Goal: Task Accomplishment & Management: Complete application form

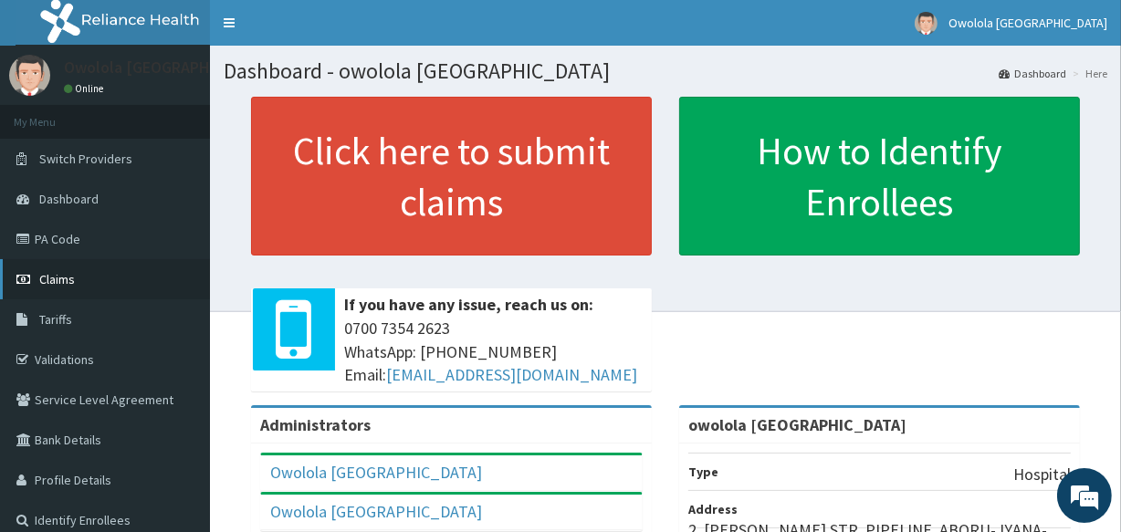
click at [66, 278] on span "Claims" at bounding box center [57, 279] width 36 height 16
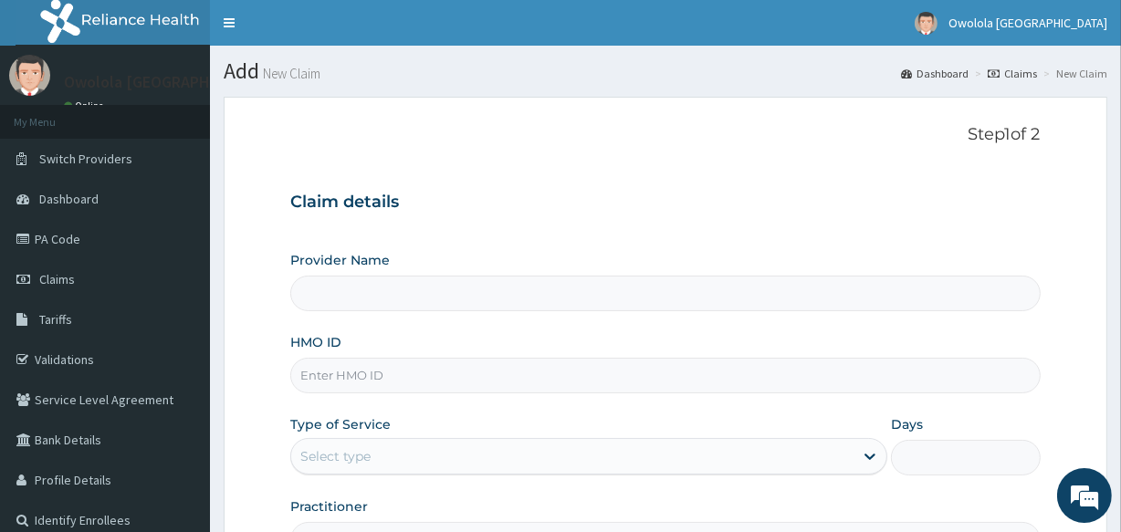
type input "owolola [GEOGRAPHIC_DATA]"
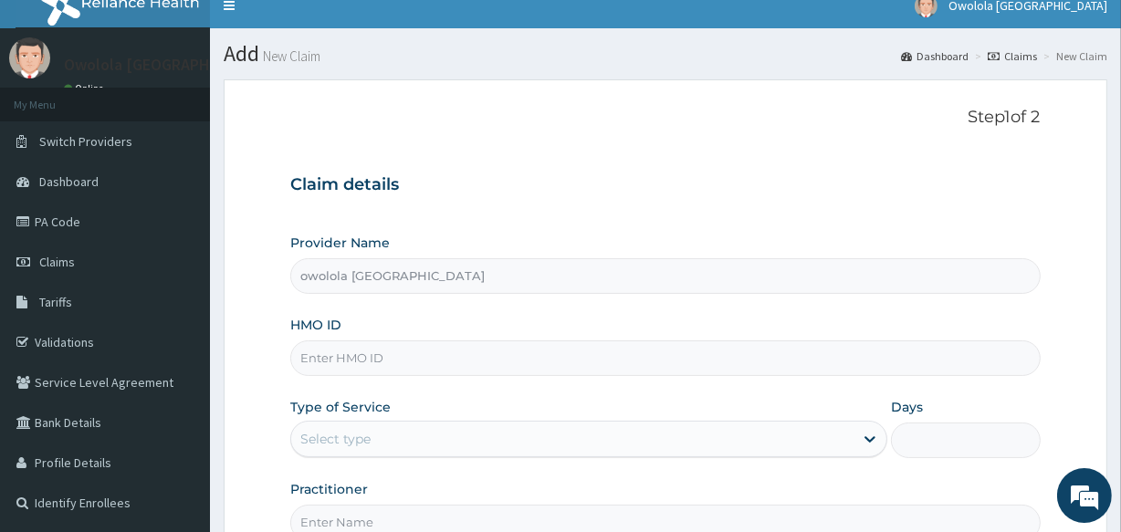
scroll to position [216, 0]
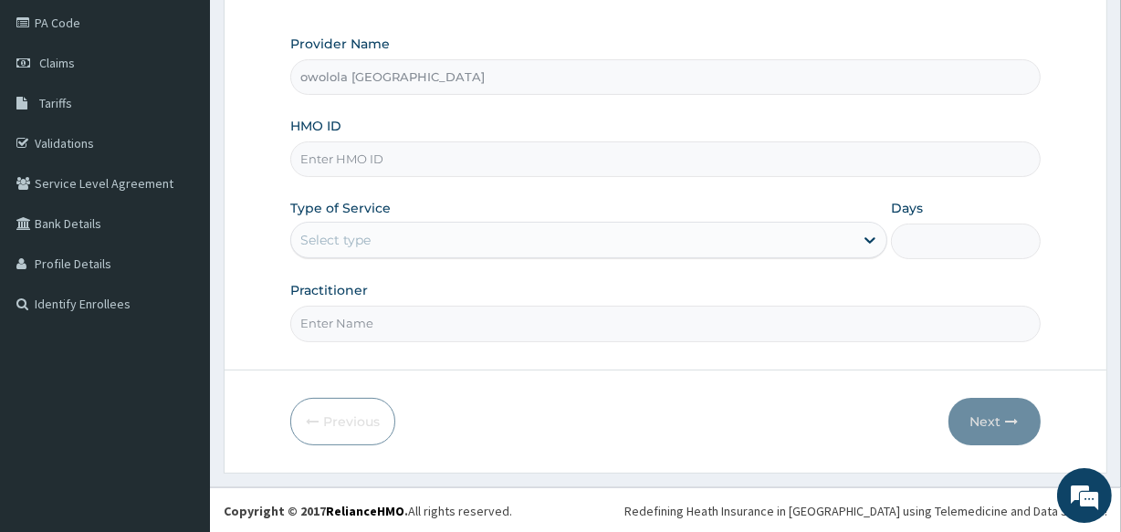
click at [473, 163] on input "HMO ID" at bounding box center [665, 160] width 750 height 36
type input "t"
type input "TLF/10103/A"
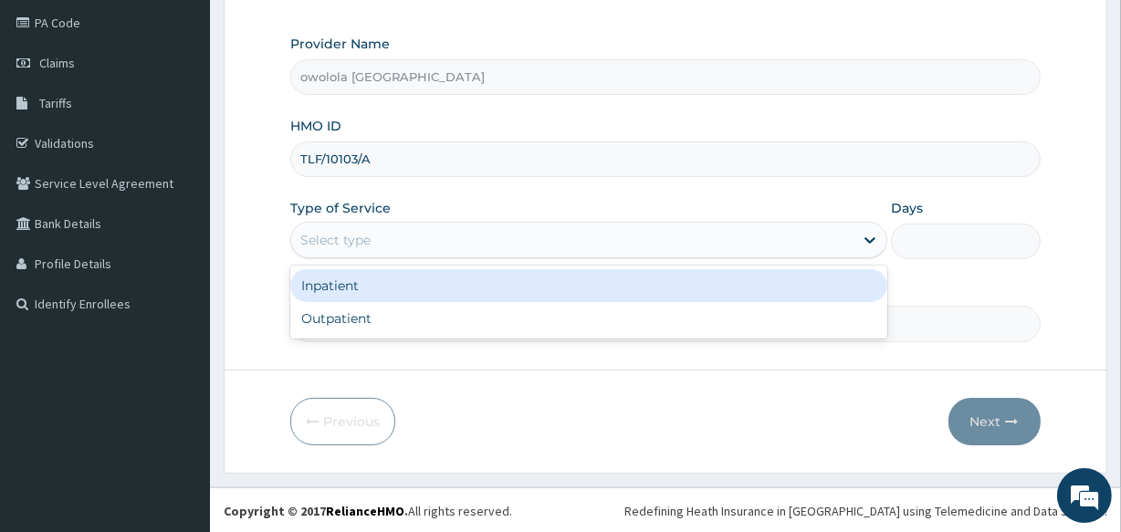
click at [522, 226] on div "Select type" at bounding box center [572, 240] width 562 height 29
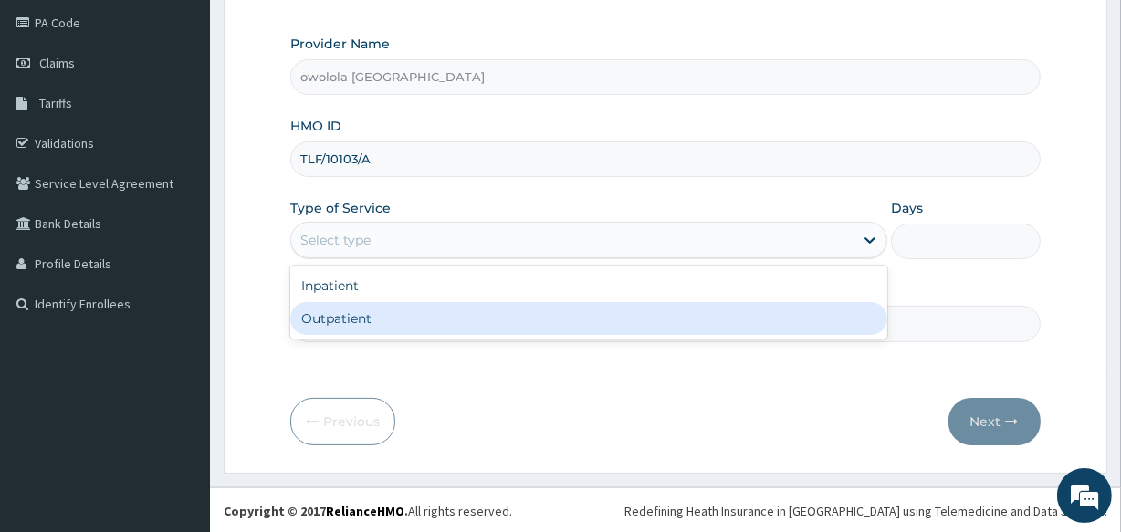
click at [396, 320] on div "Outpatient" at bounding box center [588, 318] width 597 height 33
type input "1"
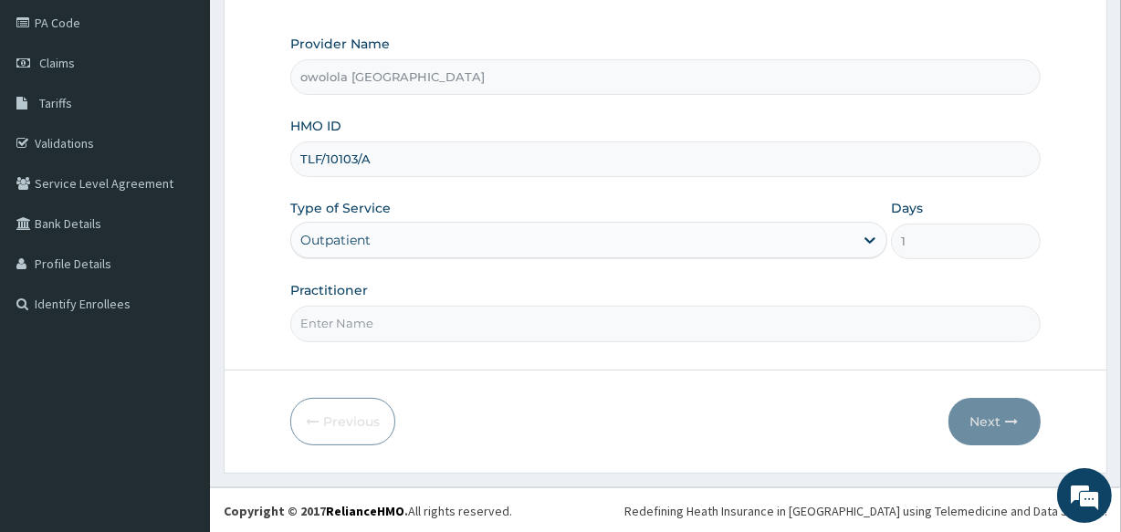
click at [559, 336] on input "Practitioner" at bounding box center [665, 324] width 750 height 36
type input "DR HENRY"
click at [1022, 422] on button "Next" at bounding box center [995, 421] width 92 height 47
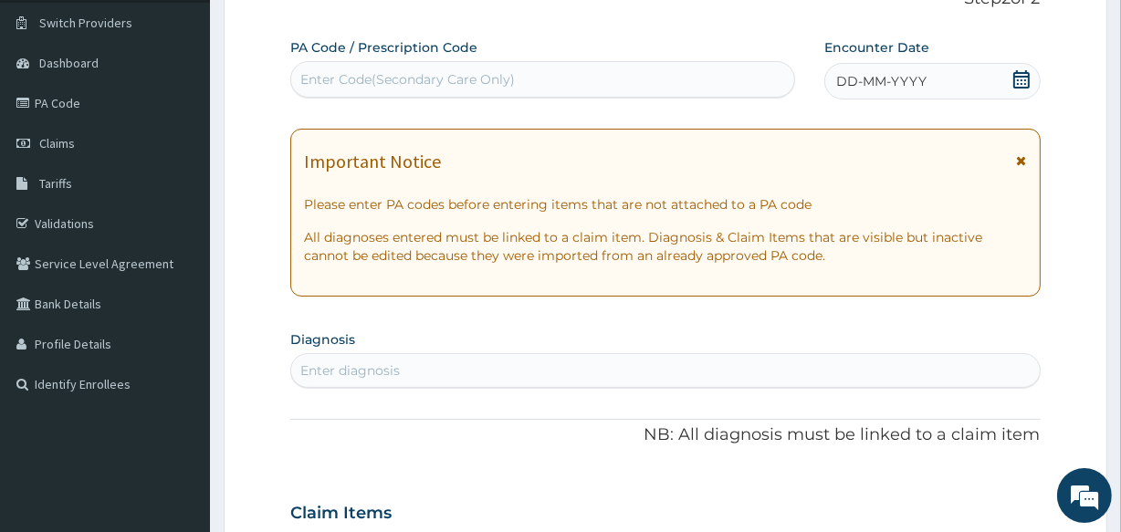
scroll to position [133, 0]
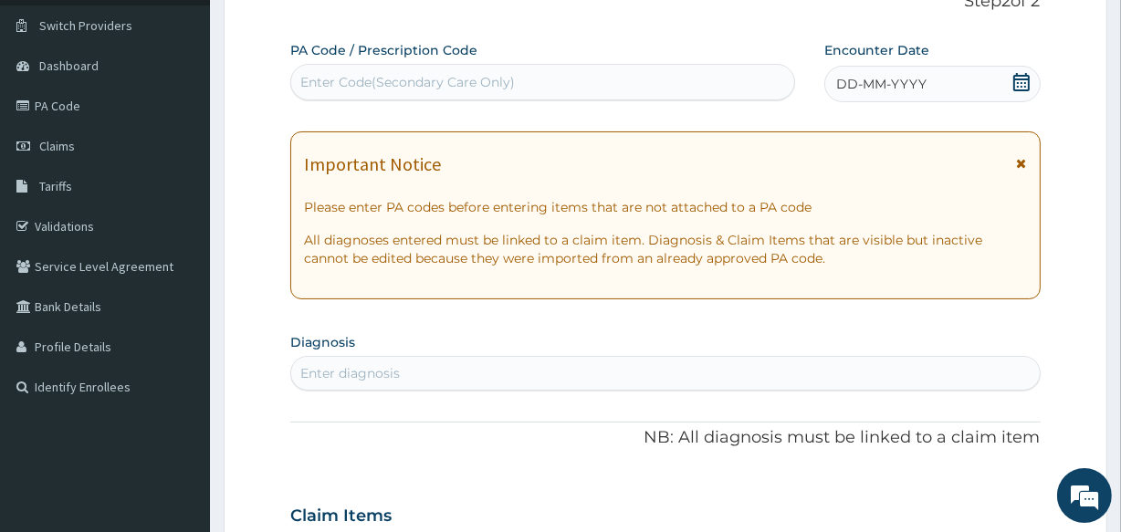
click at [1024, 82] on icon at bounding box center [1021, 82] width 16 height 18
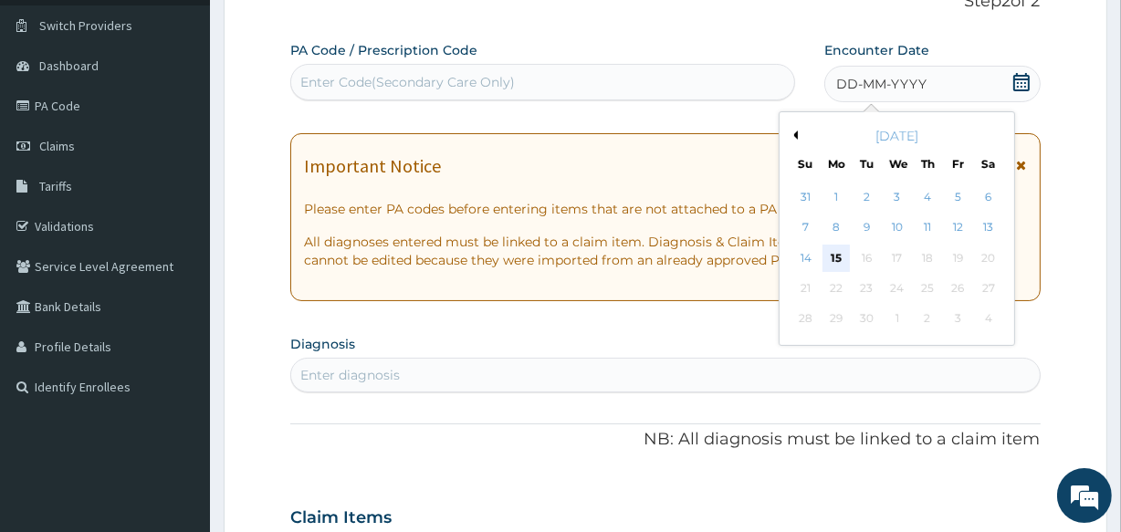
click at [836, 260] on div "15" at bounding box center [836, 258] width 27 height 27
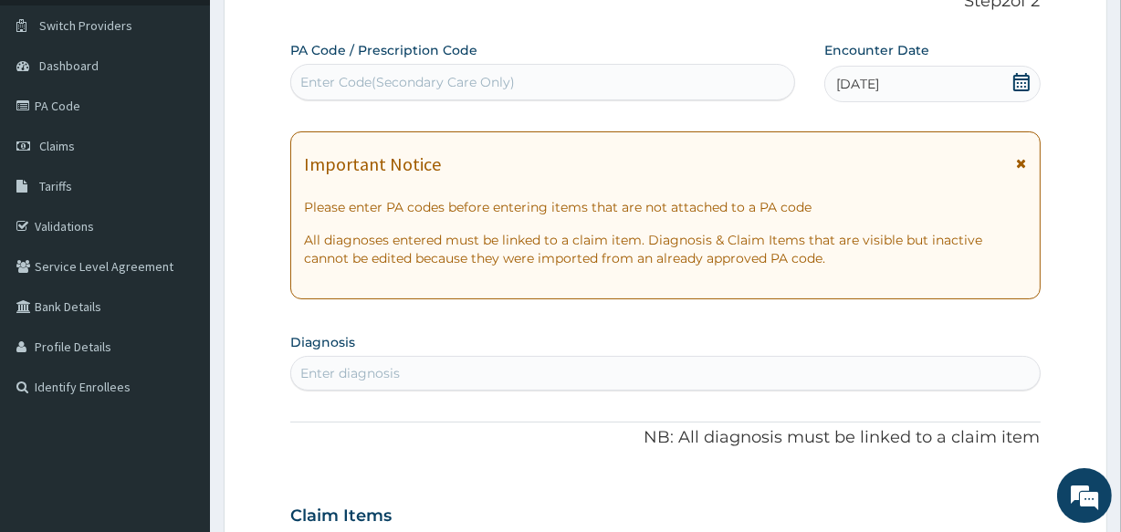
scroll to position [299, 0]
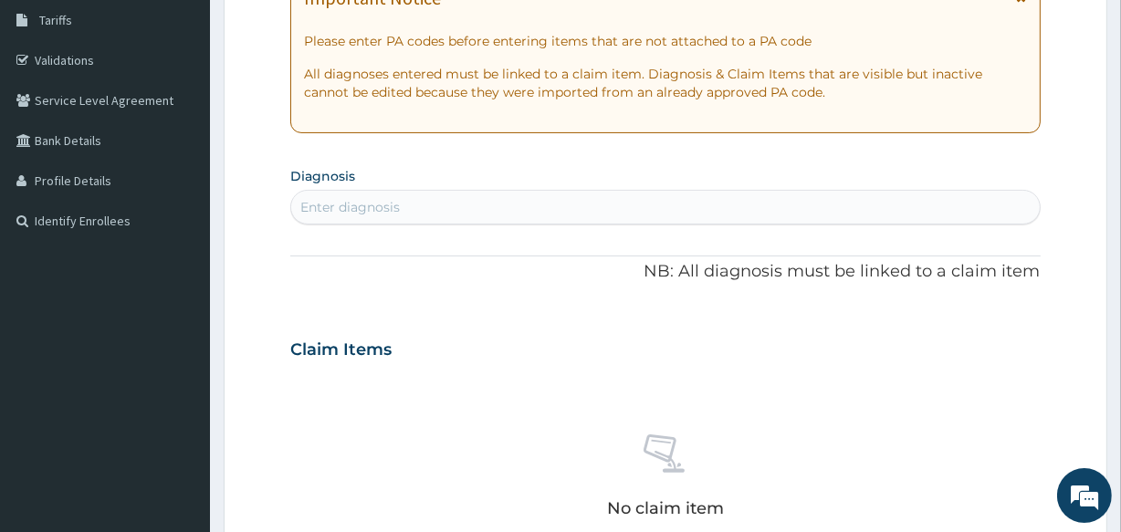
click at [781, 208] on div "Enter diagnosis" at bounding box center [665, 207] width 748 height 29
type input "[MEDICAL_DATA]"
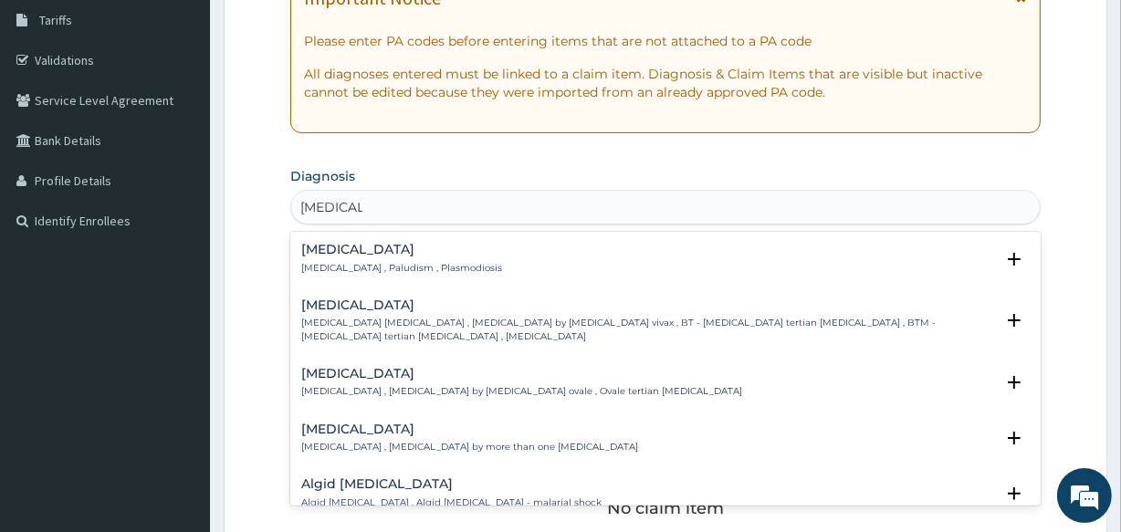
click at [372, 263] on p "[MEDICAL_DATA] , Paludism , Plasmodiosis" at bounding box center [401, 268] width 201 height 13
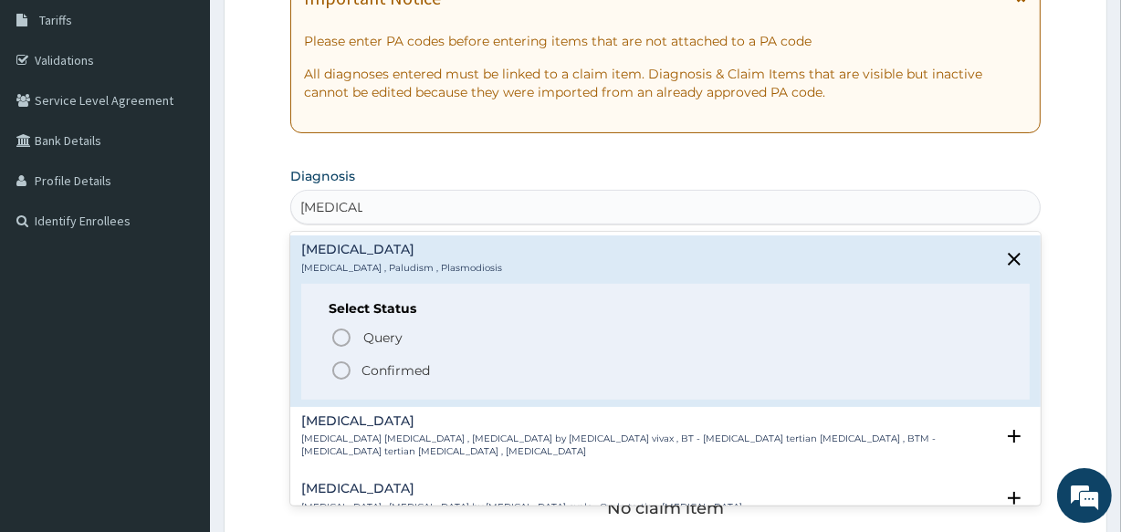
click at [371, 362] on p "Confirmed" at bounding box center [396, 371] width 68 height 18
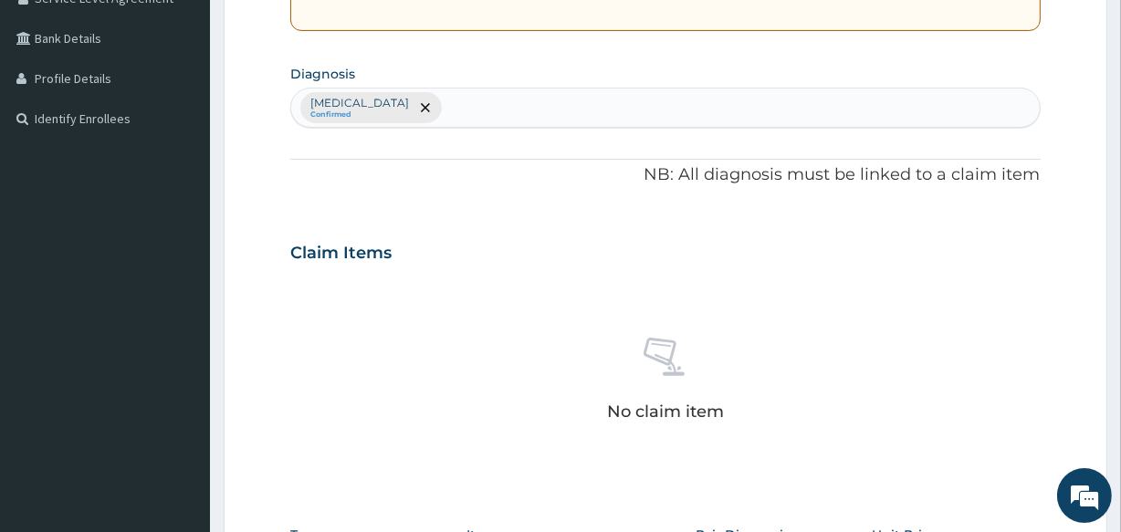
scroll to position [383, 0]
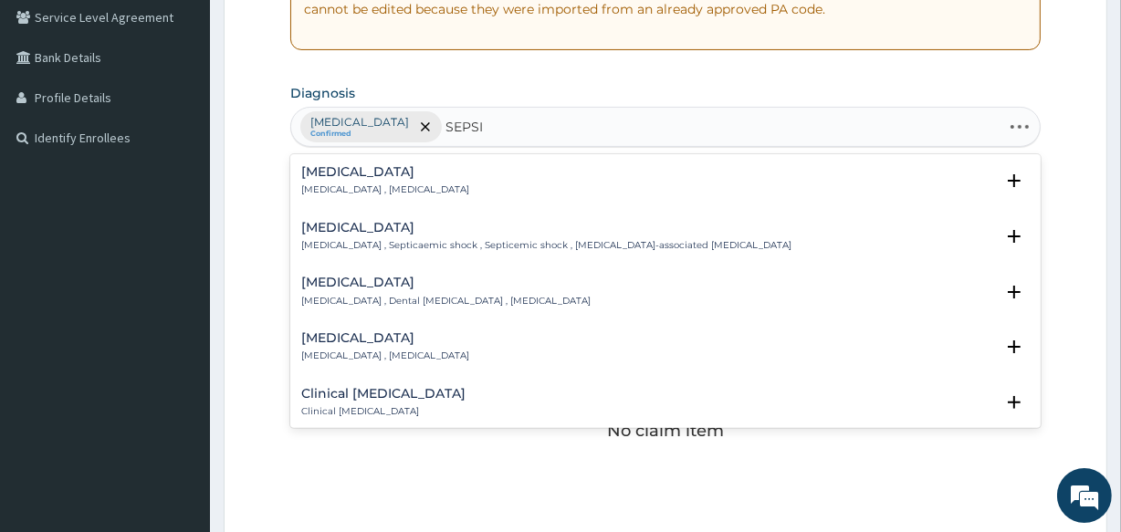
type input "SEPSIS"
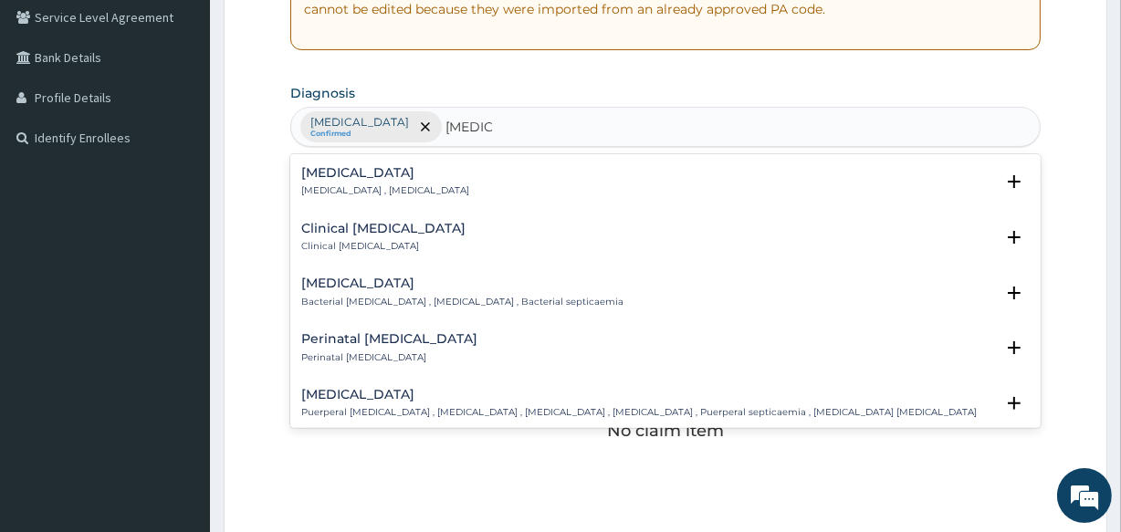
scroll to position [0, 0]
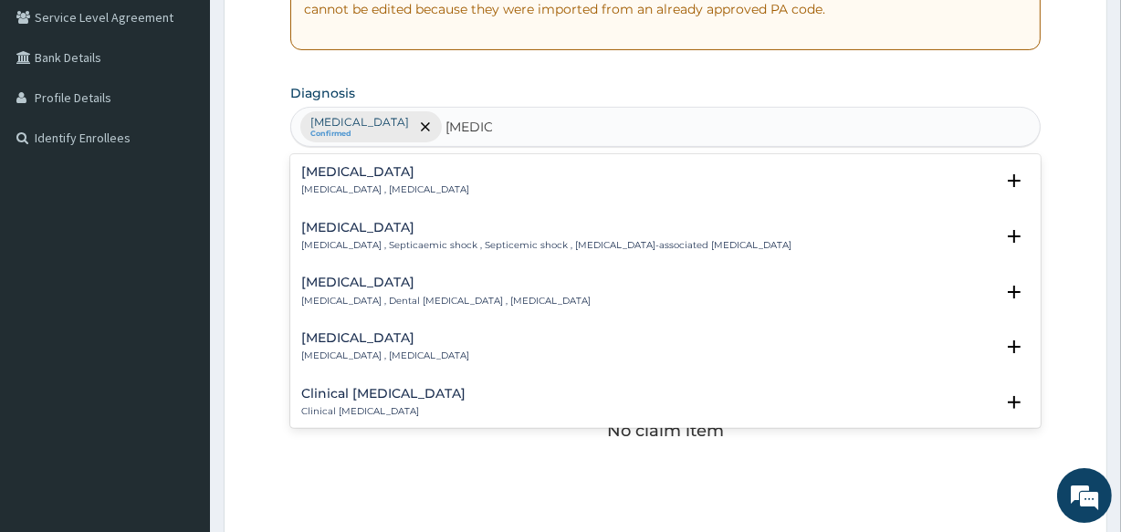
click at [373, 171] on h4 "Sepsis" at bounding box center [385, 172] width 168 height 14
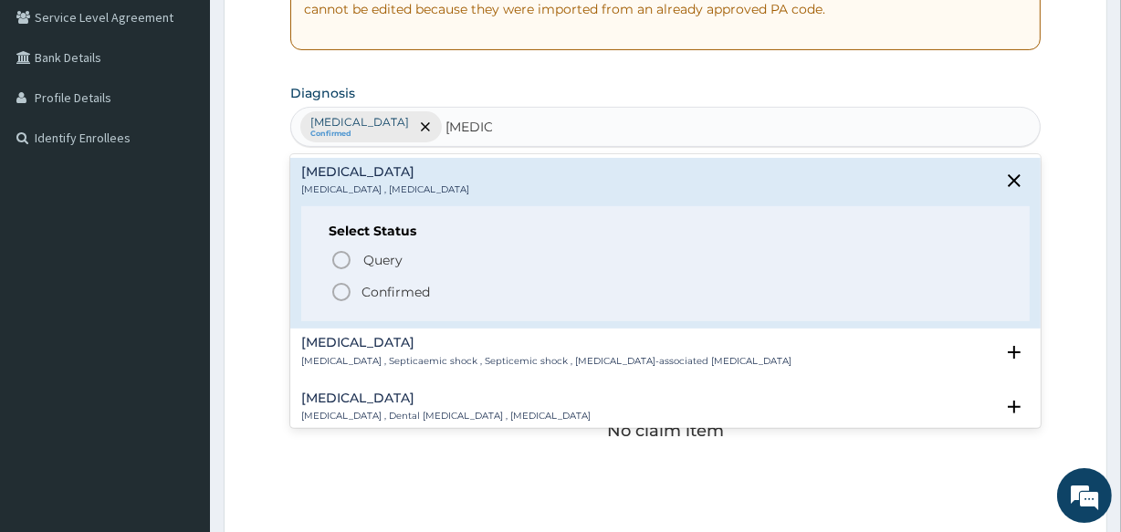
click at [377, 278] on div "Query Query covers suspected (?), Keep in view (kiv), Ruled out (r/o) Confirmed" at bounding box center [665, 275] width 673 height 56
click at [368, 292] on p "Confirmed" at bounding box center [396, 292] width 68 height 18
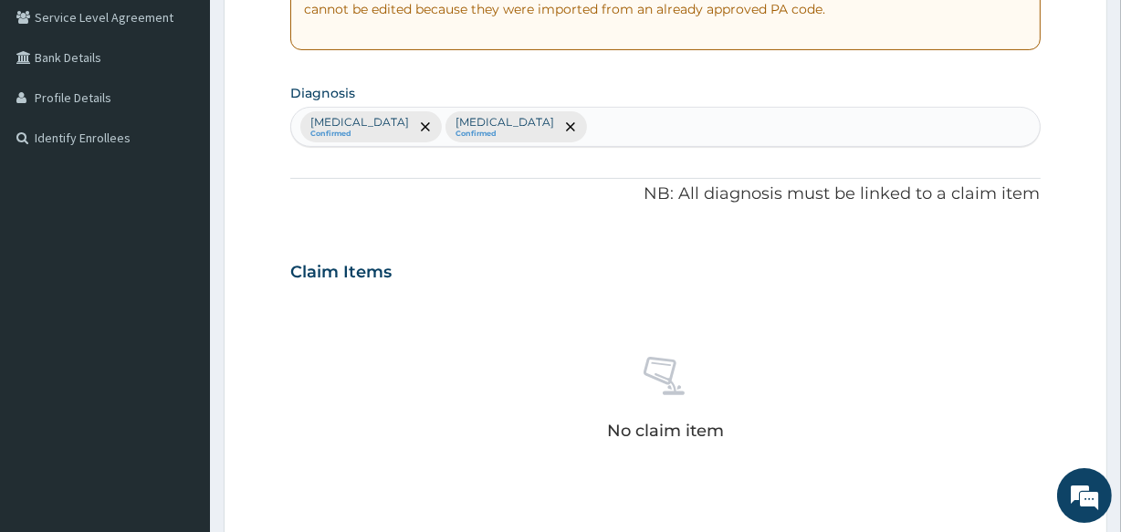
scroll to position [714, 0]
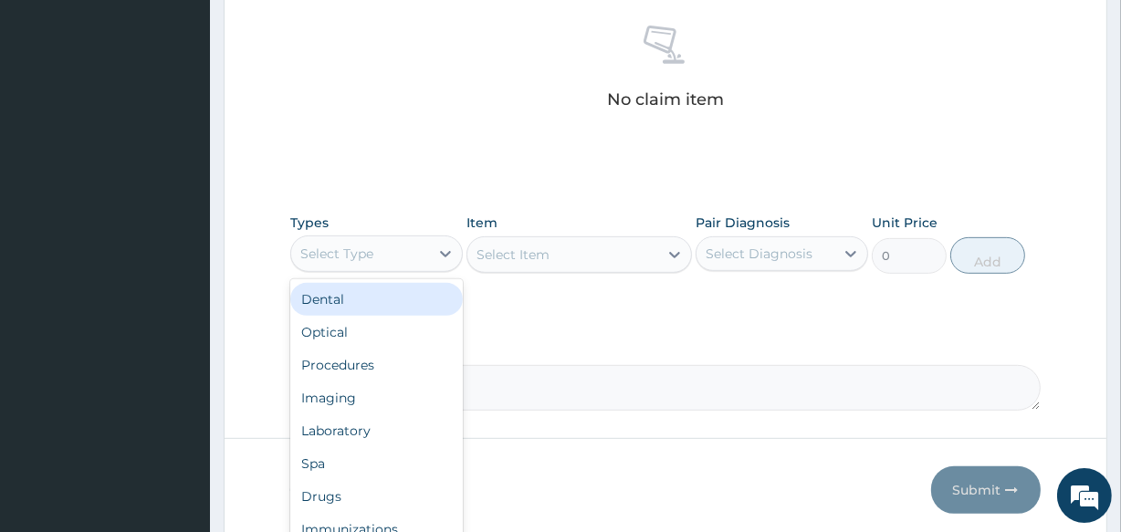
click at [378, 242] on div "Select Type" at bounding box center [360, 253] width 138 height 29
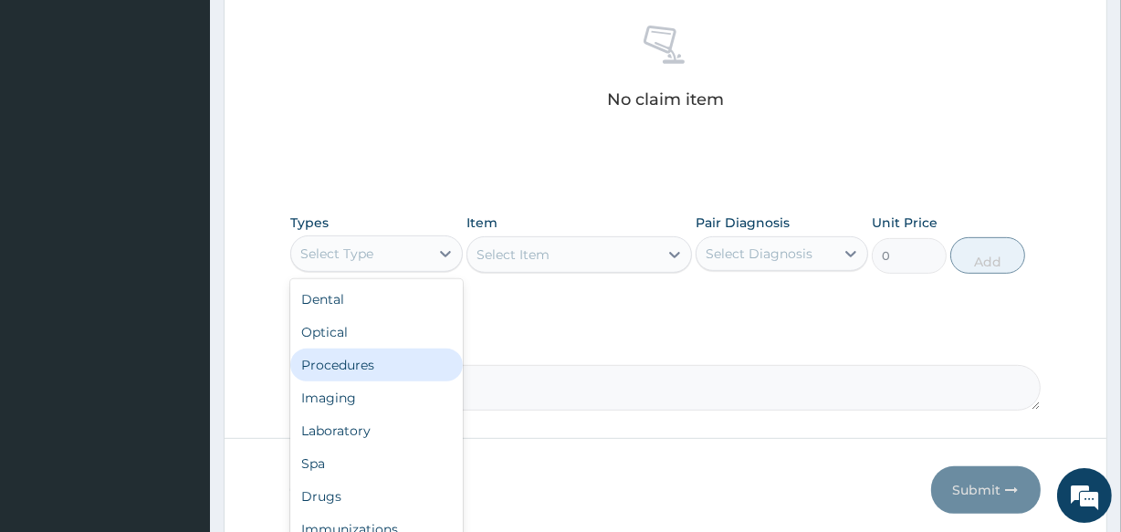
click at [364, 365] on div "Procedures" at bounding box center [376, 365] width 173 height 33
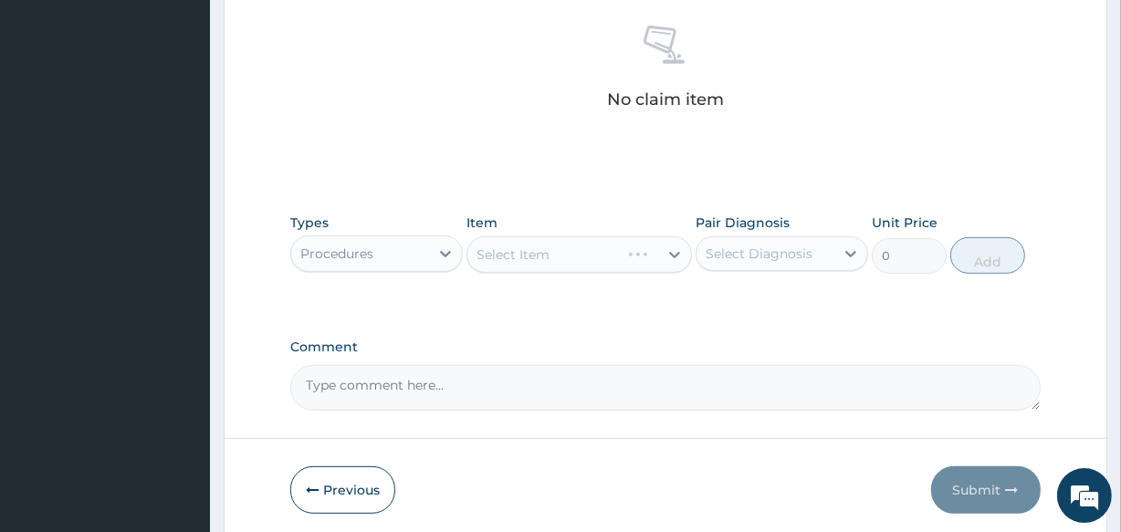
click at [520, 258] on div "Select Item" at bounding box center [579, 254] width 225 height 37
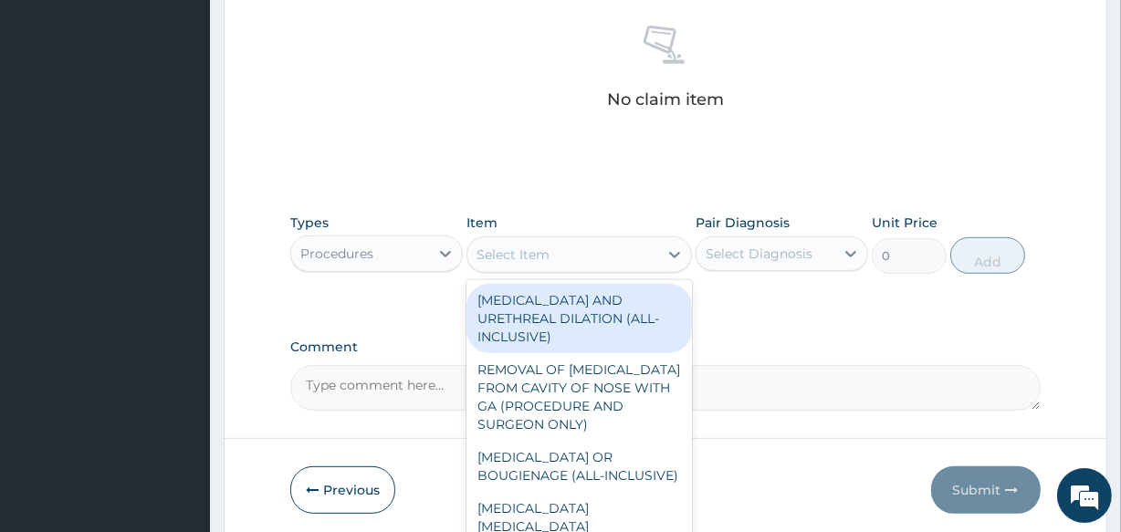
click at [559, 265] on div "Select Item" at bounding box center [562, 254] width 190 height 29
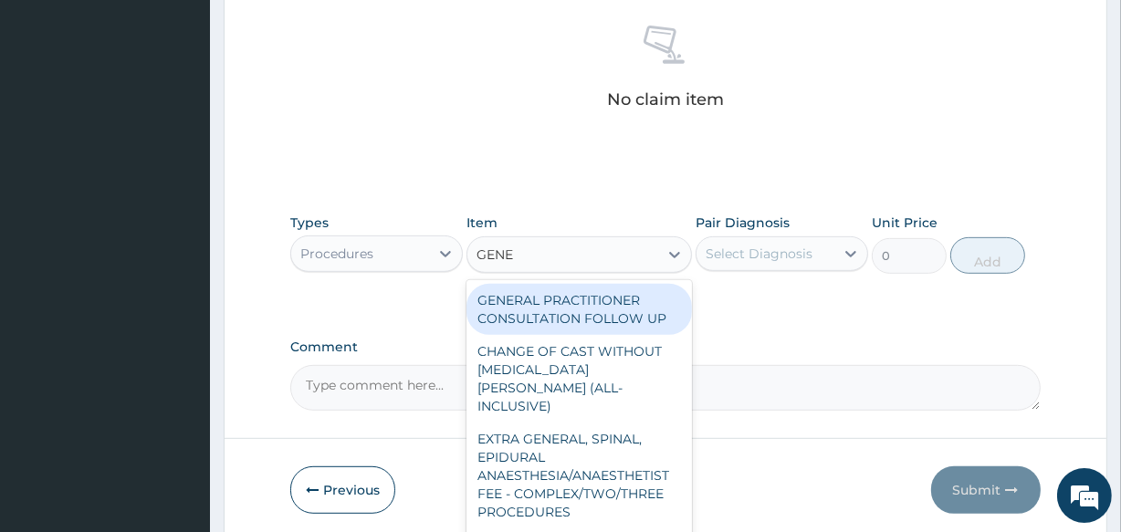
type input "GENER"
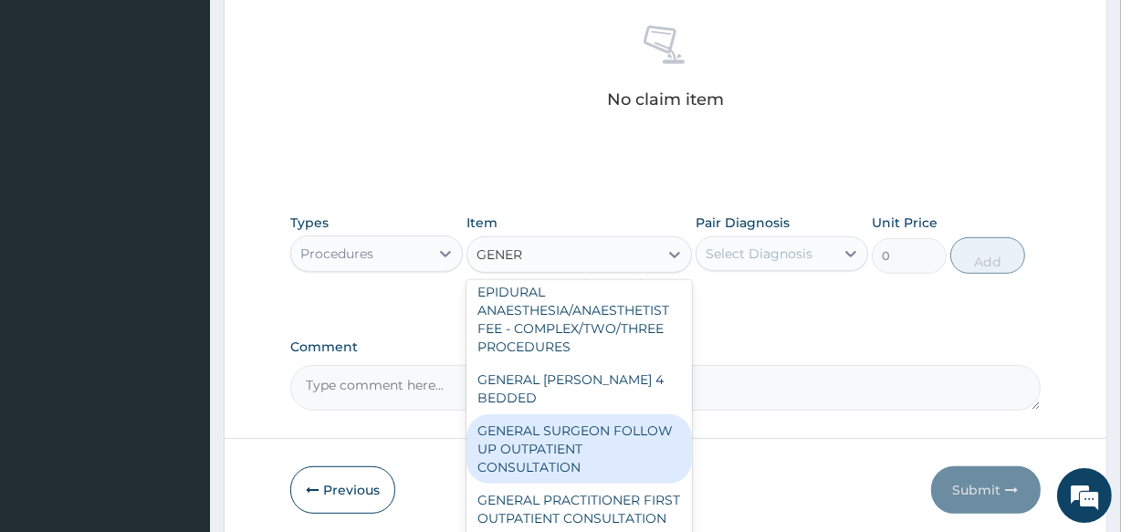
scroll to position [248, 0]
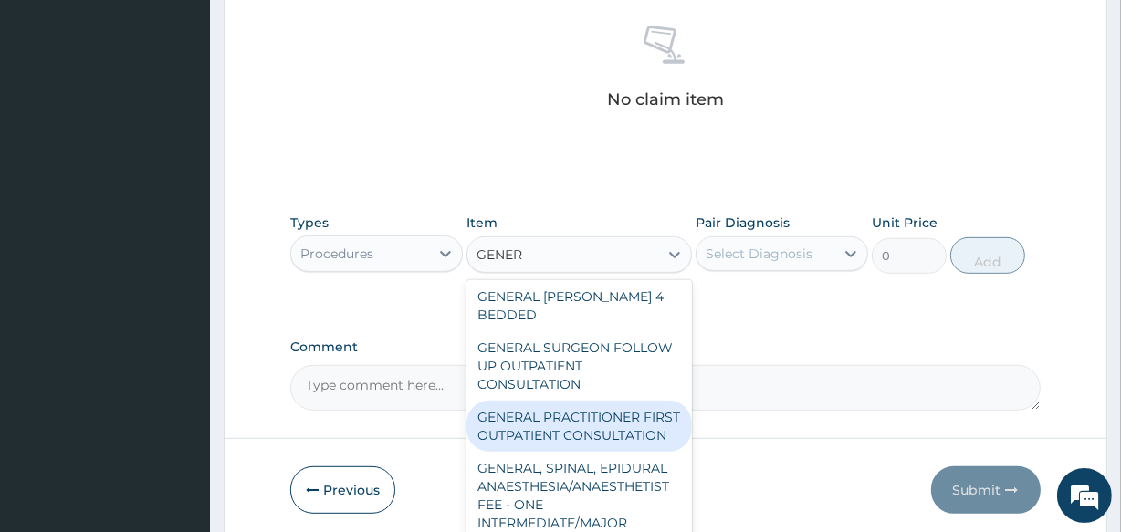
click at [592, 401] on div "GENERAL PRACTITIONER FIRST OUTPATIENT CONSULTATION" at bounding box center [579, 426] width 225 height 51
type input "3750"
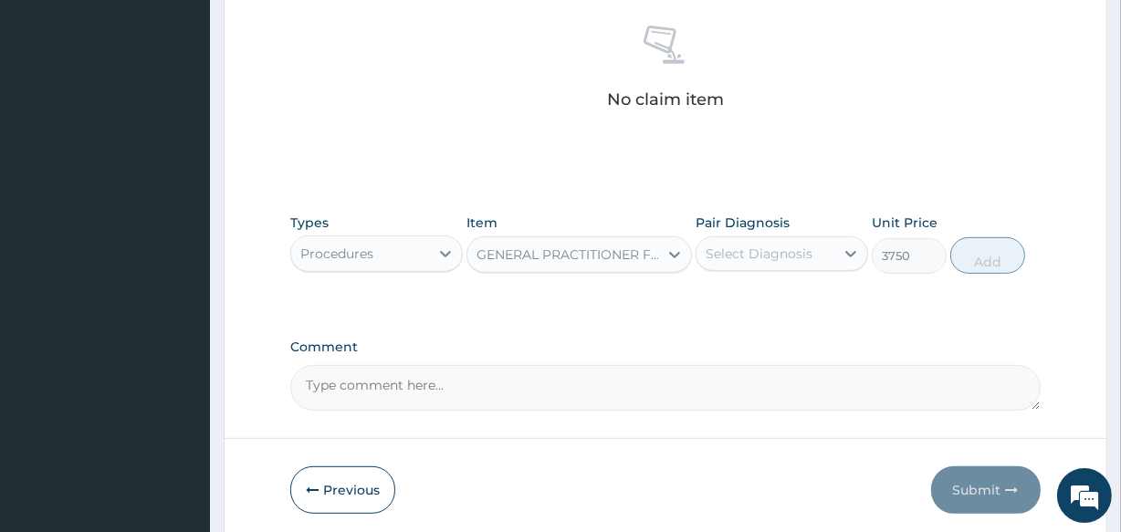
click at [783, 246] on div "Select Diagnosis" at bounding box center [759, 254] width 107 height 18
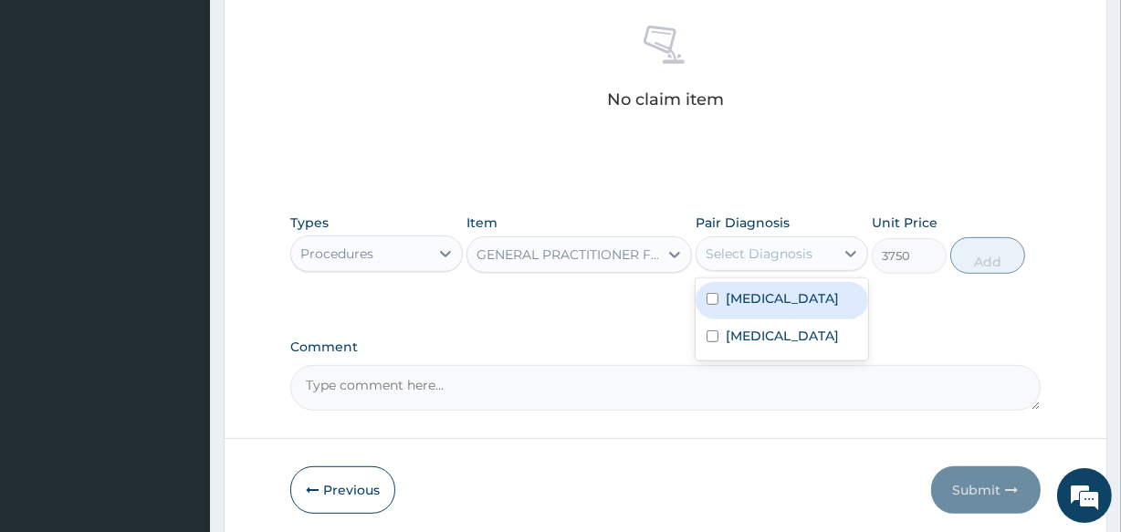
click at [777, 302] on div "Malaria" at bounding box center [782, 300] width 173 height 37
checkbox input "true"
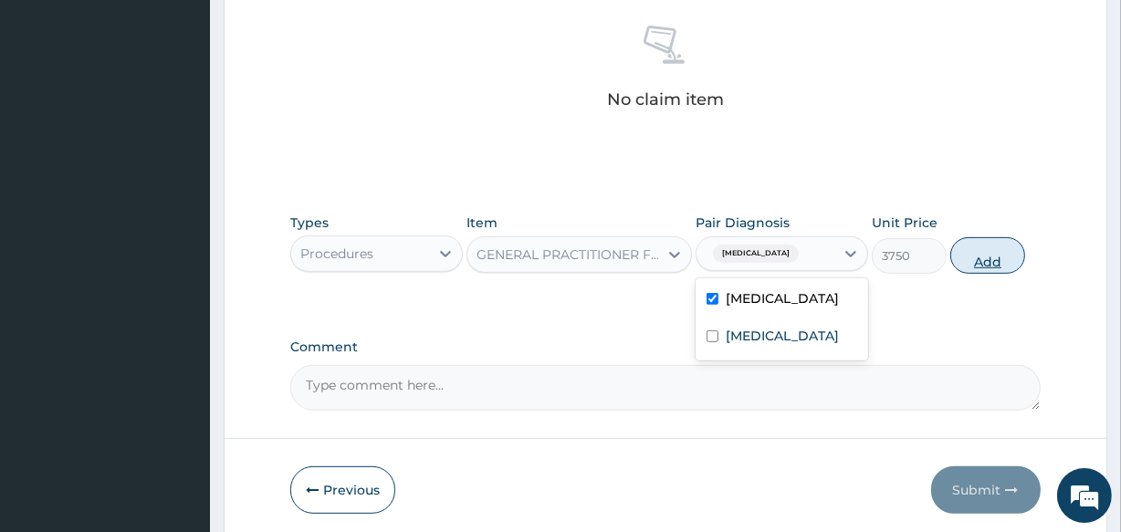
click at [1008, 256] on button "Add" at bounding box center [987, 255] width 75 height 37
type input "0"
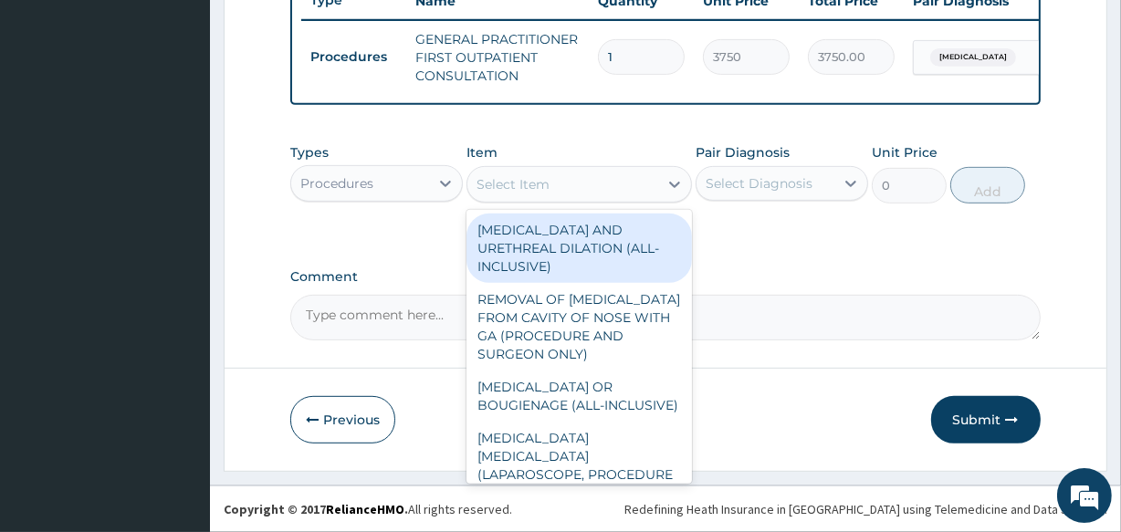
click at [551, 189] on div "Select Item" at bounding box center [562, 184] width 190 height 29
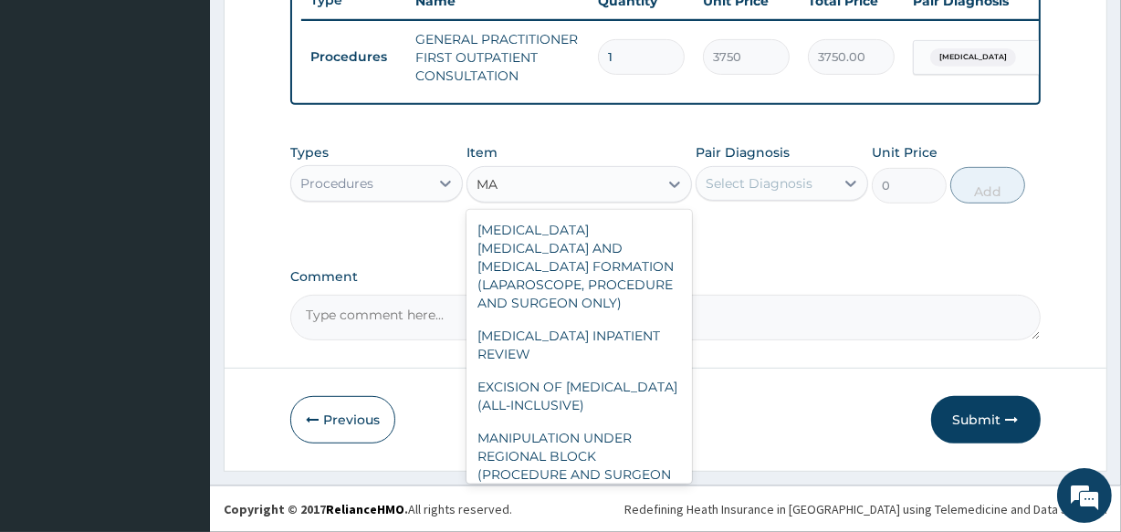
type input "M"
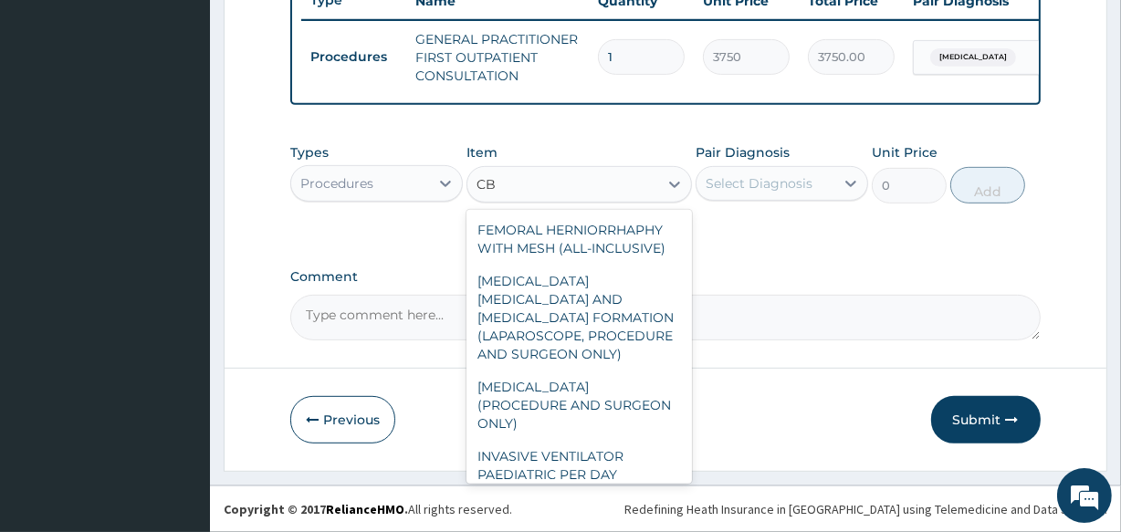
type input "C"
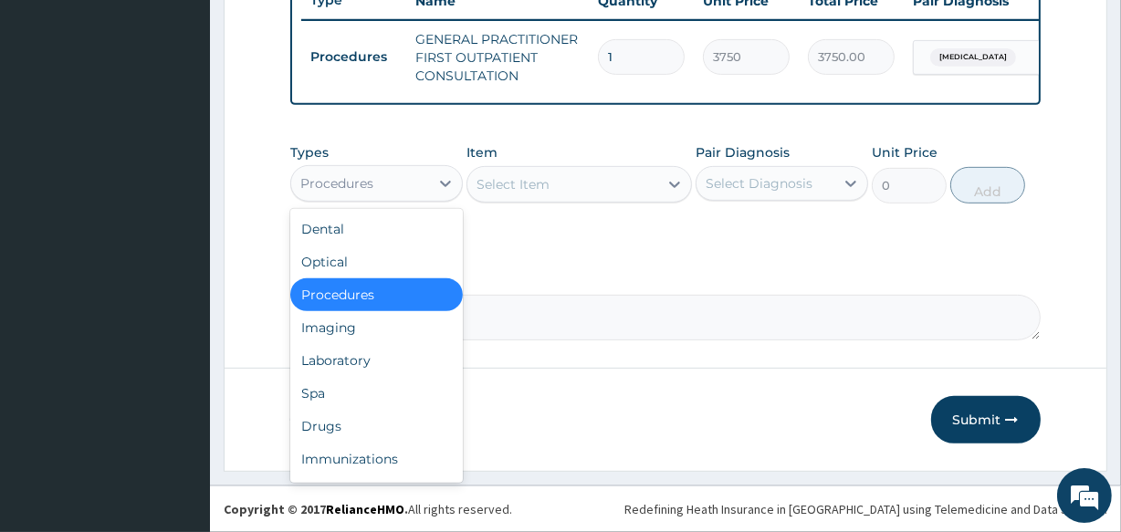
click at [425, 179] on div "Procedures" at bounding box center [360, 183] width 138 height 29
click at [375, 372] on div "Laboratory" at bounding box center [376, 360] width 173 height 33
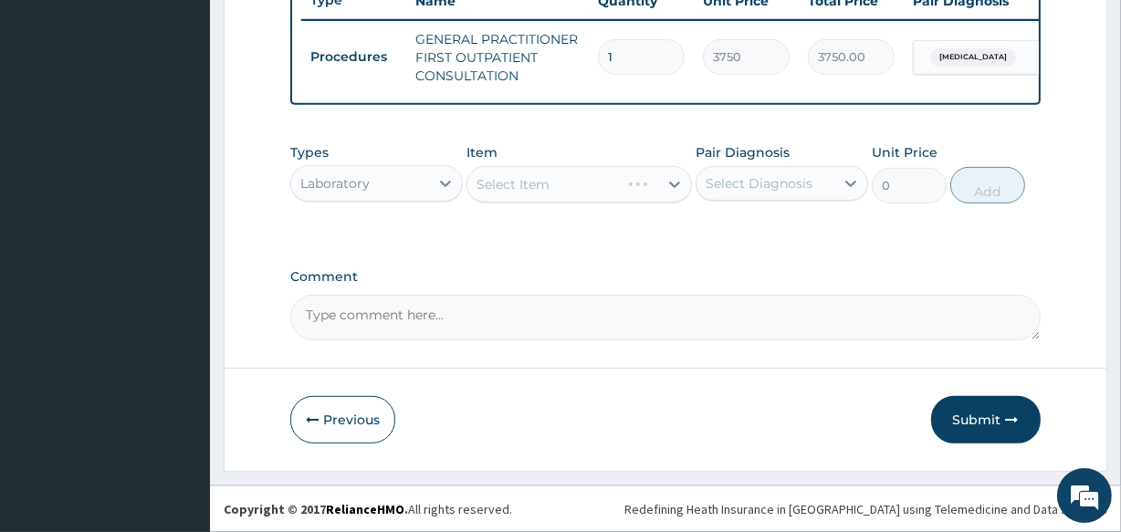
scroll to position [718, 0]
click at [606, 188] on div "Select Item" at bounding box center [562, 184] width 190 height 29
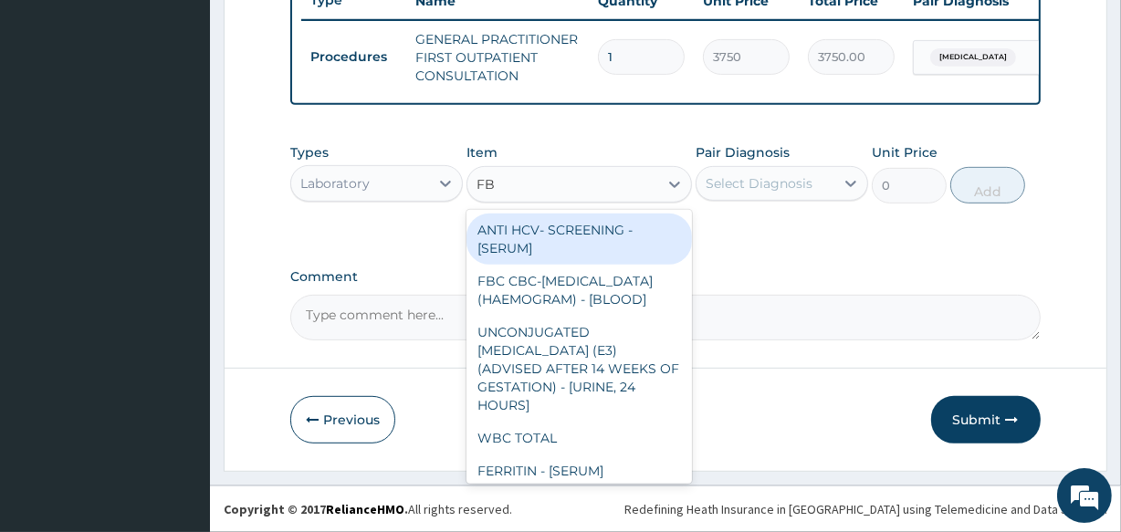
type input "FBC"
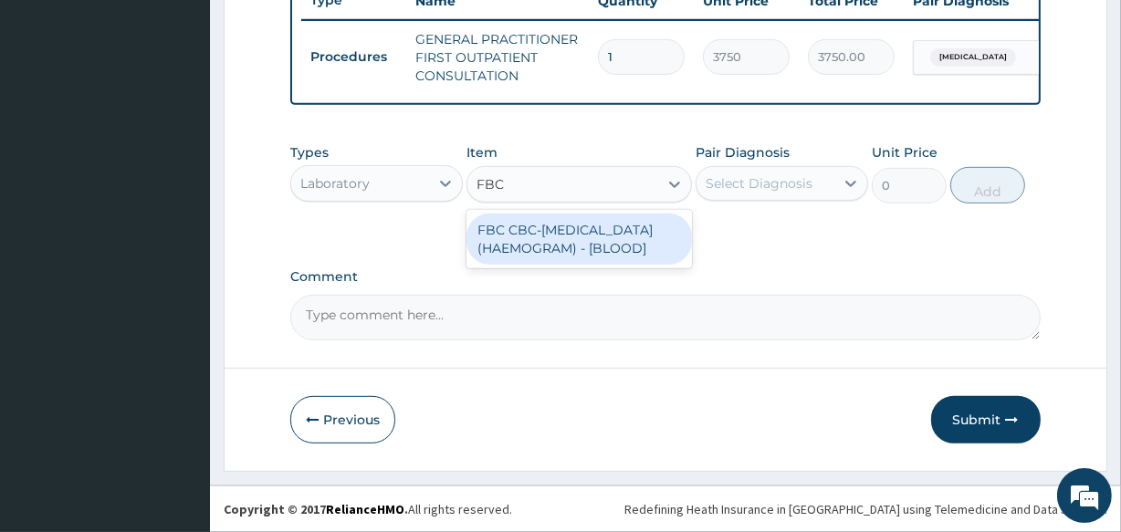
click at [603, 257] on div "FBC CBC-COMPLETE BLOOD COUNT (HAEMOGRAM) - [BLOOD]" at bounding box center [579, 239] width 225 height 51
type input "5000"
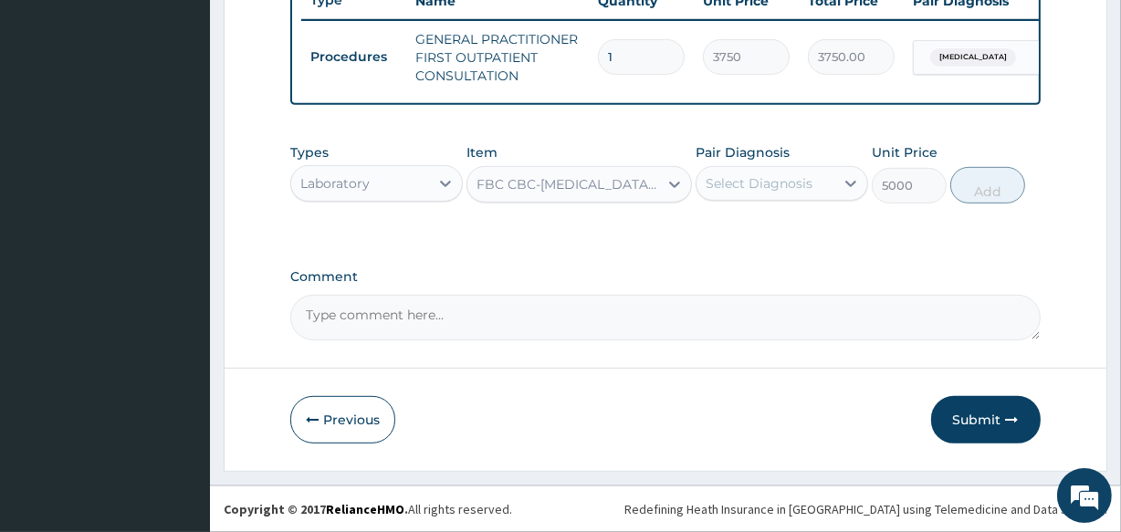
click at [792, 178] on div "Select Diagnosis" at bounding box center [759, 183] width 107 height 18
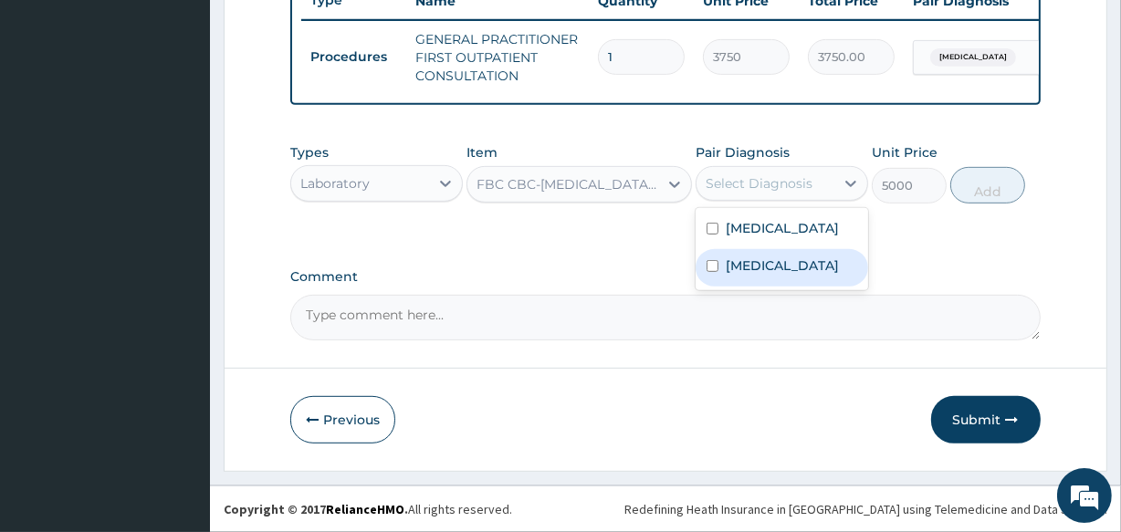
click at [779, 263] on div "Sepsis" at bounding box center [782, 267] width 173 height 37
checkbox input "true"
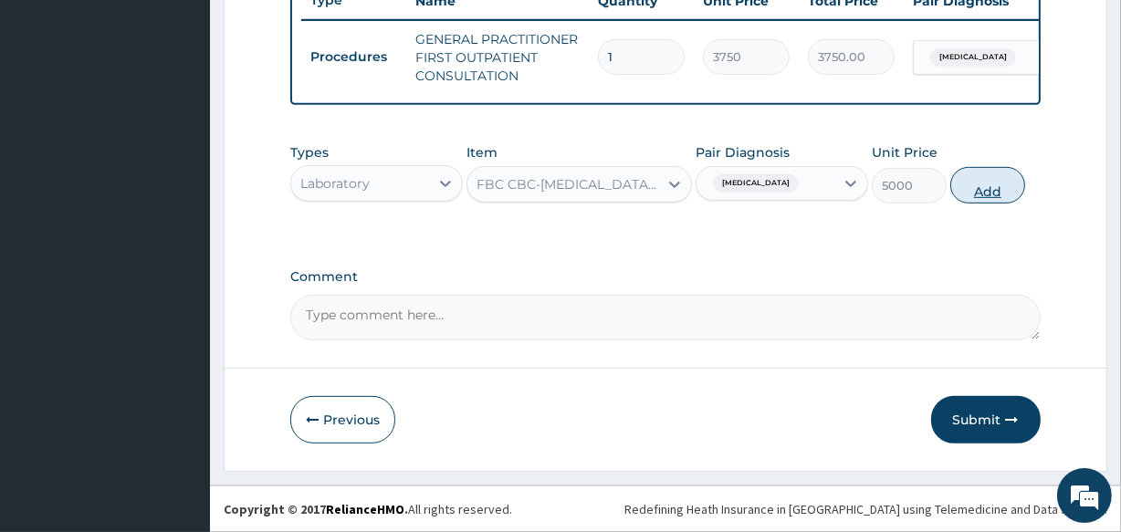
click at [1002, 173] on button "Add" at bounding box center [987, 185] width 75 height 37
type input "0"
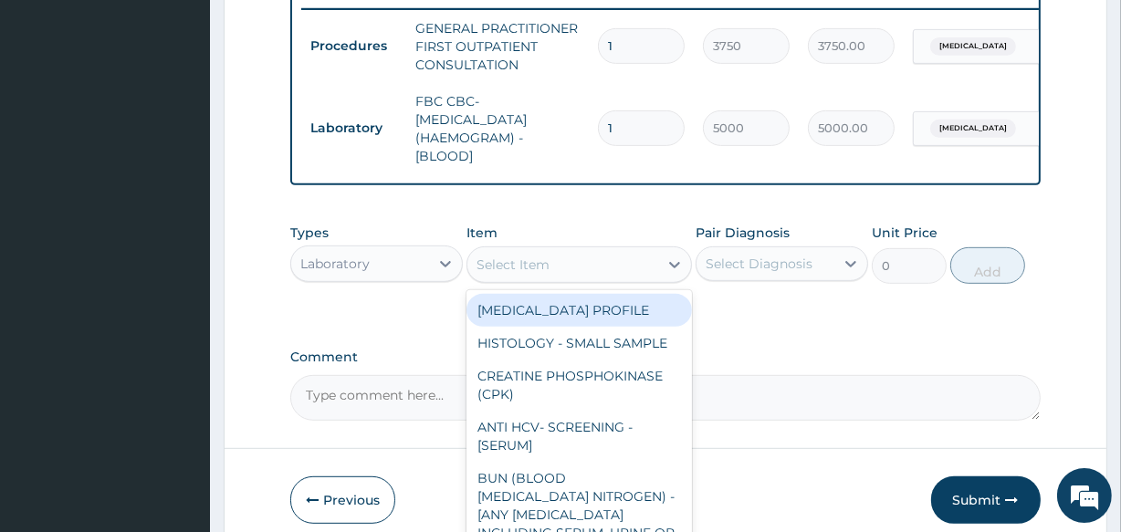
click at [498, 274] on div "Select Item" at bounding box center [513, 265] width 73 height 18
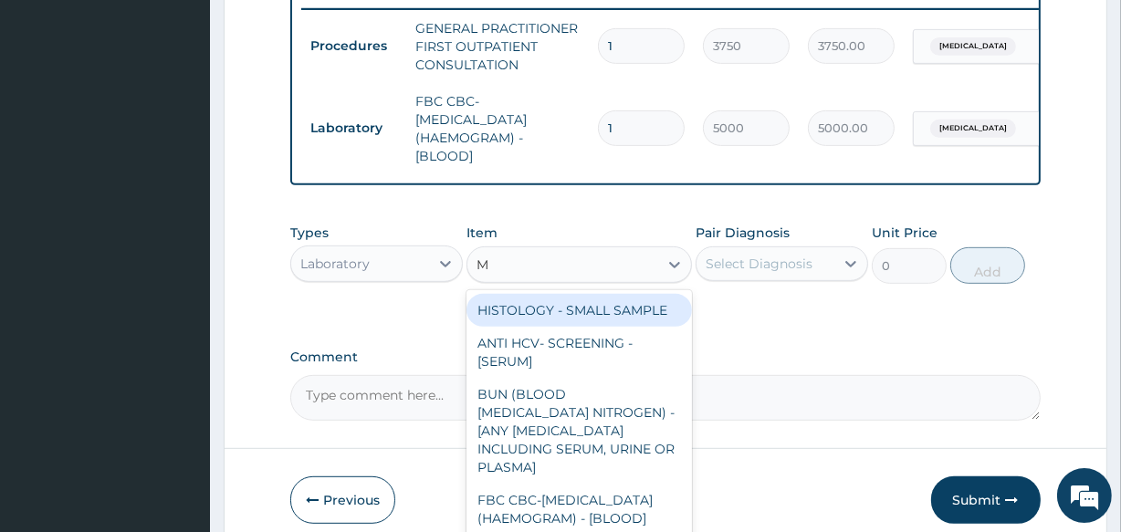
type input "MP"
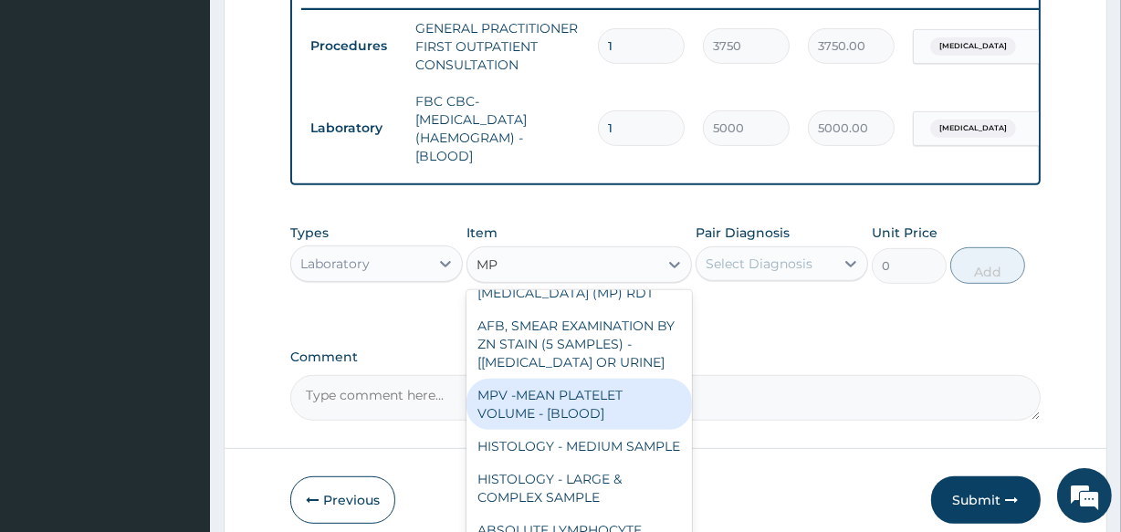
scroll to position [165, 0]
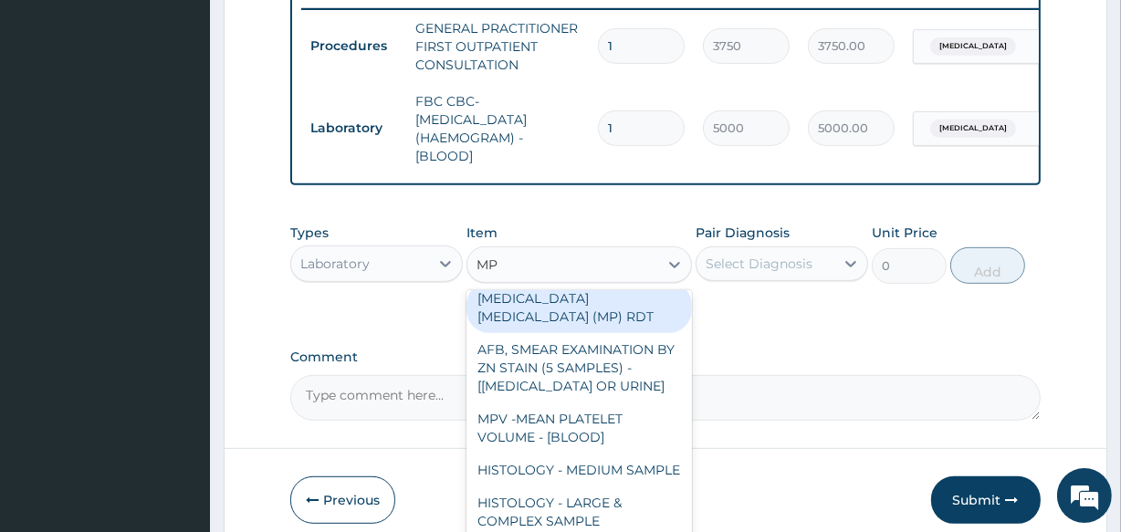
click at [584, 333] on div "MALARIA PARASITE (MP) RDT" at bounding box center [579, 307] width 225 height 51
type input "2000"
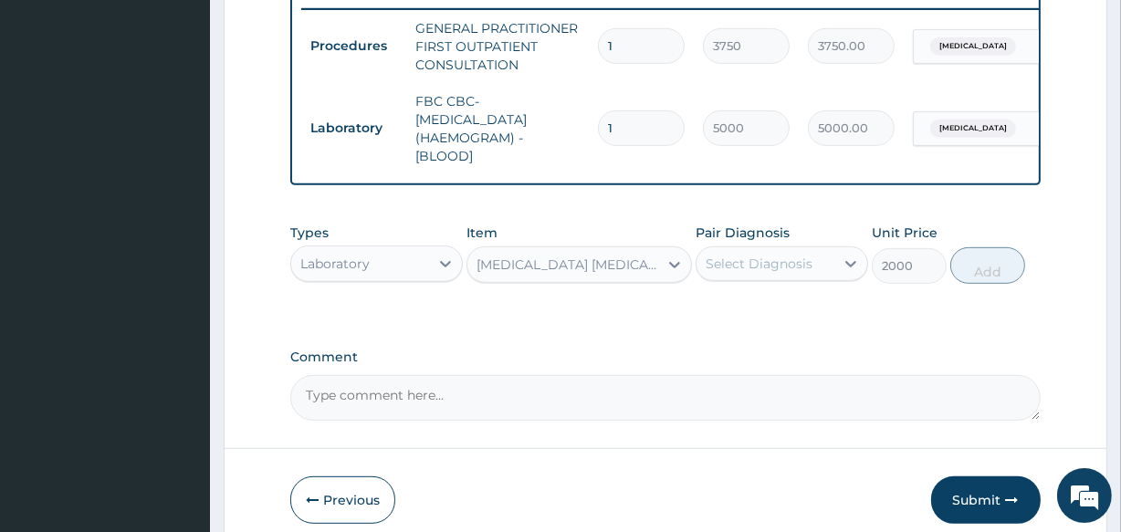
click at [724, 273] on div "Select Diagnosis" at bounding box center [759, 264] width 107 height 18
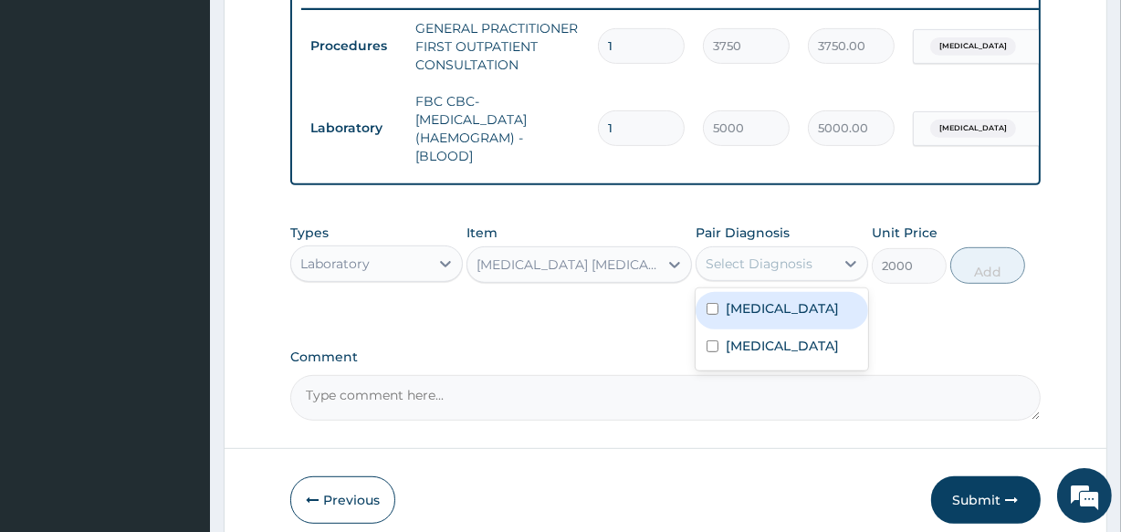
click at [733, 318] on label "Malaria" at bounding box center [782, 308] width 113 height 18
checkbox input "true"
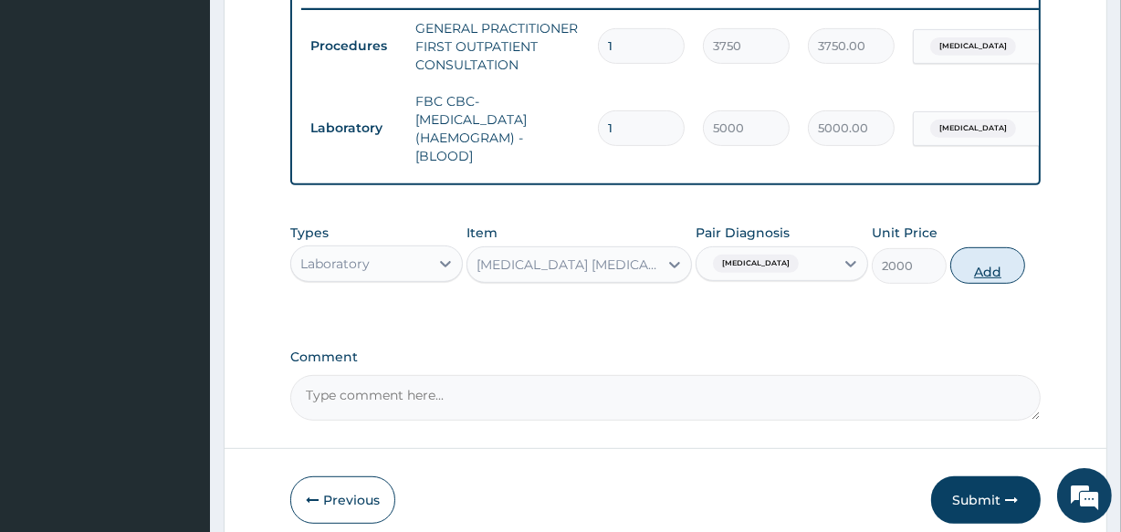
click at [960, 284] on button "Add" at bounding box center [987, 265] width 75 height 37
type input "0"
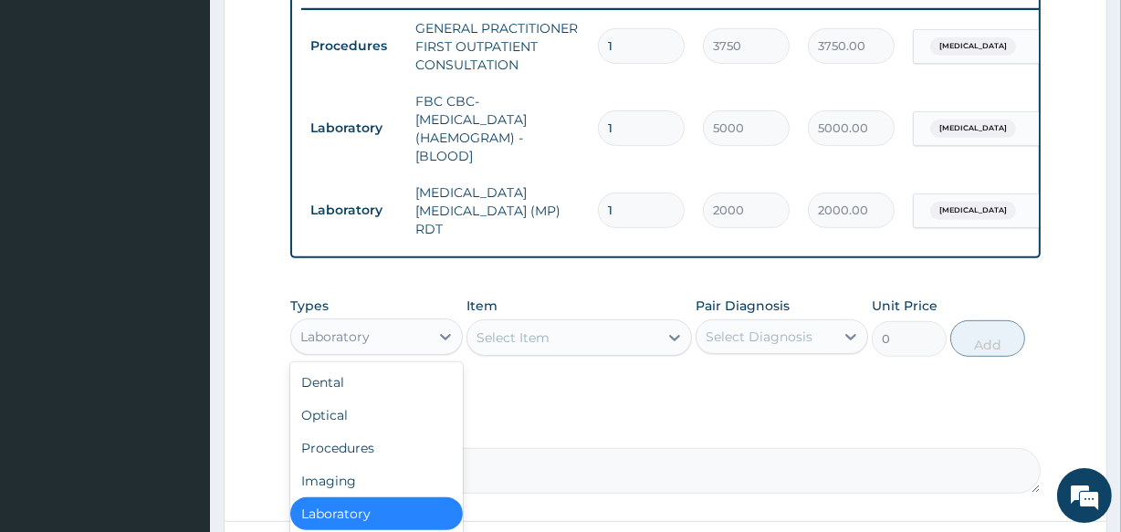
click at [397, 333] on div "Laboratory" at bounding box center [360, 336] width 138 height 29
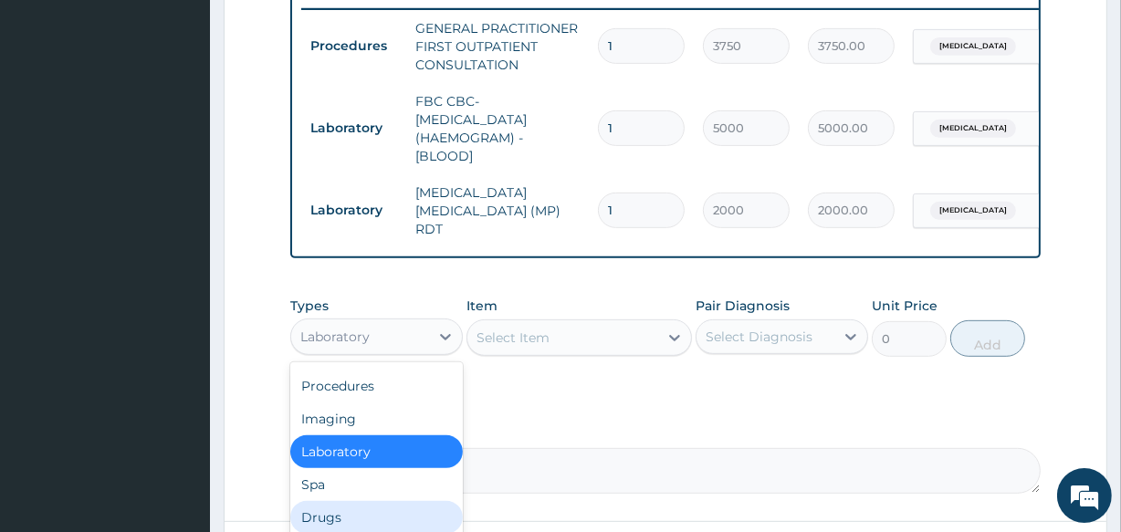
click at [357, 509] on div "Drugs" at bounding box center [376, 517] width 173 height 33
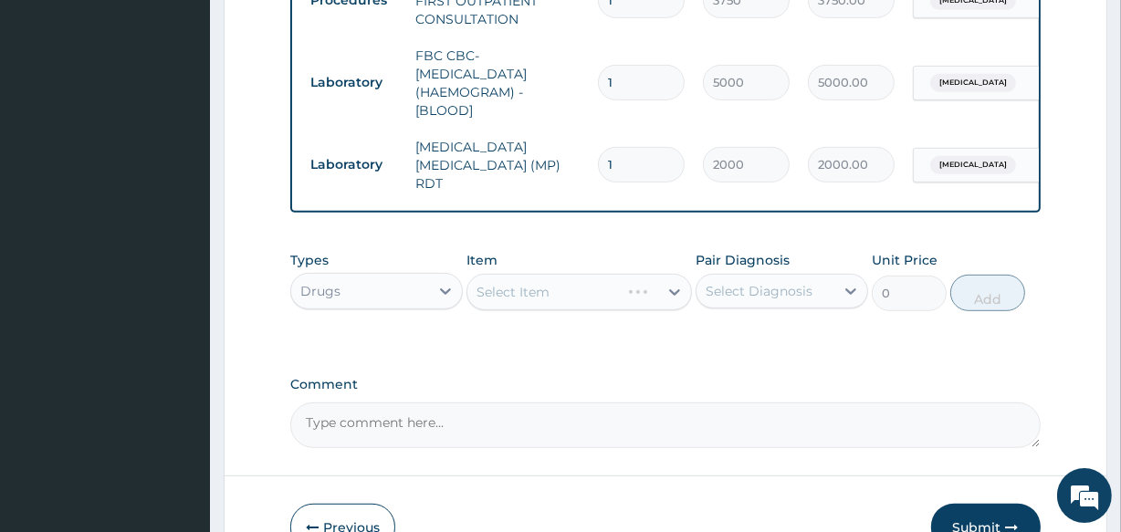
scroll to position [802, 0]
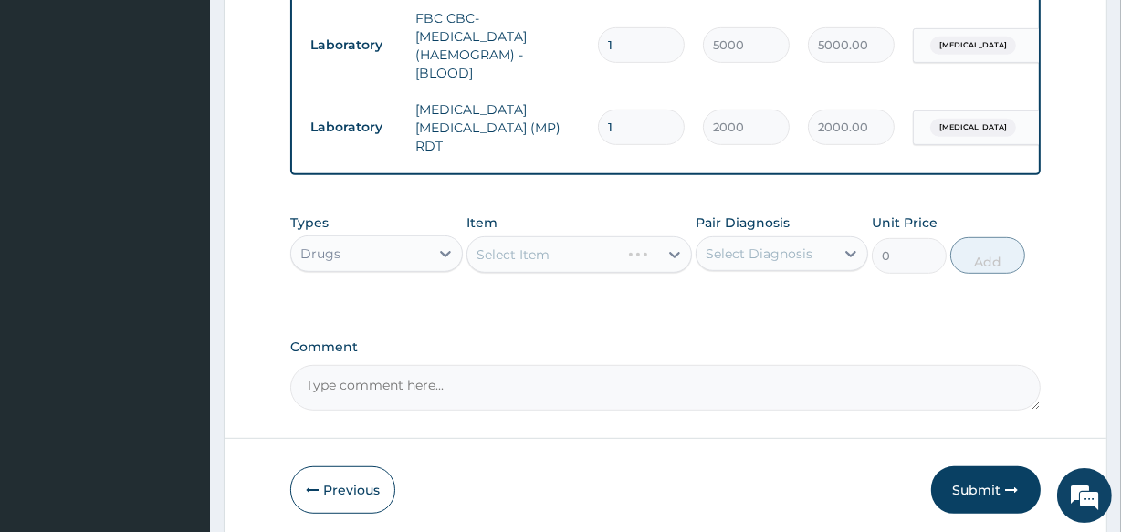
click at [592, 257] on div "Select Item" at bounding box center [579, 254] width 225 height 37
click at [571, 243] on div "Select Item" at bounding box center [562, 254] width 190 height 29
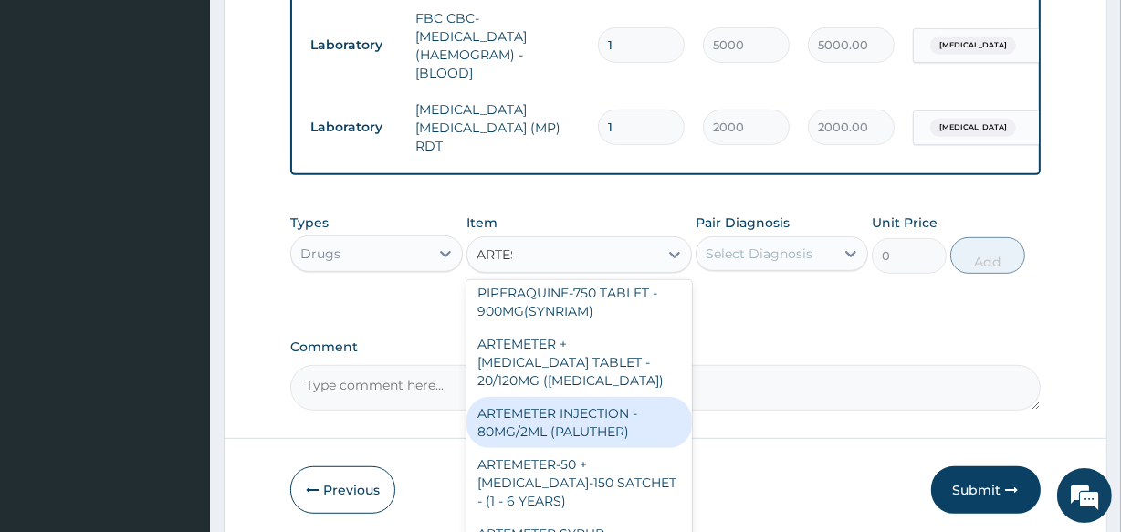
scroll to position [0, 0]
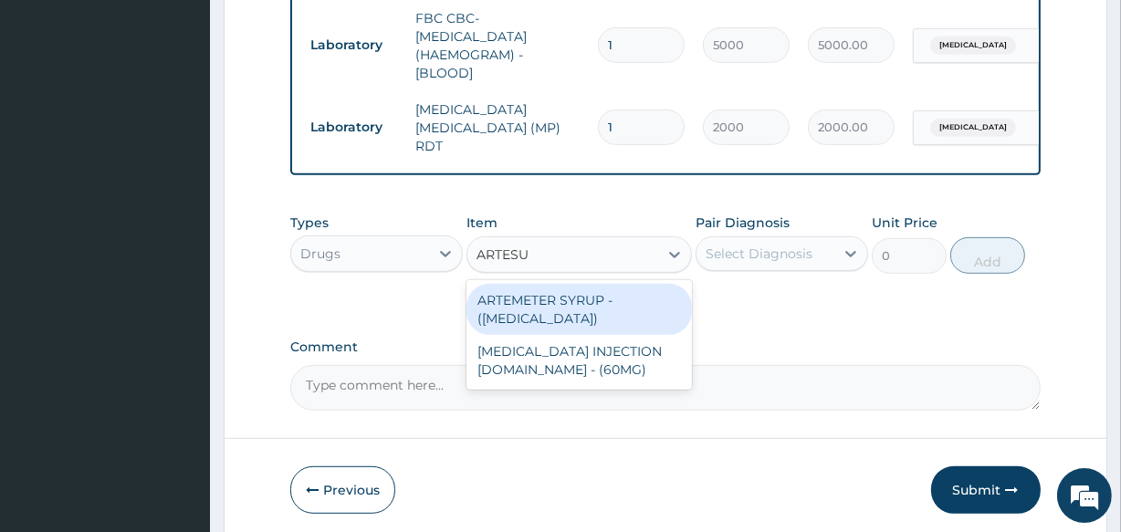
type input "ARTESUN"
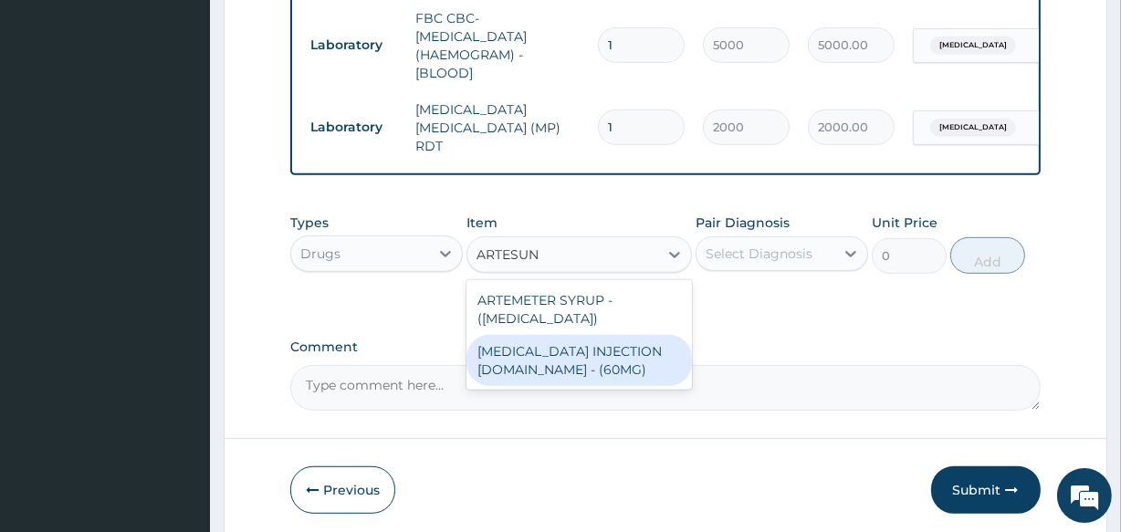
click at [591, 372] on div "ARTESUNATE INJECTION IV.IM - (60MG)" at bounding box center [579, 360] width 225 height 51
type input "1596"
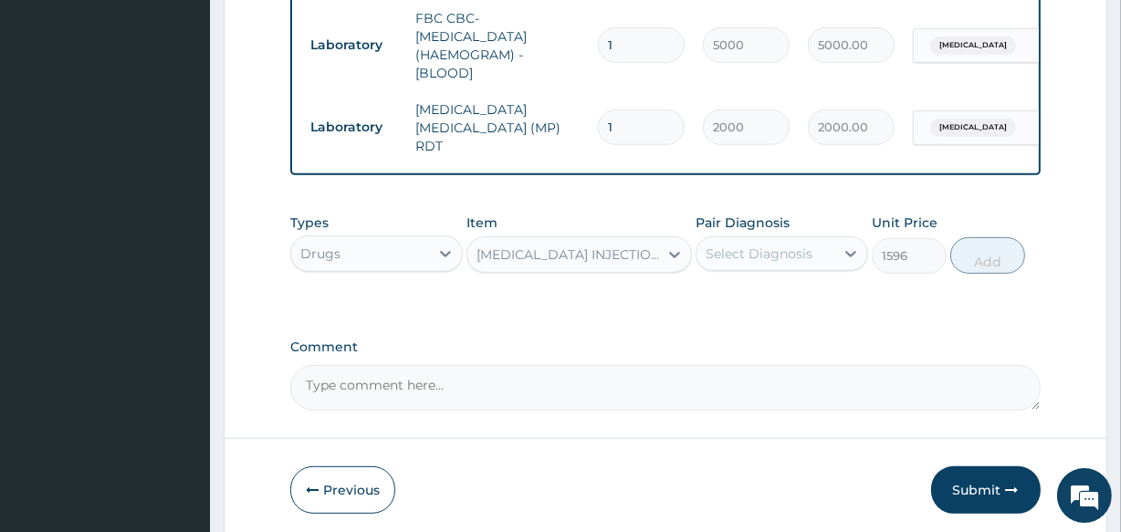
click at [793, 259] on div "Select Diagnosis" at bounding box center [759, 254] width 107 height 18
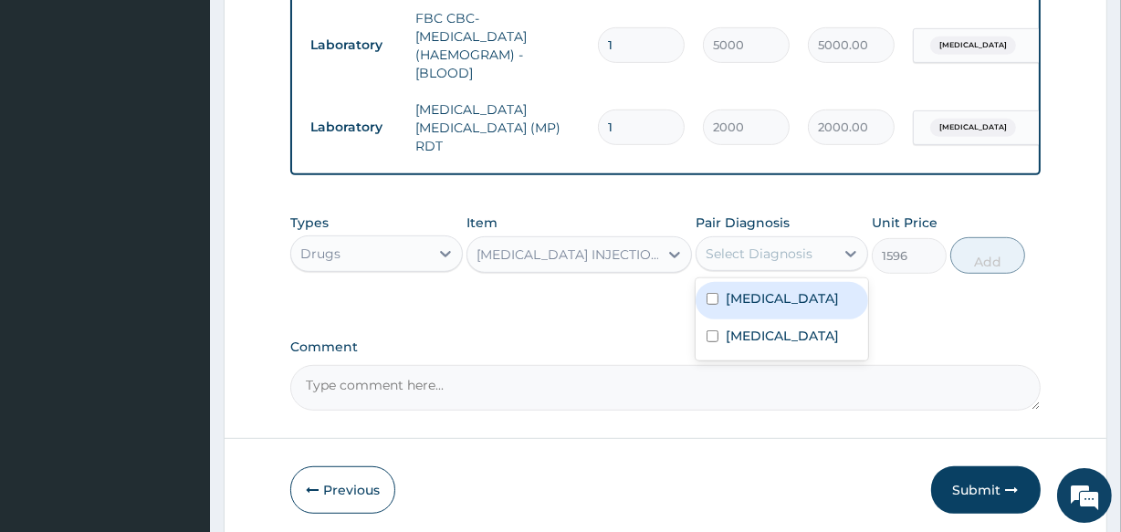
click at [761, 311] on div "Malaria" at bounding box center [782, 300] width 173 height 37
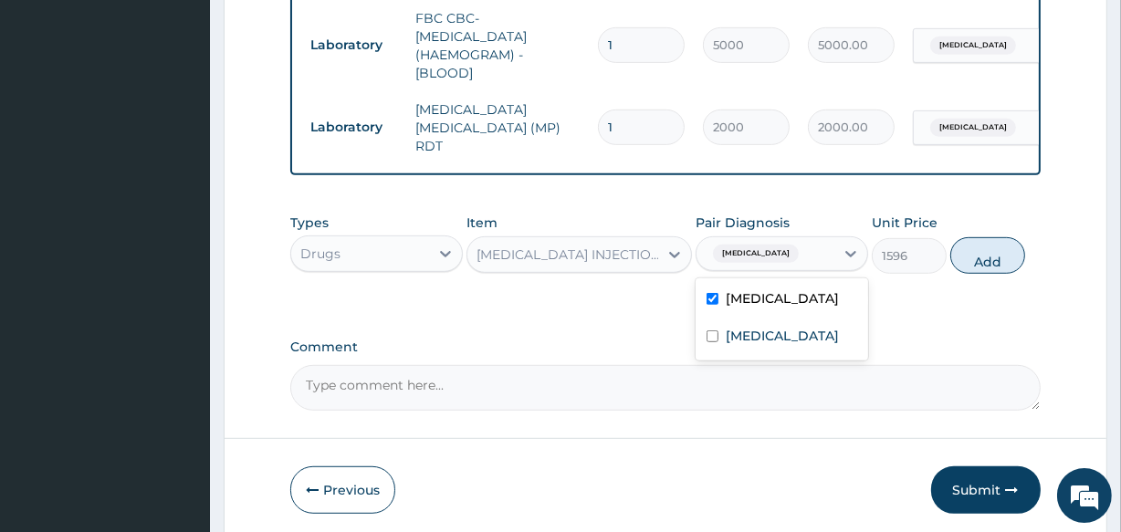
checkbox input "true"
click at [988, 255] on button "Add" at bounding box center [987, 255] width 75 height 37
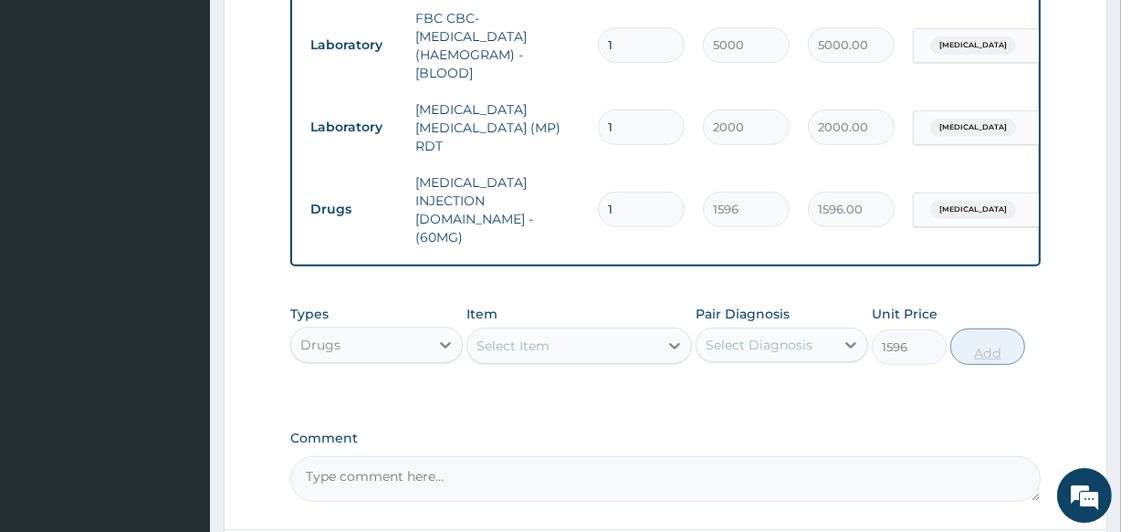
type input "0"
click at [530, 337] on div "Select Item" at bounding box center [513, 346] width 73 height 18
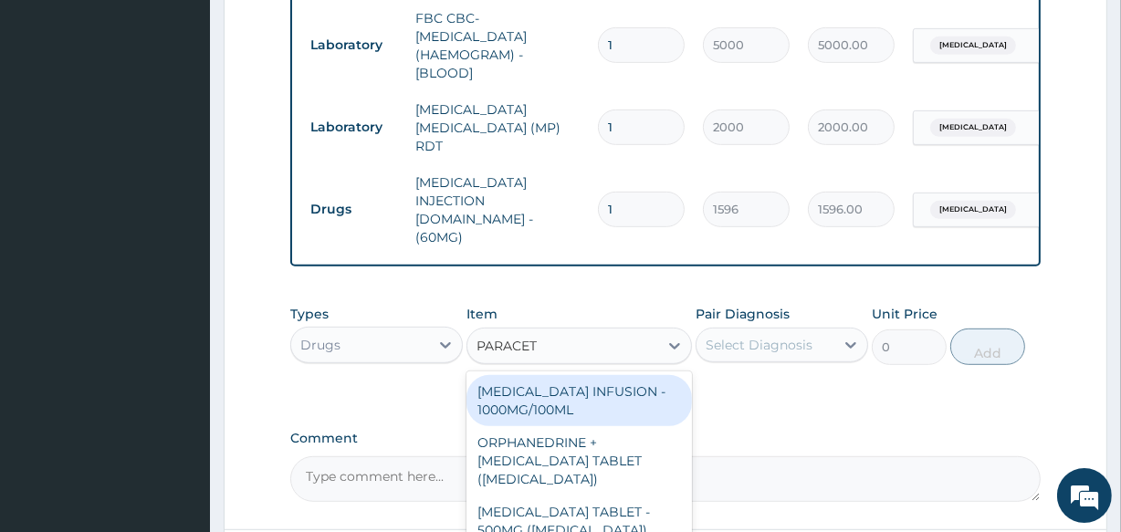
type input "PARACETA"
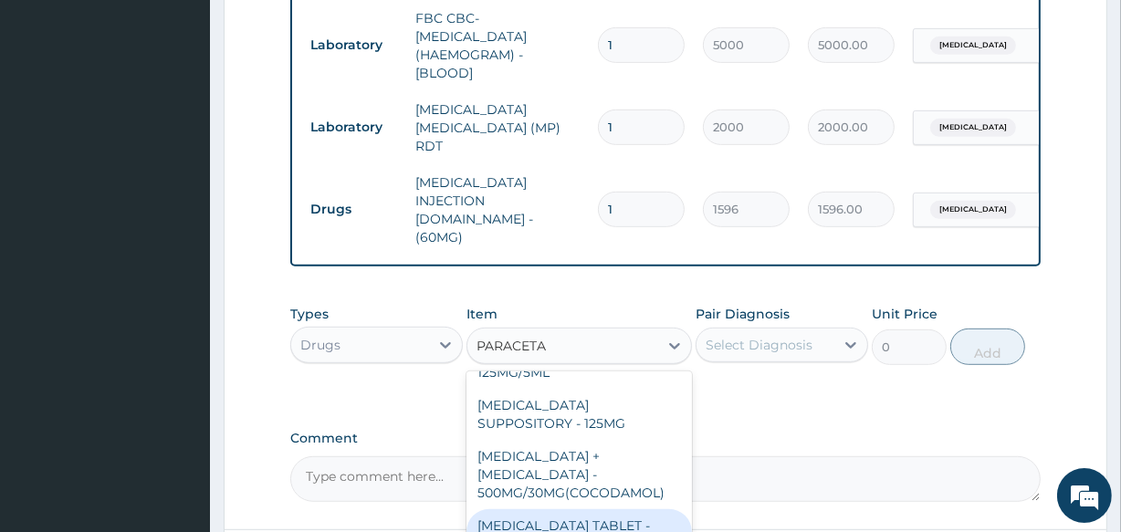
scroll to position [211, 0]
click at [539, 508] on div "[MEDICAL_DATA] TABLET - 500MG" at bounding box center [579, 533] width 225 height 51
type input "33.599999999999994"
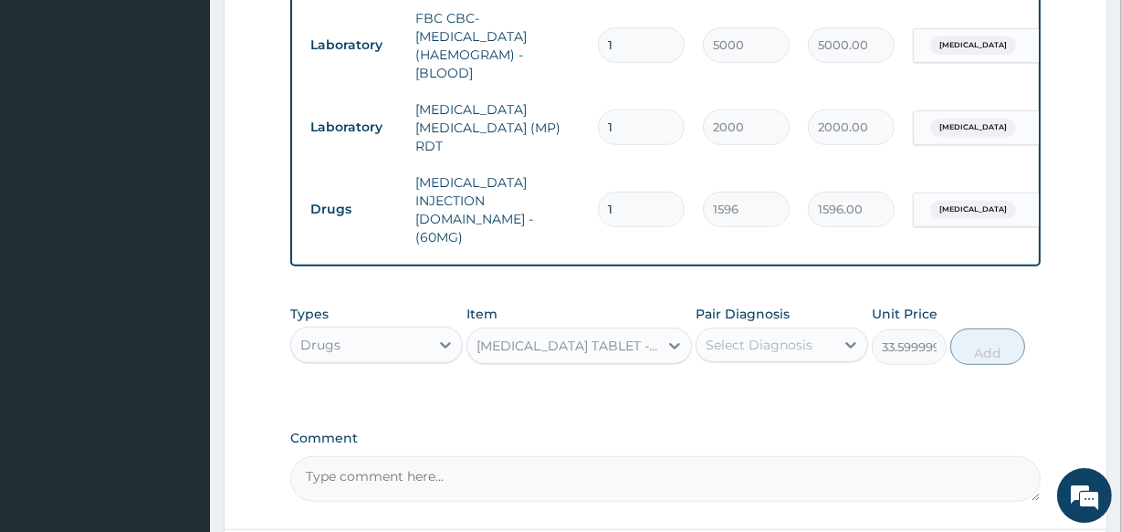
click at [806, 336] on div "Select Diagnosis" at bounding box center [759, 345] width 107 height 18
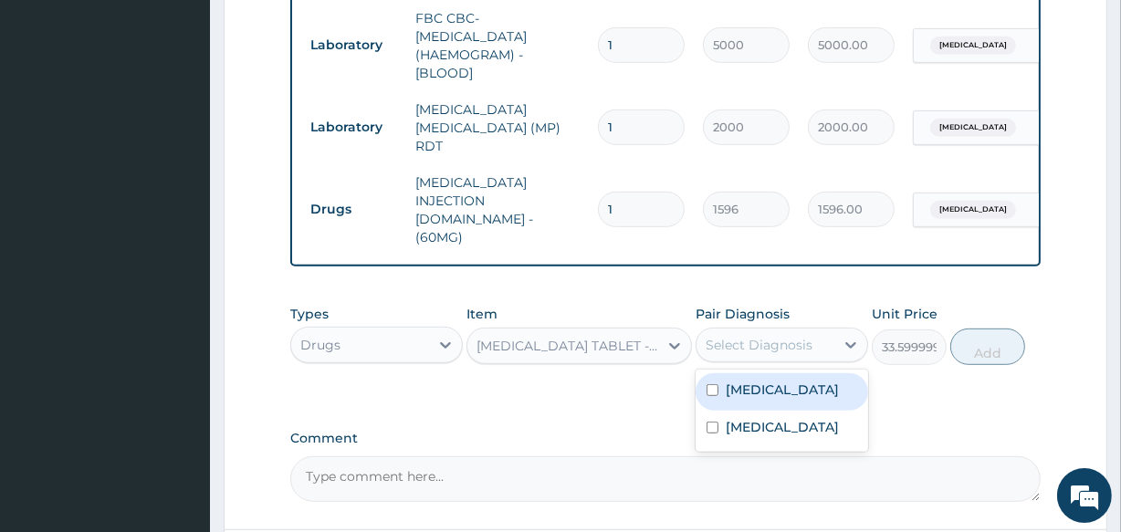
drag, startPoint x: 786, startPoint y: 383, endPoint x: 791, endPoint y: 359, distance: 25.1
click at [791, 370] on div "Malaria Sepsis" at bounding box center [782, 411] width 173 height 82
click at [791, 373] on div "Malaria" at bounding box center [782, 391] width 173 height 37
checkbox input "true"
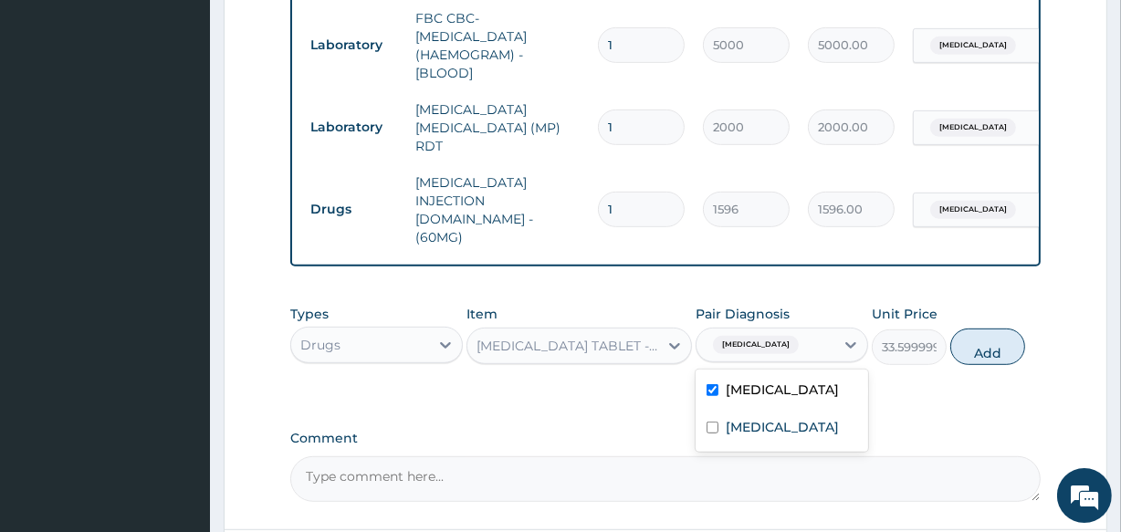
drag, startPoint x: 1002, startPoint y: 317, endPoint x: 425, endPoint y: 327, distance: 578.0
click at [1001, 329] on button "Add" at bounding box center [987, 347] width 75 height 37
type input "0"
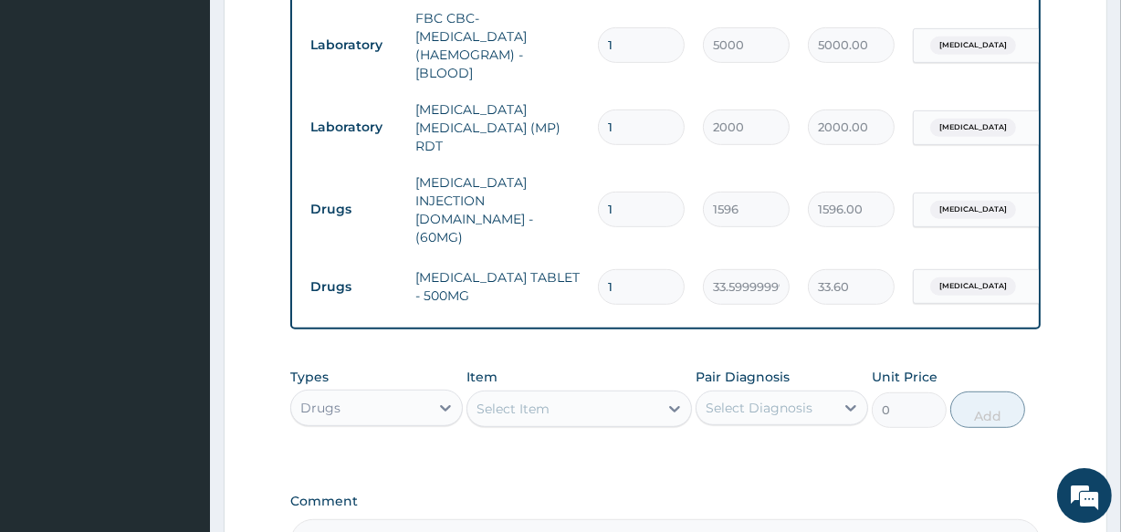
click at [566, 394] on div "Select Item" at bounding box center [562, 408] width 190 height 29
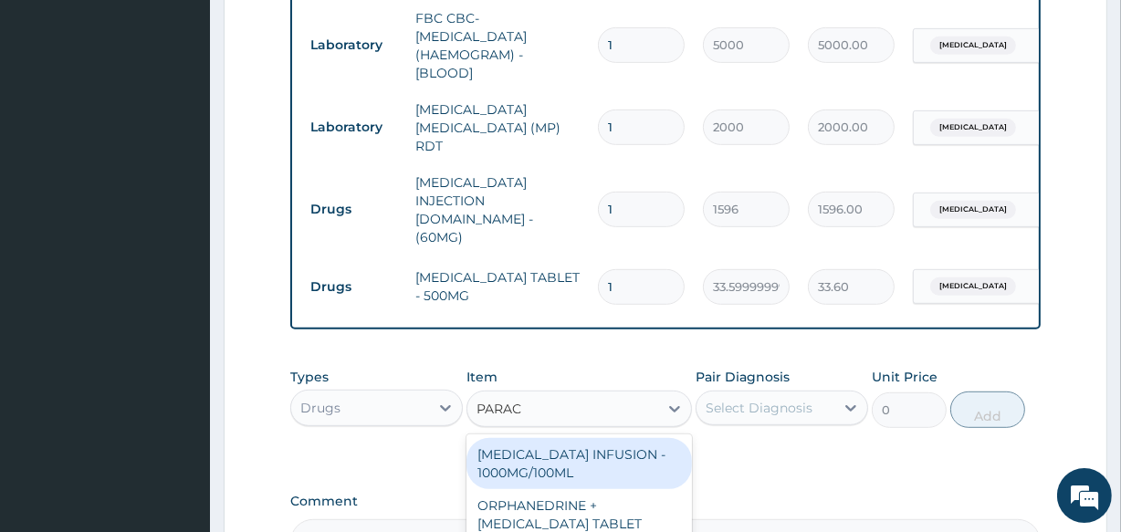
type input "PARACE"
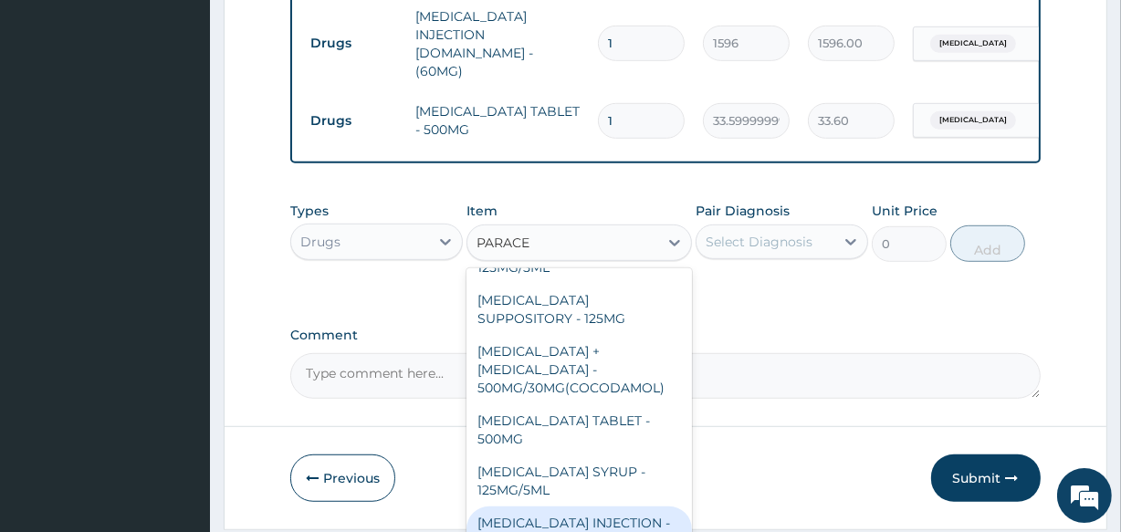
click at [572, 507] on div "PARACETAMOL INJECTION - 150MG/ML" at bounding box center [579, 532] width 225 height 51
type input "560"
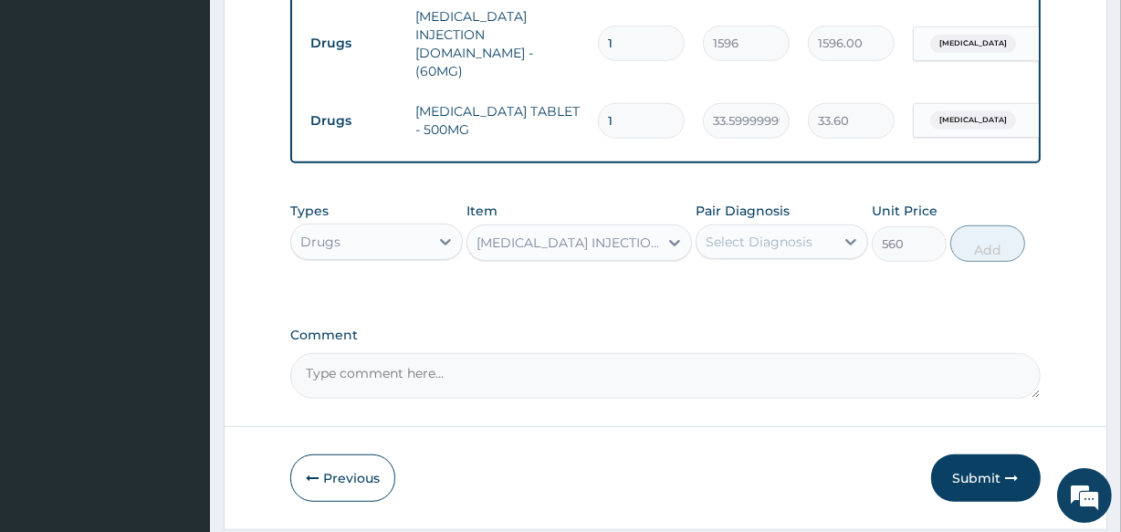
click at [767, 225] on div "Select Diagnosis" at bounding box center [782, 242] width 173 height 35
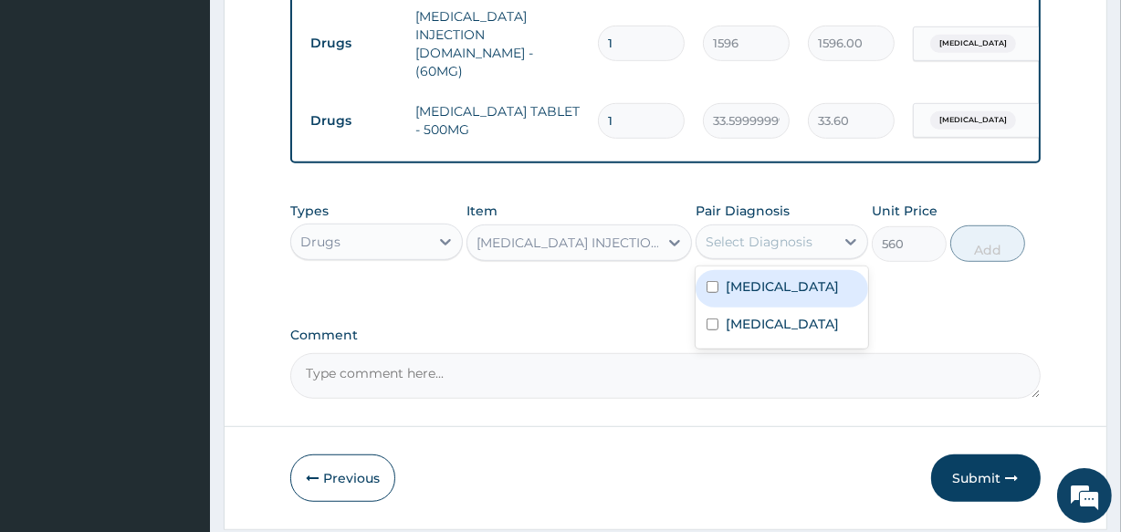
click at [756, 278] on label "Malaria" at bounding box center [782, 287] width 113 height 18
checkbox input "true"
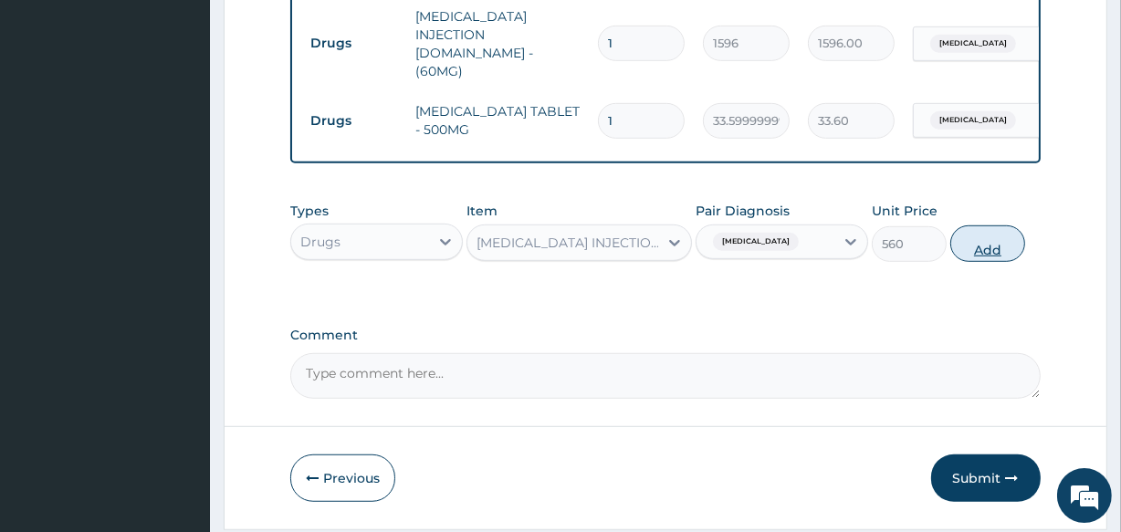
click at [999, 226] on button "Add" at bounding box center [987, 244] width 75 height 37
type input "0"
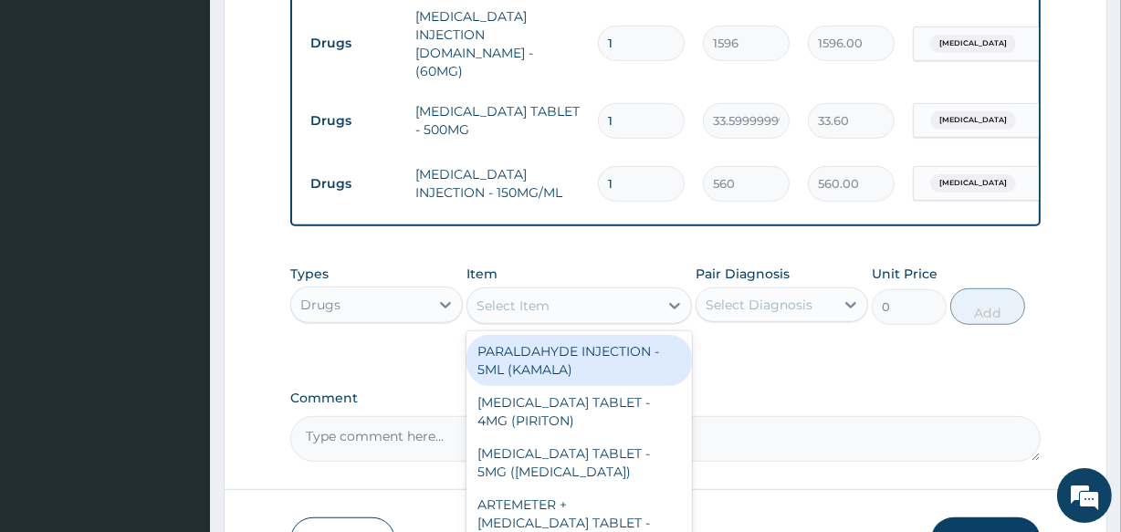
click at [604, 291] on div "Select Item" at bounding box center [562, 305] width 190 height 29
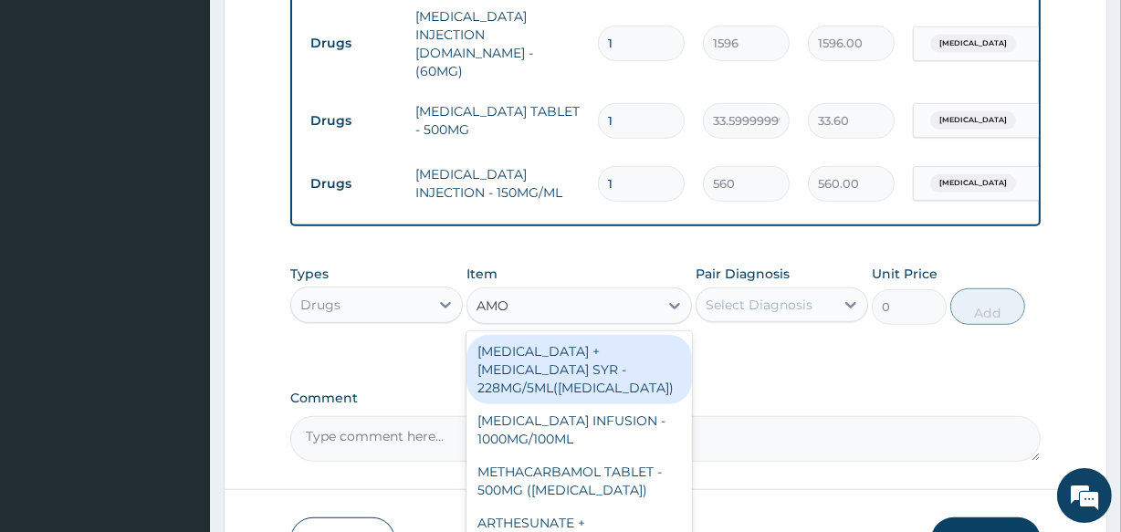
type input "AMOX"
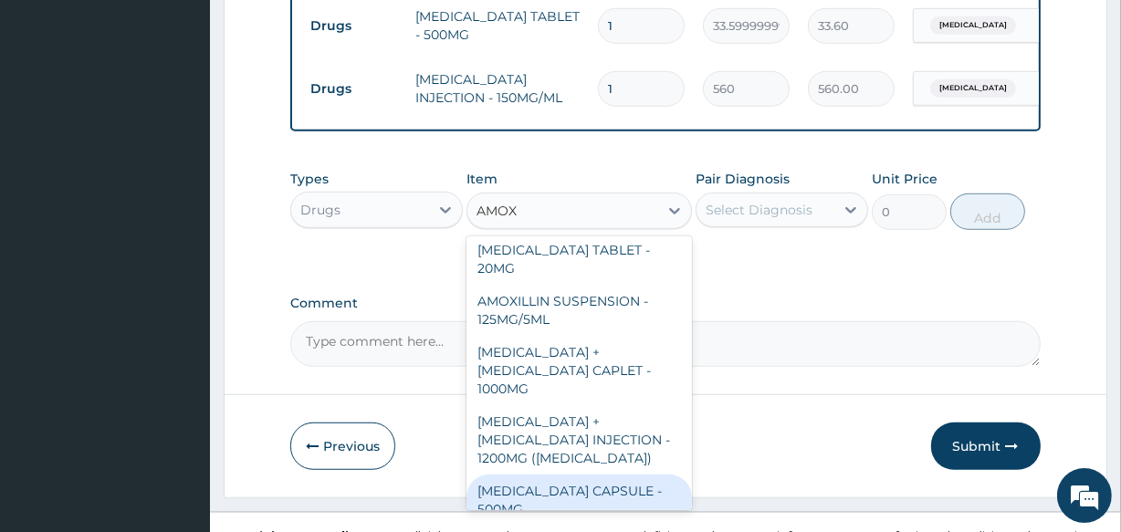
scroll to position [747, 0]
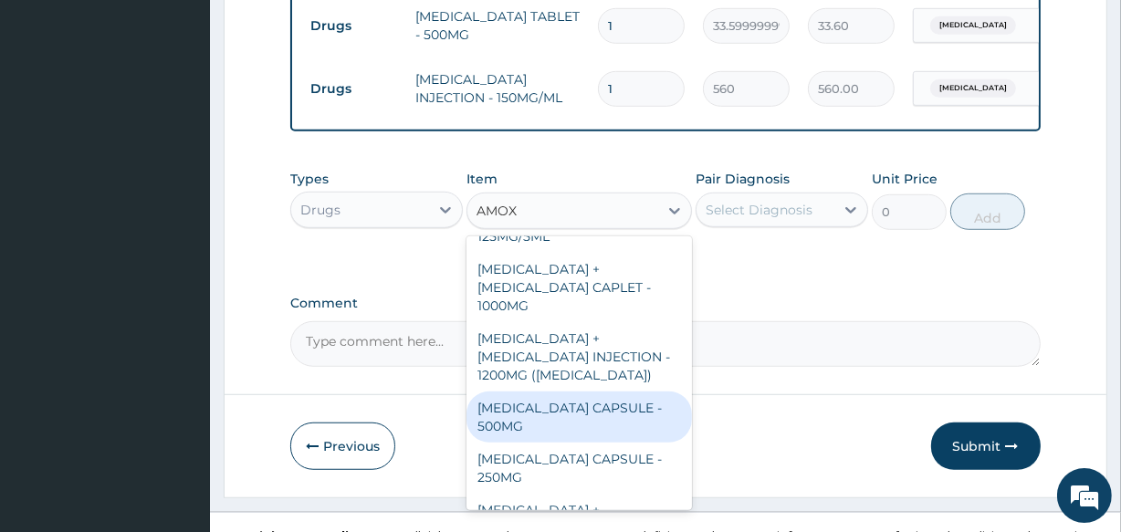
click at [545, 392] on div "AMOXICILLIN CAPSULE - 500MG" at bounding box center [579, 417] width 225 height 51
type input "112"
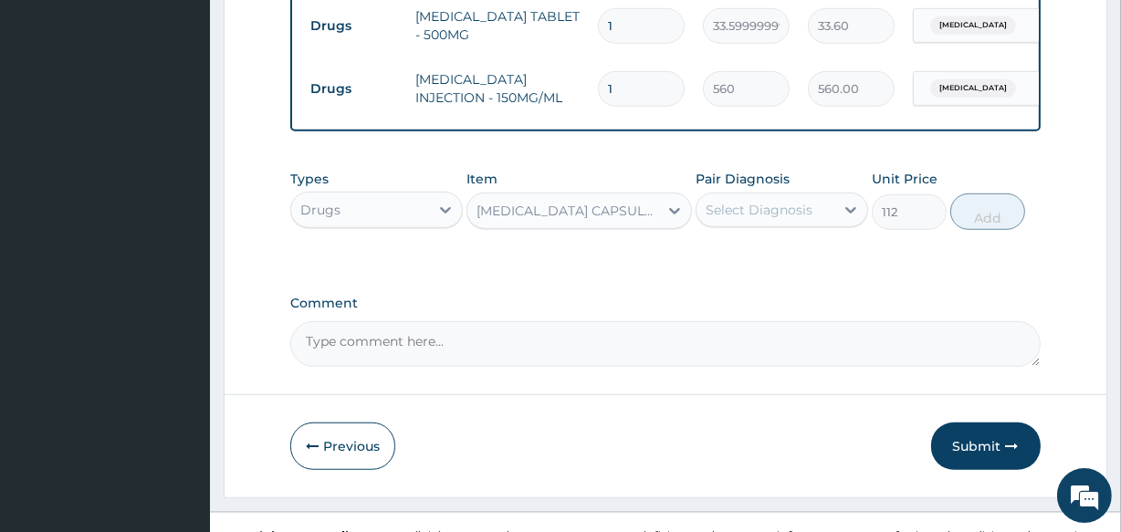
click at [732, 201] on div "Select Diagnosis" at bounding box center [759, 210] width 107 height 18
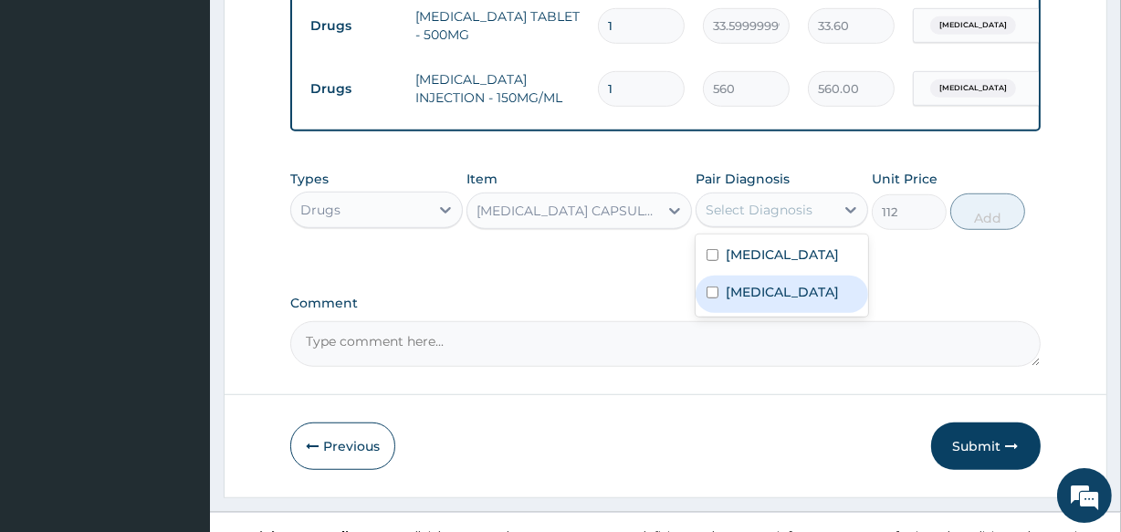
click at [722, 276] on div "Sepsis" at bounding box center [782, 294] width 173 height 37
checkbox input "true"
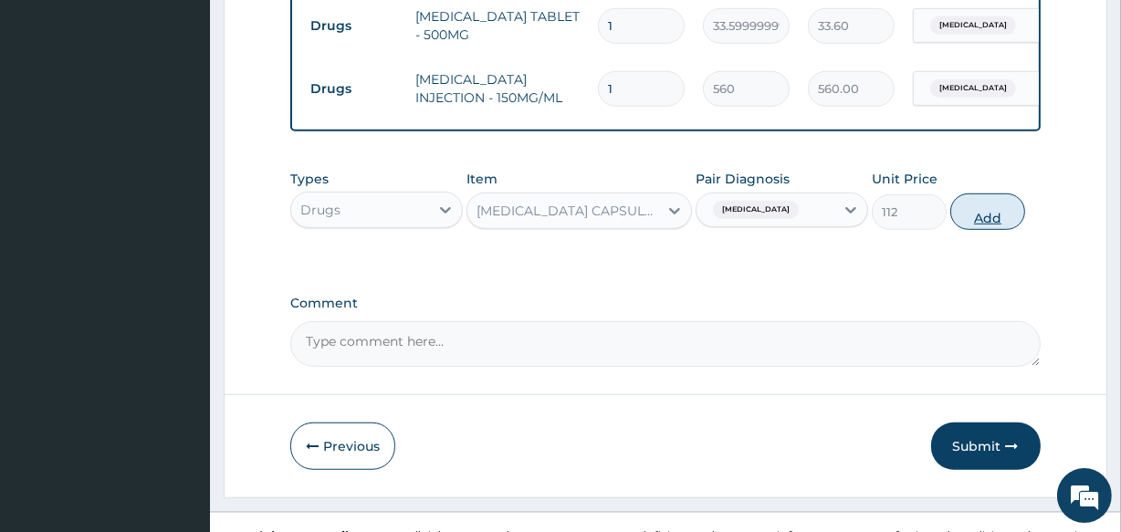
click at [981, 194] on button "Add" at bounding box center [987, 212] width 75 height 37
type input "0"
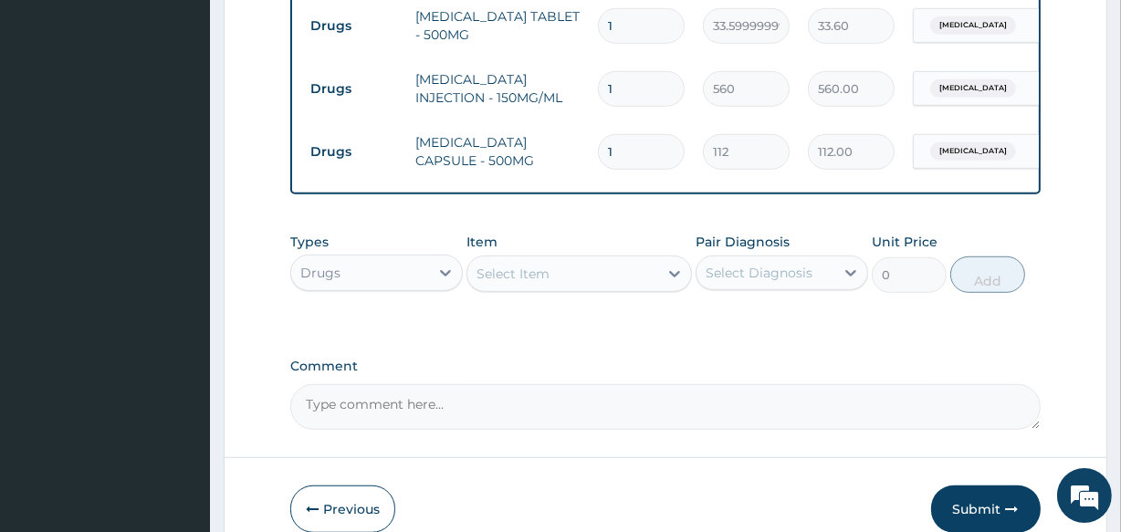
click at [623, 134] on input "1" at bounding box center [641, 152] width 87 height 36
type input "10"
type input "1120.00"
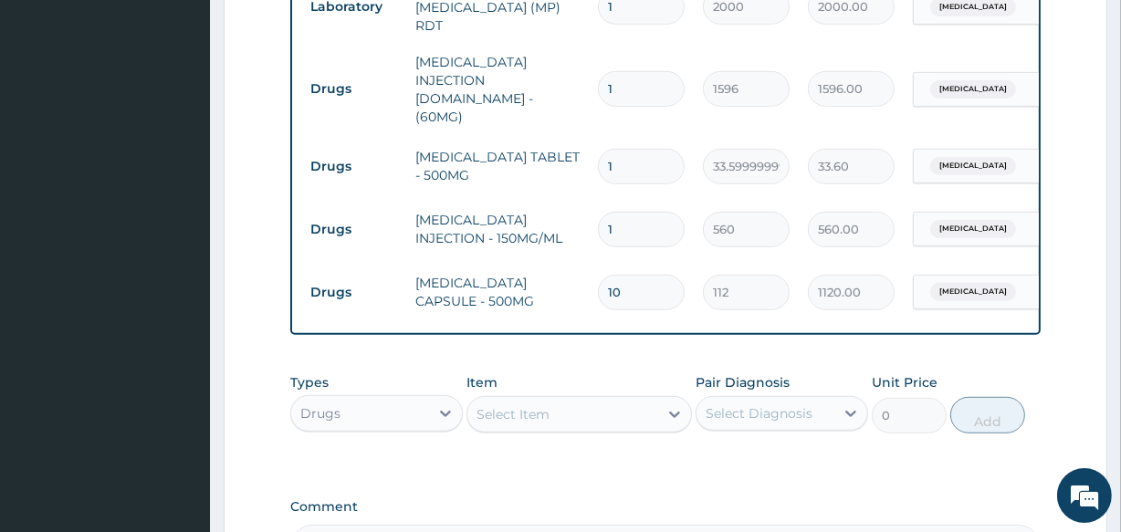
scroll to position [897, 0]
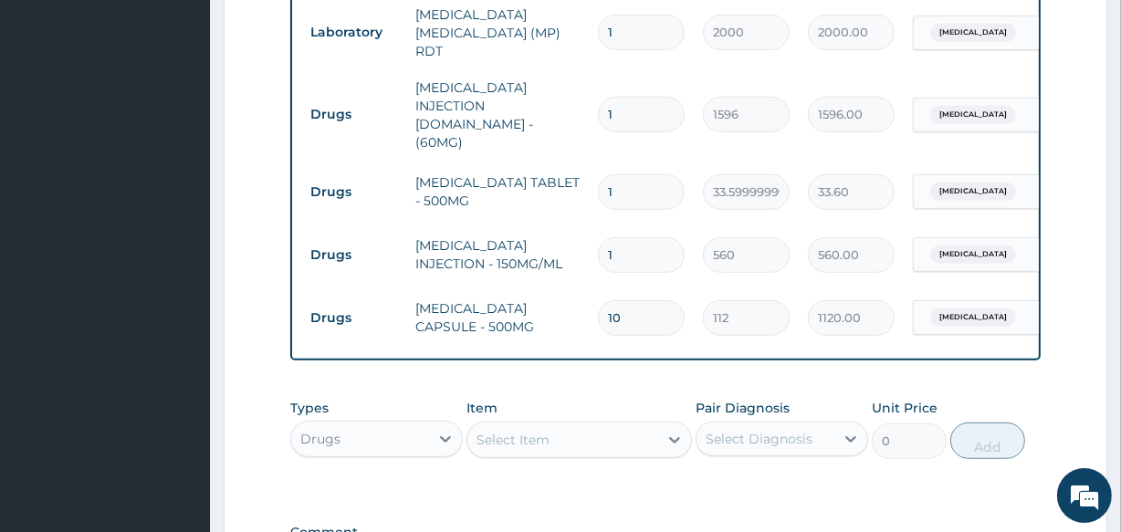
type input "10"
click at [627, 174] on input "1" at bounding box center [641, 192] width 87 height 36
type input "18"
type input "604.80"
type input "18"
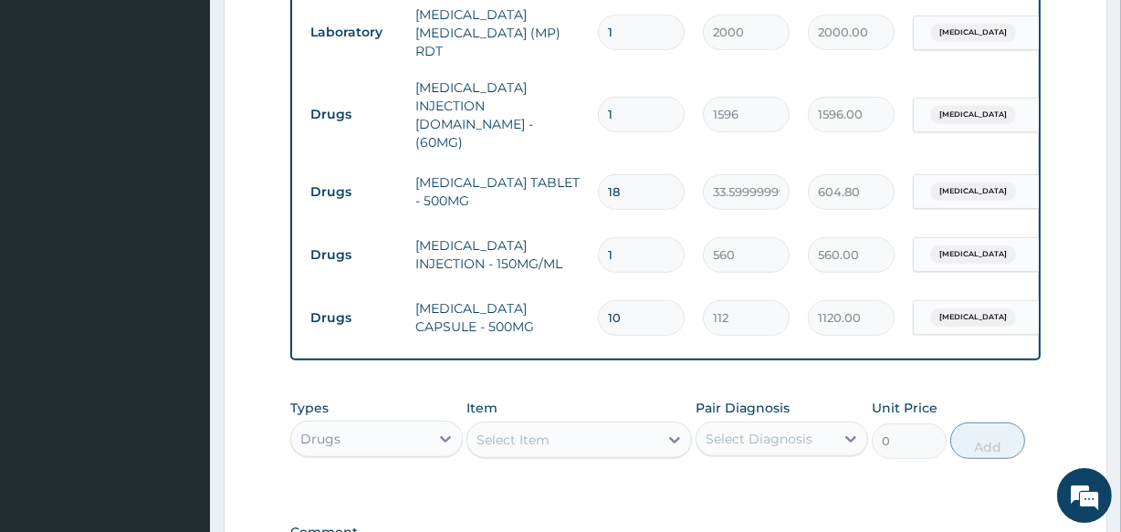
drag, startPoint x: 618, startPoint y: 83, endPoint x: 572, endPoint y: 101, distance: 50.0
click at [572, 101] on tr "Drugs ARTESUNATE INJECTION IV.IM - (60MG) 1 1596 1596.00 Malaria Delete" at bounding box center [748, 114] width 895 height 91
type input "6"
type input "9576.00"
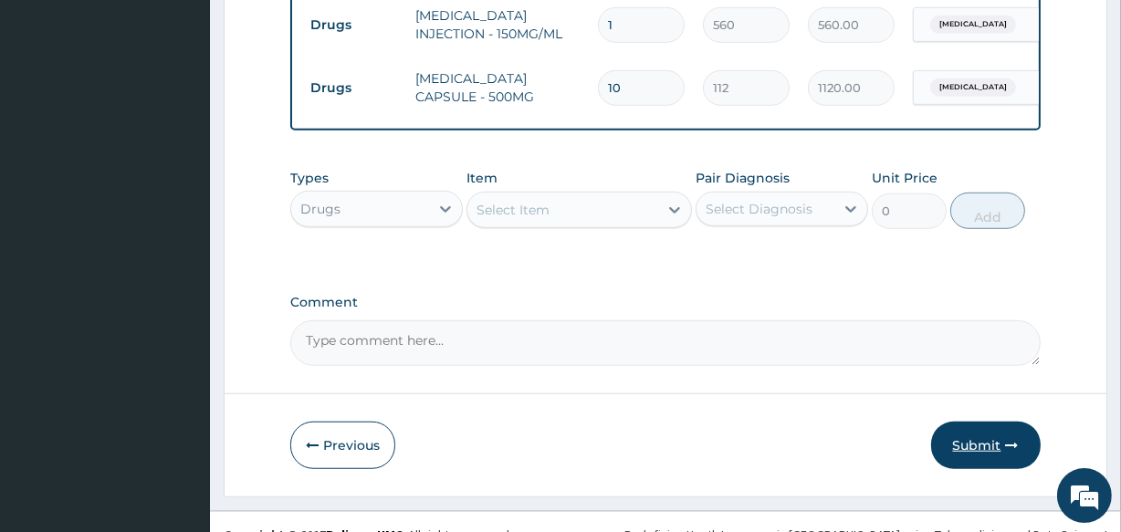
type input "6"
click at [974, 422] on button "Submit" at bounding box center [986, 445] width 110 height 47
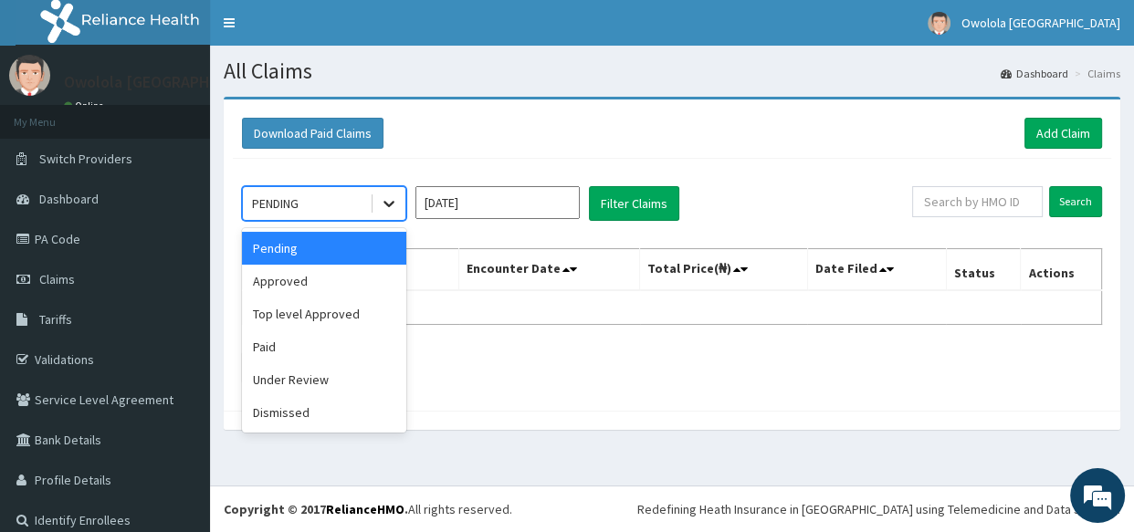
click at [376, 205] on div at bounding box center [388, 203] width 33 height 33
click at [378, 271] on div "Approved" at bounding box center [324, 281] width 164 height 33
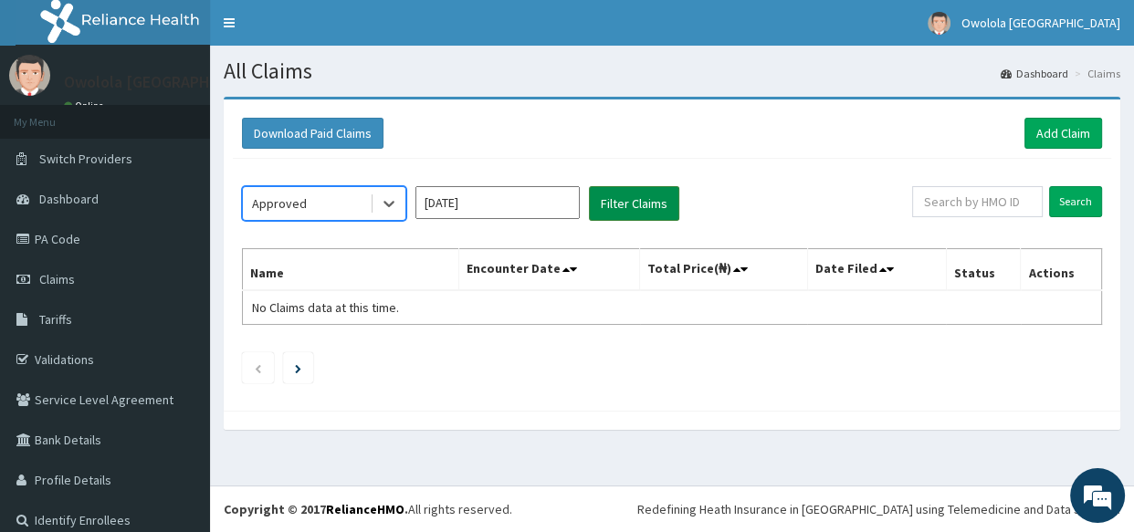
click at [630, 204] on button "Filter Claims" at bounding box center [634, 203] width 90 height 35
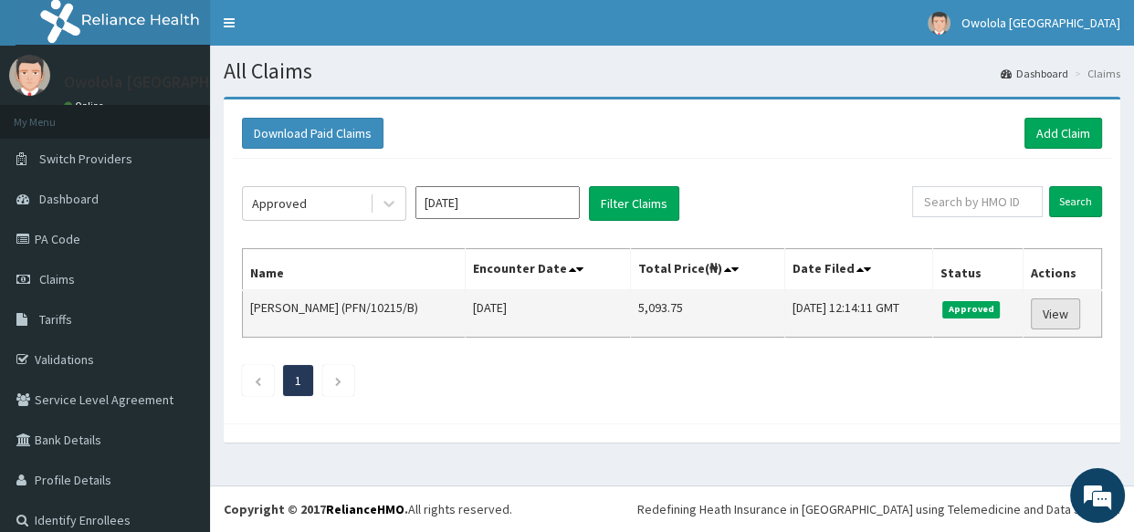
click at [1054, 307] on link "View" at bounding box center [1055, 314] width 49 height 31
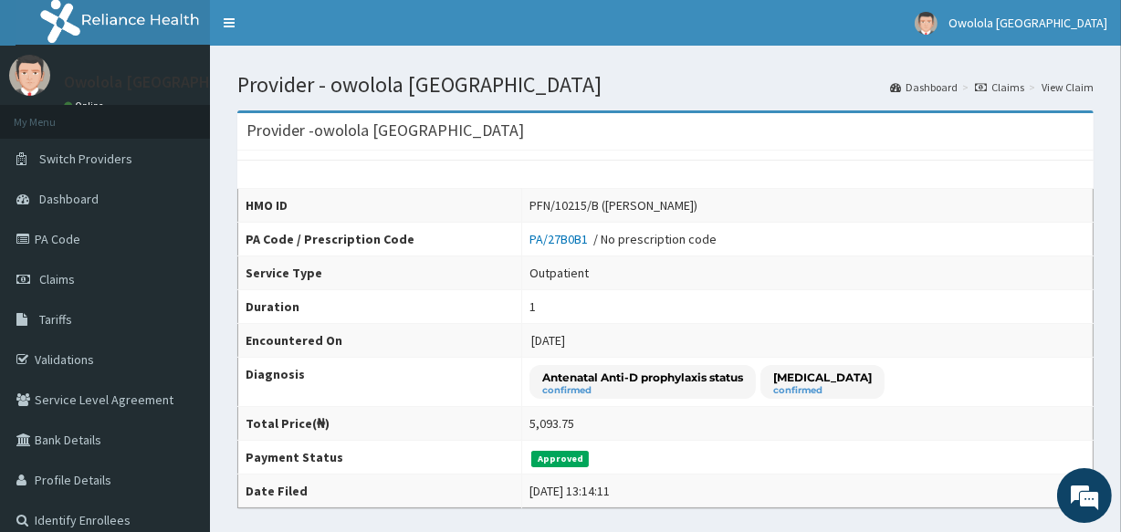
click at [1015, 89] on link "Claims" at bounding box center [999, 87] width 49 height 16
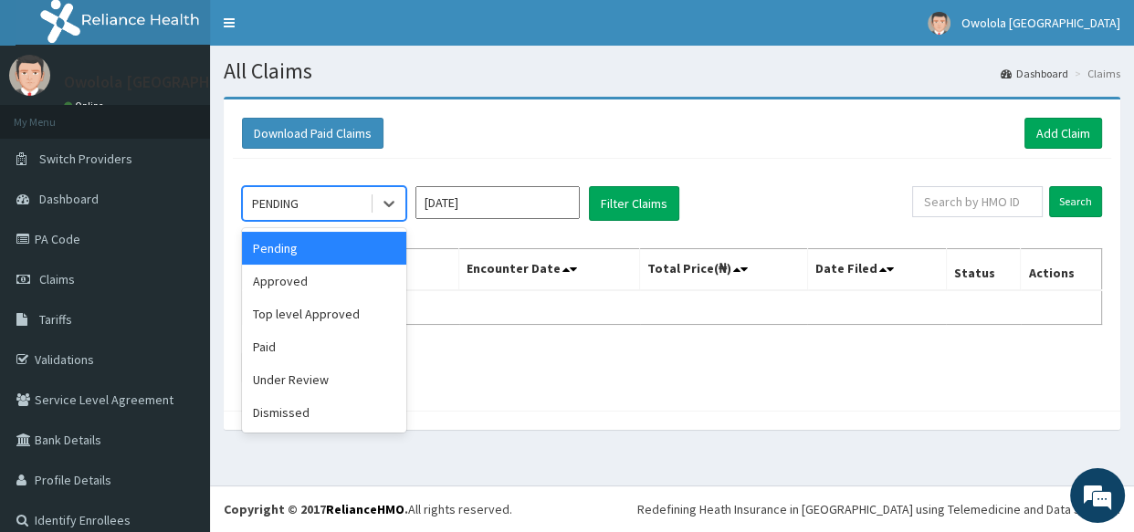
click at [341, 208] on div "PENDING" at bounding box center [306, 203] width 127 height 29
click at [320, 382] on div "Under Review" at bounding box center [324, 379] width 164 height 33
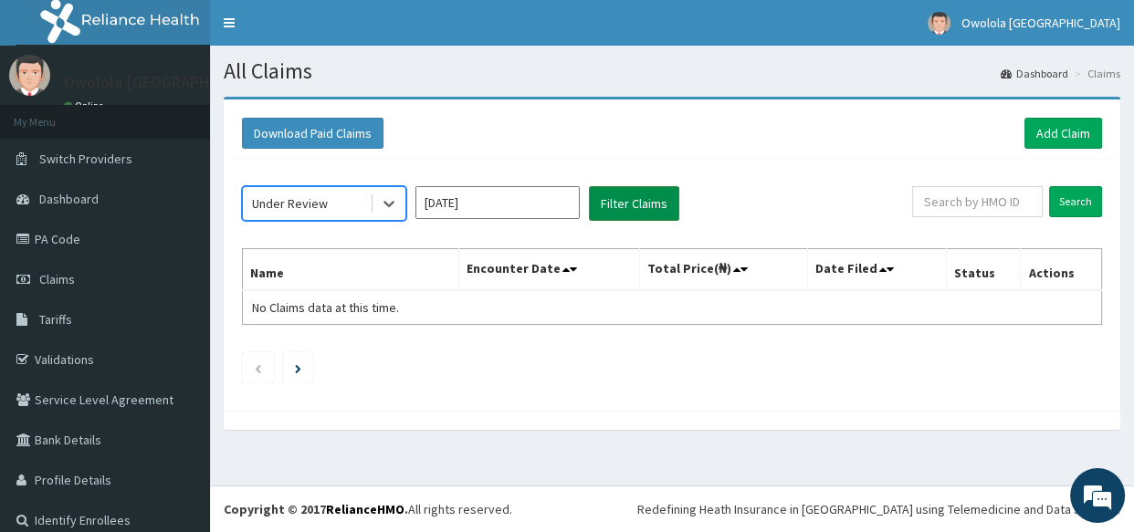
click at [648, 196] on button "Filter Claims" at bounding box center [634, 203] width 90 height 35
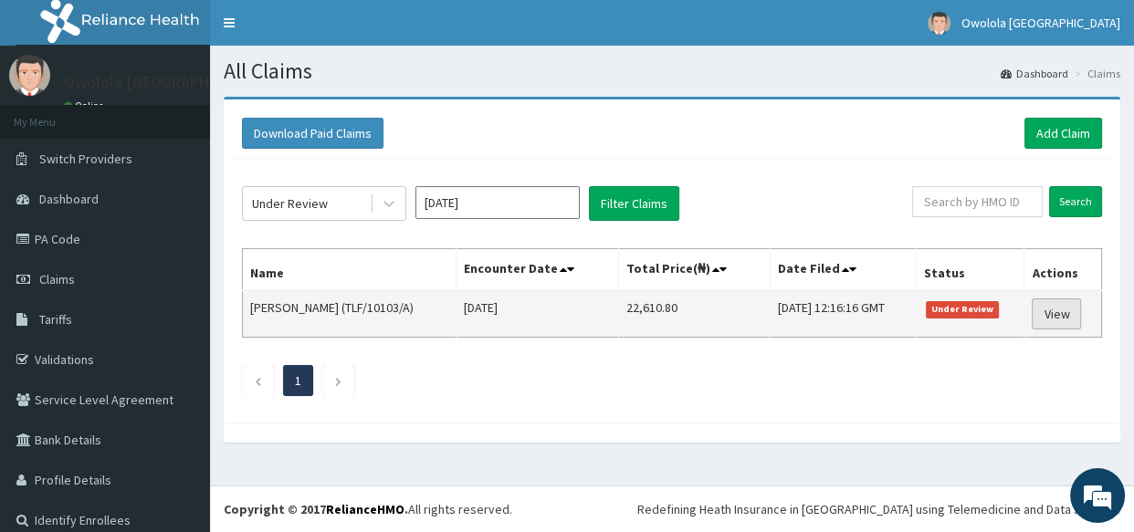
click at [1040, 309] on link "View" at bounding box center [1056, 314] width 49 height 31
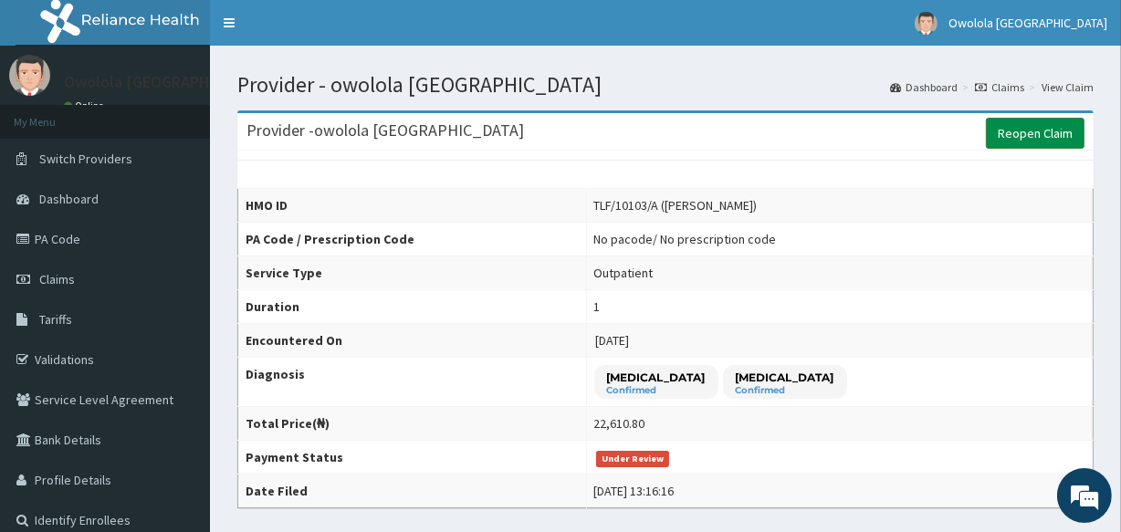
click at [1033, 121] on link "Reopen Claim" at bounding box center [1035, 133] width 99 height 31
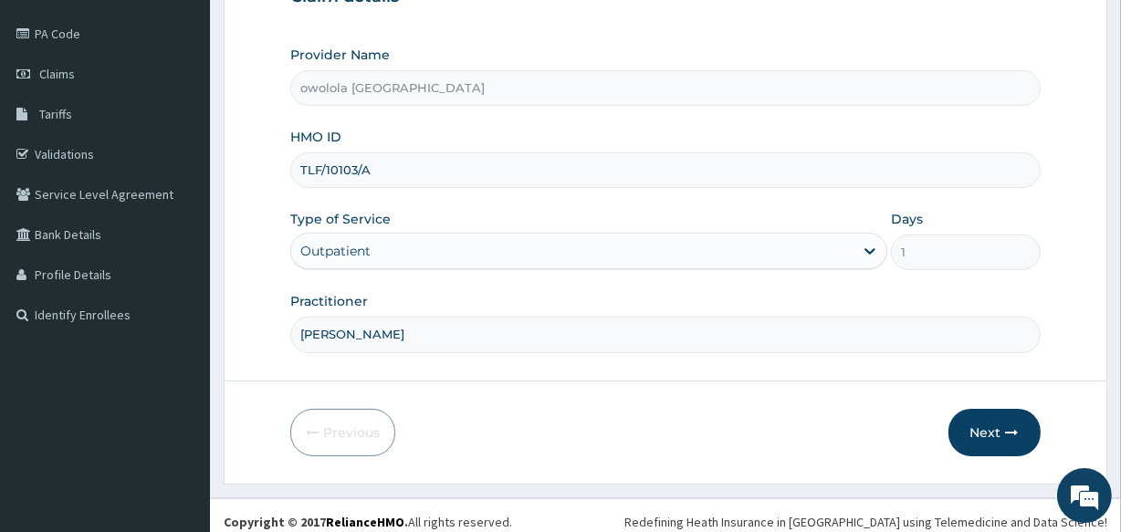
scroll to position [216, 0]
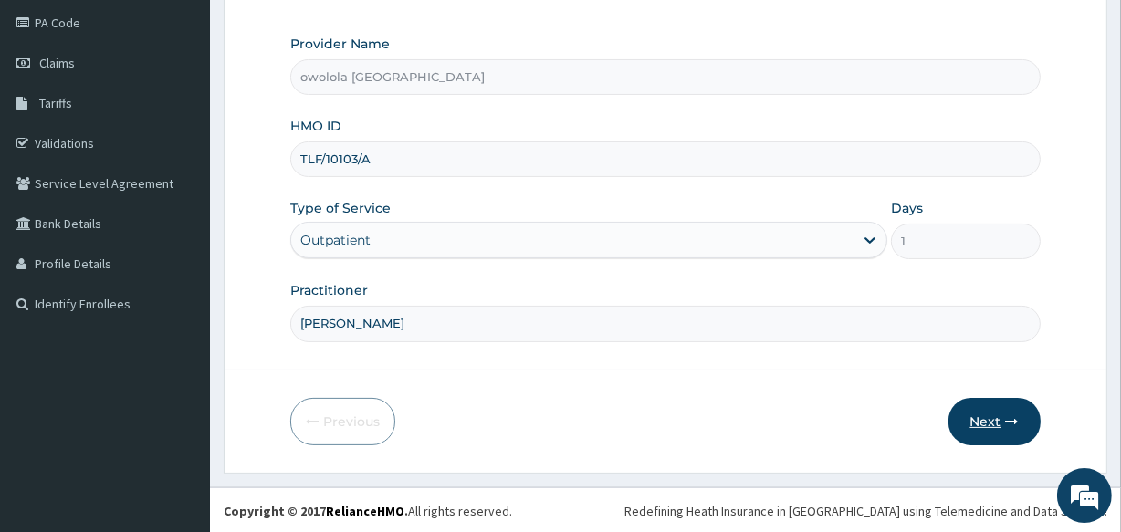
click at [990, 419] on button "Next" at bounding box center [995, 421] width 92 height 47
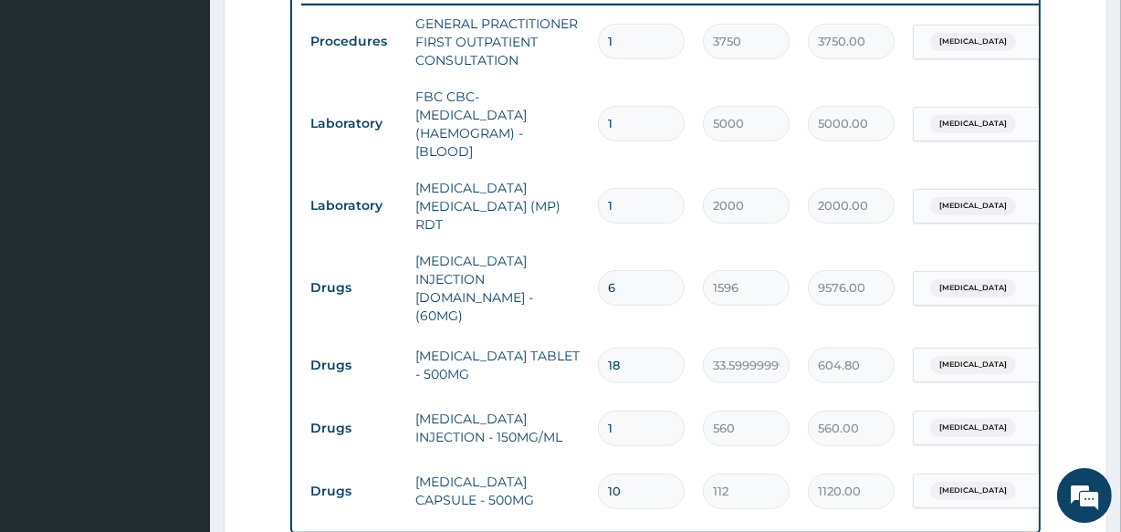
scroll to position [880, 0]
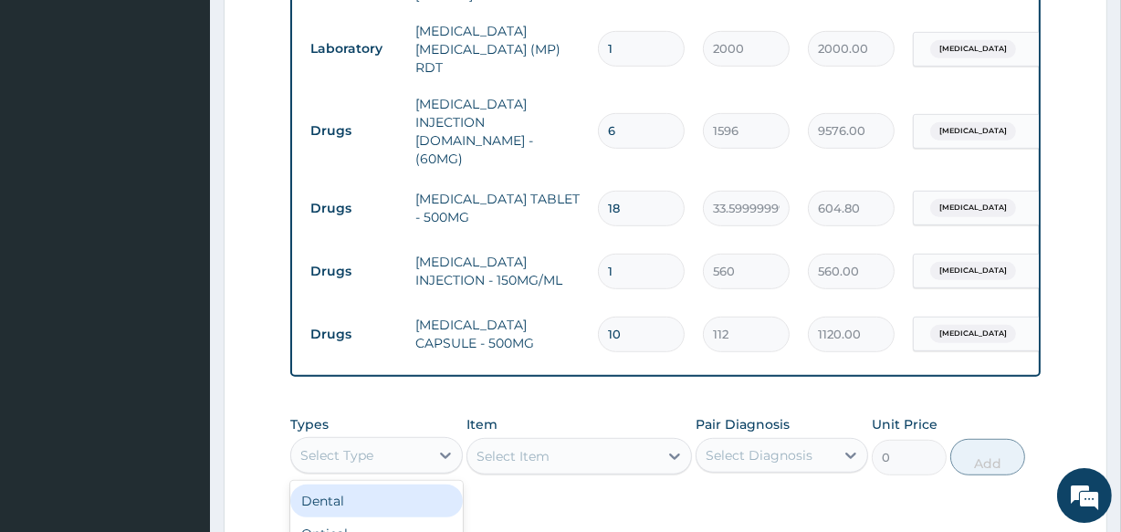
click at [408, 437] on div "option Dental focused, 1 of 10. 10 results available. Use Up and Down to choose…" at bounding box center [376, 455] width 173 height 37
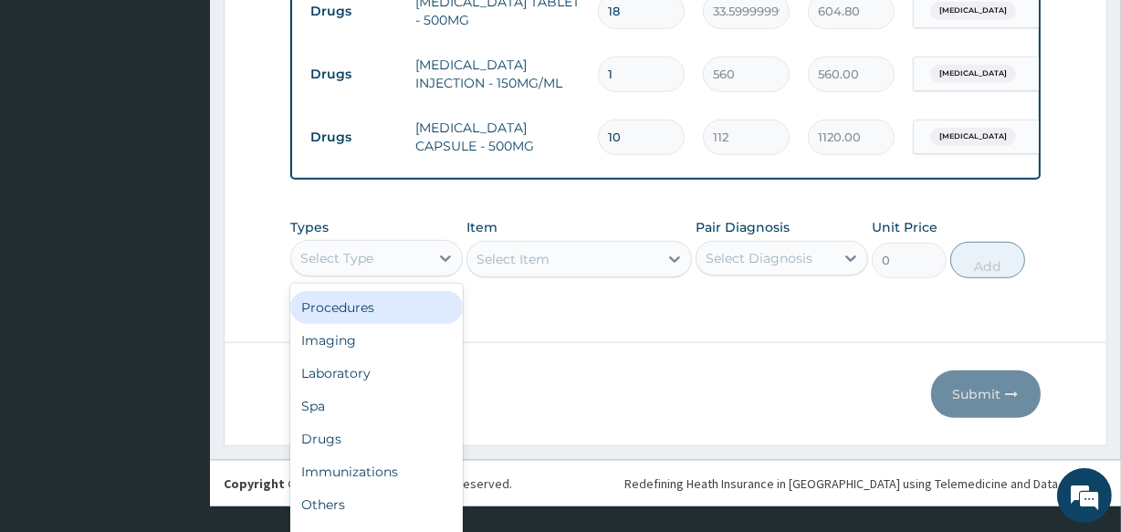
scroll to position [0, 0]
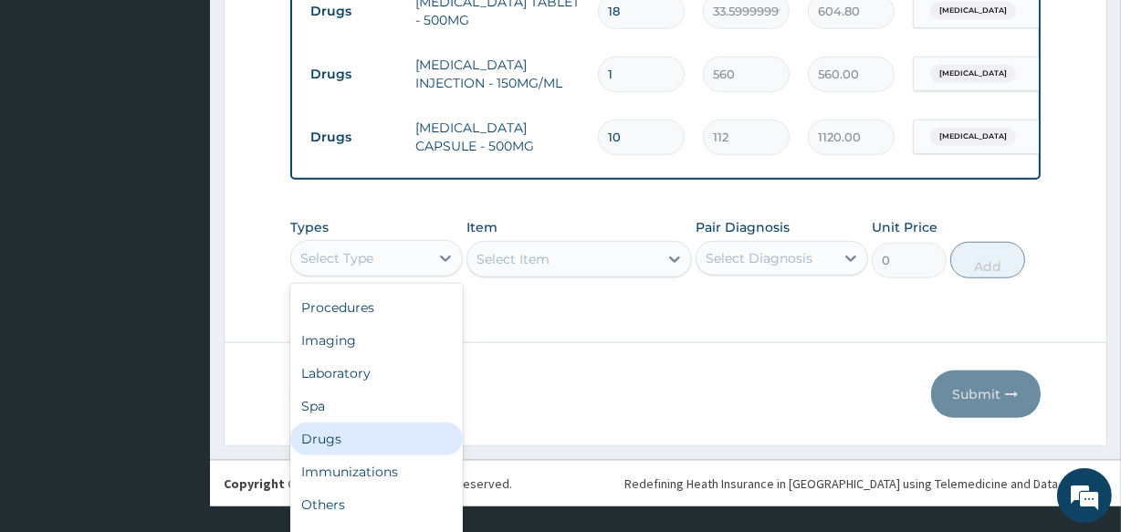
click at [347, 423] on div "Drugs" at bounding box center [376, 439] width 173 height 33
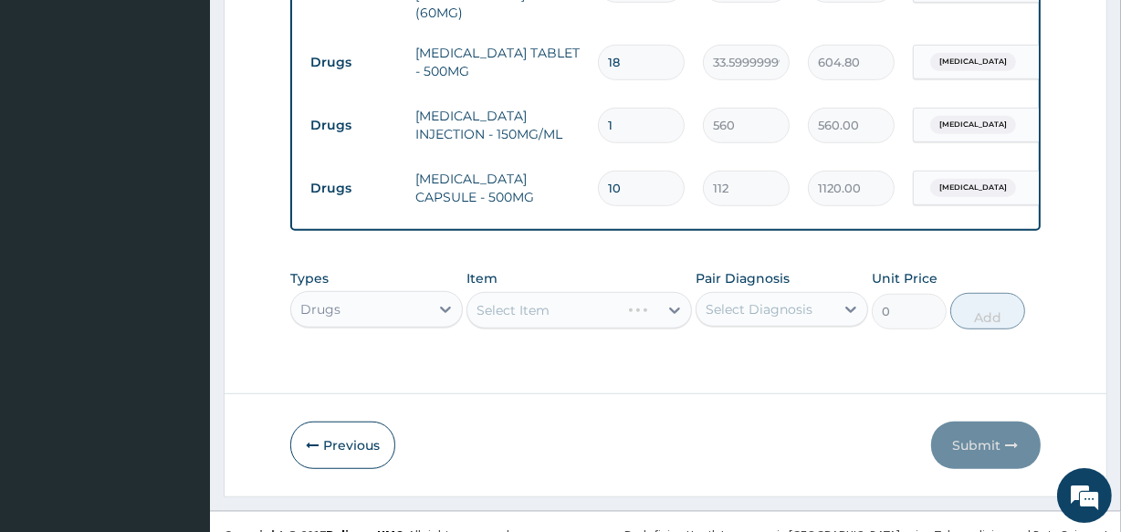
click at [572, 295] on div "Select Item" at bounding box center [579, 310] width 225 height 37
click at [573, 295] on div "Types Drugs Item Select Item Pair Diagnosis Select Diagnosis Unit Price 0 Add" at bounding box center [665, 299] width 750 height 79
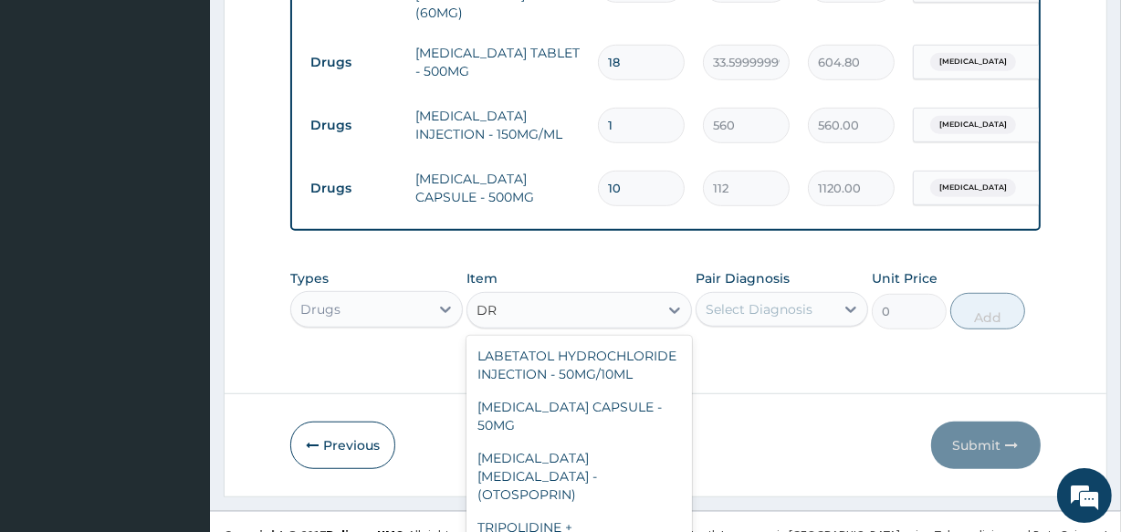
type input "D"
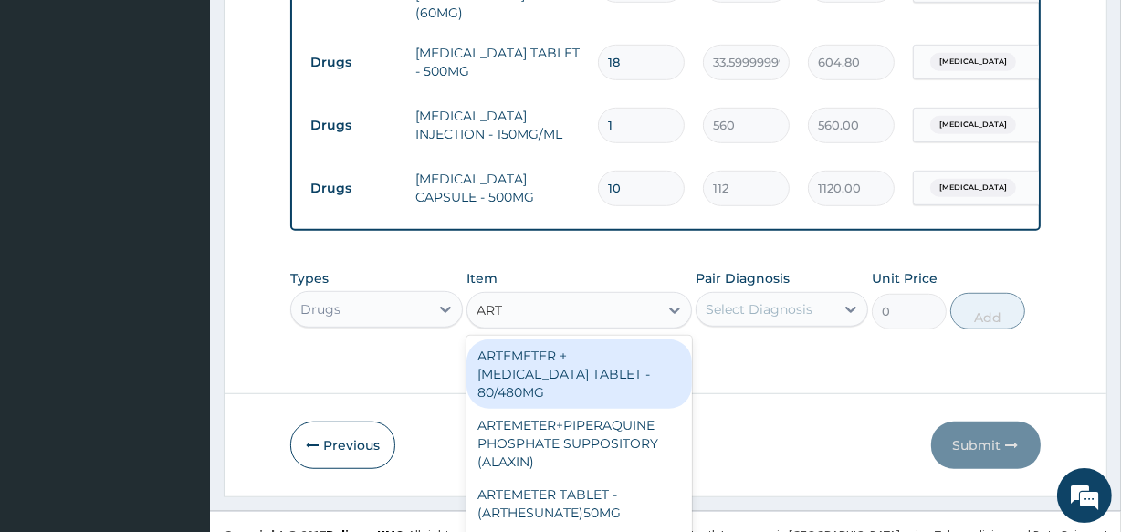
type input "ARTE"
click at [574, 365] on div "ARTEMETER + [MEDICAL_DATA] TABLET - 80/480MG" at bounding box center [579, 374] width 225 height 69
type input "364"
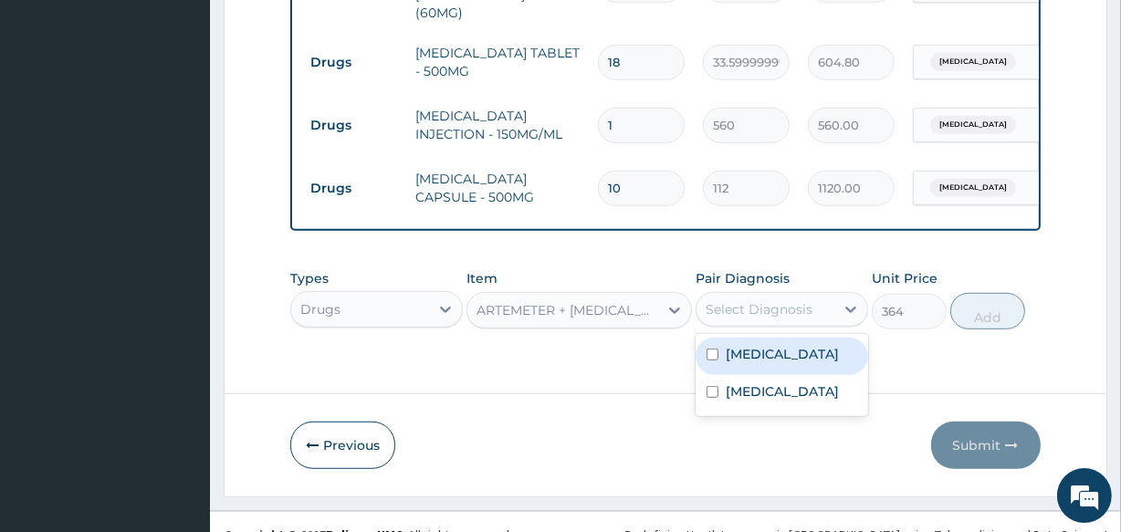
click at [776, 300] on div "Select Diagnosis" at bounding box center [759, 309] width 107 height 18
click at [763, 345] on label "[MEDICAL_DATA]" at bounding box center [782, 354] width 113 height 18
checkbox input "true"
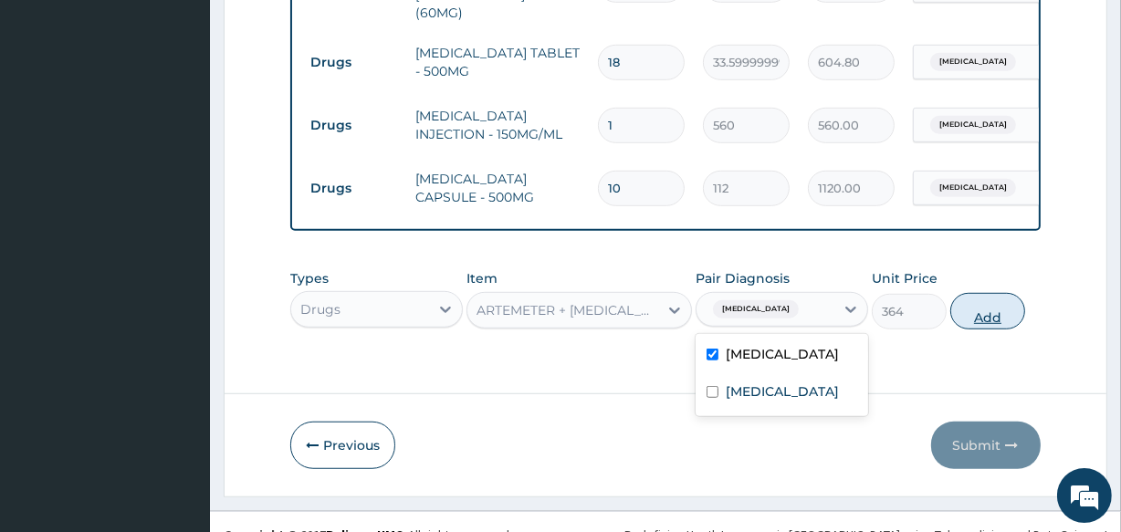
click at [986, 293] on button "Add" at bounding box center [987, 311] width 75 height 37
type input "0"
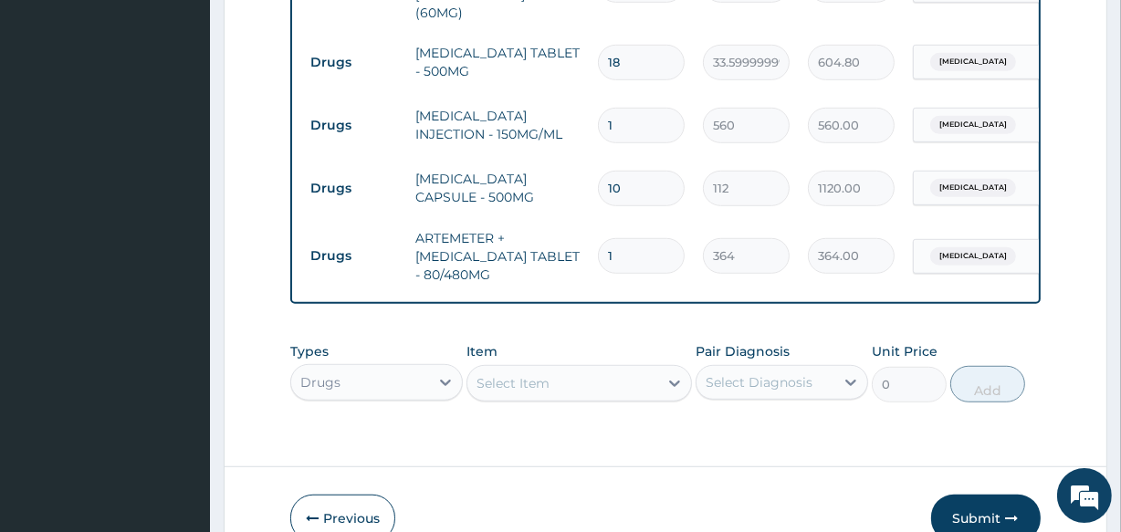
drag, startPoint x: 616, startPoint y: 207, endPoint x: 566, endPoint y: 233, distance: 56.3
click at [566, 233] on tr "Drugs ARTEMETER + LUMEFANTRINE TABLET - 80/480MG 1 364 364.00 Malaria Delete" at bounding box center [748, 256] width 895 height 73
type input "6"
type input "2184.00"
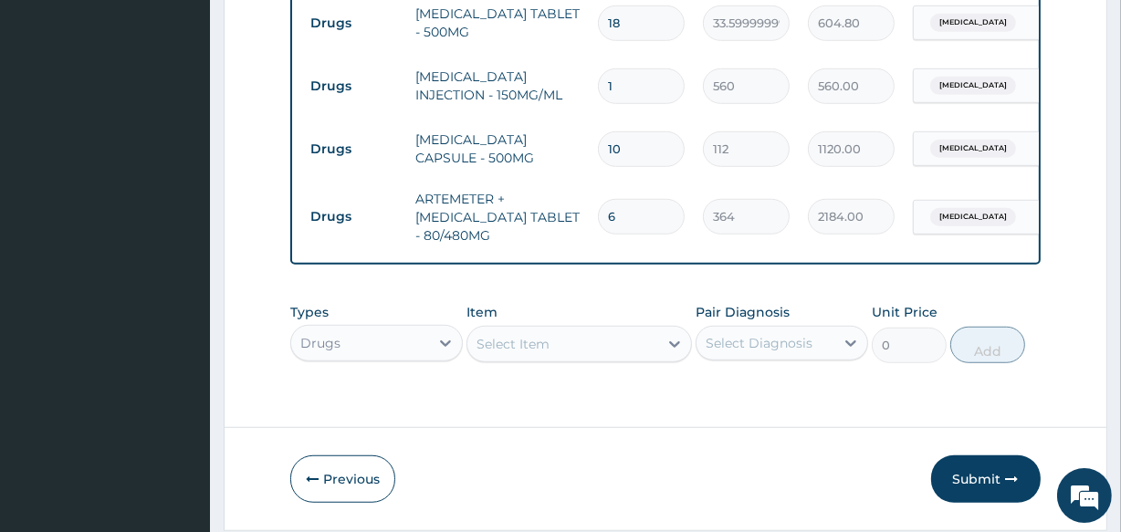
scroll to position [1099, 0]
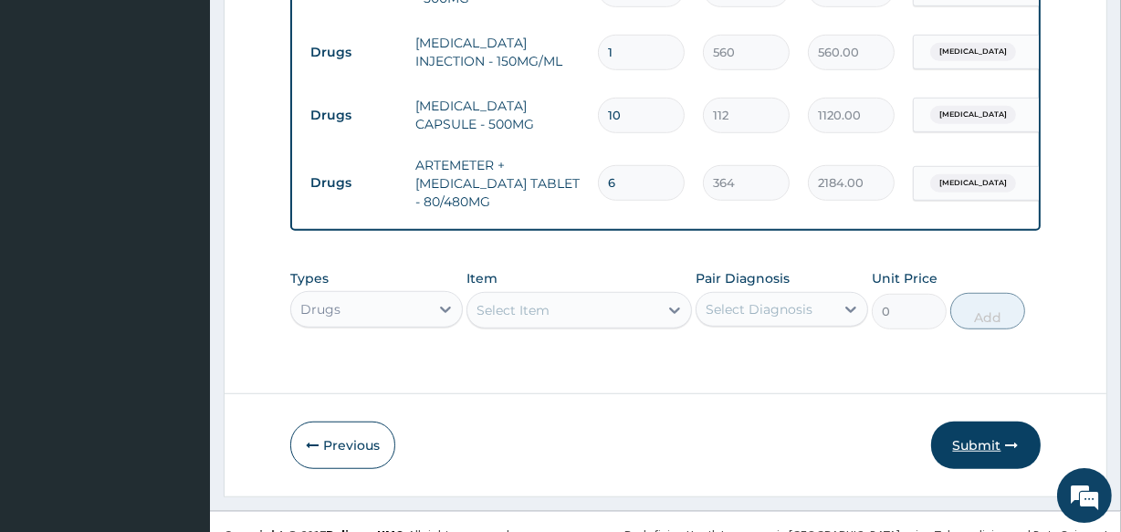
type input "6"
click at [968, 422] on button "Submit" at bounding box center [986, 445] width 110 height 47
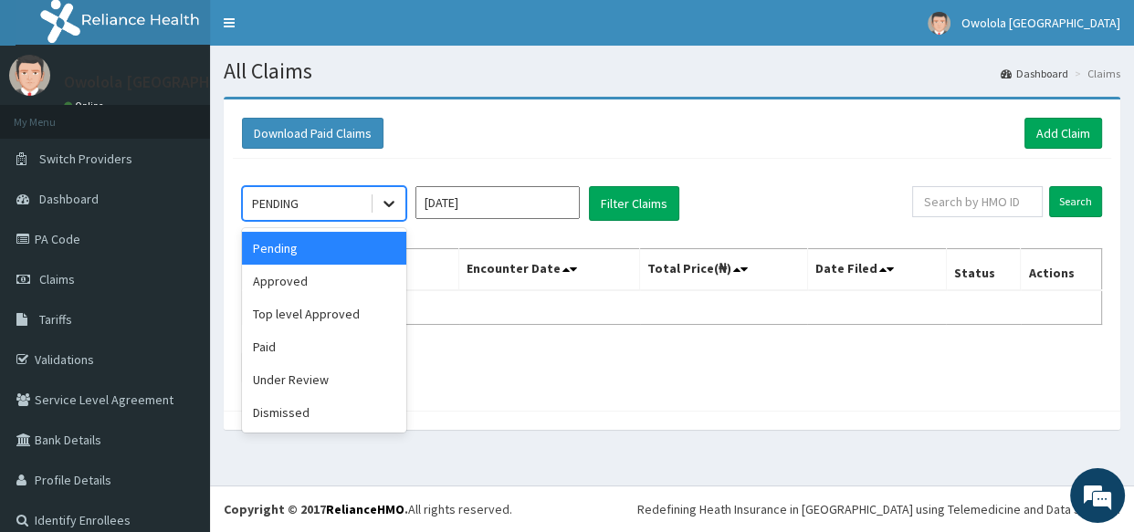
click at [383, 209] on icon at bounding box center [389, 203] width 18 height 18
click at [296, 389] on div "Under Review" at bounding box center [324, 379] width 164 height 33
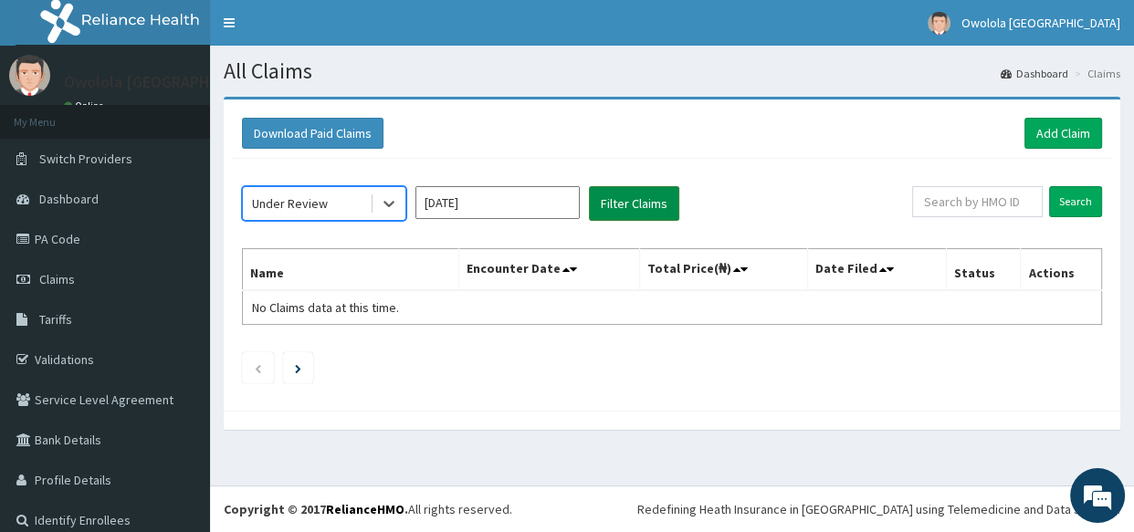
click at [644, 202] on button "Filter Claims" at bounding box center [634, 203] width 90 height 35
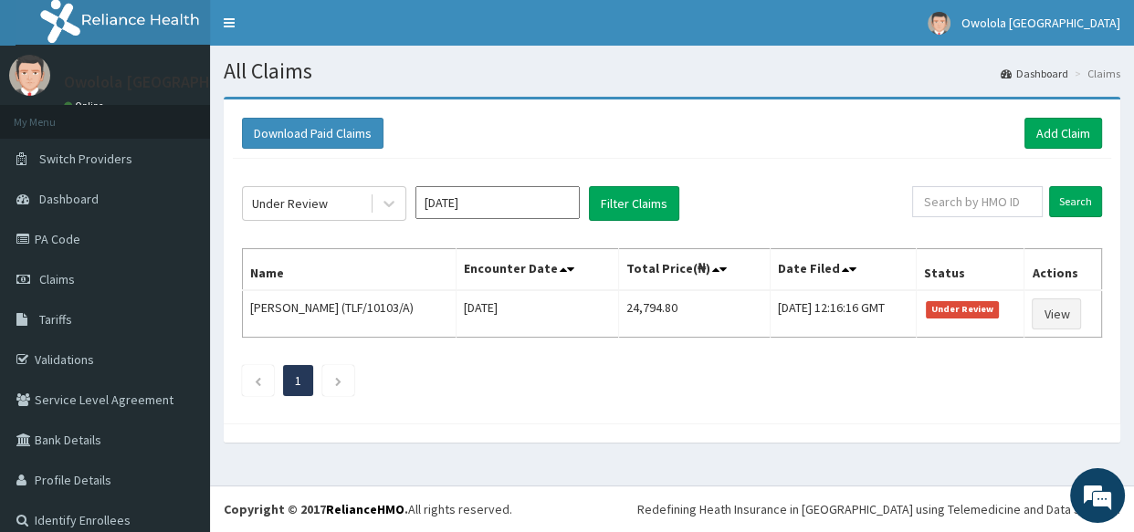
click at [1054, 107] on div "Download Paid Claims Add Claim × Note you can only download claims within a max…" at bounding box center [672, 262] width 897 height 324
click at [1073, 130] on link "Add Claim" at bounding box center [1063, 133] width 78 height 31
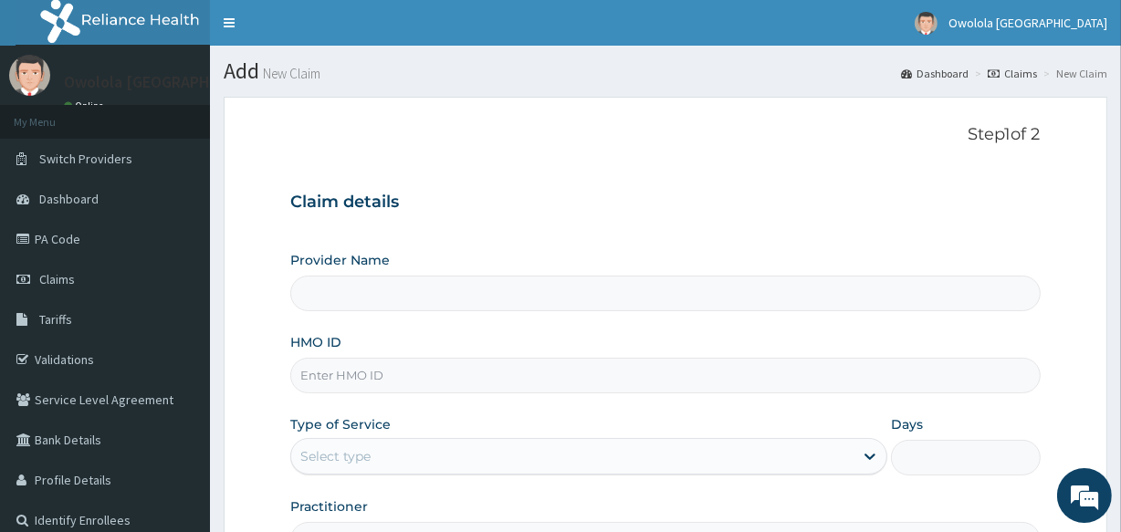
scroll to position [165, 0]
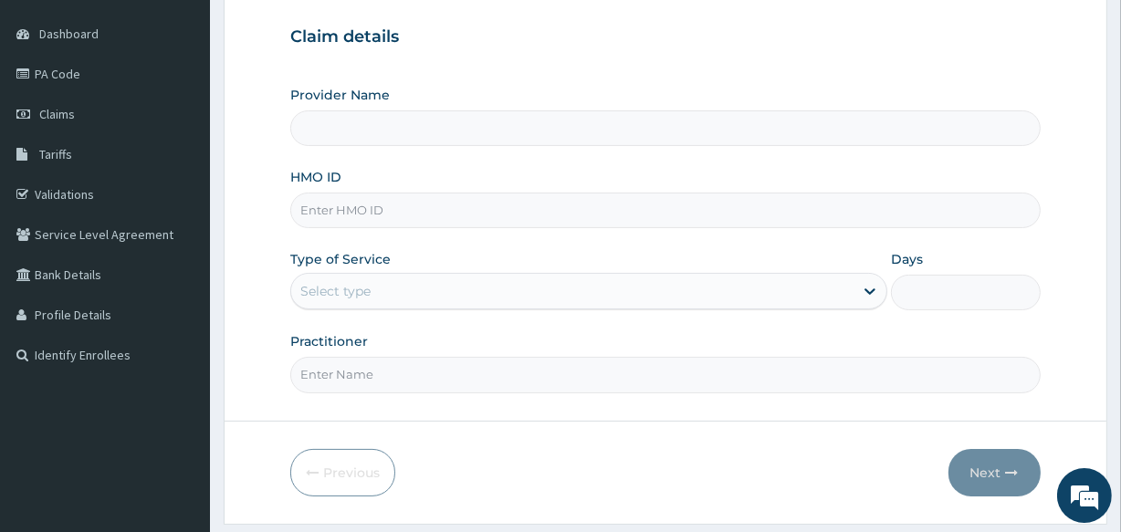
type input "owolola [GEOGRAPHIC_DATA]"
click at [369, 201] on input "HMO ID" at bounding box center [665, 211] width 750 height 36
type input "D"
type input "ENI/10031/A"
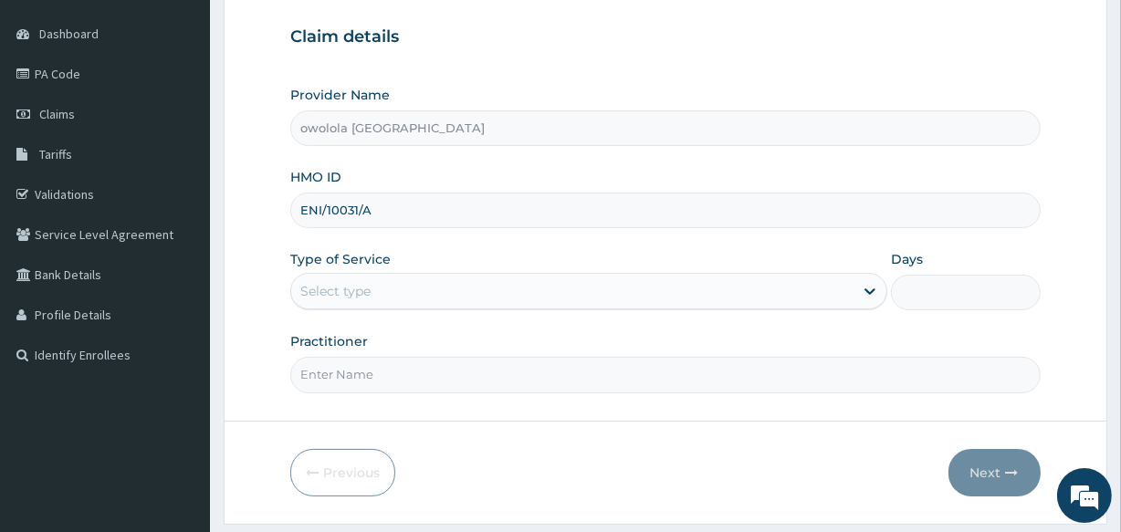
click at [373, 277] on div "Select type" at bounding box center [572, 291] width 562 height 29
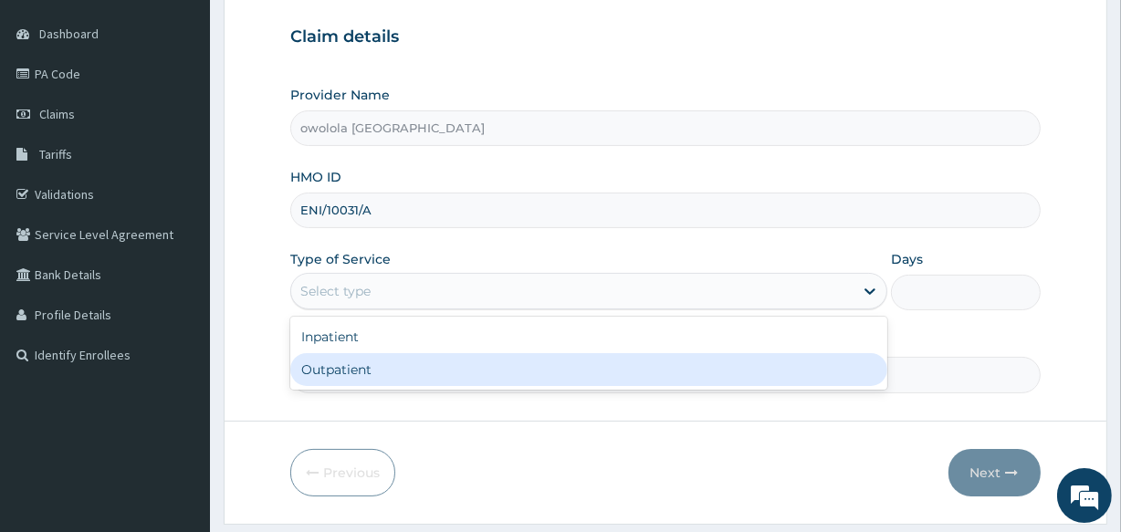
click at [365, 362] on div "Outpatient" at bounding box center [588, 369] width 597 height 33
type input "1"
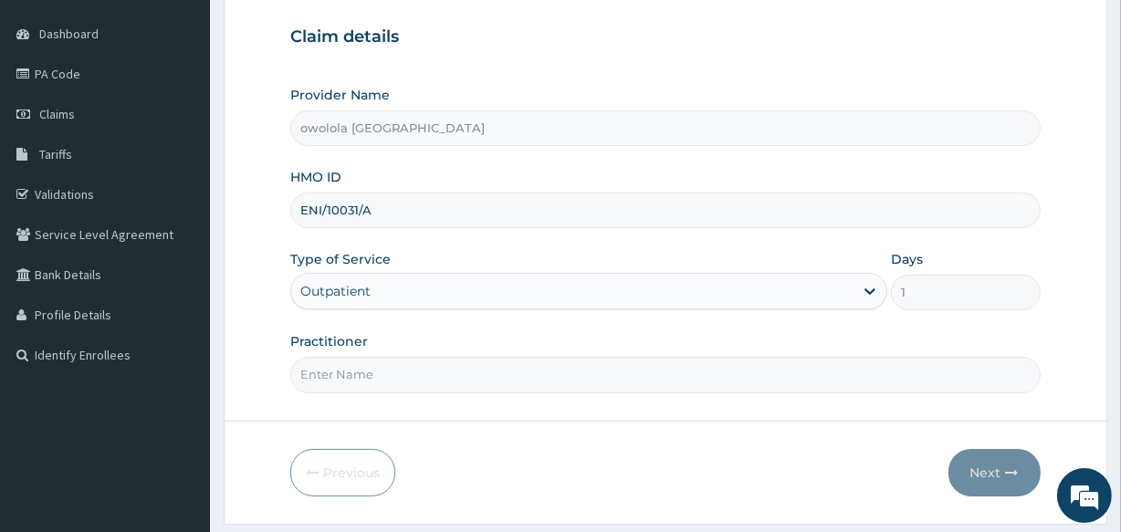
click at [354, 374] on input "Practitioner" at bounding box center [665, 375] width 750 height 36
type input "[PERSON_NAME]"
click at [977, 465] on button "Next" at bounding box center [995, 472] width 92 height 47
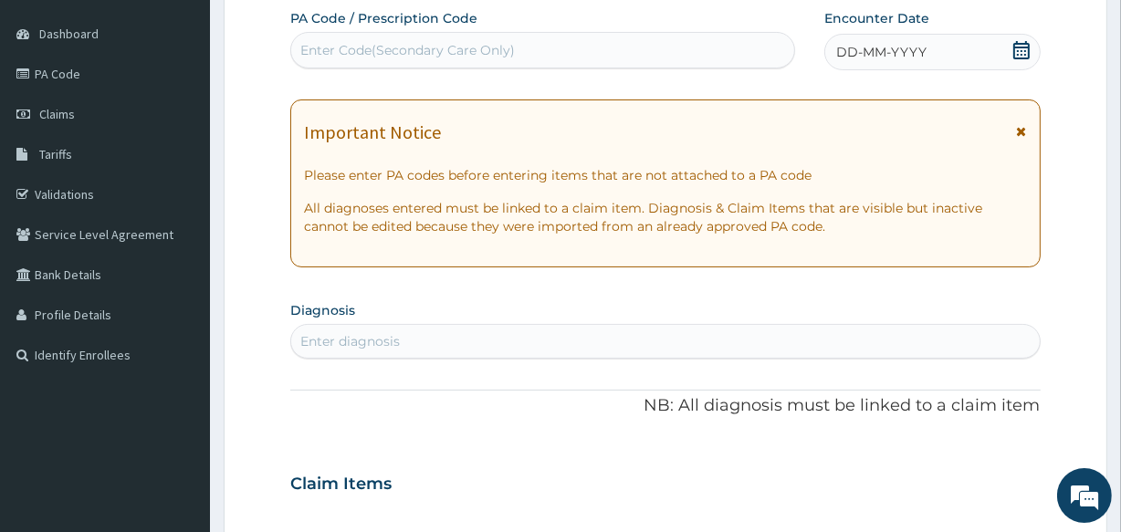
click at [393, 54] on div "Enter Code(Secondary Care Only)" at bounding box center [407, 50] width 215 height 18
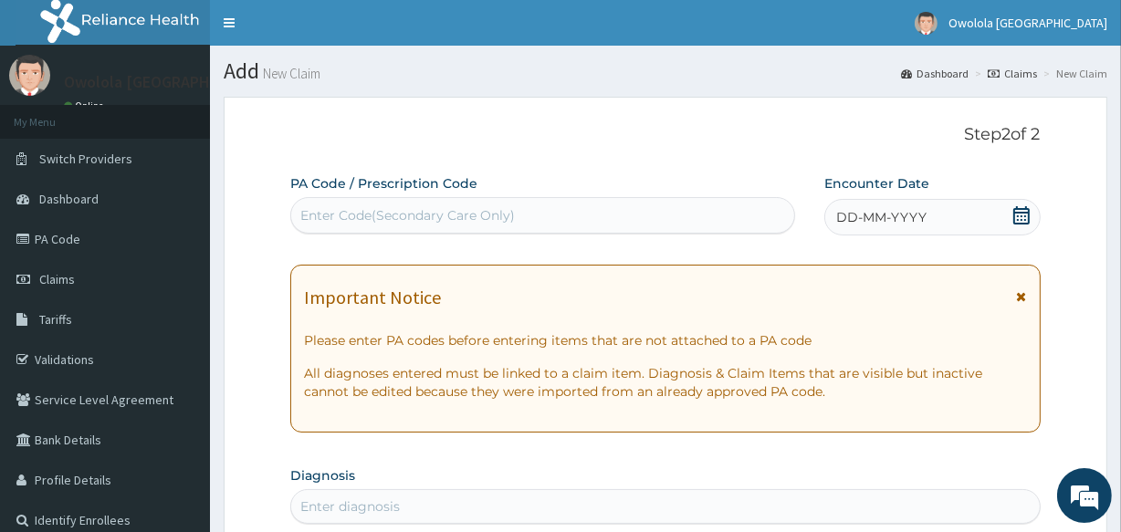
click at [1011, 68] on link "Claims" at bounding box center [1012, 74] width 49 height 16
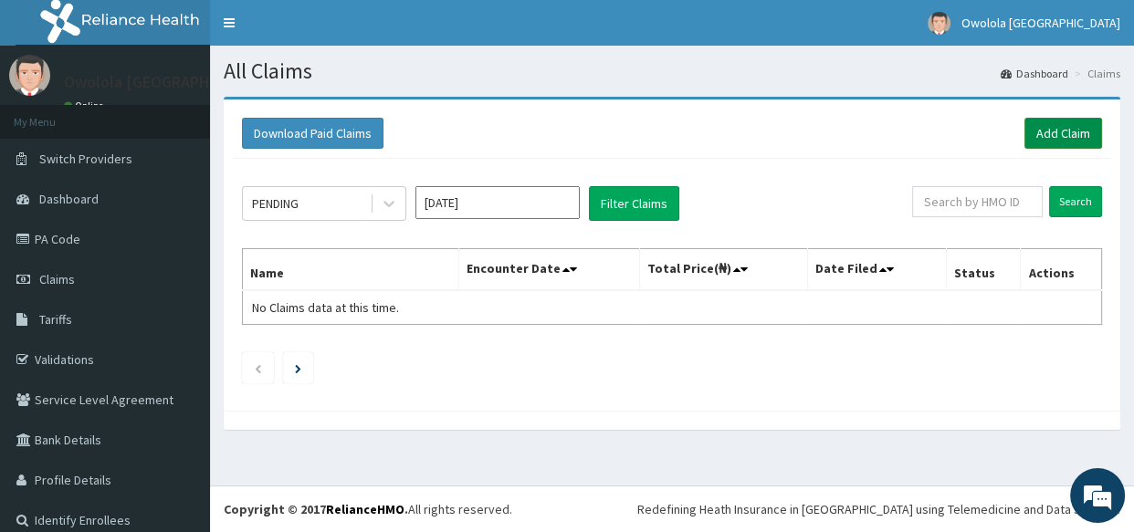
click at [1043, 133] on link "Add Claim" at bounding box center [1063, 133] width 78 height 31
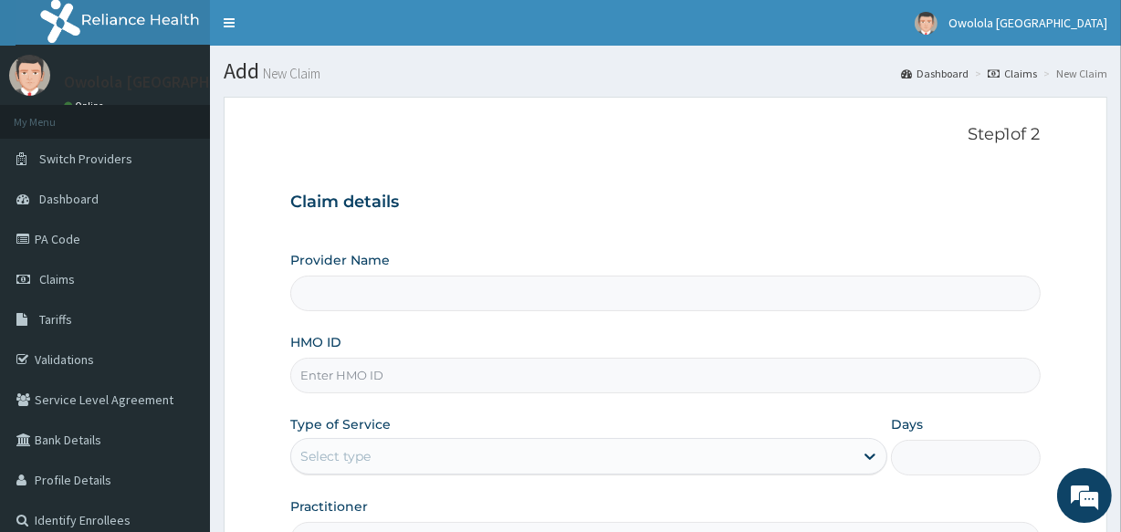
type input "owolola [GEOGRAPHIC_DATA]"
click at [492, 282] on input "owolola [GEOGRAPHIC_DATA]" at bounding box center [665, 294] width 750 height 36
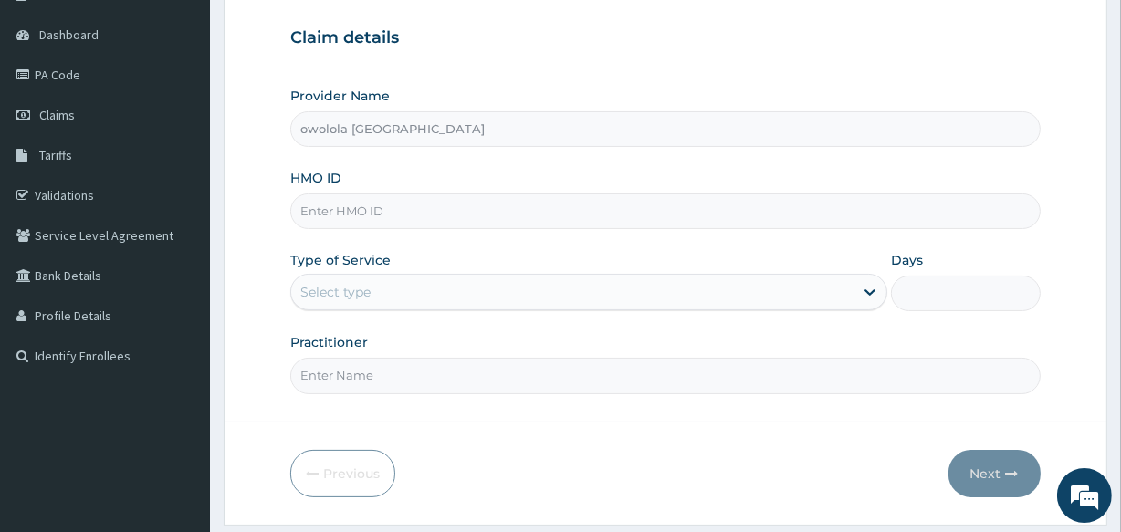
scroll to position [165, 0]
click at [487, 201] on input "HMO ID" at bounding box center [665, 211] width 750 height 36
type input "NBC/10435/B"
click at [404, 278] on div "Select type" at bounding box center [572, 291] width 562 height 29
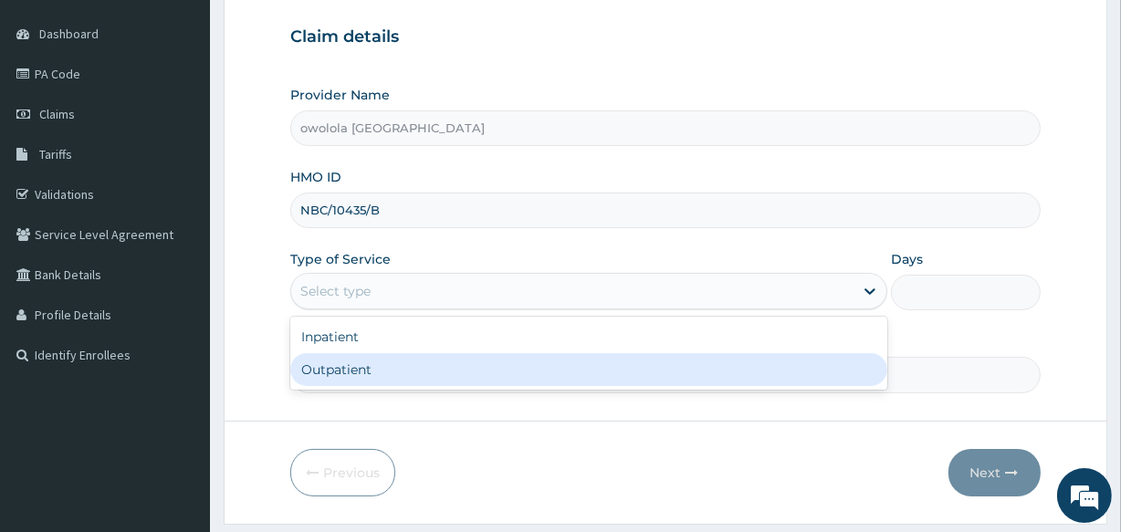
click at [378, 366] on div "Outpatient" at bounding box center [588, 369] width 597 height 33
type input "1"
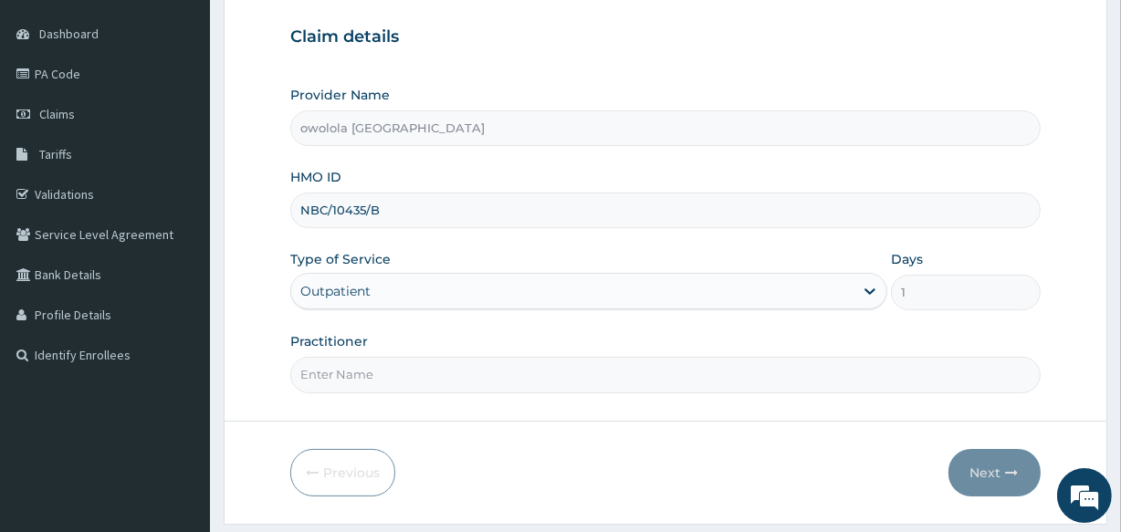
click at [573, 382] on input "Practitioner" at bounding box center [665, 375] width 750 height 36
type input "[PERSON_NAME]"
click at [1004, 464] on button "Next" at bounding box center [995, 472] width 92 height 47
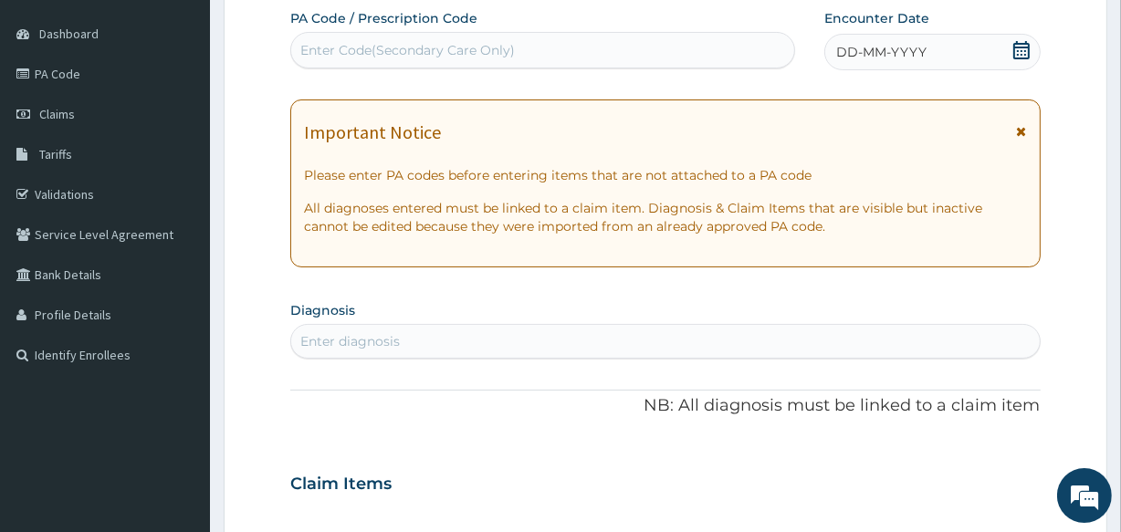
click at [401, 64] on div "Enter Code(Secondary Care Only)" at bounding box center [542, 50] width 502 height 29
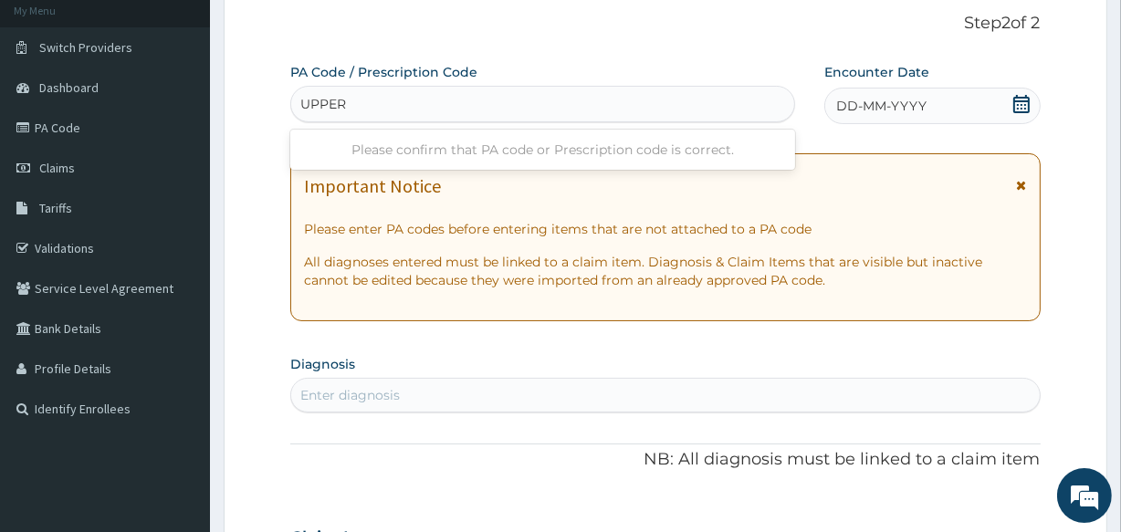
scroll to position [82, 0]
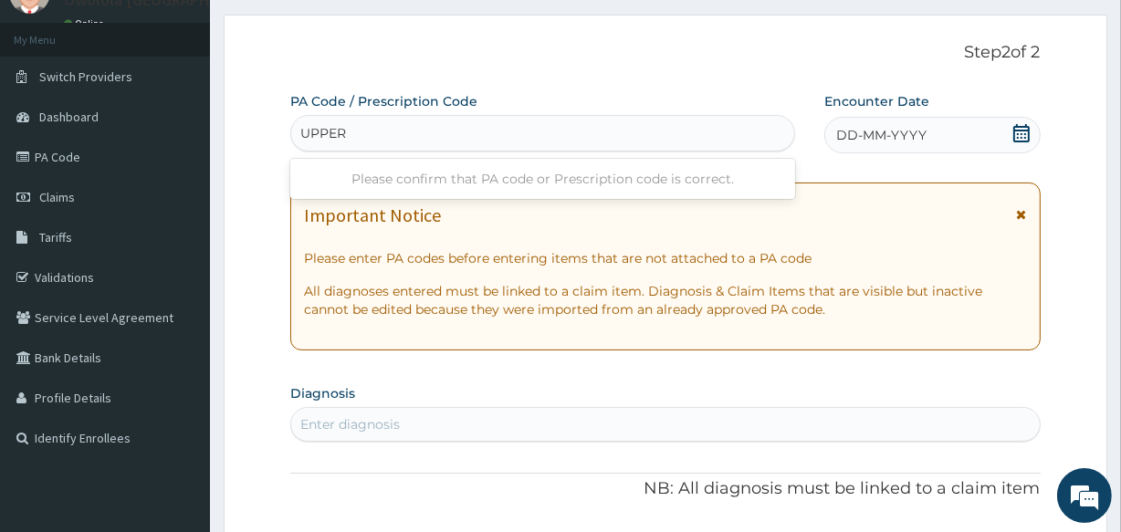
type input "UPPER"
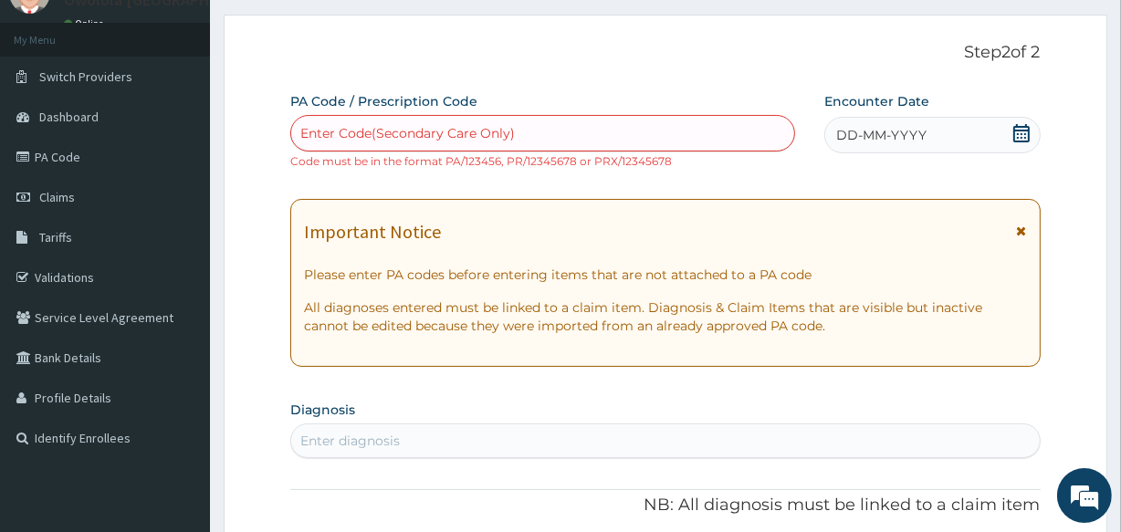
click at [1021, 142] on span at bounding box center [1021, 135] width 18 height 23
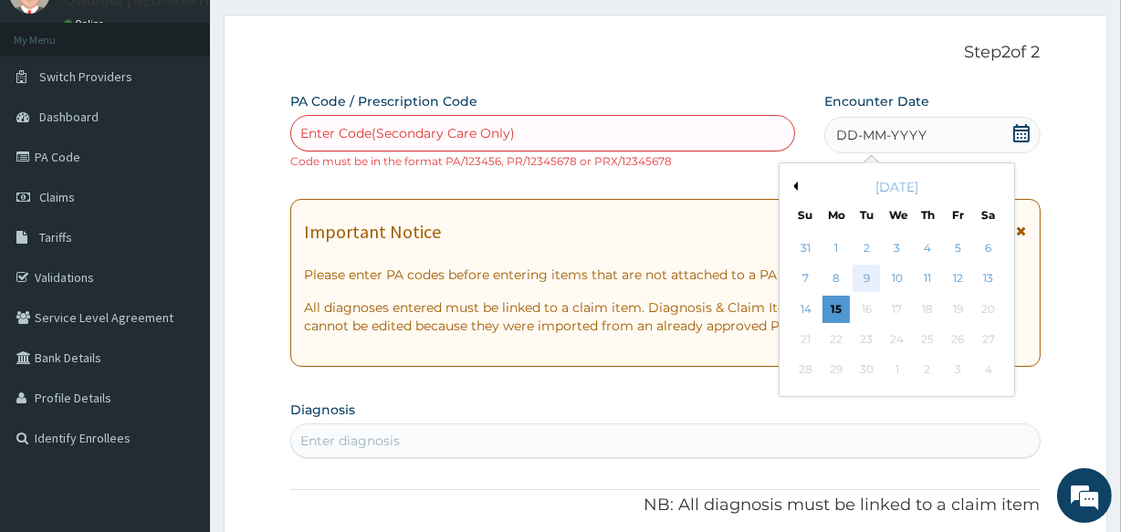
click at [859, 281] on div "9" at bounding box center [866, 279] width 27 height 27
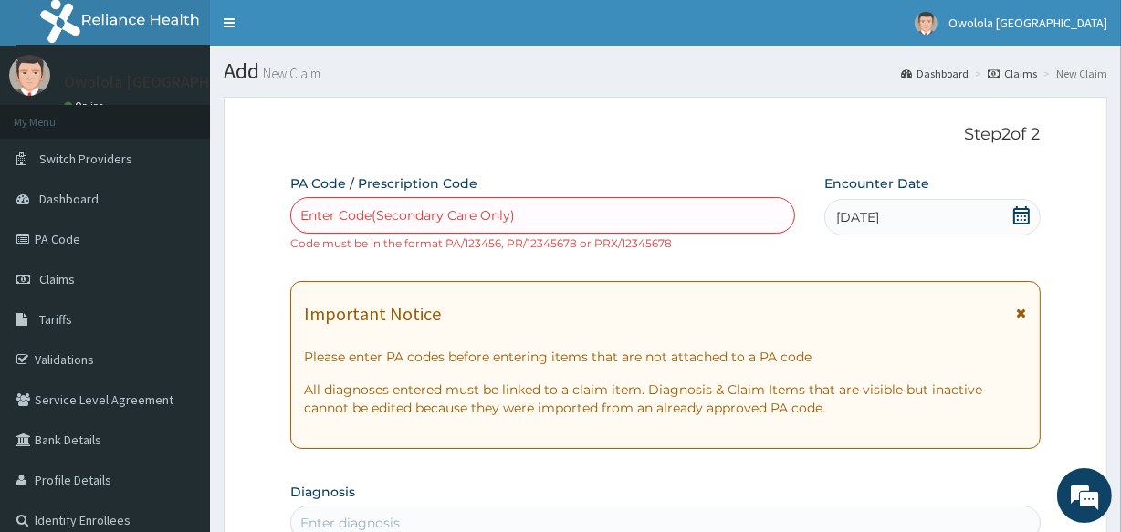
scroll to position [248, 0]
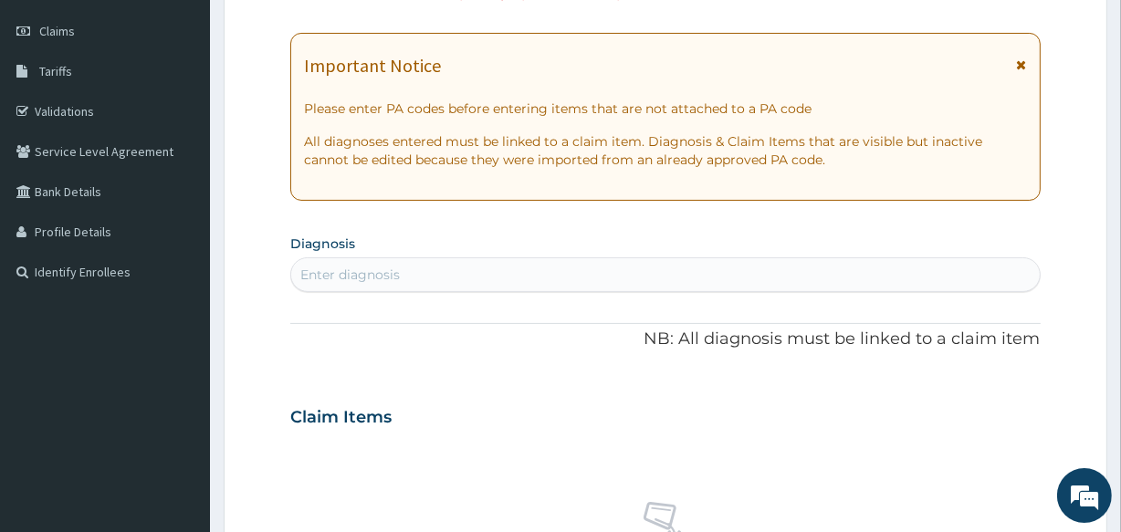
click at [488, 260] on div "Enter diagnosis" at bounding box center [665, 274] width 748 height 29
click at [394, 266] on div "Enter diagnosis" at bounding box center [350, 275] width 100 height 18
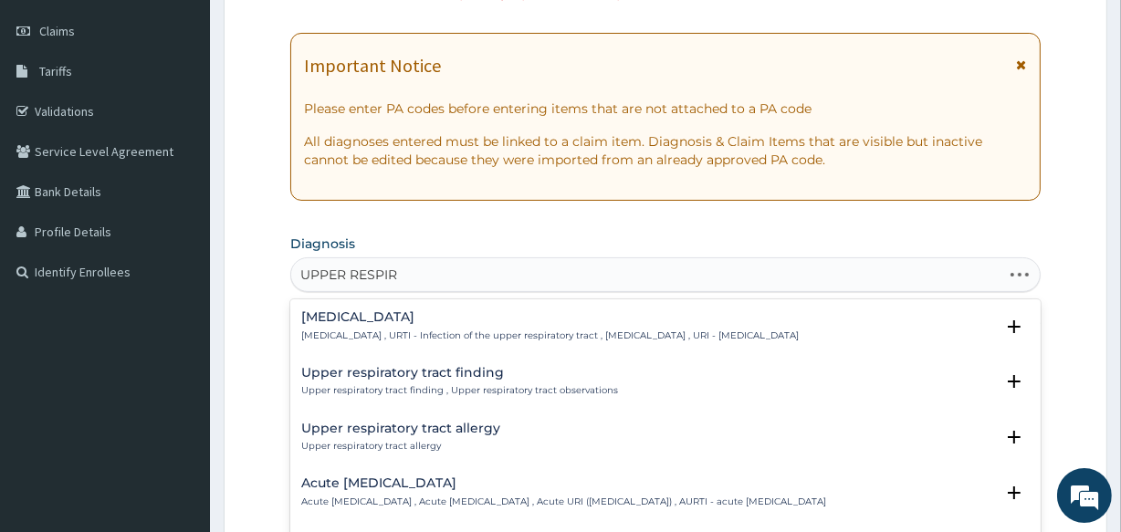
type input "UPPER RESPIRA"
click at [426, 320] on h4 "[MEDICAL_DATA]" at bounding box center [550, 317] width 498 height 14
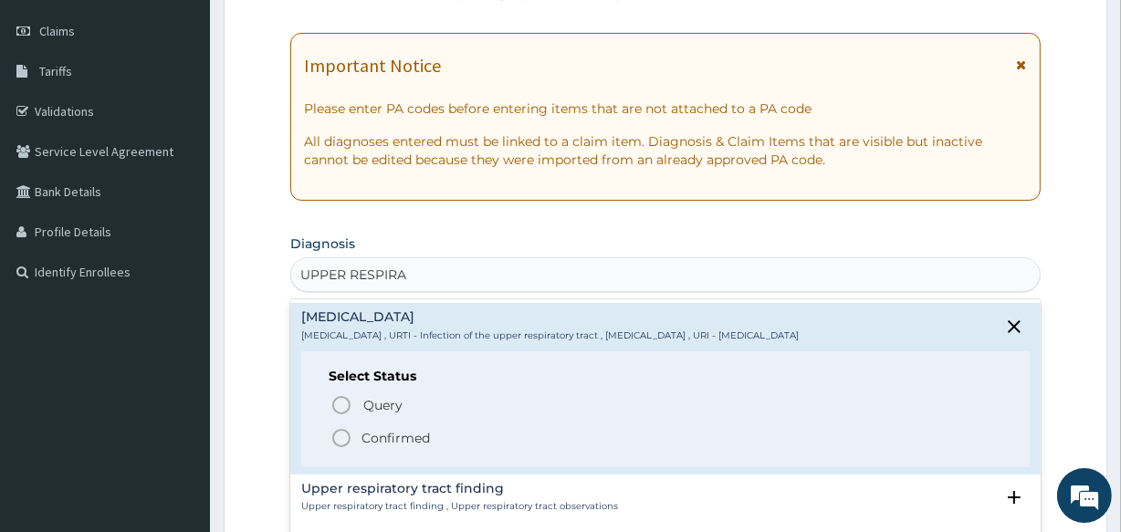
click at [389, 437] on p "Confirmed" at bounding box center [396, 438] width 68 height 18
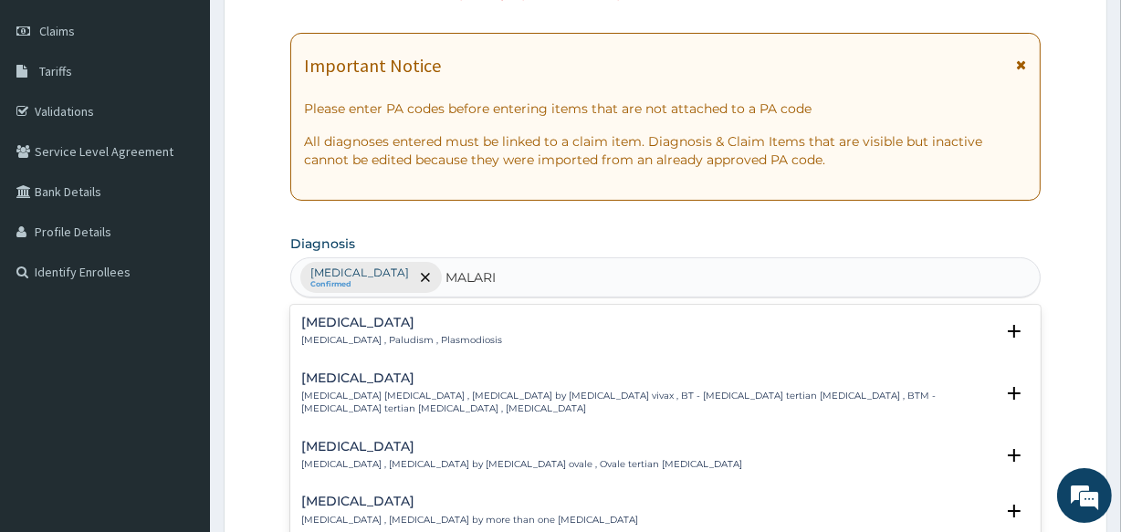
type input "[MEDICAL_DATA]"
click at [414, 334] on p "[MEDICAL_DATA] , Paludism , Plasmodiosis" at bounding box center [401, 340] width 201 height 13
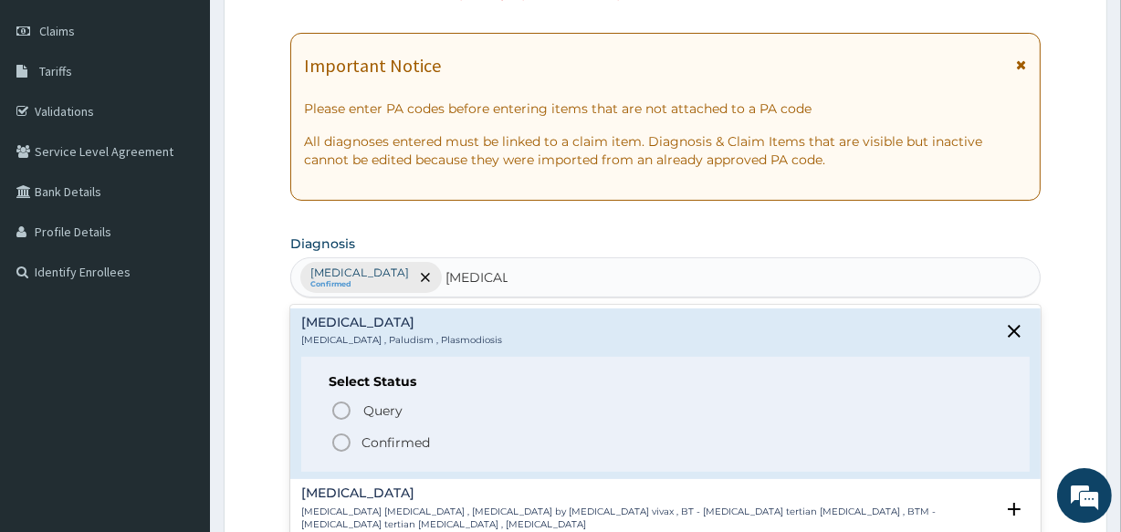
click at [383, 435] on p "Confirmed" at bounding box center [396, 443] width 68 height 18
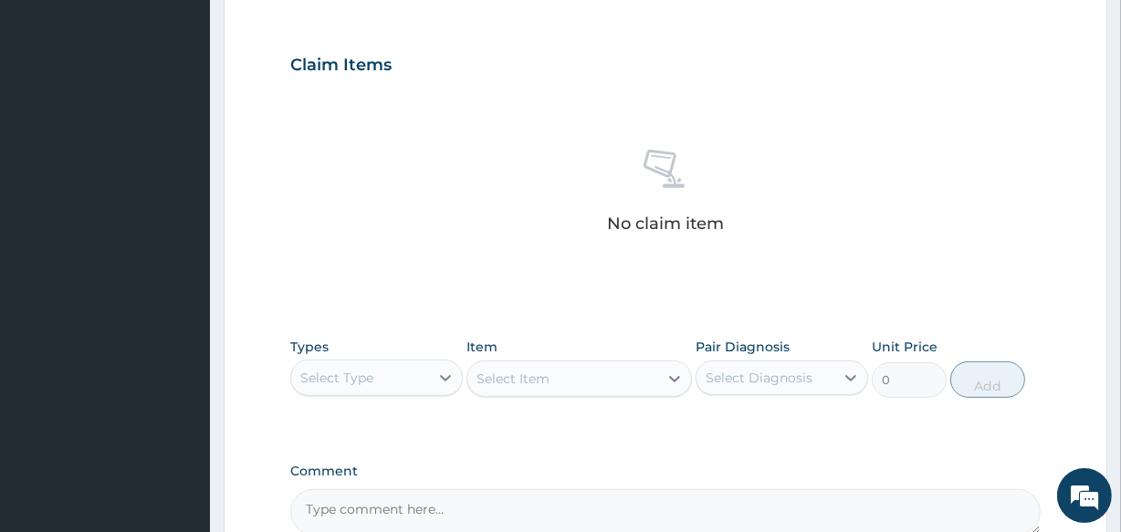
scroll to position [747, 0]
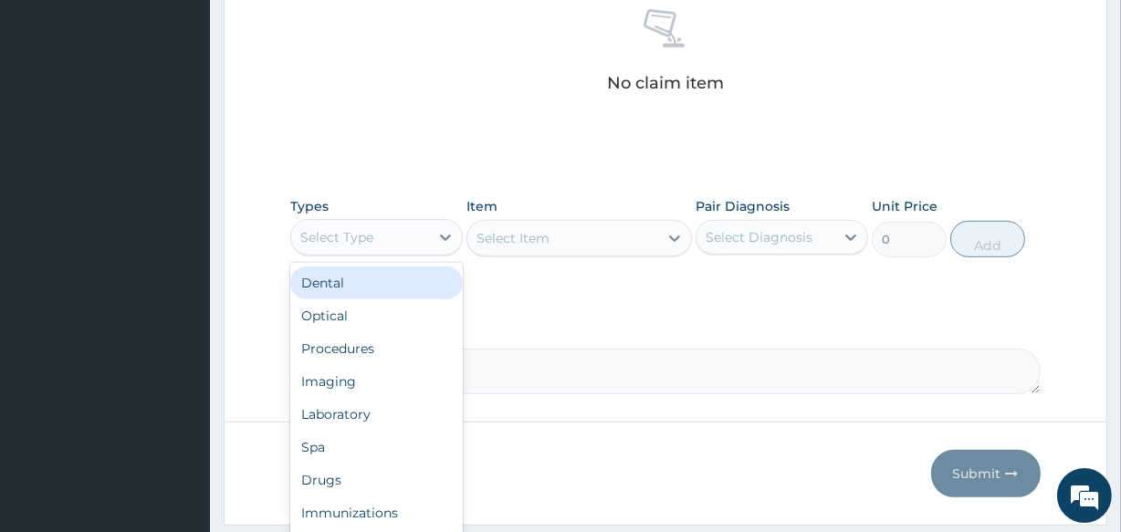
click at [418, 233] on div "Select Type" at bounding box center [360, 237] width 138 height 29
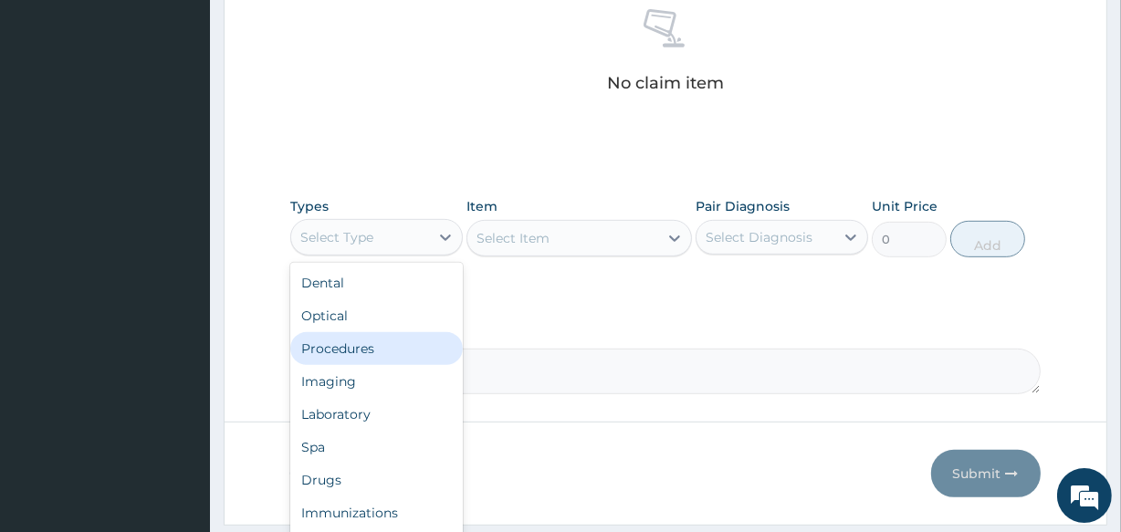
click at [353, 339] on div "Procedures" at bounding box center [376, 348] width 173 height 33
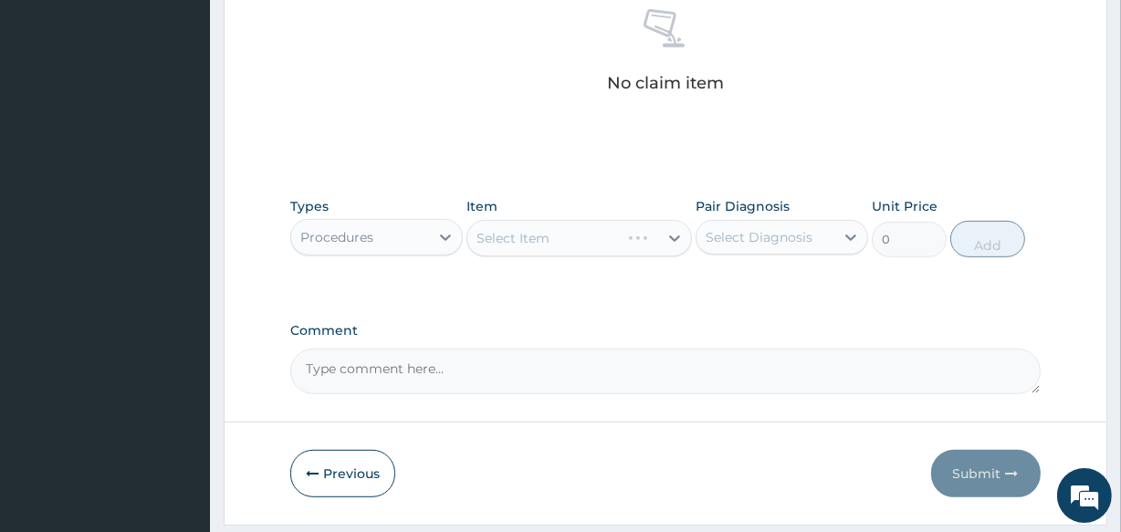
click at [593, 247] on div "Select Item" at bounding box center [579, 238] width 225 height 37
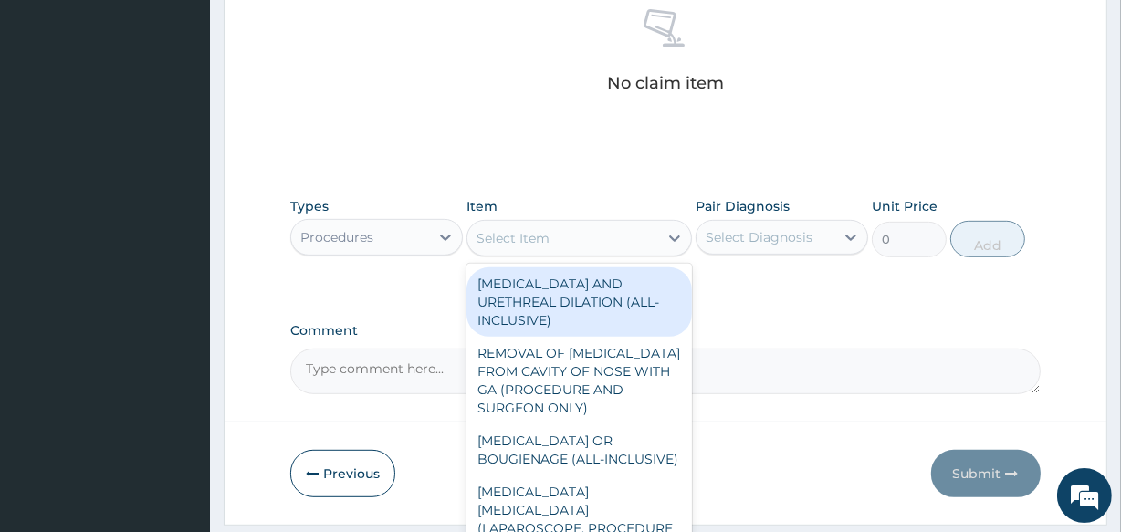
click at [602, 246] on div "Select Item" at bounding box center [562, 238] width 190 height 29
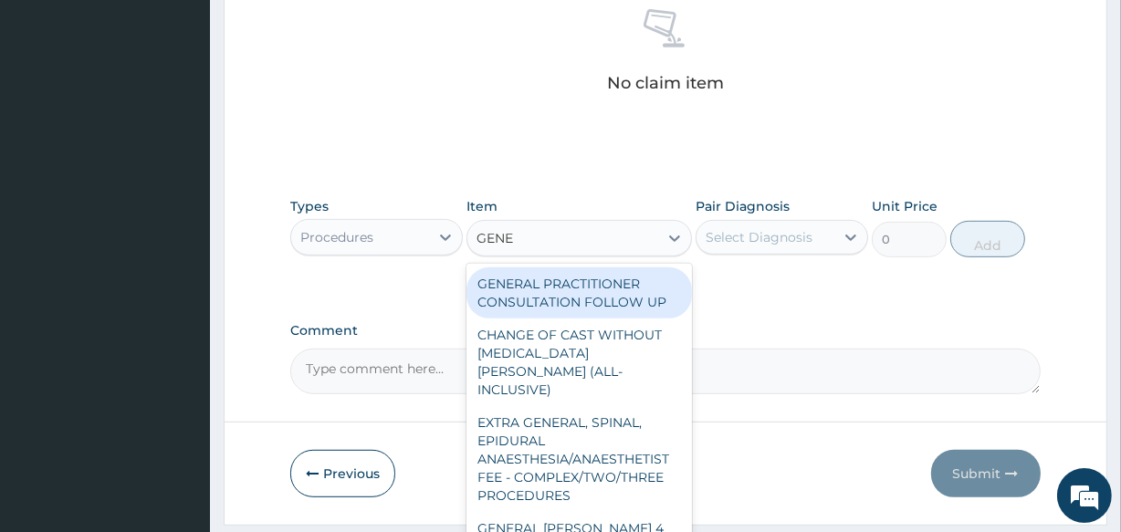
type input "GENER"
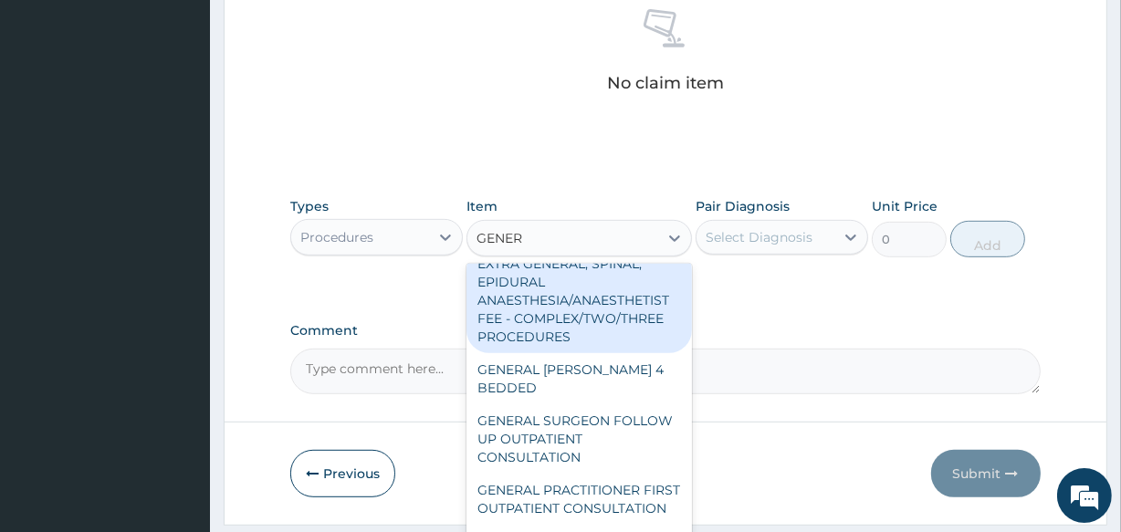
scroll to position [165, 0]
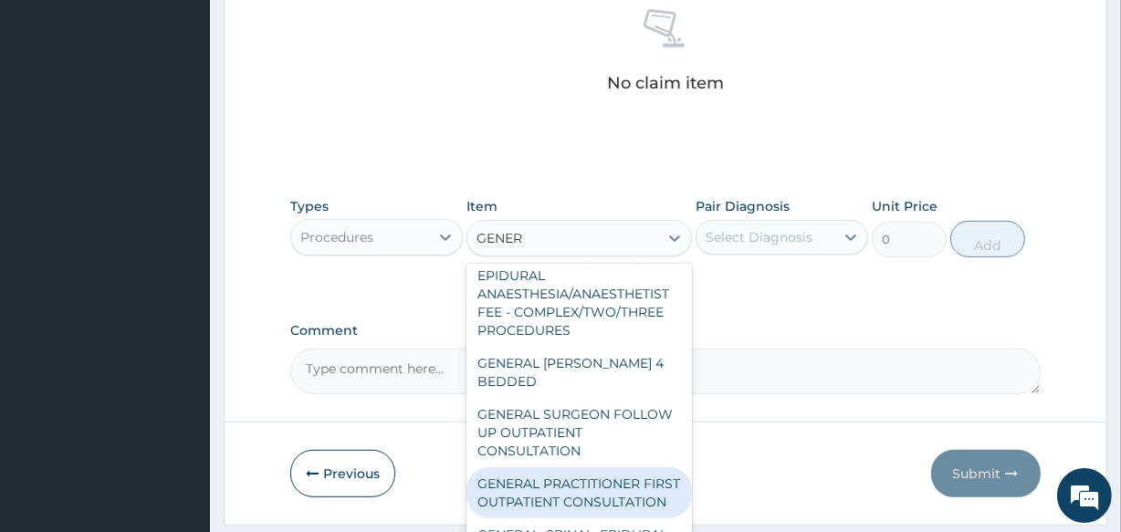
click at [551, 467] on div "GENERAL PRACTITIONER FIRST OUTPATIENT CONSULTATION" at bounding box center [579, 492] width 225 height 51
type input "3750"
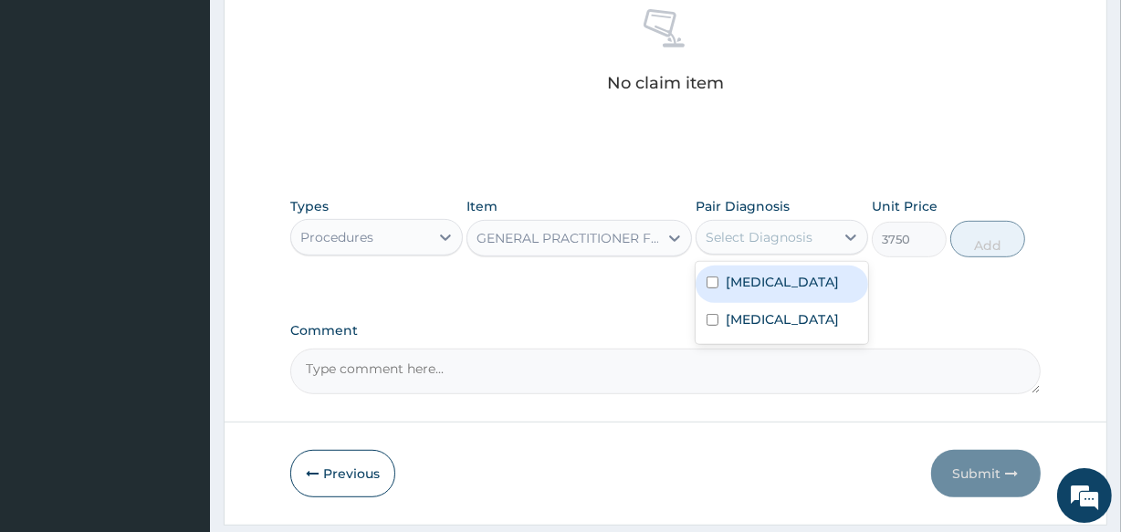
click at [773, 246] on div "Select Diagnosis" at bounding box center [766, 237] width 138 height 29
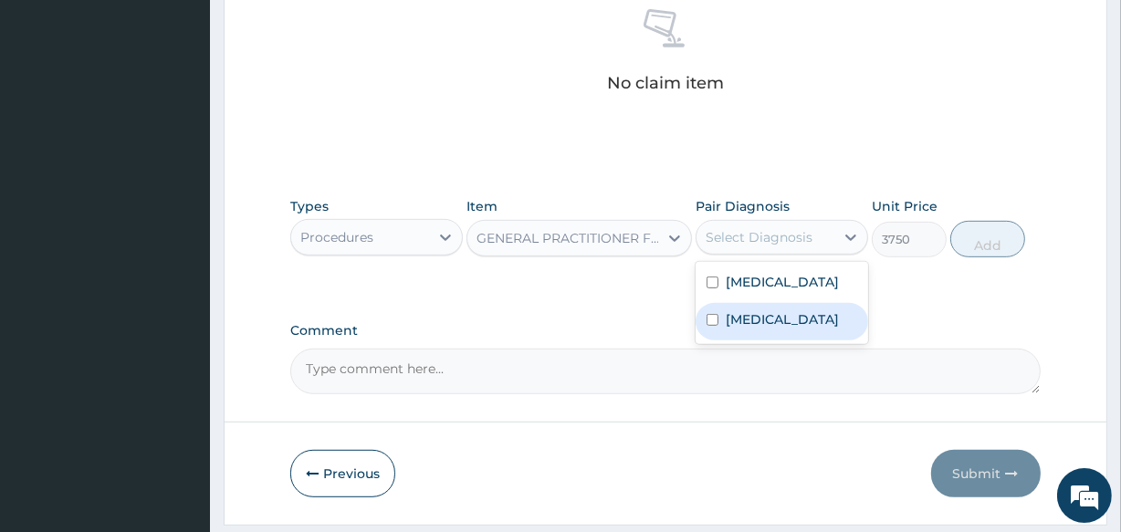
click at [797, 341] on div "[MEDICAL_DATA]" at bounding box center [782, 321] width 173 height 37
checkbox input "true"
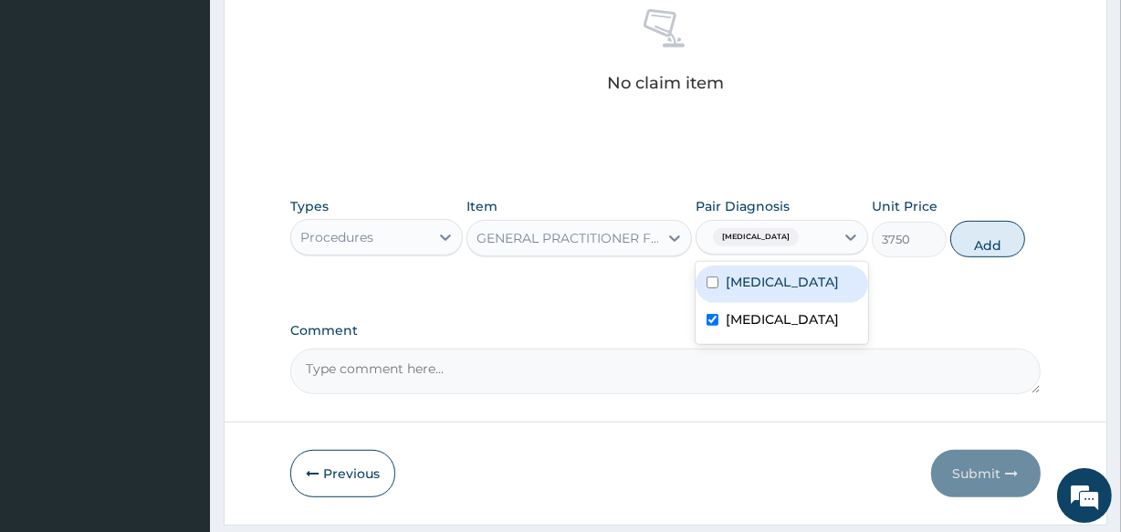
click at [787, 291] on label "[MEDICAL_DATA]" at bounding box center [782, 282] width 113 height 18
checkbox input "true"
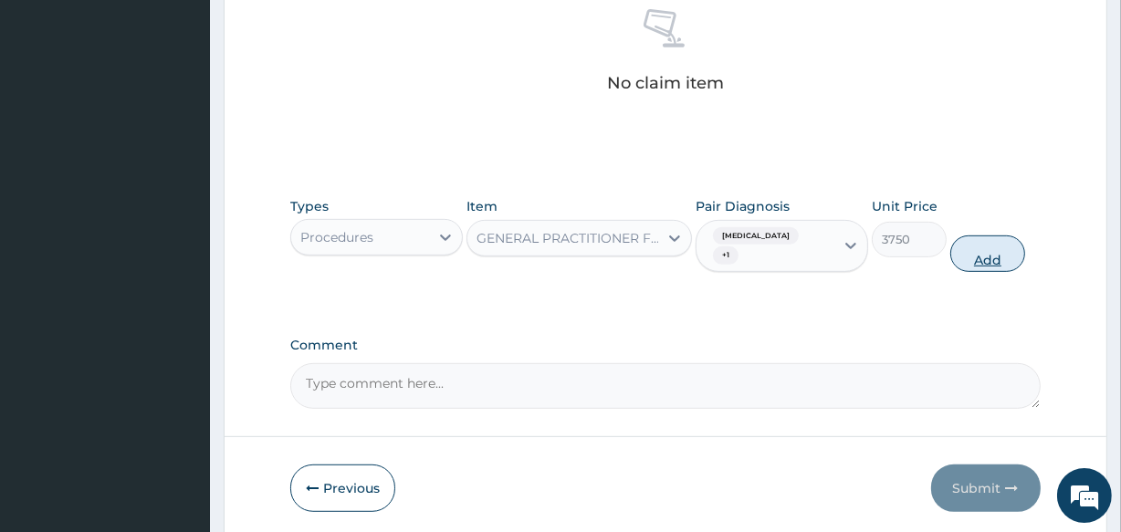
click at [958, 248] on button "Add" at bounding box center [987, 254] width 75 height 37
type input "0"
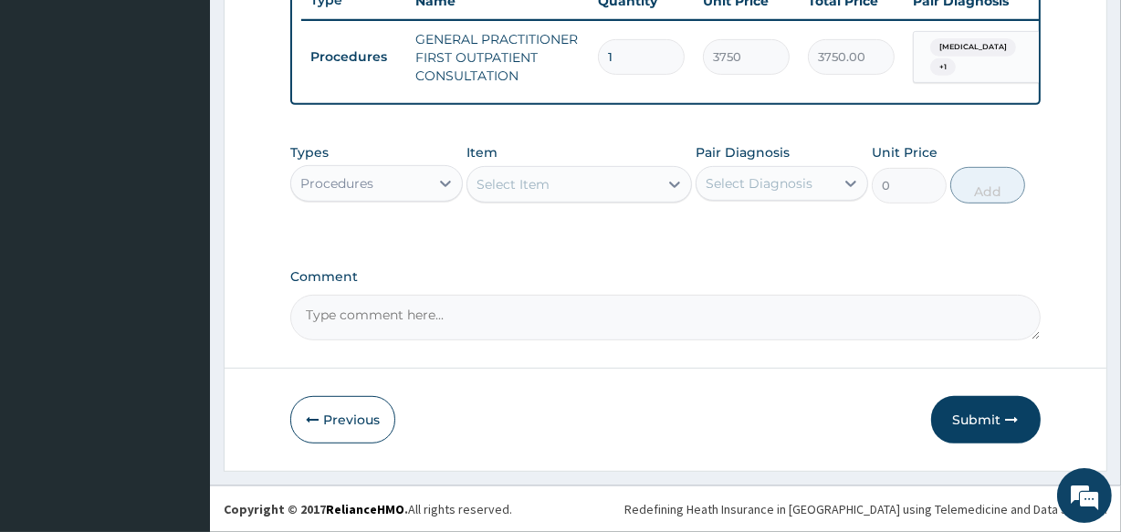
click at [344, 169] on div "Procedures" at bounding box center [360, 183] width 138 height 29
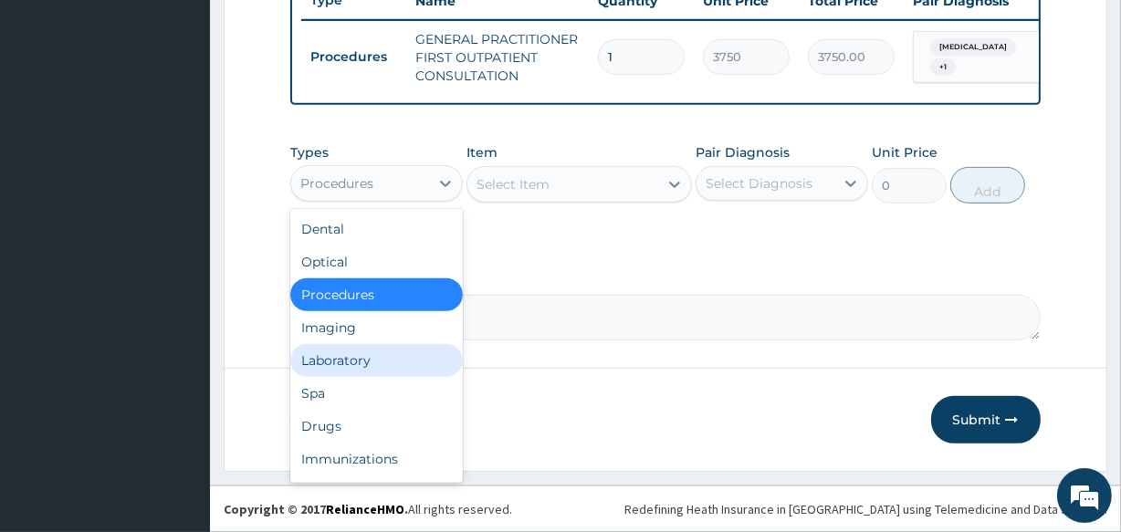
click at [397, 360] on div "Laboratory" at bounding box center [376, 360] width 173 height 33
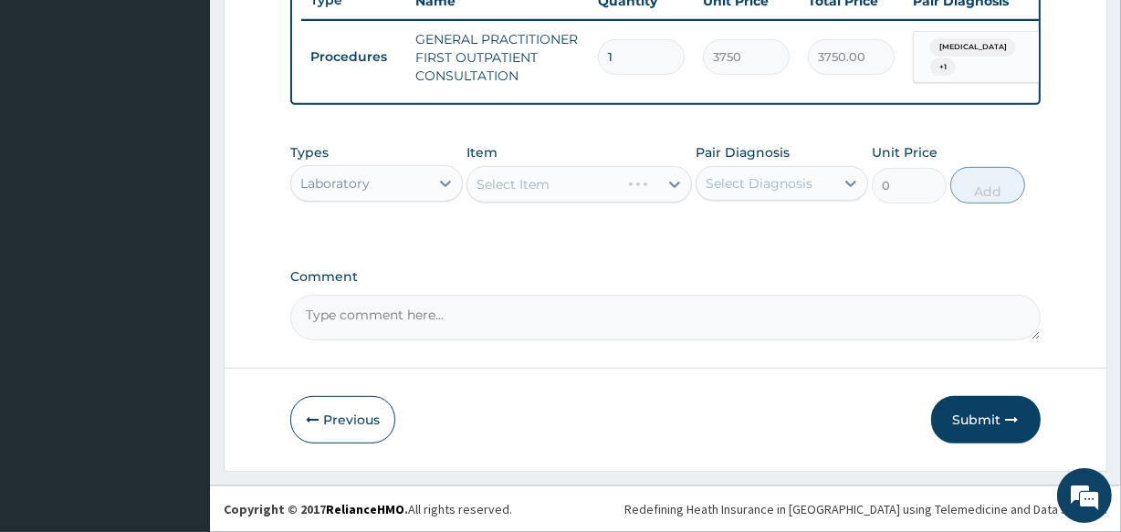
click at [491, 176] on div "Select Item" at bounding box center [579, 184] width 225 height 37
click at [536, 181] on div "Select Item" at bounding box center [513, 184] width 73 height 18
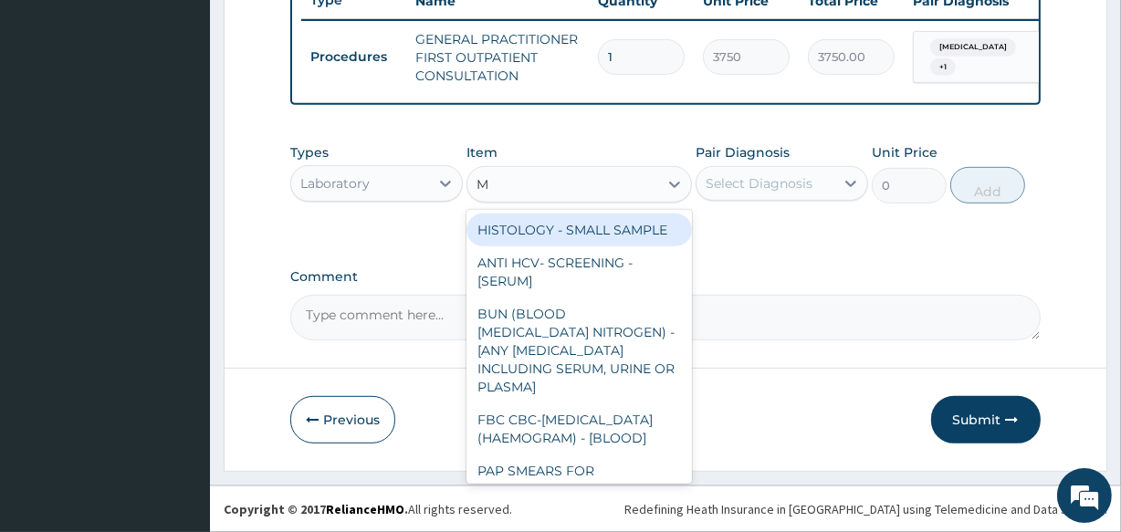
type input "MP"
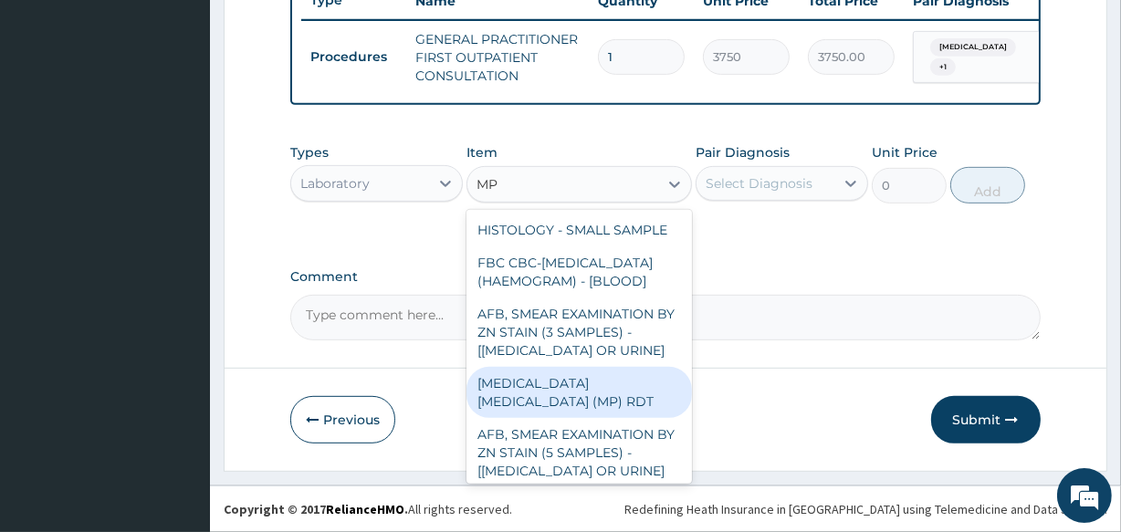
click at [550, 410] on div "[MEDICAL_DATA] [MEDICAL_DATA] (MP) RDT" at bounding box center [579, 392] width 225 height 51
type input "2000"
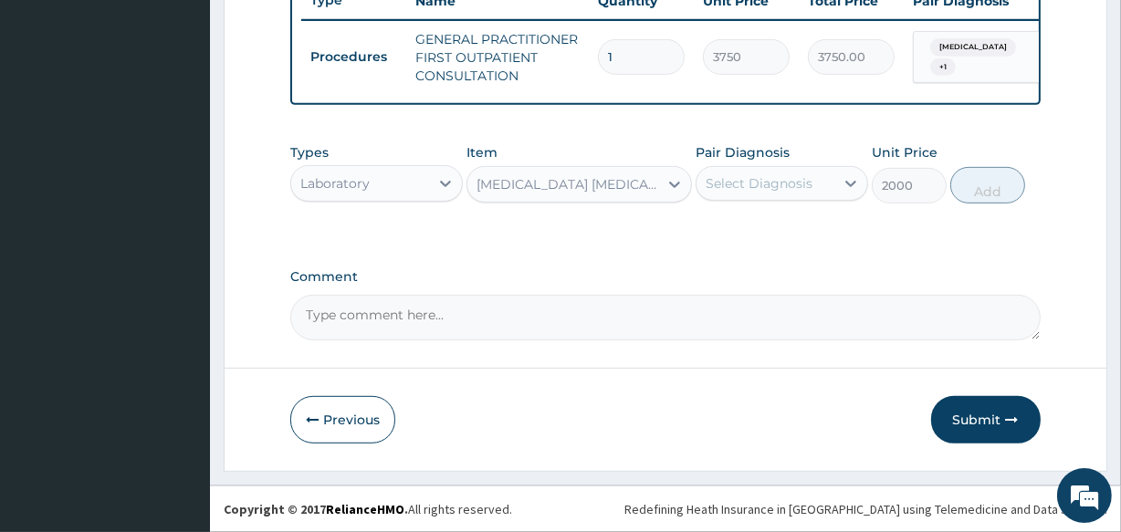
click at [741, 153] on label "Pair Diagnosis" at bounding box center [743, 152] width 94 height 18
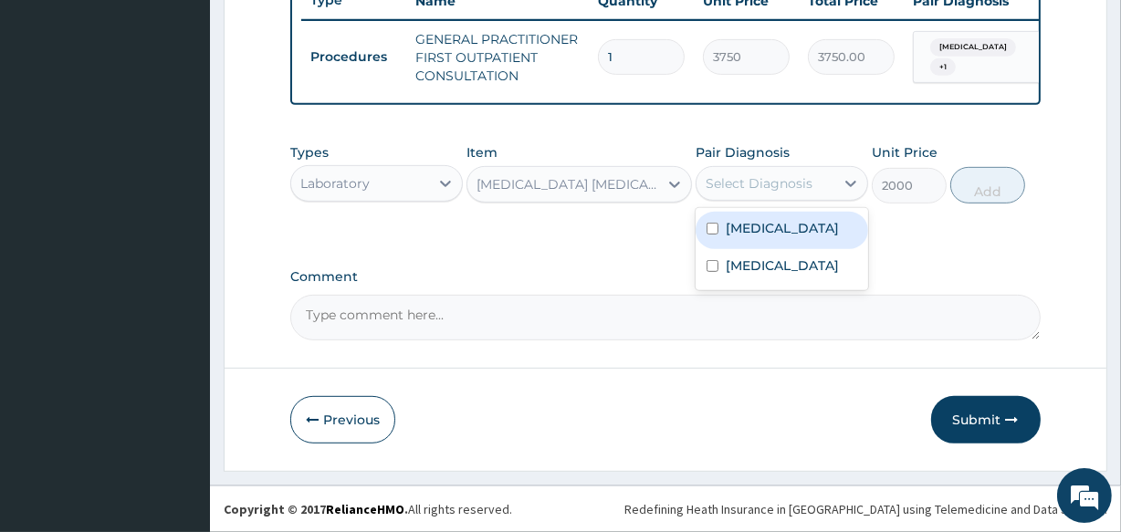
click at [750, 191] on div "Select Diagnosis" at bounding box center [759, 183] width 107 height 18
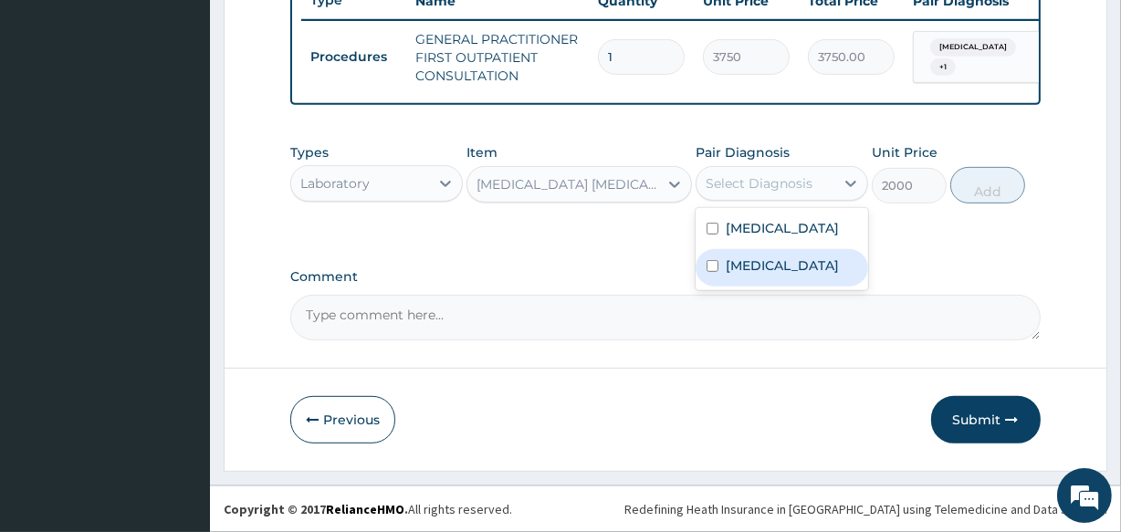
click at [776, 283] on div "[MEDICAL_DATA]" at bounding box center [782, 267] width 173 height 37
checkbox input "true"
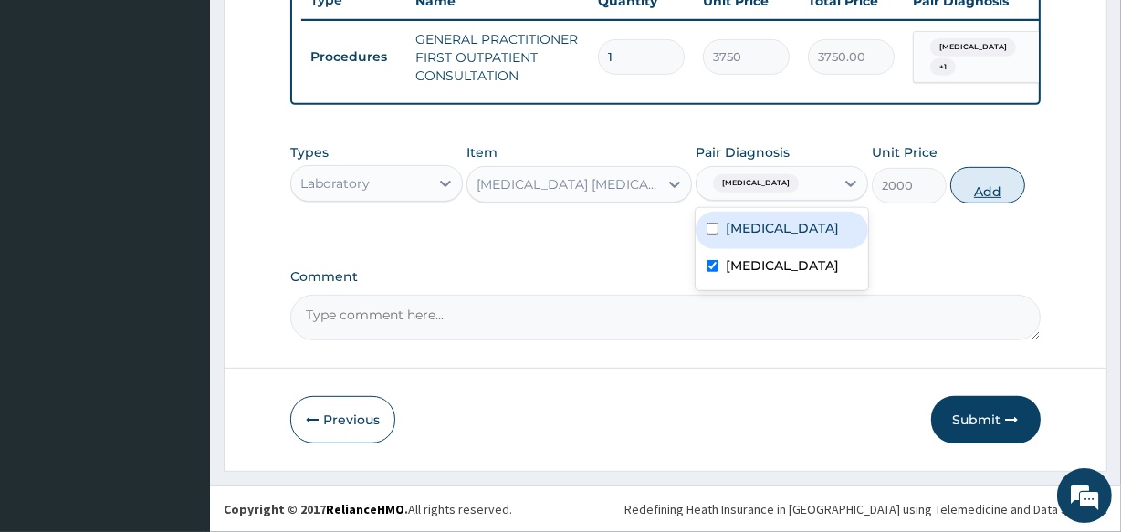
click at [968, 181] on button "Add" at bounding box center [987, 185] width 75 height 37
type input "0"
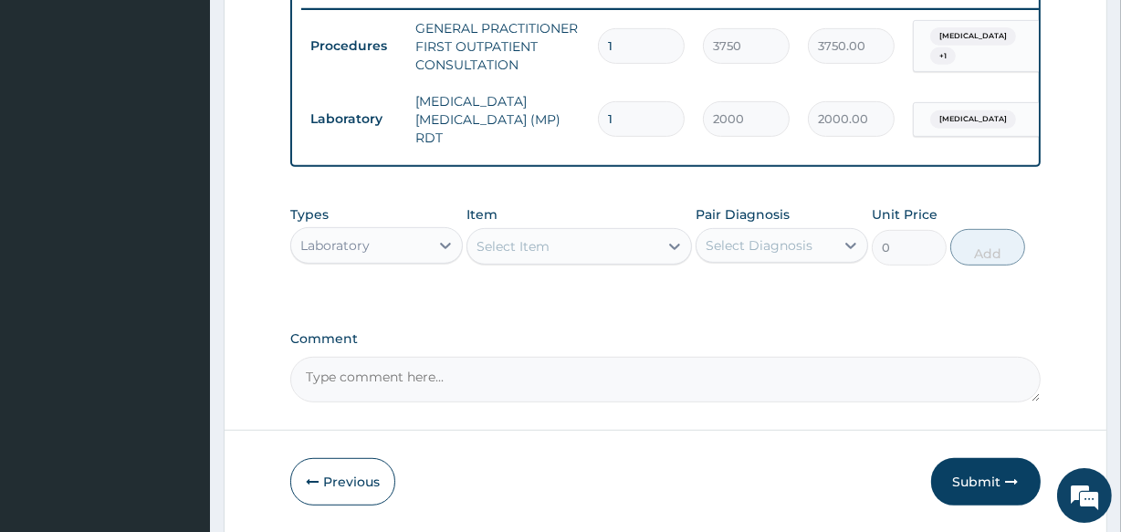
click at [656, 253] on div "Select Item" at bounding box center [562, 246] width 190 height 29
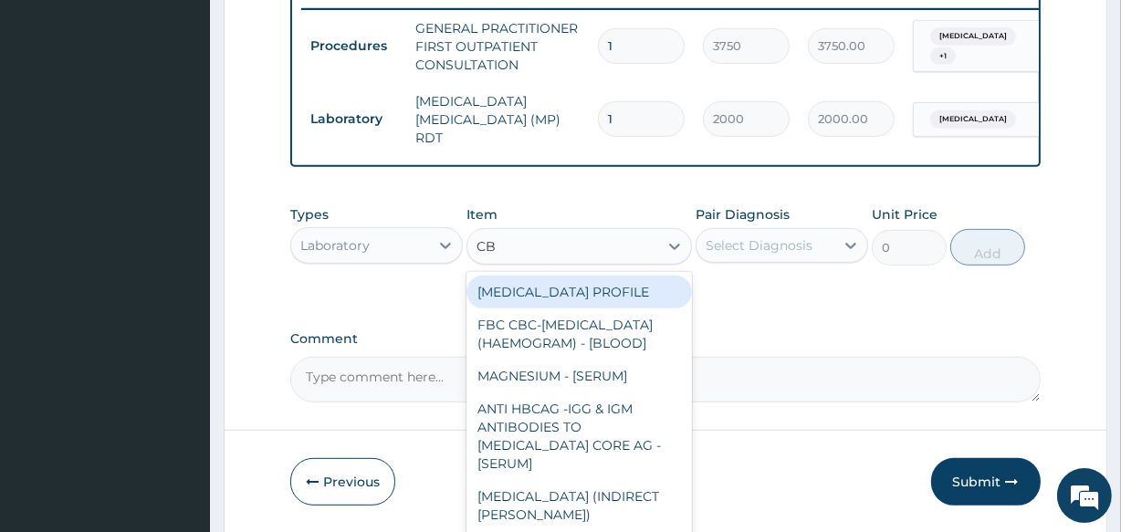
type input "CBC"
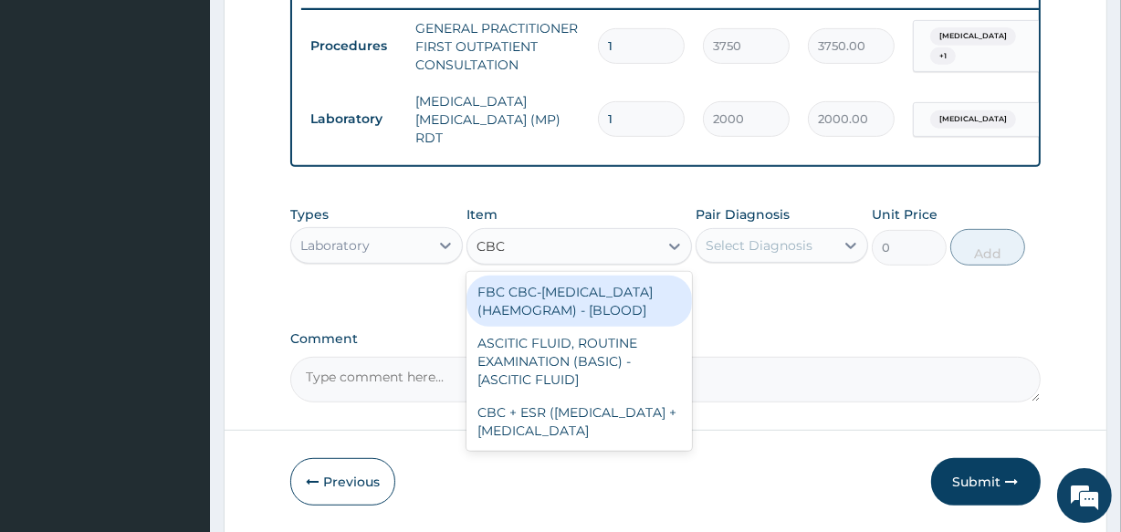
click at [659, 327] on div "FBC CBC-[MEDICAL_DATA] (HAEMOGRAM) - [BLOOD]" at bounding box center [579, 301] width 225 height 51
type input "5000"
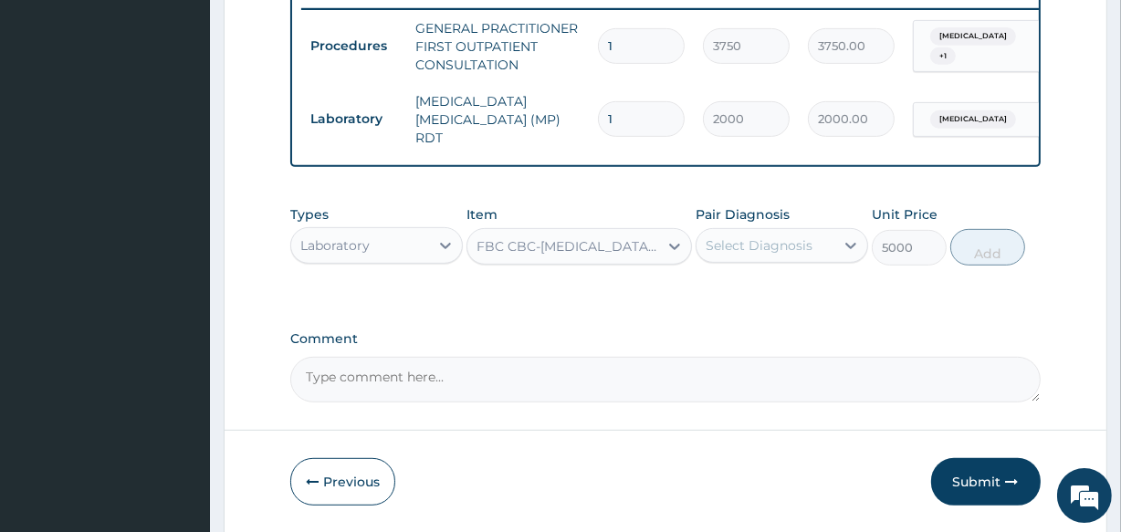
click at [806, 237] on div "Select Diagnosis" at bounding box center [759, 245] width 107 height 18
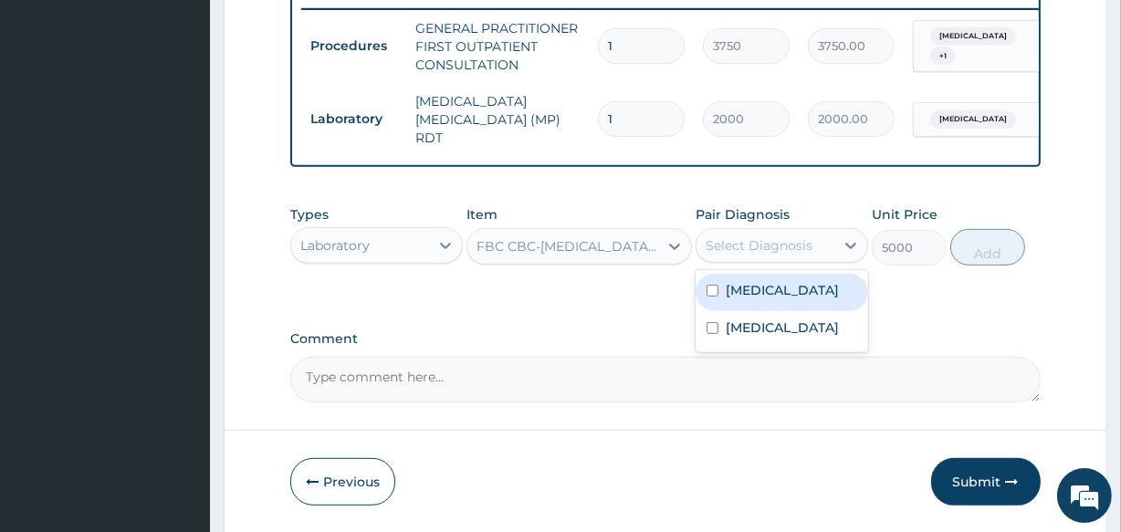
click at [833, 299] on label "[MEDICAL_DATA]" at bounding box center [782, 290] width 113 height 18
checkbox input "true"
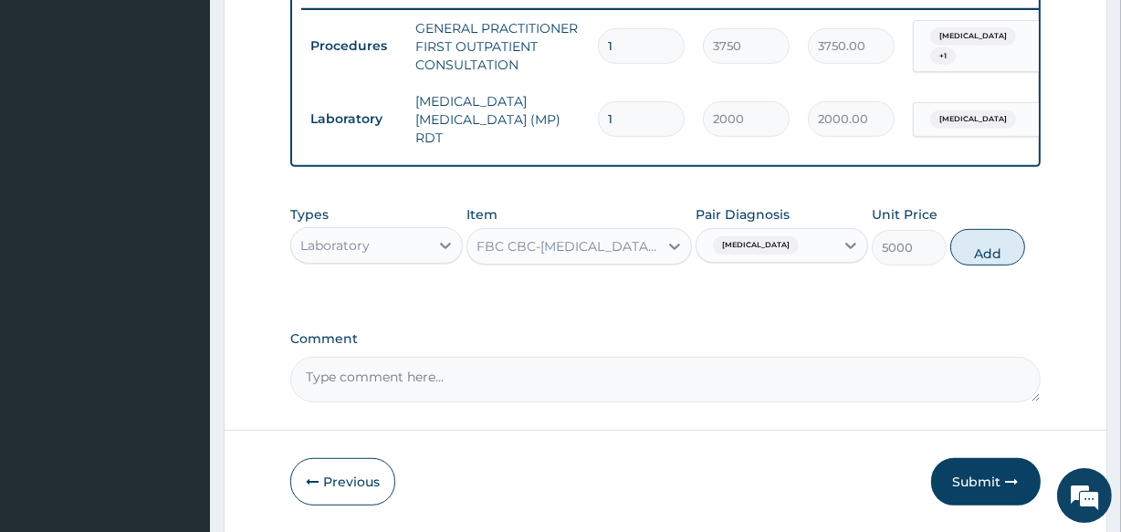
click at [959, 230] on div "Types Laboratory Item FBC CBC-[MEDICAL_DATA] (HAEMOGRAM) - [BLOOD] Pair Diagnos…" at bounding box center [665, 235] width 750 height 79
click at [978, 250] on button "Add" at bounding box center [987, 247] width 75 height 37
type input "0"
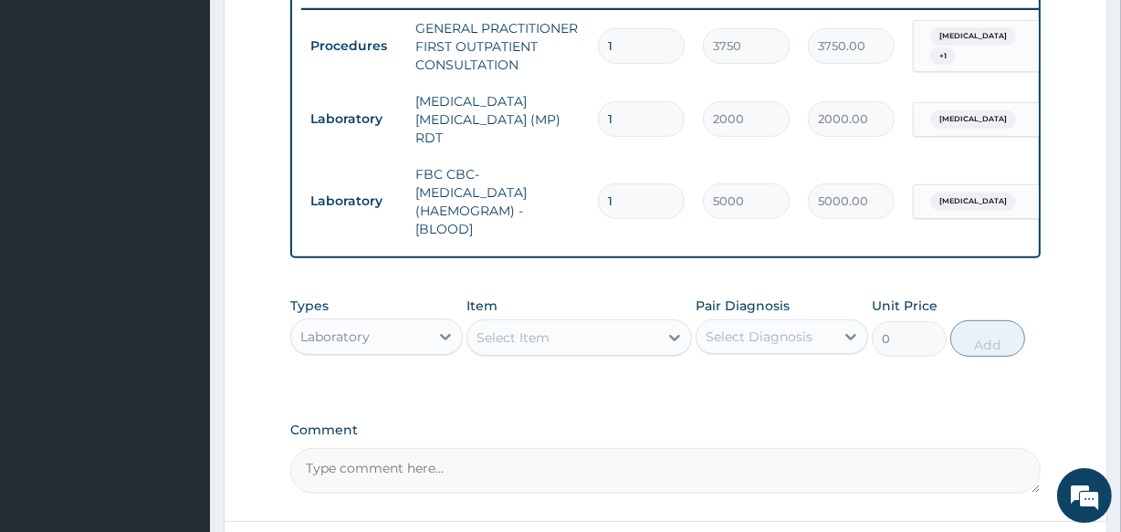
click at [393, 354] on div "Laboratory" at bounding box center [376, 337] width 173 height 37
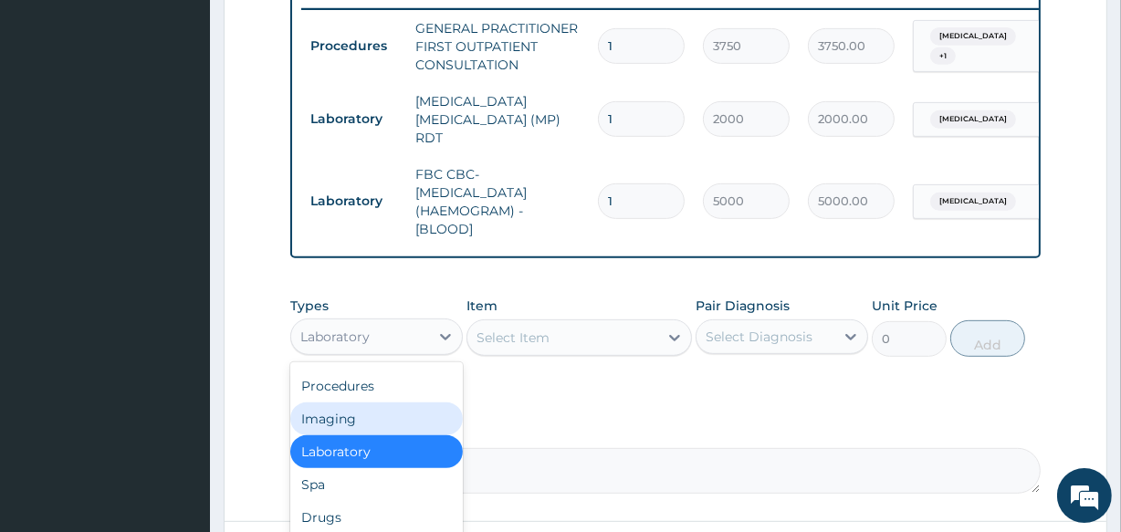
scroll to position [889, 0]
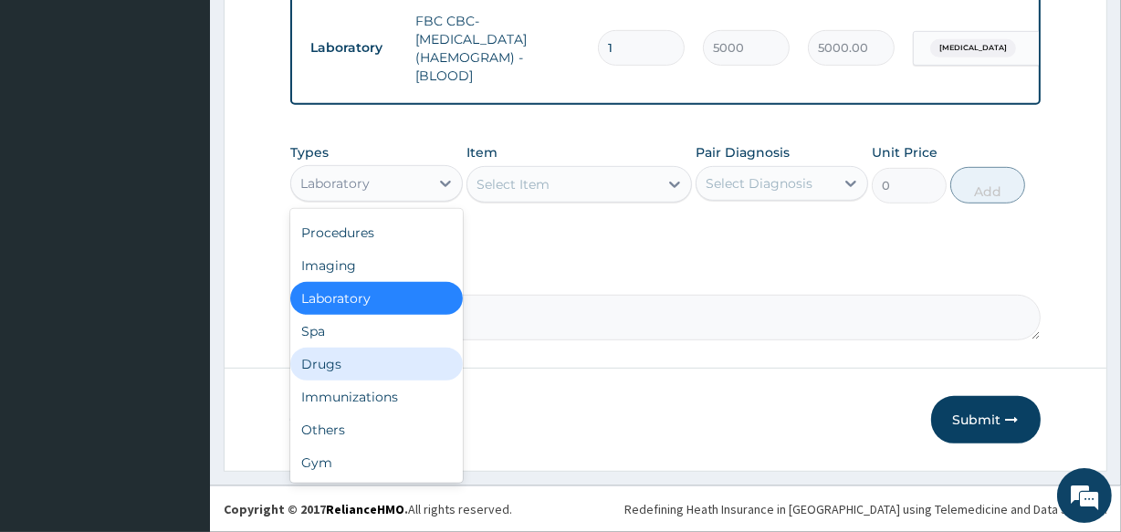
click at [341, 365] on div "Drugs" at bounding box center [376, 364] width 173 height 33
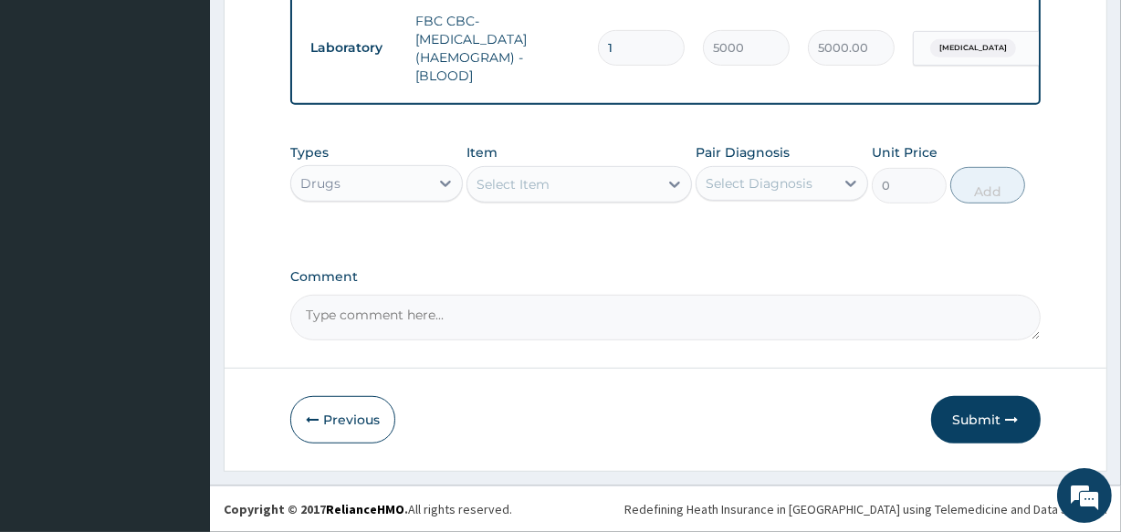
click at [570, 177] on div "Select Item" at bounding box center [562, 184] width 190 height 29
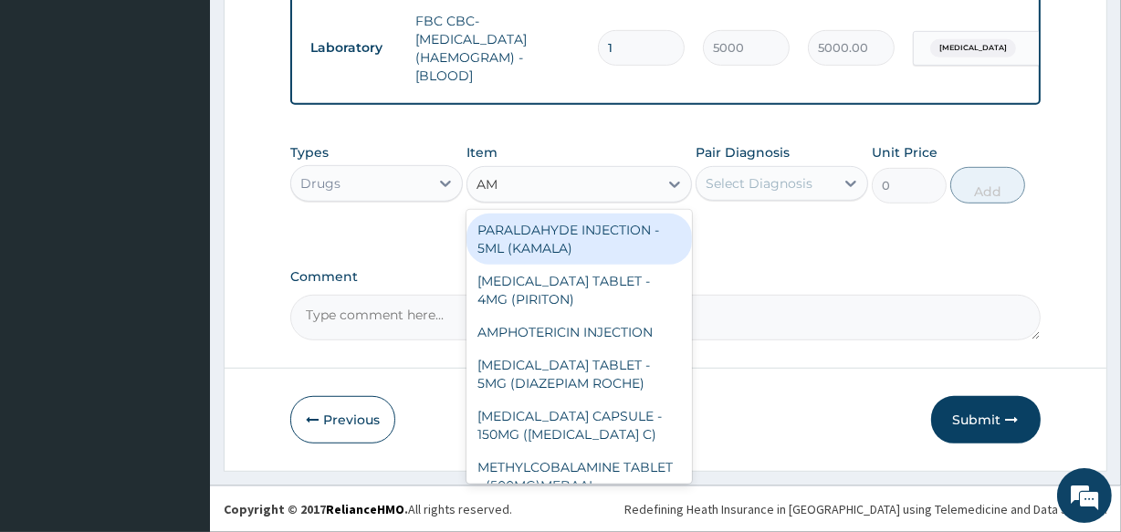
type input "AMO"
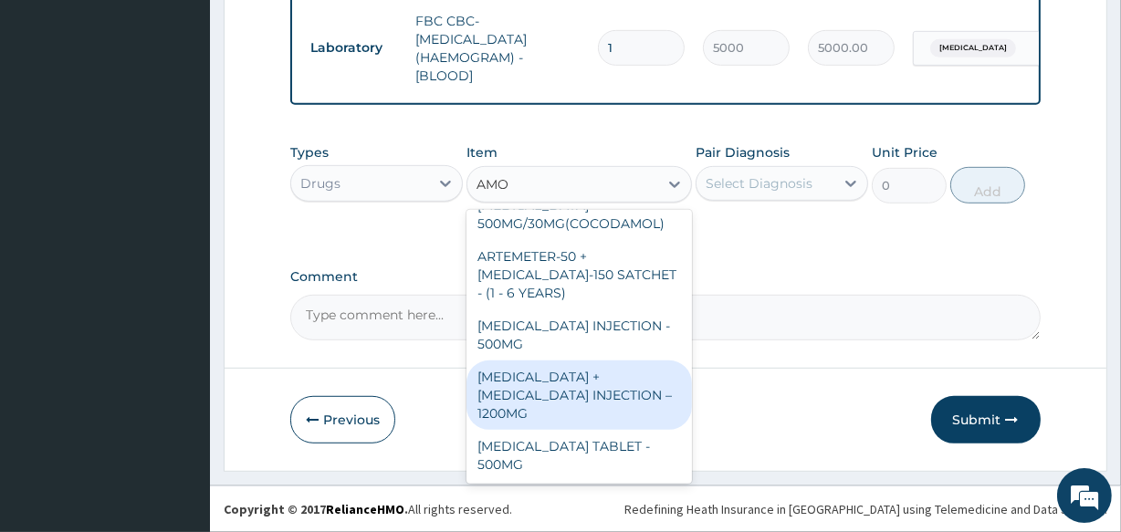
scroll to position [1327, 0]
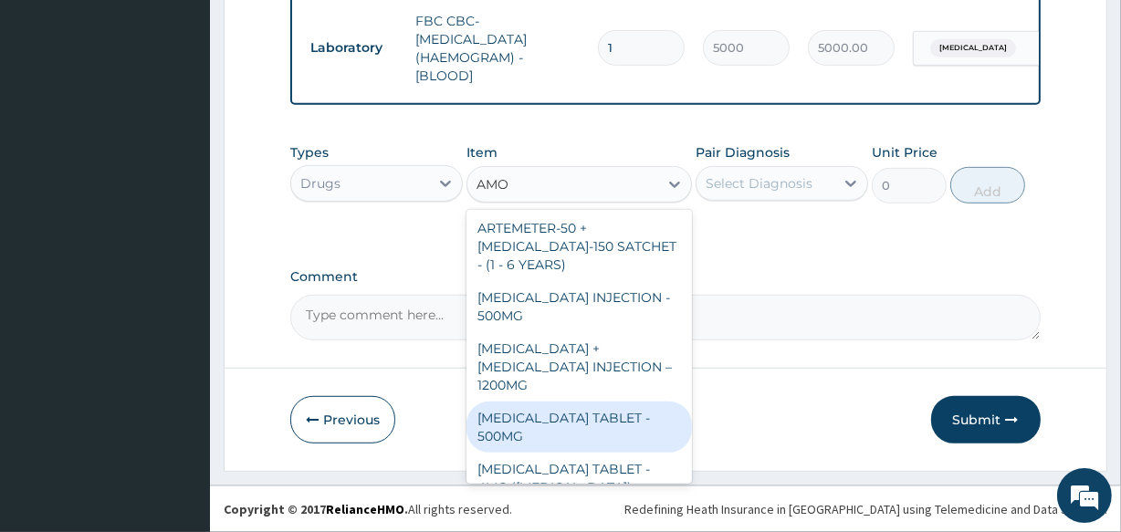
click at [589, 402] on div "[MEDICAL_DATA] TABLET - 500MG" at bounding box center [579, 427] width 225 height 51
type input "33.599999999999994"
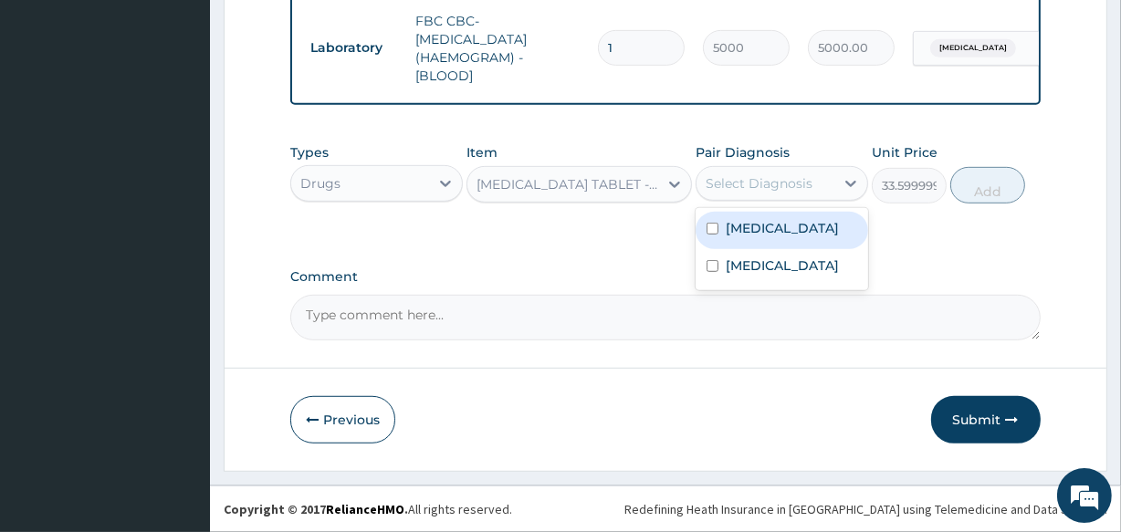
click at [786, 199] on div "Select Diagnosis" at bounding box center [782, 183] width 173 height 35
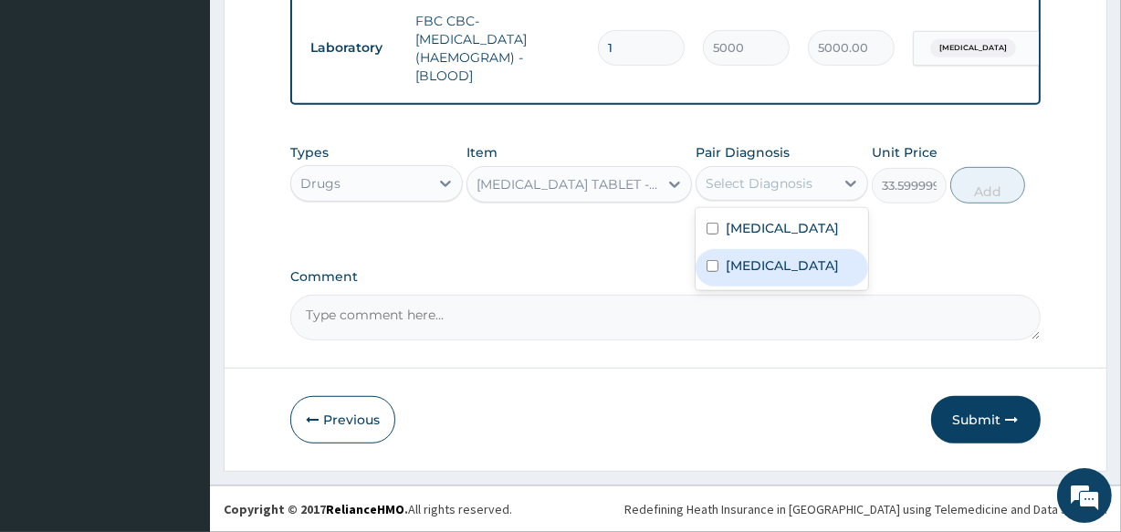
click at [760, 275] on label "[MEDICAL_DATA]" at bounding box center [782, 266] width 113 height 18
checkbox input "true"
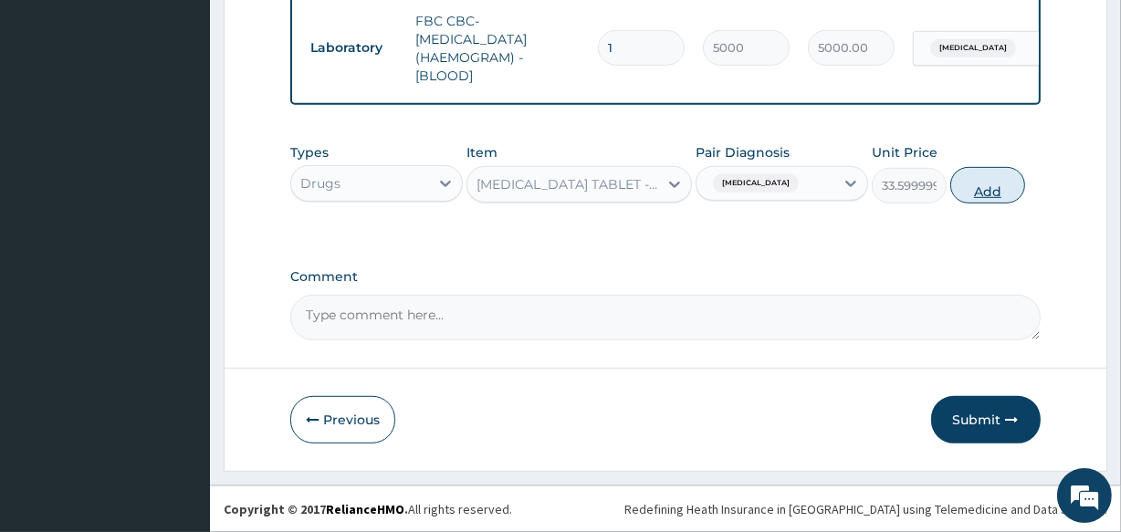
click at [981, 185] on button "Add" at bounding box center [987, 185] width 75 height 37
type input "0"
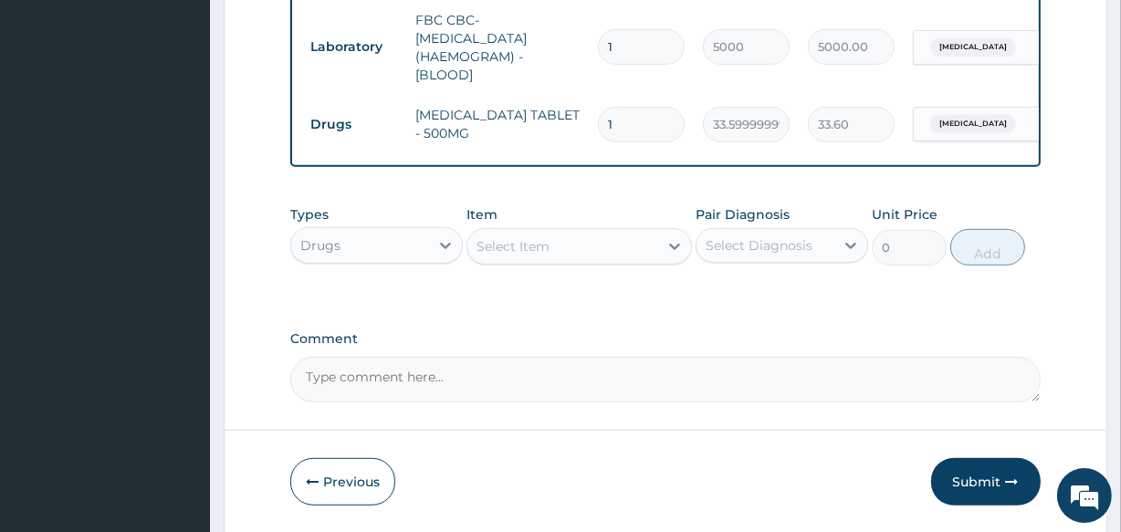
click at [625, 244] on div "Select Item" at bounding box center [562, 246] width 190 height 29
type input "PARAC"
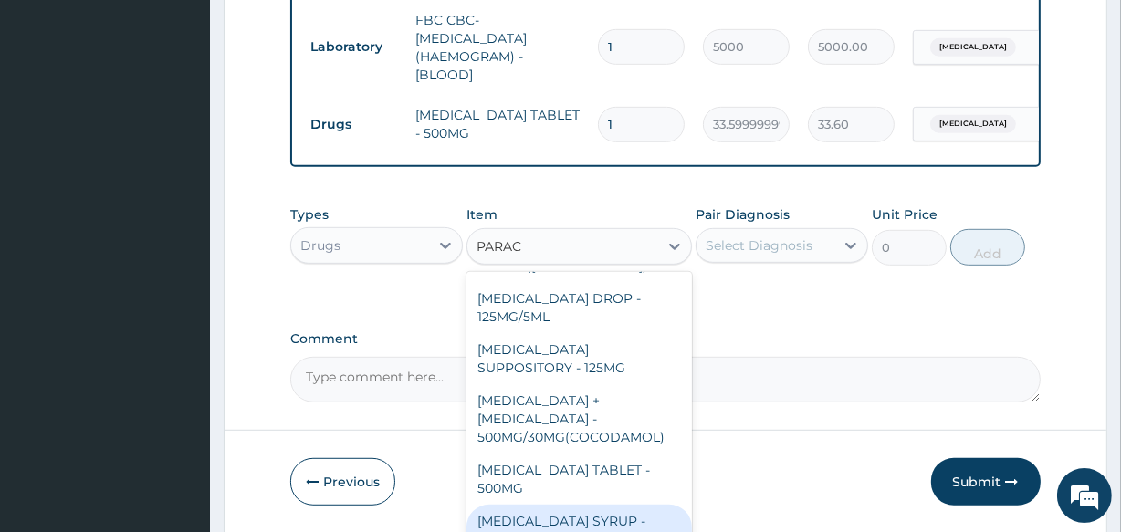
scroll to position [211, 0]
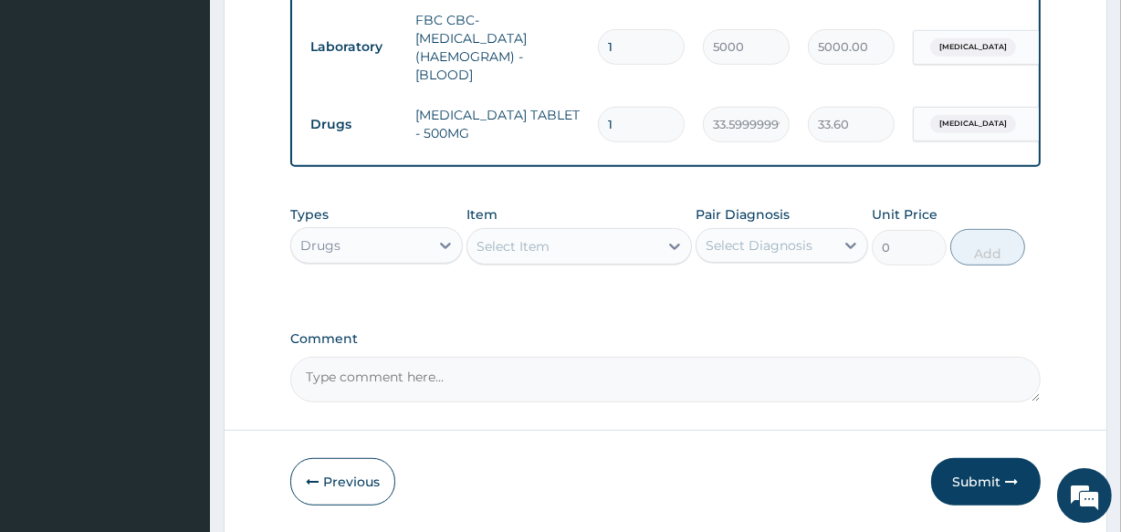
drag, startPoint x: 530, startPoint y: 247, endPoint x: 465, endPoint y: 248, distance: 65.7
click at [465, 248] on div "Types Drugs Item option PARACETAMOL TABLET - 500MG, selected. Select is focused…" at bounding box center [665, 235] width 750 height 79
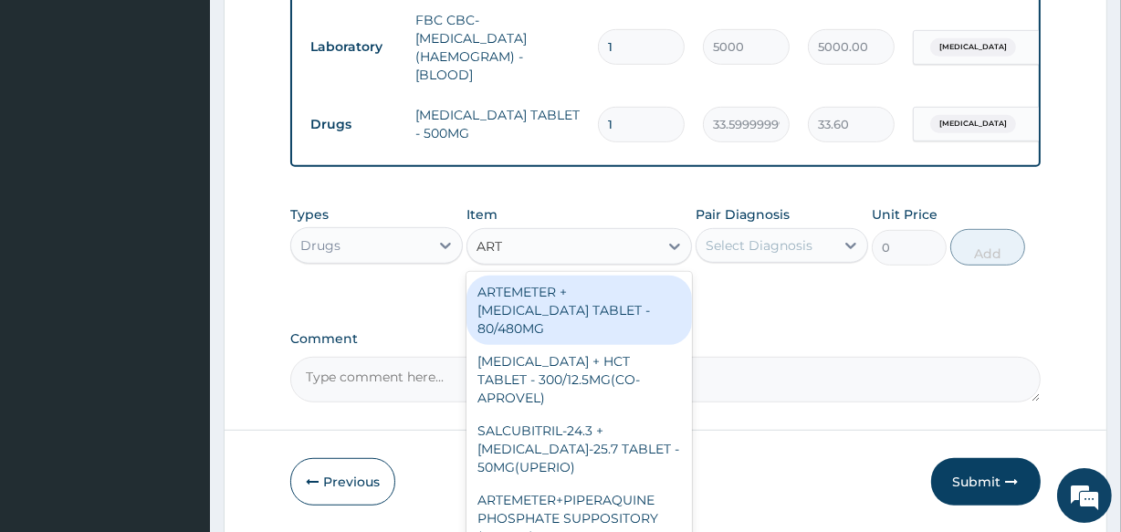
type input "ARTE"
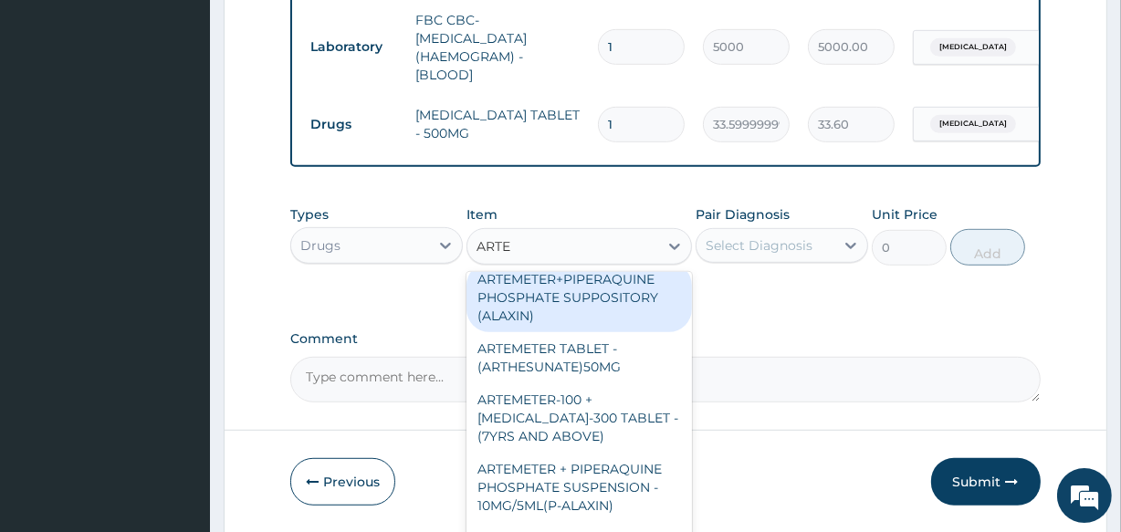
scroll to position [0, 0]
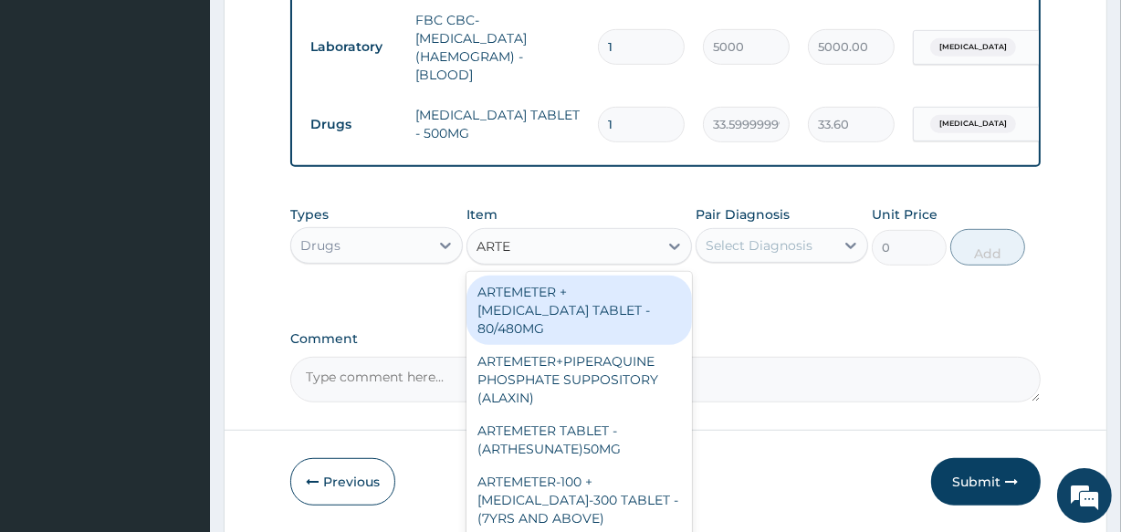
click at [600, 320] on div "ARTEMETER + LUMEFANTRINE TABLET - 80/480MG" at bounding box center [579, 310] width 225 height 69
type input "364"
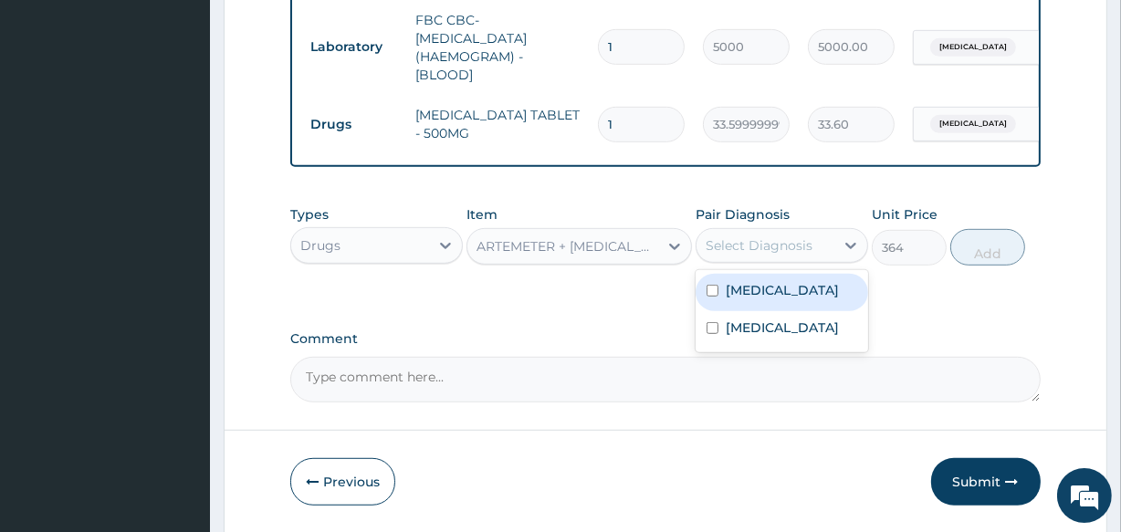
click at [817, 257] on div "Select Diagnosis" at bounding box center [766, 245] width 138 height 29
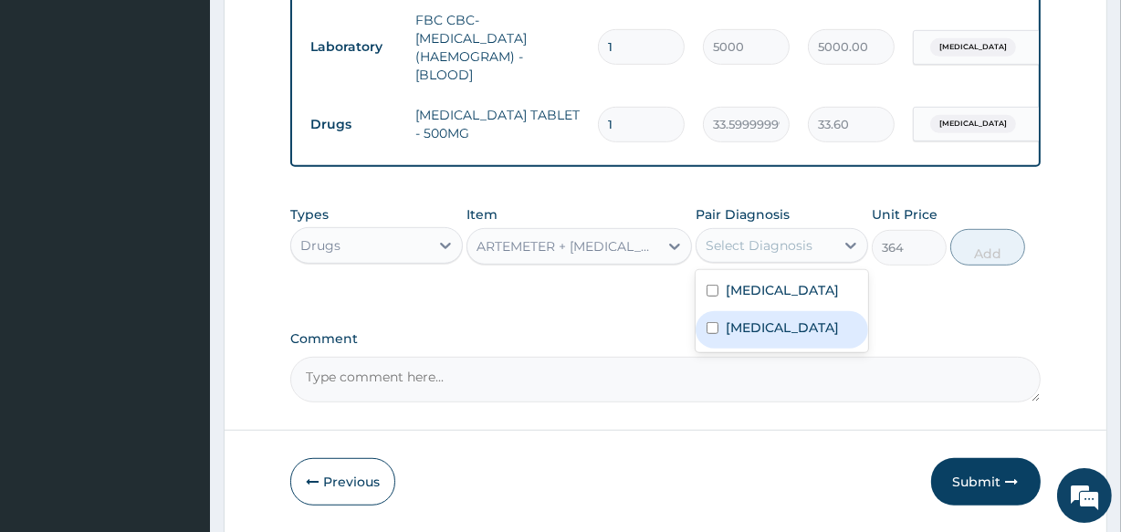
click at [796, 349] on div "Malaria" at bounding box center [782, 329] width 173 height 37
checkbox input "true"
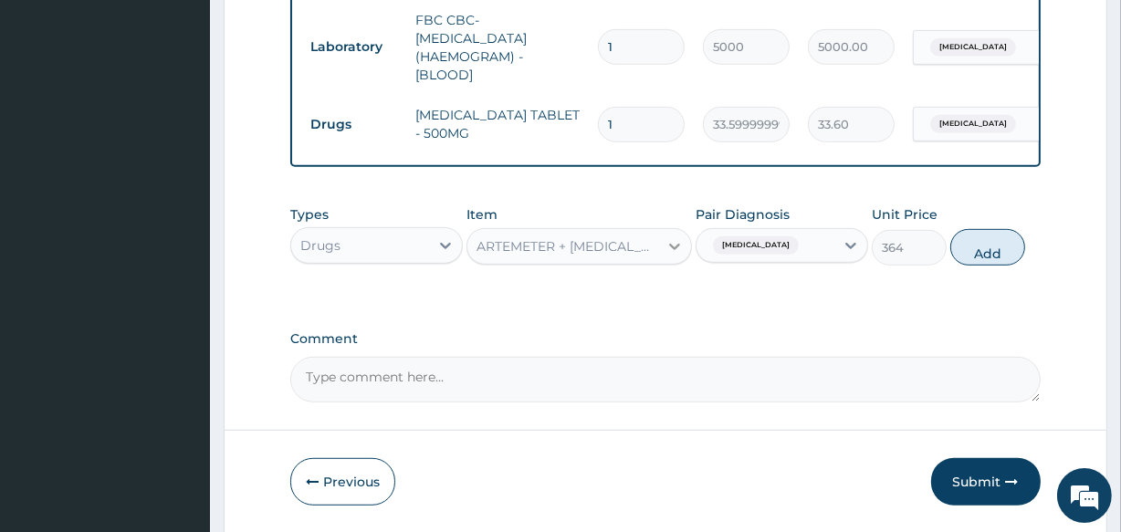
drag, startPoint x: 982, startPoint y: 253, endPoint x: 685, endPoint y: 314, distance: 303.8
click at [970, 256] on button "Add" at bounding box center [987, 247] width 75 height 37
type input "0"
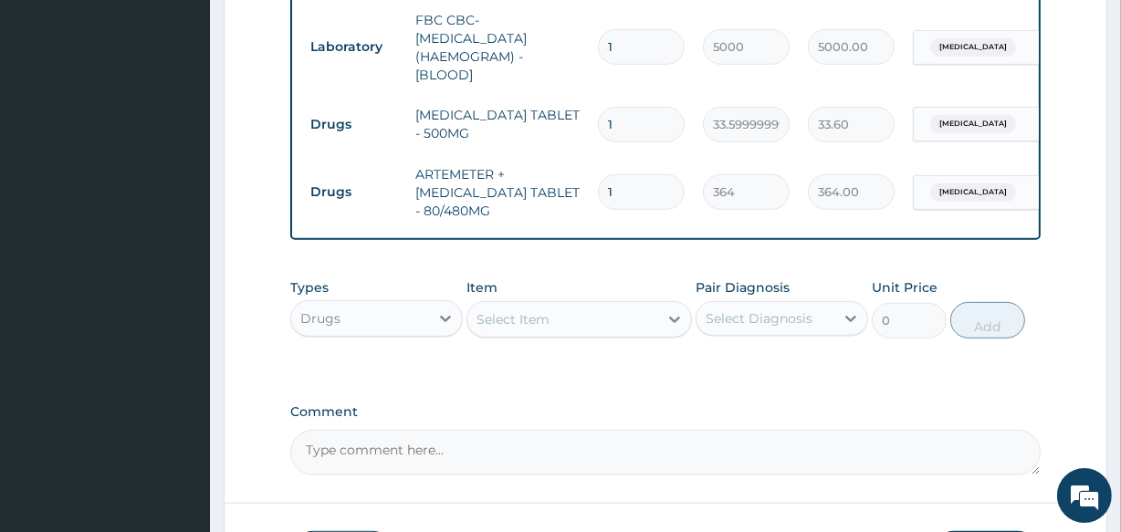
click at [508, 315] on div "Select Item" at bounding box center [513, 319] width 73 height 18
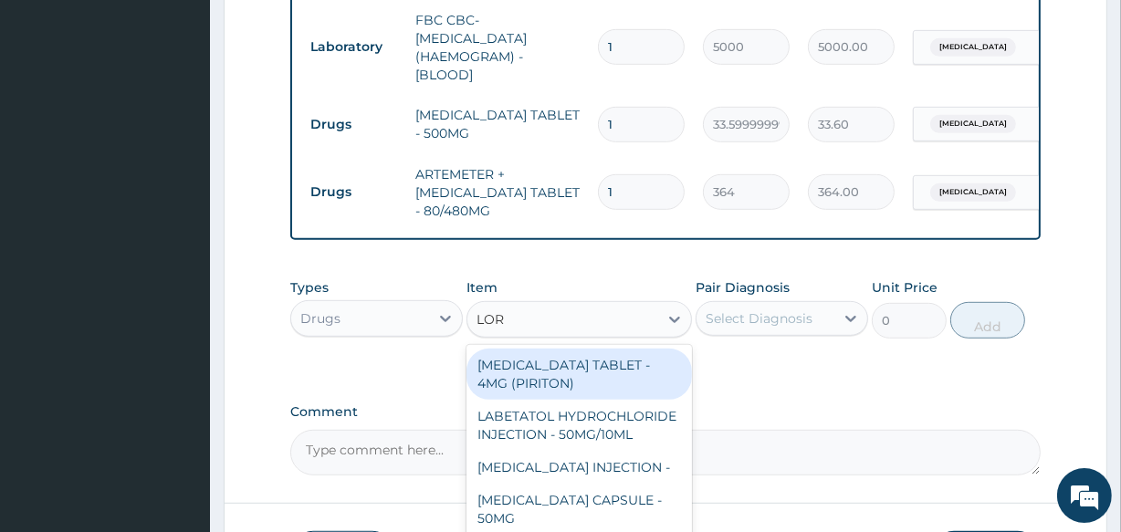
type input "LORA"
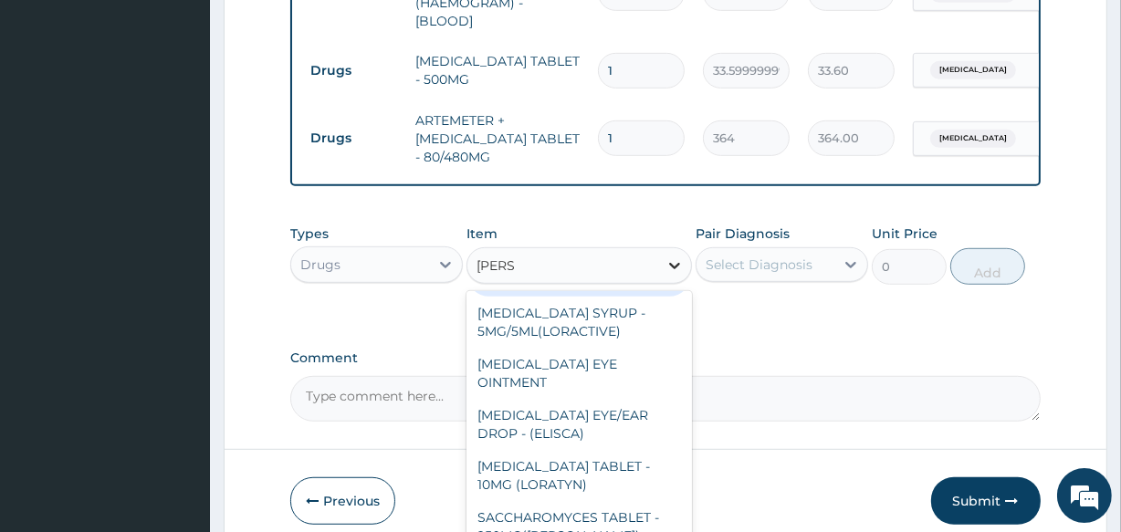
scroll to position [972, 0]
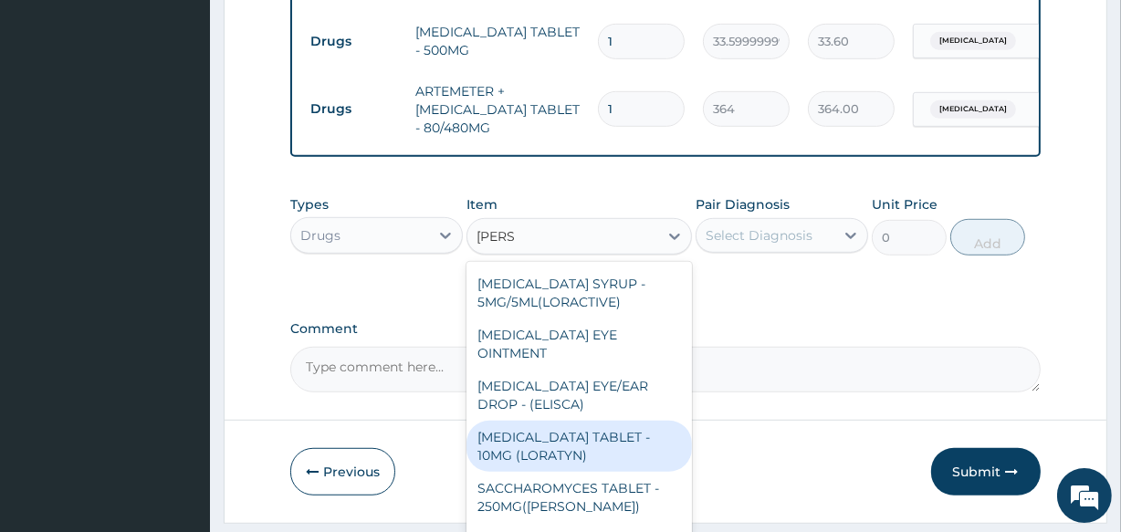
click at [603, 472] on div "LORATADINE TABLET - 10MG (LORATYN)" at bounding box center [579, 446] width 225 height 51
type input "98"
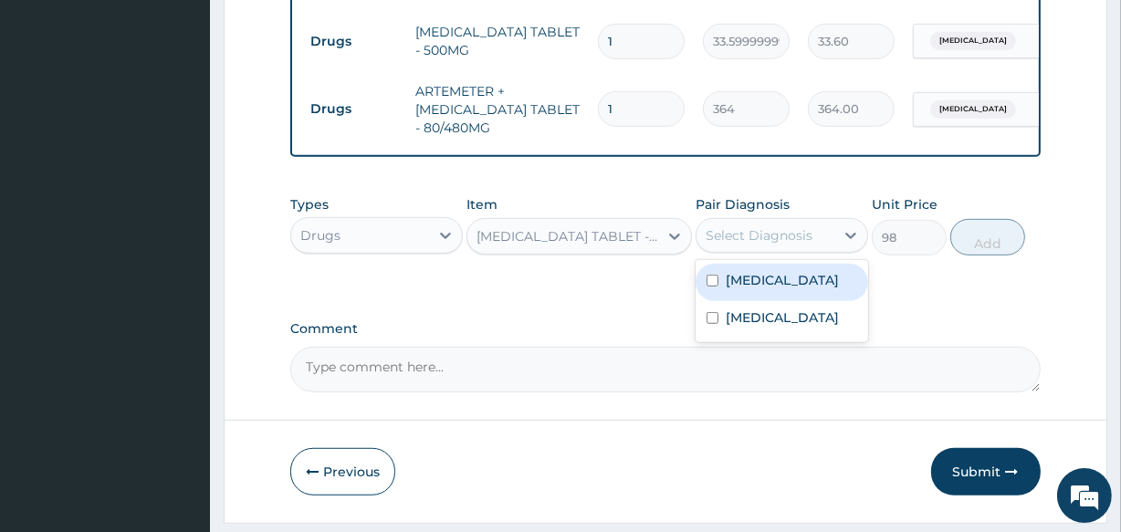
click at [752, 243] on div "Select Diagnosis" at bounding box center [766, 235] width 138 height 29
click at [764, 289] on label "Upper respiratory infection" at bounding box center [782, 280] width 113 height 18
checkbox input "true"
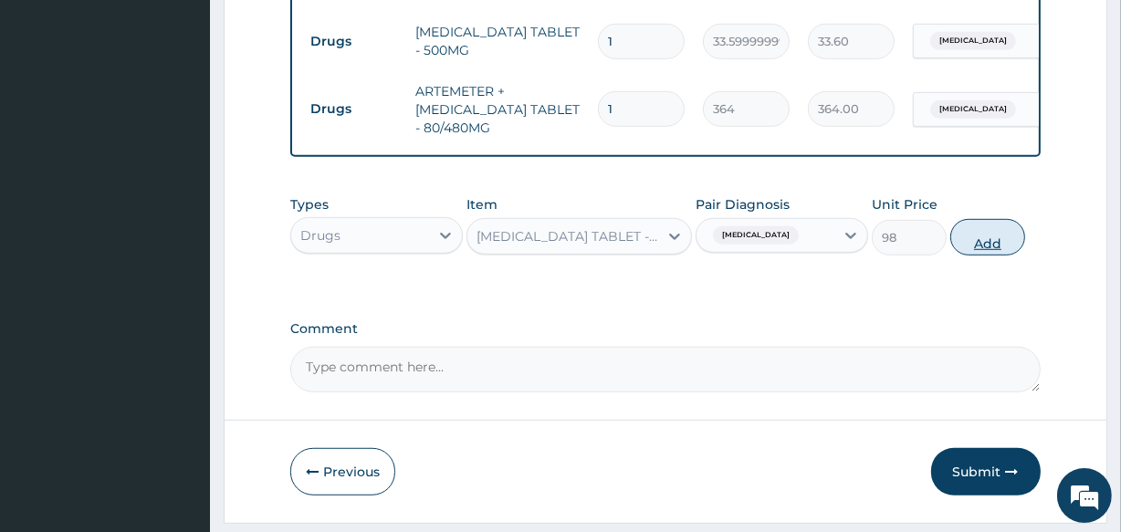
click at [981, 236] on button "Add" at bounding box center [987, 237] width 75 height 37
type input "0"
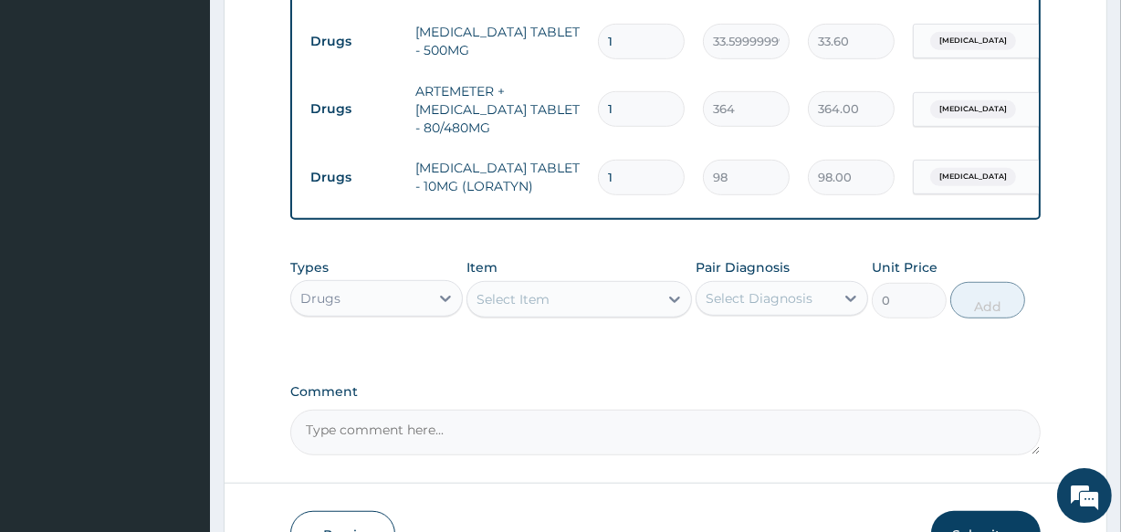
click at [607, 307] on div "Select Item" at bounding box center [562, 299] width 190 height 29
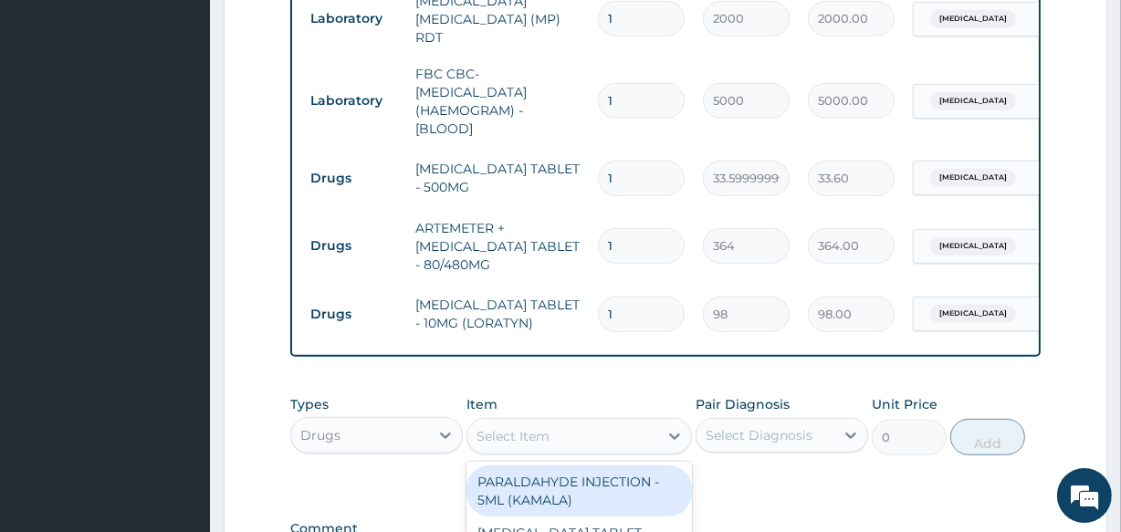
scroll to position [806, 0]
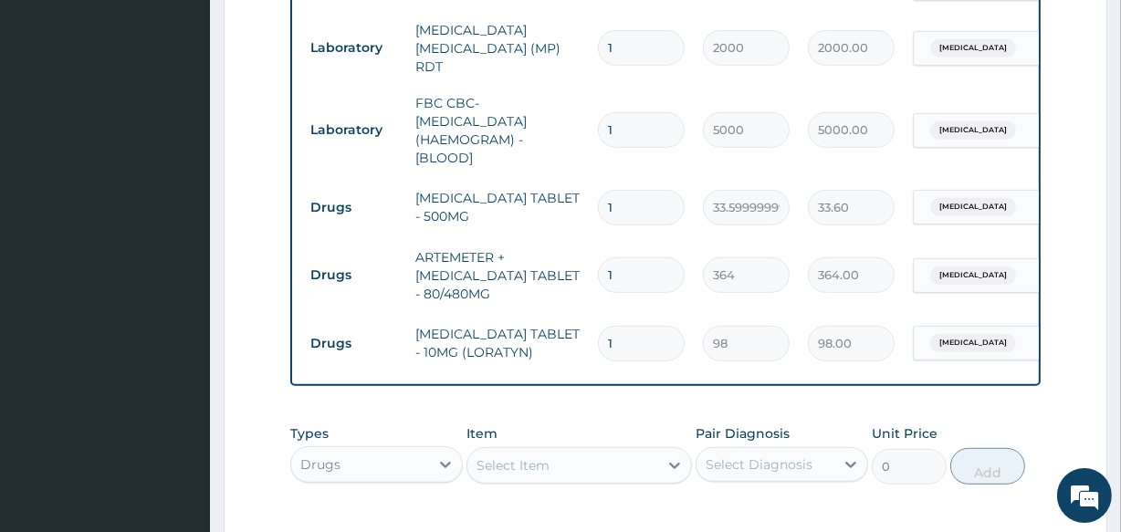
drag, startPoint x: 645, startPoint y: 329, endPoint x: 438, endPoint y: 329, distance: 207.2
click at [438, 329] on tr "Drugs LORATADINE TABLET - 10MG (LORATYN) 1 98 98.00 Upper respiratory infection…" at bounding box center [748, 343] width 895 height 63
type input "5"
type input "490.00"
type input "5"
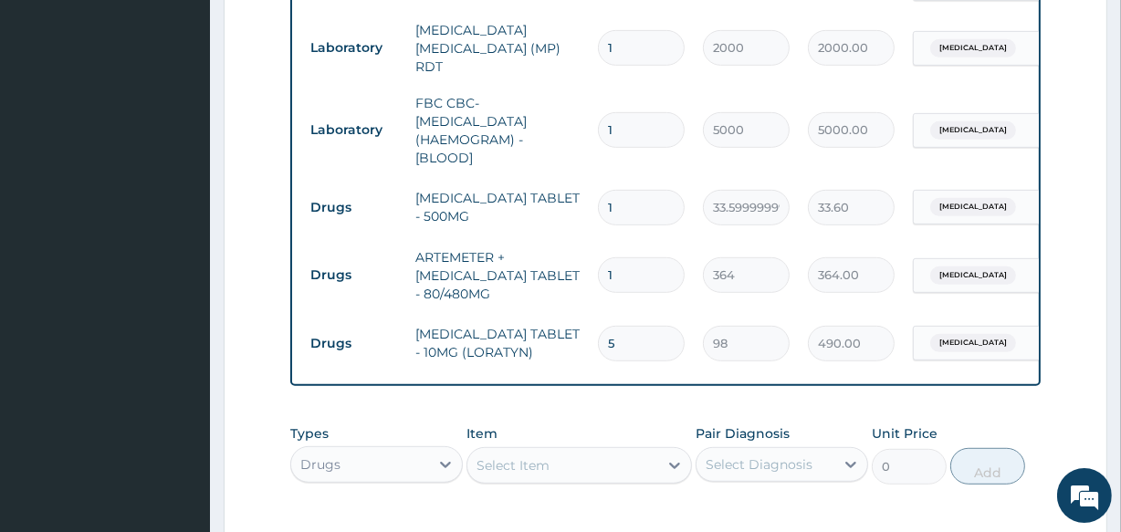
drag, startPoint x: 635, startPoint y: 254, endPoint x: 594, endPoint y: 273, distance: 45.3
click at [594, 273] on td "1" at bounding box center [641, 275] width 105 height 54
type input "6"
type input "2184.00"
type input "6"
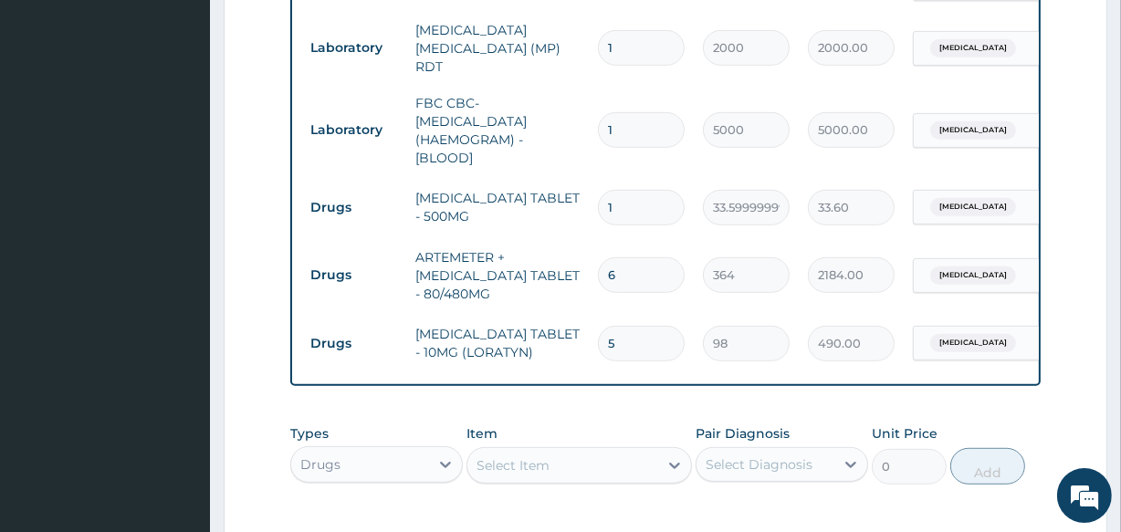
click at [634, 194] on input "1" at bounding box center [641, 208] width 87 height 36
type input "18"
type input "604.80"
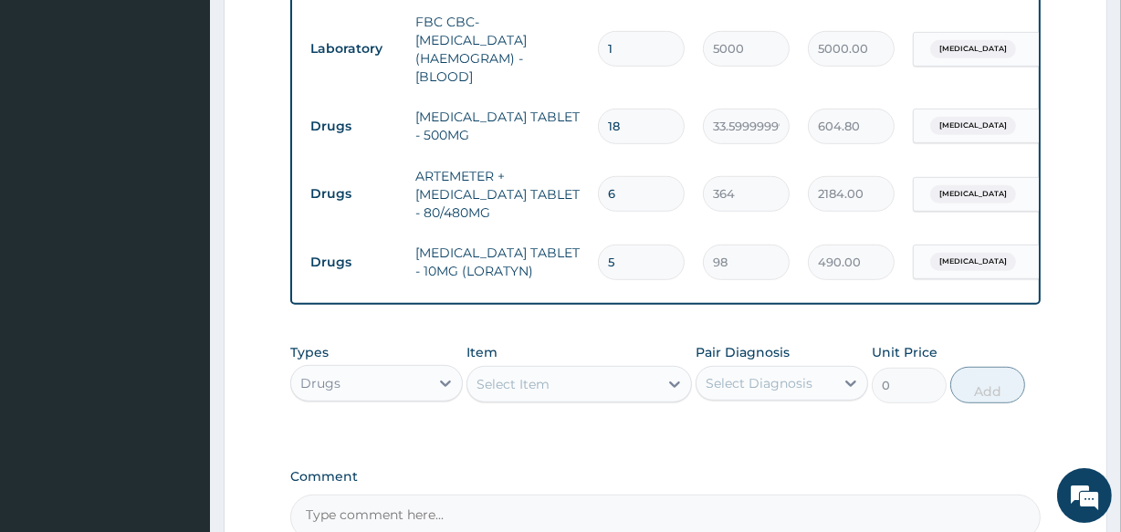
scroll to position [889, 0]
type input "18"
click at [614, 387] on div "Select Item" at bounding box center [562, 382] width 190 height 29
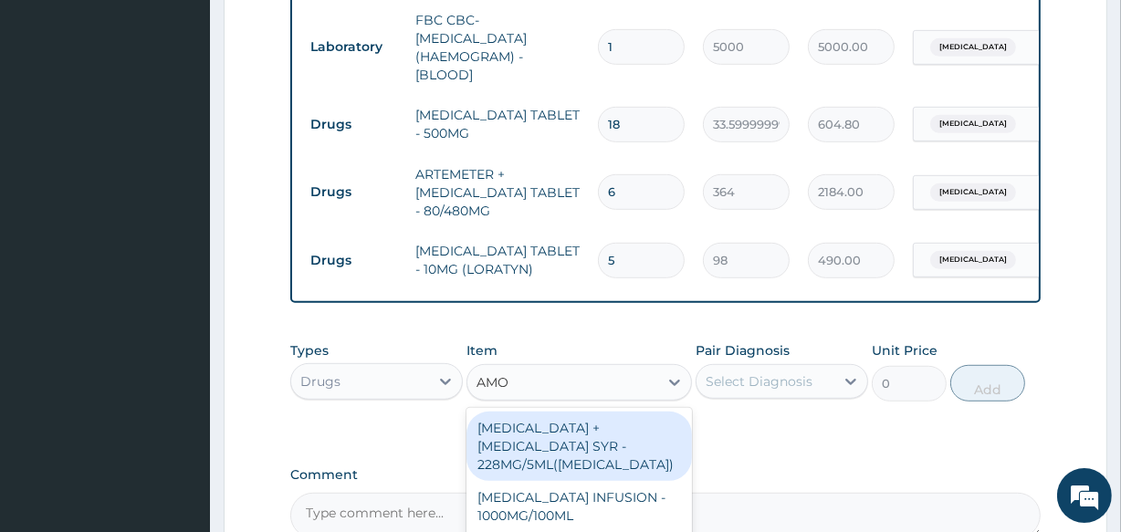
type input "AMOX"
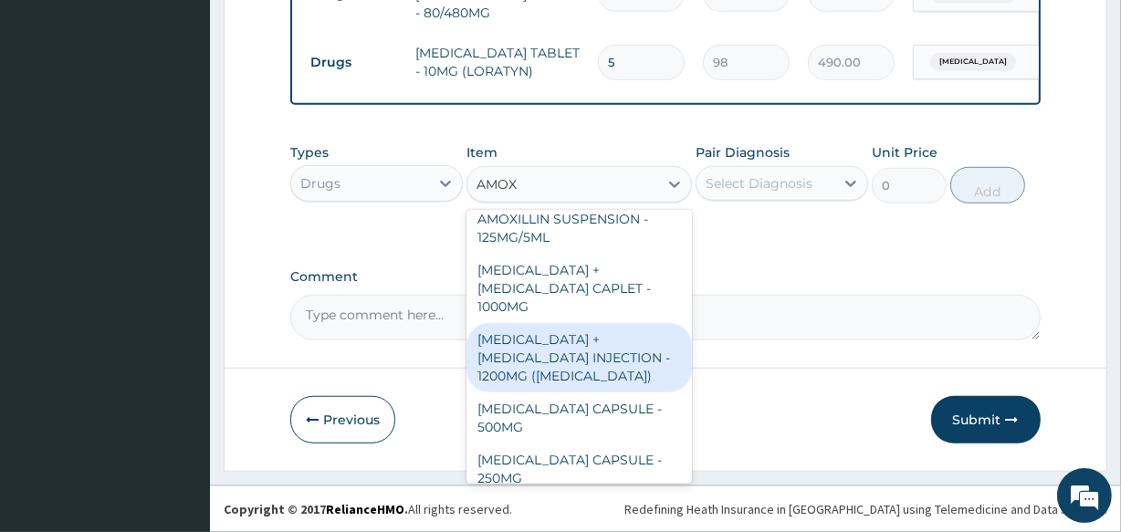
scroll to position [747, 0]
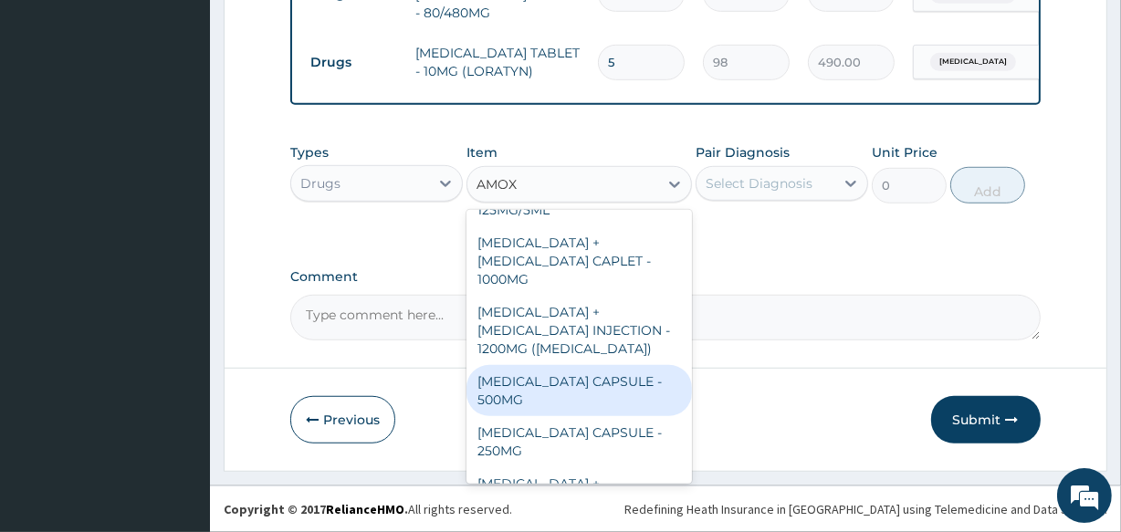
click at [620, 365] on div "AMOXICILLIN CAPSULE - 500MG" at bounding box center [579, 390] width 225 height 51
type input "112"
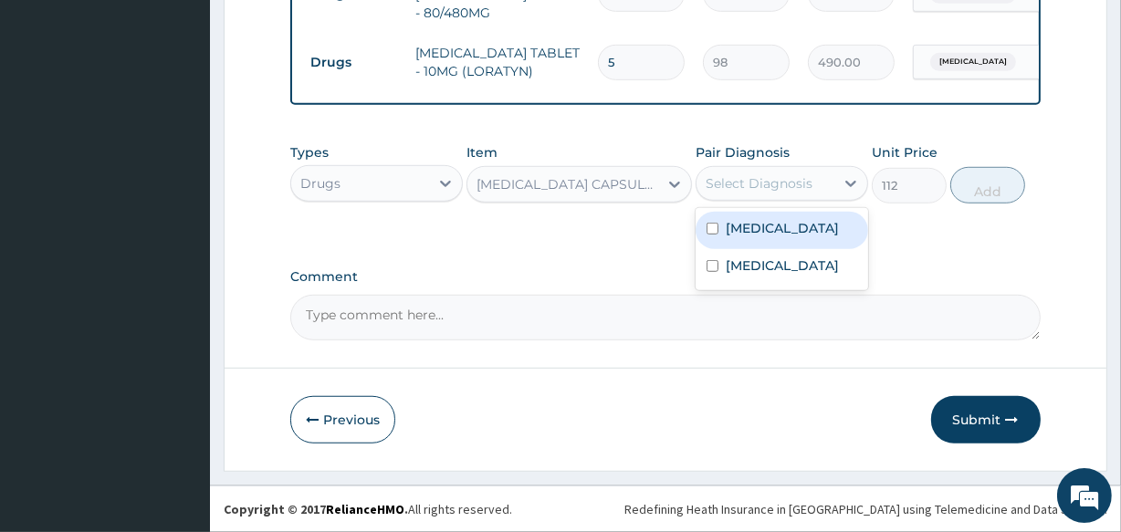
click at [831, 189] on div "Select Diagnosis" at bounding box center [766, 183] width 138 height 29
click at [818, 215] on div "Upper respiratory infection" at bounding box center [782, 230] width 173 height 37
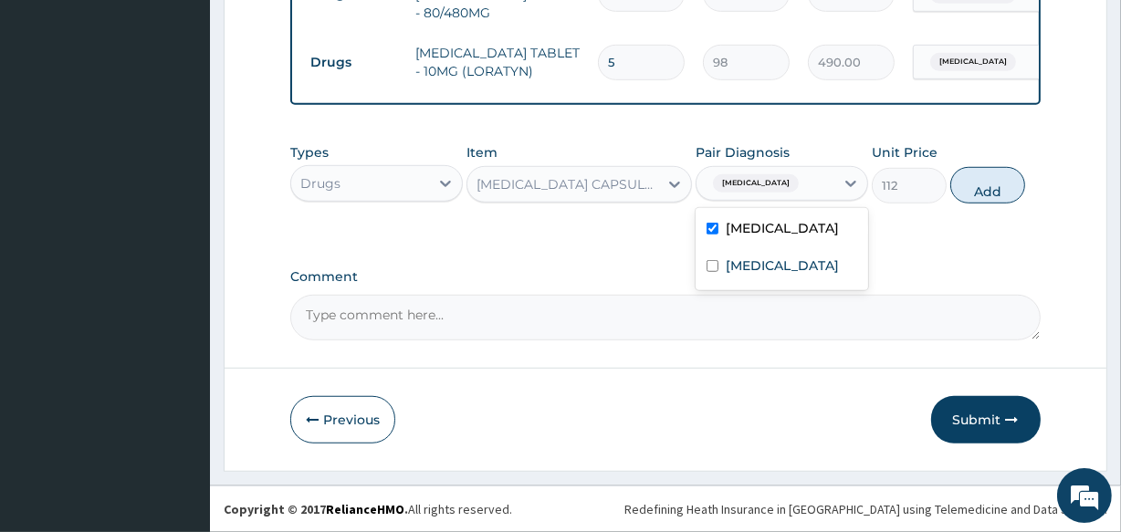
checkbox input "true"
click at [973, 187] on button "Add" at bounding box center [987, 185] width 75 height 37
type input "0"
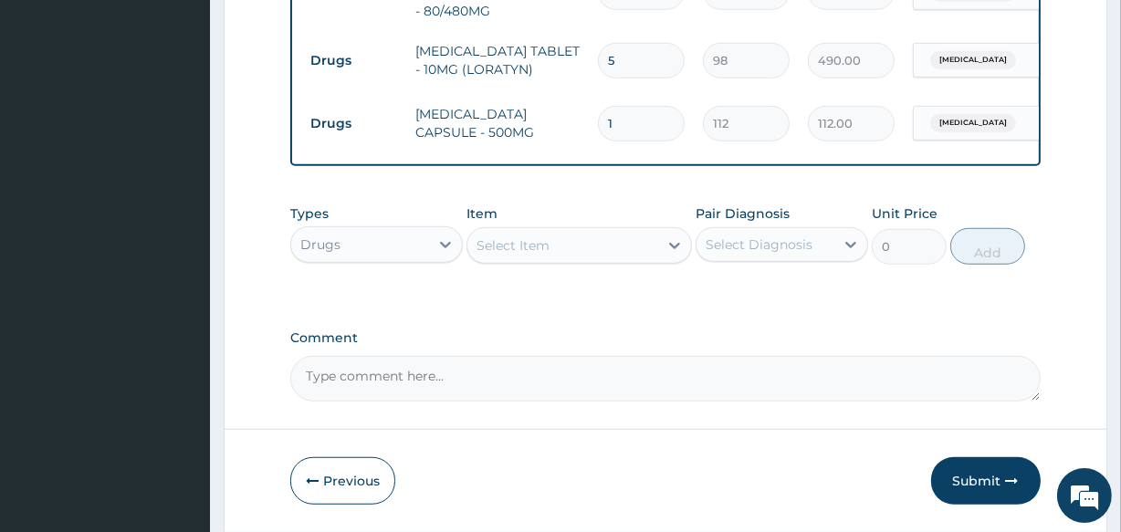
type input "15"
type input "1680.00"
type input "15"
click at [980, 472] on button "Submit" at bounding box center [986, 480] width 110 height 47
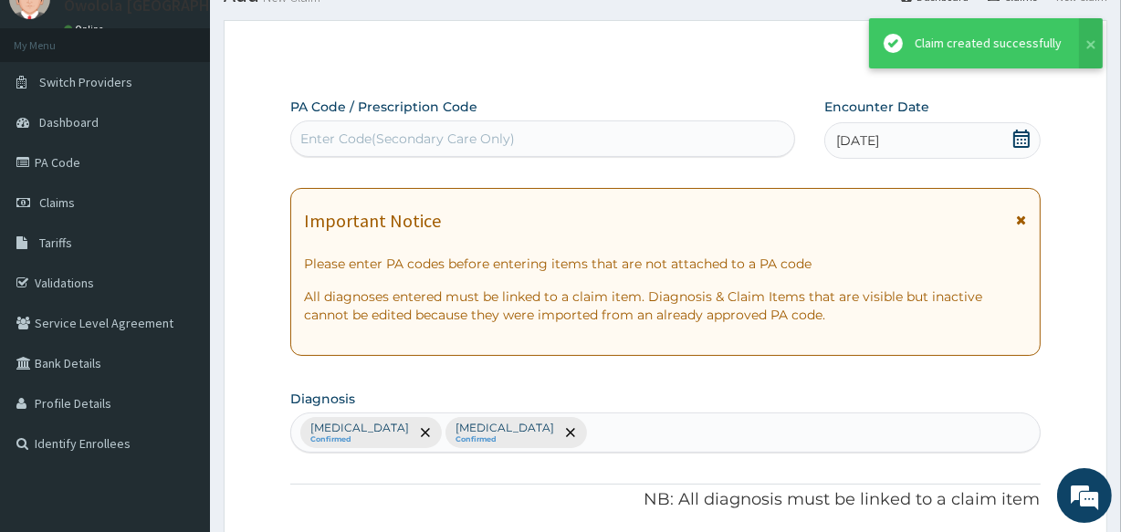
scroll to position [1089, 0]
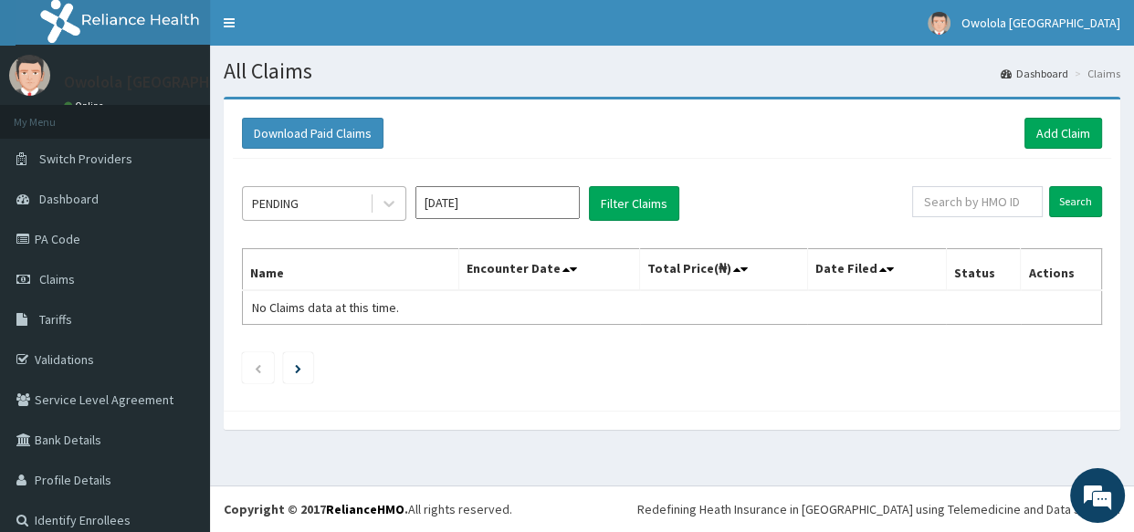
click at [335, 210] on div "PENDING" at bounding box center [306, 203] width 127 height 29
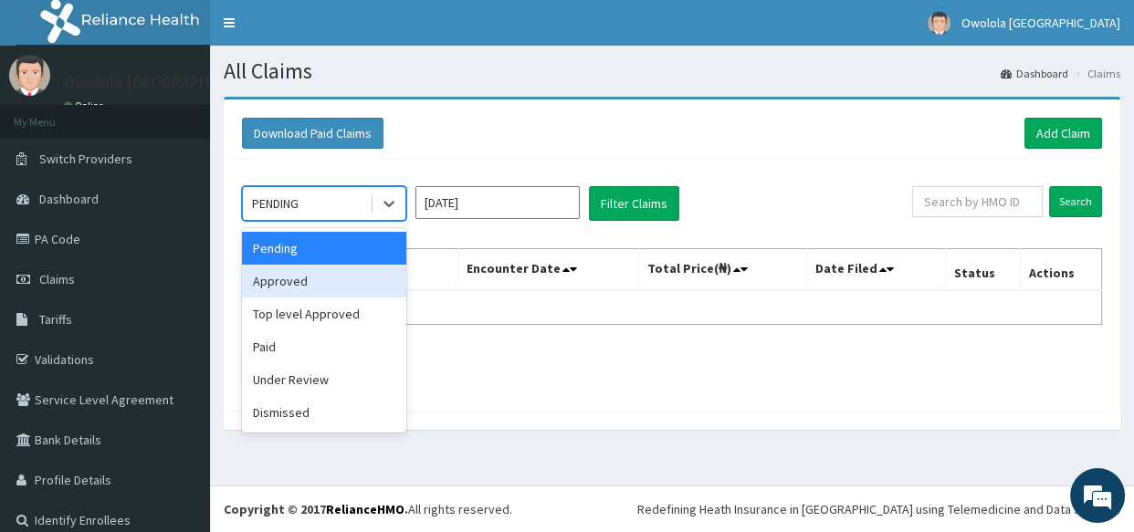
drag, startPoint x: 289, startPoint y: 290, endPoint x: 603, endPoint y: 226, distance: 319.8
click at [297, 288] on div "Approved" at bounding box center [324, 281] width 164 height 33
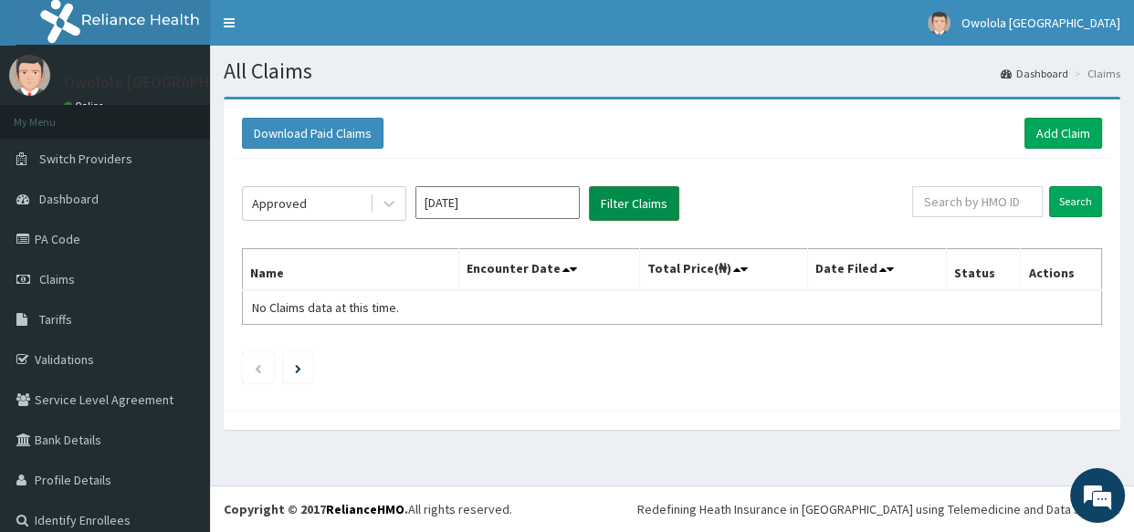
click at [631, 213] on button "Filter Claims" at bounding box center [634, 203] width 90 height 35
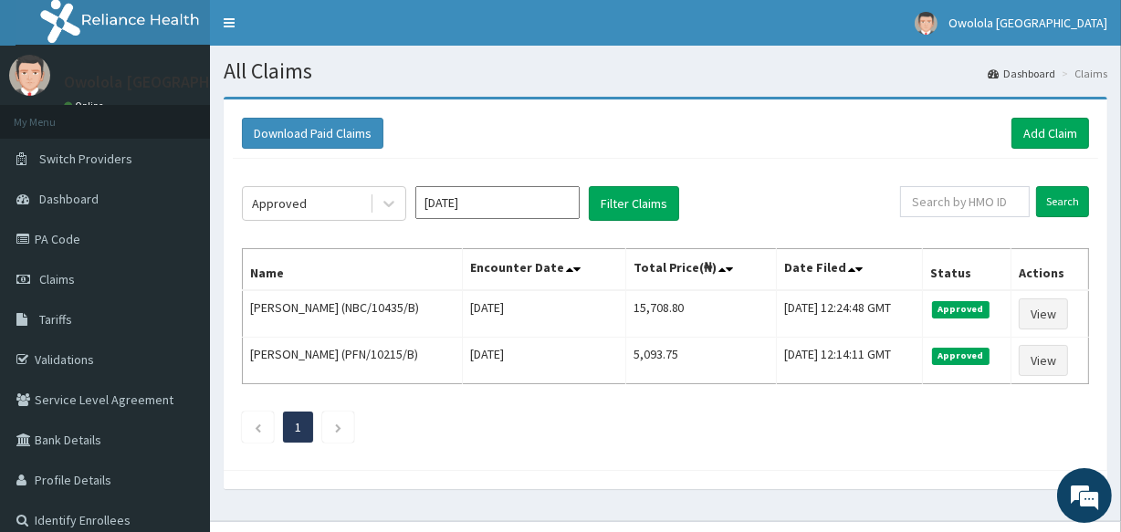
drag, startPoint x: 611, startPoint y: 252, endPoint x: 575, endPoint y: 285, distance: 48.5
drag, startPoint x: 575, startPoint y: 285, endPoint x: 526, endPoint y: 283, distance: 49.3
click at [1059, 133] on link "Add Claim" at bounding box center [1051, 133] width 78 height 31
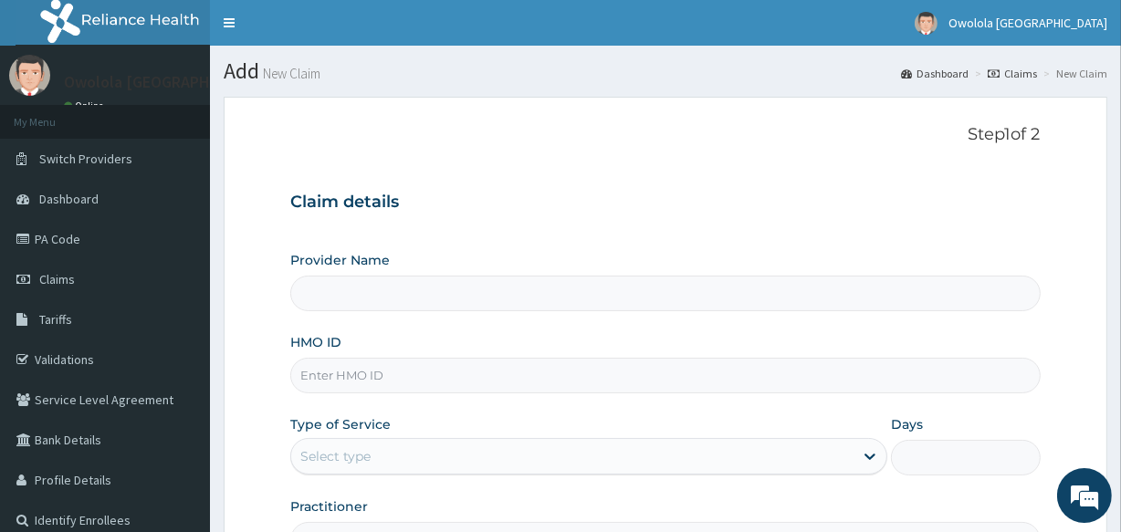
click at [390, 375] on input "HMO ID" at bounding box center [665, 376] width 750 height 36
type input "NBC/10435/C"
click at [834, 457] on div "Select type" at bounding box center [572, 456] width 562 height 29
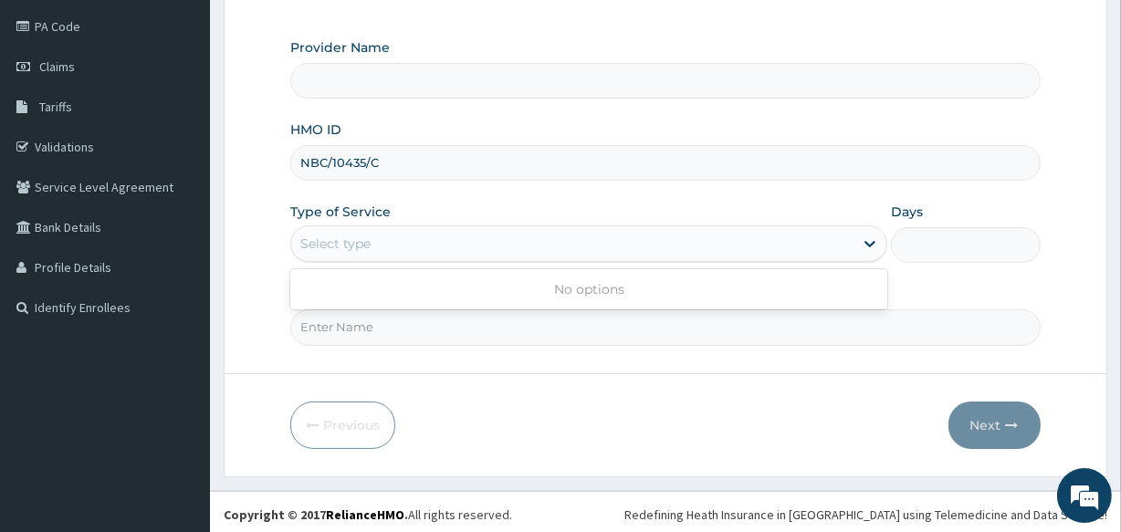
scroll to position [216, 0]
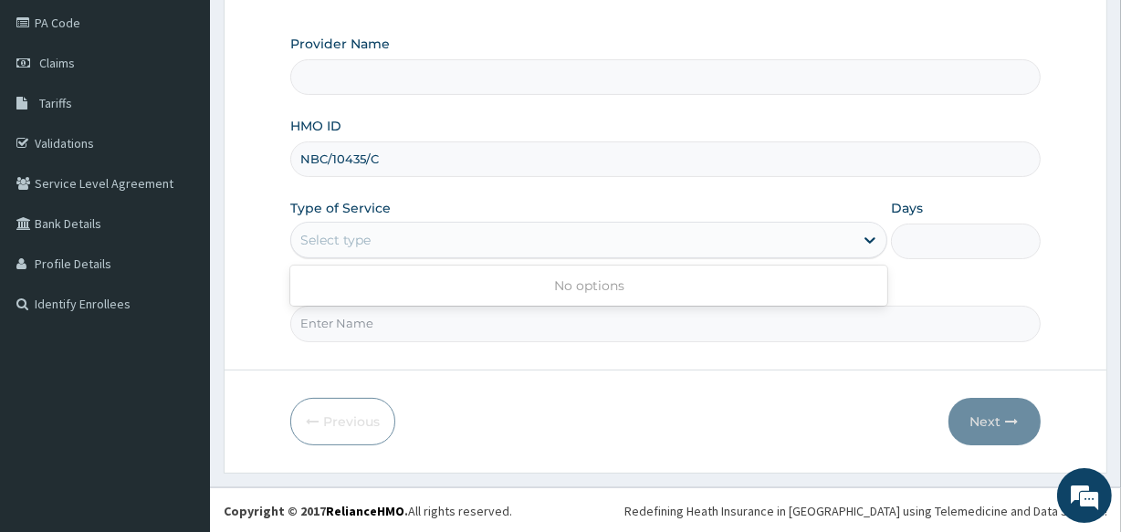
click at [553, 244] on div "Select type" at bounding box center [572, 240] width 562 height 29
click at [669, 334] on input "Practitioner" at bounding box center [665, 324] width 750 height 36
click at [873, 246] on icon at bounding box center [870, 240] width 18 height 18
click at [551, 155] on input "NBC/10435/C" at bounding box center [665, 160] width 750 height 36
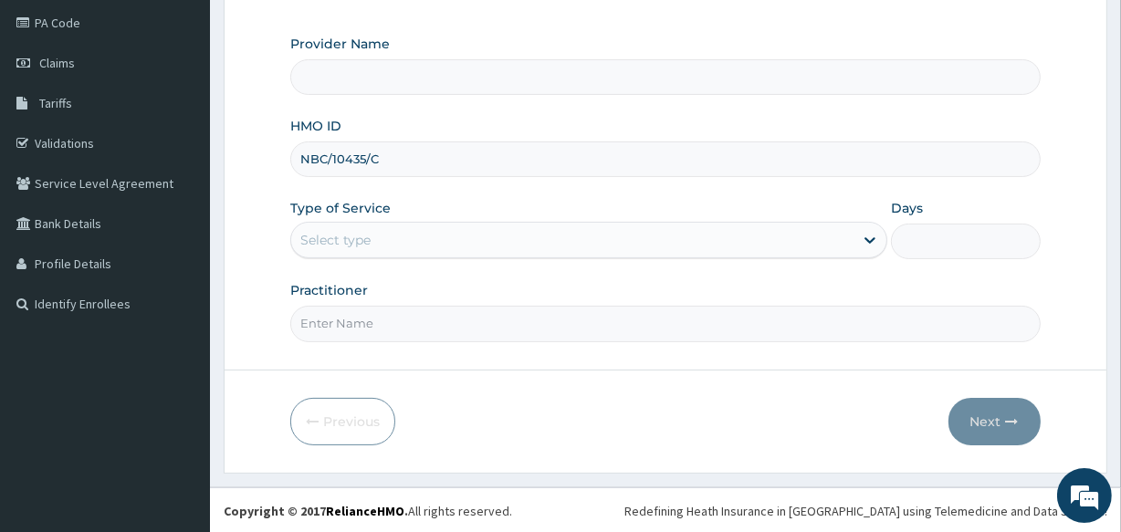
click at [551, 155] on input "NBC/10435/C" at bounding box center [665, 160] width 750 height 36
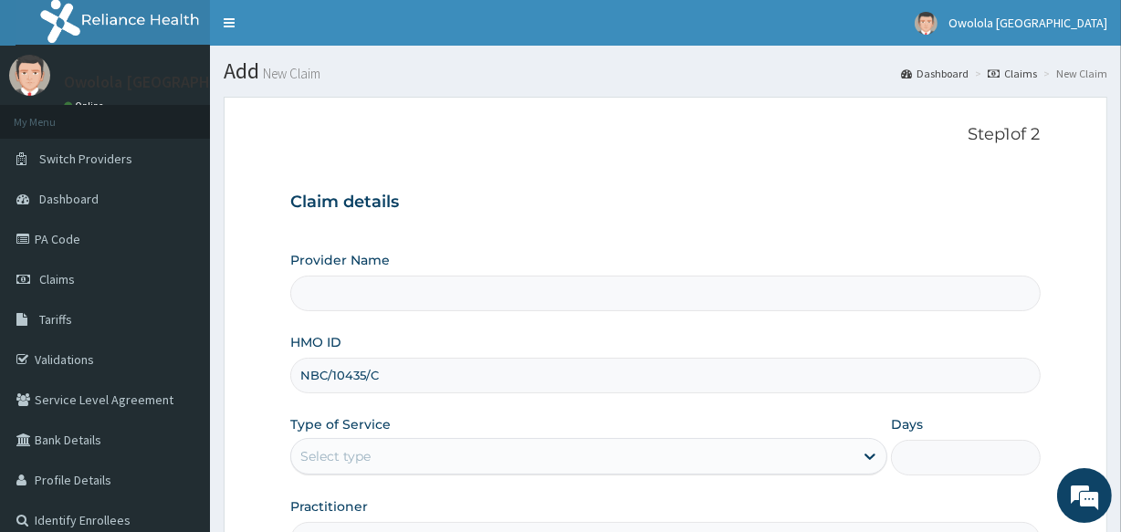
click at [516, 282] on input "Provider Name" at bounding box center [665, 294] width 750 height 36
click at [496, 299] on input "Provider Name" at bounding box center [665, 294] width 750 height 36
click at [109, 280] on link "Claims" at bounding box center [105, 279] width 210 height 40
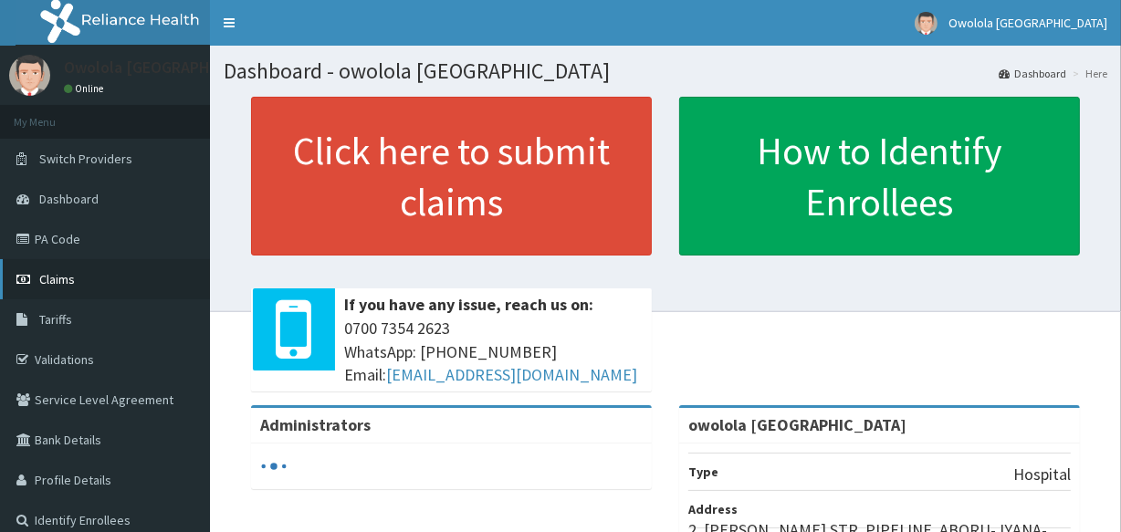
click at [72, 286] on span "Claims" at bounding box center [57, 279] width 36 height 16
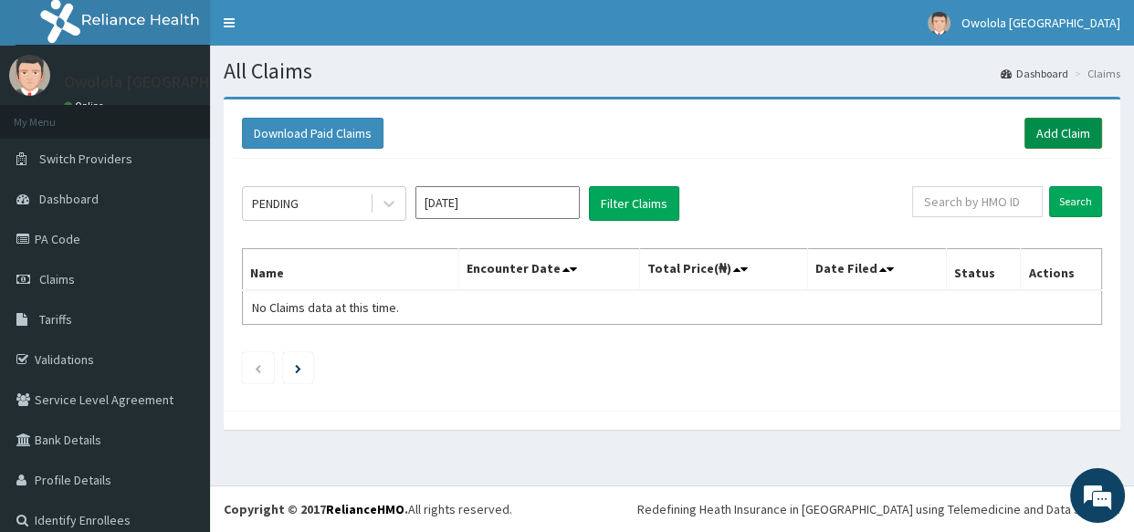
click at [1059, 125] on link "Add Claim" at bounding box center [1063, 133] width 78 height 31
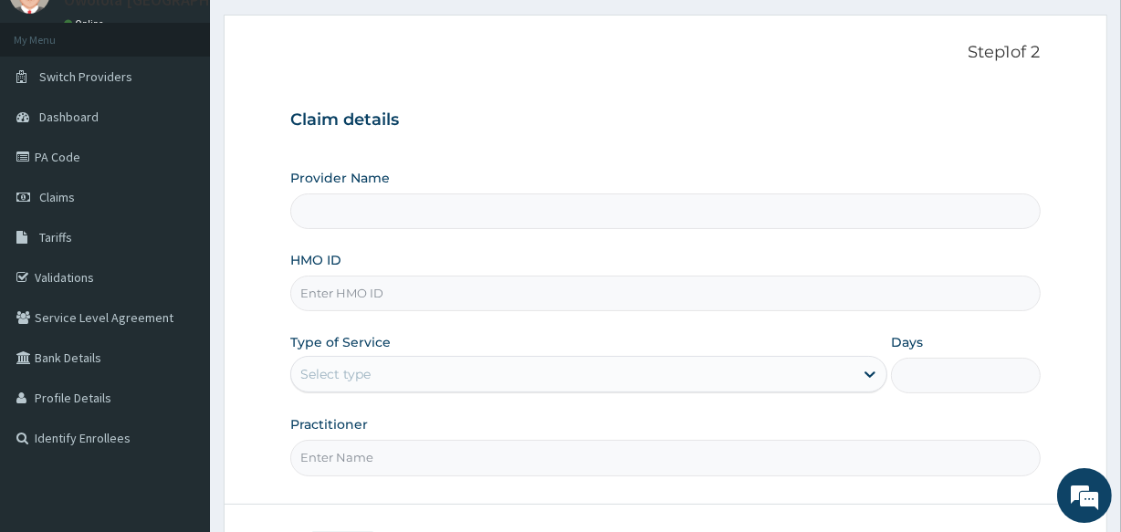
scroll to position [82, 0]
type input "owolola [GEOGRAPHIC_DATA]"
click at [583, 301] on input "HMO ID" at bounding box center [665, 294] width 750 height 36
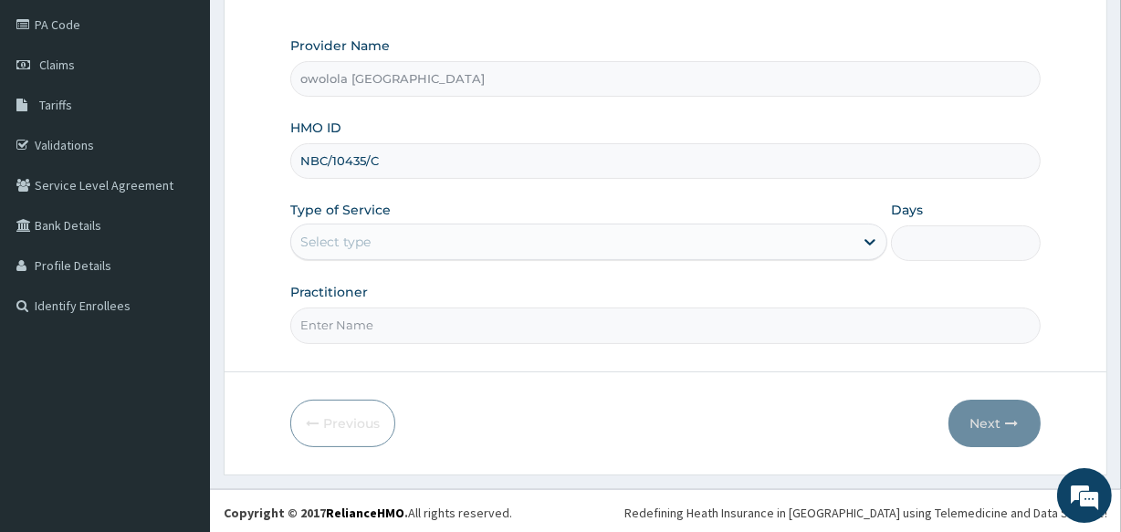
scroll to position [216, 0]
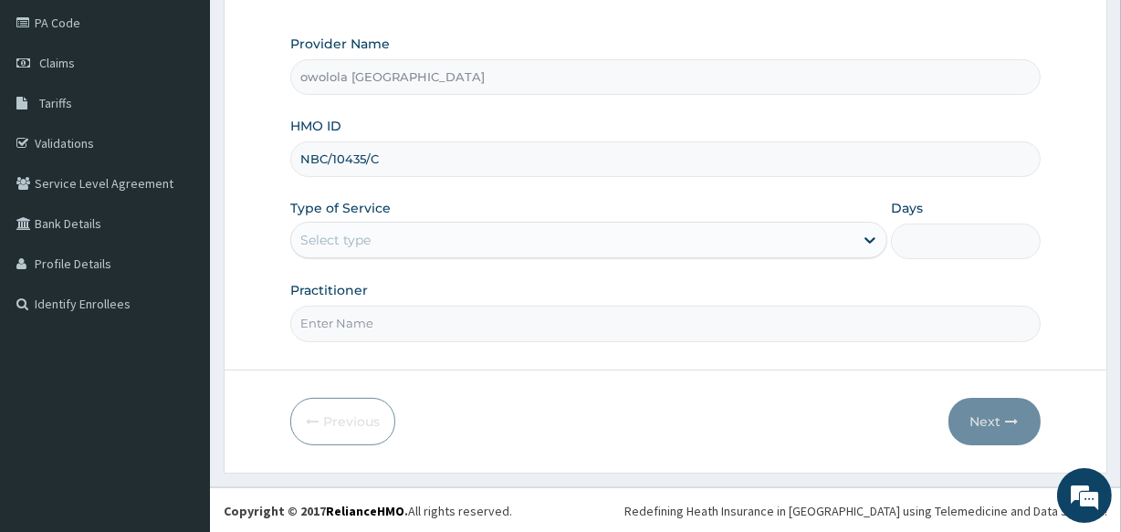
type input "NBC/10435/C"
click at [712, 242] on div "Select type" at bounding box center [572, 240] width 562 height 29
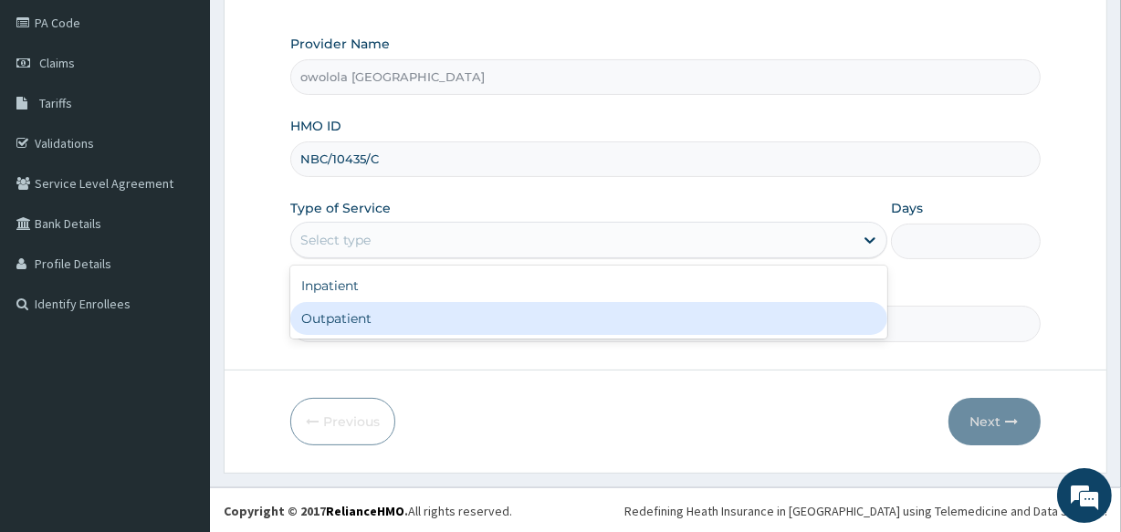
click at [603, 309] on div "Outpatient" at bounding box center [588, 318] width 597 height 33
type input "1"
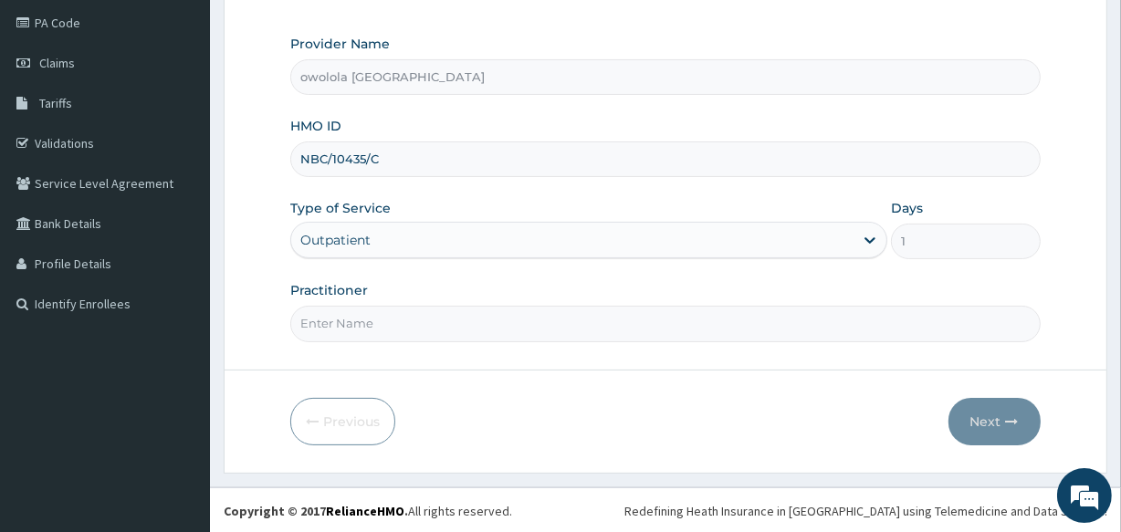
click at [559, 326] on input "Practitioner" at bounding box center [665, 324] width 750 height 36
type input "DR OGUNWUSI"
click at [1012, 428] on button "Next" at bounding box center [995, 421] width 92 height 47
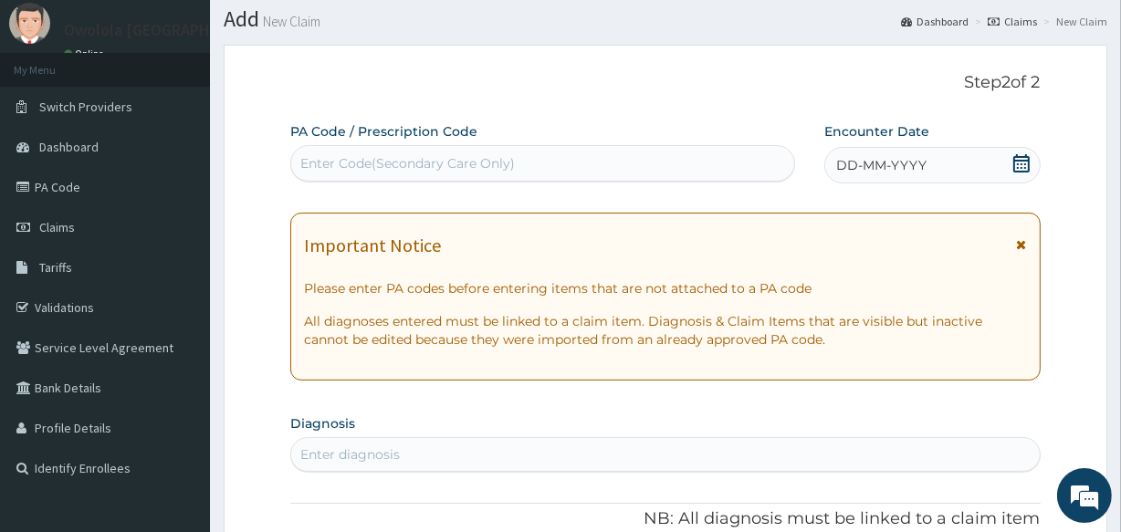
scroll to position [50, 0]
click at [511, 173] on div "Enter Code(Secondary Care Only)" at bounding box center [407, 165] width 215 height 18
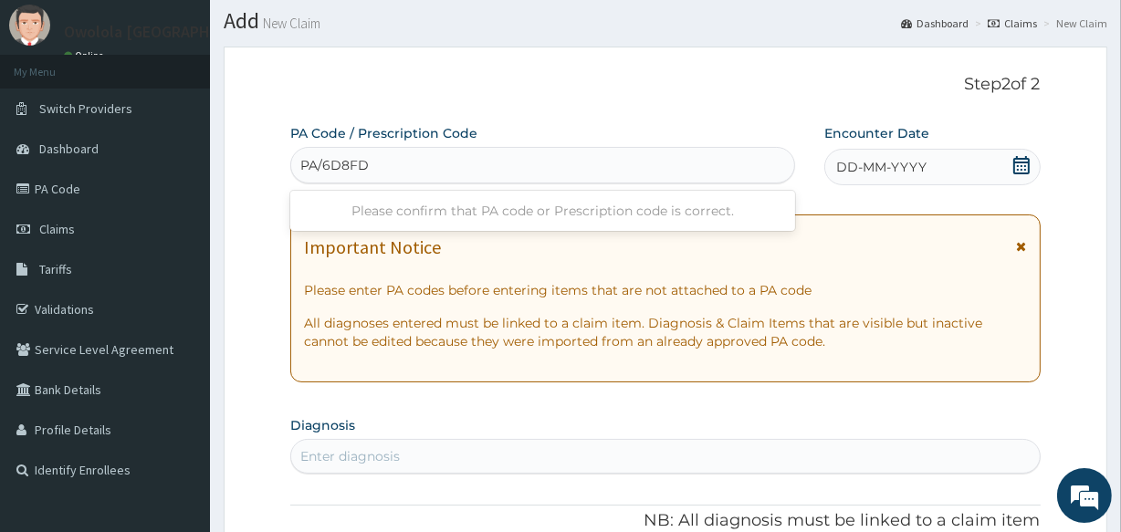
type input "PA/6D8FD3"
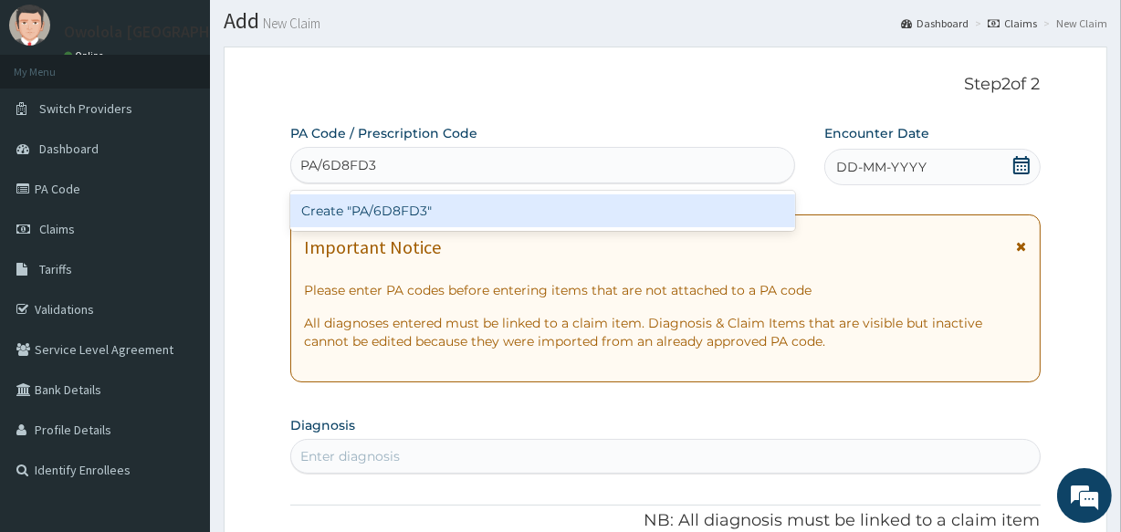
click at [598, 223] on div "Create "PA/6D8FD3"" at bounding box center [542, 210] width 504 height 33
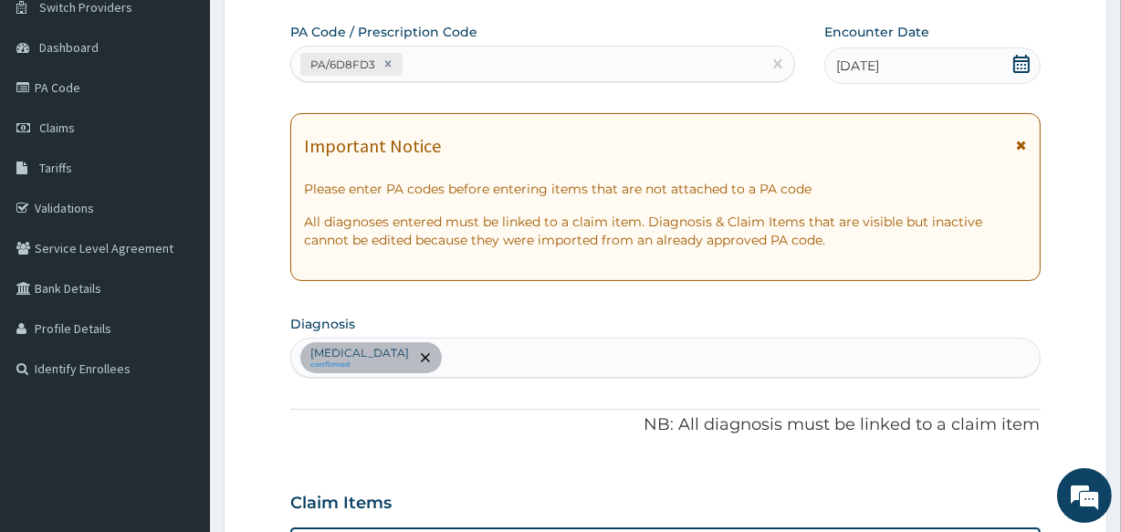
scroll to position [141, 0]
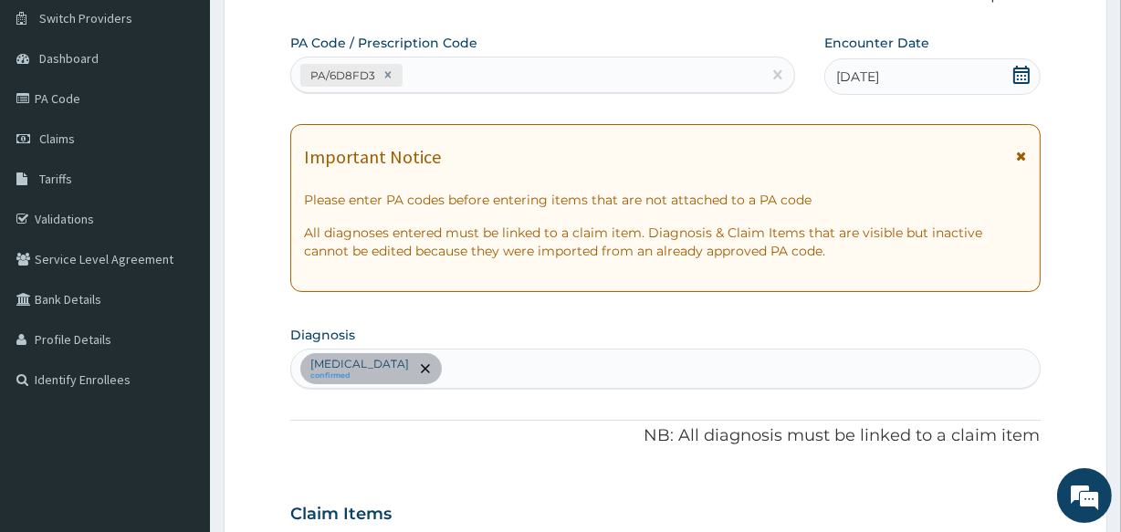
click at [546, 365] on div "Allergic conjunctivitis confirmed" at bounding box center [665, 369] width 748 height 38
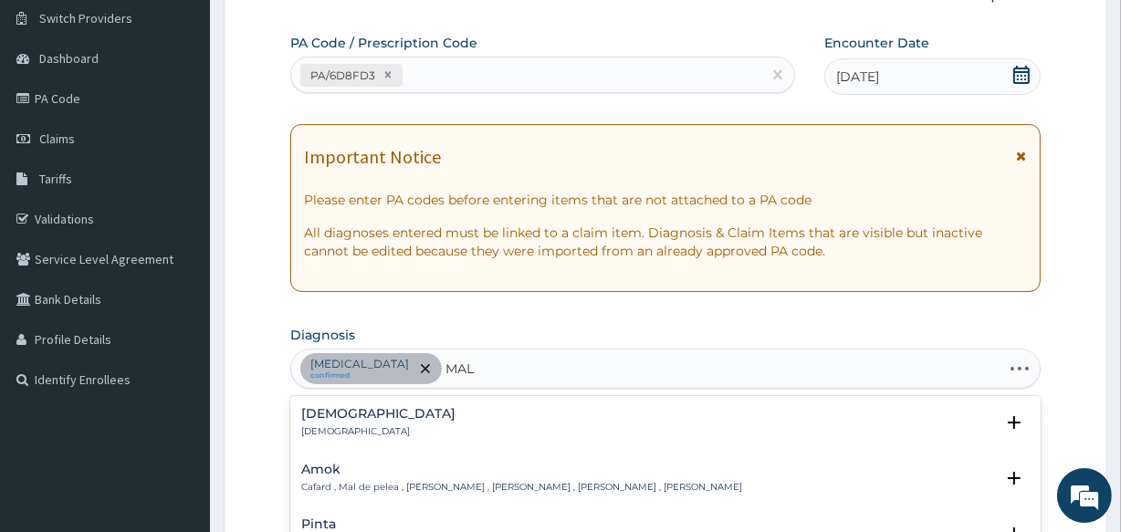
type input "MALA"
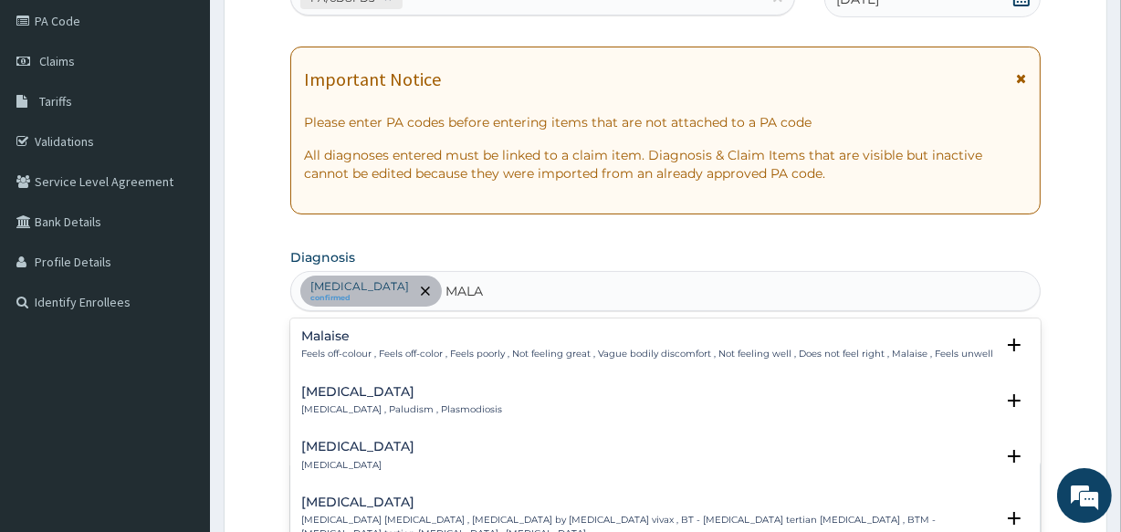
scroll to position [307, 0]
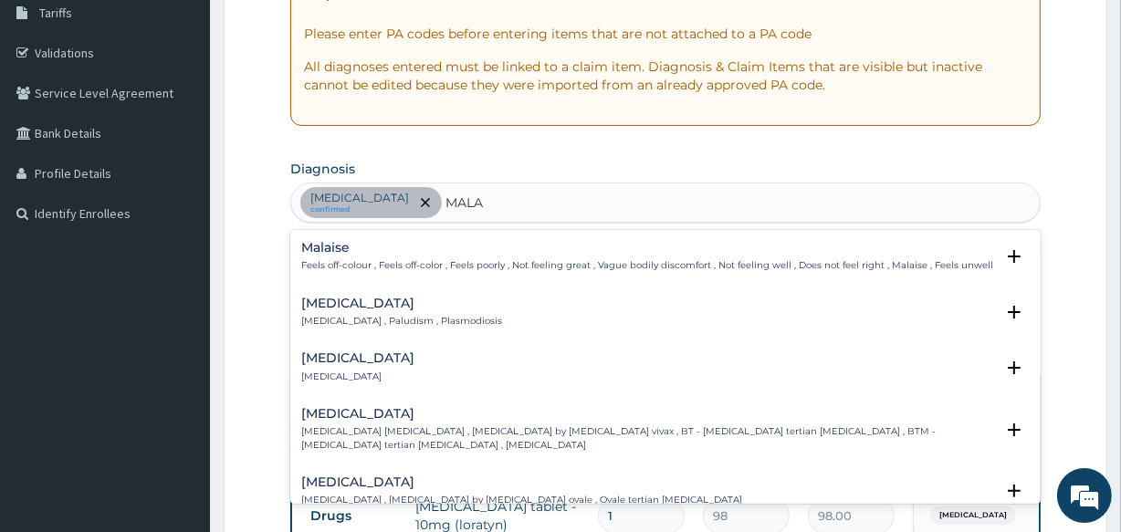
click at [395, 315] on p "Malaria , Paludism , Plasmodiosis" at bounding box center [401, 321] width 201 height 13
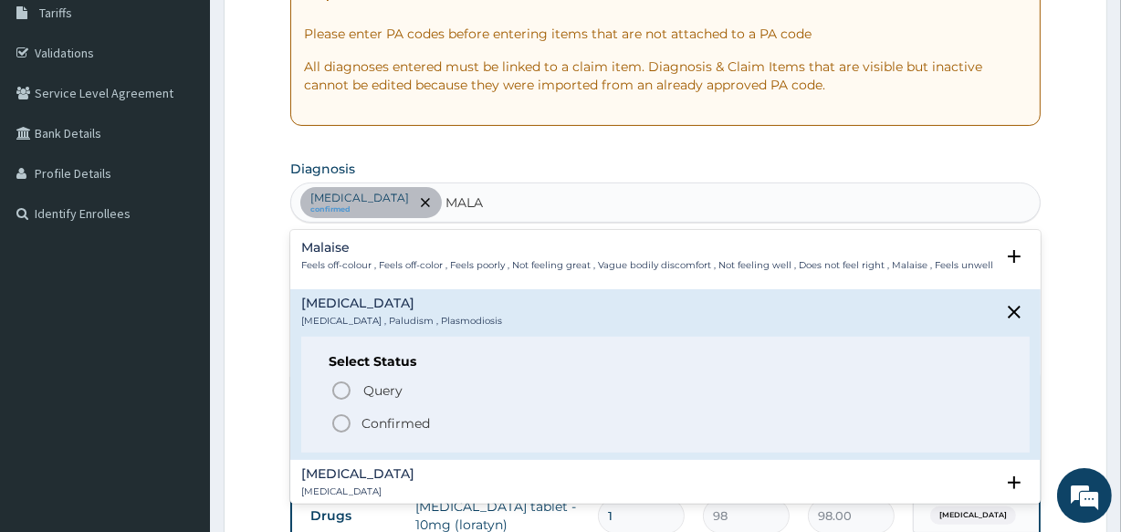
click at [383, 416] on p "Confirmed" at bounding box center [396, 423] width 68 height 18
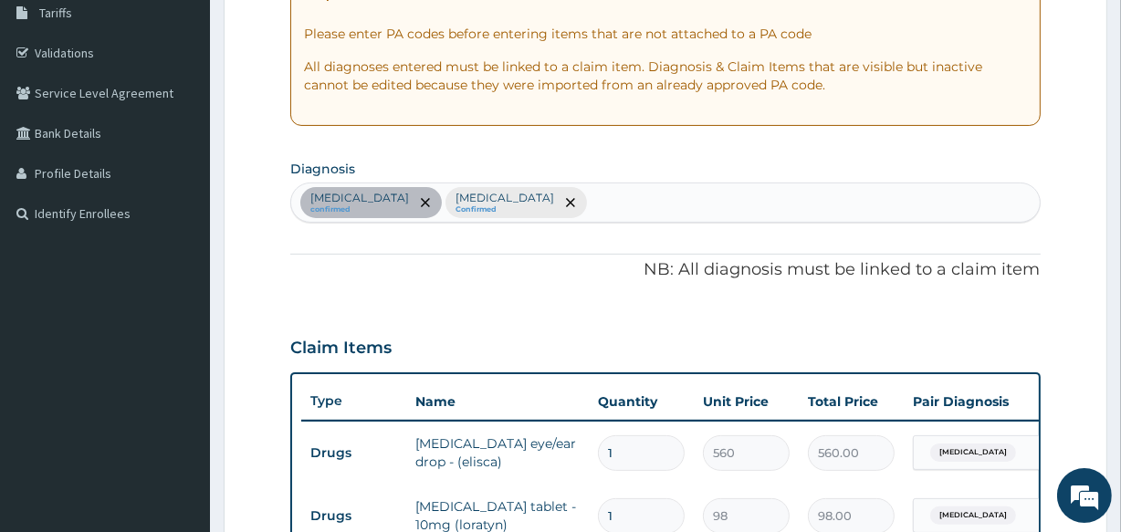
scroll to position [556, 0]
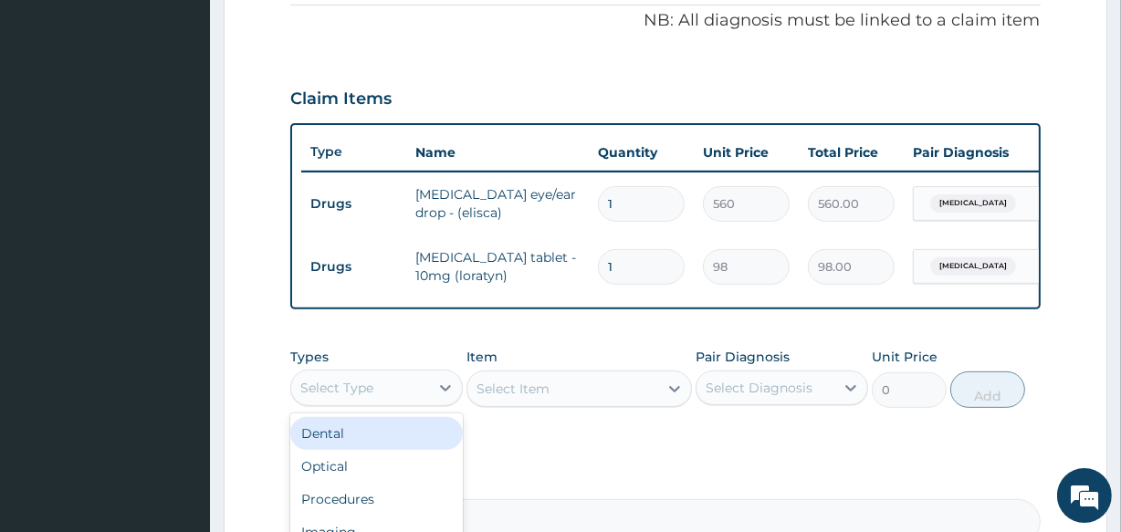
click at [394, 394] on div "Select Type" at bounding box center [360, 387] width 138 height 29
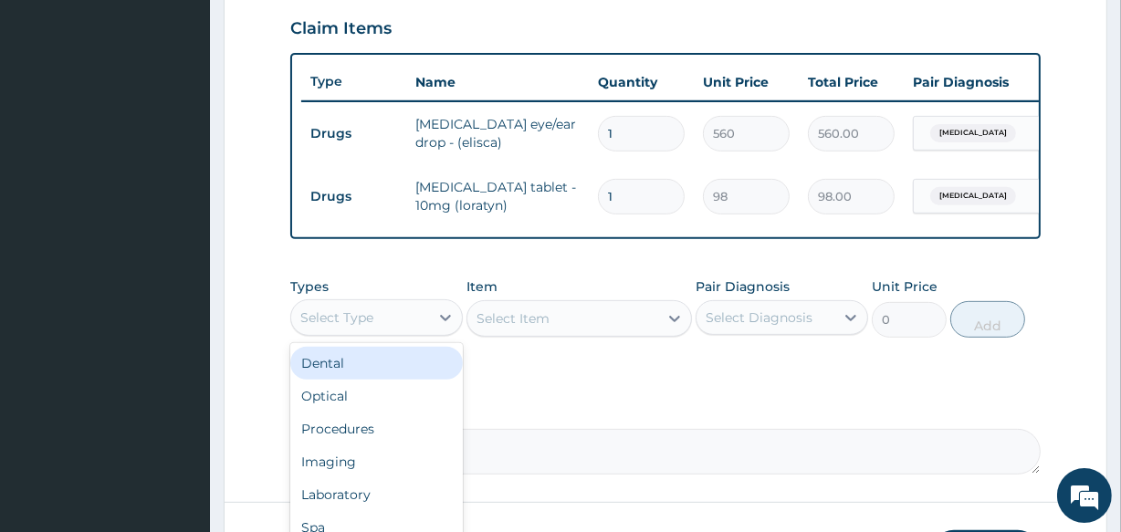
scroll to position [772, 0]
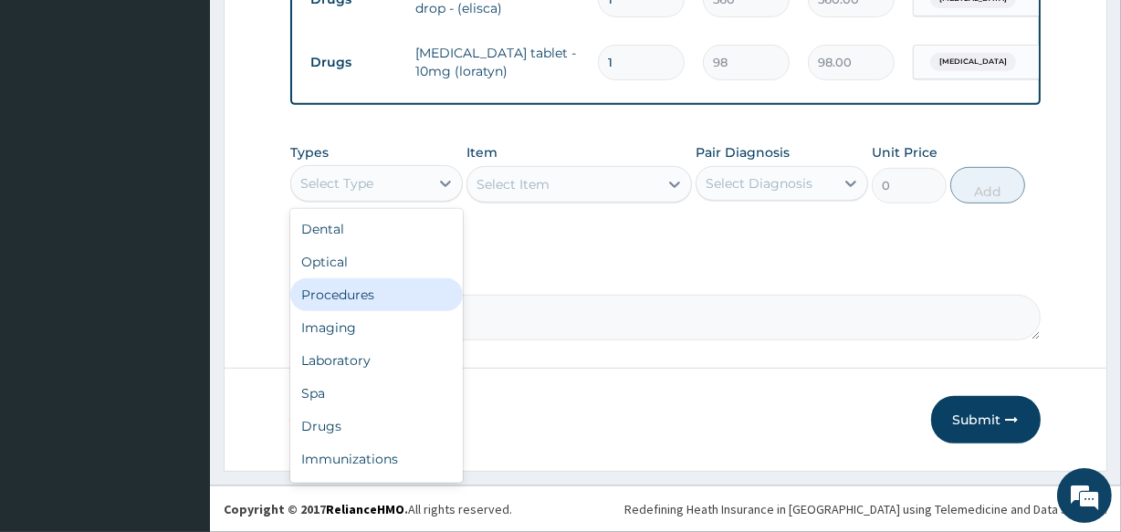
click at [379, 292] on div "Procedures" at bounding box center [376, 294] width 173 height 33
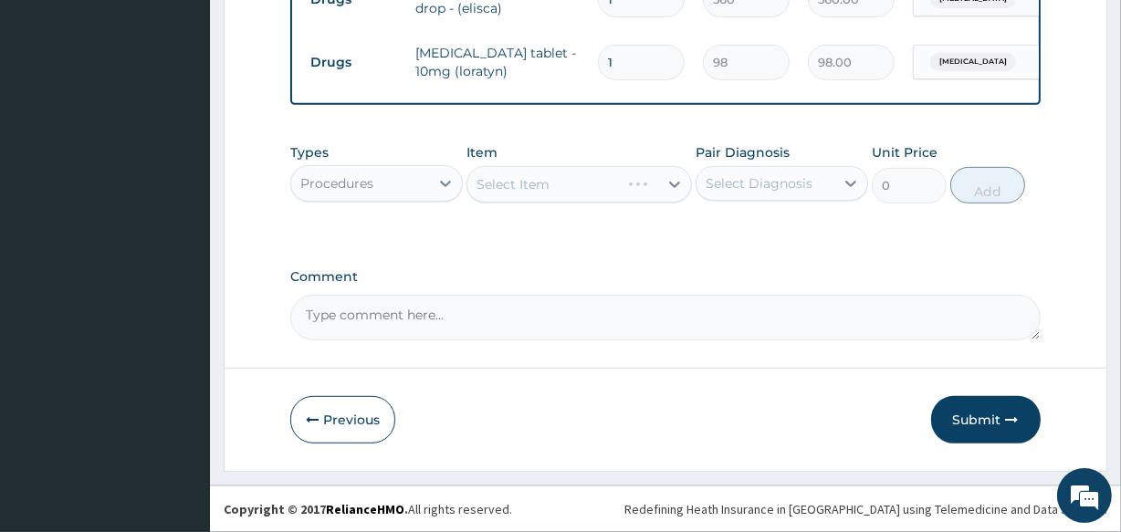
click at [623, 191] on div "Select Item" at bounding box center [579, 184] width 225 height 37
click at [632, 192] on div "Select Item" at bounding box center [562, 184] width 190 height 29
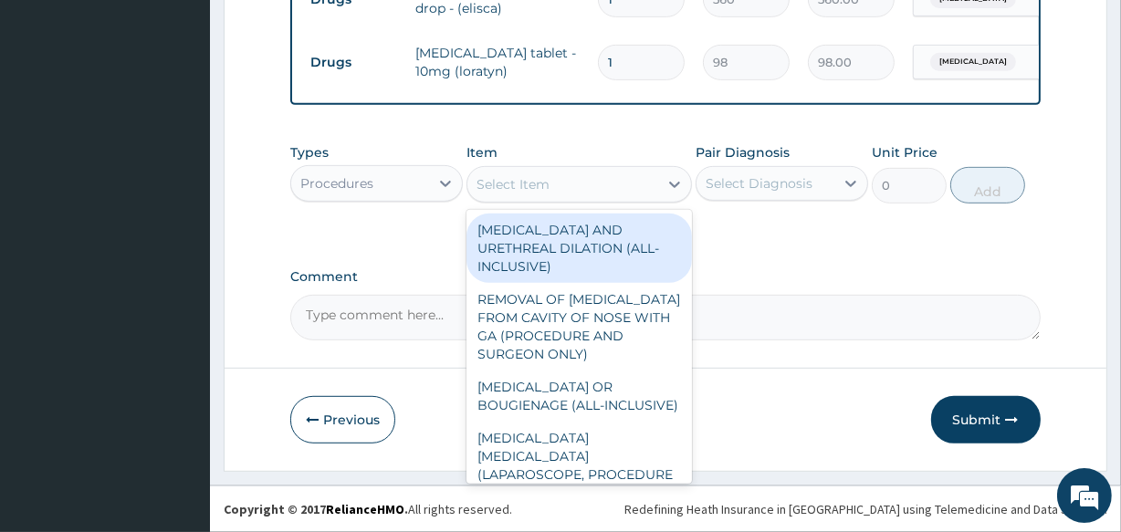
type input "M"
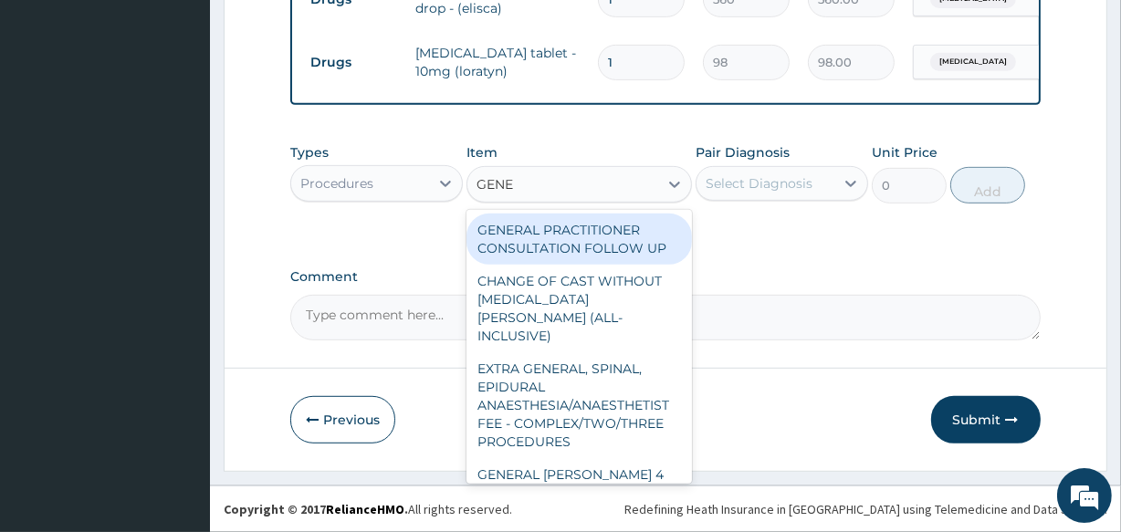
type input "GENER"
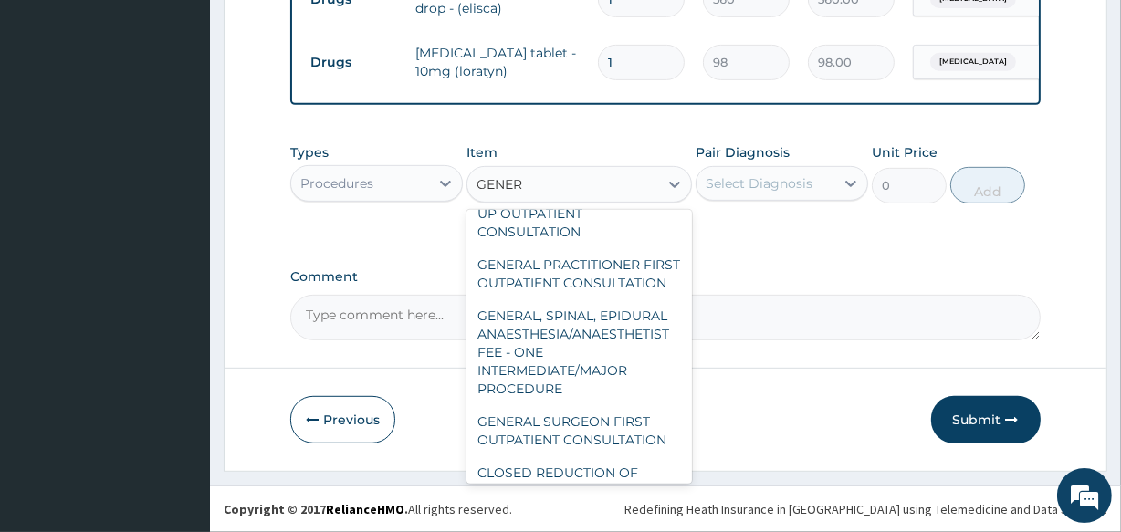
scroll to position [331, 0]
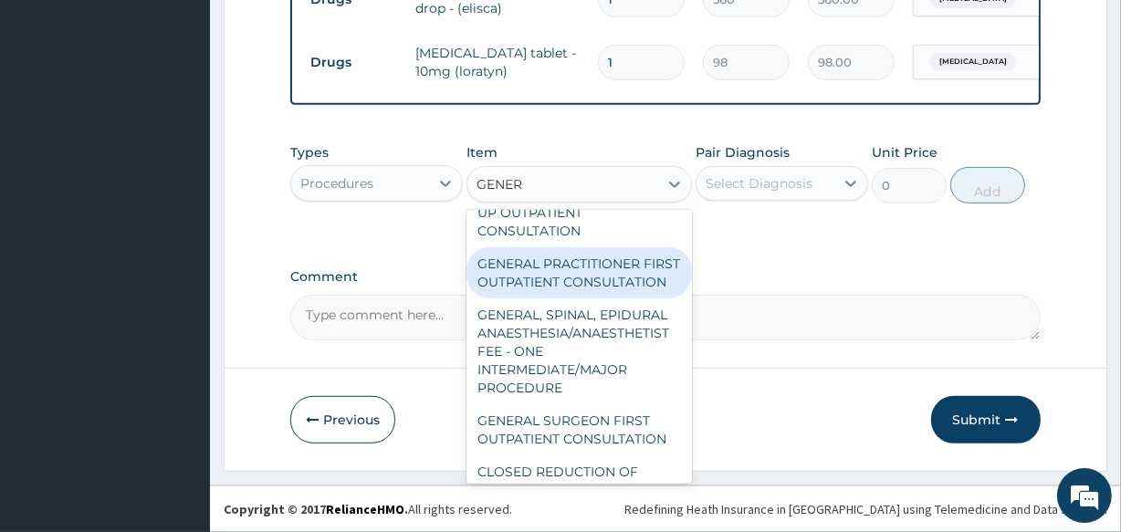
click at [584, 273] on div "GENERAL PRACTITIONER FIRST OUTPATIENT CONSULTATION" at bounding box center [579, 272] width 225 height 51
type input "3750"
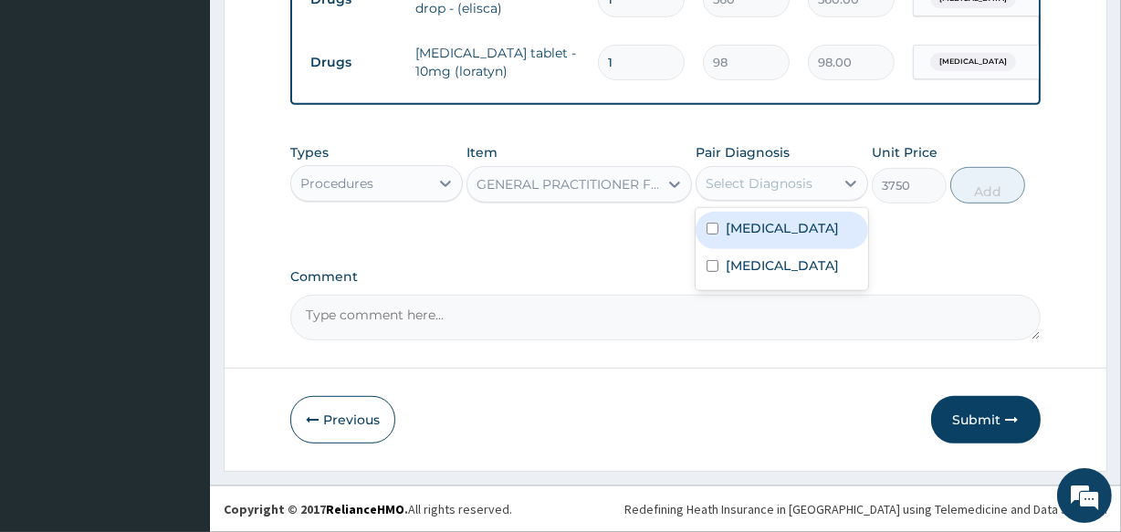
click at [738, 194] on div "Select Diagnosis" at bounding box center [766, 183] width 138 height 29
click at [739, 237] on label "Allergic conjunctivitis" at bounding box center [782, 228] width 113 height 18
checkbox input "true"
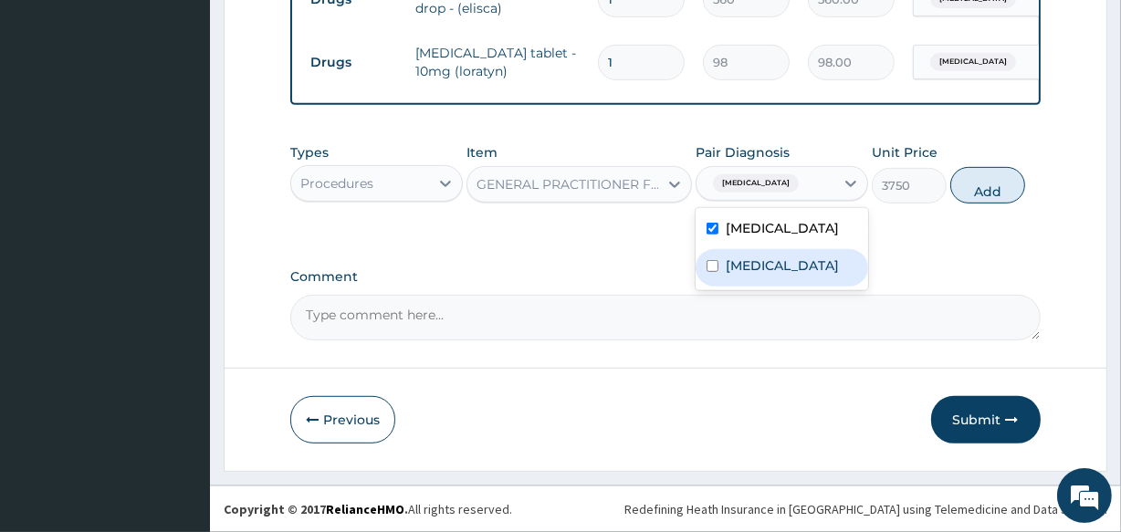
click at [744, 275] on label "Malaria" at bounding box center [782, 266] width 113 height 18
checkbox input "true"
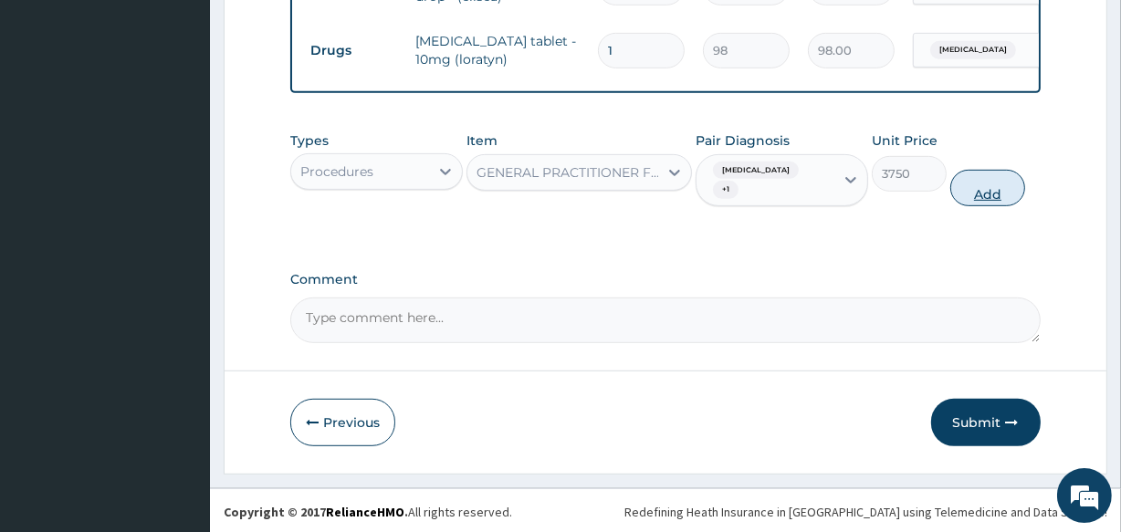
click at [993, 195] on button "Add" at bounding box center [987, 188] width 75 height 37
type input "0"
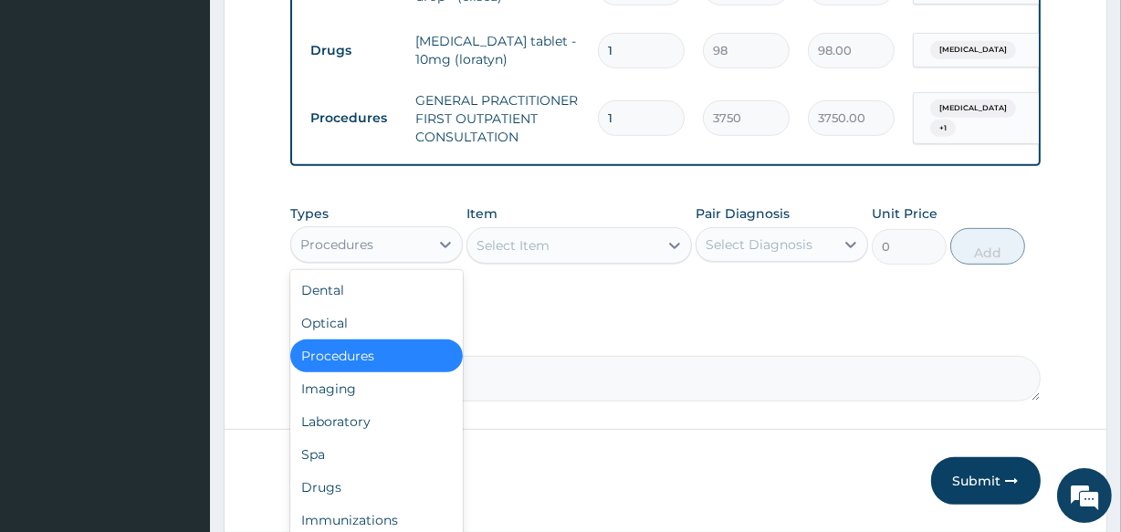
click at [414, 249] on div "Procedures" at bounding box center [360, 244] width 138 height 29
click at [368, 426] on div "Laboratory" at bounding box center [376, 421] width 173 height 33
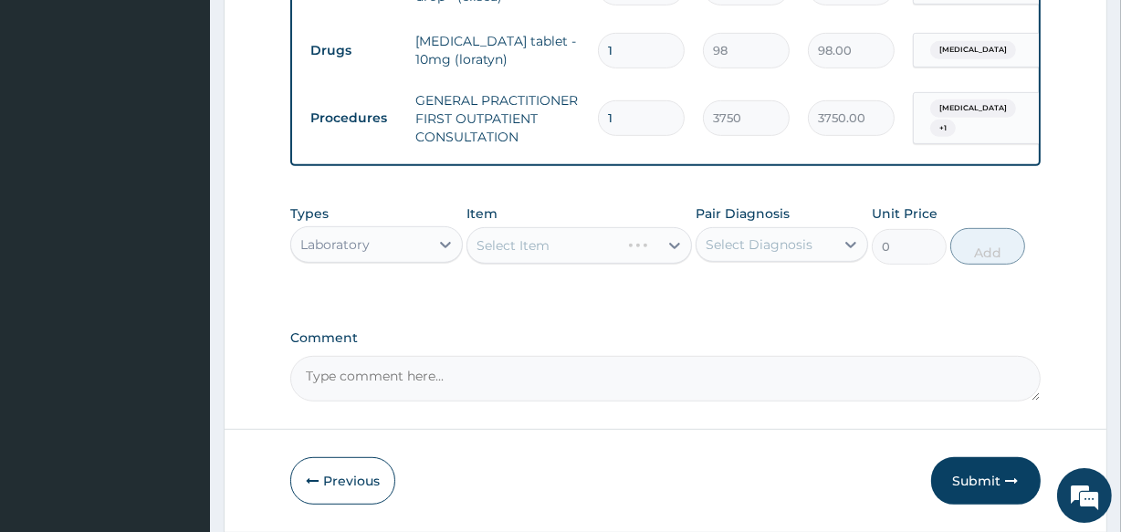
click at [515, 252] on div "Select Item" at bounding box center [579, 245] width 225 height 37
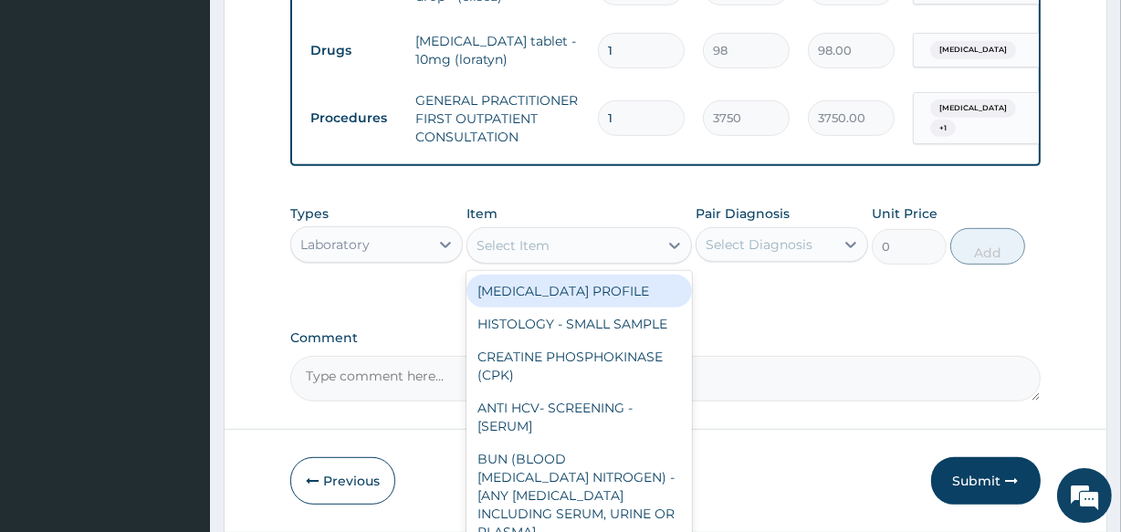
click at [524, 255] on div "Select Item" at bounding box center [513, 245] width 73 height 18
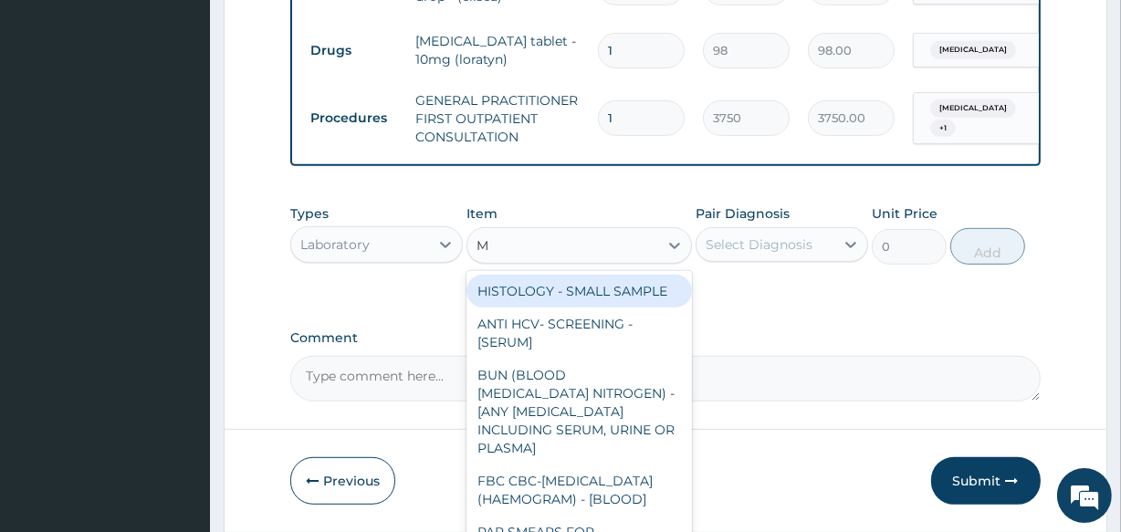
type input "MP"
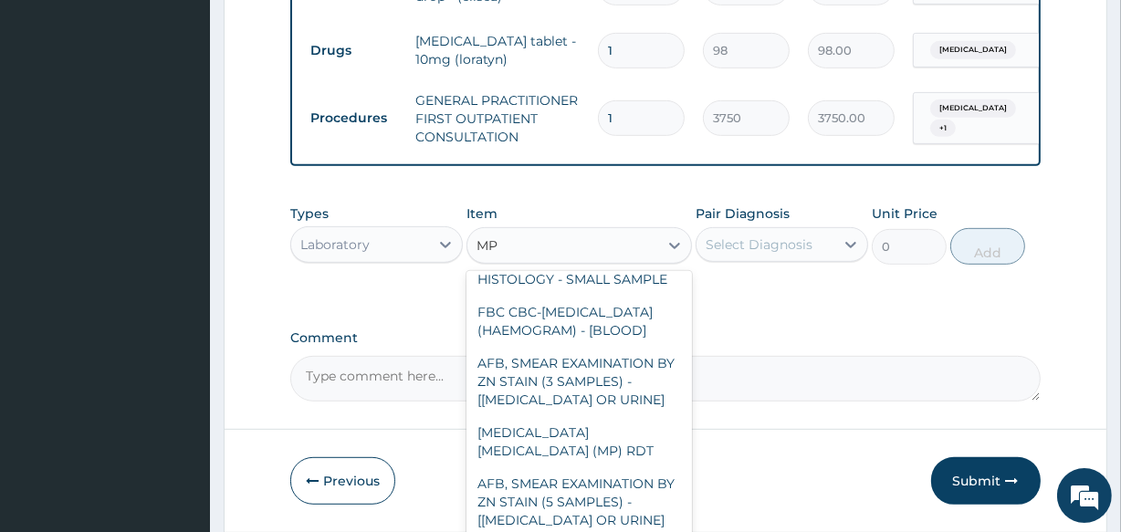
scroll to position [0, 0]
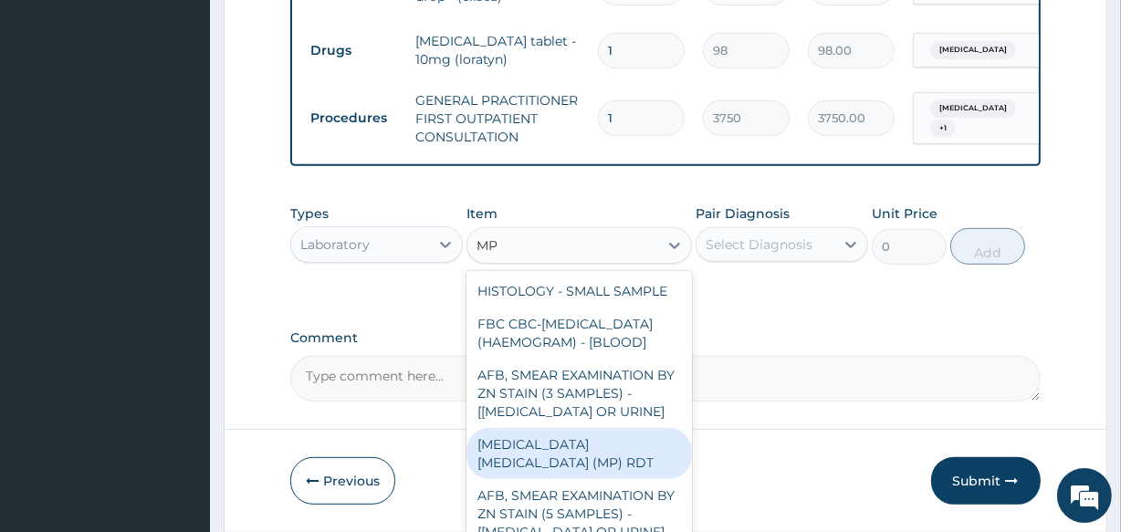
drag, startPoint x: 562, startPoint y: 499, endPoint x: 695, endPoint y: 342, distance: 205.4
click at [558, 479] on div "MALARIA PARASITE (MP) RDT" at bounding box center [579, 453] width 225 height 51
type input "2000"
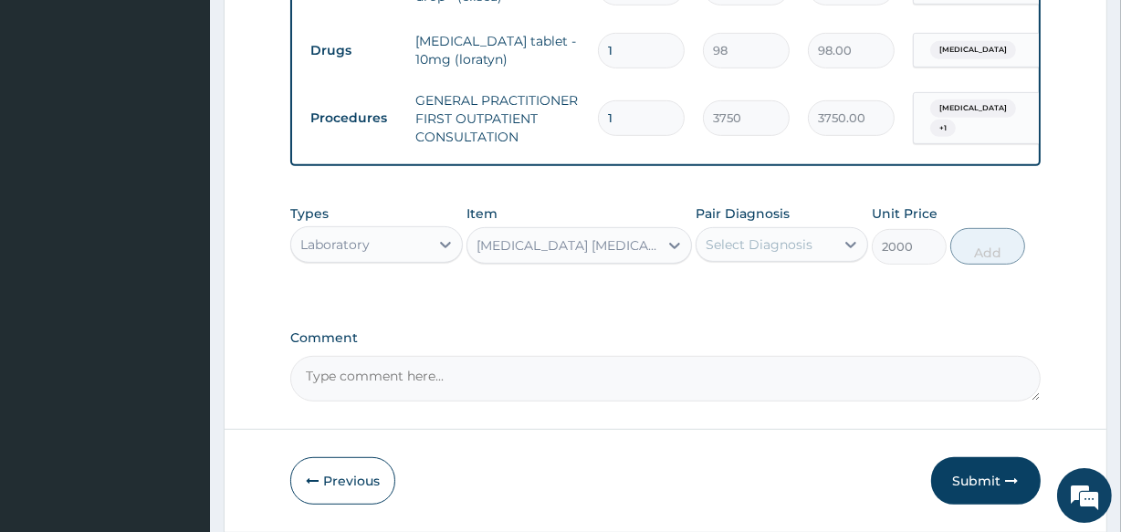
click at [821, 259] on div "Select Diagnosis" at bounding box center [766, 244] width 138 height 29
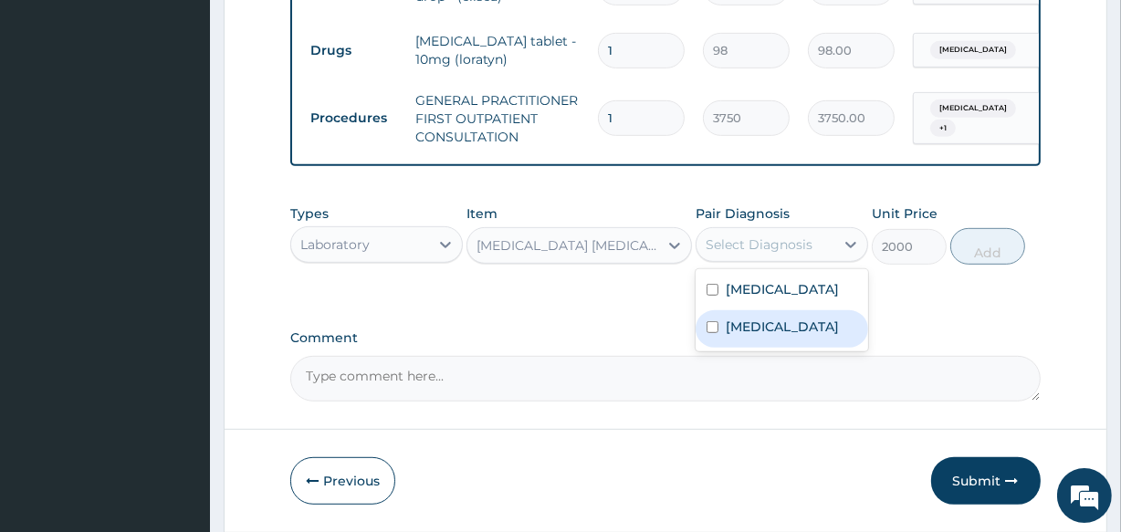
click at [805, 348] on div "Malaria" at bounding box center [782, 328] width 173 height 37
checkbox input "true"
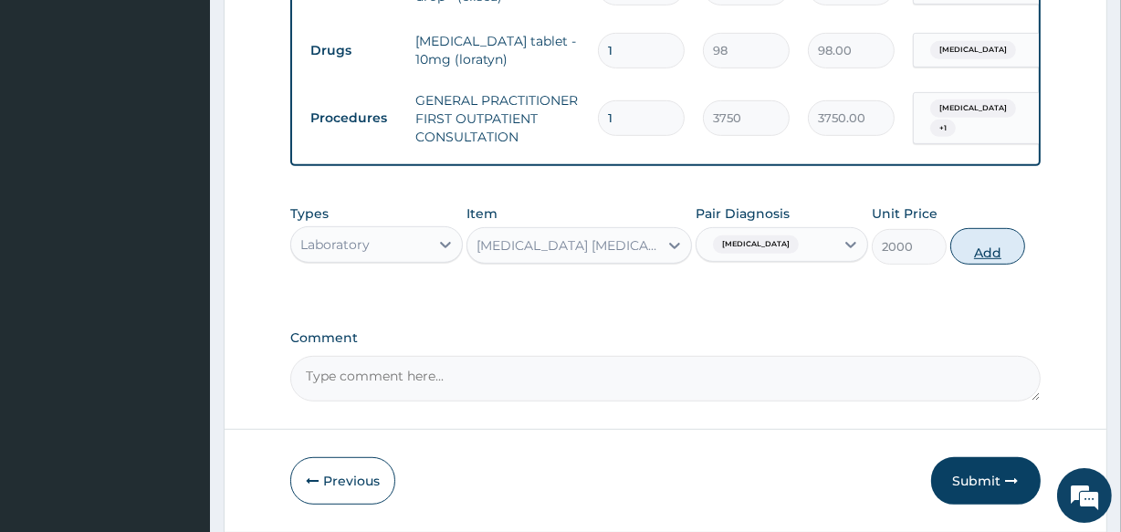
click at [969, 257] on button "Add" at bounding box center [987, 246] width 75 height 37
type input "0"
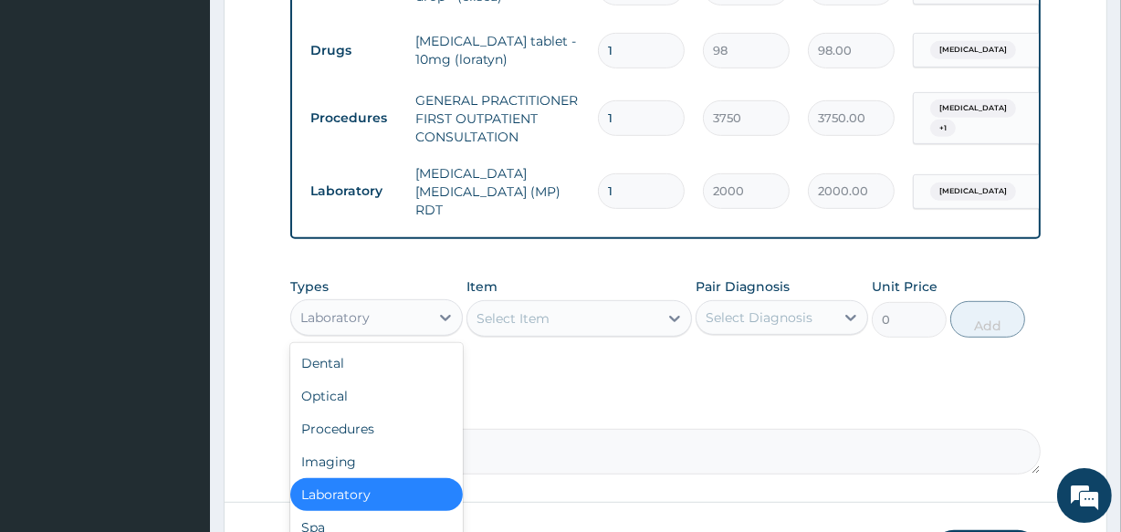
click at [299, 320] on div "Laboratory" at bounding box center [360, 317] width 138 height 29
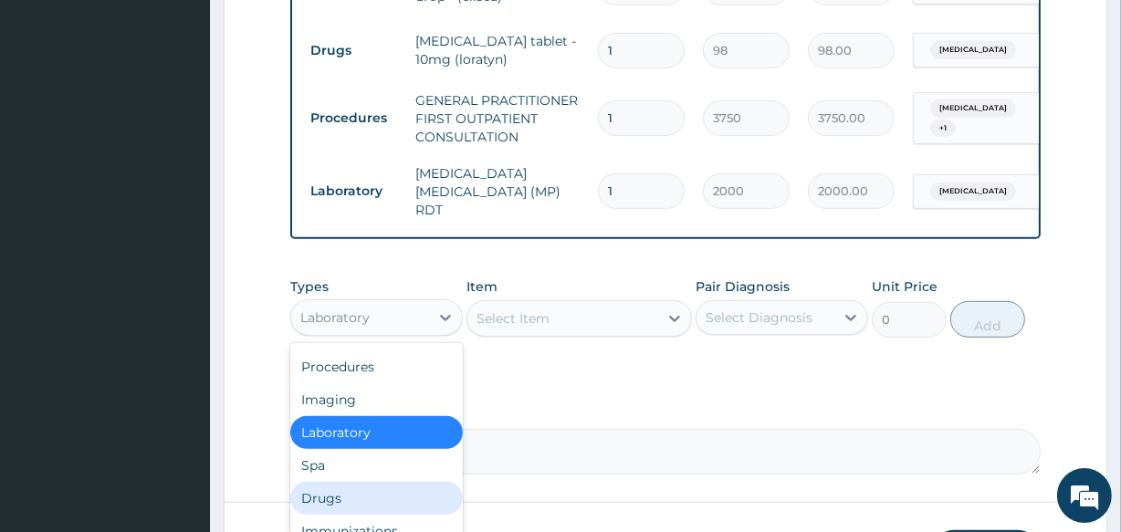
click at [340, 493] on div "Drugs" at bounding box center [376, 498] width 173 height 33
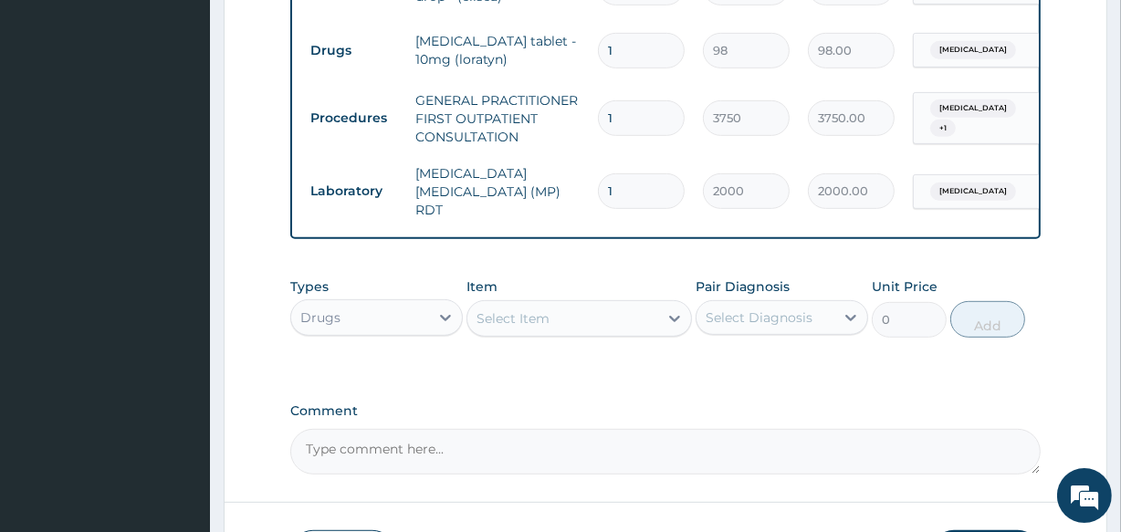
click at [525, 328] on div "Select Item" at bounding box center [513, 318] width 73 height 18
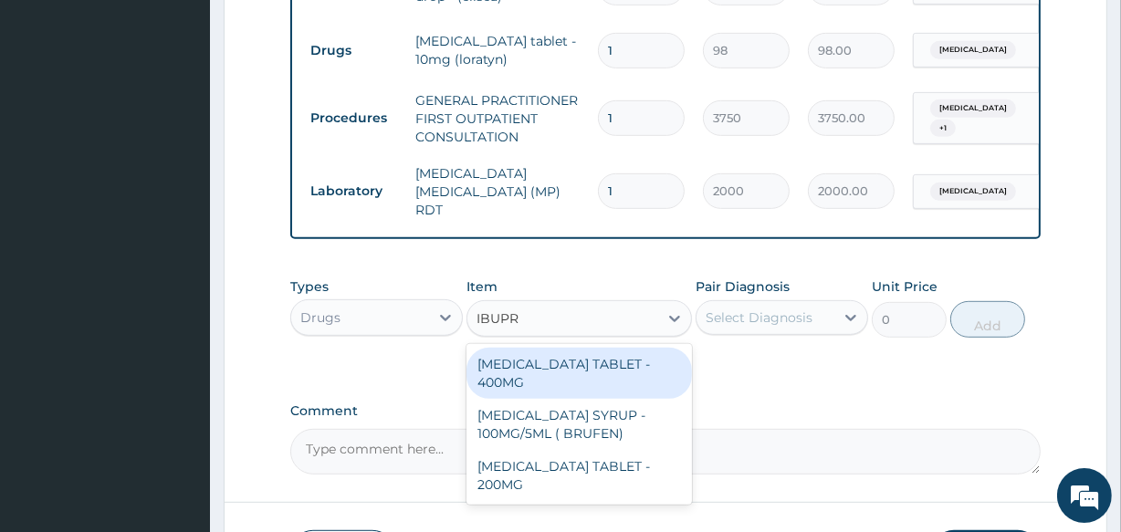
type input "IBUPRO"
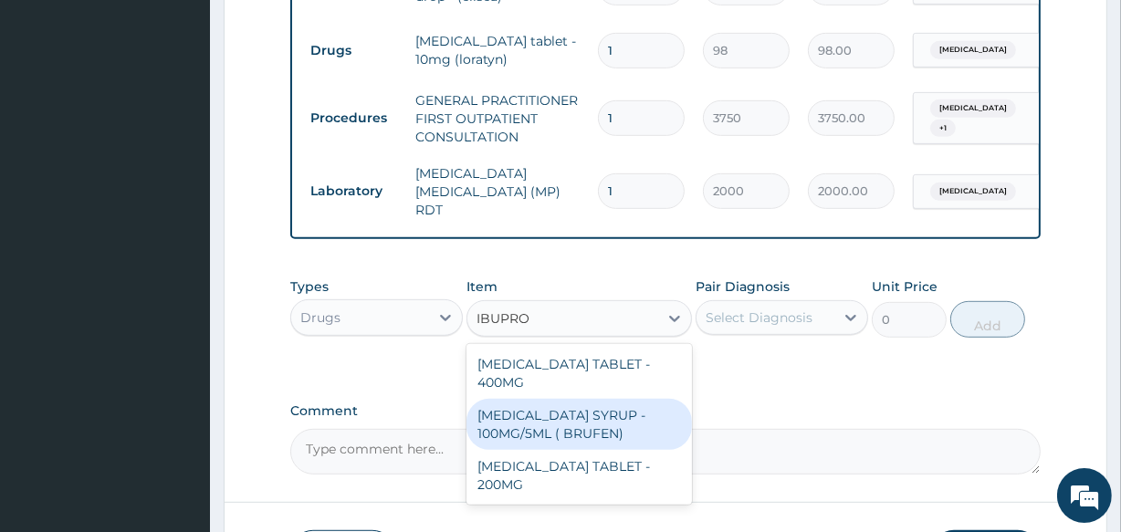
click at [525, 418] on div "IBUPROFEN SYRUP - 100MG/5ML ( BRUFEN)" at bounding box center [579, 424] width 225 height 51
type input "475.99999999999994"
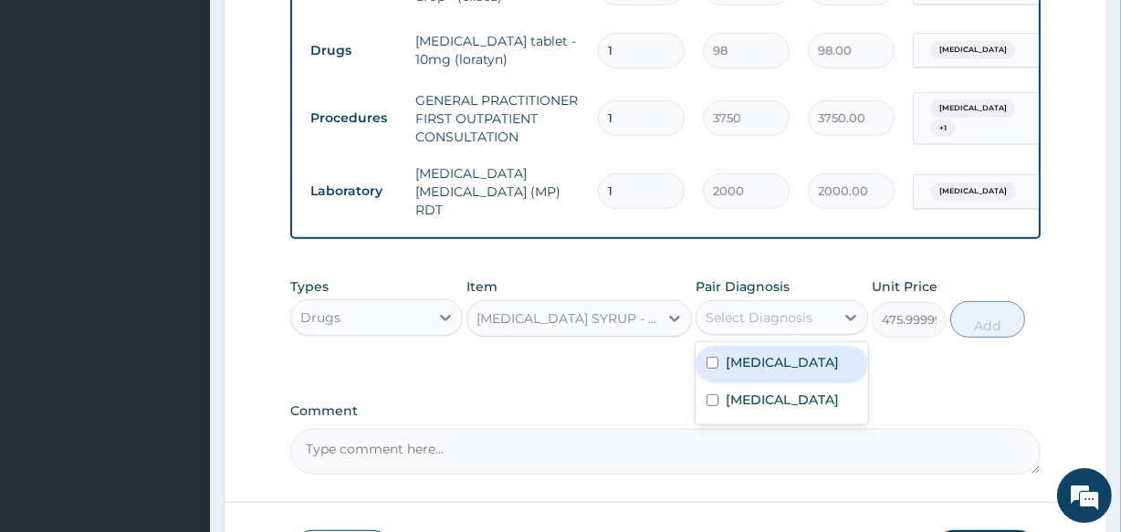
click at [718, 321] on div "Select Diagnosis" at bounding box center [759, 318] width 107 height 18
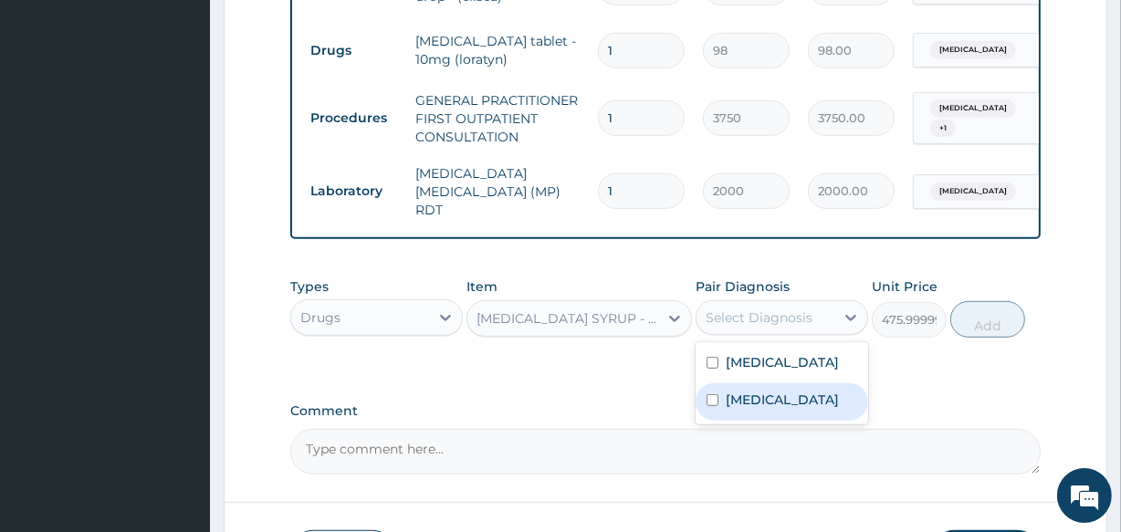
click at [771, 418] on div "Malaria" at bounding box center [782, 401] width 173 height 37
checkbox input "true"
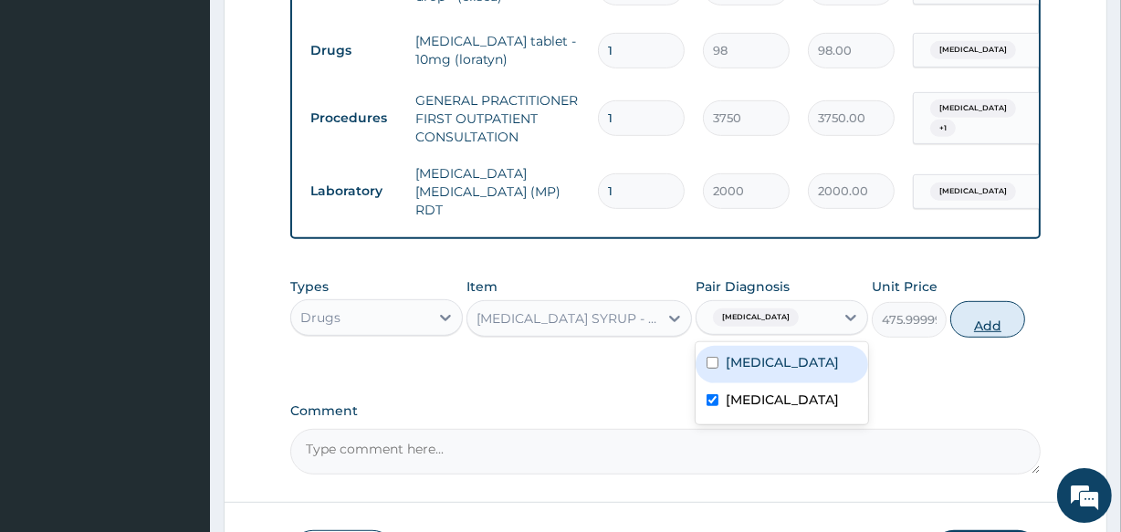
click at [991, 326] on button "Add" at bounding box center [987, 319] width 75 height 37
type input "0"
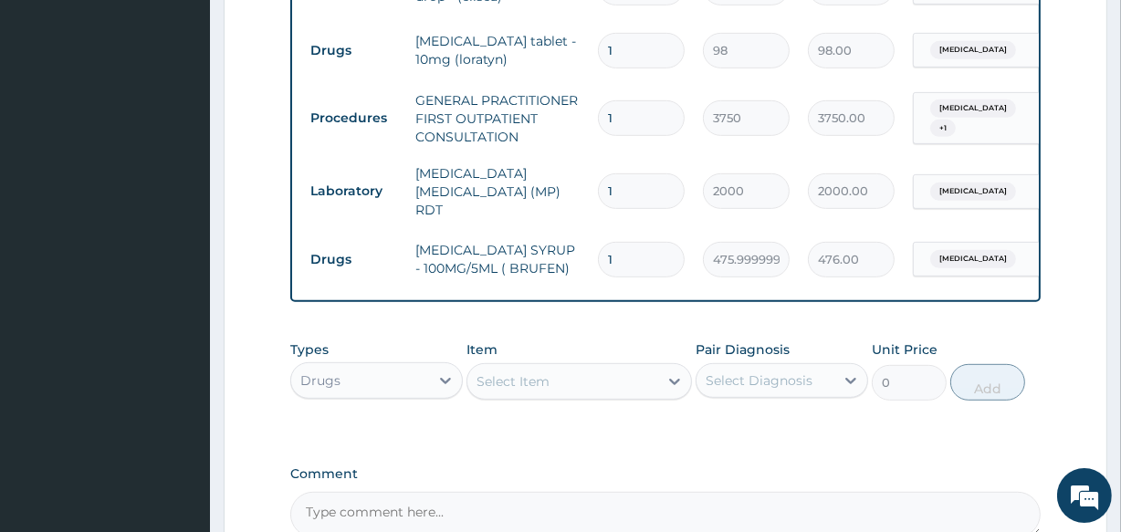
click at [572, 382] on div "Select Item" at bounding box center [562, 381] width 190 height 29
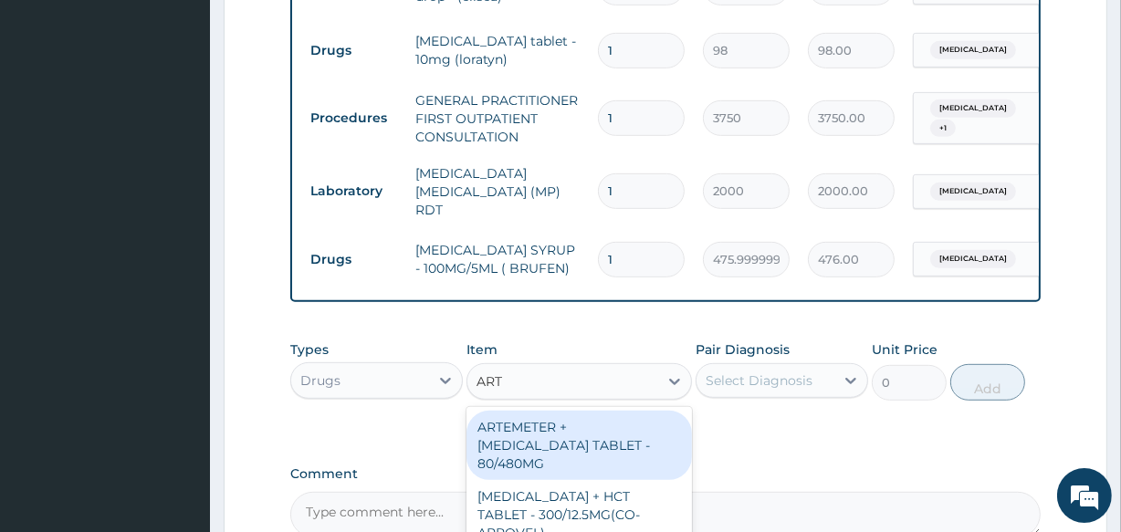
type input "ARTE"
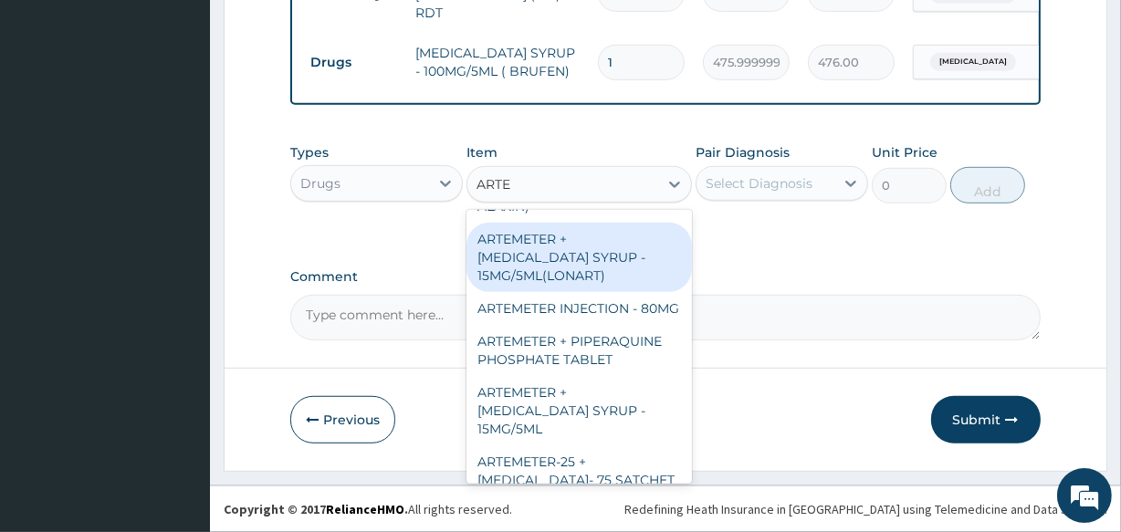
scroll to position [995, 0]
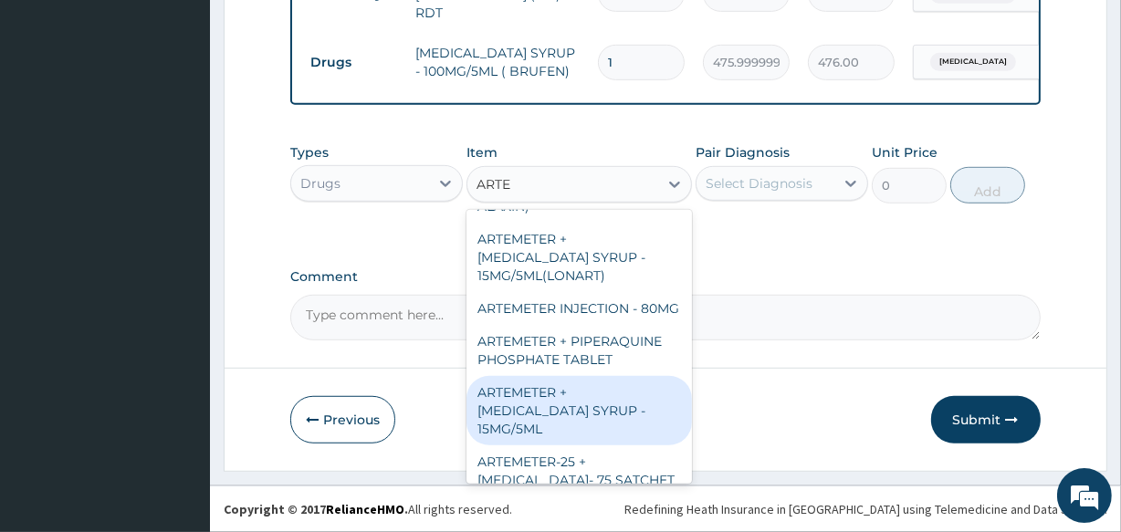
click at [582, 424] on div "ARTEMETER + [MEDICAL_DATA] SYRUP - 15MG/5ML" at bounding box center [579, 410] width 225 height 69
type input "1400"
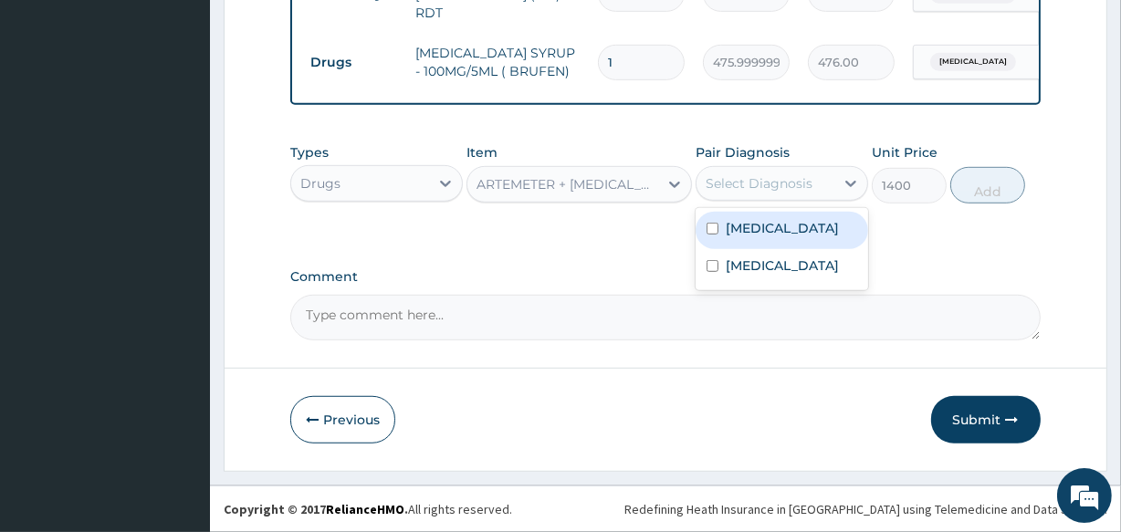
click at [767, 183] on div "Select Diagnosis" at bounding box center [759, 183] width 107 height 18
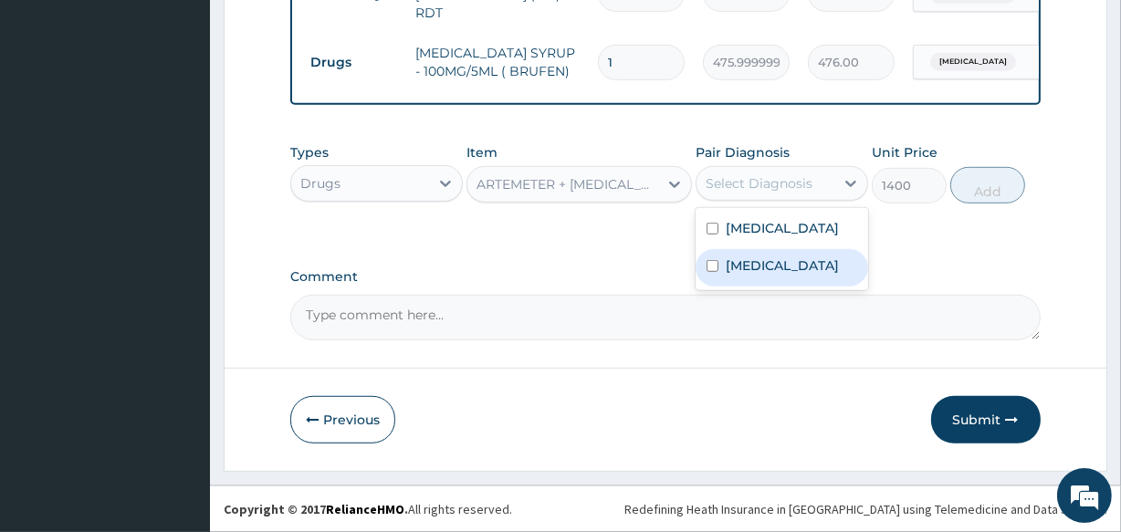
click at [759, 275] on label "Malaria" at bounding box center [782, 266] width 113 height 18
checkbox input "true"
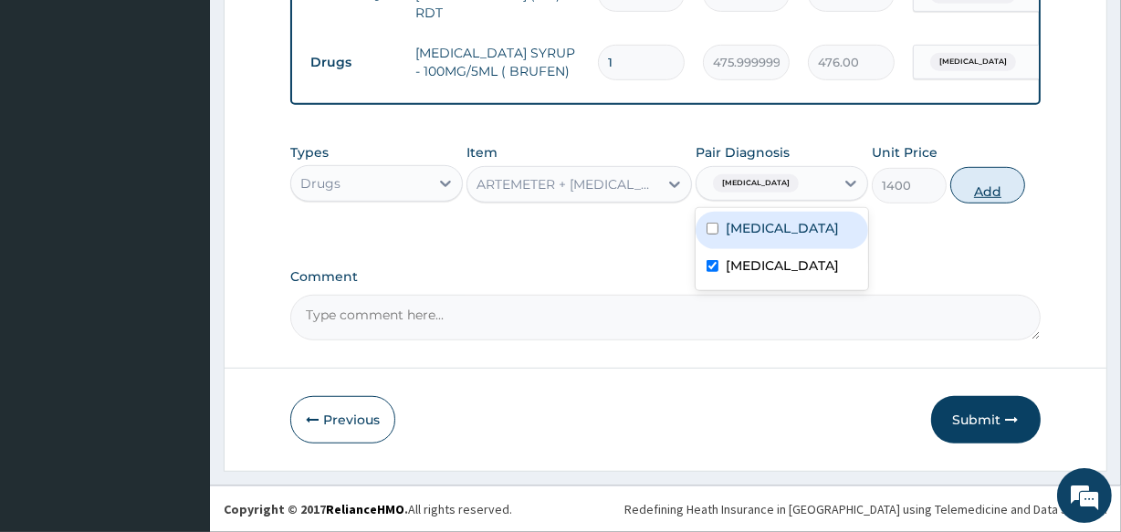
click at [972, 184] on button "Add" at bounding box center [987, 185] width 75 height 37
type input "0"
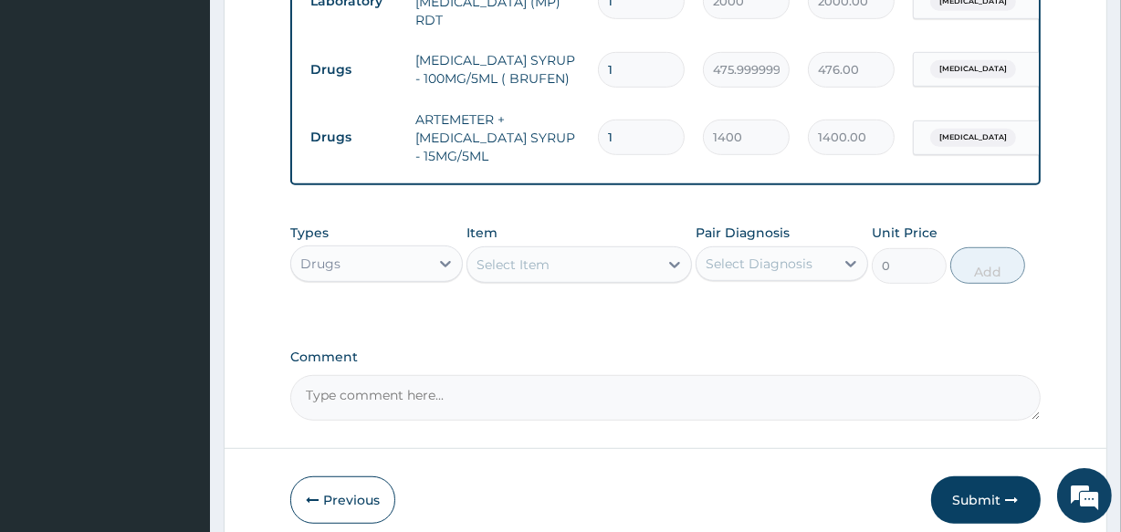
scroll to position [1044, 0]
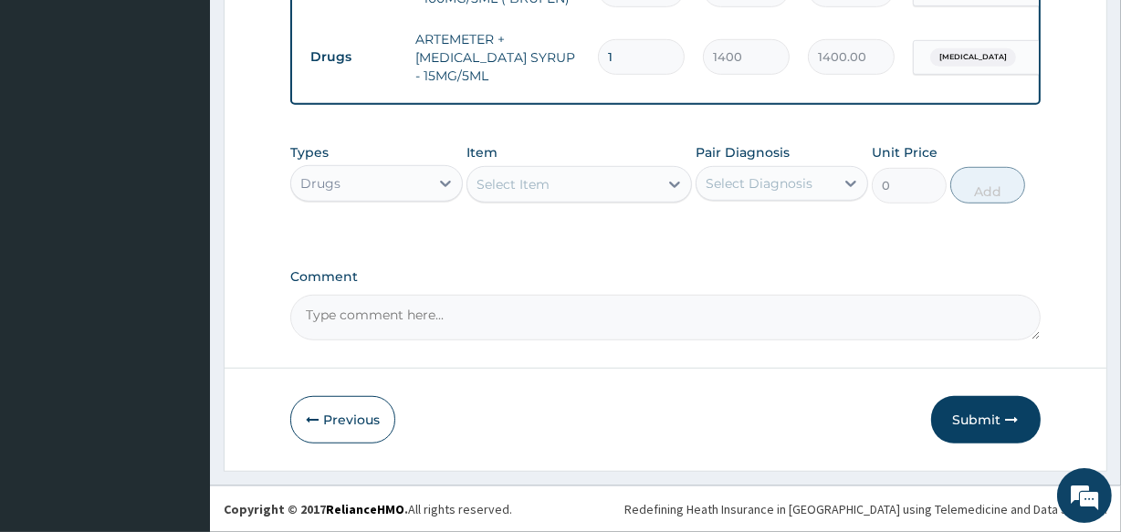
drag, startPoint x: 968, startPoint y: 398, endPoint x: 981, endPoint y: 392, distance: 14.3
click at [978, 423] on button "Submit" at bounding box center [986, 419] width 110 height 47
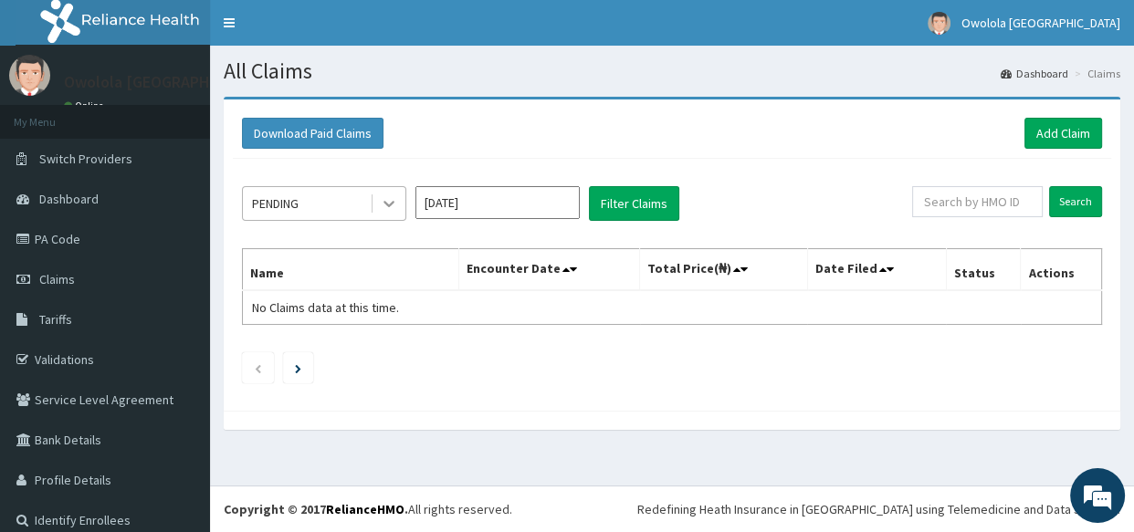
click at [401, 211] on div at bounding box center [388, 203] width 33 height 33
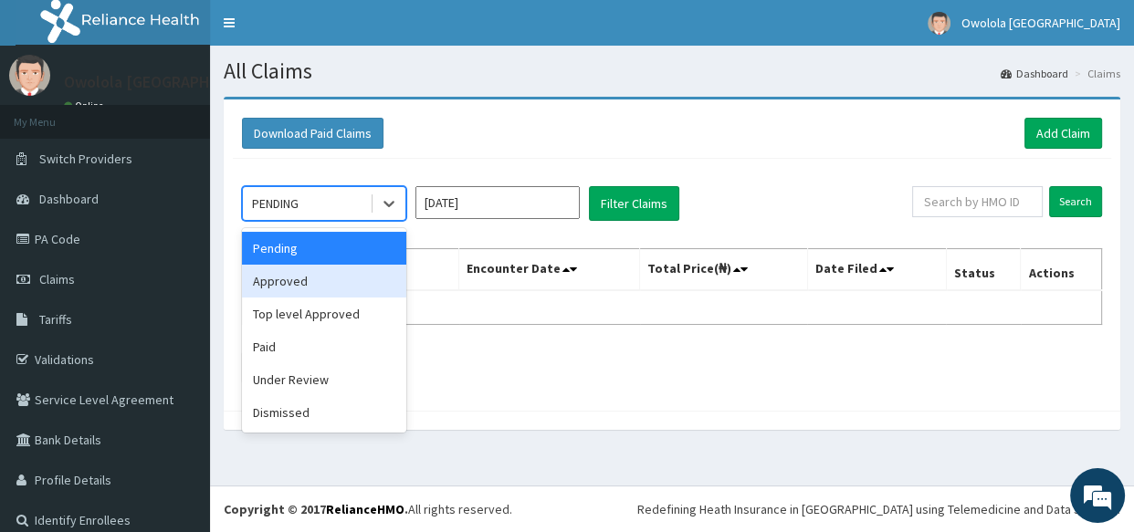
click at [303, 285] on div "Approved" at bounding box center [324, 281] width 164 height 33
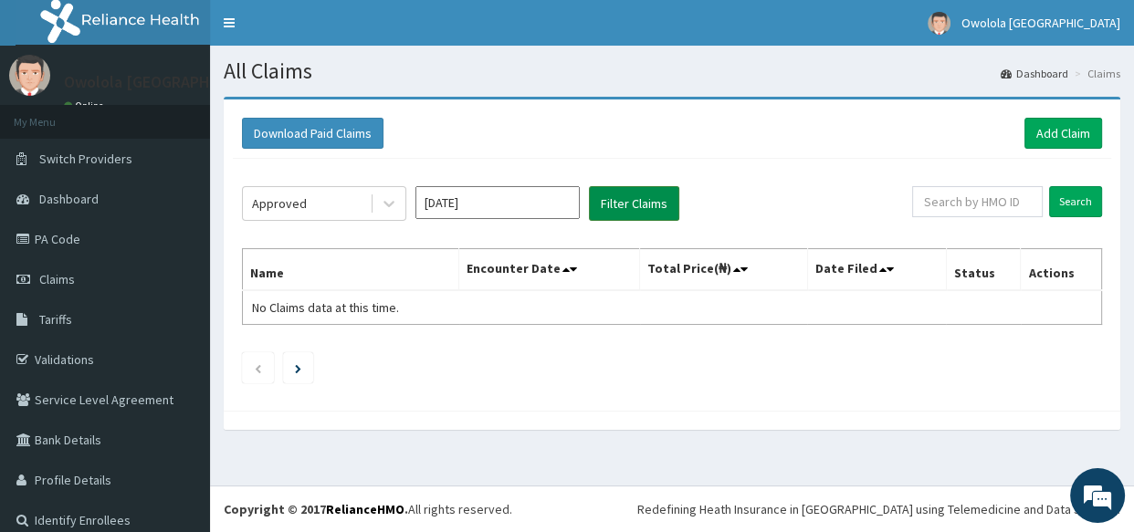
click at [648, 206] on button "Filter Claims" at bounding box center [634, 203] width 90 height 35
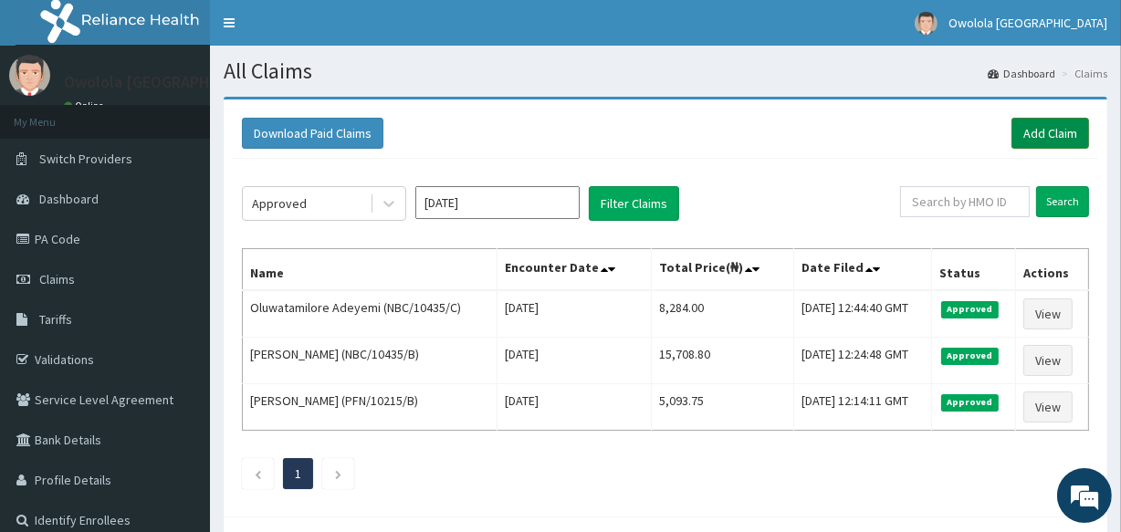
click at [1055, 143] on link "Add Claim" at bounding box center [1051, 133] width 78 height 31
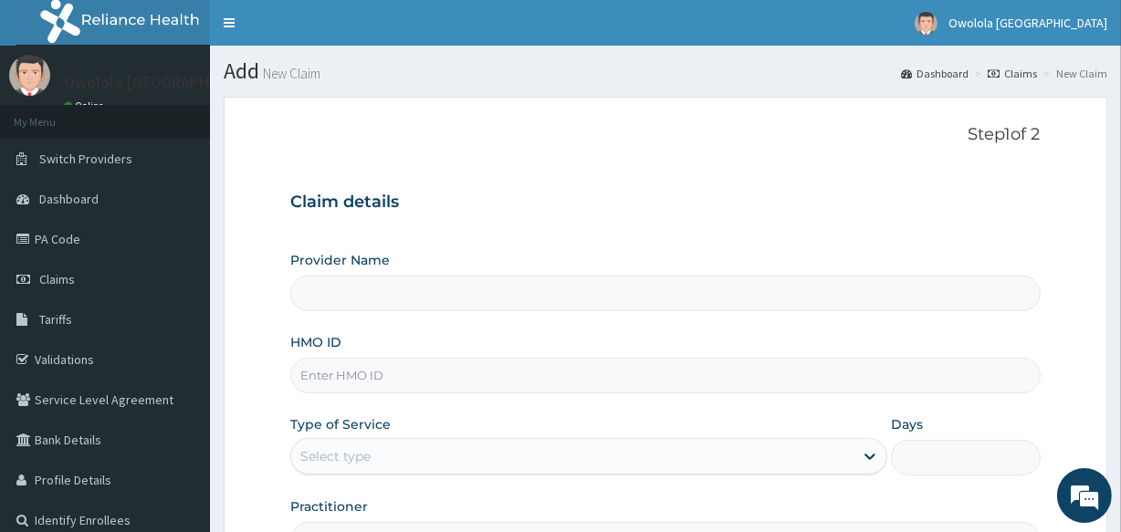
type input "owolola [GEOGRAPHIC_DATA]"
click at [342, 383] on input "HMO ID" at bounding box center [665, 376] width 750 height 36
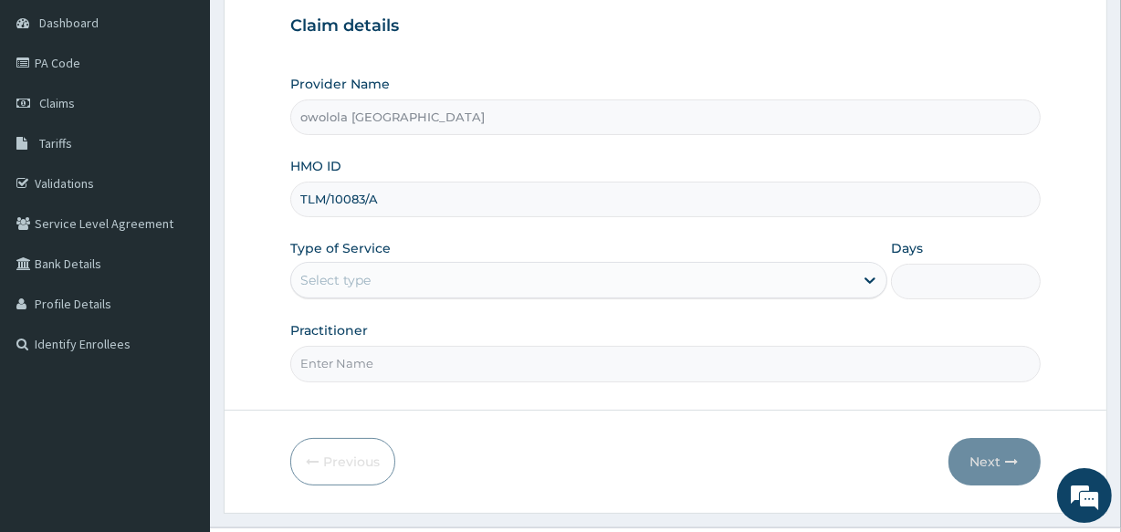
scroll to position [216, 0]
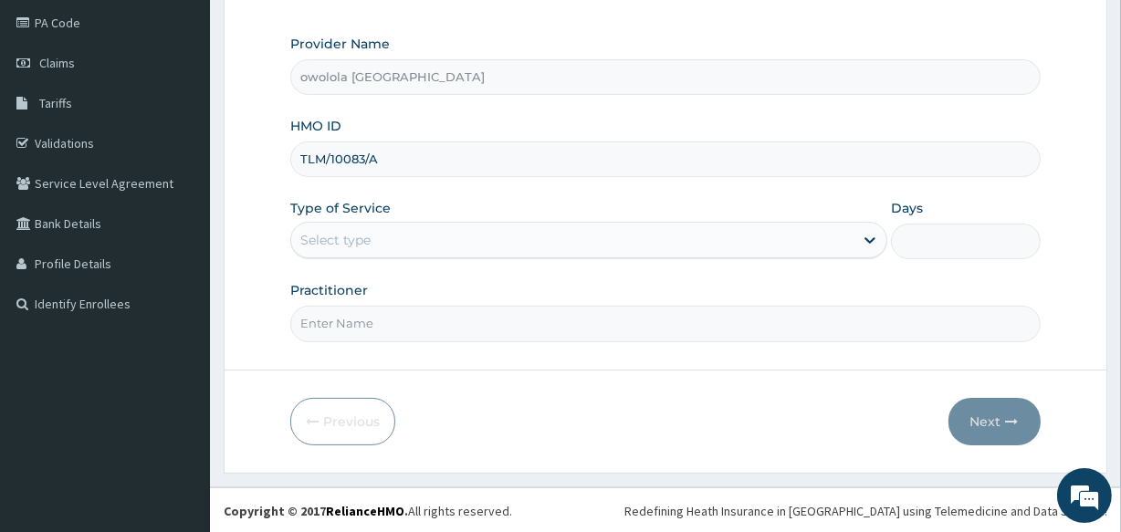
type input "TLM/10083/A"
click at [677, 242] on div "Select type" at bounding box center [572, 240] width 562 height 29
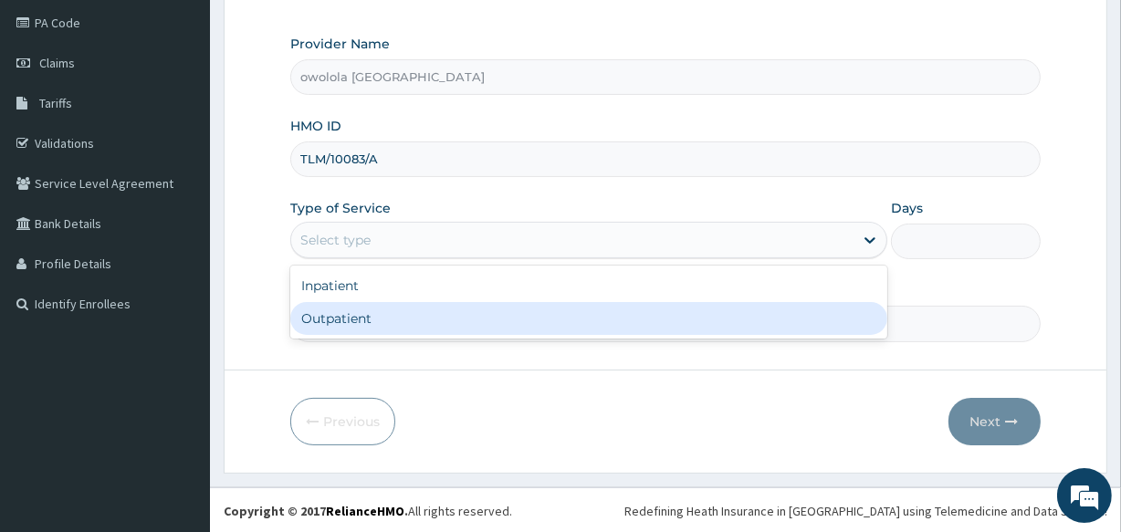
click at [363, 318] on div "Outpatient" at bounding box center [588, 318] width 597 height 33
type input "1"
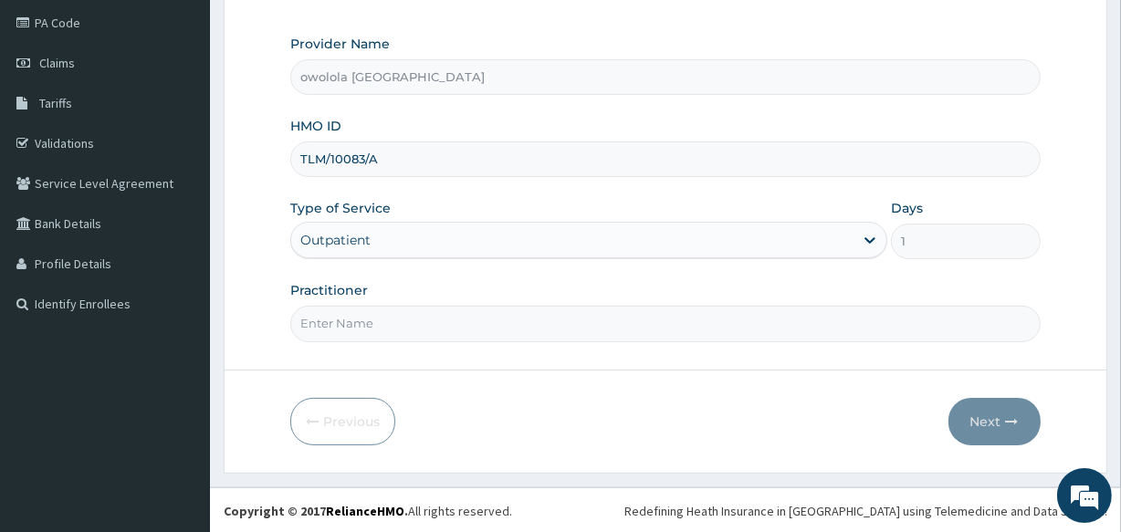
click at [454, 331] on input "Practitioner" at bounding box center [665, 324] width 750 height 36
type input "[PERSON_NAME]"
click at [977, 412] on button "Next" at bounding box center [995, 421] width 92 height 47
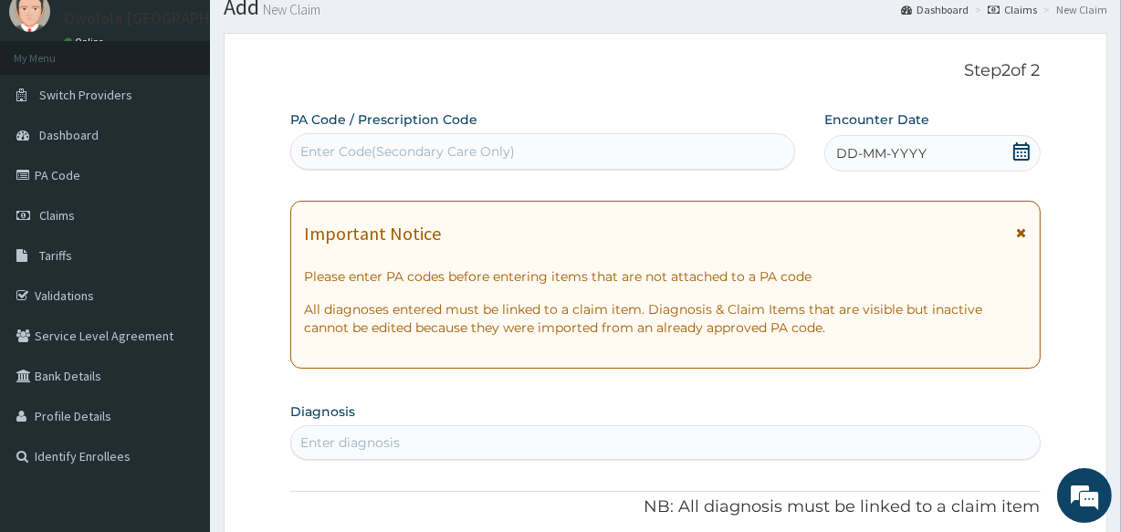
scroll to position [50, 0]
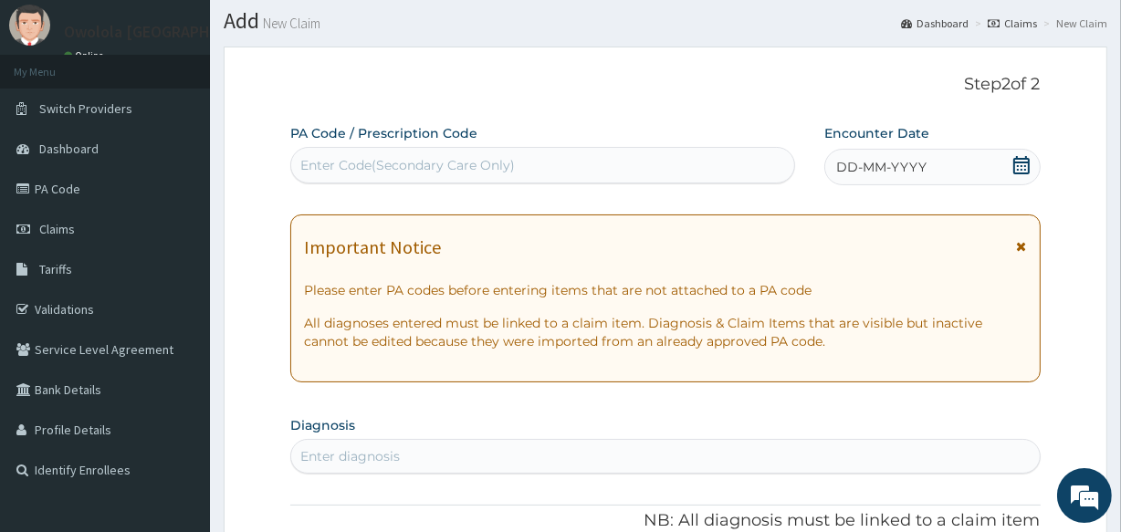
click at [512, 164] on div "Enter Code(Secondary Care Only)" at bounding box center [407, 165] width 215 height 18
type input "0"
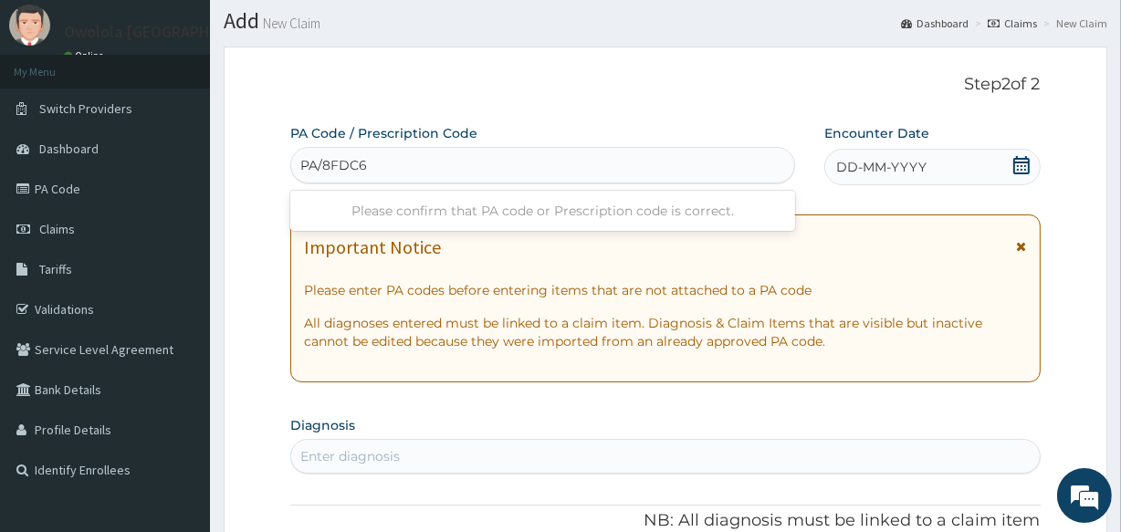
type input "PA/8FDC64"
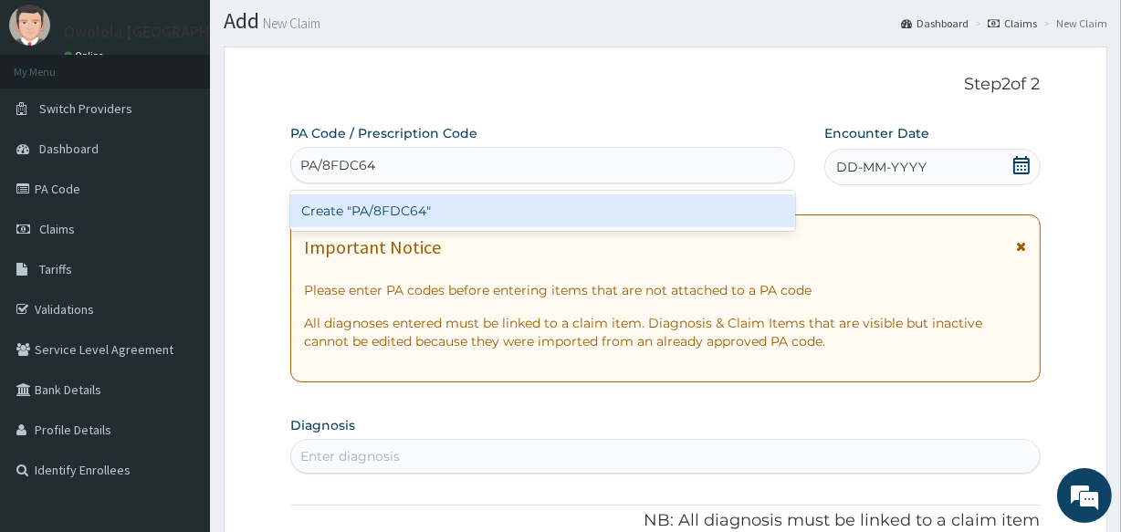
click at [473, 220] on div "Create "PA/8FDC64"" at bounding box center [542, 210] width 504 height 33
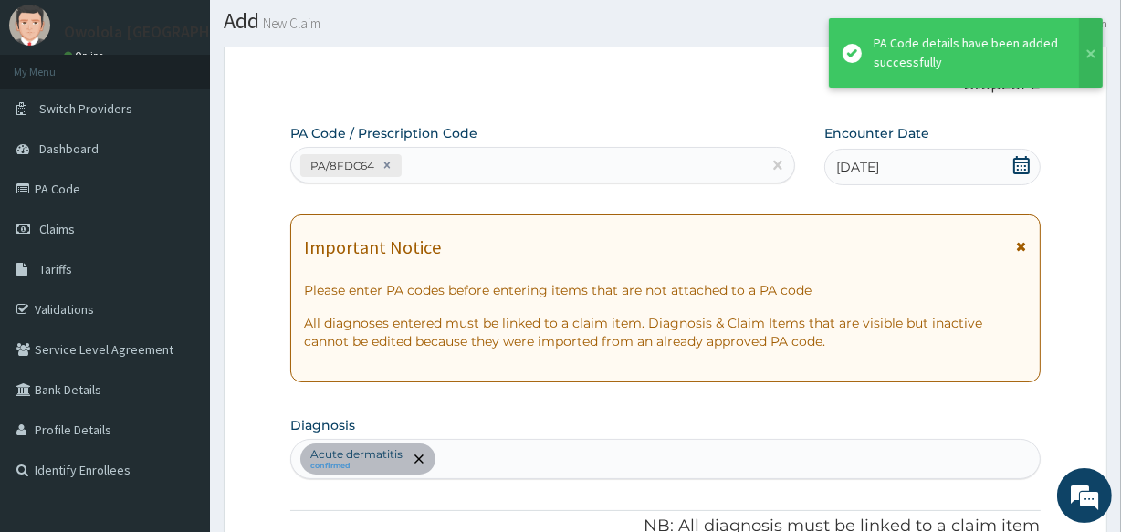
scroll to position [620, 0]
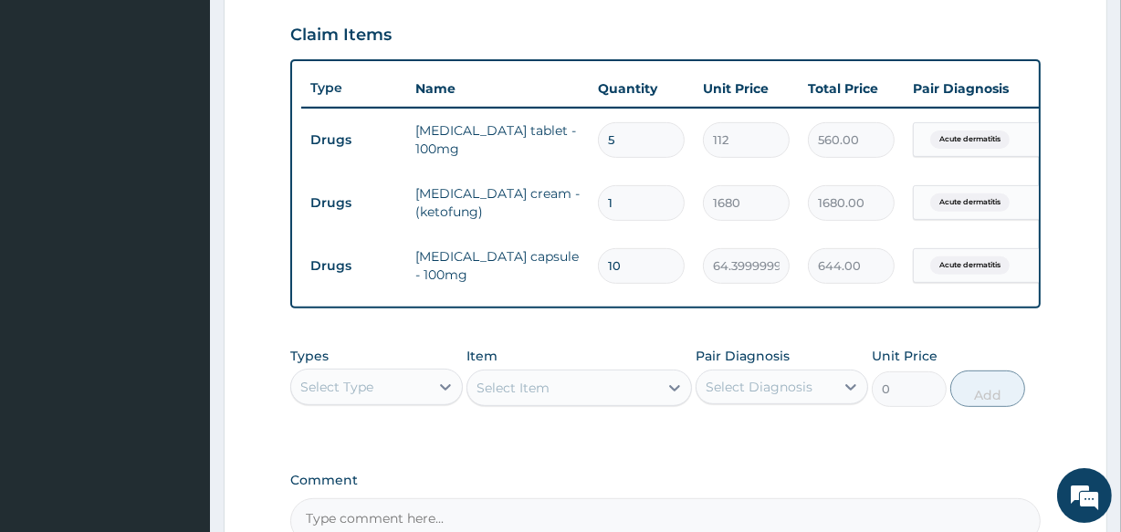
click at [354, 363] on div "Types Select Type" at bounding box center [376, 377] width 173 height 60
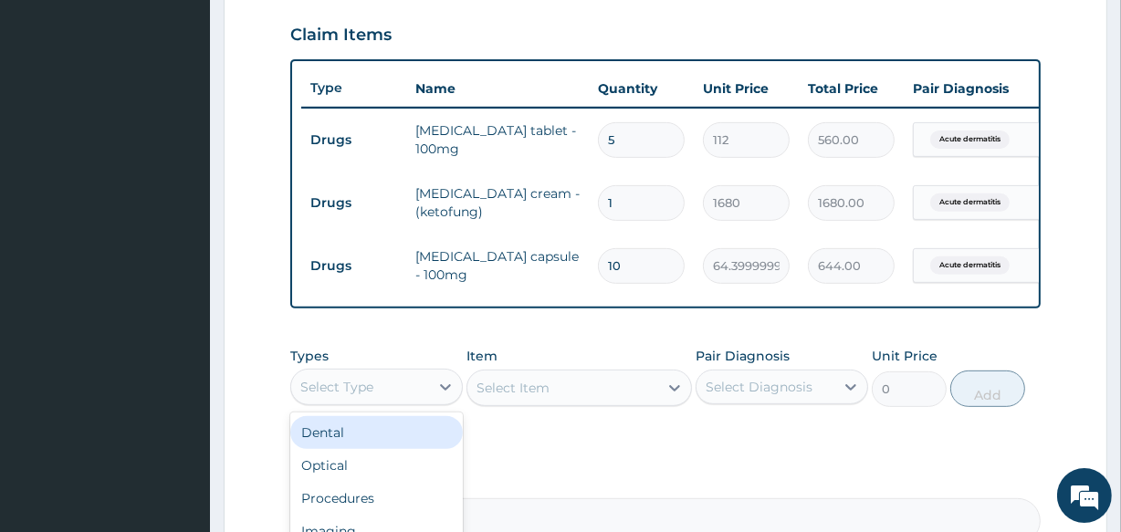
click at [341, 395] on div "Select Type" at bounding box center [336, 387] width 73 height 18
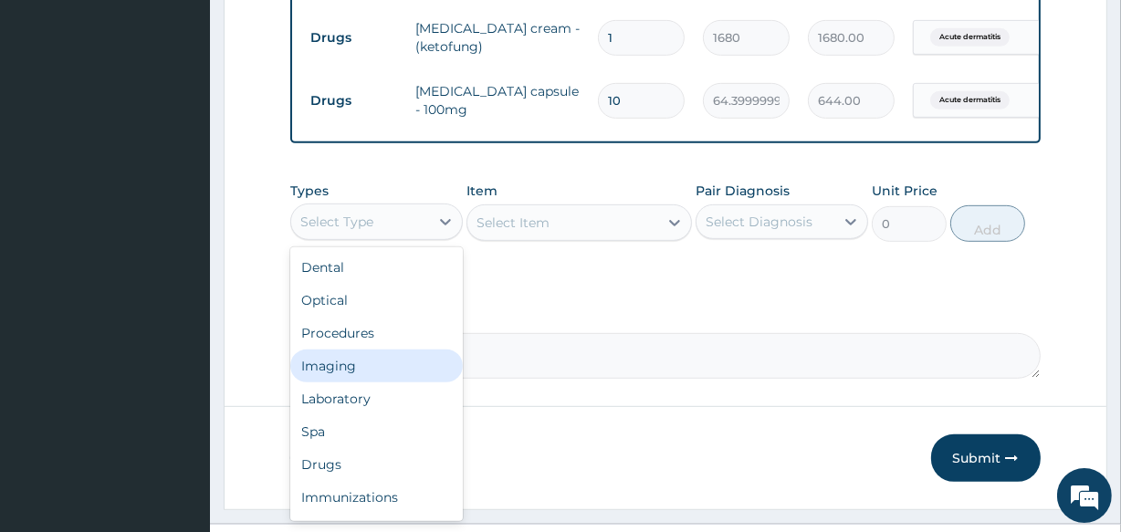
scroll to position [785, 0]
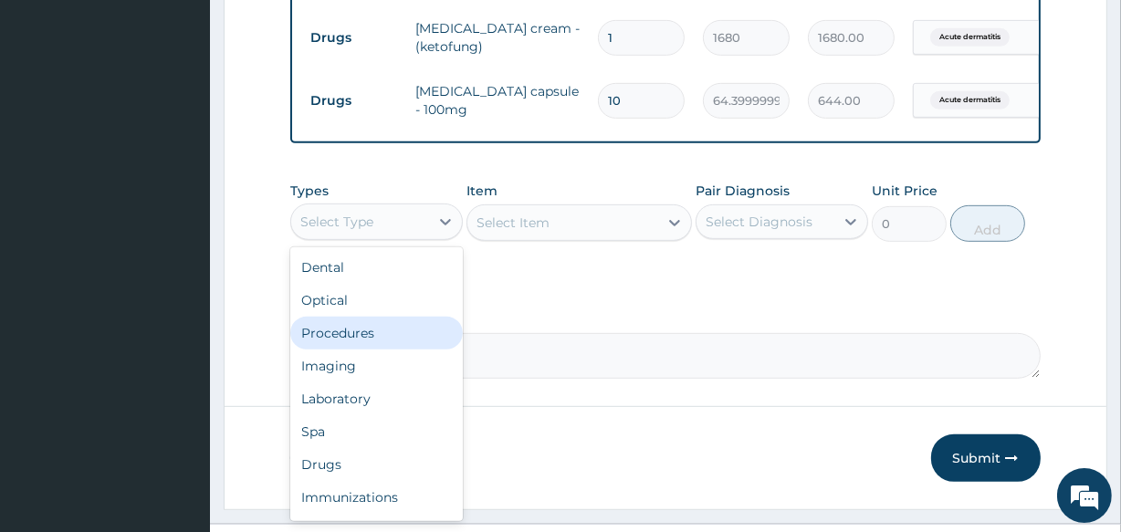
click at [353, 344] on div "Procedures" at bounding box center [376, 333] width 173 height 33
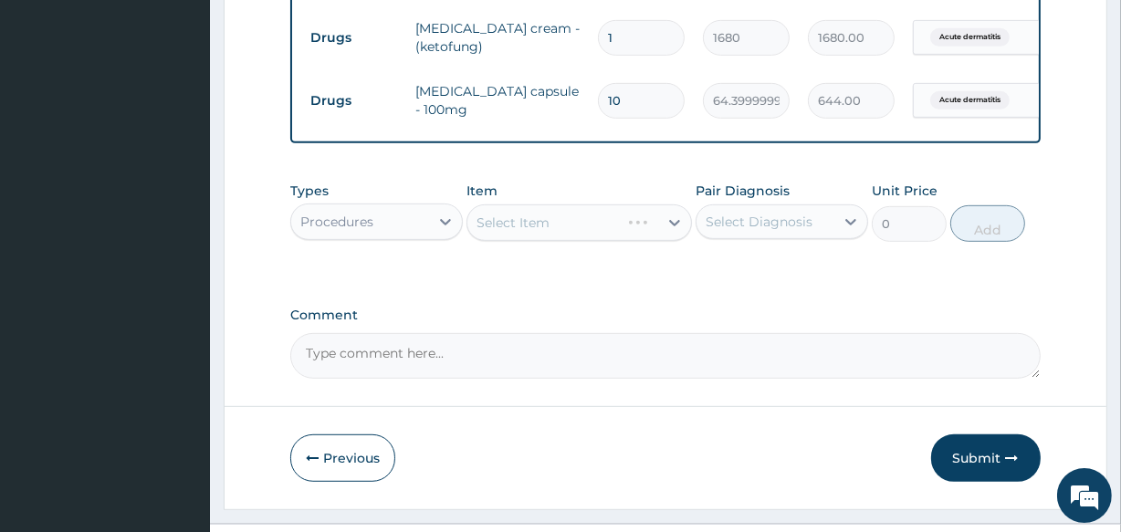
click at [593, 231] on div "Select Item" at bounding box center [579, 223] width 225 height 37
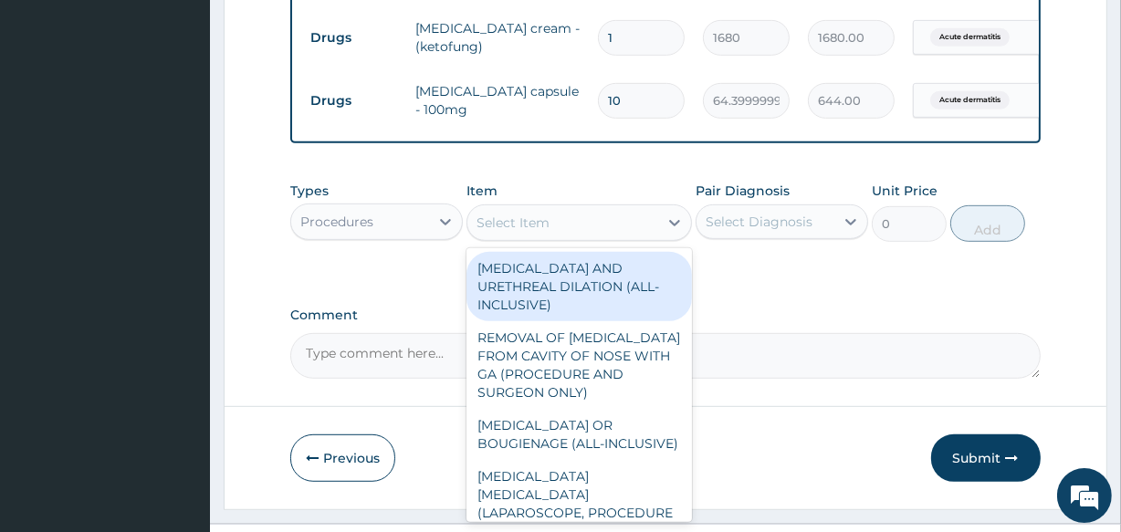
click at [607, 226] on div "Select Item" at bounding box center [562, 222] width 190 height 29
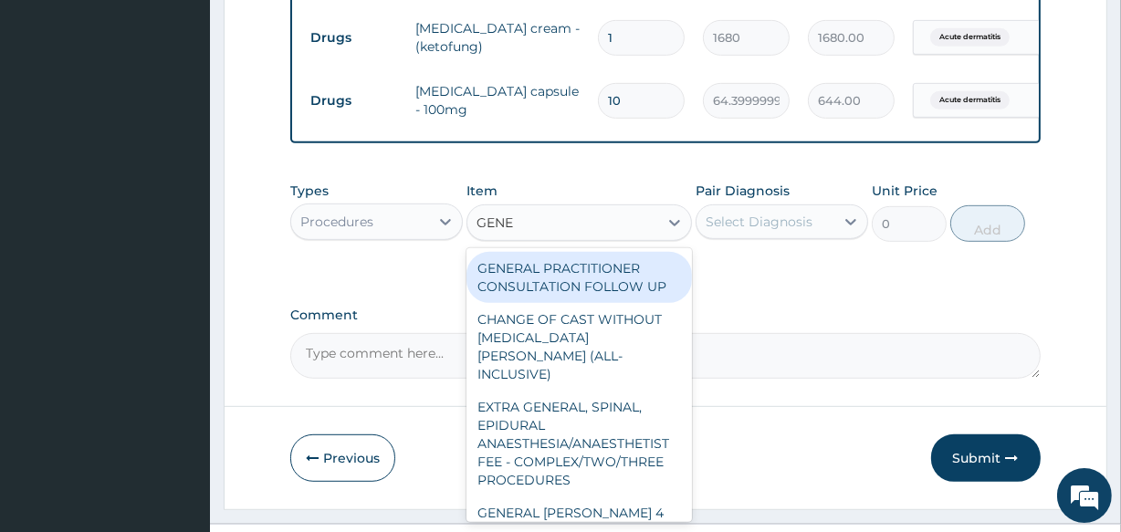
type input "GENER"
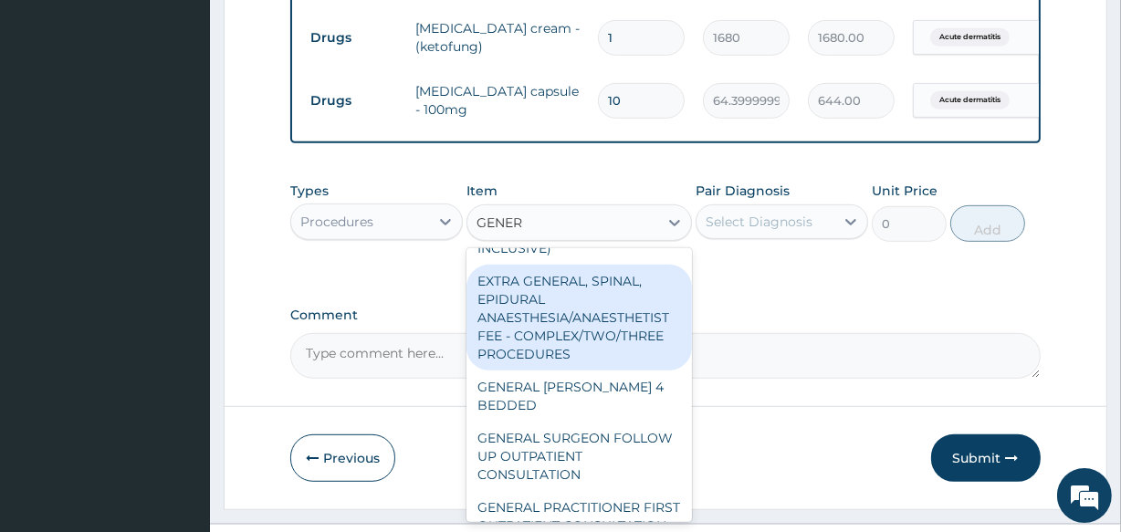
scroll to position [165, 0]
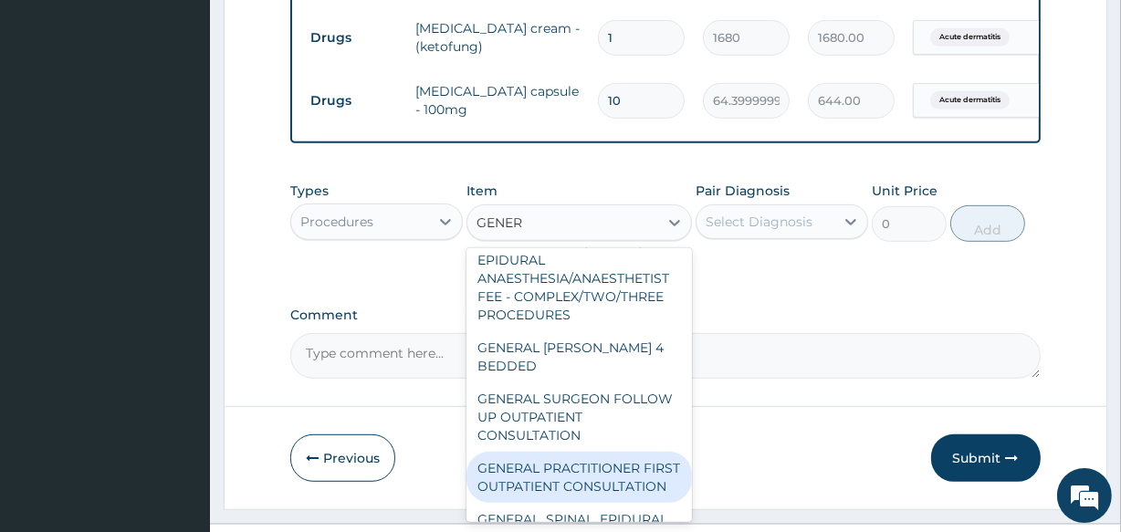
click at [644, 464] on div "GENERAL PRACTITIONER FIRST OUTPATIENT CONSULTATION" at bounding box center [579, 477] width 225 height 51
type input "3750"
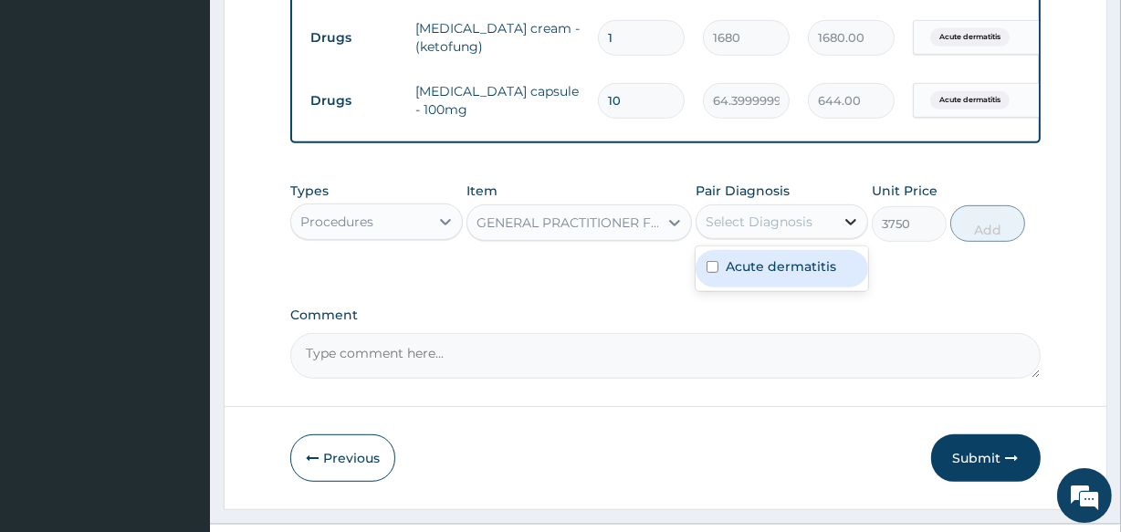
click at [842, 228] on icon at bounding box center [851, 222] width 18 height 18
click at [794, 268] on label "Acute dermatitis" at bounding box center [781, 266] width 110 height 18
checkbox input "true"
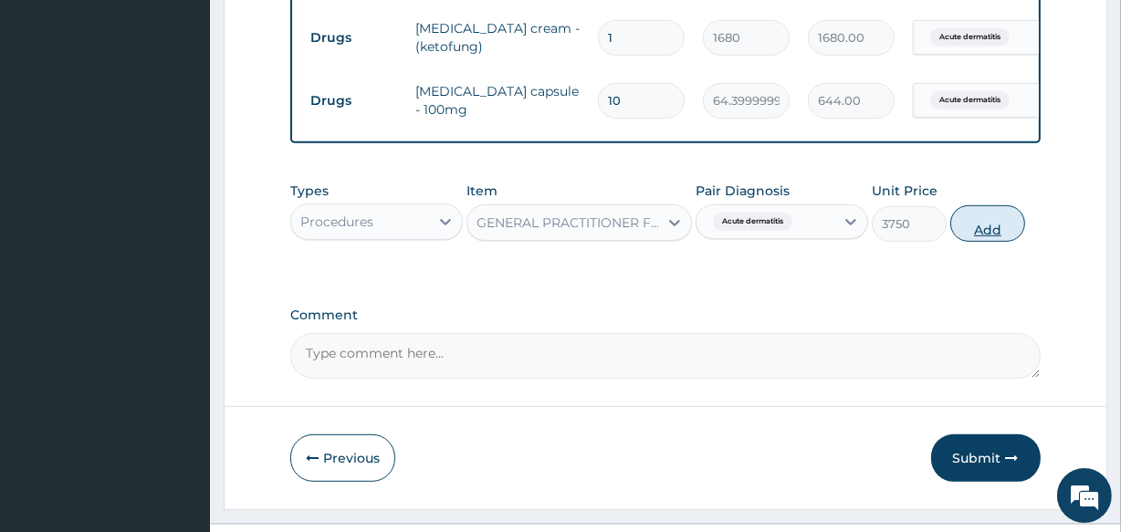
click at [959, 232] on button "Add" at bounding box center [987, 223] width 75 height 37
type input "0"
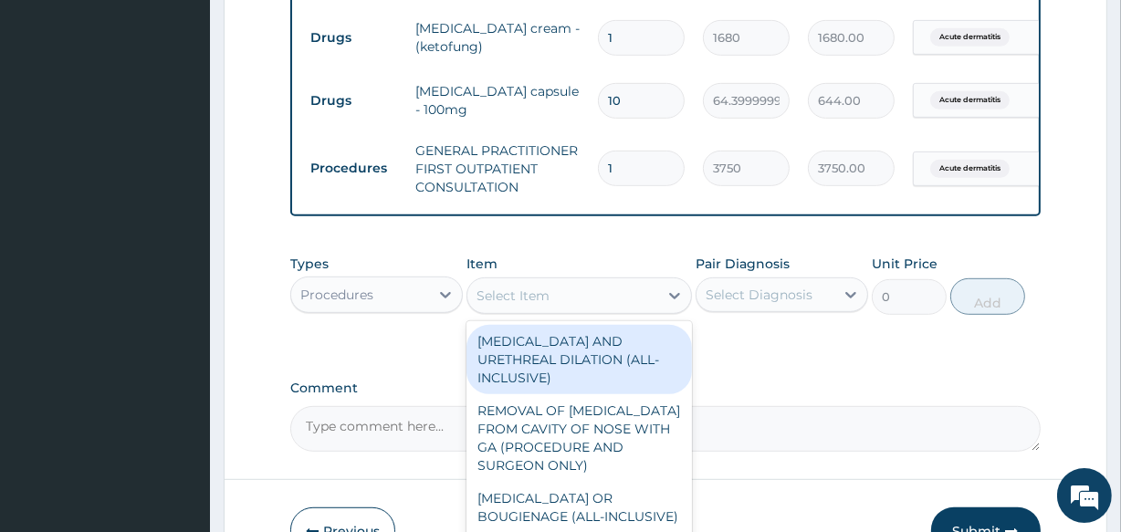
click at [579, 310] on div "Select Item" at bounding box center [562, 295] width 190 height 29
type input "REG"
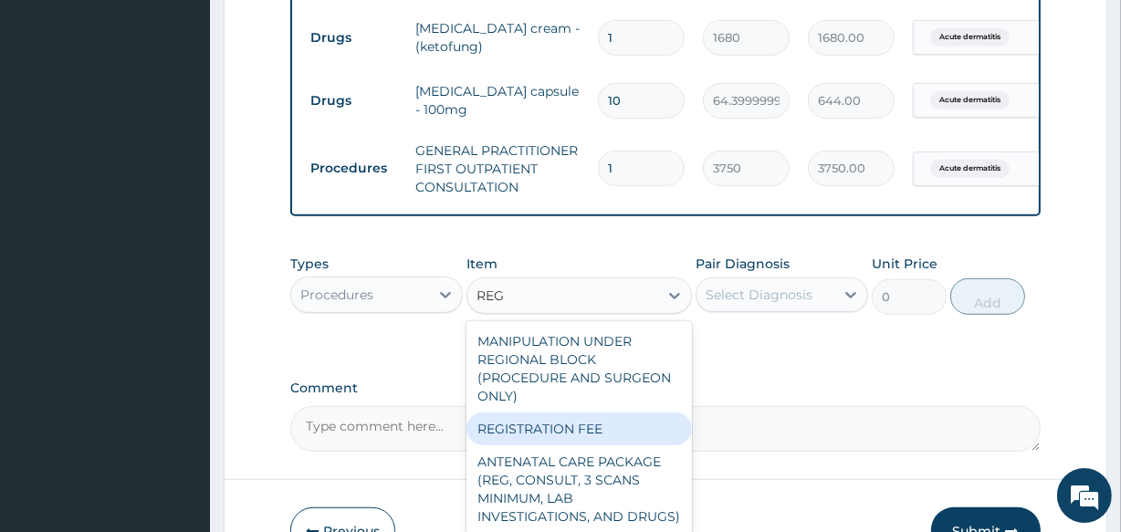
click at [559, 443] on div "REGISTRATION FEE" at bounding box center [579, 429] width 225 height 33
type input "2500"
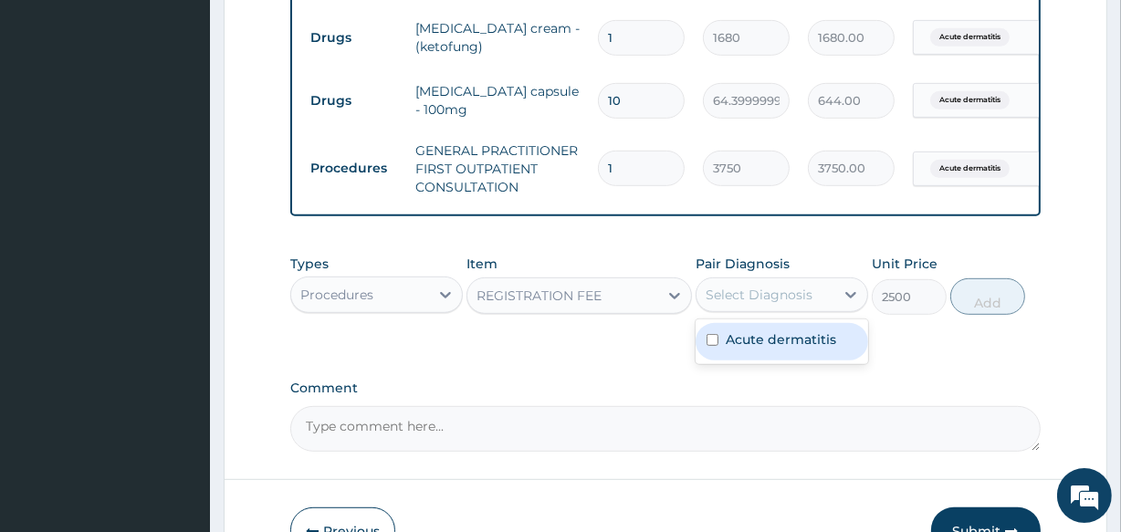
click at [776, 312] on div "Select Diagnosis" at bounding box center [782, 295] width 173 height 35
click at [753, 349] on label "Acute dermatitis" at bounding box center [781, 339] width 110 height 18
checkbox input "true"
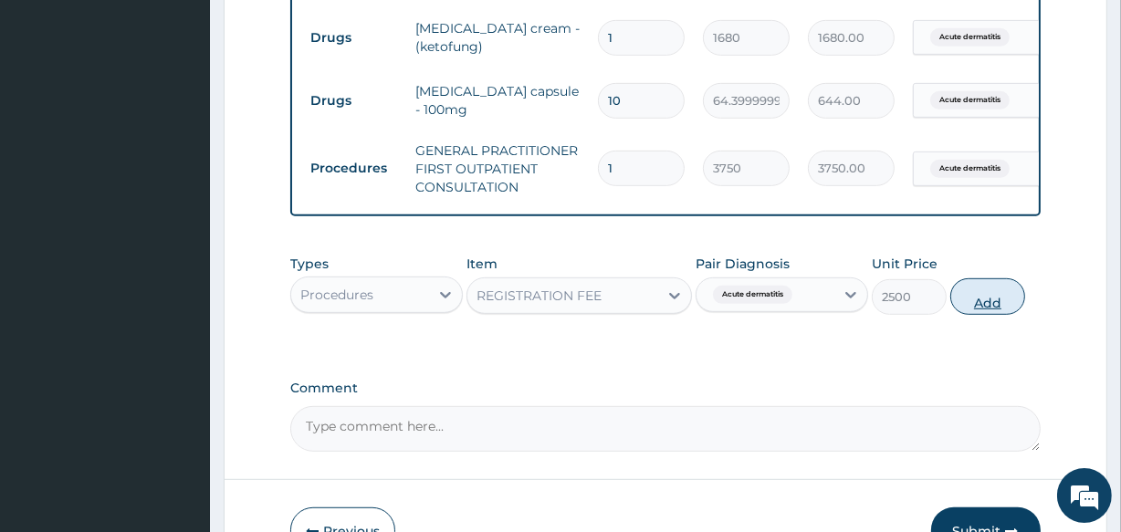
click at [977, 291] on button "Add" at bounding box center [987, 296] width 75 height 37
type input "0"
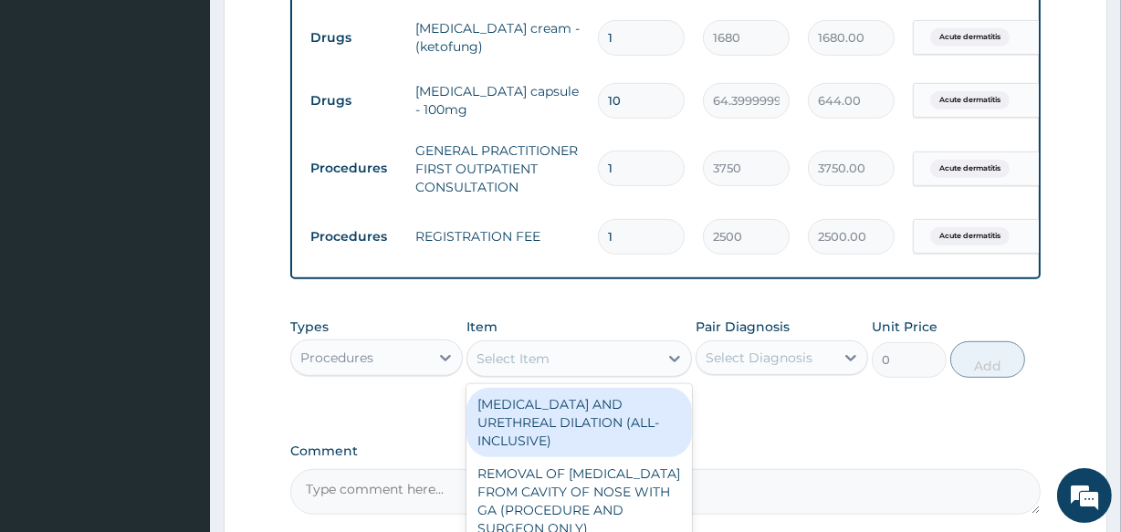
click at [616, 371] on div "Select Item" at bounding box center [562, 358] width 190 height 29
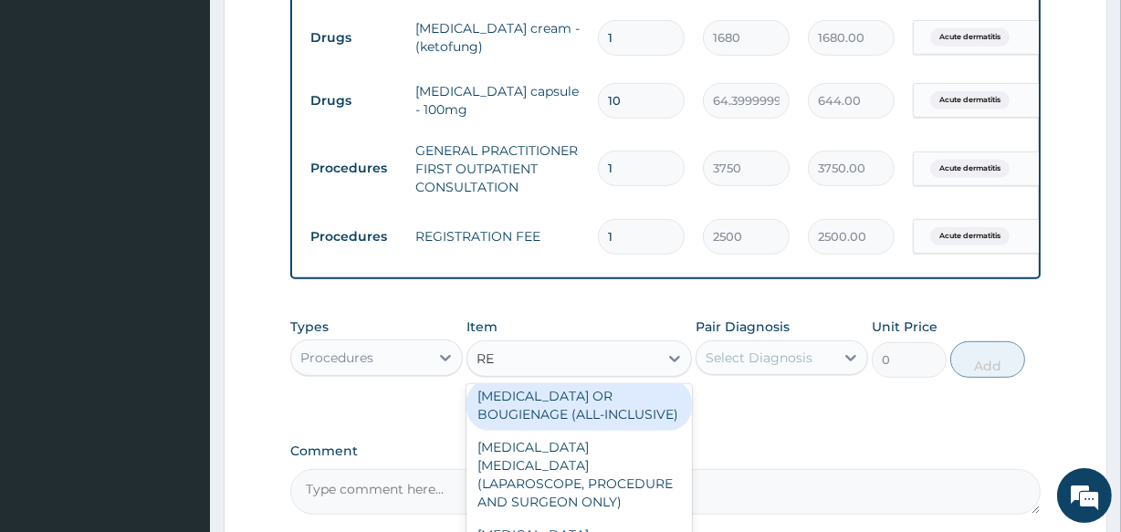
type input "REG"
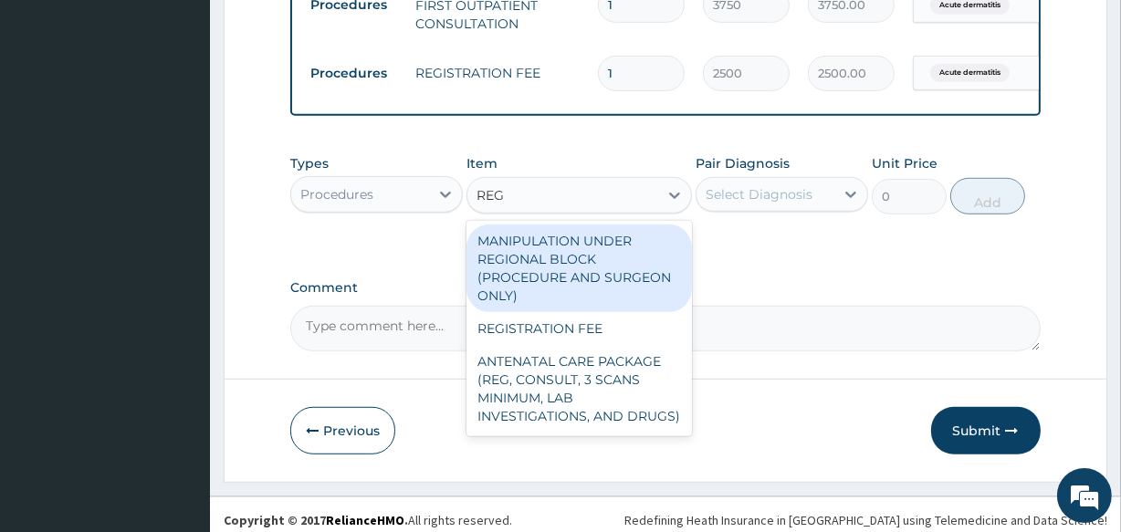
scroll to position [951, 0]
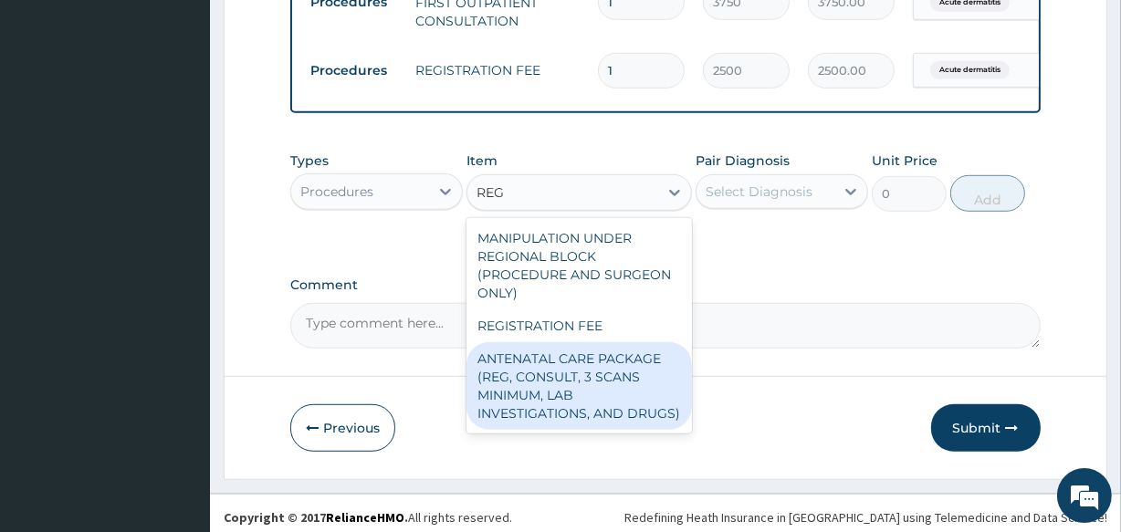
click at [613, 410] on div "ANTENATAL CARE PACKAGE (REG, CONSULT, 3 SCANS MINIMUM, LAB INVESTIGATIONS, AND …" at bounding box center [579, 386] width 225 height 88
type input "56250"
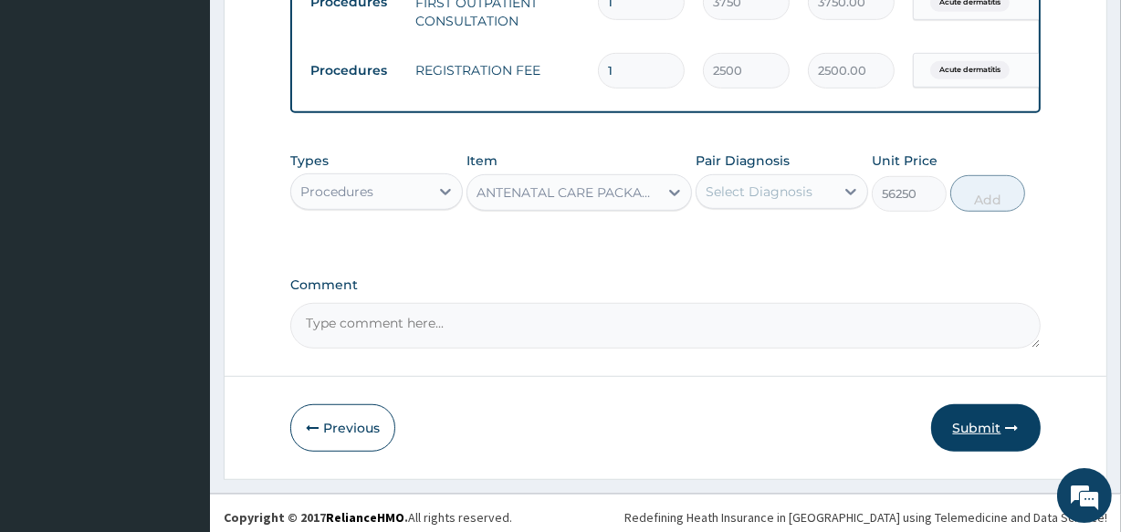
click at [999, 443] on button "Submit" at bounding box center [986, 427] width 110 height 47
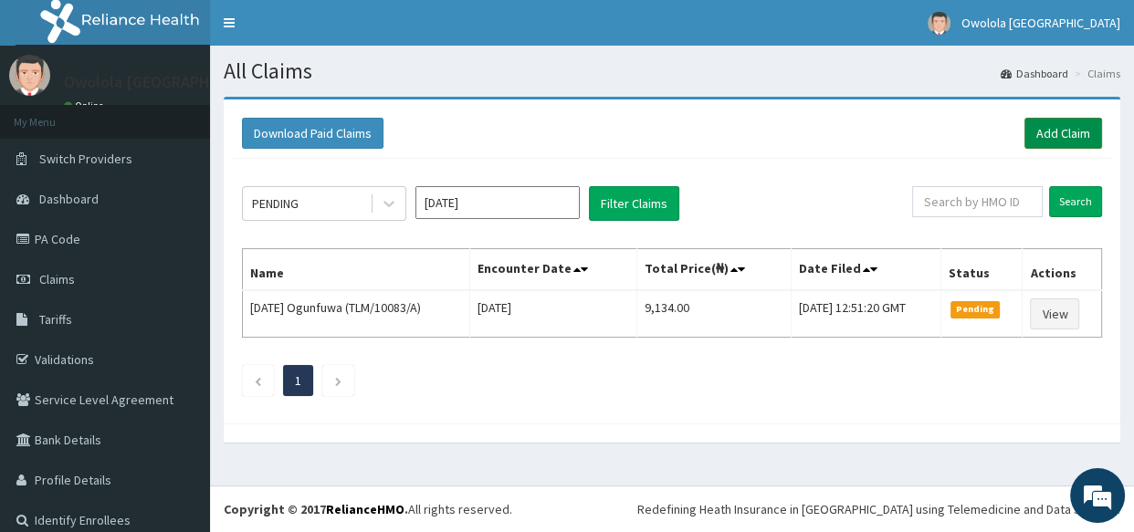
click at [1046, 134] on link "Add Claim" at bounding box center [1063, 133] width 78 height 31
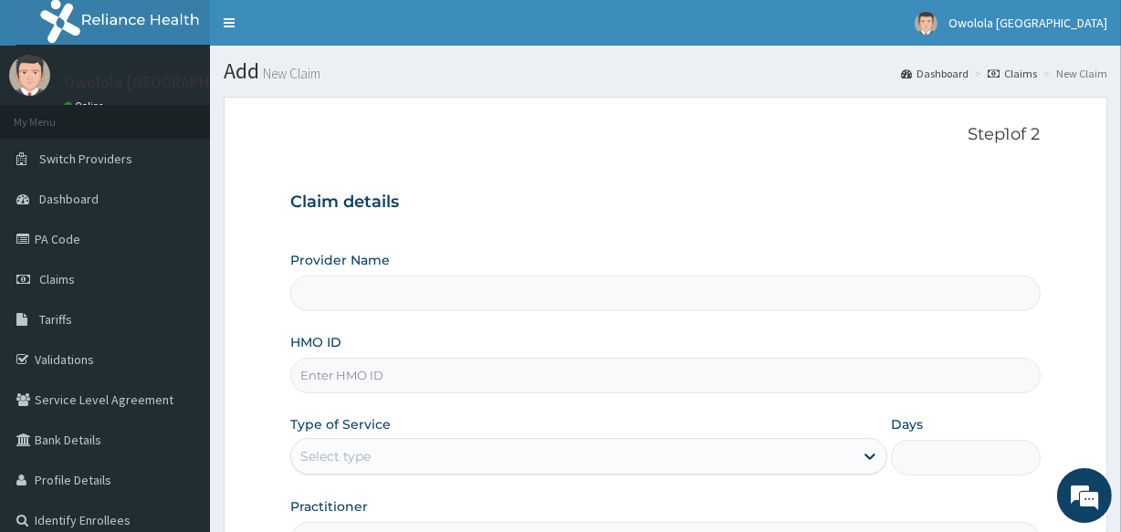
type input "owolola [GEOGRAPHIC_DATA]"
click at [479, 387] on input "HMO ID" at bounding box center [665, 376] width 750 height 36
type input "t"
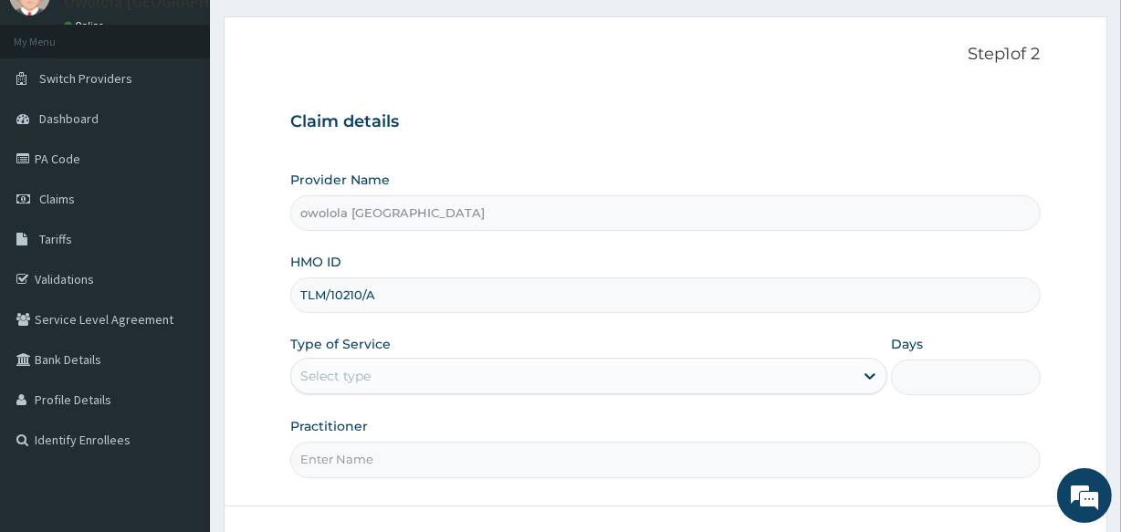
scroll to position [216, 0]
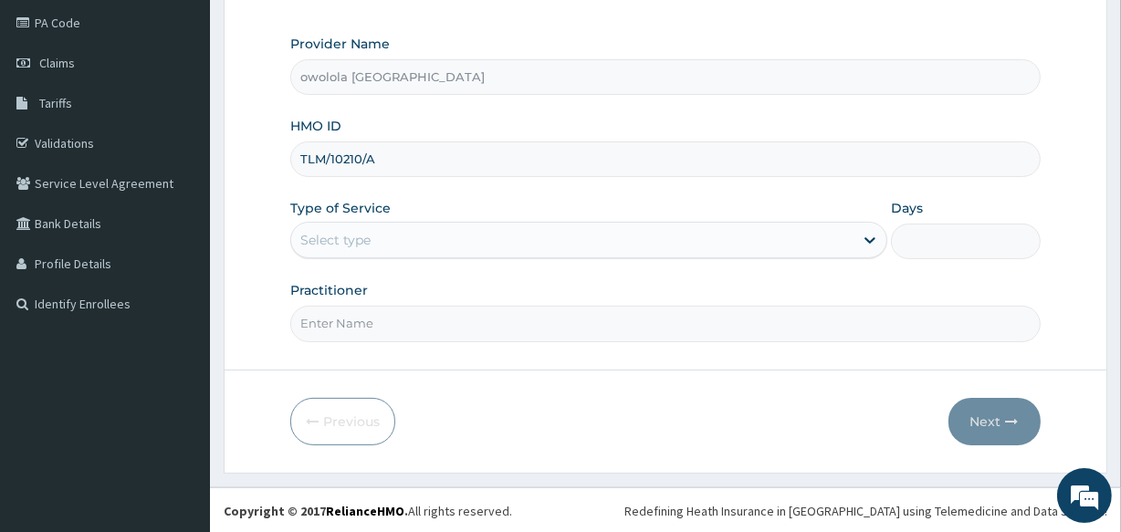
type input "TLM/10210/A"
click at [375, 259] on div "Provider Name owolola [GEOGRAPHIC_DATA] HMO ID TLM/10210/A Type of Service Sele…" at bounding box center [665, 188] width 750 height 307
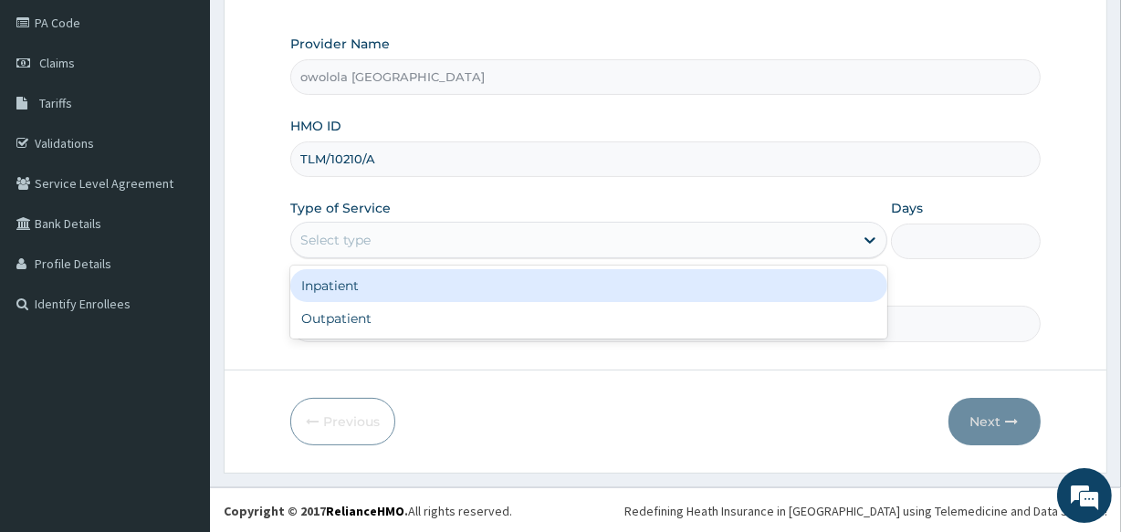
click at [383, 237] on div "Select type" at bounding box center [572, 240] width 562 height 29
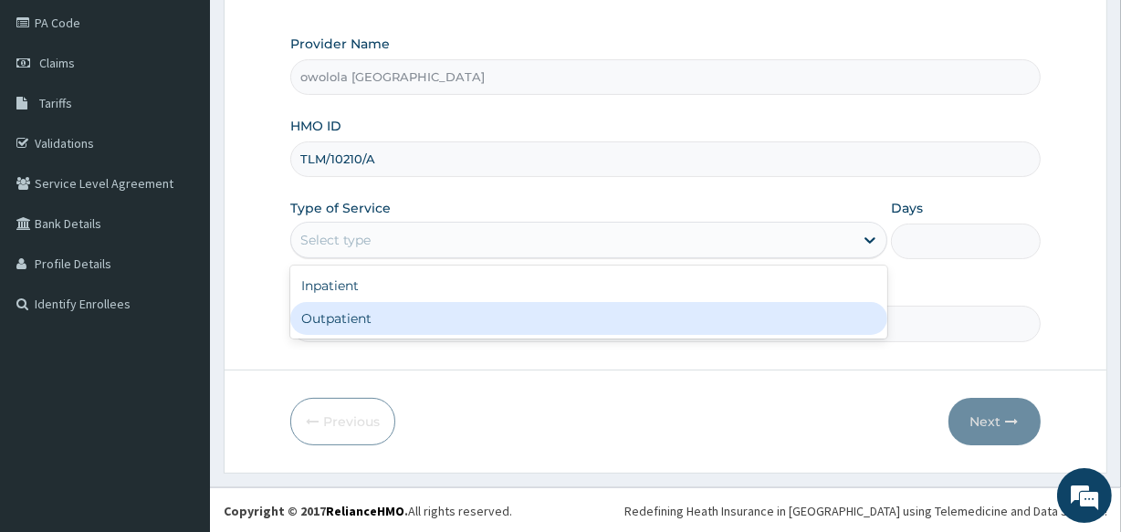
click at [320, 323] on div "Outpatient" at bounding box center [588, 318] width 597 height 33
type input "1"
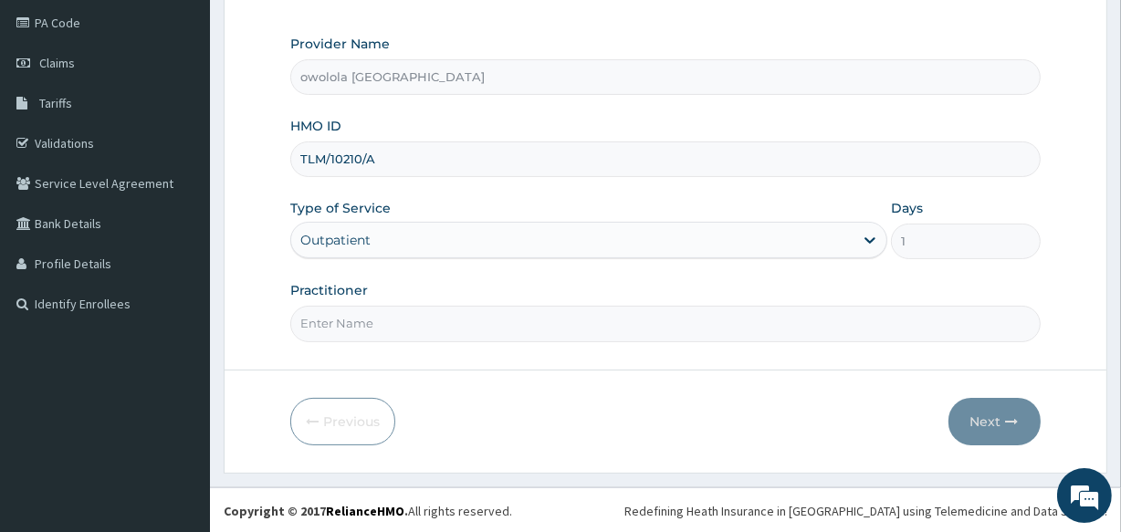
click at [320, 323] on input "Practitioner" at bounding box center [665, 324] width 750 height 36
type input "[PERSON_NAME]"
click at [985, 414] on button "Next" at bounding box center [995, 421] width 92 height 47
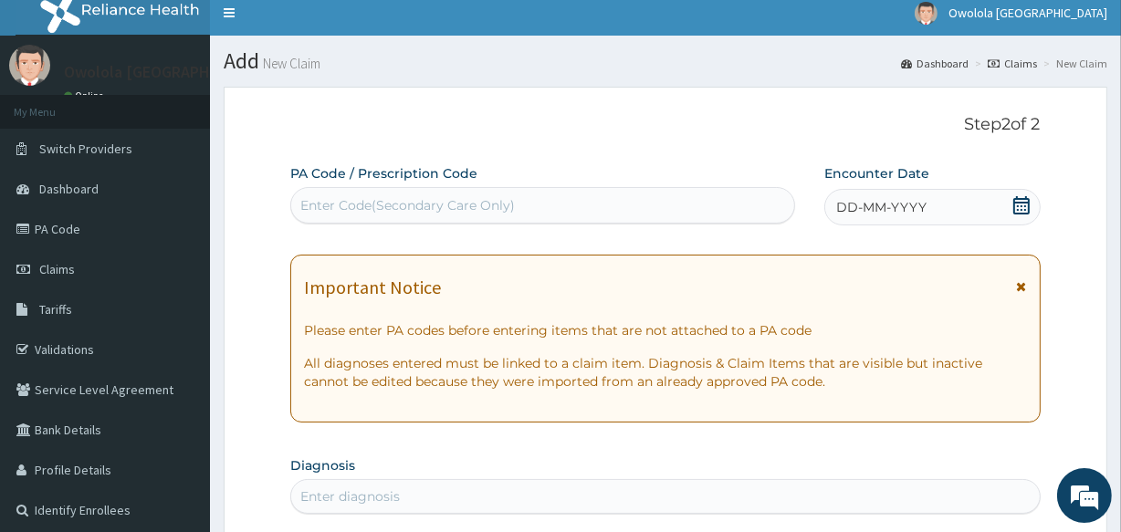
scroll to position [0, 0]
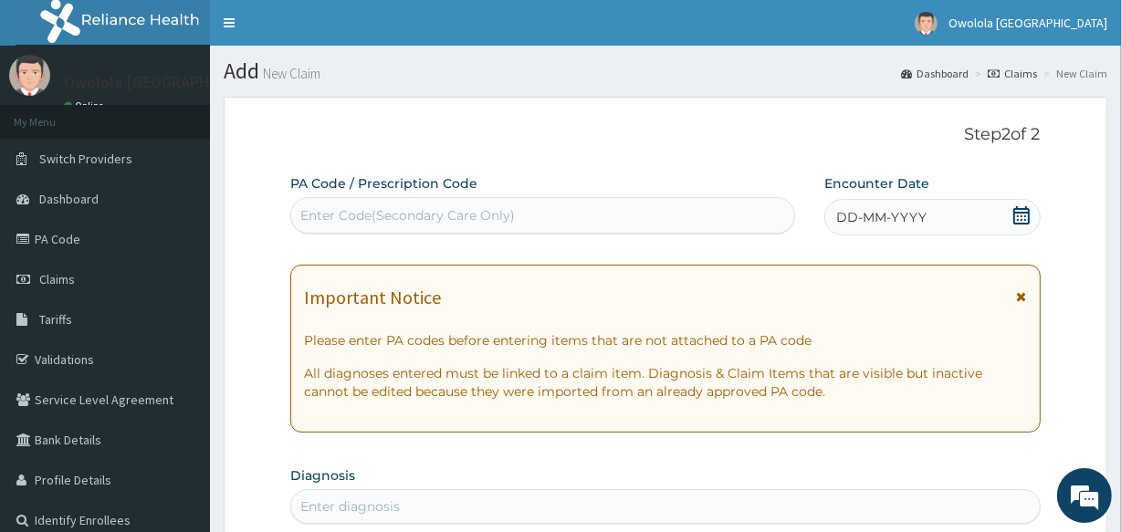
click at [472, 206] on div "Enter Code(Secondary Care Only)" at bounding box center [407, 215] width 215 height 18
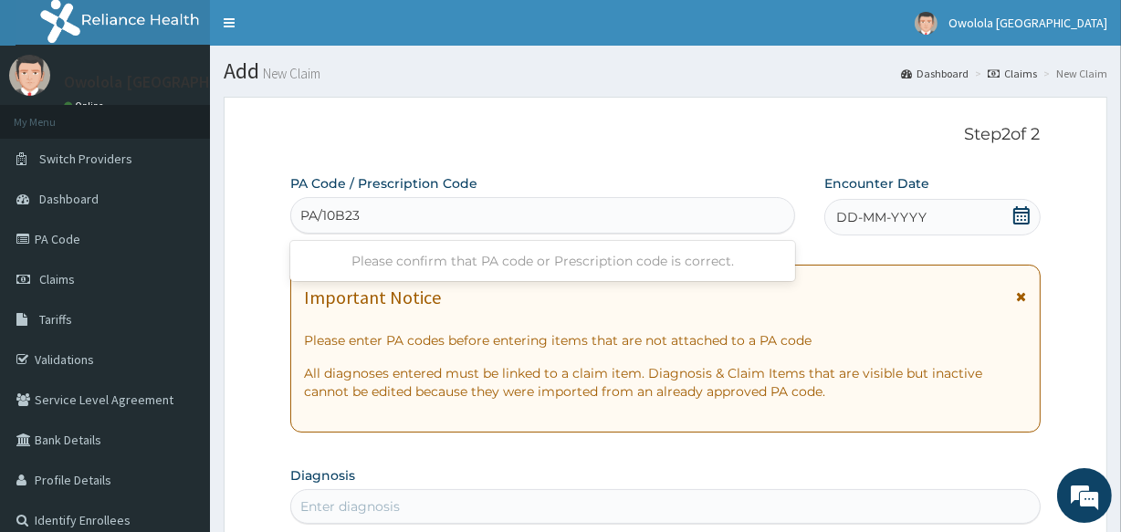
type input "PA/10B23B"
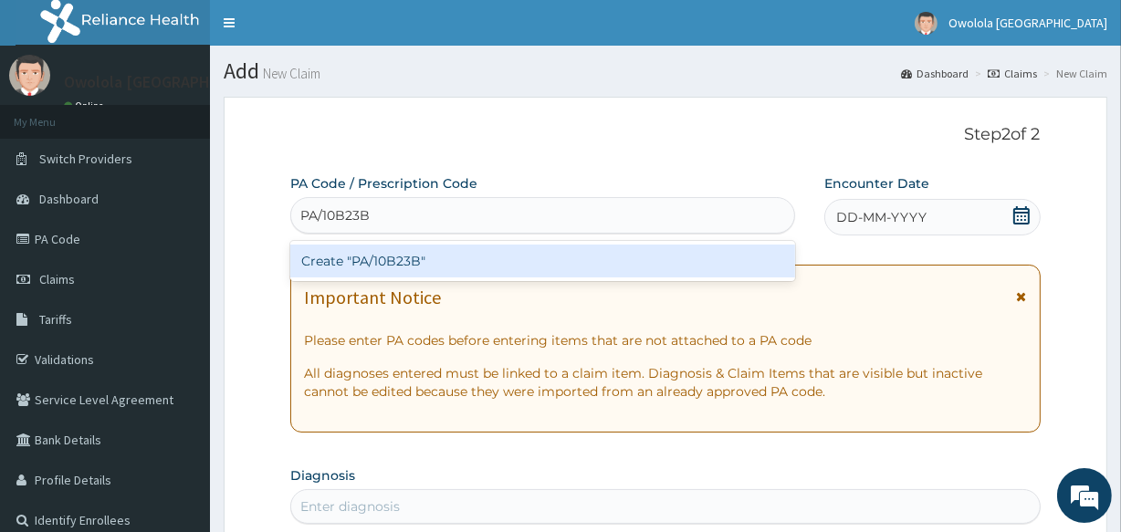
click at [535, 269] on div "Create "PA/10B23B"" at bounding box center [542, 261] width 504 height 33
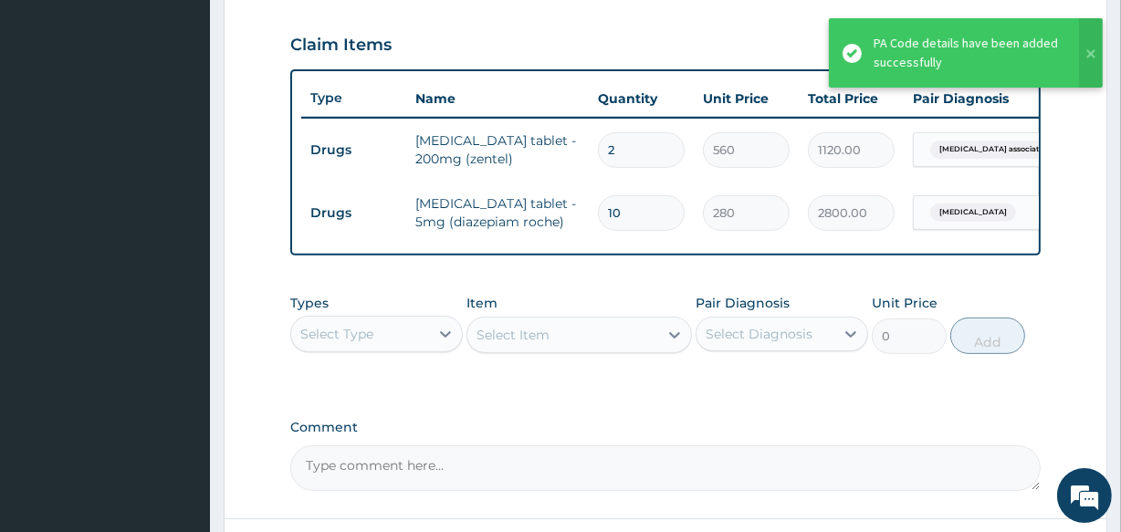
scroll to position [639, 0]
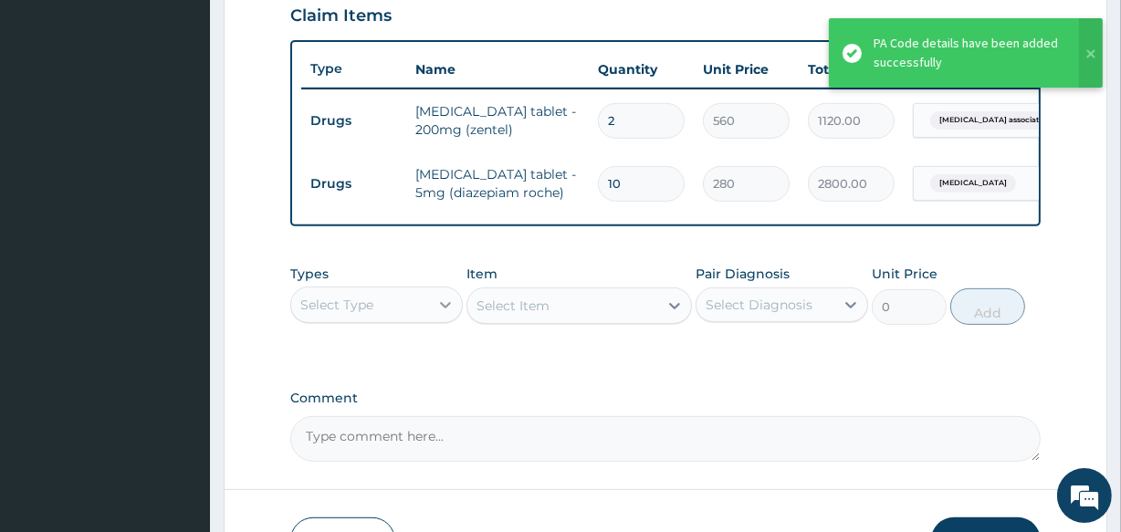
click at [434, 321] on div at bounding box center [445, 304] width 33 height 33
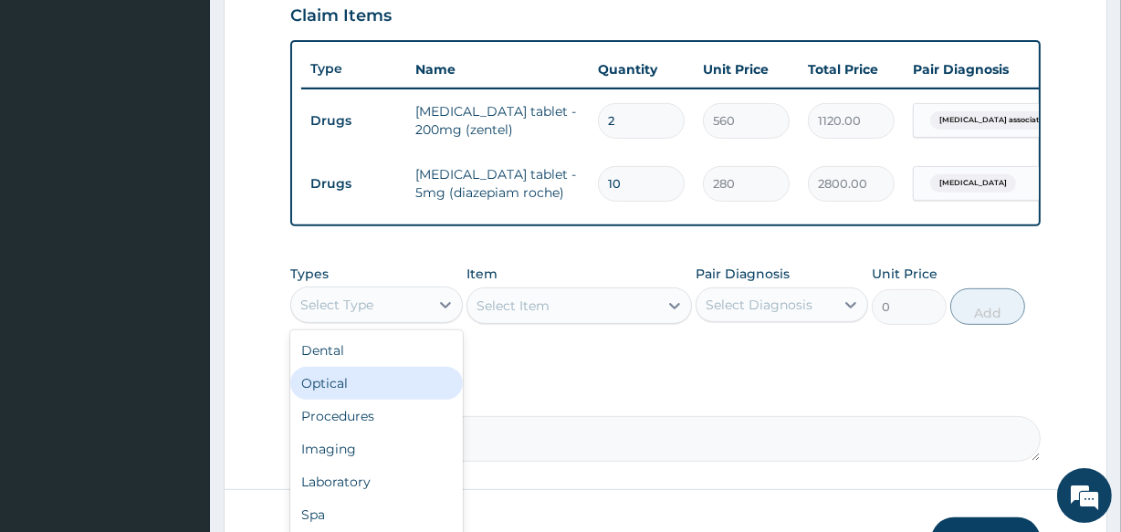
scroll to position [62, 0]
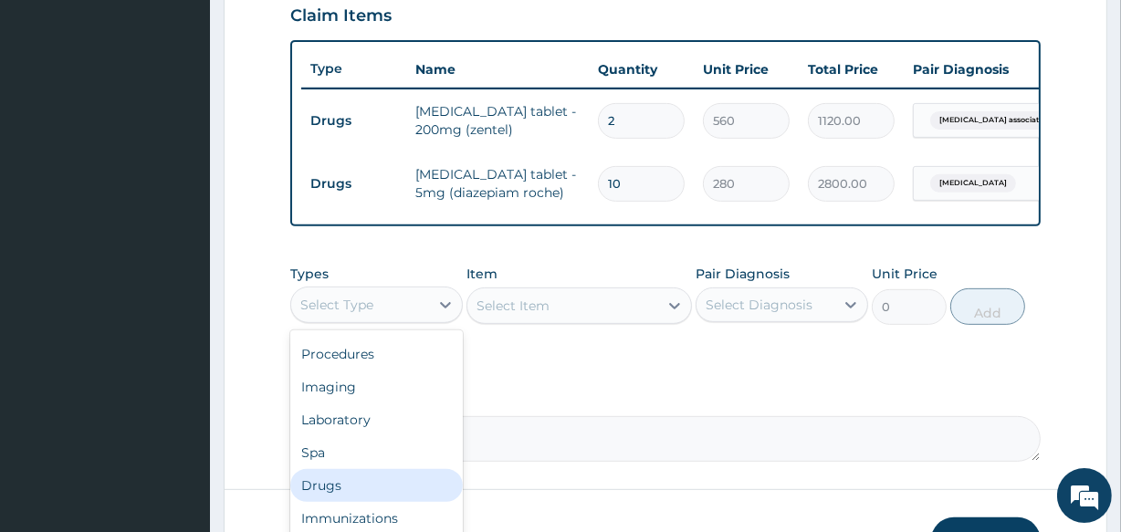
click at [351, 493] on div "Drugs" at bounding box center [376, 485] width 173 height 33
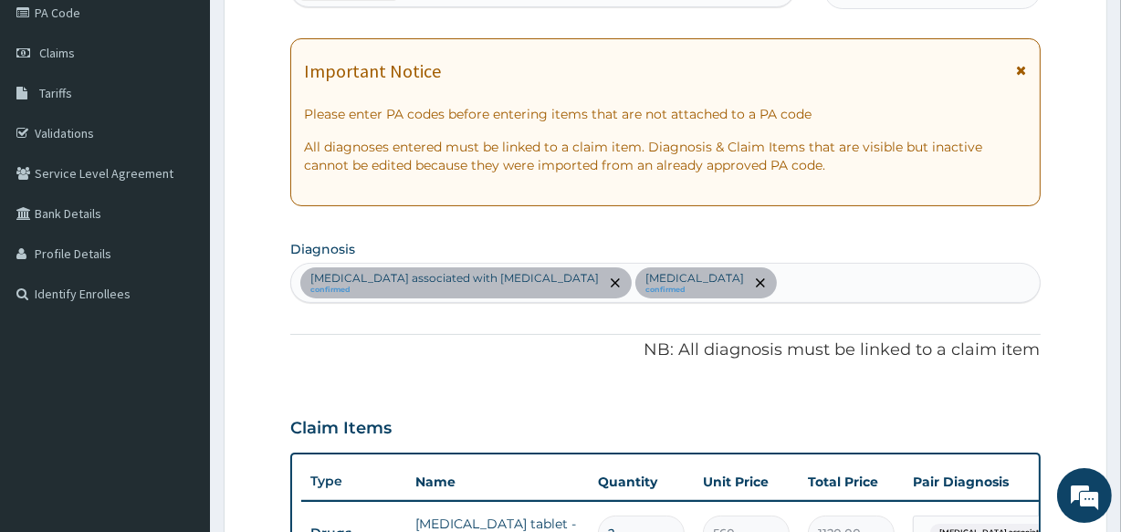
scroll to position [224, 0]
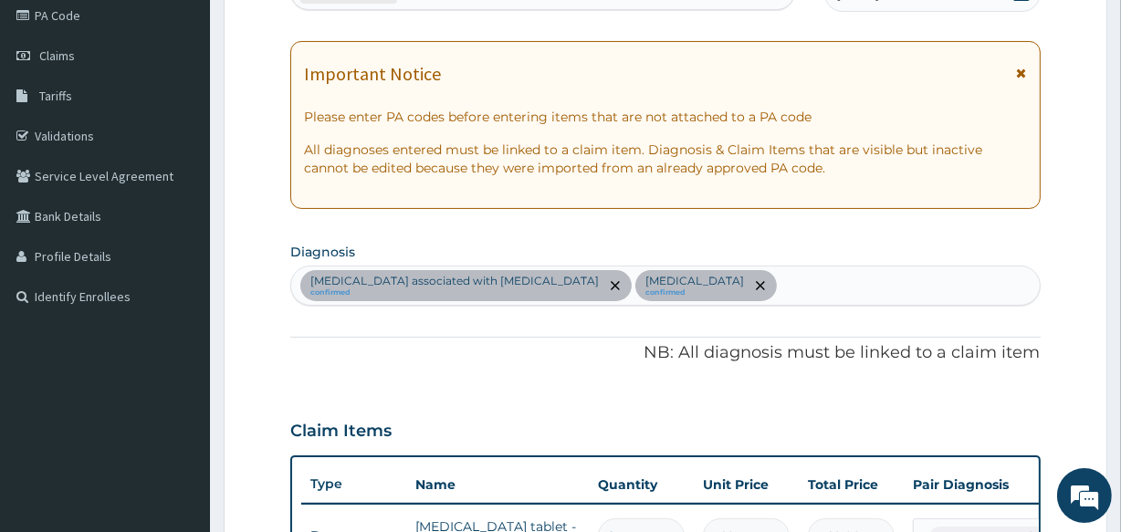
click at [786, 288] on div "Arthropathy associated with helminthiasis confirmed Insomnia confirmed" at bounding box center [665, 286] width 748 height 38
type input ","
type input "MALARIA"
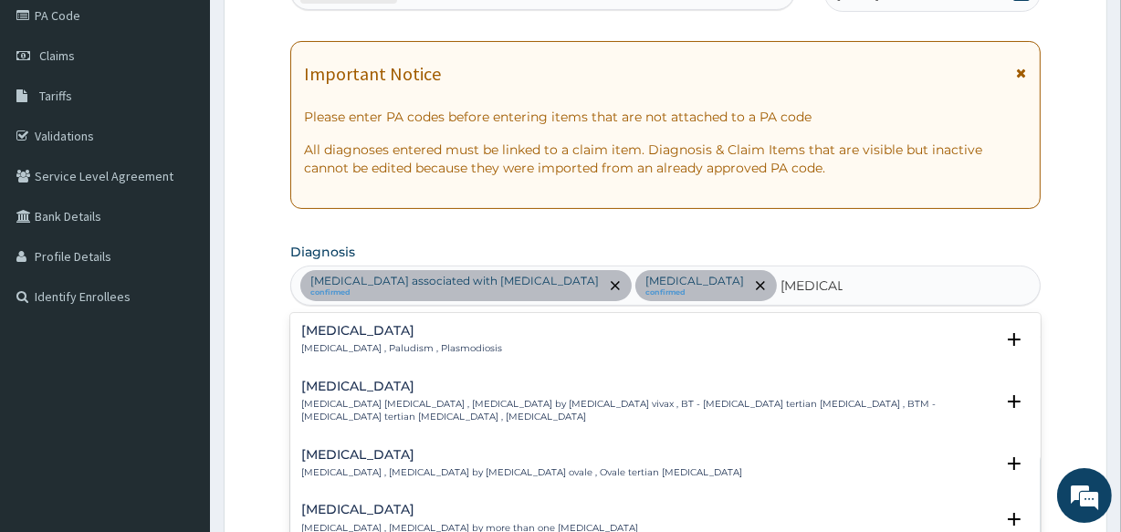
click at [514, 330] on div "Malaria Malaria , Paludism , Plasmodiosis" at bounding box center [665, 340] width 728 height 32
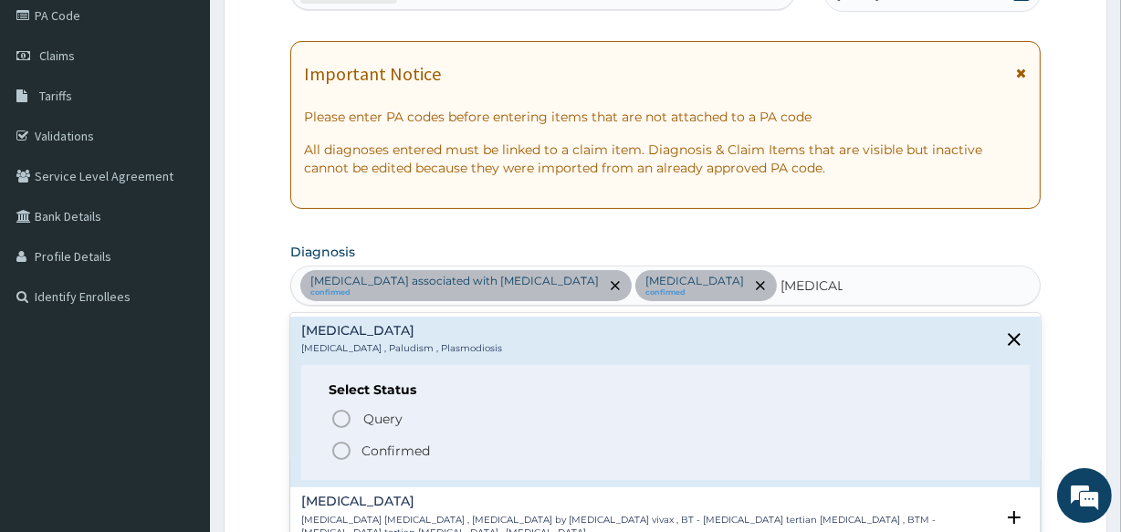
scroll to position [82, 0]
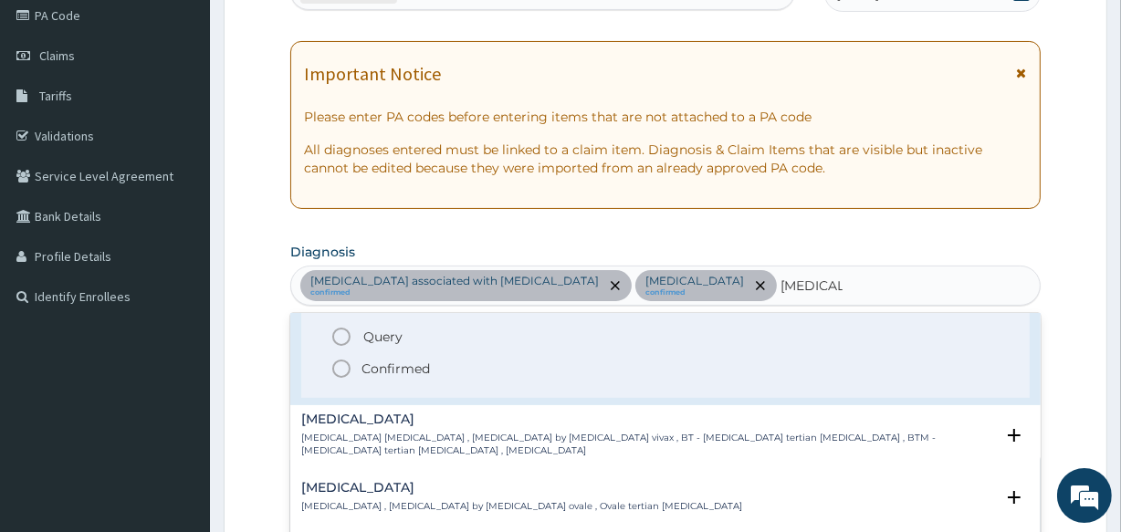
click at [371, 379] on div "Select Status Query Query covers suspected (?), Keep in view (kiv), Ruled out (…" at bounding box center [665, 341] width 728 height 116
click at [373, 366] on p "Confirmed" at bounding box center [396, 369] width 68 height 18
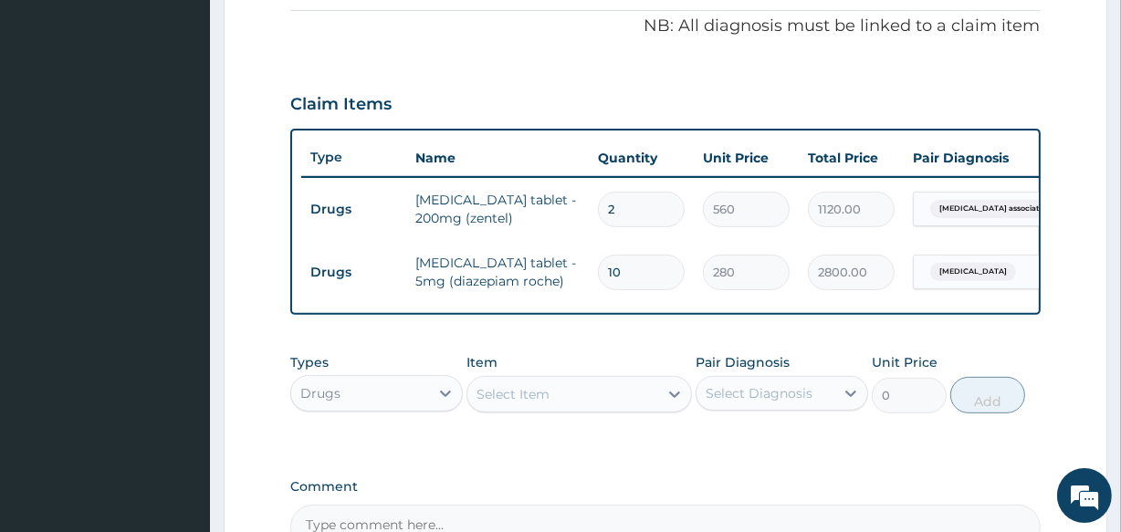
scroll to position [556, 0]
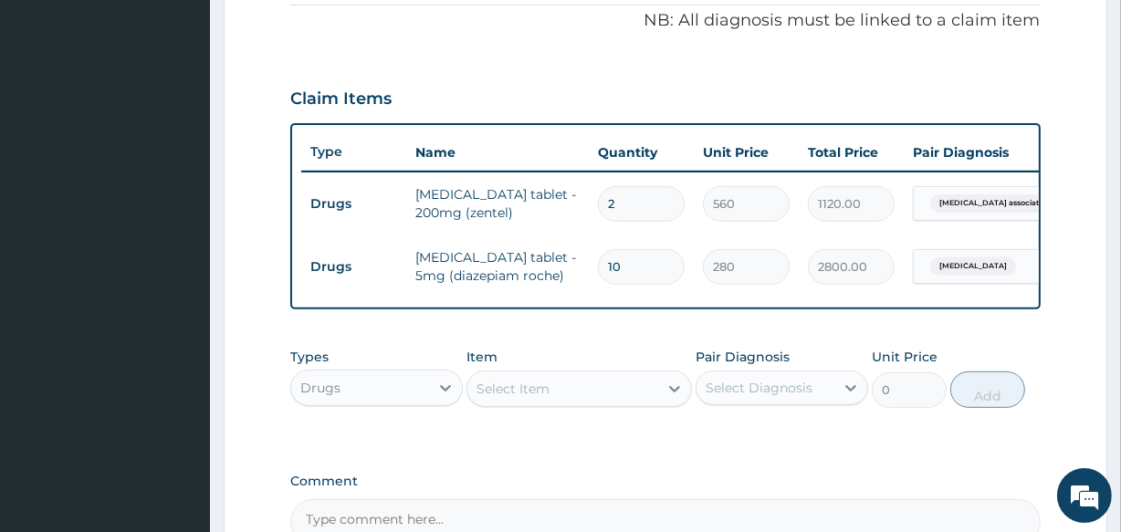
click at [567, 395] on div "Select Item" at bounding box center [562, 388] width 190 height 29
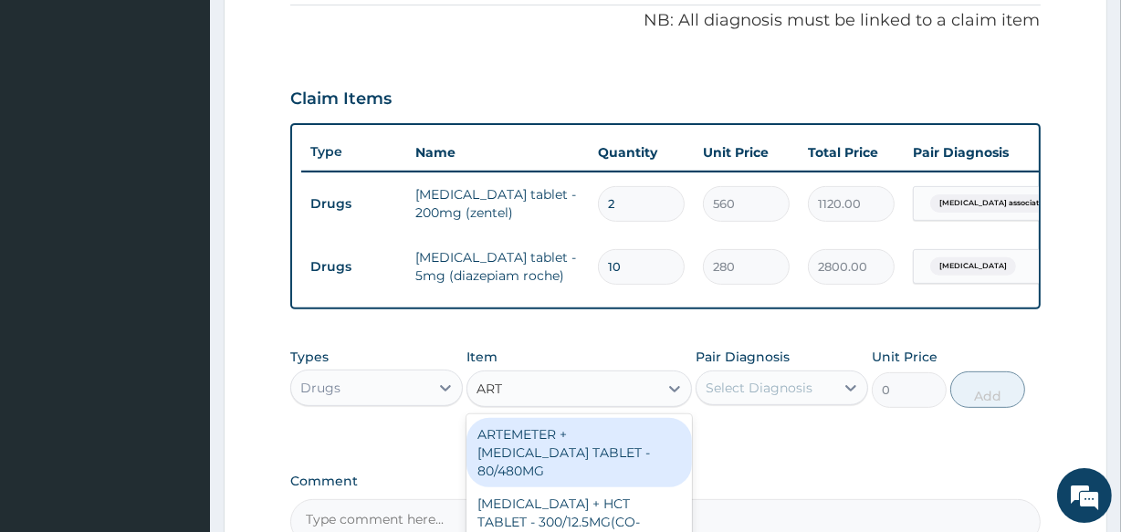
type input "ARTE"
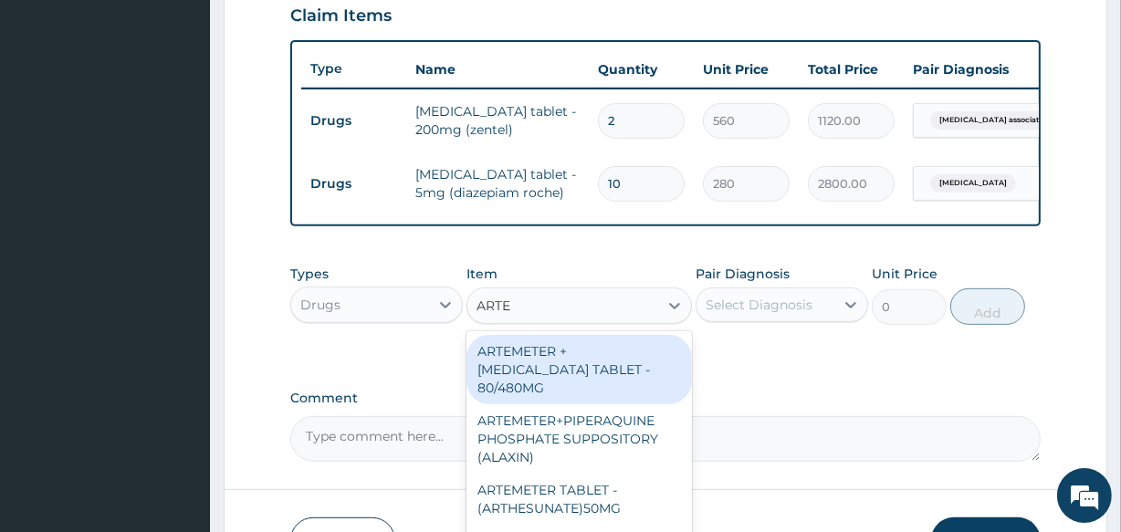
click at [585, 401] on div "ARTEMETER + LUMEFANTRINE TABLET - 80/480MG" at bounding box center [579, 369] width 225 height 69
type input "364"
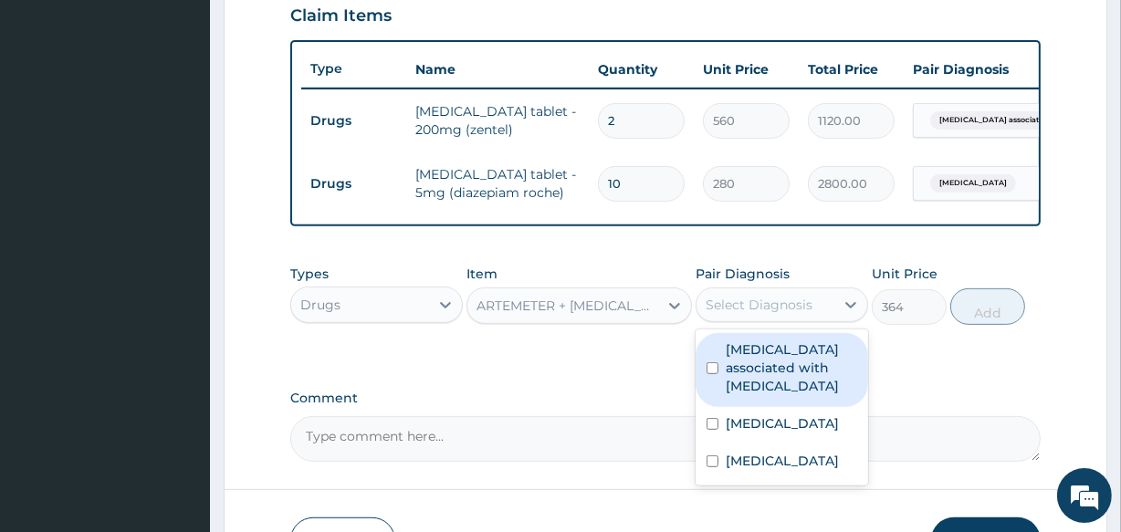
click at [777, 314] on div "Select Diagnosis" at bounding box center [759, 305] width 107 height 18
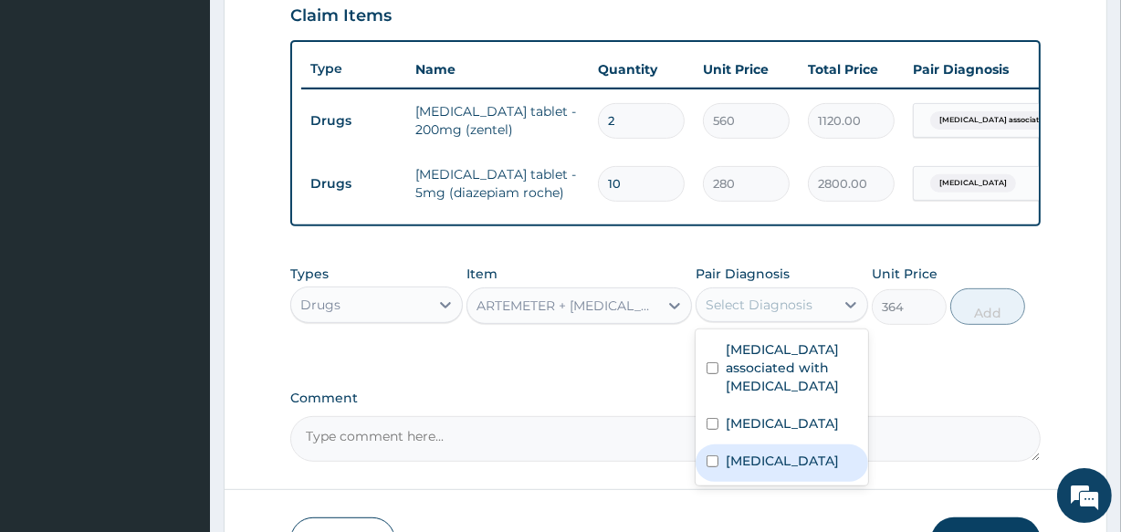
drag, startPoint x: 737, startPoint y: 467, endPoint x: 752, endPoint y: 460, distance: 17.2
click at [739, 465] on label "Malaria" at bounding box center [782, 461] width 113 height 18
checkbox input "true"
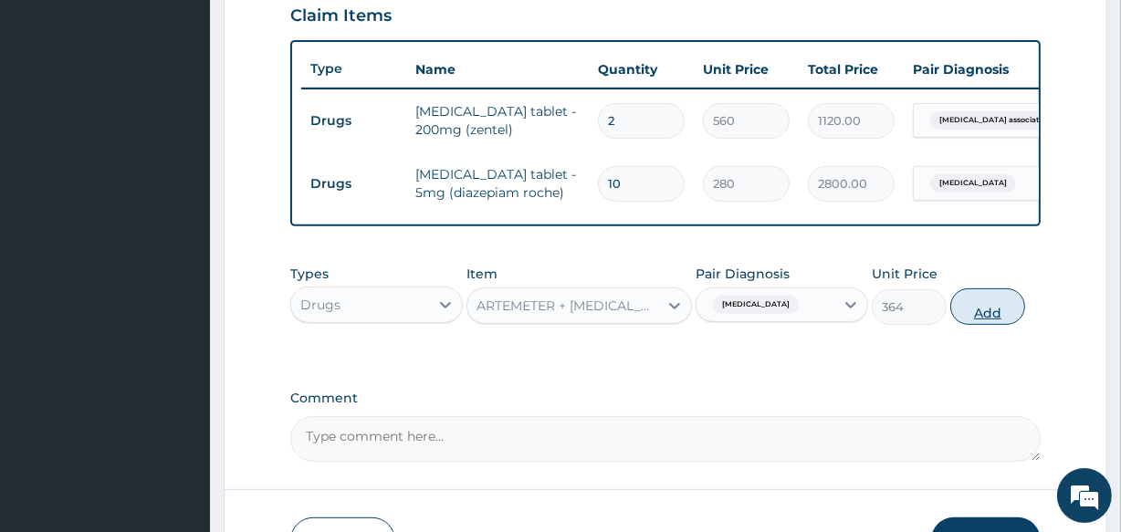
click at [981, 325] on button "Add" at bounding box center [987, 306] width 75 height 37
type input "0"
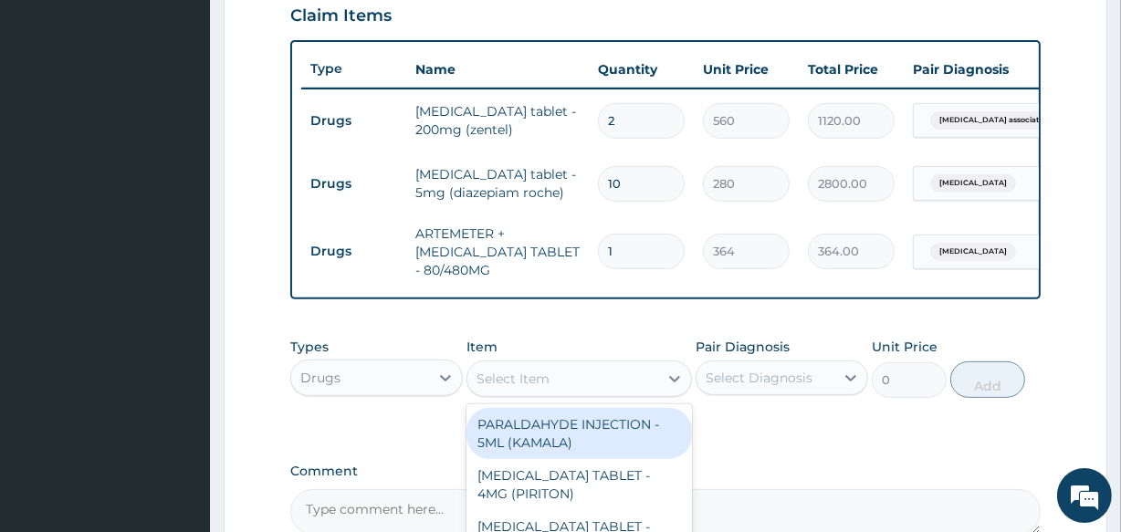
click at [575, 393] on div "Select Item" at bounding box center [562, 378] width 190 height 29
type input "PARACET"
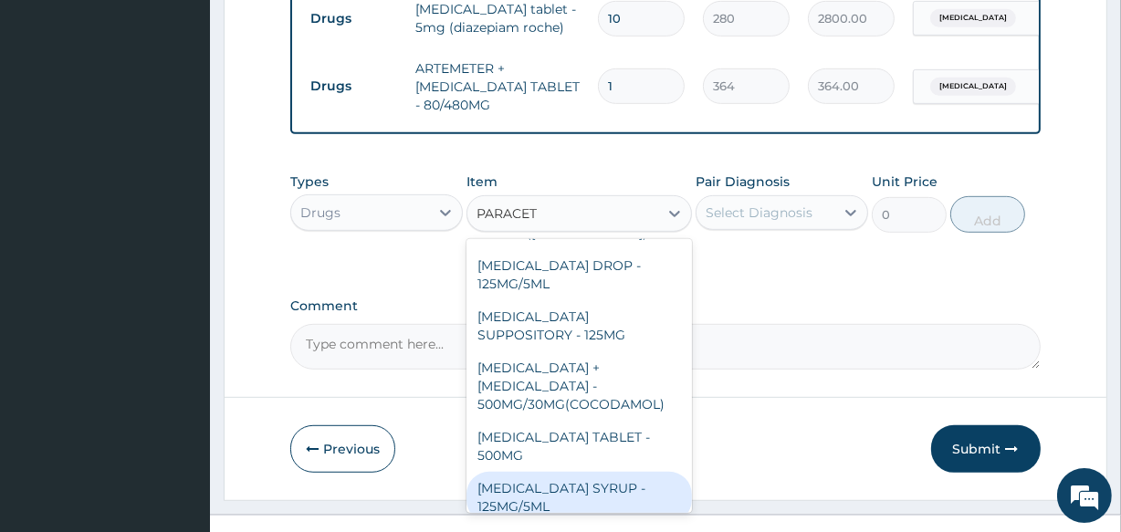
scroll to position [211, 0]
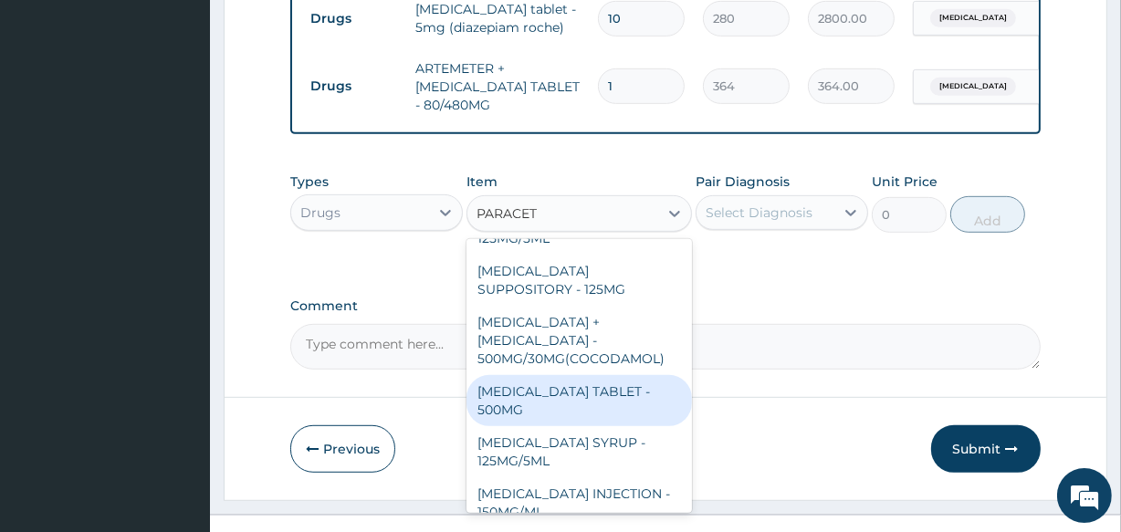
drag, startPoint x: 601, startPoint y: 399, endPoint x: 715, endPoint y: 301, distance: 150.2
click at [601, 398] on div "PARACETAMOL TABLET - 500MG" at bounding box center [579, 400] width 225 height 51
type input "33.599999999999994"
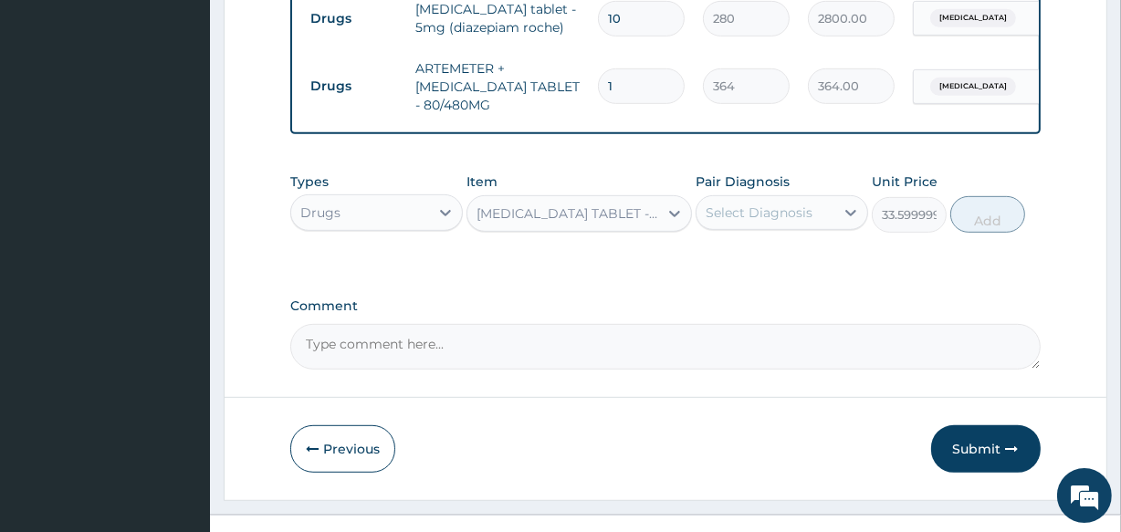
click at [793, 222] on div "Select Diagnosis" at bounding box center [759, 213] width 107 height 18
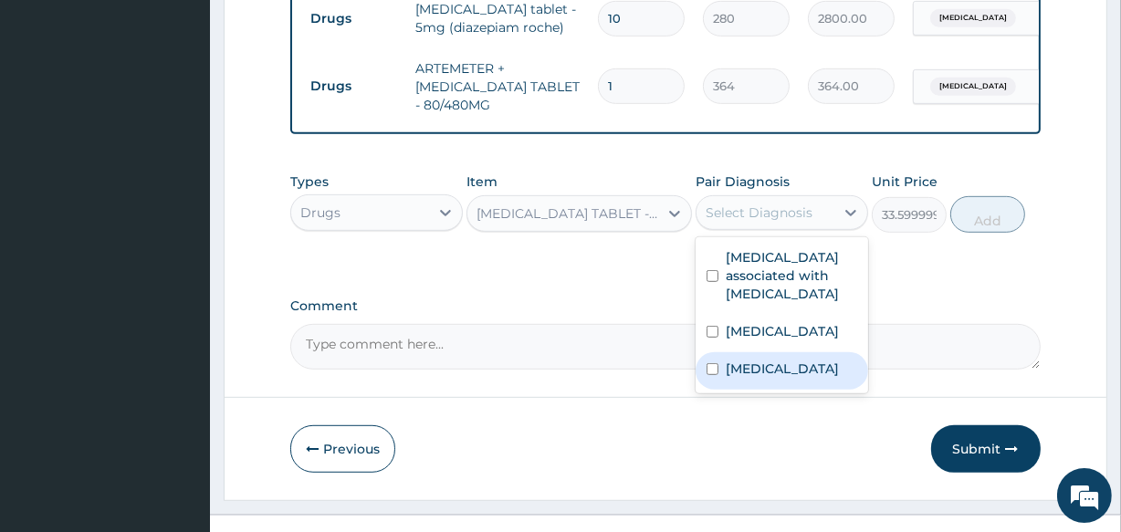
click at [780, 381] on div "Malaria" at bounding box center [782, 370] width 173 height 37
checkbox input "true"
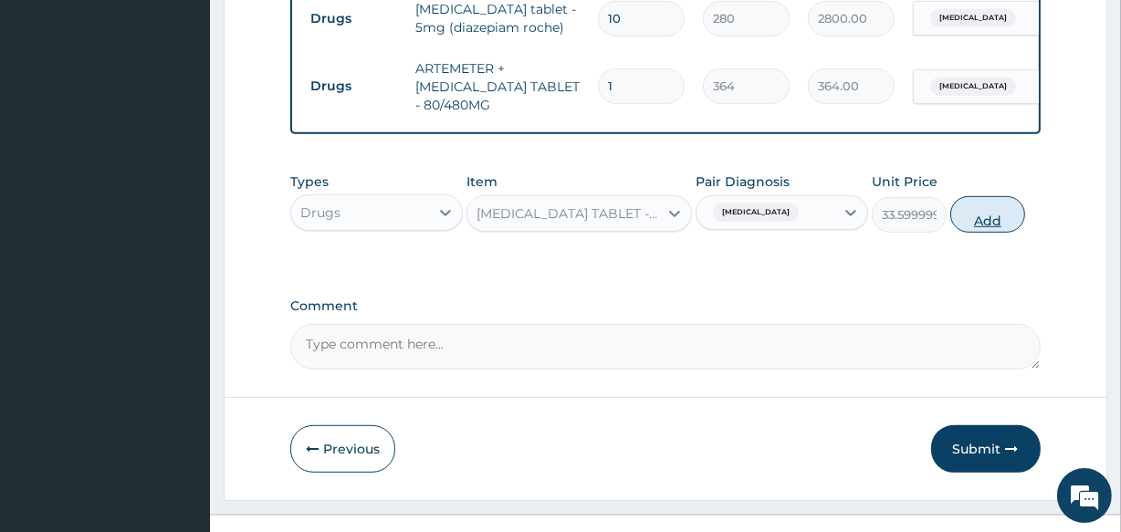
click at [994, 221] on button "Add" at bounding box center [987, 214] width 75 height 37
type input "0"
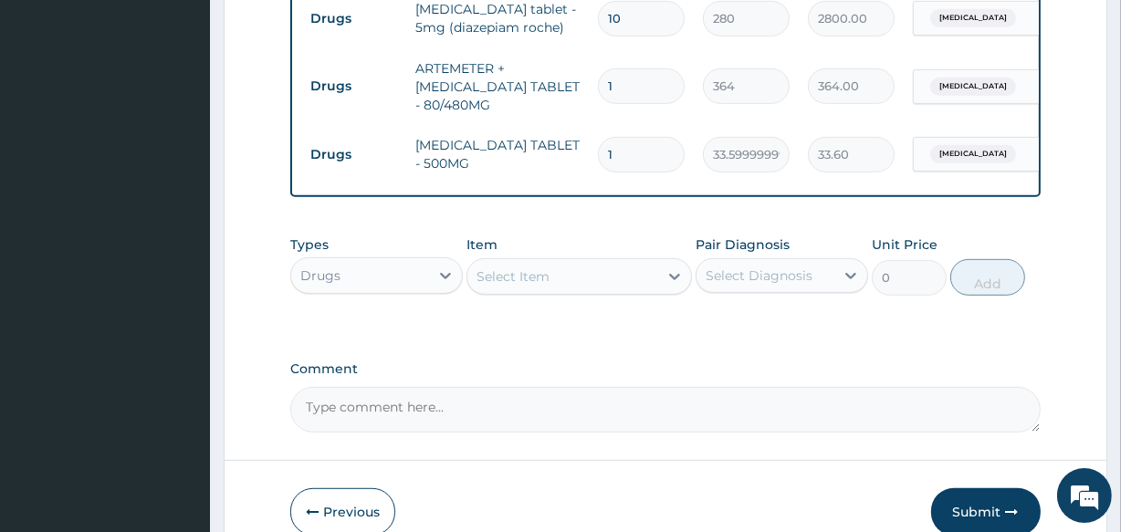
type input "18"
type input "604.80"
type input "18"
drag, startPoint x: 648, startPoint y: 82, endPoint x: 592, endPoint y: 103, distance: 60.4
click at [592, 103] on td "1" at bounding box center [641, 86] width 105 height 54
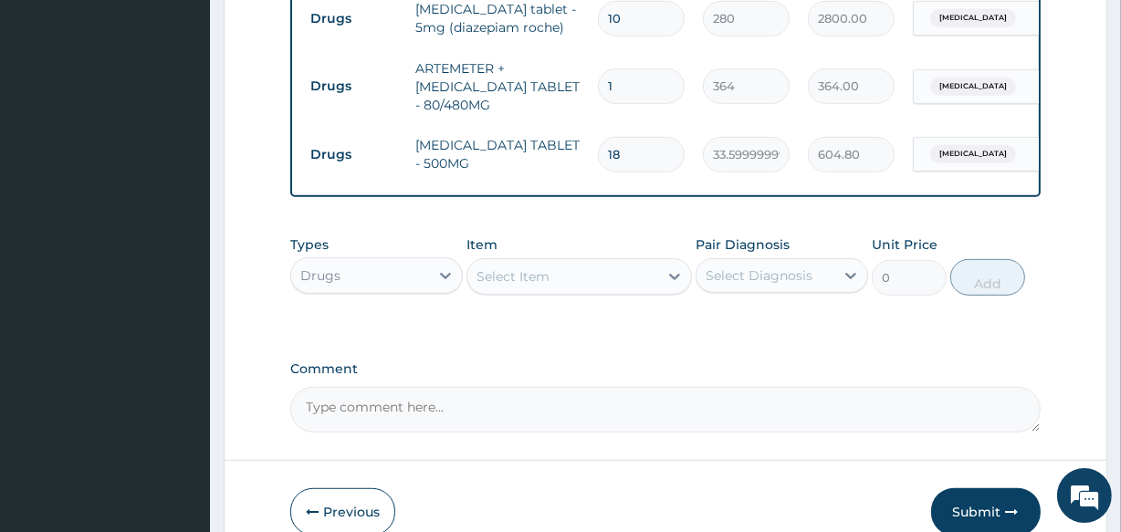
type input "6"
type input "2184.00"
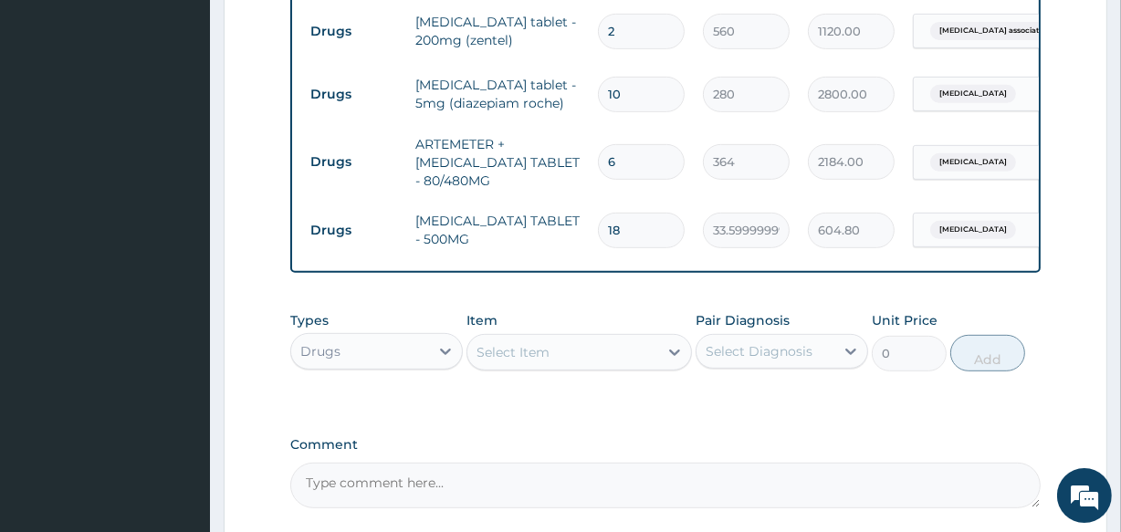
scroll to position [639, 0]
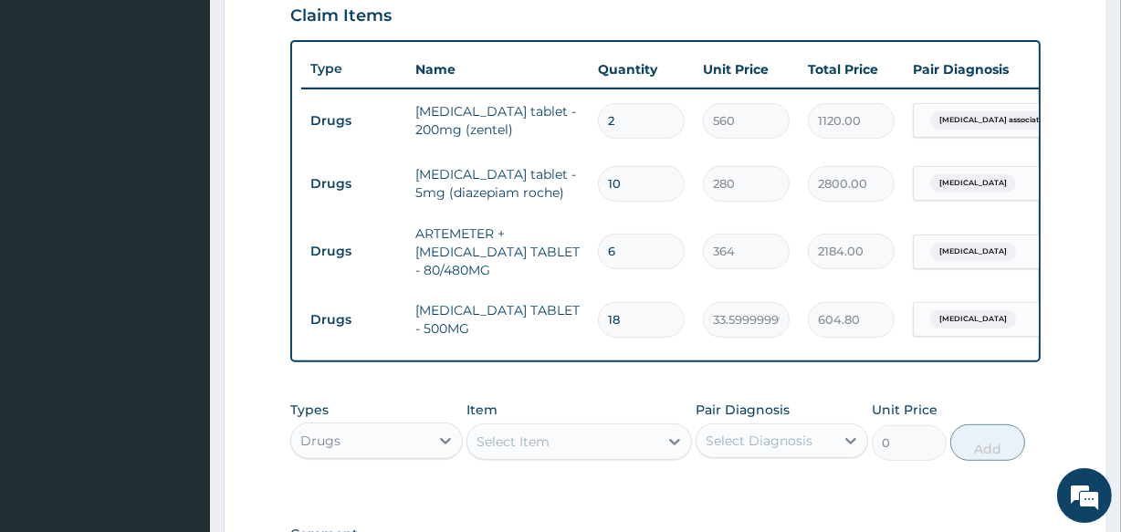
type input "6"
click at [377, 448] on div "Drugs" at bounding box center [360, 440] width 138 height 29
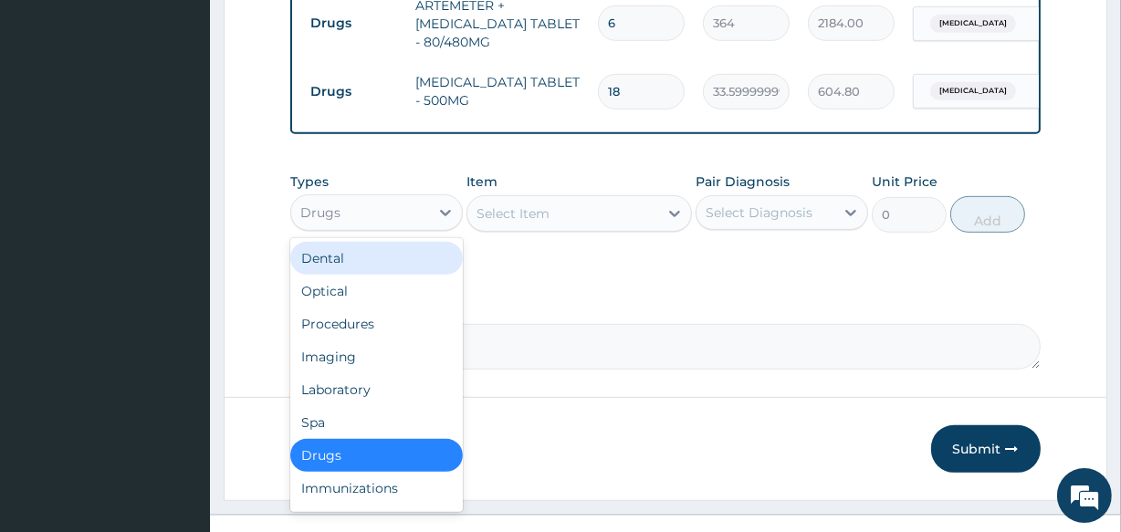
scroll to position [887, 0]
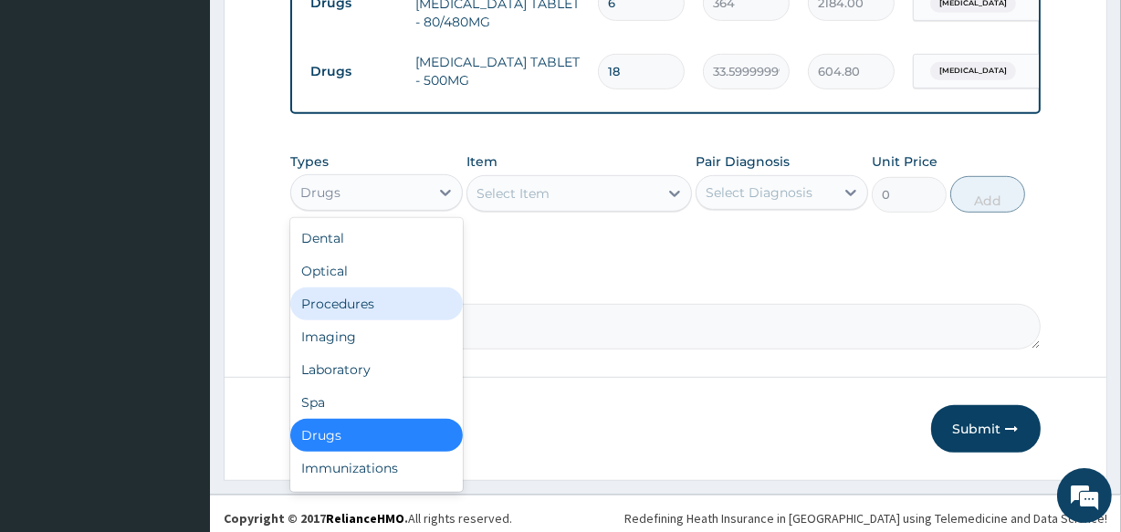
click at [386, 320] on div "Procedures" at bounding box center [376, 304] width 173 height 33
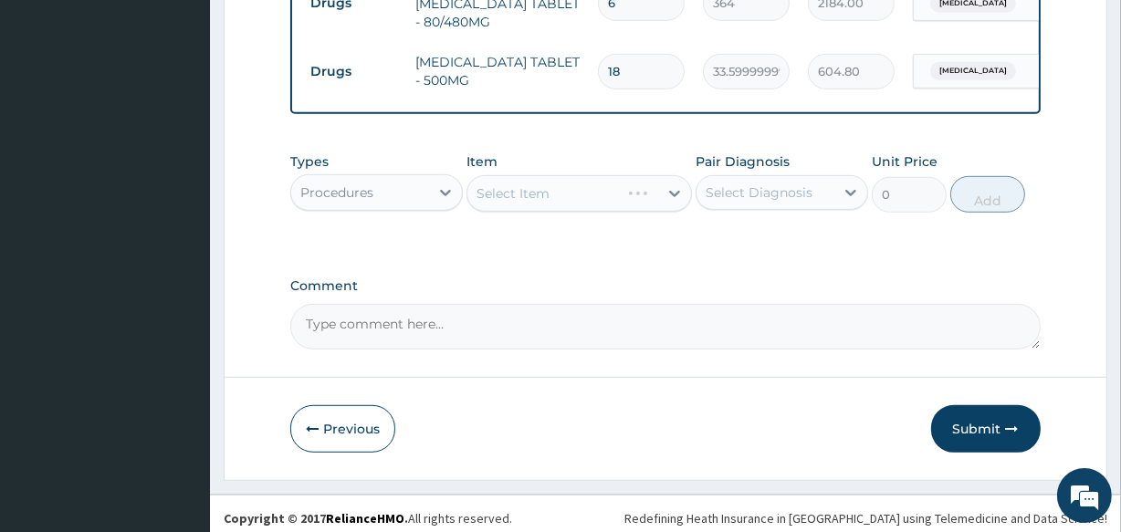
click at [570, 205] on div "Select Item" at bounding box center [579, 193] width 225 height 37
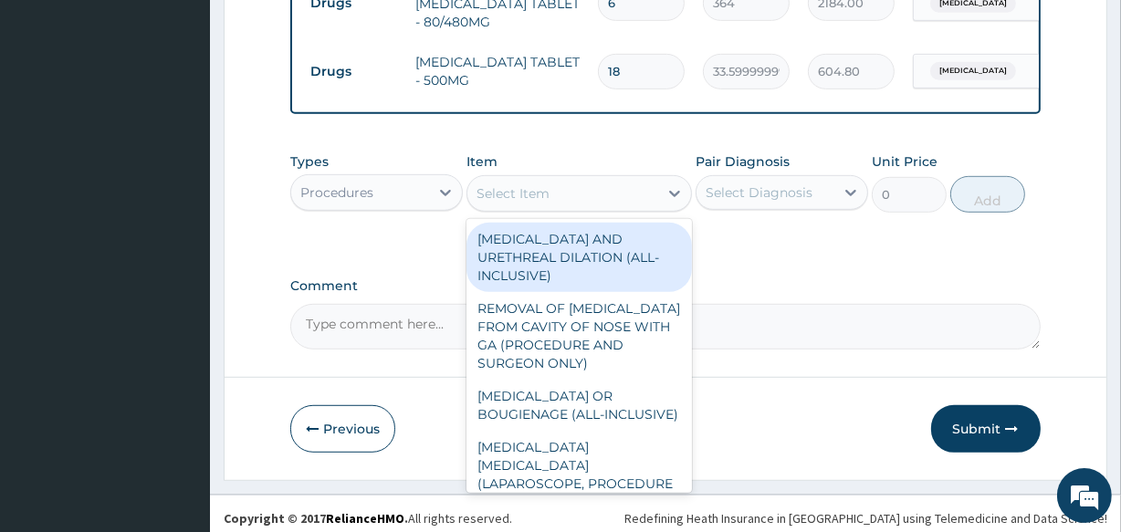
click at [570, 205] on div "Select Item" at bounding box center [562, 193] width 190 height 29
type input "REG"
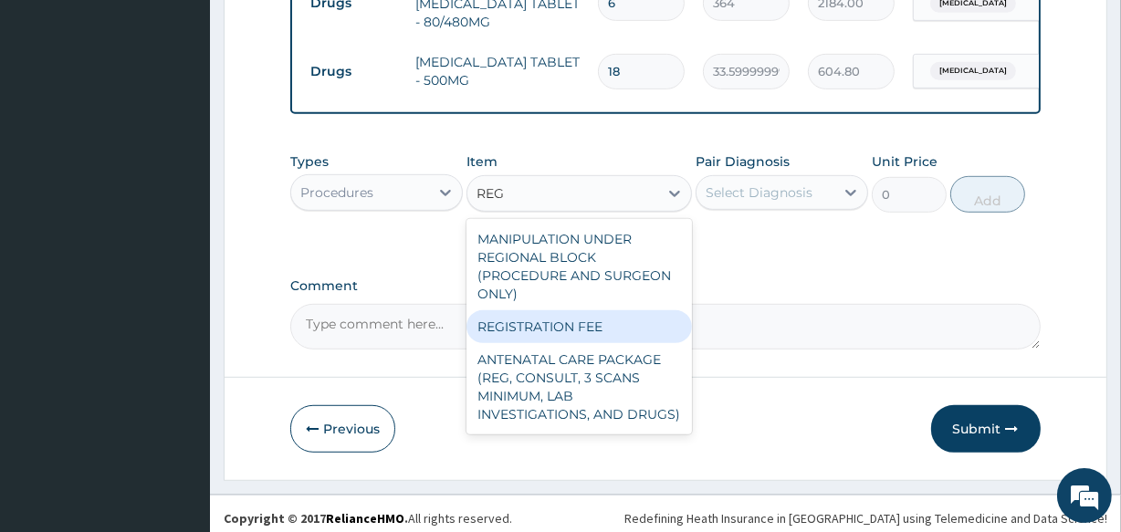
click at [567, 331] on div "REGISTRATION FEE" at bounding box center [579, 326] width 225 height 33
type input "2500"
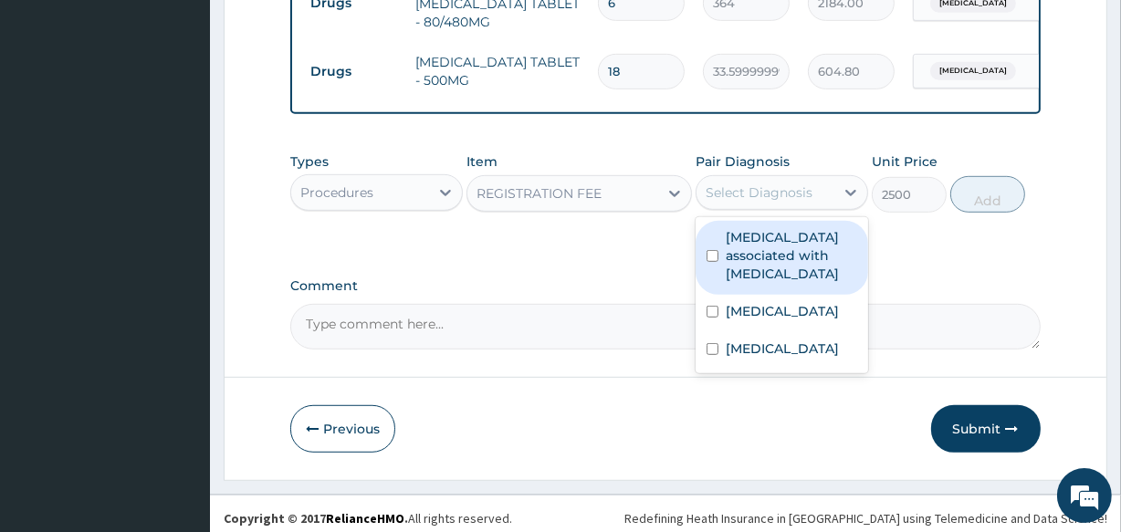
click at [738, 202] on div "Select Diagnosis" at bounding box center [759, 193] width 107 height 18
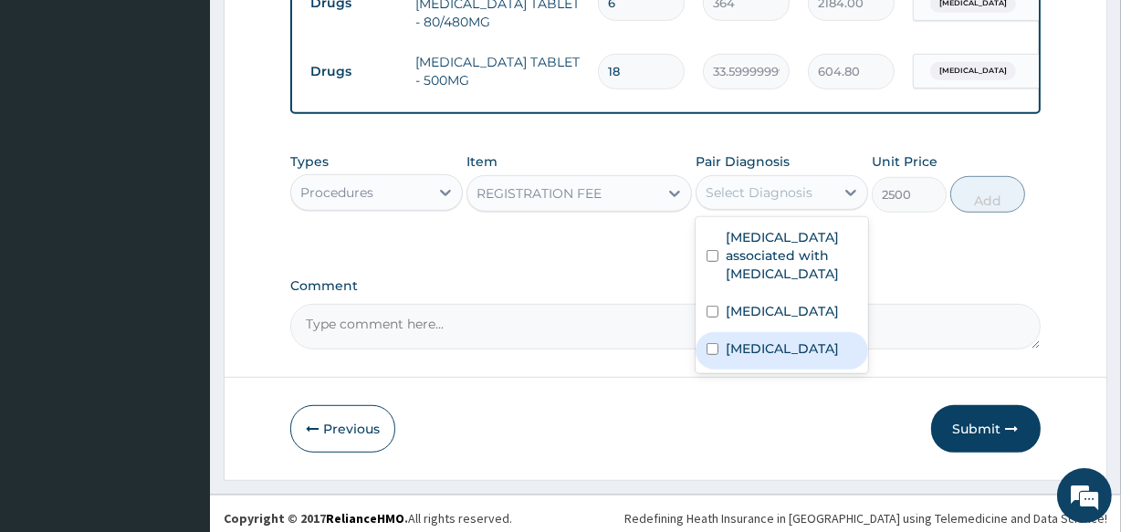
click at [726, 362] on div "Malaria" at bounding box center [782, 350] width 173 height 37
checkbox input "true"
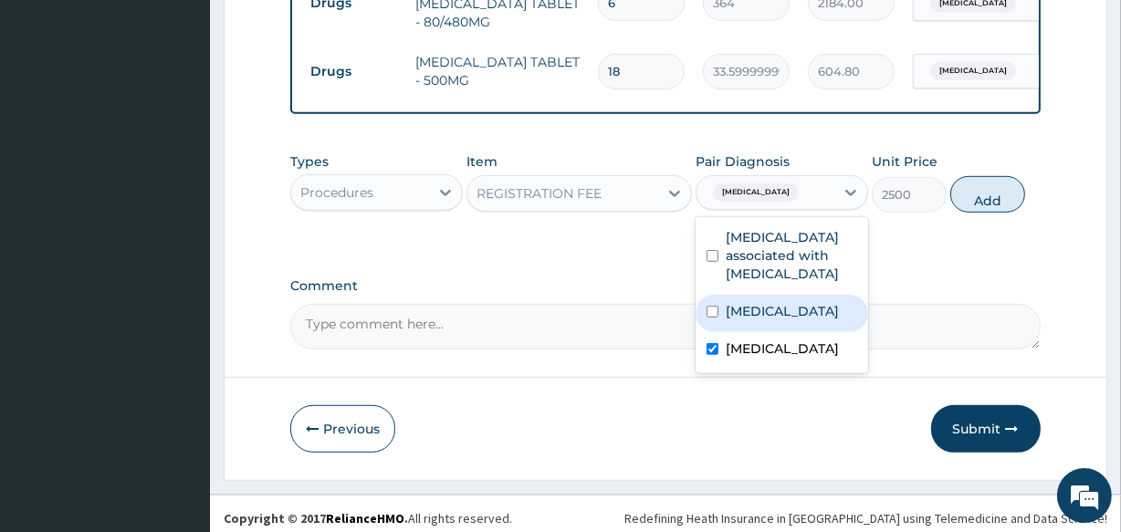
click at [749, 319] on label "Insomnia" at bounding box center [782, 311] width 113 height 18
checkbox input "true"
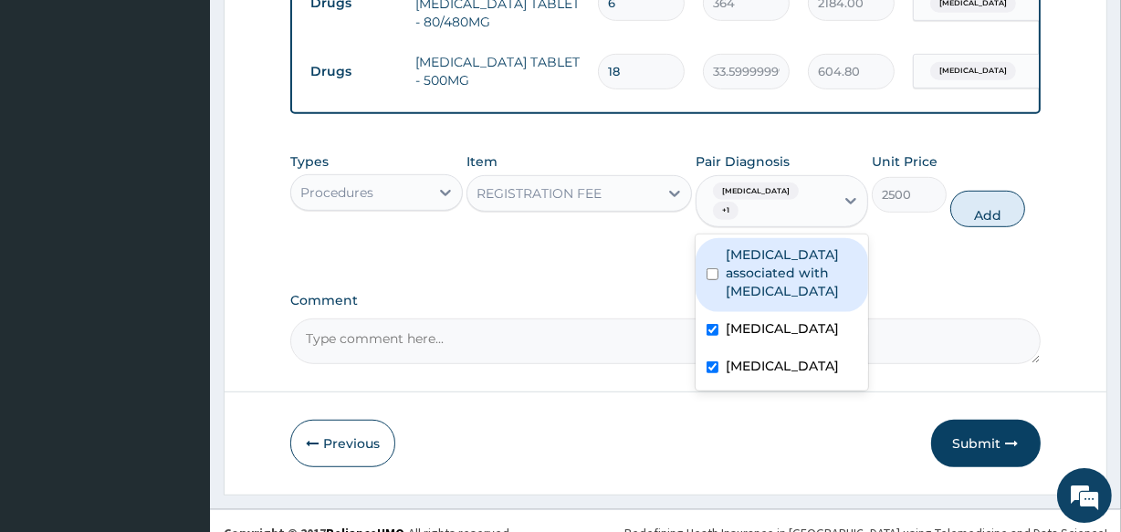
click at [791, 256] on label "Arthropathy associated with helminthiasis" at bounding box center [791, 273] width 131 height 55
checkbox input "true"
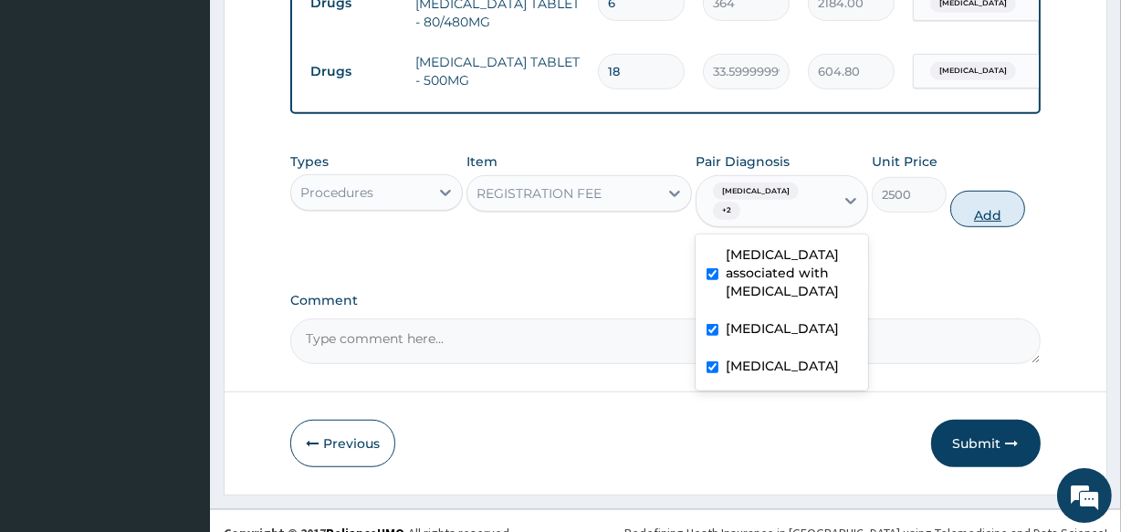
click at [998, 198] on button "Add" at bounding box center [987, 209] width 75 height 37
type input "0"
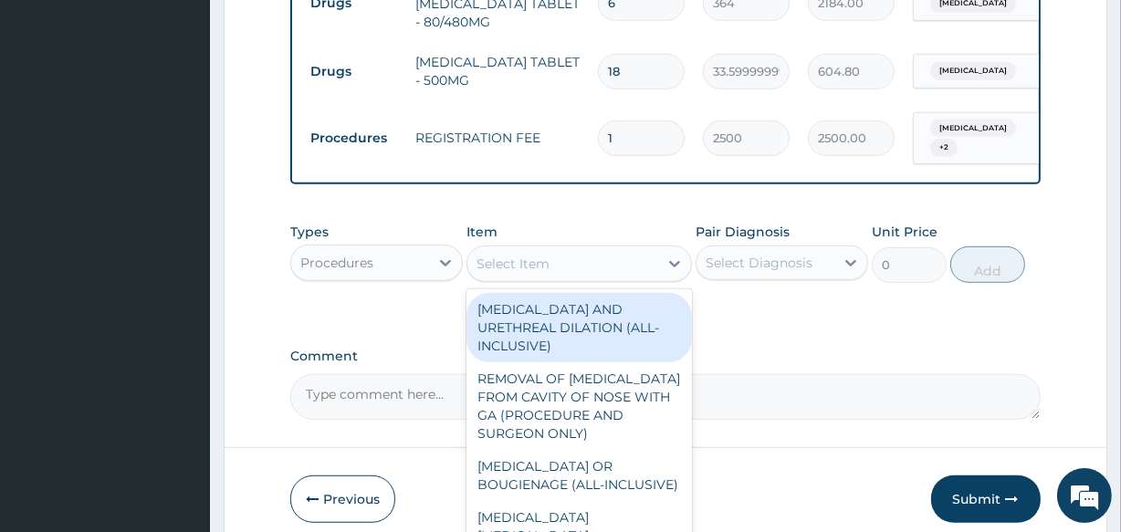
click at [570, 263] on div "Select Item" at bounding box center [562, 263] width 190 height 29
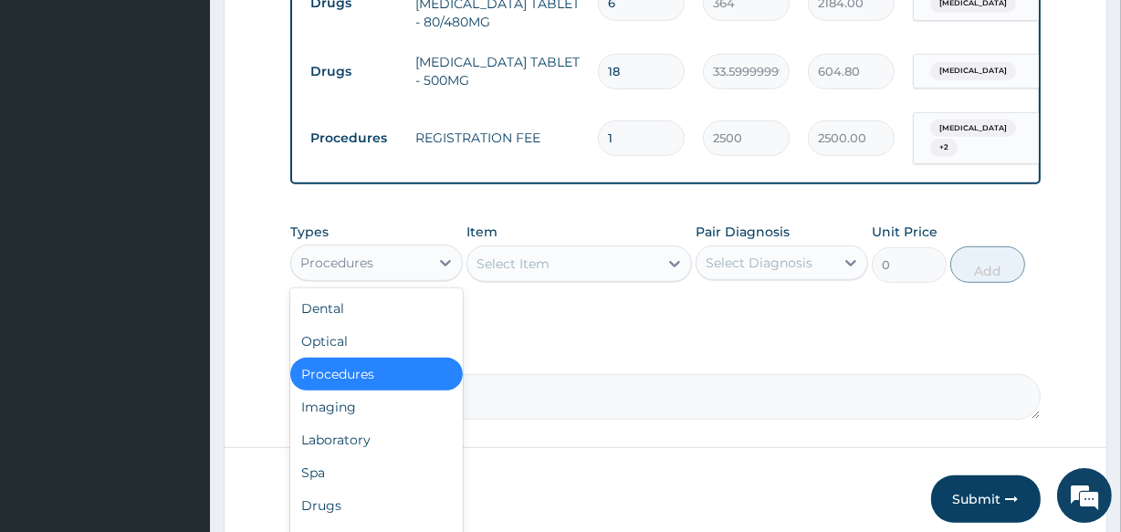
click at [419, 253] on div "Procedures" at bounding box center [360, 262] width 138 height 29
click at [371, 437] on div "Laboratory" at bounding box center [376, 440] width 173 height 33
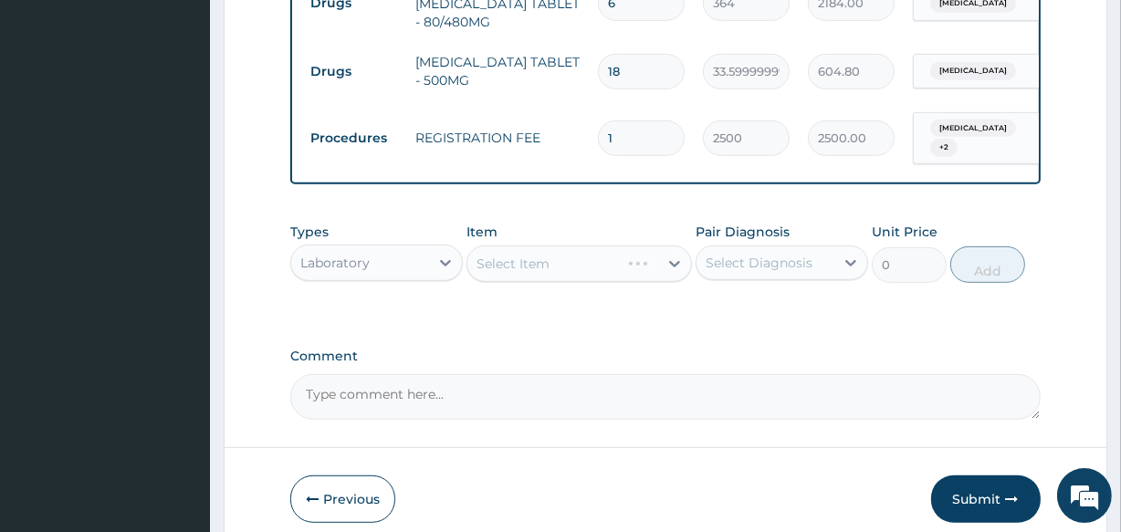
drag, startPoint x: 549, startPoint y: 271, endPoint x: 565, endPoint y: 277, distance: 17.3
click at [554, 271] on div "Select Item" at bounding box center [579, 264] width 225 height 37
click at [570, 279] on div "Select Item" at bounding box center [579, 264] width 225 height 37
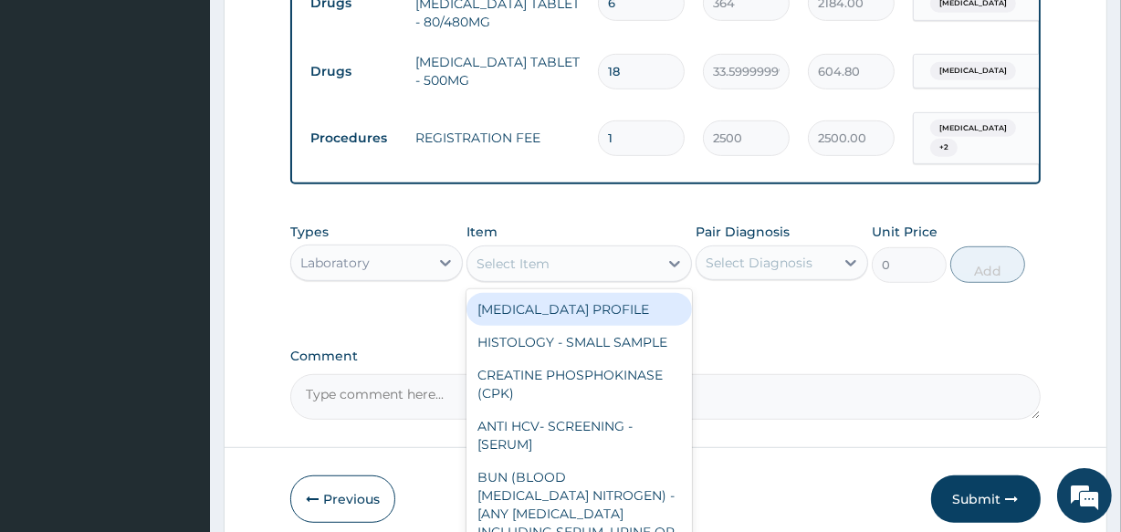
click at [578, 278] on div "Select Item" at bounding box center [562, 263] width 190 height 29
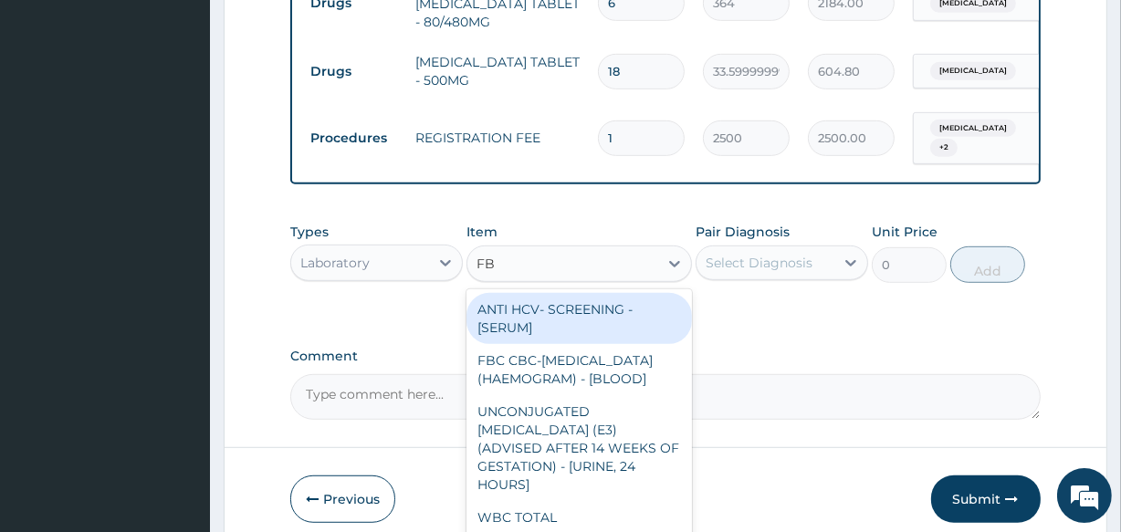
type input "FBC"
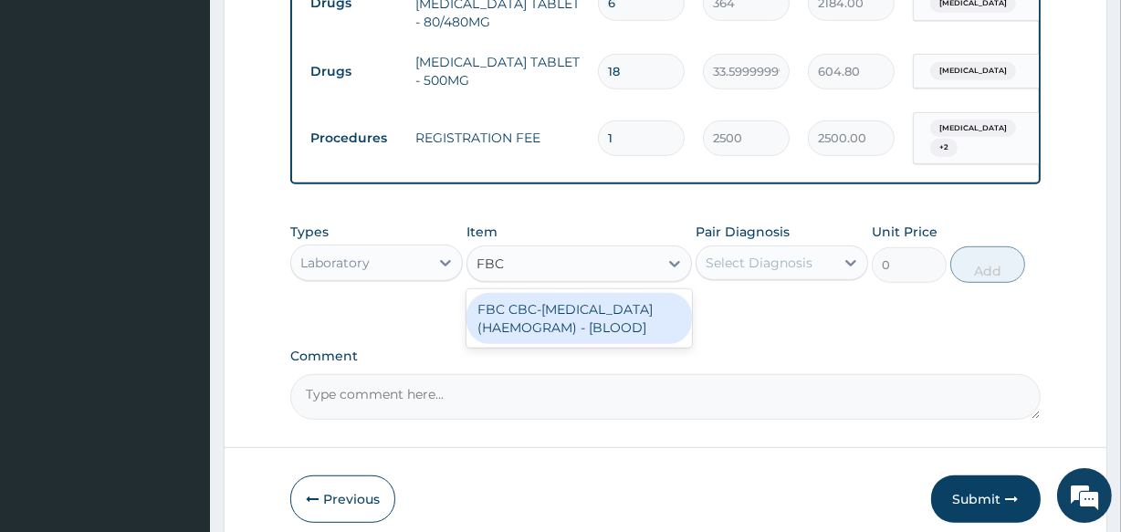
click at [586, 309] on div "FBC CBC-COMPLETE BLOOD COUNT (HAEMOGRAM) - [BLOOD]" at bounding box center [579, 318] width 225 height 51
type input "5000"
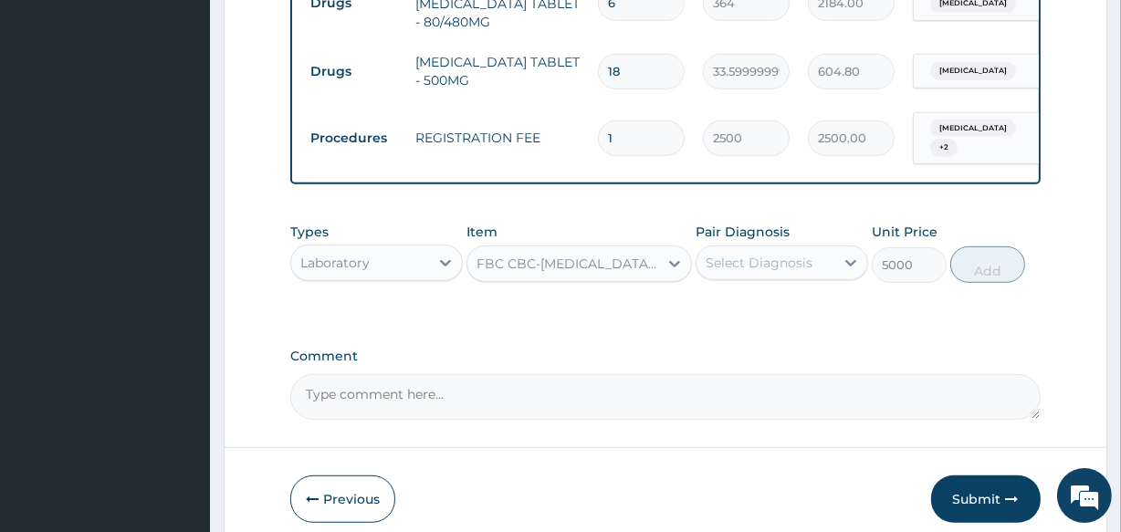
click at [801, 288] on div "Types Laboratory Item option FBC CBC-COMPLETE BLOOD COUNT (HAEMOGRAM) - [BLOOD]…" at bounding box center [665, 253] width 750 height 79
click at [796, 266] on div "Select Diagnosis" at bounding box center [759, 263] width 107 height 18
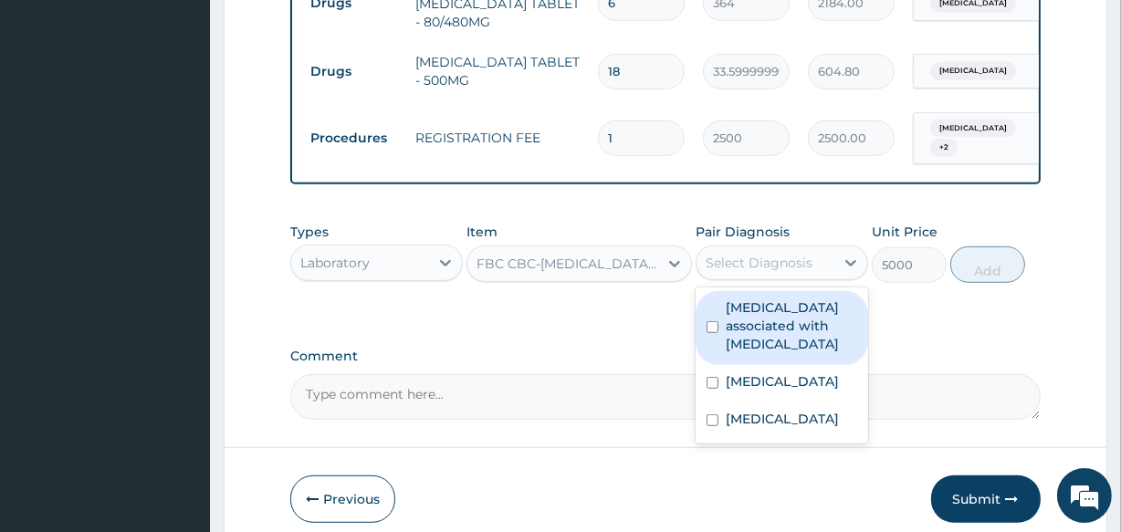
drag, startPoint x: 721, startPoint y: 339, endPoint x: 730, endPoint y: 391, distance: 52.8
click at [735, 355] on div "Arthropathy associated with helminthiasis" at bounding box center [782, 328] width 173 height 74
checkbox input "true"
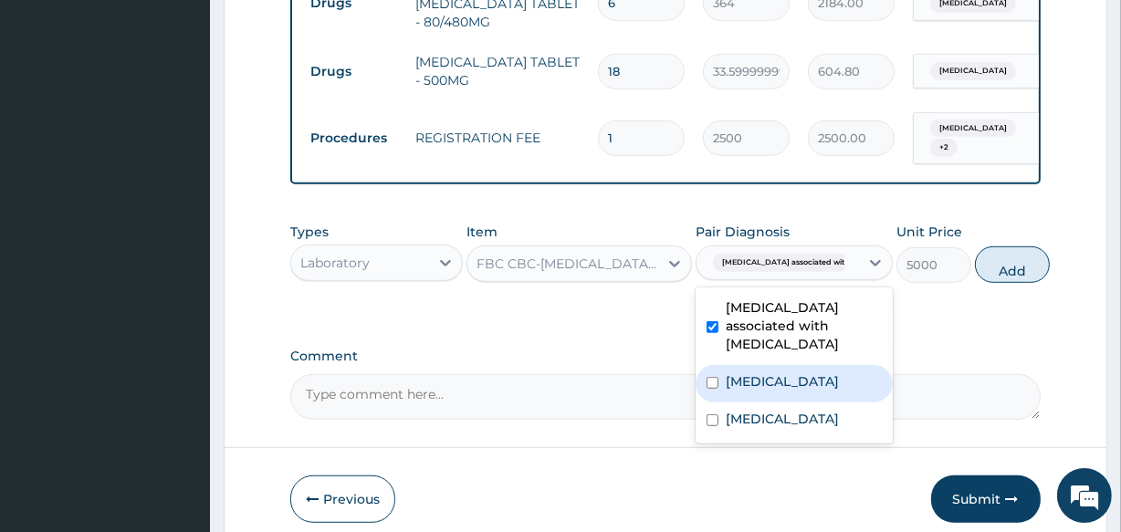
click at [731, 391] on label "Insomnia" at bounding box center [782, 381] width 113 height 18
checkbox input "true"
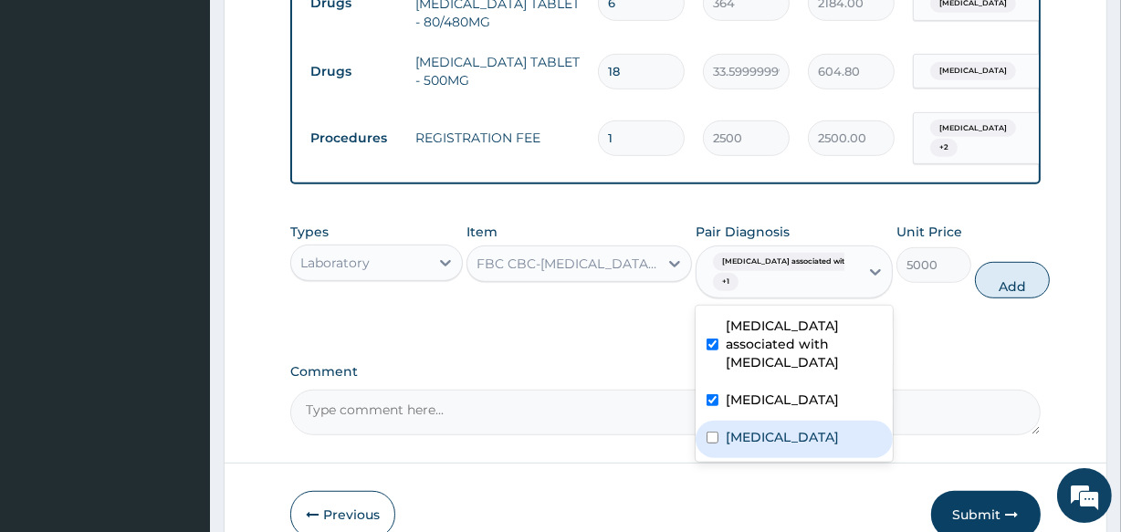
click at [723, 431] on div "Malaria" at bounding box center [794, 439] width 197 height 37
checkbox input "true"
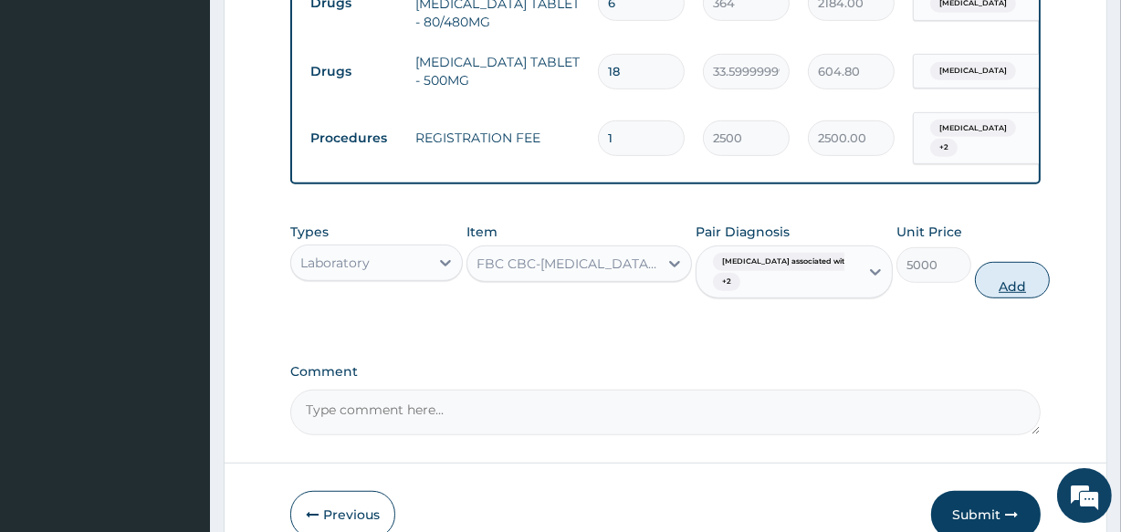
click at [975, 282] on button "Add" at bounding box center [1012, 280] width 75 height 37
type input "0"
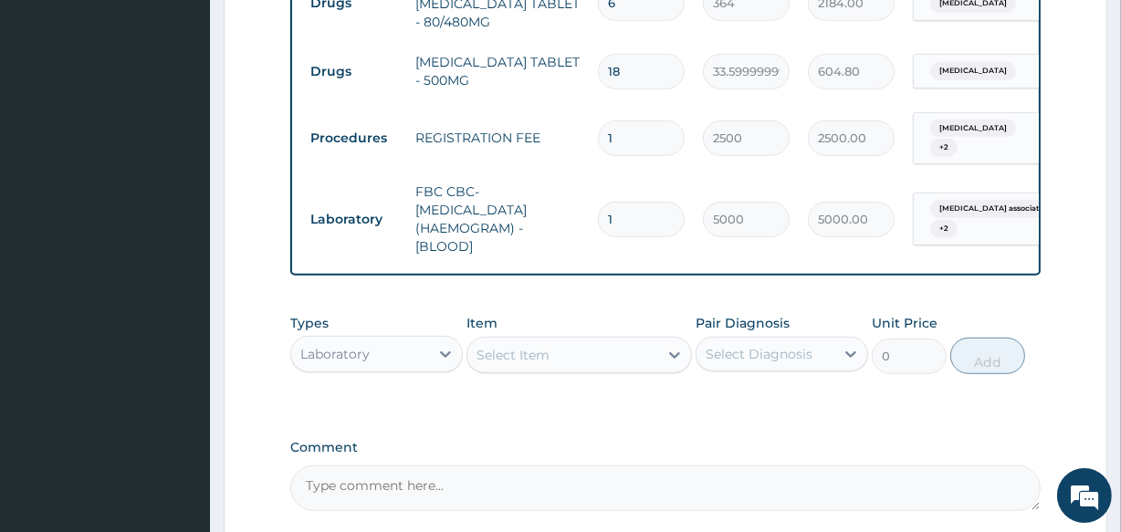
click at [606, 383] on div "Types Laboratory Item Select Item Pair Diagnosis Select Diagnosis Unit Price 0 …" at bounding box center [665, 344] width 750 height 79
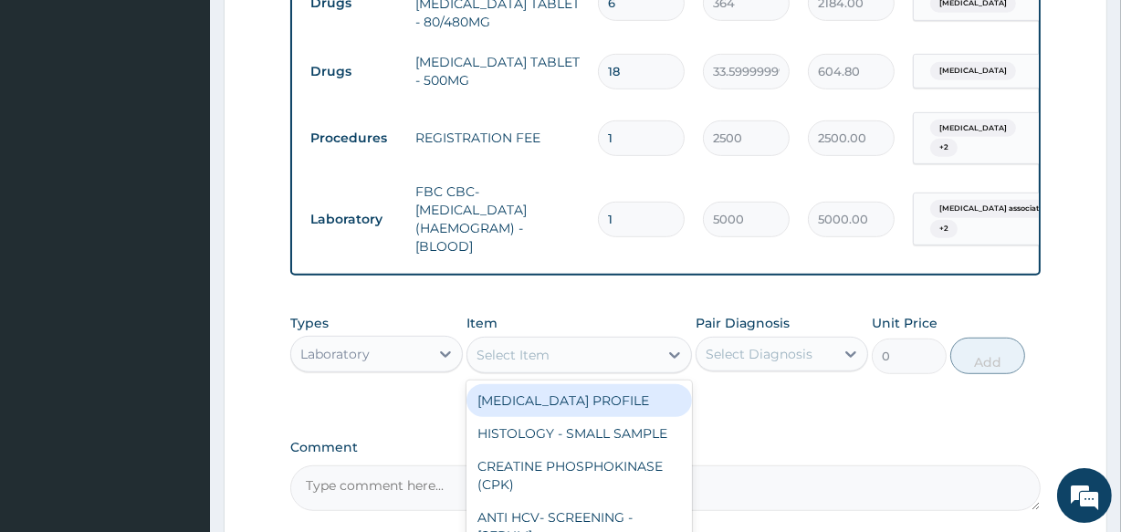
click at [610, 373] on div "Select Item" at bounding box center [579, 355] width 225 height 37
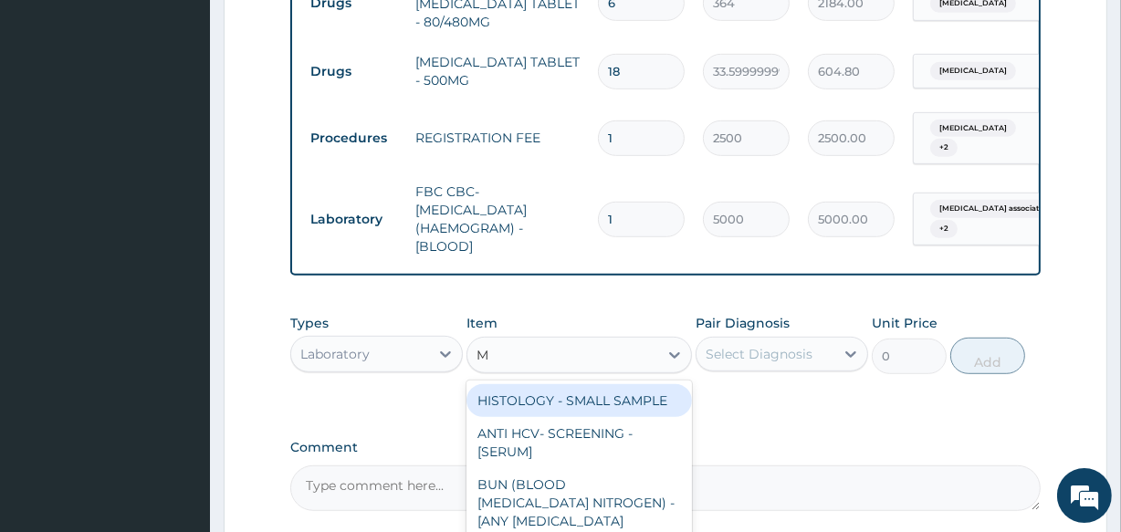
type input "MP"
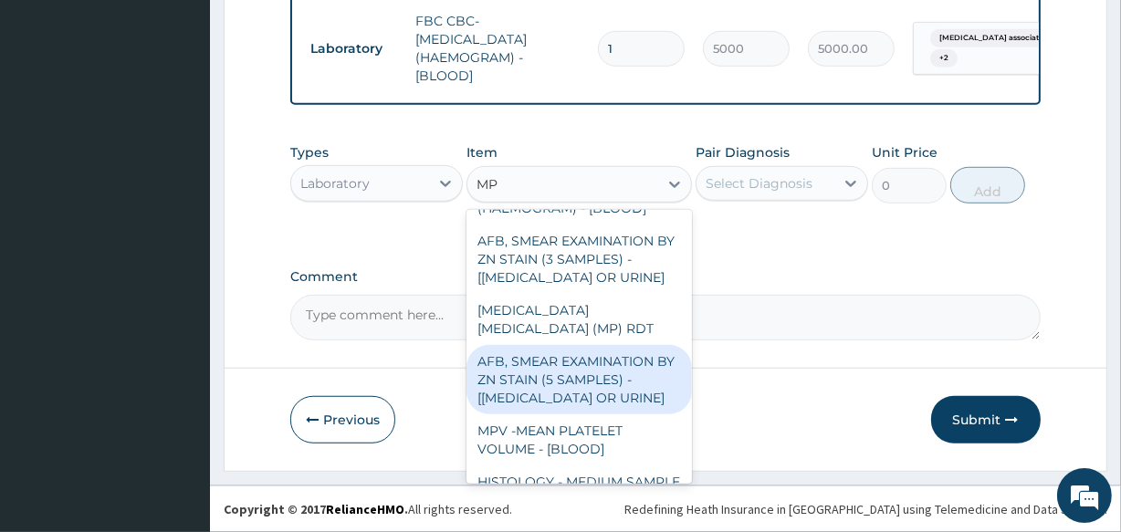
scroll to position [82, 0]
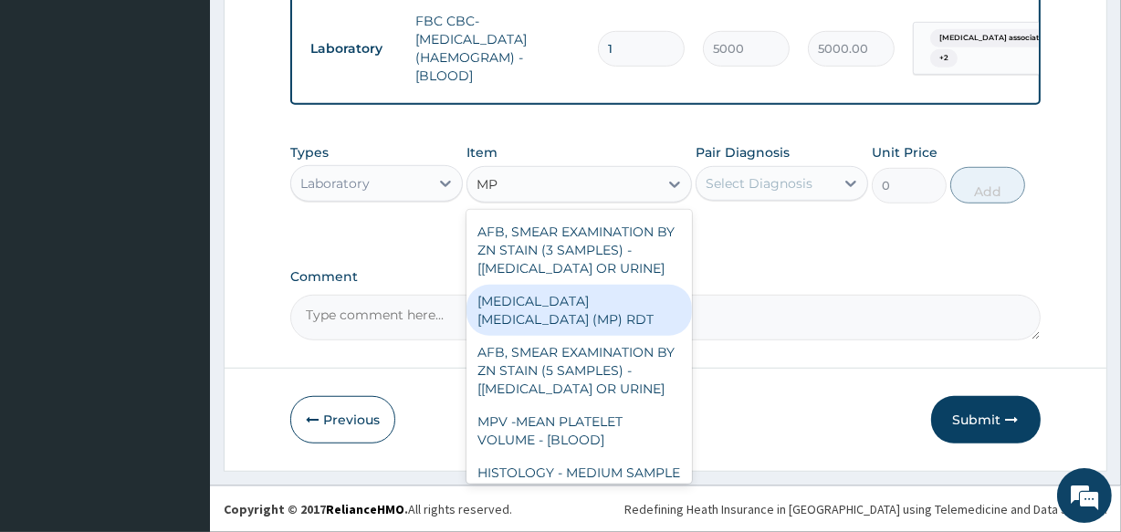
click at [588, 333] on div "MALARIA PARASITE (MP) RDT" at bounding box center [579, 310] width 225 height 51
type input "2000"
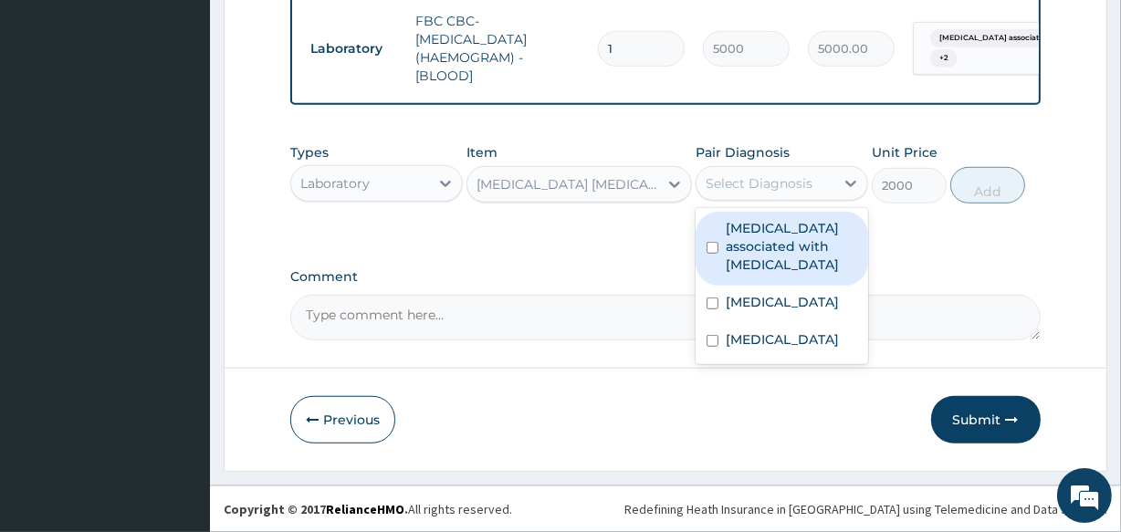
click at [799, 198] on div "Select Diagnosis" at bounding box center [766, 183] width 138 height 29
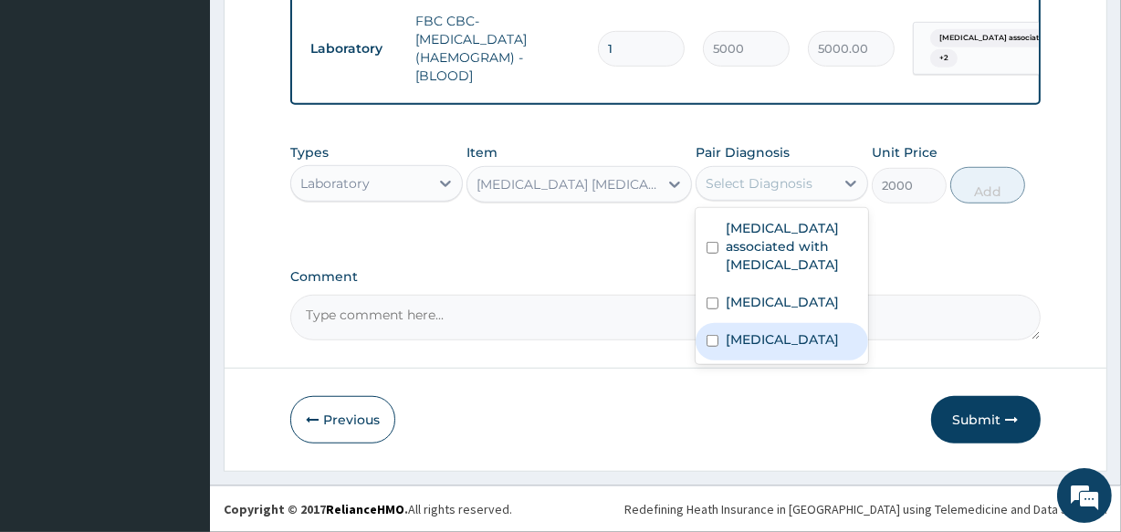
drag, startPoint x: 749, startPoint y: 336, endPoint x: 841, endPoint y: 285, distance: 105.4
click at [748, 338] on label "Malaria" at bounding box center [782, 339] width 113 height 18
checkbox input "true"
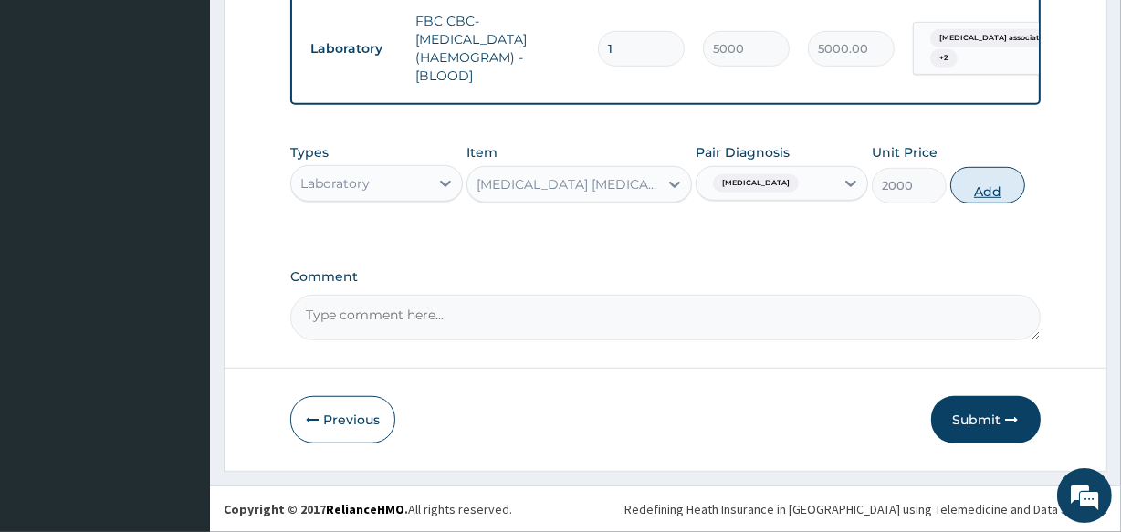
click at [983, 192] on button "Add" at bounding box center [987, 185] width 75 height 37
type input "0"
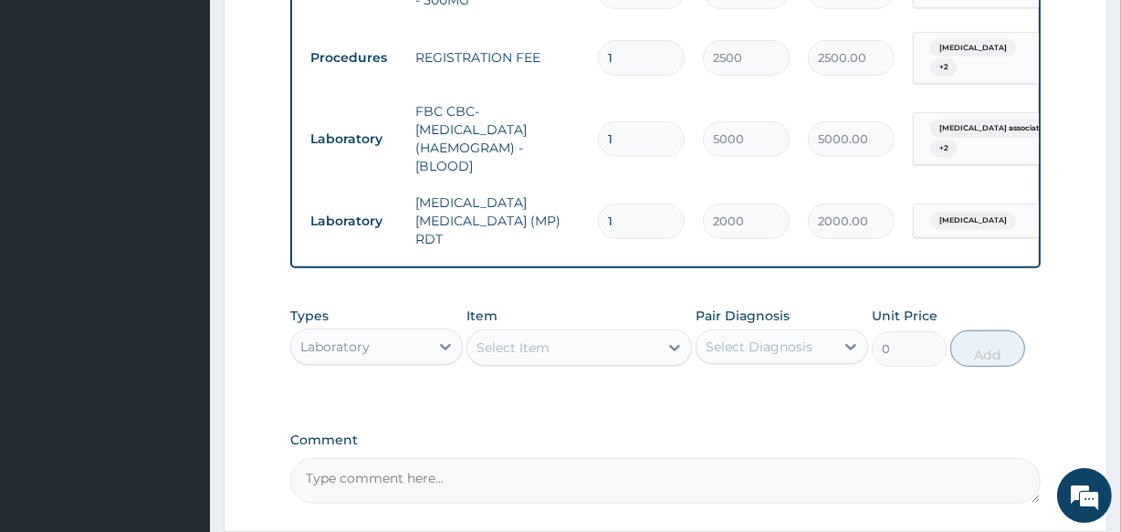
scroll to position [1063, 0]
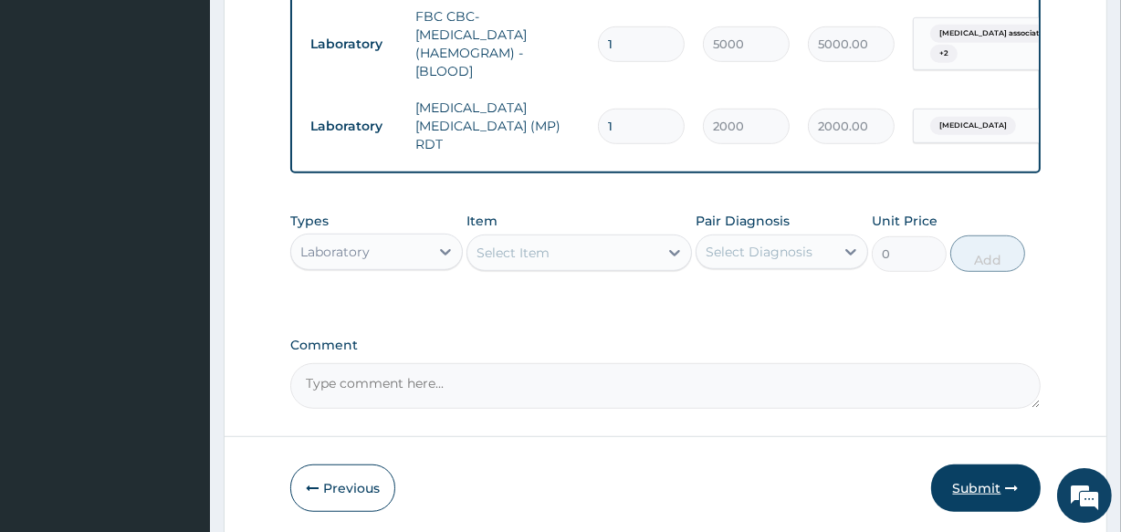
click at [1009, 484] on icon "button" at bounding box center [1012, 488] width 13 height 13
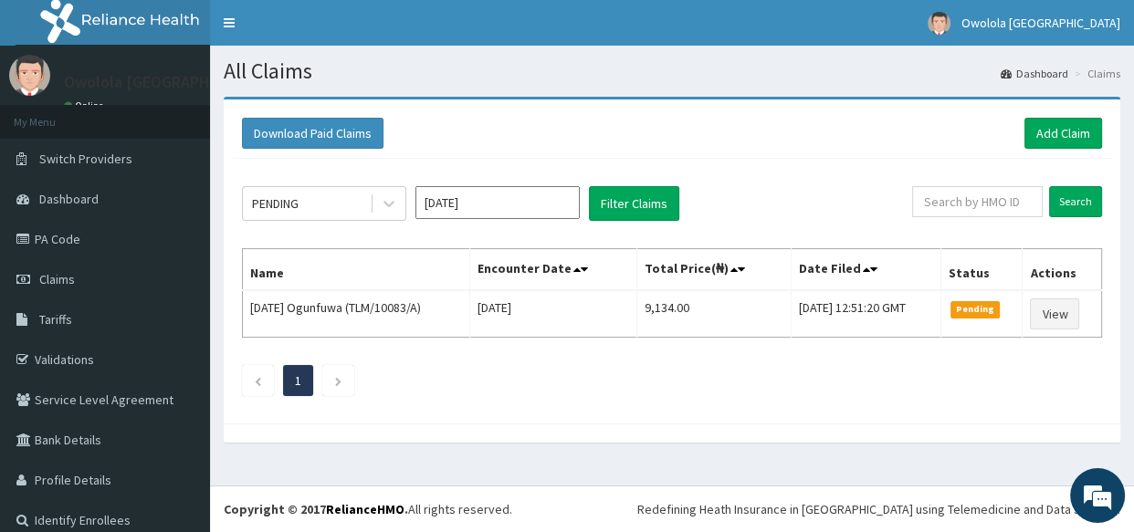
click at [278, 173] on div "PENDING [DATE] Filter Claims Search Name Encounter Date Total Price(₦) Date Fil…" at bounding box center [672, 287] width 878 height 256
click at [281, 186] on div "PENDING" at bounding box center [324, 203] width 164 height 35
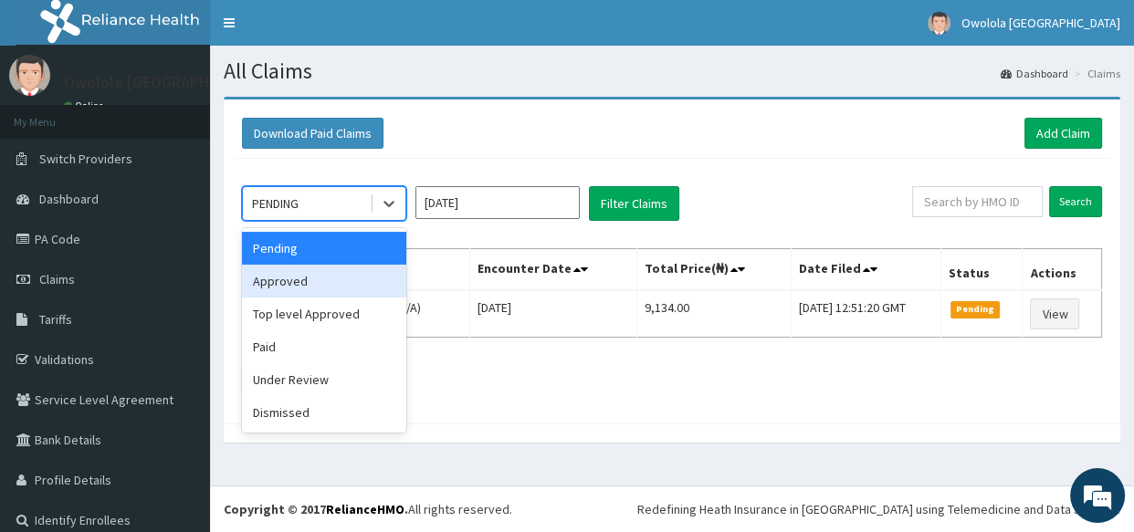
drag, startPoint x: 285, startPoint y: 270, endPoint x: 311, endPoint y: 266, distance: 26.9
click at [286, 271] on div "Approved" at bounding box center [324, 281] width 164 height 33
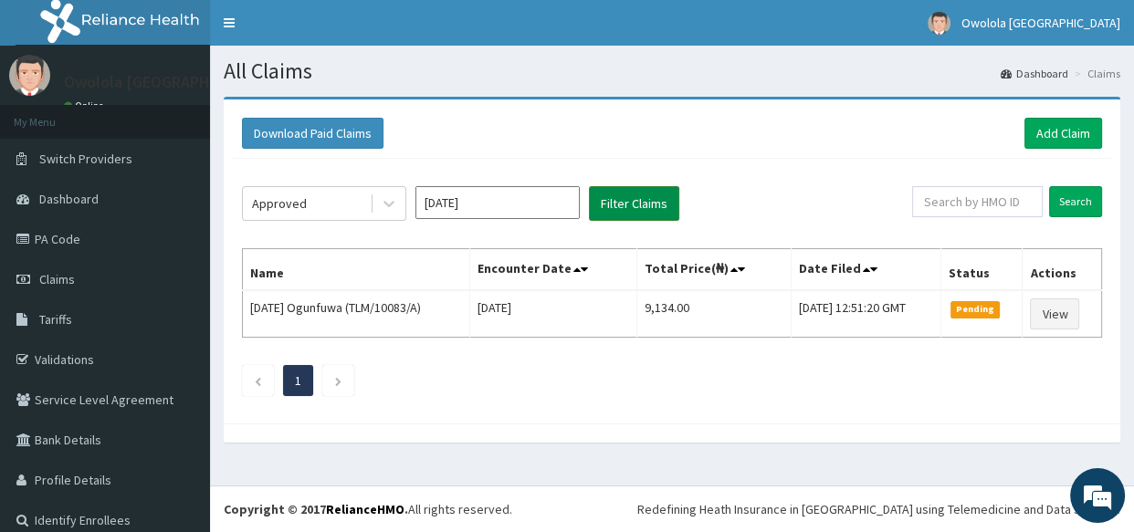
click at [637, 201] on button "Filter Claims" at bounding box center [634, 203] width 90 height 35
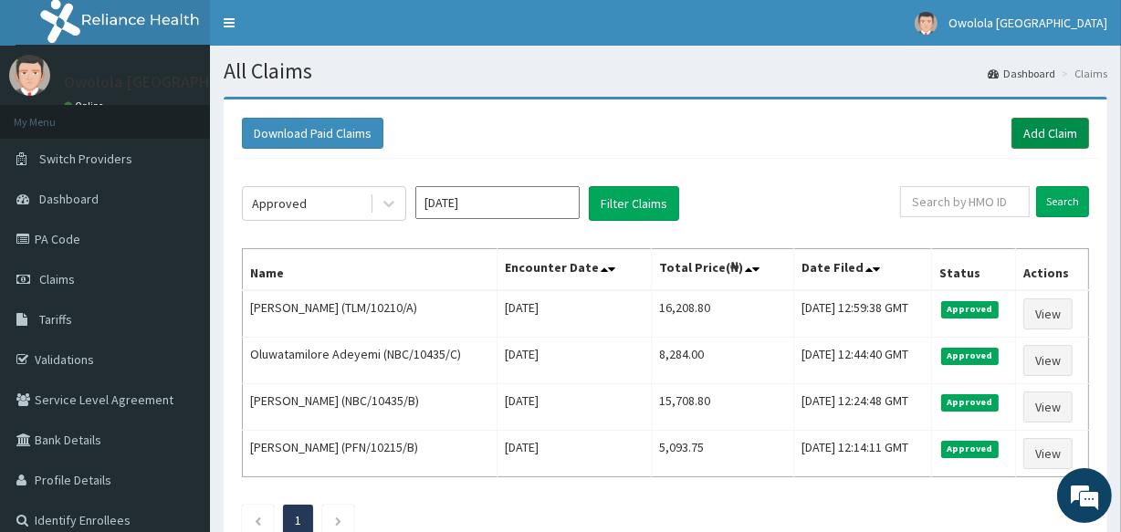
click at [1062, 124] on link "Add Claim" at bounding box center [1051, 133] width 78 height 31
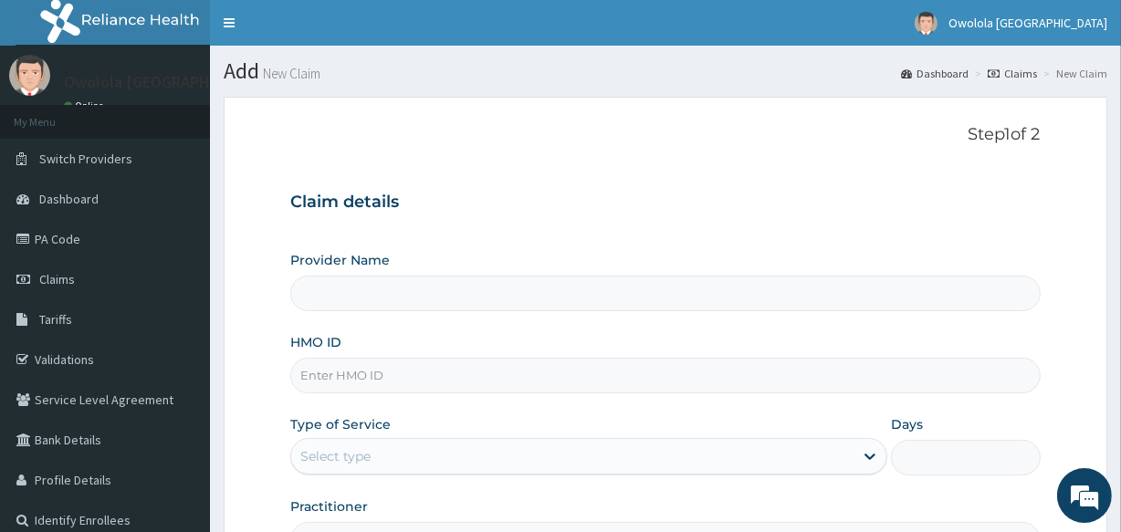
type input "owolola [GEOGRAPHIC_DATA]"
click at [801, 387] on input "HMO ID" at bounding box center [665, 376] width 750 height 36
click at [448, 383] on input "HMO ID" at bounding box center [665, 376] width 750 height 36
type input "TLM/10049/A"
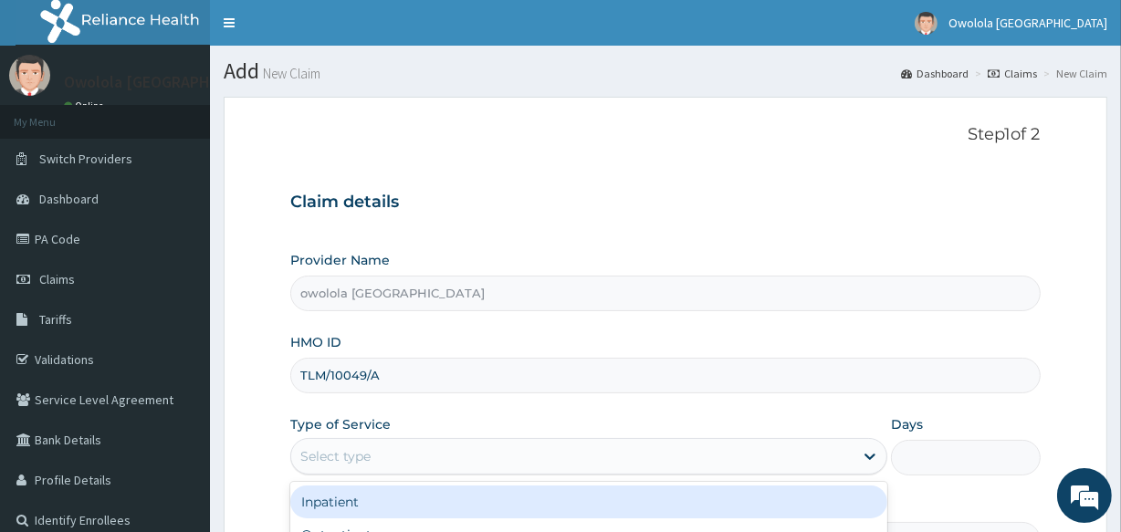
click at [525, 457] on div "Select type" at bounding box center [572, 456] width 562 height 29
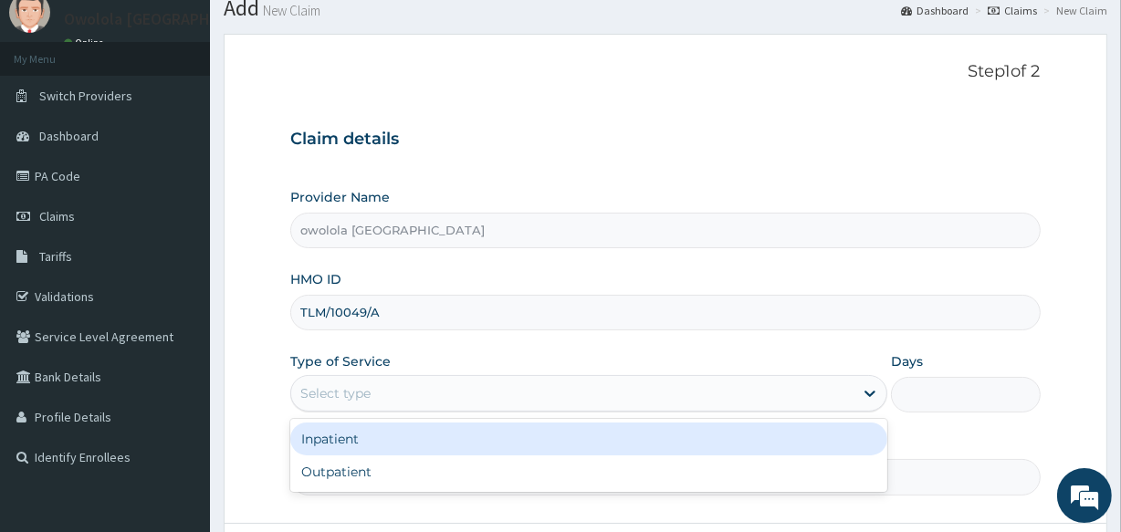
scroll to position [165, 0]
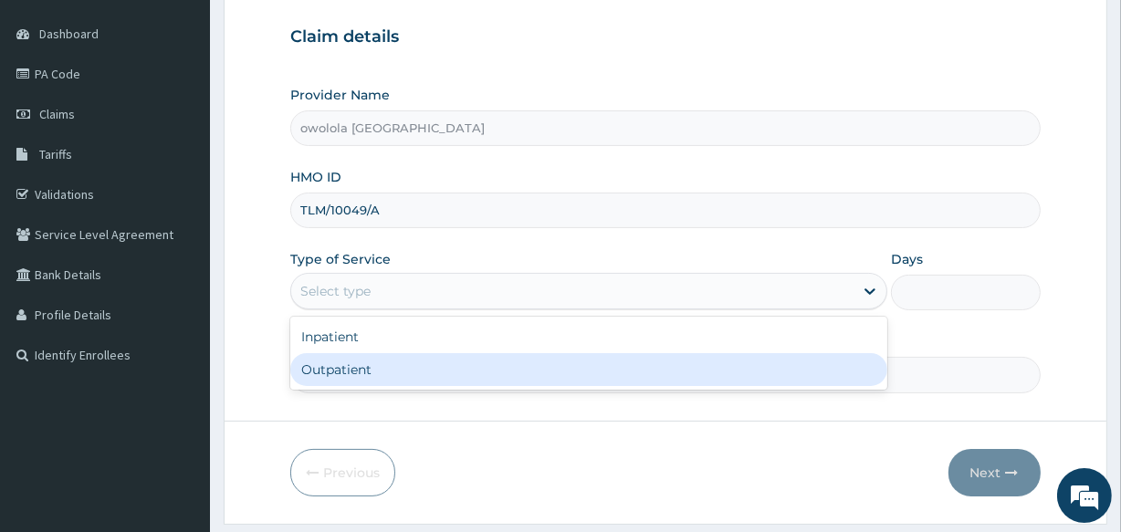
click at [429, 381] on div "Outpatient" at bounding box center [588, 369] width 597 height 33
type input "1"
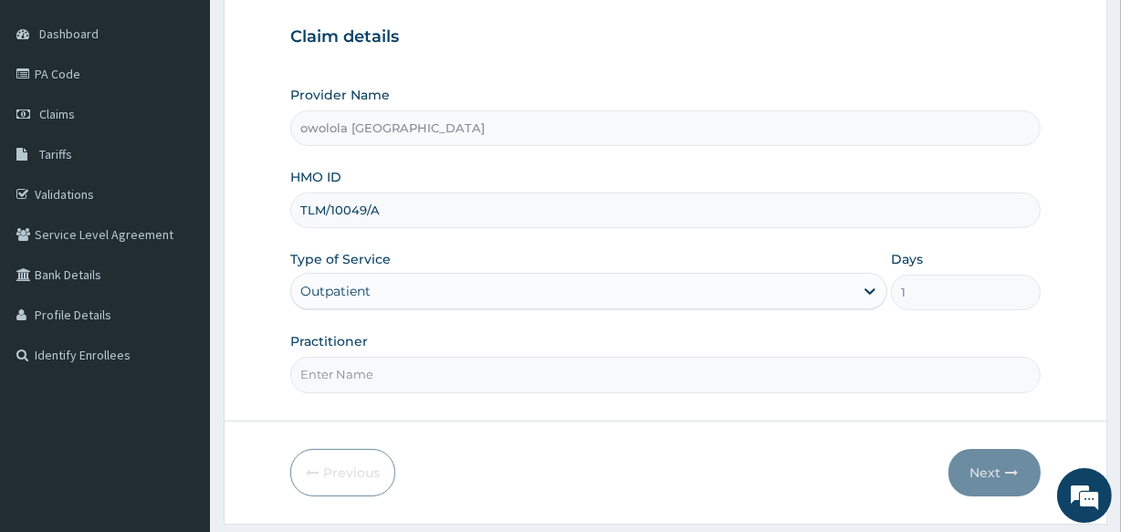
click at [437, 365] on input "Practitioner" at bounding box center [665, 375] width 750 height 36
type input "[PERSON_NAME]"
click at [995, 457] on button "Next" at bounding box center [995, 472] width 92 height 47
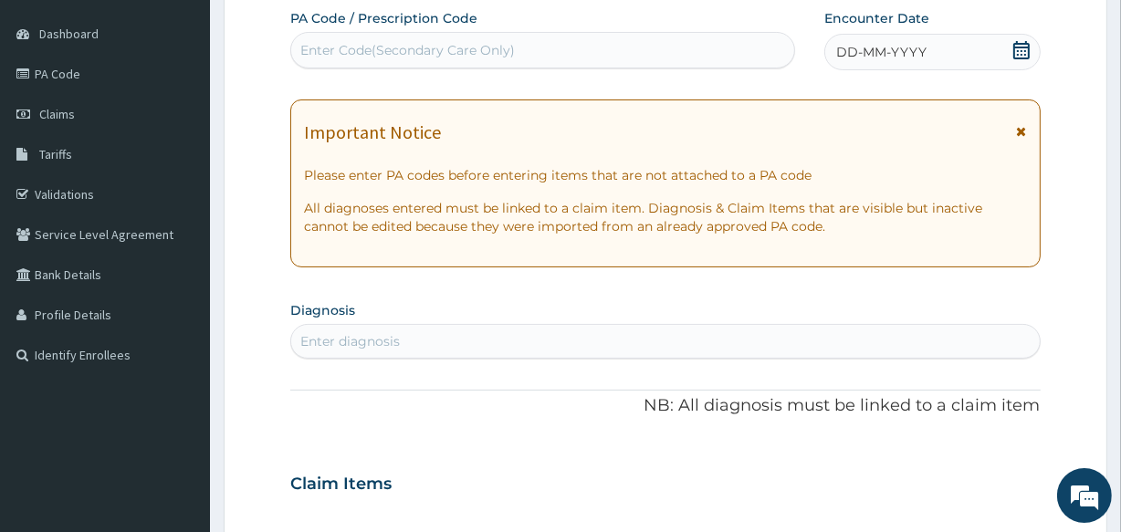
click at [432, 55] on div "Enter Code(Secondary Care Only)" at bounding box center [407, 50] width 215 height 18
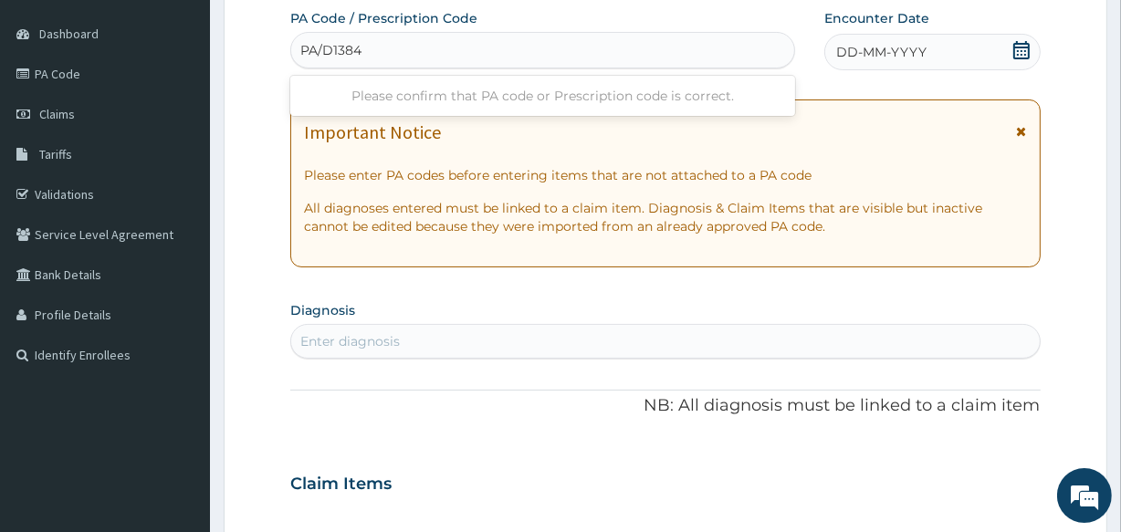
type input "PA/D13840"
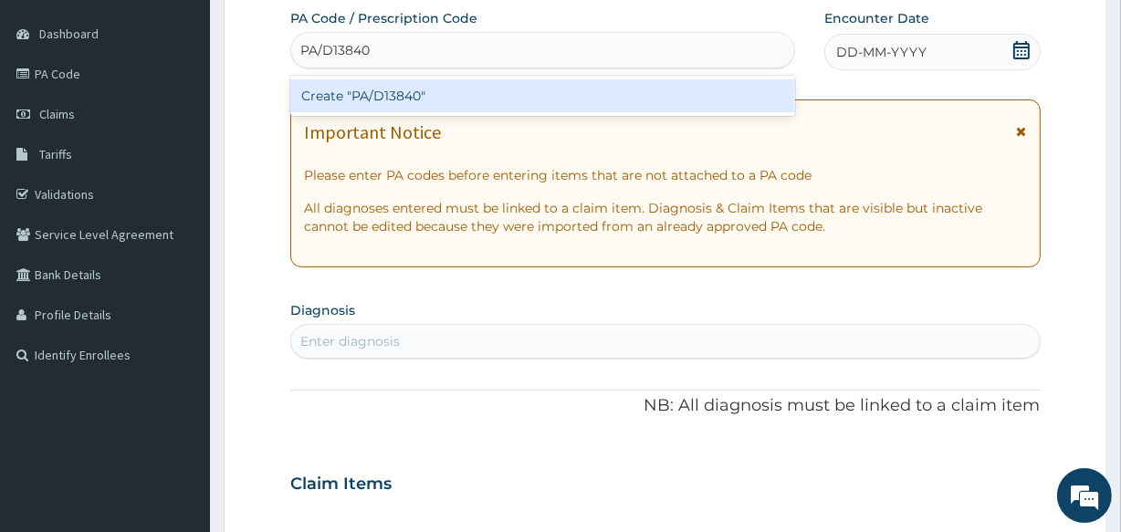
click at [424, 103] on div "Create "PA/D13840"" at bounding box center [542, 95] width 504 height 33
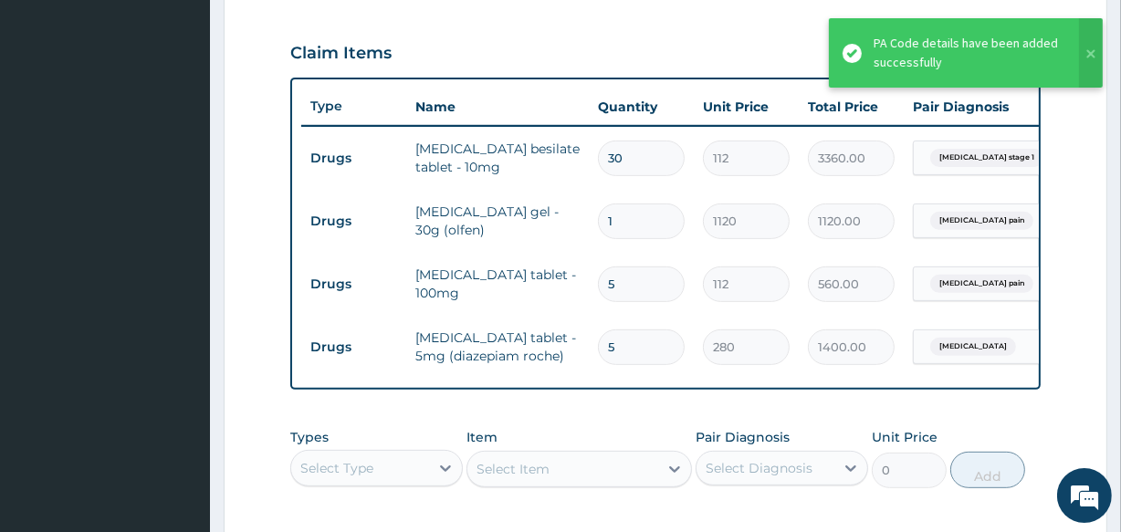
scroll to position [600, 0]
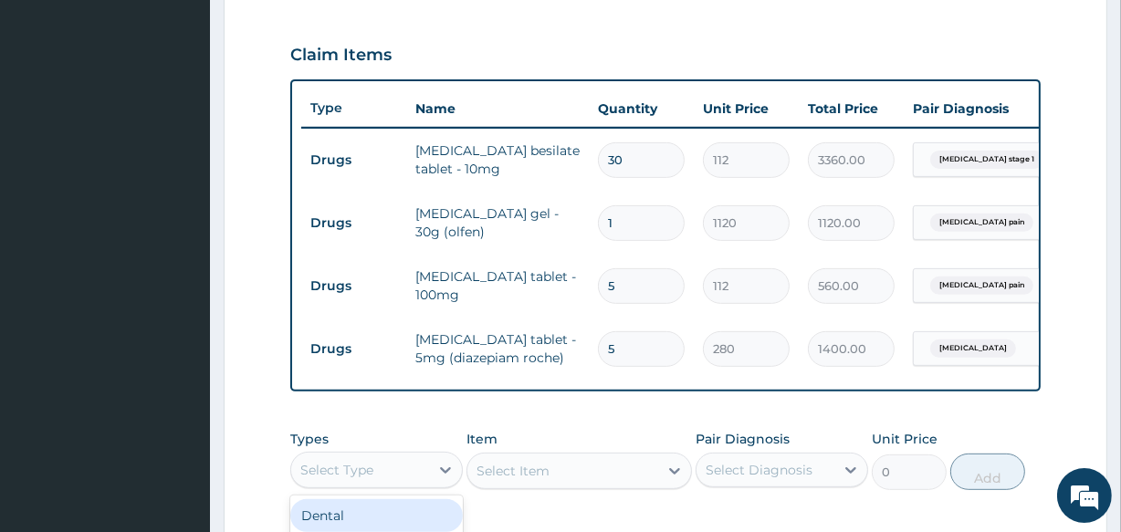
click at [359, 479] on div "Select Type" at bounding box center [336, 470] width 73 height 18
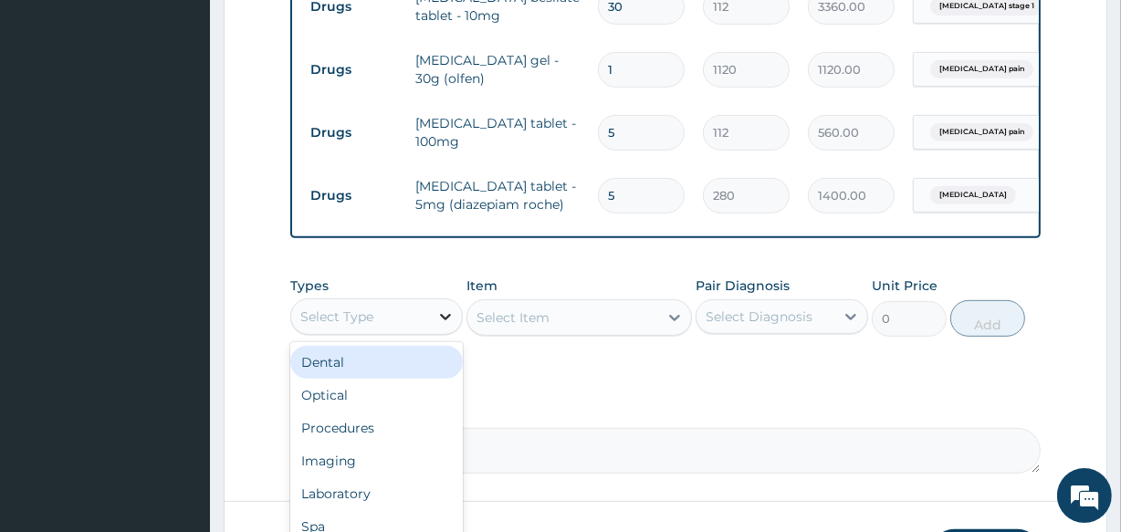
scroll to position [766, 0]
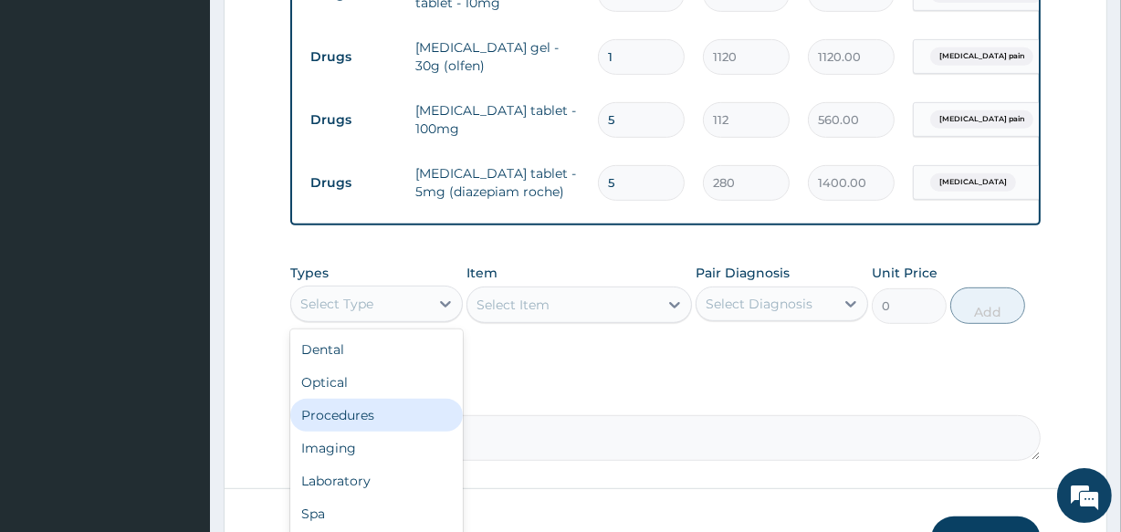
click at [373, 427] on div "Procedures" at bounding box center [376, 415] width 173 height 33
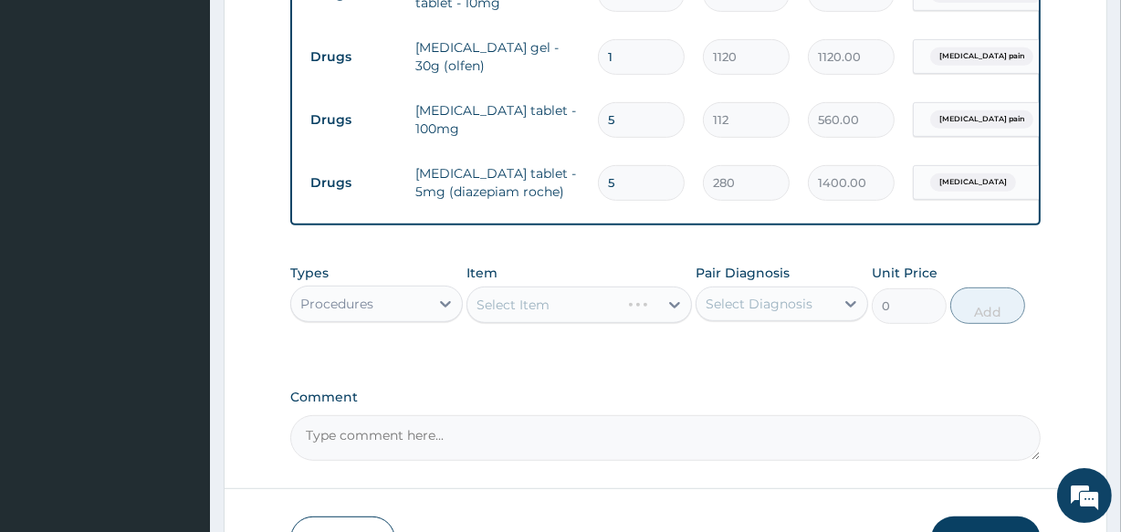
click at [578, 323] on div "Select Item" at bounding box center [579, 305] width 225 height 37
click at [570, 323] on div "Select Item" at bounding box center [579, 305] width 225 height 37
click at [572, 315] on div "Select Item" at bounding box center [562, 304] width 190 height 29
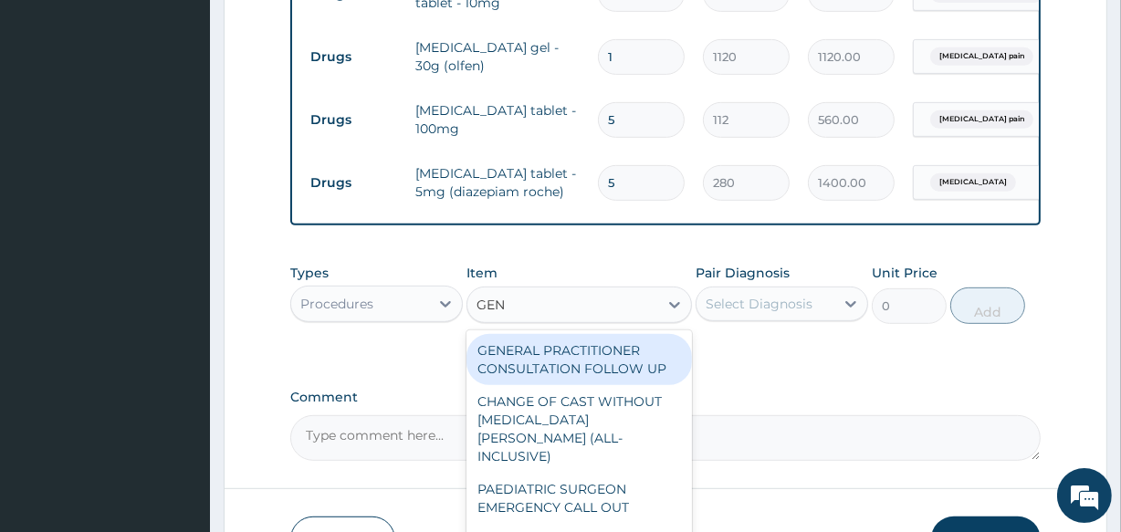
type input "GENE"
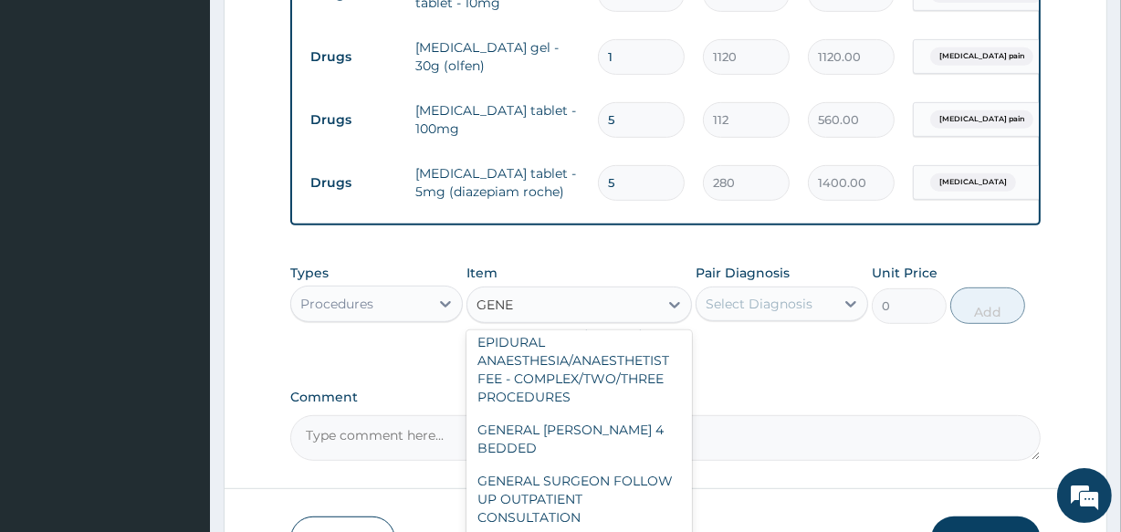
scroll to position [248, 0]
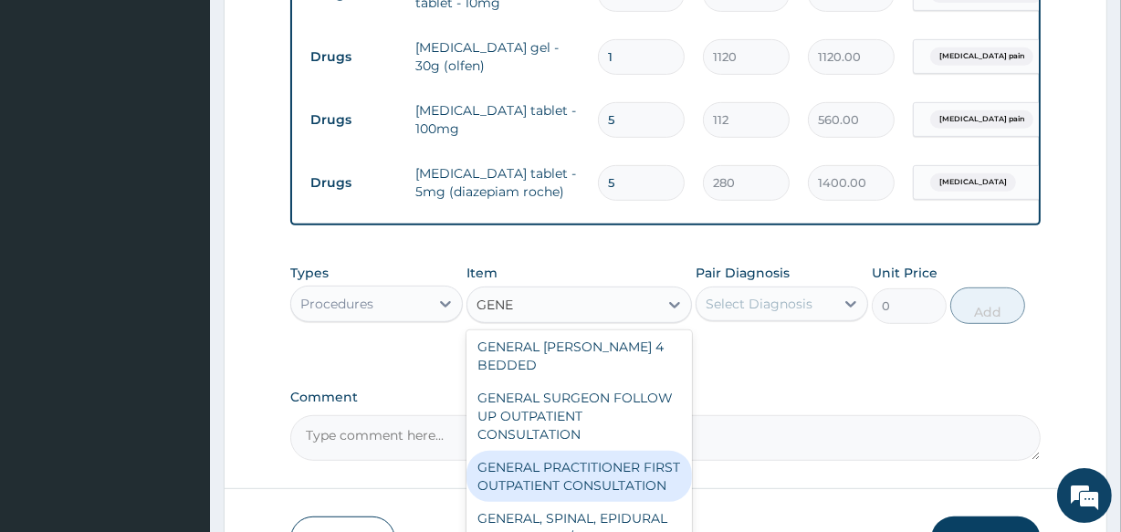
click at [621, 462] on div "GENERAL PRACTITIONER FIRST OUTPATIENT CONSULTATION" at bounding box center [579, 476] width 225 height 51
type input "3750"
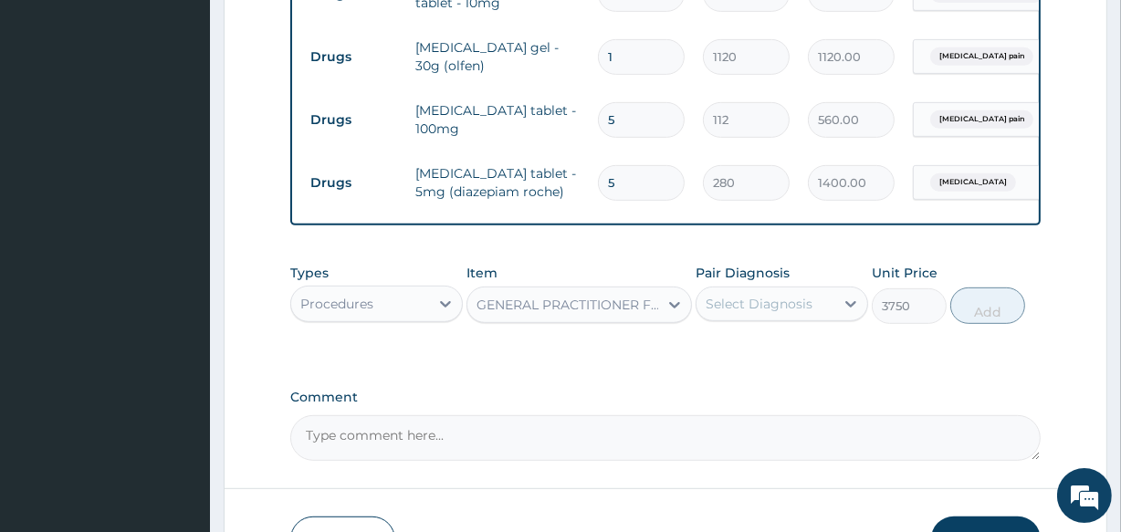
click at [750, 319] on div "Select Diagnosis" at bounding box center [766, 303] width 138 height 29
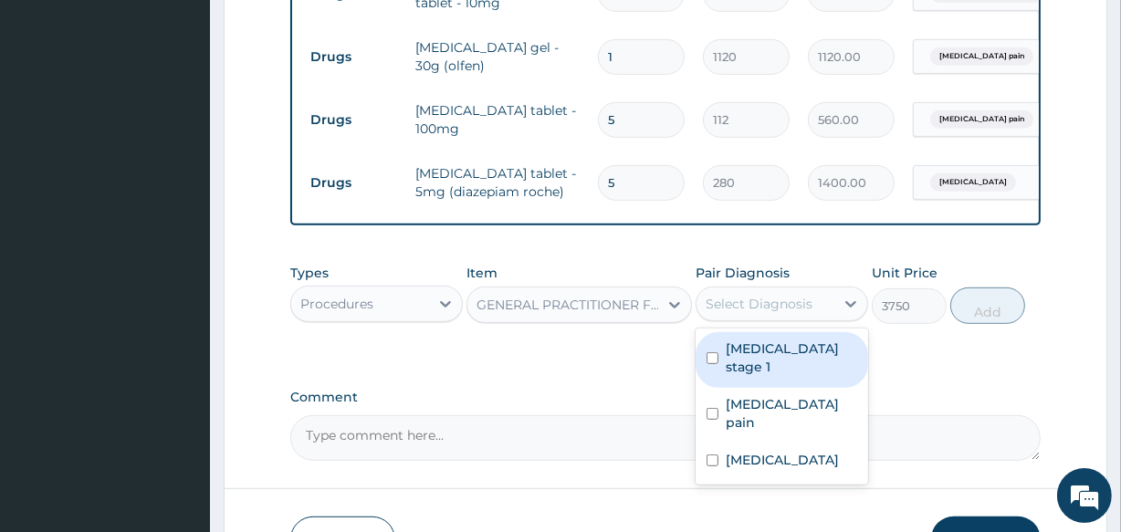
click at [735, 376] on label "[MEDICAL_DATA] stage 1" at bounding box center [791, 358] width 131 height 37
checkbox input "true"
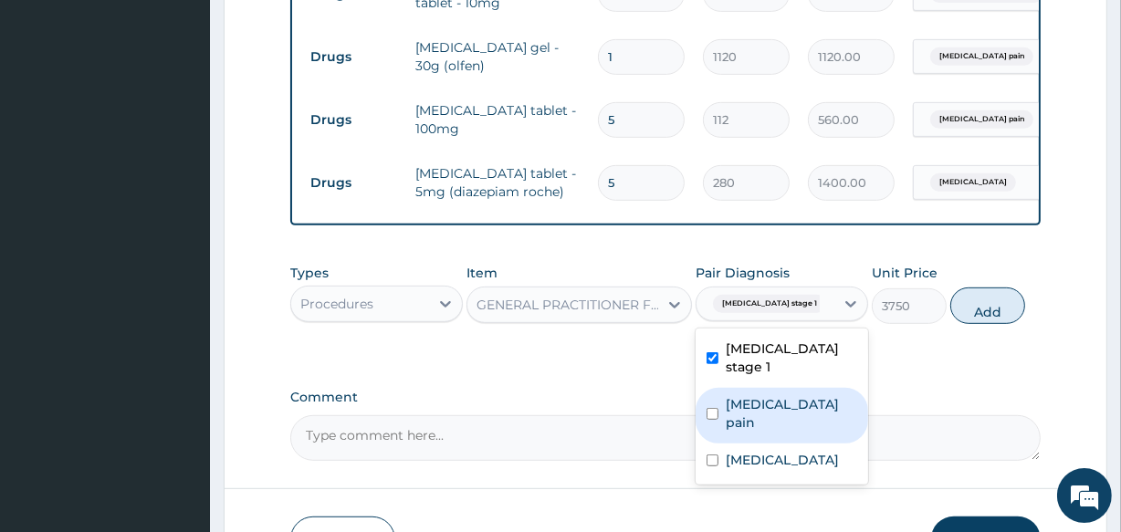
click at [735, 432] on label "[MEDICAL_DATA] pain" at bounding box center [791, 413] width 131 height 37
checkbox input "true"
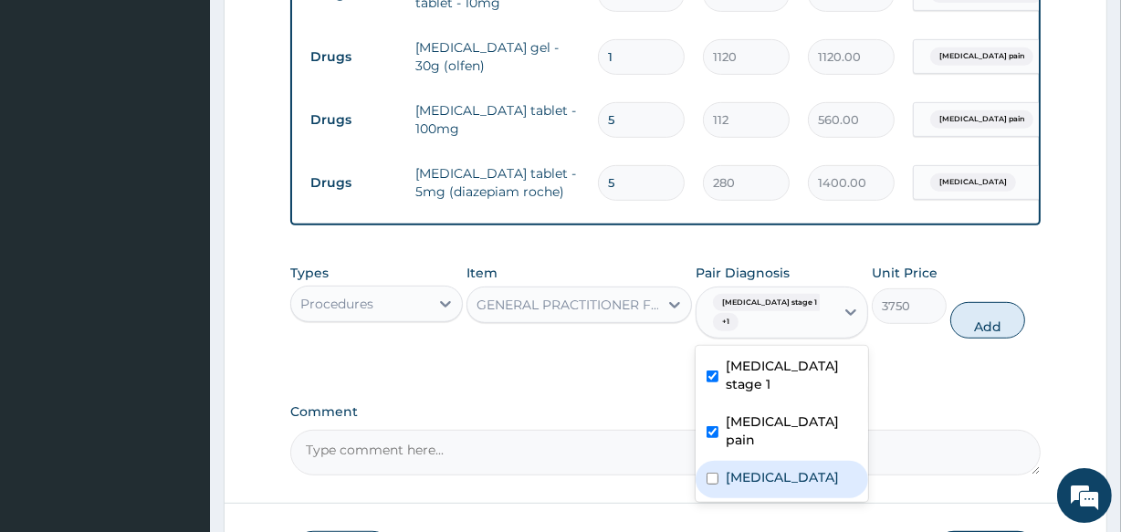
click at [736, 473] on div "[MEDICAL_DATA]" at bounding box center [782, 479] width 173 height 37
checkbox input "true"
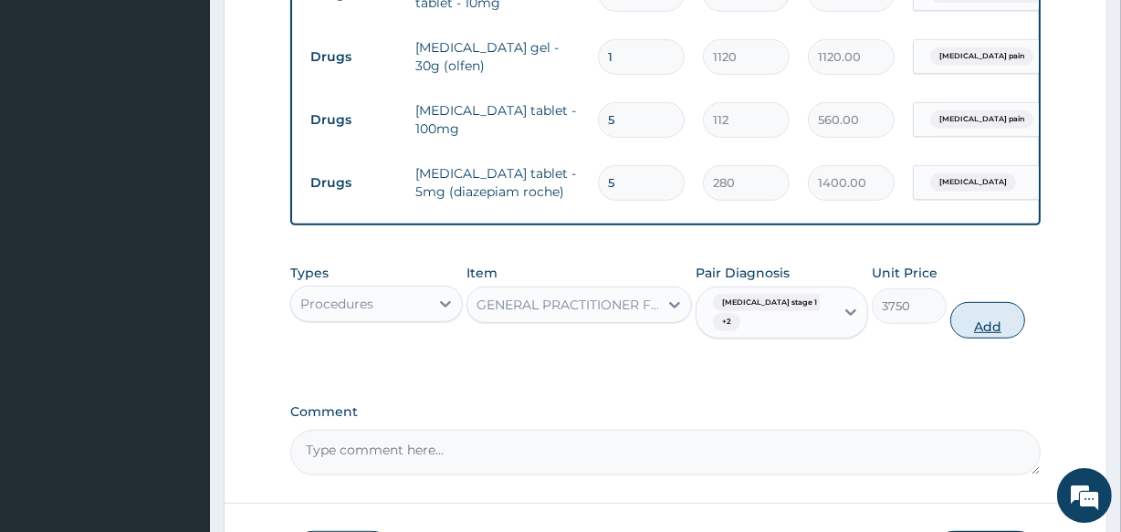
click at [987, 320] on button "Add" at bounding box center [987, 320] width 75 height 37
type input "0"
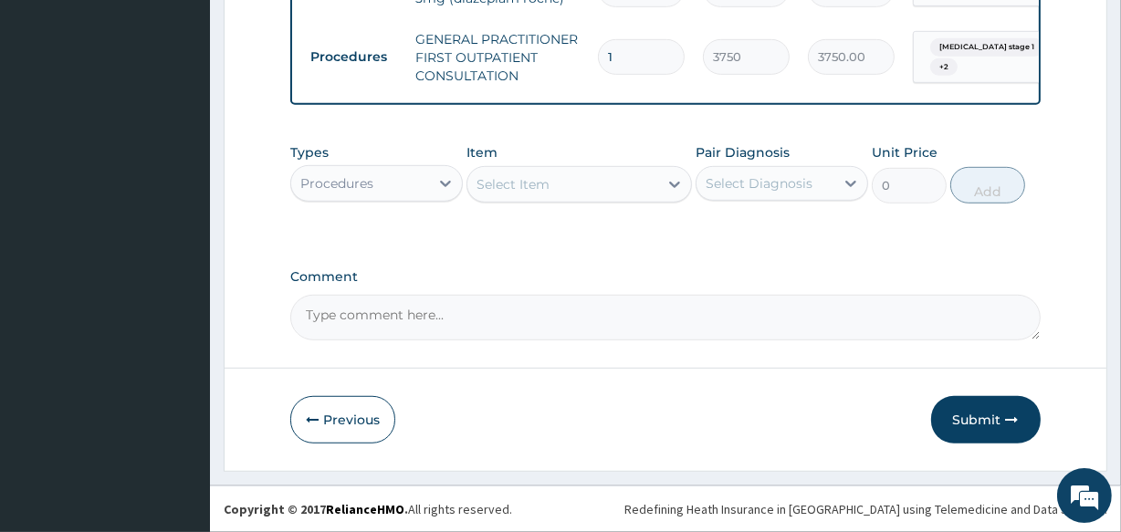
scroll to position [971, 0]
click at [992, 428] on button "Submit" at bounding box center [986, 419] width 110 height 47
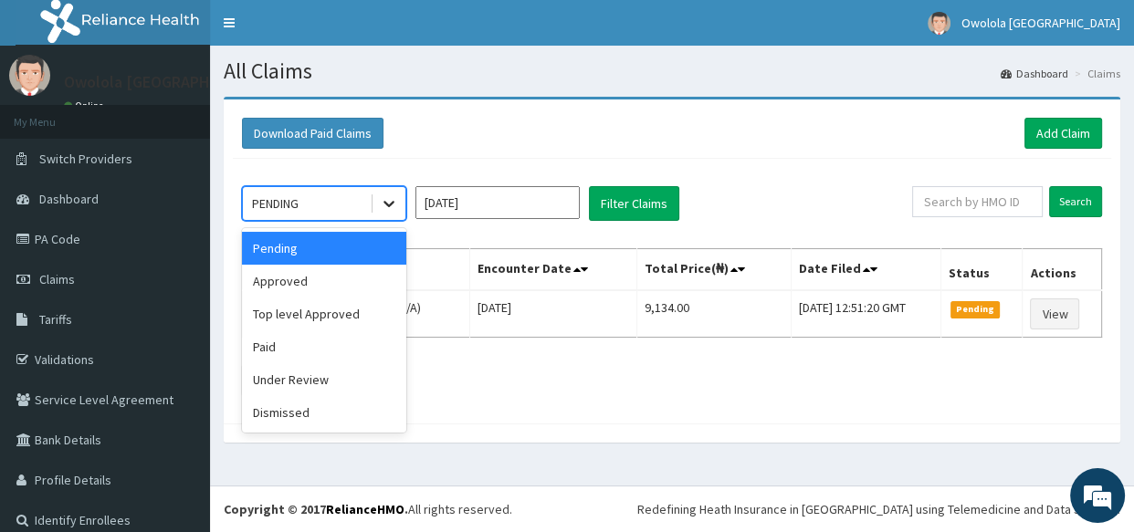
click at [394, 200] on icon at bounding box center [389, 203] width 18 height 18
click at [322, 296] on div "Approved" at bounding box center [324, 281] width 164 height 33
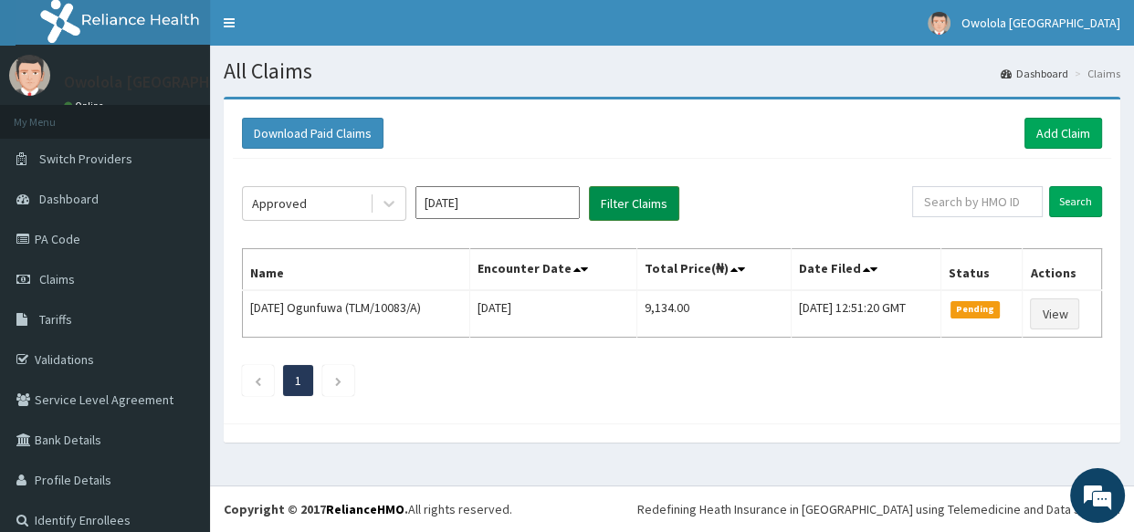
click at [649, 197] on button "Filter Claims" at bounding box center [634, 203] width 90 height 35
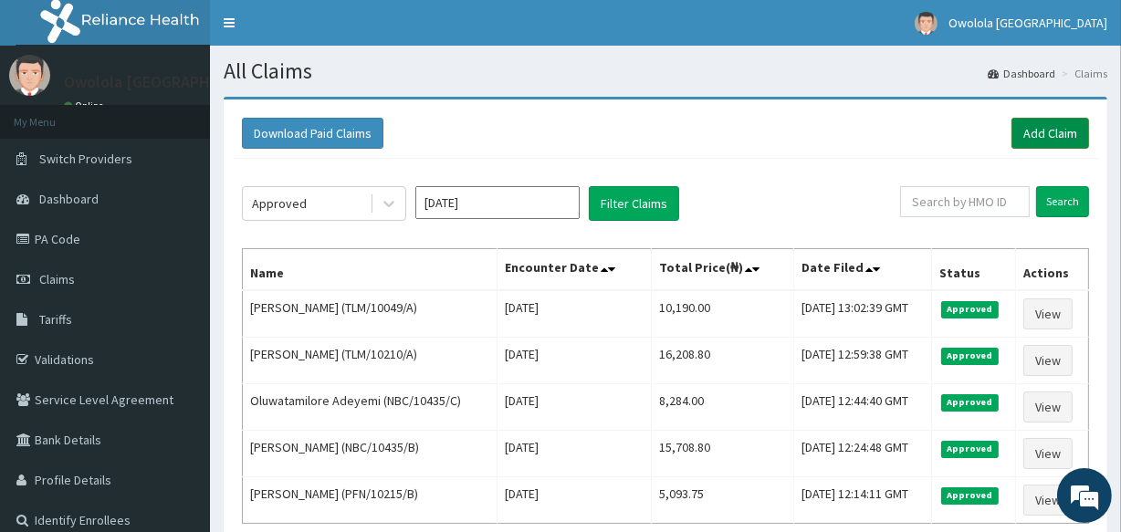
click at [1043, 136] on link "Add Claim" at bounding box center [1051, 133] width 78 height 31
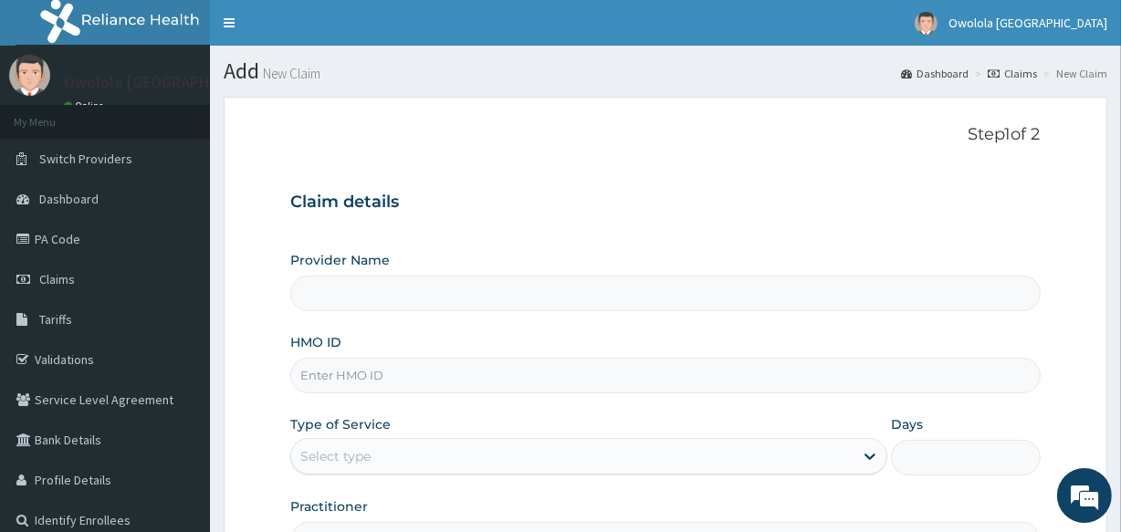
type input "owolola [GEOGRAPHIC_DATA]"
click at [480, 375] on input "HMO ID" at bounding box center [665, 376] width 750 height 36
type input "TLM/10089/A"
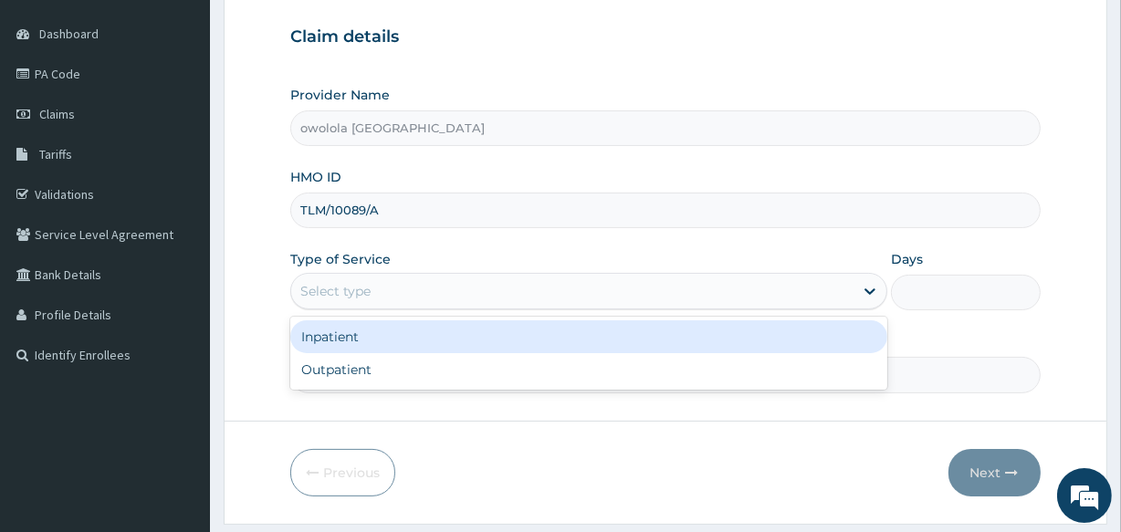
click at [611, 286] on div "Select type" at bounding box center [572, 291] width 562 height 29
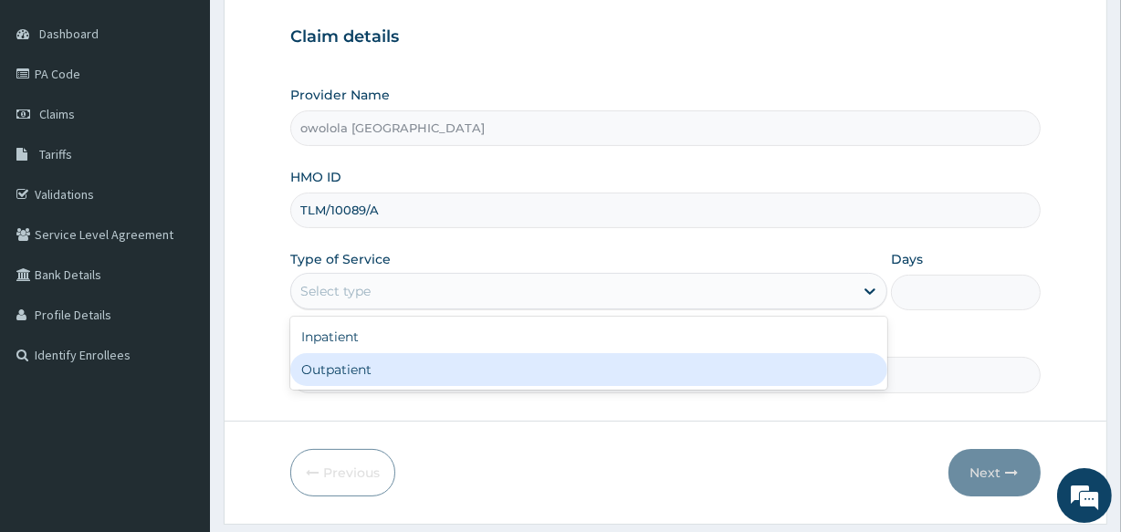
click at [391, 357] on div "Outpatient" at bounding box center [588, 369] width 597 height 33
type input "1"
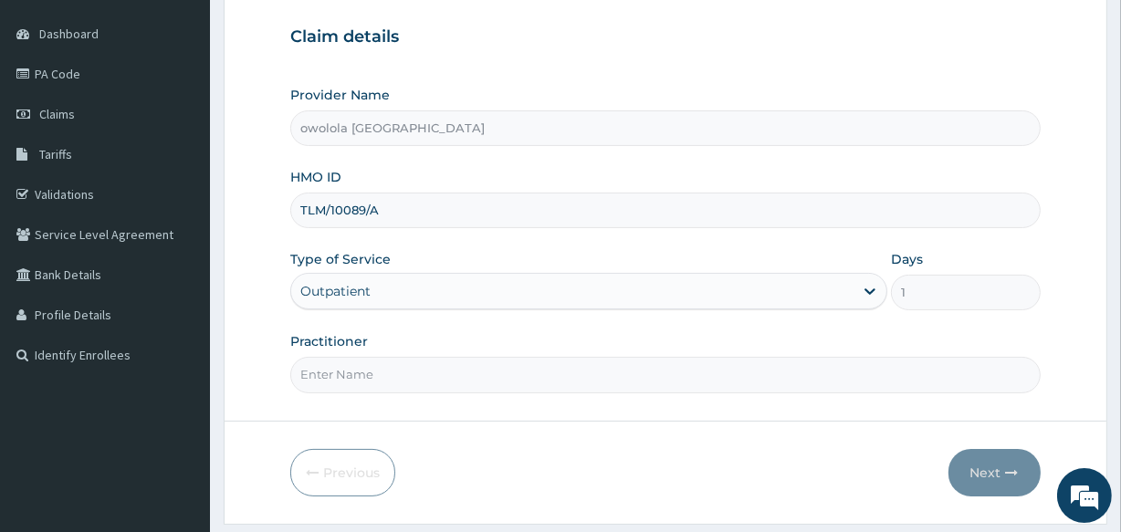
click at [391, 383] on input "Practitioner" at bounding box center [665, 375] width 750 height 36
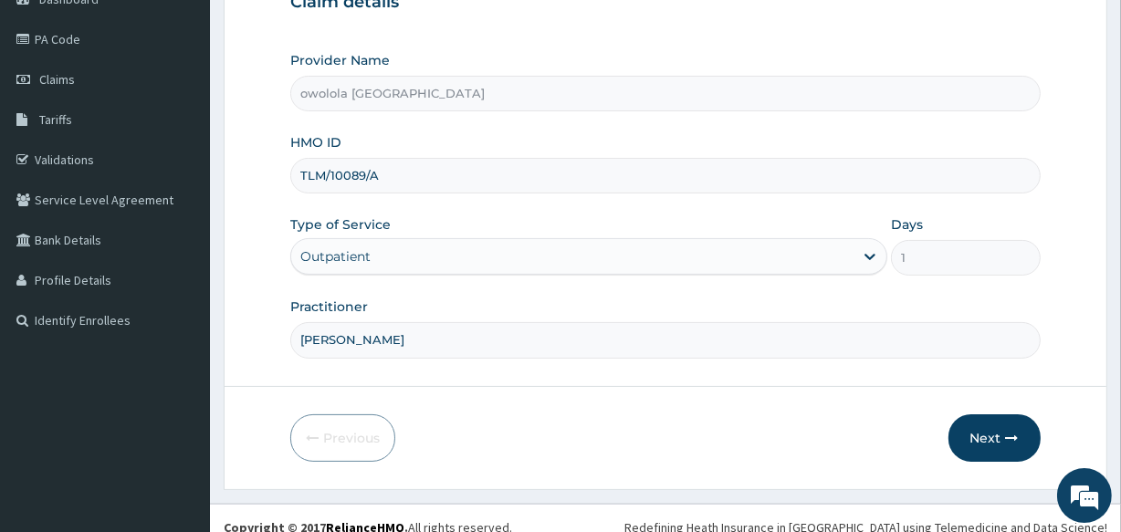
scroll to position [216, 0]
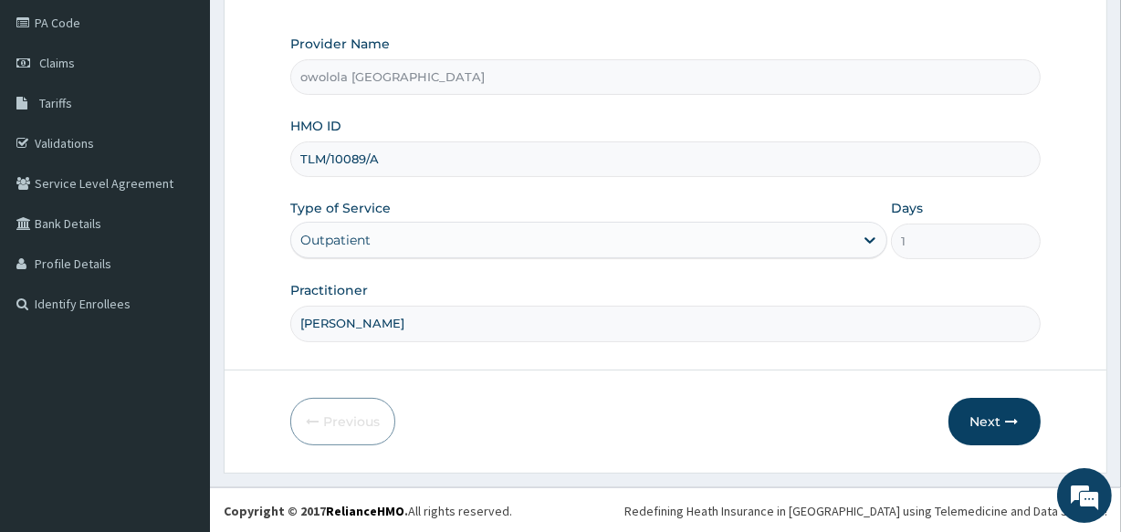
drag, startPoint x: 390, startPoint y: 330, endPoint x: 320, endPoint y: 326, distance: 69.5
click at [320, 326] on input "DR HENRY" at bounding box center [665, 324] width 750 height 36
type input "DR OGUNWUSI"
drag, startPoint x: 995, startPoint y: 426, endPoint x: 1004, endPoint y: 421, distance: 10.6
click at [1004, 421] on button "Next" at bounding box center [995, 421] width 92 height 47
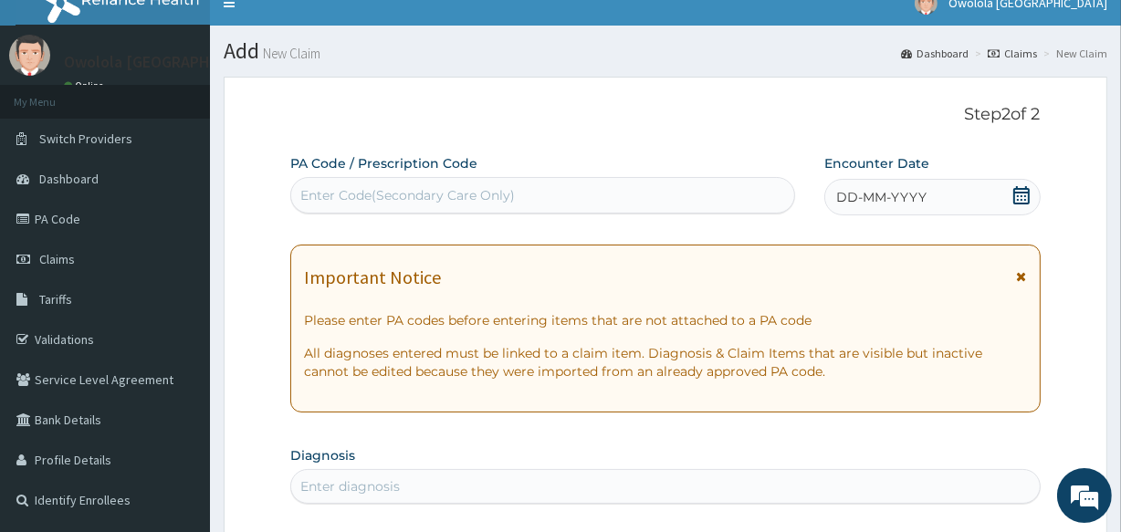
scroll to position [0, 0]
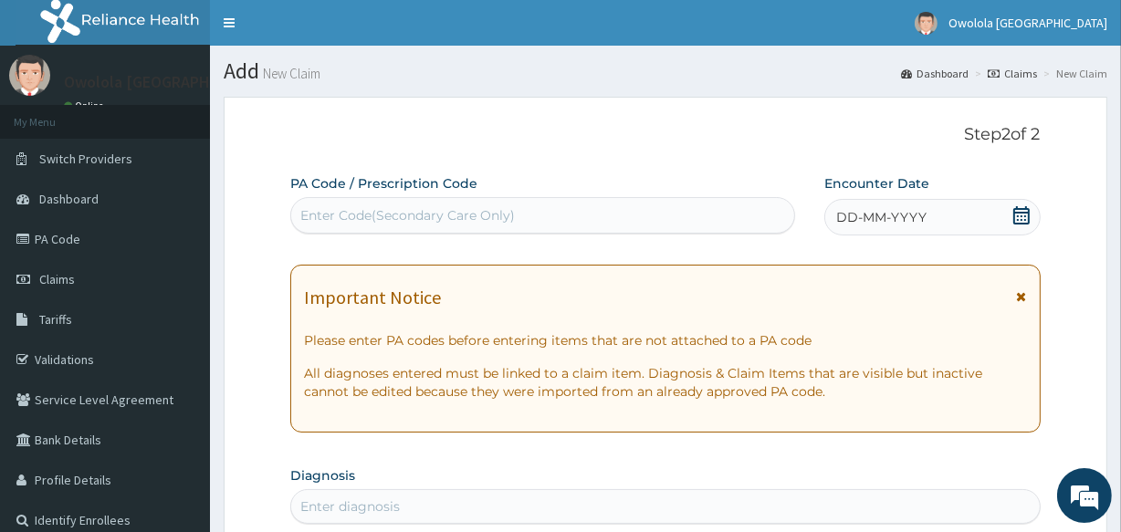
click at [451, 210] on div "Enter Code(Secondary Care Only)" at bounding box center [407, 215] width 215 height 18
click at [1011, 215] on div "DD-MM-YYYY" at bounding box center [932, 217] width 216 height 37
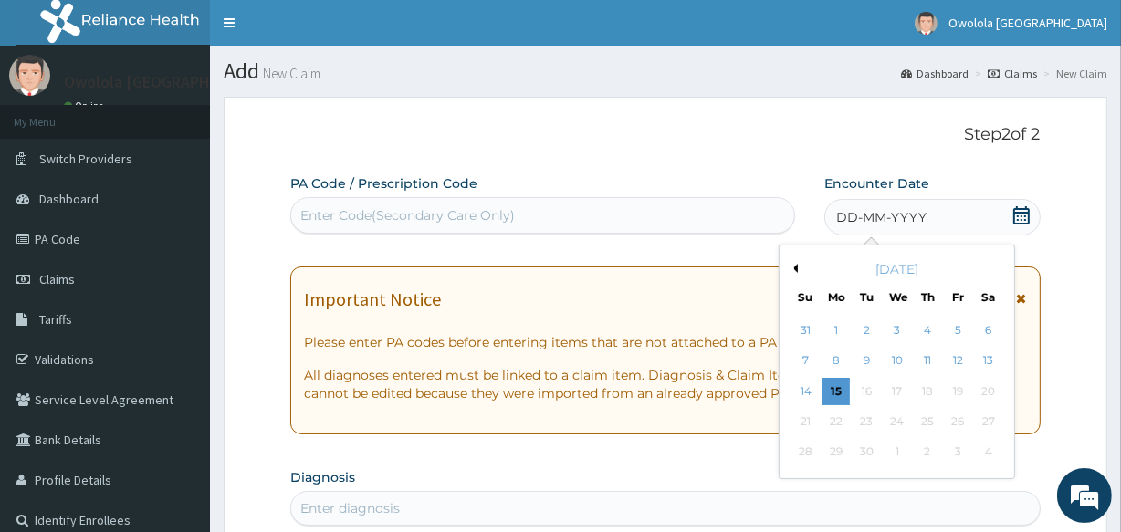
click at [988, 322] on div "6" at bounding box center [987, 330] width 27 height 27
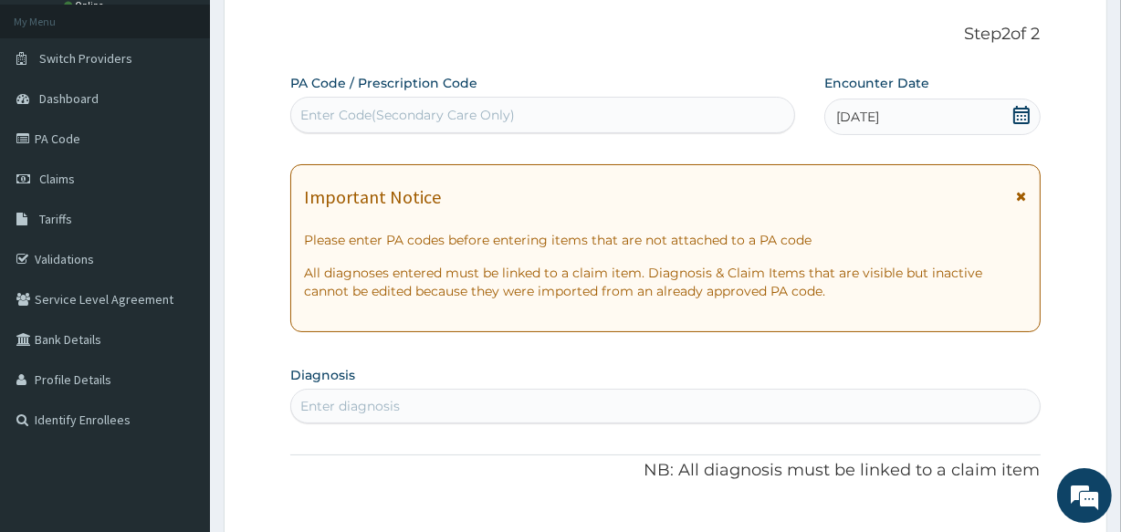
scroll to position [248, 0]
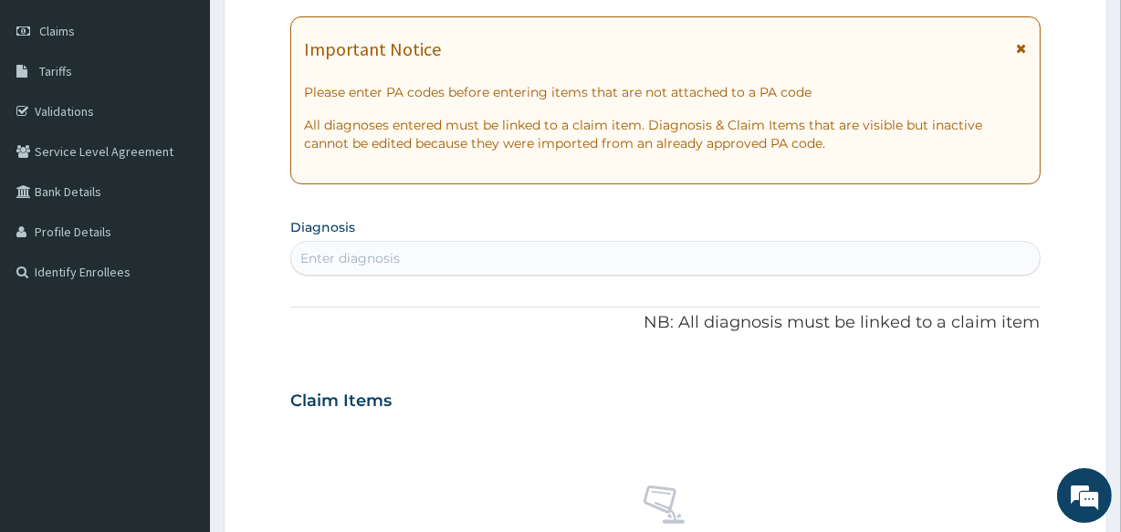
click at [433, 248] on div "Enter diagnosis" at bounding box center [665, 258] width 748 height 29
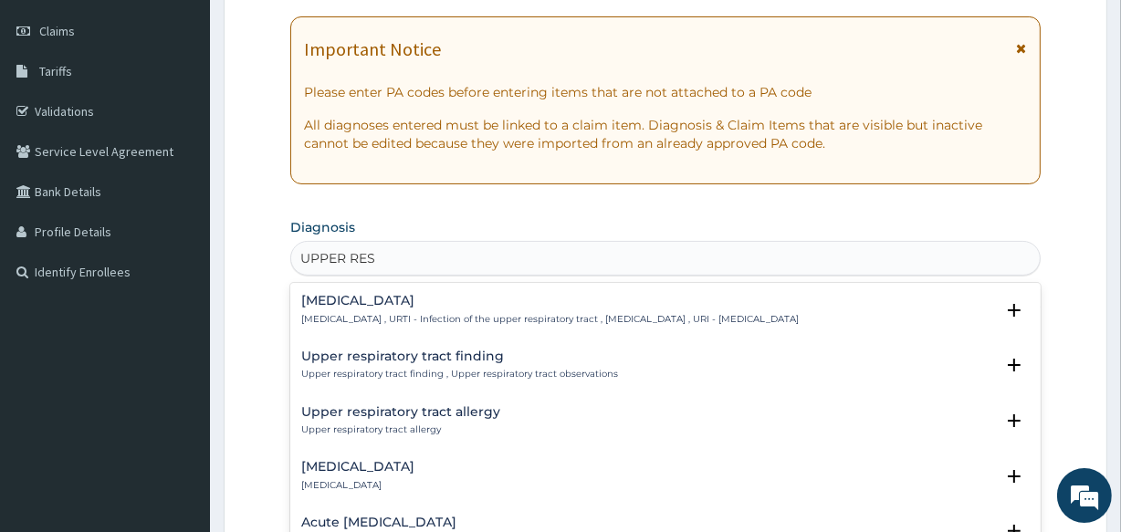
type input "UPPER RESP"
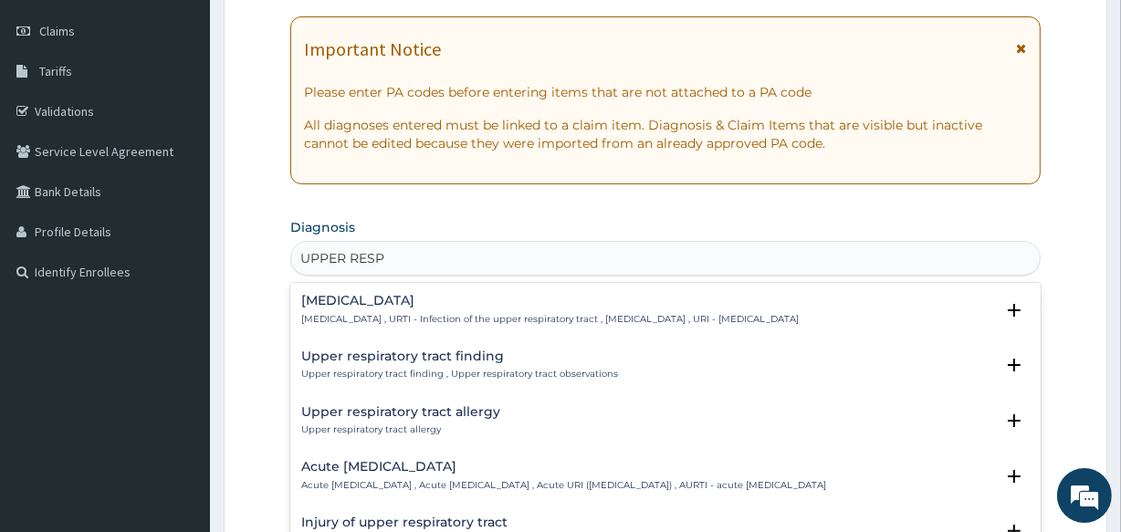
click at [488, 305] on h4 "Upper respiratory infection" at bounding box center [550, 301] width 498 height 14
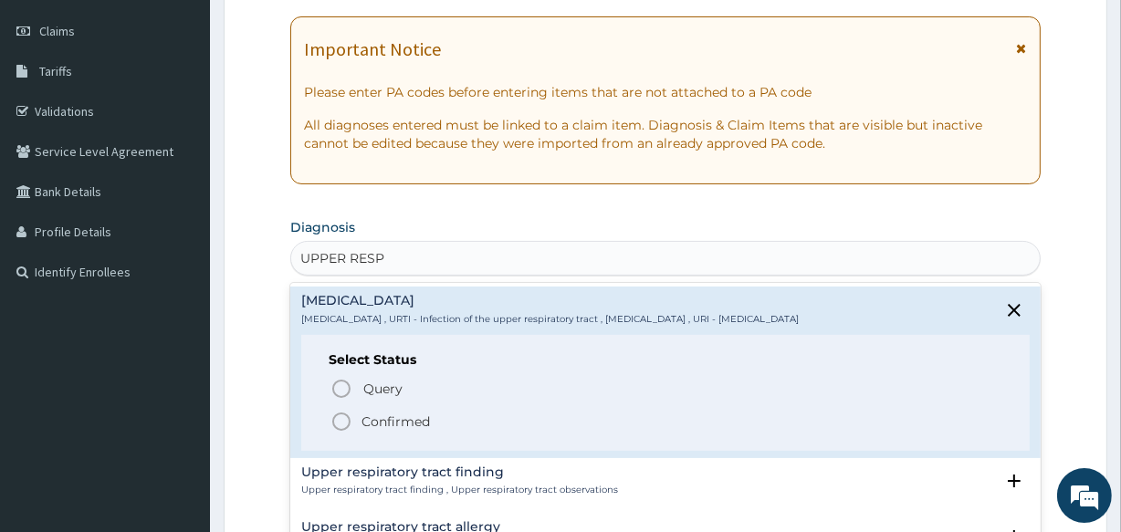
click at [397, 413] on p "Confirmed" at bounding box center [396, 422] width 68 height 18
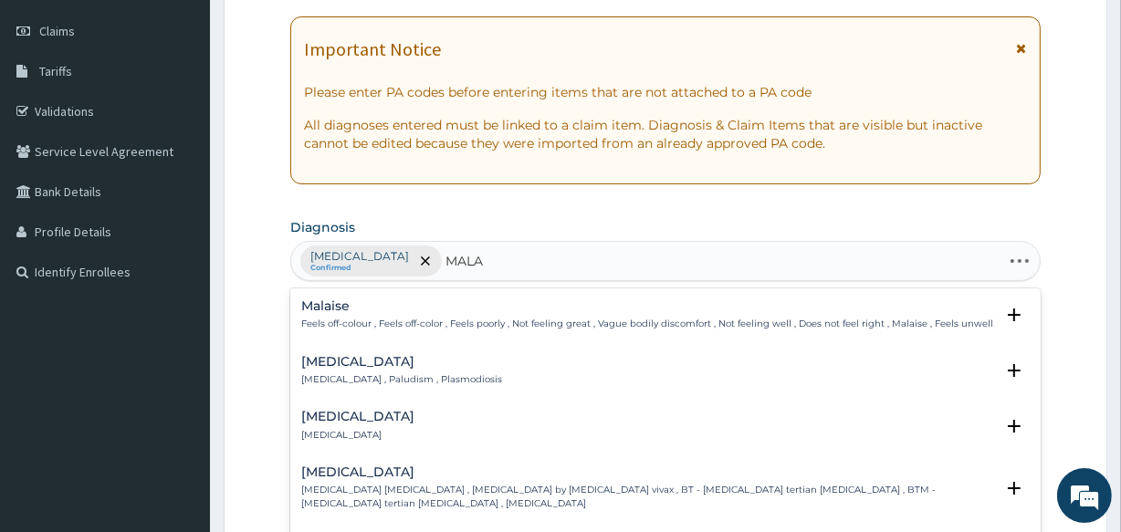
type input "MALAR"
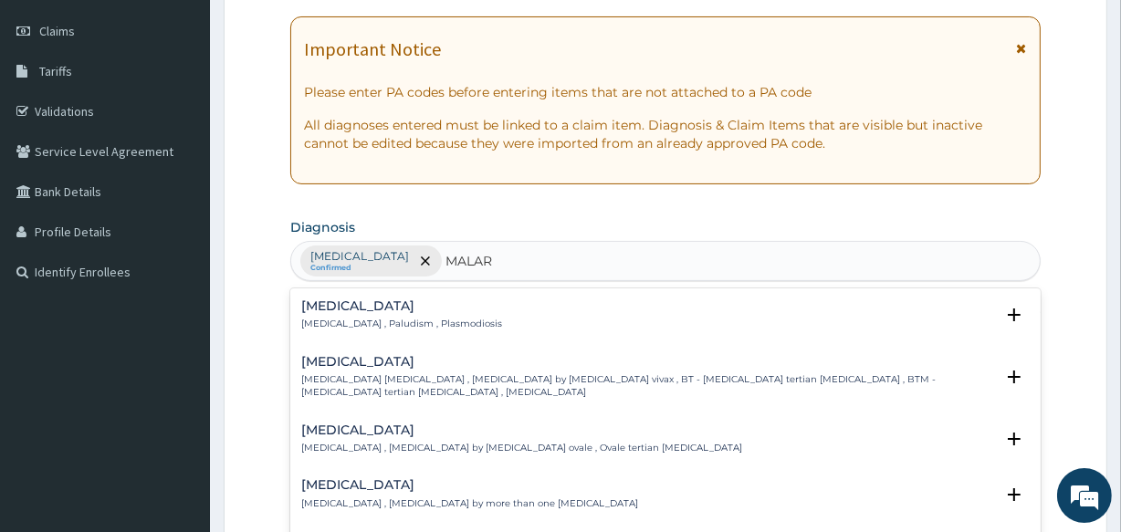
click at [452, 320] on div "Malaria Malaria , Paludism , Plasmodiosis" at bounding box center [665, 315] width 728 height 32
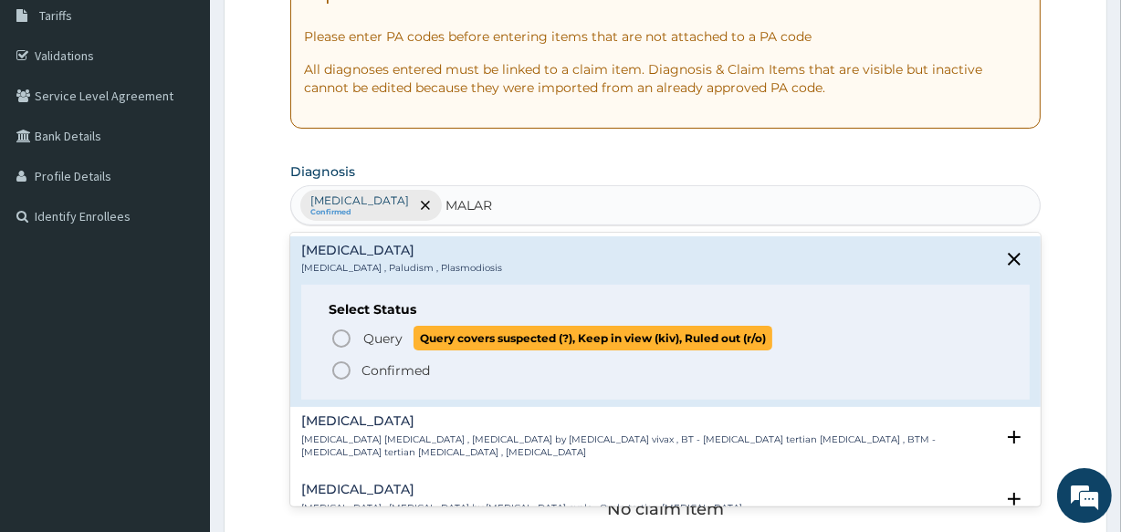
scroll to position [331, 0]
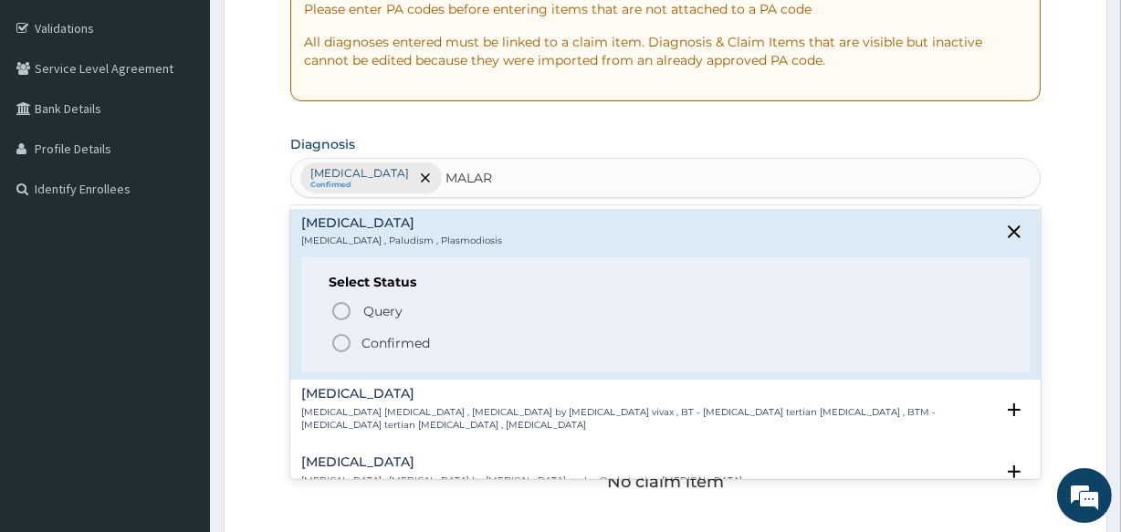
click at [425, 342] on p "Confirmed" at bounding box center [396, 343] width 68 height 18
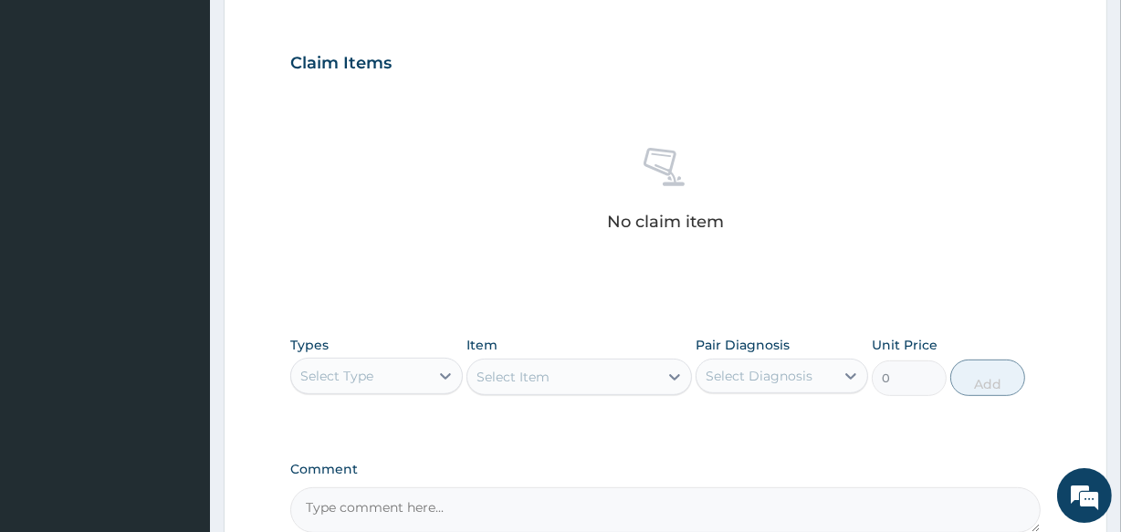
scroll to position [664, 0]
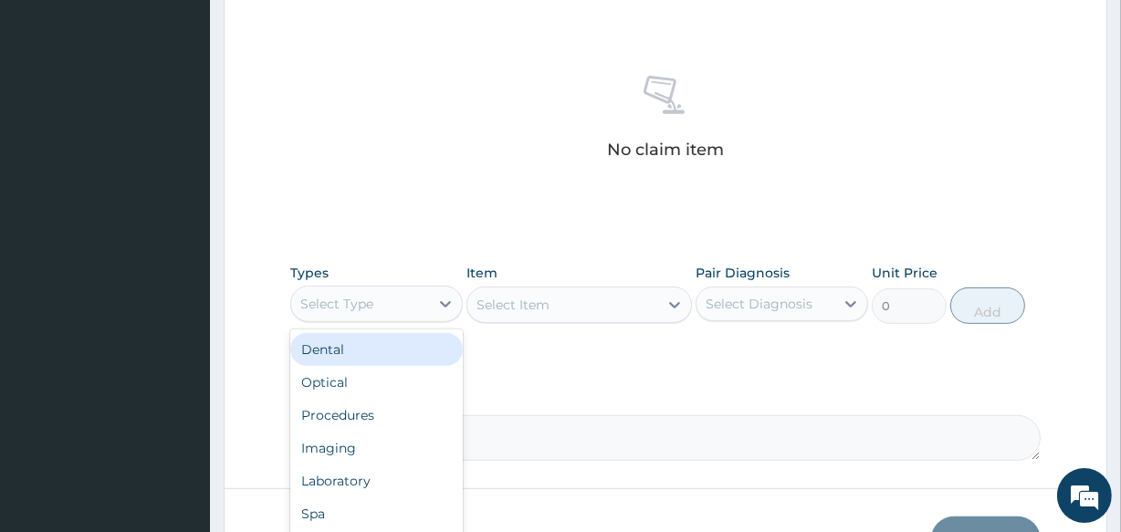
click at [425, 294] on div "Select Type" at bounding box center [360, 303] width 138 height 29
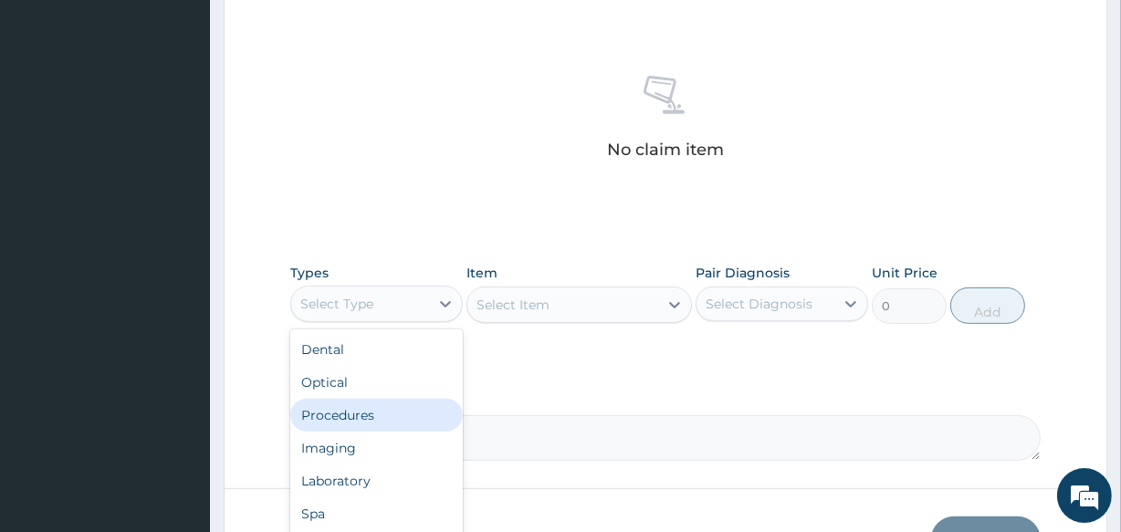
click at [381, 415] on div "Procedures" at bounding box center [376, 415] width 173 height 33
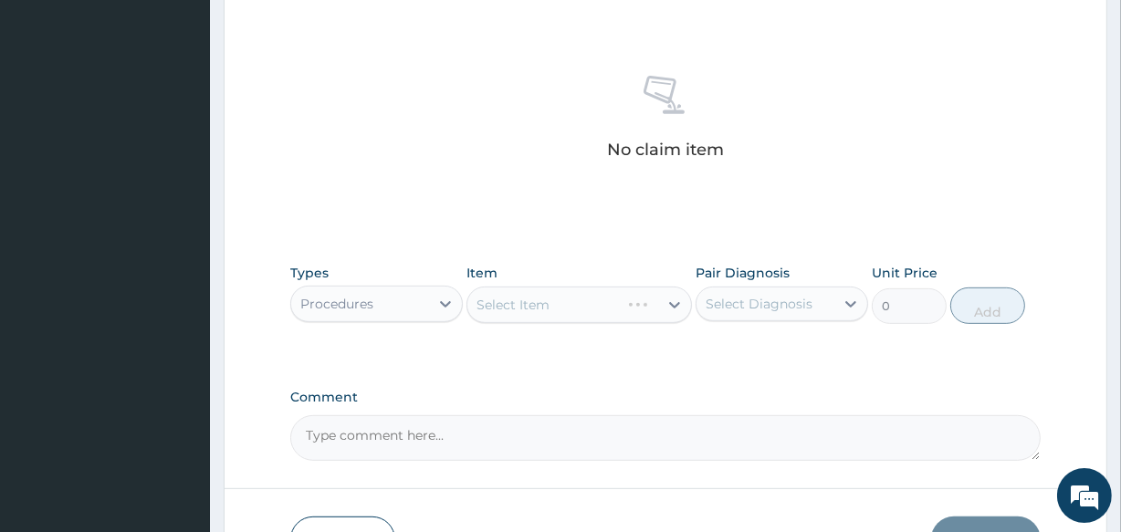
click at [597, 303] on div "Select Item" at bounding box center [579, 305] width 225 height 37
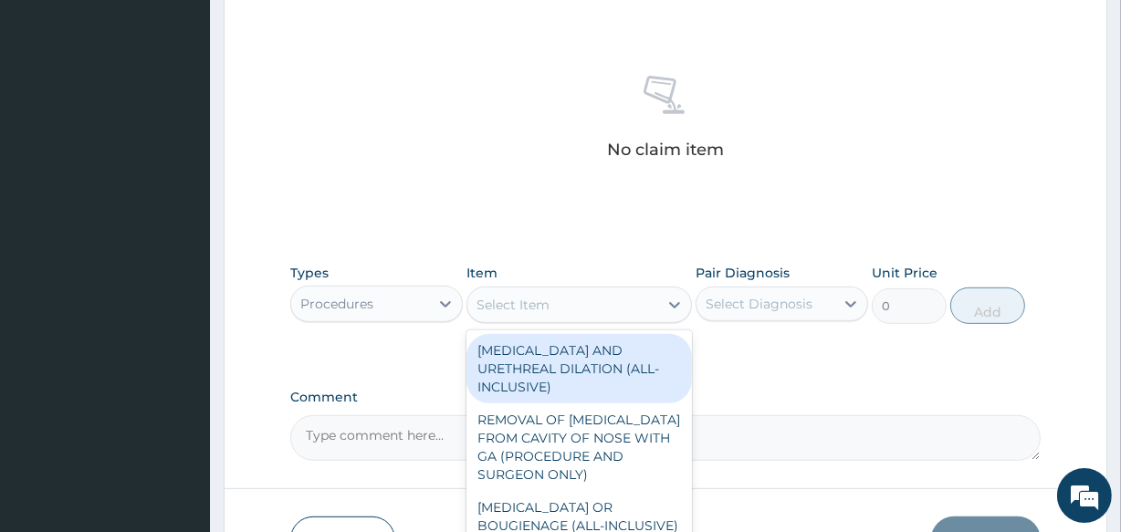
click at [576, 299] on div "Select Item" at bounding box center [562, 304] width 190 height 29
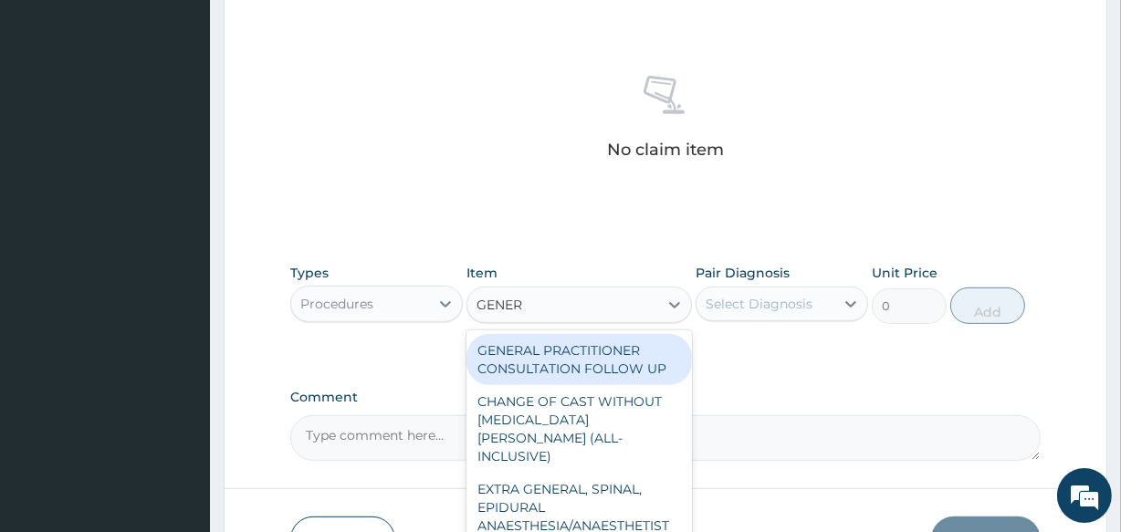
type input "GENERA"
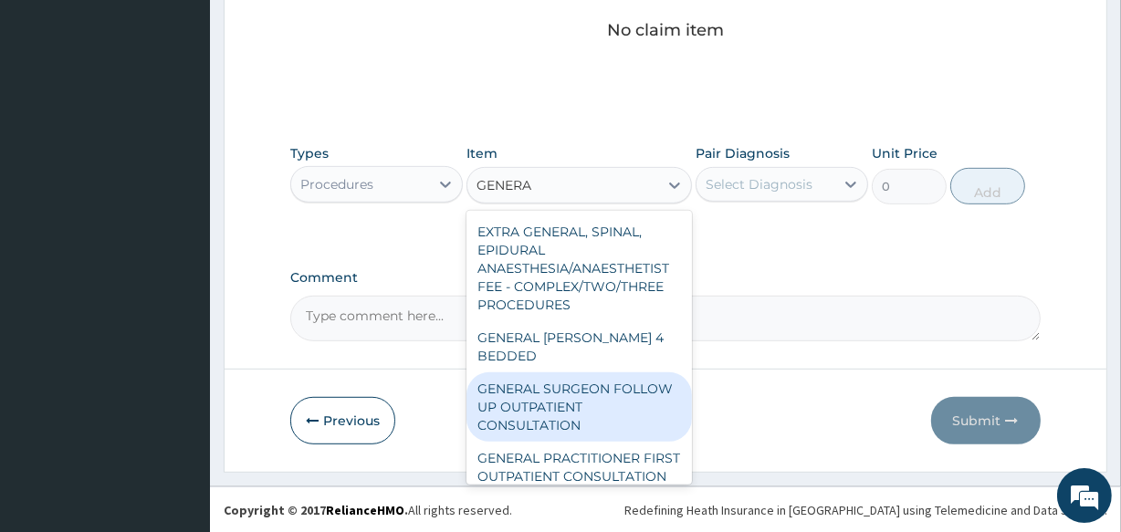
scroll to position [165, 0]
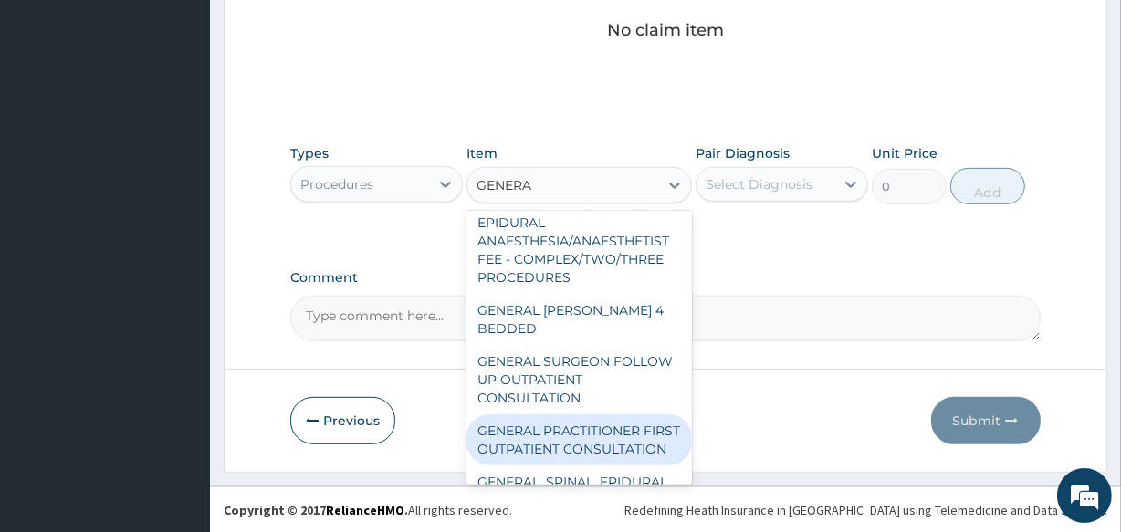
click at [555, 414] on div "GENERAL PRACTITIONER FIRST OUTPATIENT CONSULTATION" at bounding box center [579, 439] width 225 height 51
type input "3750"
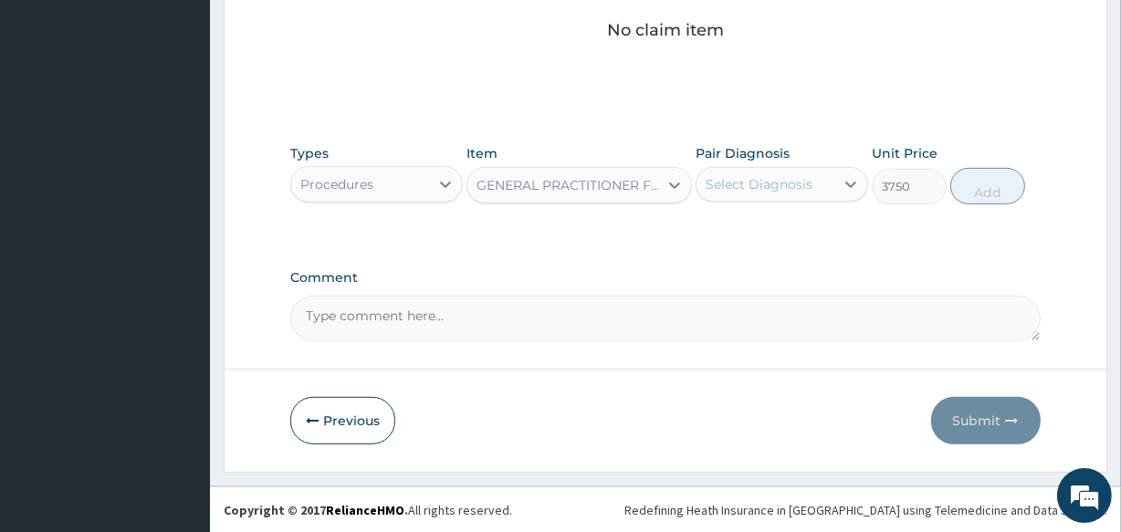
click at [792, 175] on div "Select Diagnosis" at bounding box center [759, 184] width 107 height 18
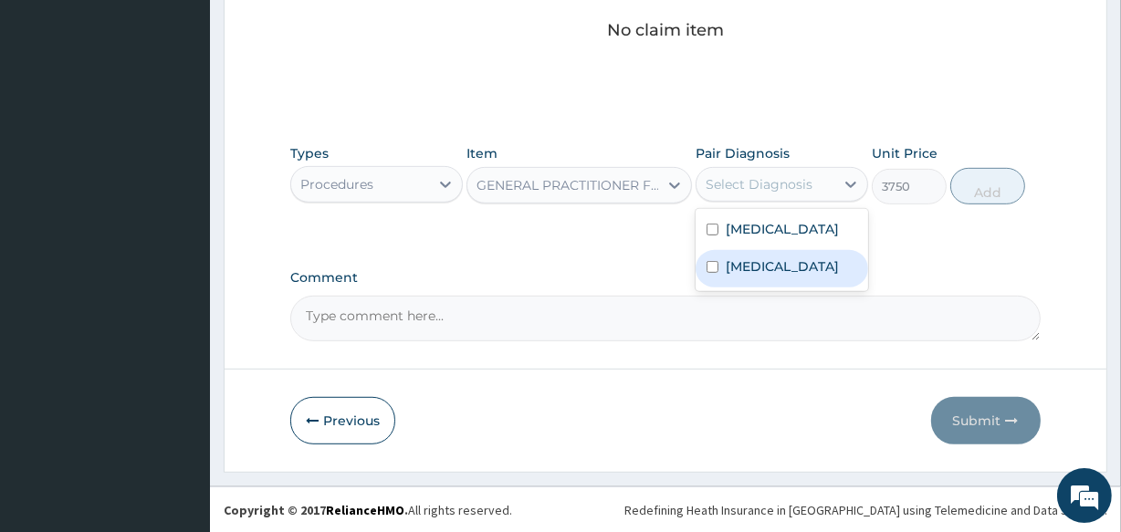
click at [729, 288] on div "Malaria" at bounding box center [782, 268] width 173 height 37
checkbox input "true"
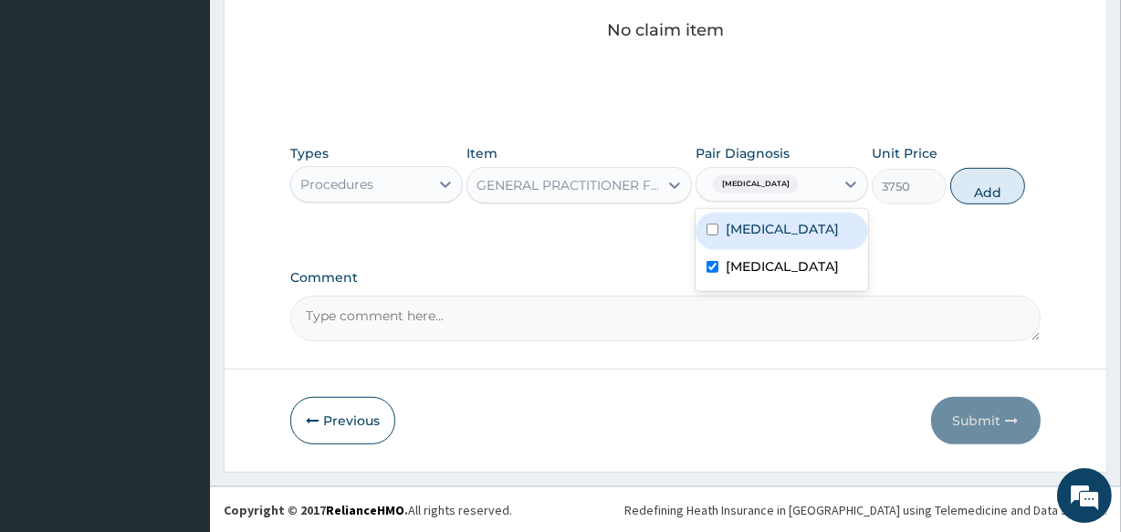
drag, startPoint x: 813, startPoint y: 246, endPoint x: 822, endPoint y: 241, distance: 9.4
click at [822, 238] on label "[MEDICAL_DATA]" at bounding box center [782, 229] width 113 height 18
checkbox input "true"
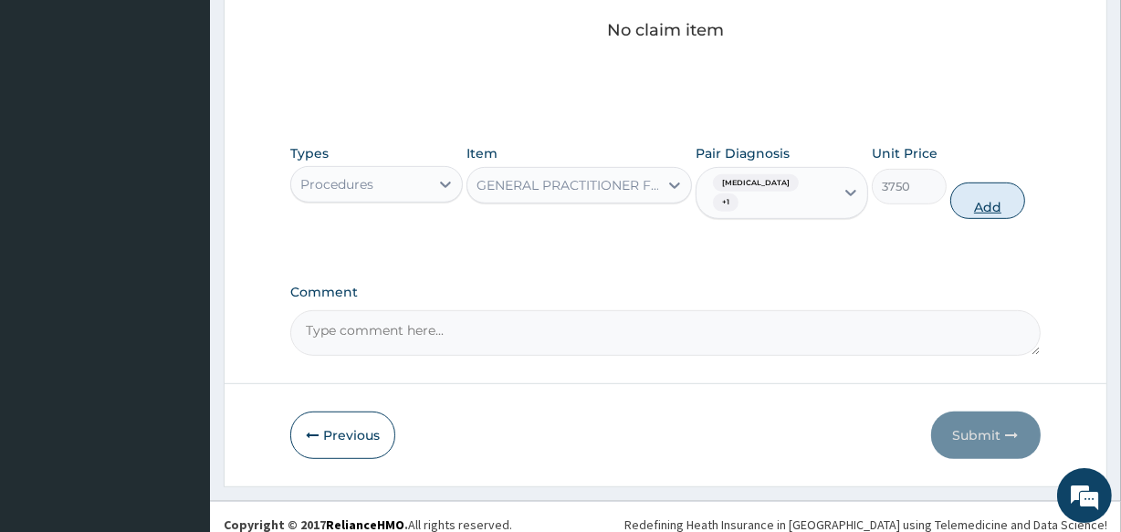
click at [993, 191] on button "Add" at bounding box center [987, 201] width 75 height 37
type input "0"
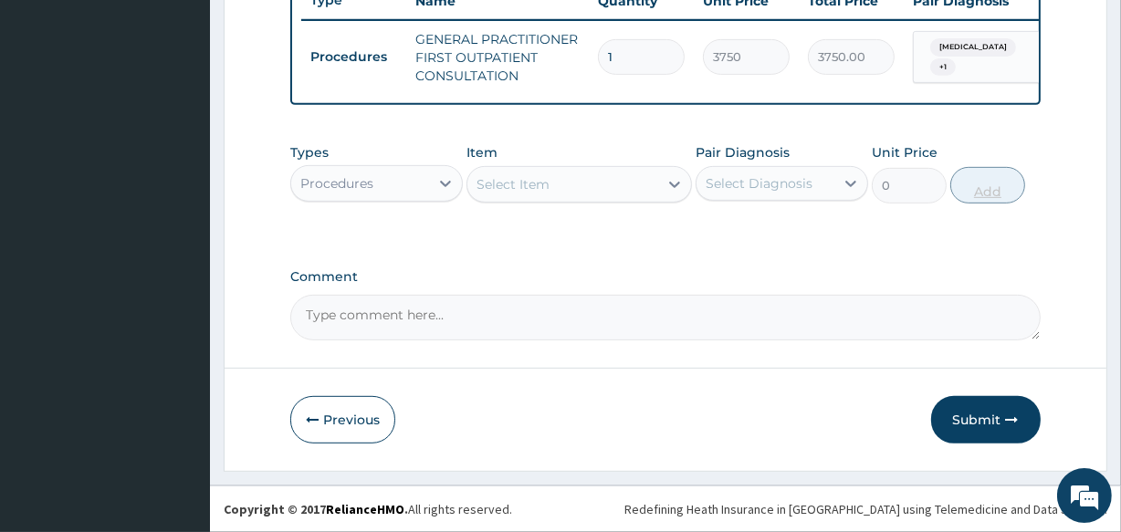
scroll to position [718, 0]
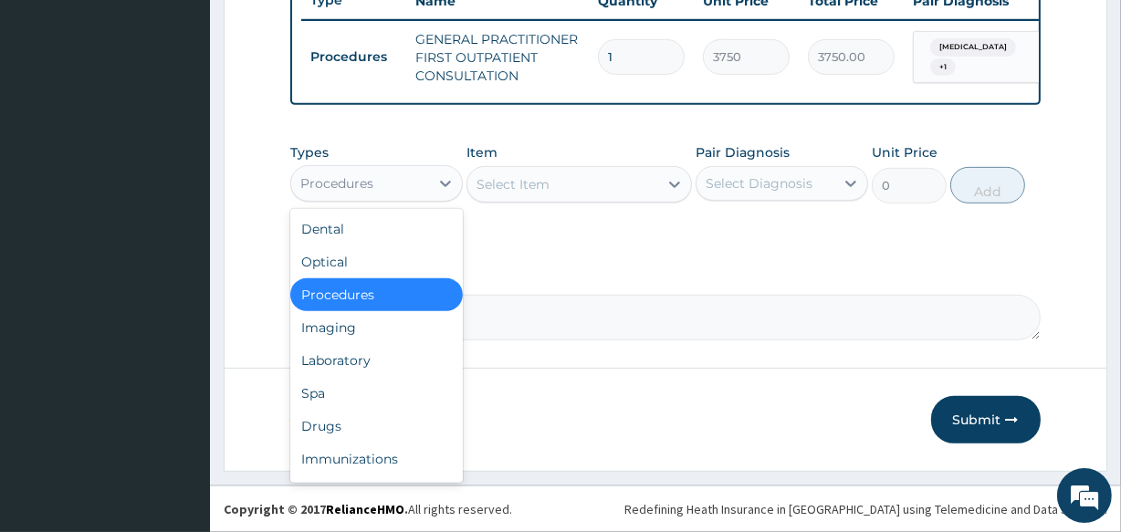
click at [356, 198] on div "Procedures" at bounding box center [376, 183] width 173 height 37
click at [348, 358] on div "Laboratory" at bounding box center [376, 360] width 173 height 33
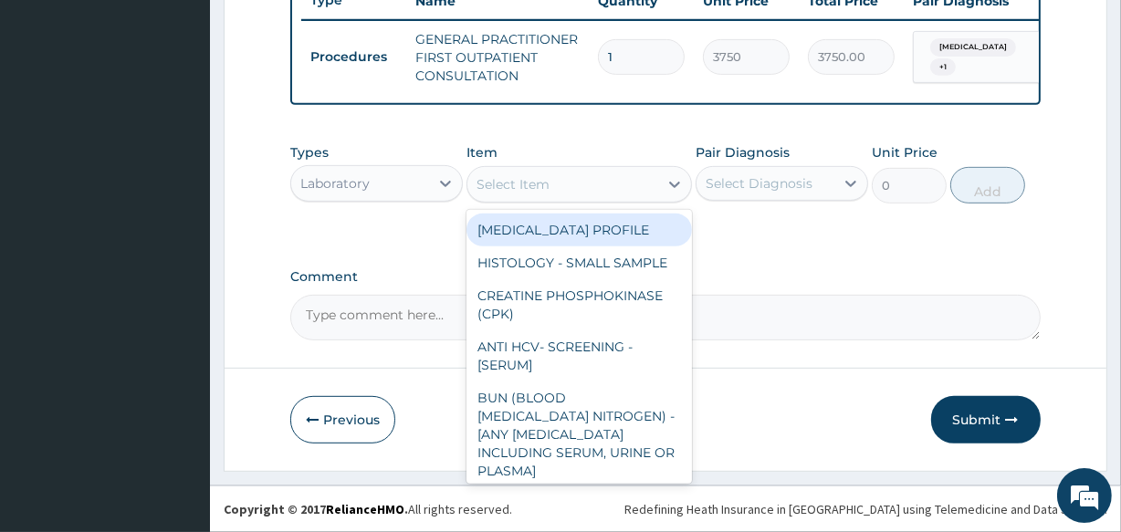
click at [588, 184] on div "Select Item" at bounding box center [562, 184] width 190 height 29
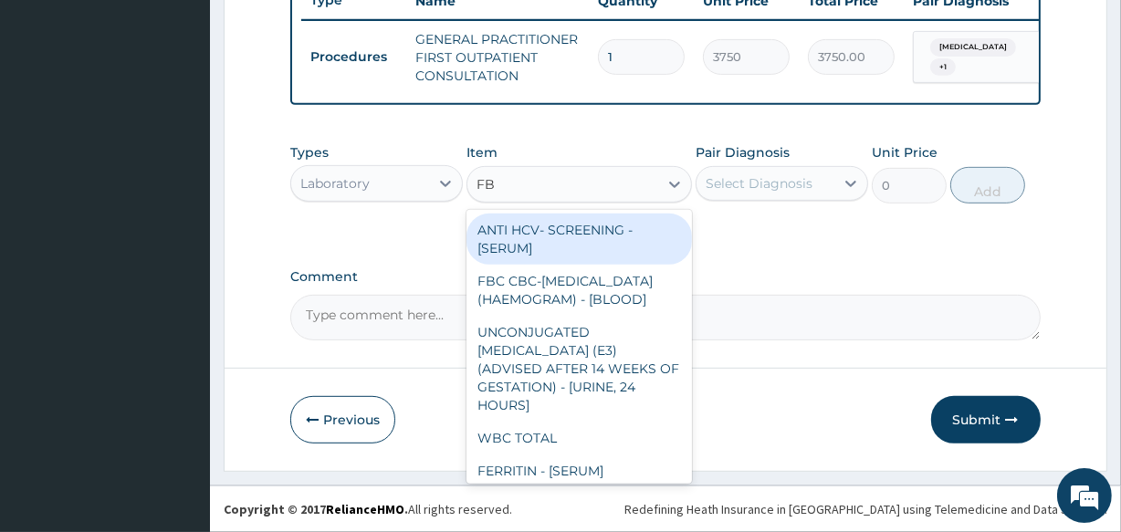
type input "FBC"
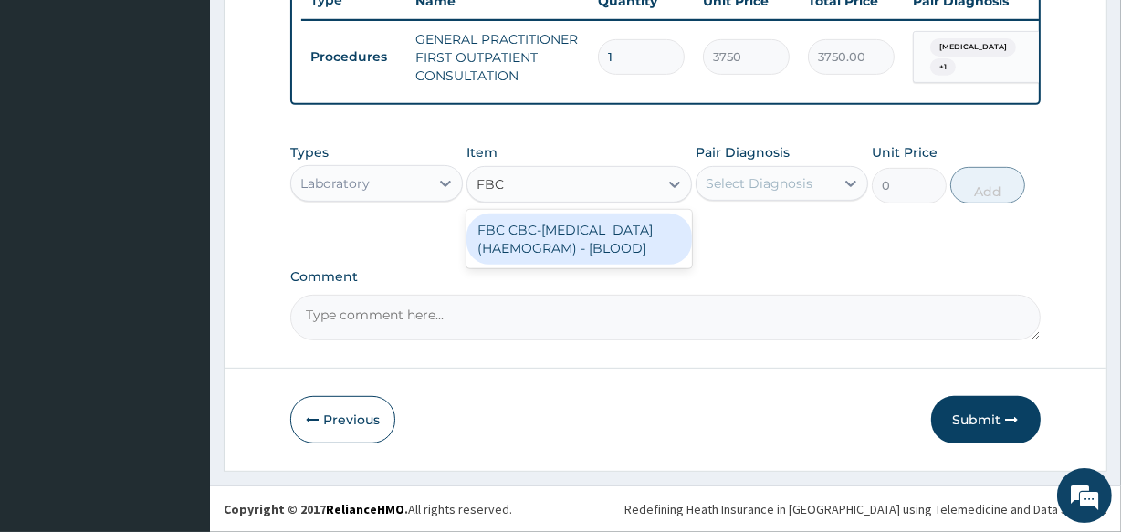
click at [581, 224] on div "FBC CBC-COMPLETE BLOOD COUNT (HAEMOGRAM) - [BLOOD]" at bounding box center [579, 239] width 225 height 51
type input "5000"
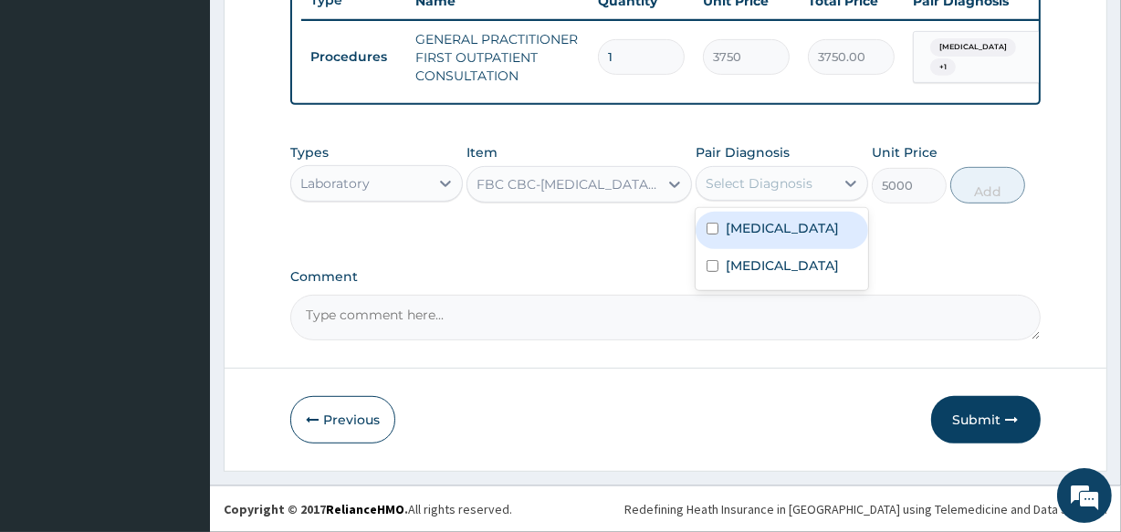
drag, startPoint x: 805, startPoint y: 191, endPoint x: 780, endPoint y: 216, distance: 36.2
click at [804, 192] on div "Select Diagnosis" at bounding box center [766, 183] width 138 height 29
click at [763, 237] on label "[MEDICAL_DATA]" at bounding box center [782, 228] width 113 height 18
checkbox input "true"
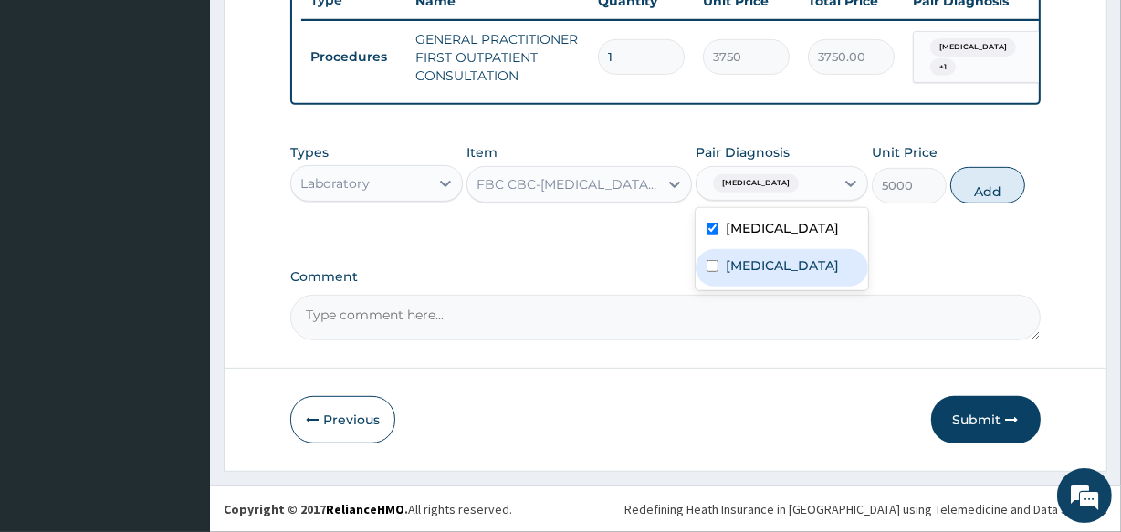
click at [758, 270] on div "Malaria" at bounding box center [782, 267] width 173 height 37
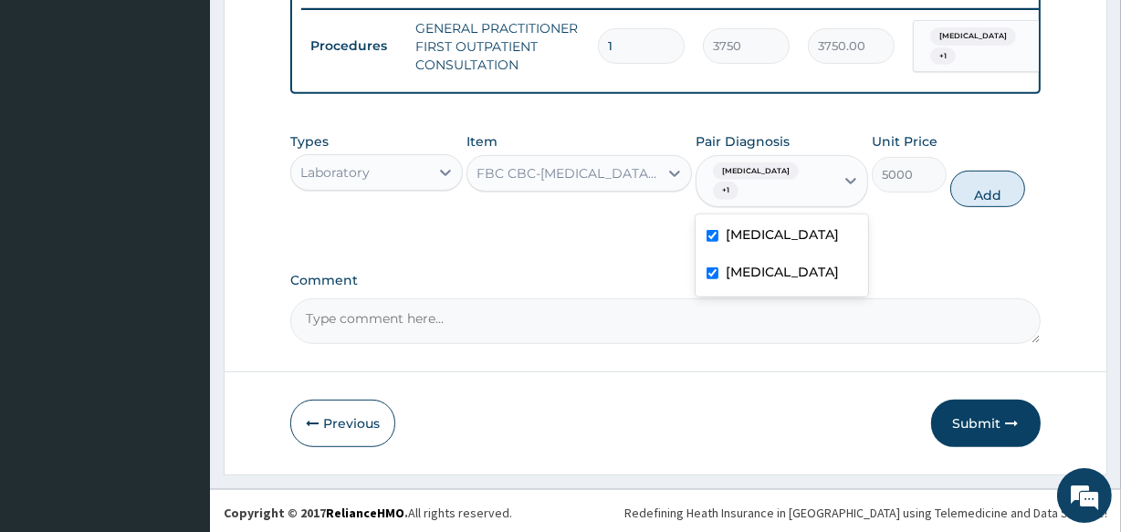
checkbox input "true"
click at [1007, 192] on button "Add" at bounding box center [987, 189] width 75 height 37
type input "0"
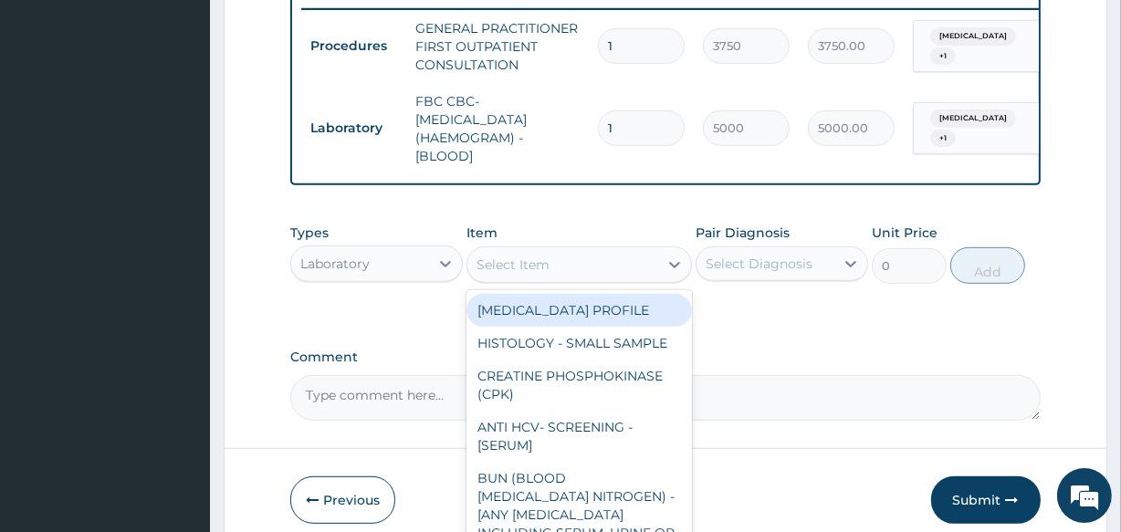
click at [617, 274] on div "Select Item" at bounding box center [562, 264] width 190 height 29
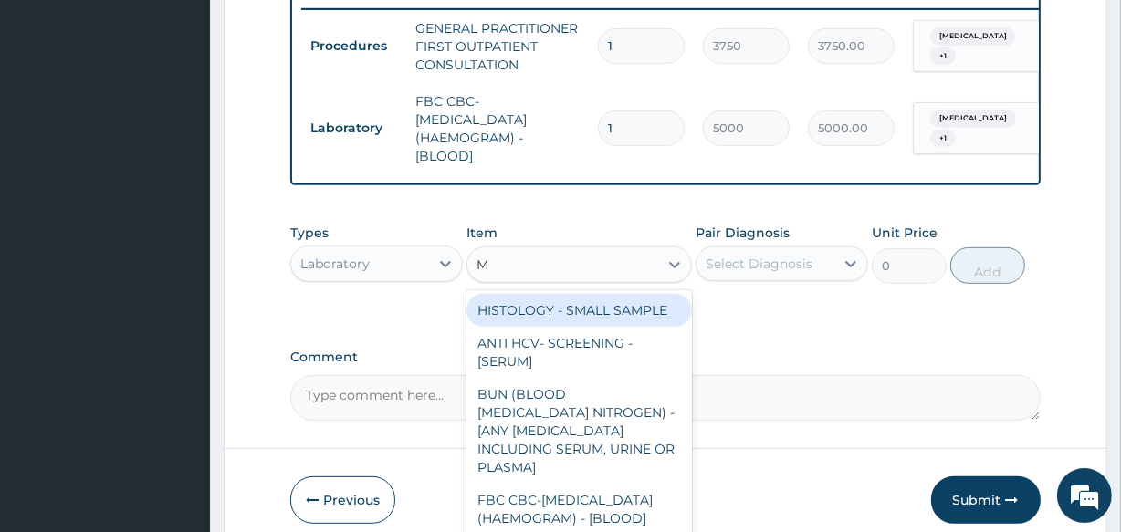
type input "MP"
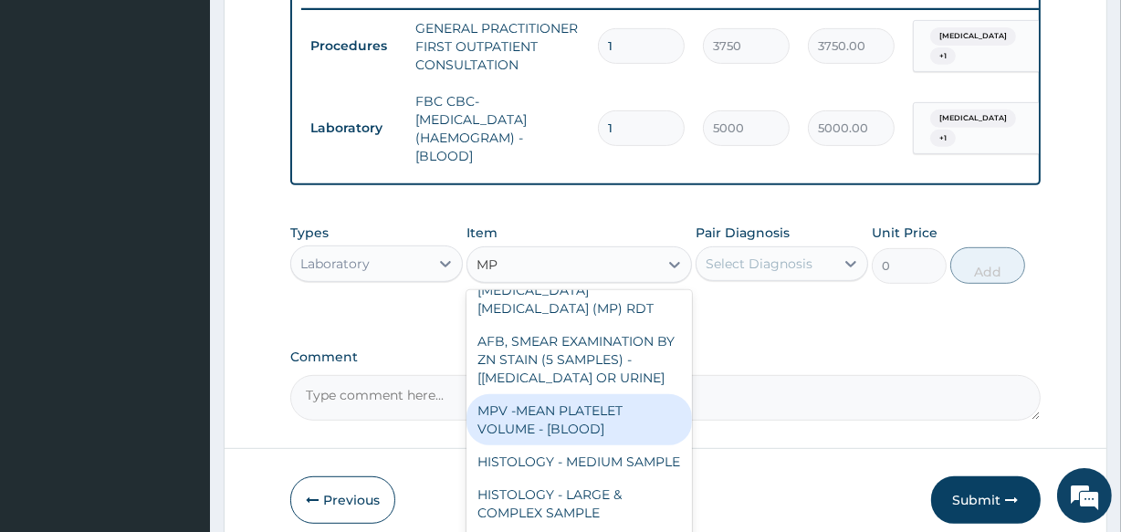
scroll to position [82, 0]
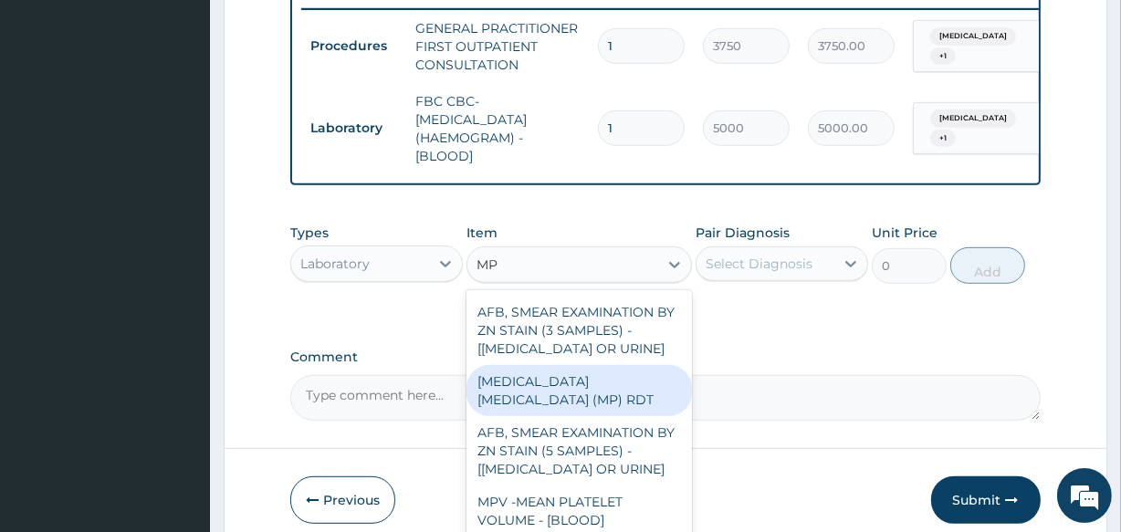
click at [597, 416] on div "MALARIA PARASITE (MP) RDT" at bounding box center [579, 390] width 225 height 51
type input "2000"
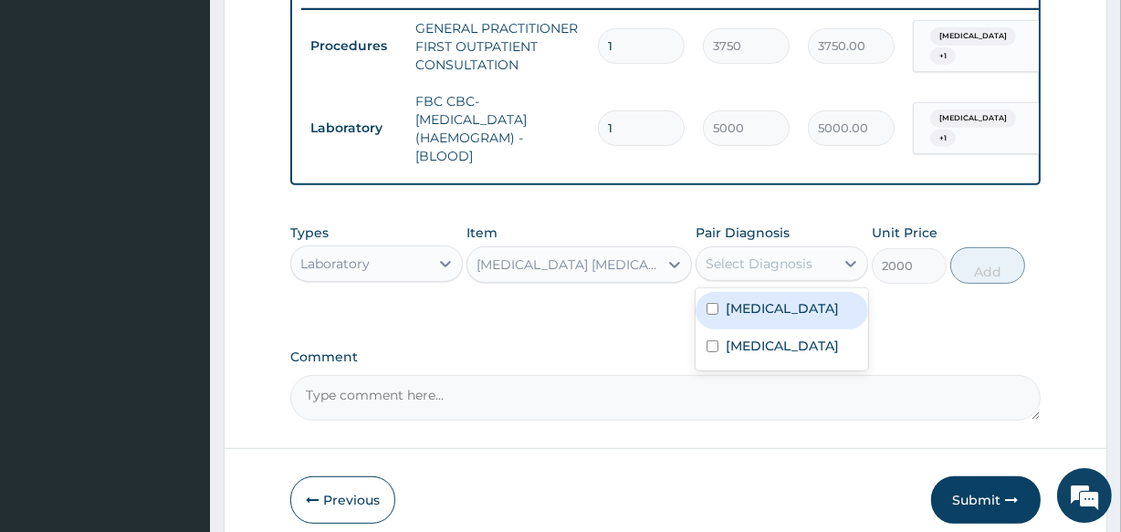
click at [754, 273] on div "Select Diagnosis" at bounding box center [759, 264] width 107 height 18
click at [744, 318] on label "[MEDICAL_DATA]" at bounding box center [782, 308] width 113 height 18
checkbox input "true"
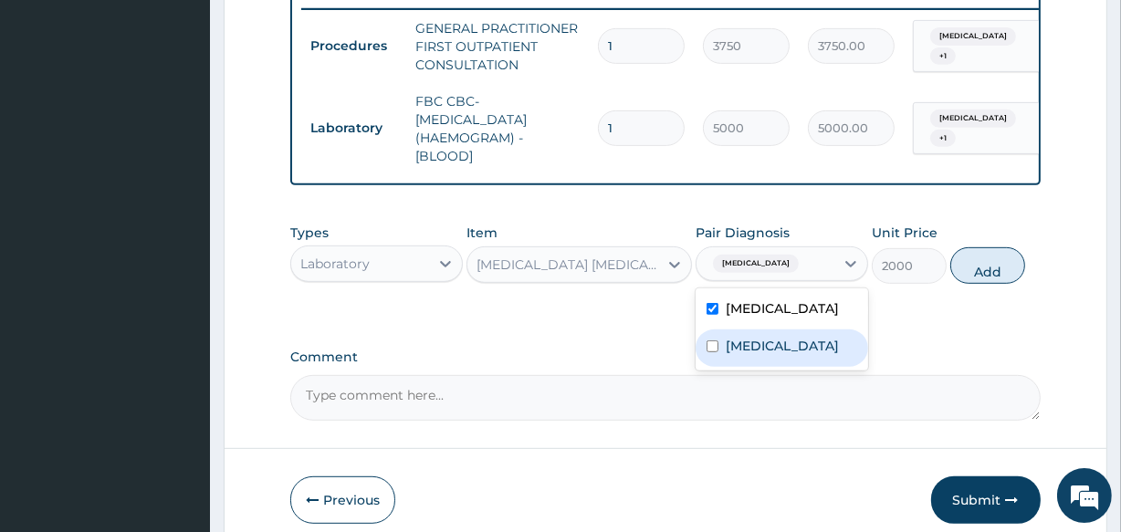
click at [747, 355] on label "Malaria" at bounding box center [782, 346] width 113 height 18
checkbox input "true"
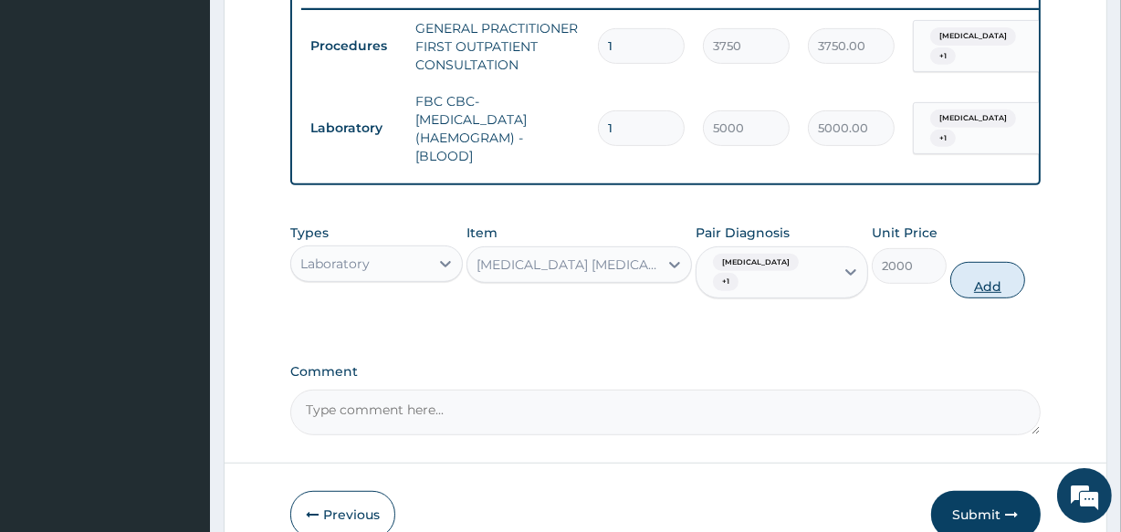
click at [970, 290] on button "Add" at bounding box center [987, 280] width 75 height 37
type input "0"
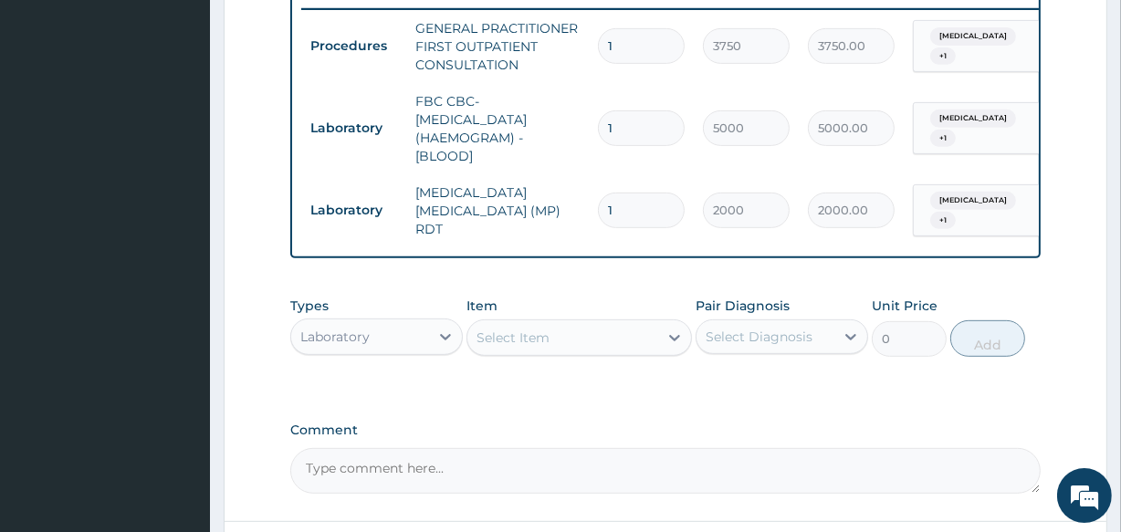
click at [378, 346] on div "Laboratory" at bounding box center [360, 336] width 138 height 29
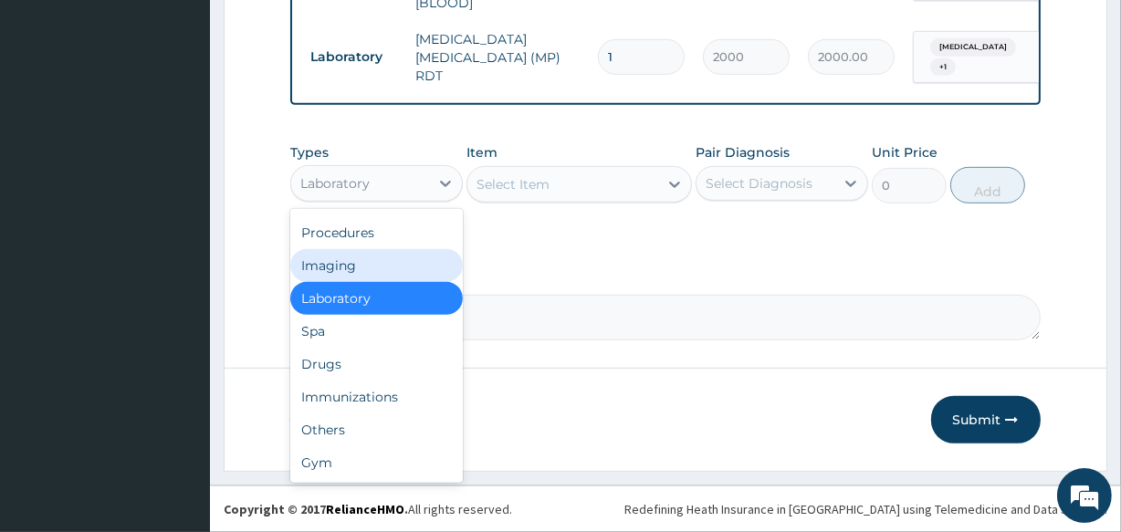
scroll to position [880, 0]
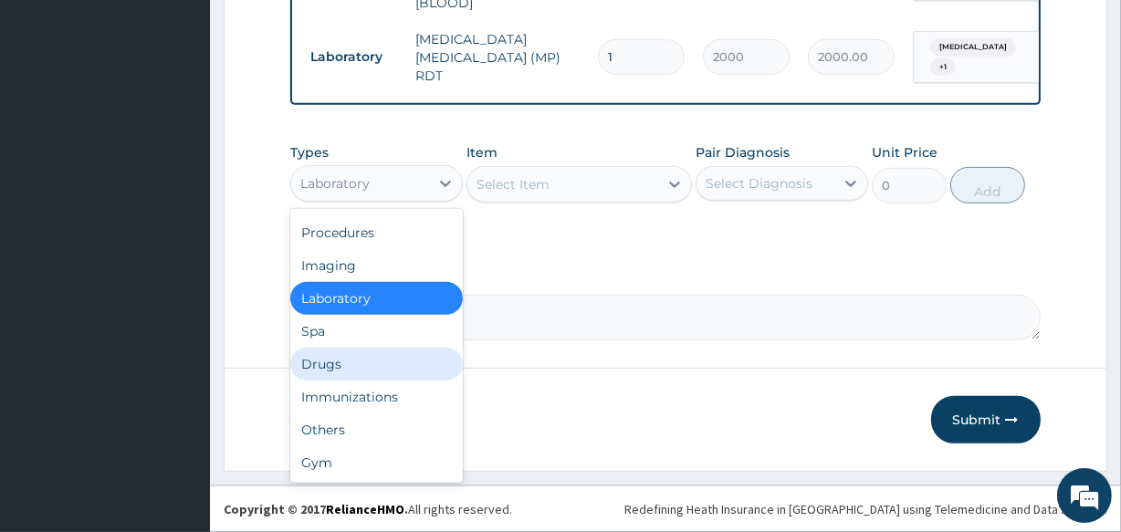
click at [399, 368] on div "Drugs" at bounding box center [376, 364] width 173 height 33
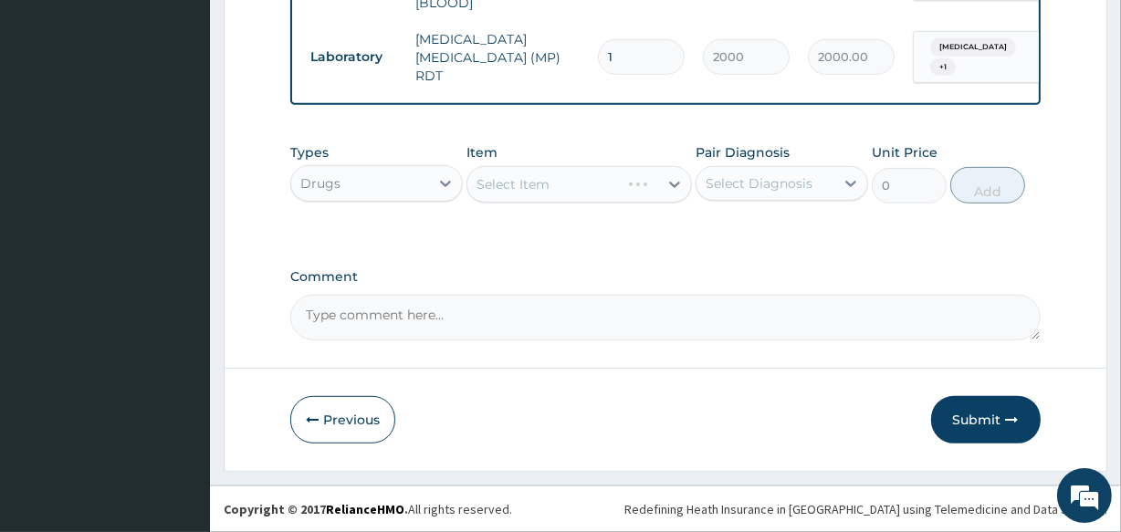
click at [605, 173] on div "Select Item" at bounding box center [579, 184] width 225 height 37
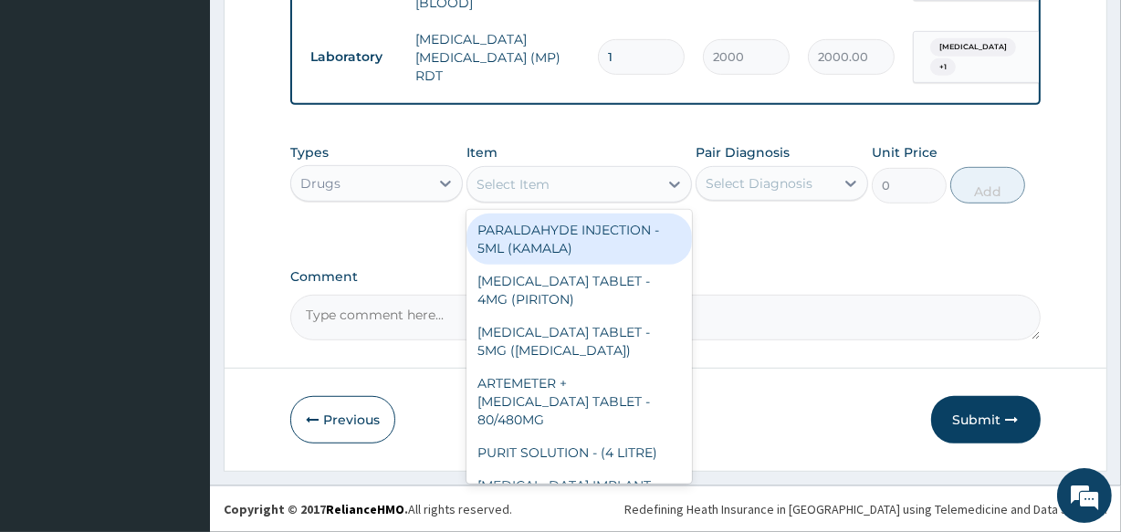
click at [599, 194] on div "Select Item" at bounding box center [562, 184] width 190 height 29
click at [603, 177] on div "Select Item" at bounding box center [562, 184] width 190 height 29
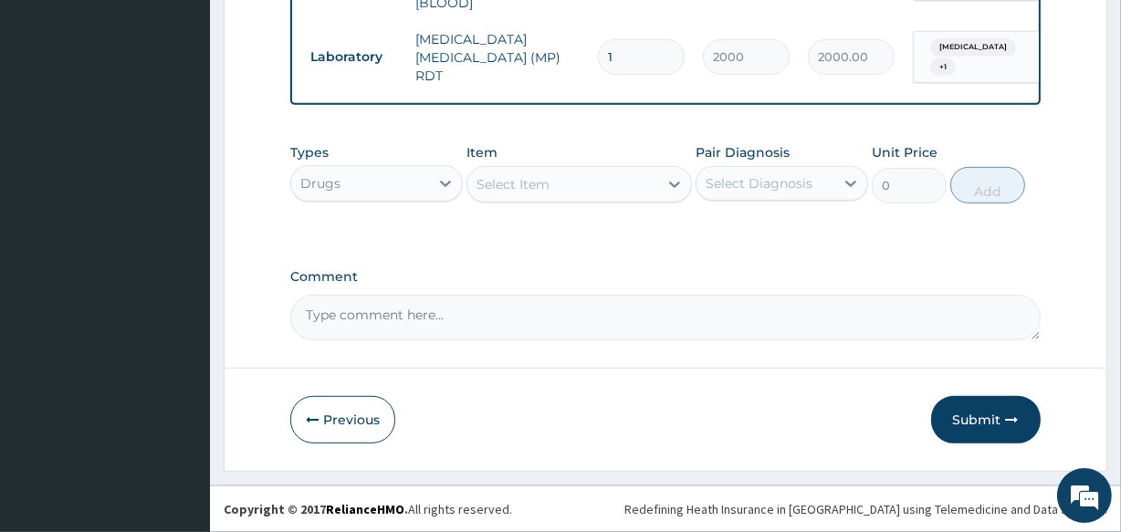
click at [603, 177] on div "Select Item" at bounding box center [562, 184] width 190 height 29
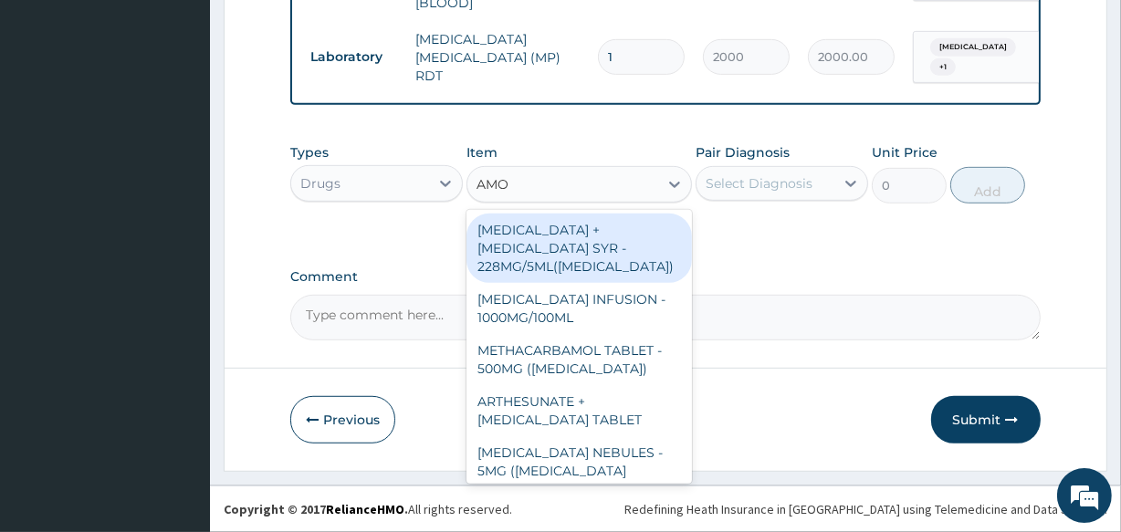
type input "AMOX"
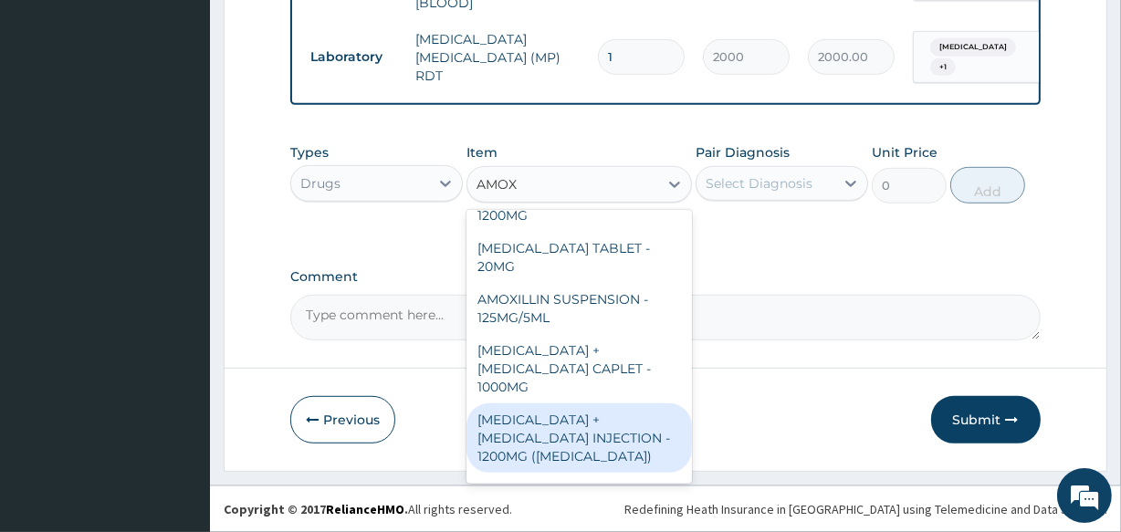
scroll to position [664, 0]
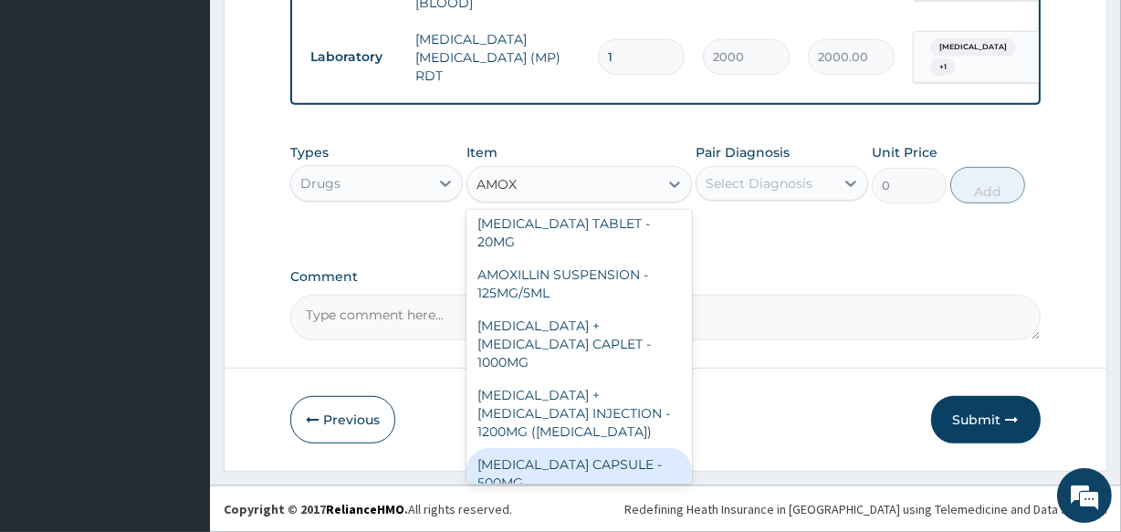
click at [580, 448] on div "[MEDICAL_DATA] CAPSULE - 500MG" at bounding box center [579, 473] width 225 height 51
type input "112"
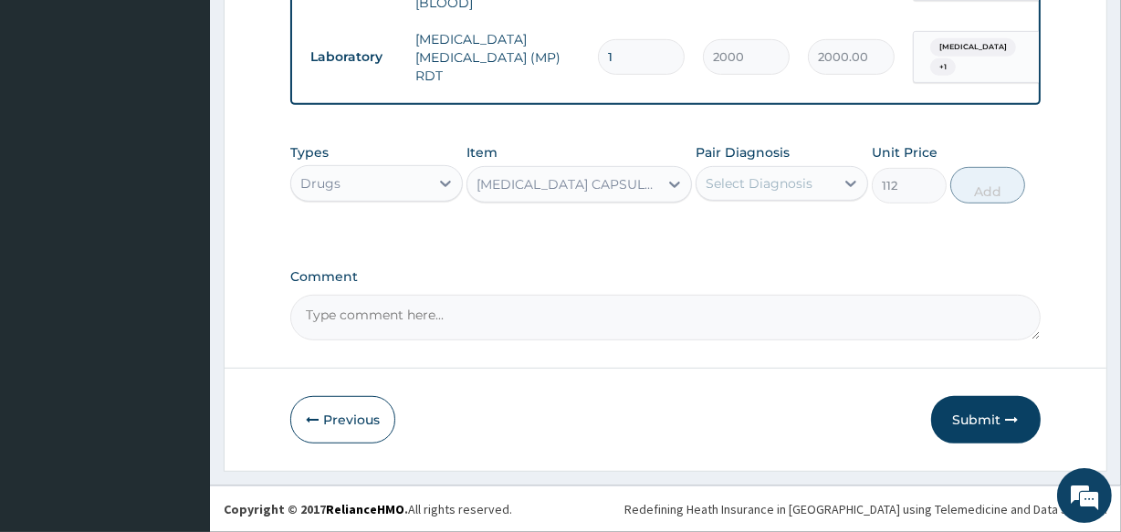
click at [760, 193] on div "Select Diagnosis" at bounding box center [766, 183] width 138 height 29
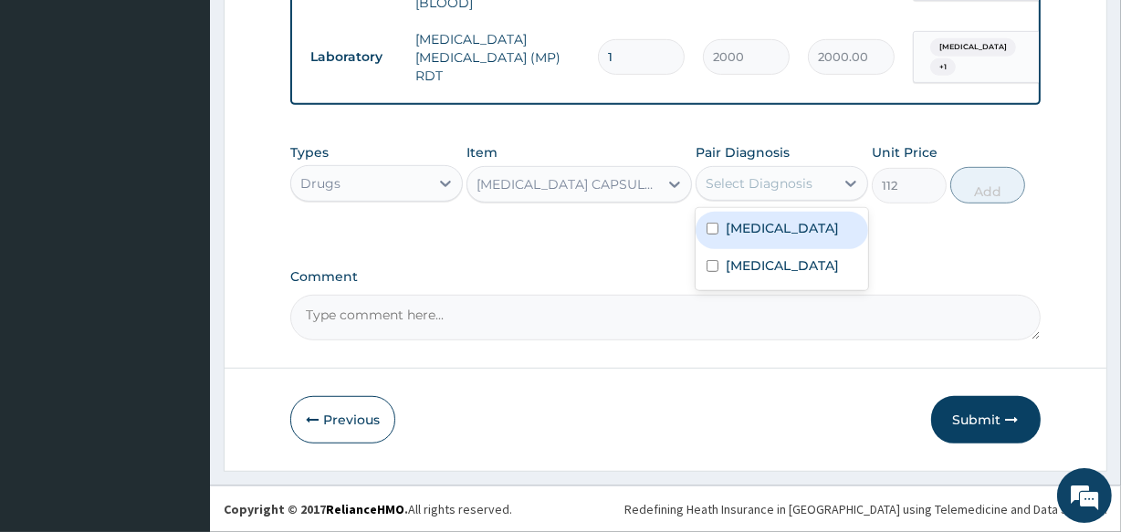
click at [776, 237] on label "[MEDICAL_DATA]" at bounding box center [782, 228] width 113 height 18
checkbox input "true"
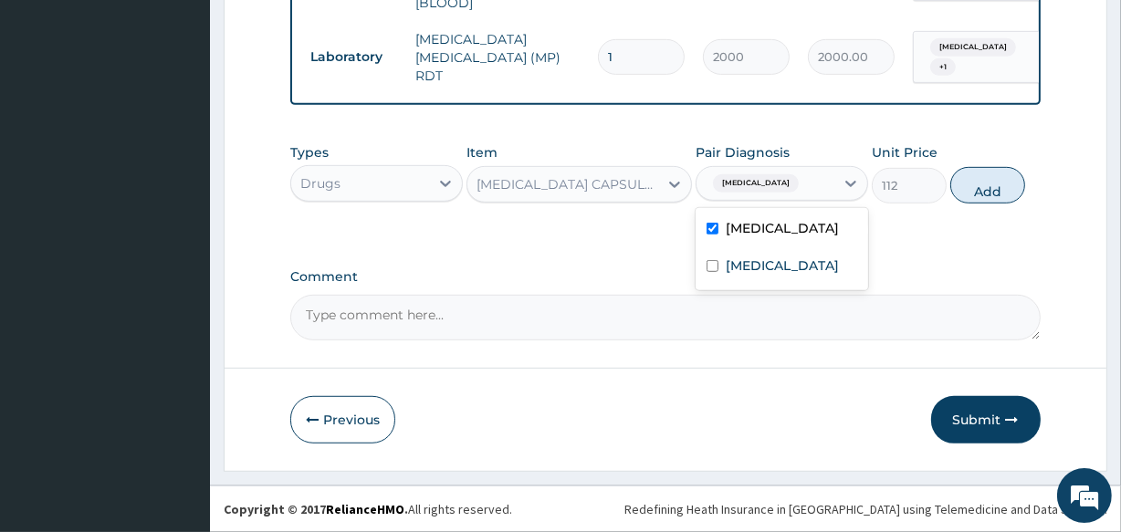
drag, startPoint x: 1013, startPoint y: 183, endPoint x: 614, endPoint y: 199, distance: 400.2
click at [1012, 184] on button "Add" at bounding box center [987, 185] width 75 height 37
type input "0"
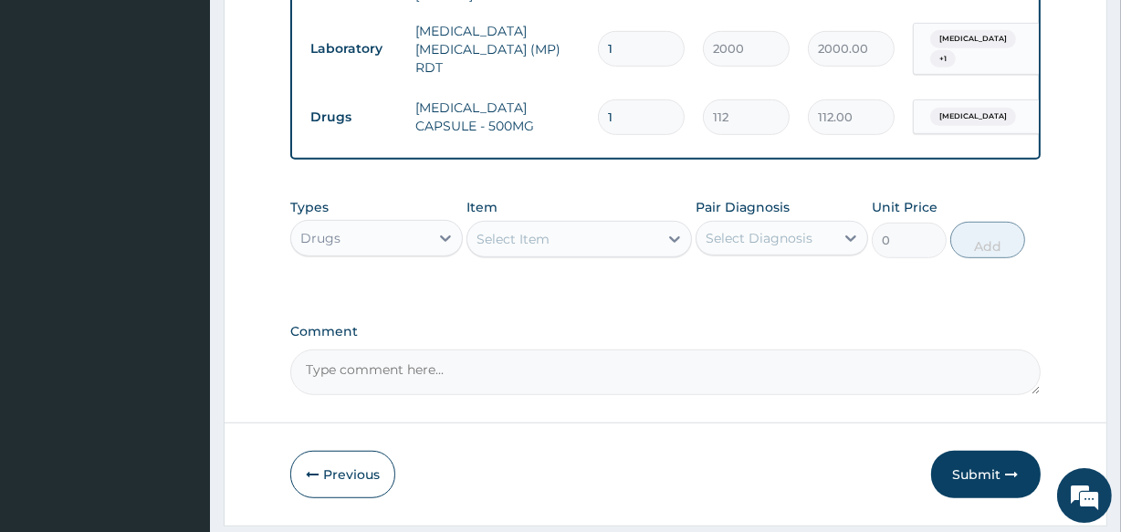
click at [574, 246] on div "Select Item" at bounding box center [562, 239] width 190 height 29
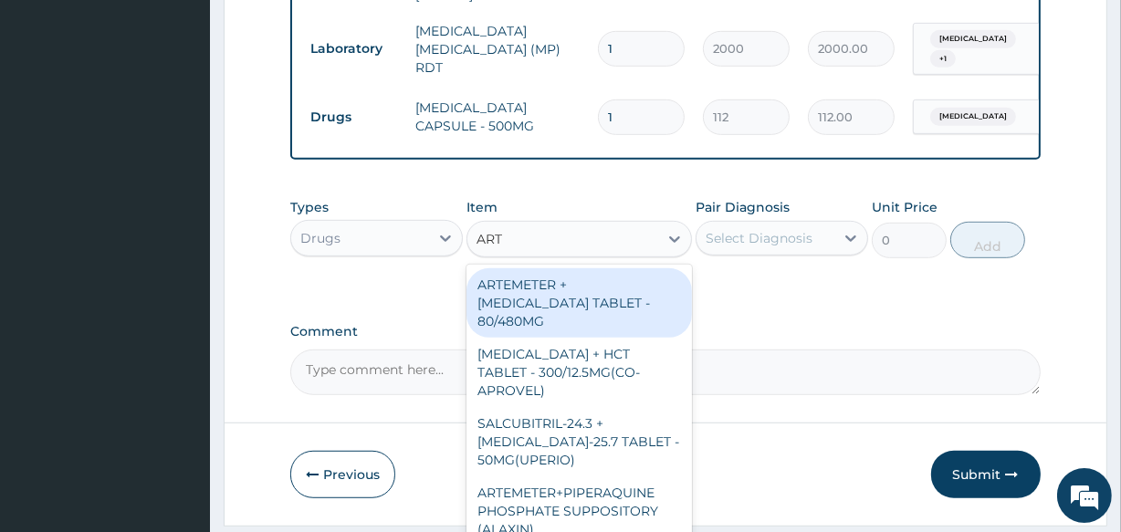
type input "ARTE"
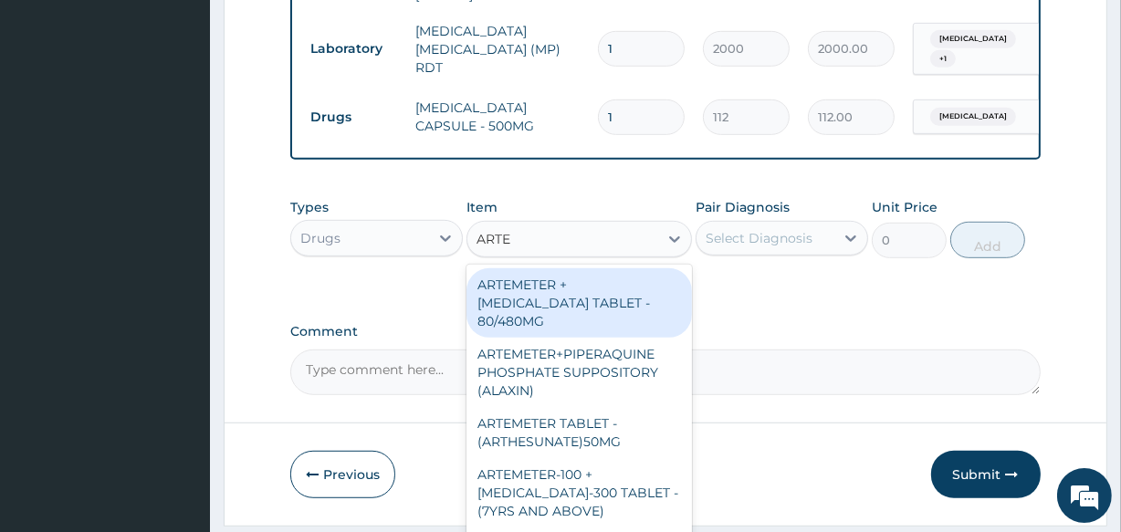
click at [612, 338] on div "ARTEMETER + [MEDICAL_DATA] TABLET - 80/480MG" at bounding box center [579, 302] width 225 height 69
type input "364"
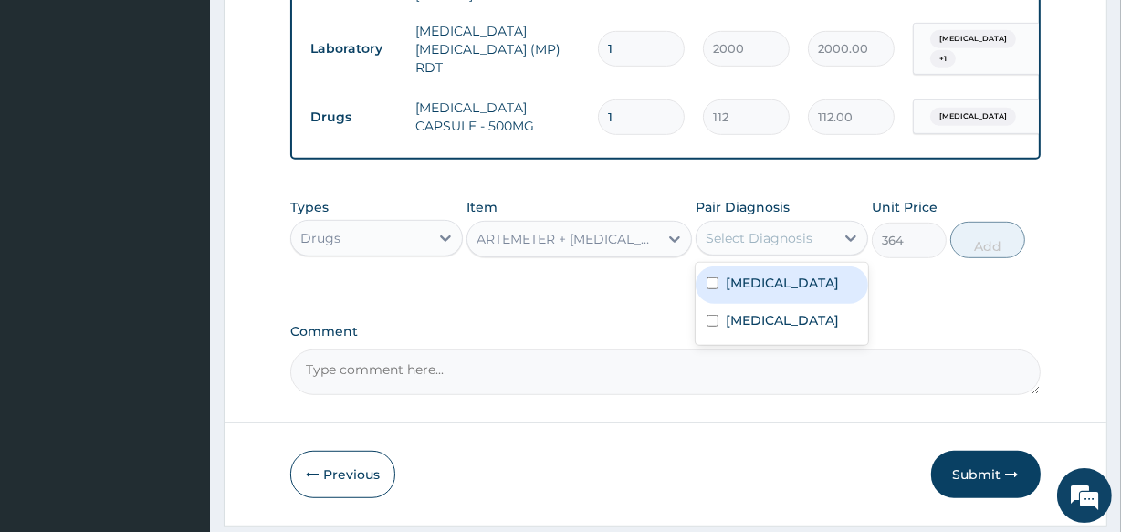
click at [828, 240] on div "Select Diagnosis" at bounding box center [766, 238] width 138 height 29
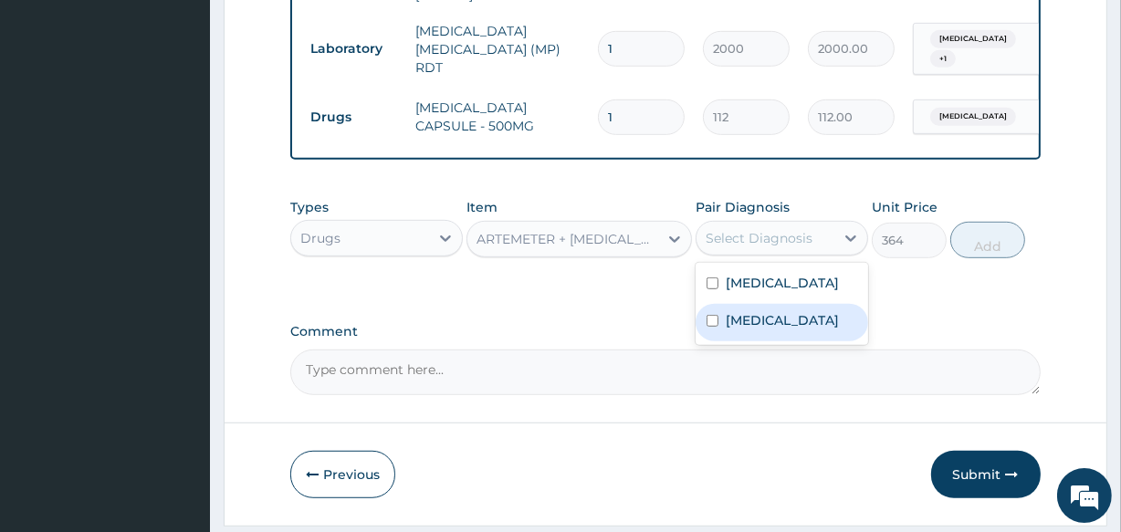
click at [776, 331] on div "Malaria" at bounding box center [782, 322] width 173 height 37
checkbox input "true"
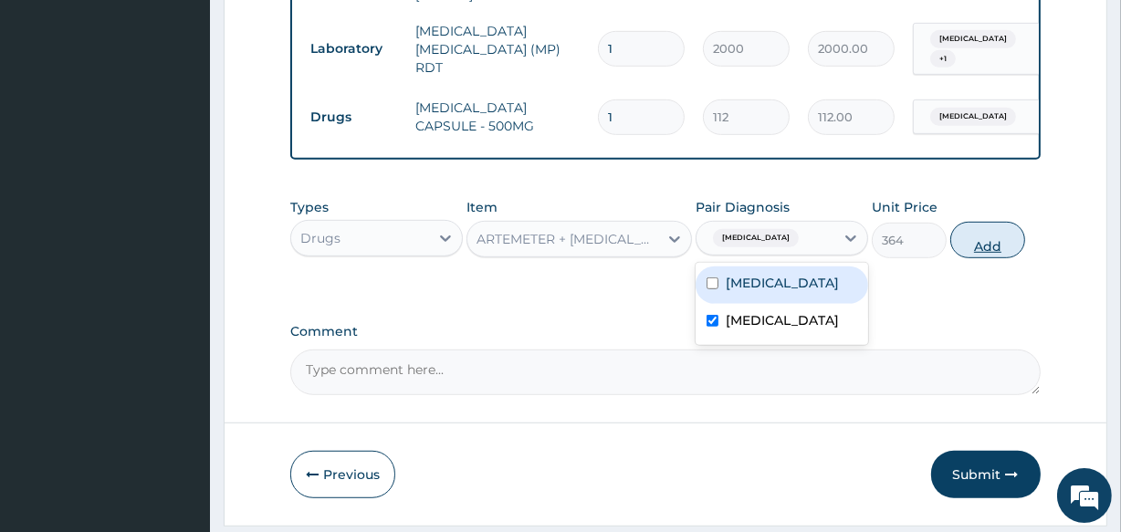
click at [978, 234] on button "Add" at bounding box center [987, 240] width 75 height 37
type input "0"
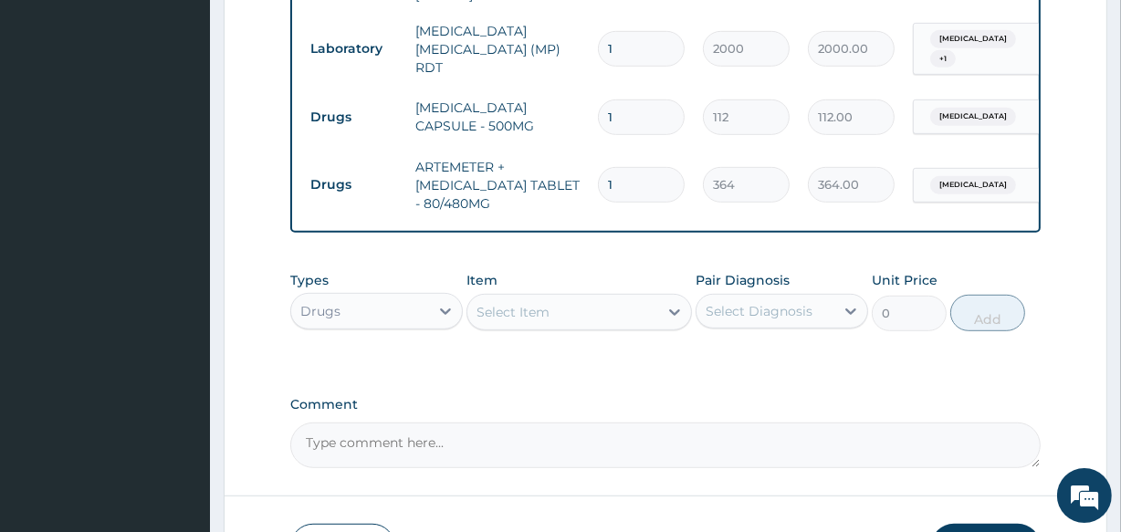
click at [633, 323] on div "Select Item" at bounding box center [562, 312] width 190 height 29
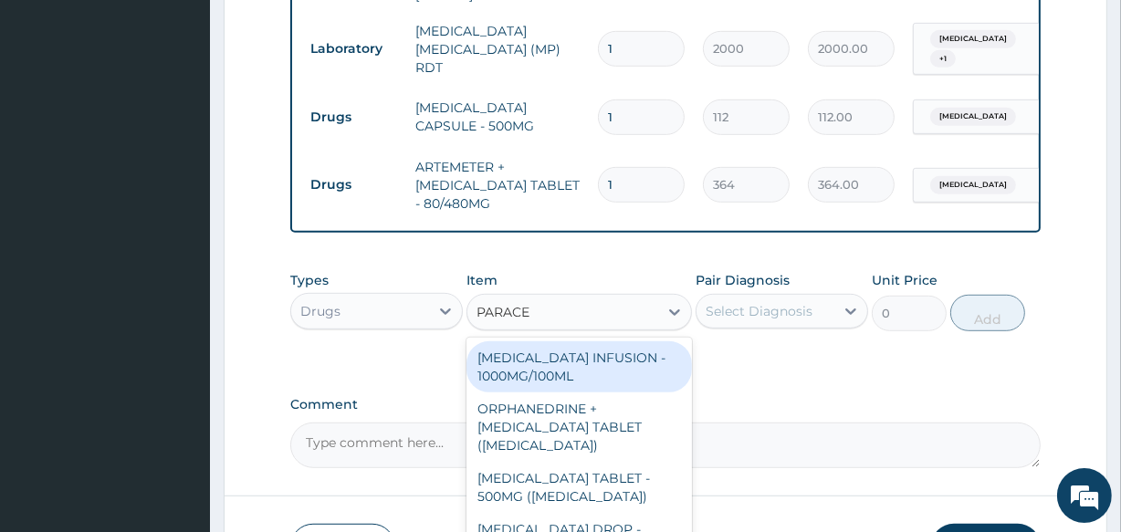
type input "PARACET"
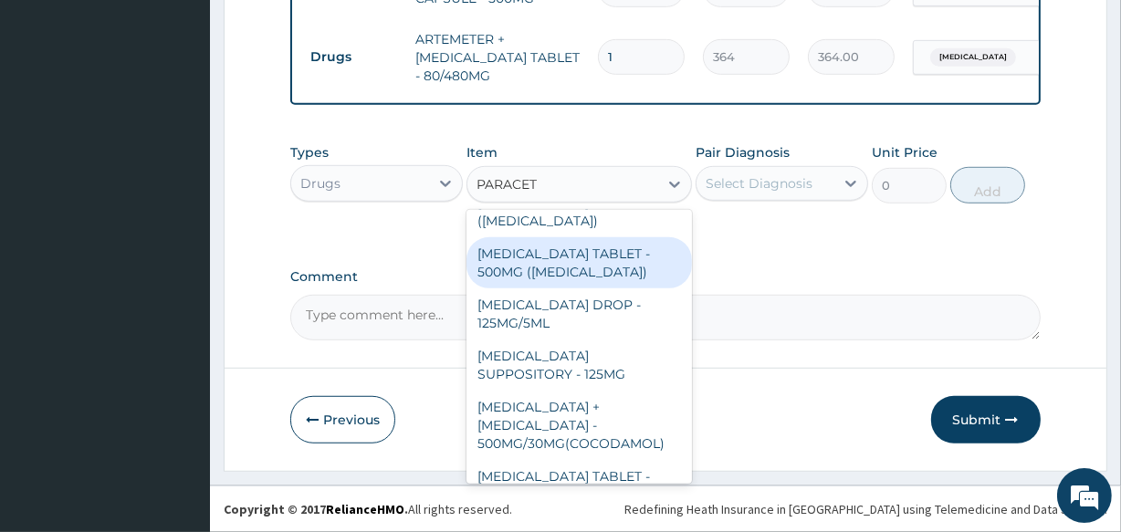
scroll to position [165, 0]
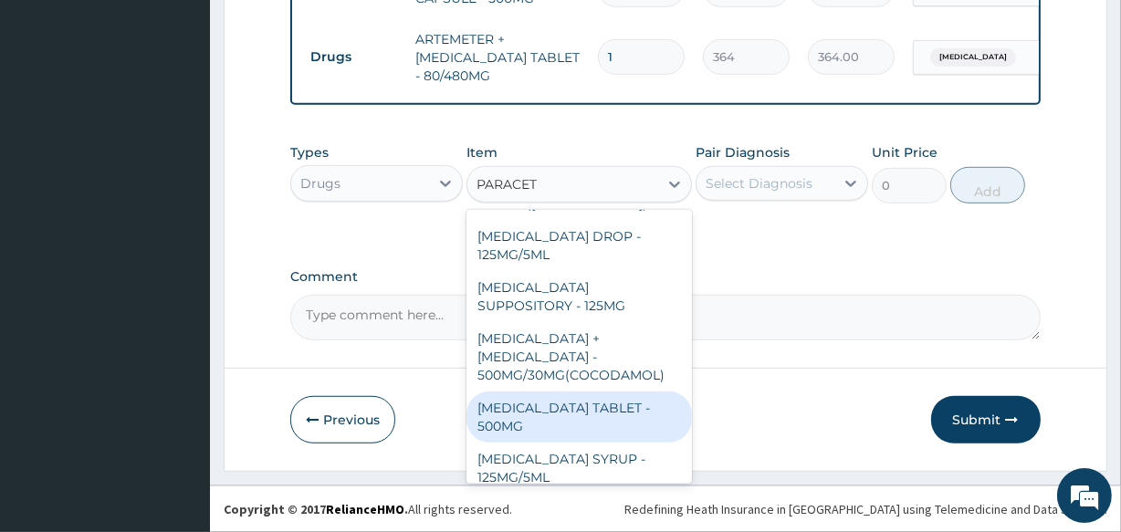
click at [603, 392] on div "PARACETAMOL TABLET - 500MG" at bounding box center [579, 417] width 225 height 51
type input "33.599999999999994"
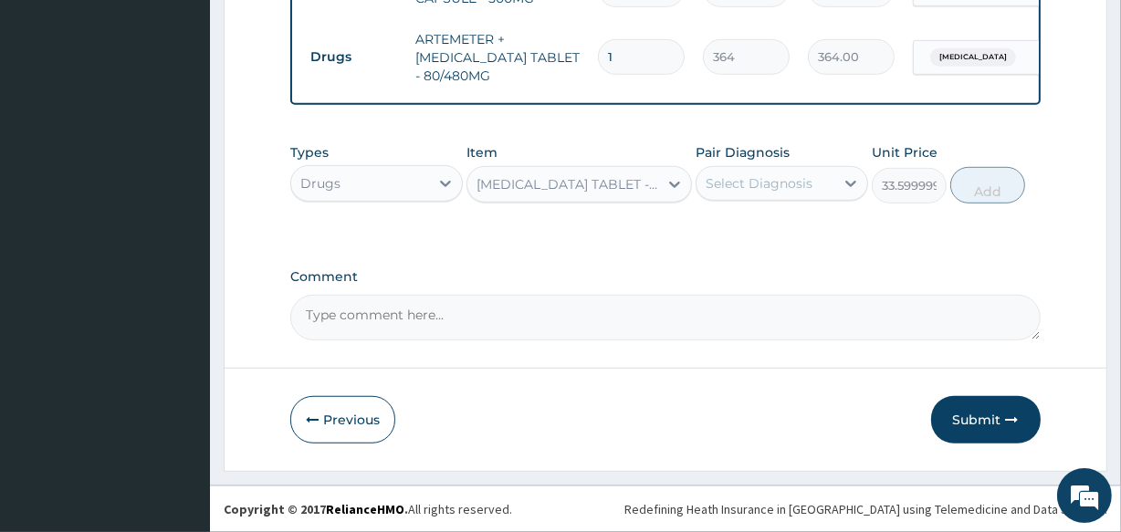
click at [812, 189] on div "Select Diagnosis" at bounding box center [766, 183] width 138 height 29
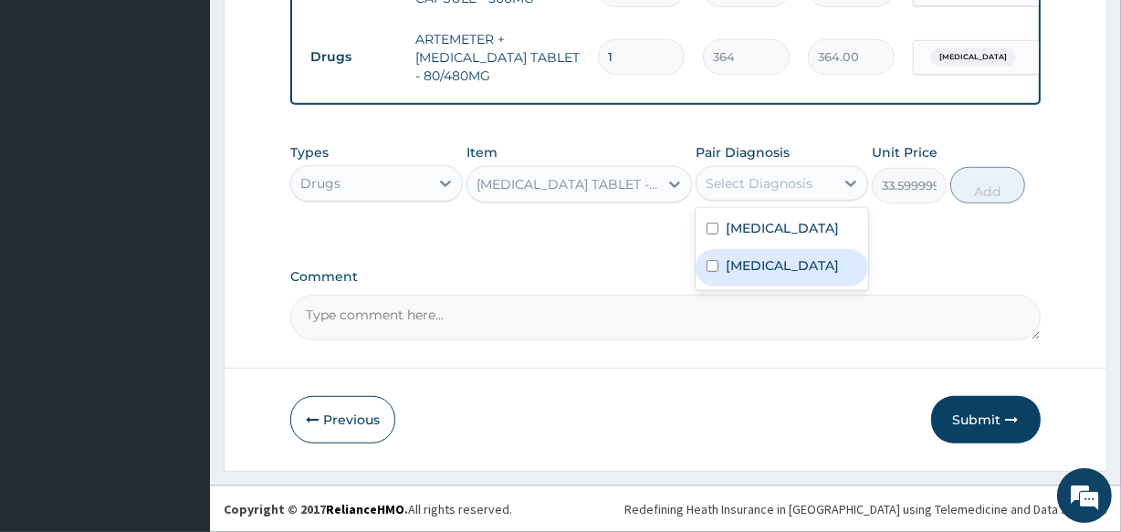
click at [779, 287] on div "Malaria" at bounding box center [782, 267] width 173 height 37
checkbox input "true"
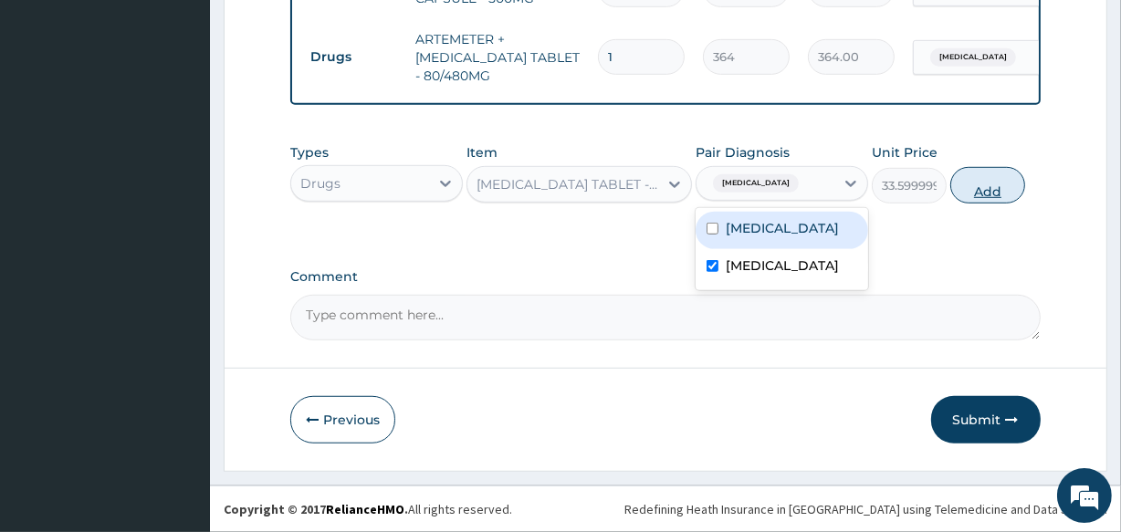
click at [990, 181] on button "Add" at bounding box center [987, 185] width 75 height 37
type input "0"
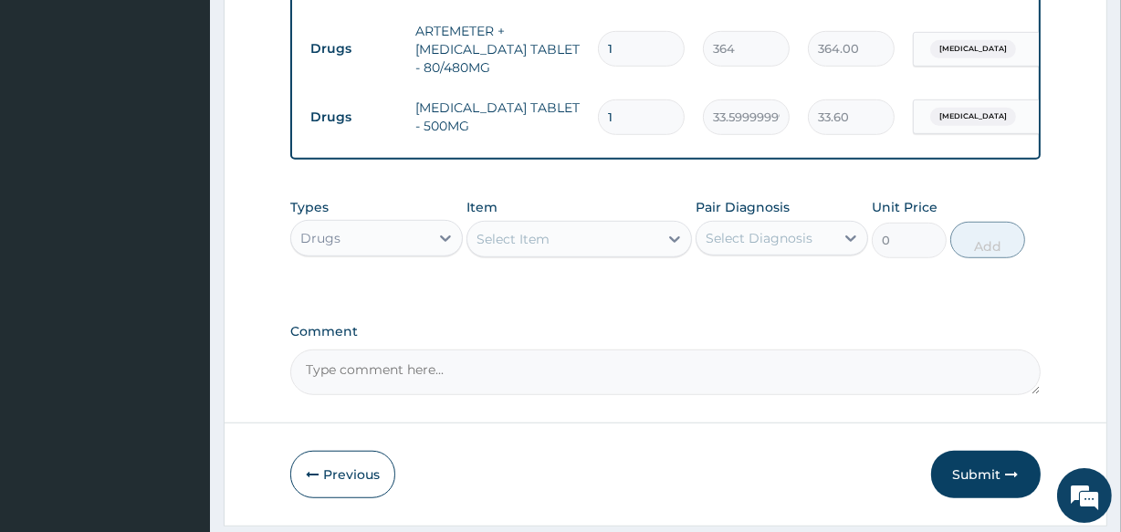
click at [588, 250] on div "Select Item" at bounding box center [562, 239] width 190 height 29
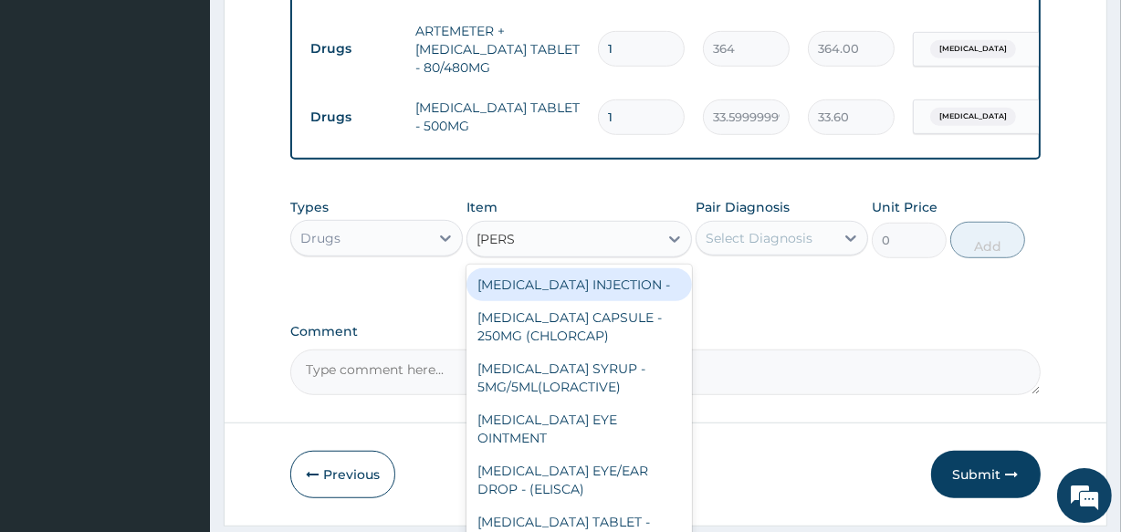
type input "LORAT"
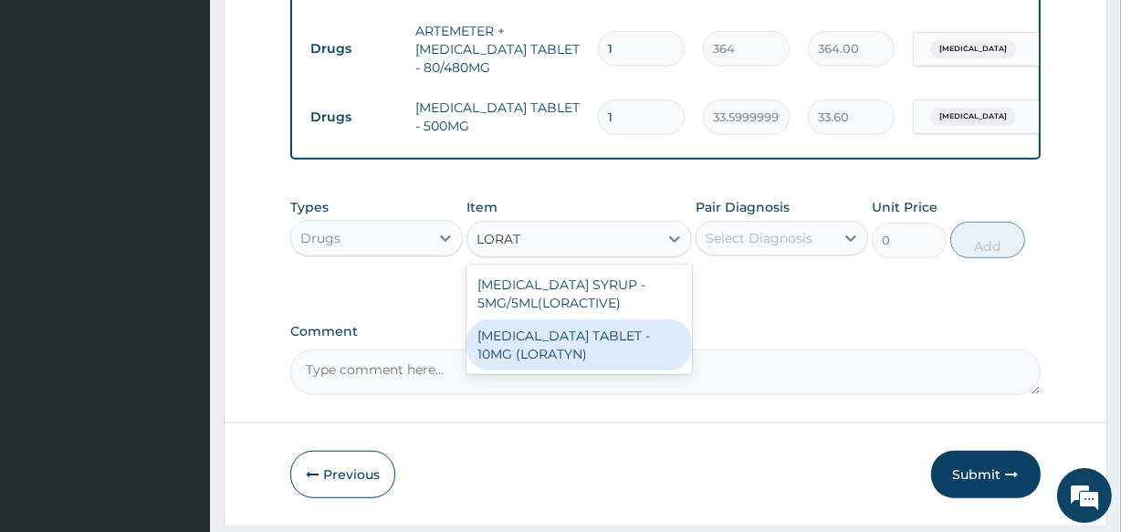
click at [606, 362] on div "LORATADINE TABLET - 10MG (LORATYN)" at bounding box center [579, 345] width 225 height 51
type input "98"
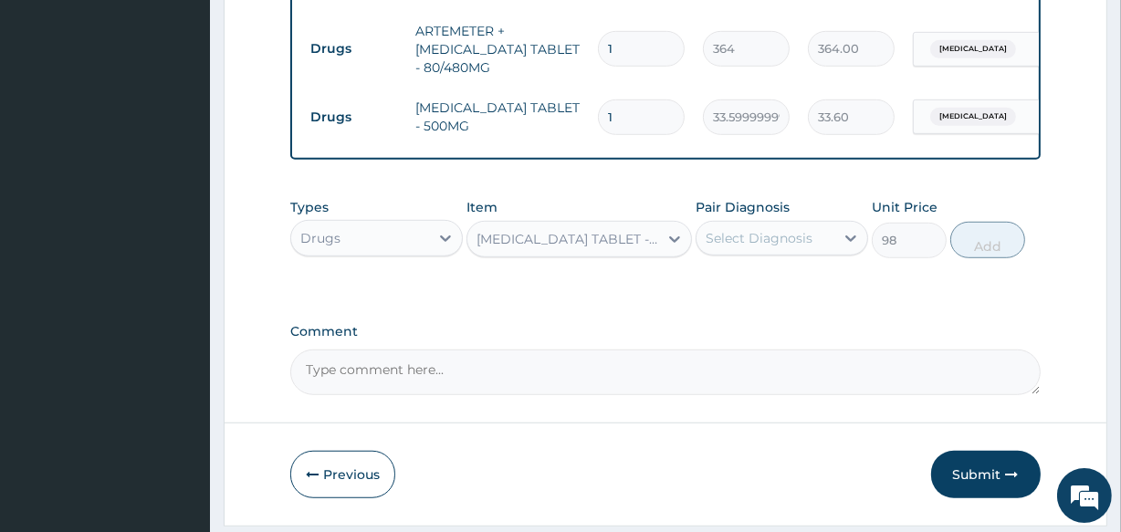
click at [827, 258] on div "Pair Diagnosis Select Diagnosis" at bounding box center [782, 228] width 173 height 60
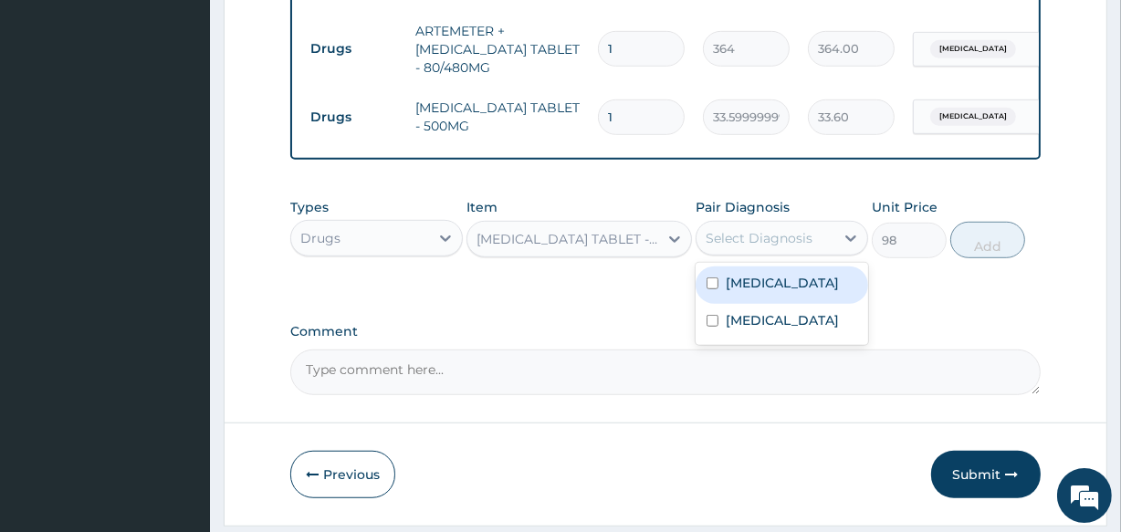
click at [805, 247] on div "Select Diagnosis" at bounding box center [759, 238] width 107 height 18
click at [757, 292] on label "Upper respiratory infection" at bounding box center [782, 283] width 113 height 18
checkbox input "true"
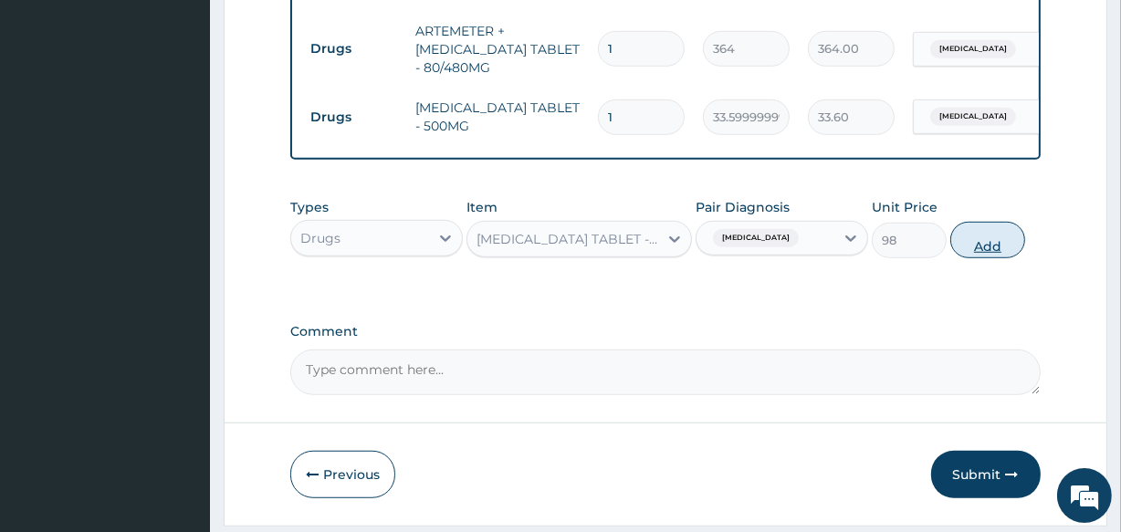
click at [1001, 248] on button "Add" at bounding box center [987, 240] width 75 height 37
type input "0"
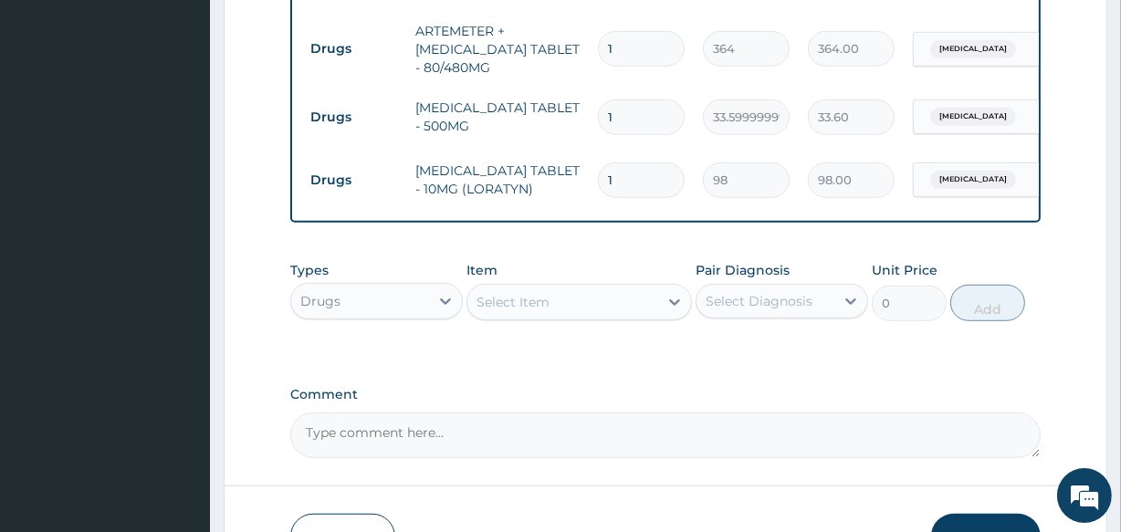
drag, startPoint x: 637, startPoint y: 173, endPoint x: 563, endPoint y: 177, distance: 74.0
click at [563, 177] on tr "Drugs LORATADINE TABLET - 10MG (LORATYN) 1 98 98.00 Upper respiratory infection…" at bounding box center [748, 180] width 895 height 63
type input "5"
type input "490.00"
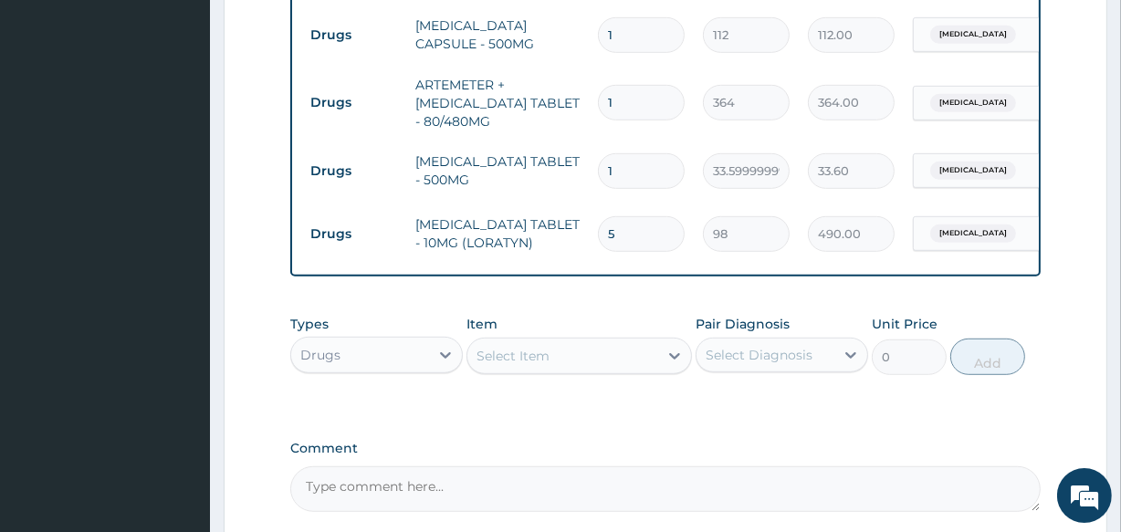
scroll to position [933, 0]
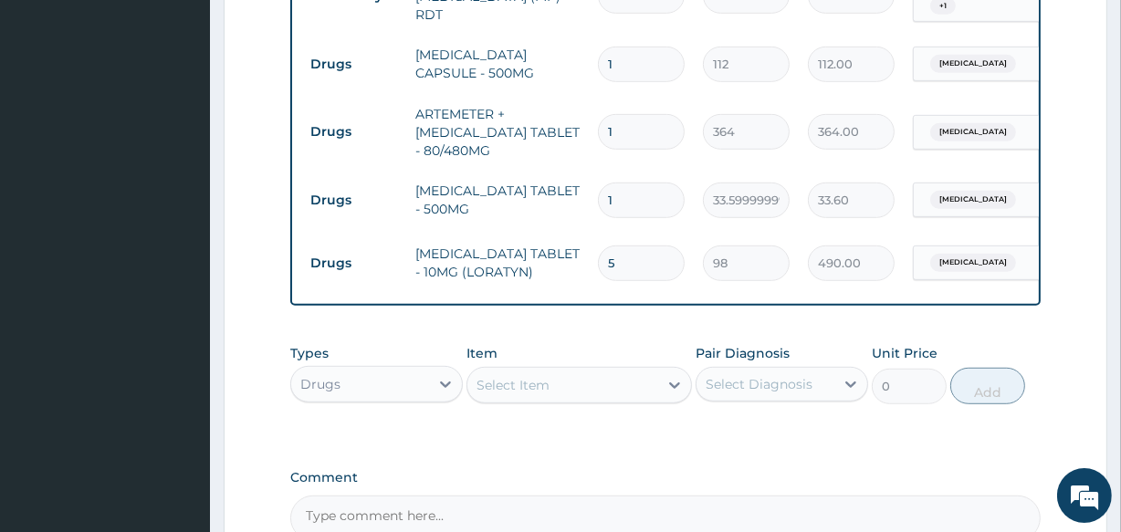
type input "5"
click at [641, 198] on input "1" at bounding box center [641, 201] width 87 height 36
type input "18"
type input "604.80"
type input "18"
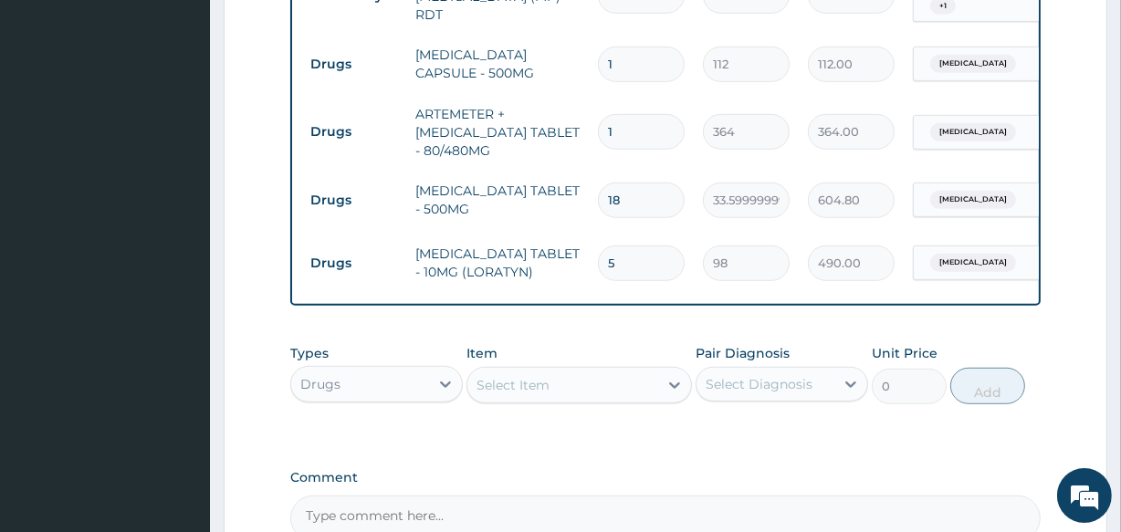
drag, startPoint x: 633, startPoint y: 130, endPoint x: 603, endPoint y: 137, distance: 30.1
click at [603, 137] on input "1" at bounding box center [641, 132] width 87 height 36
type input "6"
type input "2184.00"
type input "6"
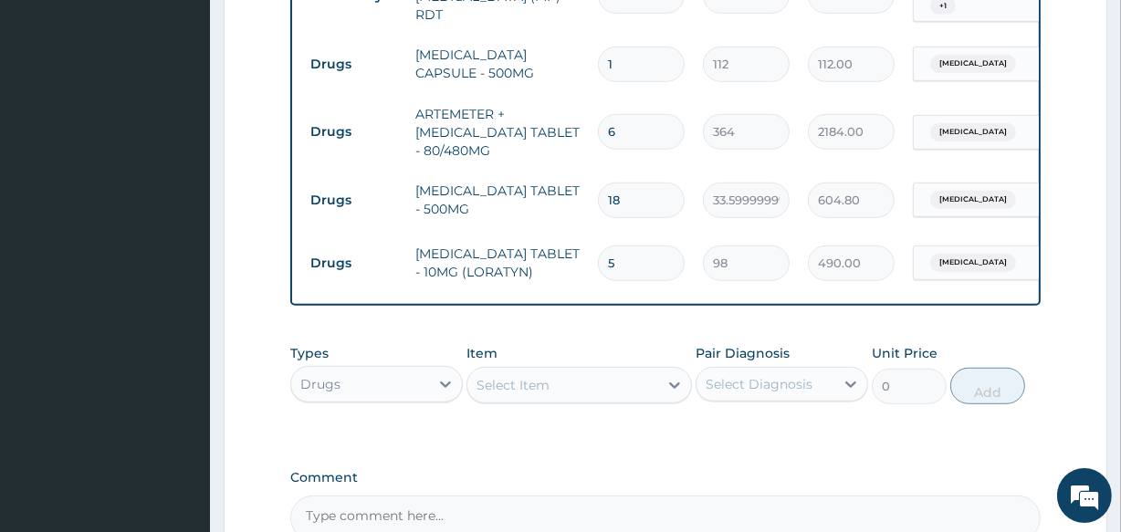
click at [658, 61] on input "1" at bounding box center [641, 65] width 87 height 36
type input "15"
type input "1680.00"
type input "16"
type input "1792.00"
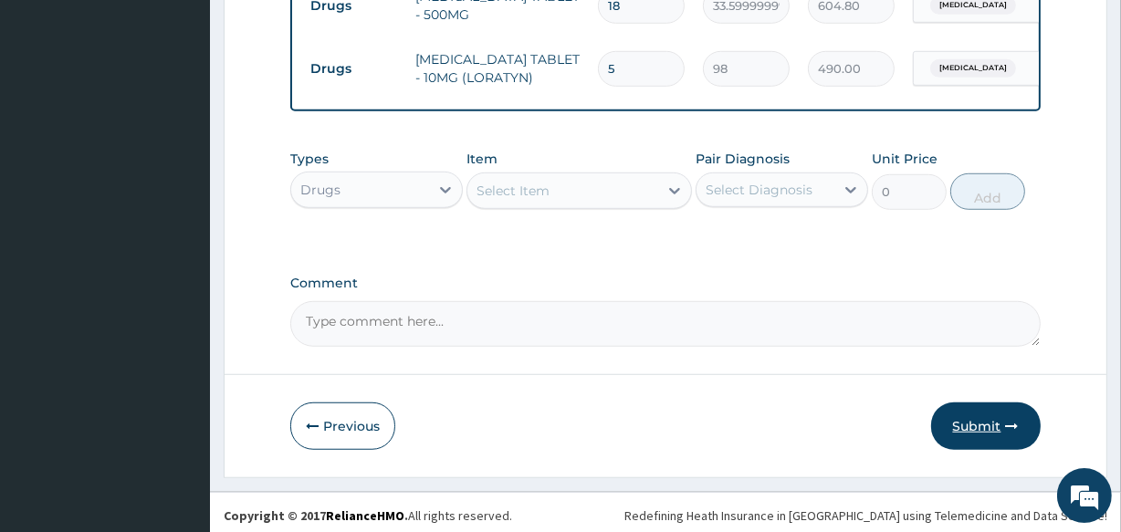
scroll to position [1143, 0]
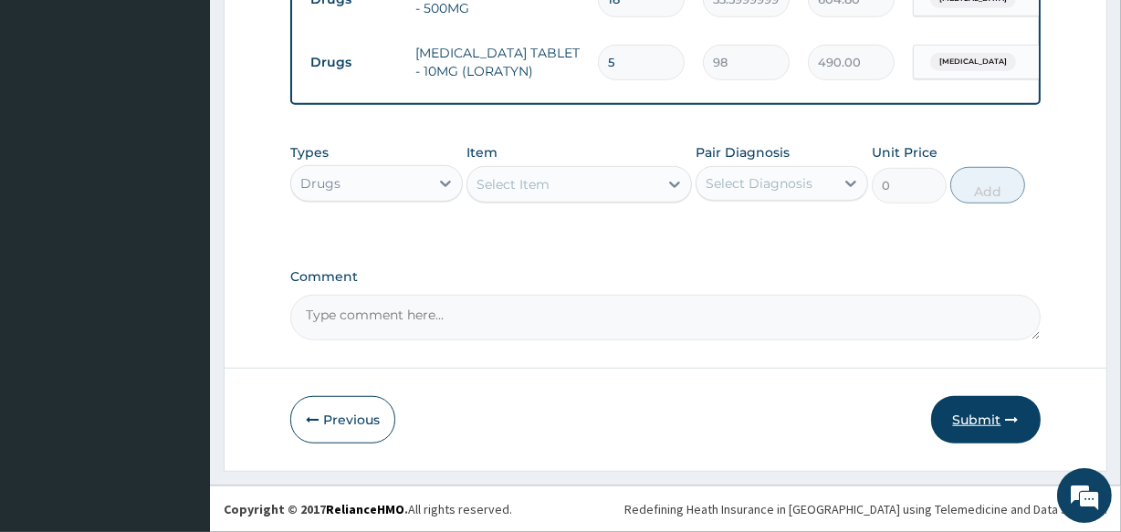
type input "16"
click at [1000, 414] on button "Submit" at bounding box center [986, 419] width 110 height 47
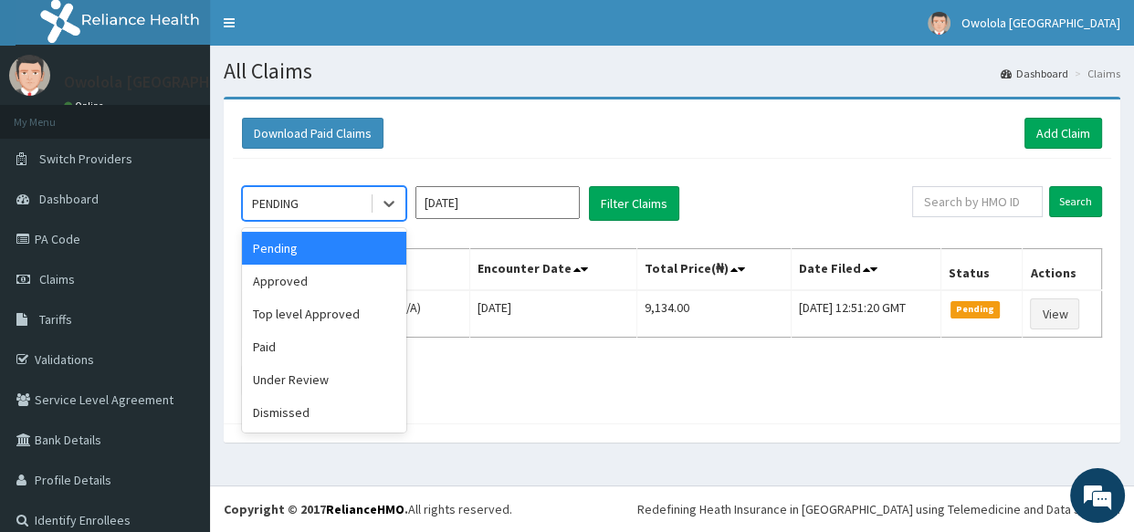
click at [347, 198] on div "PENDING" at bounding box center [306, 203] width 127 height 29
click at [337, 274] on div "Approved" at bounding box center [324, 281] width 164 height 33
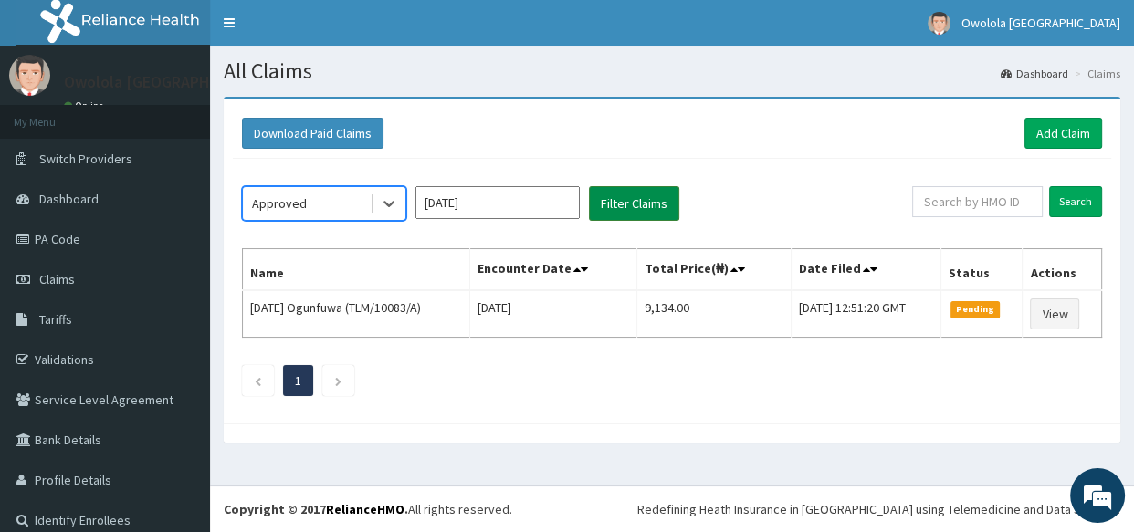
click at [603, 197] on button "Filter Claims" at bounding box center [634, 203] width 90 height 35
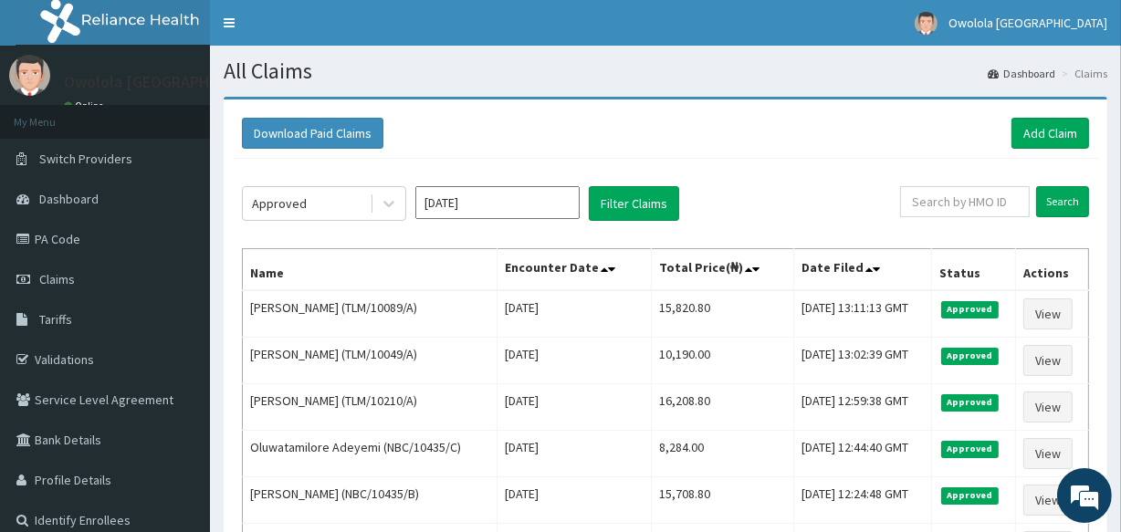
click at [1026, 115] on div "Download Paid Claims Add Claim" at bounding box center [665, 134] width 865 height 50
click at [1031, 134] on link "Add Claim" at bounding box center [1051, 133] width 78 height 31
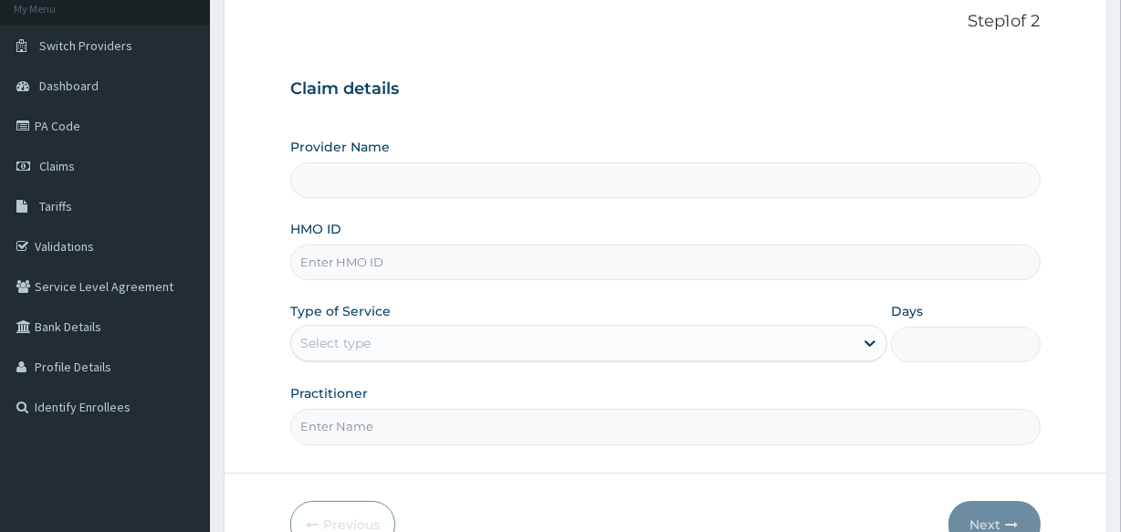
scroll to position [216, 0]
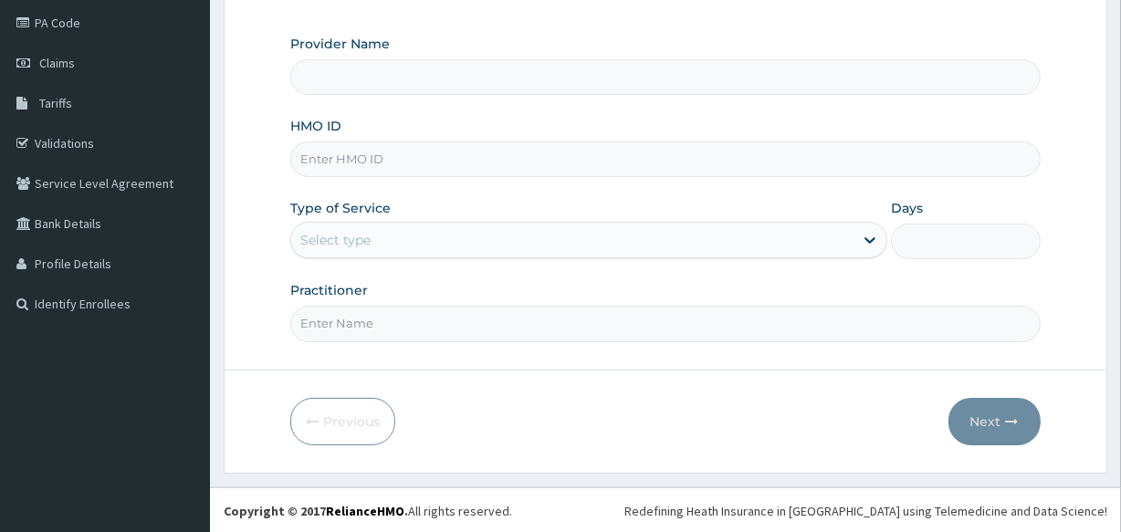
click at [359, 161] on input "HMO ID" at bounding box center [665, 160] width 750 height 36
type input "owolola [GEOGRAPHIC_DATA]"
type input "NRN/10005/D"
click at [478, 226] on div "Select type" at bounding box center [572, 240] width 562 height 29
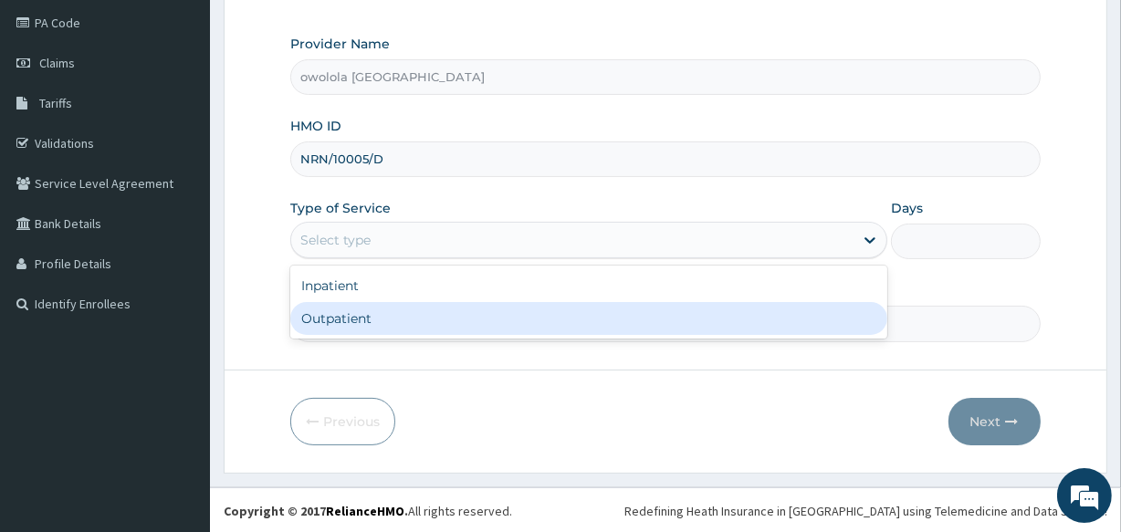
click at [466, 310] on div "Outpatient" at bounding box center [588, 318] width 597 height 33
type input "1"
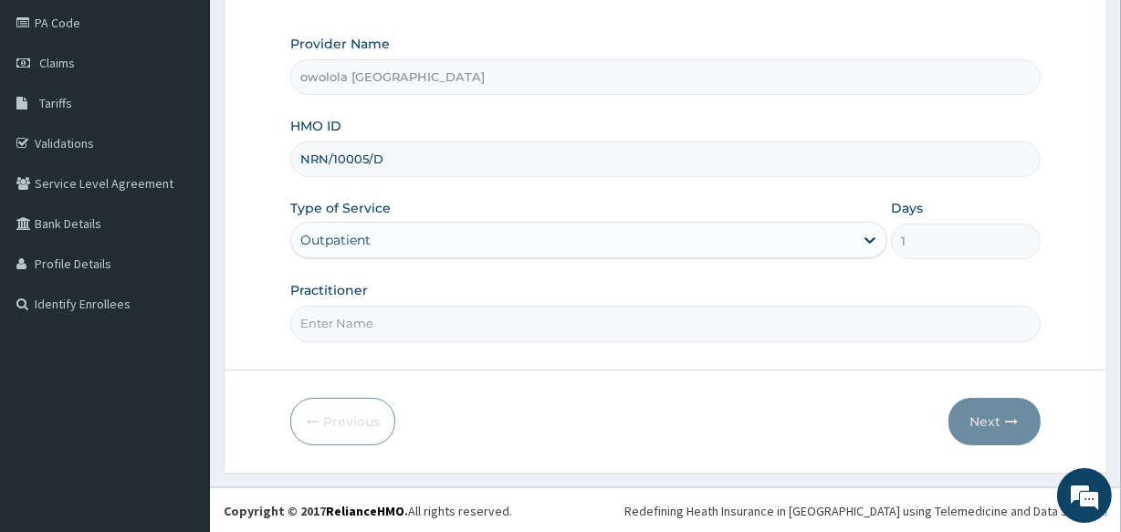
click at [562, 327] on input "Practitioner" at bounding box center [665, 324] width 750 height 36
type input "[PERSON_NAME]"
click at [1003, 412] on button "Next" at bounding box center [995, 421] width 92 height 47
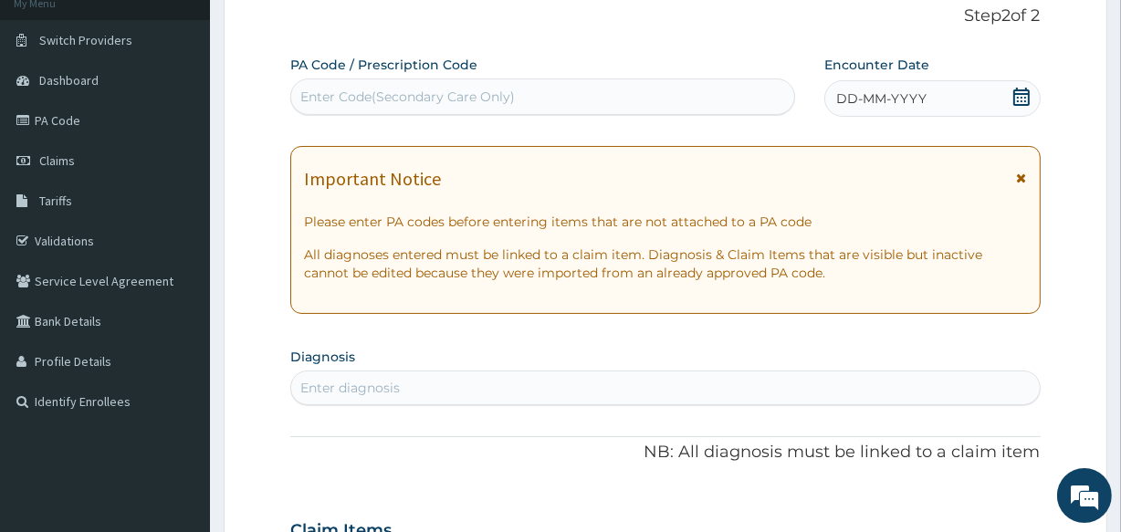
scroll to position [50, 0]
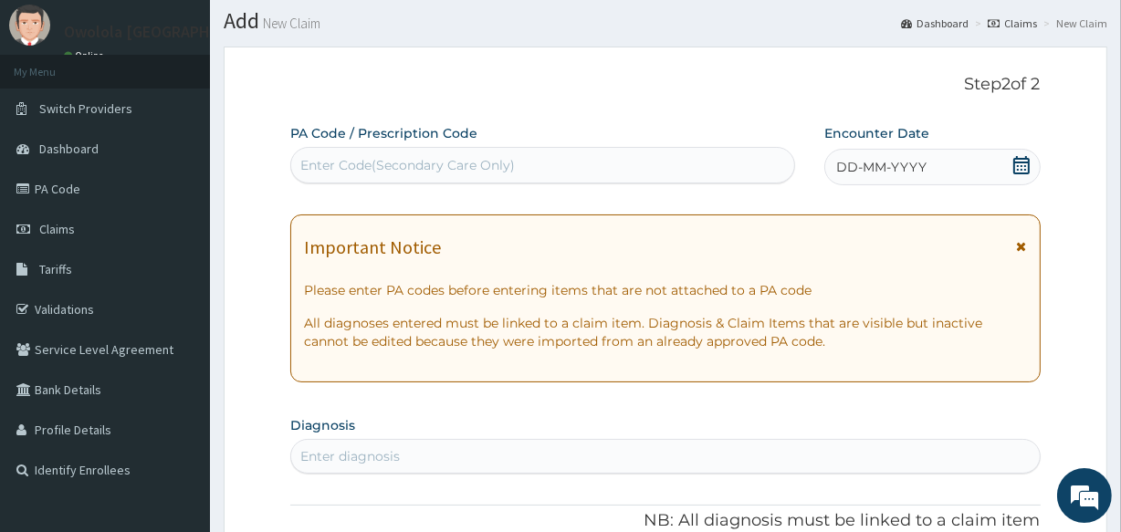
click at [1031, 158] on div "DD-MM-YYYY" at bounding box center [932, 167] width 216 height 37
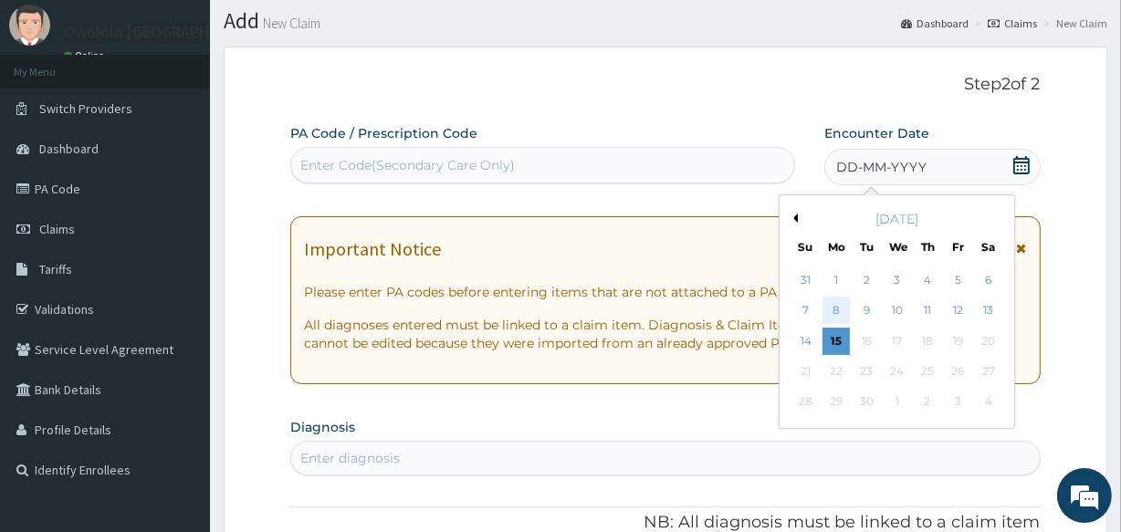
click at [841, 304] on div "8" at bounding box center [836, 311] width 27 height 27
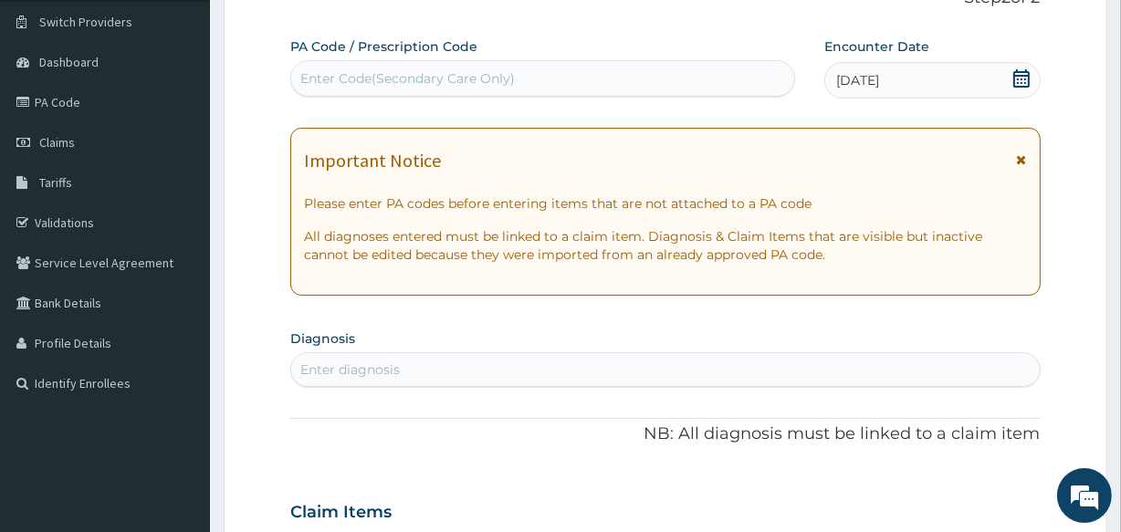
scroll to position [216, 0]
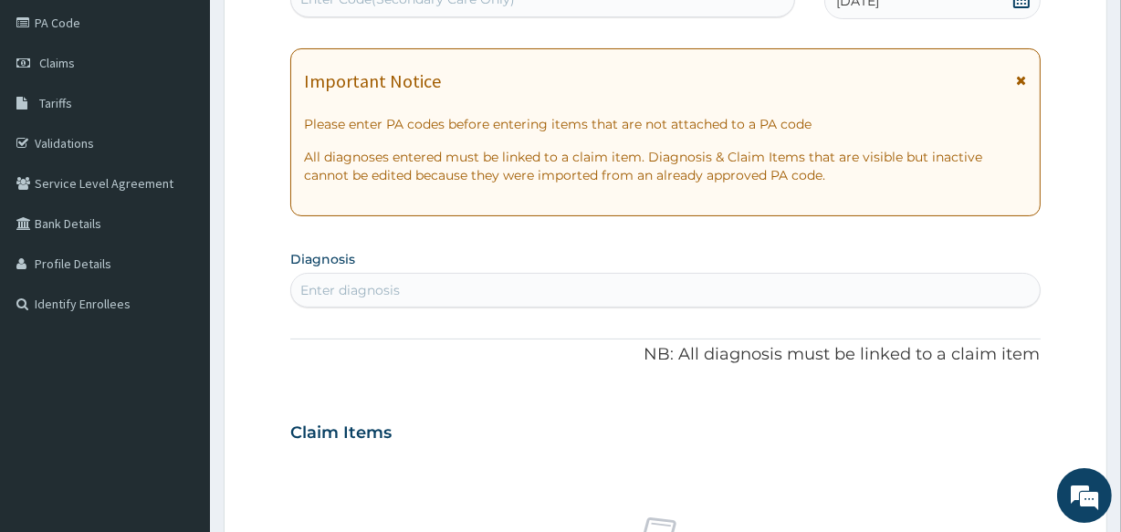
click at [482, 289] on div "Enter diagnosis" at bounding box center [665, 290] width 748 height 29
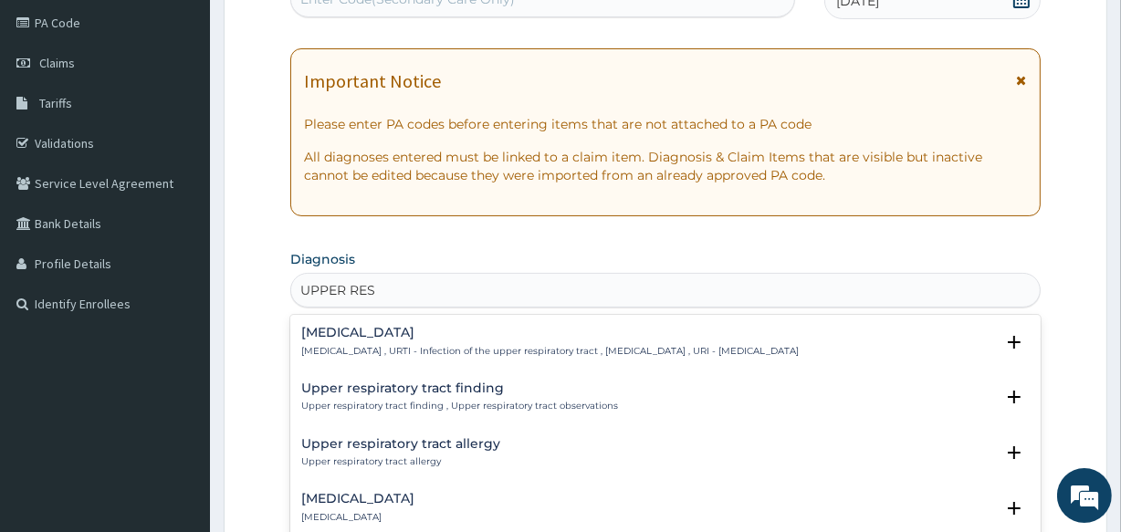
type input "UPPER RESP"
click at [548, 341] on div "[MEDICAL_DATA] [MEDICAL_DATA] , URTI - Infection of the upper respiratory tract…" at bounding box center [550, 342] width 498 height 32
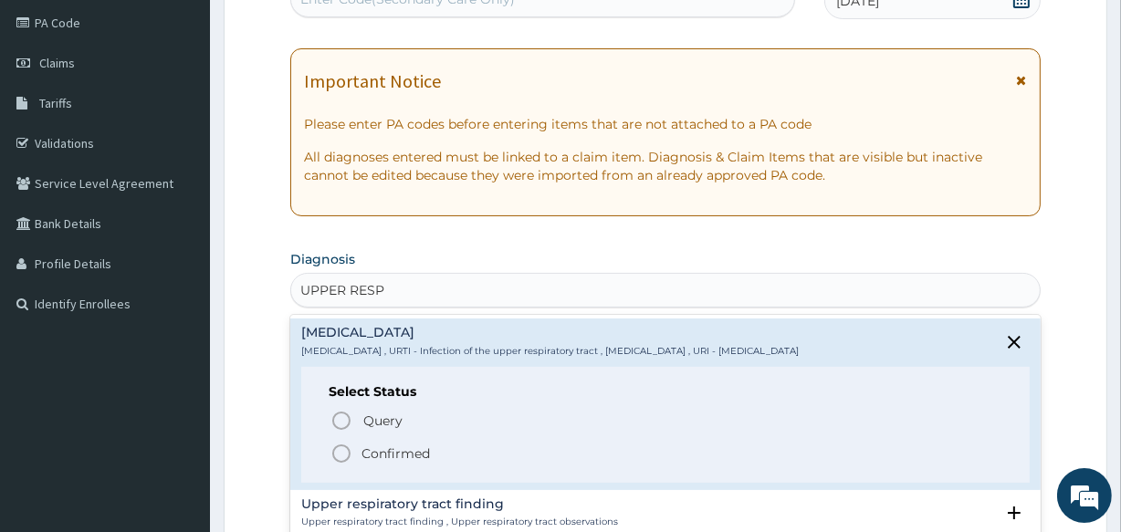
scroll to position [299, 0]
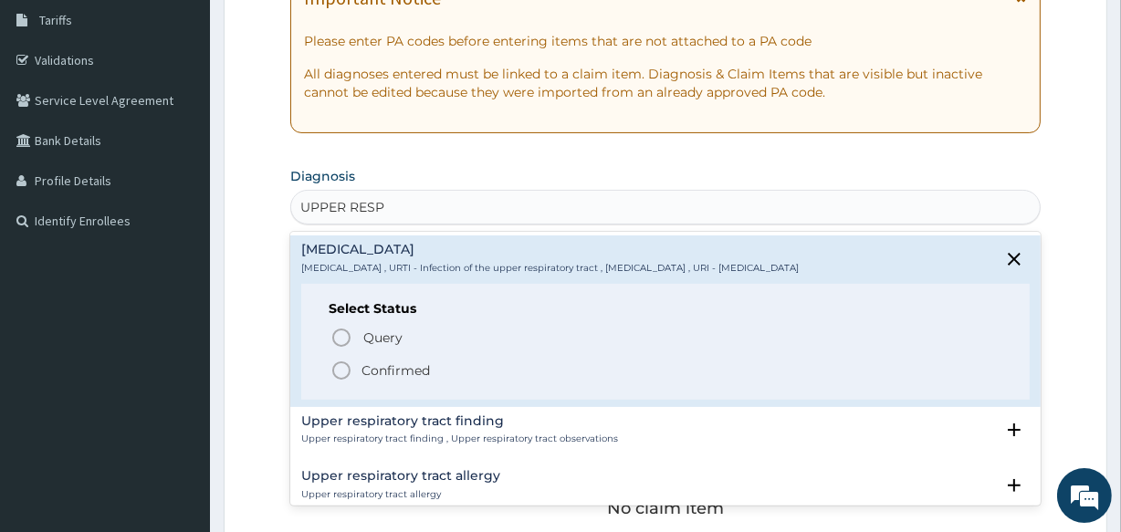
click at [399, 375] on p "Confirmed" at bounding box center [396, 371] width 68 height 18
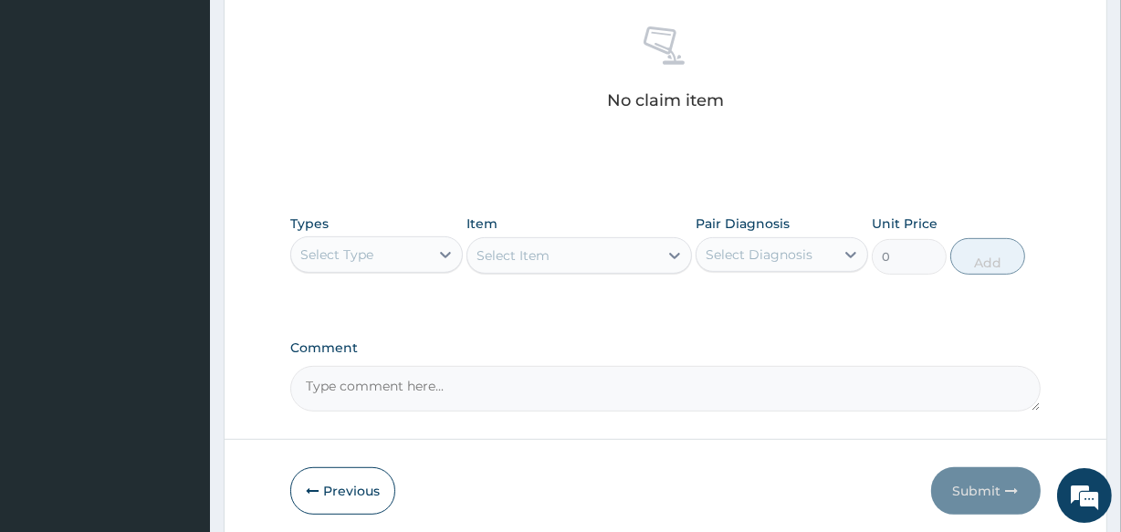
scroll to position [714, 0]
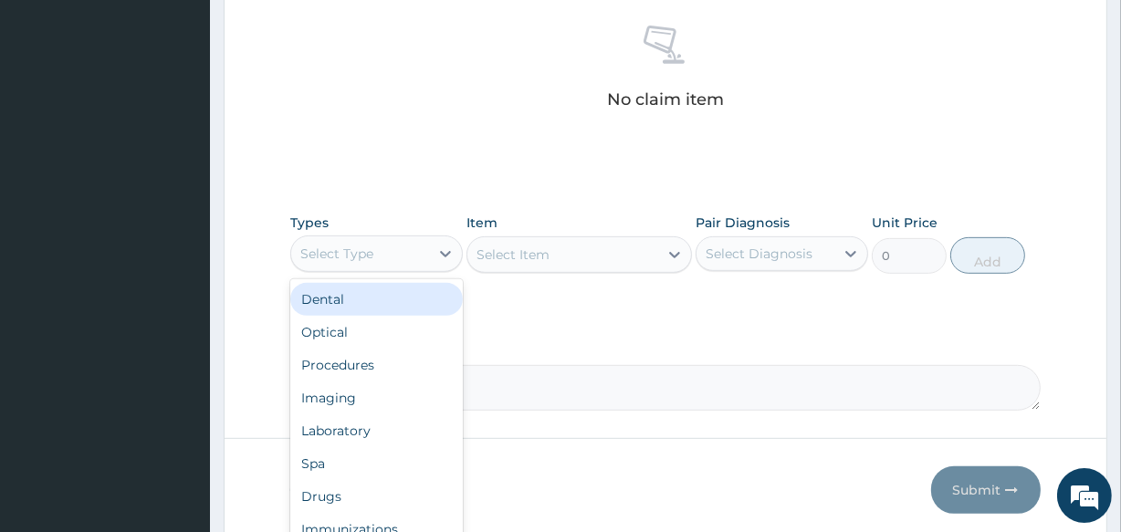
click at [403, 247] on div "Select Type" at bounding box center [360, 253] width 138 height 29
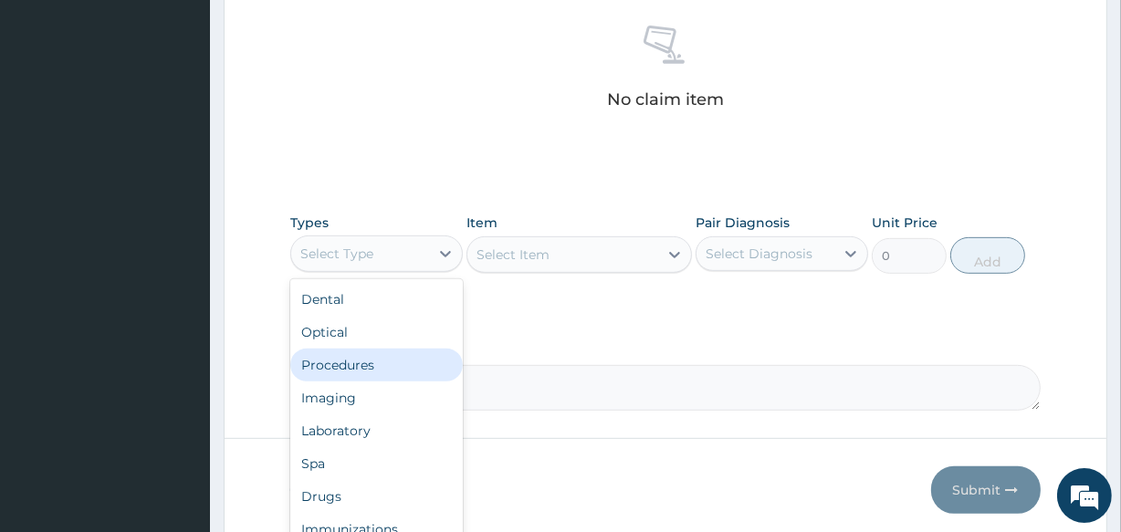
click at [342, 377] on div "Procedures" at bounding box center [376, 365] width 173 height 33
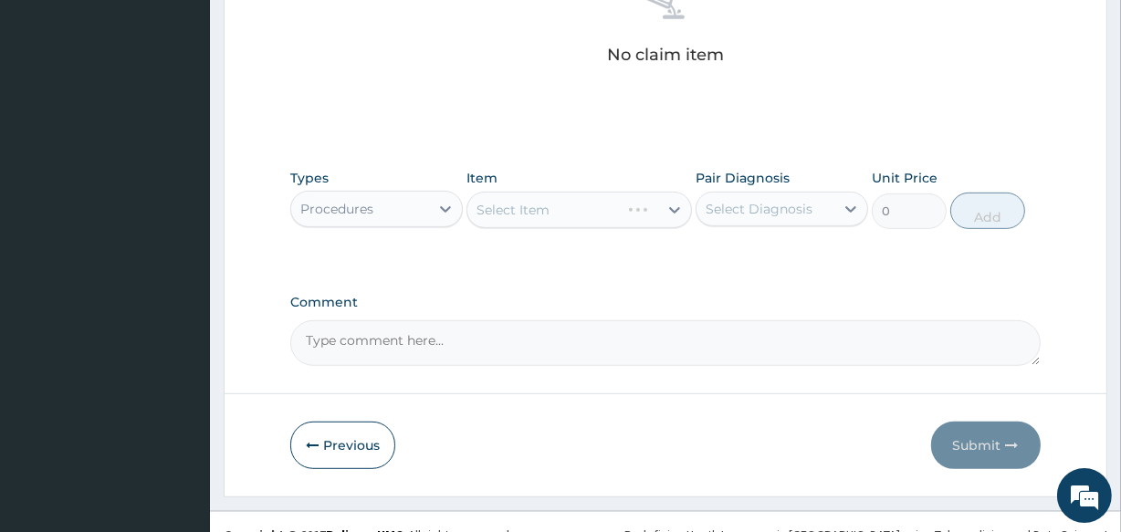
scroll to position [783, 0]
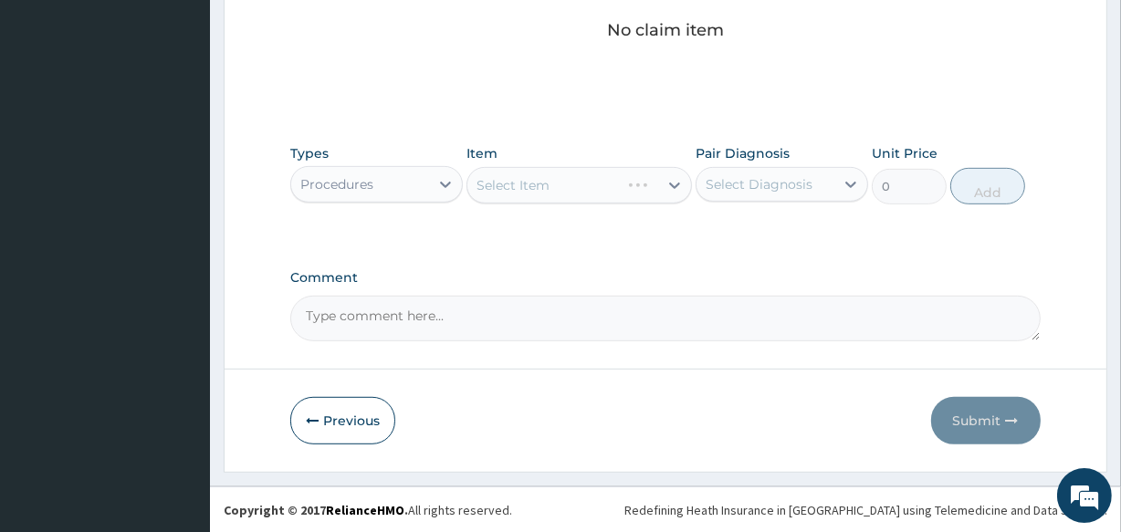
click at [557, 188] on div "Select Item" at bounding box center [579, 185] width 225 height 37
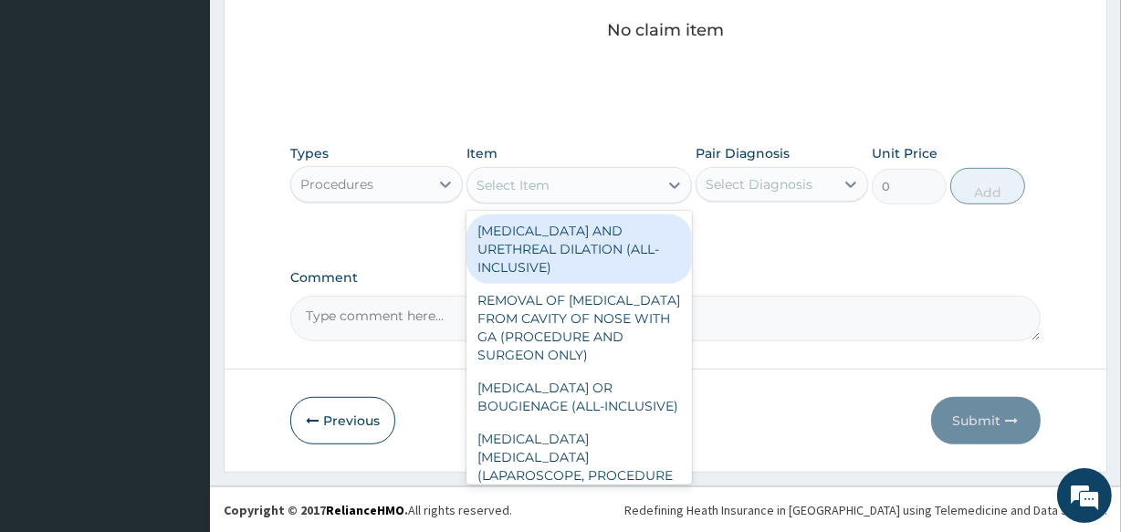
click at [559, 199] on div "Select Item" at bounding box center [579, 185] width 225 height 37
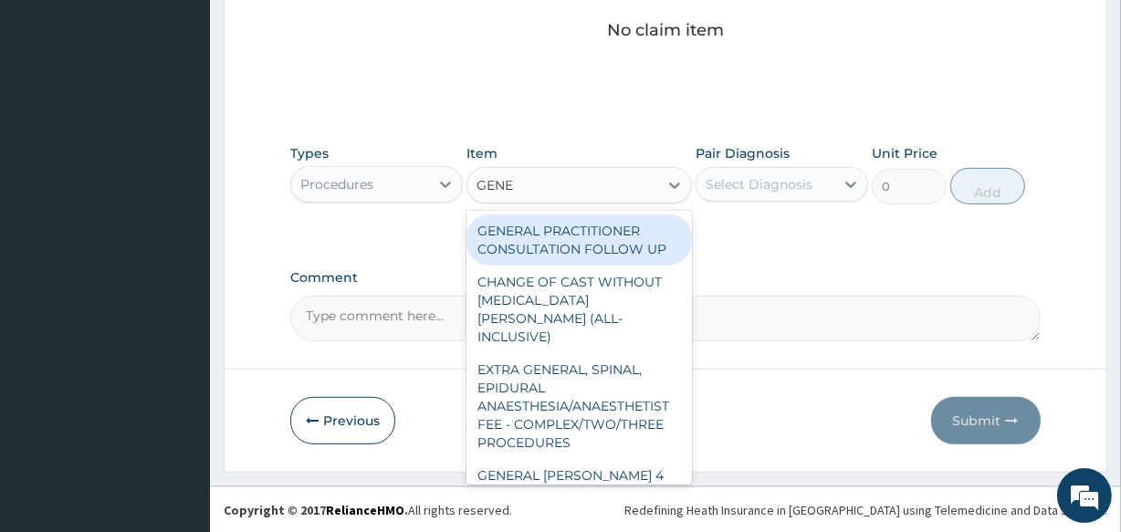
type input "GENER"
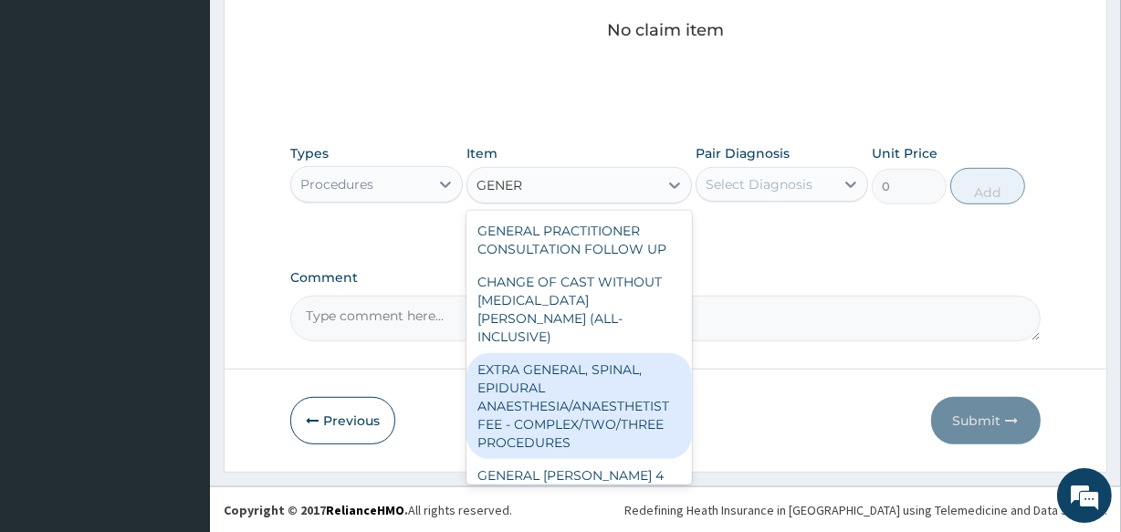
scroll to position [165, 0]
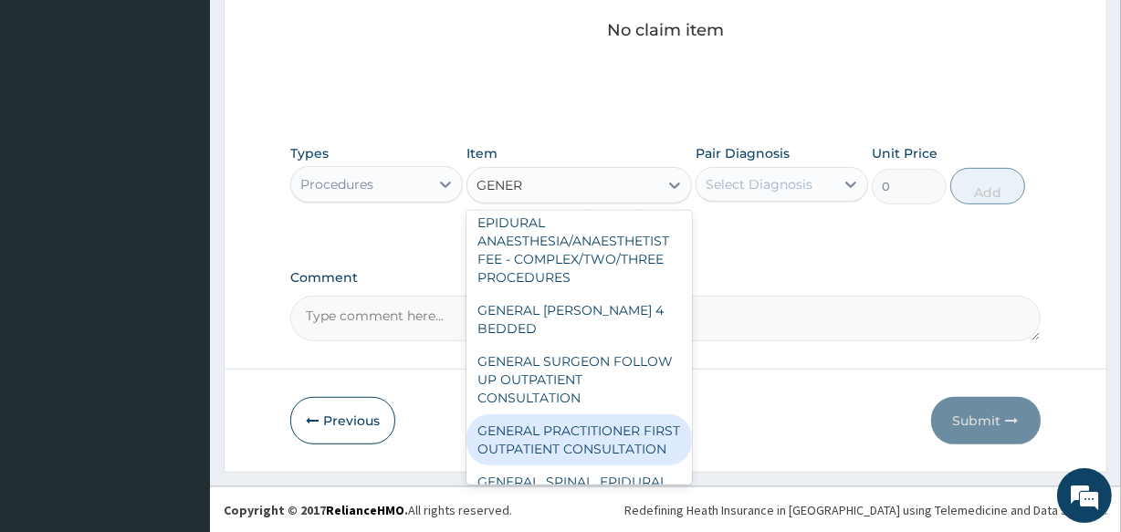
click at [581, 425] on div "GENERAL PRACTITIONER FIRST OUTPATIENT CONSULTATION" at bounding box center [579, 439] width 225 height 51
type input "3750"
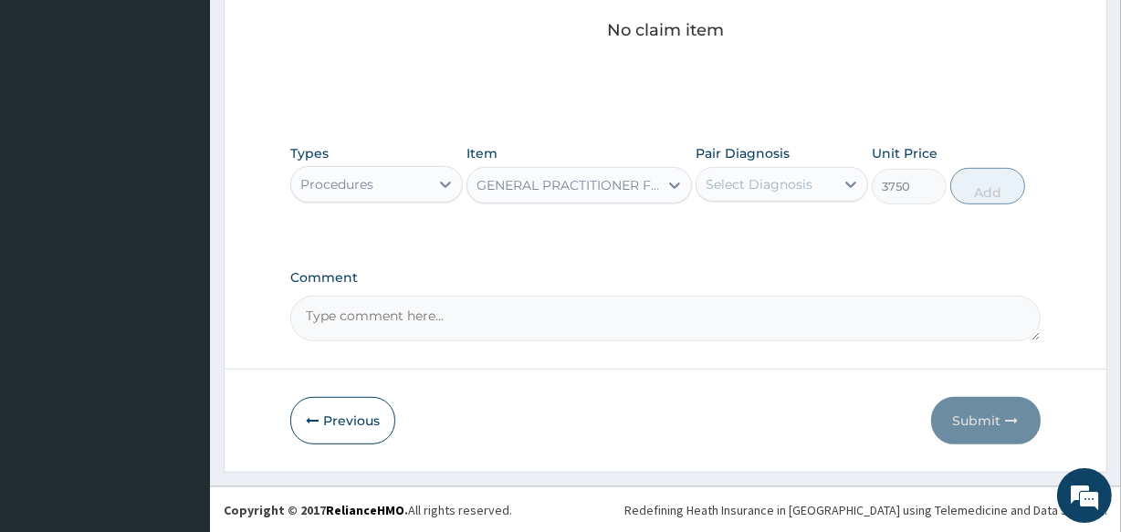
click at [725, 178] on div "Select Diagnosis" at bounding box center [759, 184] width 107 height 18
drag, startPoint x: 779, startPoint y: 229, endPoint x: 825, endPoint y: 221, distance: 47.3
click at [780, 230] on label "Upper respiratory infection" at bounding box center [782, 229] width 113 height 18
checkbox input "true"
click at [972, 183] on button "Add" at bounding box center [987, 186] width 75 height 37
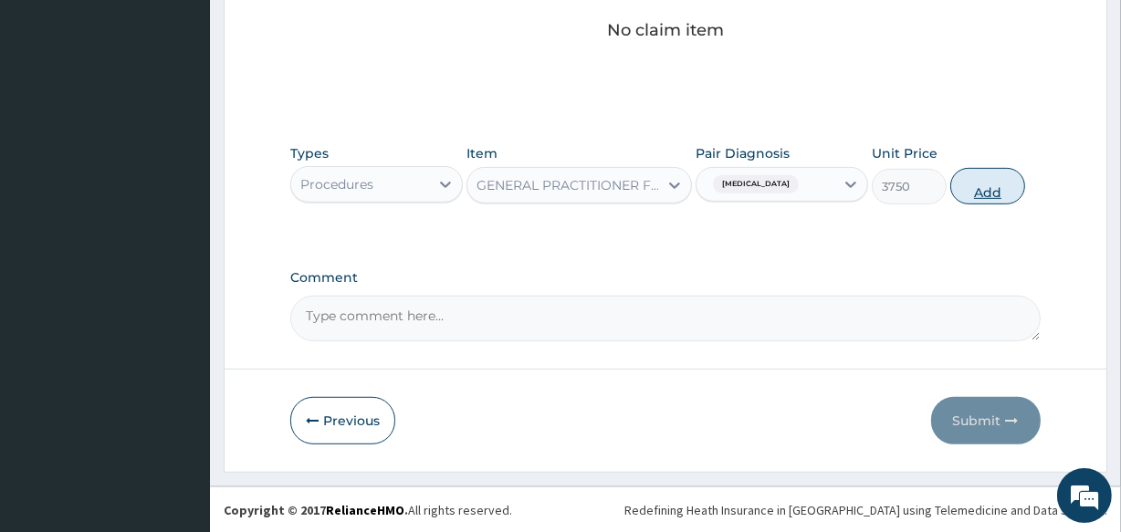
type input "0"
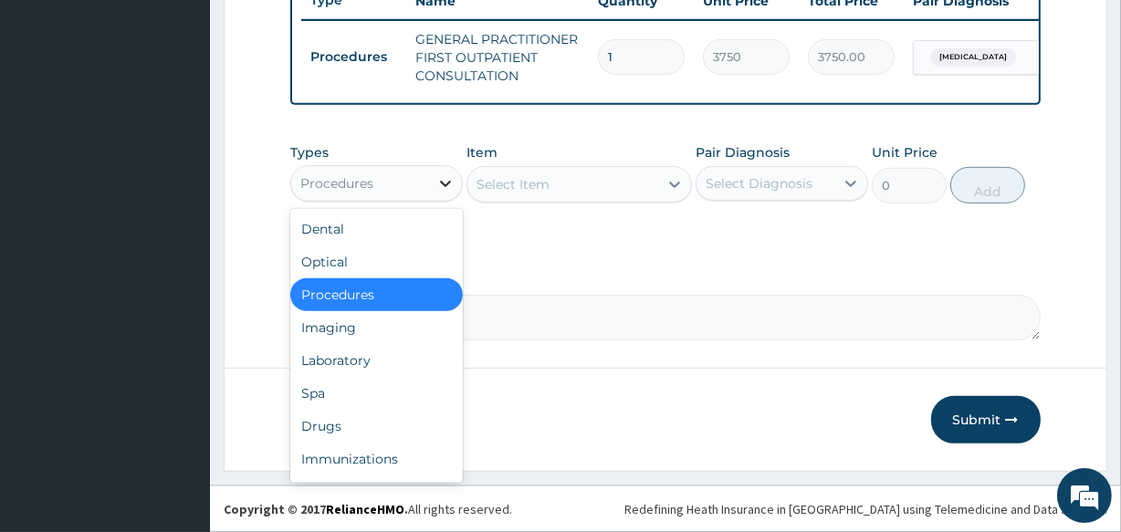
click at [446, 189] on icon at bounding box center [445, 183] width 18 height 18
click at [365, 355] on div "Laboratory" at bounding box center [376, 360] width 173 height 33
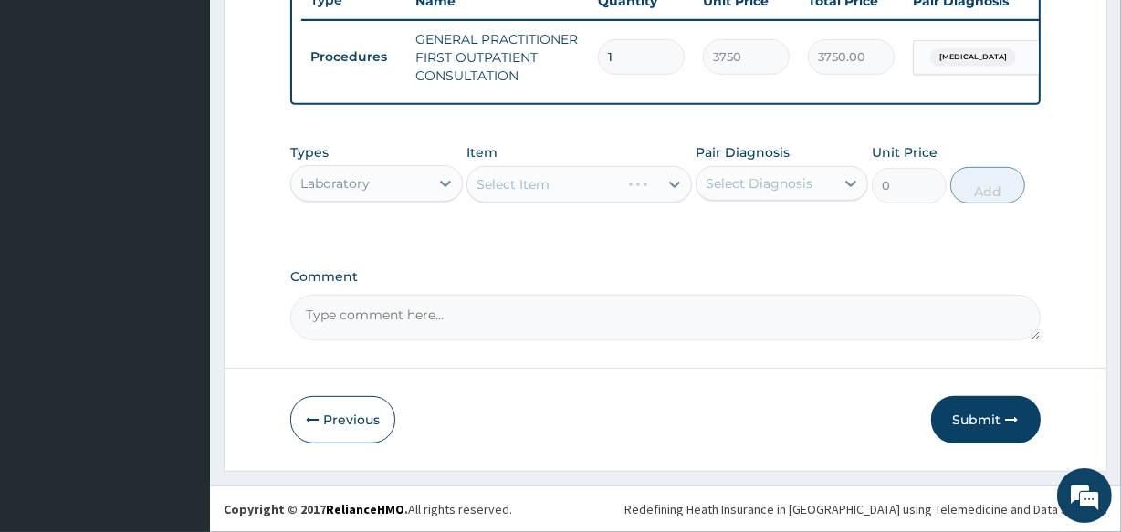
click at [375, 153] on div "Types Laboratory" at bounding box center [376, 173] width 173 height 60
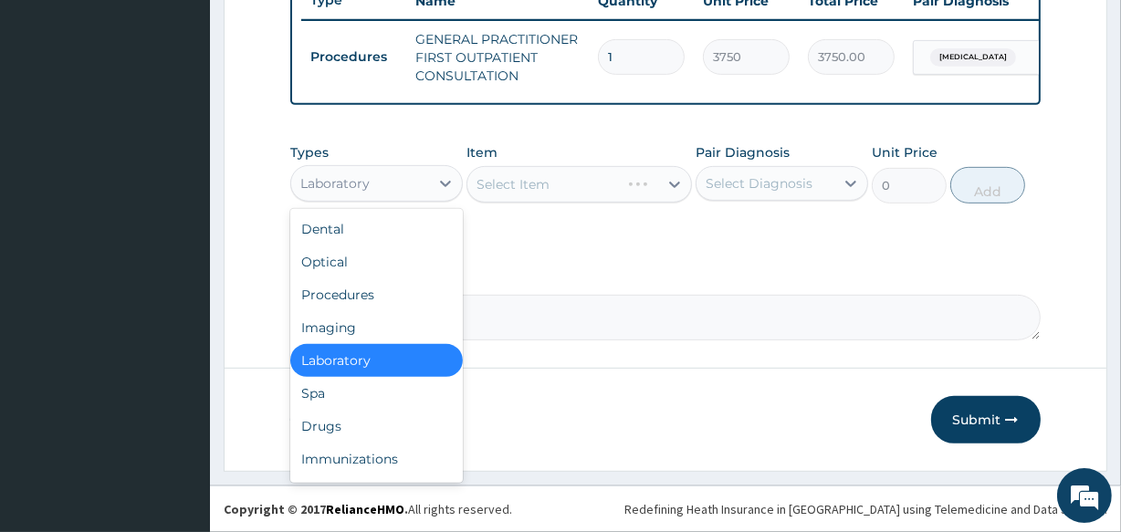
click at [377, 178] on div "Laboratory" at bounding box center [360, 183] width 138 height 29
click at [341, 428] on div "Drugs" at bounding box center [376, 426] width 173 height 33
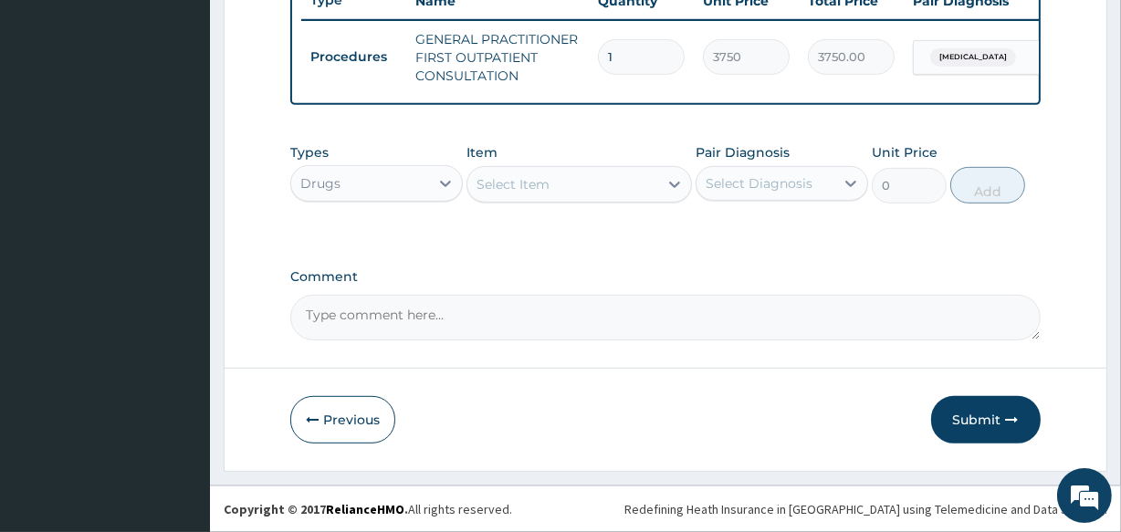
click at [575, 183] on div "Select Item" at bounding box center [562, 184] width 190 height 29
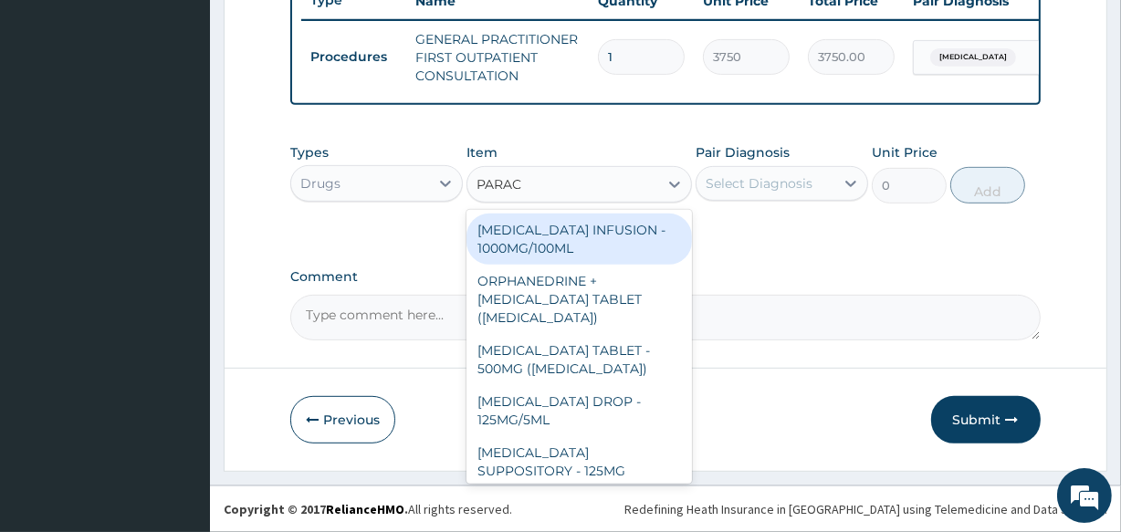
type input "PARACE"
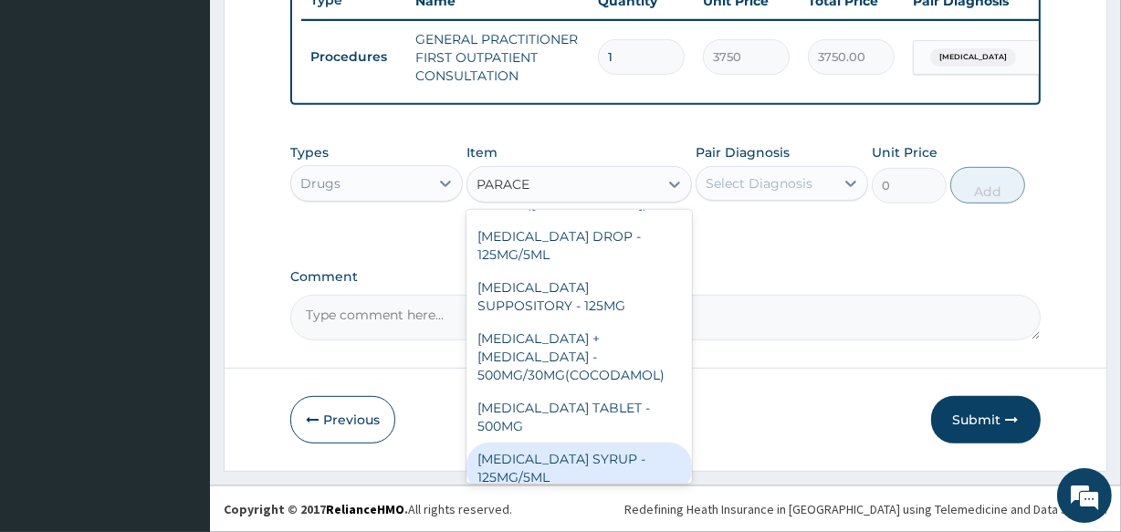
scroll to position [211, 0]
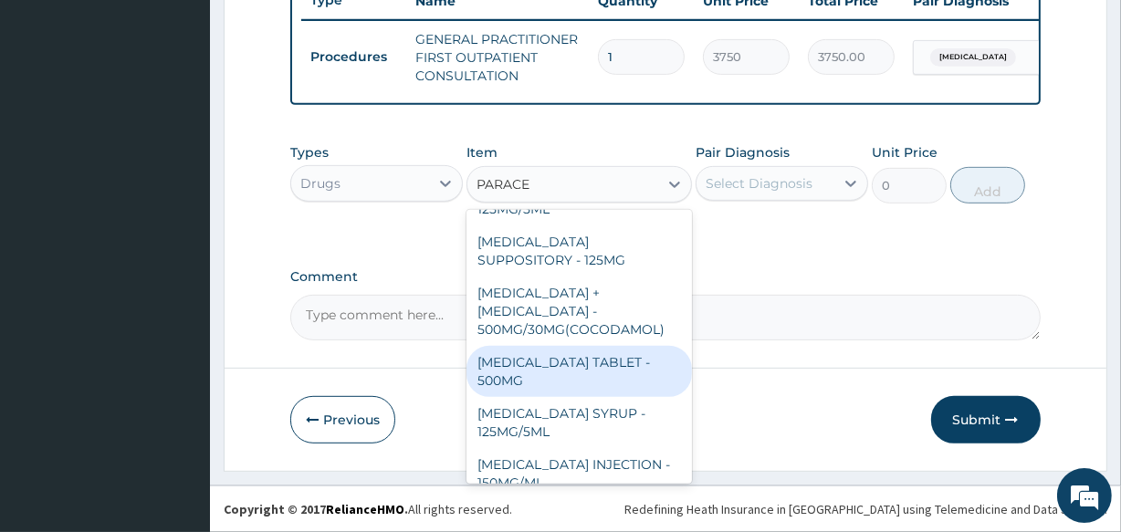
click at [578, 364] on div "PARACETAMOL TABLET - 500MG" at bounding box center [579, 371] width 225 height 51
type input "33.599999999999994"
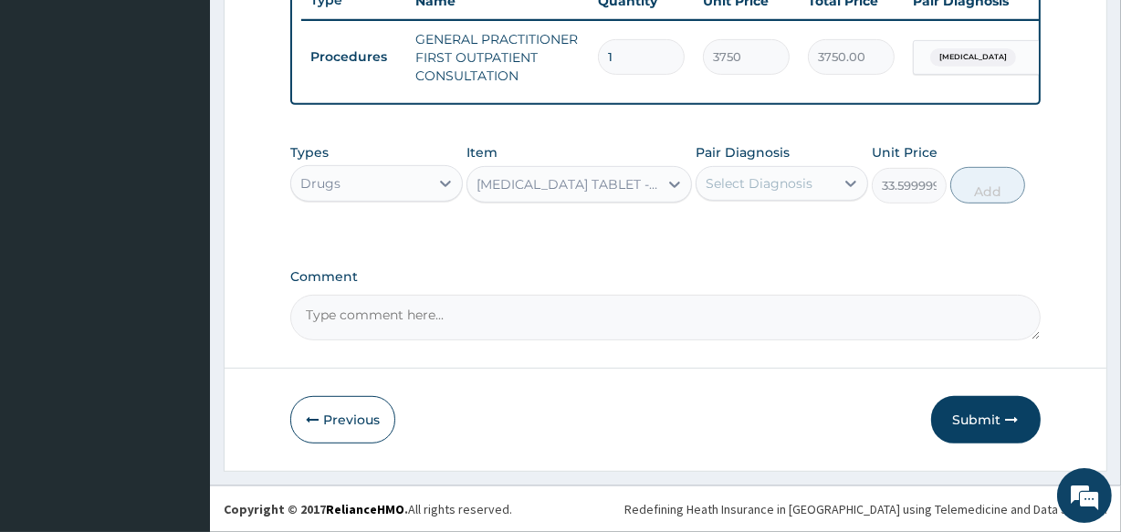
click at [784, 192] on div "Select Diagnosis" at bounding box center [759, 183] width 107 height 18
click at [781, 237] on label "Upper respiratory infection" at bounding box center [782, 228] width 113 height 18
checkbox input "true"
click at [972, 182] on button "Add" at bounding box center [987, 185] width 75 height 37
type input "0"
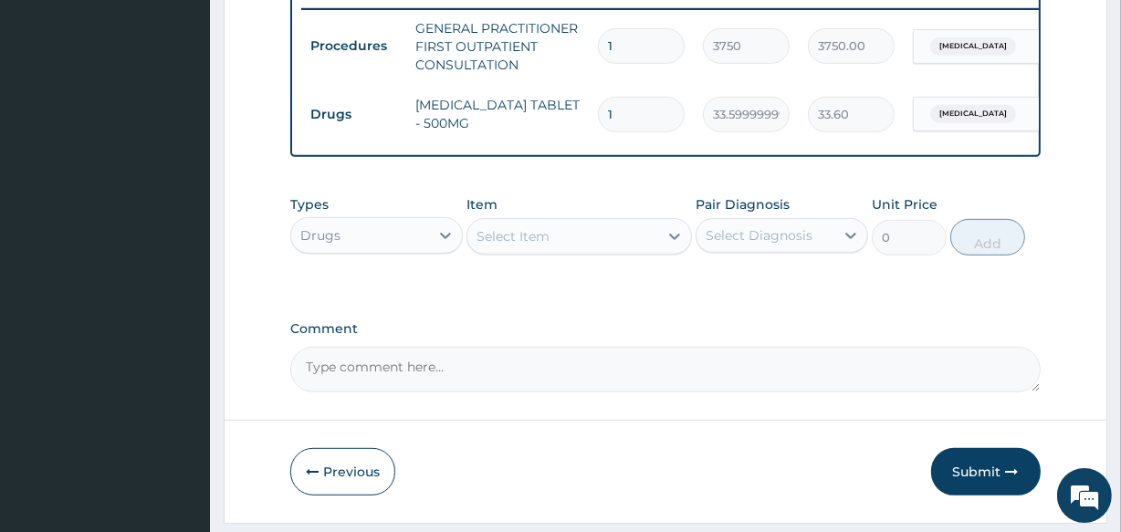
click at [611, 231] on div "Select Item" at bounding box center [579, 236] width 225 height 37
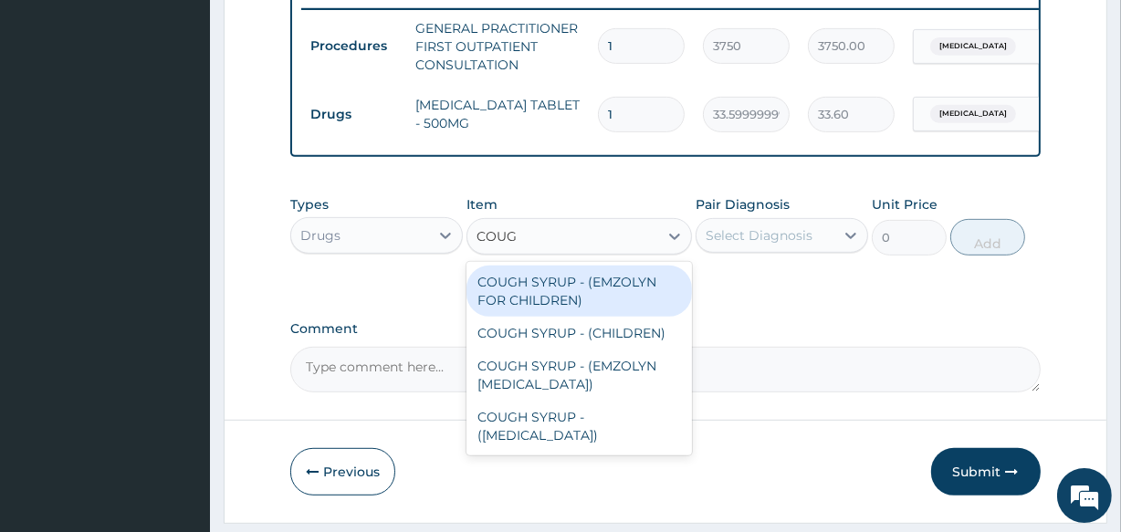
type input "COUGH"
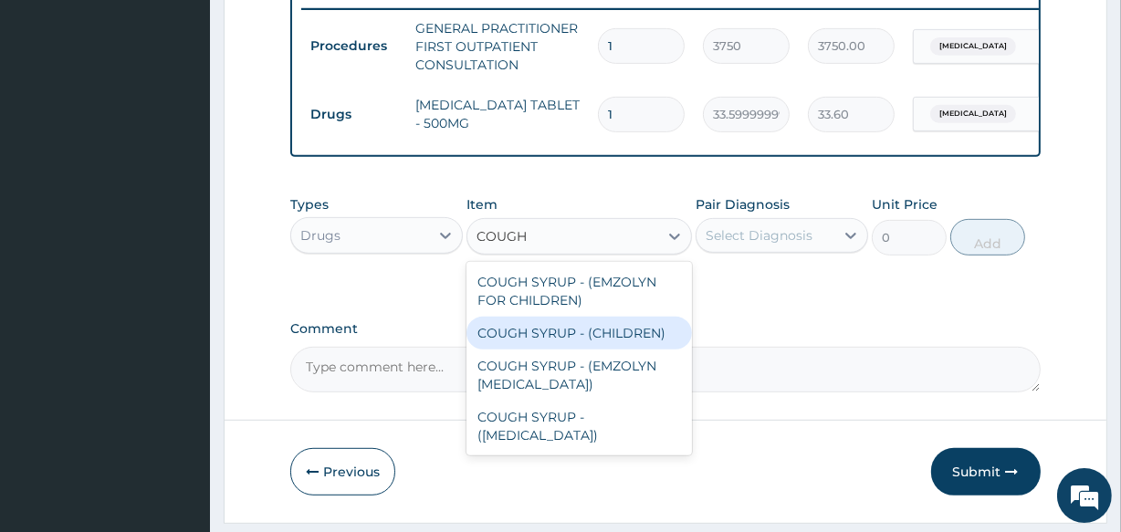
click at [572, 338] on div "COUGH SYRUP - (CHILDREN)" at bounding box center [579, 333] width 225 height 33
type input "1120"
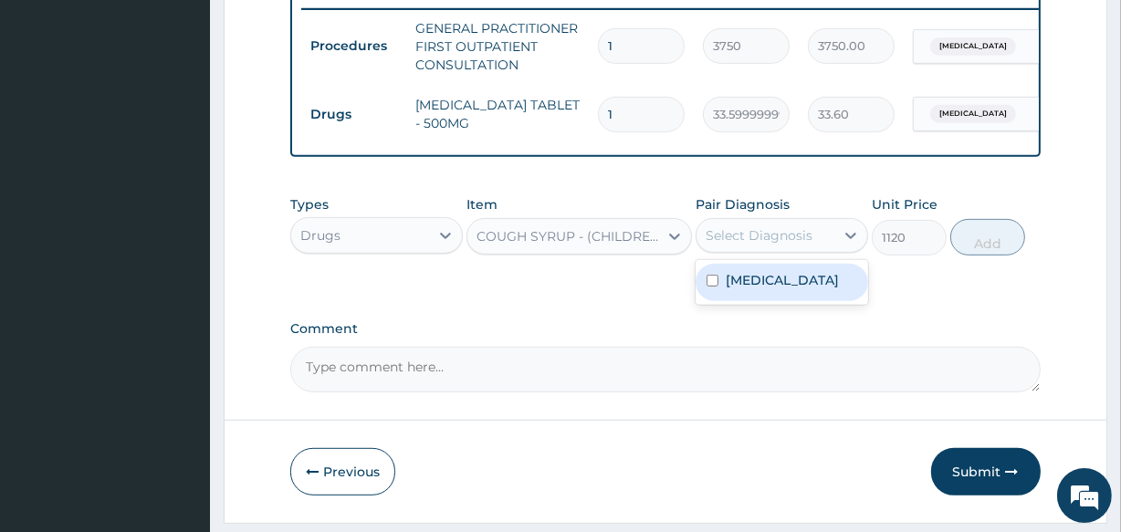
click at [743, 245] on div "Select Diagnosis" at bounding box center [759, 235] width 107 height 18
drag, startPoint x: 767, startPoint y: 299, endPoint x: 843, endPoint y: 286, distance: 77.0
click at [767, 289] on label "Upper respiratory infection" at bounding box center [782, 280] width 113 height 18
checkbox input "true"
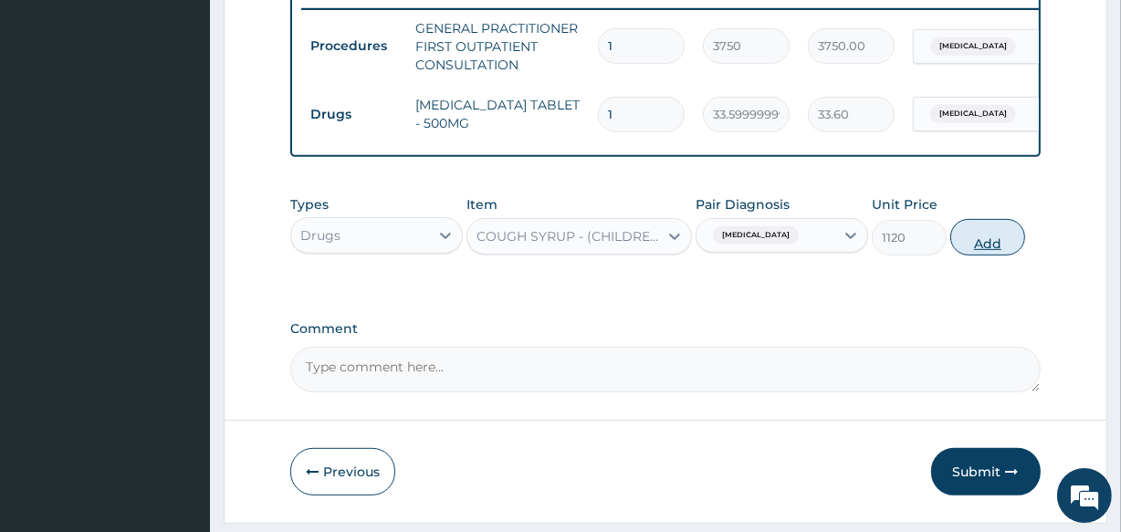
click at [981, 245] on button "Add" at bounding box center [987, 237] width 75 height 37
type input "0"
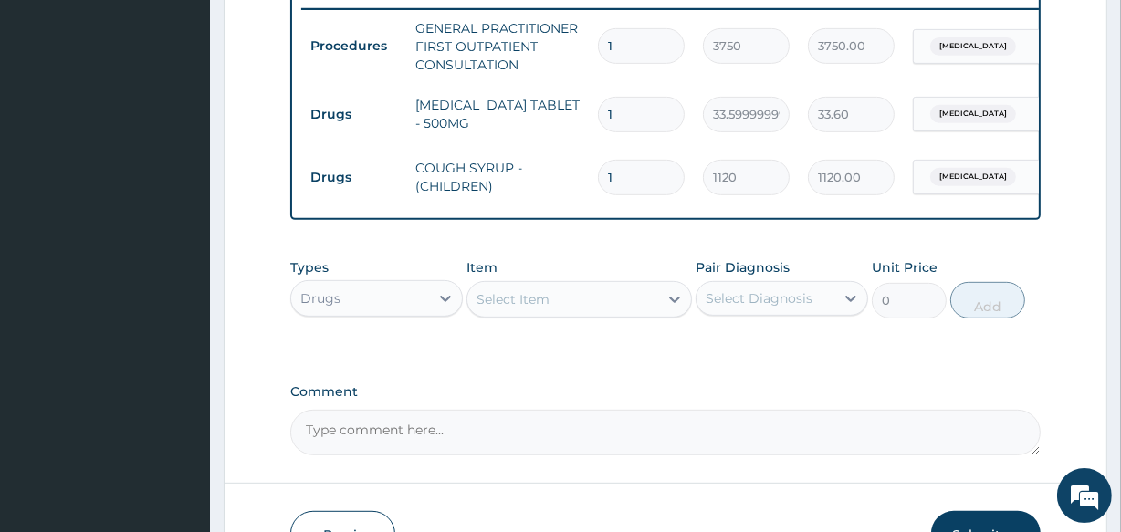
click at [604, 313] on div "Select Item" at bounding box center [562, 299] width 190 height 29
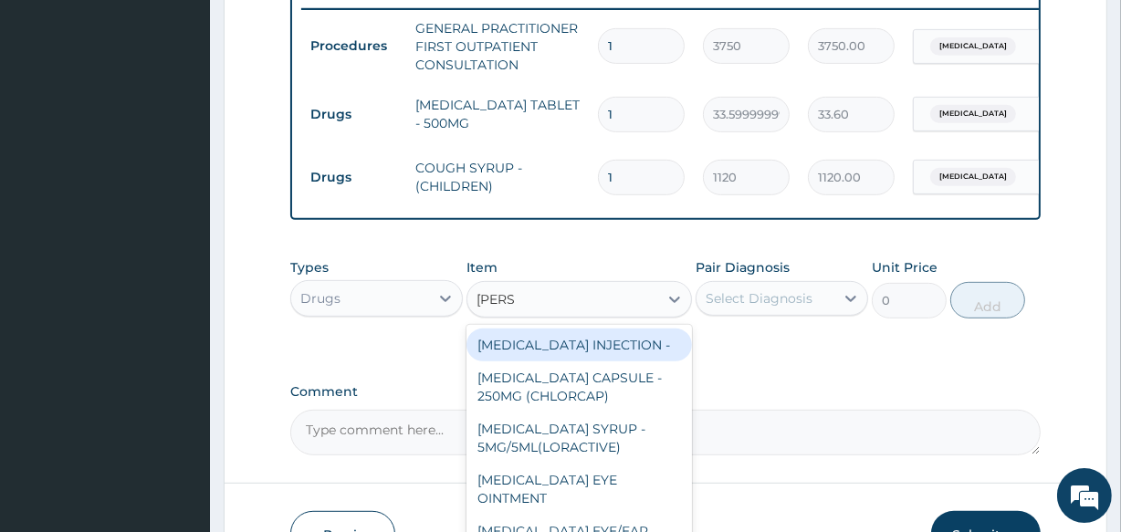
type input "LORAT"
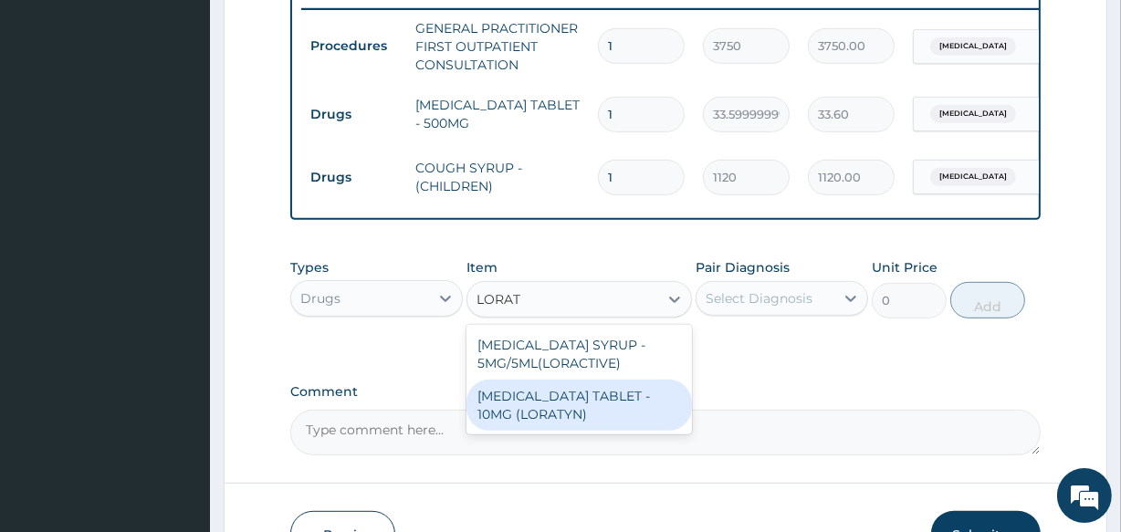
drag, startPoint x: 551, startPoint y: 430, endPoint x: 669, endPoint y: 386, distance: 125.7
click at [553, 425] on div "LORATADINE TABLET - 10MG (LORATYN)" at bounding box center [579, 405] width 225 height 51
type input "98"
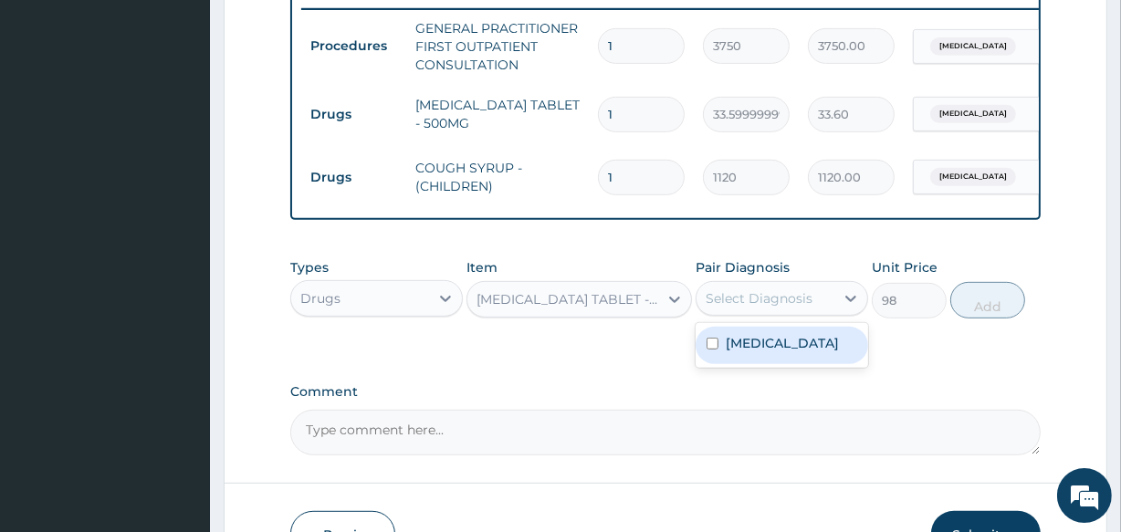
click at [733, 313] on div "Select Diagnosis" at bounding box center [766, 298] width 138 height 29
drag, startPoint x: 737, startPoint y: 360, endPoint x: 869, endPoint y: 333, distance: 135.0
click at [739, 352] on label "Upper respiratory infection" at bounding box center [782, 343] width 113 height 18
checkbox input "true"
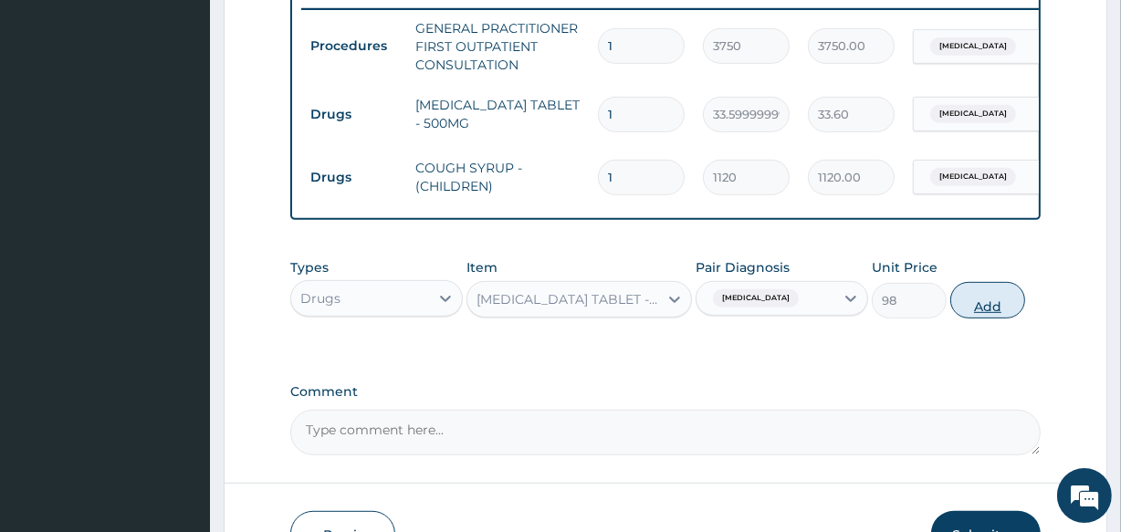
click at [986, 306] on button "Add" at bounding box center [987, 300] width 75 height 37
type input "0"
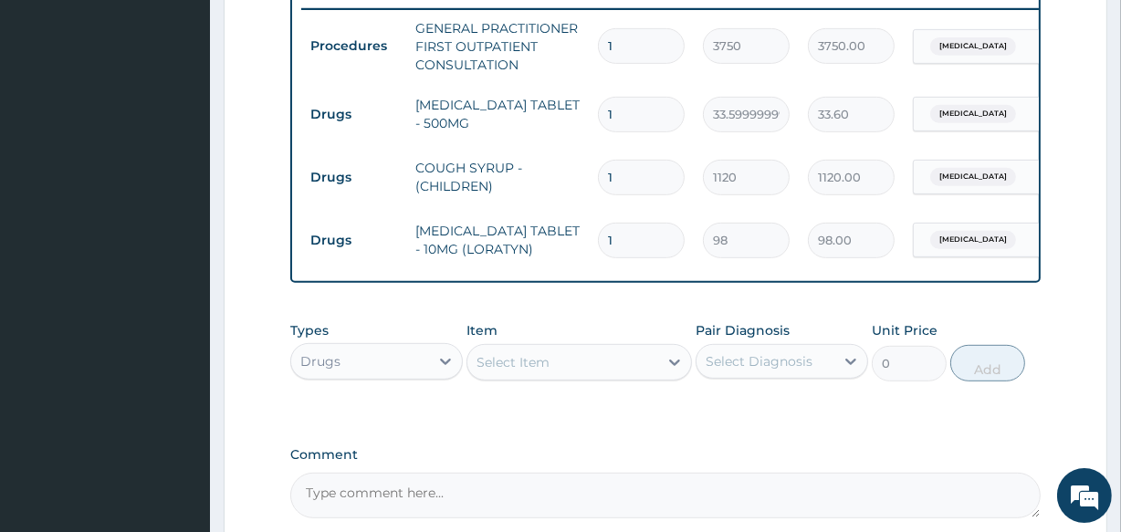
drag, startPoint x: 644, startPoint y: 250, endPoint x: 483, endPoint y: 218, distance: 163.8
click at [483, 218] on tr "Drugs LORATADINE TABLET - 10MG (LORATYN) 1 98 98.00 Upper respiratory infection…" at bounding box center [748, 240] width 895 height 63
type input "5"
type input "490.00"
type input "5"
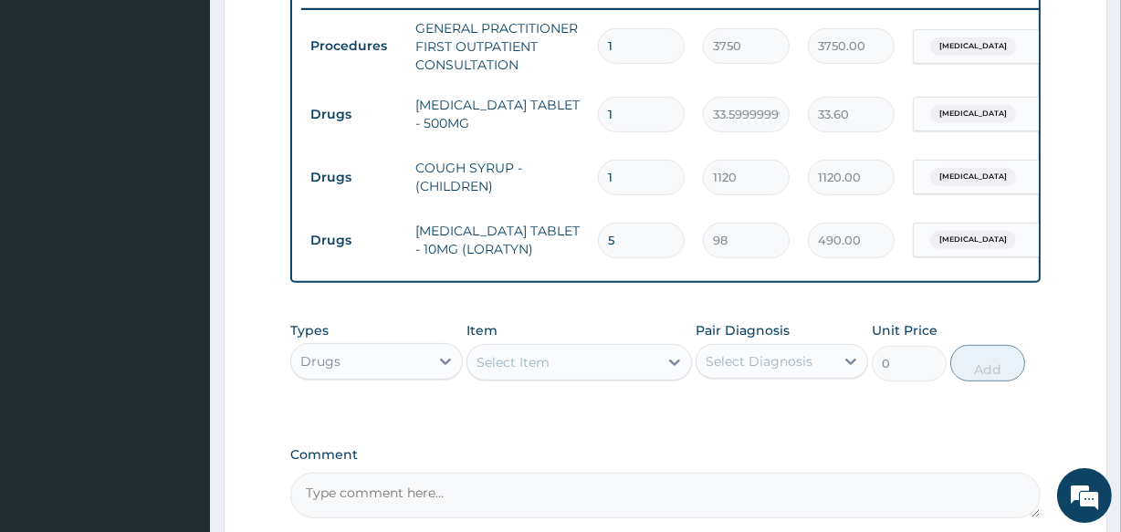
drag, startPoint x: 632, startPoint y: 114, endPoint x: 593, endPoint y: 118, distance: 38.5
click at [593, 118] on td "1" at bounding box center [641, 115] width 105 height 54
type input "6"
type input "201.60"
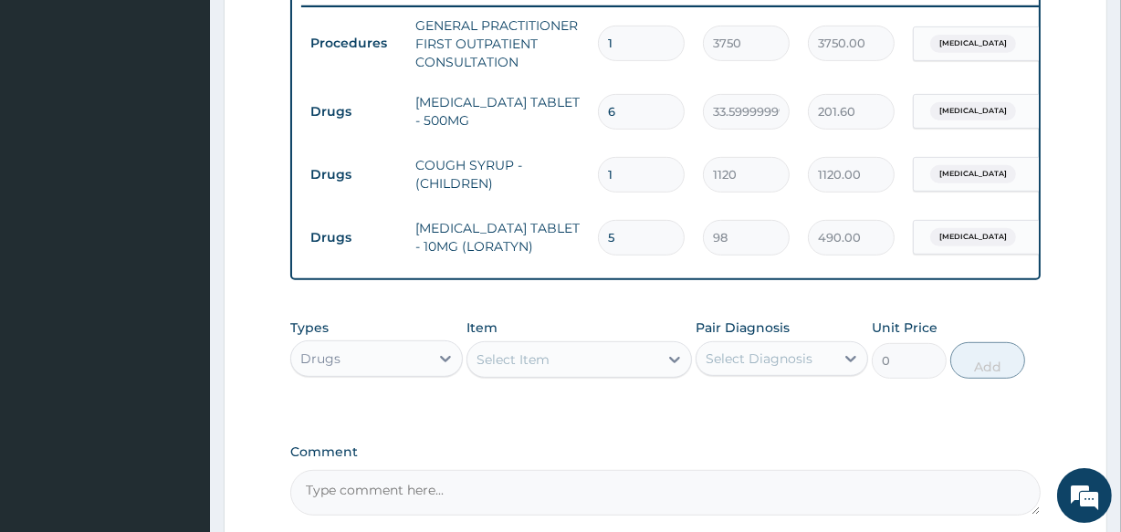
scroll to position [908, 0]
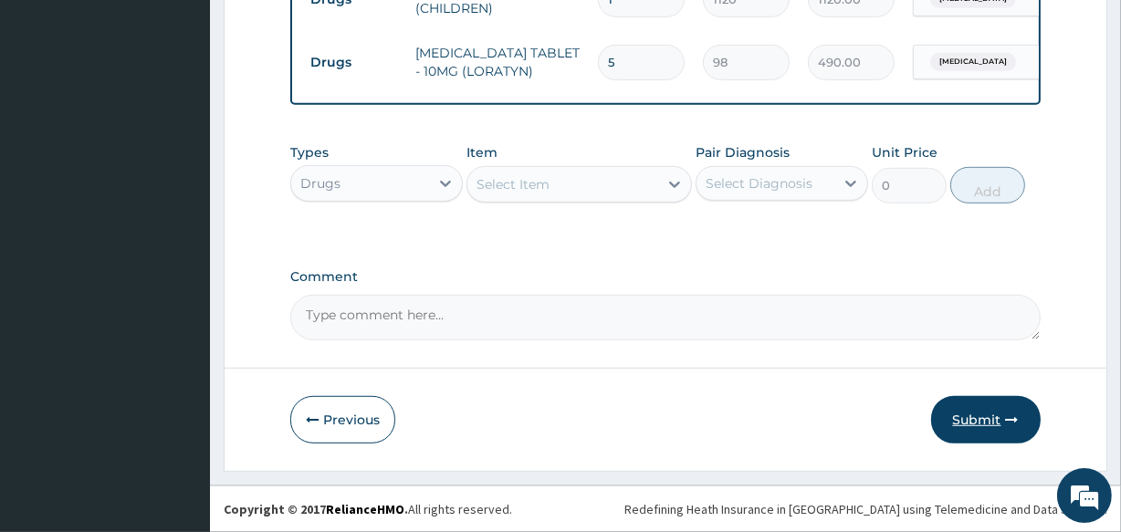
type input "6"
click at [981, 421] on button "Submit" at bounding box center [986, 419] width 110 height 47
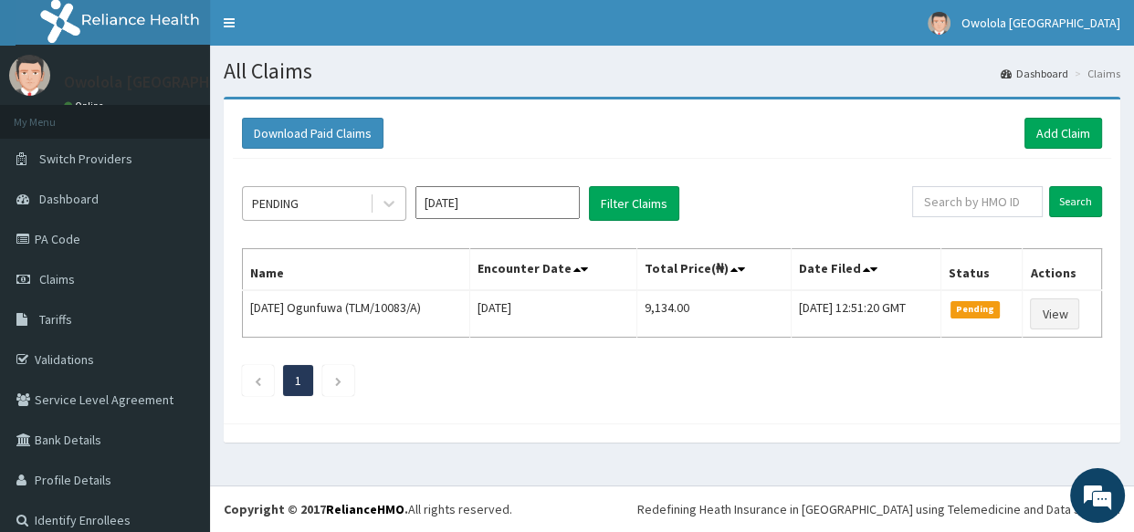
click at [334, 207] on div "PENDING" at bounding box center [306, 203] width 127 height 29
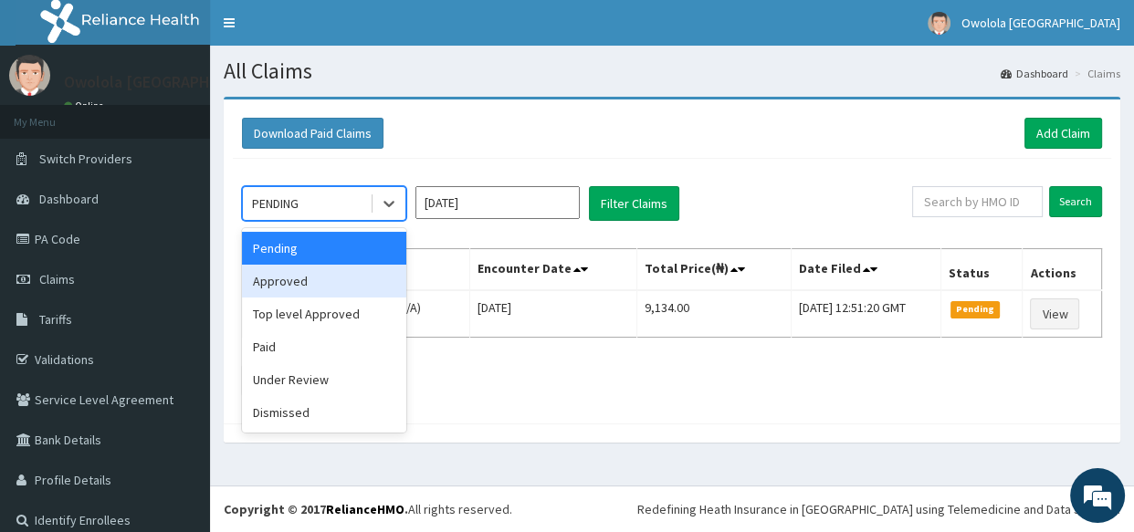
click at [300, 283] on div "Approved" at bounding box center [324, 281] width 164 height 33
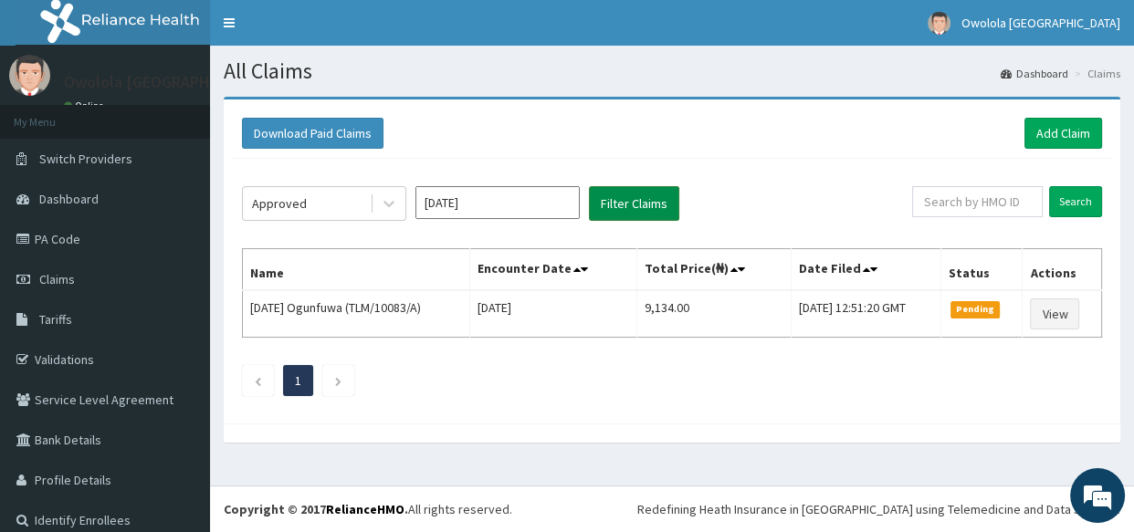
click at [656, 200] on button "Filter Claims" at bounding box center [634, 203] width 90 height 35
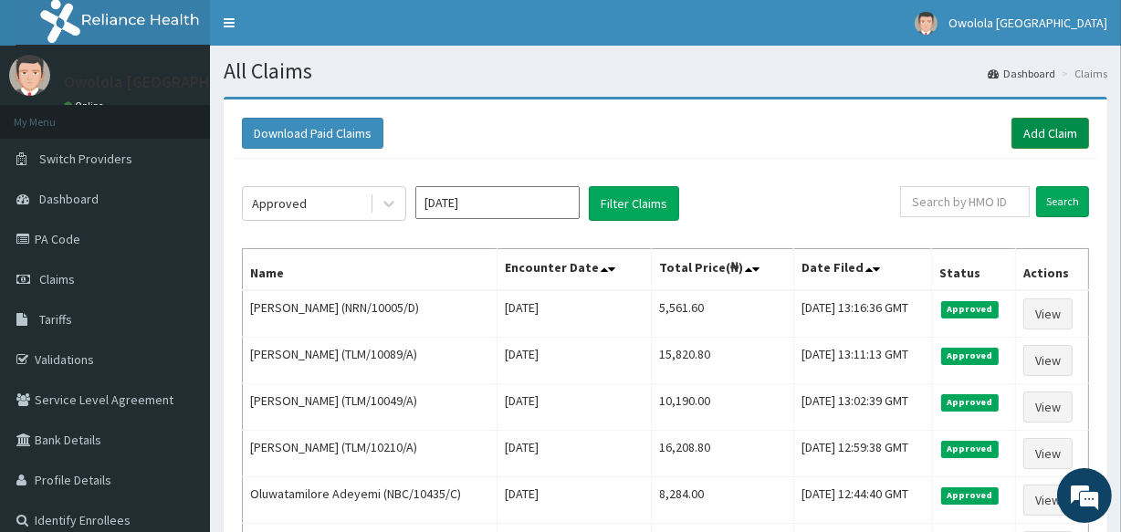
click at [1042, 121] on link "Add Claim" at bounding box center [1051, 133] width 78 height 31
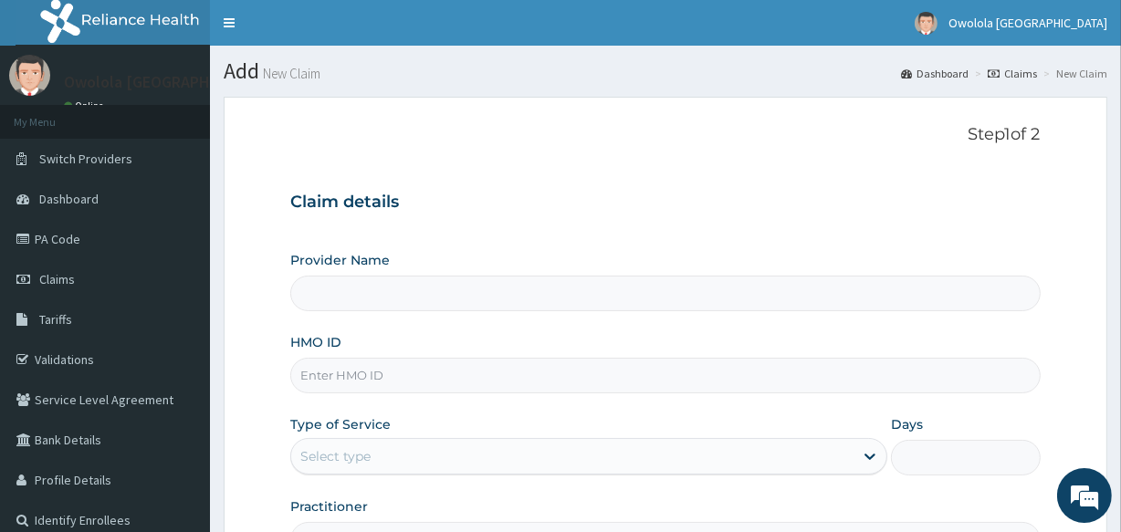
type input "owolola [GEOGRAPHIC_DATA]"
click at [539, 374] on input "HMO ID" at bounding box center [665, 376] width 750 height 36
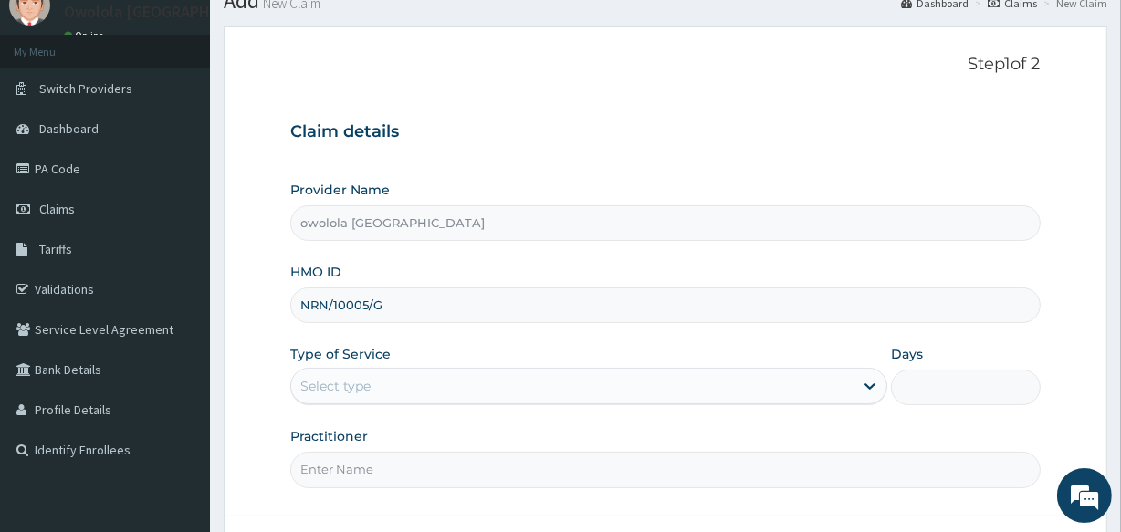
scroll to position [216, 0]
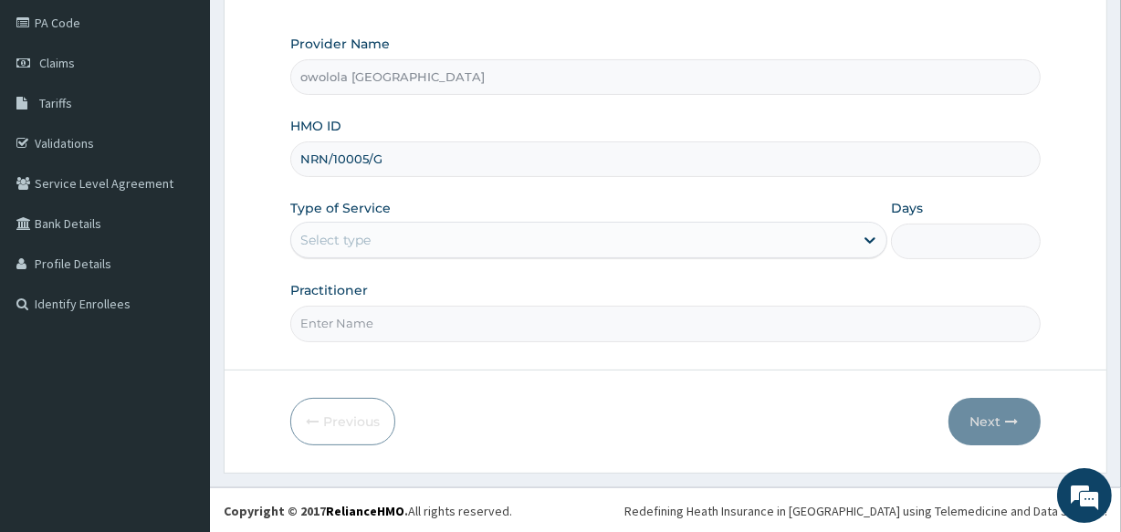
type input "NRN/10005/G"
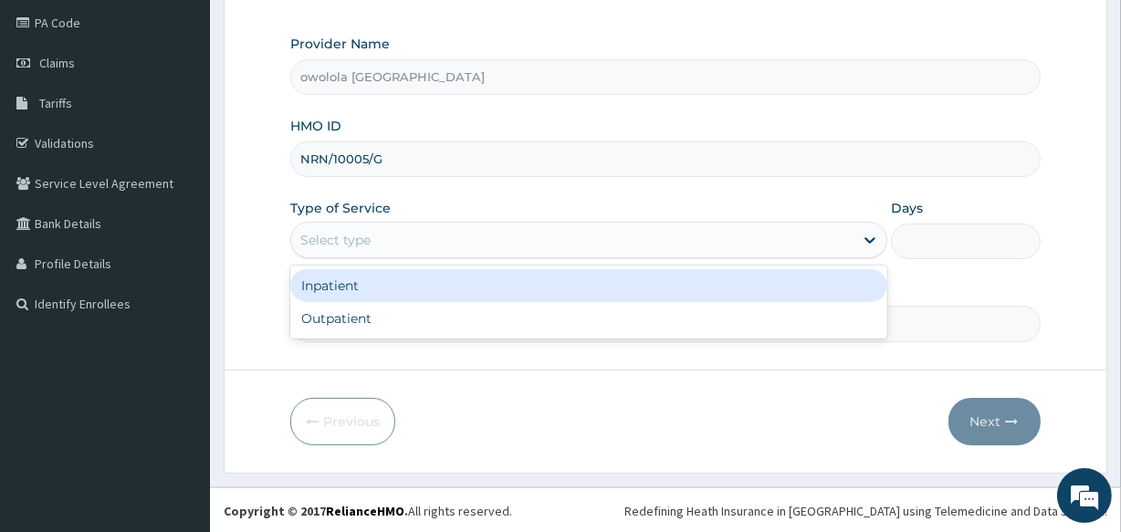
click at [566, 239] on div "Select type" at bounding box center [572, 240] width 562 height 29
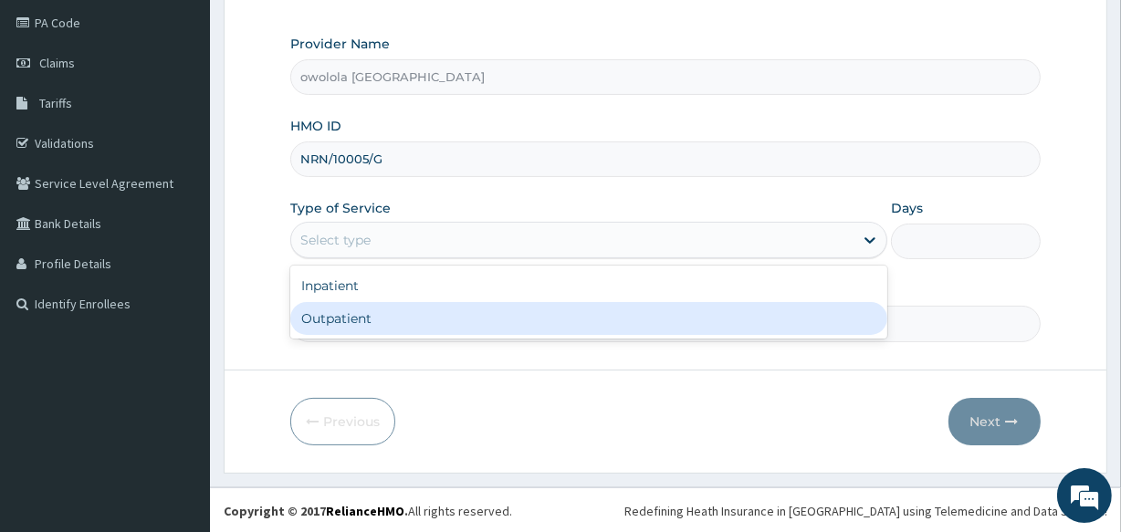
click at [470, 319] on div "Outpatient" at bounding box center [588, 318] width 597 height 33
type input "1"
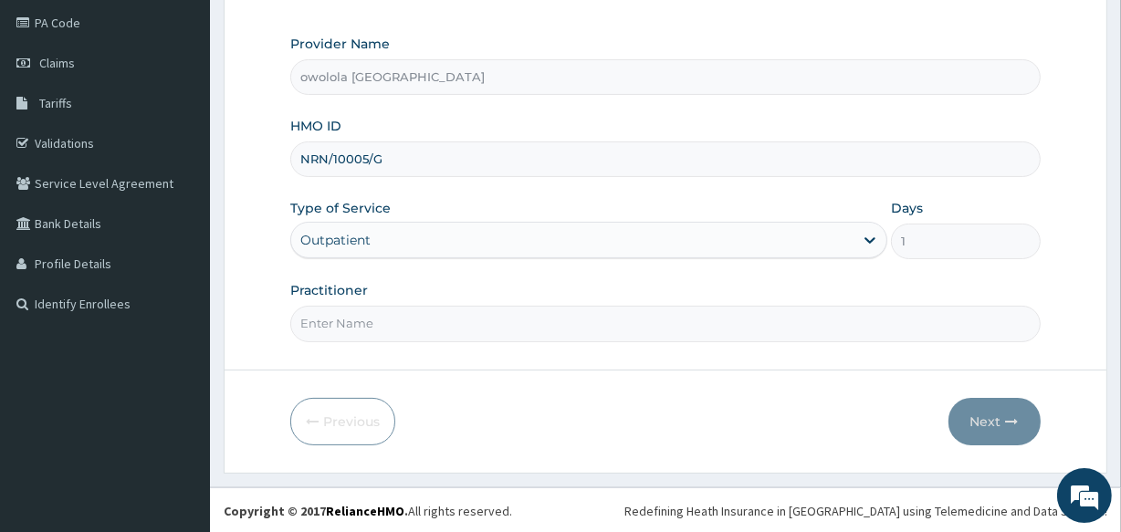
click at [448, 338] on input "Practitioner" at bounding box center [665, 324] width 750 height 36
type input "[PERSON_NAME]"
click at [994, 421] on button "Next" at bounding box center [995, 421] width 92 height 47
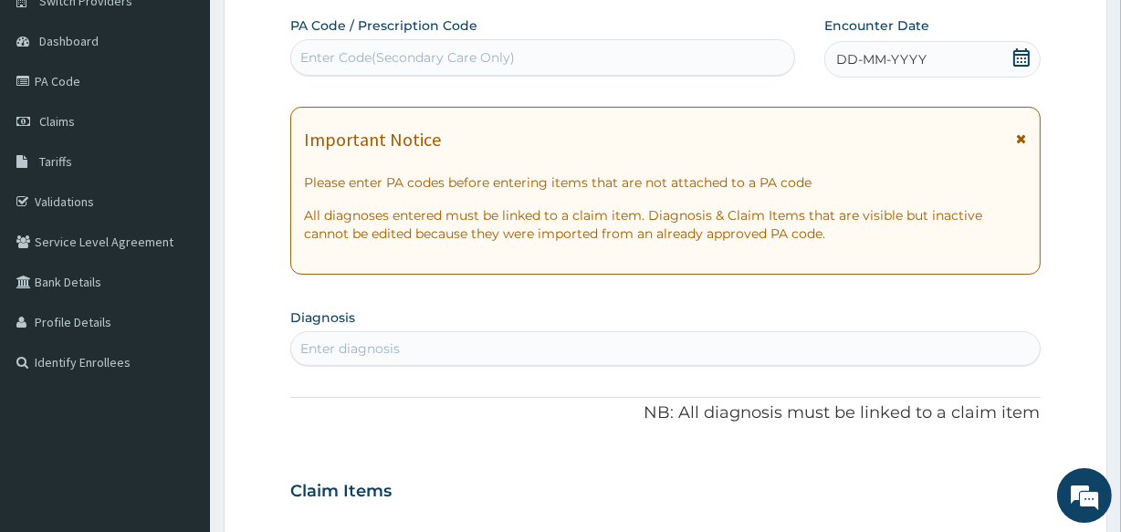
scroll to position [50, 0]
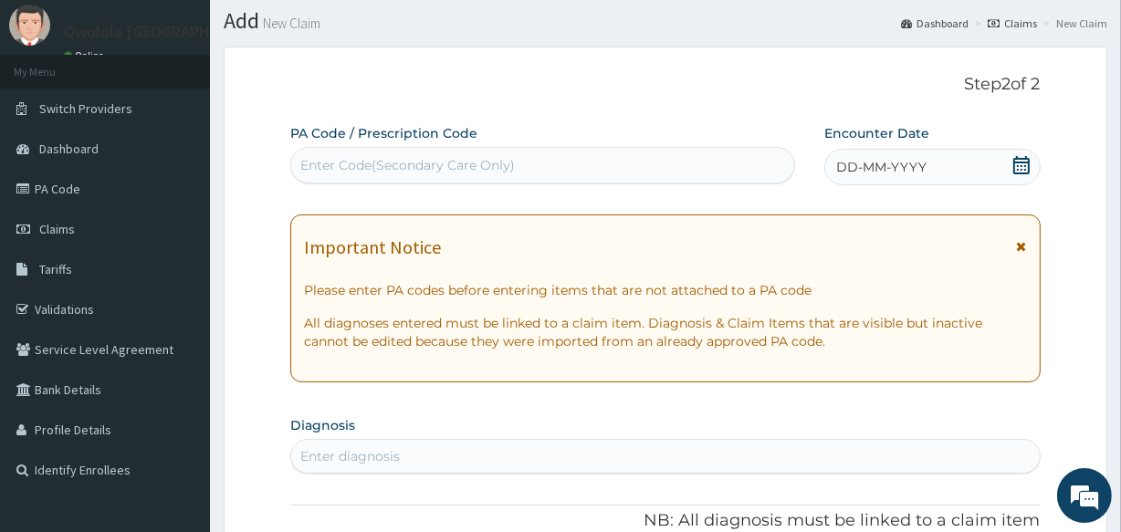
click at [348, 447] on div "Enter diagnosis" at bounding box center [350, 456] width 100 height 18
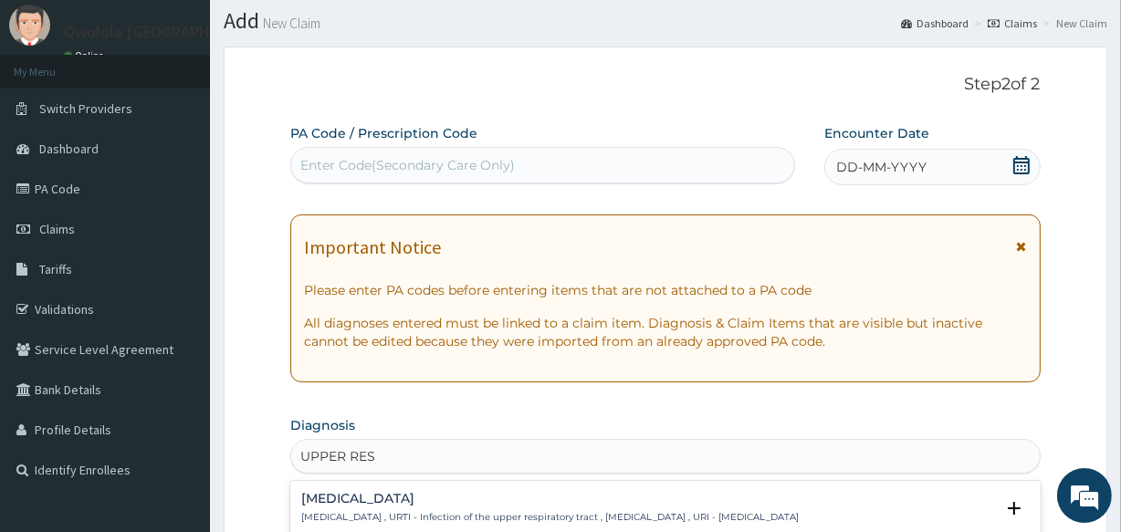
type input "UPPER RESP"
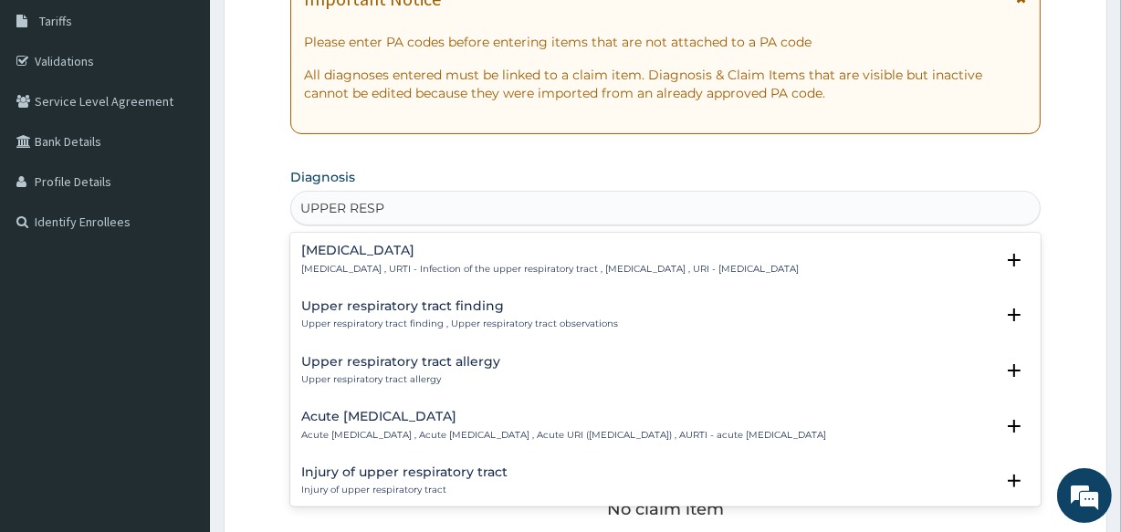
scroll to position [299, 0]
click at [465, 254] on h4 "Upper respiratory infection" at bounding box center [550, 250] width 498 height 14
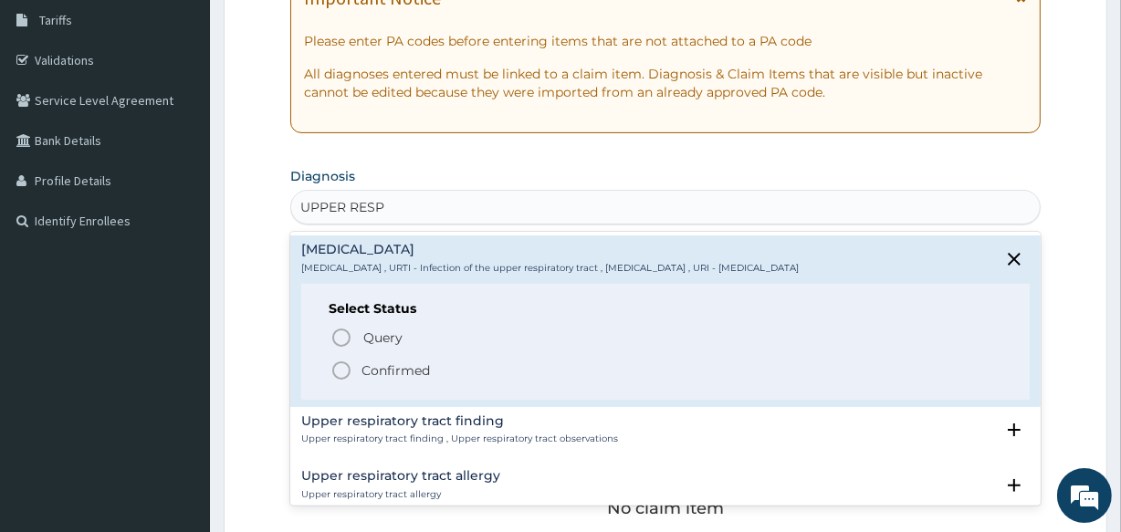
drag, startPoint x: 399, startPoint y: 362, endPoint x: 383, endPoint y: 362, distance: 15.5
click at [398, 363] on p "Confirmed" at bounding box center [396, 371] width 68 height 18
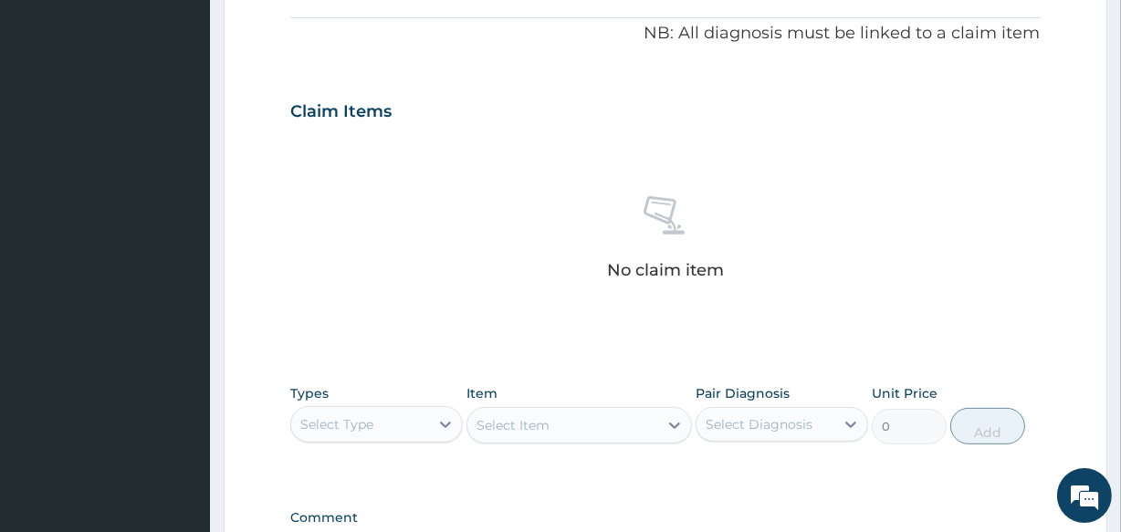
scroll to position [548, 0]
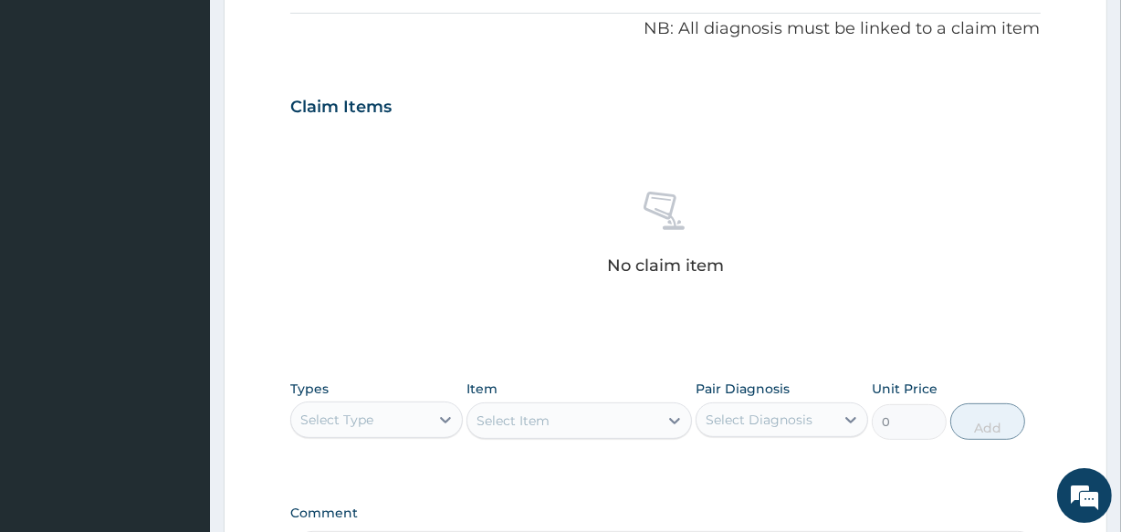
click at [407, 407] on div "Select Type" at bounding box center [360, 419] width 138 height 29
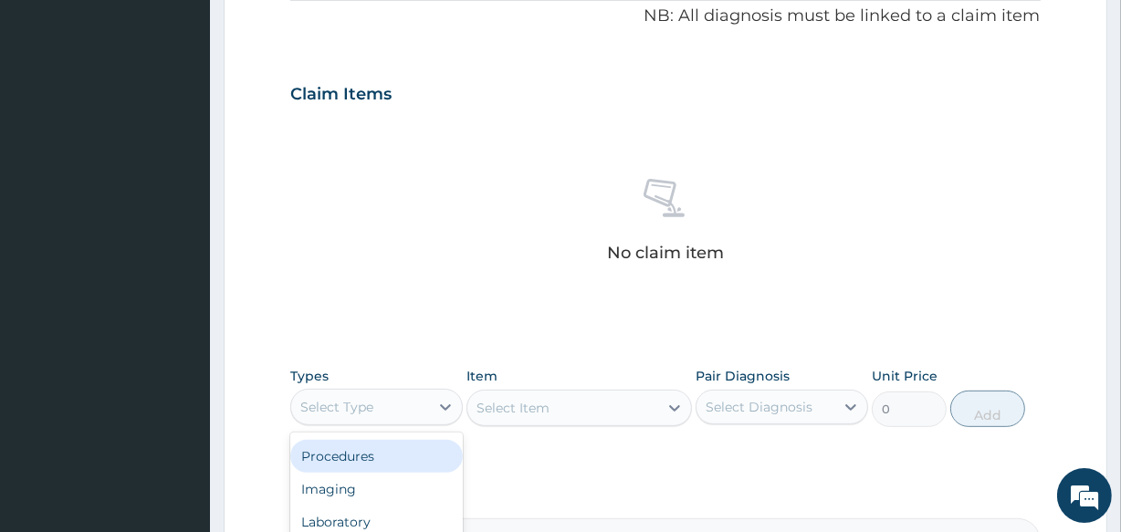
scroll to position [714, 0]
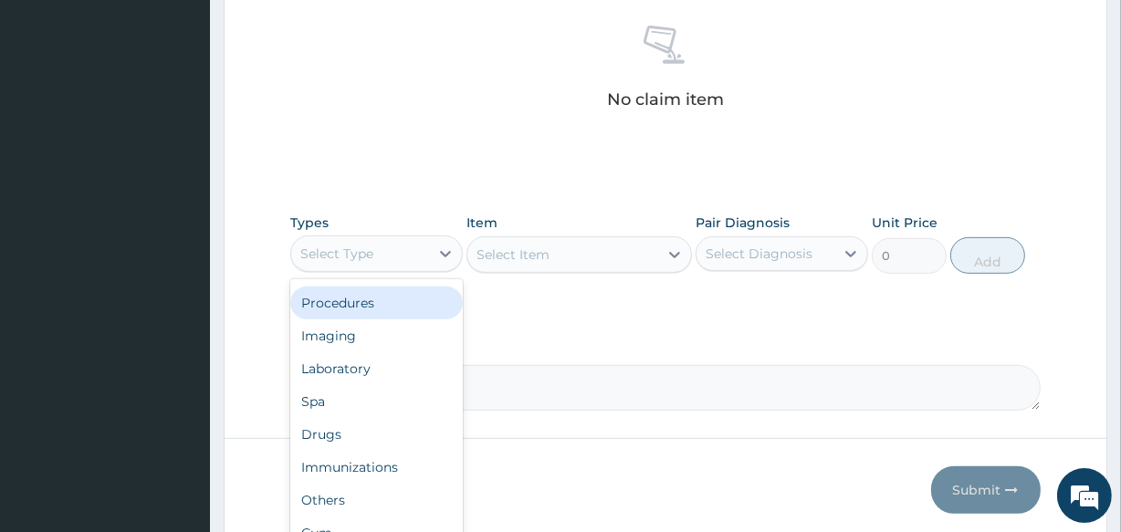
click at [338, 304] on div "Procedures" at bounding box center [376, 303] width 173 height 33
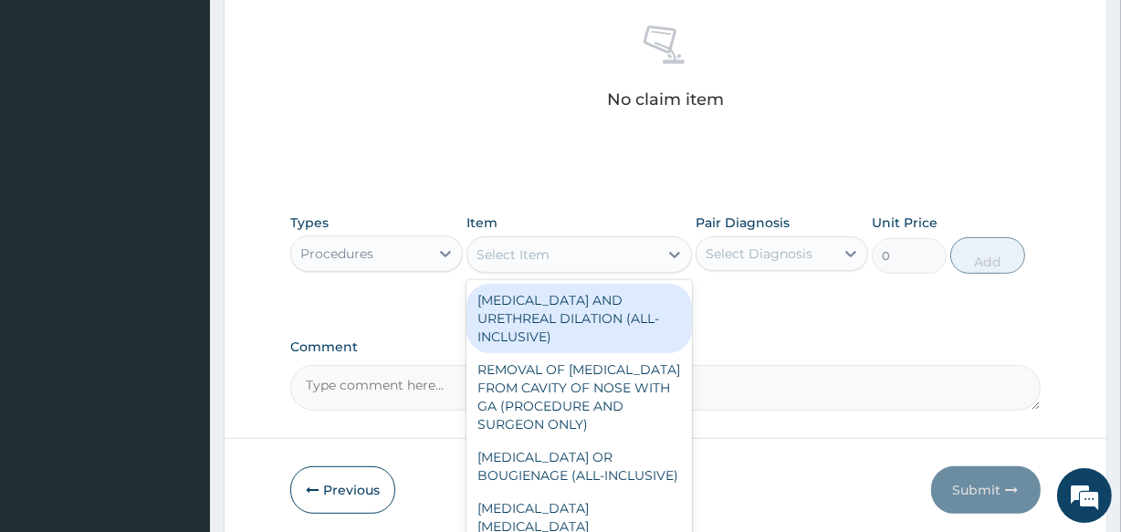
click at [648, 249] on div "Select Item" at bounding box center [562, 254] width 190 height 29
type input "E"
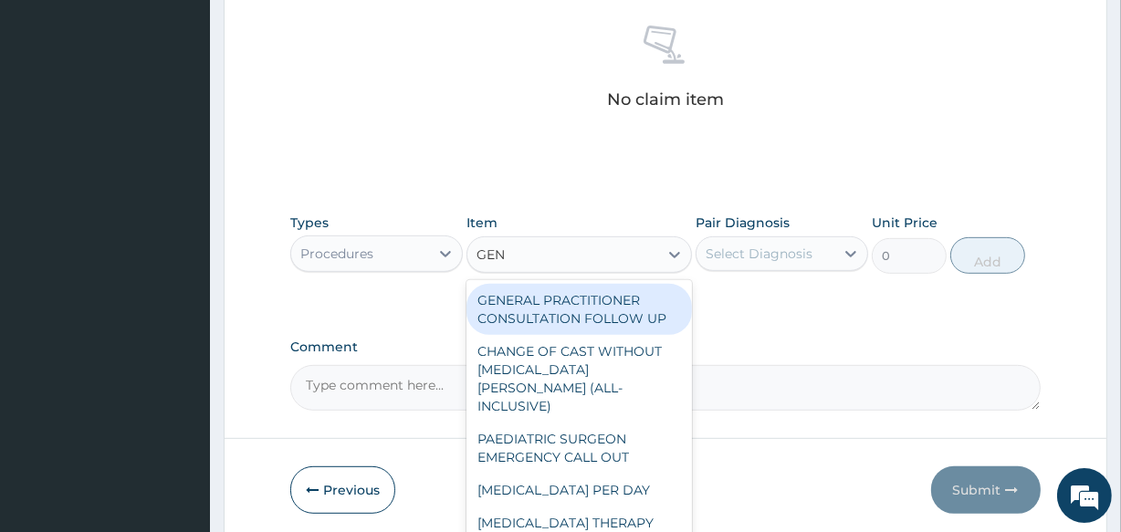
type input "GENE"
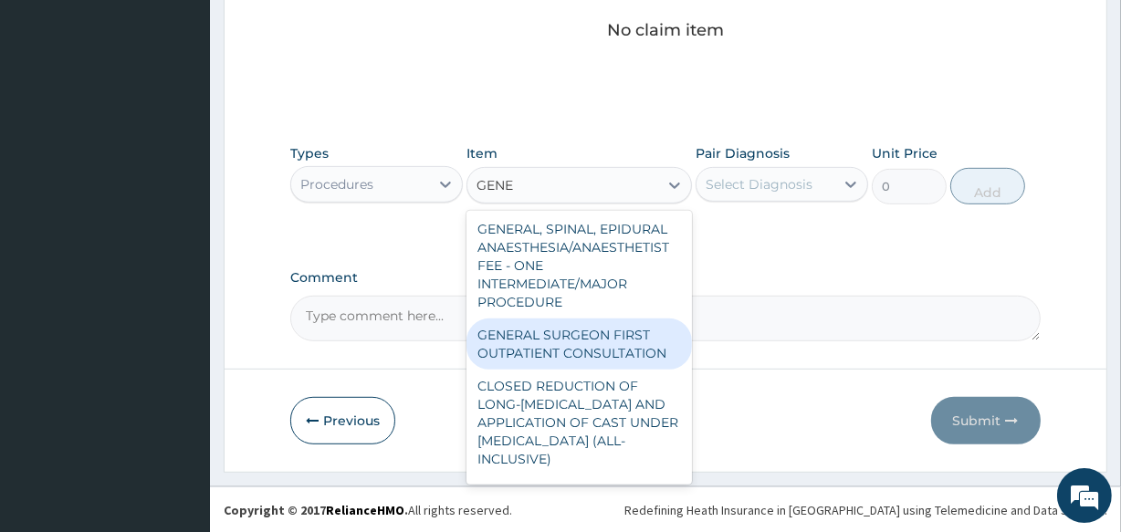
scroll to position [335, 0]
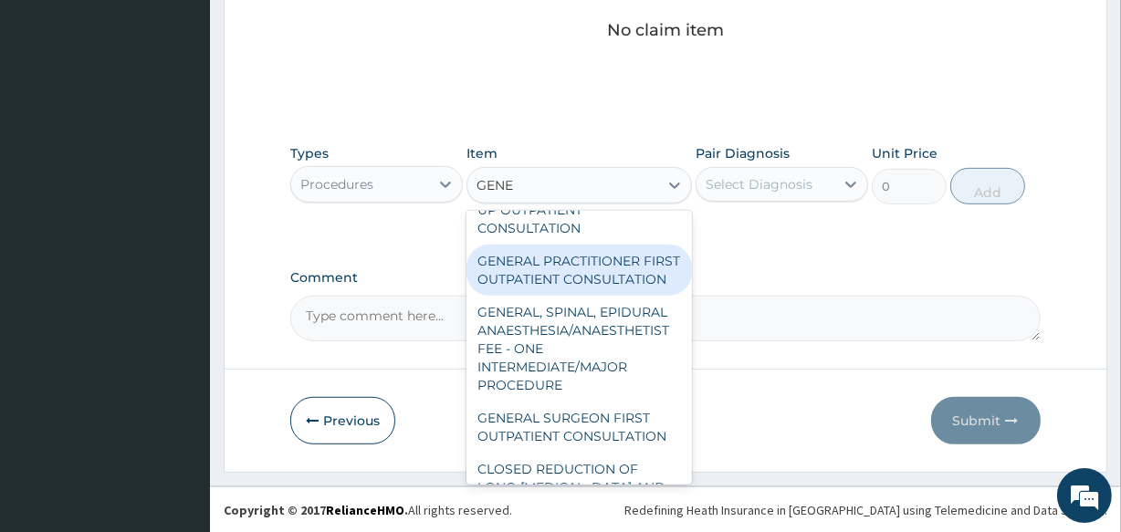
drag, startPoint x: 603, startPoint y: 242, endPoint x: 593, endPoint y: 244, distance: 10.2
click at [599, 245] on div "GENERAL PRACTITIONER FIRST OUTPATIENT CONSULTATION" at bounding box center [579, 270] width 225 height 51
type input "3750"
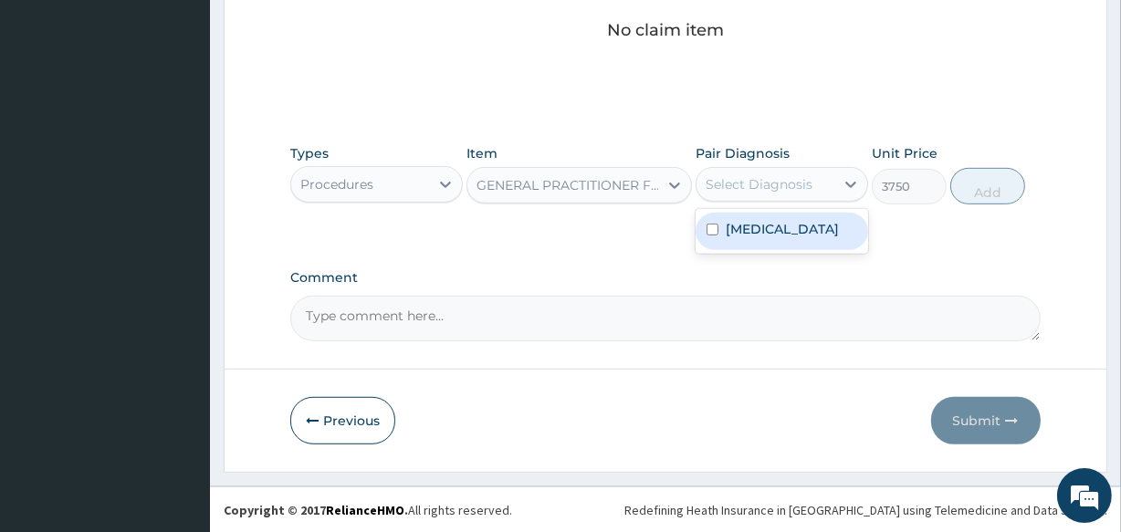
click at [813, 177] on div "Select Diagnosis" at bounding box center [766, 184] width 138 height 29
drag, startPoint x: 791, startPoint y: 257, endPoint x: 934, endPoint y: 186, distance: 160.0
click at [791, 250] on div "Upper respiratory infection" at bounding box center [782, 231] width 173 height 37
checkbox input "true"
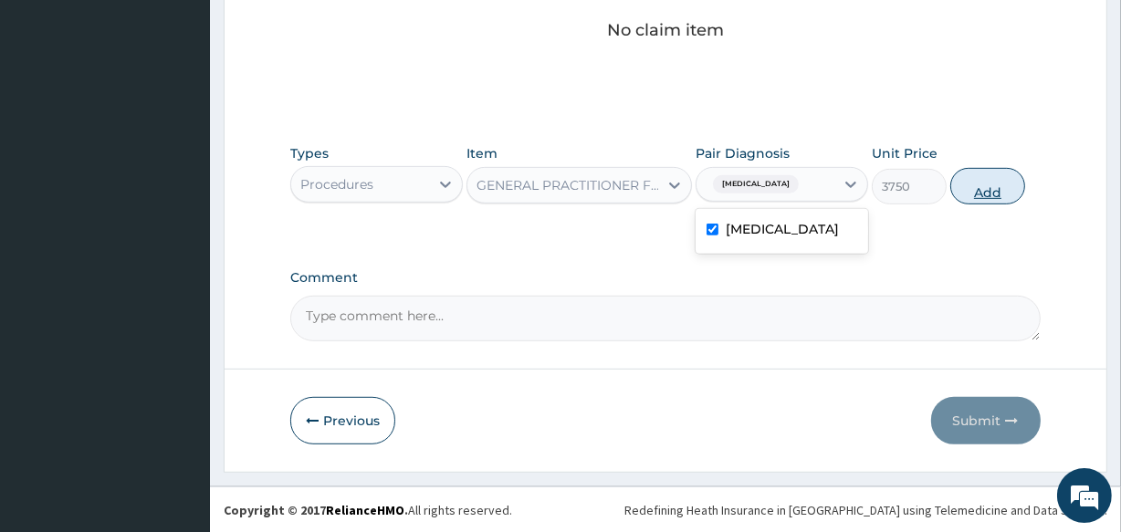
click at [966, 181] on button "Add" at bounding box center [987, 186] width 75 height 37
type input "0"
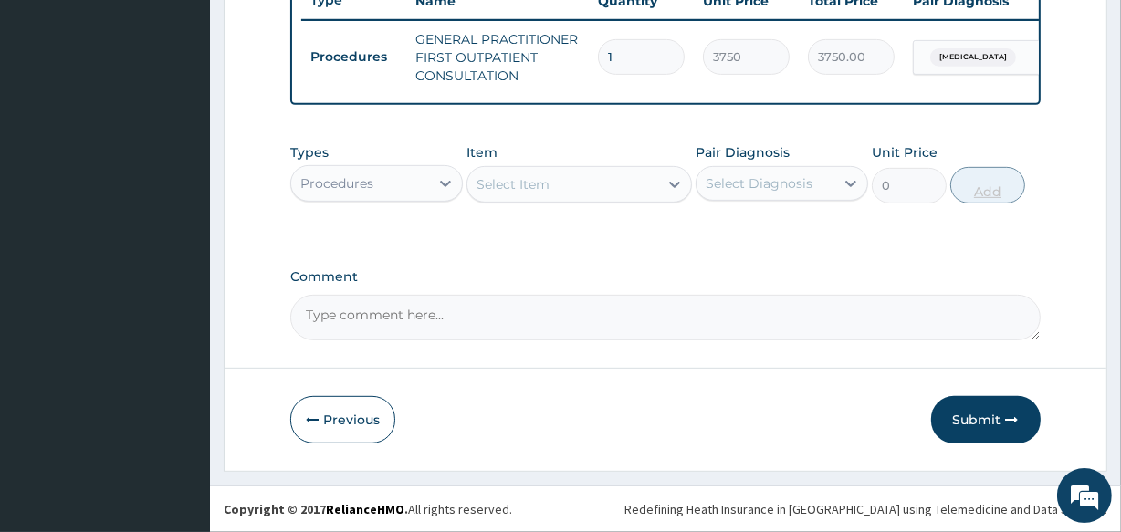
scroll to position [718, 0]
click at [384, 195] on div "Procedures" at bounding box center [360, 183] width 138 height 29
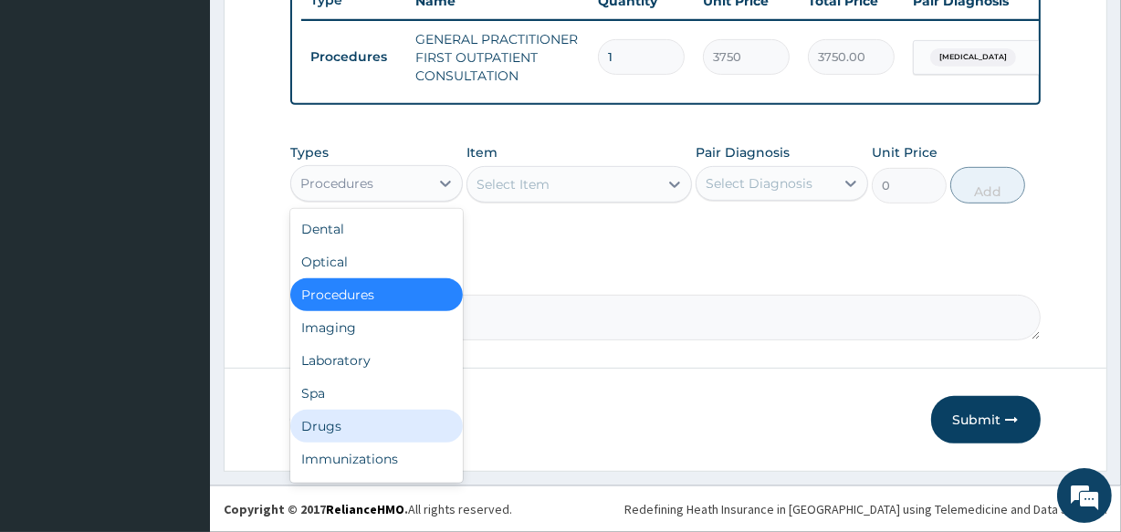
click at [341, 422] on div "Drugs" at bounding box center [376, 426] width 173 height 33
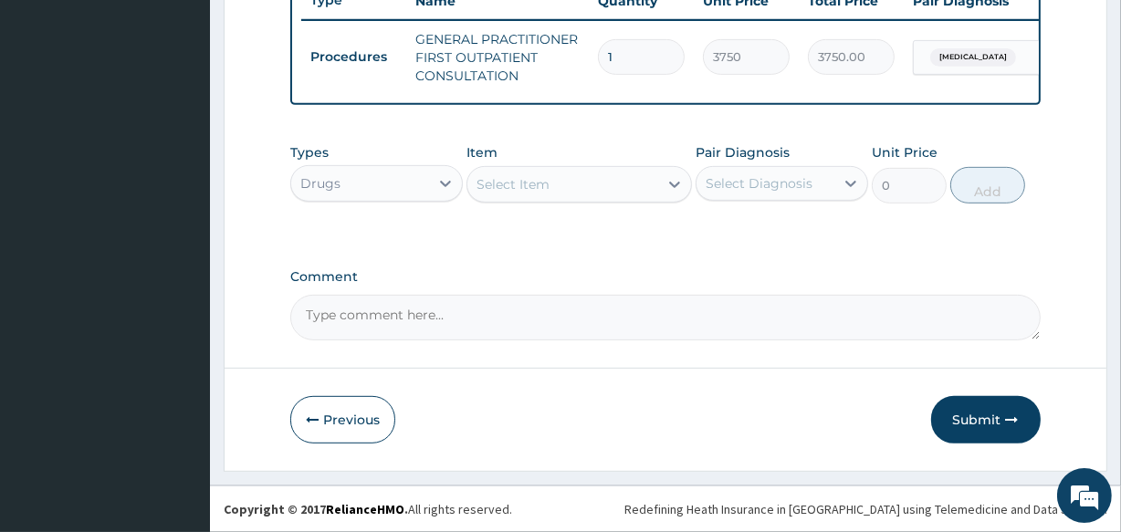
drag, startPoint x: 614, startPoint y: 186, endPoint x: 523, endPoint y: 180, distance: 91.5
click at [614, 186] on div "Select Item" at bounding box center [562, 184] width 190 height 29
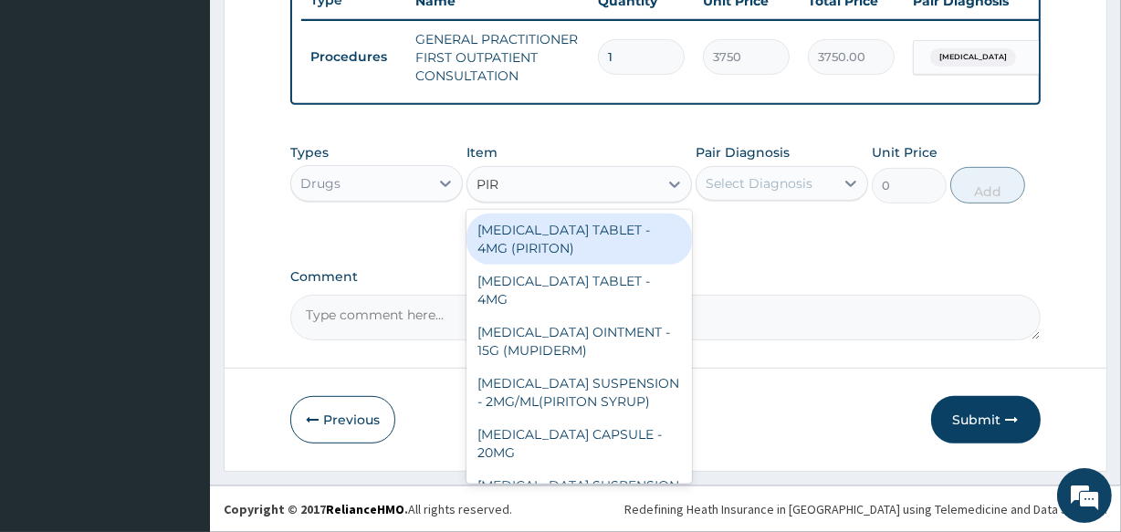
type input "PIRI"
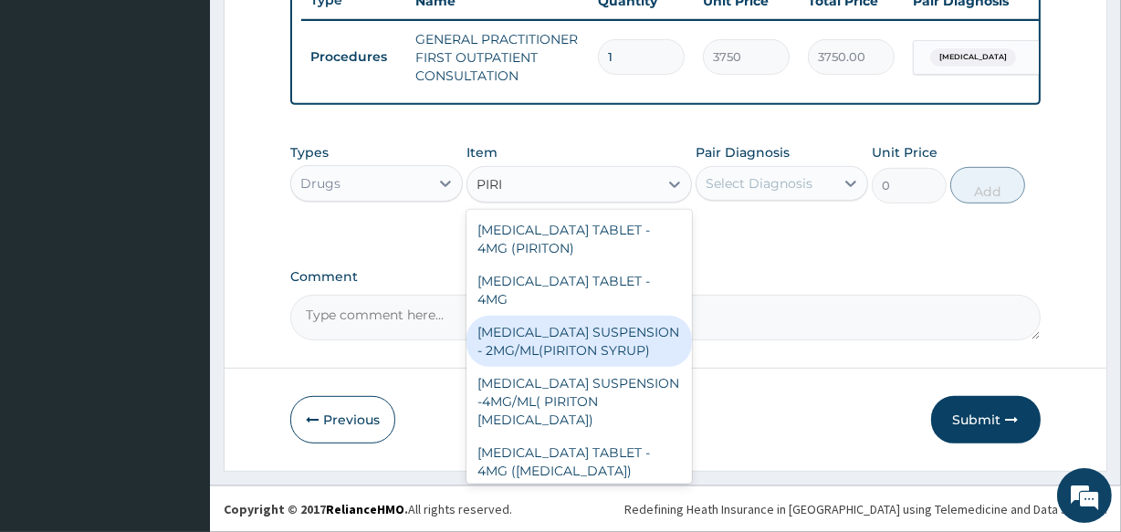
click at [572, 343] on div "CHLORPHENIRAMINE SUSPENSION - 2MG/ML(PIRITON SYRUP)" at bounding box center [579, 341] width 225 height 51
type input "840"
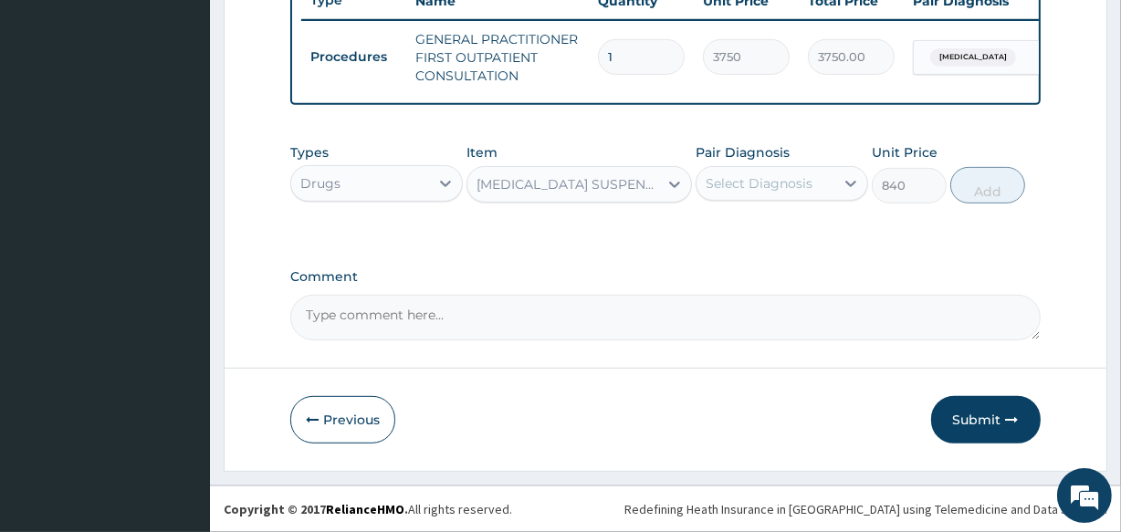
click at [723, 176] on div "Select Diagnosis" at bounding box center [759, 183] width 107 height 18
click at [735, 237] on label "Upper respiratory infection" at bounding box center [782, 228] width 113 height 18
checkbox input "true"
click at [996, 181] on button "Add" at bounding box center [987, 185] width 75 height 37
type input "0"
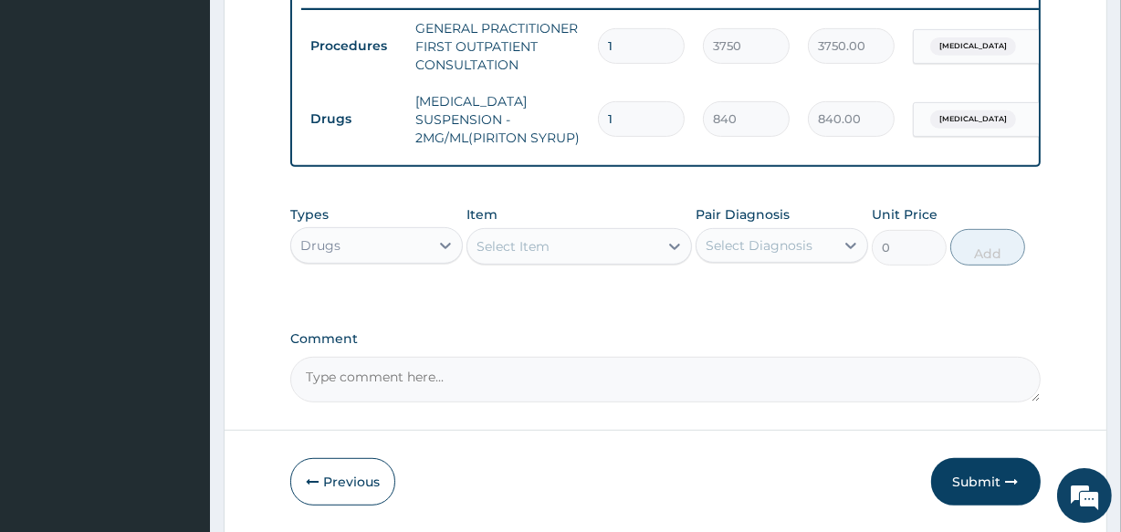
click at [578, 261] on div "Select Item" at bounding box center [562, 246] width 190 height 29
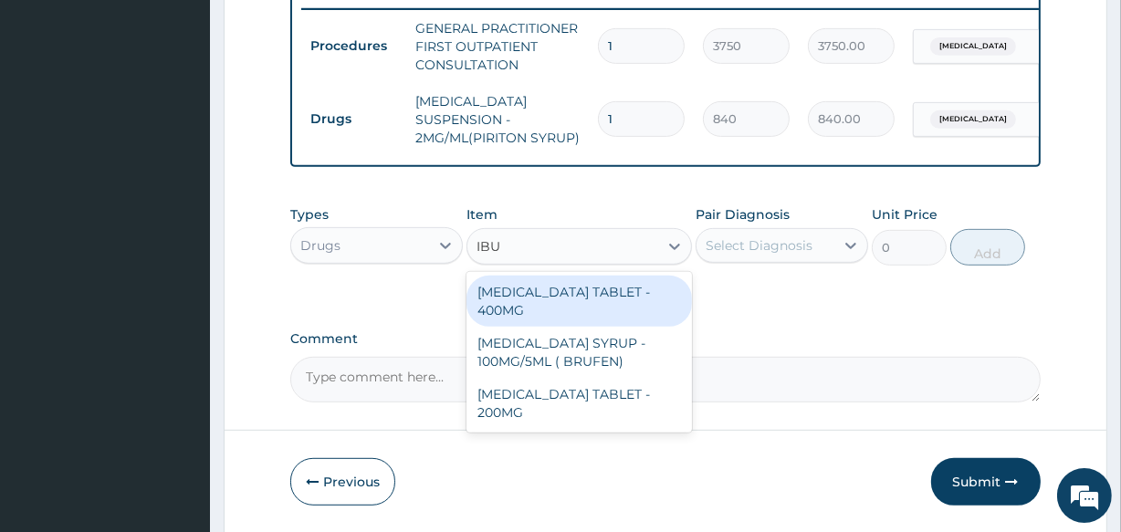
type input "IBUP"
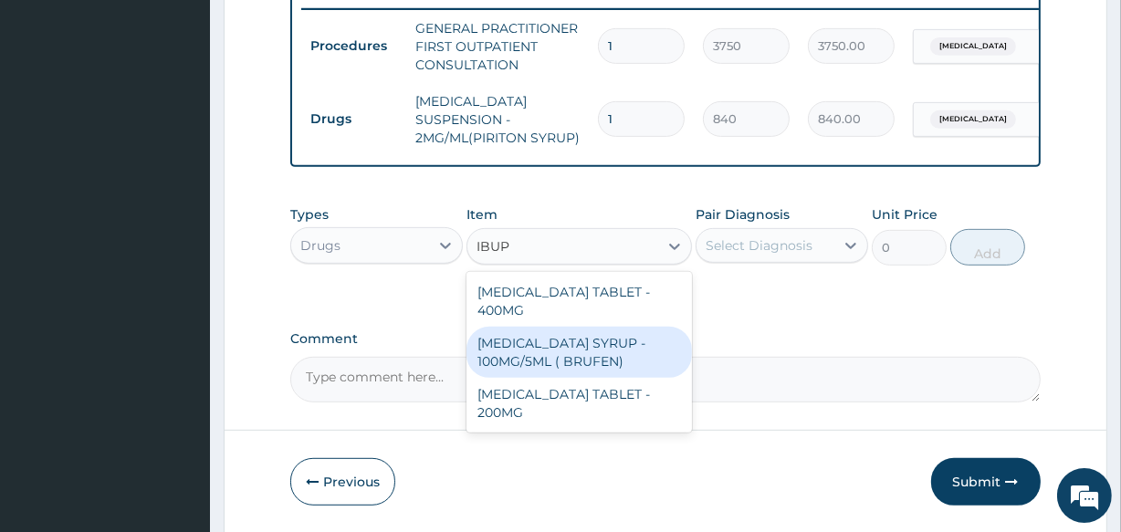
click at [576, 340] on div "IBUPROFEN SYRUP - 100MG/5ML ( BRUFEN)" at bounding box center [579, 352] width 225 height 51
type input "475.99999999999994"
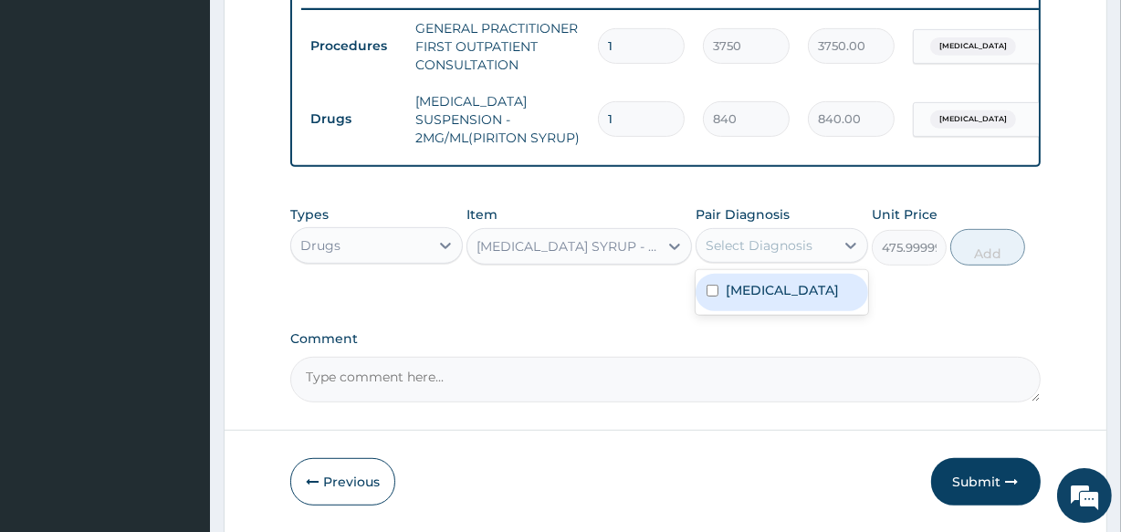
click at [757, 249] on div "Select Diagnosis" at bounding box center [759, 245] width 107 height 18
click at [760, 299] on label "Upper respiratory infection" at bounding box center [782, 290] width 113 height 18
checkbox input "true"
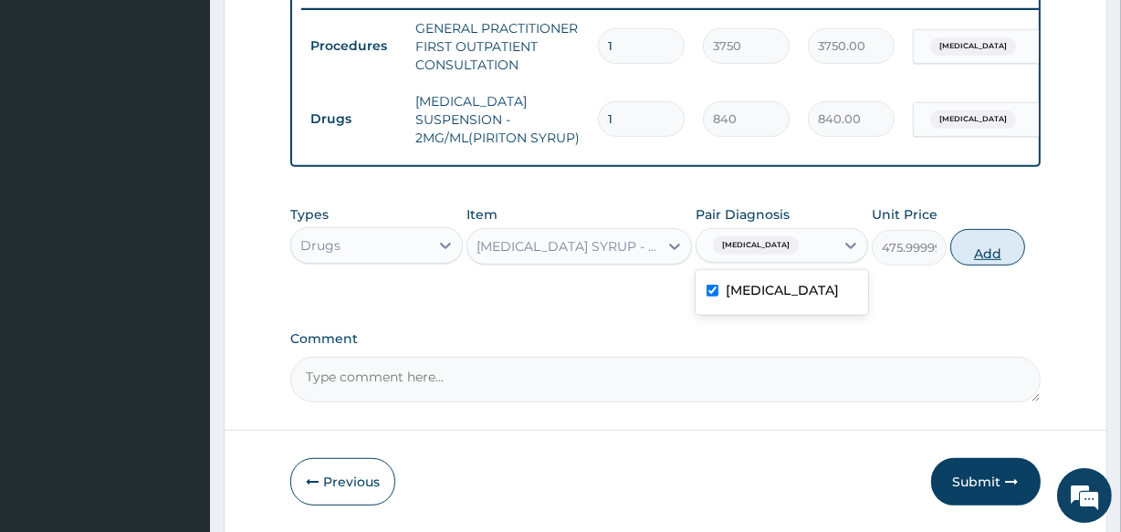
click at [1005, 256] on button "Add" at bounding box center [987, 247] width 75 height 37
type input "0"
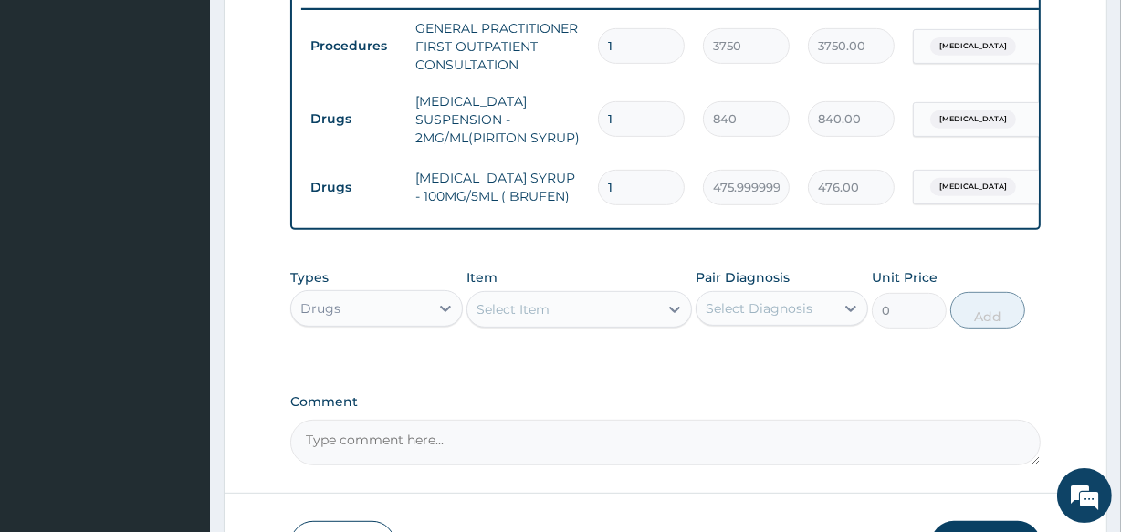
scroll to position [855, 0]
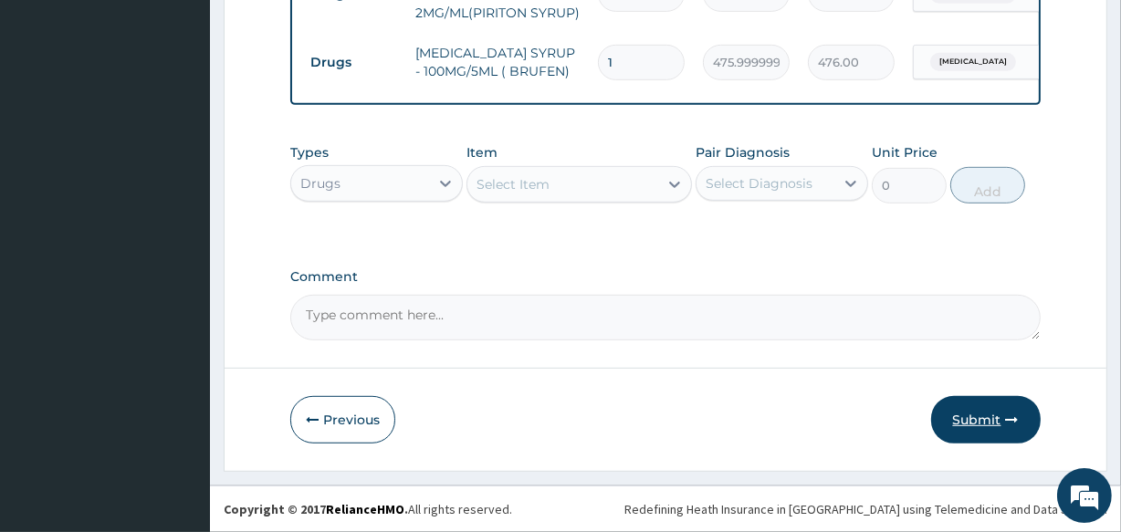
click at [976, 419] on button "Submit" at bounding box center [986, 419] width 110 height 47
click at [981, 407] on button "Submit" at bounding box center [986, 419] width 110 height 47
click at [981, 408] on button "Submit" at bounding box center [986, 419] width 110 height 47
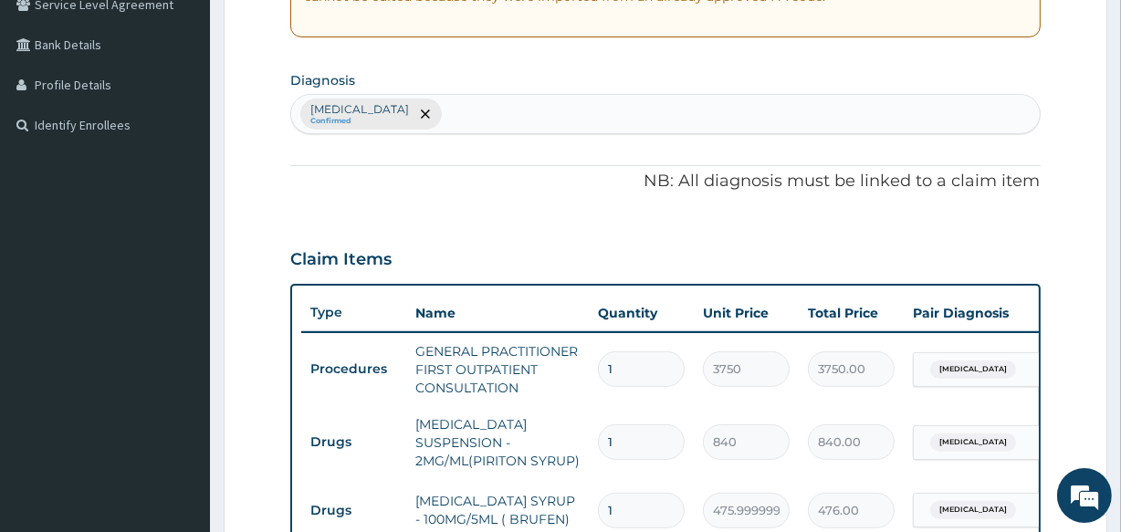
scroll to position [191, 0]
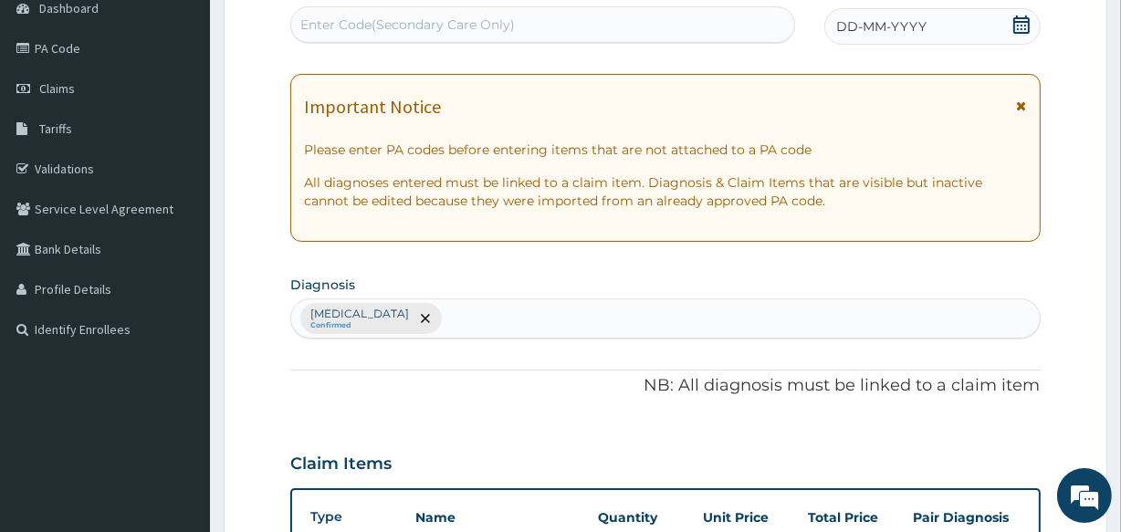
click at [1019, 29] on icon at bounding box center [1021, 25] width 18 height 18
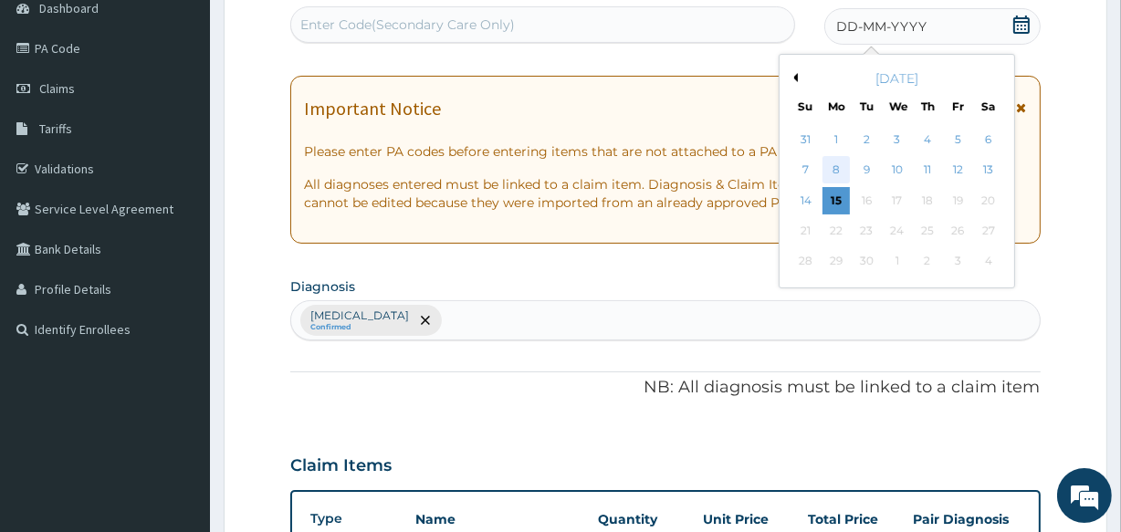
click at [833, 173] on div "8" at bounding box center [836, 170] width 27 height 27
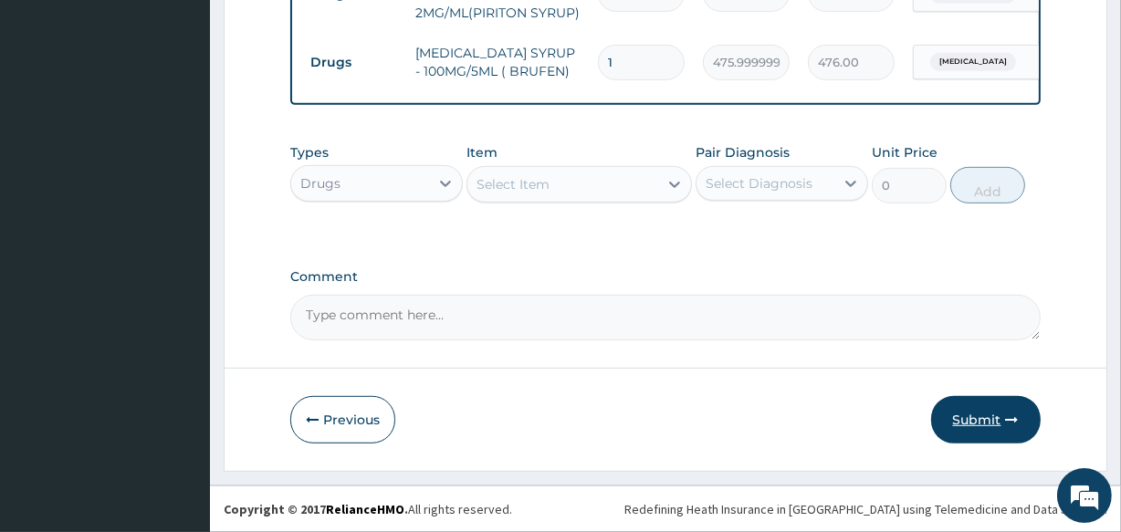
click at [990, 401] on button "Submit" at bounding box center [986, 419] width 110 height 47
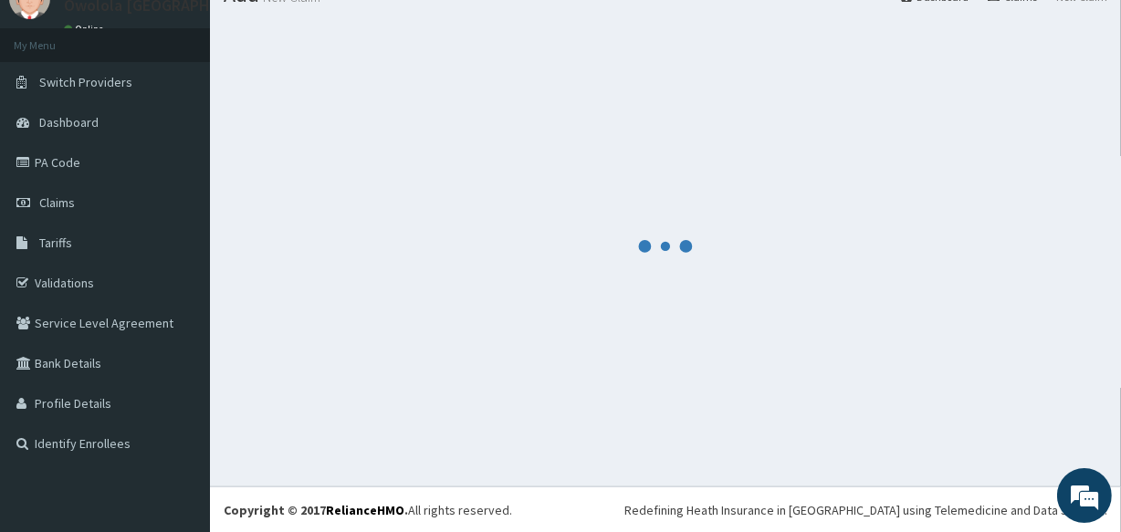
scroll to position [855, 0]
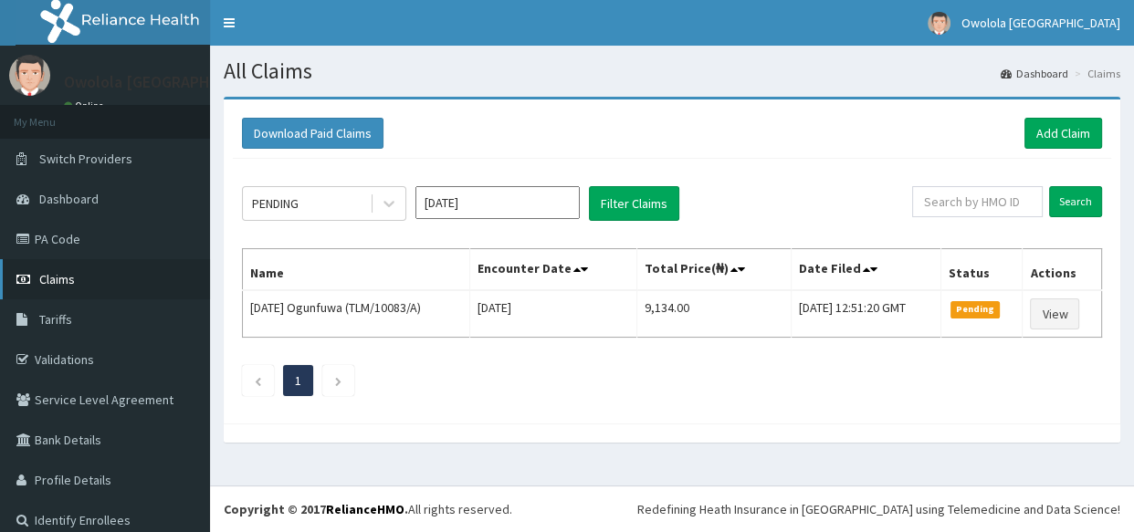
click at [110, 274] on link "Claims" at bounding box center [105, 279] width 210 height 40
click at [383, 215] on div at bounding box center [388, 203] width 33 height 33
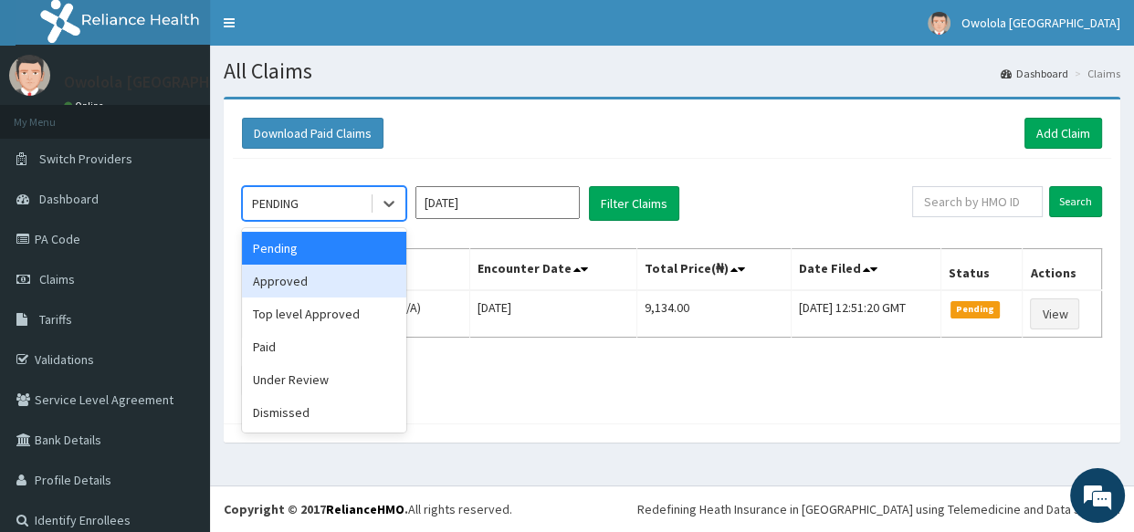
click at [324, 279] on div "Approved" at bounding box center [324, 281] width 164 height 33
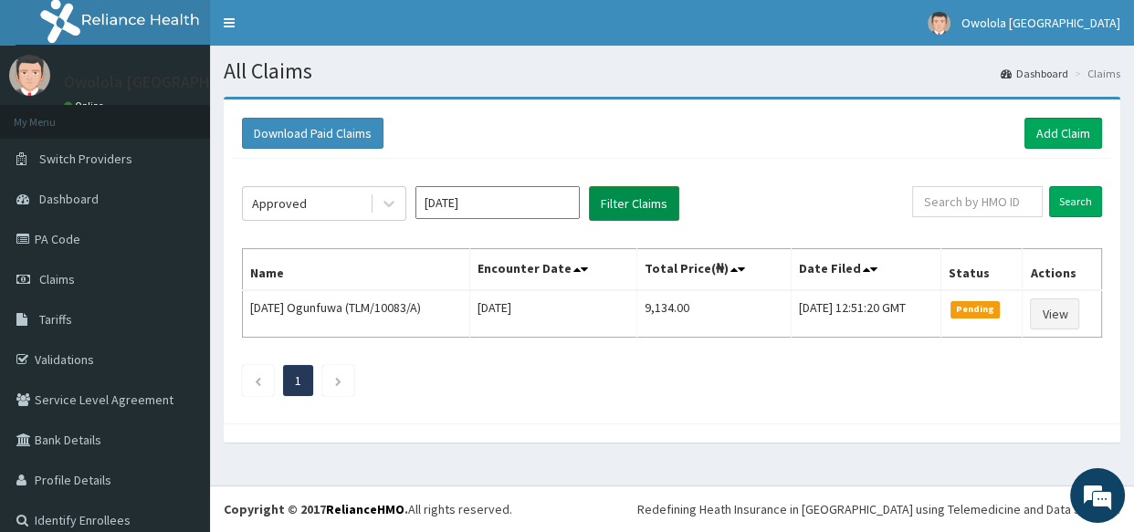
click at [655, 209] on button "Filter Claims" at bounding box center [634, 203] width 90 height 35
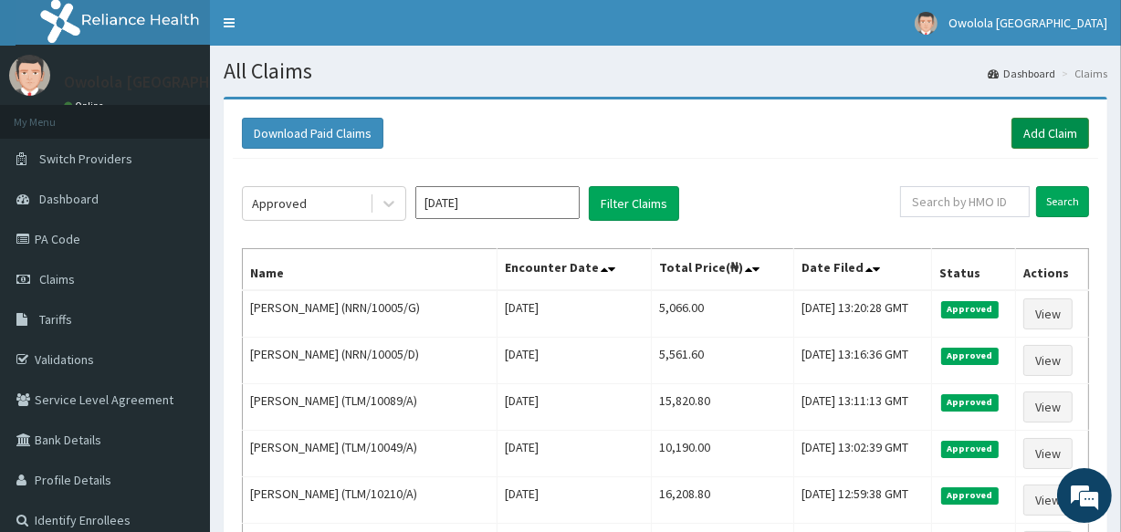
click at [1046, 125] on link "Add Claim" at bounding box center [1051, 133] width 78 height 31
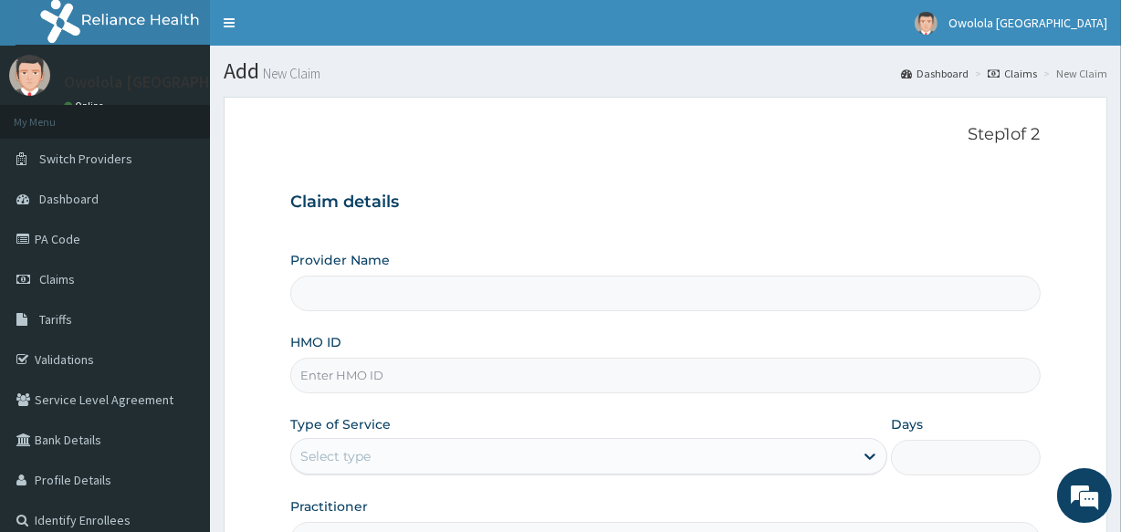
type input "owolola [GEOGRAPHIC_DATA]"
click at [336, 375] on input "HMO ID" at bounding box center [665, 376] width 750 height 36
click at [345, 392] on input "HMO ID" at bounding box center [665, 376] width 750 height 36
click at [353, 372] on input "HMO ID" at bounding box center [665, 376] width 750 height 36
type input "TLM/10208/A"
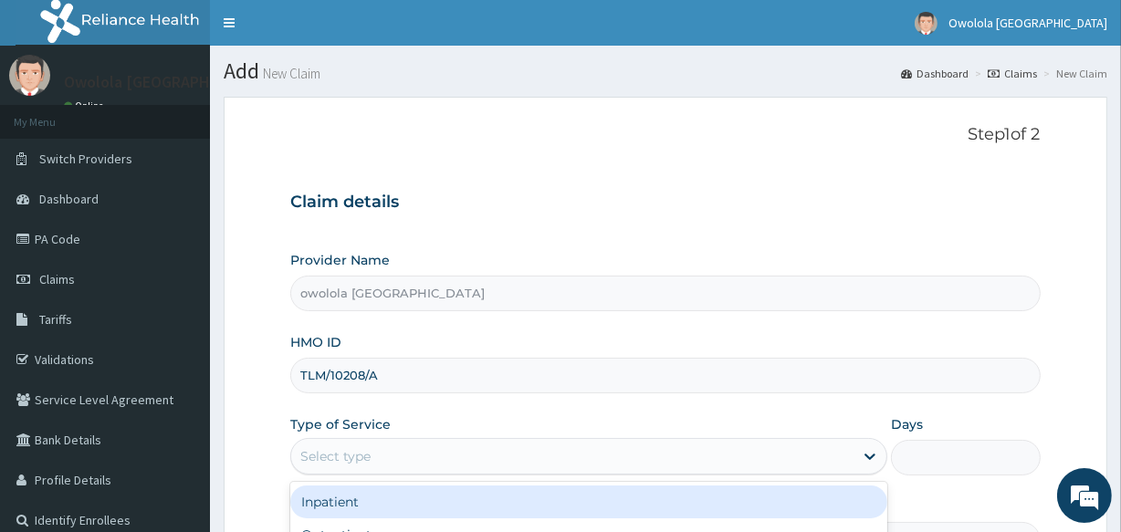
click at [366, 465] on div "Select type" at bounding box center [572, 456] width 562 height 29
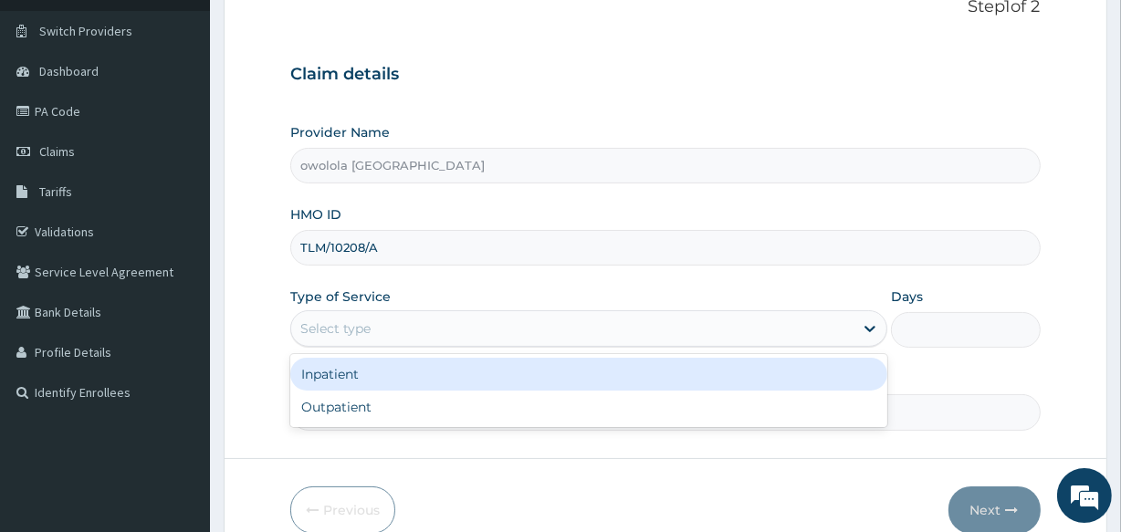
scroll to position [165, 0]
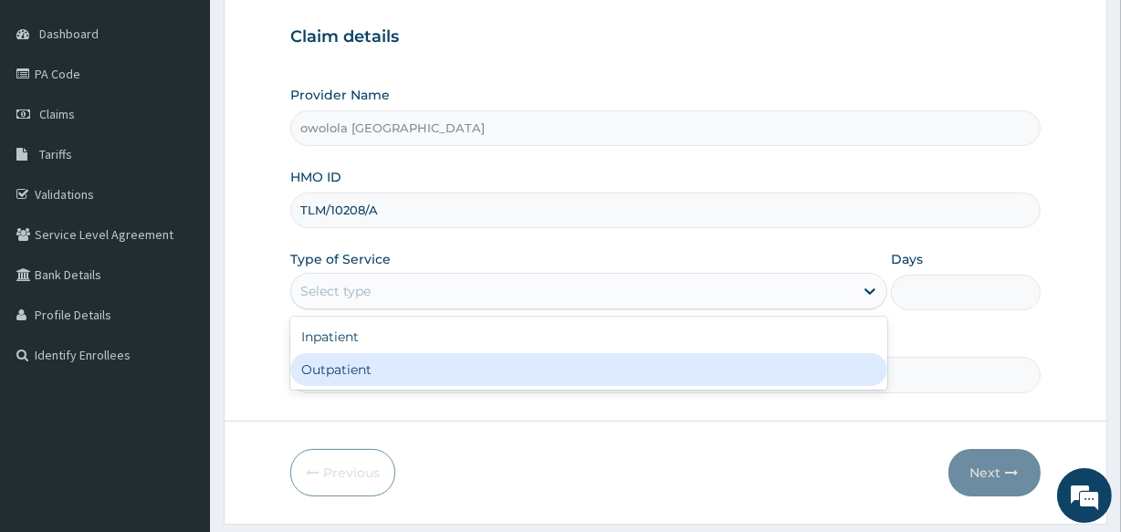
click at [425, 370] on div "Outpatient" at bounding box center [588, 369] width 597 height 33
type input "1"
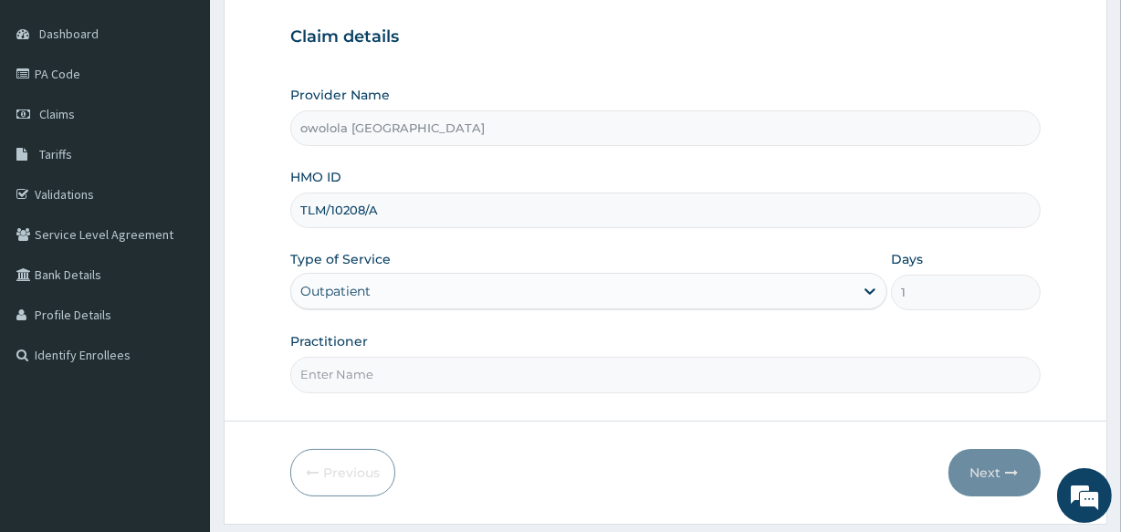
click at [429, 370] on input "Practitioner" at bounding box center [665, 375] width 750 height 36
type input "DR OGUNWUSI"
click at [1002, 462] on button "Next" at bounding box center [995, 472] width 92 height 47
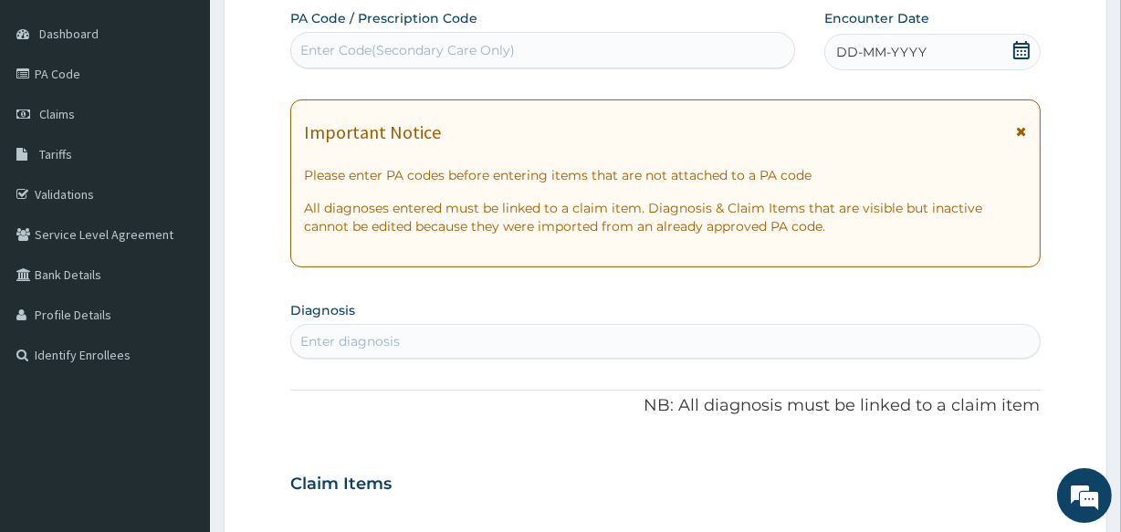
click at [1037, 54] on div "DD-MM-YYYY" at bounding box center [932, 52] width 216 height 37
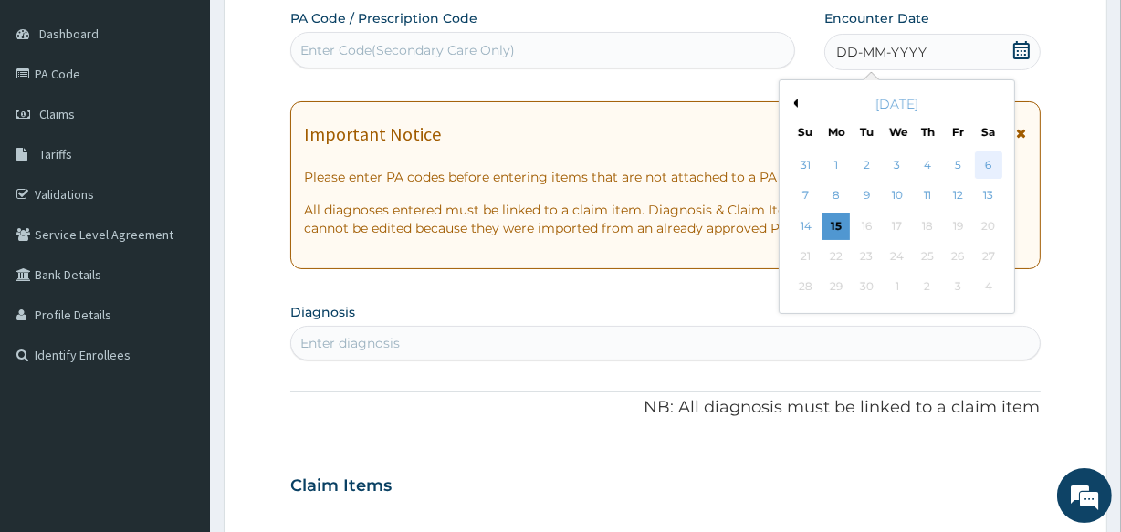
click at [987, 160] on div "6" at bounding box center [987, 165] width 27 height 27
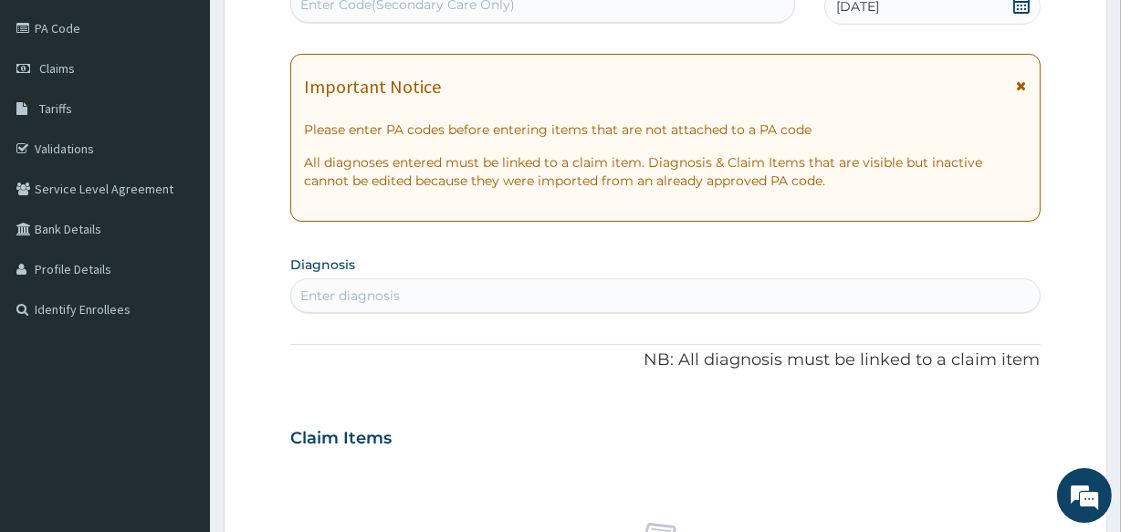
scroll to position [248, 0]
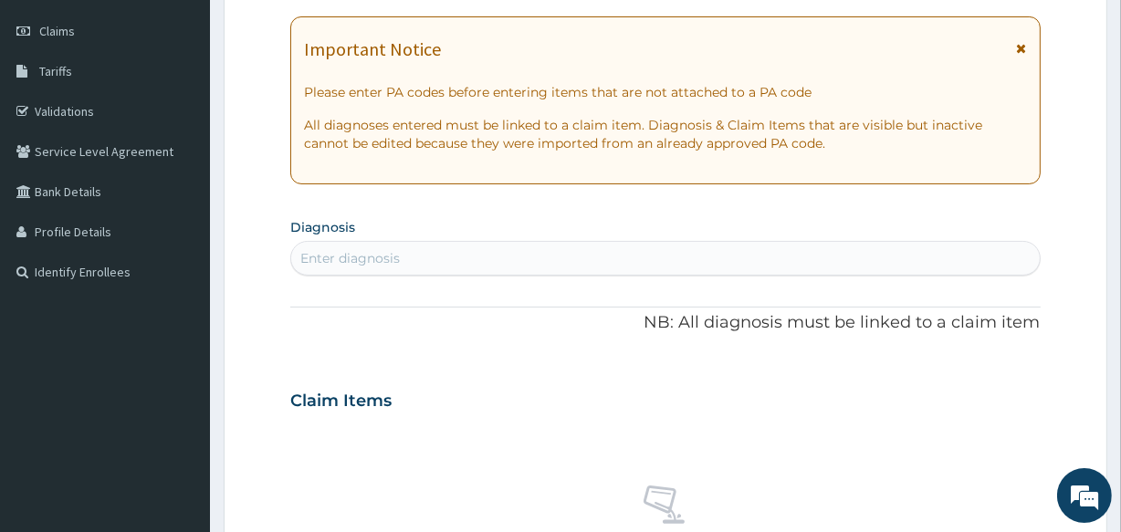
click at [543, 255] on div "Enter diagnosis" at bounding box center [665, 258] width 748 height 29
type input "MALA"
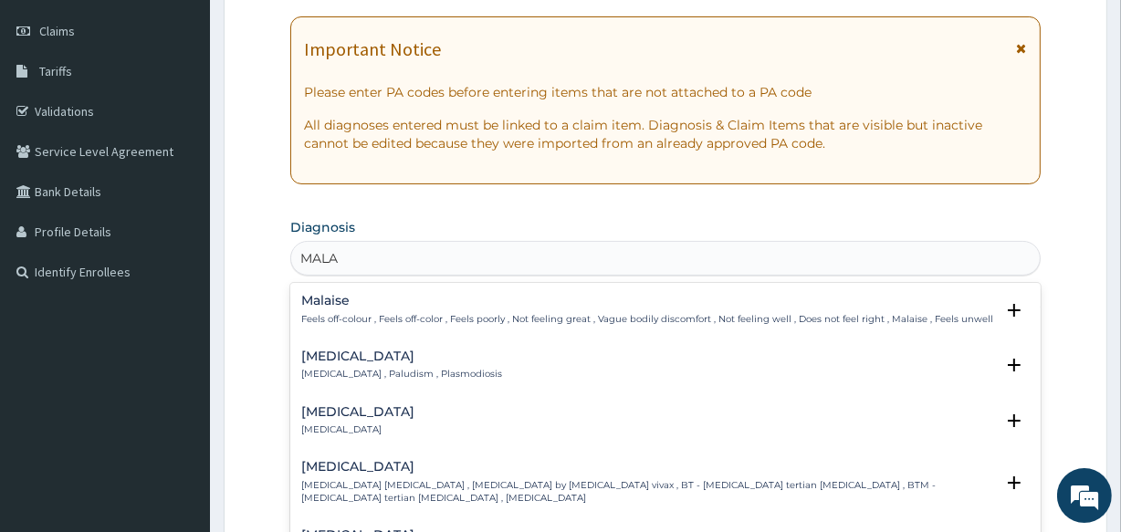
click at [461, 343] on div "Malaria Malaria , Paludism , Plasmodiosis Select Status Query Query covers susp…" at bounding box center [665, 370] width 750 height 56
click at [359, 357] on h4 "Malaria" at bounding box center [401, 357] width 201 height 14
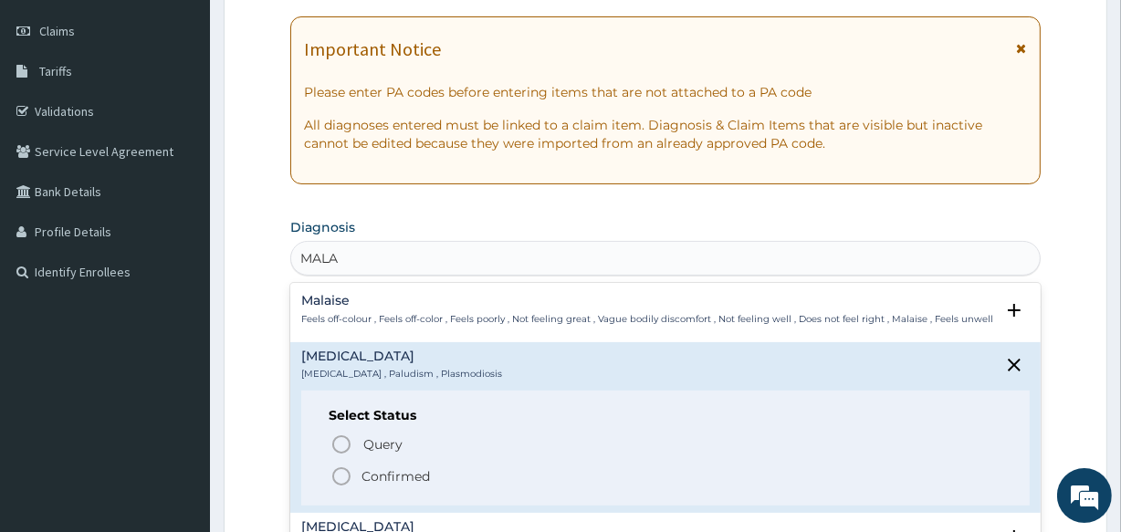
click at [416, 470] on p "Confirmed" at bounding box center [396, 476] width 68 height 18
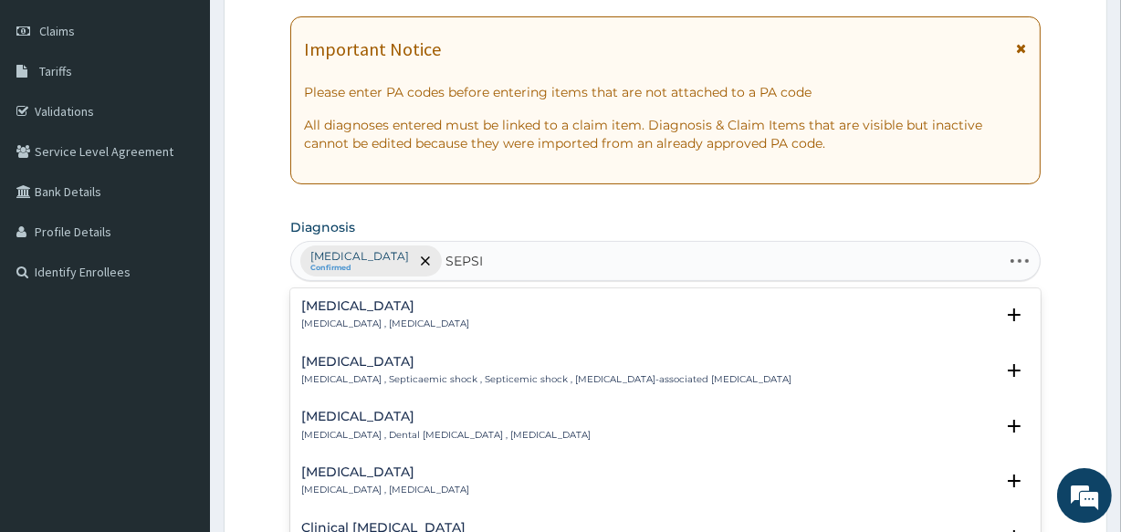
type input "SEPSIS"
click at [480, 316] on div "Sepsis Systemic infection , Sepsis" at bounding box center [665, 315] width 728 height 32
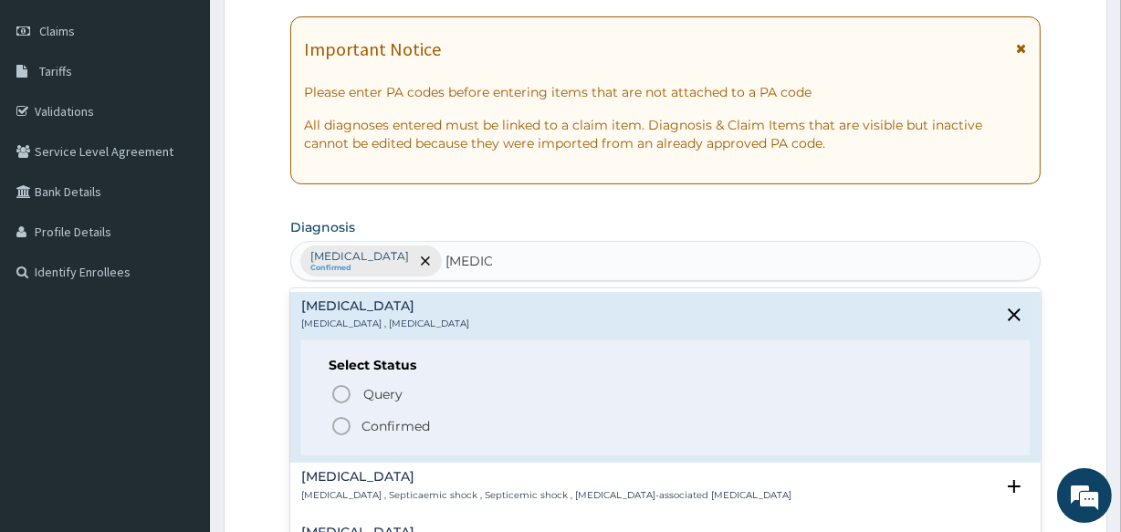
click at [379, 433] on p "Confirmed" at bounding box center [396, 426] width 68 height 18
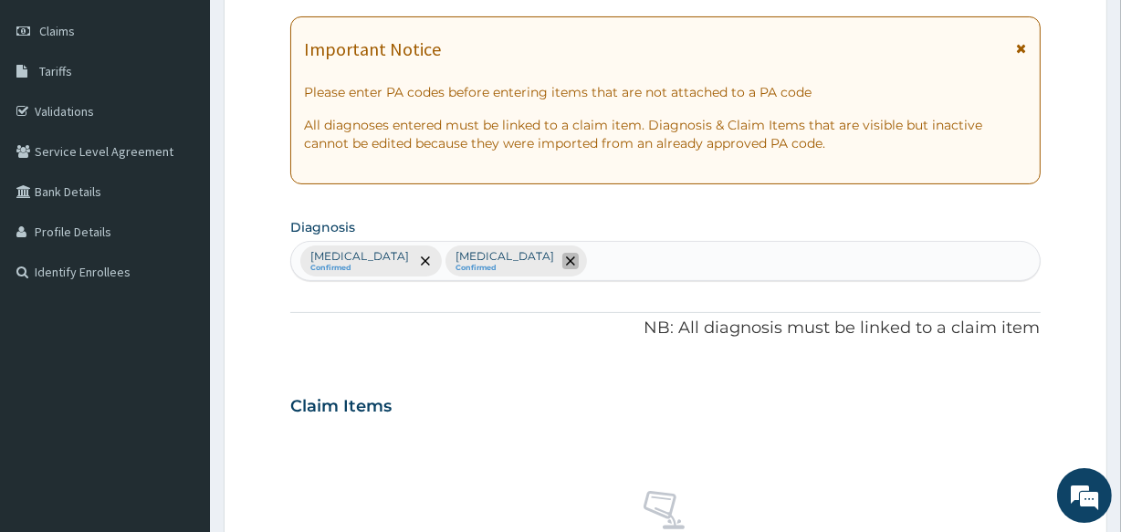
click at [566, 257] on icon "remove selection option" at bounding box center [570, 261] width 9 height 9
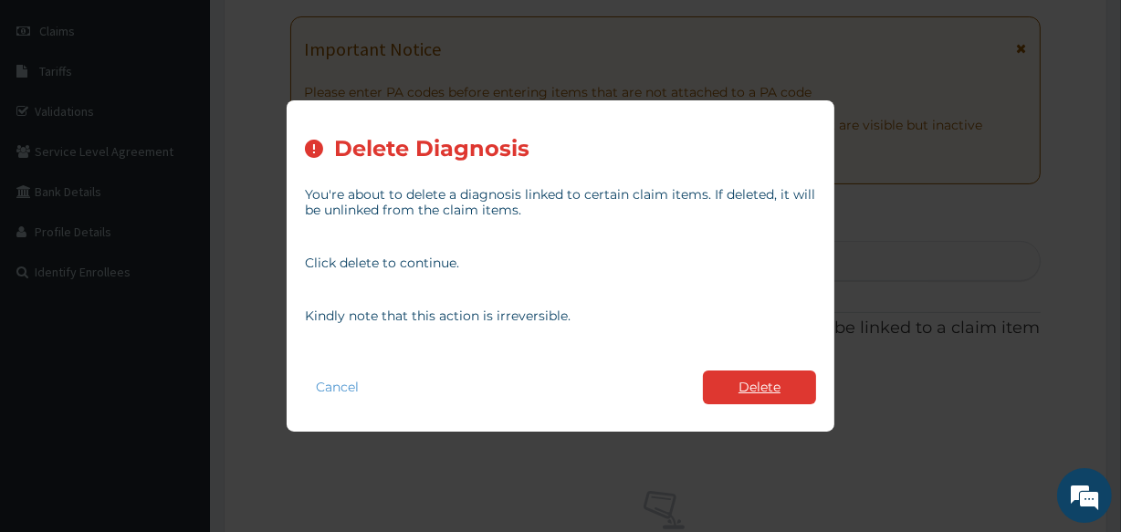
click at [764, 387] on button "Delete" at bounding box center [759, 388] width 113 height 34
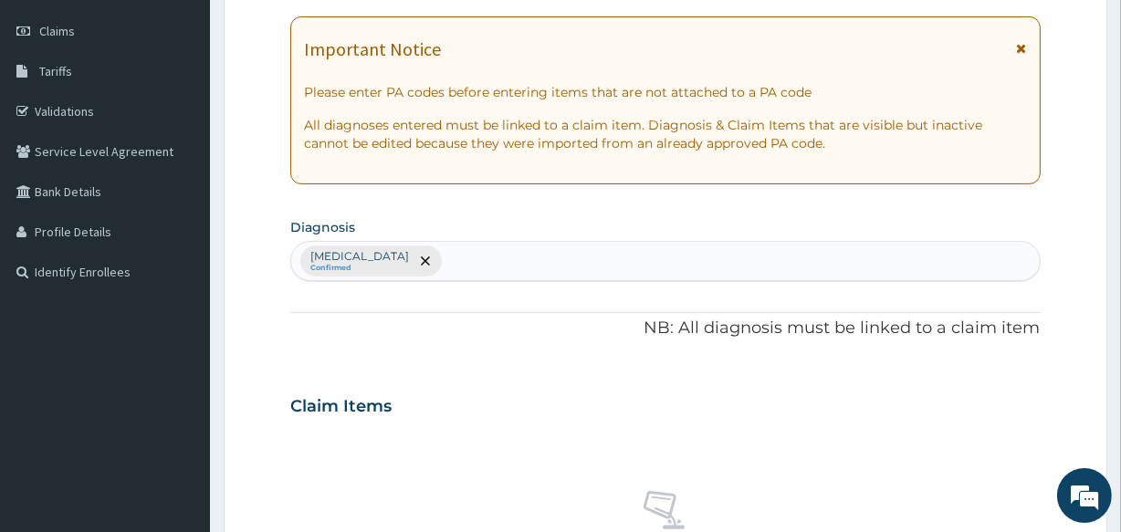
click at [528, 275] on div "Malaria Confirmed" at bounding box center [665, 261] width 748 height 38
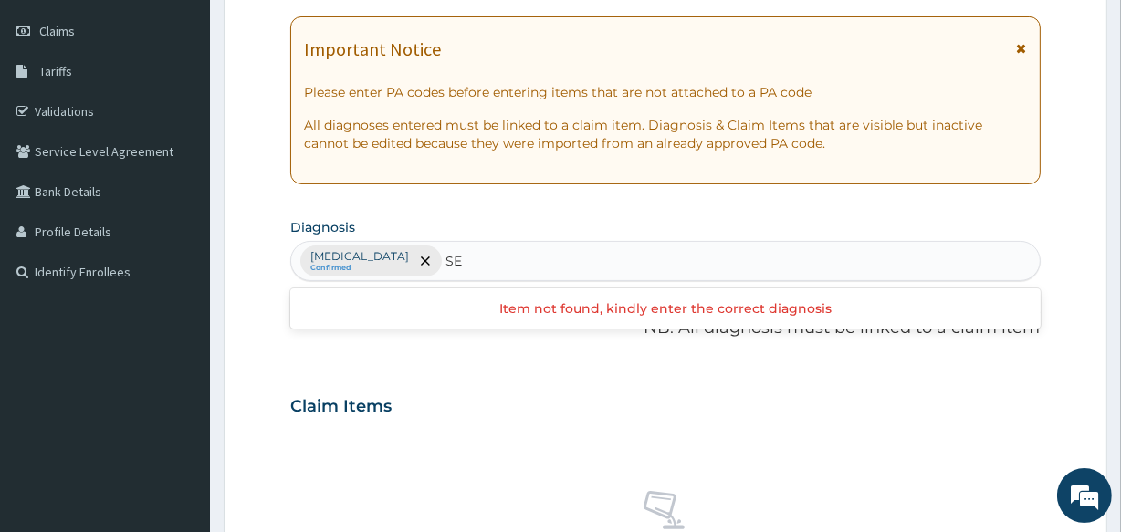
type input "SEP"
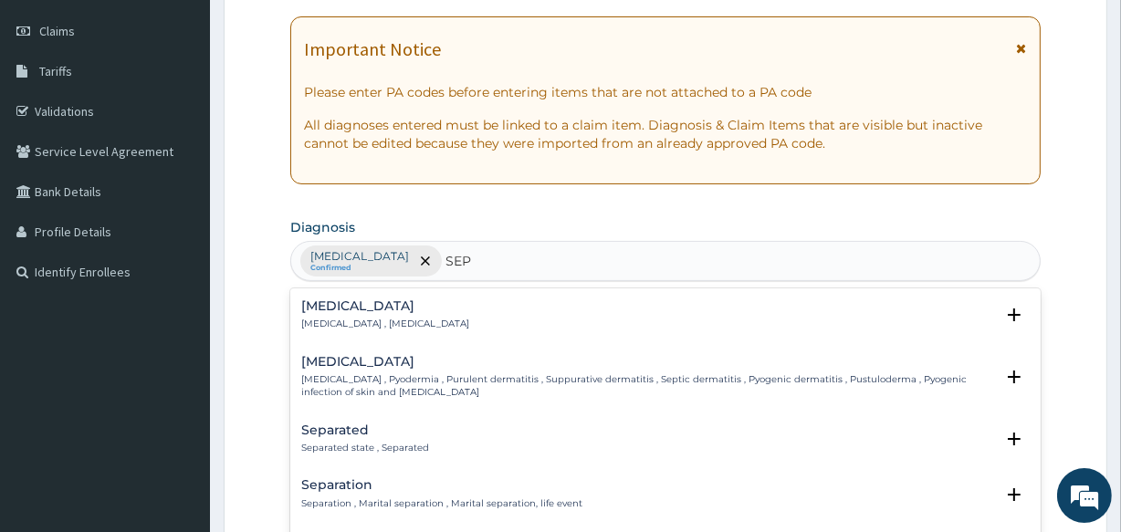
click at [417, 309] on h4 "Sepsis" at bounding box center [385, 306] width 168 height 14
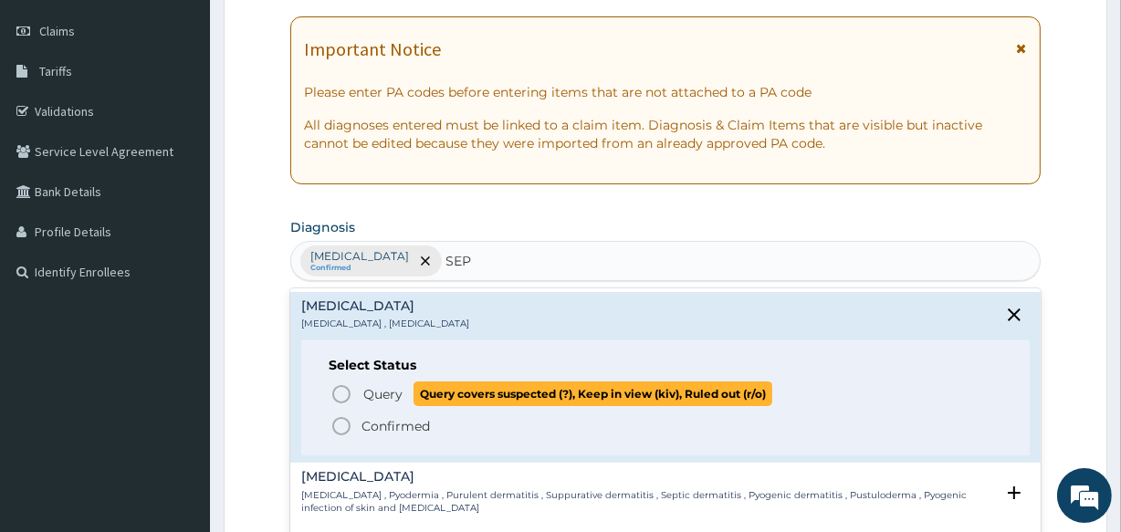
click at [387, 388] on span "Query" at bounding box center [382, 394] width 39 height 18
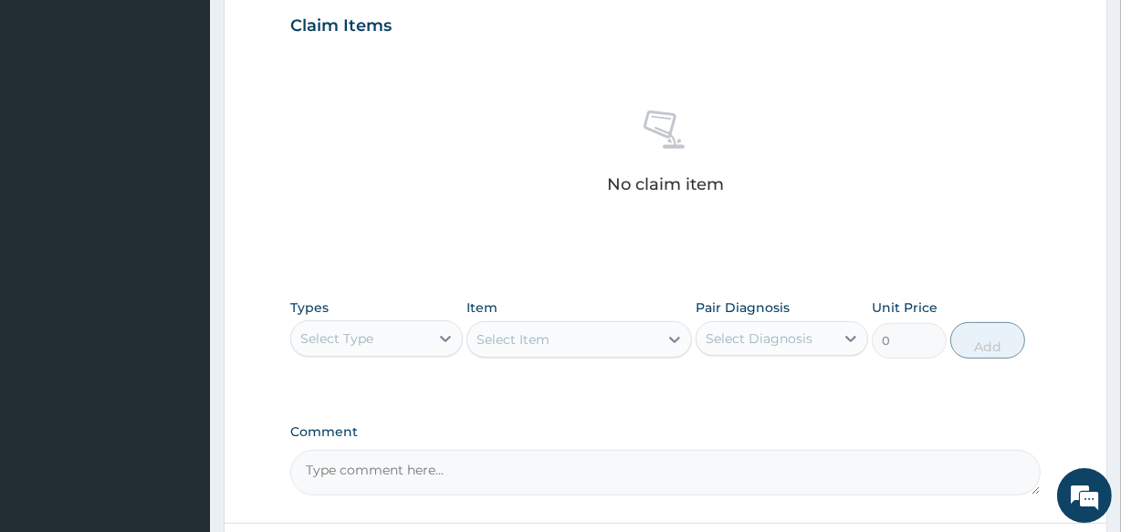
scroll to position [664, 0]
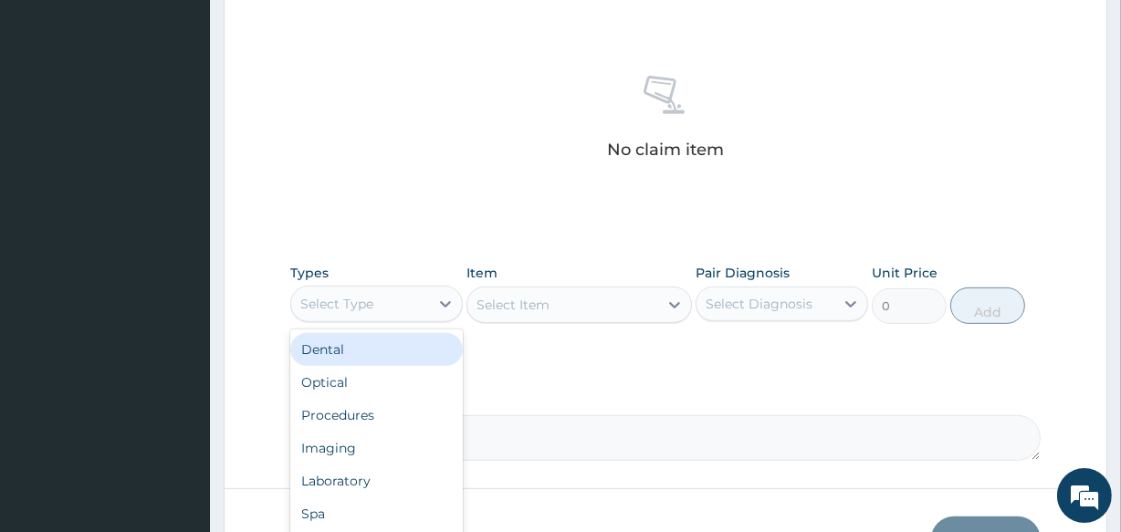
click at [402, 317] on div "Select Type" at bounding box center [360, 303] width 138 height 29
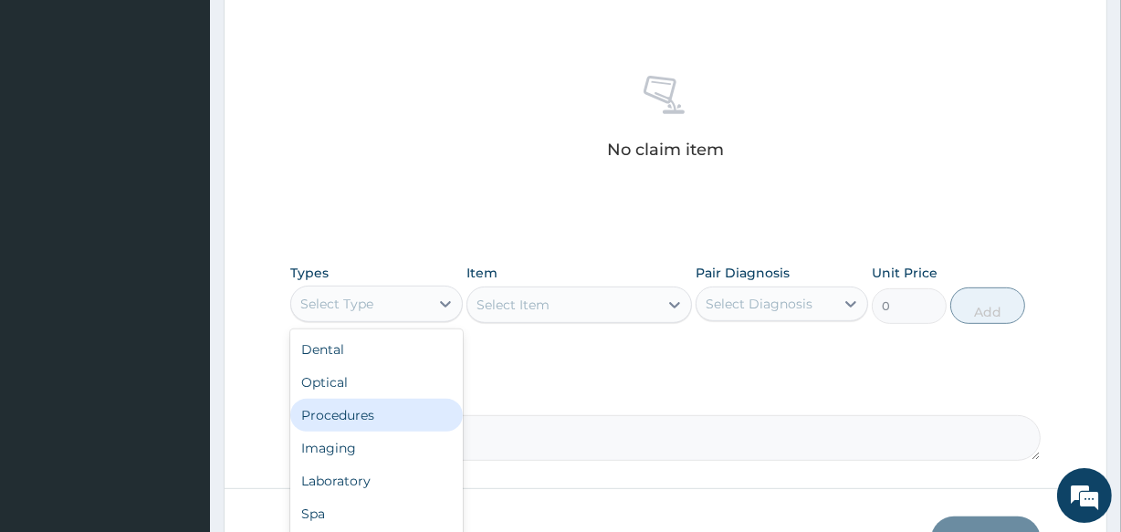
click at [343, 417] on div "Procedures" at bounding box center [376, 415] width 173 height 33
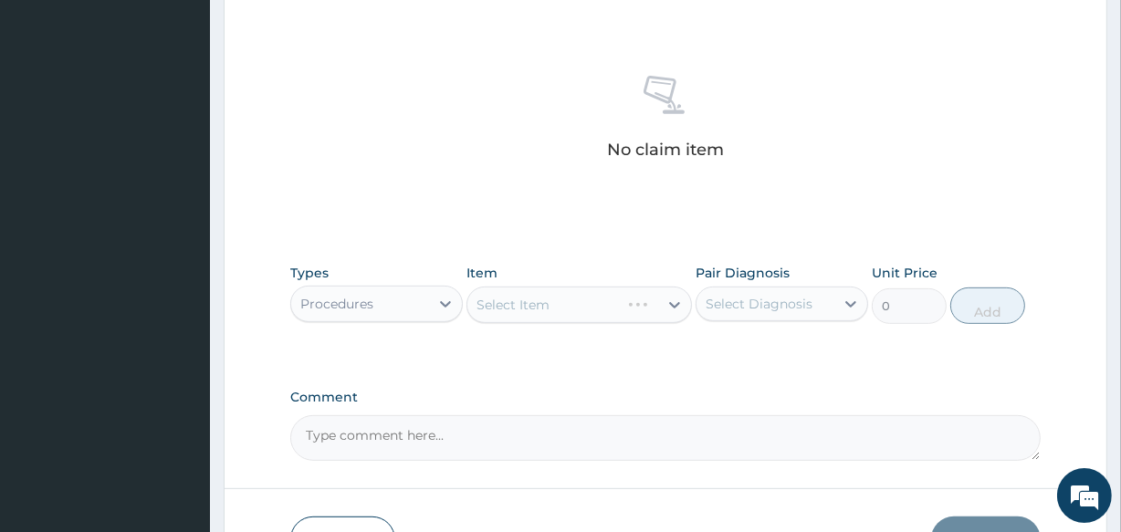
click at [609, 301] on div "Select Item" at bounding box center [579, 305] width 225 height 37
click at [579, 316] on div "Select Item" at bounding box center [562, 304] width 190 height 29
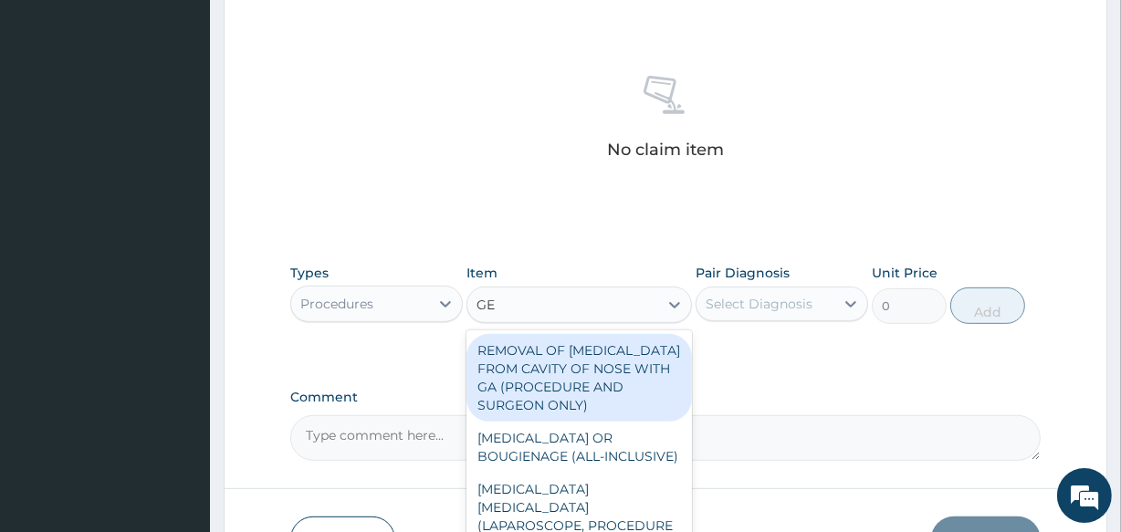
type input "GEN"
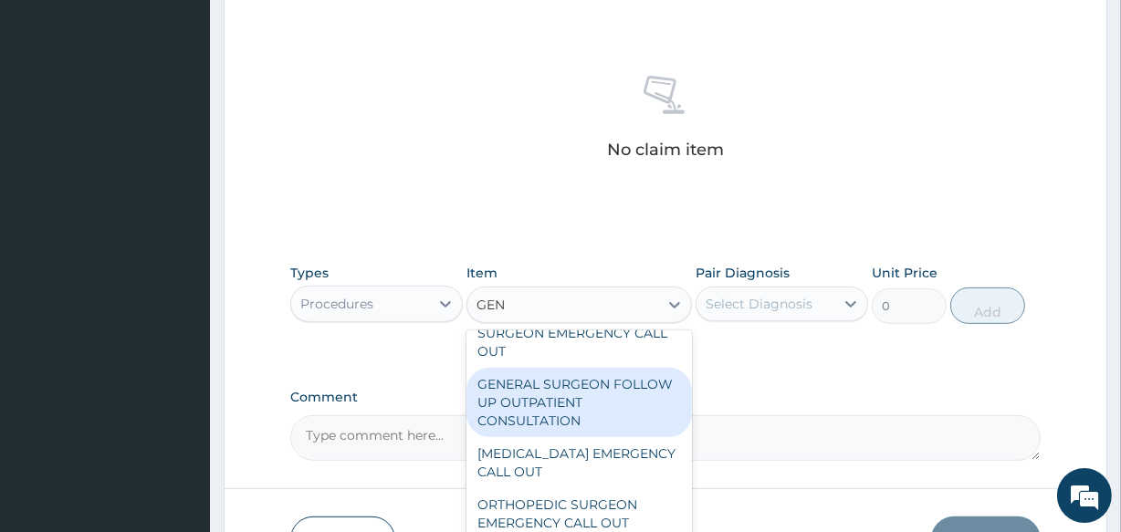
scroll to position [747, 0]
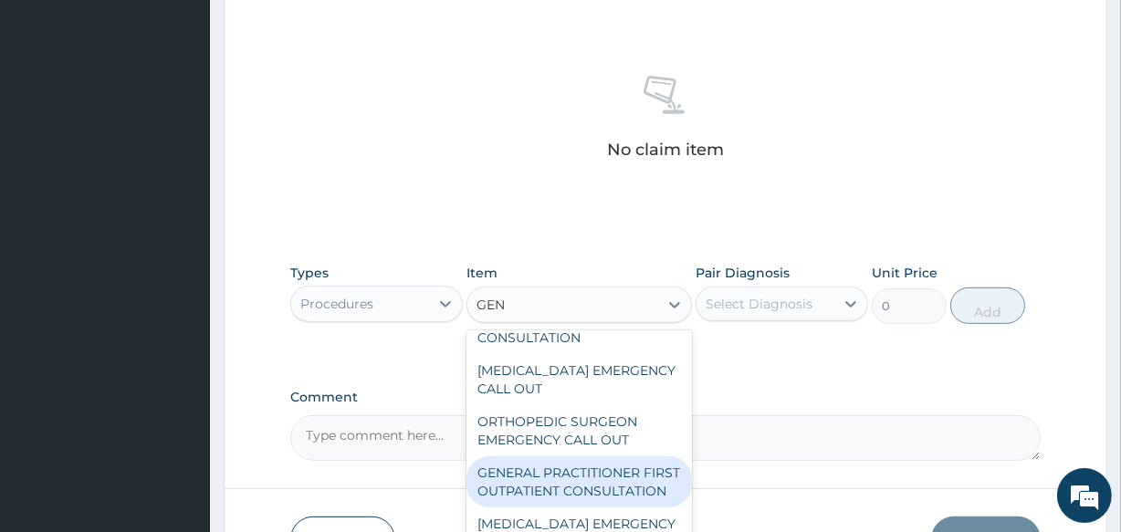
click at [628, 456] on div "GENERAL PRACTITIONER FIRST OUTPATIENT CONSULTATION" at bounding box center [579, 481] width 225 height 51
type input "3750"
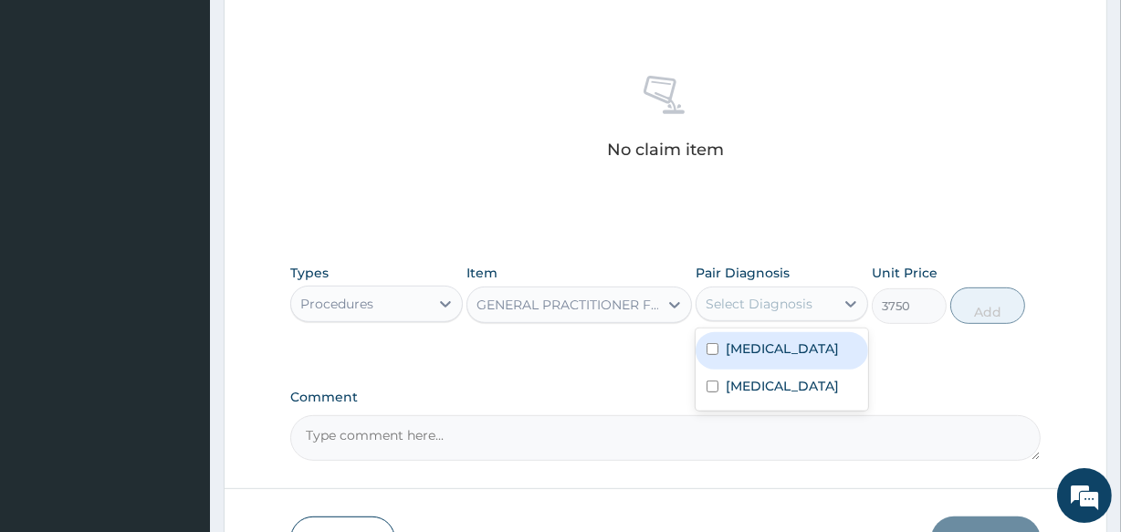
click at [798, 305] on div "Select Diagnosis" at bounding box center [759, 304] width 107 height 18
click at [792, 346] on div "Malaria" at bounding box center [782, 350] width 173 height 37
checkbox input "true"
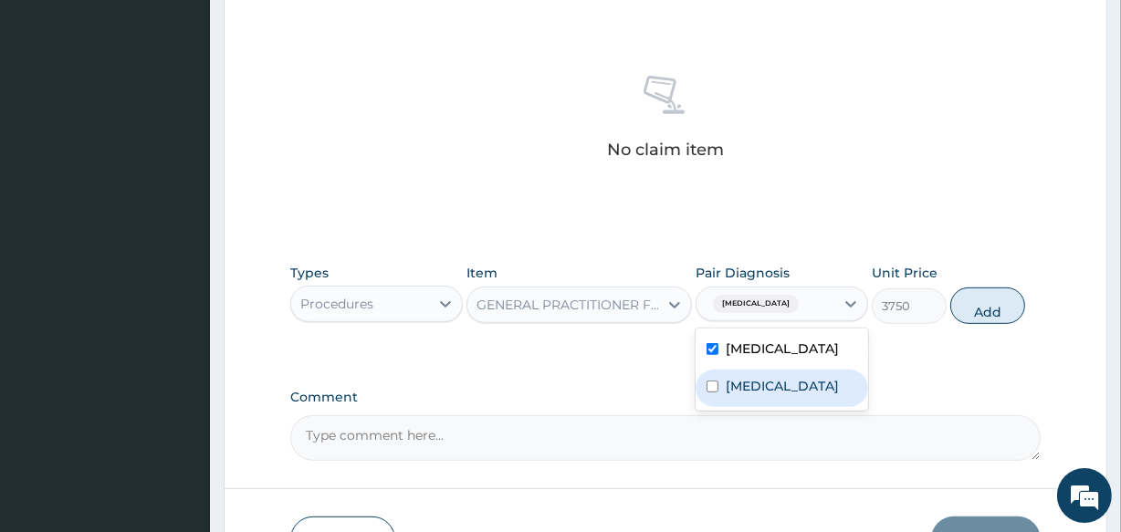
click at [805, 374] on div "Sepsis" at bounding box center [782, 388] width 173 height 37
checkbox input "true"
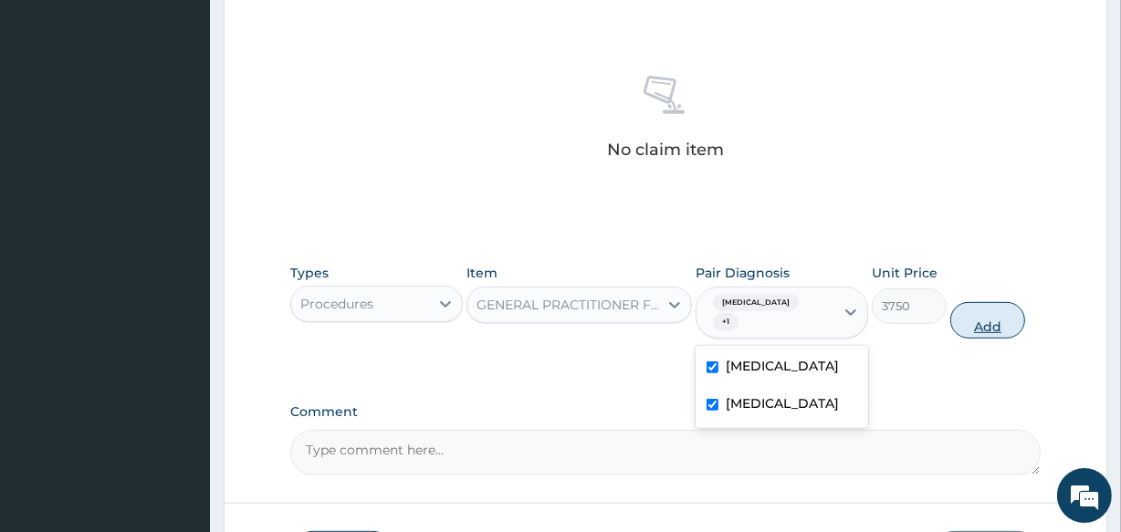
click at [973, 302] on button "Add" at bounding box center [987, 320] width 75 height 37
type input "0"
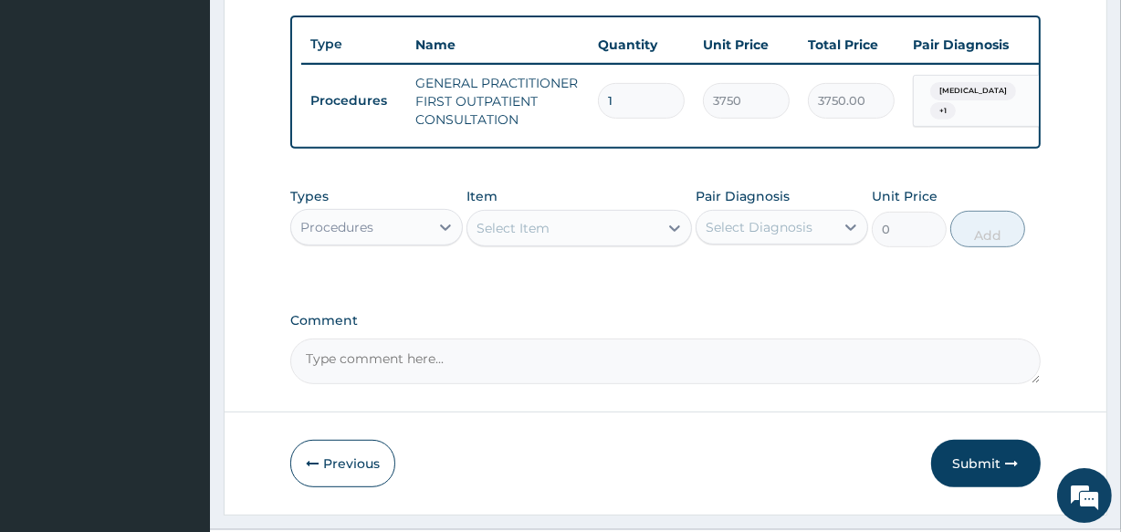
click at [585, 243] on div "Select Item" at bounding box center [562, 228] width 190 height 29
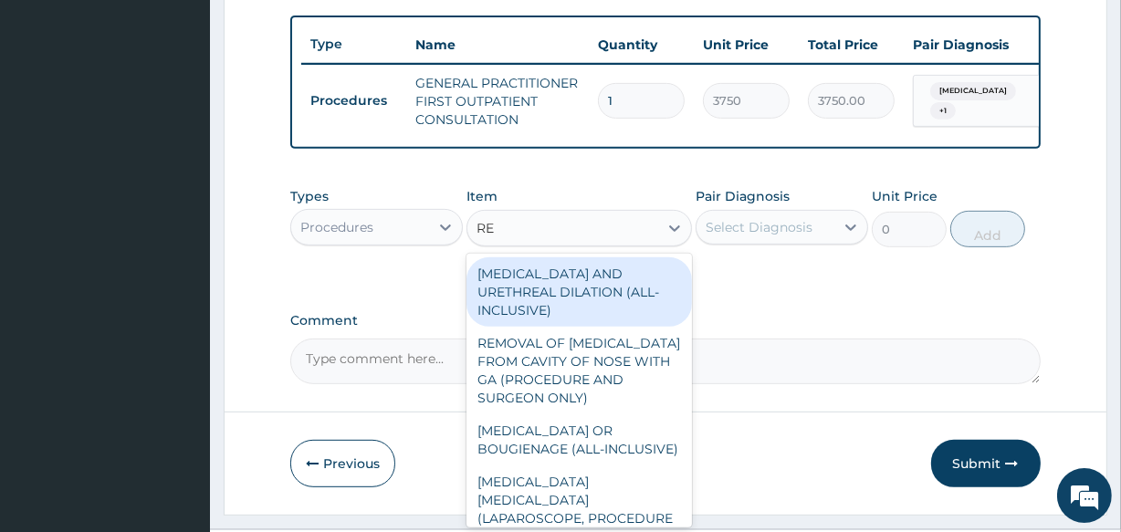
type input "REG"
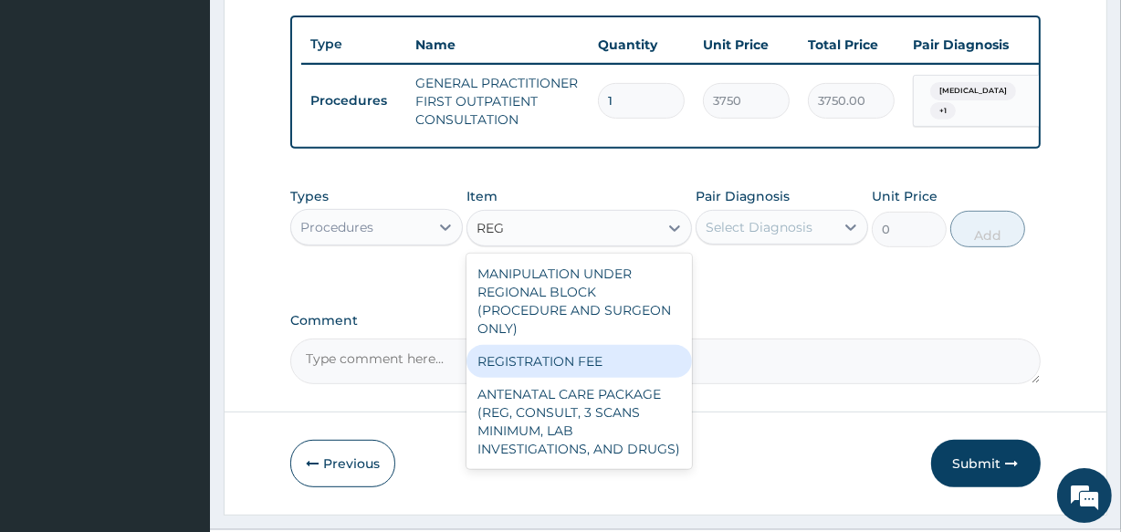
click at [633, 378] on div "REGISTRATION FEE" at bounding box center [579, 361] width 225 height 33
type input "2500"
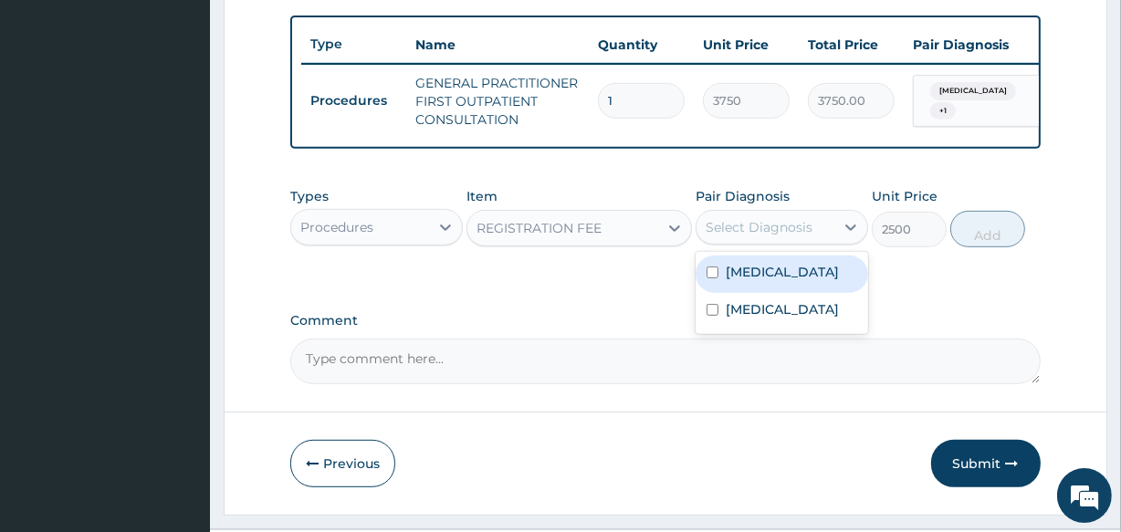
click at [771, 242] on div "Select Diagnosis" at bounding box center [766, 227] width 138 height 29
click at [766, 281] on label "Malaria" at bounding box center [782, 272] width 113 height 18
checkbox input "true"
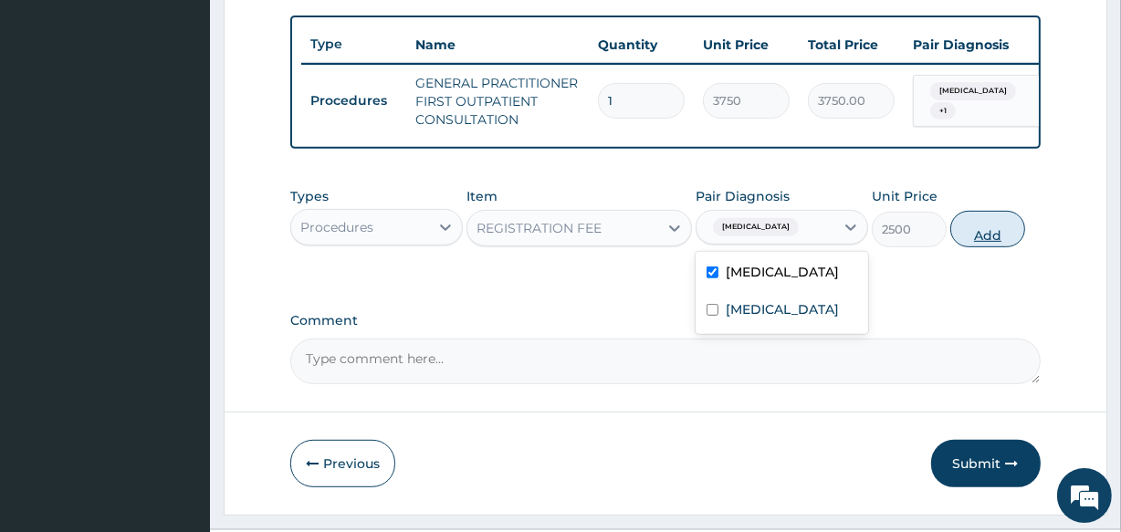
click at [970, 247] on button "Add" at bounding box center [987, 229] width 75 height 37
type input "0"
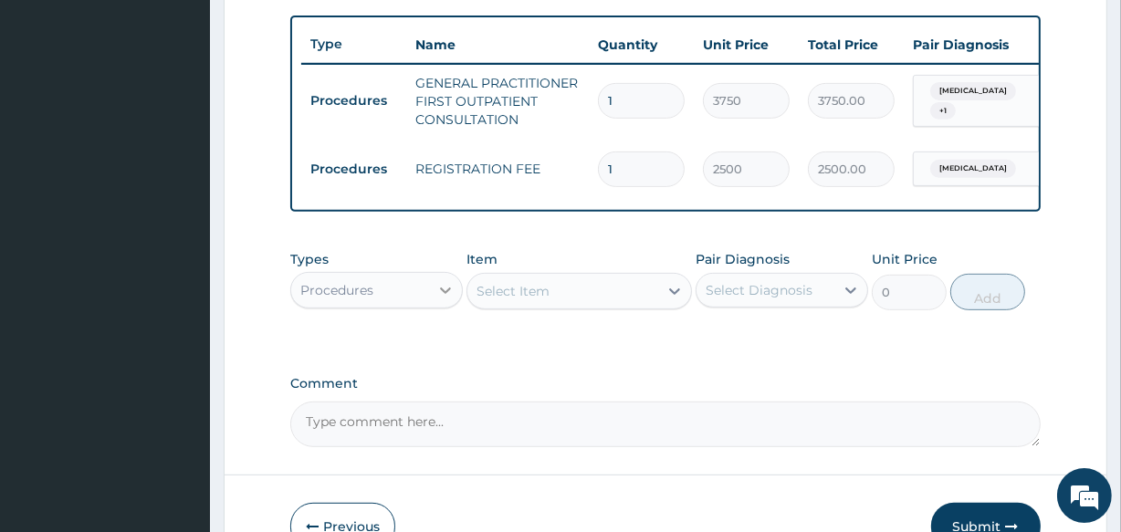
click at [449, 298] on icon at bounding box center [445, 290] width 18 height 18
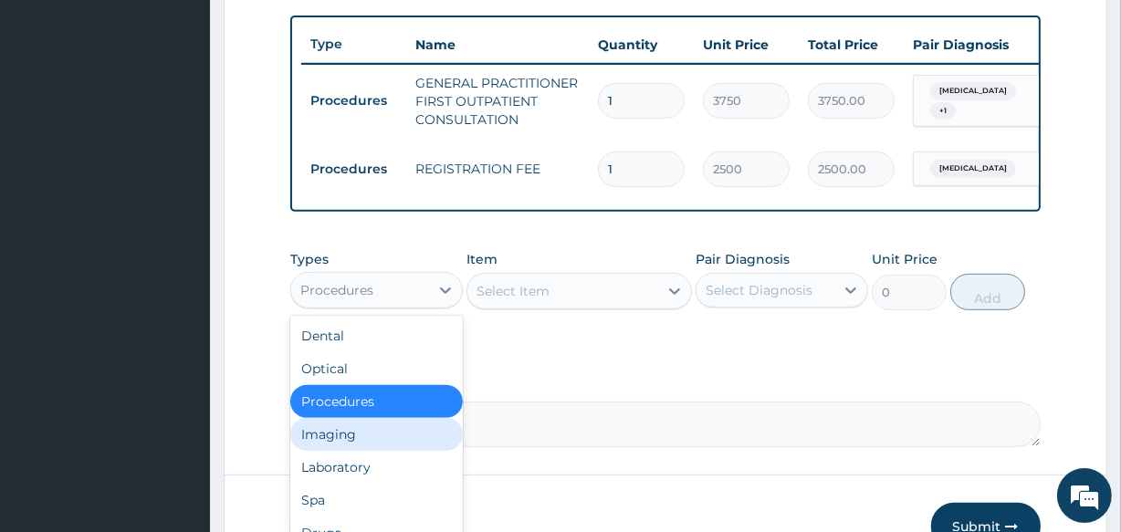
scroll to position [62, 0]
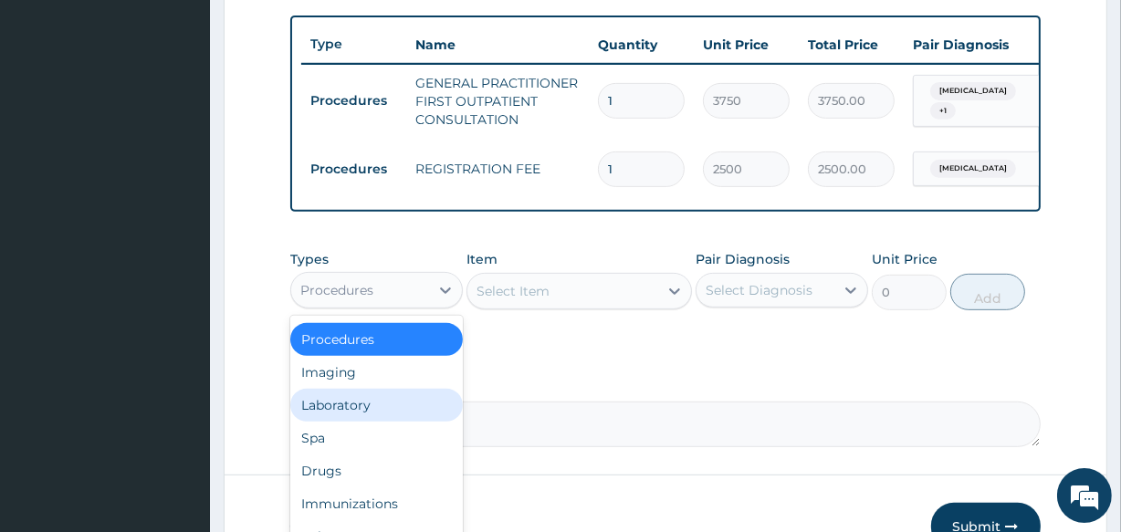
drag, startPoint x: 379, startPoint y: 413, endPoint x: 407, endPoint y: 388, distance: 37.5
click at [399, 398] on div "Dental Optical Procedures Imaging Laboratory Spa Drugs Immunizations Others Gym" at bounding box center [376, 453] width 173 height 274
click at [392, 411] on div "Laboratory" at bounding box center [376, 405] width 173 height 33
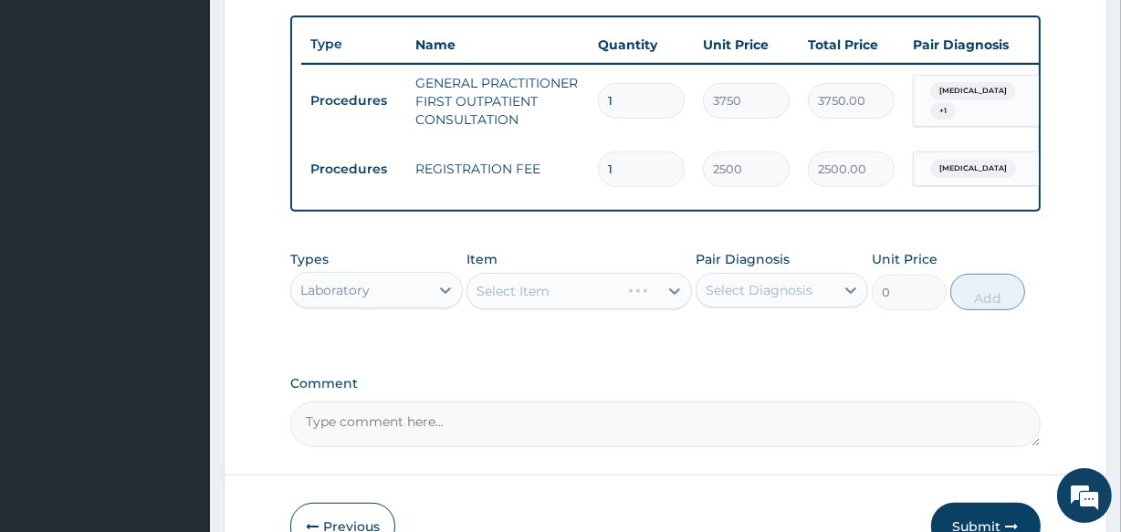
click at [557, 285] on div "Select Item" at bounding box center [579, 291] width 225 height 37
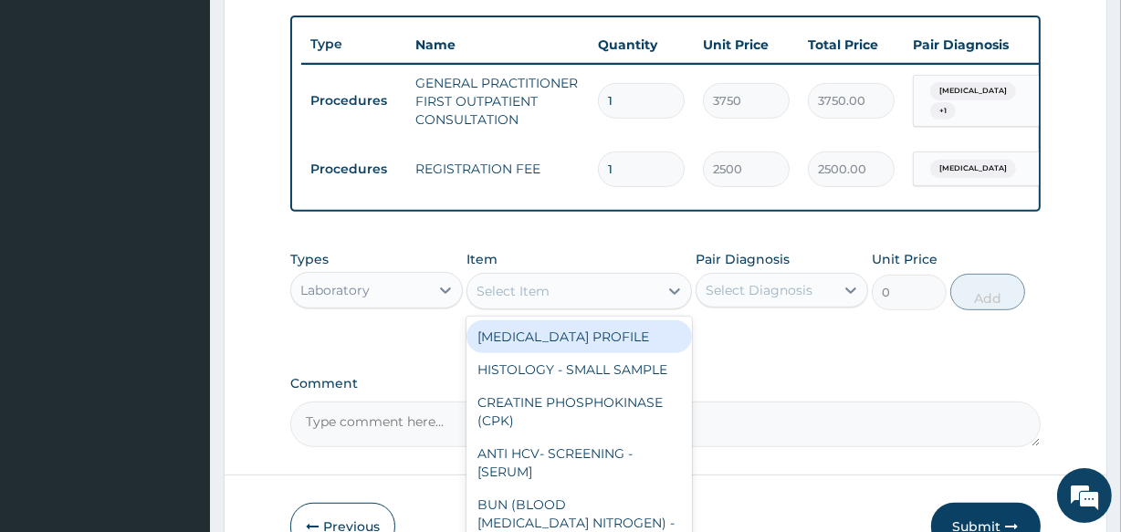
click at [561, 302] on div "Select Item" at bounding box center [562, 291] width 190 height 29
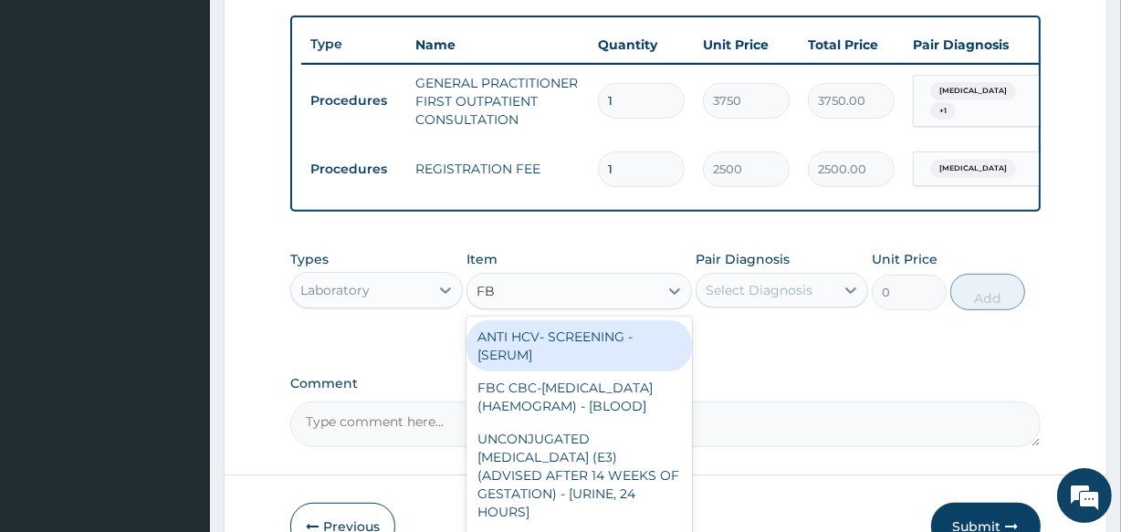
type input "FBC"
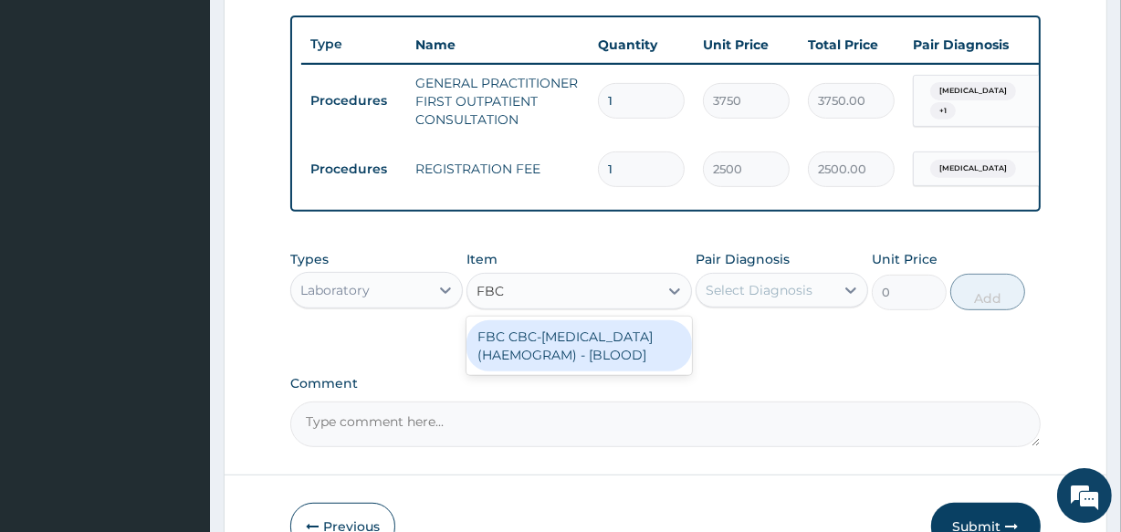
click at [538, 365] on div "FBC CBC-COMPLETE BLOOD COUNT (HAEMOGRAM) - [BLOOD]" at bounding box center [579, 345] width 225 height 51
type input "5000"
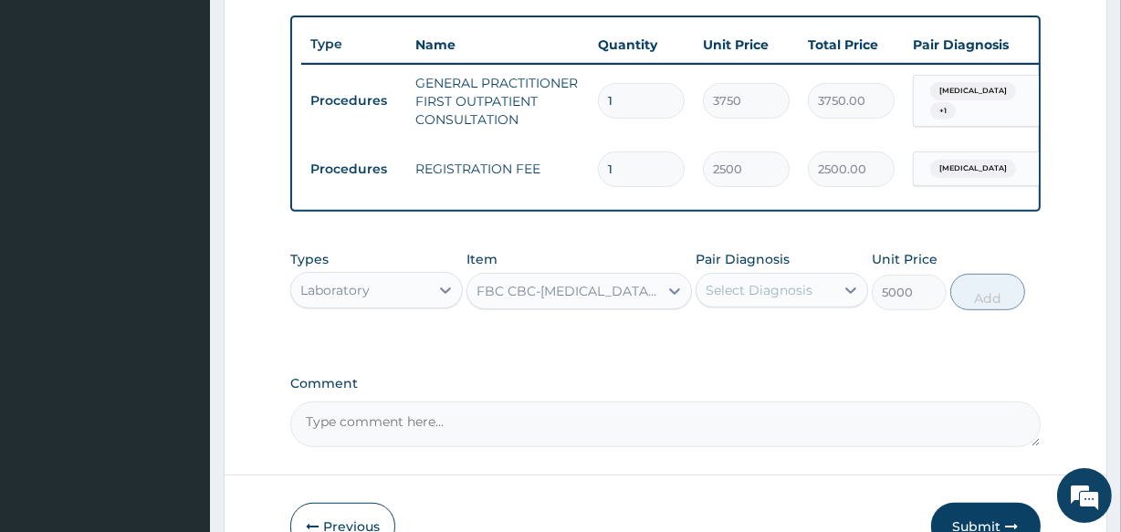
click at [772, 299] on div "Select Diagnosis" at bounding box center [759, 290] width 107 height 18
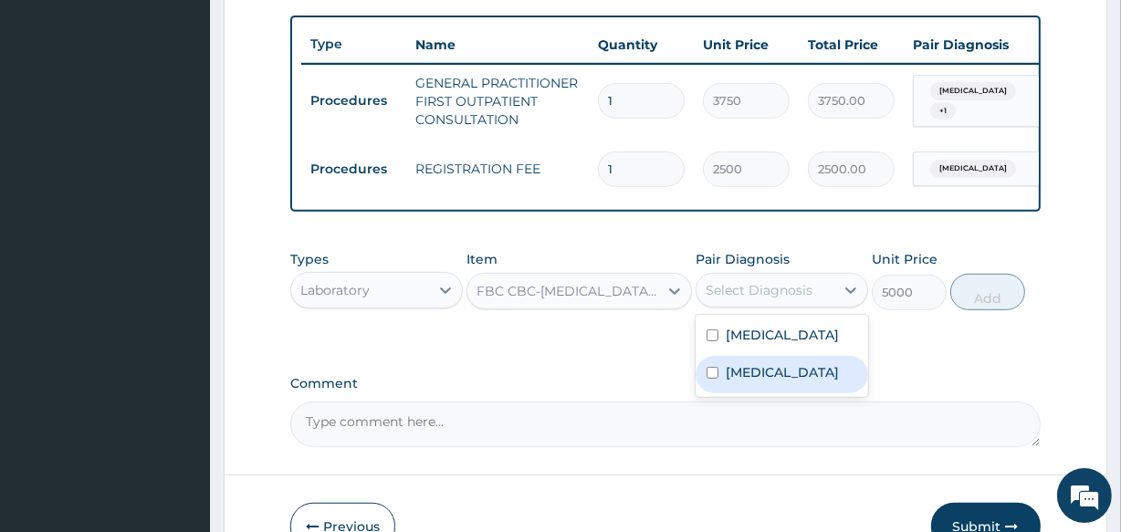
click at [742, 393] on div "Sepsis" at bounding box center [782, 374] width 173 height 37
checkbox input "true"
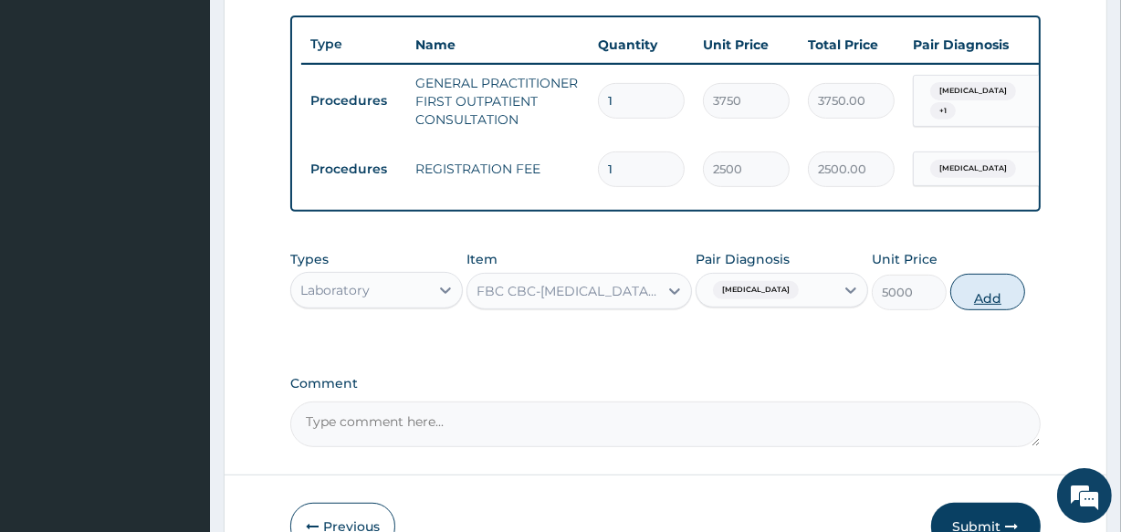
click at [958, 305] on button "Add" at bounding box center [987, 292] width 75 height 37
type input "0"
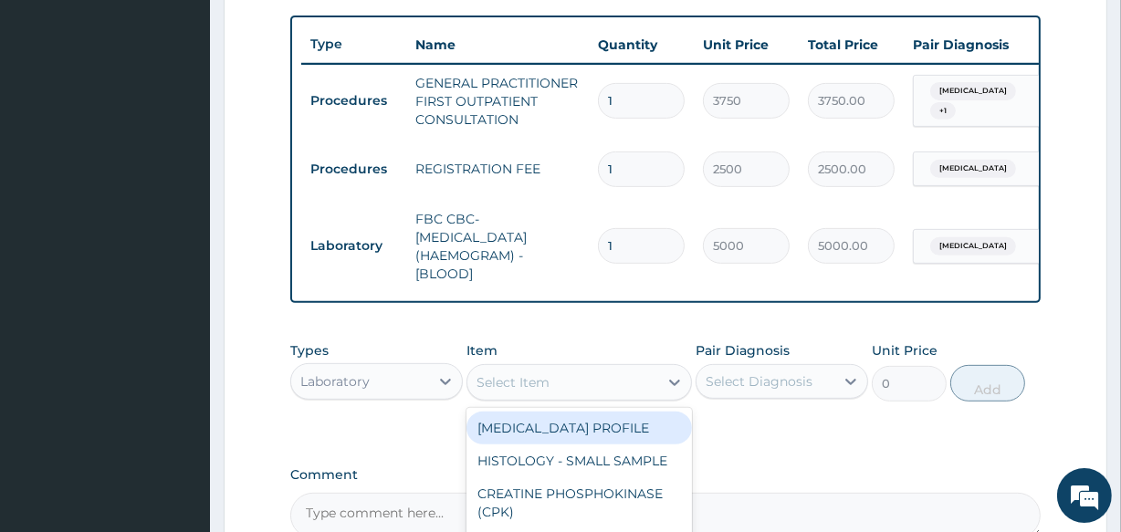
click at [551, 394] on div "Select Item" at bounding box center [562, 382] width 190 height 29
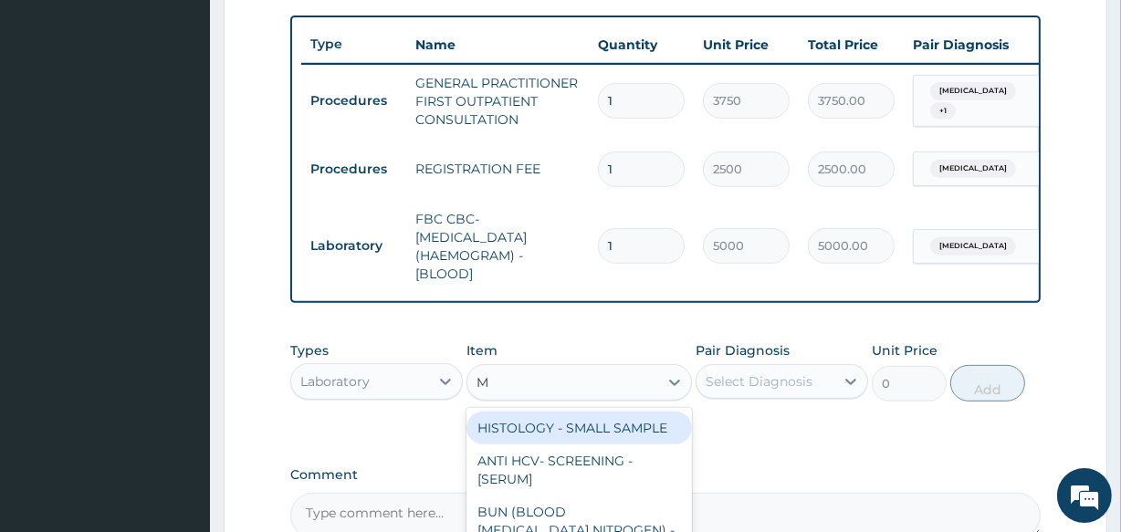
type input "MP"
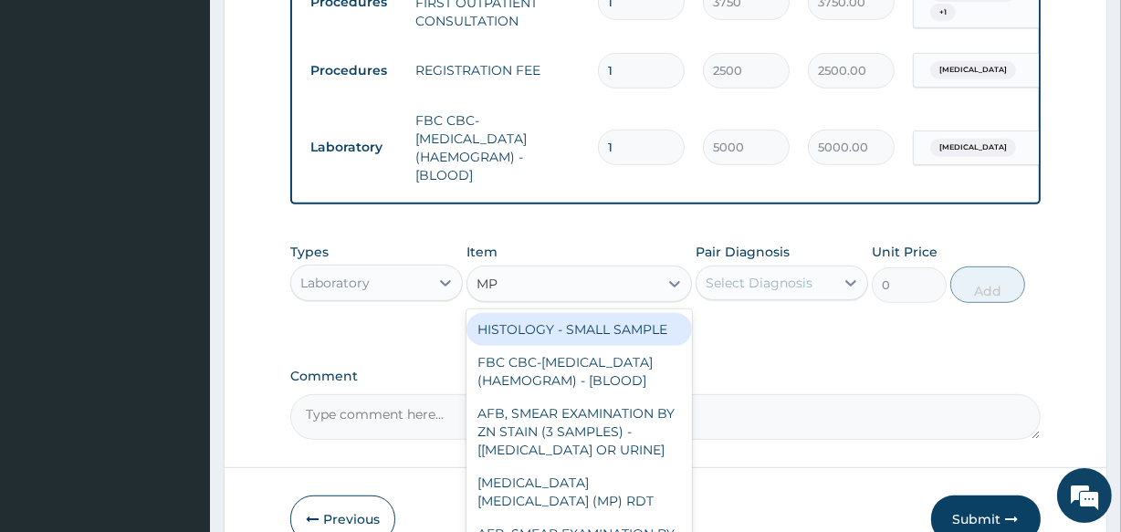
scroll to position [873, 0]
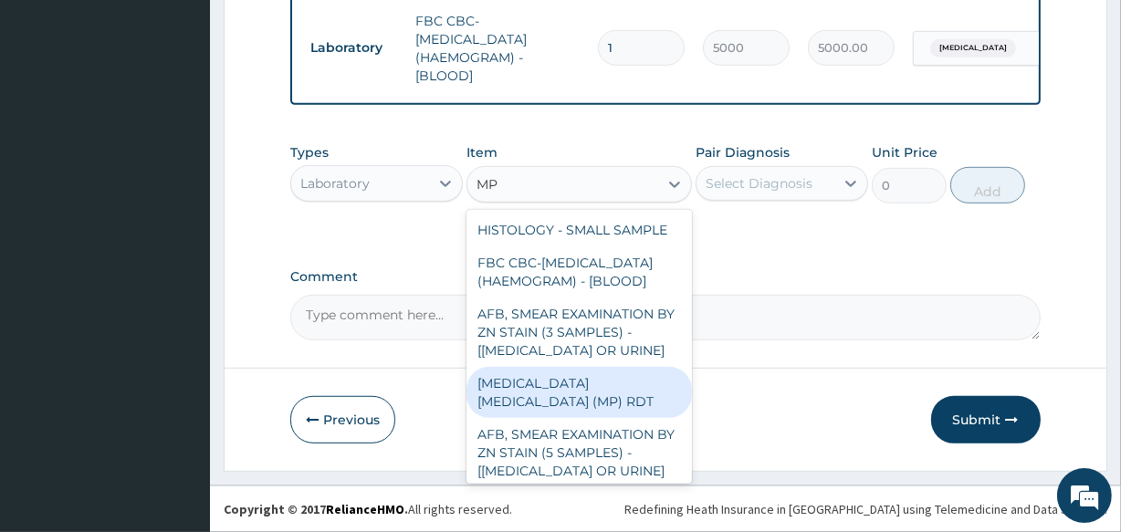
click at [603, 406] on div "MALARIA PARASITE (MP) RDT" at bounding box center [579, 392] width 225 height 51
type input "2000"
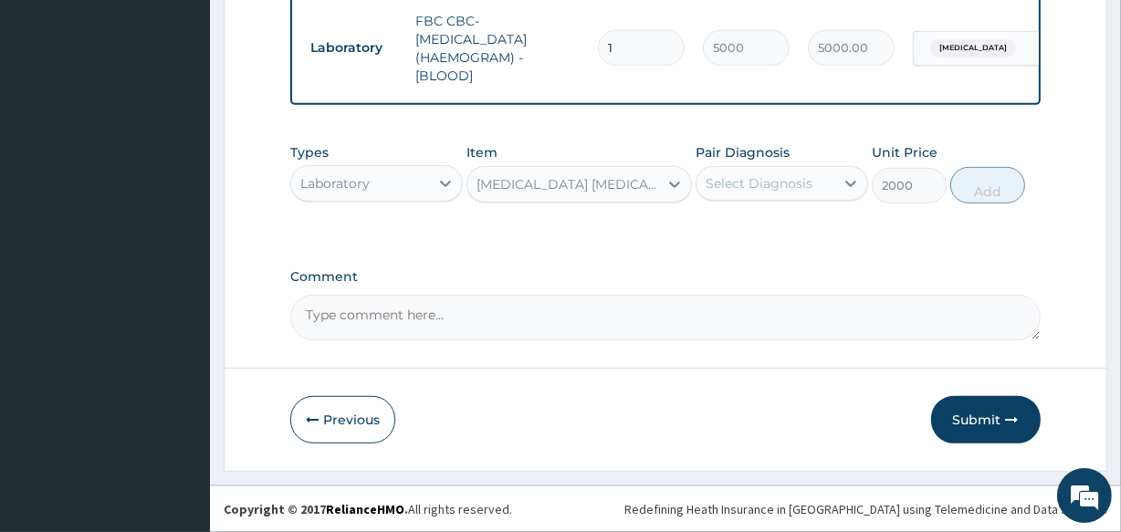
click at [767, 198] on div "Select Diagnosis" at bounding box center [782, 183] width 173 height 35
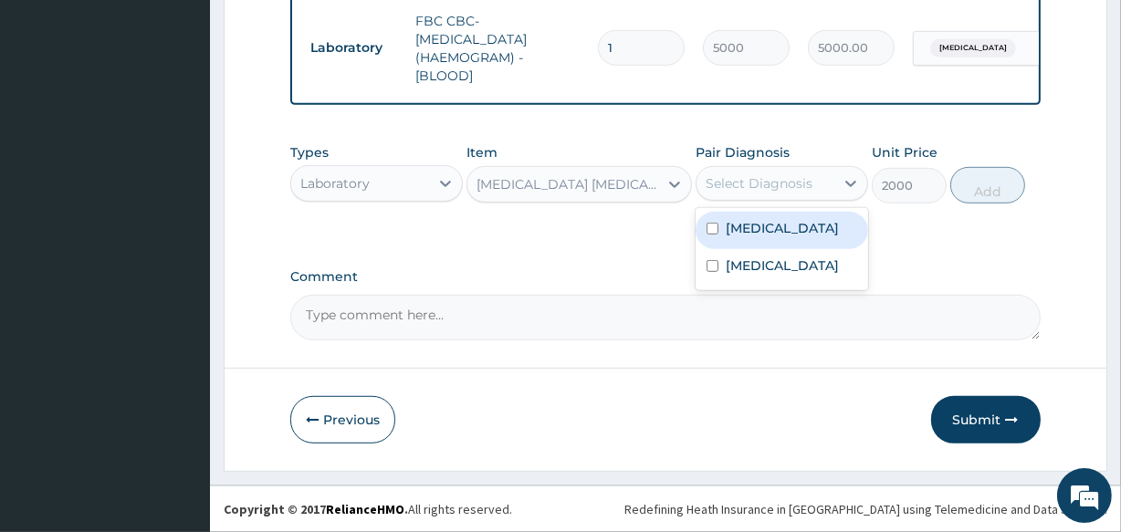
click at [755, 235] on label "[MEDICAL_DATA]" at bounding box center [782, 228] width 113 height 18
checkbox input "true"
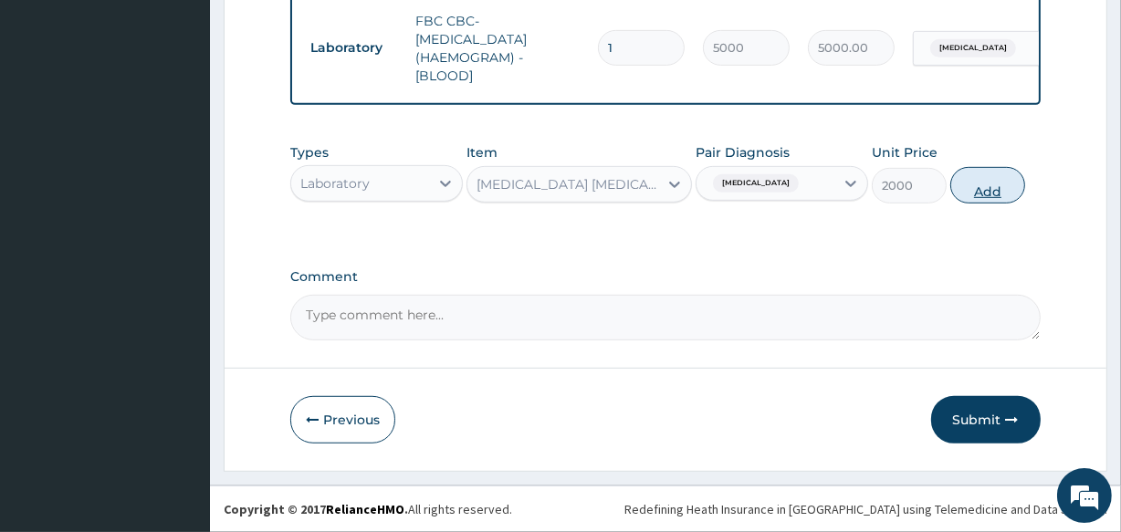
click at [955, 191] on button "Add" at bounding box center [987, 185] width 75 height 37
type input "0"
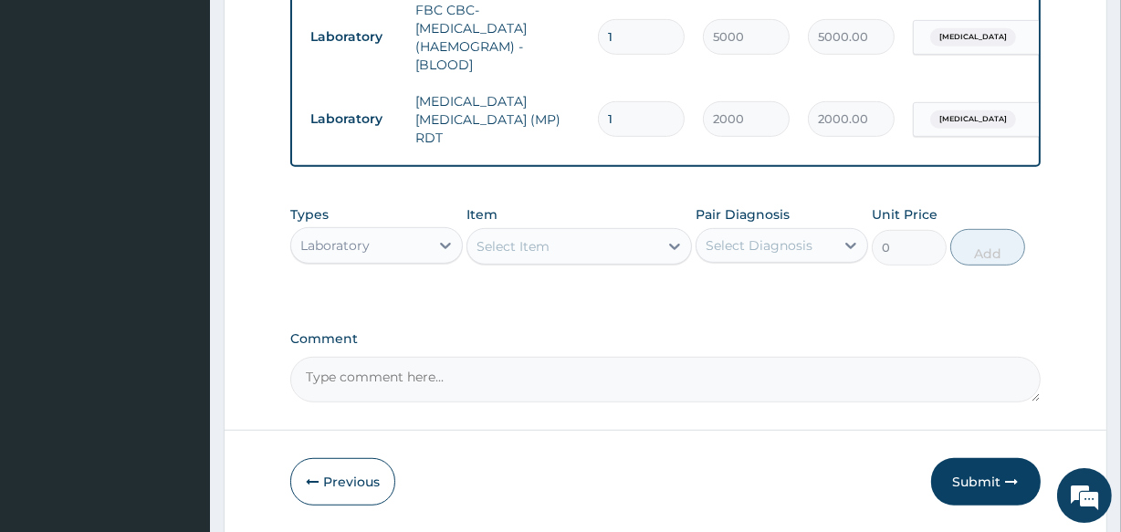
click at [404, 260] on div "Laboratory" at bounding box center [360, 245] width 138 height 29
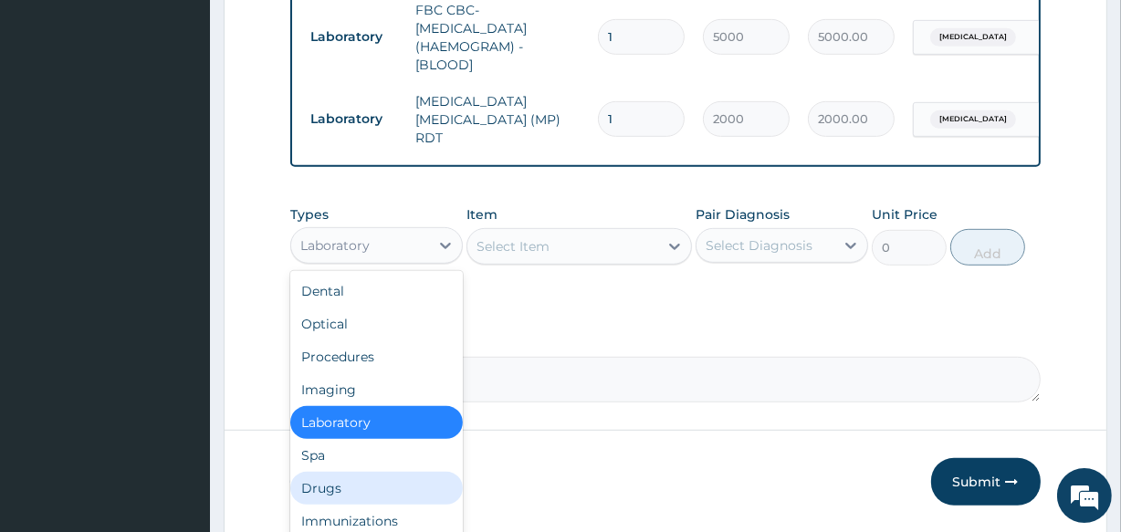
click at [346, 484] on div "Drugs" at bounding box center [376, 488] width 173 height 33
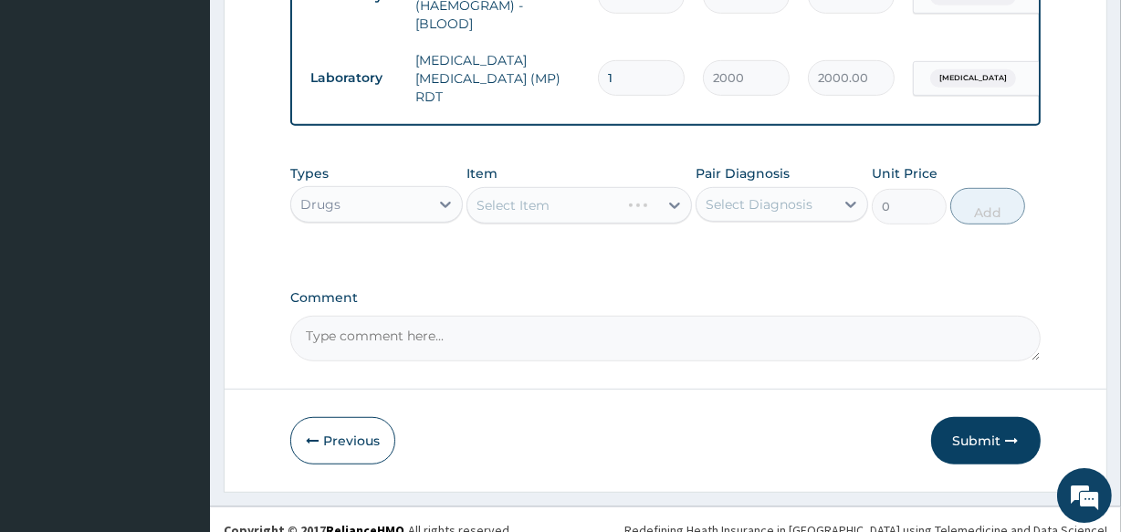
scroll to position [937, 0]
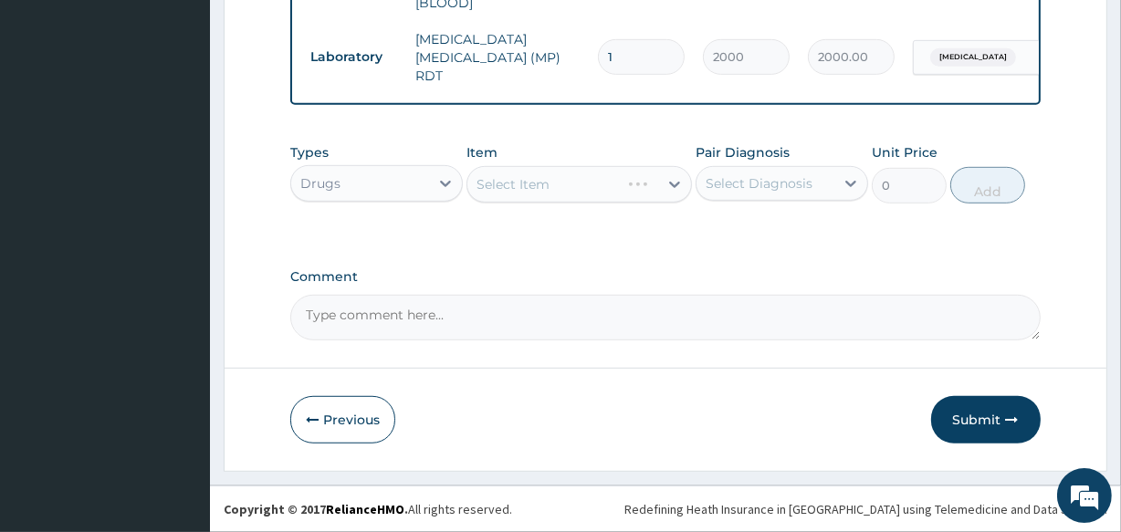
click at [605, 185] on div "Select Item" at bounding box center [579, 184] width 225 height 37
click at [615, 175] on div "Select Item" at bounding box center [562, 184] width 190 height 29
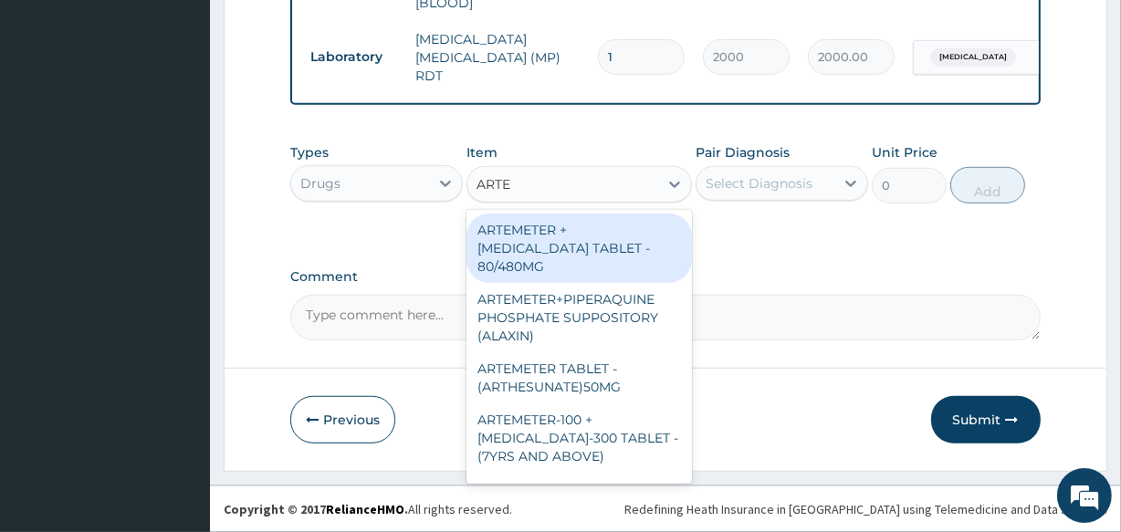
type input "ARTES"
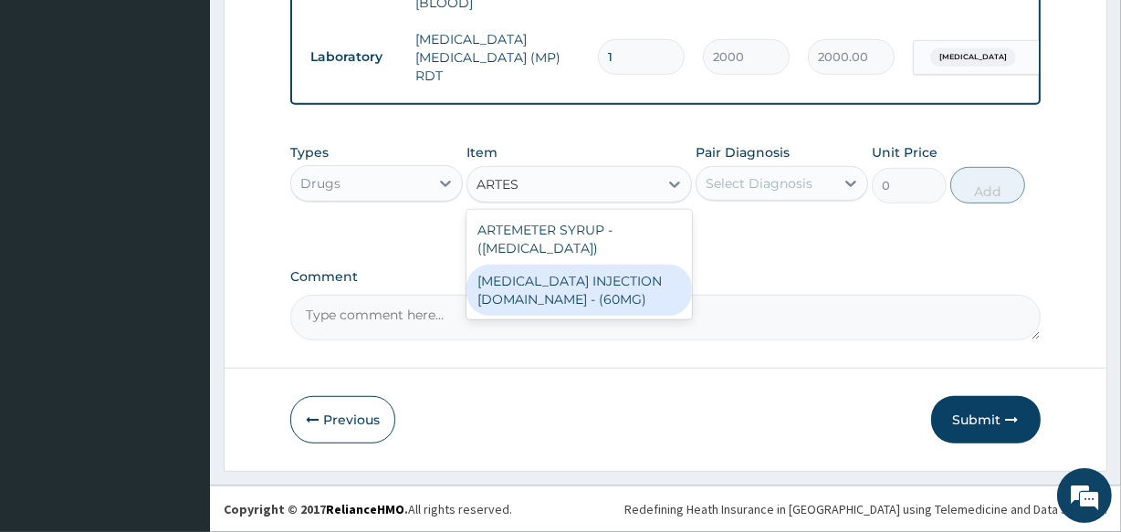
click at [614, 272] on div "ARTESUNATE INJECTION IV.IM - (60MG)" at bounding box center [579, 290] width 225 height 51
type input "1596"
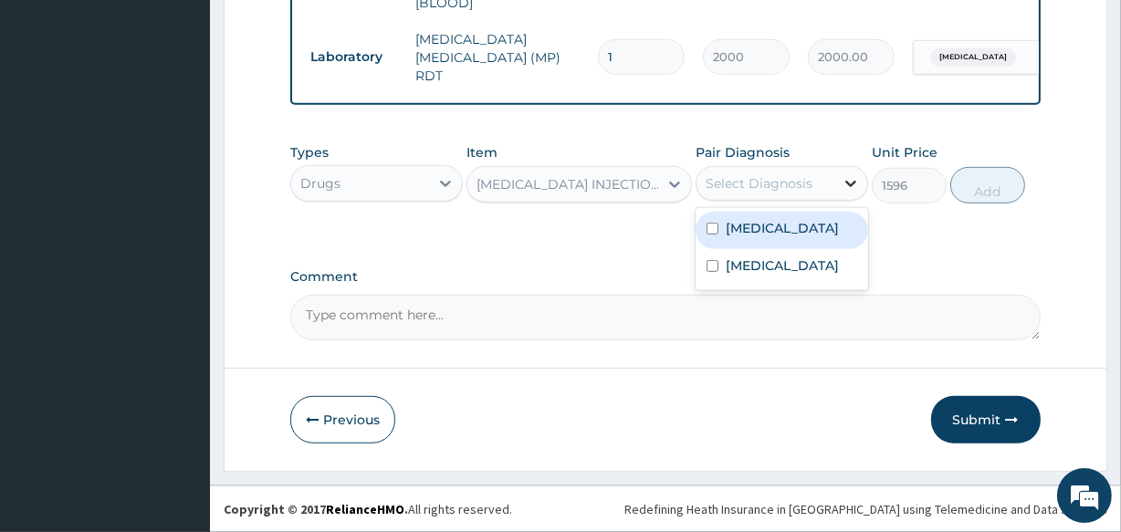
click at [840, 174] on div at bounding box center [850, 183] width 33 height 33
click at [806, 240] on div "Malaria" at bounding box center [782, 230] width 173 height 37
checkbox input "true"
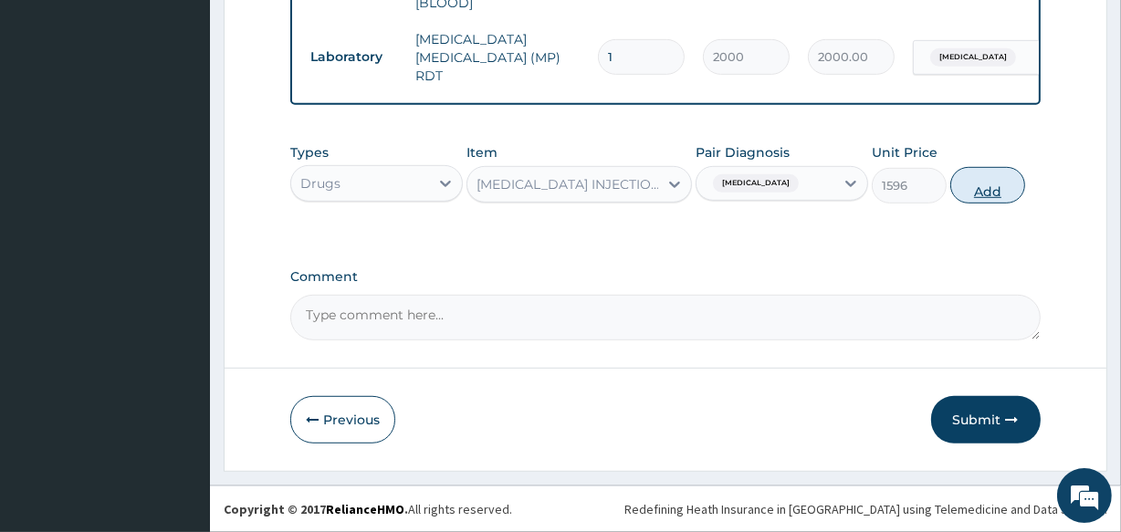
click at [990, 191] on button "Add" at bounding box center [987, 185] width 75 height 37
type input "0"
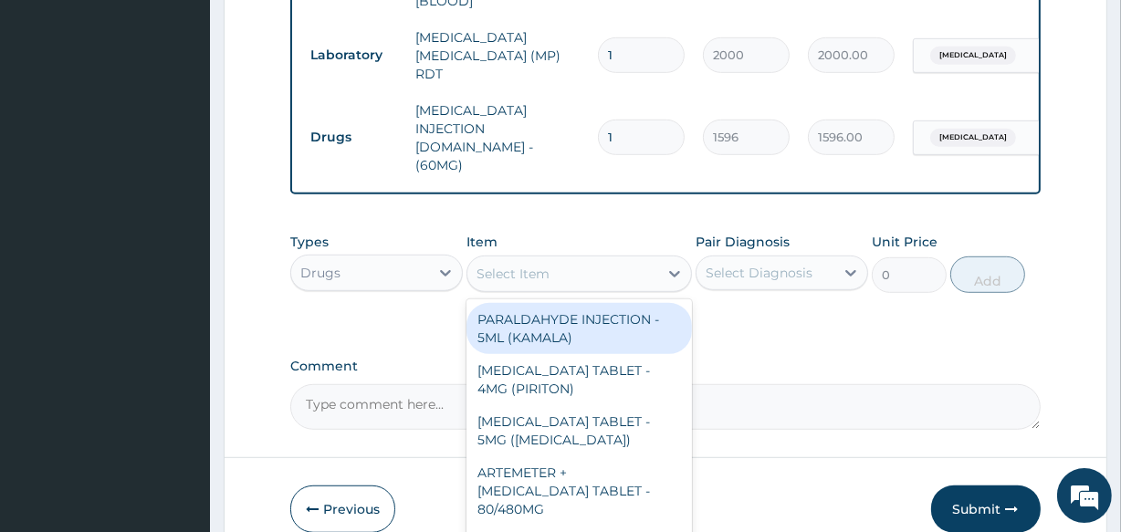
click at [575, 259] on div "Select Item" at bounding box center [562, 273] width 190 height 29
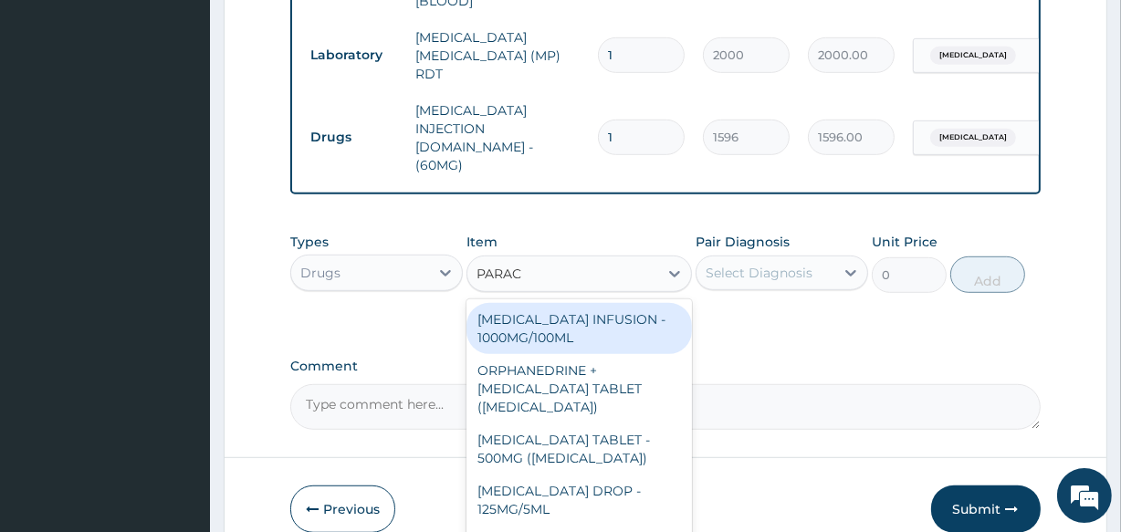
type input "PARACE"
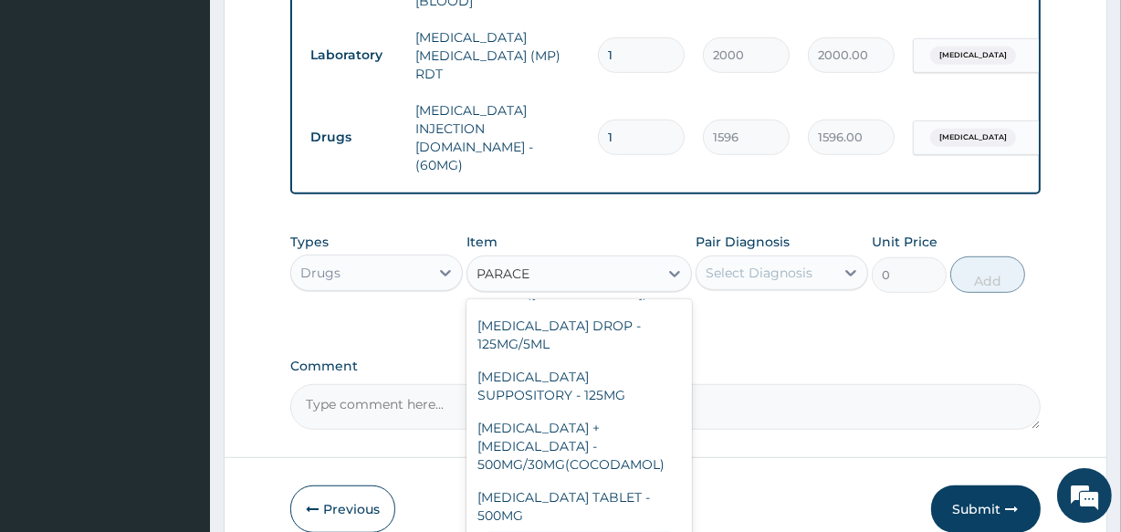
scroll to position [211, 0]
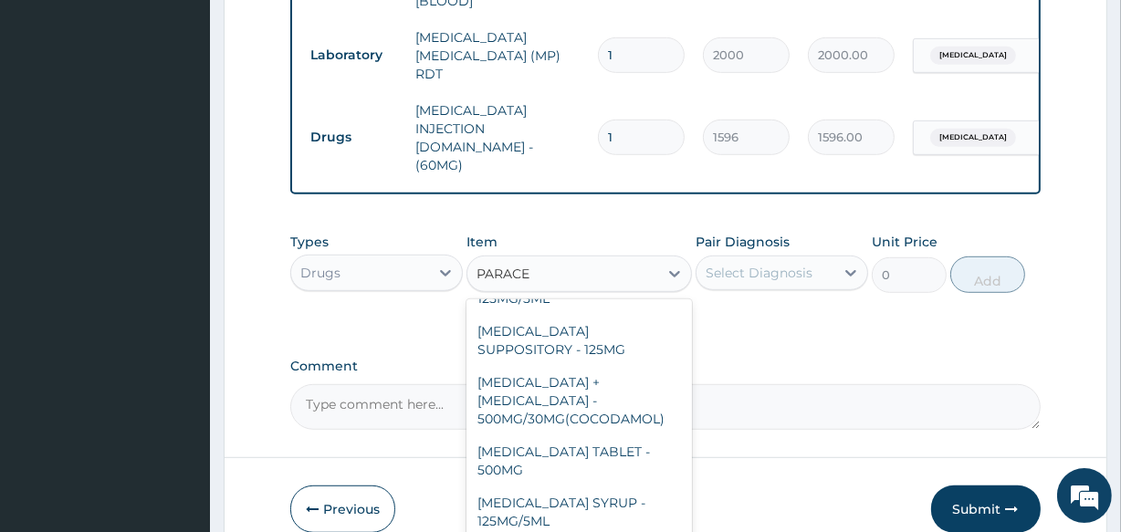
drag, startPoint x: 580, startPoint y: 510, endPoint x: 589, endPoint y: 477, distance: 35.0
type input "560"
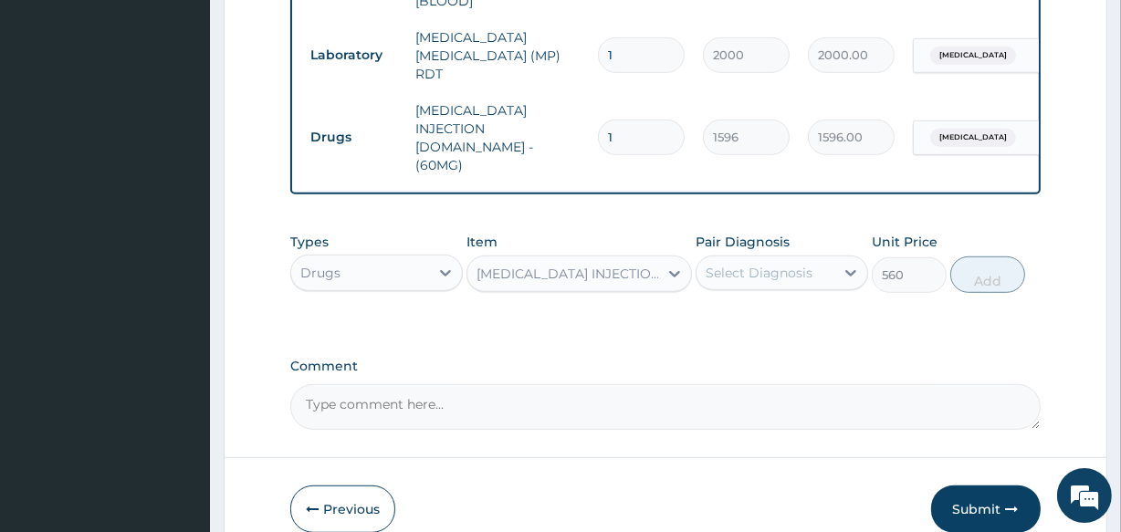
click at [739, 264] on div "Select Diagnosis" at bounding box center [759, 273] width 107 height 18
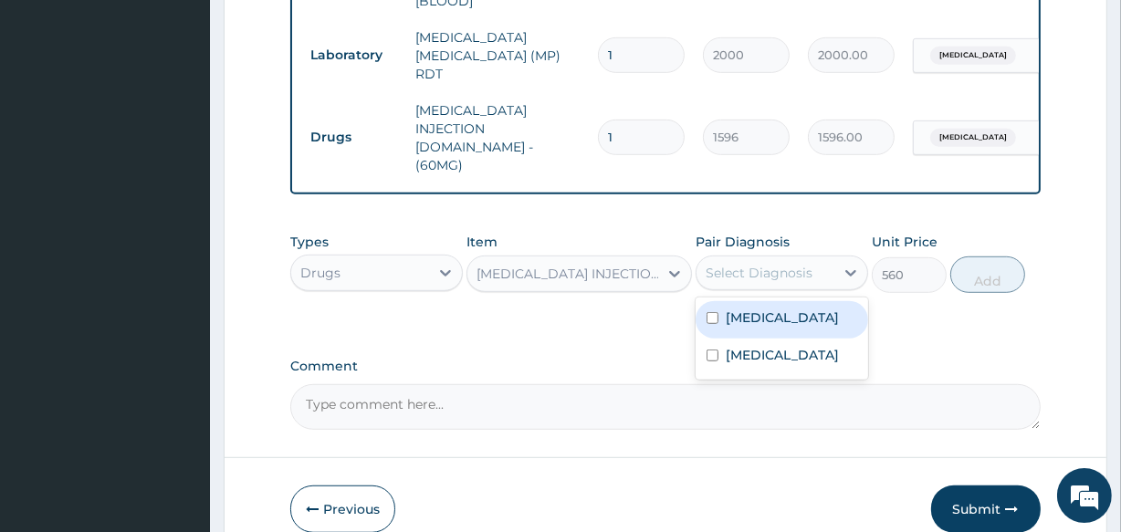
click at [740, 309] on label "Malaria" at bounding box center [782, 318] width 113 height 18
checkbox input "true"
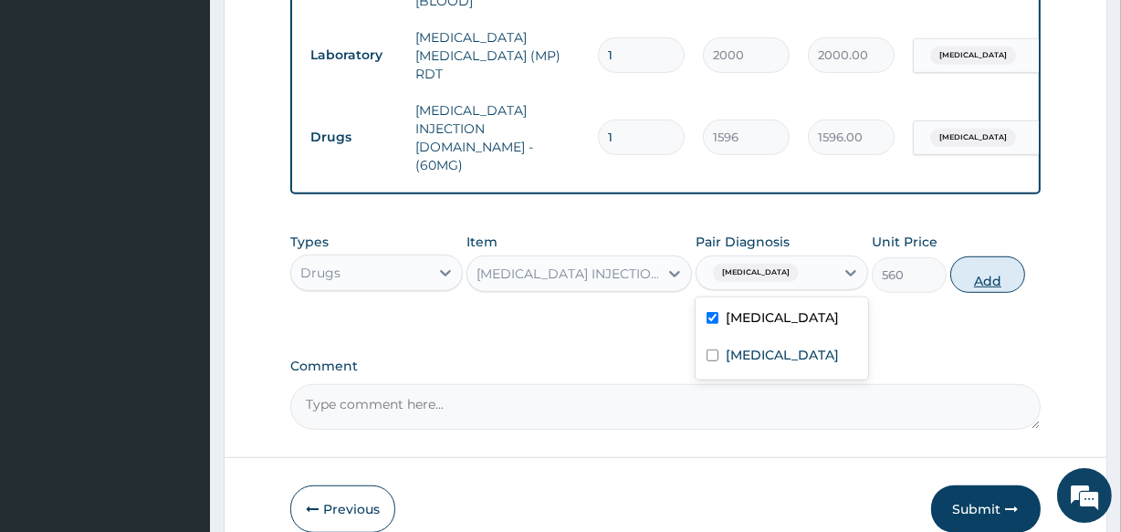
click at [985, 257] on button "Add" at bounding box center [987, 275] width 75 height 37
type input "0"
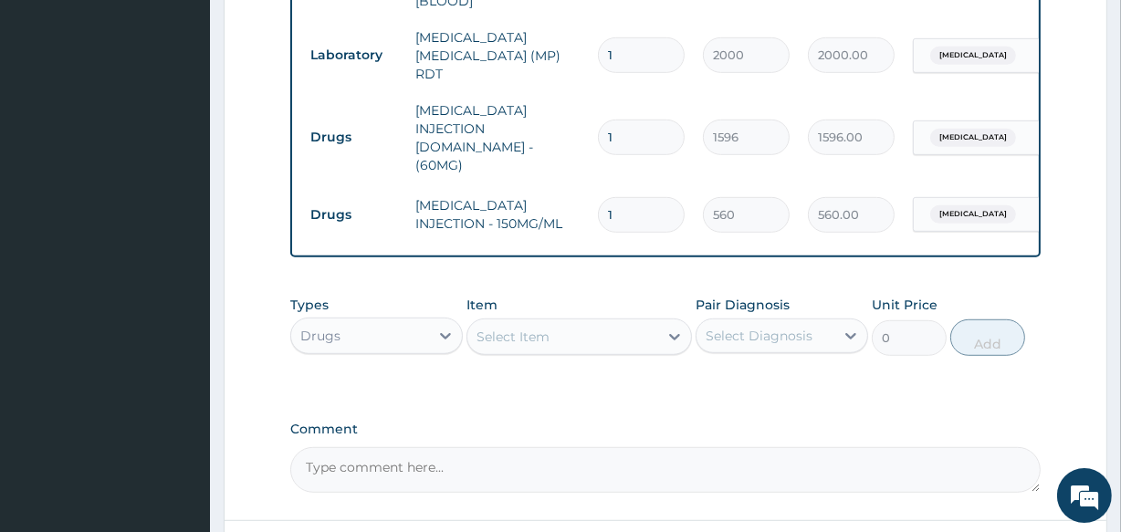
click at [498, 328] on div "Select Item" at bounding box center [513, 337] width 73 height 18
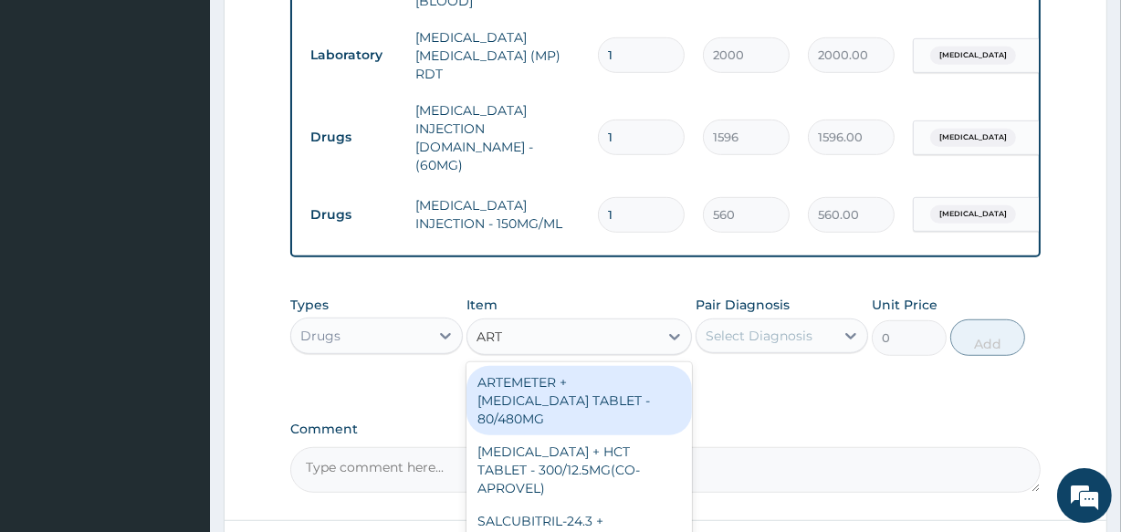
type input "ARTE"
click at [623, 366] on div "ARTEMETER + LUMEFANTRINE TABLET - 80/480MG" at bounding box center [579, 400] width 225 height 69
type input "364"
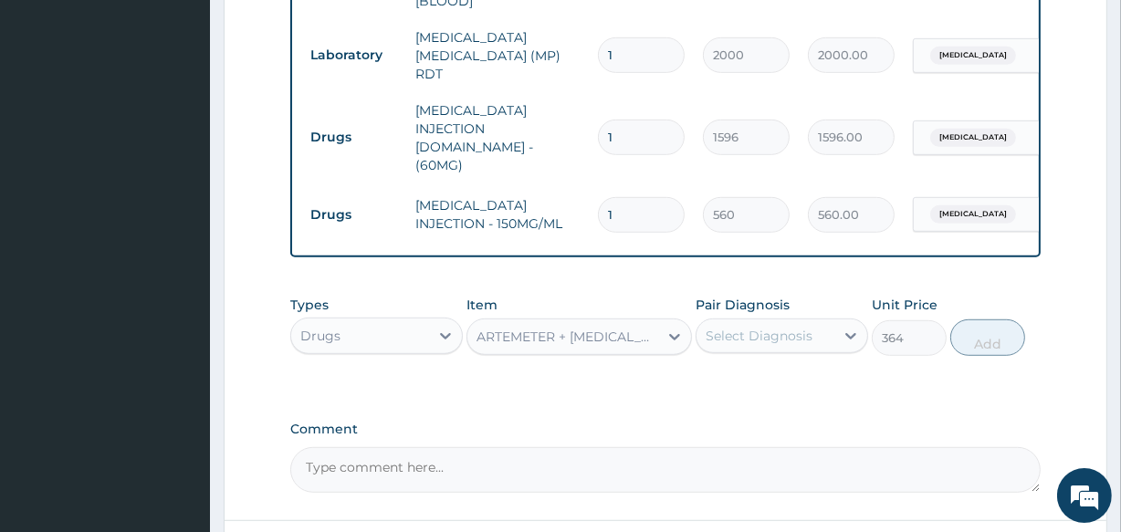
click at [816, 321] on div "Select Diagnosis" at bounding box center [766, 335] width 138 height 29
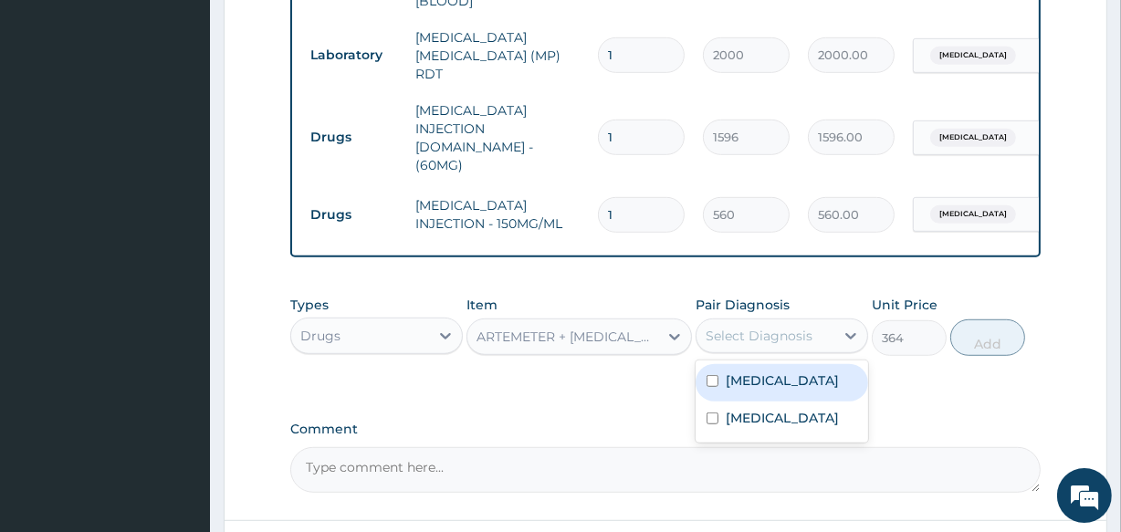
click at [796, 365] on div "Malaria" at bounding box center [782, 382] width 173 height 37
checkbox input "true"
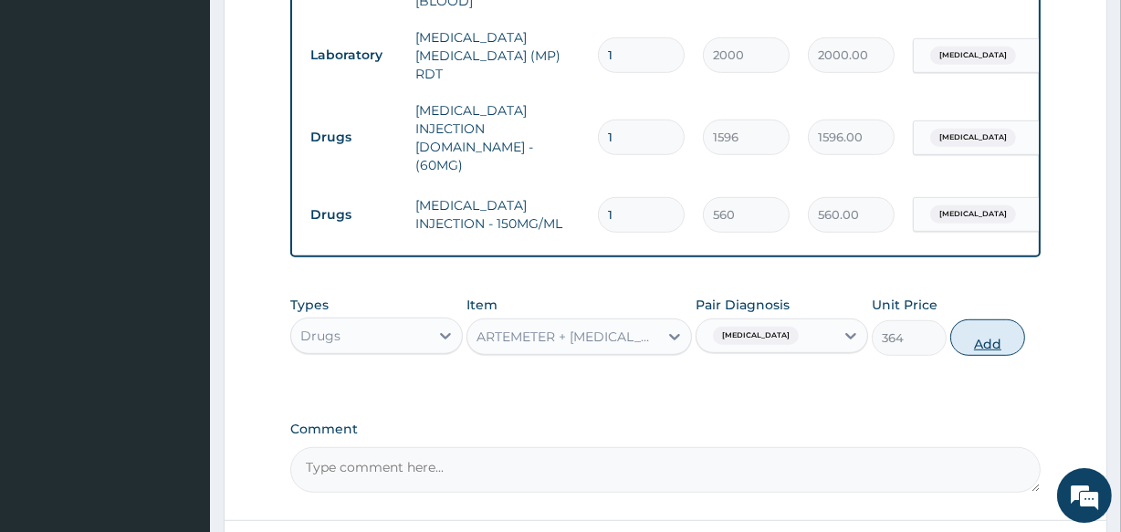
click at [1007, 320] on button "Add" at bounding box center [987, 338] width 75 height 37
type input "0"
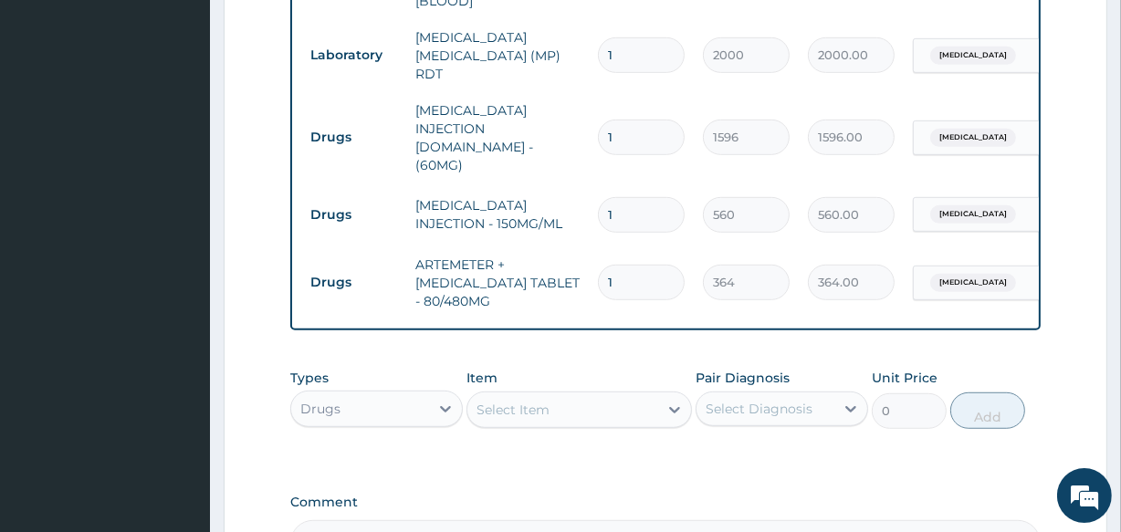
click at [551, 395] on div "Select Item" at bounding box center [562, 409] width 190 height 29
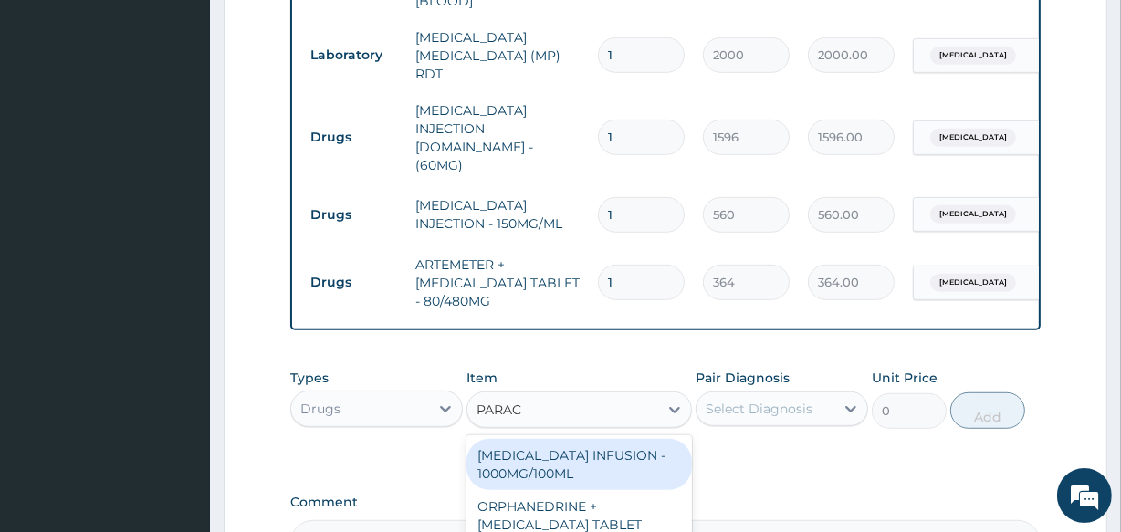
type input "PARACE"
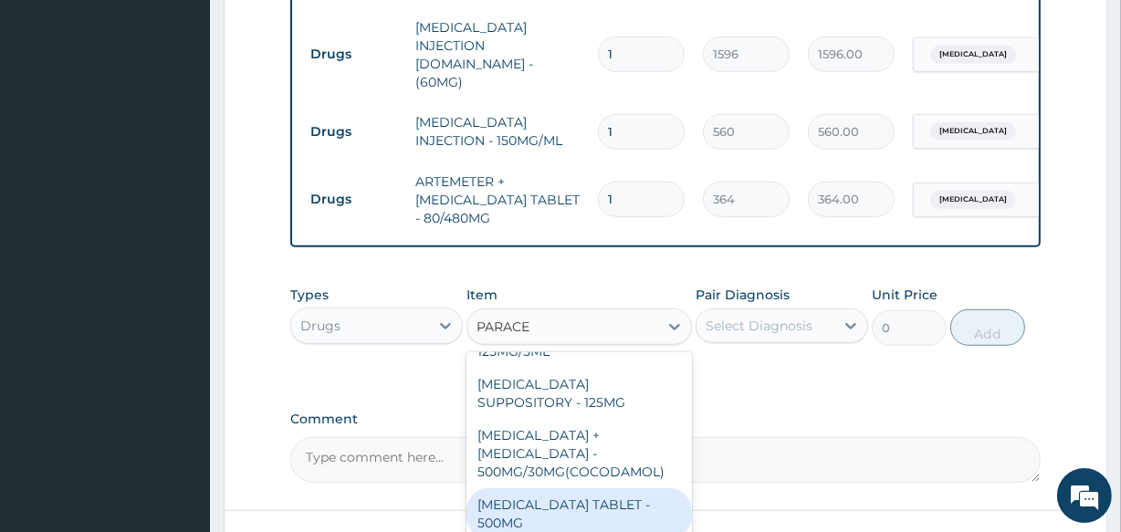
click at [597, 488] on div "PARACETAMOL TABLET - 500MG" at bounding box center [579, 513] width 225 height 51
type input "33.599999999999994"
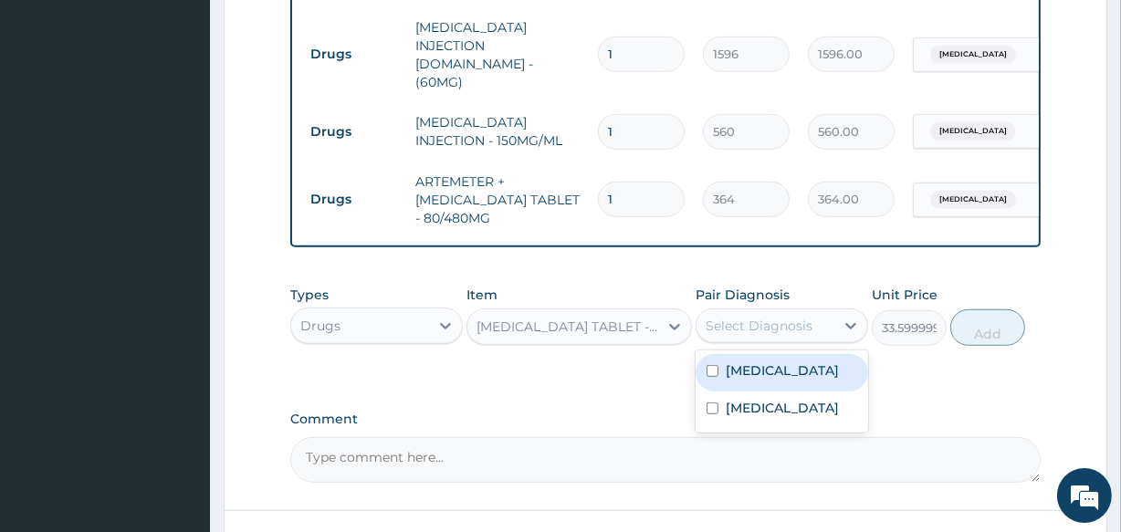
click at [821, 311] on div "Select Diagnosis" at bounding box center [766, 325] width 138 height 29
click at [811, 354] on div "Malaria" at bounding box center [782, 372] width 173 height 37
checkbox input "true"
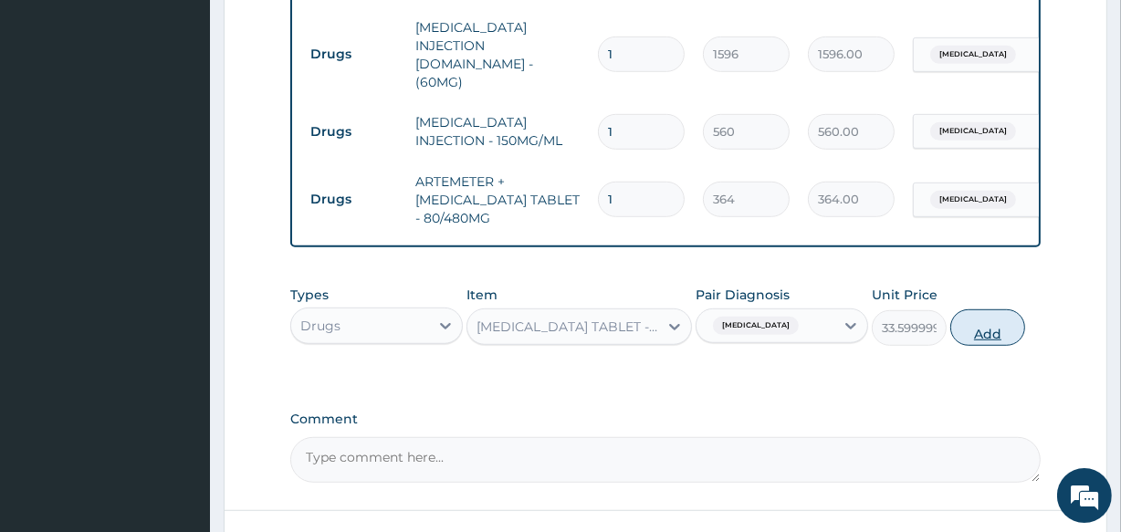
click at [1001, 309] on button "Add" at bounding box center [987, 327] width 75 height 37
type input "0"
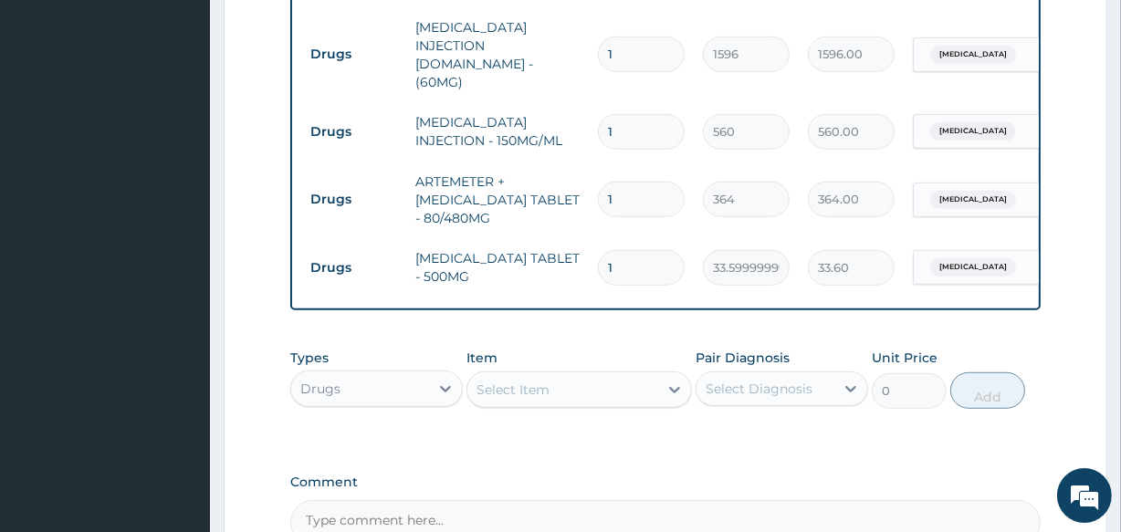
type input "18"
type input "604.80"
type input "18"
drag, startPoint x: 656, startPoint y: 166, endPoint x: 603, endPoint y: 166, distance: 53.0
click at [603, 182] on input "1" at bounding box center [641, 200] width 87 height 36
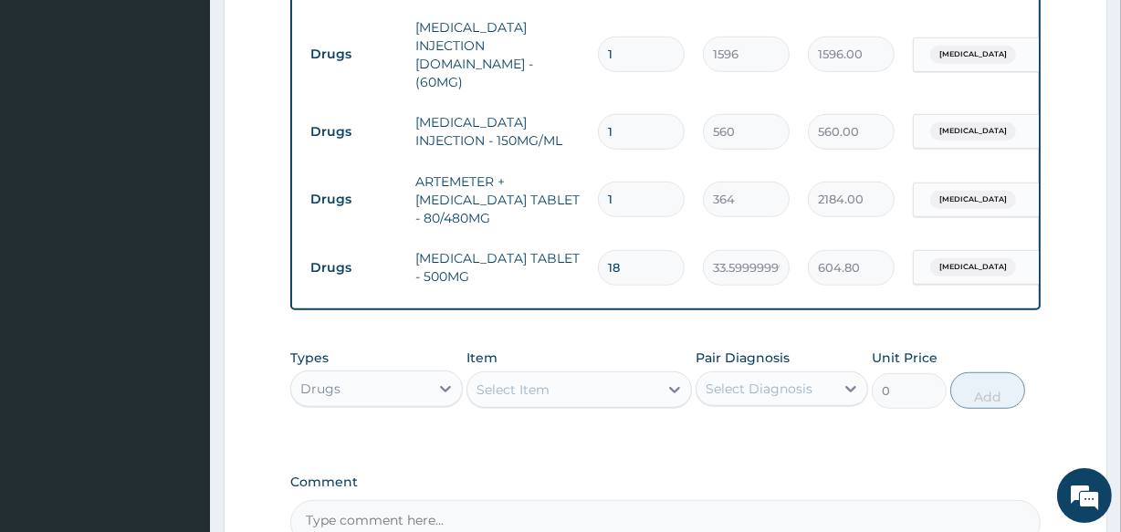
type input "6"
type input "2184.00"
type input "7"
type input "2548.00"
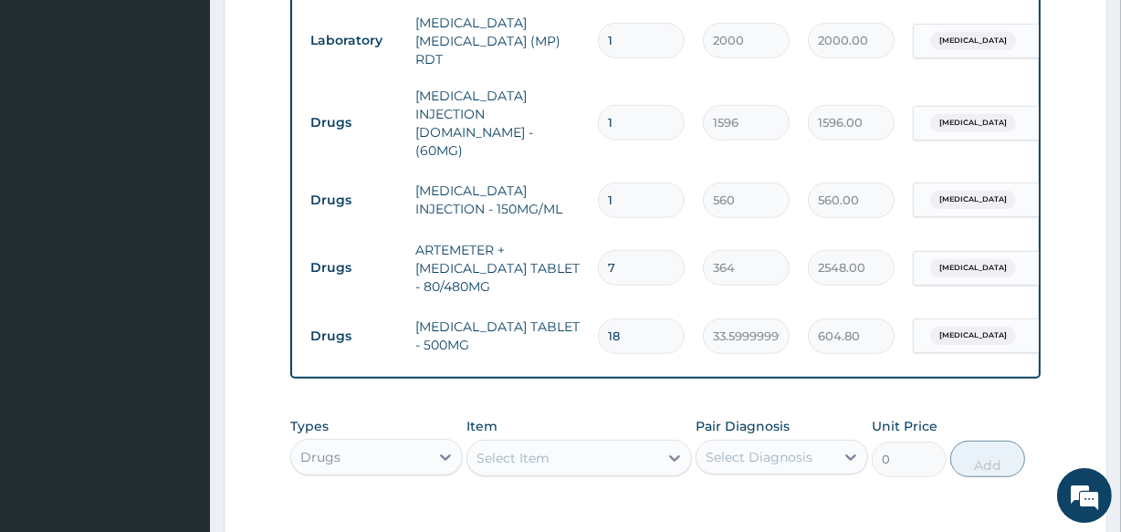
scroll to position [937, 0]
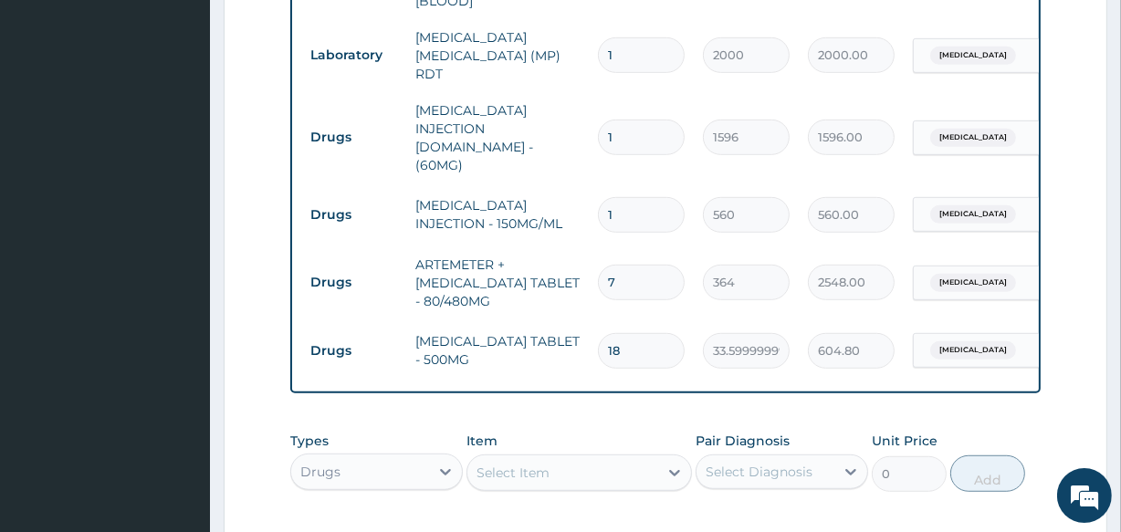
type input "7"
drag, startPoint x: 635, startPoint y: 118, endPoint x: 594, endPoint y: 124, distance: 41.6
click at [594, 124] on td "1" at bounding box center [641, 137] width 105 height 54
type input "2"
type input "3192.00"
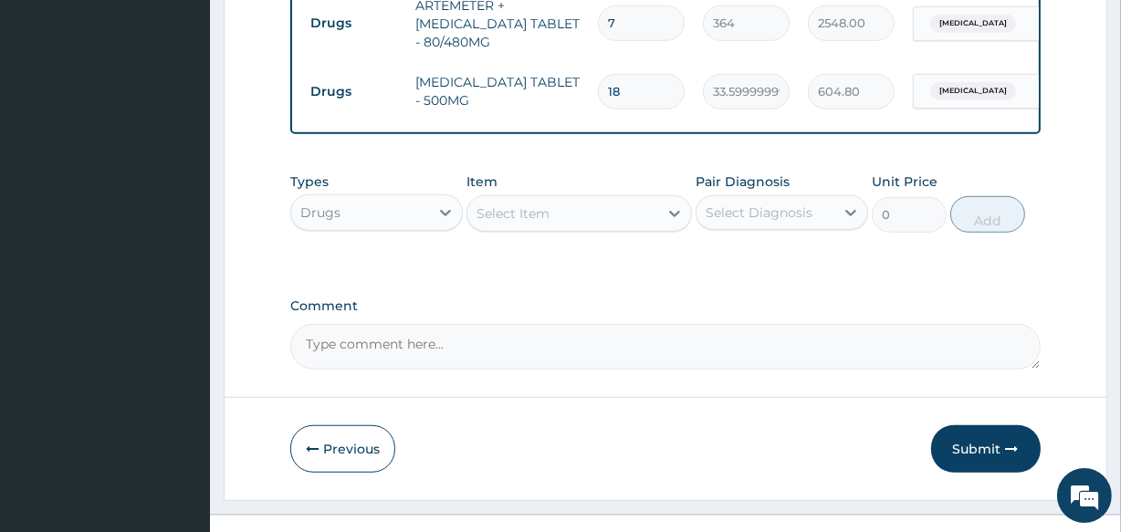
scroll to position [1200, 0]
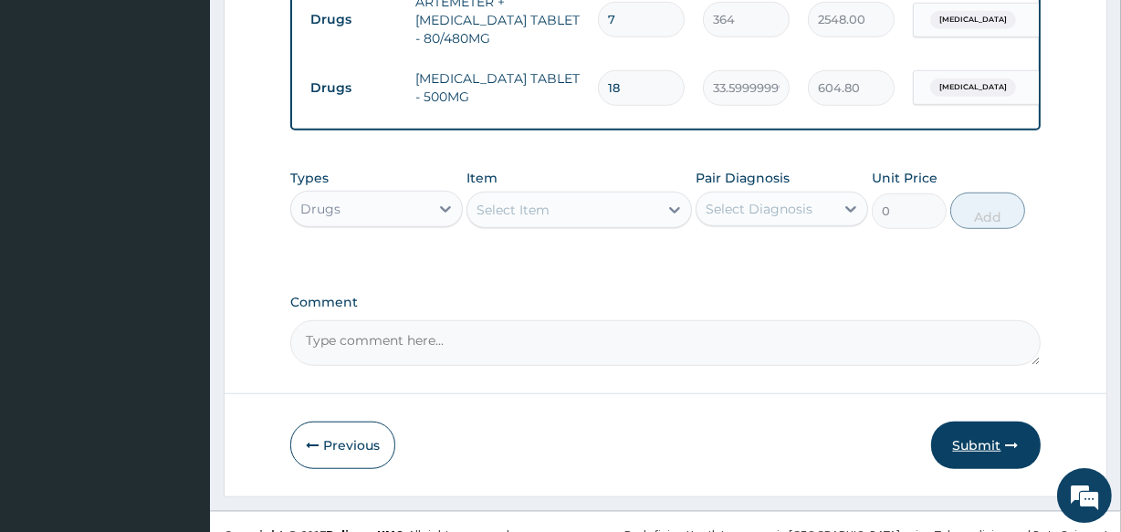
type input "2"
click at [991, 426] on button "Submit" at bounding box center [986, 445] width 110 height 47
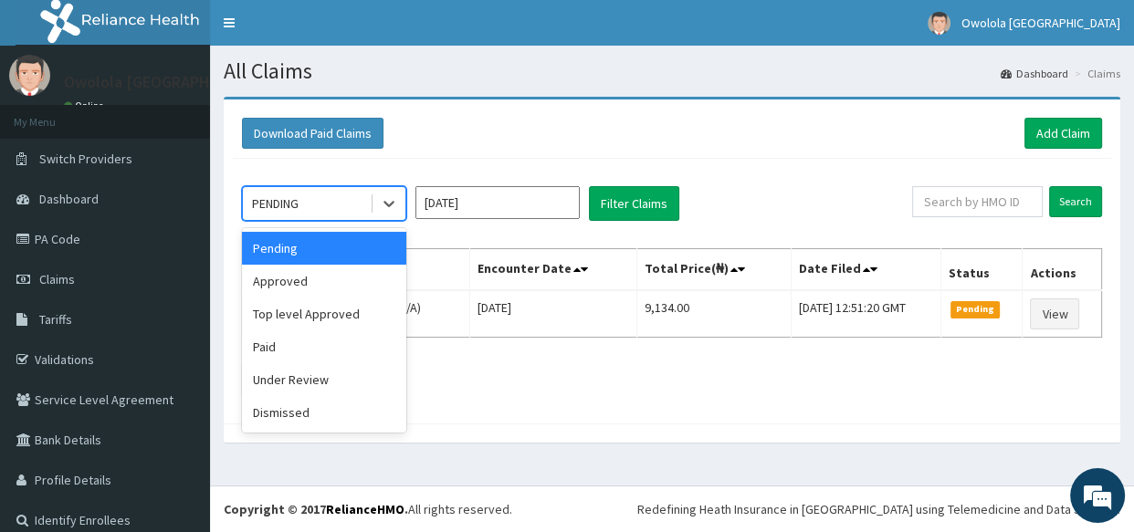
click at [336, 202] on div "PENDING" at bounding box center [306, 203] width 127 height 29
click at [340, 289] on div "Approved" at bounding box center [324, 281] width 164 height 33
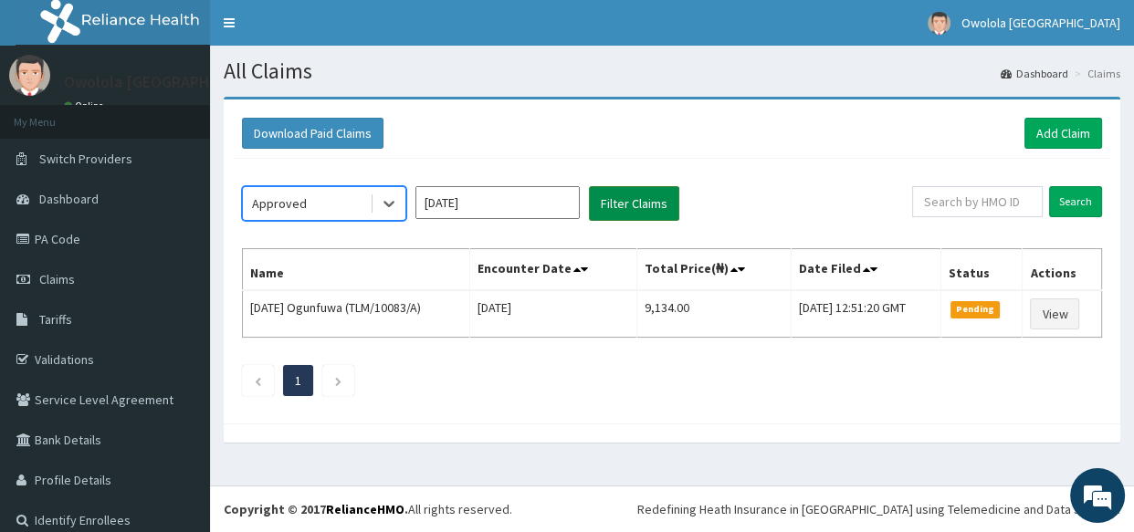
click at [652, 190] on button "Filter Claims" at bounding box center [634, 203] width 90 height 35
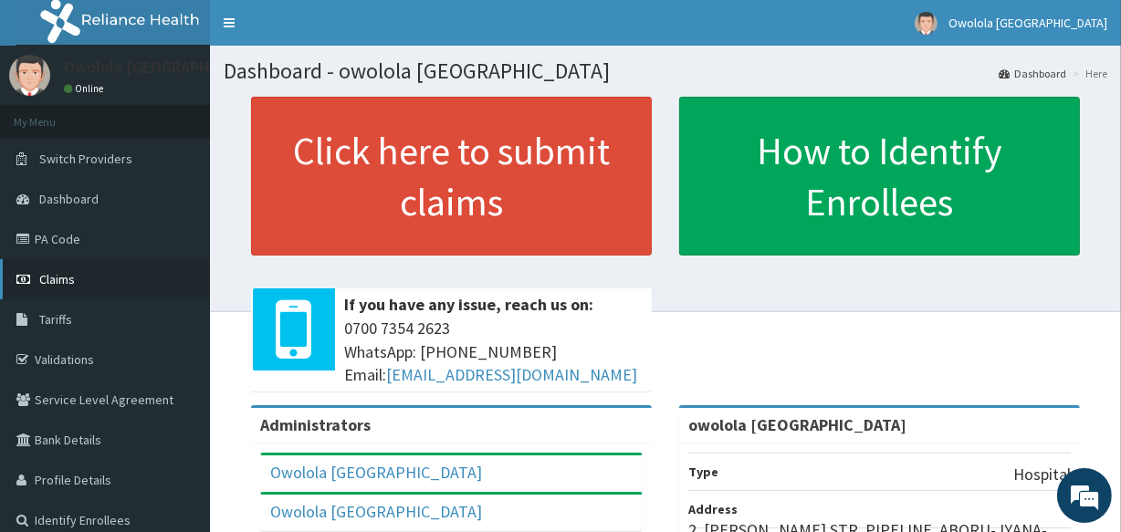
click at [119, 275] on link "Claims" at bounding box center [105, 279] width 210 height 40
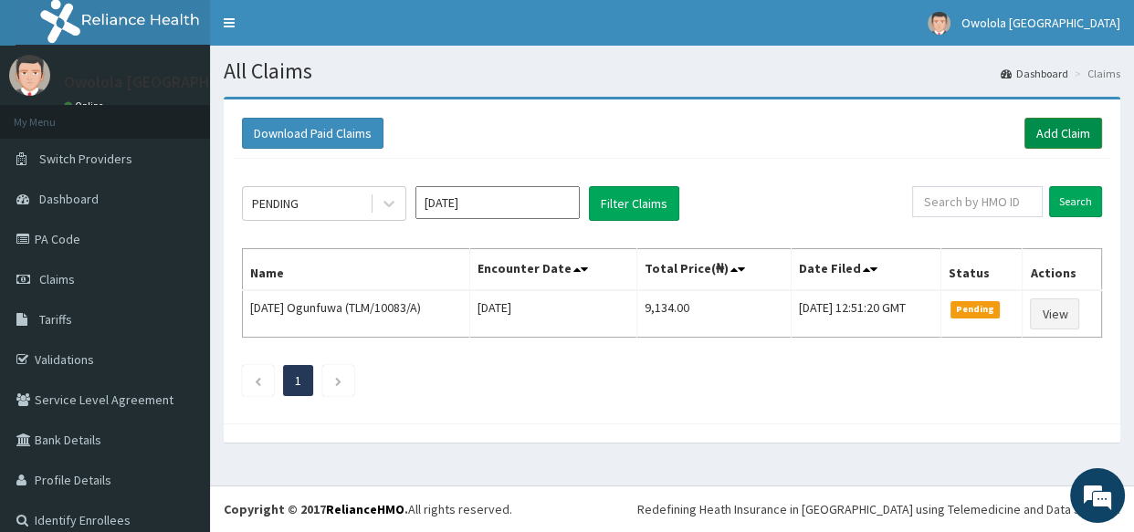
click at [1042, 121] on link "Add Claim" at bounding box center [1063, 133] width 78 height 31
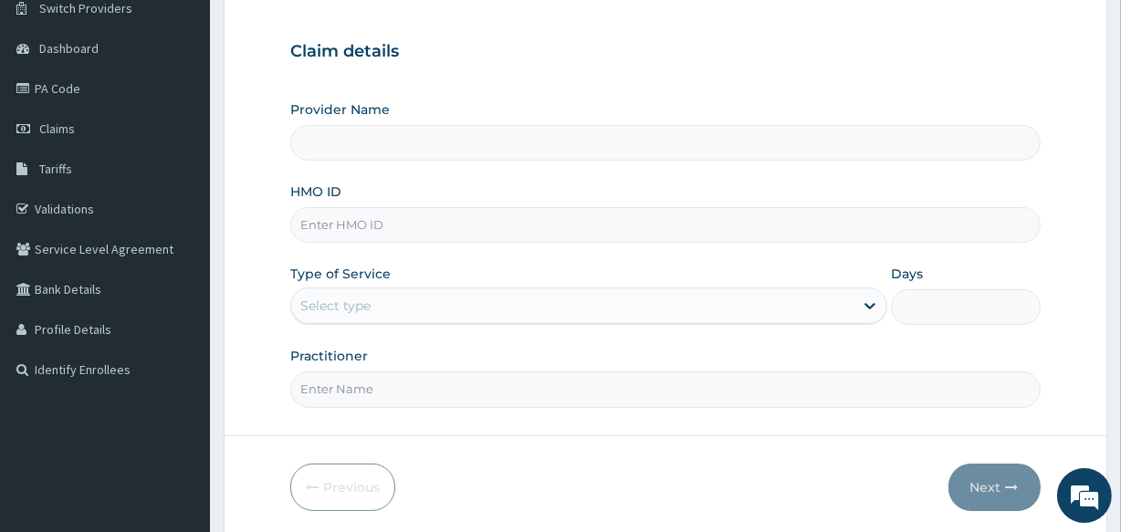
scroll to position [165, 0]
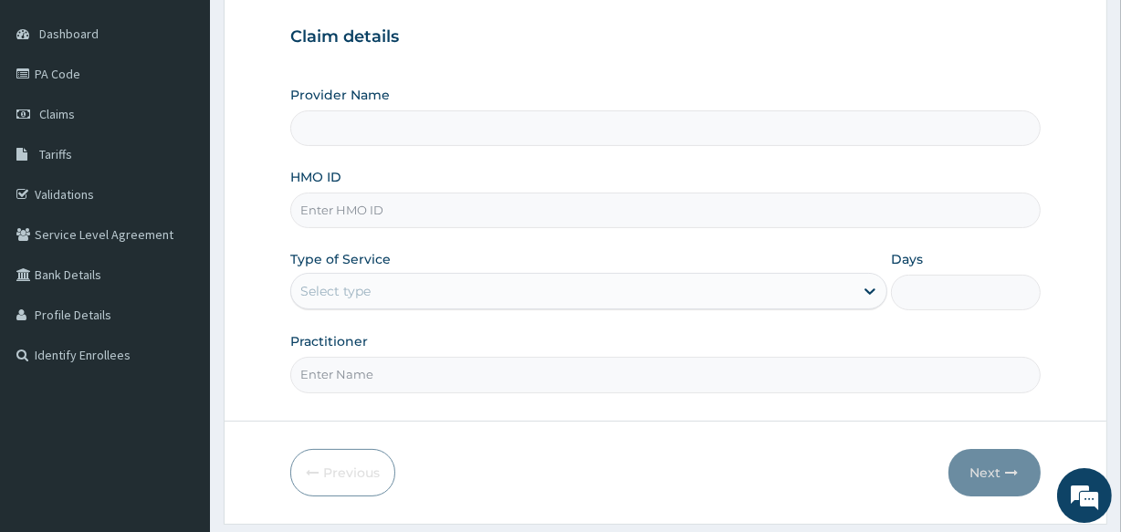
type input "owolola [GEOGRAPHIC_DATA]"
click at [374, 221] on input "HMO ID" at bounding box center [665, 211] width 750 height 36
click at [368, 207] on input "HMO ID" at bounding box center [665, 211] width 750 height 36
type input "n"
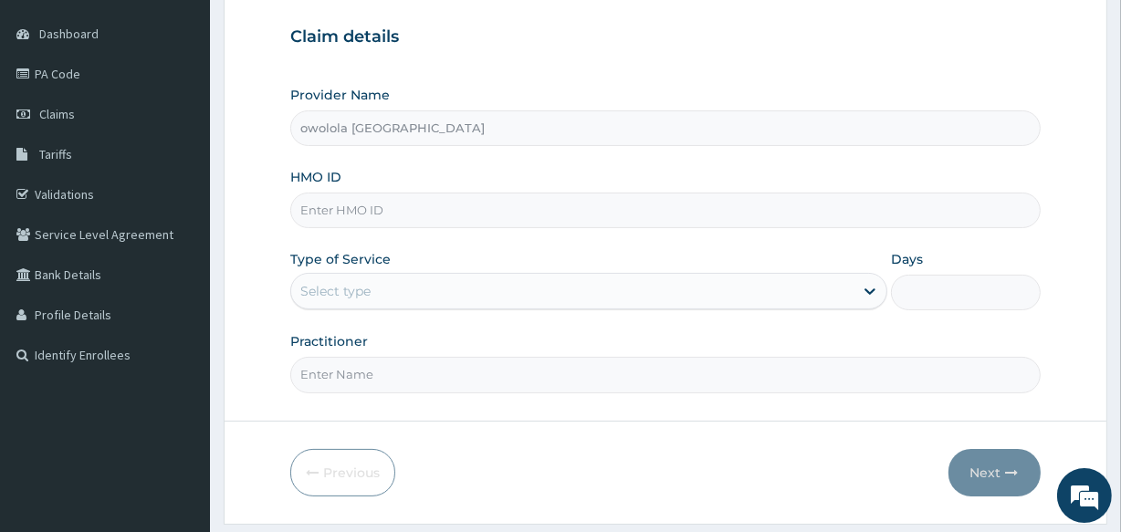
click at [366, 204] on input "HMO ID" at bounding box center [665, 211] width 750 height 36
click at [432, 215] on input "HMO ID" at bounding box center [665, 211] width 750 height 36
type input "NRN/10005/A"
click at [401, 285] on div "Select type" at bounding box center [572, 291] width 562 height 29
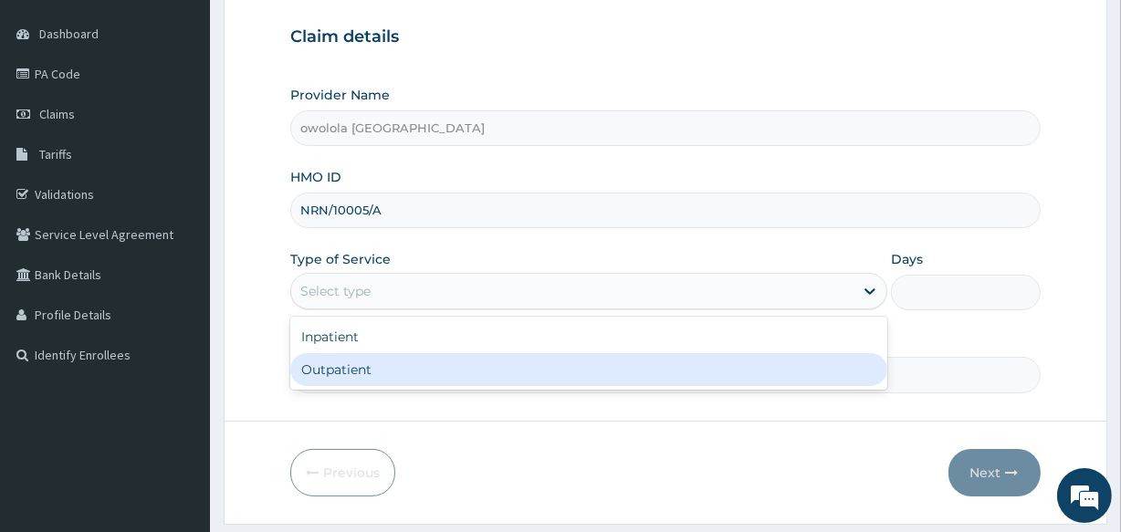
click at [379, 372] on div "Outpatient" at bounding box center [588, 369] width 597 height 33
type input "1"
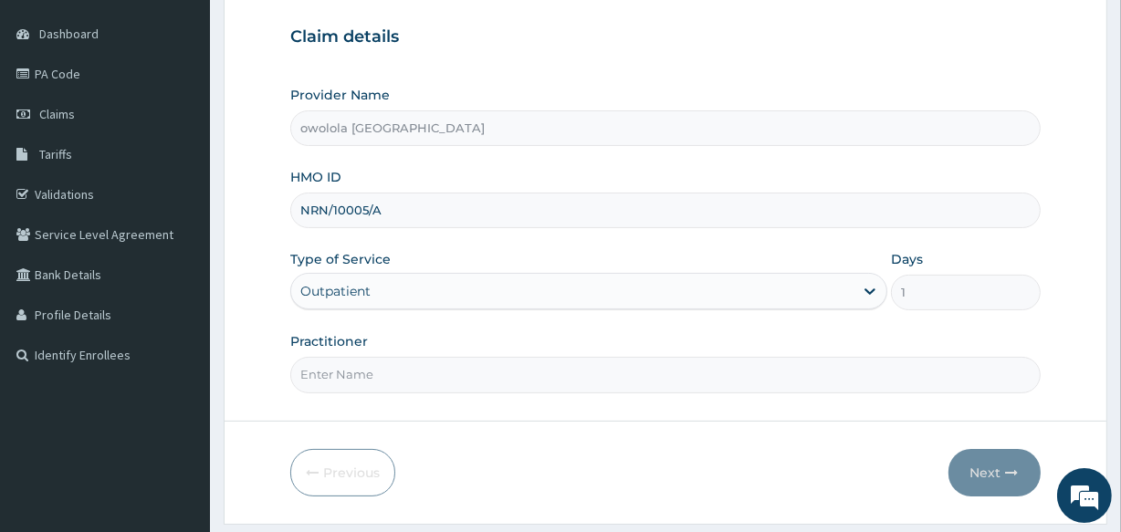
click at [383, 374] on input "Practitioner" at bounding box center [665, 375] width 750 height 36
type input "DR HENRY"
click at [989, 472] on button "Next" at bounding box center [995, 472] width 92 height 47
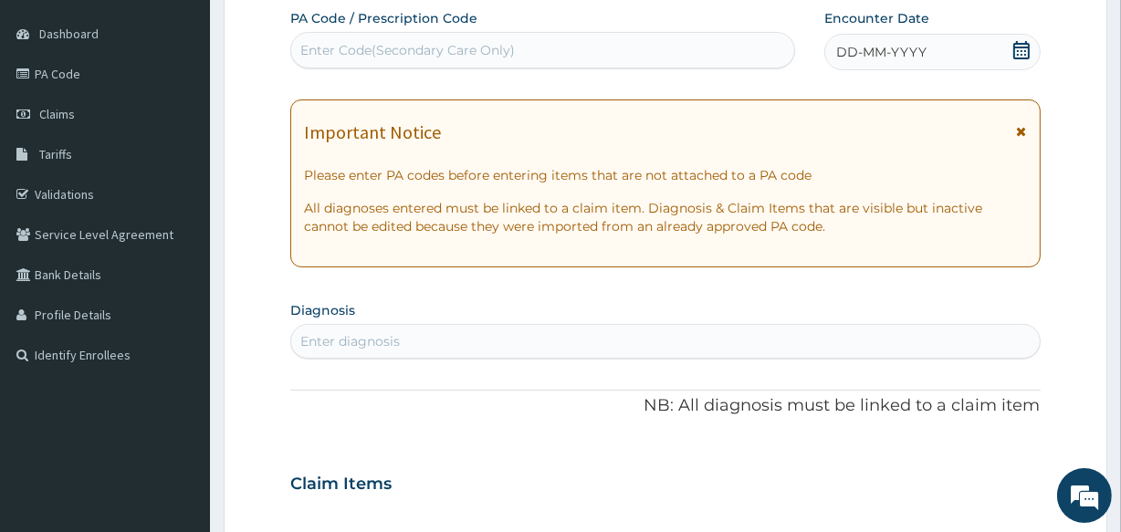
click at [447, 46] on div "Enter Code(Secondary Care Only)" at bounding box center [407, 50] width 215 height 18
click at [306, 42] on div "Enter Code(Secondary Care Only)" at bounding box center [407, 50] width 215 height 18
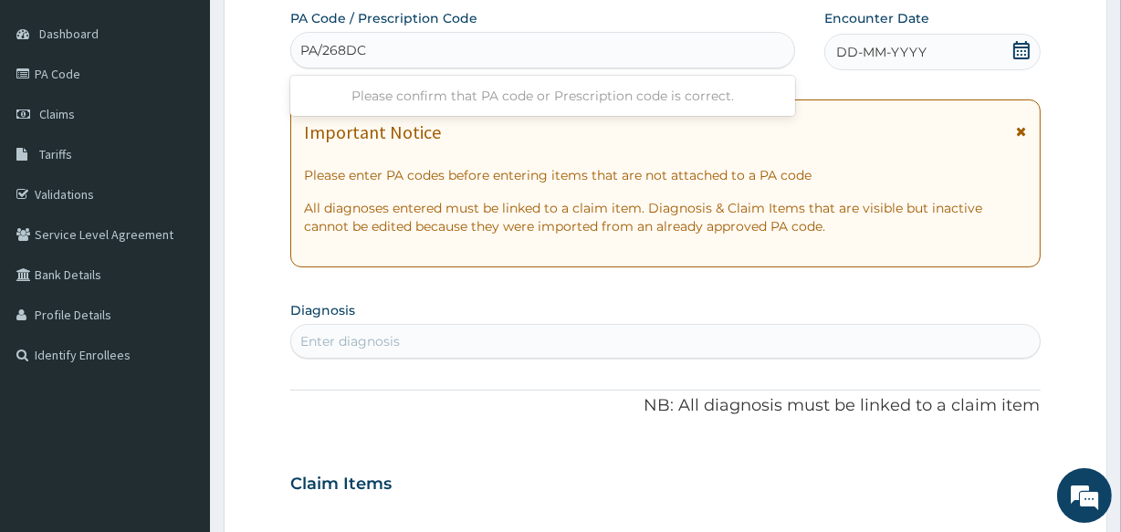
type input "PA/268DC9"
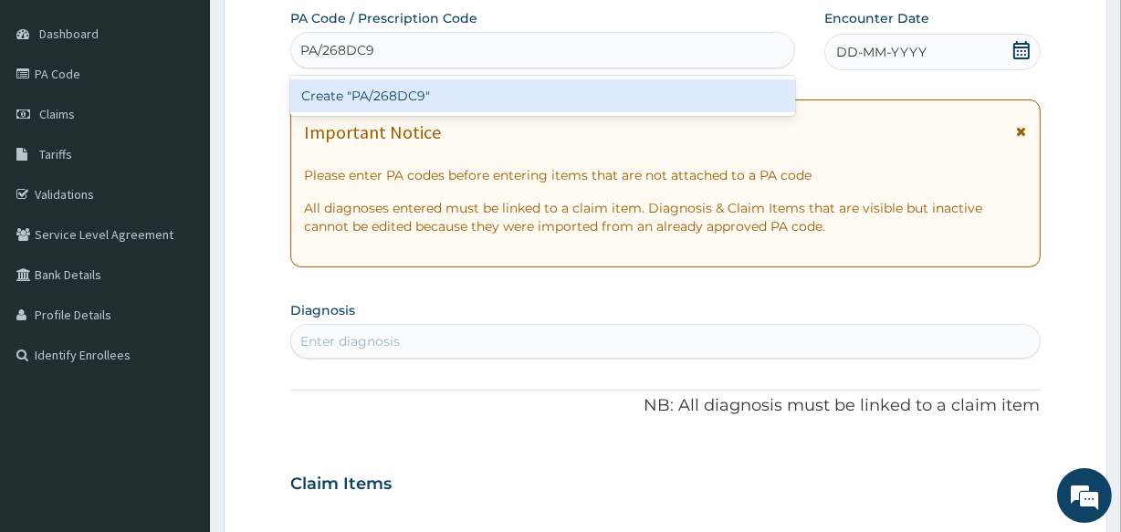
click at [406, 82] on div "Create "PA/268DC9"" at bounding box center [542, 95] width 504 height 33
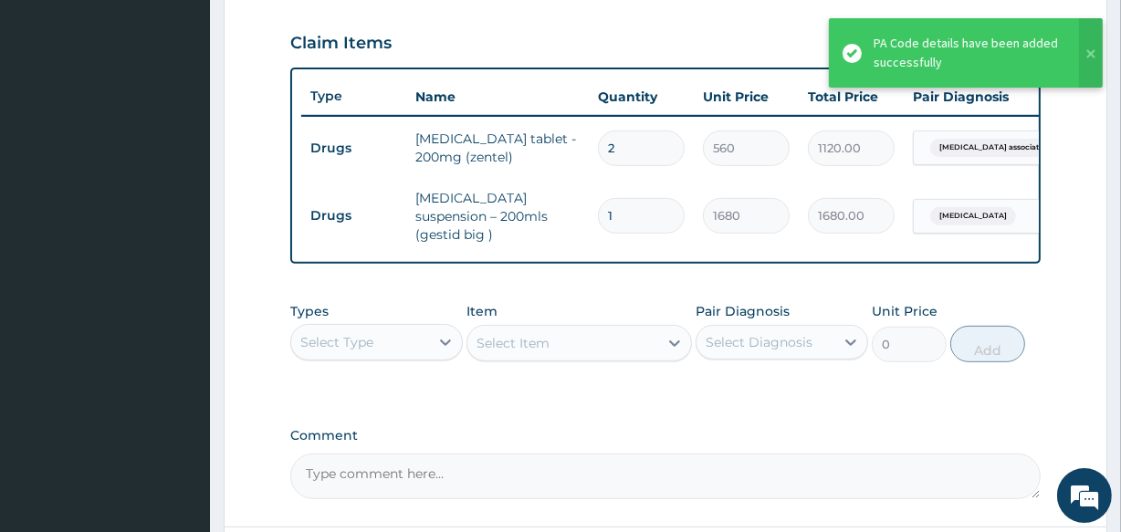
scroll to position [639, 0]
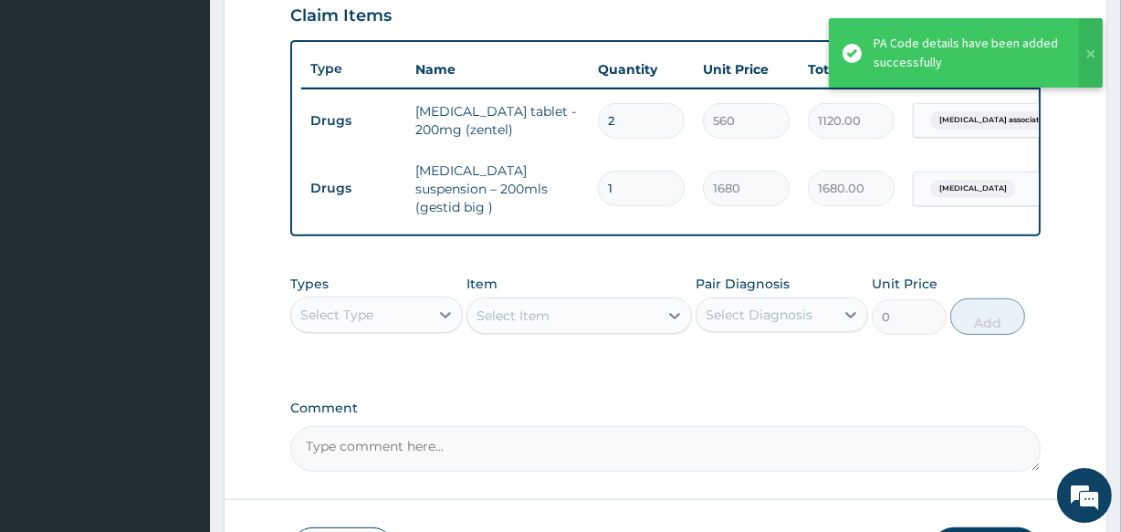
click at [405, 321] on div "Select Type" at bounding box center [360, 314] width 138 height 29
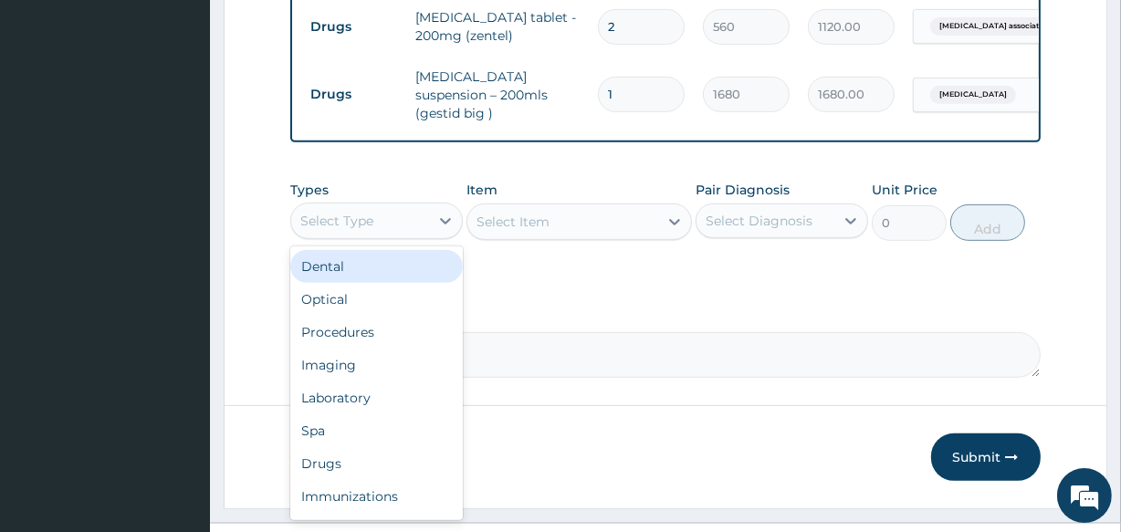
scroll to position [772, 0]
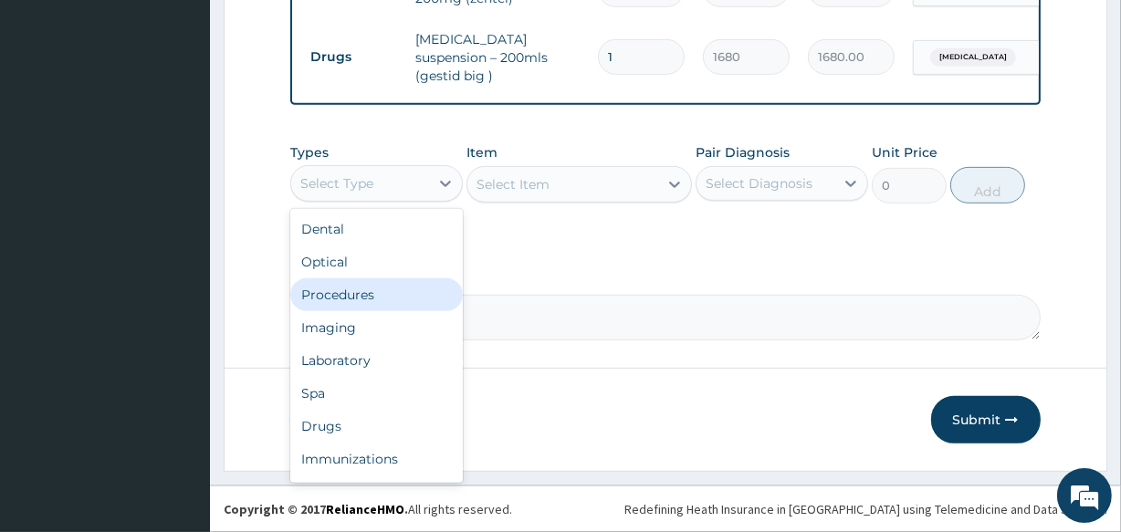
click at [383, 297] on div "Procedures" at bounding box center [376, 294] width 173 height 33
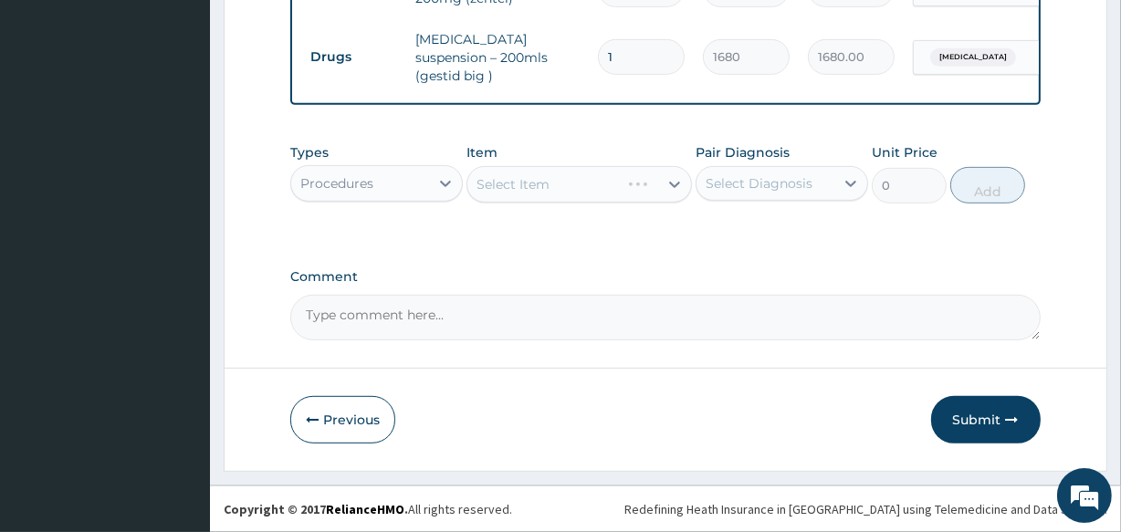
click at [583, 179] on div "Select Item" at bounding box center [579, 184] width 225 height 37
click at [611, 190] on div "Select Item" at bounding box center [579, 184] width 225 height 37
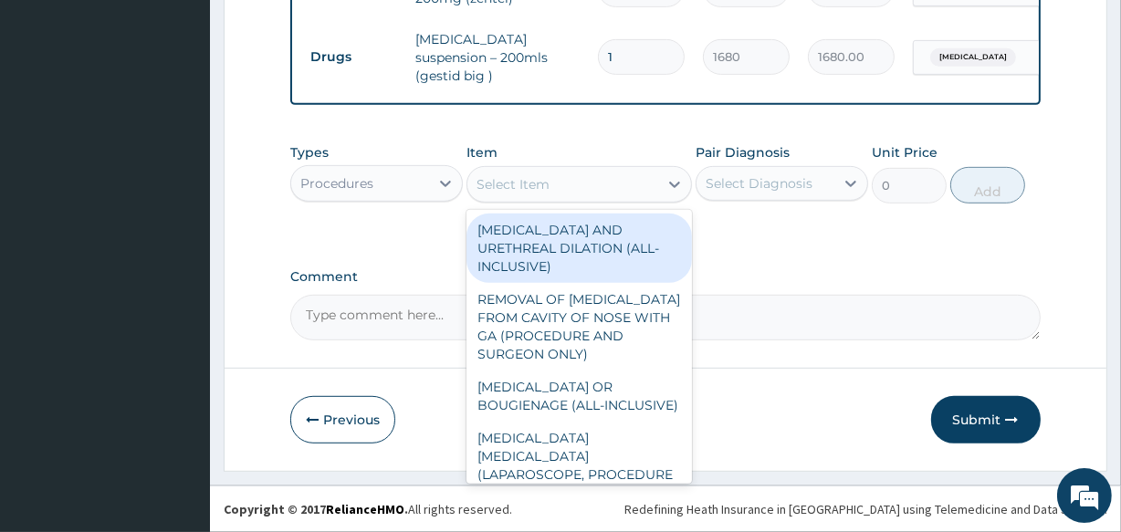
click at [551, 173] on div "Select Item" at bounding box center [562, 184] width 190 height 29
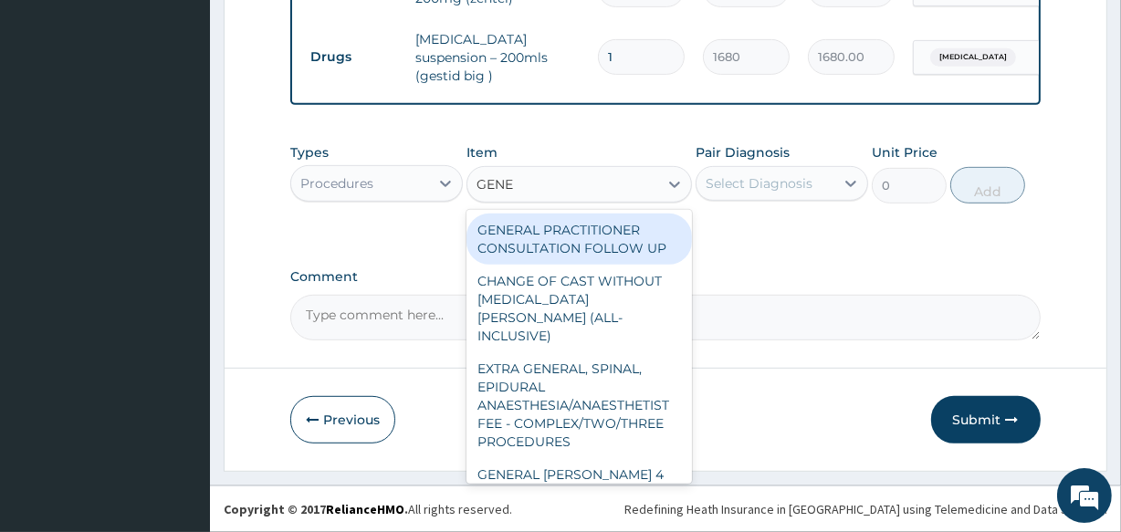
type input "GENER"
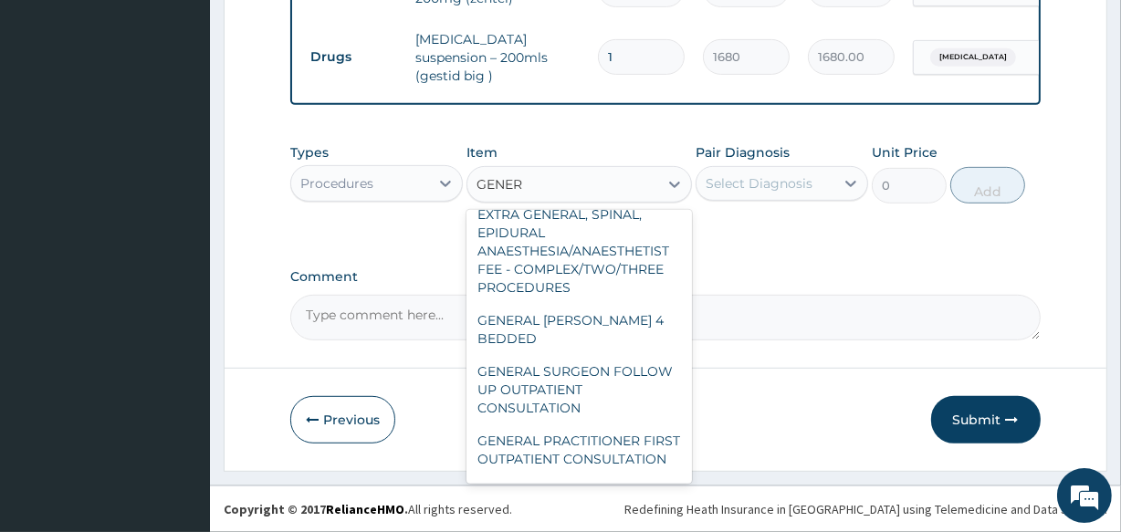
scroll to position [165, 0]
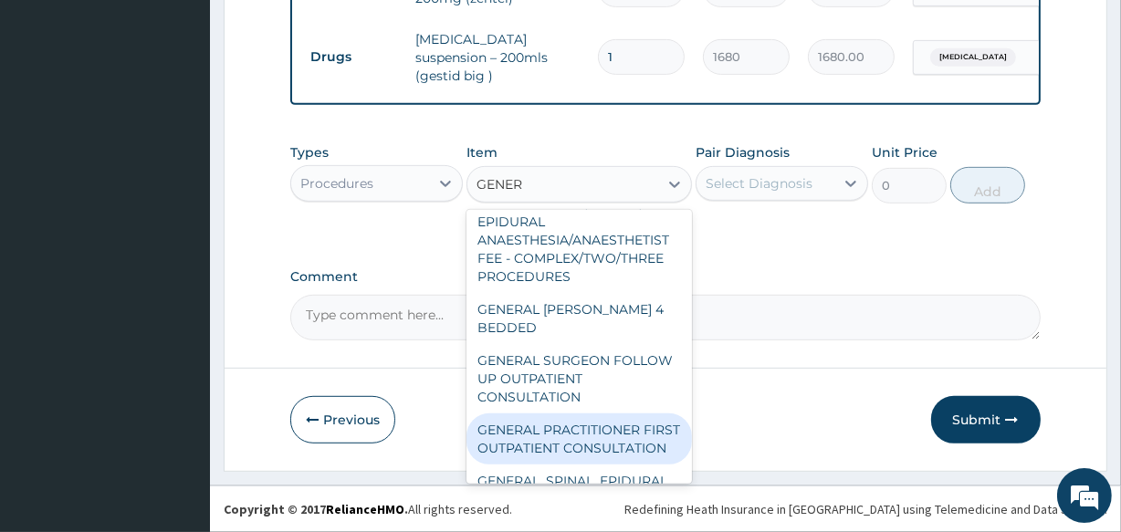
click at [580, 414] on div "GENERAL PRACTITIONER FIRST OUTPATIENT CONSULTATION" at bounding box center [579, 439] width 225 height 51
type input "3750"
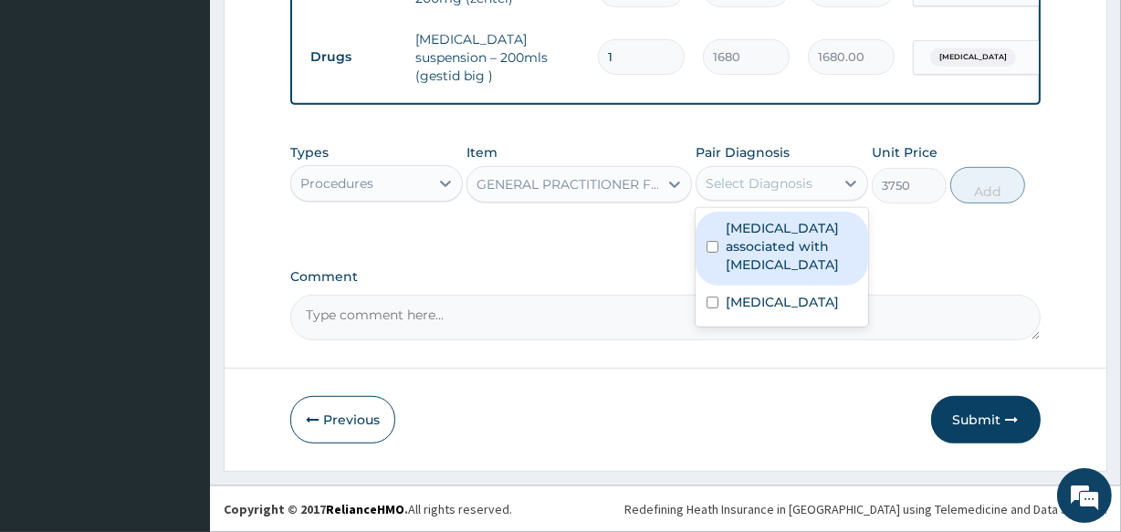
click at [730, 192] on div "Select Diagnosis" at bounding box center [759, 183] width 107 height 18
click at [763, 266] on label "Arthropathy associated with helminthiasis" at bounding box center [791, 246] width 131 height 55
checkbox input "true"
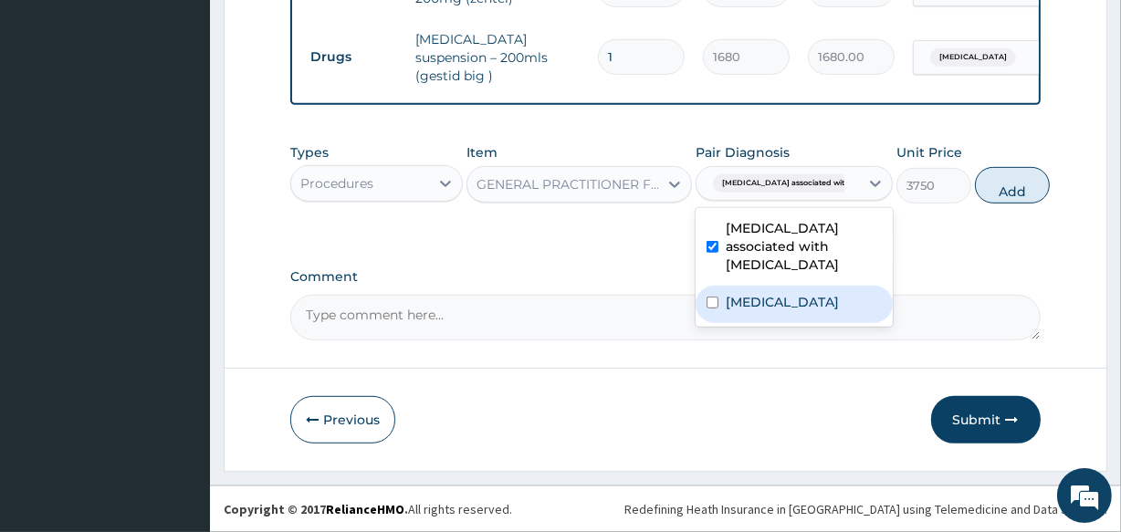
drag, startPoint x: 757, startPoint y: 302, endPoint x: 930, endPoint y: 271, distance: 176.2
click at [759, 303] on label "Indigestion" at bounding box center [782, 302] width 113 height 18
checkbox input "true"
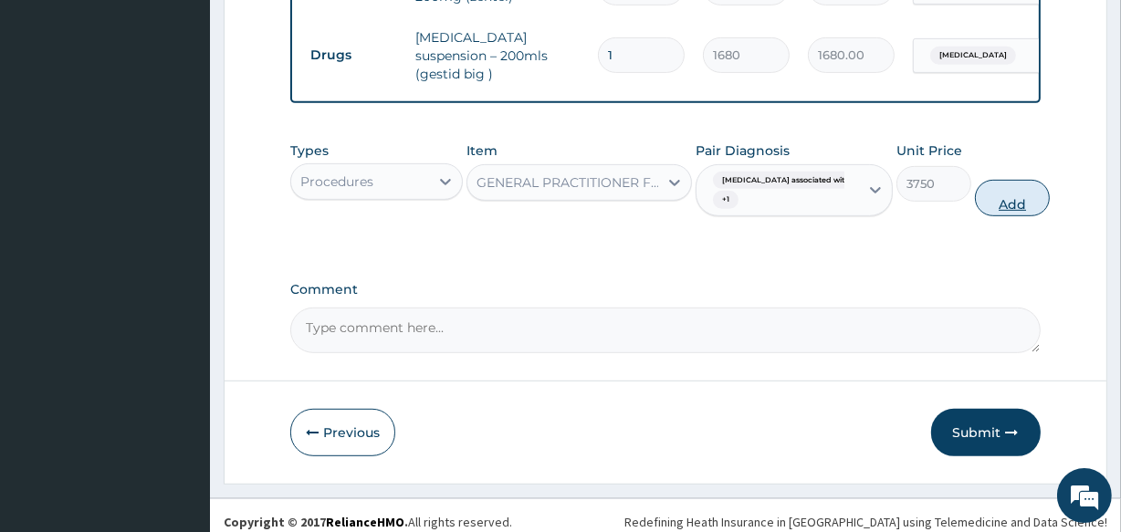
click at [1023, 205] on button "Add" at bounding box center [1012, 198] width 75 height 37
type input "0"
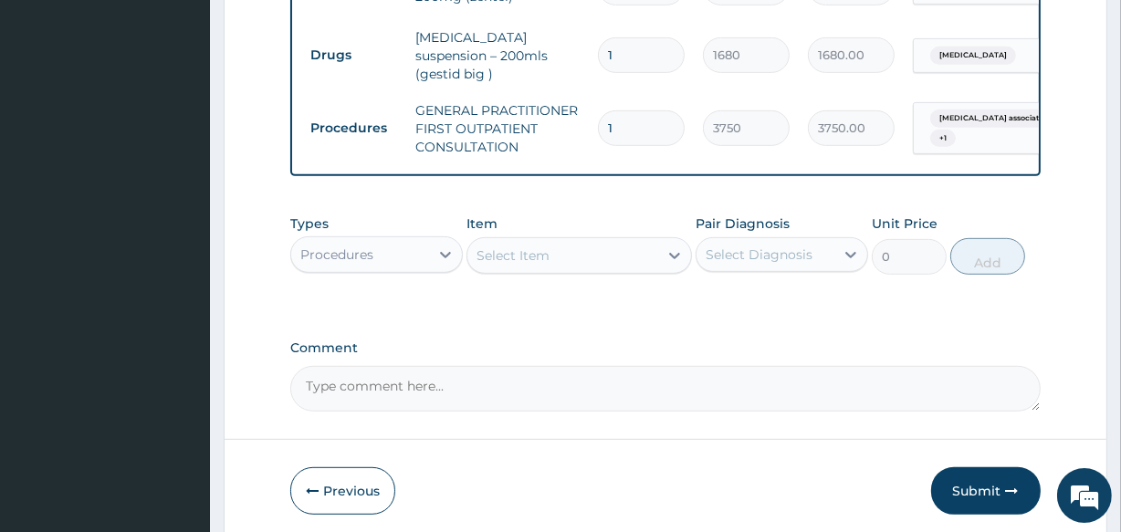
scroll to position [845, 0]
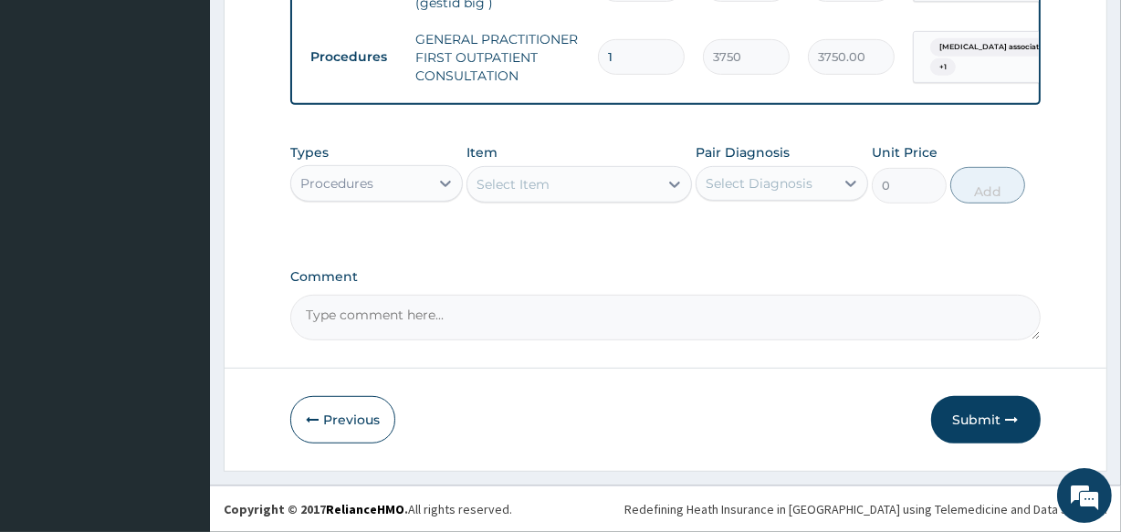
click at [582, 197] on div "Select Item" at bounding box center [562, 184] width 190 height 29
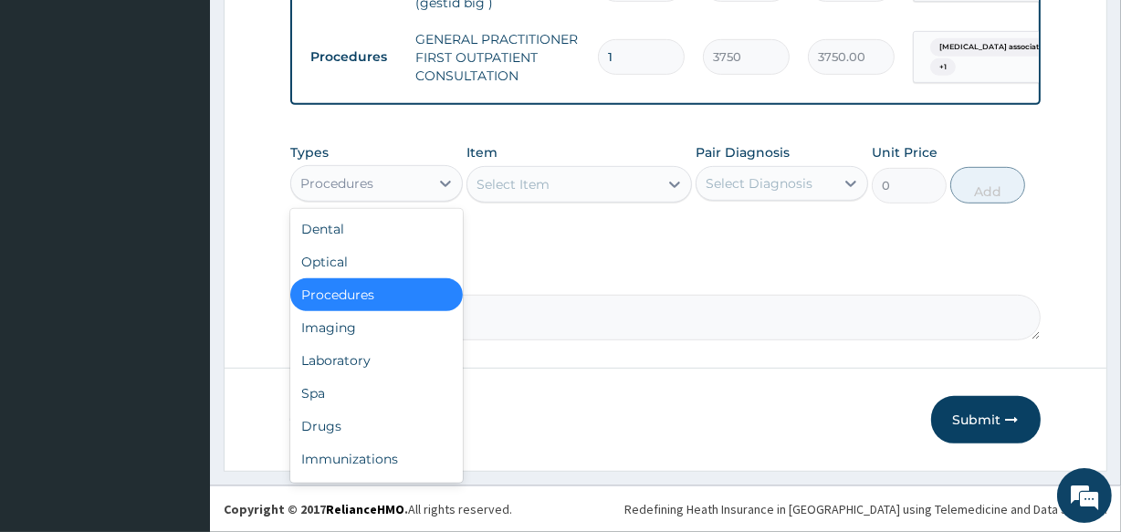
click at [400, 186] on div "Procedures" at bounding box center [360, 183] width 138 height 29
click at [337, 427] on div "Drugs" at bounding box center [376, 426] width 173 height 33
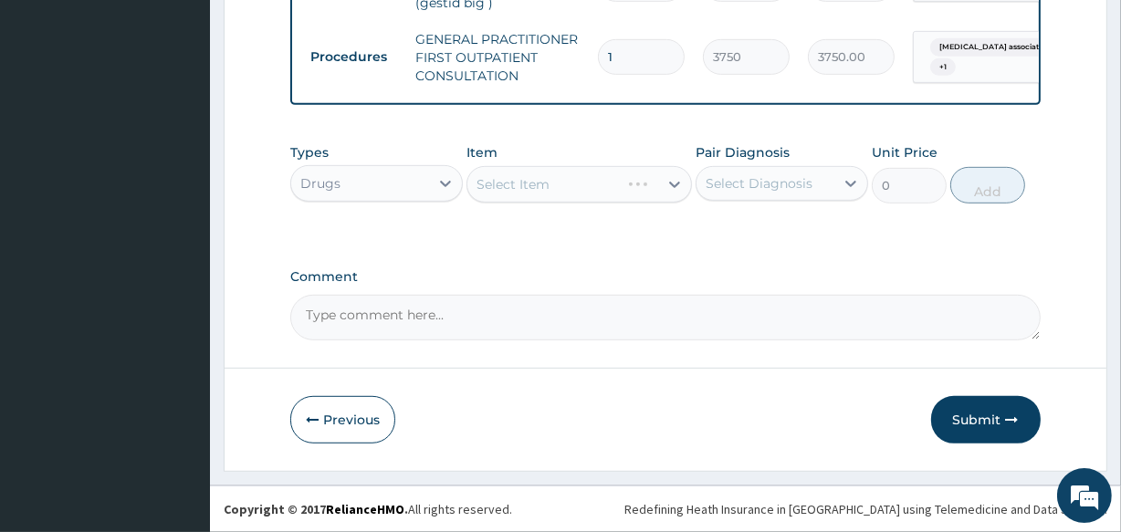
click at [582, 190] on div "Select Item" at bounding box center [579, 184] width 225 height 37
click at [572, 192] on div "Select Item" at bounding box center [562, 184] width 190 height 29
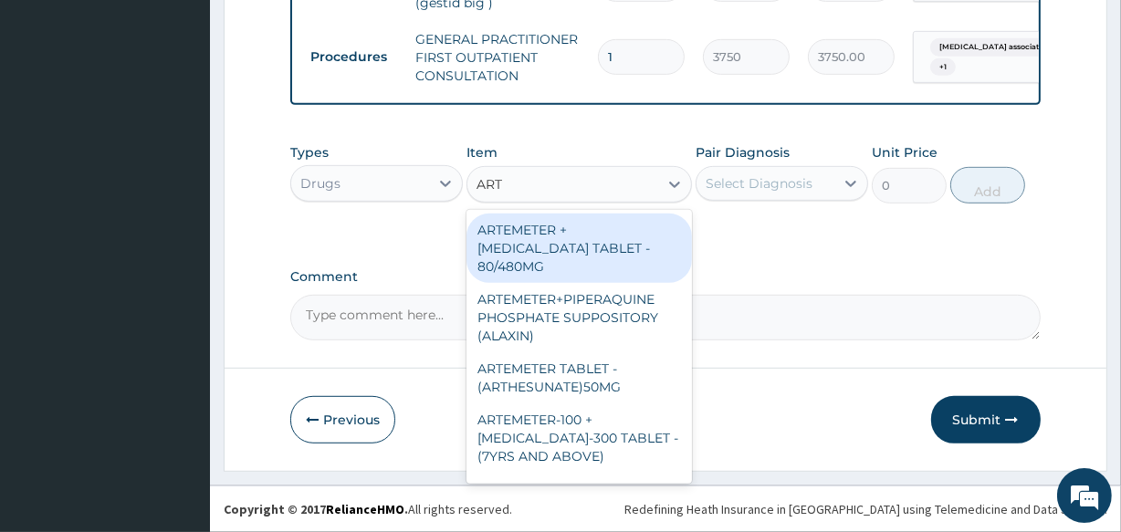
type input "ARTE"
click at [649, 246] on div "ARTEMETER + LUMEFANTRINE TABLET - 80/480MG" at bounding box center [579, 248] width 225 height 69
type input "364"
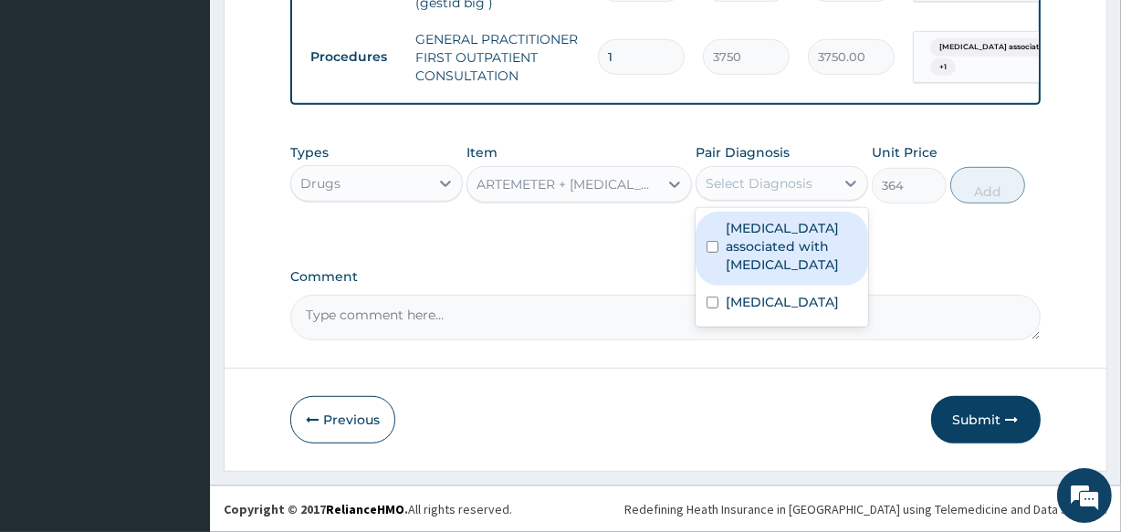
click at [781, 178] on div "Select Diagnosis" at bounding box center [759, 183] width 107 height 18
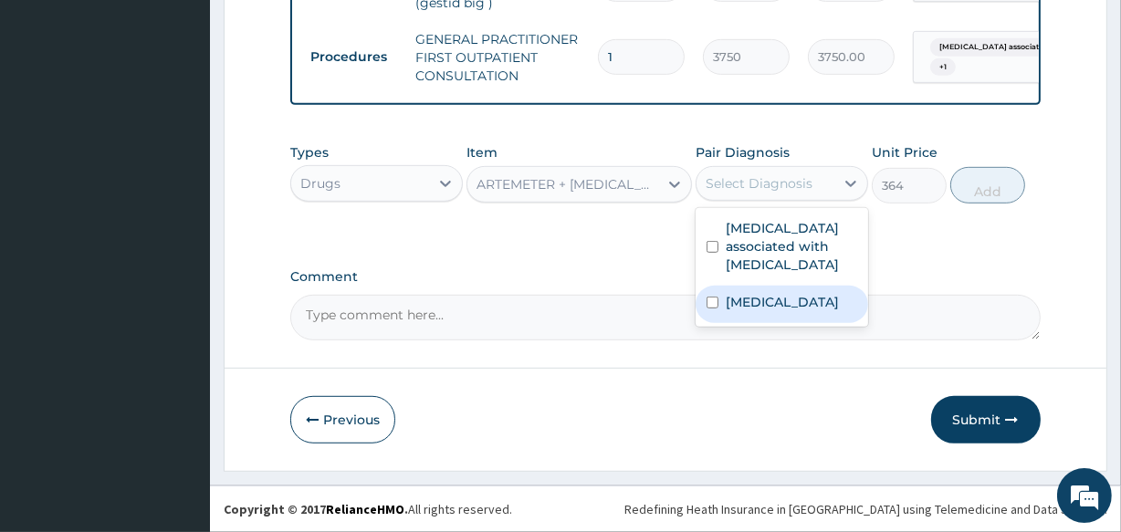
click at [785, 287] on div "Indigestion" at bounding box center [782, 304] width 173 height 37
checkbox input "true"
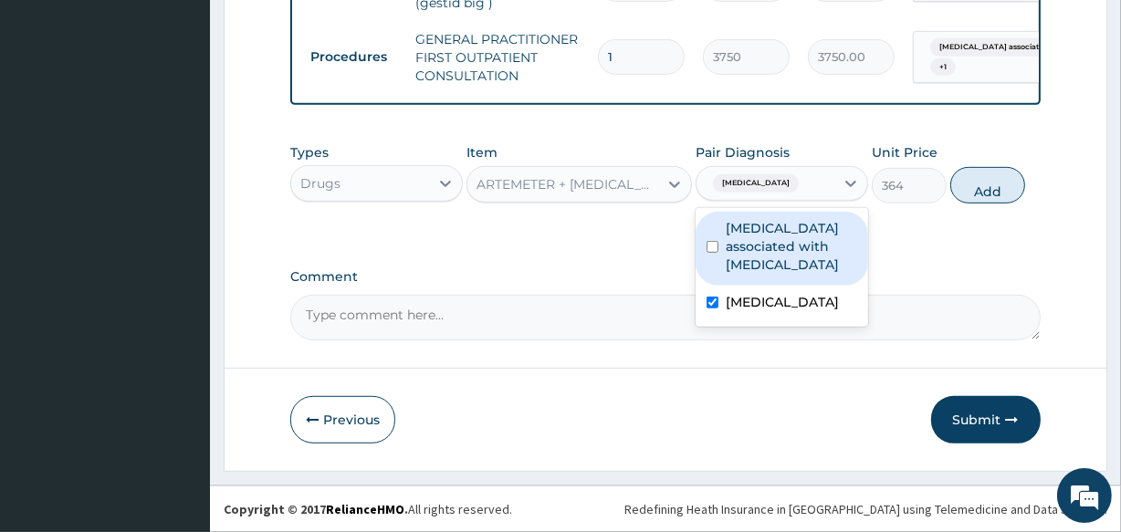
click at [782, 274] on div "Arthropathy associated with helminthiasis" at bounding box center [782, 249] width 173 height 74
checkbox input "true"
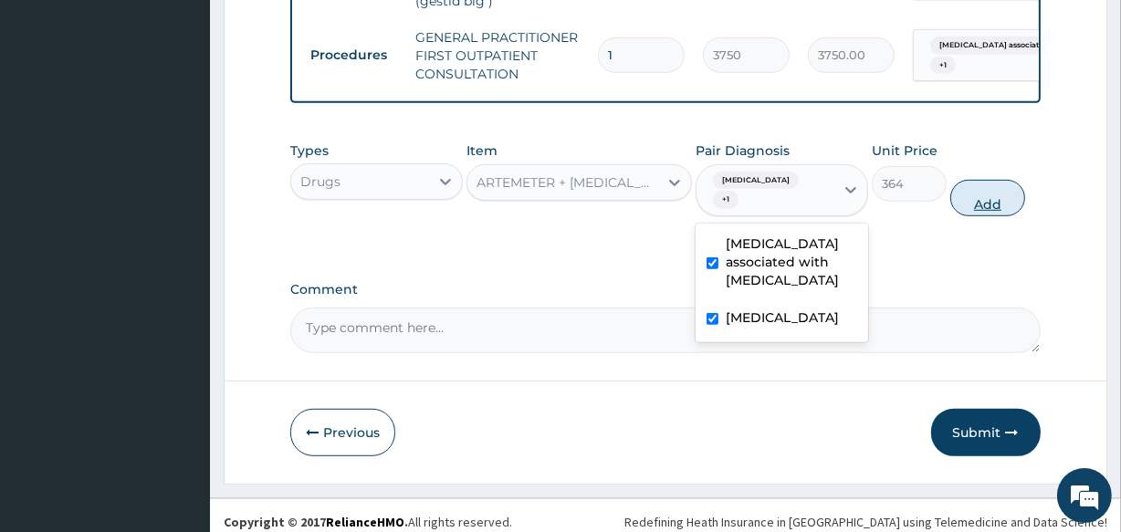
click at [1001, 184] on button "Add" at bounding box center [987, 198] width 75 height 37
type input "0"
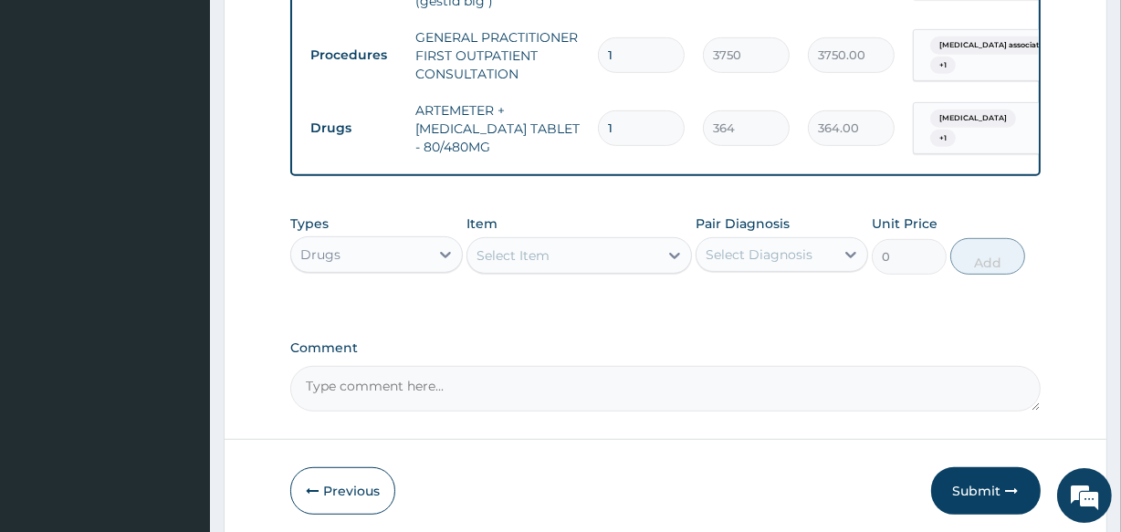
click at [593, 246] on div "Select Item" at bounding box center [562, 255] width 190 height 29
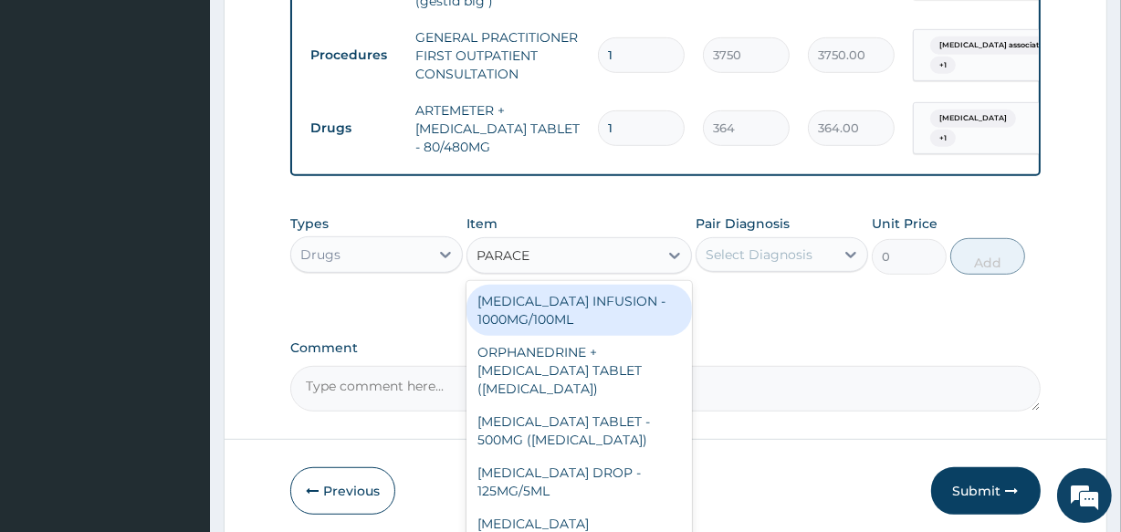
type input "PARACET"
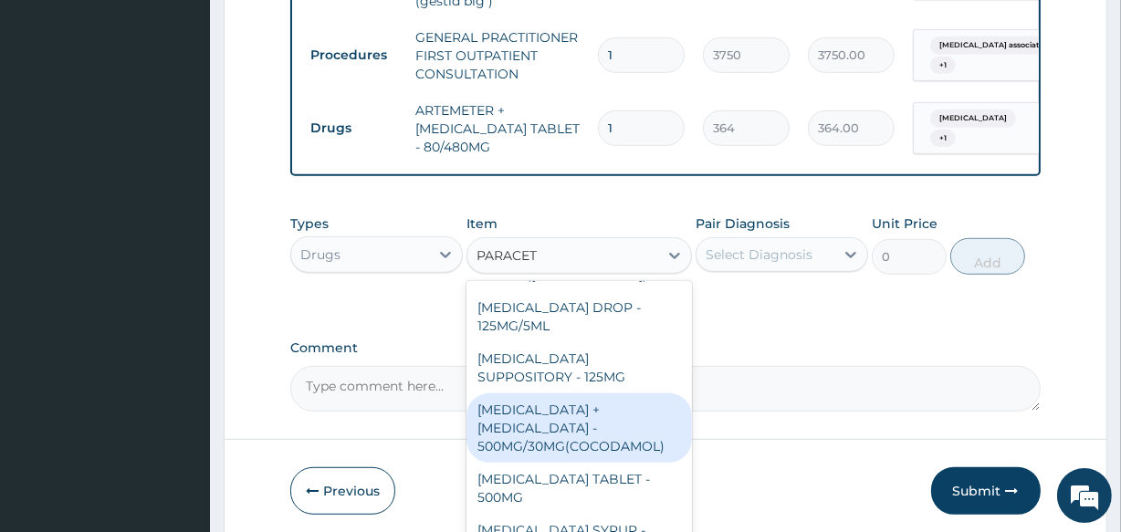
scroll to position [211, 0]
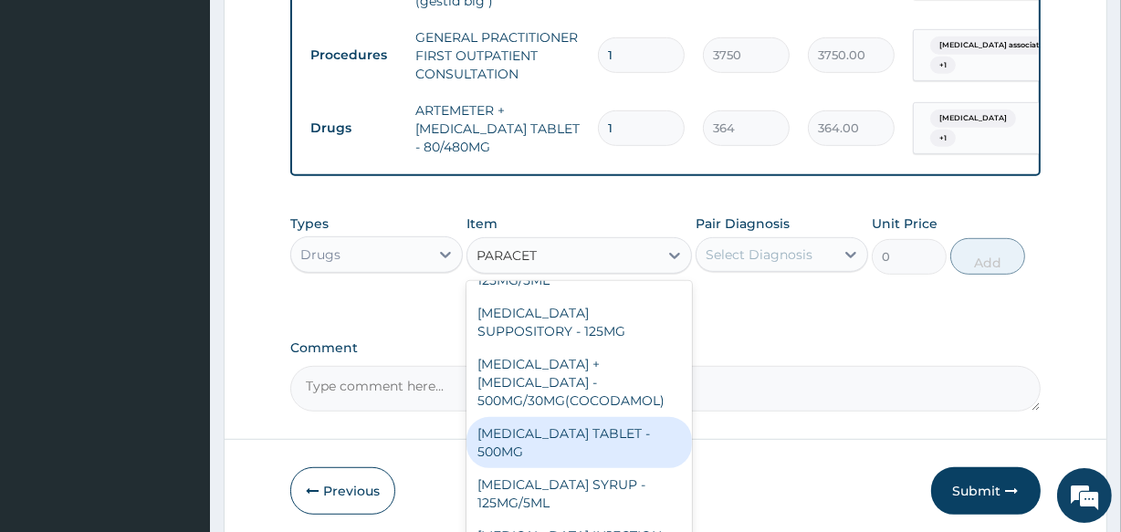
click at [611, 437] on div "PARACETAMOL TABLET - 500MG" at bounding box center [579, 442] width 225 height 51
type input "33.599999999999994"
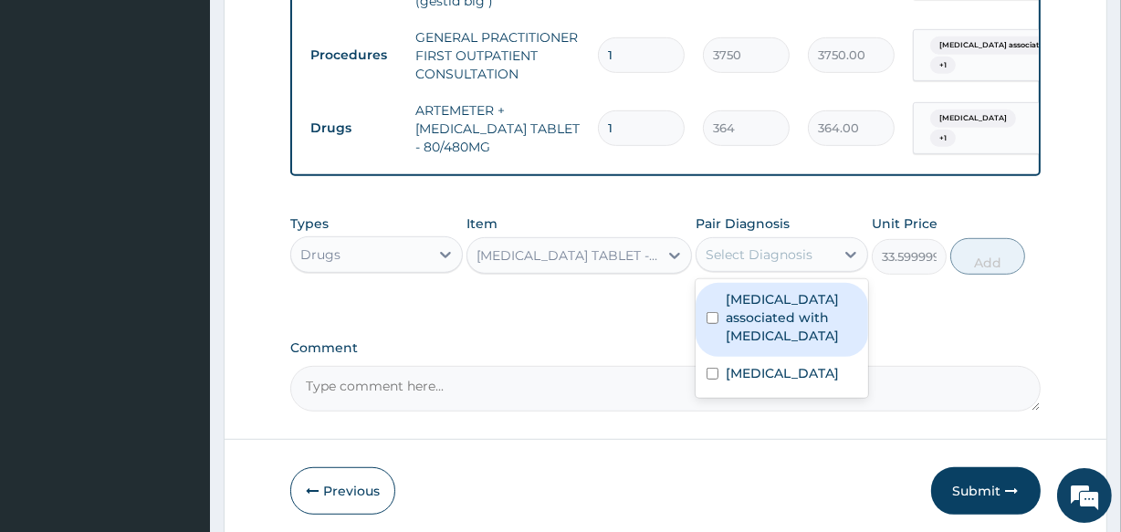
drag, startPoint x: 802, startPoint y: 257, endPoint x: 795, endPoint y: 264, distance: 10.3
click at [799, 261] on div "Select Diagnosis" at bounding box center [766, 254] width 138 height 29
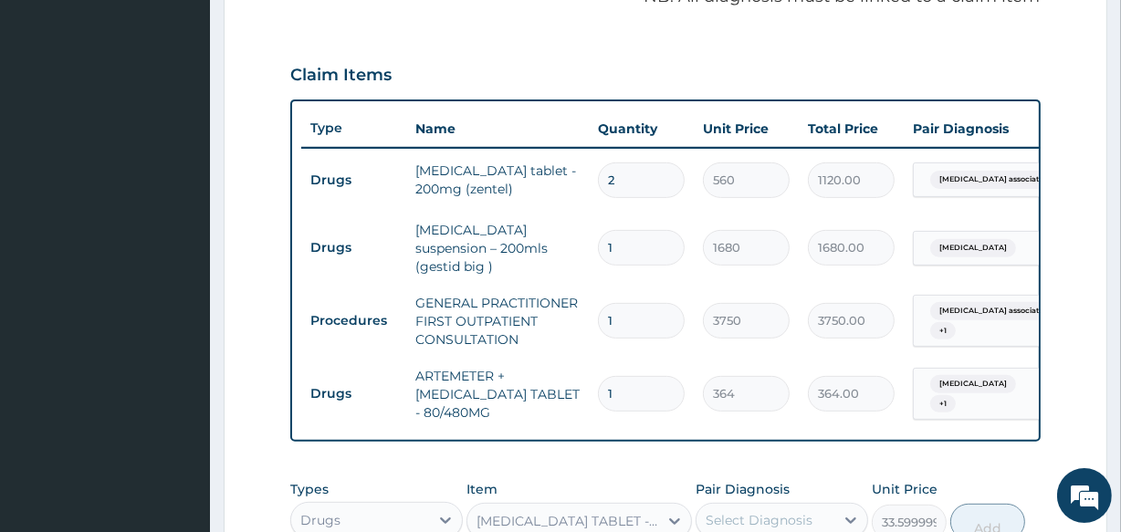
scroll to position [430, 0]
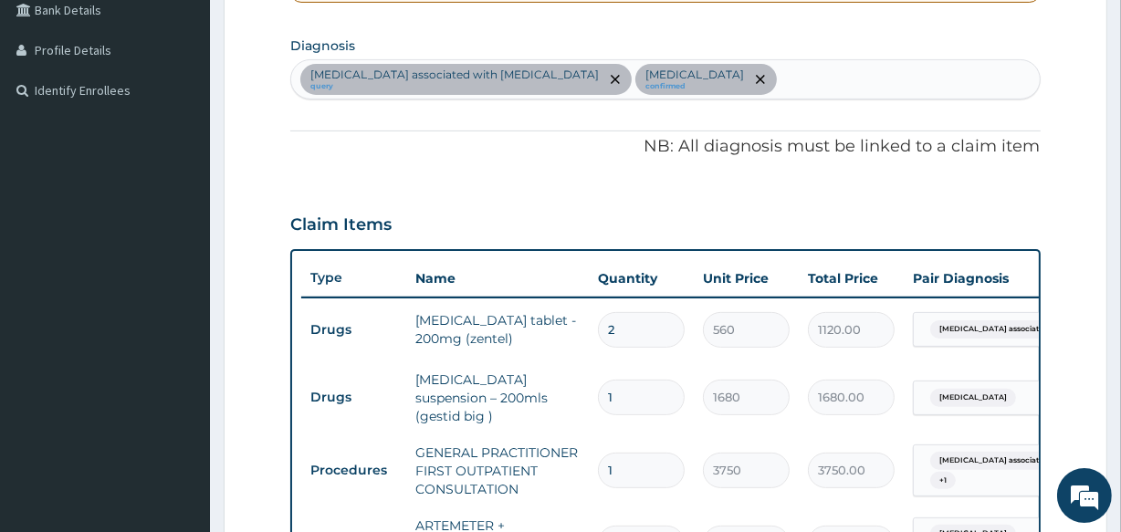
click at [749, 76] on div "Arthropathy associated with helminthiasis query Indigestion confirmed" at bounding box center [665, 79] width 748 height 38
type input "MALAR"
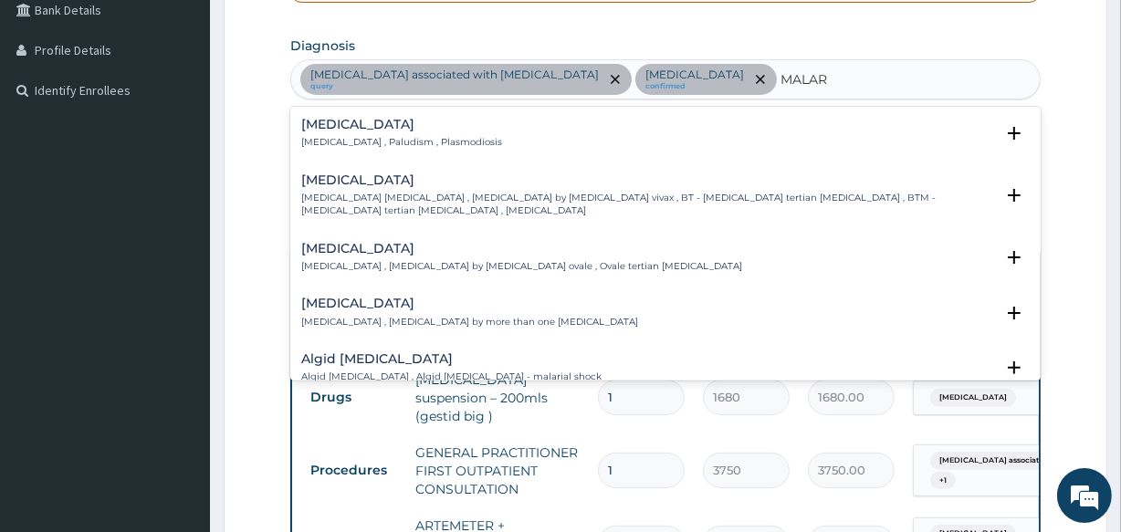
click at [509, 145] on div "Malaria Malaria , Paludism , Plasmodiosis" at bounding box center [665, 134] width 728 height 32
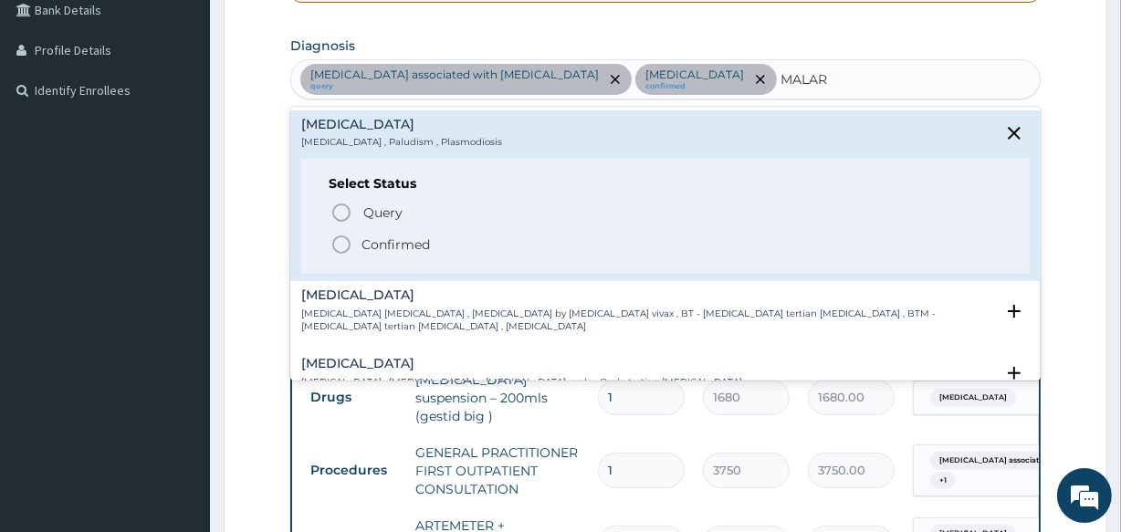
click at [395, 242] on p "Confirmed" at bounding box center [396, 245] width 68 height 18
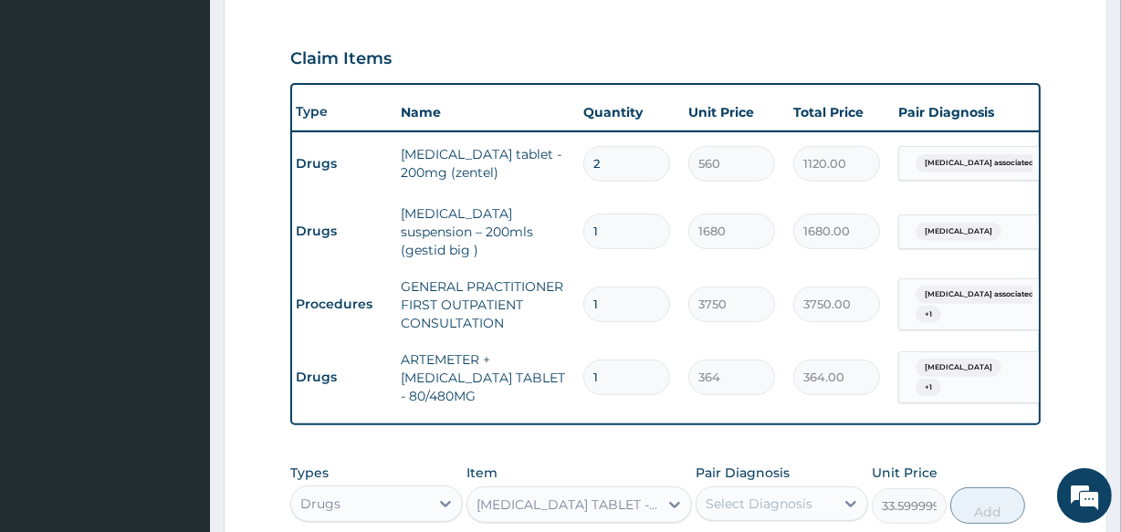
scroll to position [0, 165]
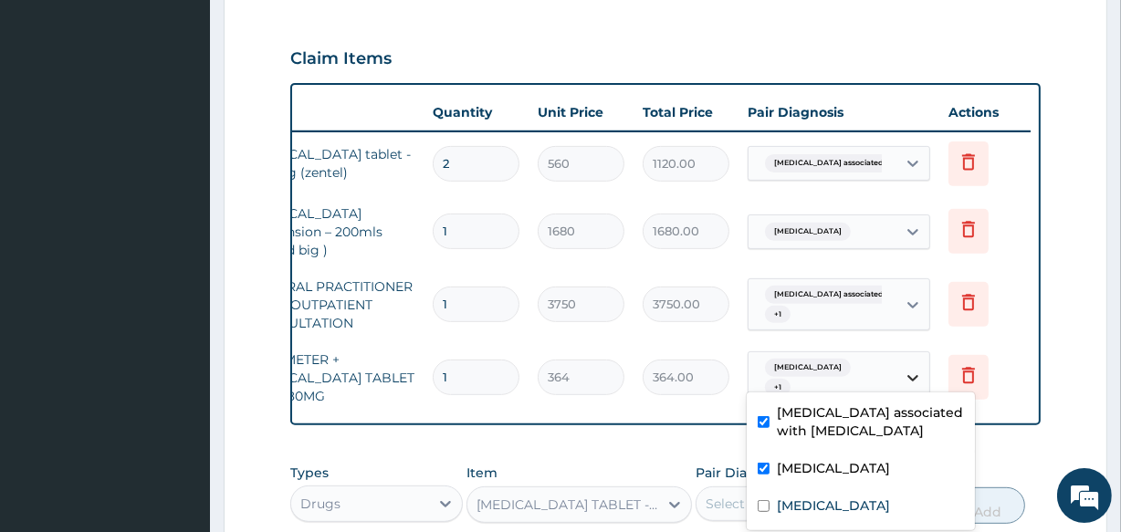
click at [912, 369] on icon at bounding box center [913, 378] width 18 height 18
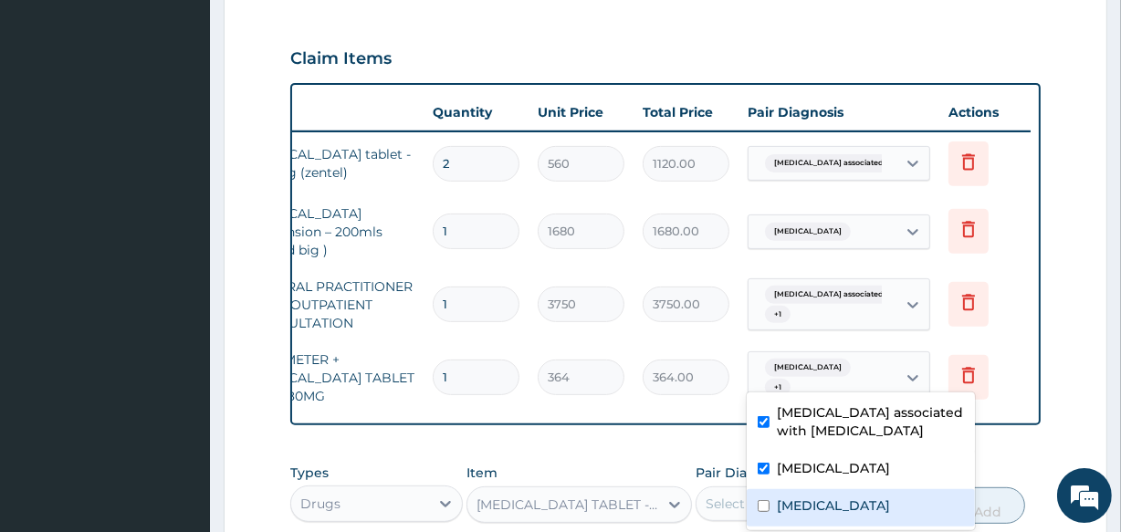
click at [812, 501] on label "Malaria" at bounding box center [833, 506] width 113 height 18
checkbox input "true"
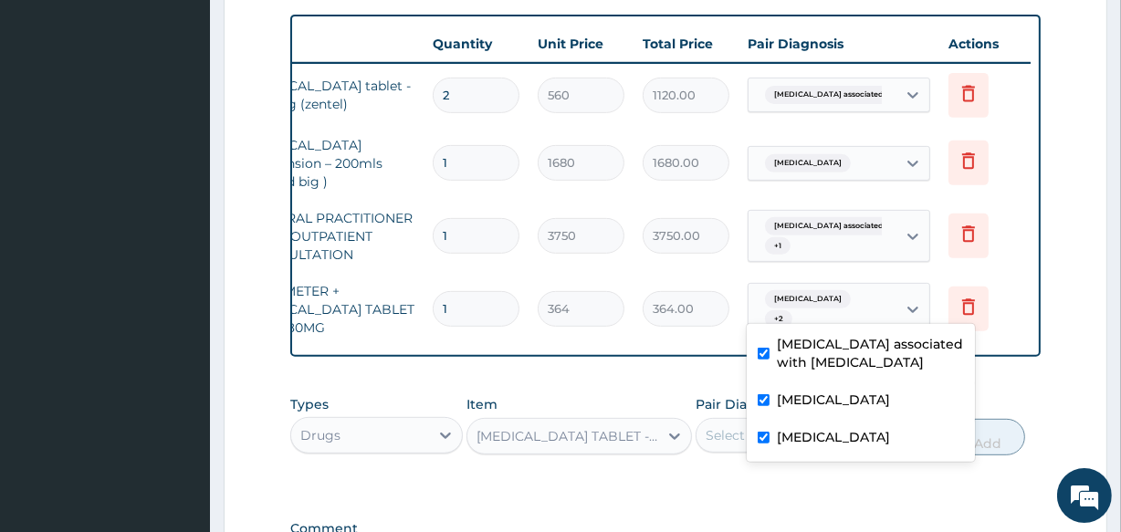
scroll to position [762, 0]
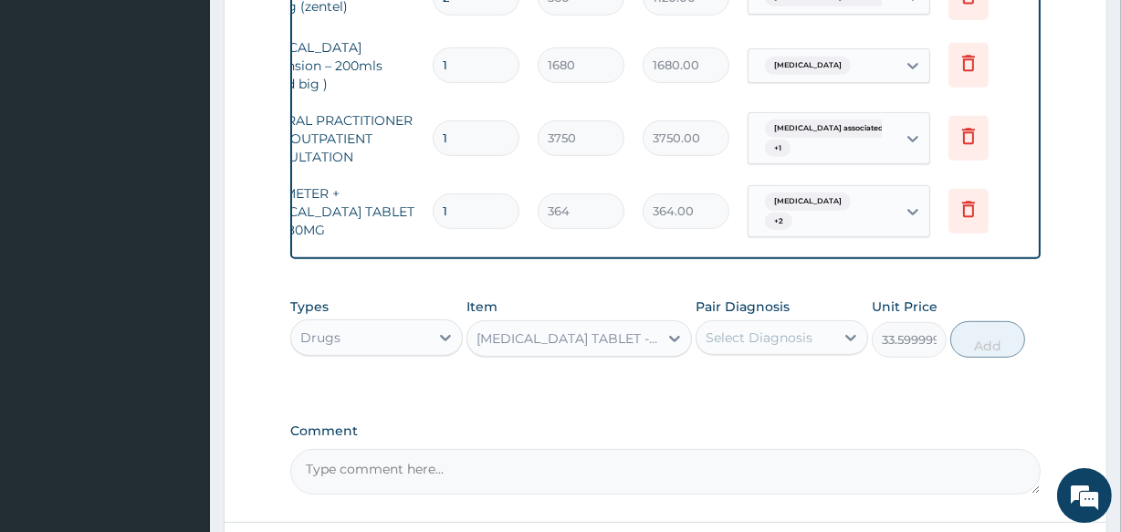
click at [791, 341] on div "Select Diagnosis" at bounding box center [759, 338] width 107 height 18
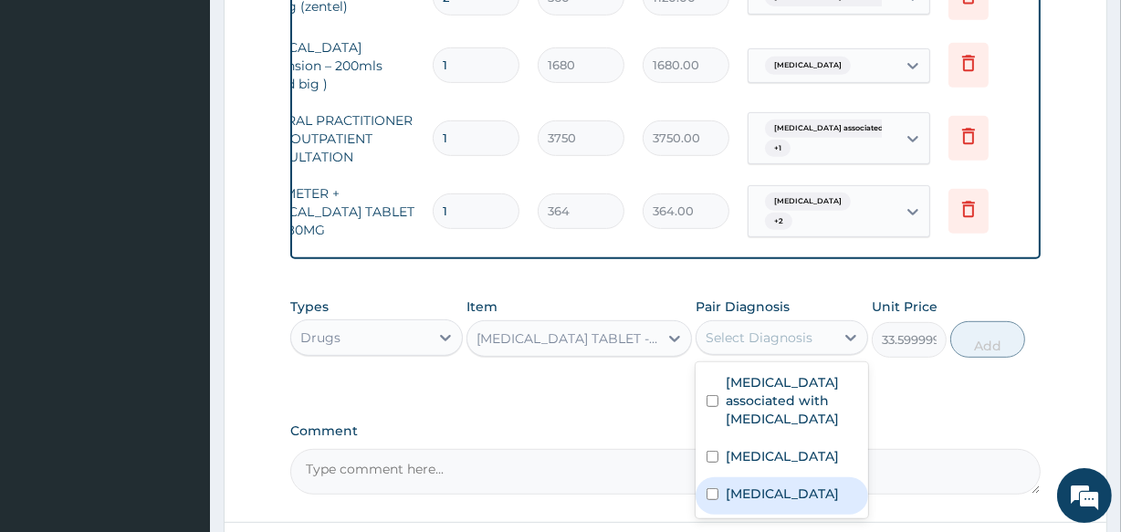
click at [754, 486] on label "Malaria" at bounding box center [782, 494] width 113 height 18
checkbox input "true"
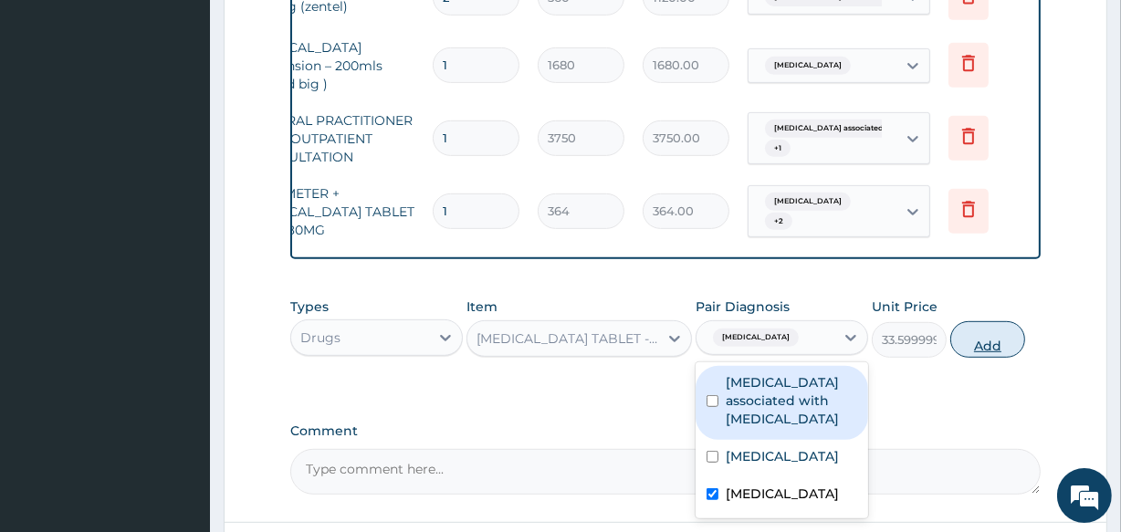
click at [991, 332] on button "Add" at bounding box center [987, 339] width 75 height 37
type input "0"
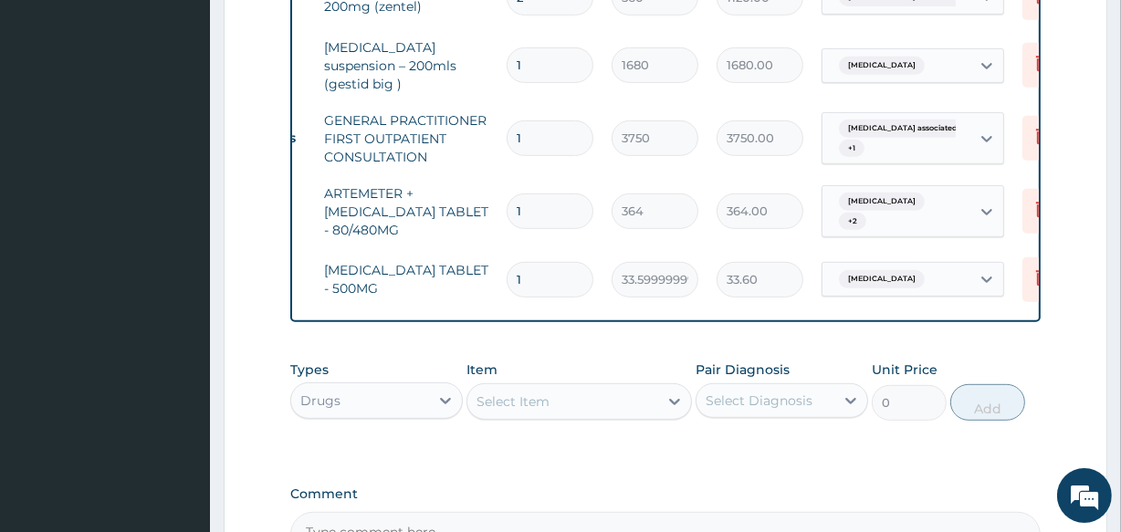
scroll to position [0, 0]
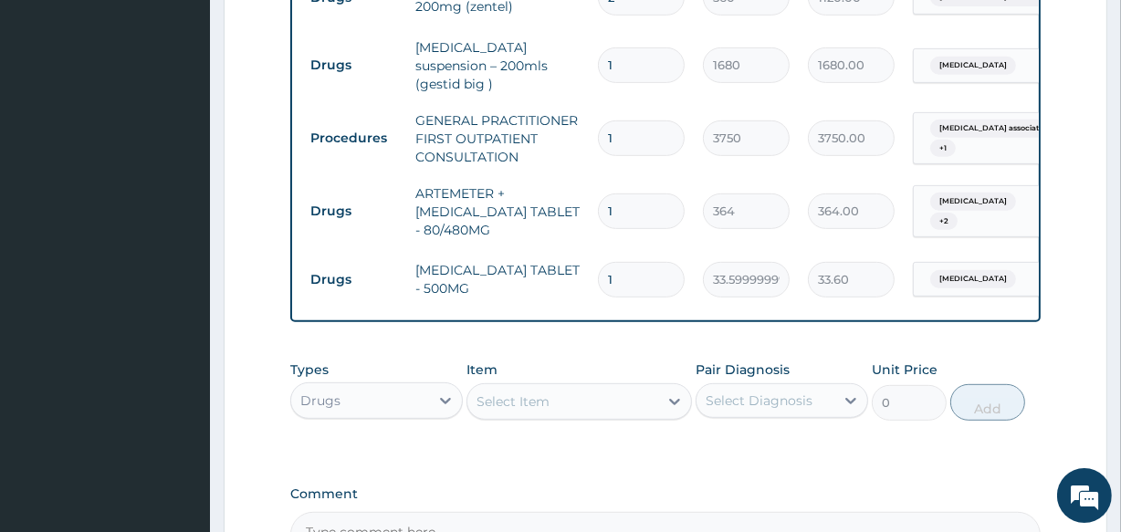
type input "18"
type input "604.80"
type input "18"
drag, startPoint x: 621, startPoint y: 205, endPoint x: 603, endPoint y: 214, distance: 20.0
click at [603, 214] on input "1" at bounding box center [641, 212] width 87 height 36
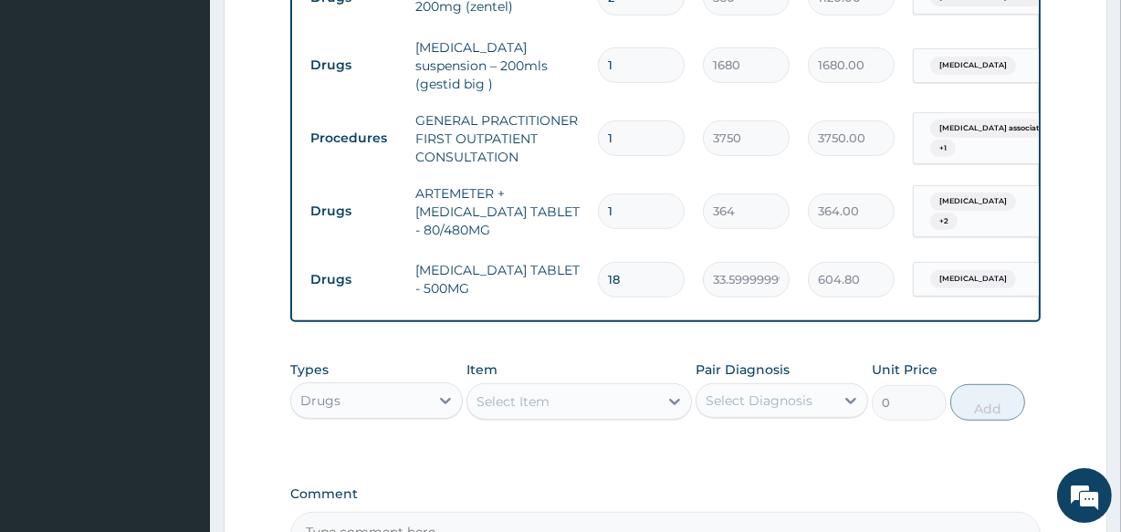
type input "6"
type input "2184.00"
type input "7"
type input "2548.00"
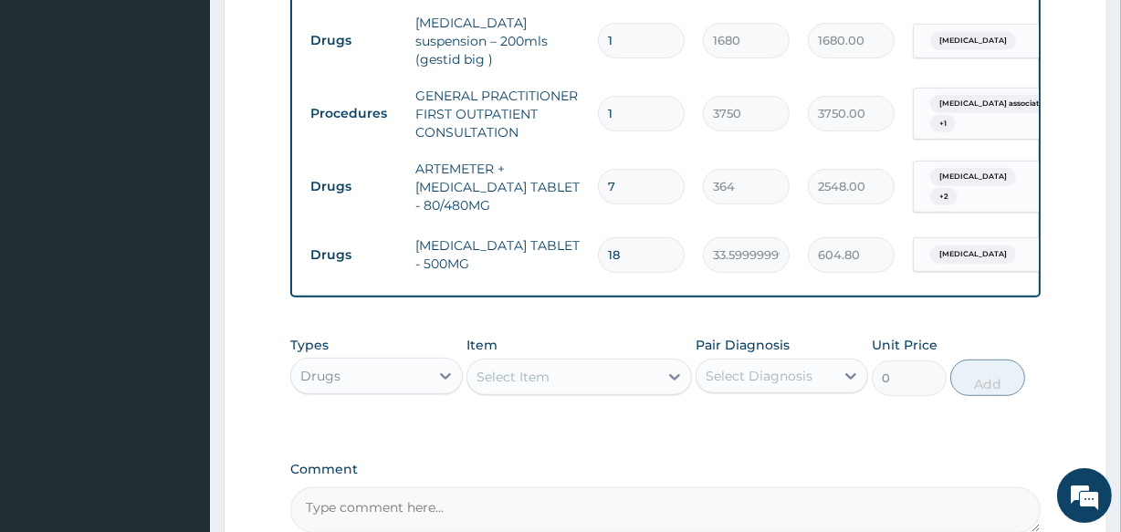
scroll to position [928, 0]
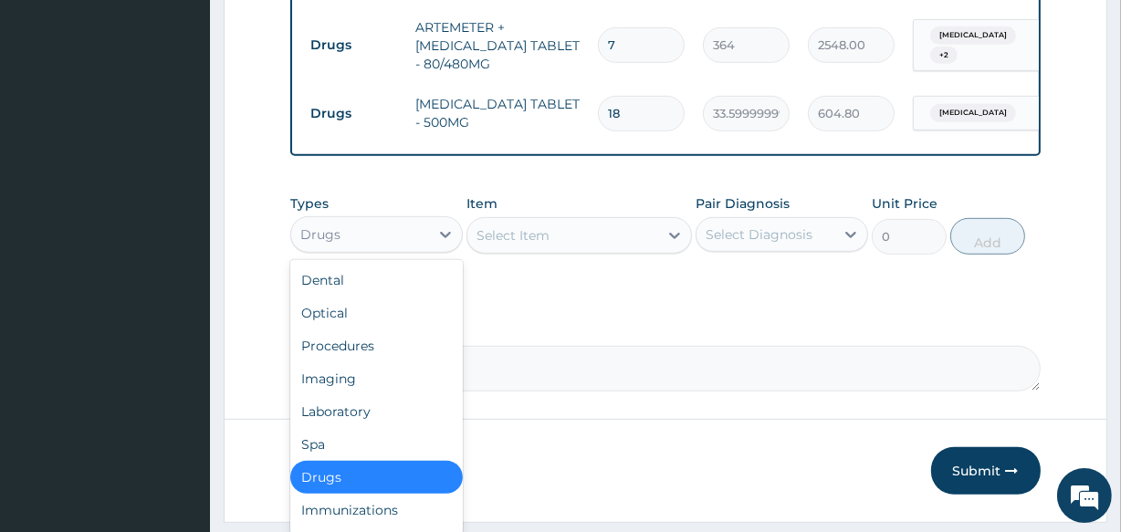
click at [401, 236] on div "Drugs" at bounding box center [360, 234] width 138 height 29
click at [351, 423] on div "Laboratory" at bounding box center [376, 411] width 173 height 33
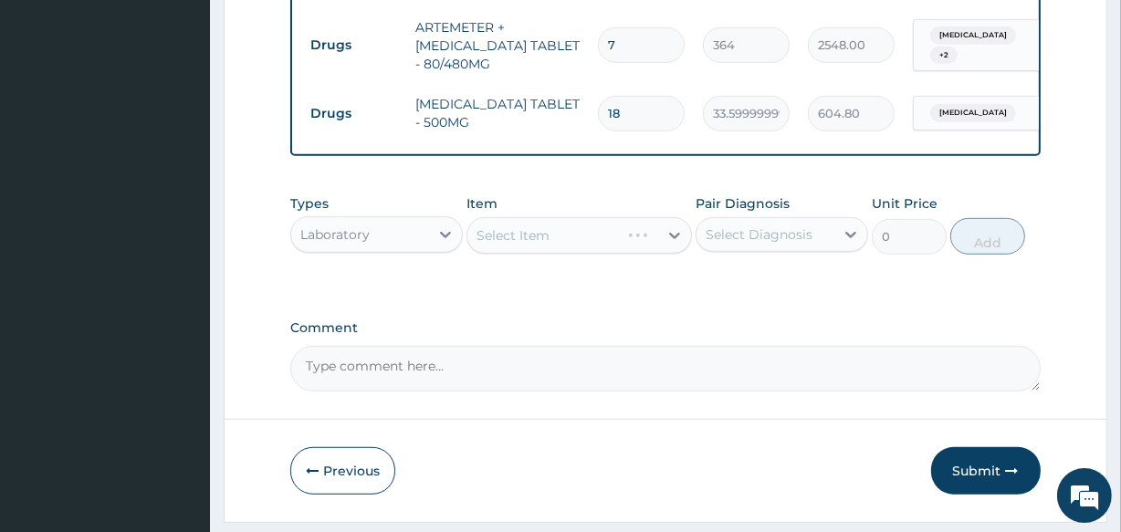
click at [576, 241] on div "Select Item" at bounding box center [579, 235] width 225 height 37
drag, startPoint x: 621, startPoint y: 42, endPoint x: 593, endPoint y: 53, distance: 29.5
click at [593, 53] on td "7" at bounding box center [641, 45] width 105 height 54
type input "6"
type input "2184.00"
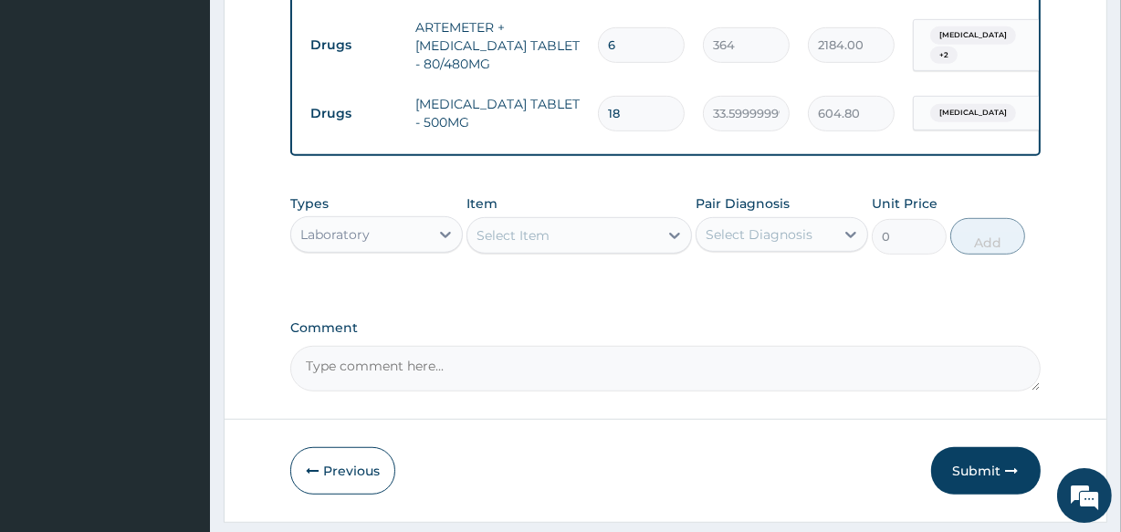
type input "7"
type input "2548.00"
type input "8"
type input "2912.00"
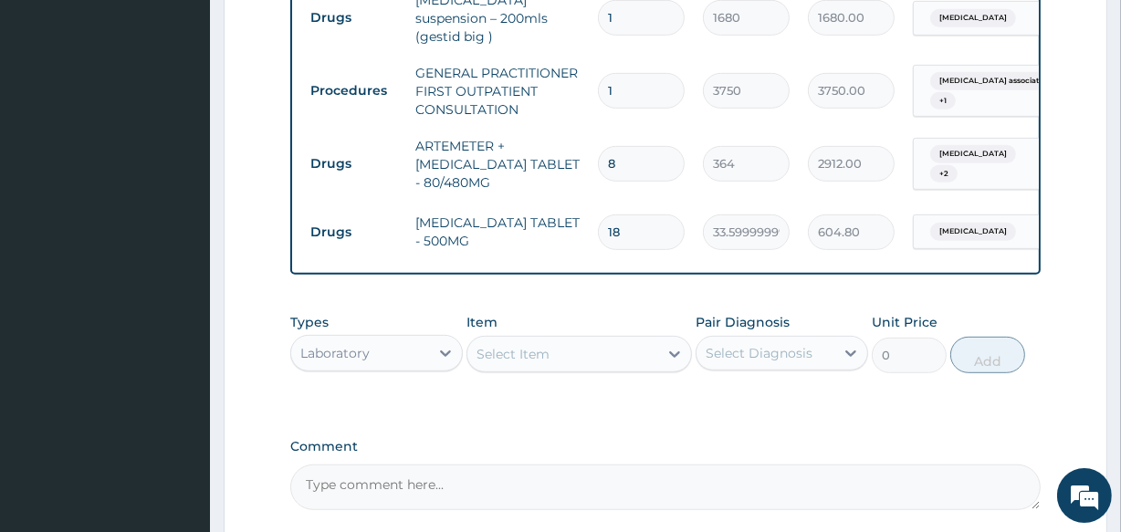
scroll to position [981, 0]
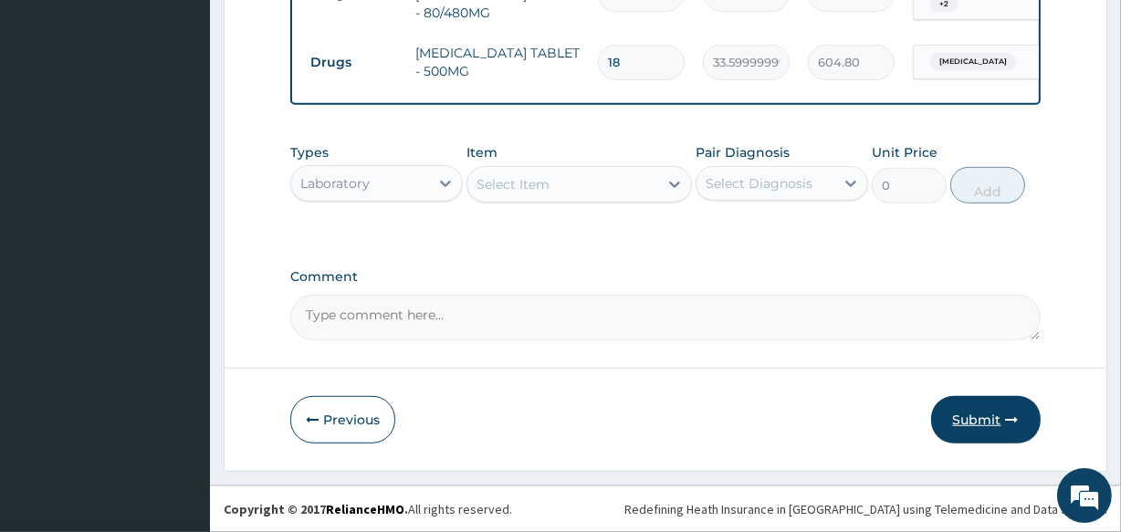
type input "8"
click at [981, 419] on button "Submit" at bounding box center [986, 419] width 110 height 47
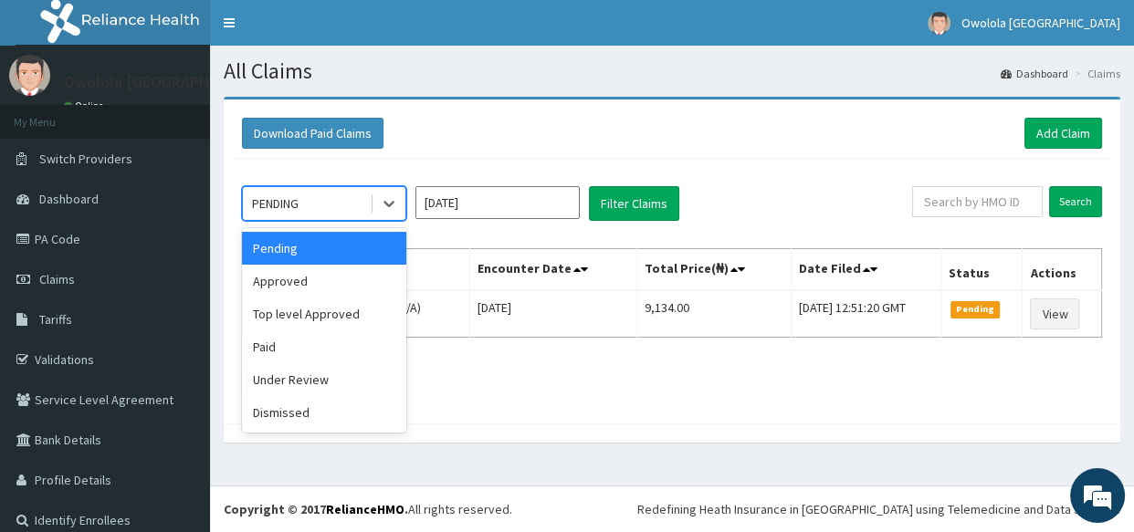
click at [348, 204] on div "PENDING" at bounding box center [306, 203] width 127 height 29
click at [338, 277] on div "Approved" at bounding box center [324, 281] width 164 height 33
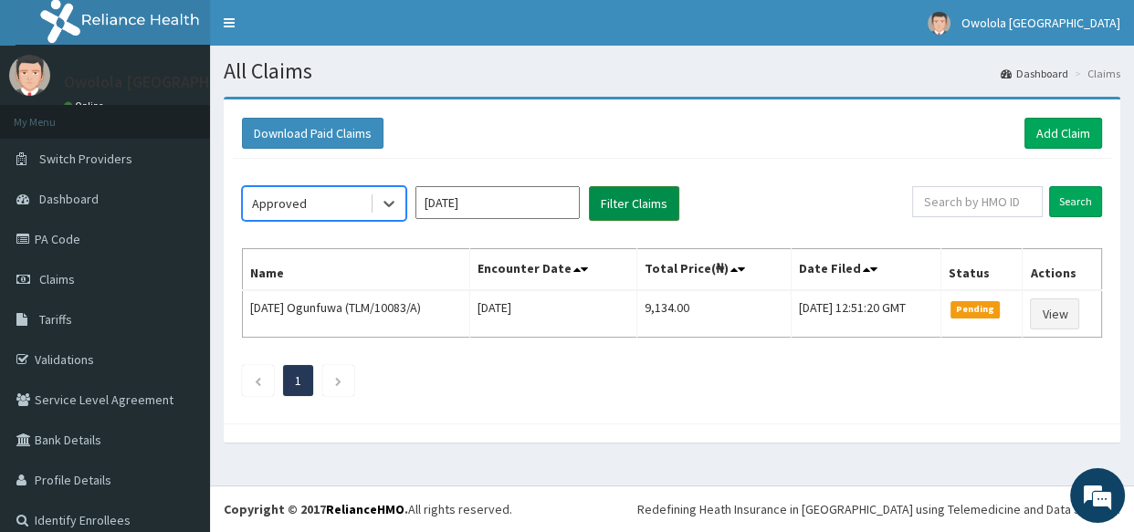
click at [624, 197] on button "Filter Claims" at bounding box center [634, 203] width 90 height 35
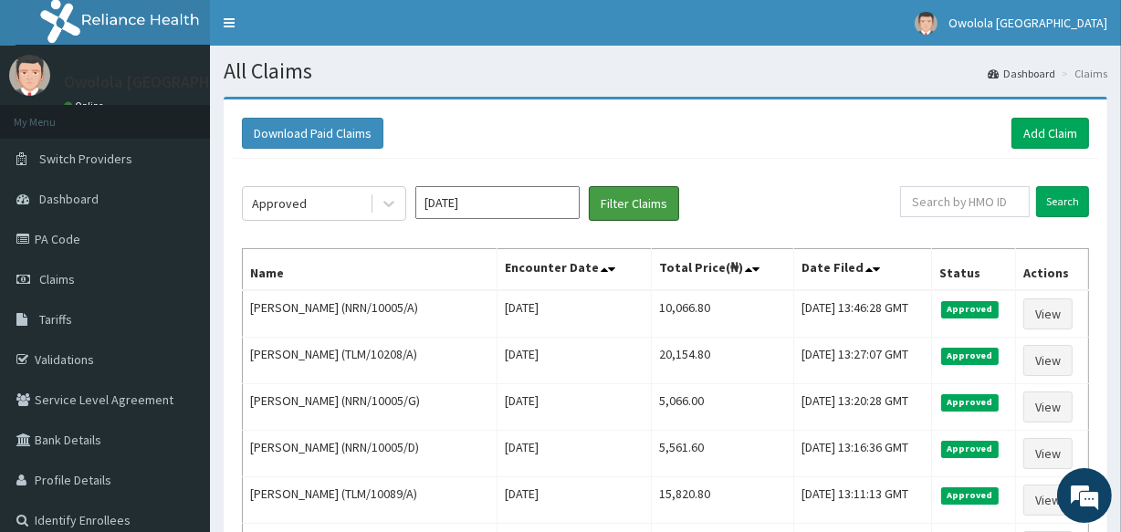
click at [589, 186] on button "Filter Claims" at bounding box center [634, 203] width 90 height 35
click at [1040, 134] on link "Add Claim" at bounding box center [1051, 133] width 78 height 31
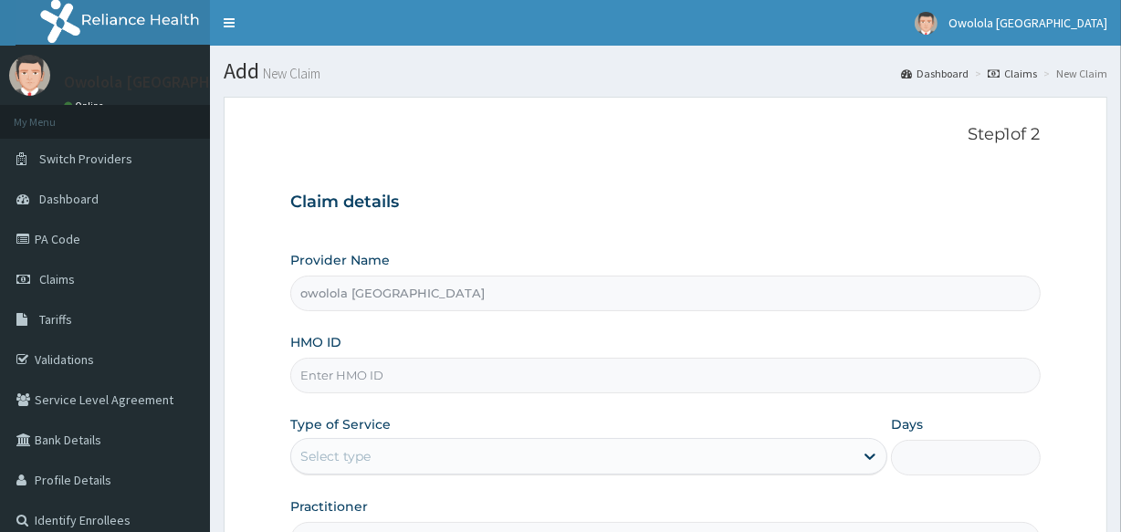
type input "owolola [GEOGRAPHIC_DATA]"
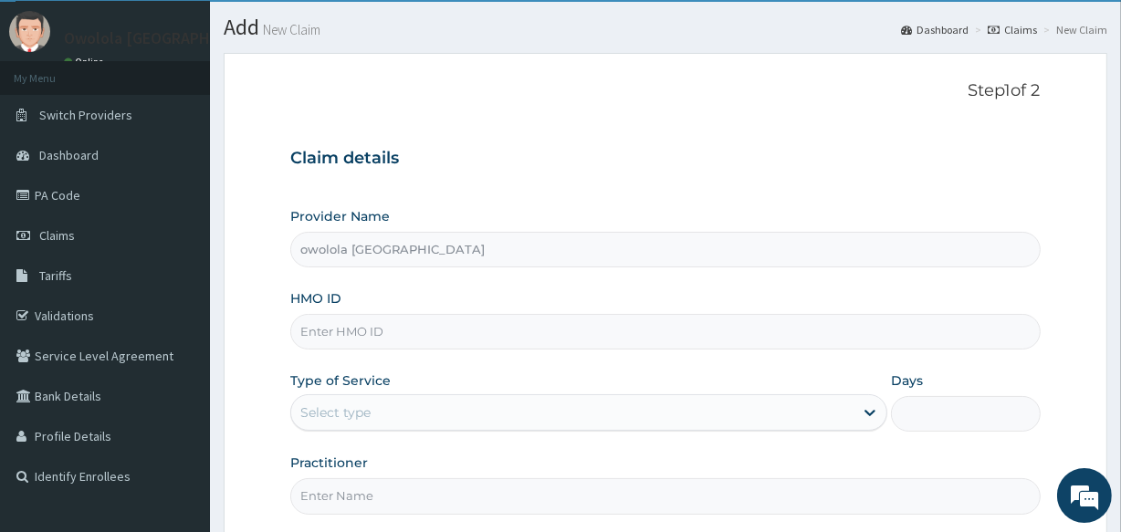
scroll to position [82, 0]
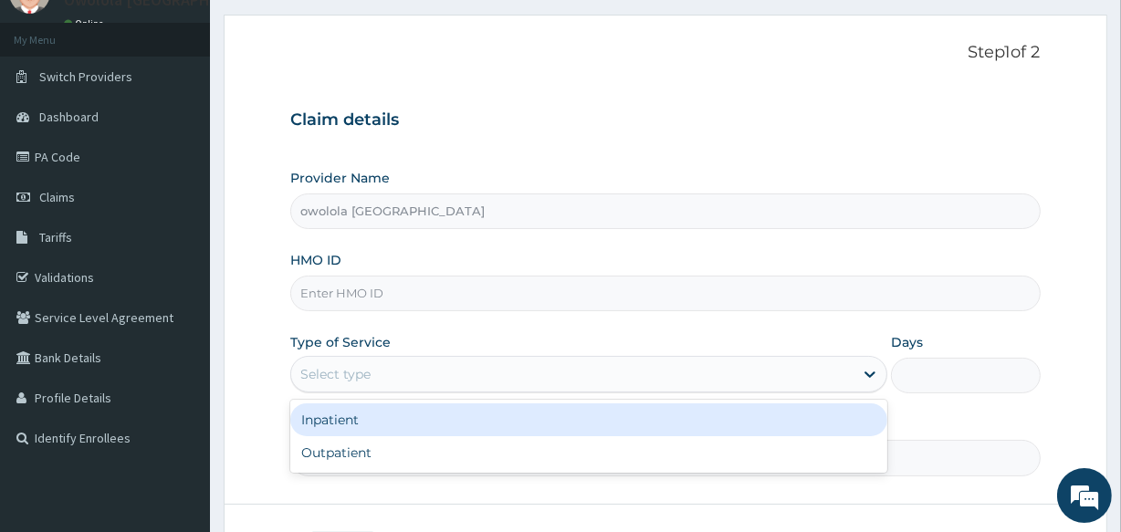
click at [456, 367] on div "Select type" at bounding box center [572, 374] width 562 height 29
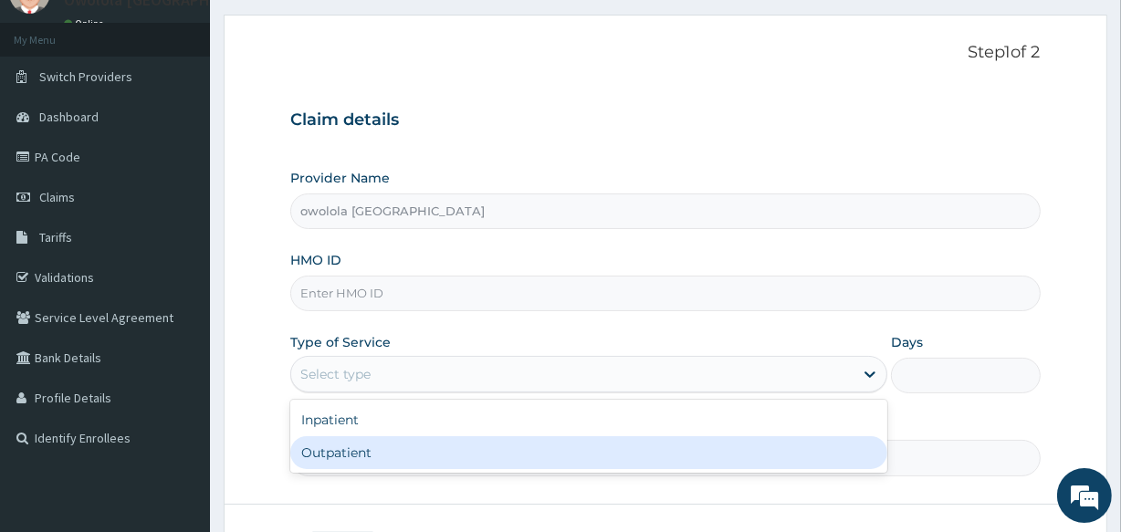
drag, startPoint x: 397, startPoint y: 456, endPoint x: 414, endPoint y: 375, distance: 82.0
click at [404, 436] on div "Outpatient" at bounding box center [588, 452] width 597 height 33
type input "1"
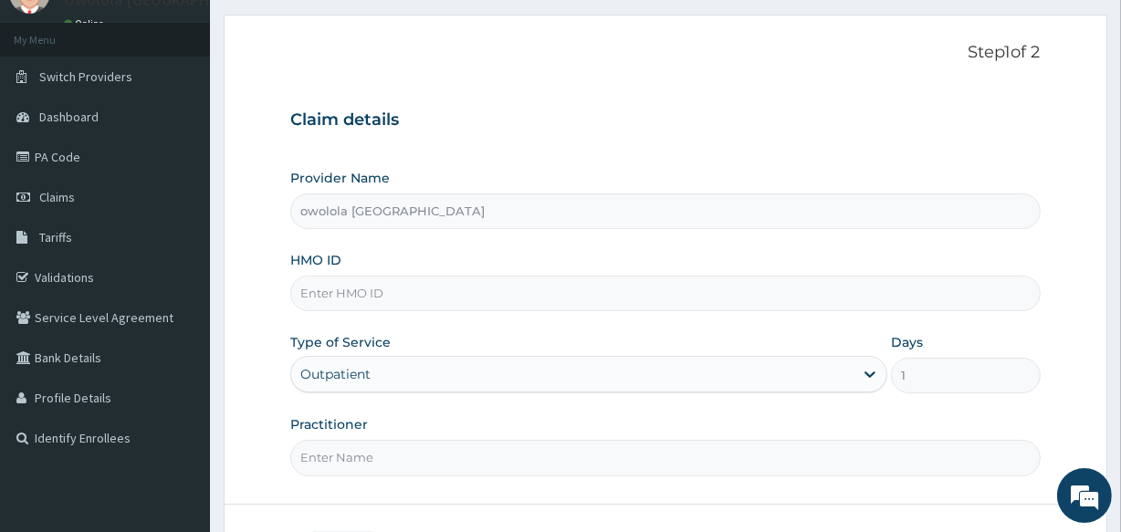
click at [430, 274] on div "HMO ID" at bounding box center [665, 281] width 750 height 60
click at [529, 296] on input "HMO ID" at bounding box center [665, 294] width 750 height 36
type input "T"
type input "KNL/10314/A"
click at [400, 447] on input "Practitioner" at bounding box center [665, 458] width 750 height 36
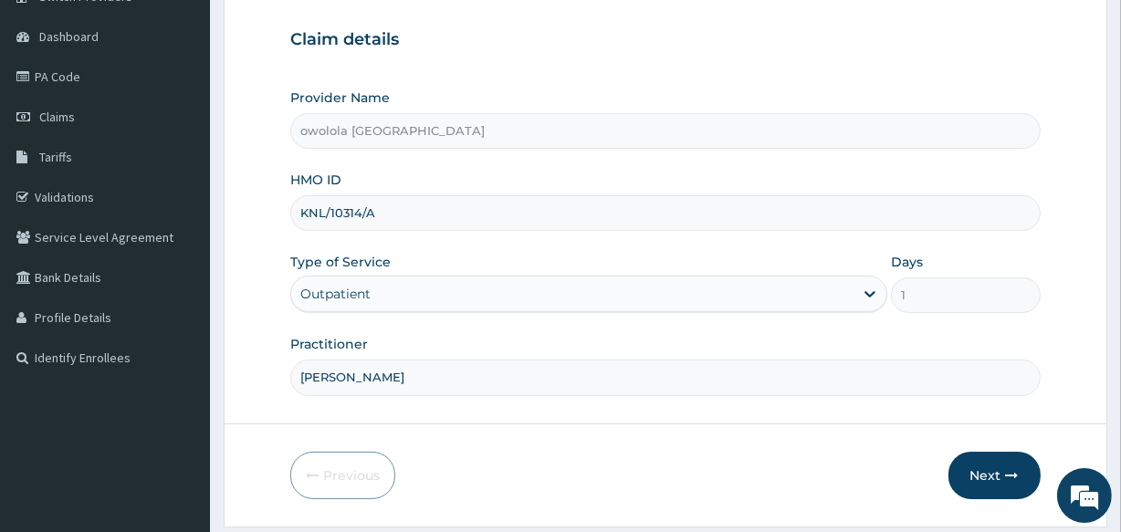
scroll to position [216, 0]
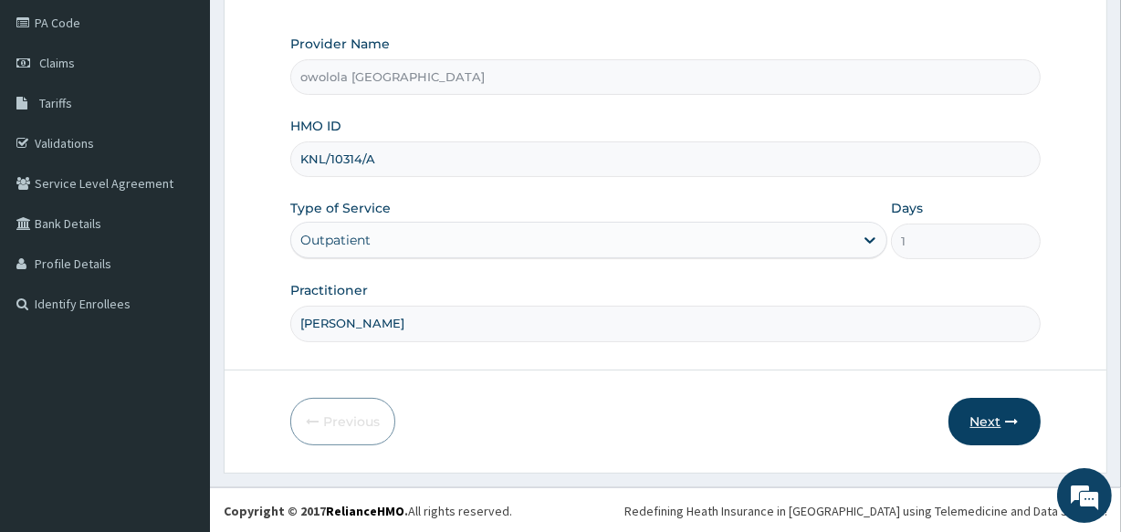
type input "[PERSON_NAME]"
click at [977, 433] on button "Next" at bounding box center [995, 421] width 92 height 47
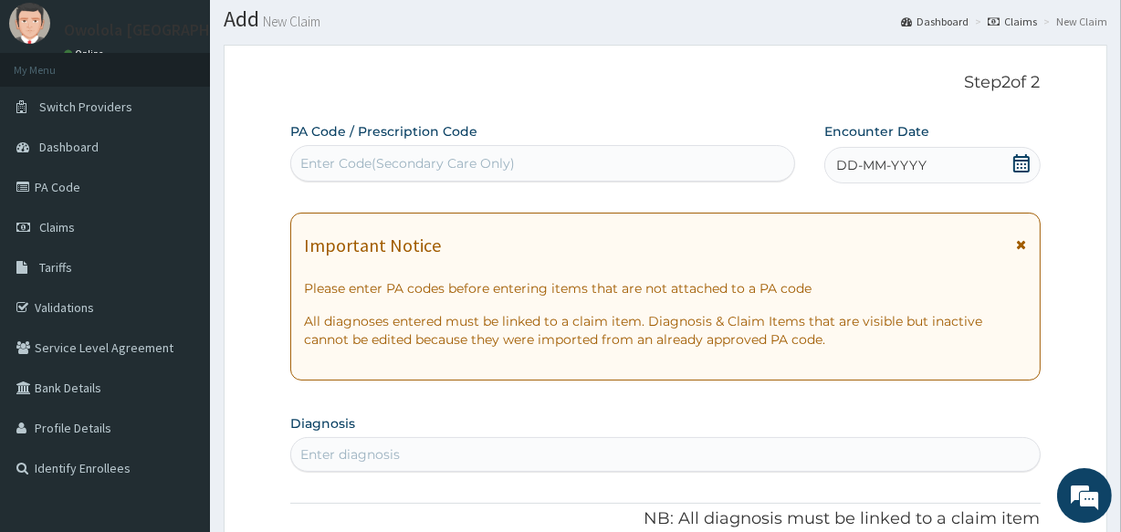
scroll to position [50, 0]
click at [572, 173] on div "Enter Code(Secondary Care Only)" at bounding box center [542, 165] width 502 height 29
click at [1013, 164] on icon at bounding box center [1021, 165] width 18 height 18
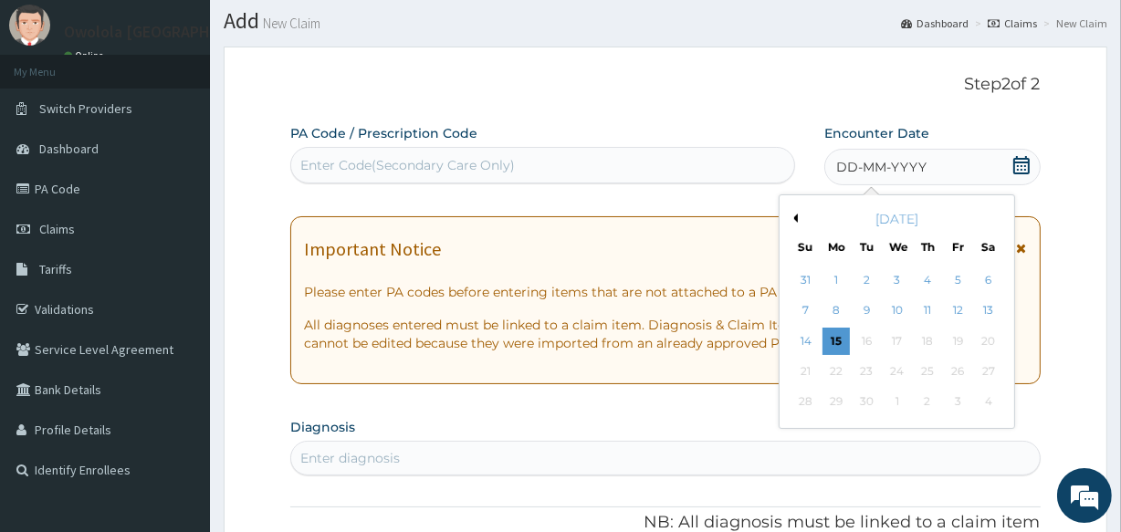
click at [697, 157] on div "Enter Code(Secondary Care Only)" at bounding box center [542, 165] width 502 height 29
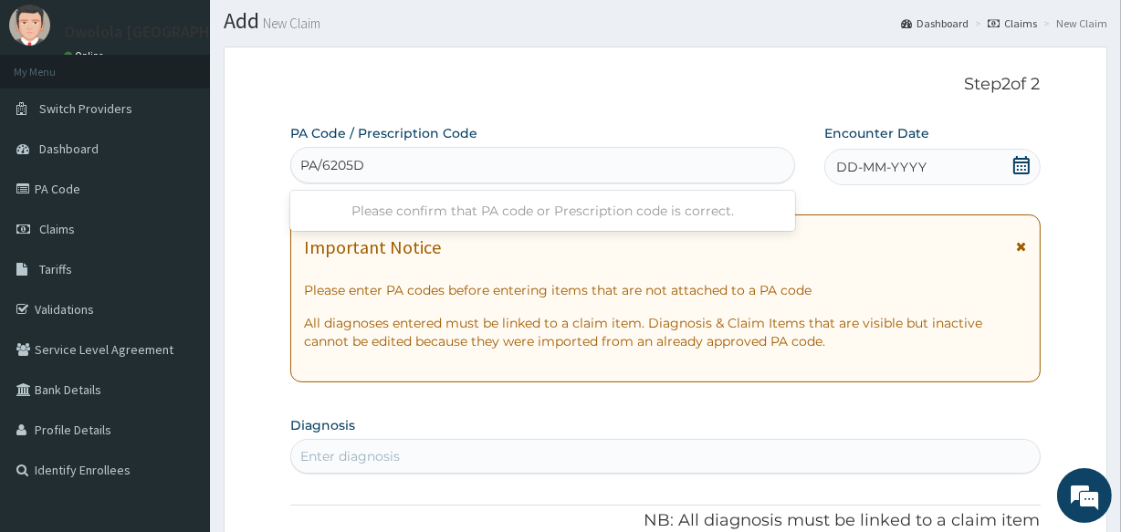
type input "PA/6205D8"
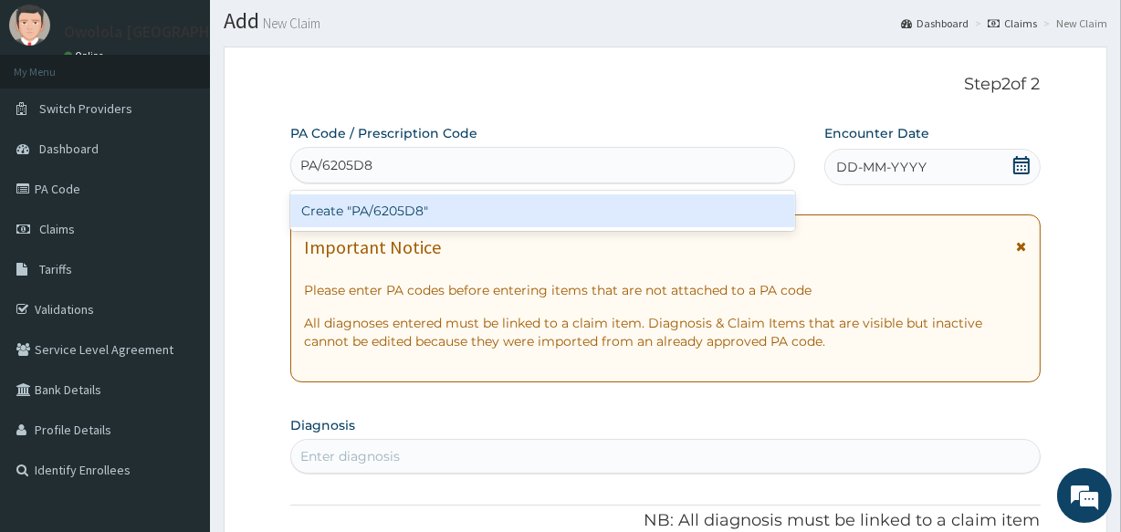
click at [520, 216] on div "Create "PA/6205D8"" at bounding box center [542, 210] width 504 height 33
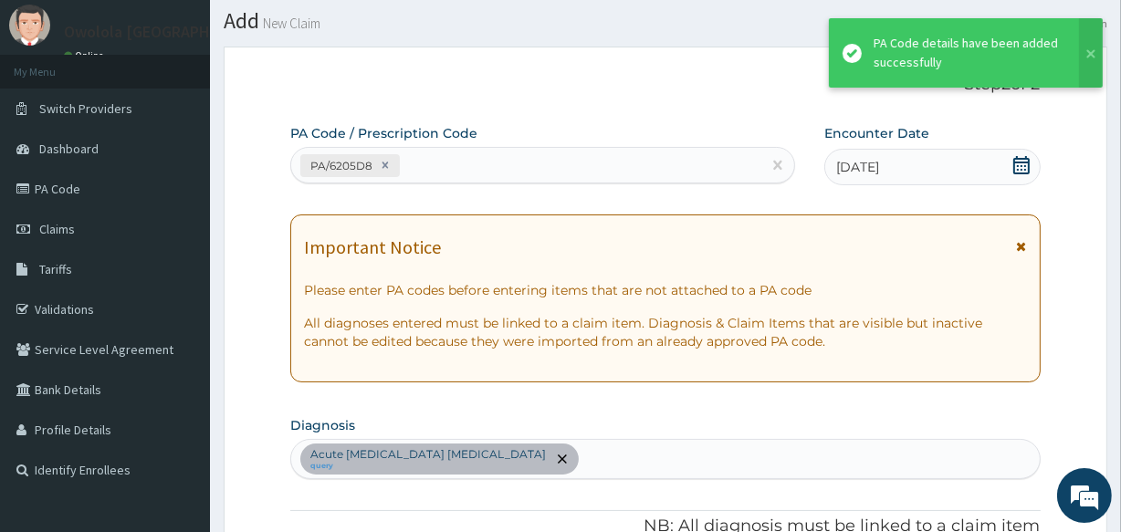
scroll to position [556, 0]
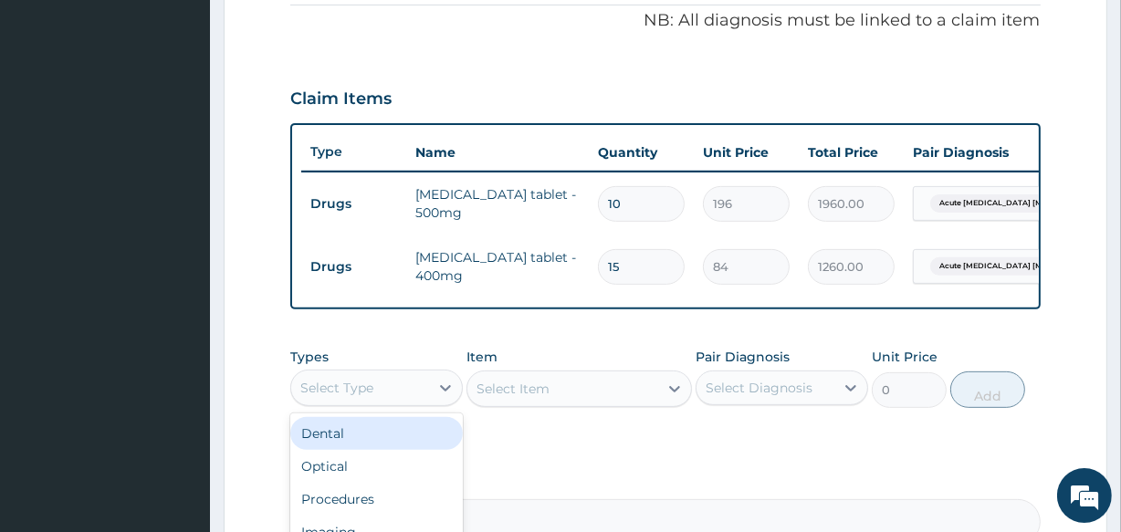
click at [419, 403] on div "Select Type" at bounding box center [360, 387] width 138 height 29
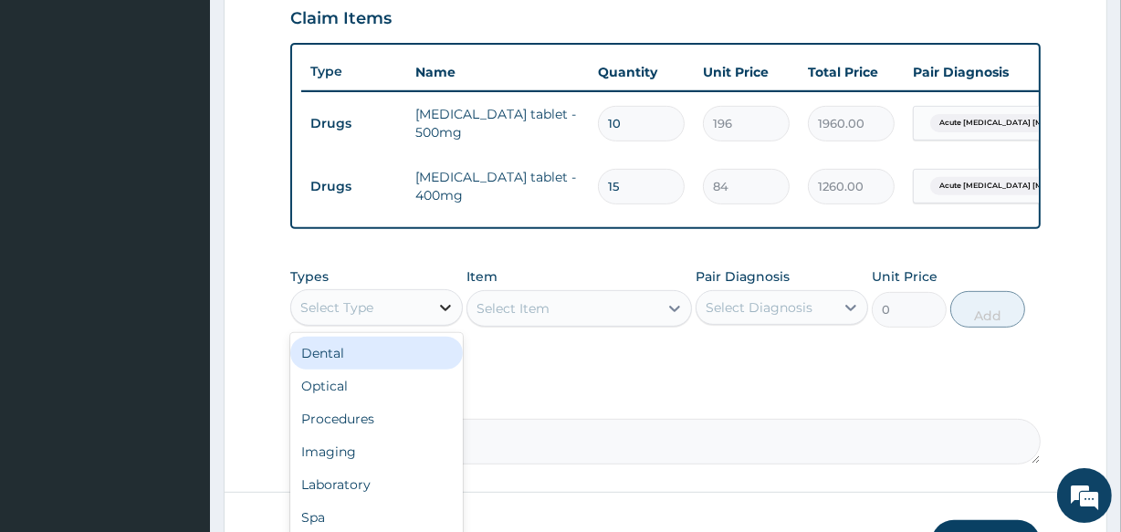
scroll to position [721, 0]
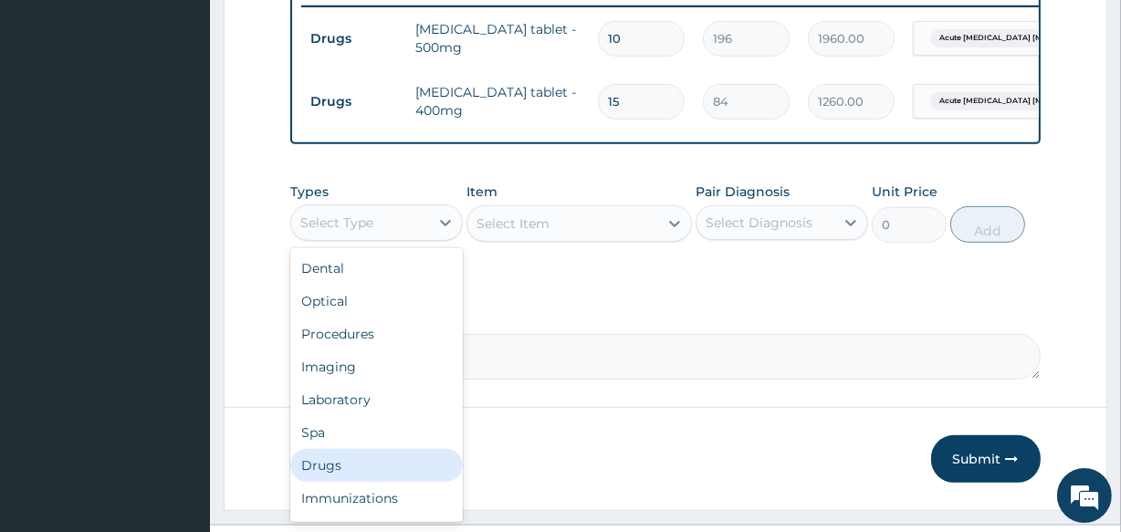
click at [355, 474] on div "Drugs" at bounding box center [376, 465] width 173 height 33
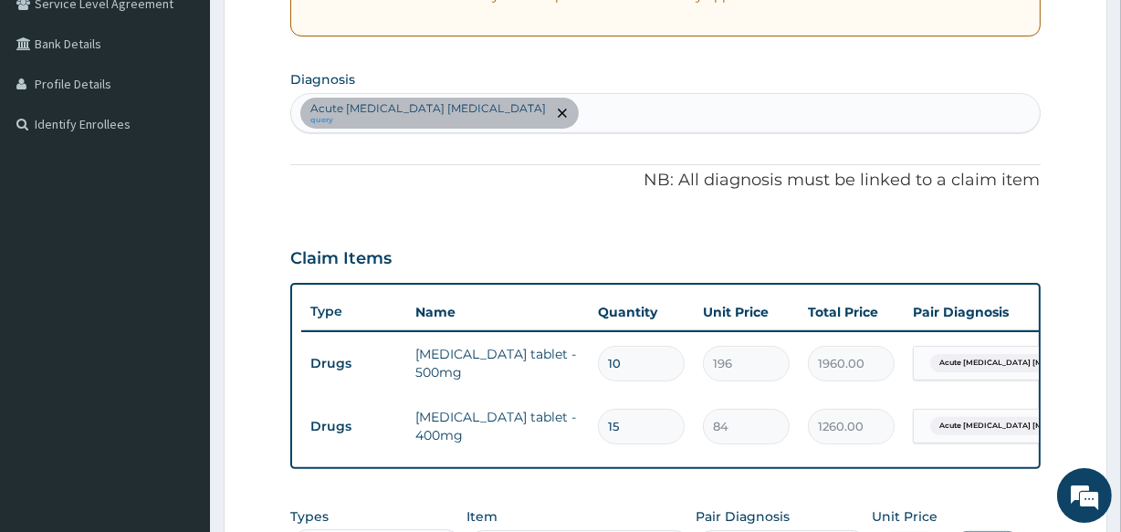
scroll to position [224, 0]
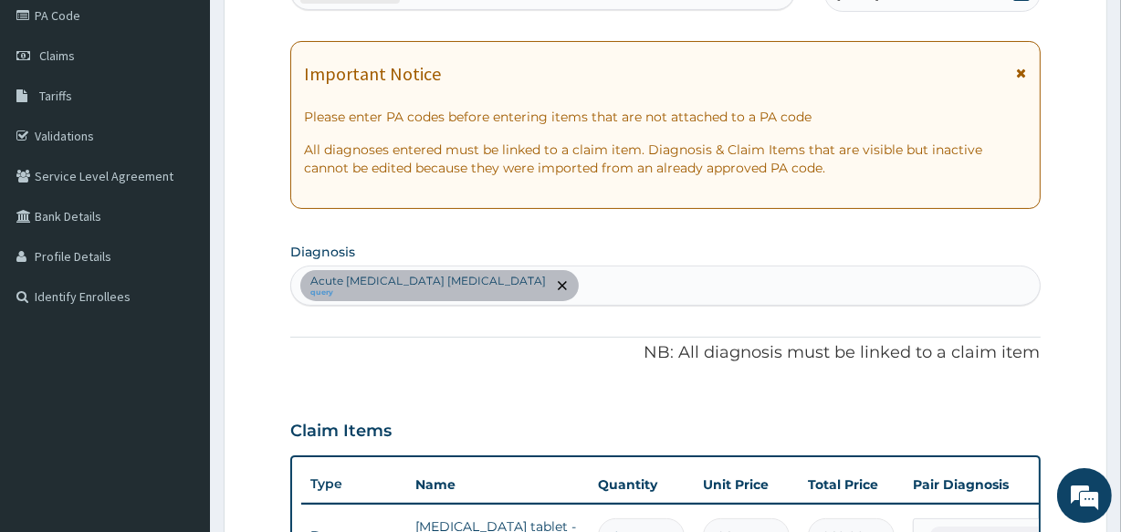
click at [567, 283] on div "Acute ischemic enteritis query" at bounding box center [665, 286] width 748 height 38
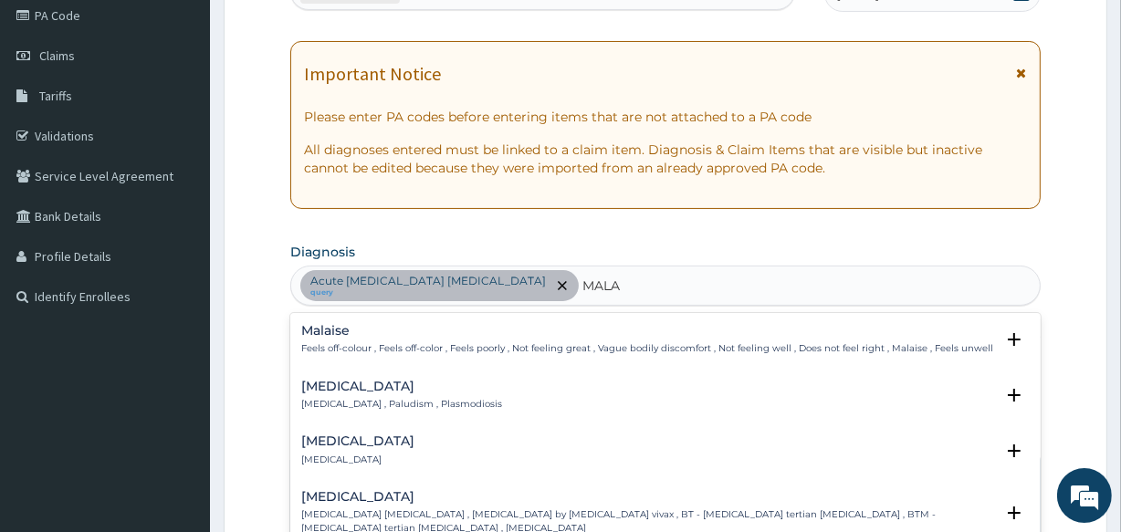
type input "MALAR"
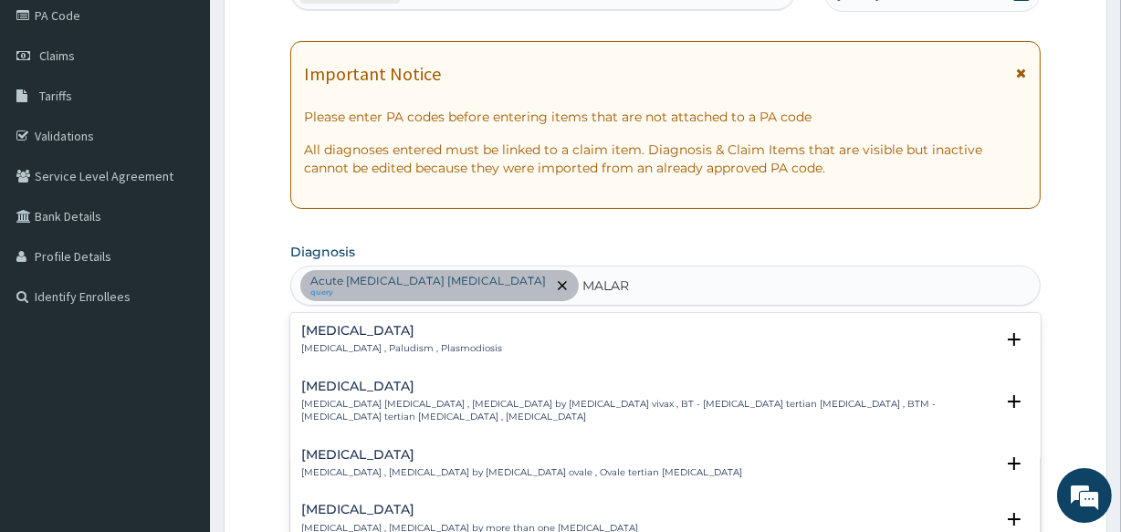
click at [428, 345] on p "Malaria , Paludism , Plasmodiosis" at bounding box center [401, 348] width 201 height 13
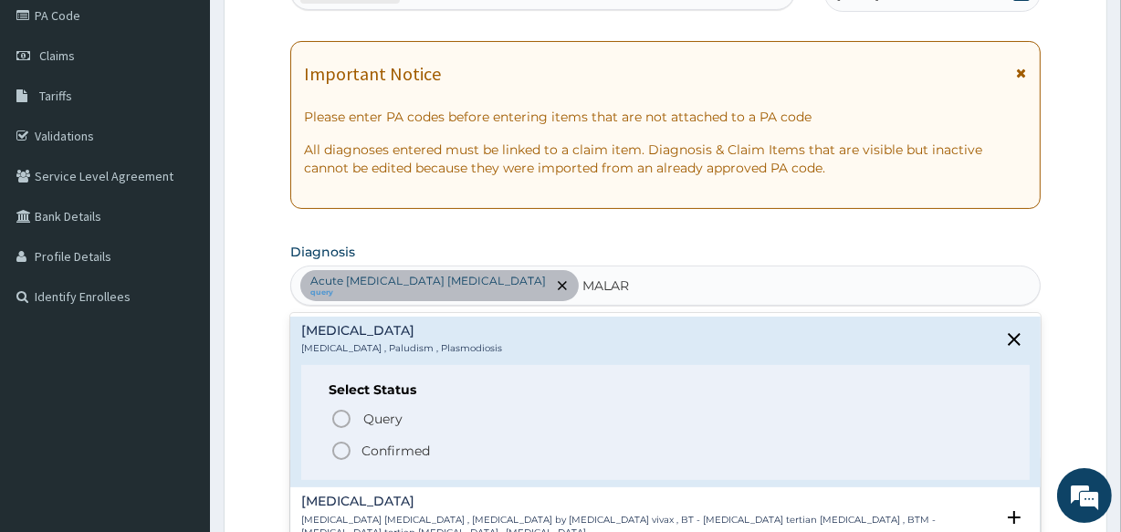
drag, startPoint x: 380, startPoint y: 446, endPoint x: 474, endPoint y: 376, distance: 117.4
click at [381, 447] on p "Confirmed" at bounding box center [396, 451] width 68 height 18
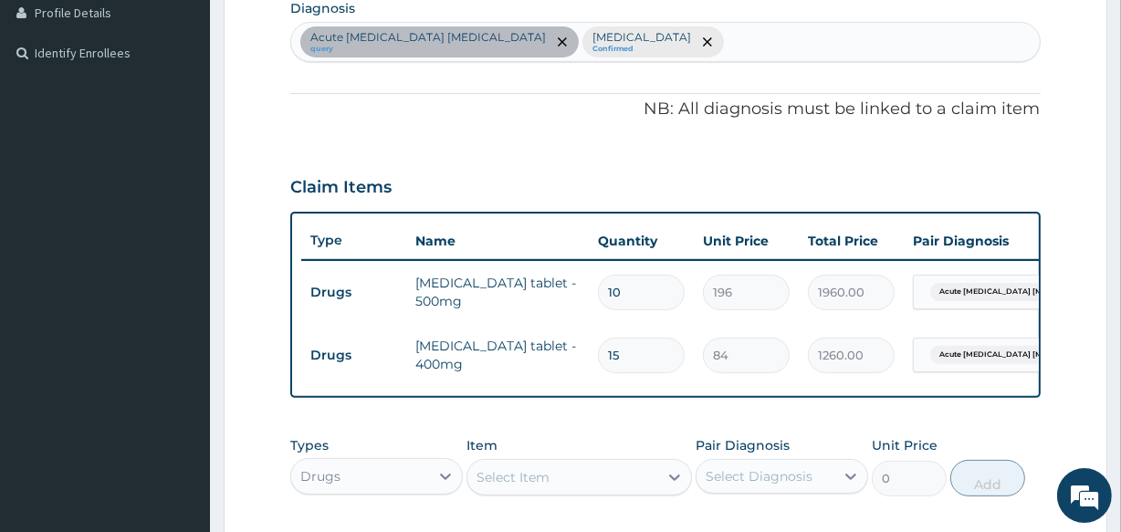
scroll to position [556, 0]
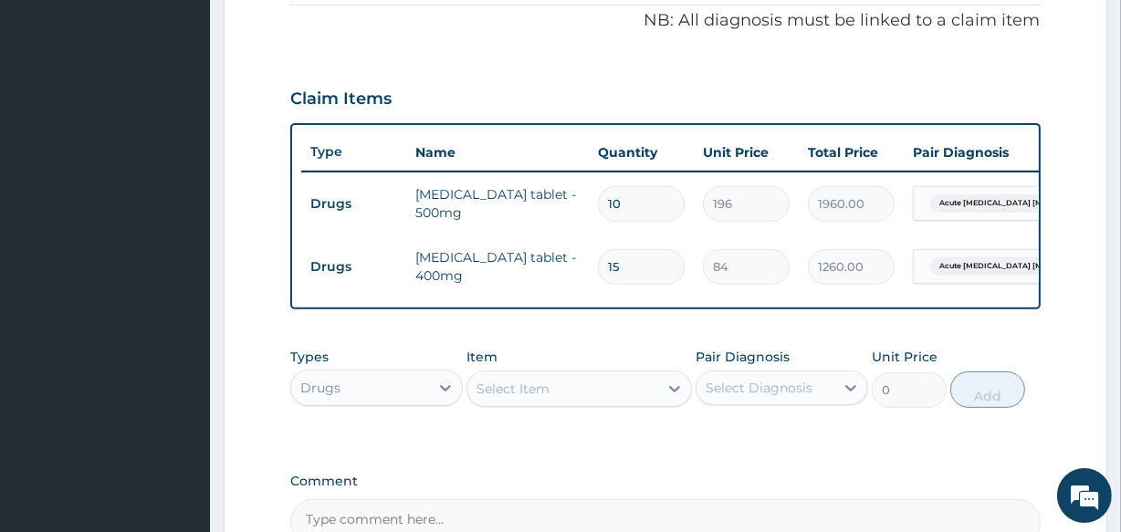
click at [517, 383] on div "Select Item" at bounding box center [579, 389] width 225 height 37
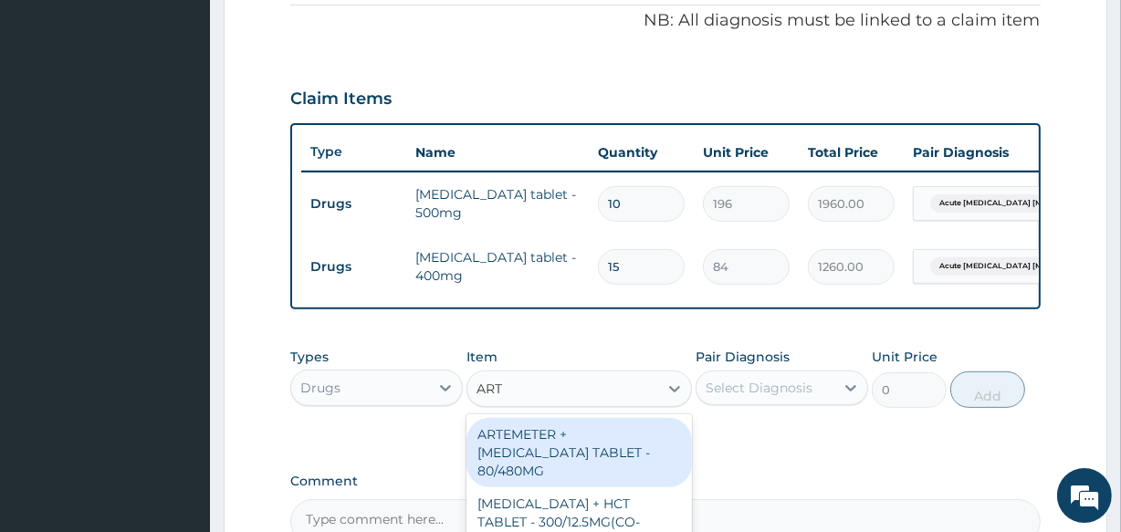
type input "ARTE"
click at [500, 484] on div "ARTEMETER + LUMEFANTRINE TABLET - 80/480MG" at bounding box center [579, 452] width 225 height 69
type input "364"
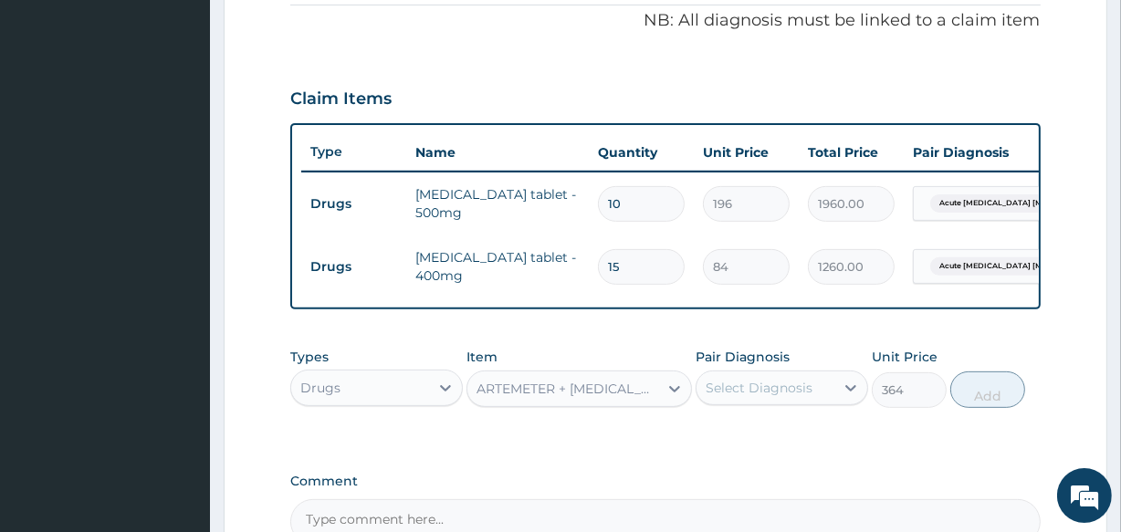
click at [721, 389] on div "Select Diagnosis" at bounding box center [766, 387] width 138 height 29
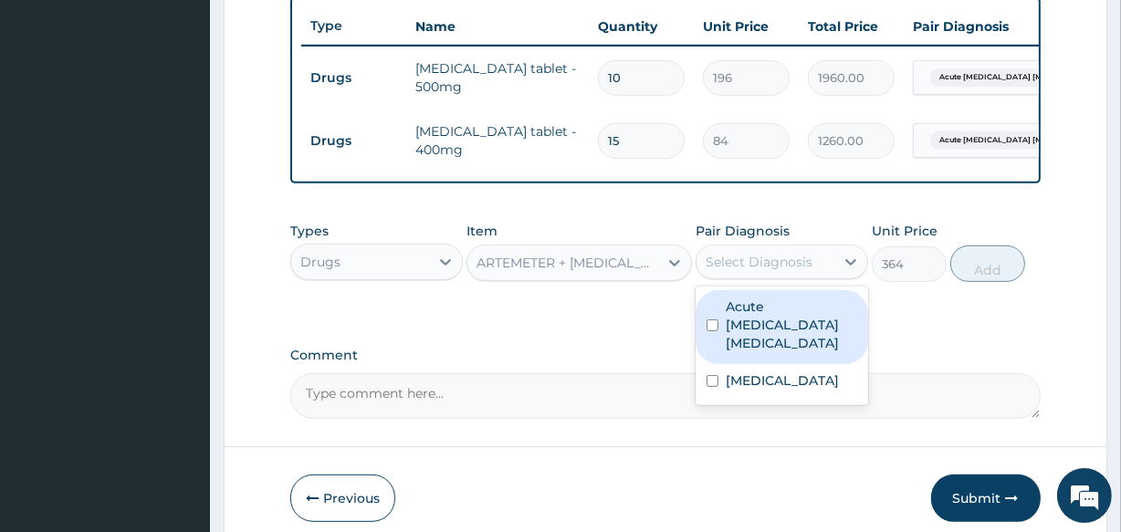
scroll to position [721, 0]
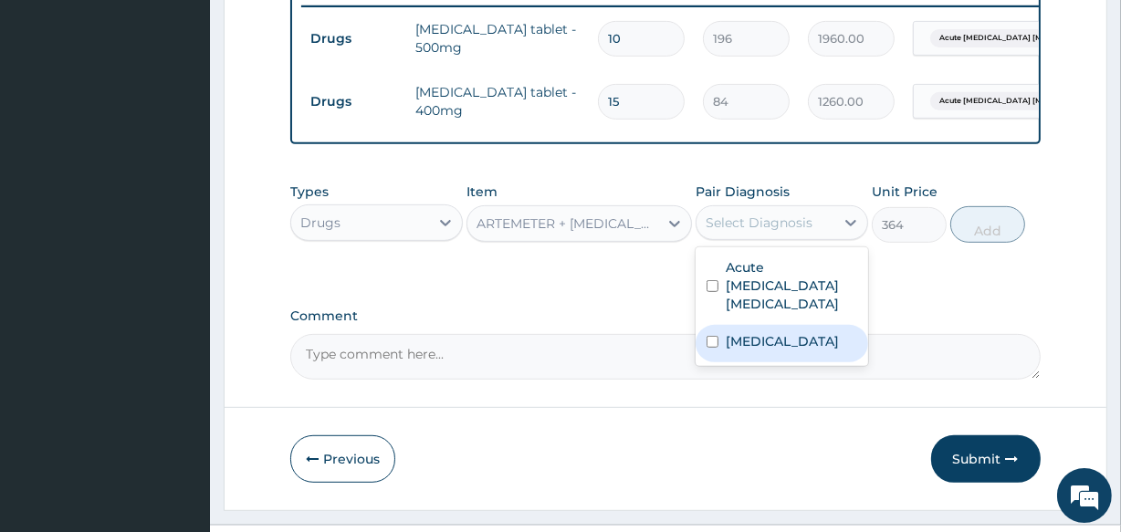
click at [800, 335] on div "Malaria" at bounding box center [782, 343] width 173 height 37
checkbox input "true"
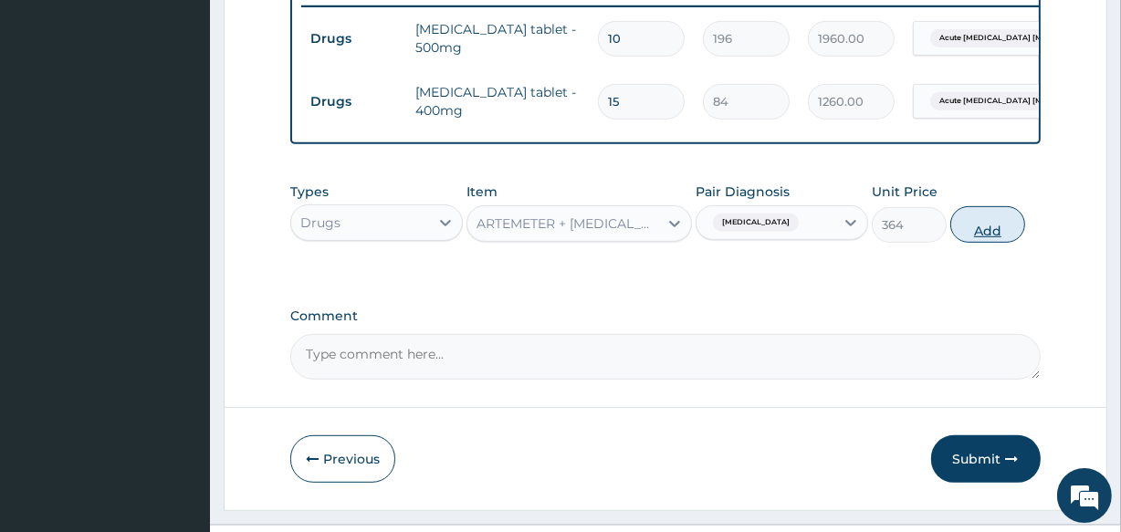
click at [972, 242] on button "Add" at bounding box center [987, 224] width 75 height 37
type input "0"
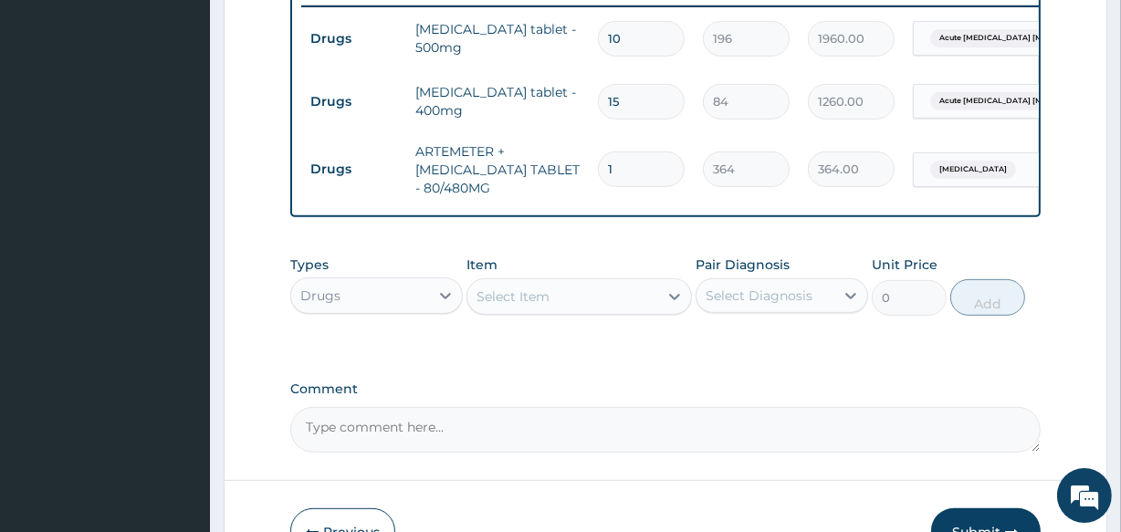
click at [540, 304] on div "Select Item" at bounding box center [513, 297] width 73 height 18
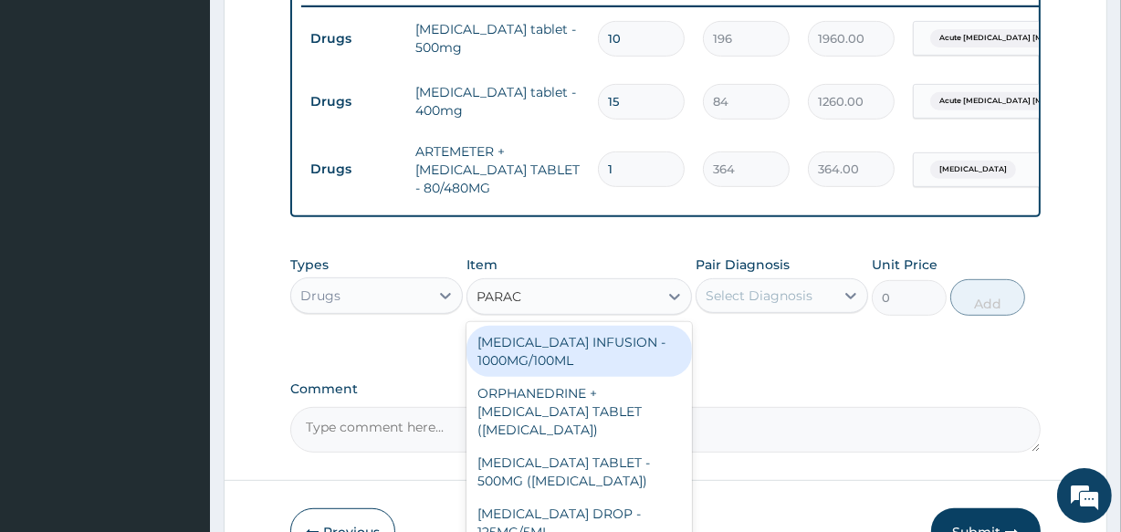
type input "PARACE"
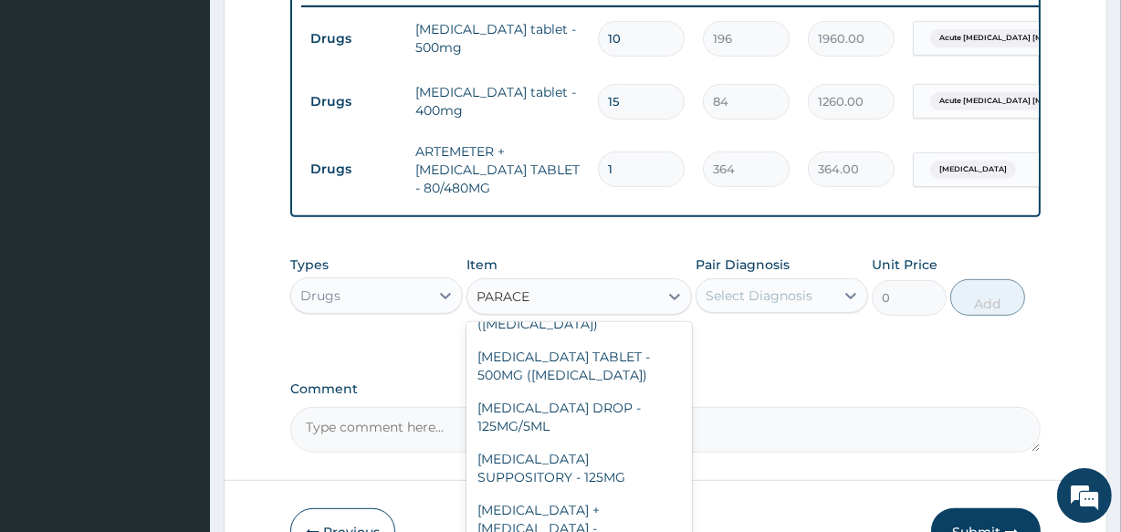
scroll to position [211, 0]
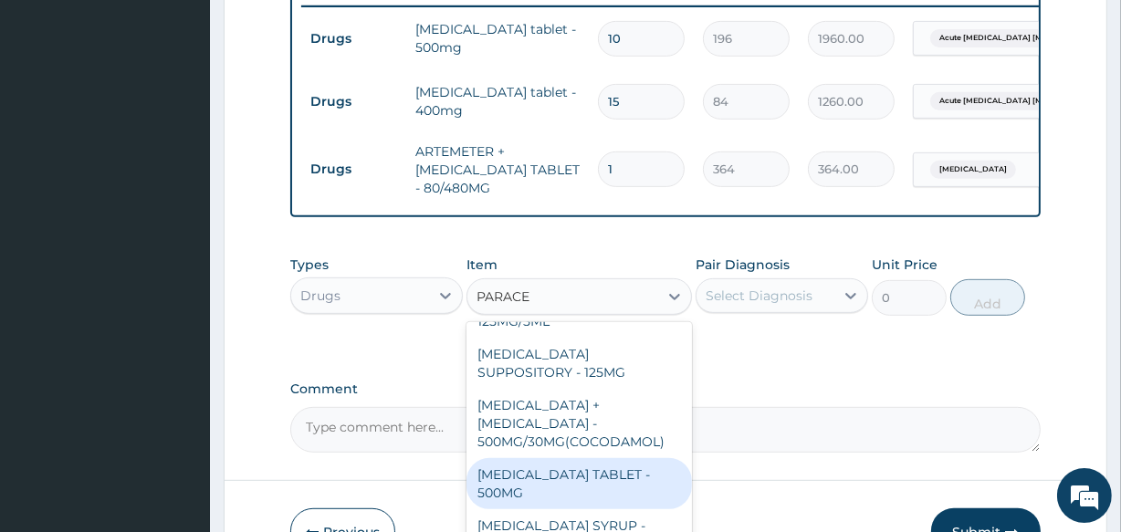
click at [614, 461] on div "PARACETAMOL TABLET - 500MG" at bounding box center [579, 483] width 225 height 51
type input "33.599999999999994"
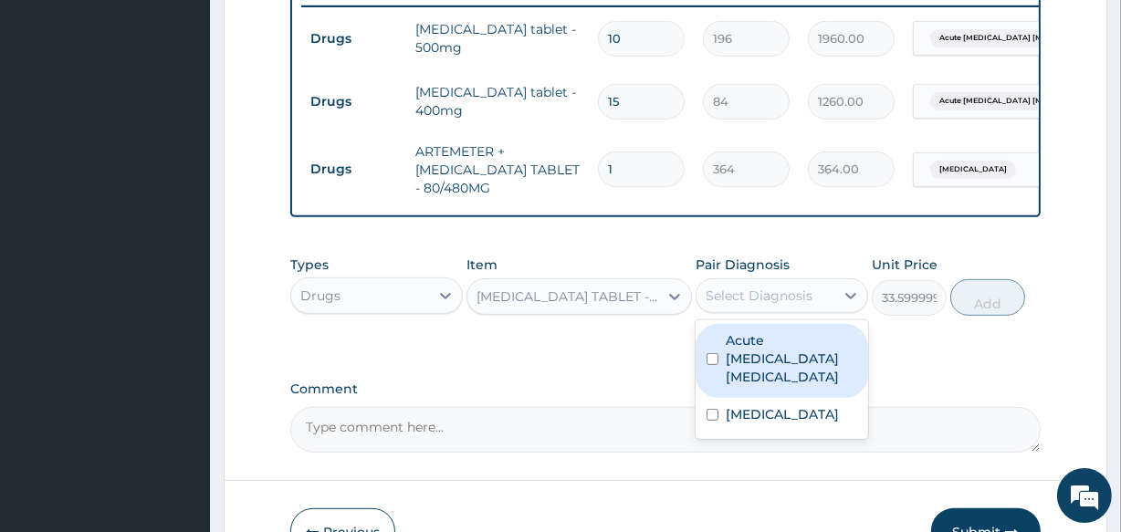
click at [769, 305] on div "Select Diagnosis" at bounding box center [759, 296] width 107 height 18
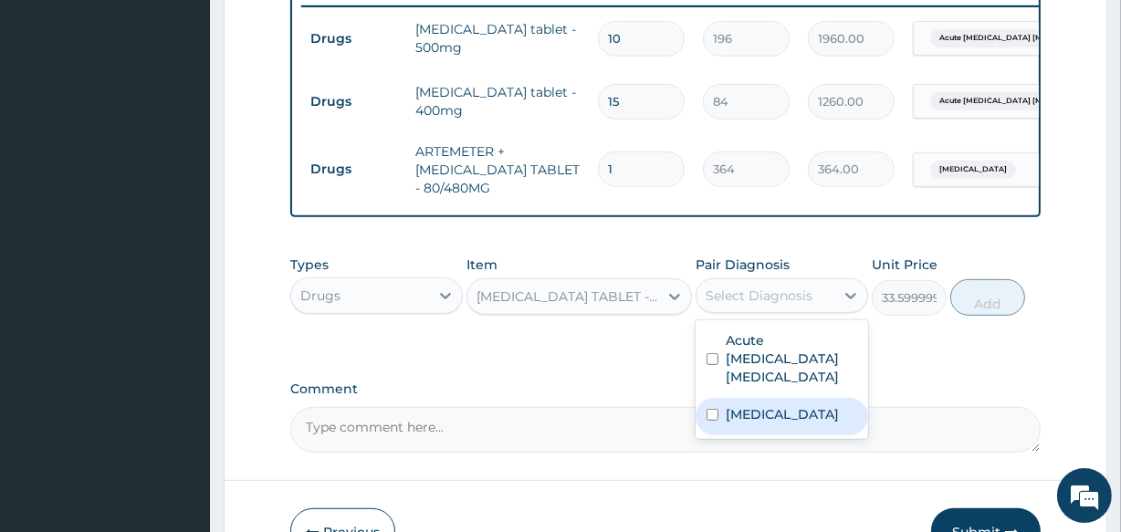
click at [757, 414] on label "Malaria" at bounding box center [782, 414] width 113 height 18
checkbox input "true"
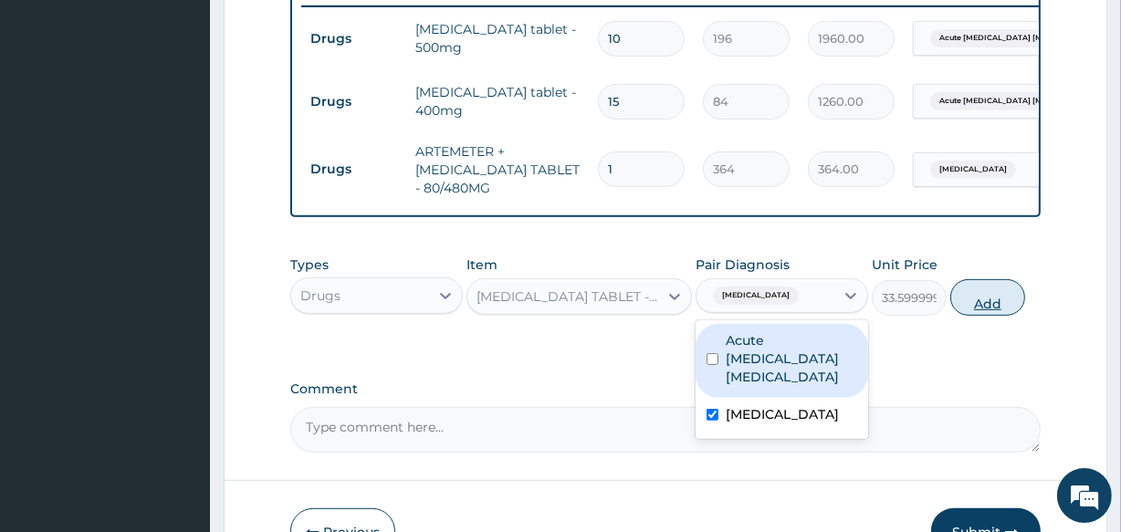
click at [979, 300] on button "Add" at bounding box center [987, 297] width 75 height 37
type input "0"
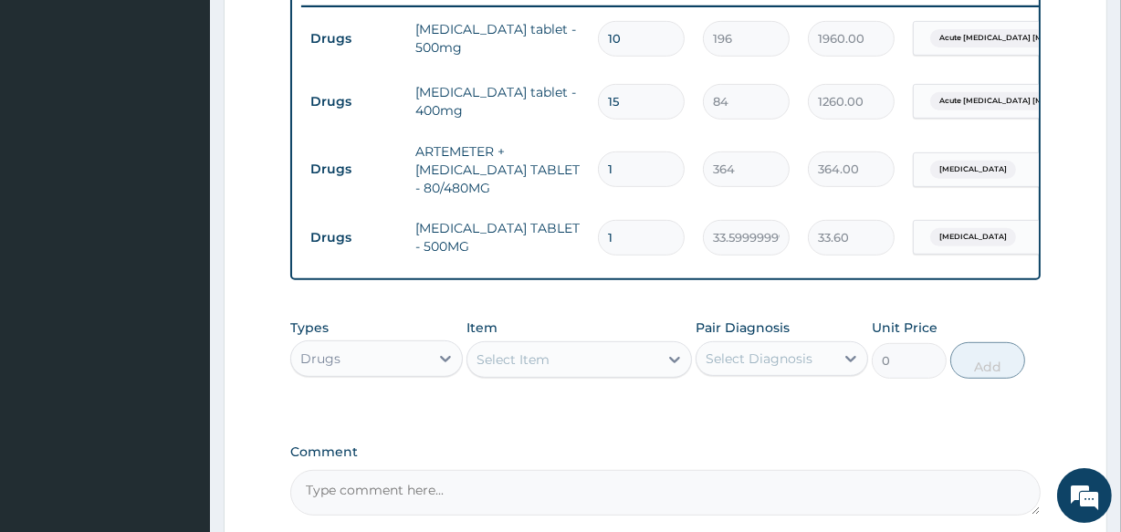
click at [597, 366] on div "Select Item" at bounding box center [562, 359] width 190 height 29
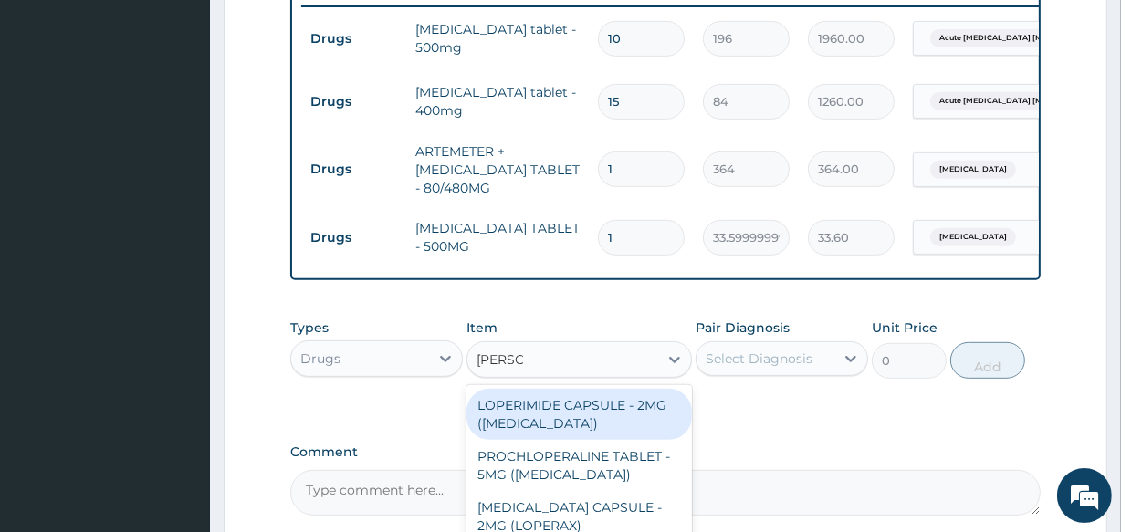
type input "LOPERA"
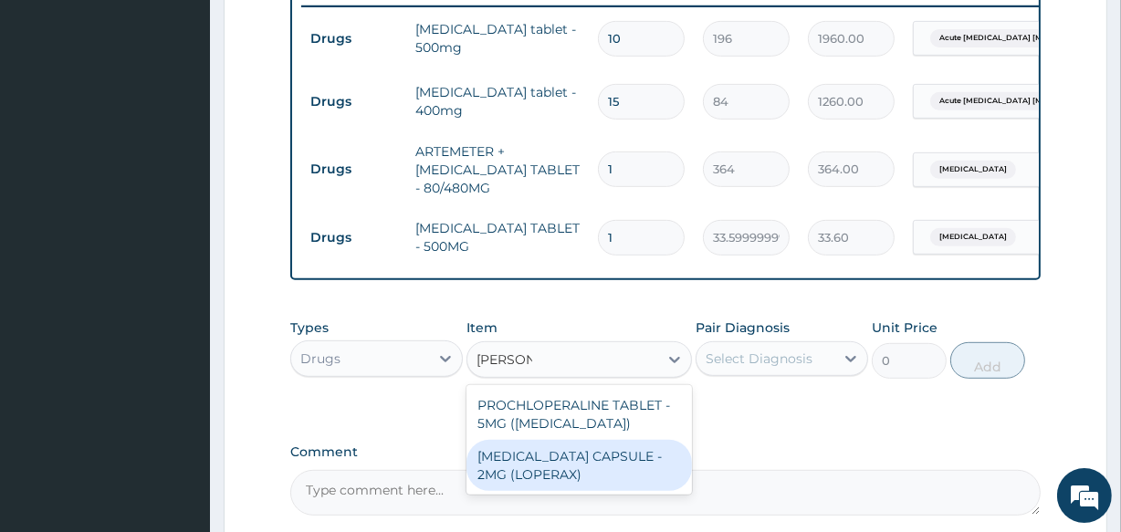
click at [612, 479] on div "[MEDICAL_DATA] CAPSULE - 2MG (LOPERAX)" at bounding box center [579, 465] width 225 height 51
type input "154"
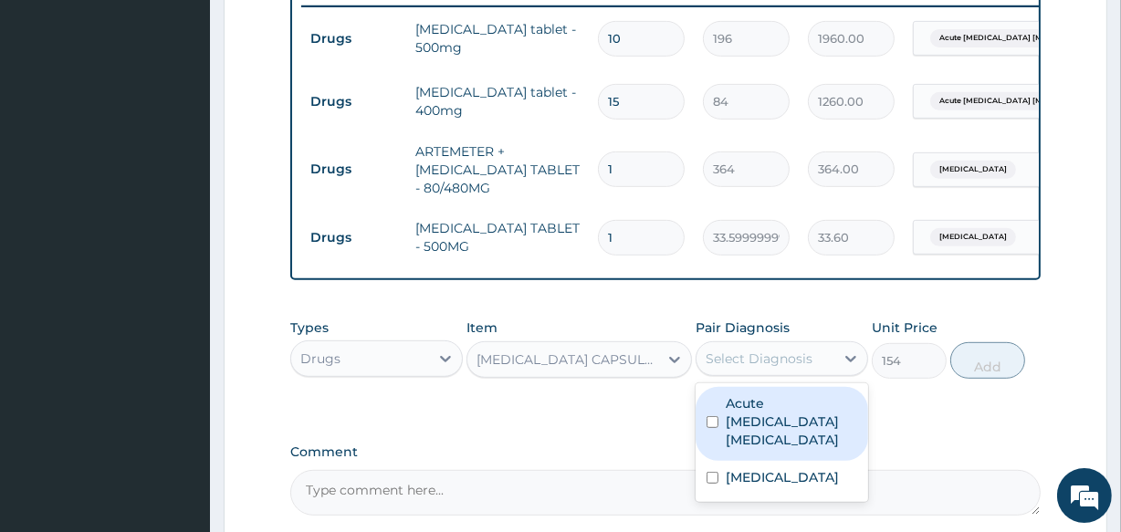
click at [781, 368] on div "Select Diagnosis" at bounding box center [759, 359] width 107 height 18
drag, startPoint x: 771, startPoint y: 430, endPoint x: 781, endPoint y: 425, distance: 11.9
click at [772, 428] on label "Acute ischemic enteritis" at bounding box center [791, 421] width 131 height 55
checkbox input "true"
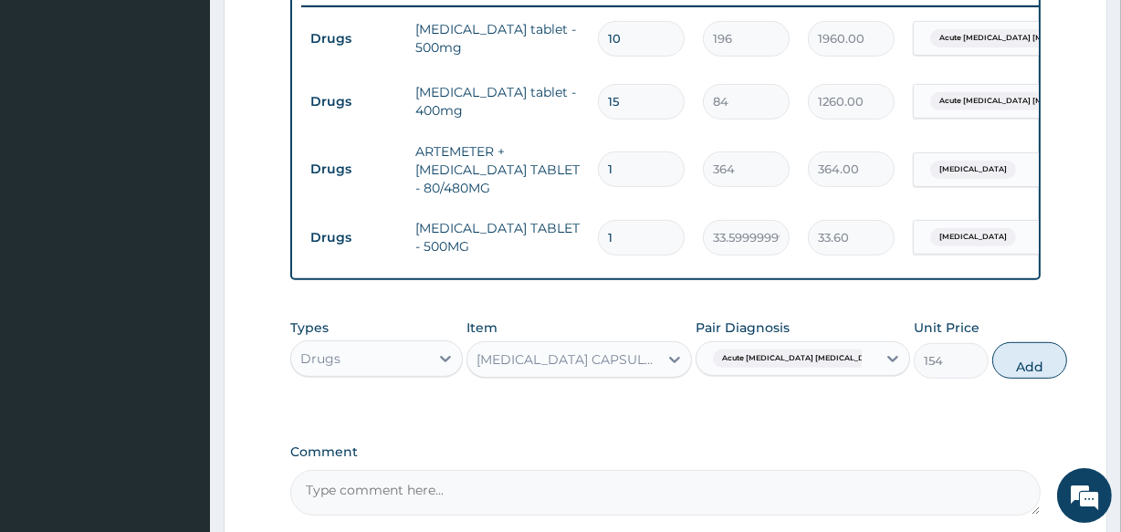
click at [995, 371] on button "Add" at bounding box center [1029, 360] width 75 height 37
type input "0"
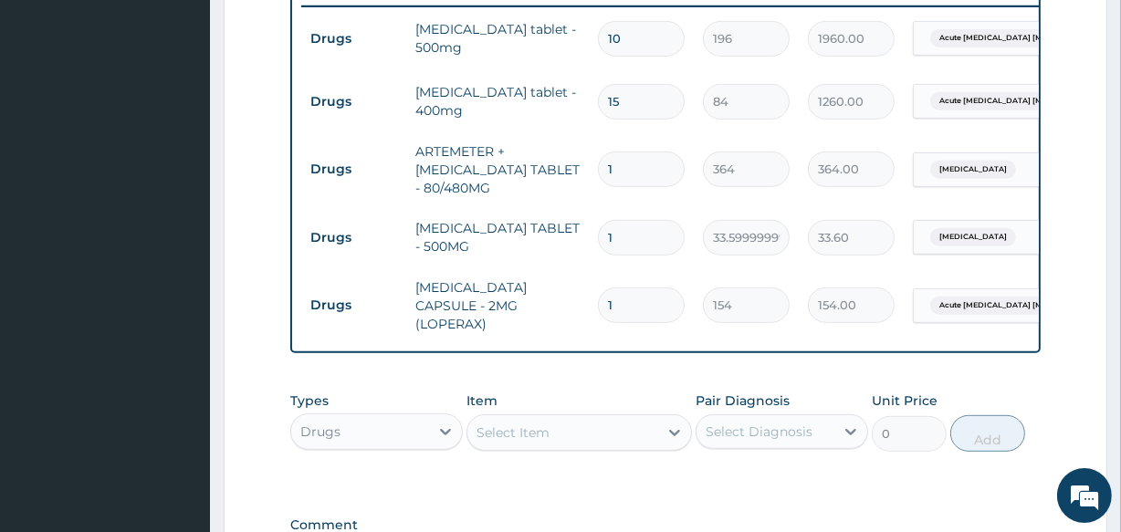
click at [600, 416] on div "Select Item" at bounding box center [579, 432] width 225 height 37
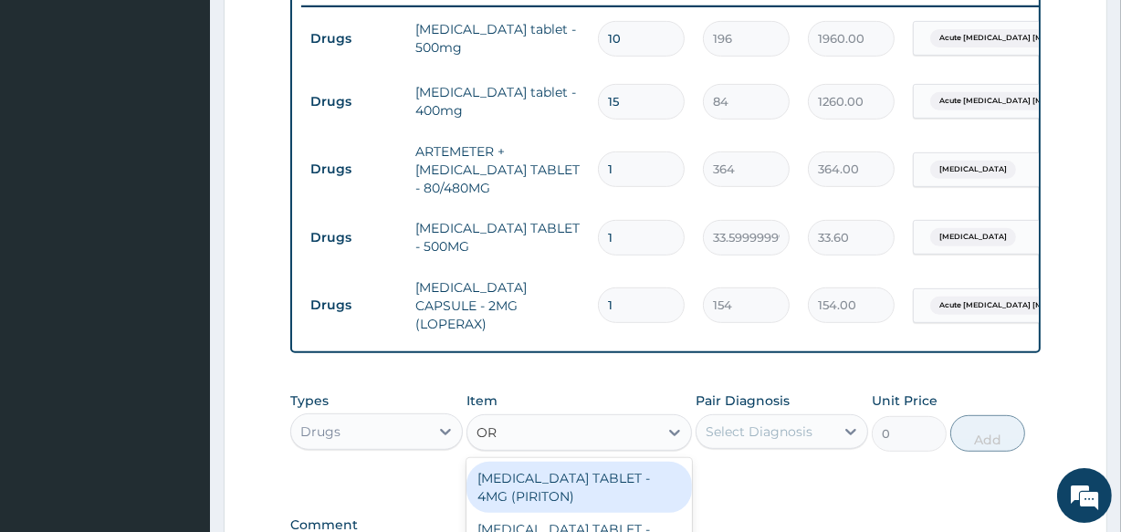
type input "ORA"
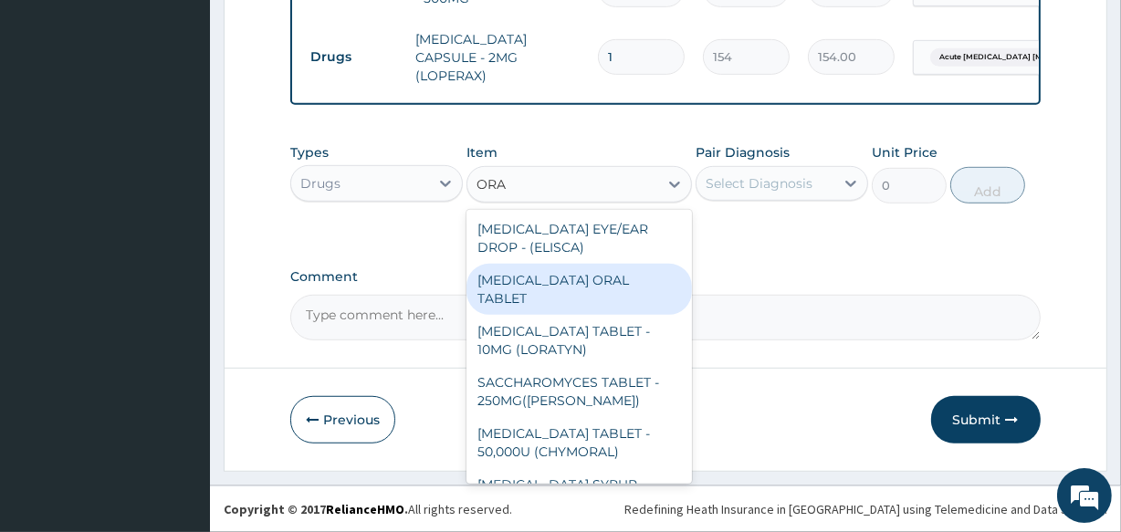
scroll to position [1182, 0]
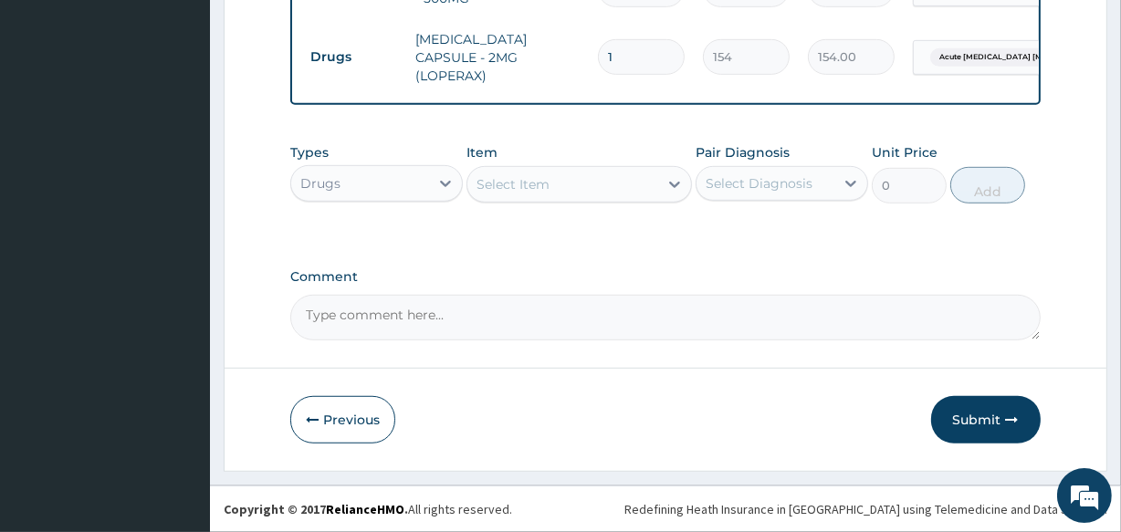
click at [519, 188] on div "Select Item" at bounding box center [562, 184] width 190 height 29
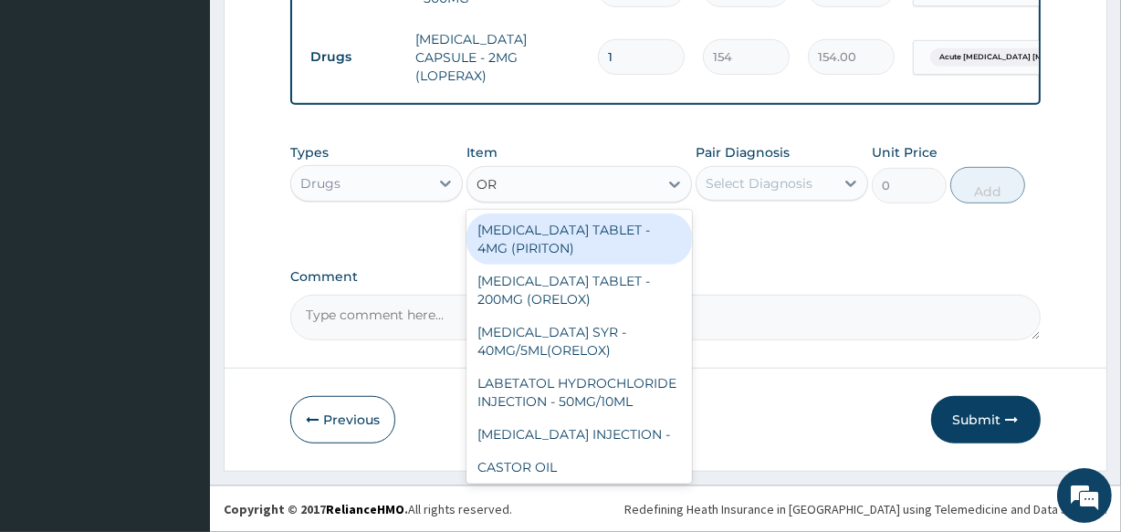
type input "ORS"
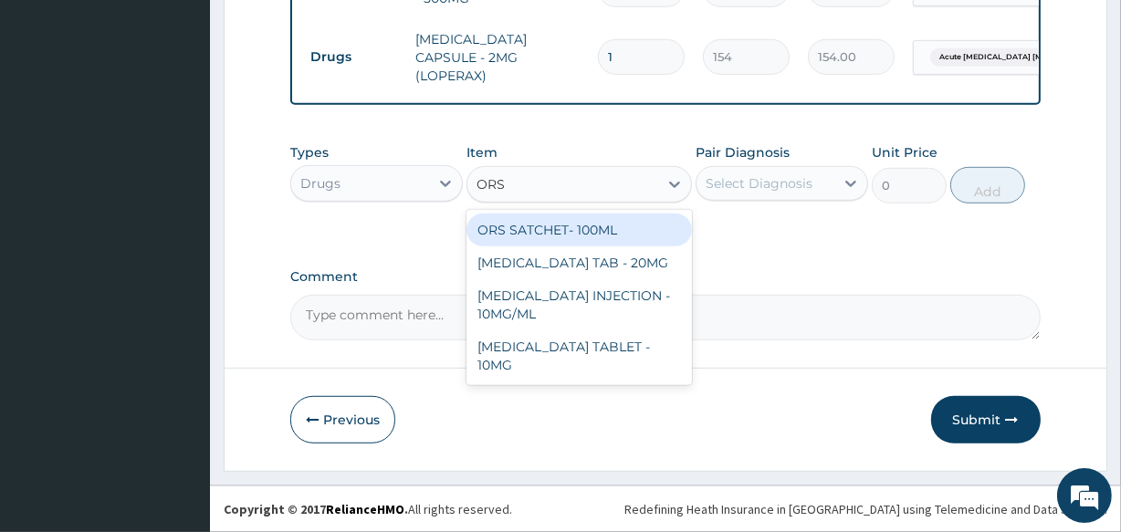
click at [537, 226] on div "ORS SATCHET- 100ML" at bounding box center [579, 230] width 225 height 33
type input "112"
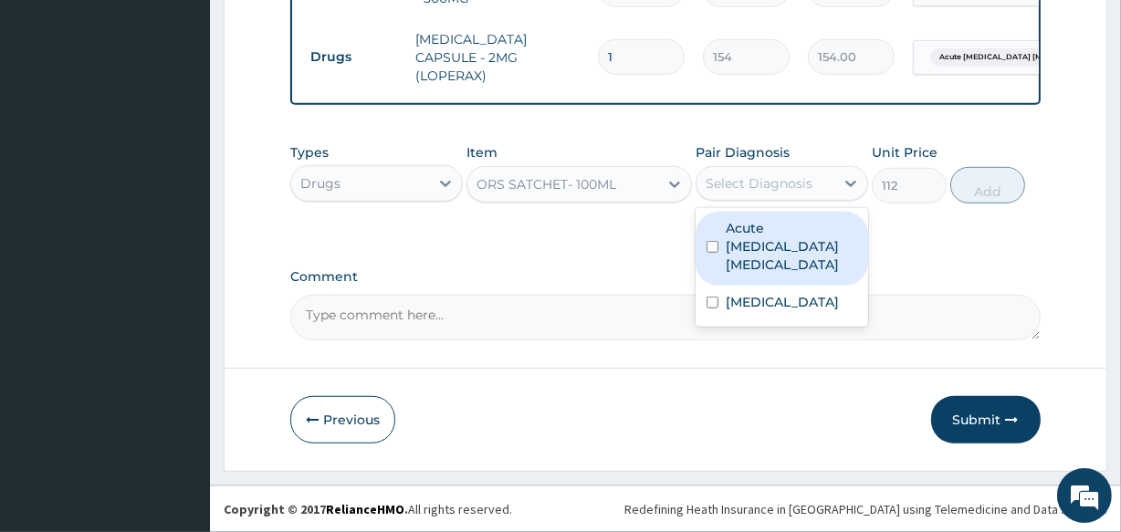
click at [751, 183] on div "Select Diagnosis" at bounding box center [759, 183] width 107 height 18
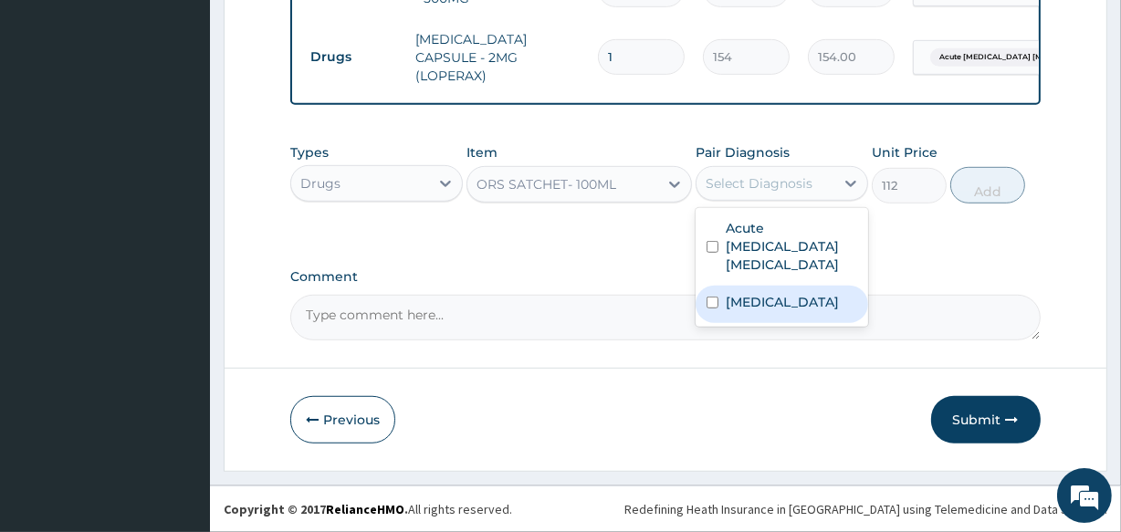
click at [739, 293] on label "[MEDICAL_DATA]" at bounding box center [782, 302] width 113 height 18
checkbox input "true"
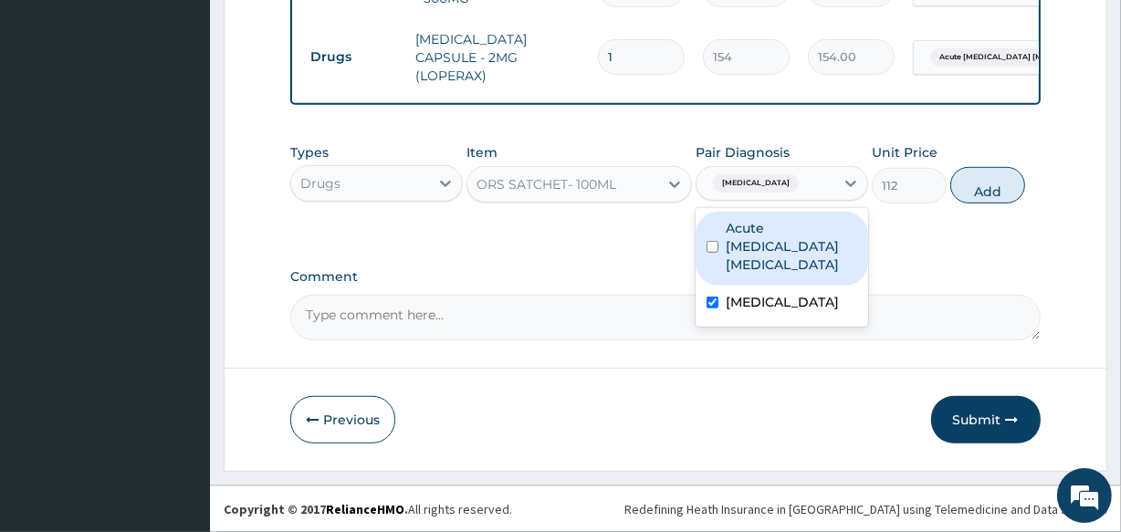
click at [747, 245] on label "Acute ischemic enteritis" at bounding box center [791, 246] width 131 height 55
checkbox input "true"
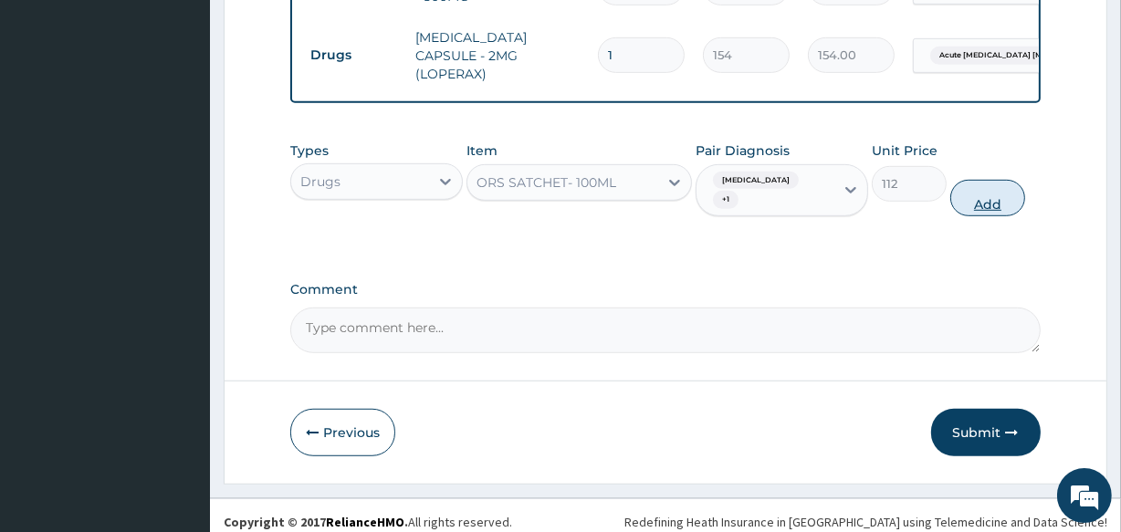
click at [991, 180] on button "Add" at bounding box center [987, 198] width 75 height 37
type input "0"
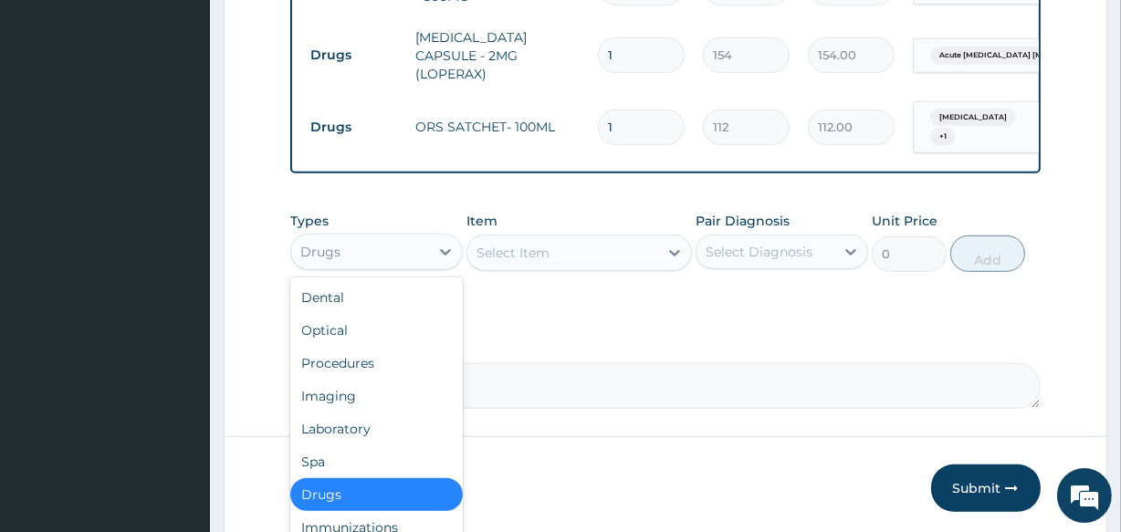
click at [420, 248] on div "Drugs" at bounding box center [360, 251] width 138 height 29
click at [384, 435] on div "Laboratory" at bounding box center [376, 429] width 173 height 33
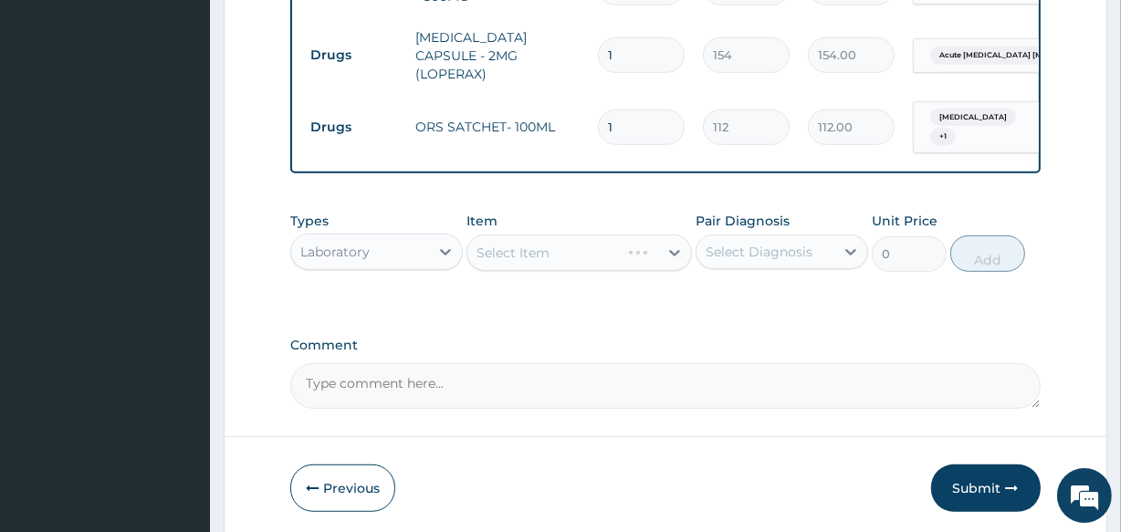
click at [603, 265] on div "Select Item" at bounding box center [579, 253] width 225 height 37
drag, startPoint x: 611, startPoint y: 247, endPoint x: 614, endPoint y: 233, distance: 14.9
click at [614, 242] on div "Select Item" at bounding box center [579, 253] width 225 height 37
click at [574, 255] on div "Select Item" at bounding box center [562, 252] width 190 height 29
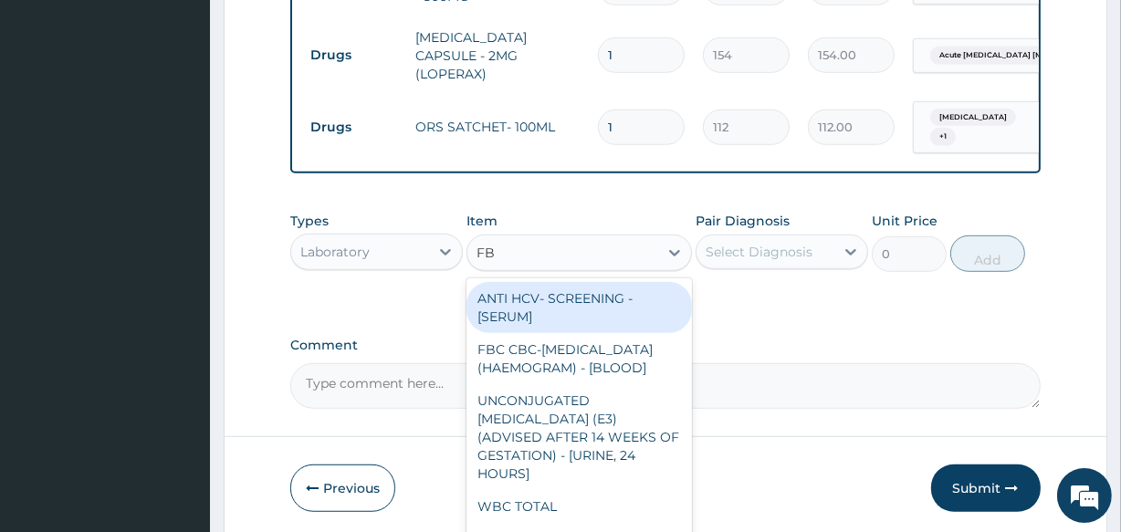
type input "FBC"
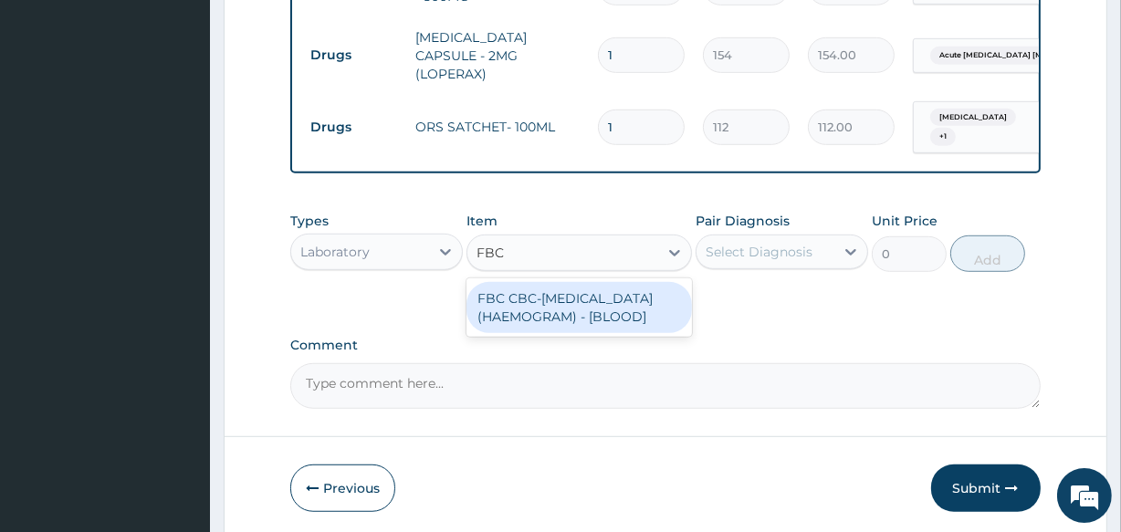
click at [644, 312] on div "FBC CBC-COMPLETE BLOOD COUNT (HAEMOGRAM) - [BLOOD]" at bounding box center [579, 307] width 225 height 51
type input "5000"
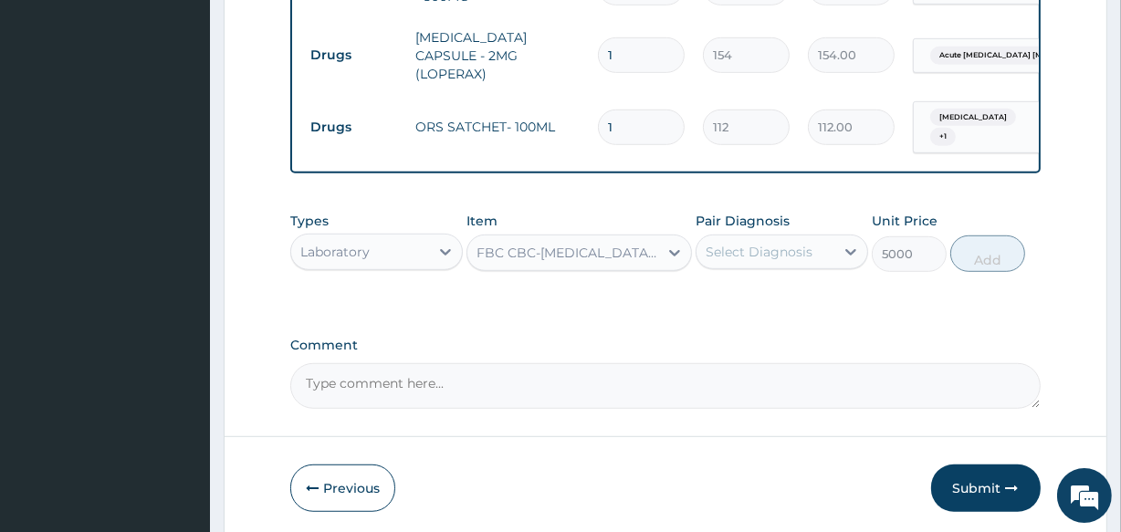
click at [795, 246] on div "Select Diagnosis" at bounding box center [759, 252] width 107 height 18
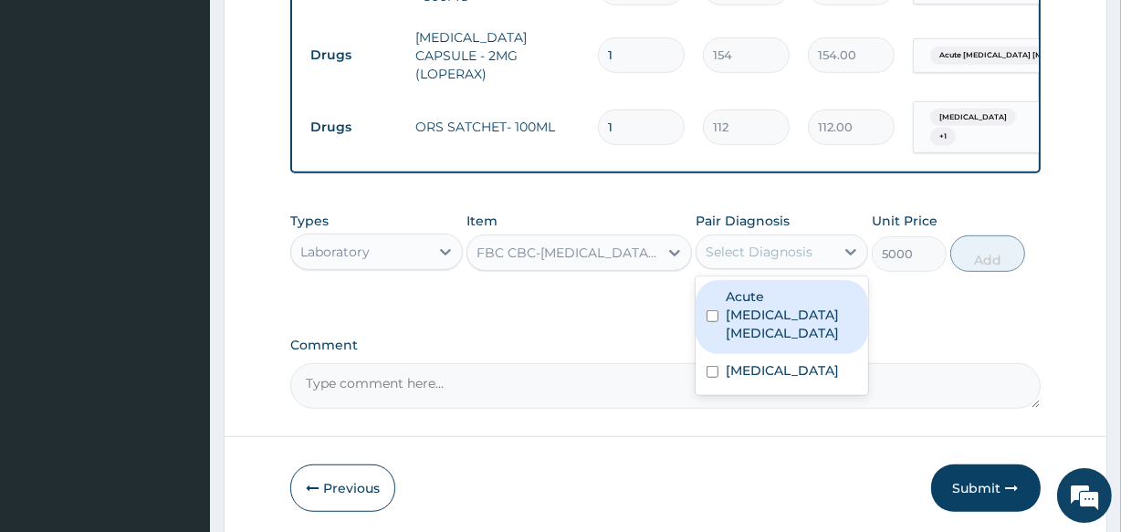
click at [812, 317] on label "Acute ischemic enteritis" at bounding box center [791, 315] width 131 height 55
checkbox input "true"
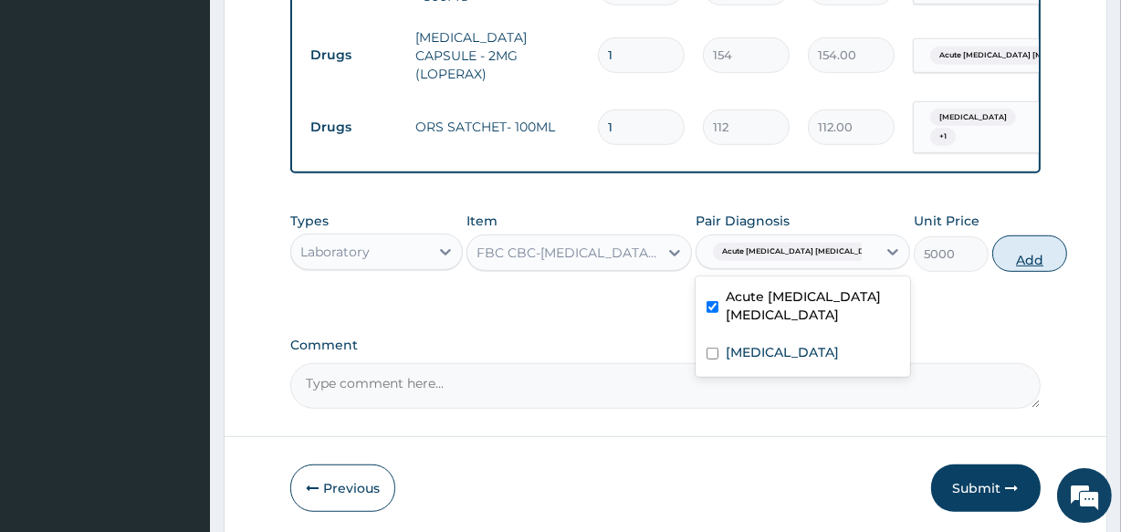
click at [992, 241] on button "Add" at bounding box center [1029, 254] width 75 height 37
type input "0"
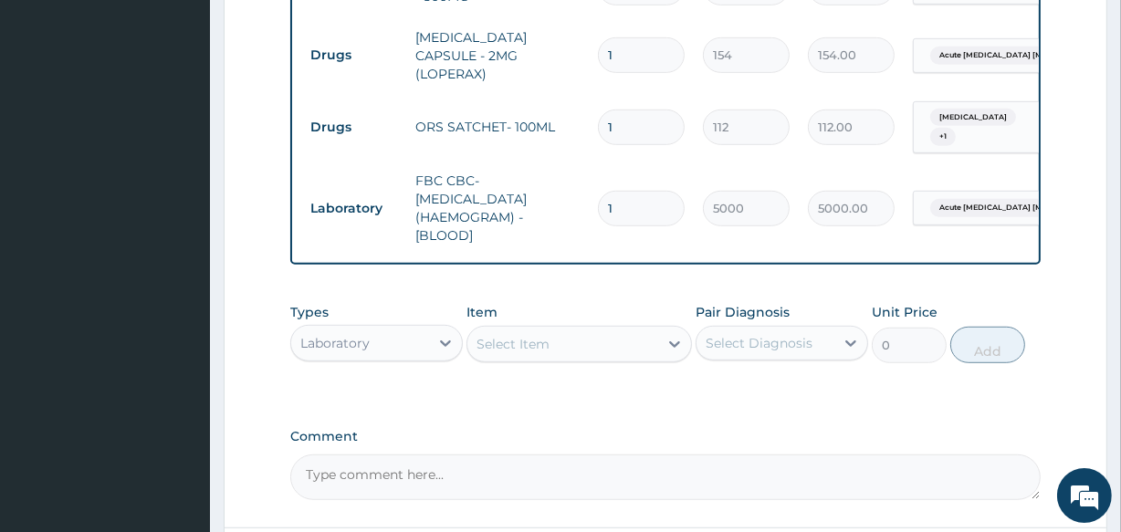
click at [619, 320] on div "Item Select Item" at bounding box center [579, 333] width 225 height 60
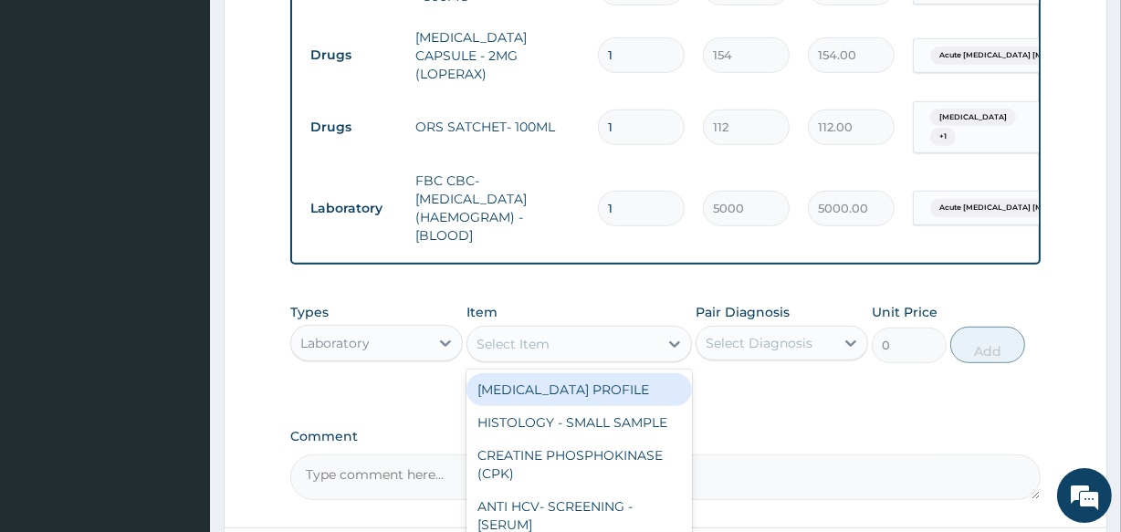
click at [613, 339] on div "Select Item" at bounding box center [562, 344] width 190 height 29
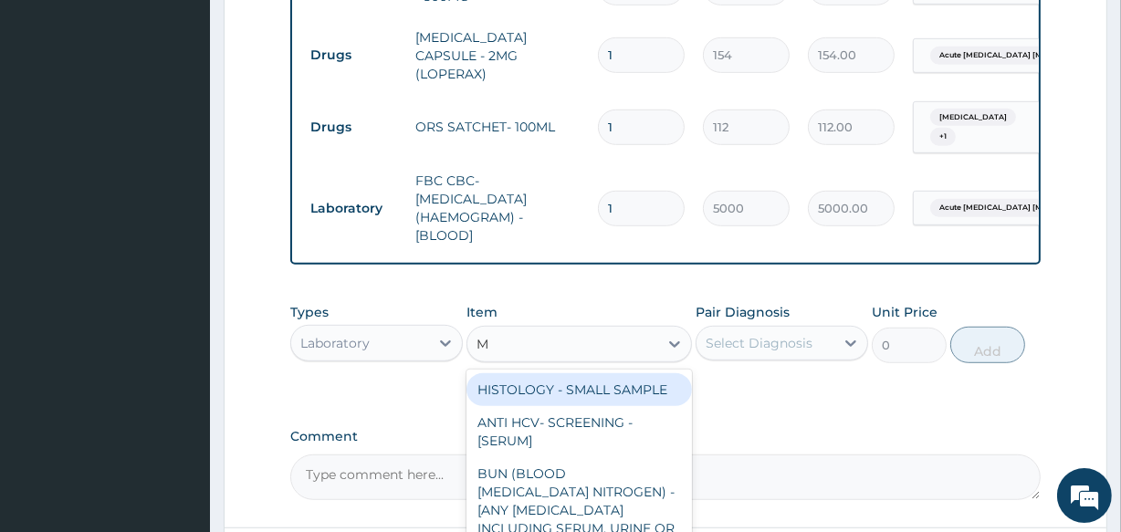
type input "MP"
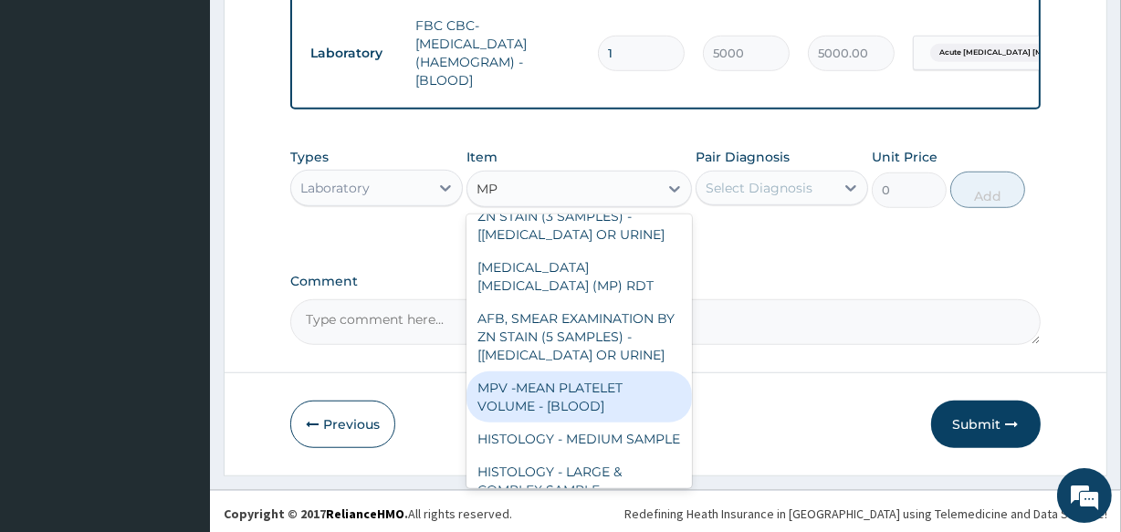
scroll to position [37, 0]
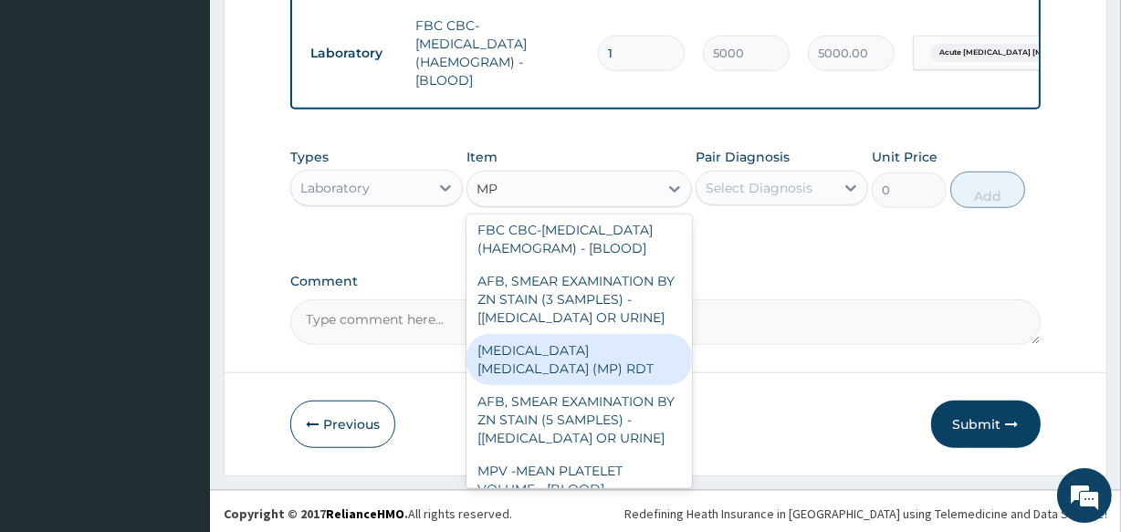
drag, startPoint x: 611, startPoint y: 369, endPoint x: 831, endPoint y: 274, distance: 239.6
click at [618, 358] on div "MALARIA PARASITE (MP) RDT" at bounding box center [579, 359] width 225 height 51
type input "2000"
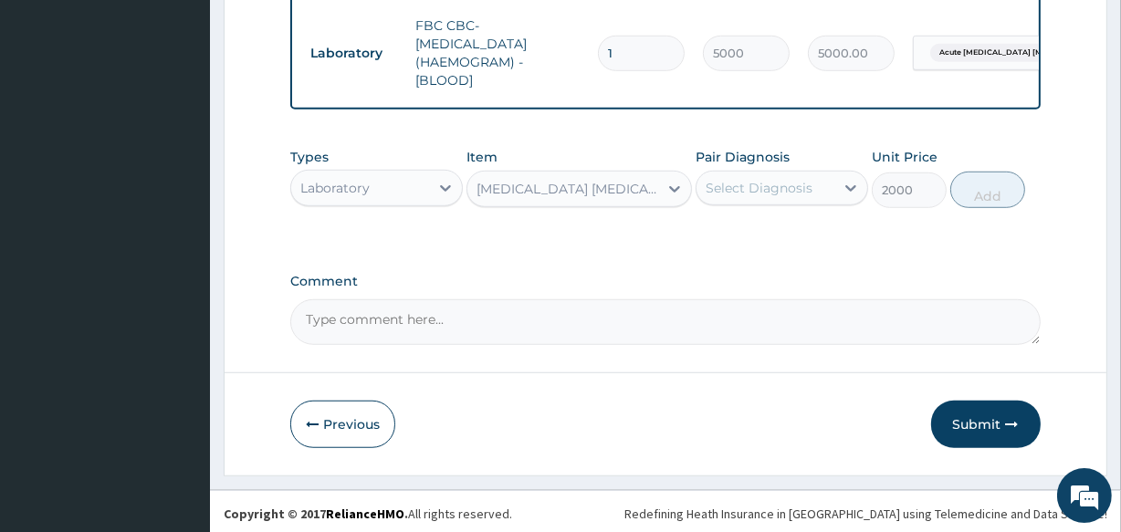
click at [791, 185] on div "Select Diagnosis" at bounding box center [759, 188] width 107 height 18
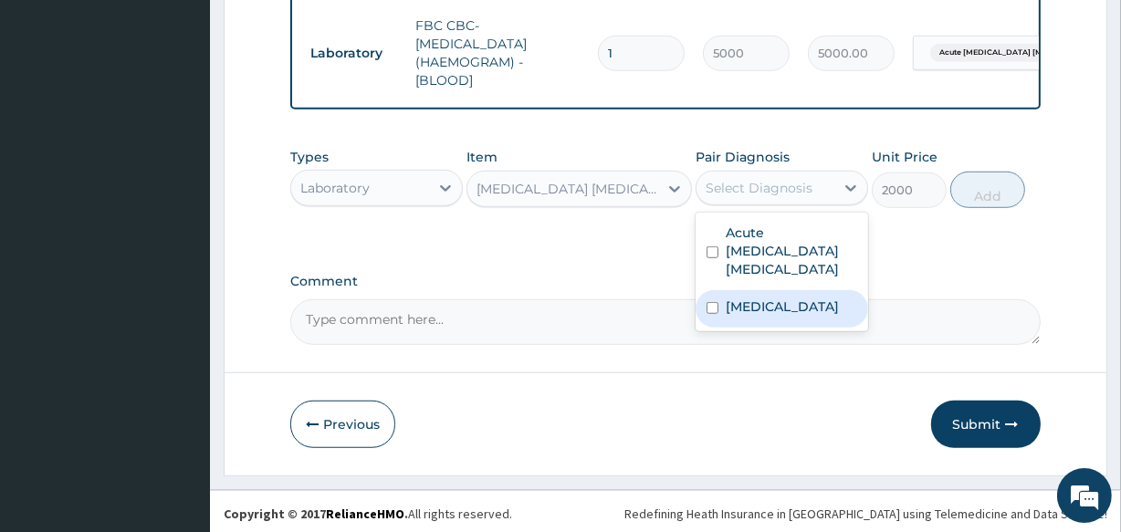
click at [732, 298] on label "Malaria" at bounding box center [782, 307] width 113 height 18
checkbox input "true"
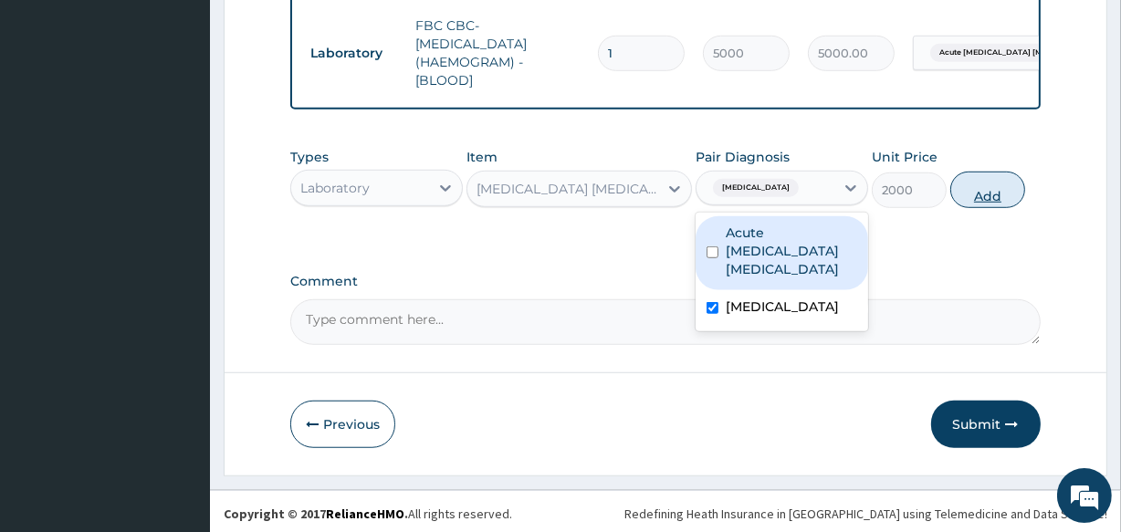
click at [960, 183] on button "Add" at bounding box center [987, 190] width 75 height 37
type input "0"
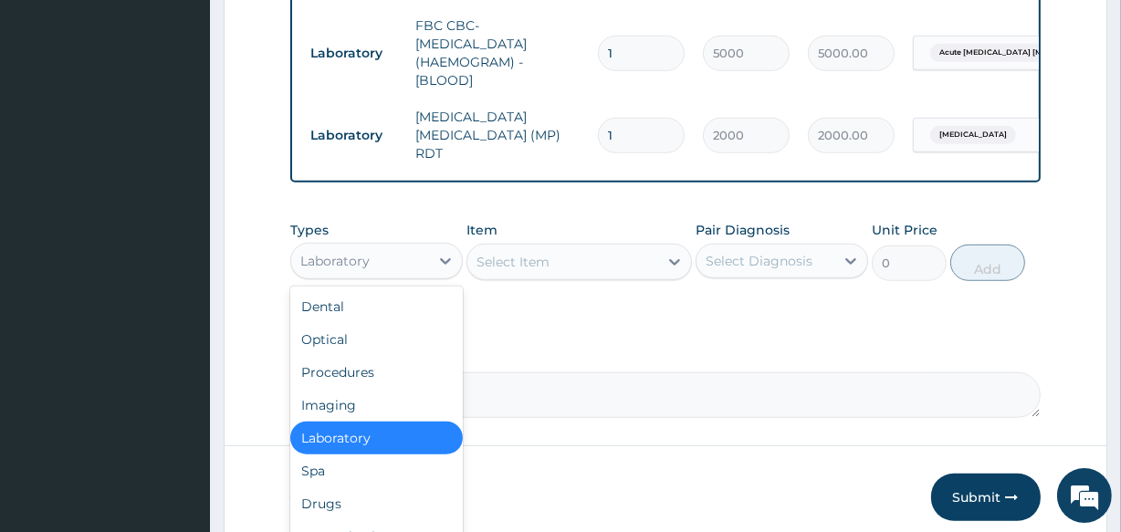
click at [367, 252] on div "Laboratory" at bounding box center [334, 261] width 69 height 18
click at [350, 356] on div "Procedures" at bounding box center [376, 372] width 173 height 33
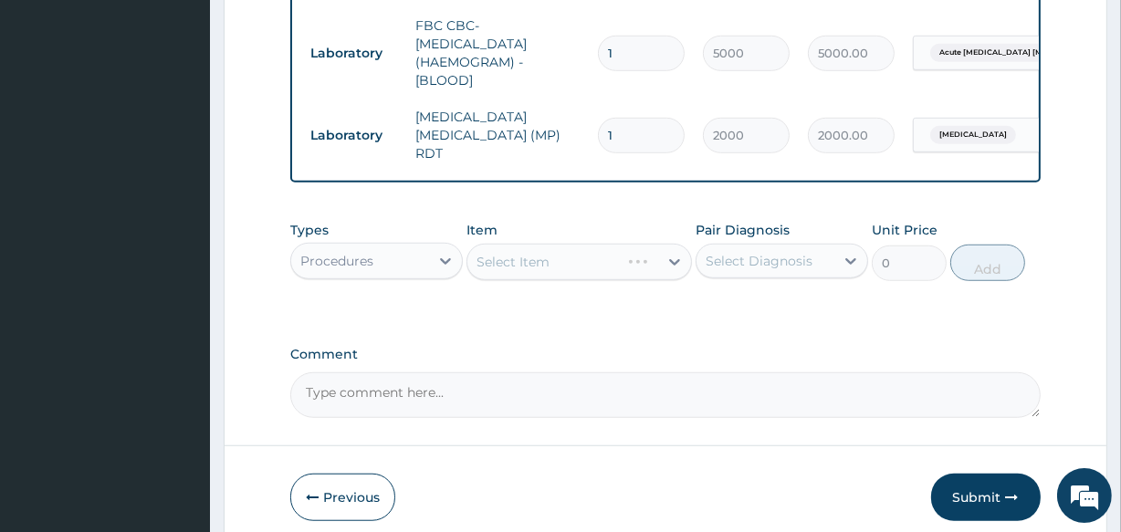
click at [631, 244] on div "Select Item" at bounding box center [579, 262] width 225 height 37
click at [582, 248] on div "Select Item" at bounding box center [579, 262] width 225 height 37
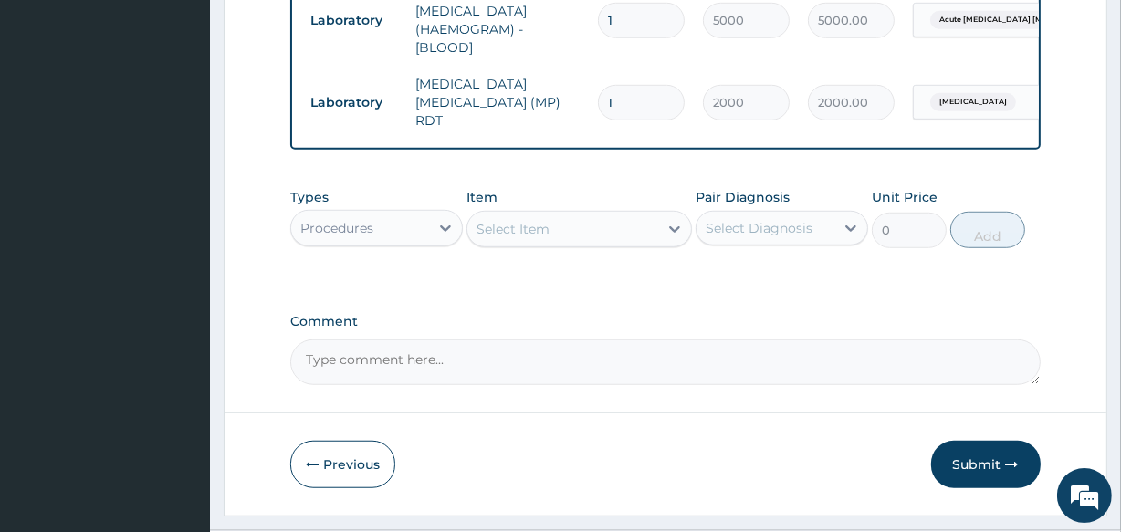
scroll to position [1190, 0]
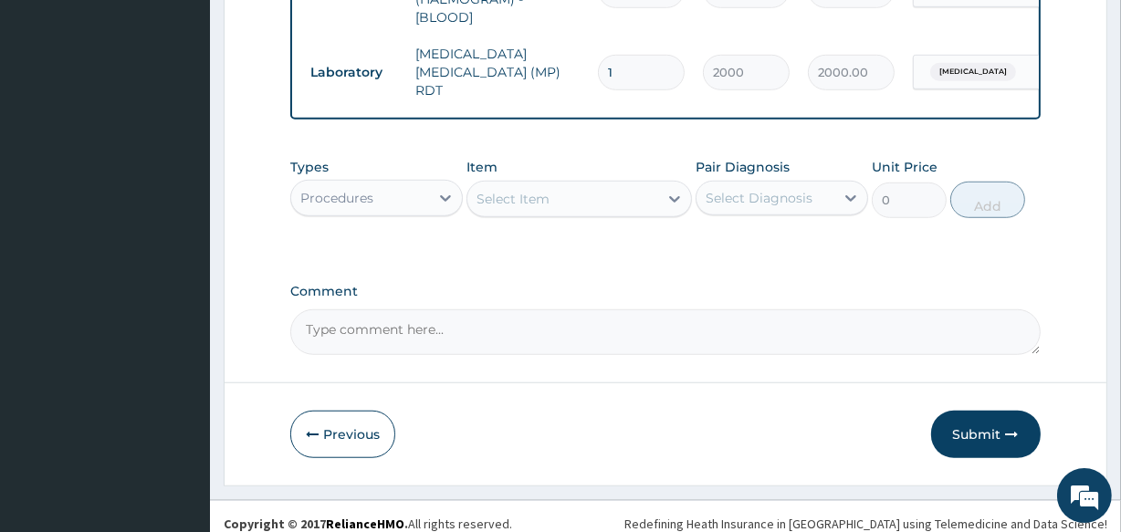
click at [555, 193] on div "Select Item" at bounding box center [562, 198] width 190 height 29
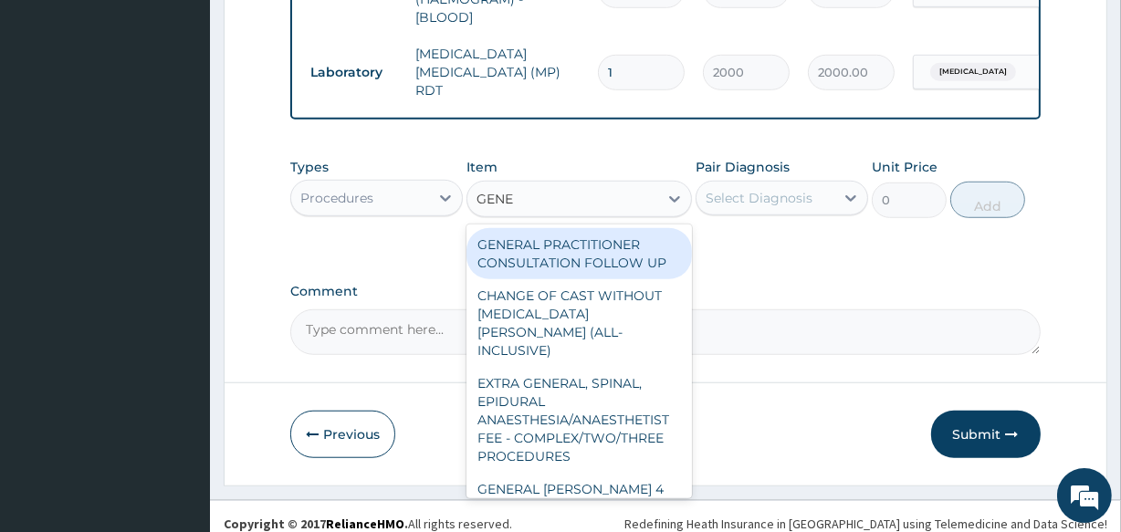
type input "GENER"
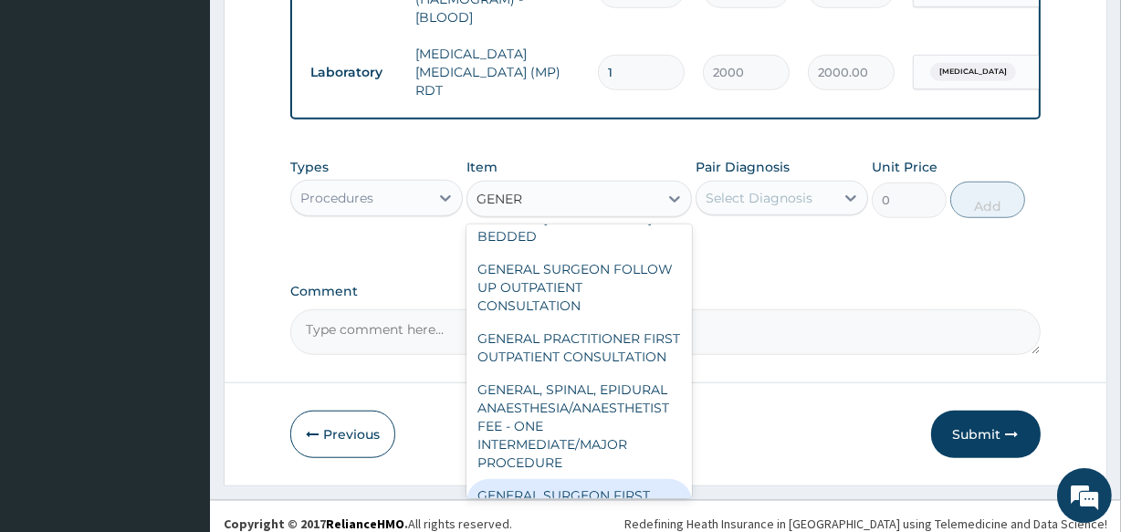
scroll to position [248, 0]
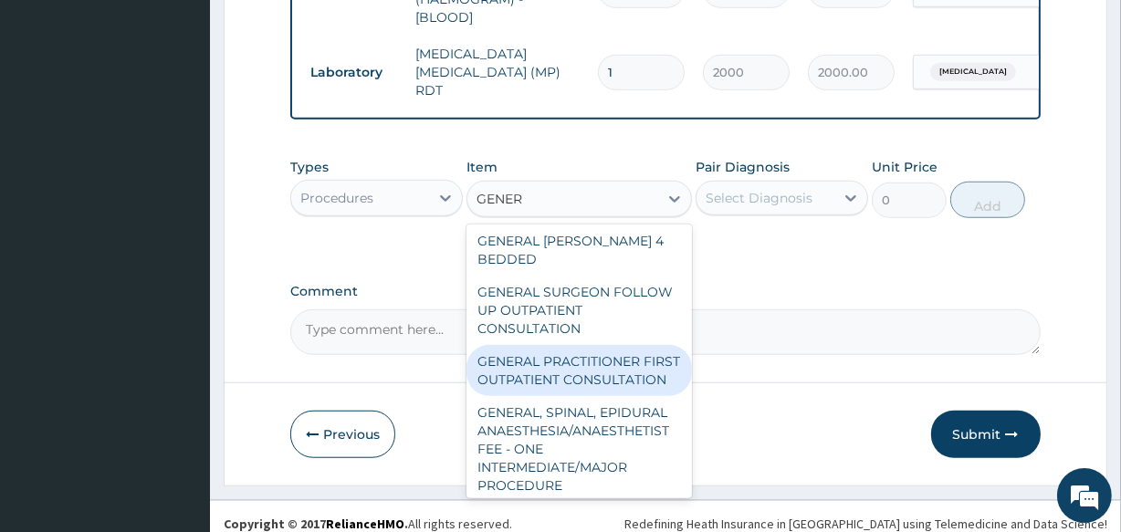
click at [589, 351] on div "GENERAL PRACTITIONER FIRST OUTPATIENT CONSULTATION" at bounding box center [579, 370] width 225 height 51
type input "3750"
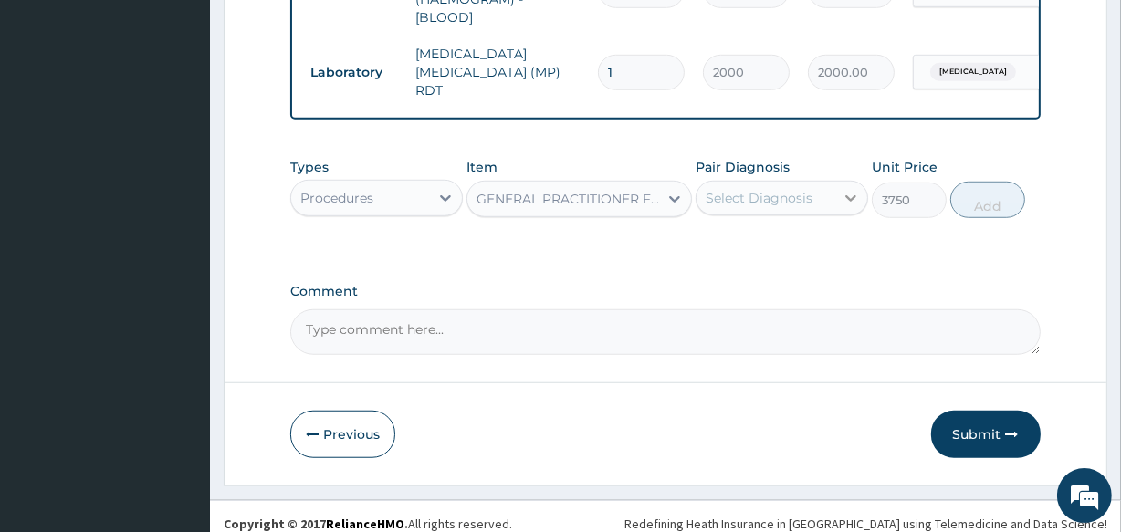
click at [840, 182] on div at bounding box center [850, 198] width 33 height 33
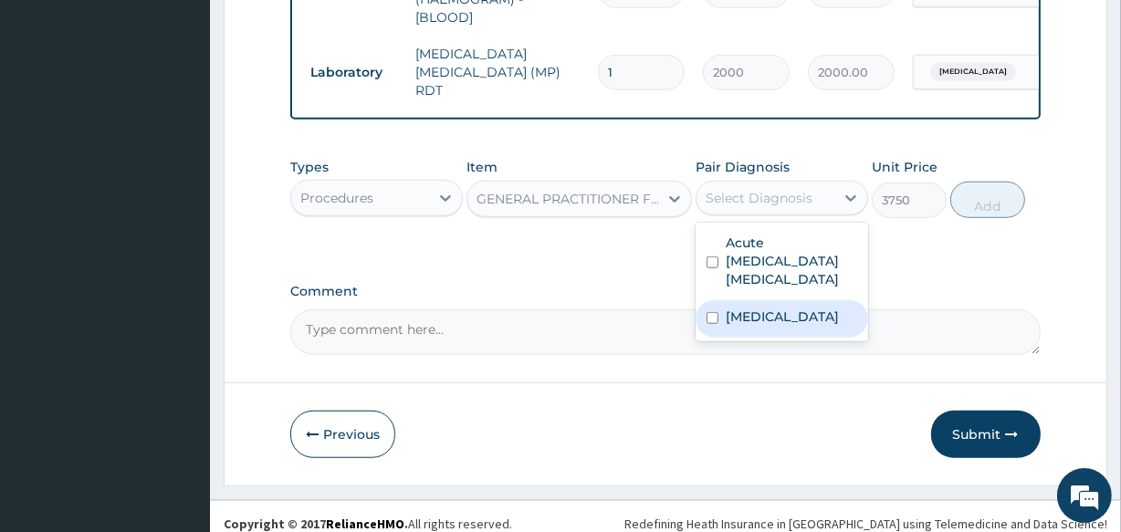
click at [792, 300] on div "Malaria" at bounding box center [782, 318] width 173 height 37
checkbox input "true"
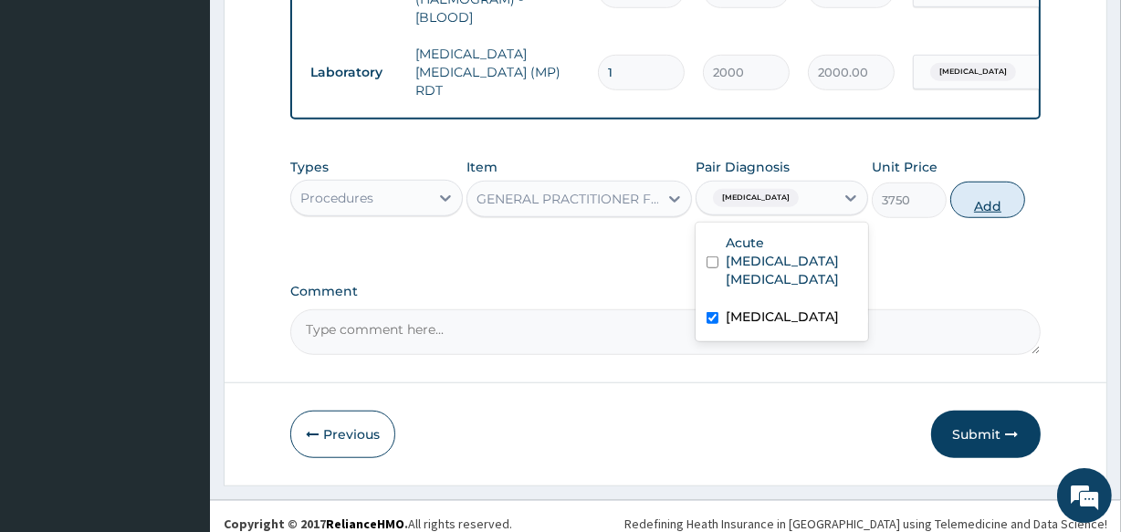
click at [995, 183] on button "Add" at bounding box center [987, 200] width 75 height 37
type input "0"
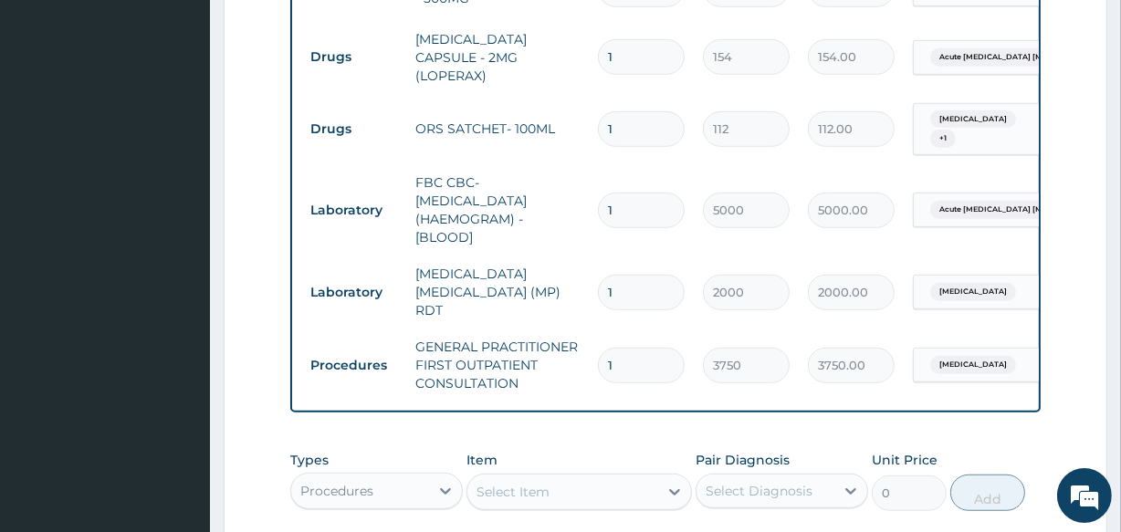
scroll to position [940, 0]
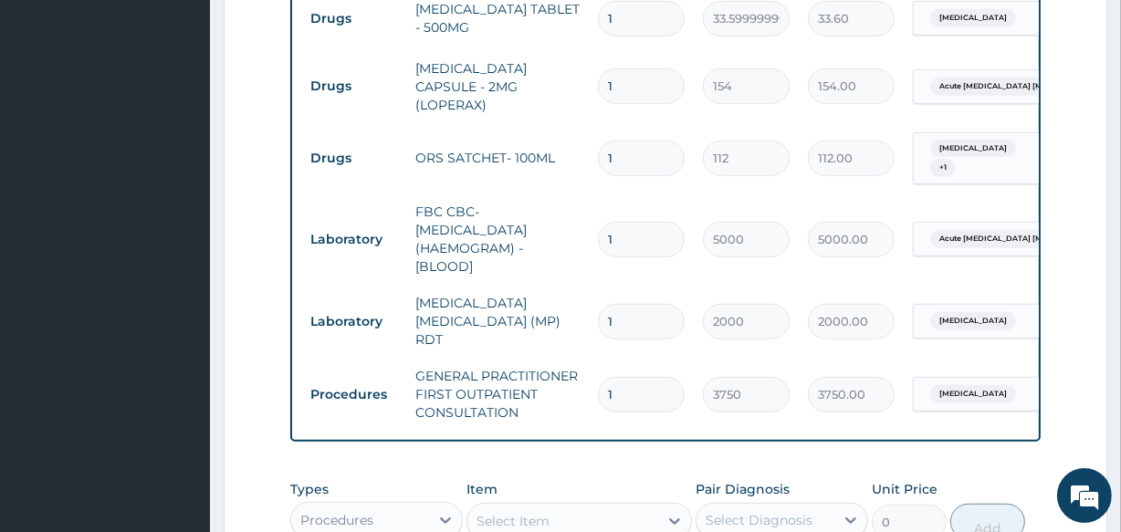
drag, startPoint x: 647, startPoint y: 77, endPoint x: 603, endPoint y: 79, distance: 44.8
click at [603, 79] on input "1" at bounding box center [641, 86] width 87 height 36
type input "2"
type input "308.00"
type input "2"
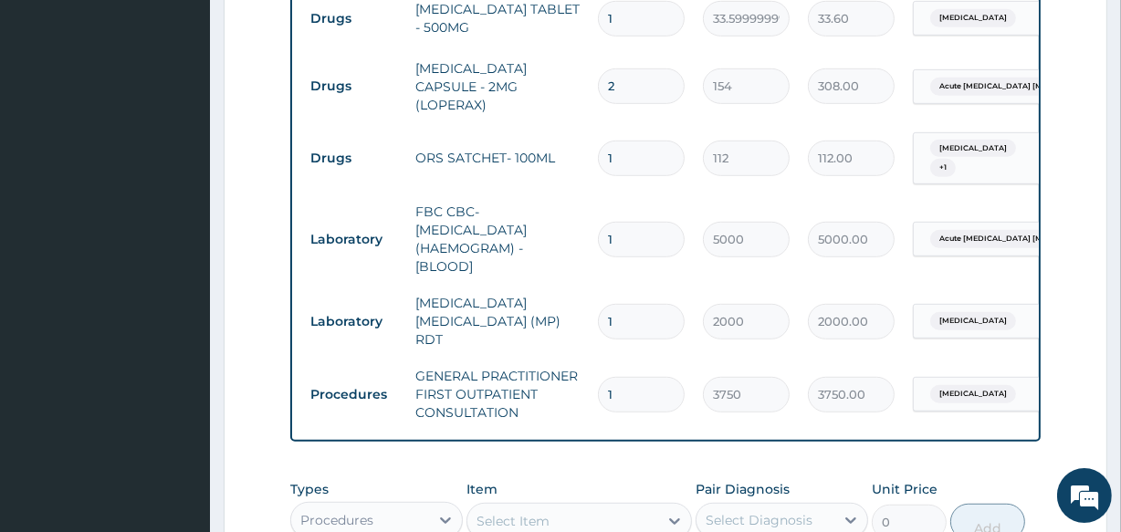
click at [635, 18] on input "1" at bounding box center [641, 19] width 87 height 36
type input "18"
type input "604.80"
type input "19"
type input "638.40"
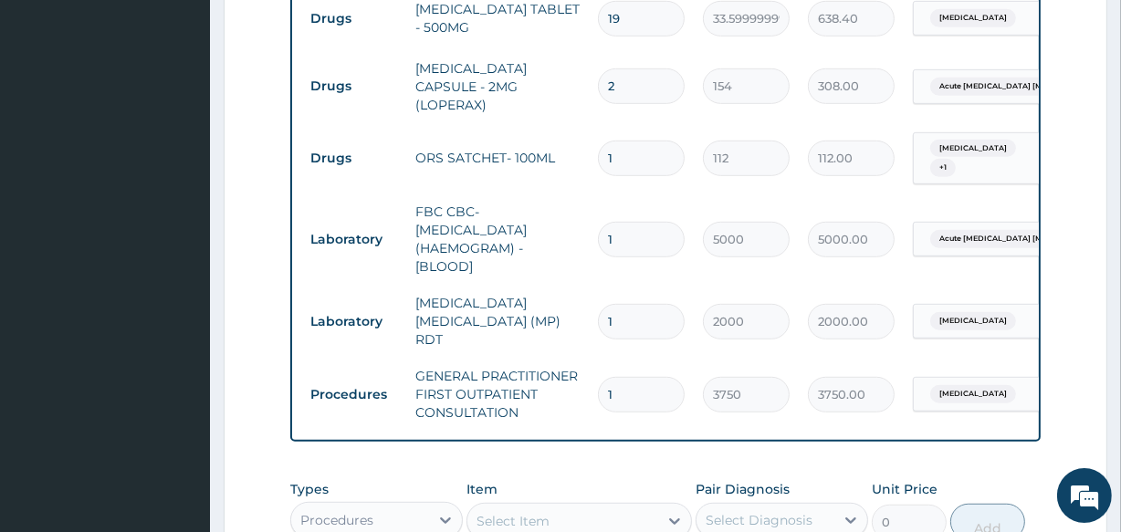
type input "20"
type input "672.00"
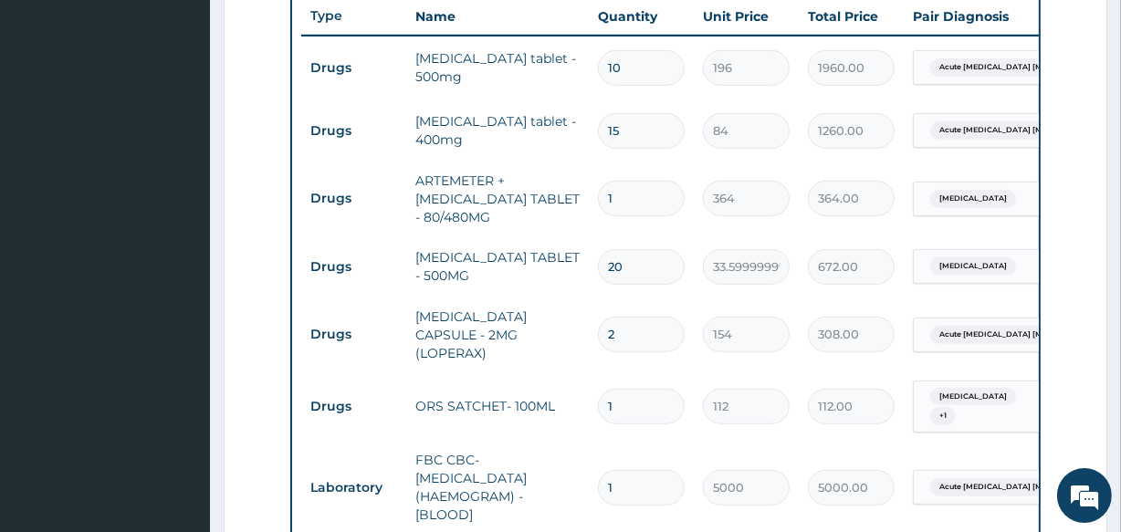
type input "20"
drag, startPoint x: 632, startPoint y: 194, endPoint x: 582, endPoint y: 212, distance: 52.3
click at [582, 212] on tr "Drugs ARTEMETER + LUMEFANTRINE TABLET - 80/480MG 1 364 364.00 Malaria Delete" at bounding box center [748, 199] width 895 height 73
type input "6"
type input "2184.00"
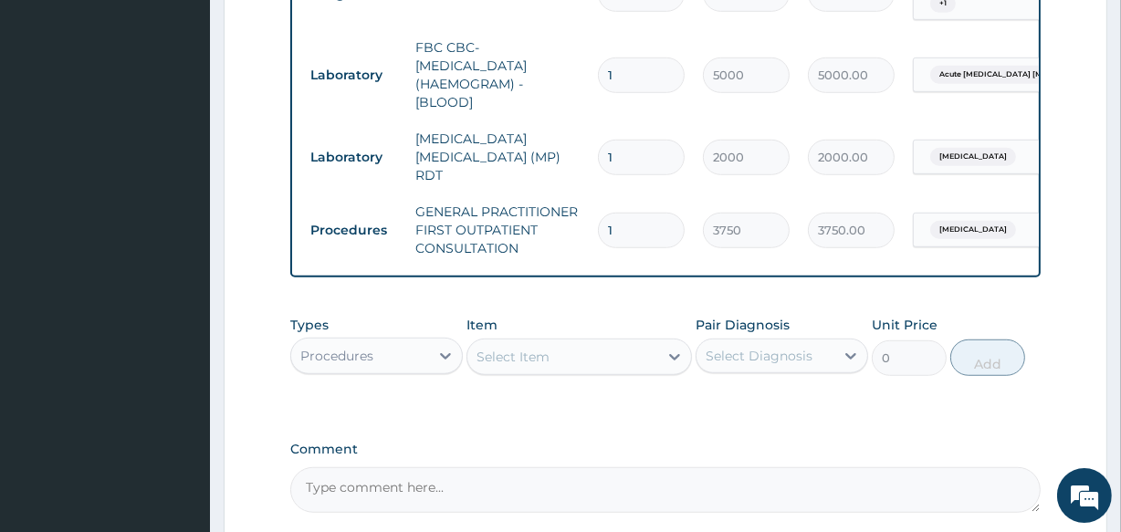
scroll to position [1263, 0]
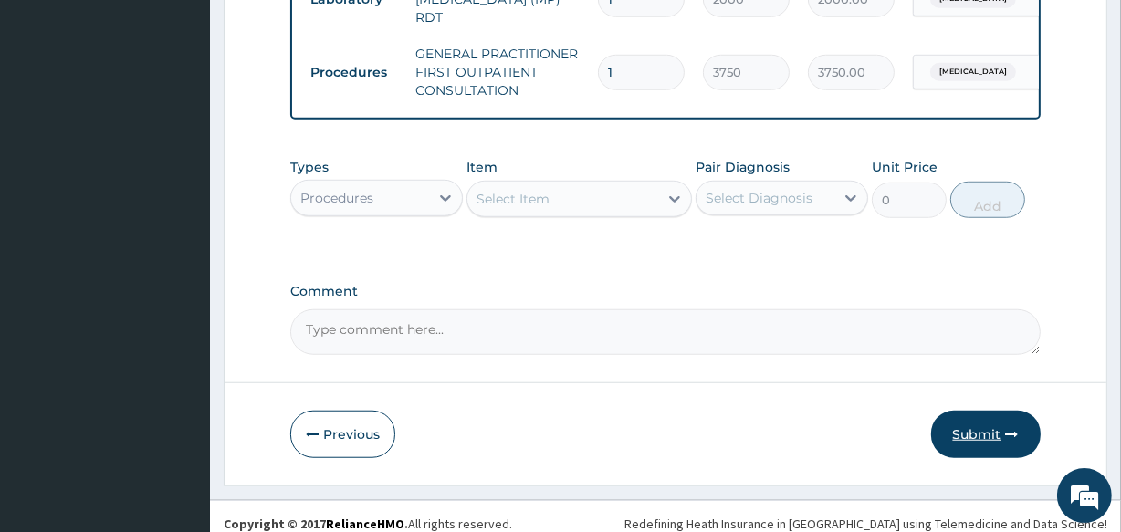
type input "6"
click at [968, 411] on button "Submit" at bounding box center [986, 434] width 110 height 47
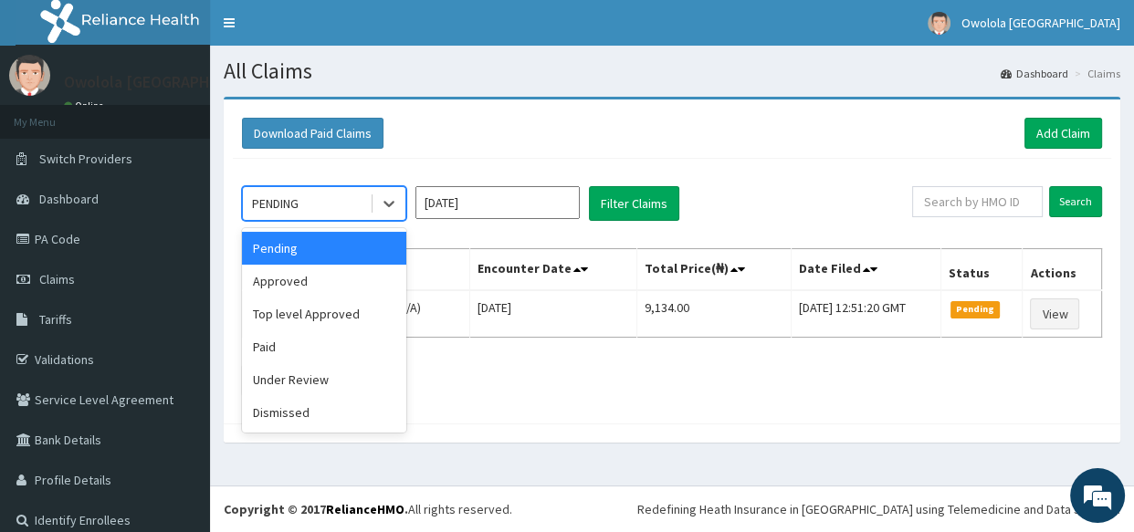
click at [277, 191] on div "PENDING" at bounding box center [306, 203] width 127 height 29
drag, startPoint x: 274, startPoint y: 288, endPoint x: 824, endPoint y: 198, distance: 557.9
click at [274, 289] on div "Approved" at bounding box center [324, 281] width 164 height 33
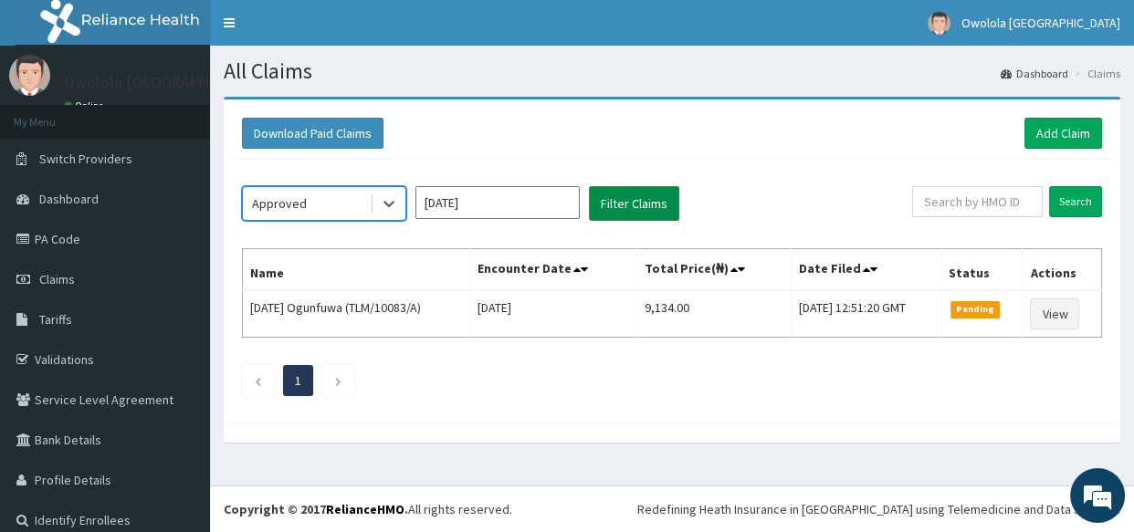
click at [656, 200] on button "Filter Claims" at bounding box center [634, 203] width 90 height 35
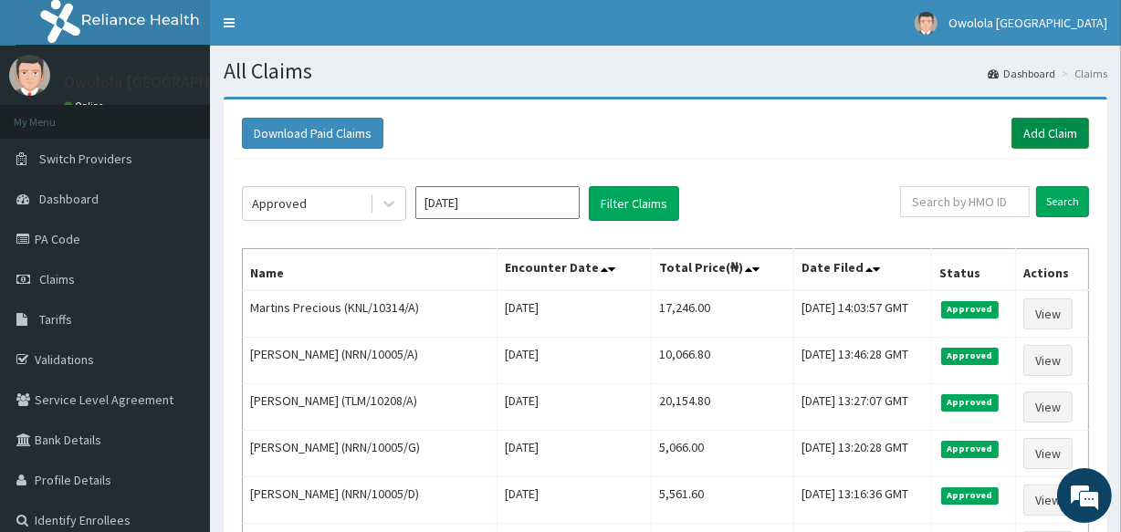
click at [1041, 128] on link "Add Claim" at bounding box center [1051, 133] width 78 height 31
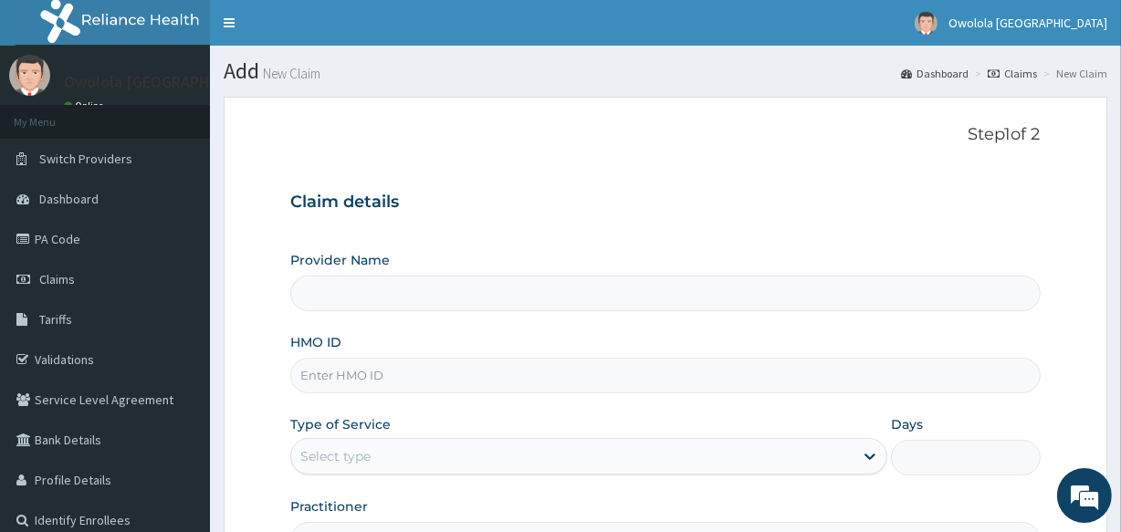
type input "owolola [GEOGRAPHIC_DATA]"
click at [340, 374] on input "HMO ID" at bounding box center [665, 376] width 750 height 36
click at [437, 378] on input "HMO ID" at bounding box center [665, 376] width 750 height 36
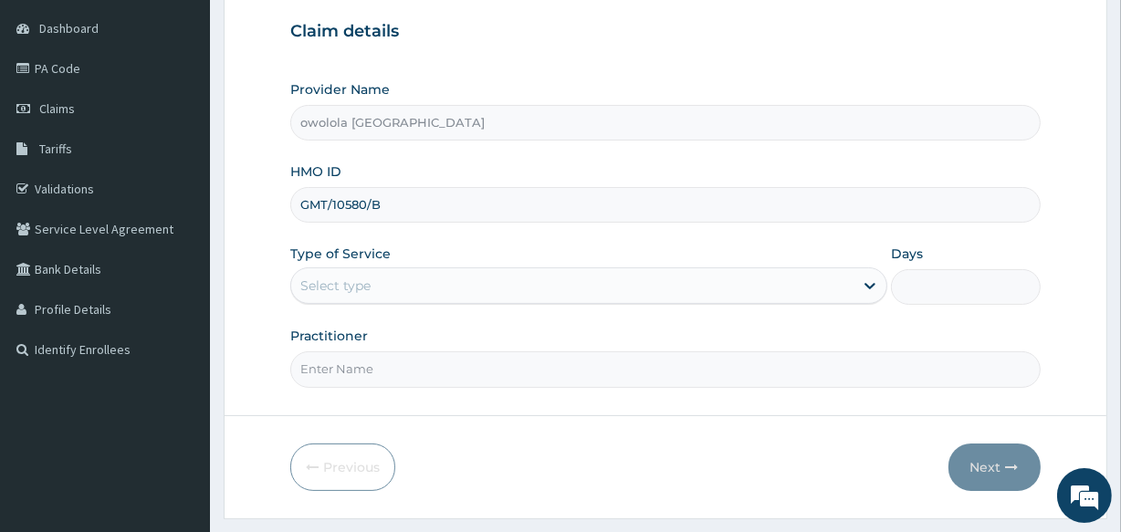
scroll to position [216, 0]
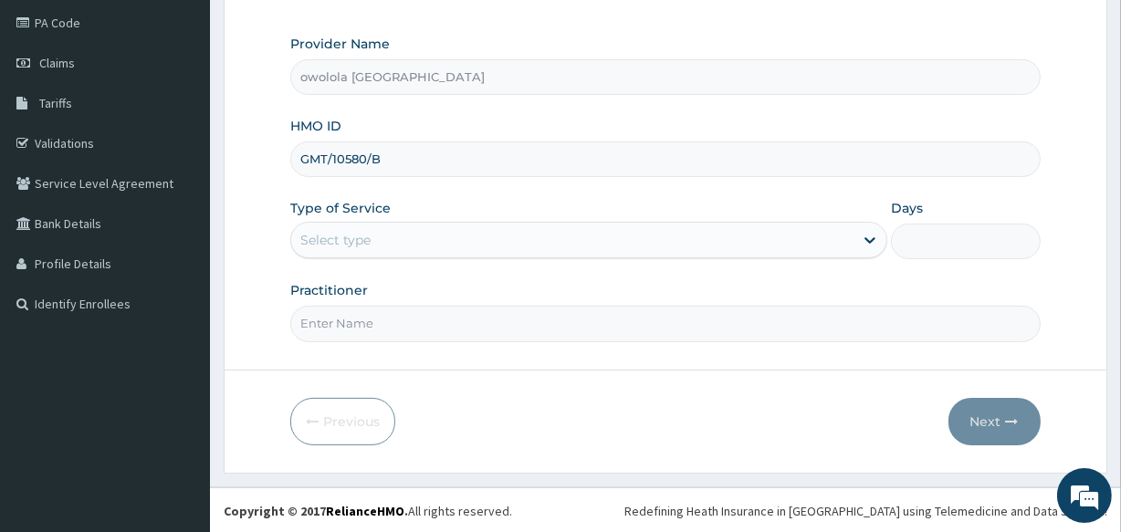
type input "GMT/10580/B"
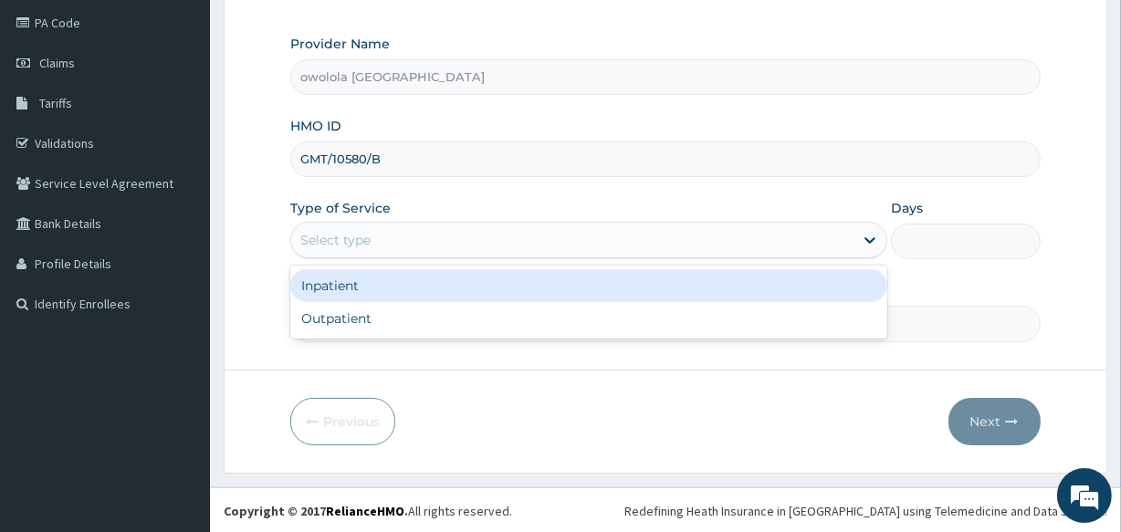
click at [549, 237] on div "Select type" at bounding box center [572, 240] width 562 height 29
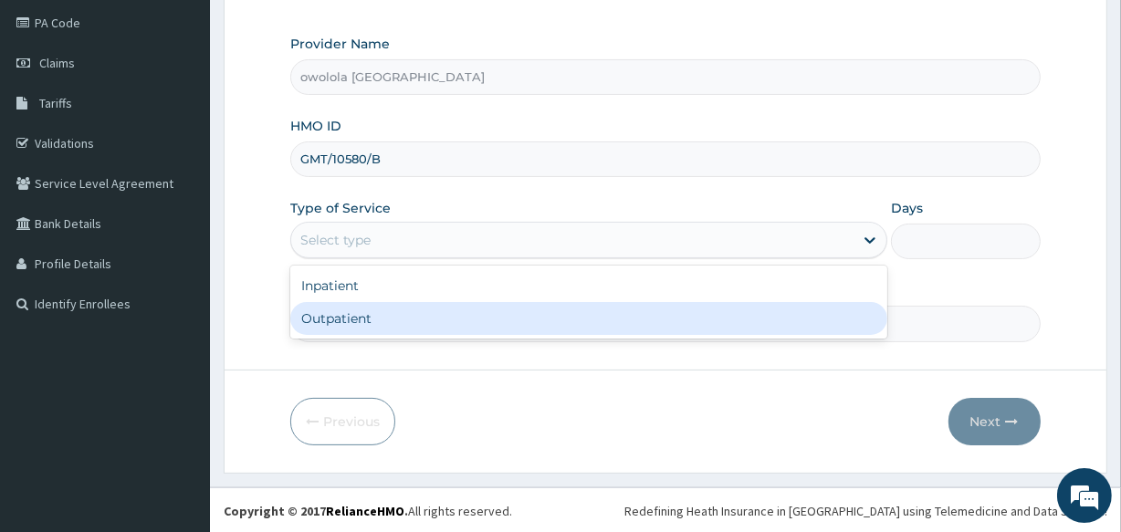
click at [453, 308] on div "Outpatient" at bounding box center [588, 318] width 597 height 33
type input "1"
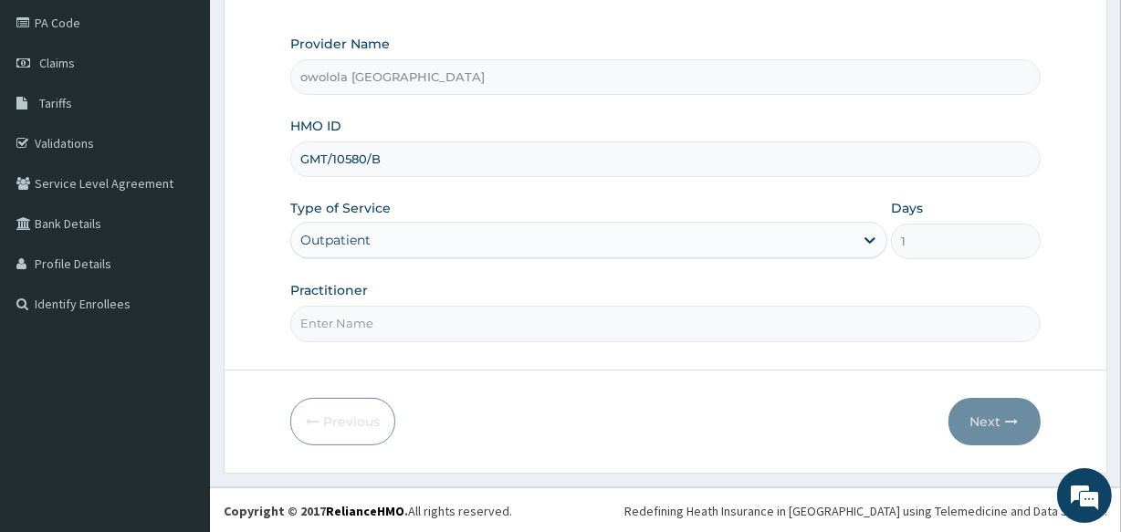
click at [445, 325] on input "Practitioner" at bounding box center [665, 324] width 750 height 36
type input "DR OGUNWUSI"
click at [1007, 410] on button "Next" at bounding box center [995, 421] width 92 height 47
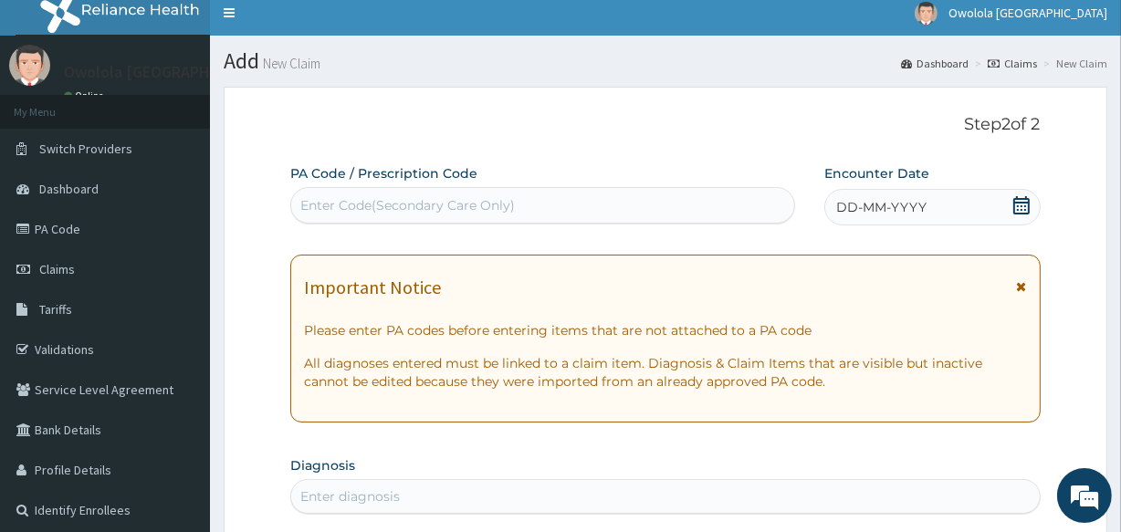
scroll to position [0, 0]
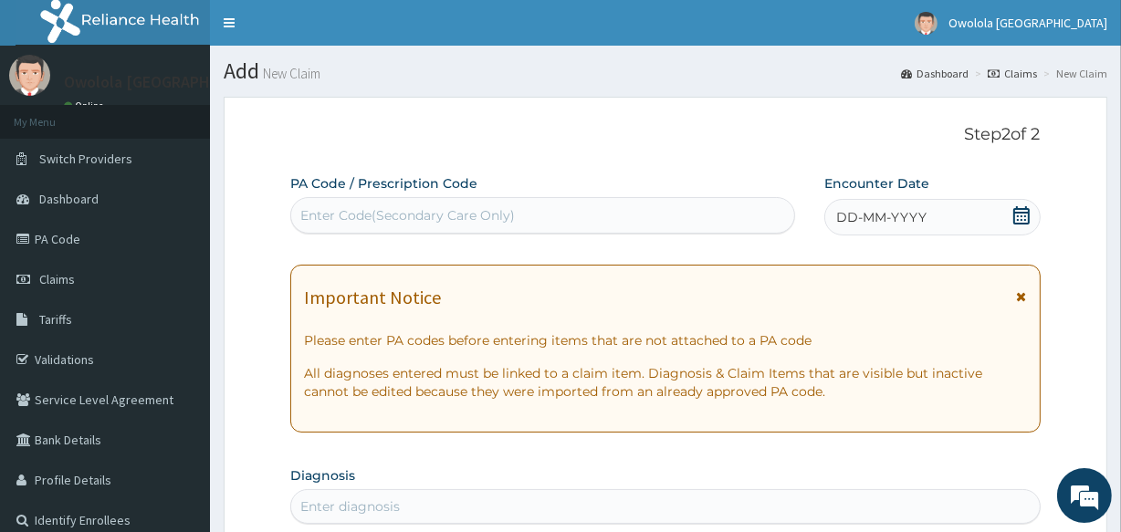
click at [447, 214] on div "Enter Code(Secondary Care Only)" at bounding box center [407, 215] width 215 height 18
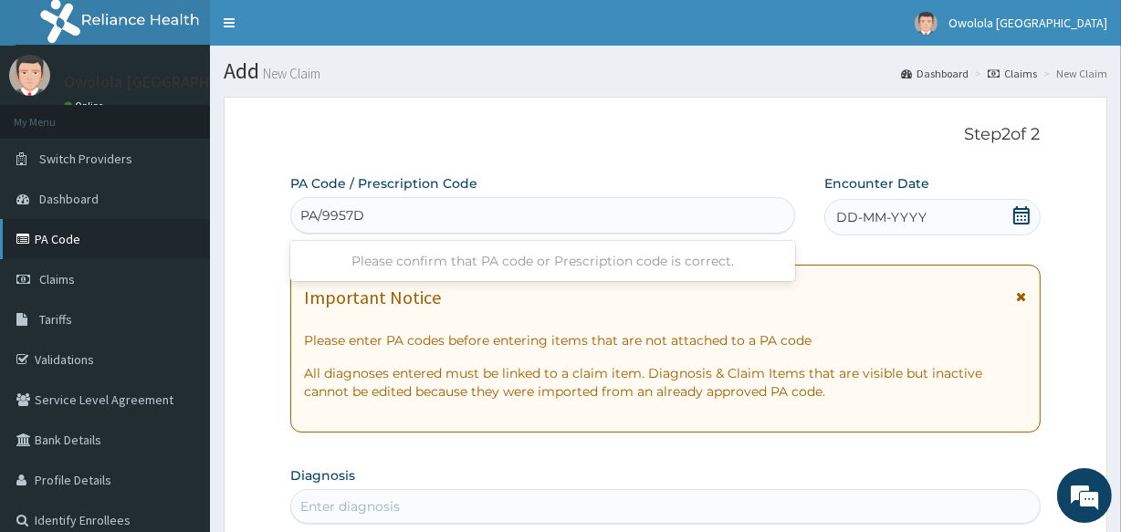
type input "PA/9957D2"
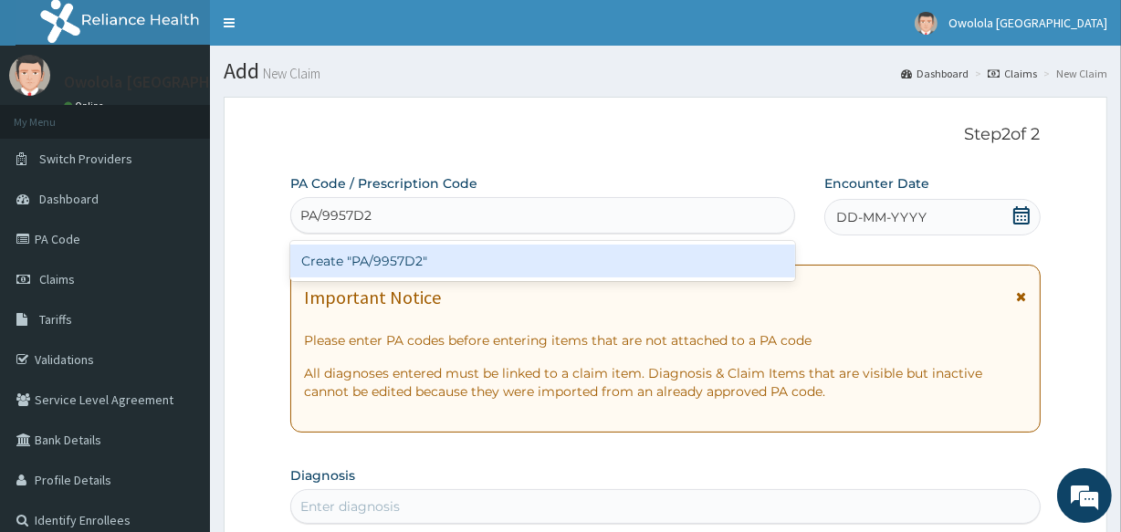
click at [491, 252] on div "Create "PA/9957D2"" at bounding box center [542, 261] width 504 height 33
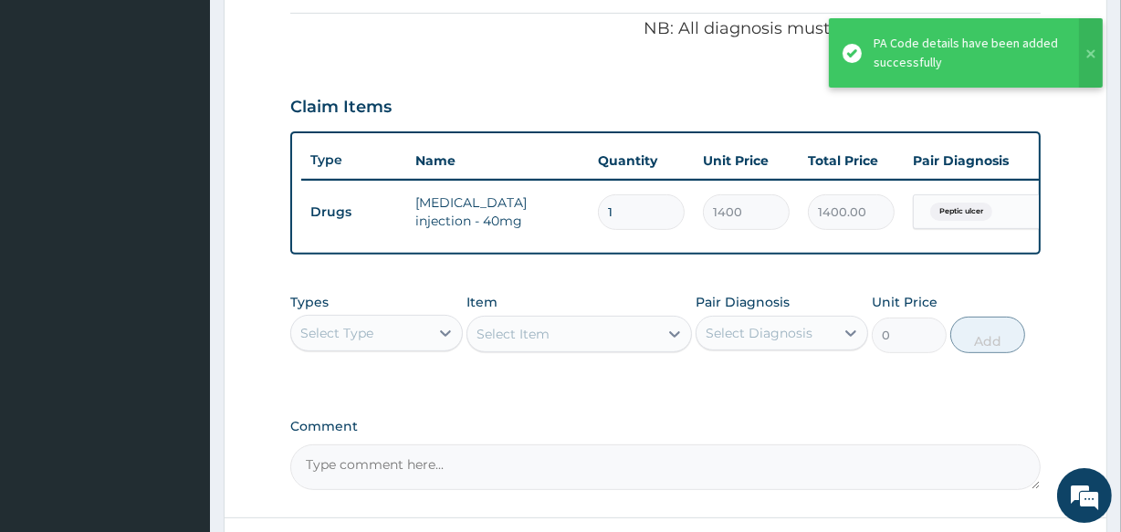
scroll to position [575, 0]
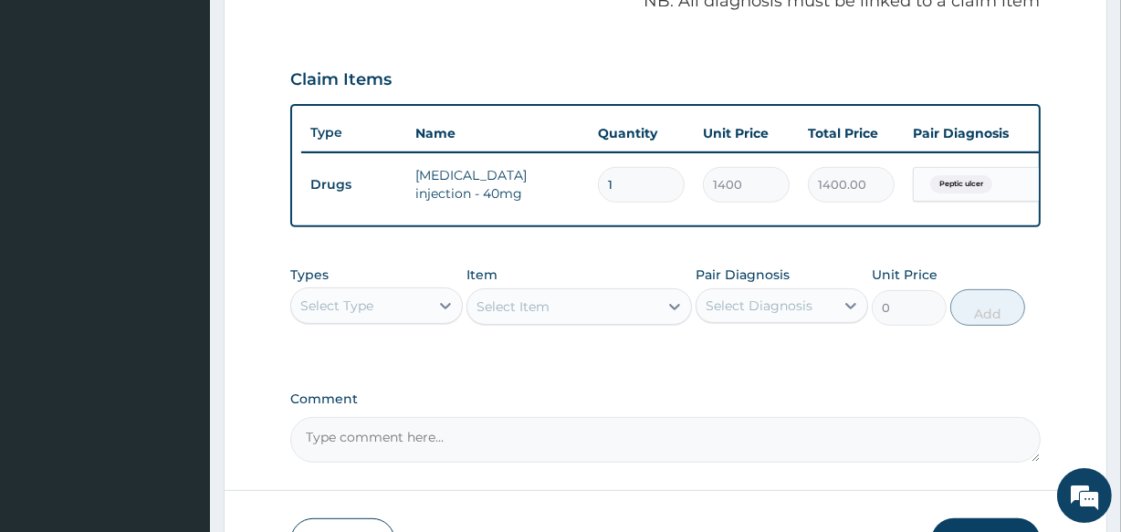
type input "0"
type input "0.00"
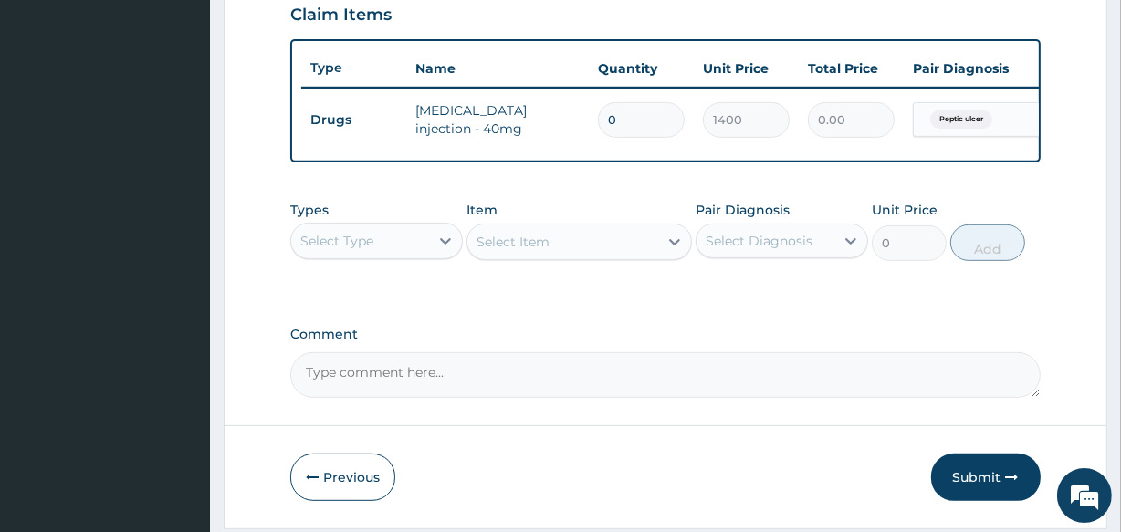
scroll to position [658, 0]
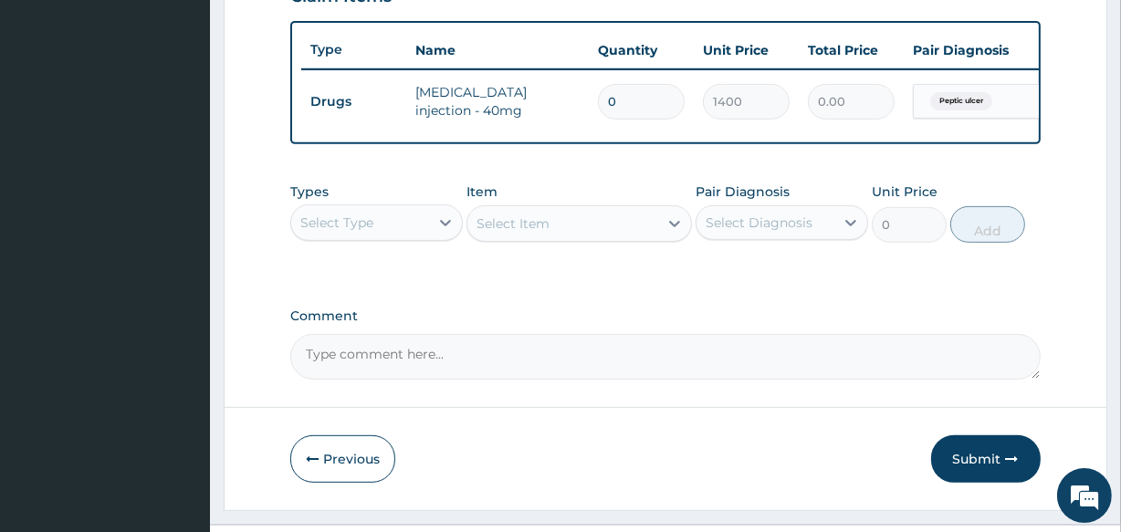
type input "0"
click at [494, 231] on div "Select Item" at bounding box center [579, 223] width 225 height 37
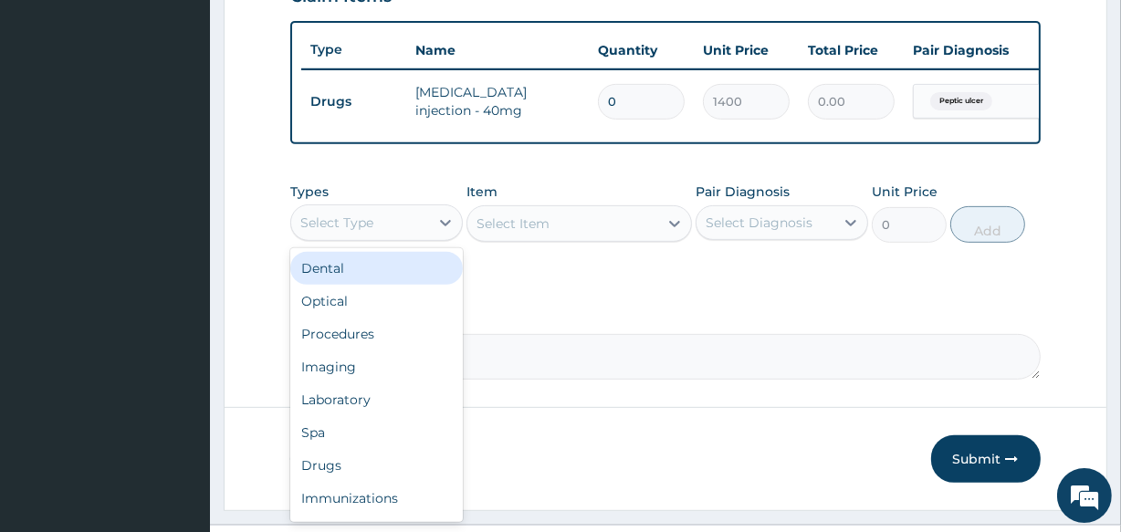
click at [346, 241] on div "Select Type" at bounding box center [376, 223] width 173 height 37
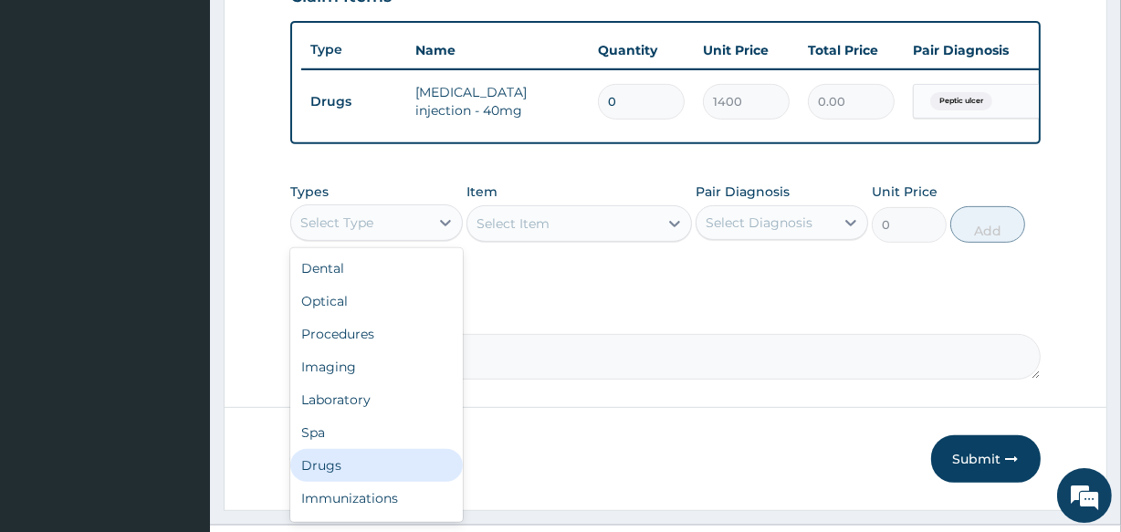
click at [341, 482] on div "Drugs" at bounding box center [376, 465] width 173 height 33
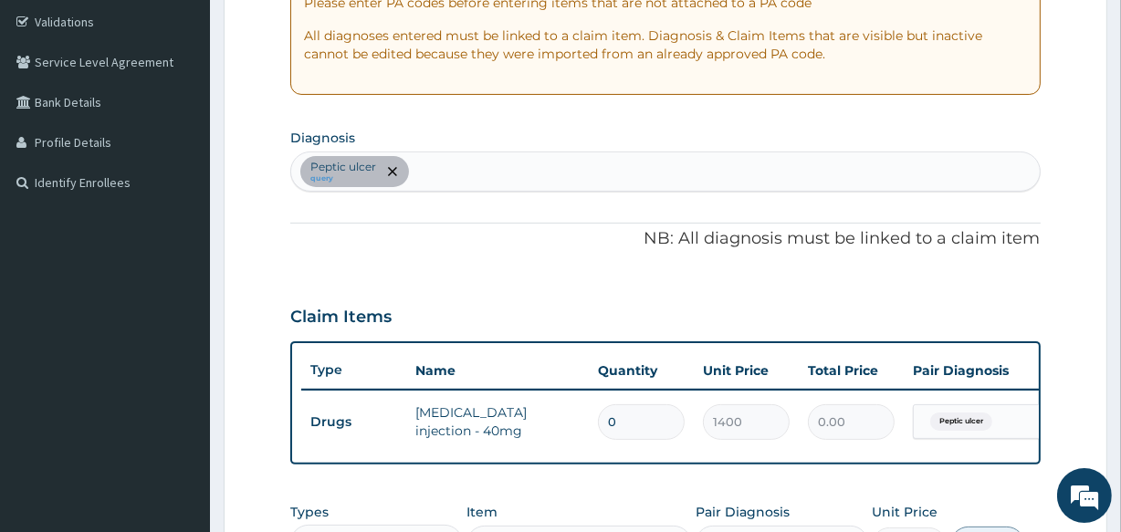
scroll to position [327, 0]
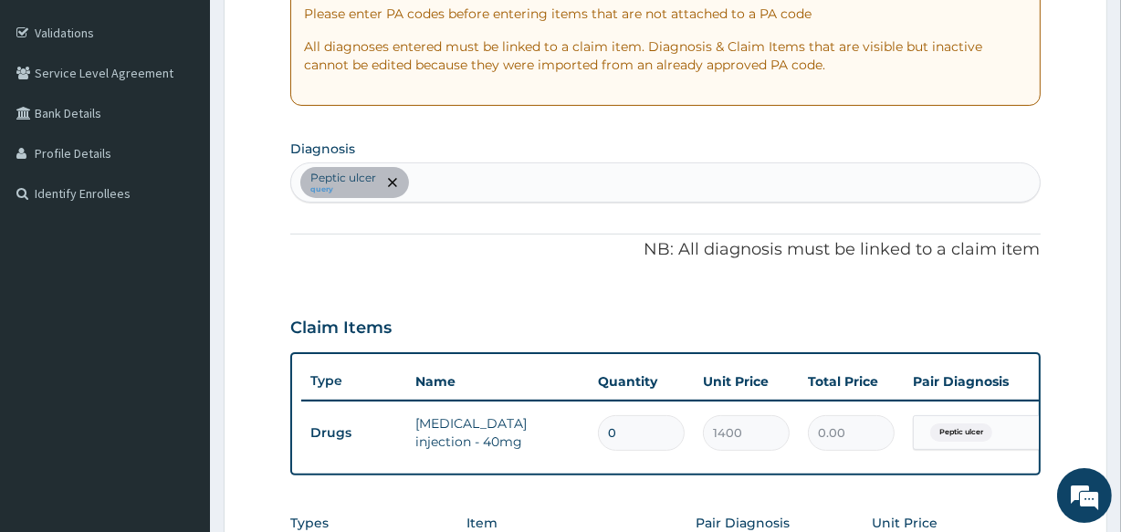
click at [570, 176] on div "Peptic ulcer query" at bounding box center [665, 182] width 748 height 38
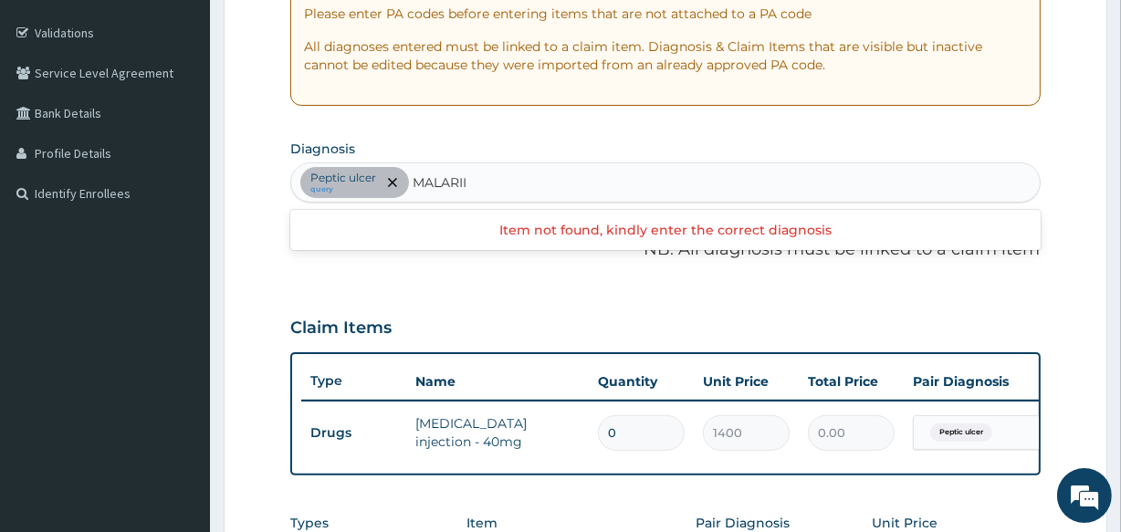
type input "MALARI"
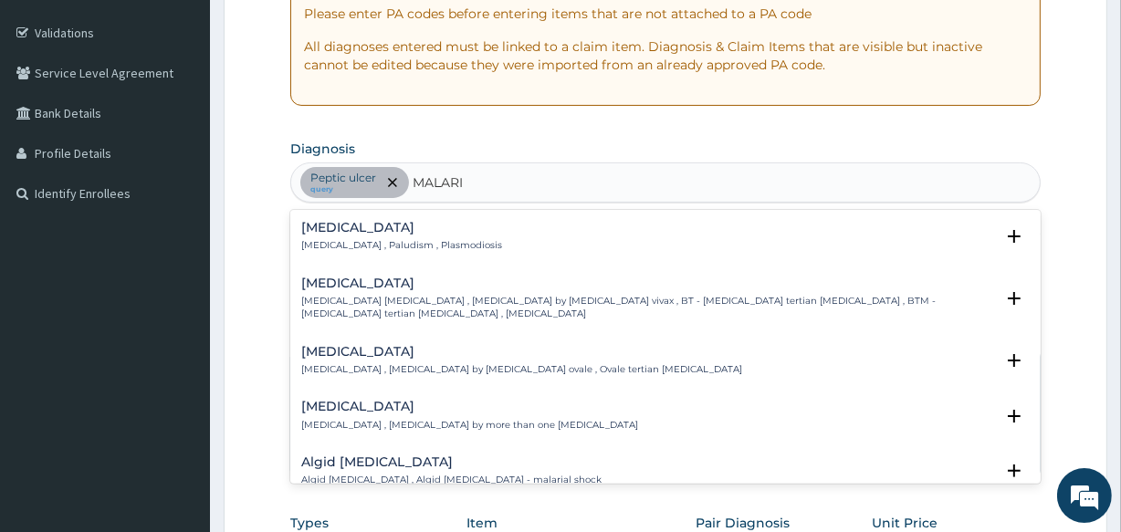
click at [399, 239] on p "Malaria , Paludism , Plasmodiosis" at bounding box center [401, 245] width 201 height 13
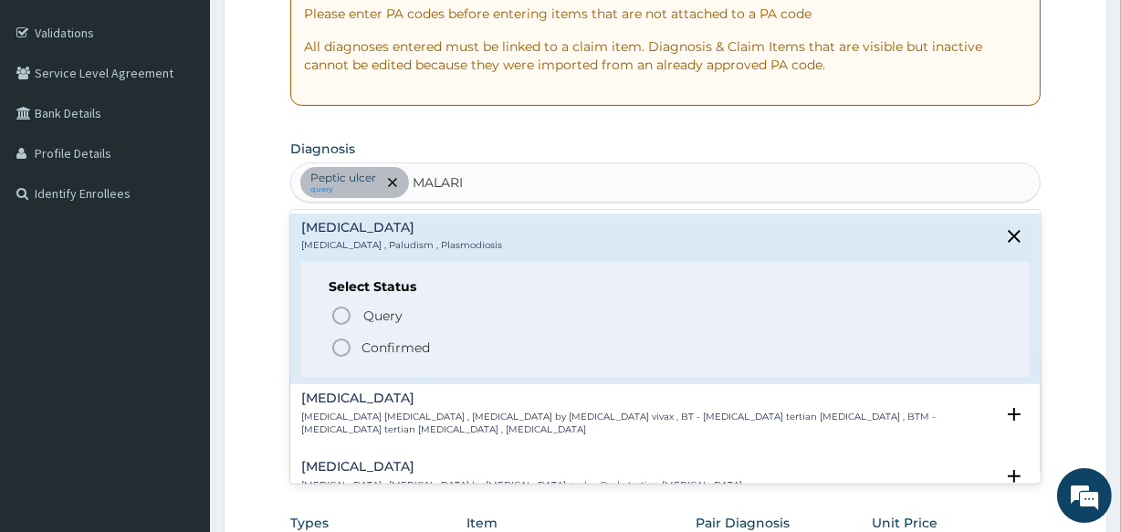
click at [400, 335] on div "Query Query covers suspected (?), Keep in view (kiv), Ruled out (r/o) Confirmed" at bounding box center [665, 331] width 673 height 56
click at [401, 345] on p "Confirmed" at bounding box center [396, 348] width 68 height 18
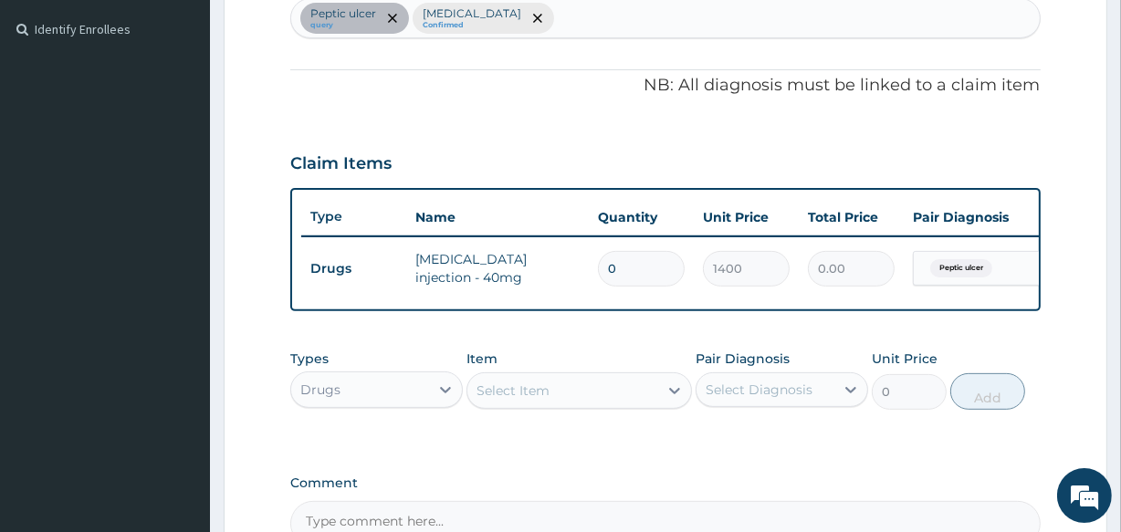
scroll to position [493, 0]
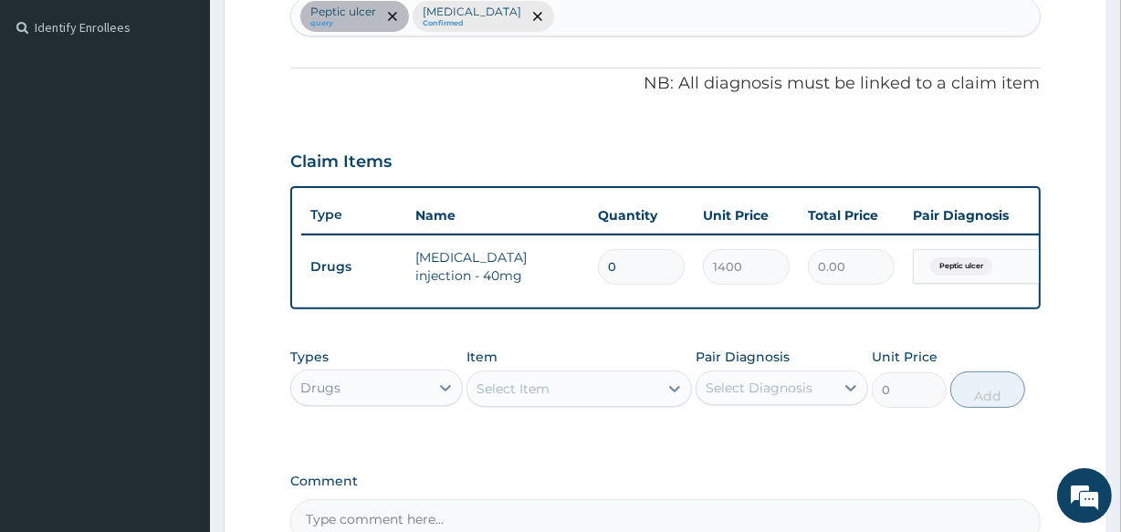
click at [562, 402] on div "Select Item" at bounding box center [562, 388] width 190 height 29
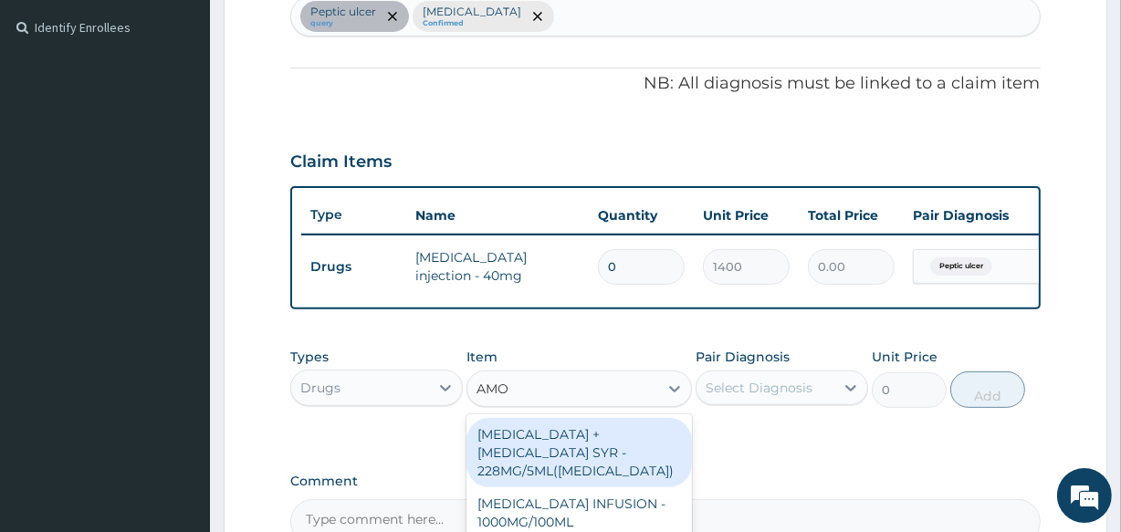
type input "AMOX"
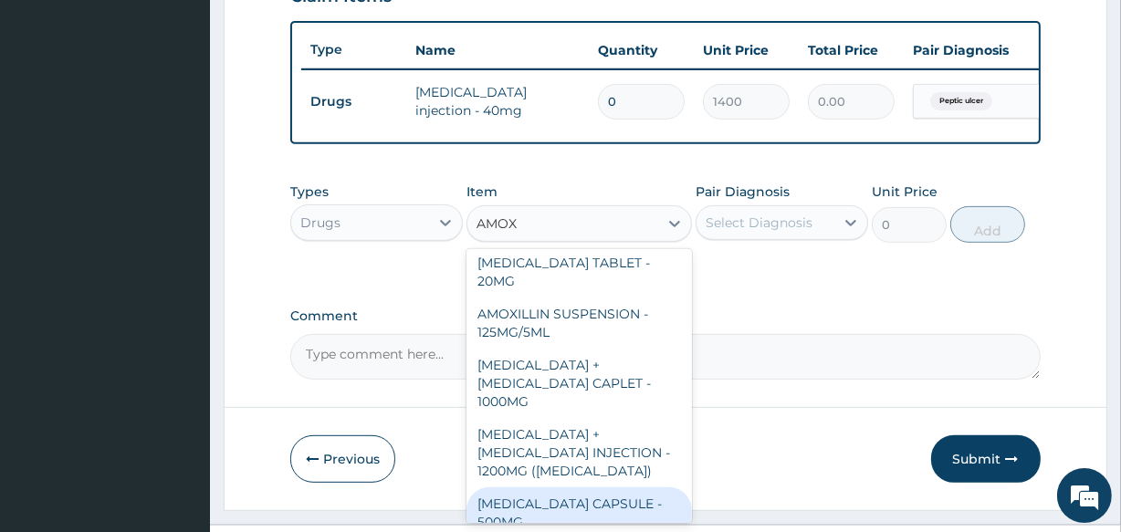
scroll to position [747, 0]
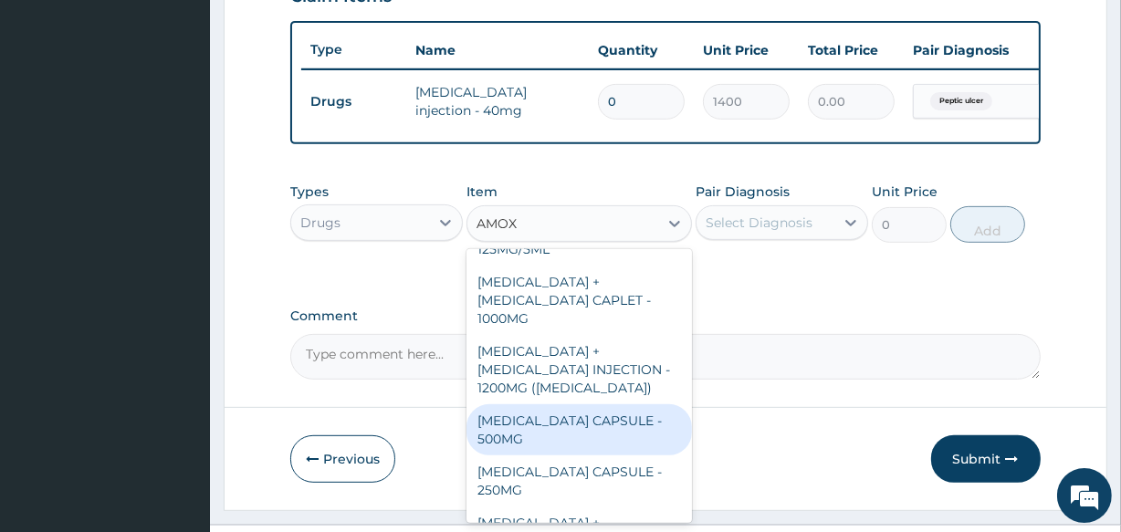
click at [600, 404] on div "AMOXICILLIN CAPSULE - 500MG" at bounding box center [579, 429] width 225 height 51
type input "112"
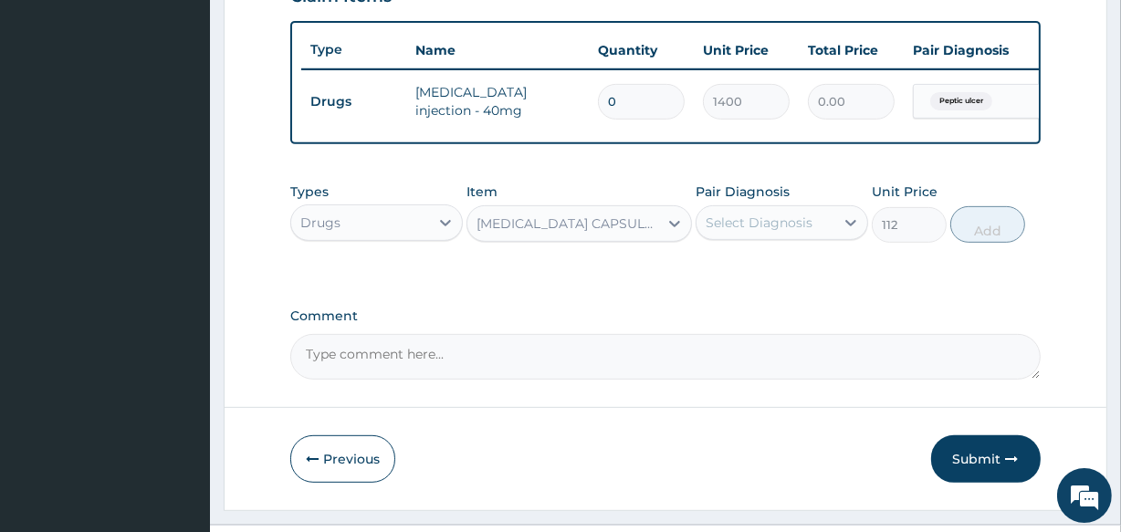
click at [800, 226] on div "Select Diagnosis" at bounding box center [759, 223] width 107 height 18
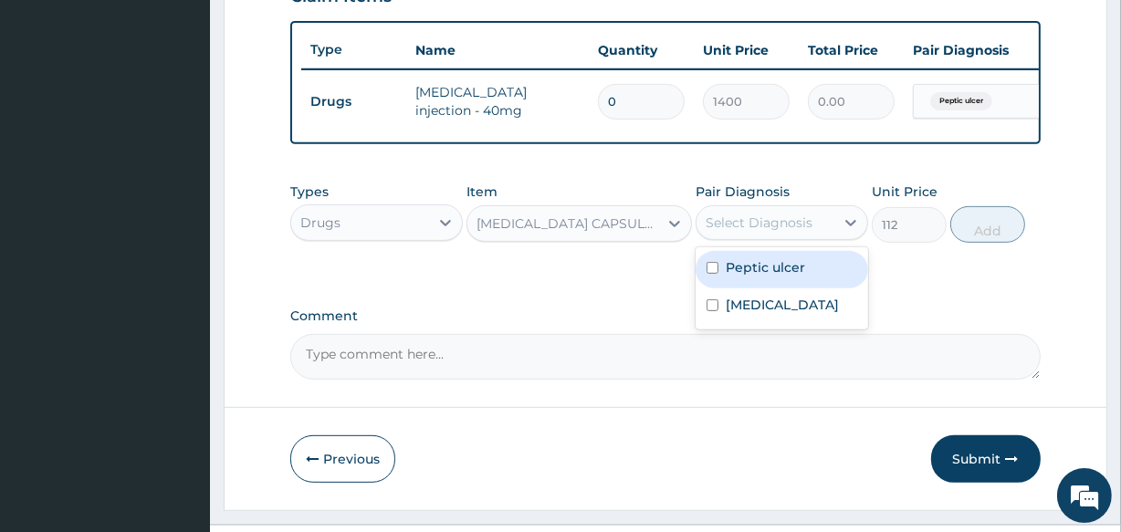
click at [784, 288] on div "Peptic ulcer" at bounding box center [782, 269] width 173 height 37
checkbox input "true"
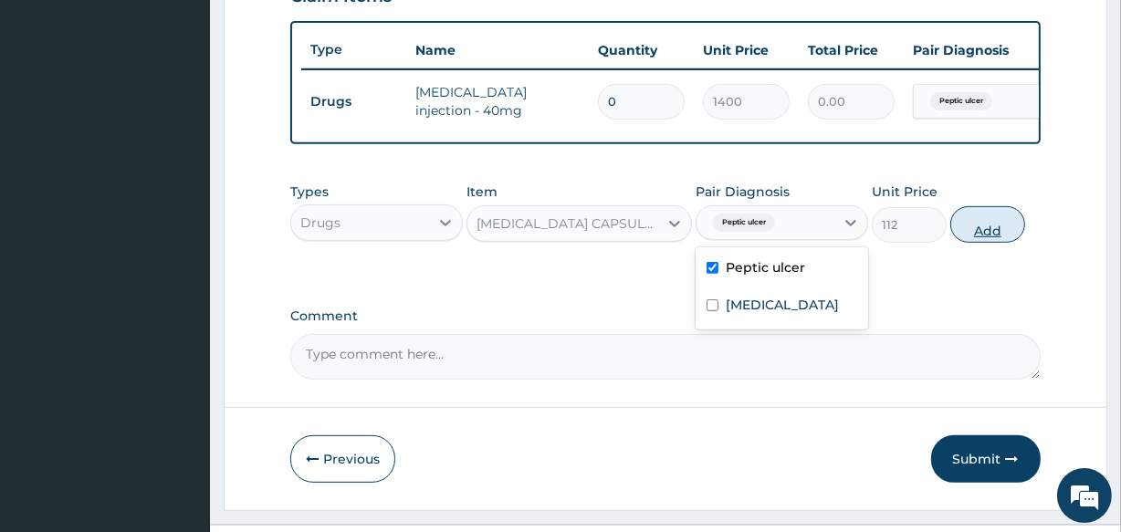
click at [978, 237] on button "Add" at bounding box center [987, 224] width 75 height 37
type input "0"
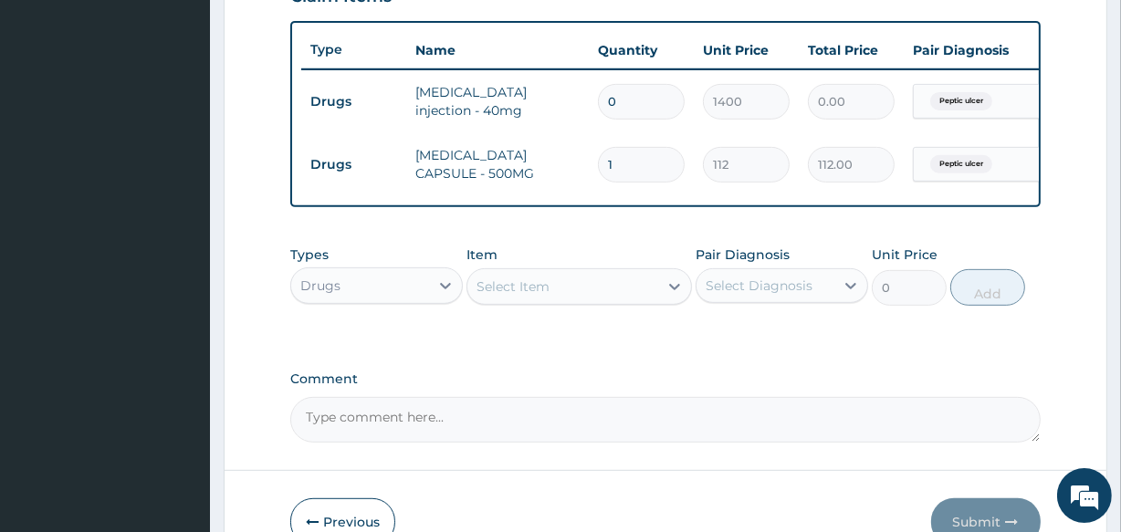
click at [542, 296] on div "Select Item" at bounding box center [513, 287] width 73 height 18
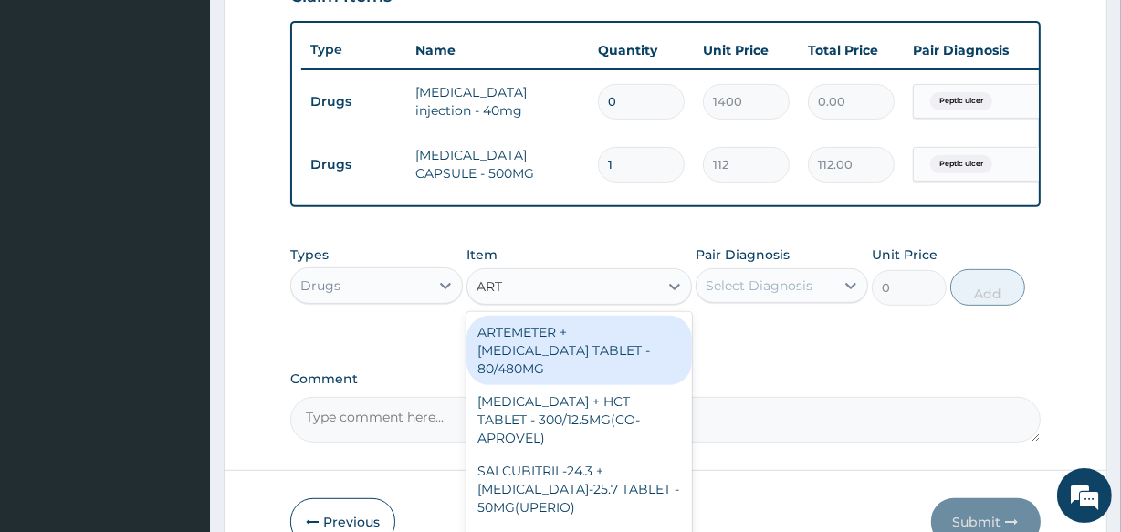
type input "ARTE"
click at [562, 346] on div "ARTEMETER + LUMEFANTRINE TABLET - 80/480MG" at bounding box center [579, 350] width 225 height 69
type input "364"
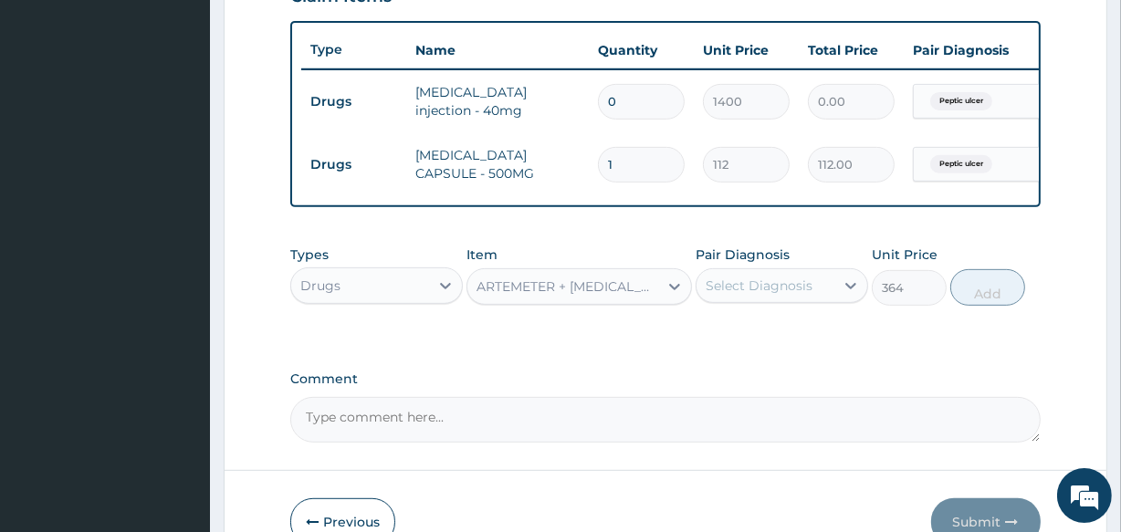
click at [797, 295] on div "Select Diagnosis" at bounding box center [759, 286] width 107 height 18
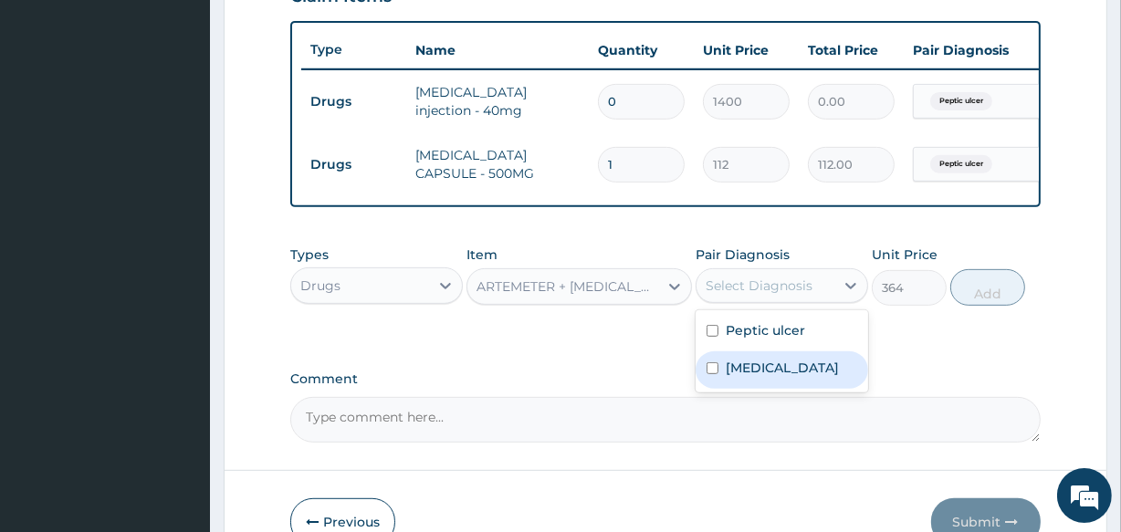
drag, startPoint x: 784, startPoint y: 341, endPoint x: 779, endPoint y: 377, distance: 36.9
click at [779, 377] on div "Peptic ulcer Malaria" at bounding box center [782, 351] width 173 height 82
click at [779, 377] on div "Malaria" at bounding box center [782, 369] width 173 height 37
checkbox input "true"
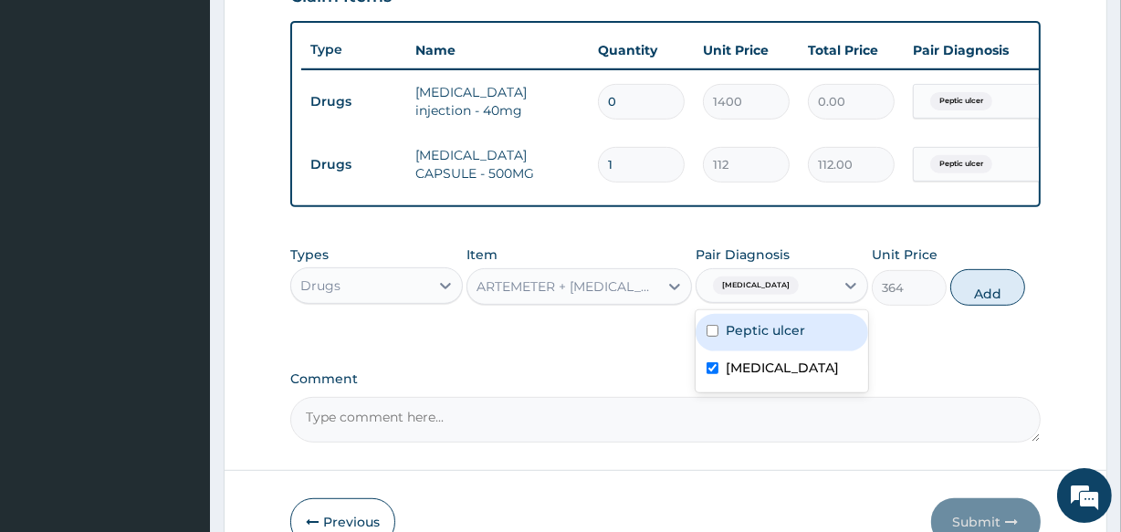
drag, startPoint x: 976, startPoint y: 299, endPoint x: 694, endPoint y: 336, distance: 284.6
click at [968, 295] on button "Add" at bounding box center [987, 287] width 75 height 37
type input "0"
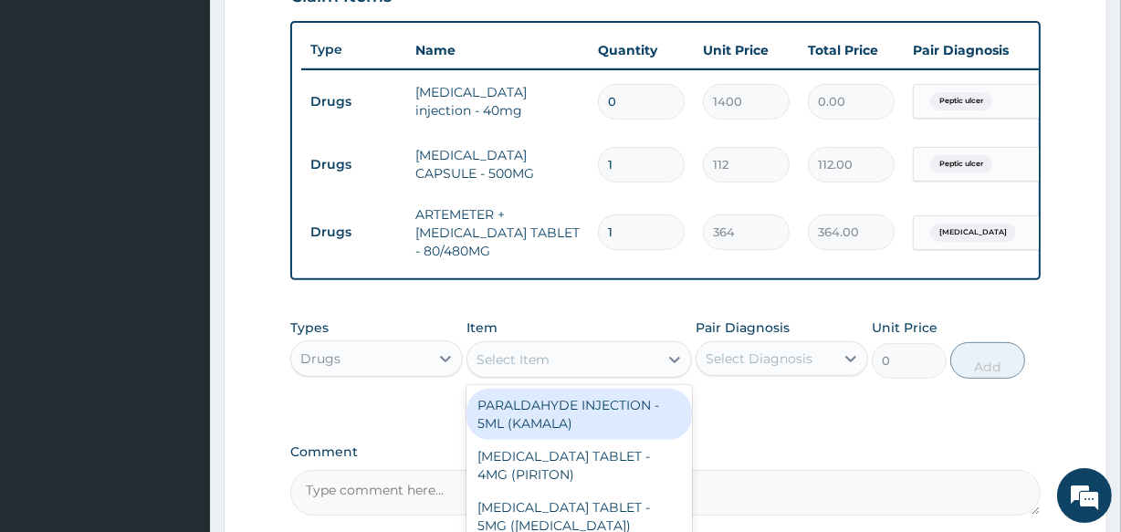
click at [517, 356] on div "Select Item" at bounding box center [562, 359] width 190 height 29
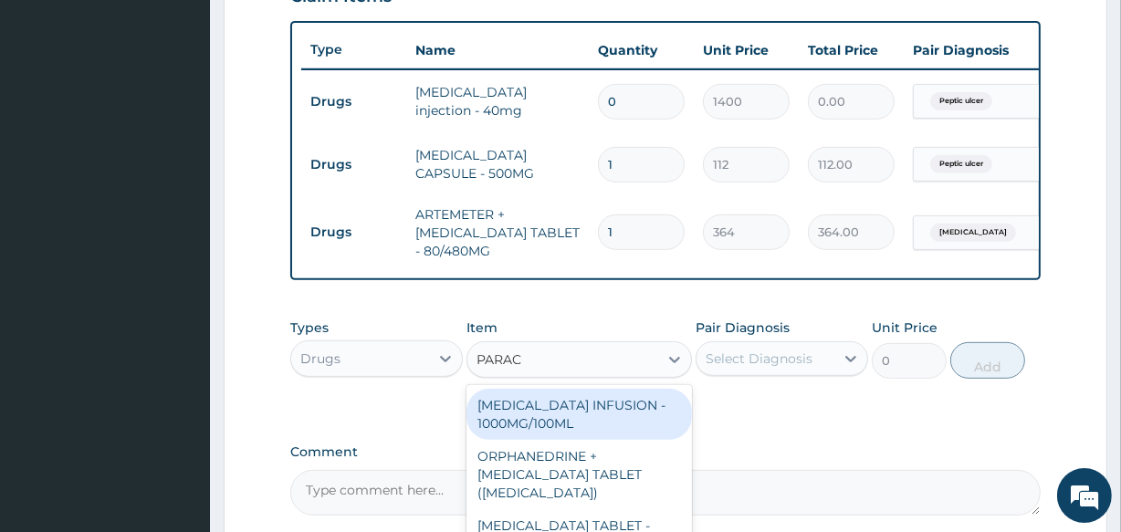
type input "PARACE"
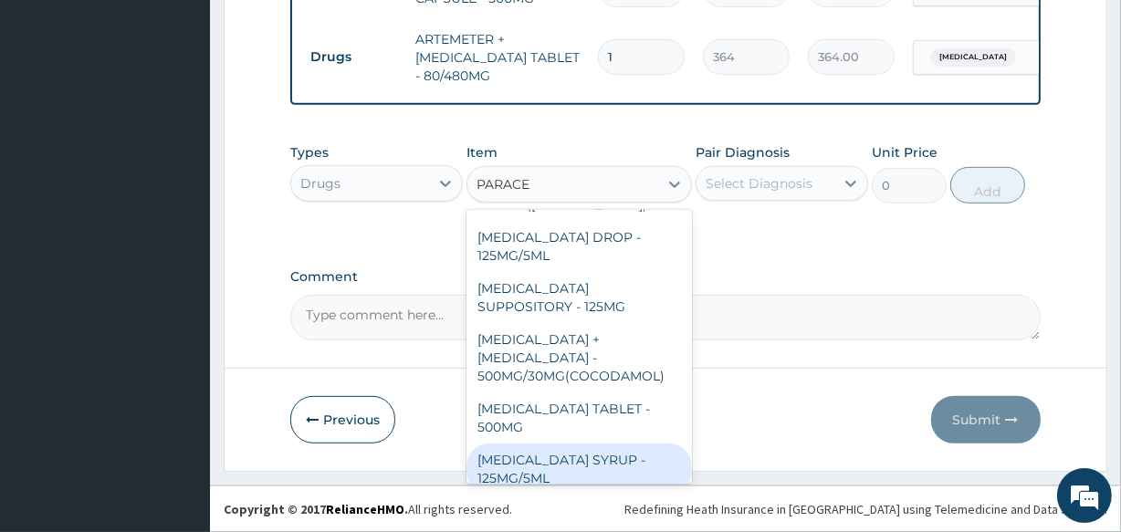
scroll to position [211, 0]
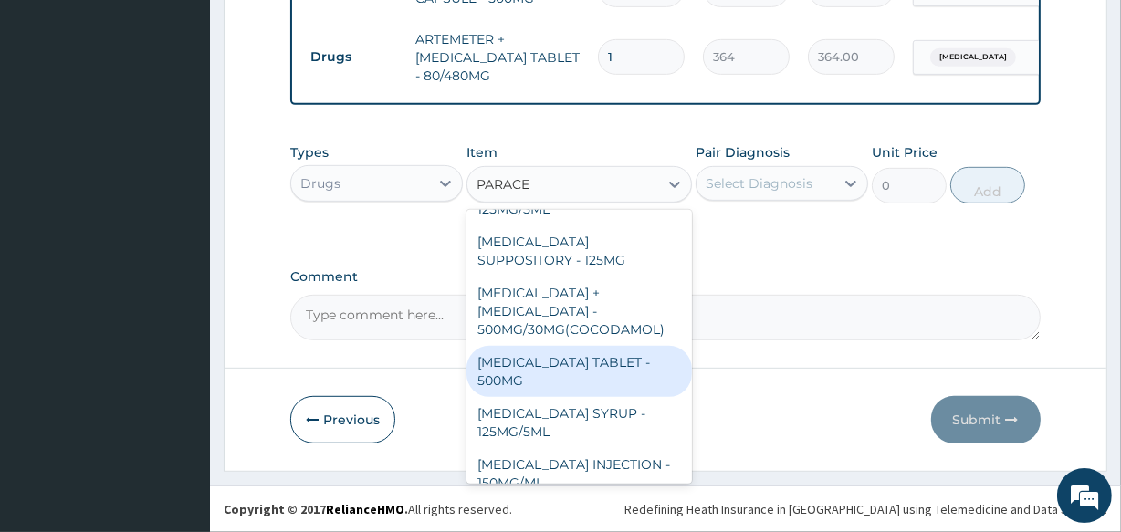
click at [586, 366] on div "PARACETAMOL TABLET - 500MG" at bounding box center [579, 371] width 225 height 51
type input "33.599999999999994"
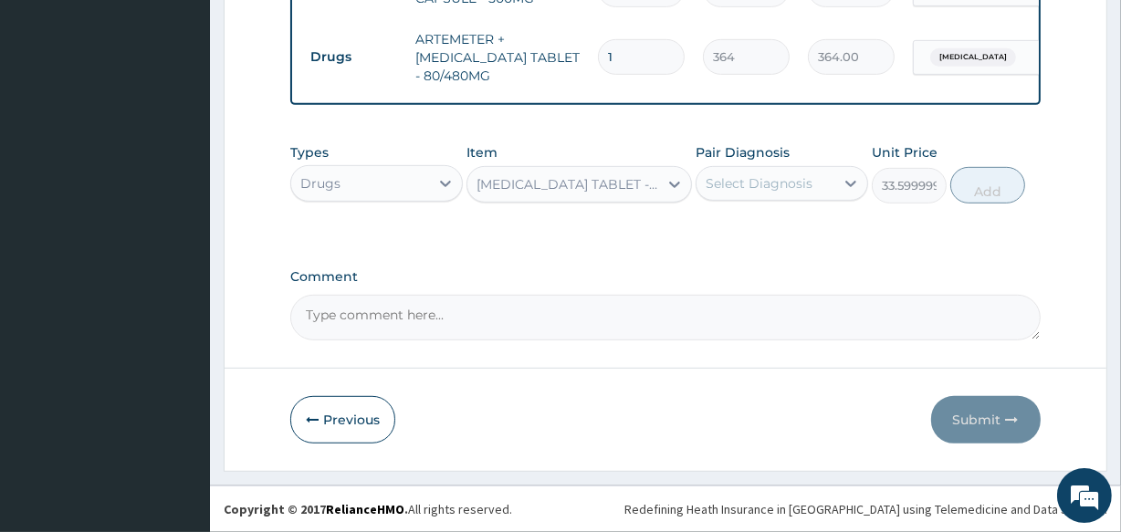
click at [776, 189] on div "Select Diagnosis" at bounding box center [759, 183] width 107 height 18
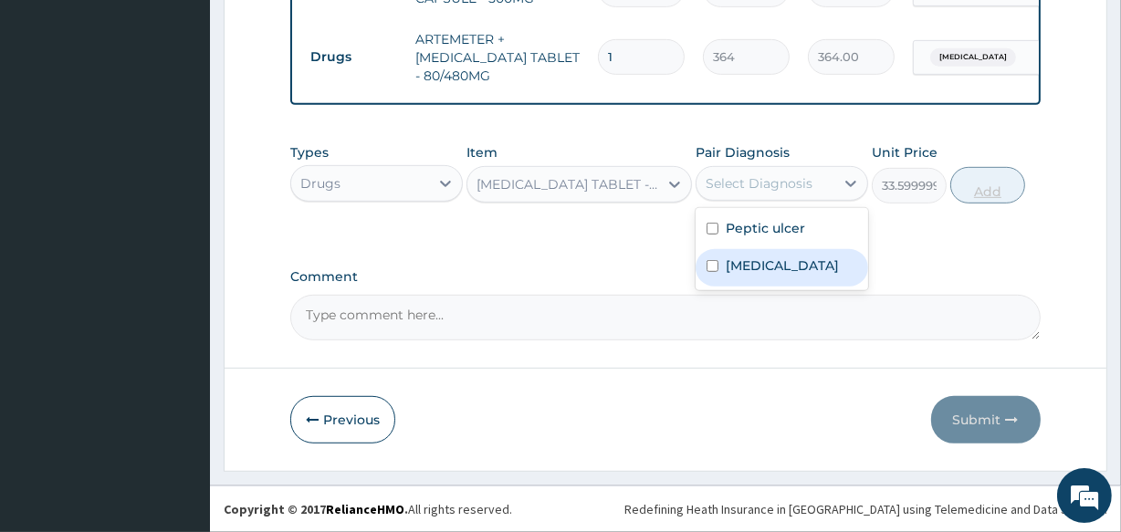
drag, startPoint x: 756, startPoint y: 260, endPoint x: 958, endPoint y: 197, distance: 211.4
click at [758, 260] on label "Malaria" at bounding box center [782, 266] width 113 height 18
checkbox input "true"
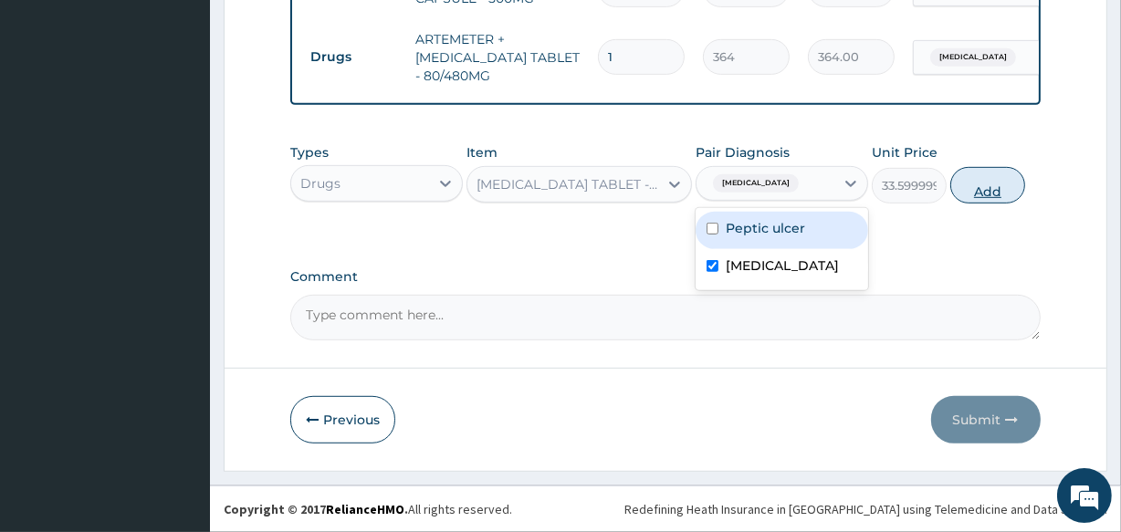
click at [969, 185] on button "Add" at bounding box center [987, 185] width 75 height 37
type input "0"
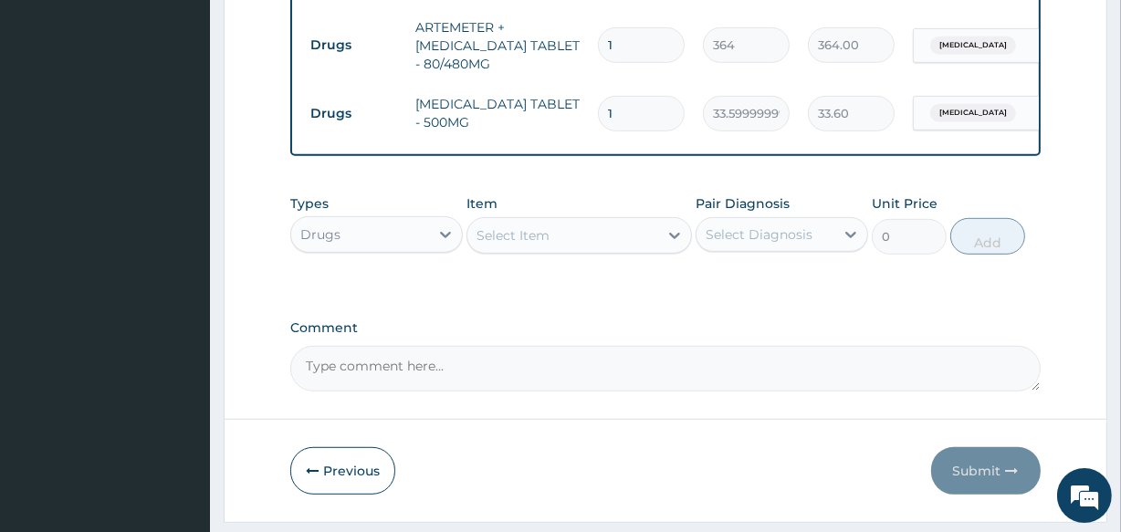
click at [656, 236] on div "Select Item" at bounding box center [562, 235] width 190 height 29
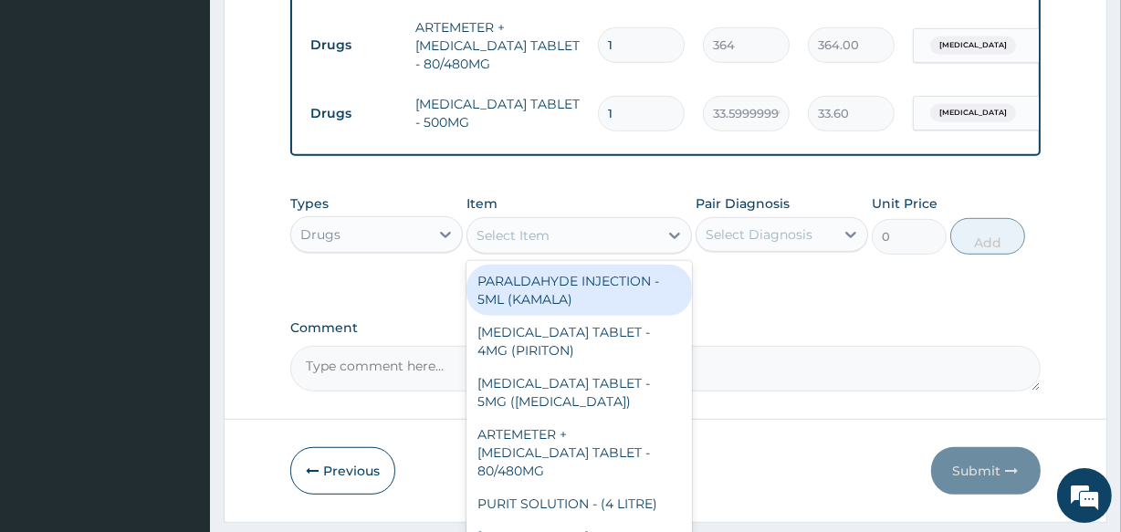
click at [420, 246] on div "Drugs" at bounding box center [360, 234] width 138 height 29
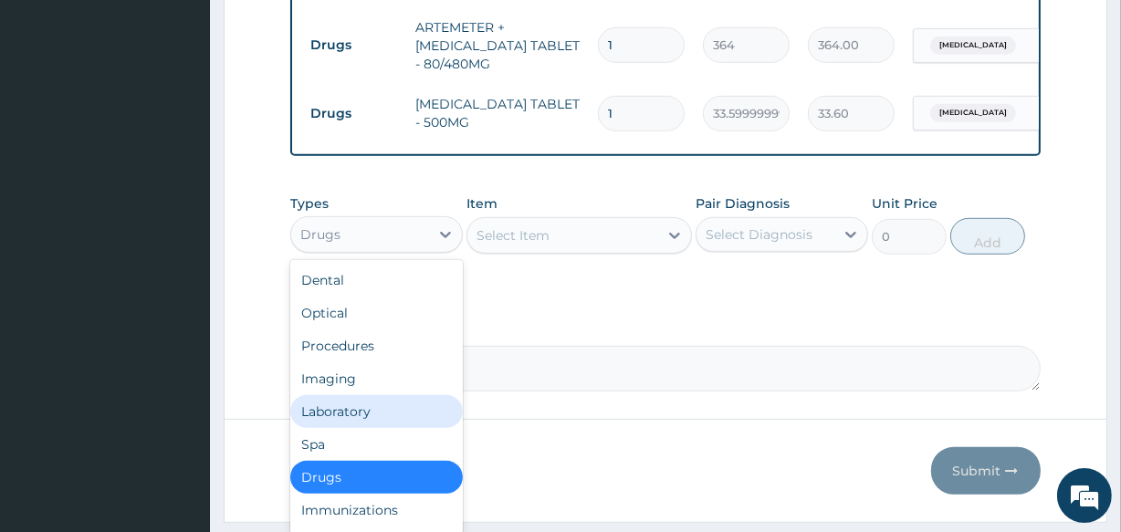
click at [370, 425] on div "Laboratory" at bounding box center [376, 411] width 173 height 33
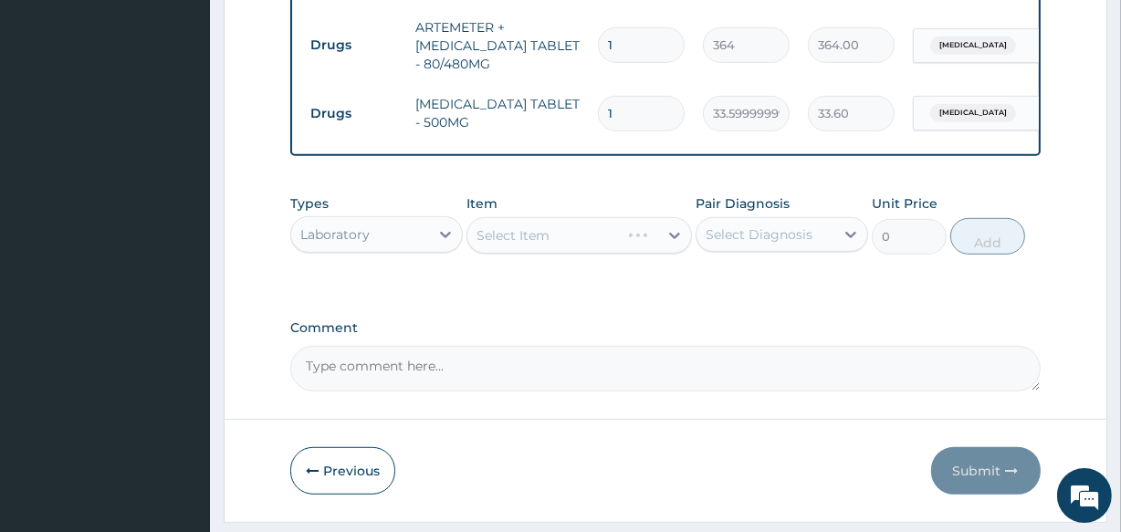
click at [593, 243] on div "Select Item" at bounding box center [579, 235] width 225 height 37
click at [619, 222] on div "Item Select Item" at bounding box center [579, 224] width 225 height 60
click at [597, 243] on div "Select Item" at bounding box center [562, 235] width 190 height 29
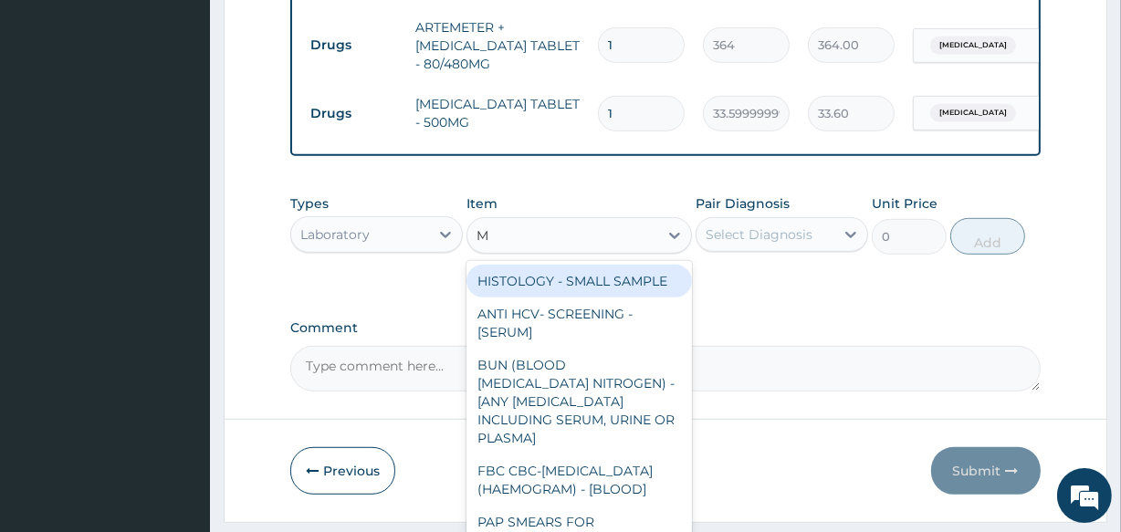
type input "MP"
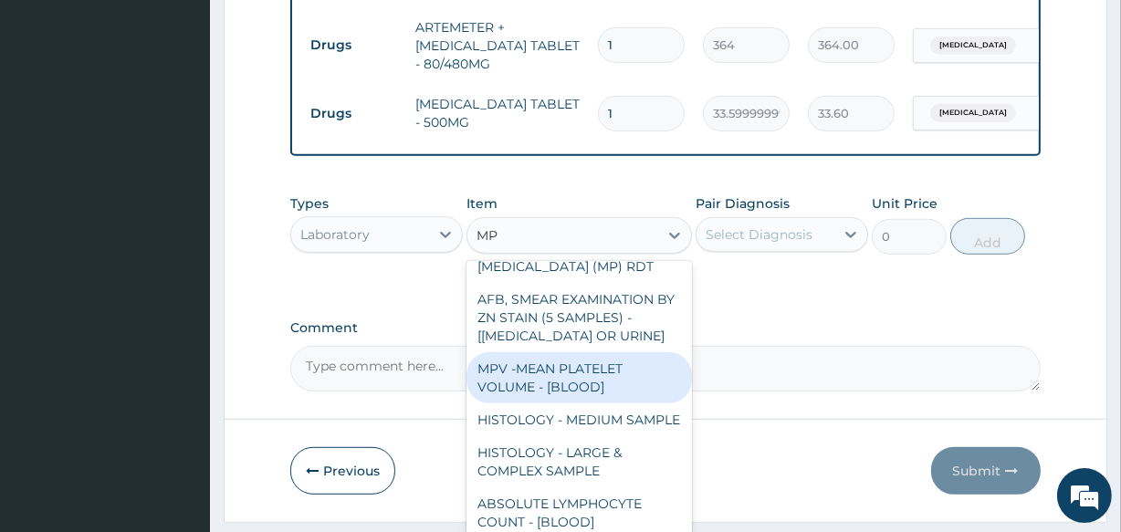
scroll to position [165, 0]
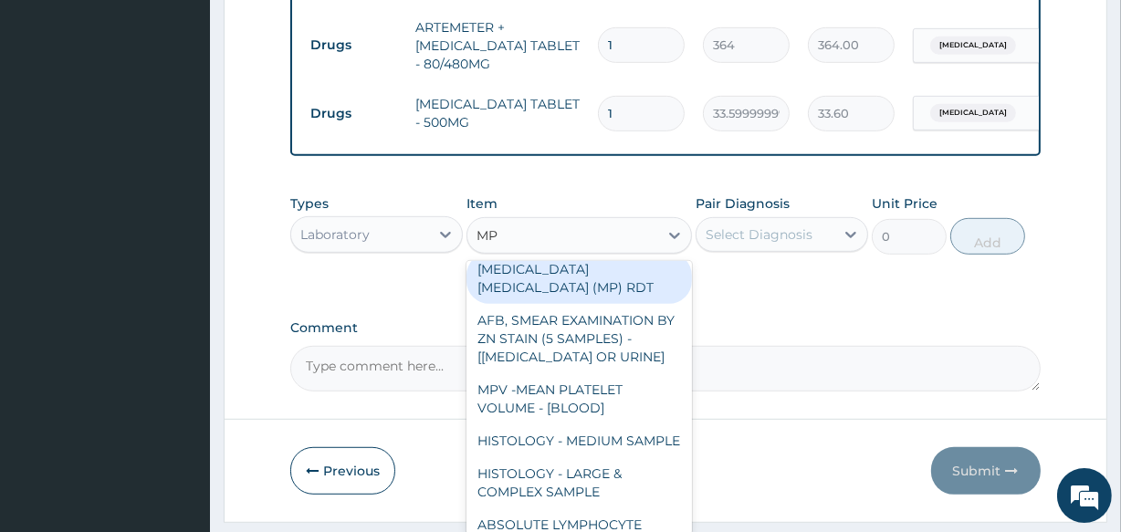
click at [580, 304] on div "MALARIA PARASITE (MP) RDT" at bounding box center [579, 278] width 225 height 51
type input "2000"
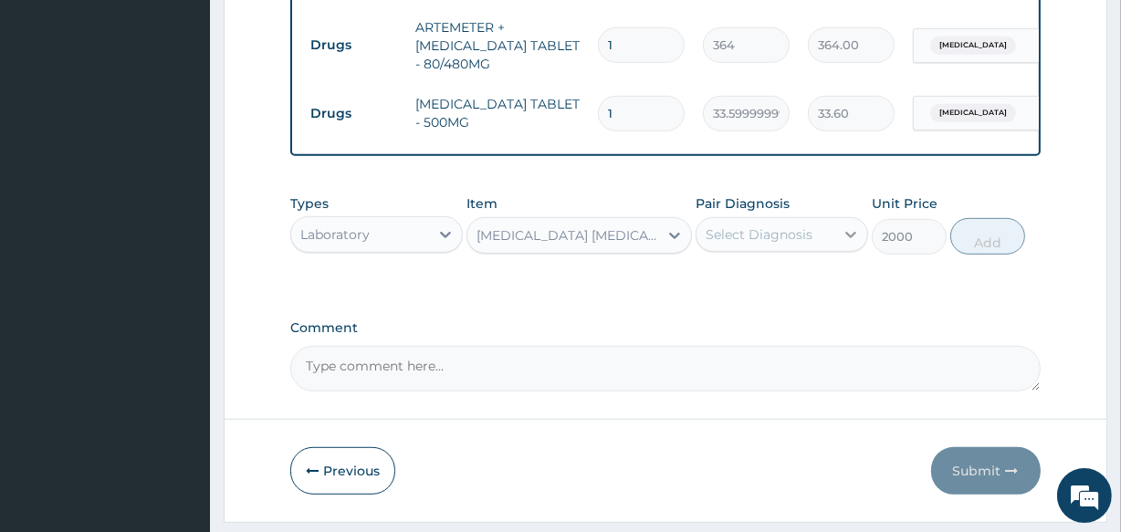
drag, startPoint x: 839, startPoint y: 240, endPoint x: 811, endPoint y: 247, distance: 29.2
click at [838, 240] on div at bounding box center [850, 234] width 33 height 33
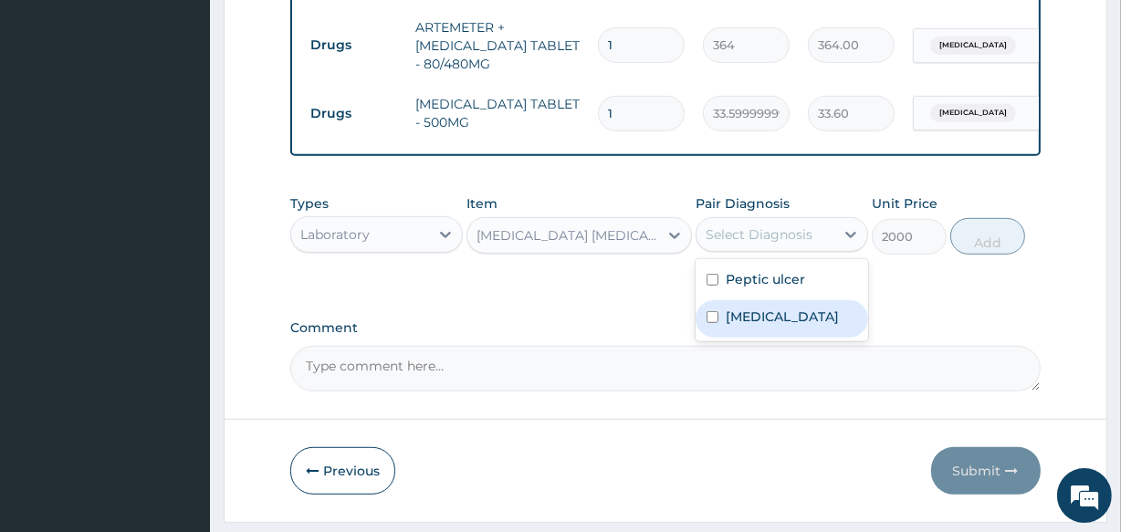
drag, startPoint x: 772, startPoint y: 331, endPoint x: 990, endPoint y: 282, distance: 222.8
click at [773, 330] on div "Malaria" at bounding box center [782, 318] width 173 height 37
checkbox input "true"
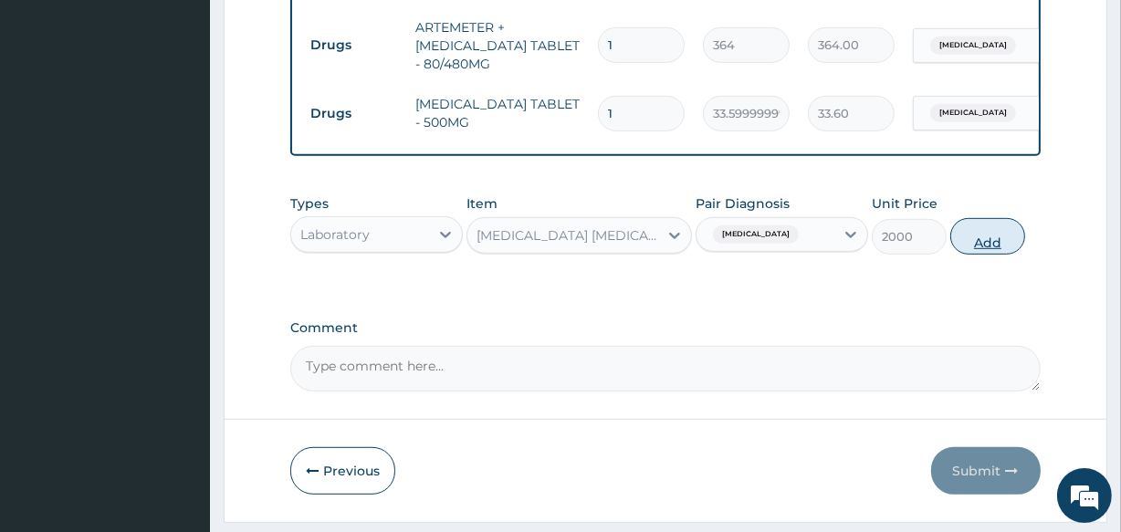
click at [989, 246] on button "Add" at bounding box center [987, 236] width 75 height 37
type input "0"
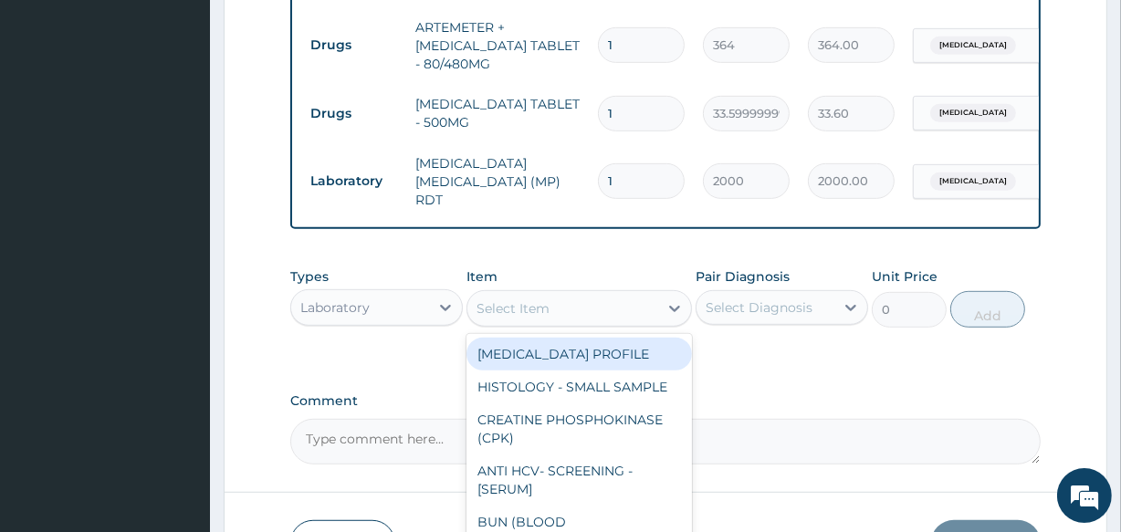
click at [570, 310] on div "Select Item" at bounding box center [562, 308] width 190 height 29
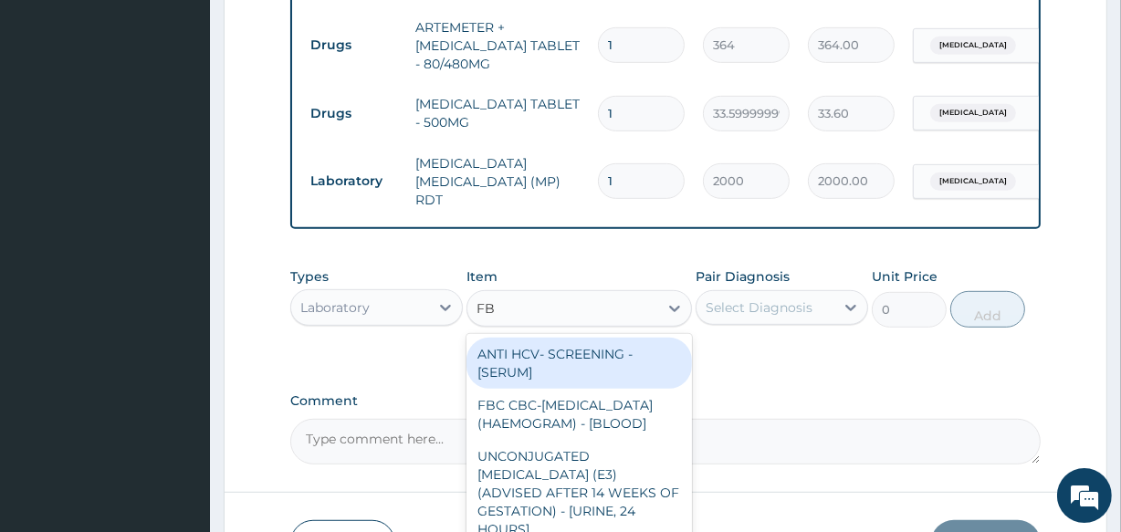
type input "FBC"
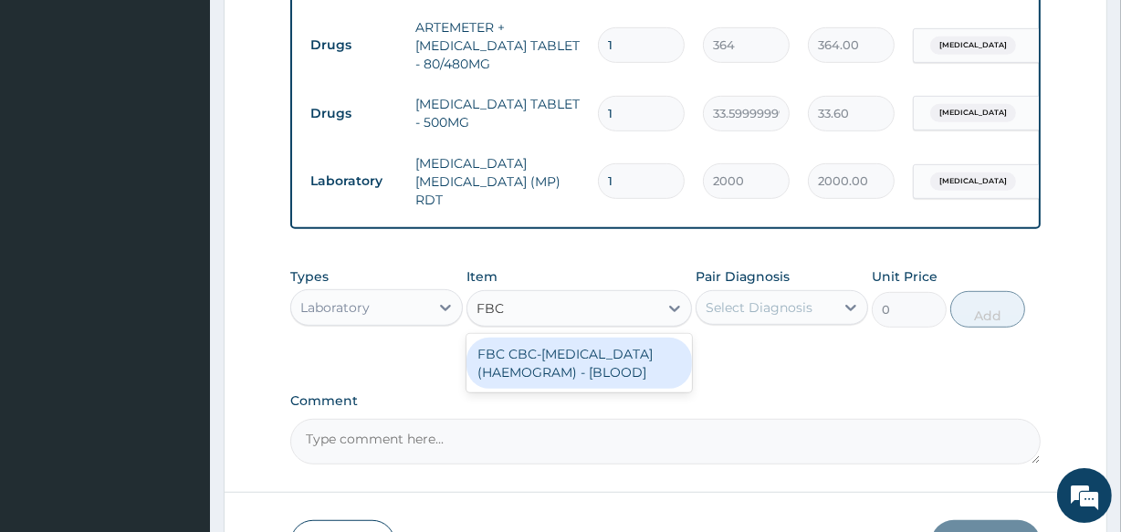
click at [607, 389] on div "FBC CBC-COMPLETE BLOOD COUNT (HAEMOGRAM) - [BLOOD]" at bounding box center [579, 363] width 225 height 51
type input "5000"
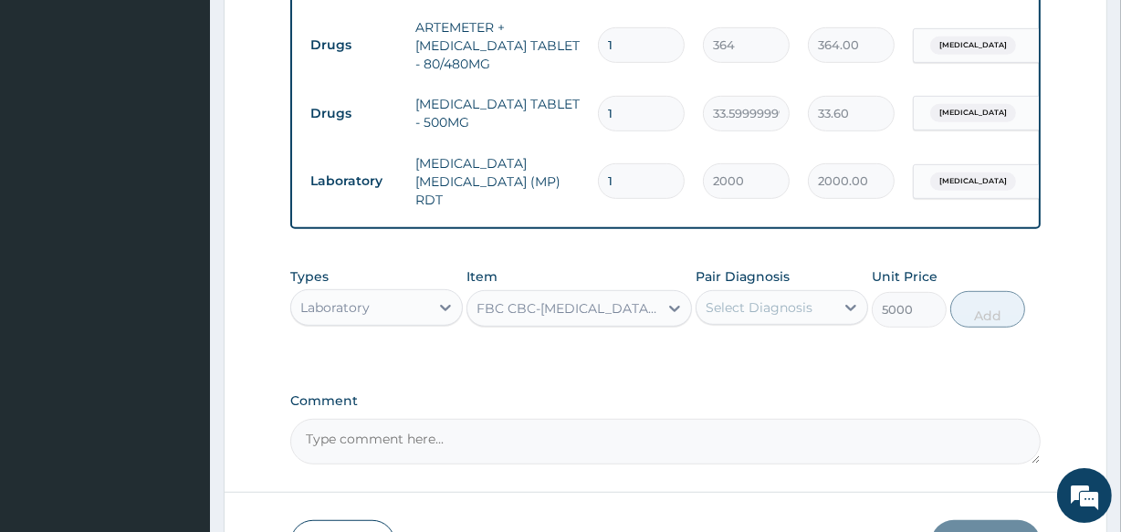
click at [776, 310] on div "Select Diagnosis" at bounding box center [759, 308] width 107 height 18
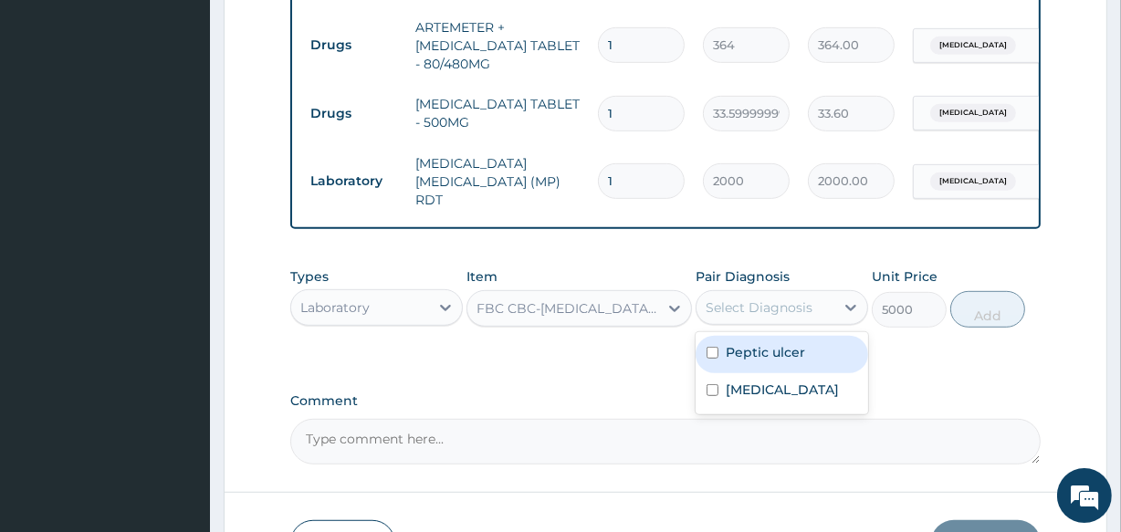
drag, startPoint x: 771, startPoint y: 354, endPoint x: 902, endPoint y: 335, distance: 132.0
click at [802, 342] on div "Peptic ulcer" at bounding box center [782, 354] width 173 height 37
checkbox input "true"
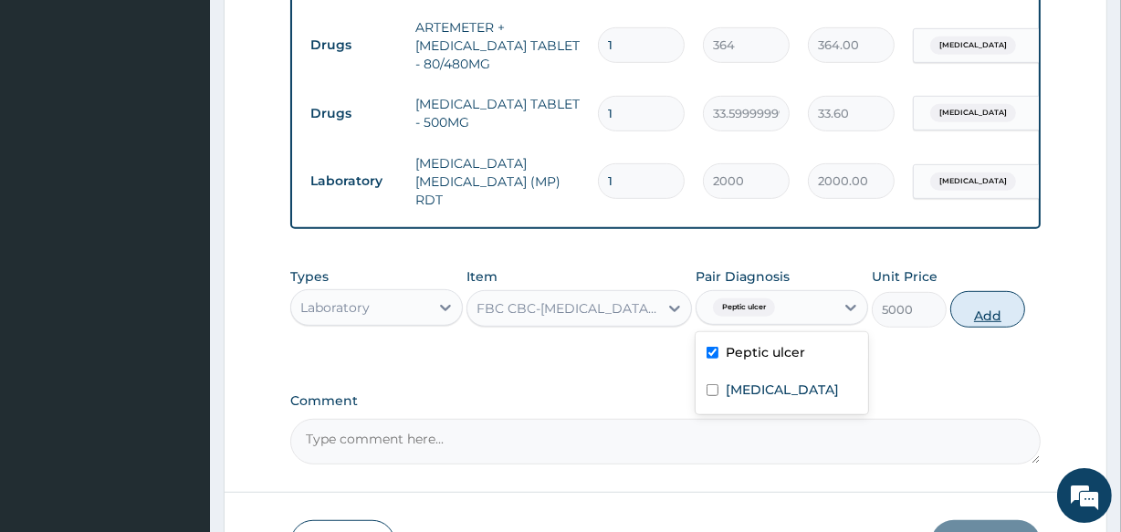
click at [990, 315] on button "Add" at bounding box center [987, 309] width 75 height 37
type input "0"
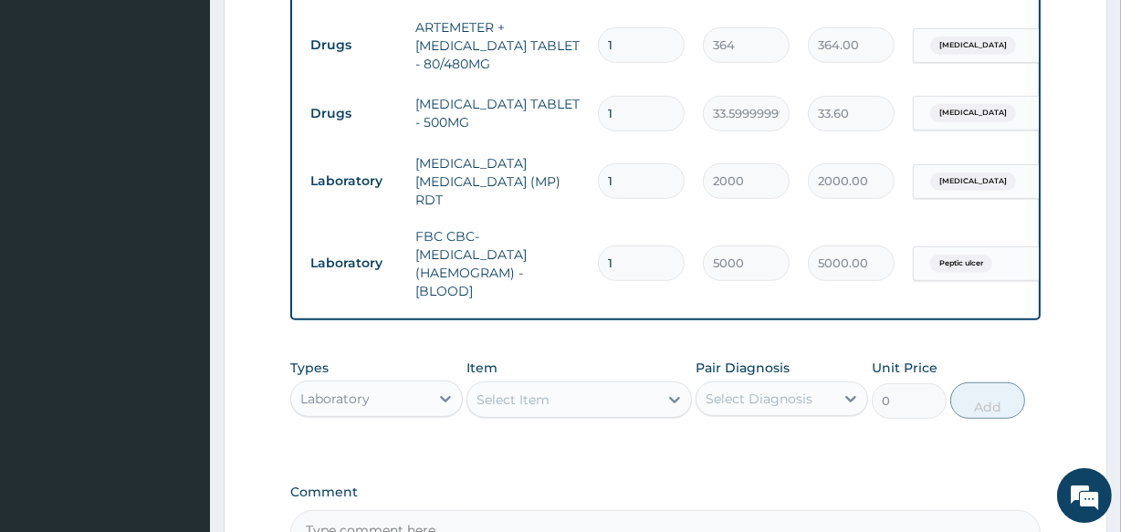
click at [425, 408] on div "Laboratory" at bounding box center [360, 398] width 138 height 29
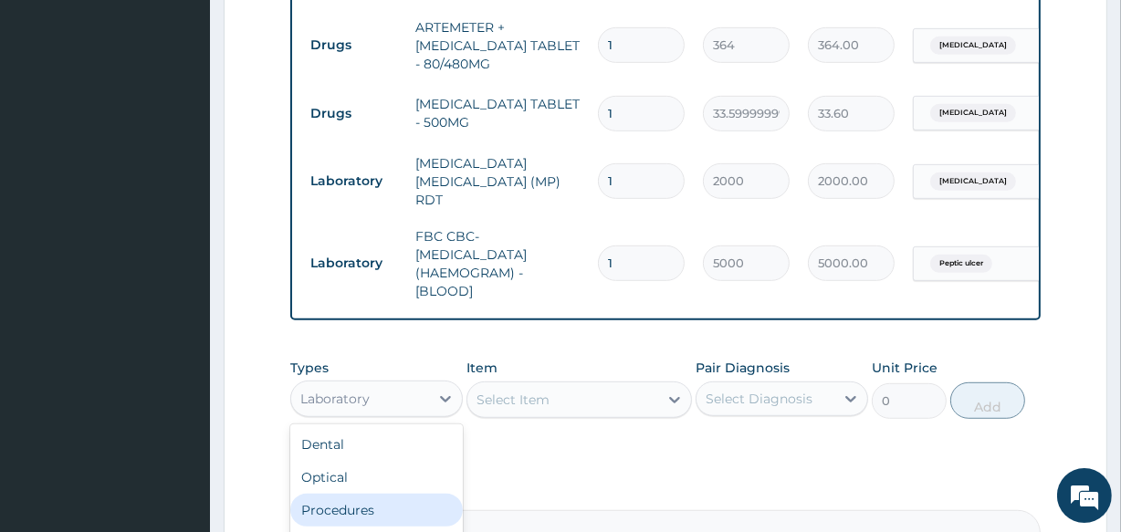
click at [354, 498] on div "Procedures" at bounding box center [376, 510] width 173 height 33
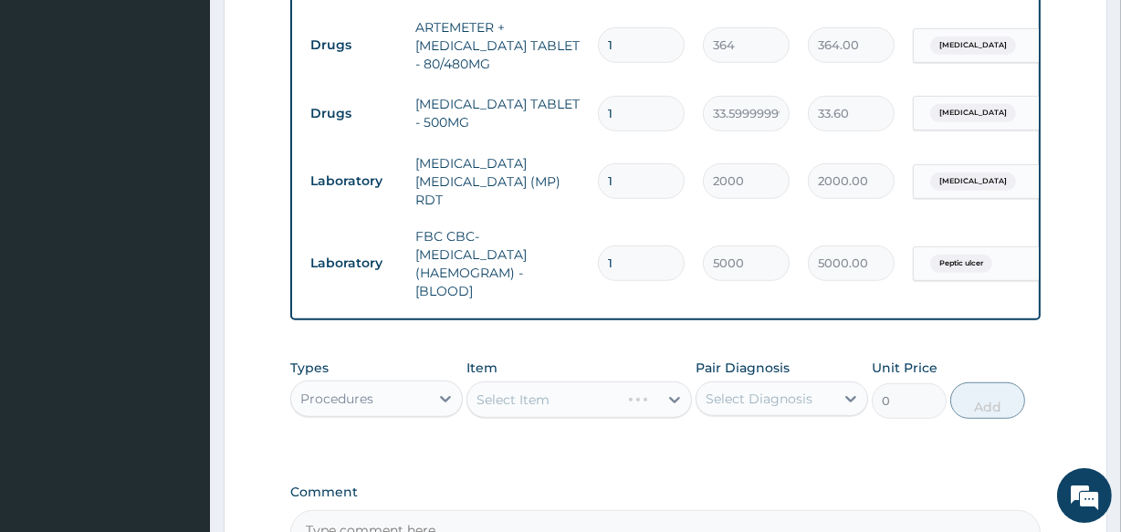
click at [584, 394] on div "Select Item" at bounding box center [579, 400] width 225 height 37
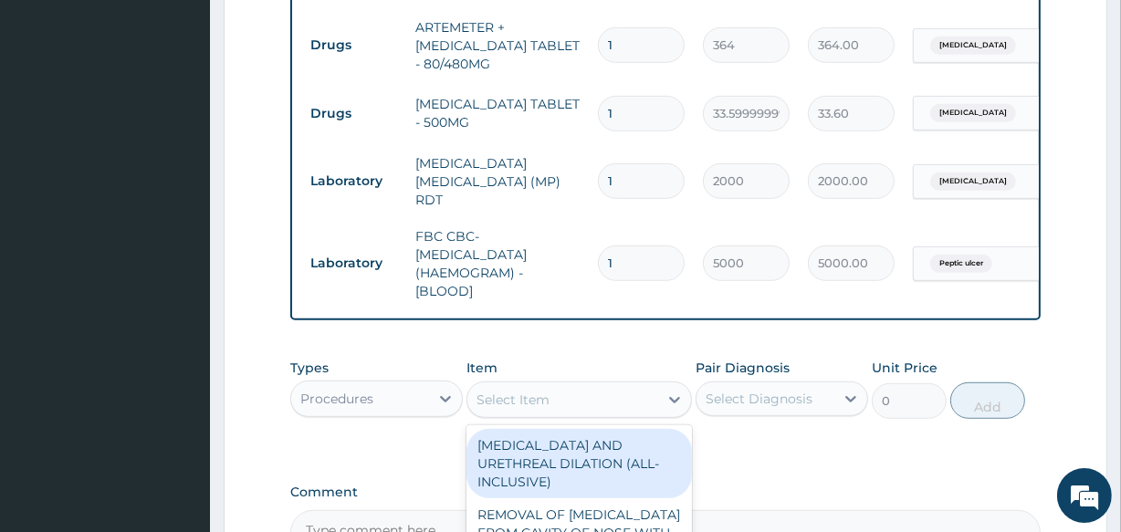
drag, startPoint x: 551, startPoint y: 409, endPoint x: 556, endPoint y: 399, distance: 11.4
click at [552, 407] on div "Select Item" at bounding box center [562, 399] width 190 height 29
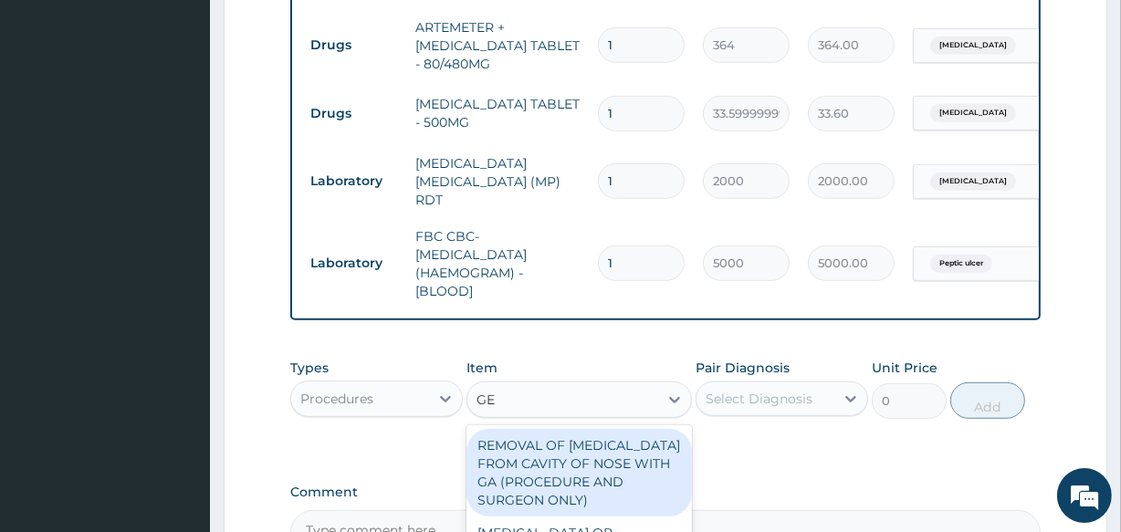
type input "GEN"
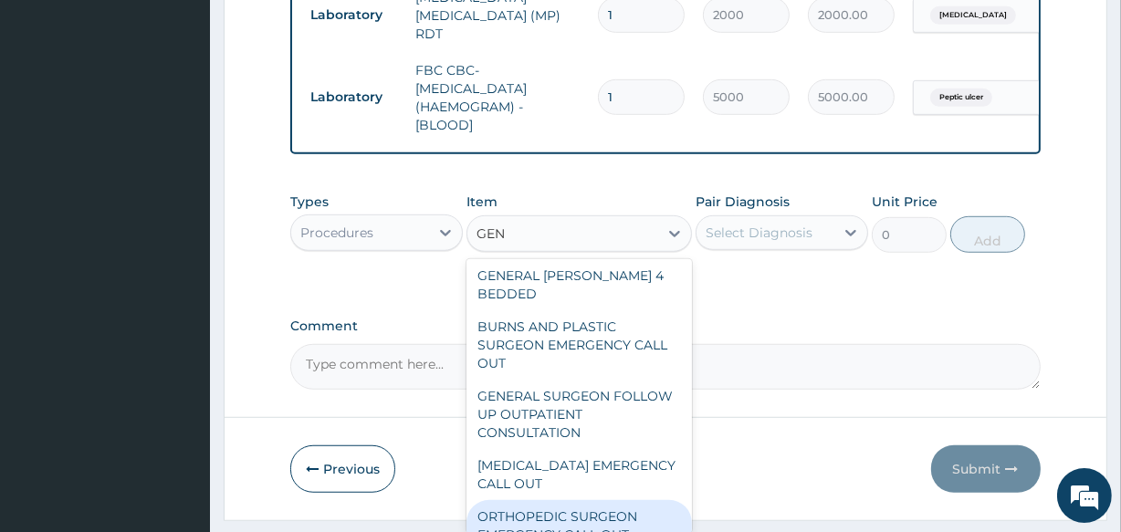
scroll to position [664, 0]
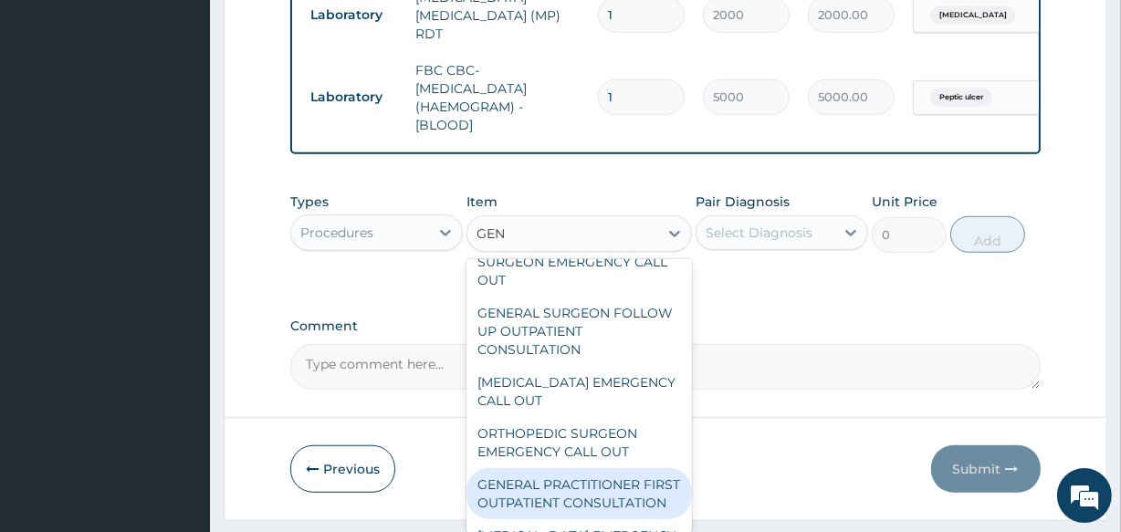
click at [575, 468] on div "GENERAL PRACTITIONER FIRST OUTPATIENT CONSULTATION" at bounding box center [579, 493] width 225 height 51
type input "3750"
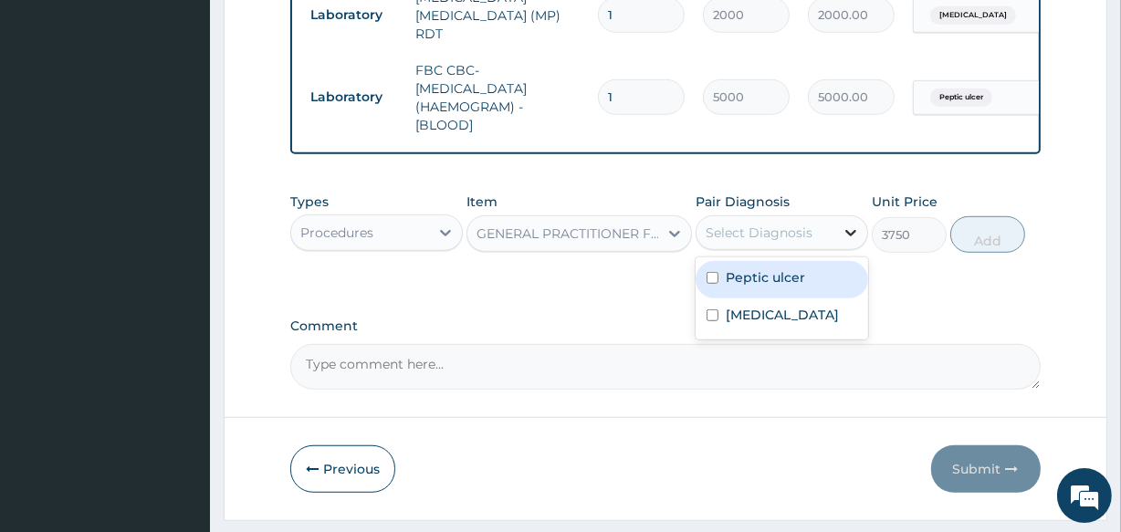
click at [835, 228] on div at bounding box center [850, 232] width 33 height 33
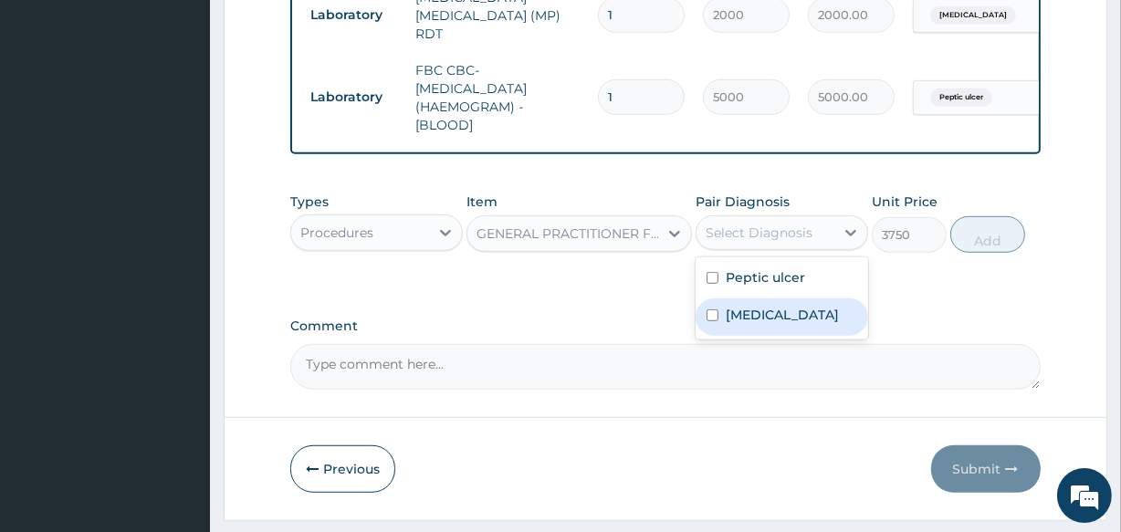
click at [799, 310] on div "Malaria" at bounding box center [782, 317] width 173 height 37
checkbox input "true"
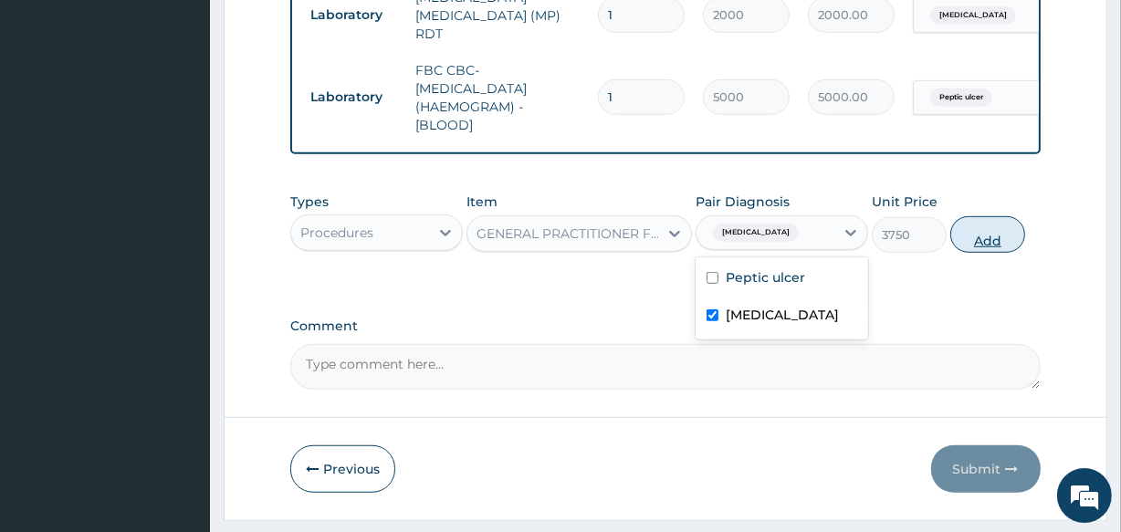
click at [995, 237] on button "Add" at bounding box center [987, 234] width 75 height 37
type input "0"
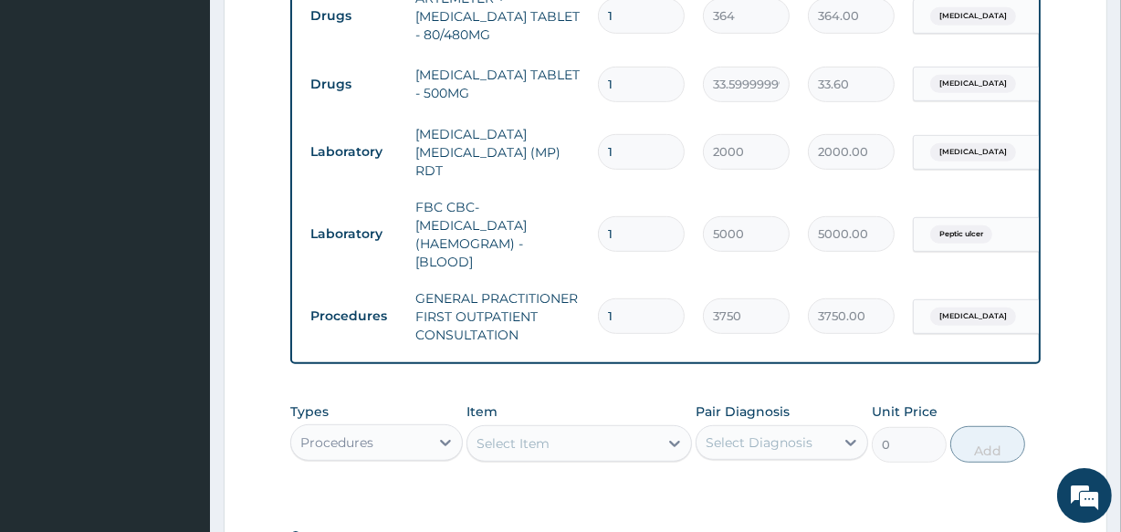
scroll to position [845, 0]
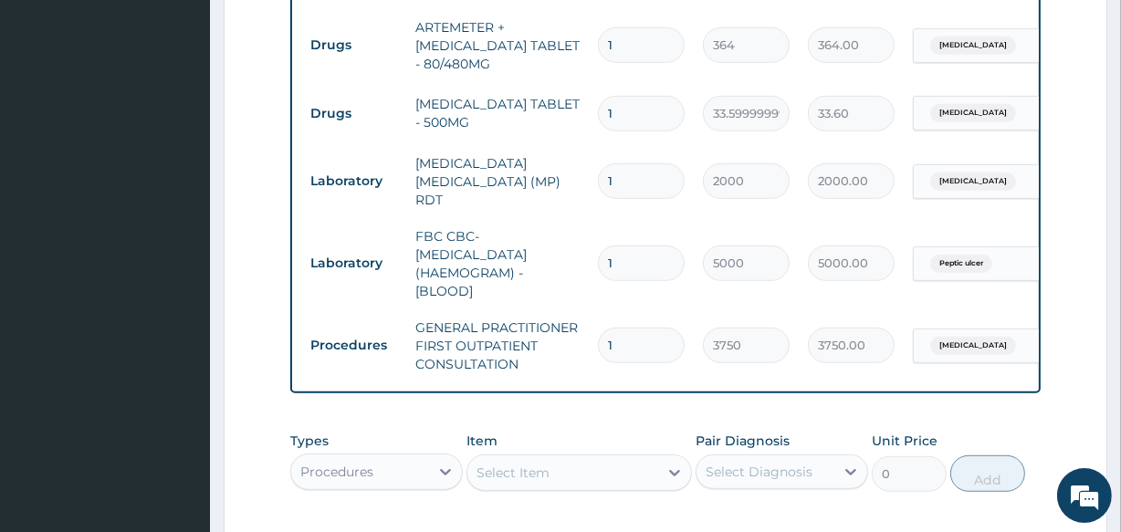
click at [621, 115] on input "1" at bounding box center [641, 114] width 87 height 36
type input "18"
type input "604.80"
type input "19"
type input "638.40"
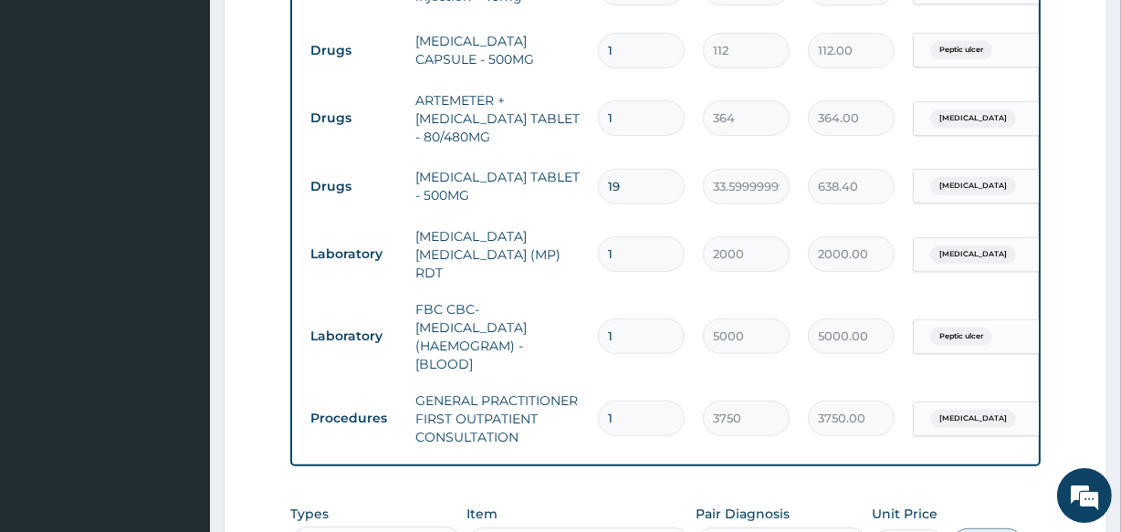
scroll to position [762, 0]
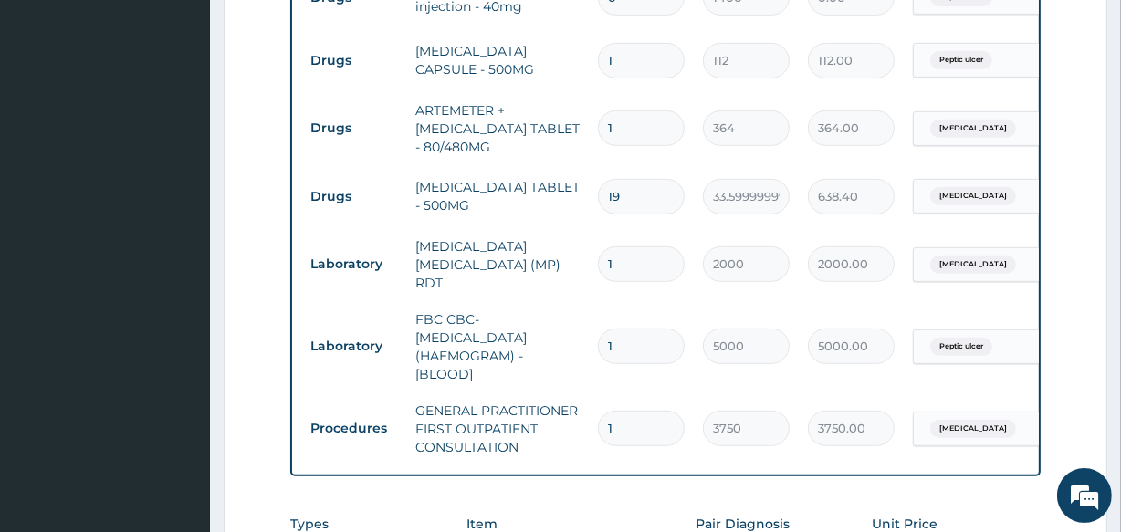
type input "19"
drag, startPoint x: 613, startPoint y: 120, endPoint x: 582, endPoint y: 136, distance: 34.3
click at [582, 136] on tr "Drugs ARTEMETER + LUMEFANTRINE TABLET - 80/480MG 1 364 364.00 Malaria Delete" at bounding box center [748, 128] width 895 height 73
type input "6"
type input "2184.00"
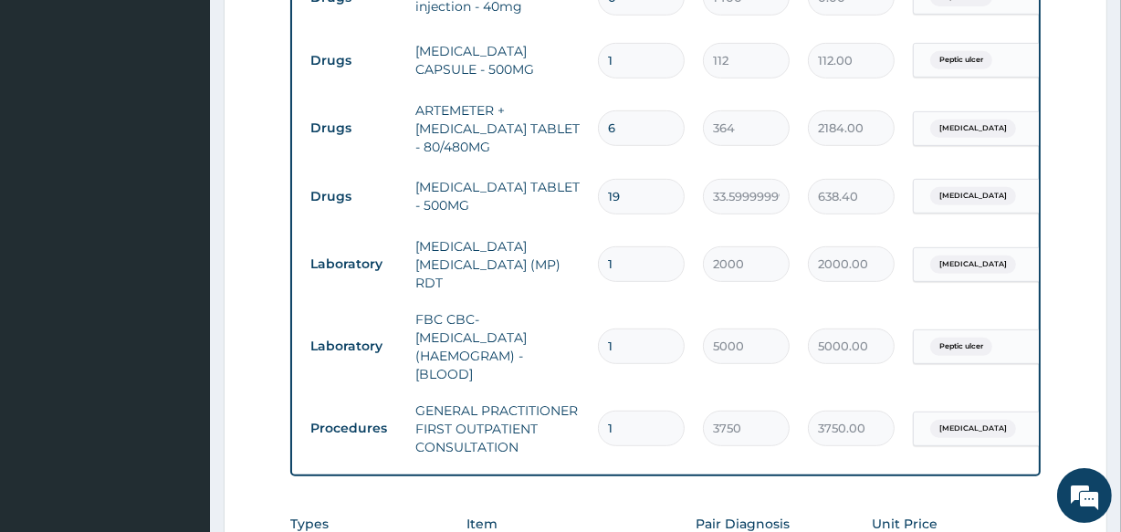
type input "6"
drag, startPoint x: 630, startPoint y: 63, endPoint x: 589, endPoint y: 71, distance: 41.9
click at [589, 71] on td "1" at bounding box center [641, 61] width 105 height 54
type input "15"
type input "1680.00"
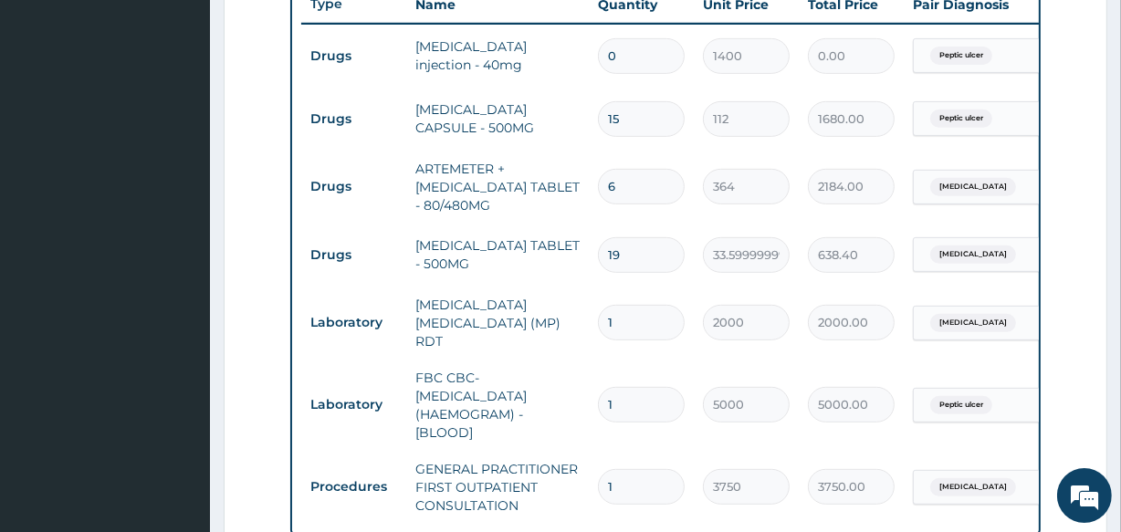
scroll to position [679, 0]
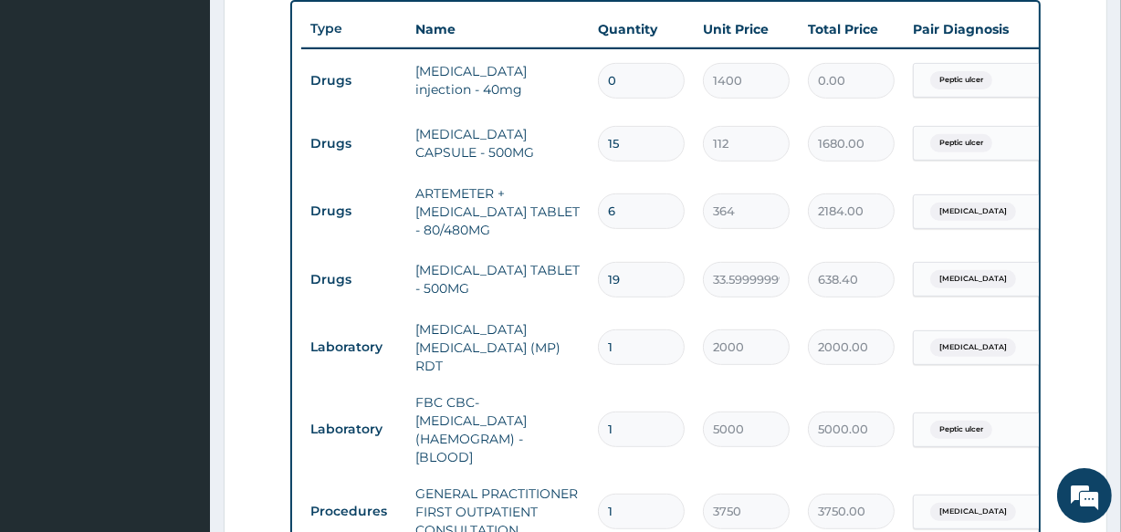
type input "15"
click at [627, 81] on input "0" at bounding box center [641, 81] width 87 height 36
type input "01"
type input "1400.00"
type input "014"
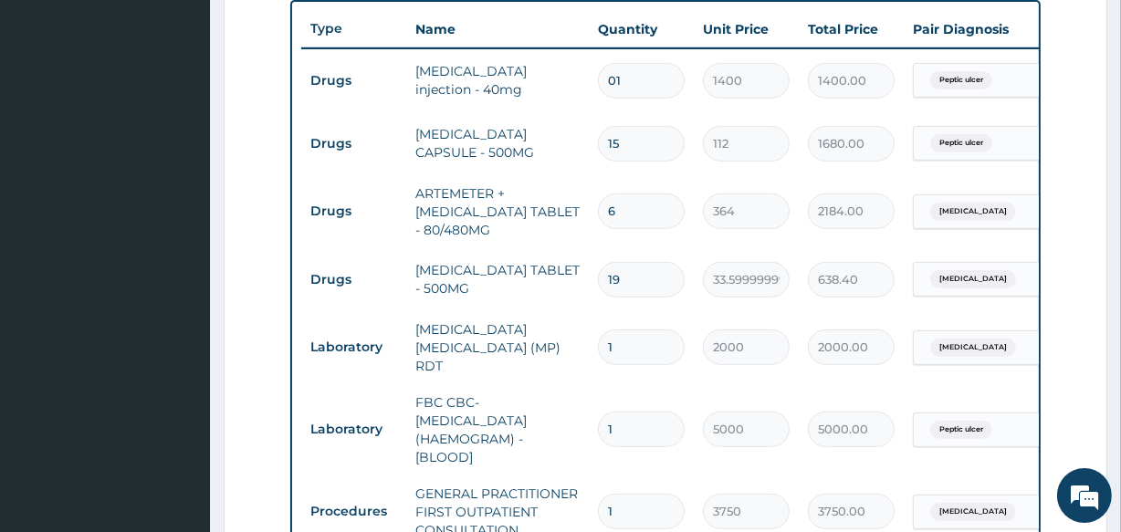
type input "19600.00"
type input "01"
type input "1400.00"
type input "0"
type input "0.00"
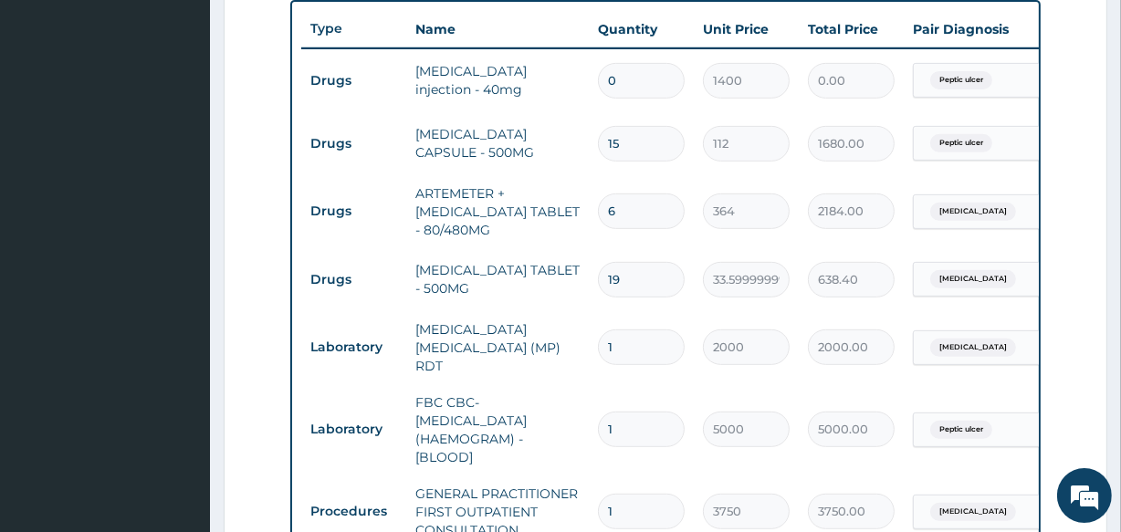
type input "01"
type input "1400.00"
type input "0"
type input "0.00"
type input "01"
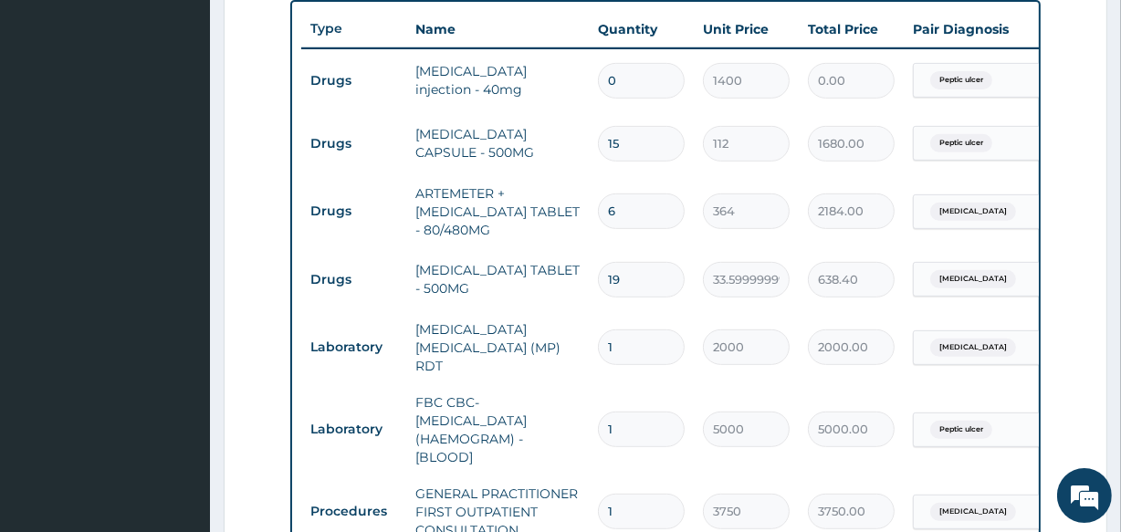
type input "1400.00"
type input "014"
type input "19600.00"
type input "01"
type input "1400.00"
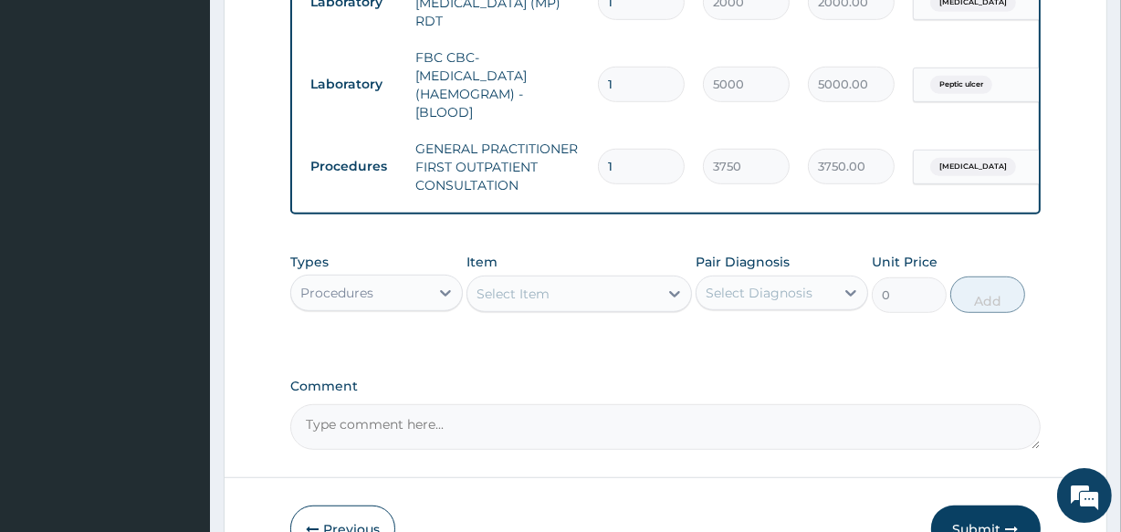
scroll to position [1095, 0]
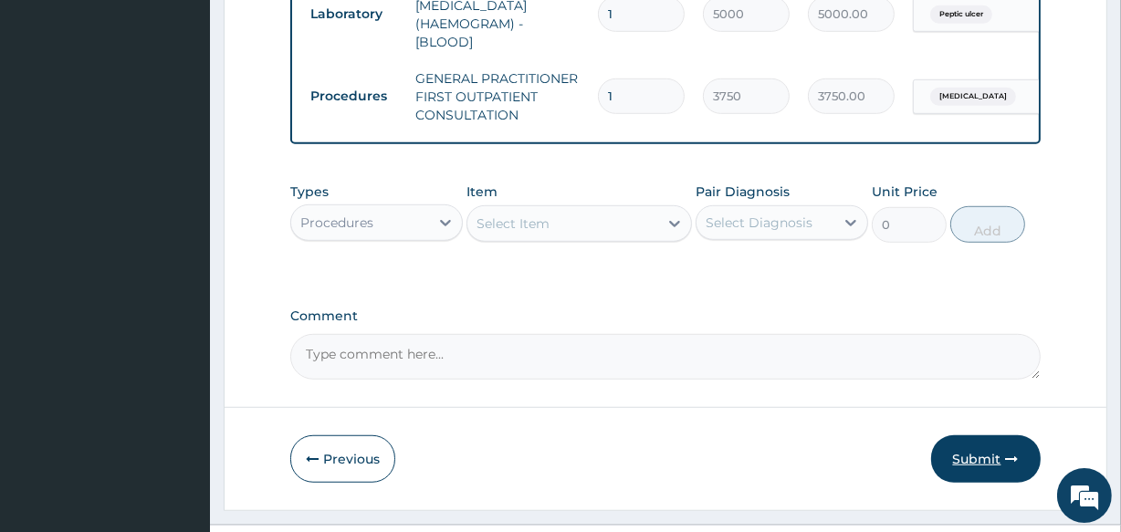
type input "01"
click at [994, 460] on button "Submit" at bounding box center [986, 458] width 110 height 47
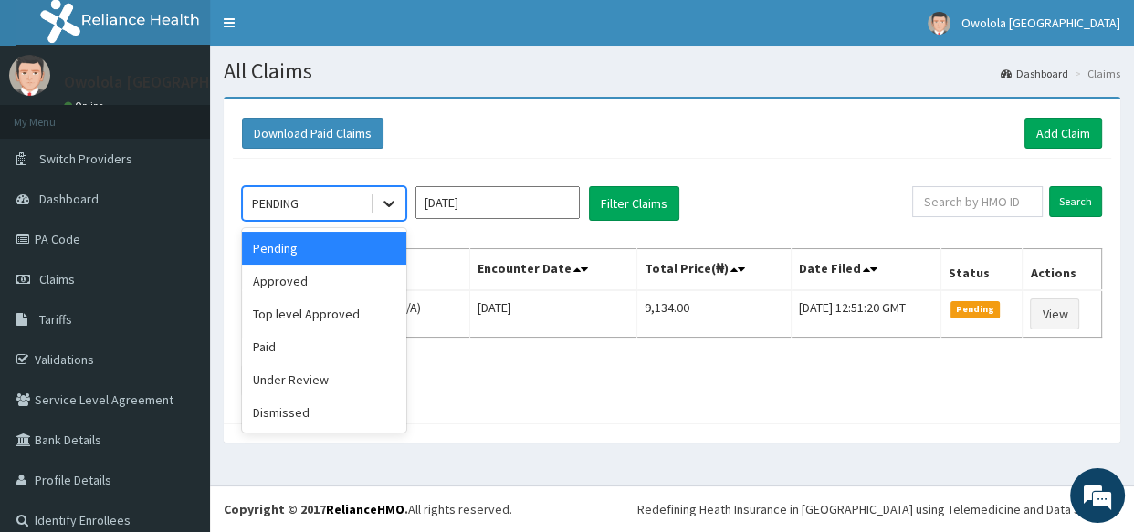
click at [374, 197] on div at bounding box center [388, 203] width 33 height 33
click at [343, 284] on div "Approved" at bounding box center [324, 281] width 164 height 33
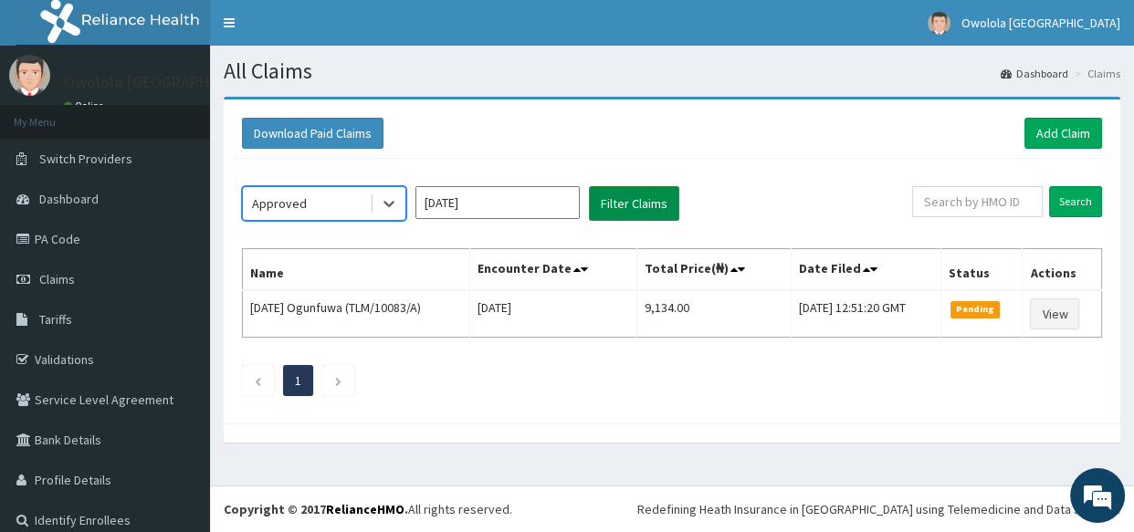
click at [616, 206] on button "Filter Claims" at bounding box center [634, 203] width 90 height 35
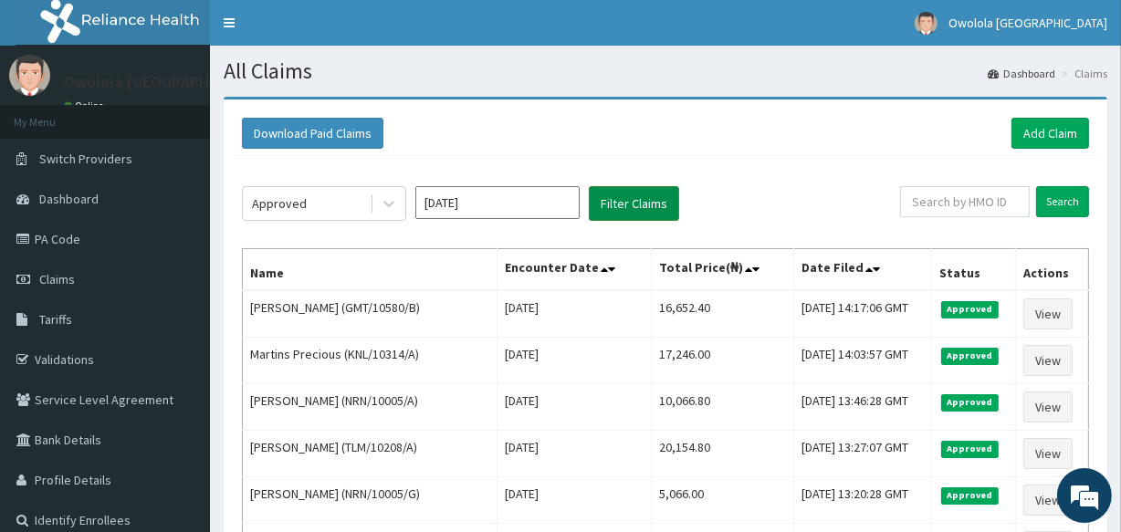
click at [589, 216] on button "Filter Claims" at bounding box center [634, 203] width 90 height 35
click at [1068, 137] on link "Add Claim" at bounding box center [1051, 133] width 78 height 31
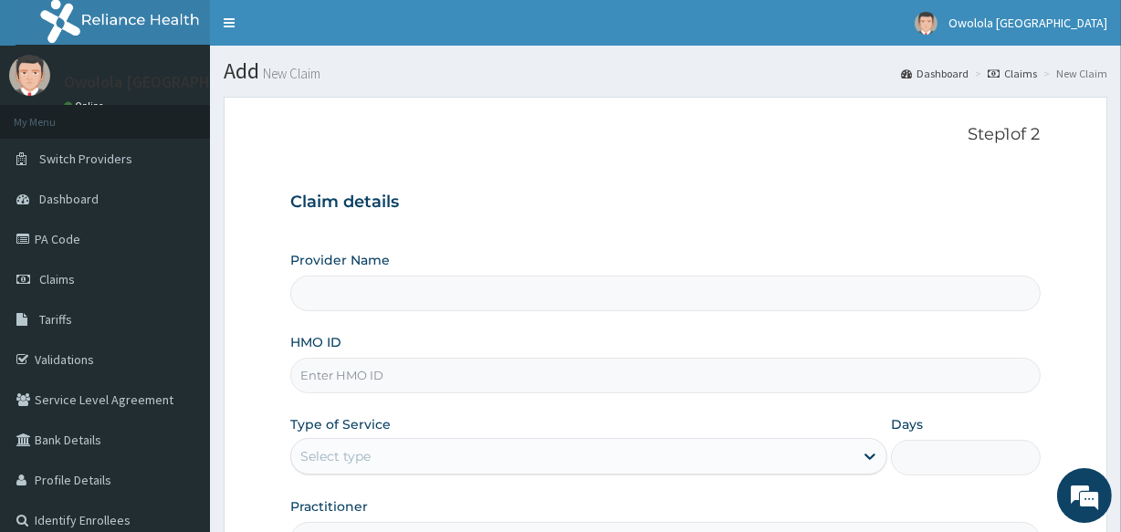
type input "owolola [GEOGRAPHIC_DATA]"
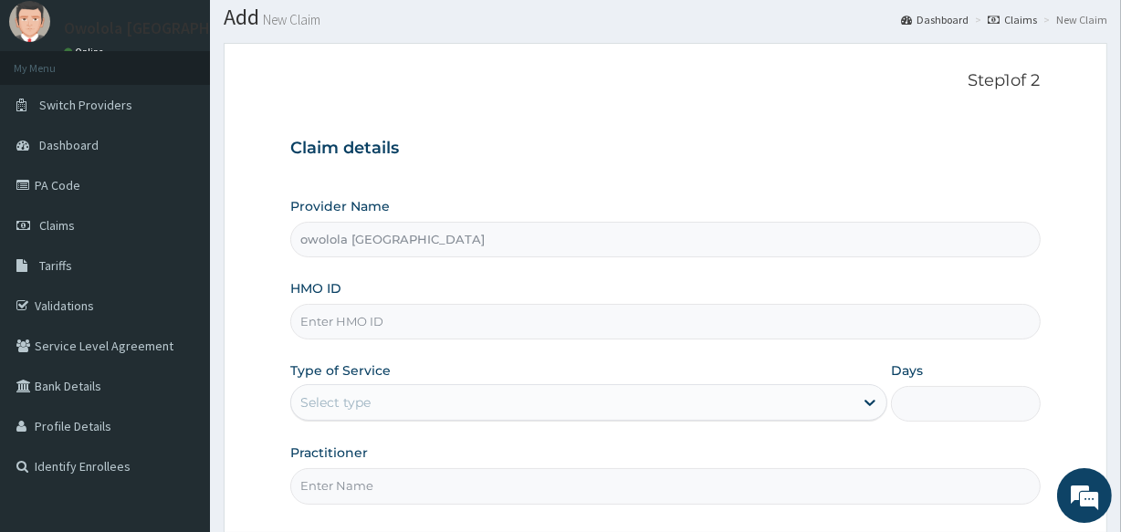
scroll to position [82, 0]
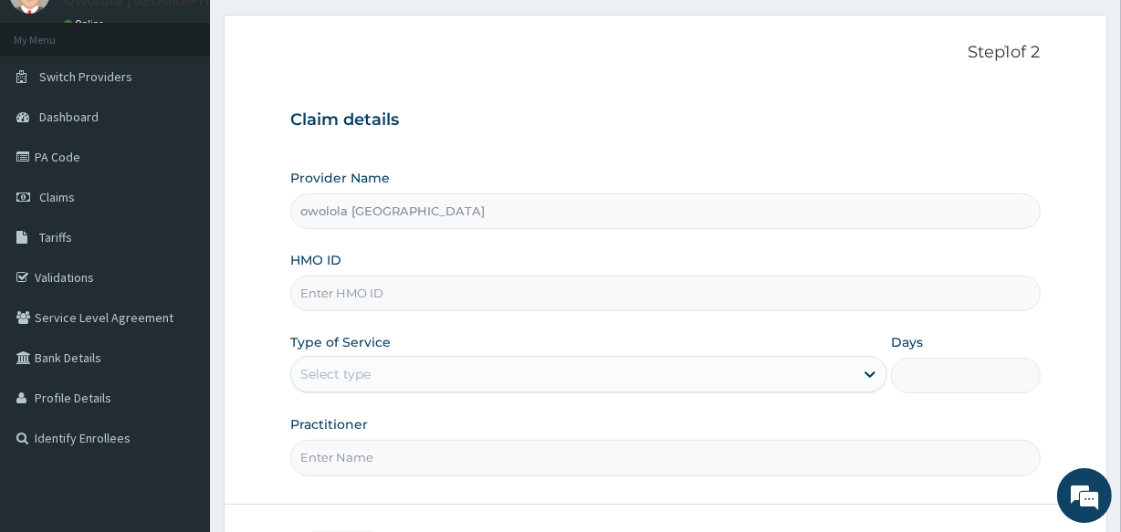
click at [347, 297] on input "HMO ID" at bounding box center [665, 294] width 750 height 36
type input "TLM/10122/A"
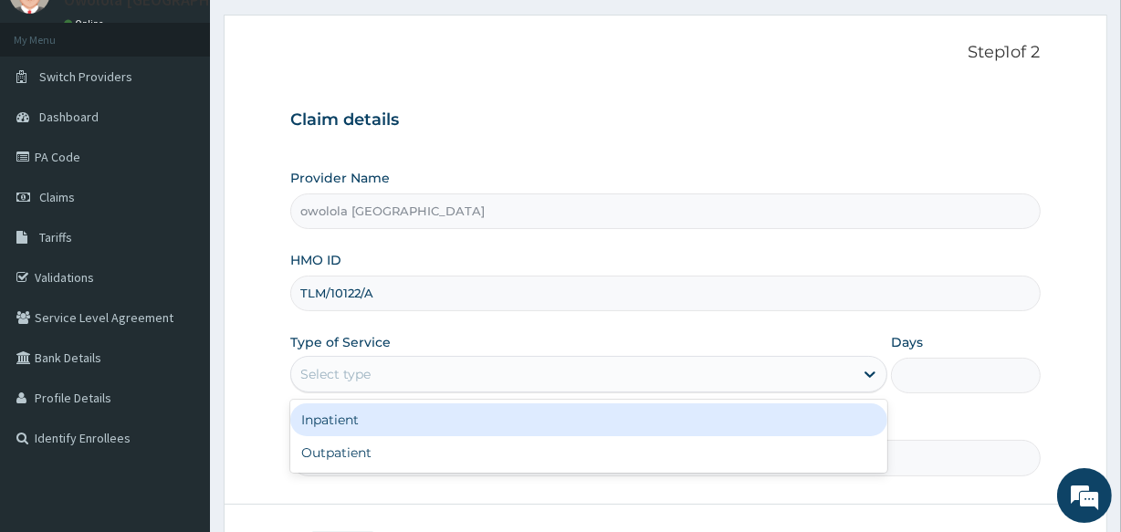
click at [404, 378] on div "Select type" at bounding box center [572, 374] width 562 height 29
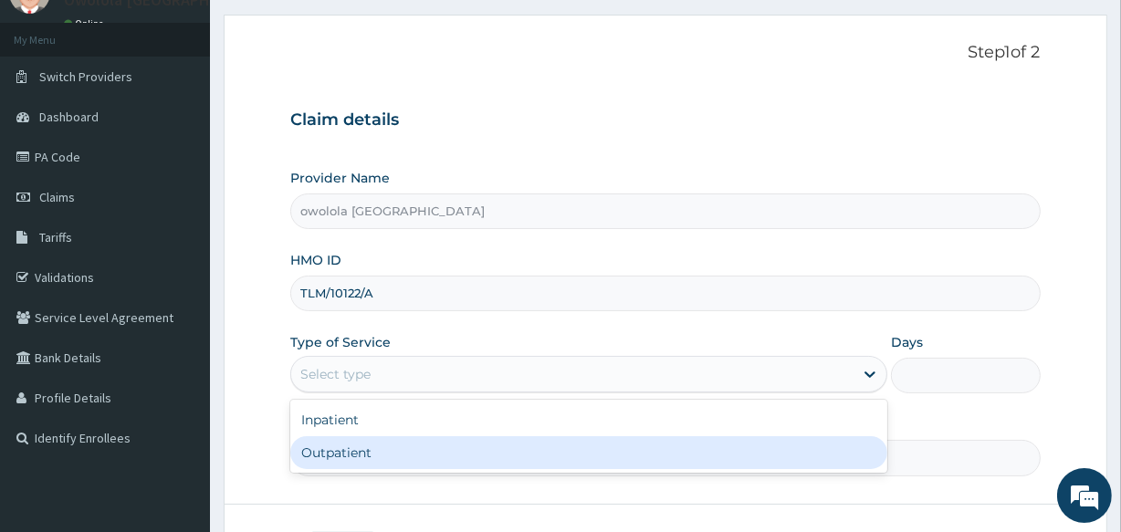
click at [404, 436] on div "Outpatient" at bounding box center [588, 452] width 597 height 33
type input "1"
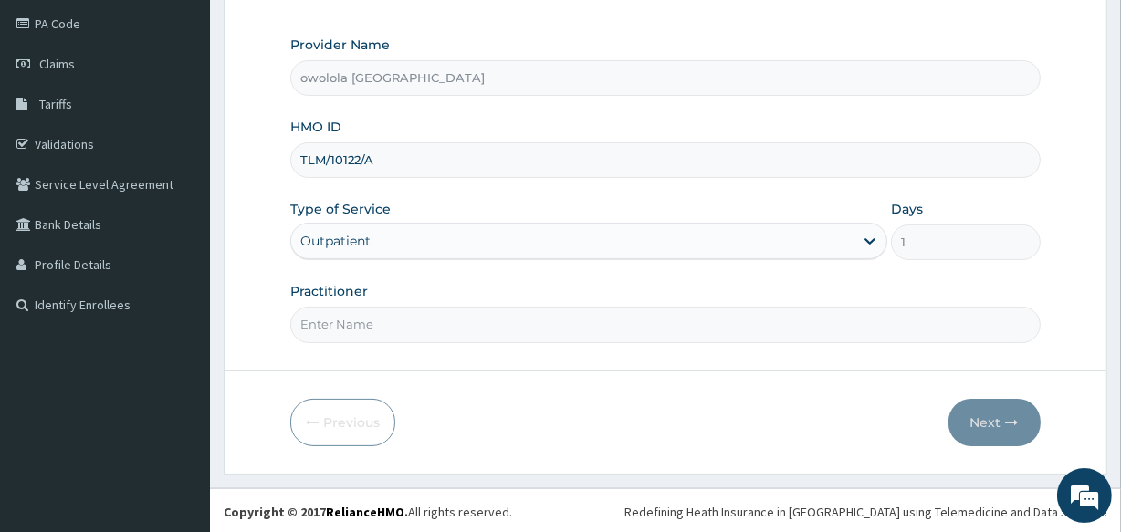
scroll to position [216, 0]
click at [540, 315] on input "Practitioner" at bounding box center [665, 324] width 750 height 36
type input "[PERSON_NAME]"
click at [996, 418] on button "Next" at bounding box center [995, 421] width 92 height 47
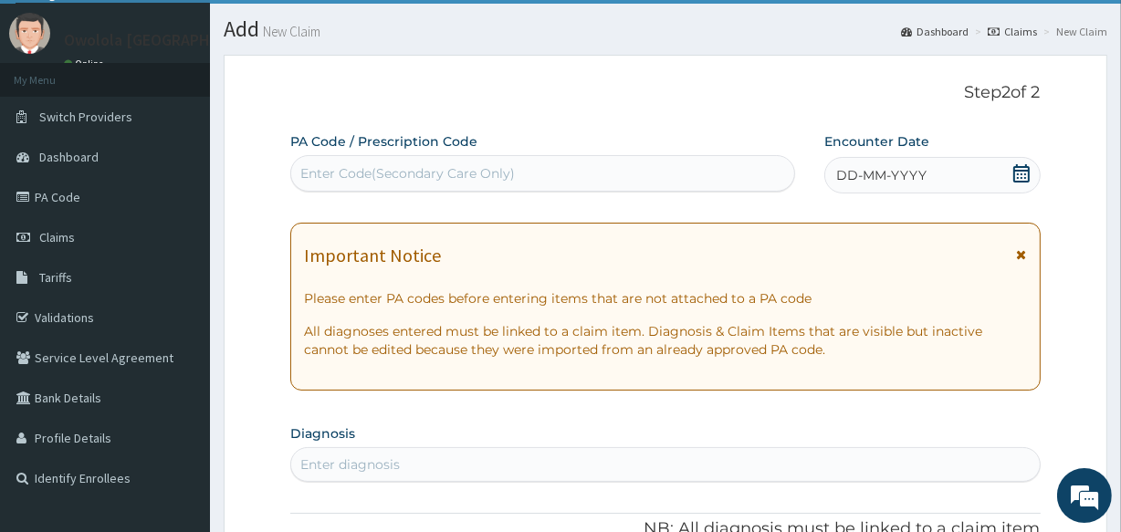
scroll to position [0, 0]
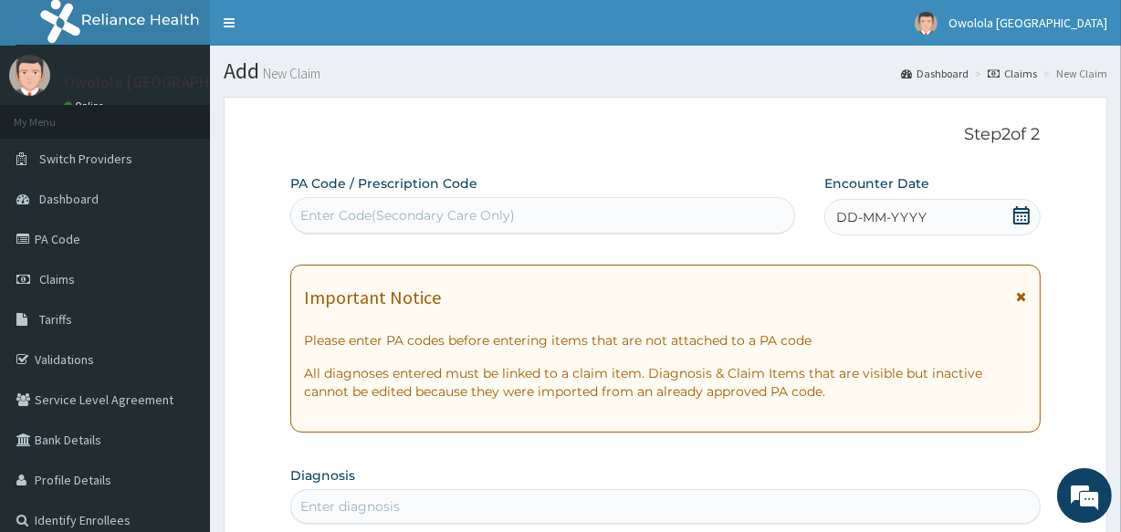
click at [438, 198] on div "Enter Code(Secondary Care Only)" at bounding box center [542, 215] width 504 height 37
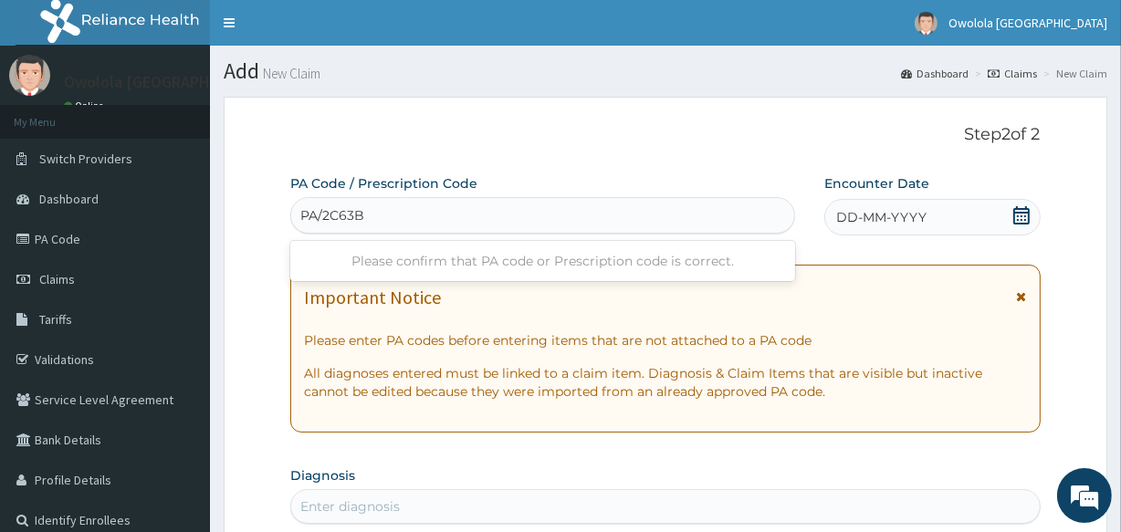
type input "PA/2C63B2"
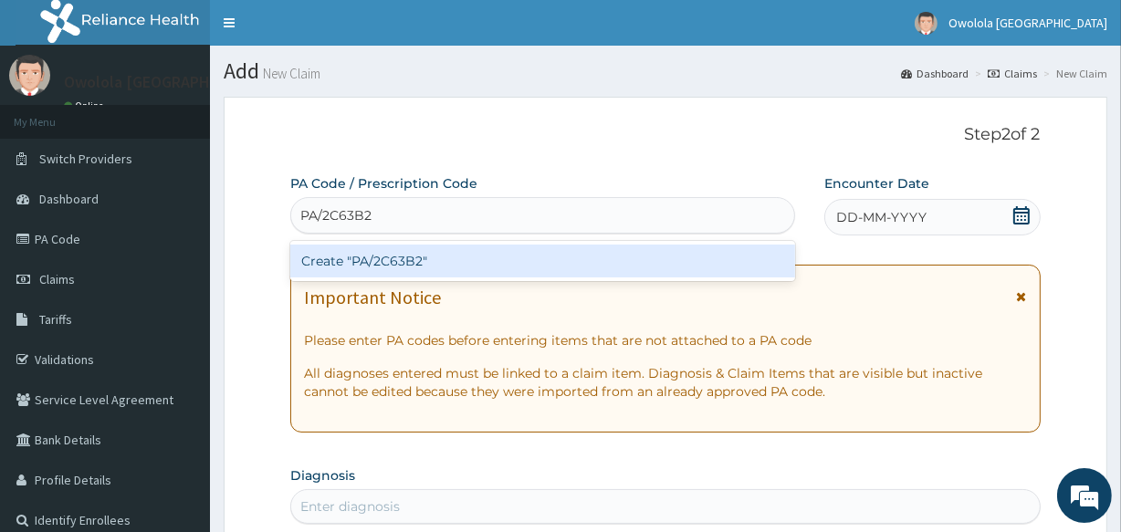
click at [730, 260] on div "Create "PA/2C63B2"" at bounding box center [542, 261] width 504 height 33
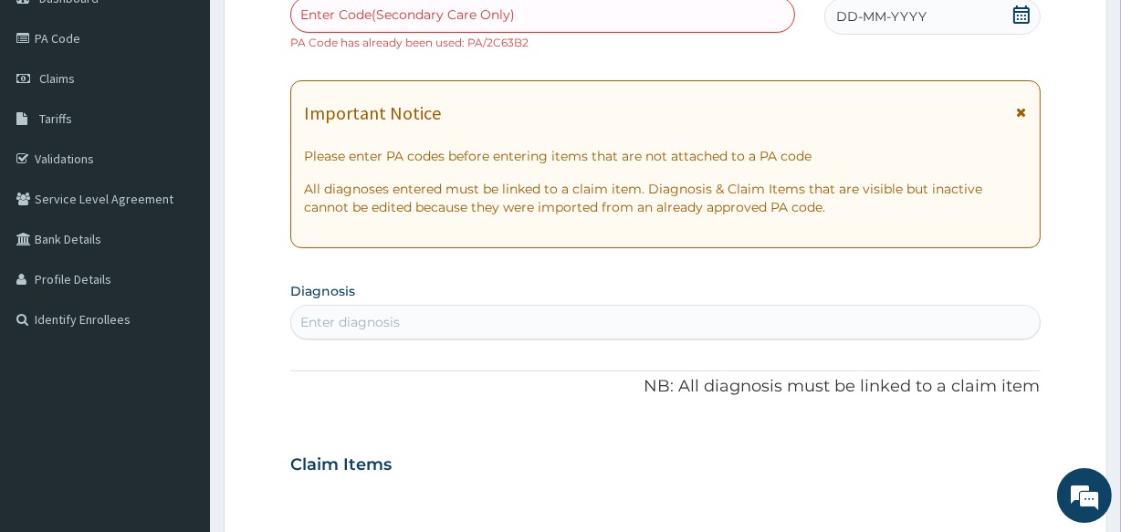
scroll to position [82, 0]
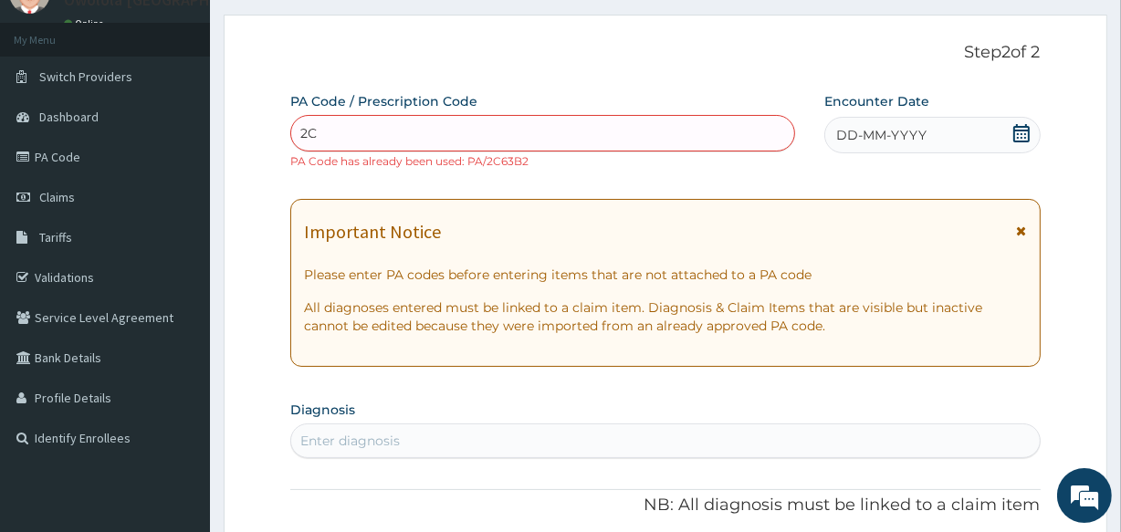
type input "2"
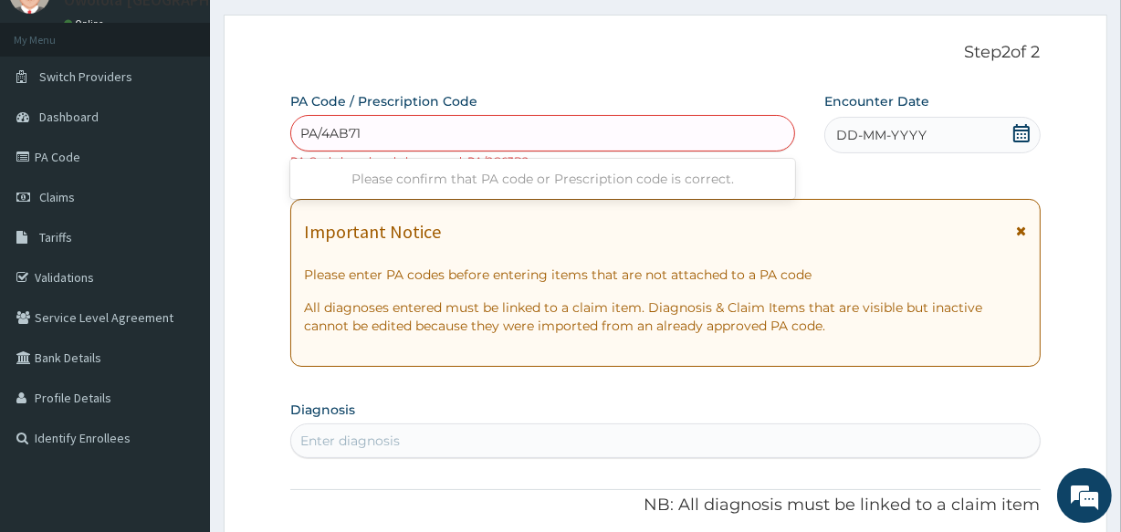
type input "PA/4AB715"
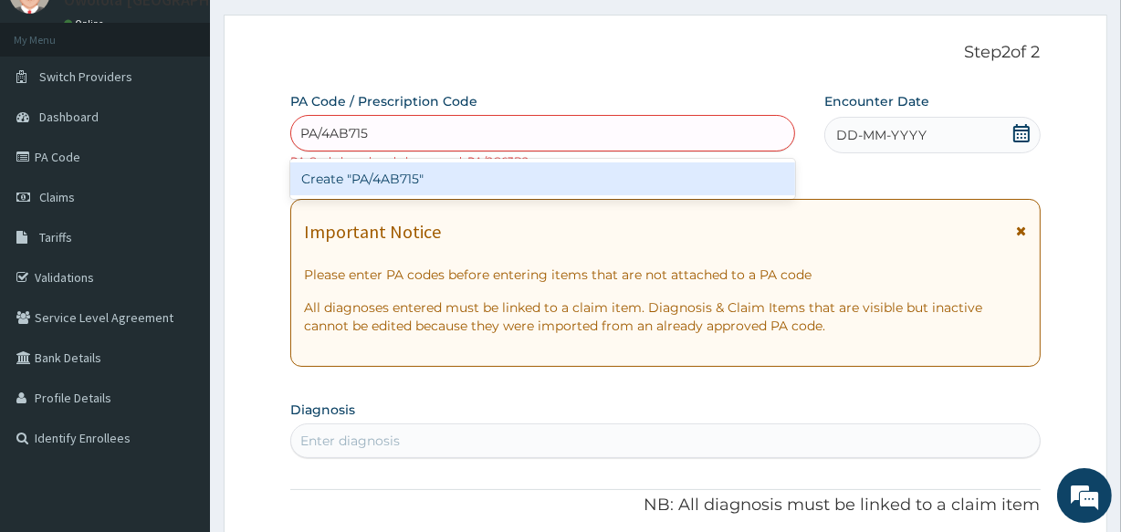
click at [409, 184] on div "Create "PA/4AB715"" at bounding box center [542, 179] width 504 height 33
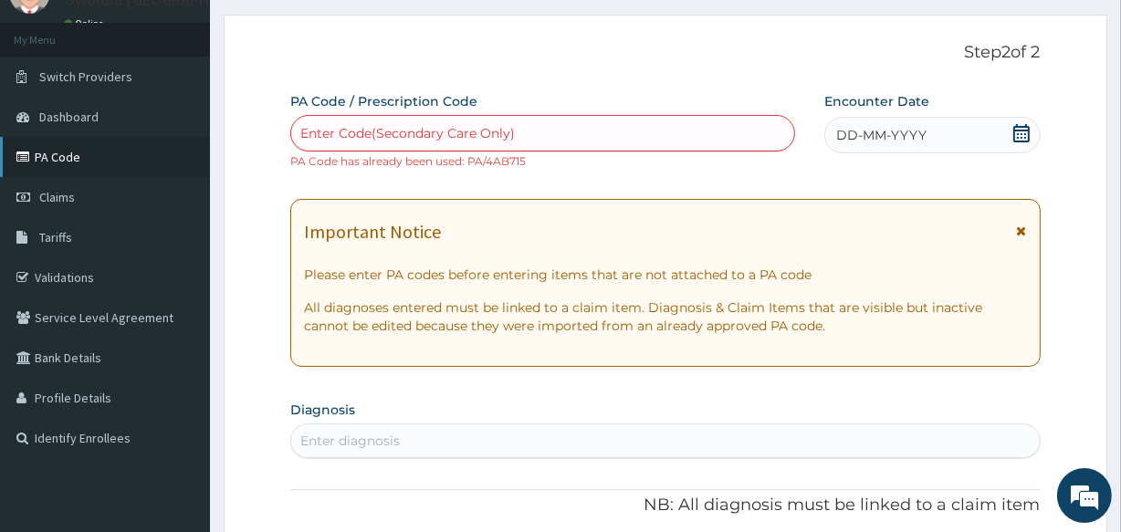
click at [64, 157] on link "PA Code" at bounding box center [105, 157] width 210 height 40
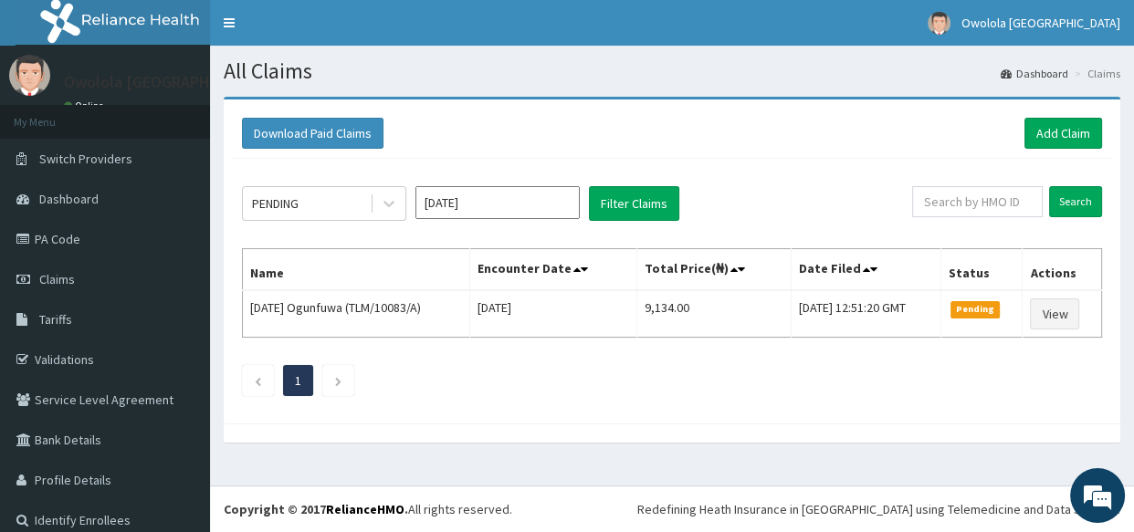
click at [1033, 117] on div "Download Paid Claims Add Claim" at bounding box center [672, 134] width 878 height 50
click at [1046, 136] on link "Add Claim" at bounding box center [1063, 133] width 78 height 31
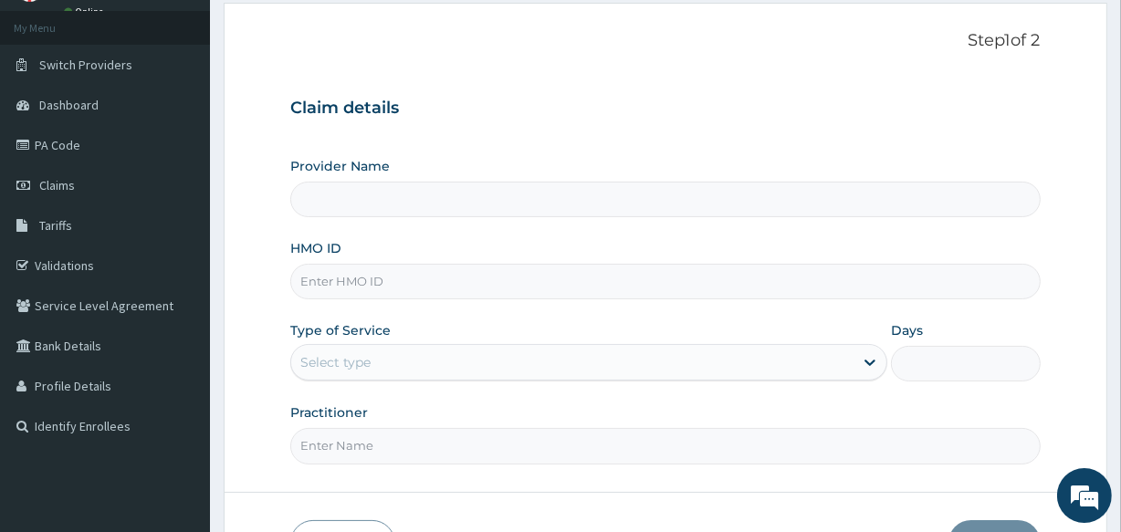
scroll to position [165, 0]
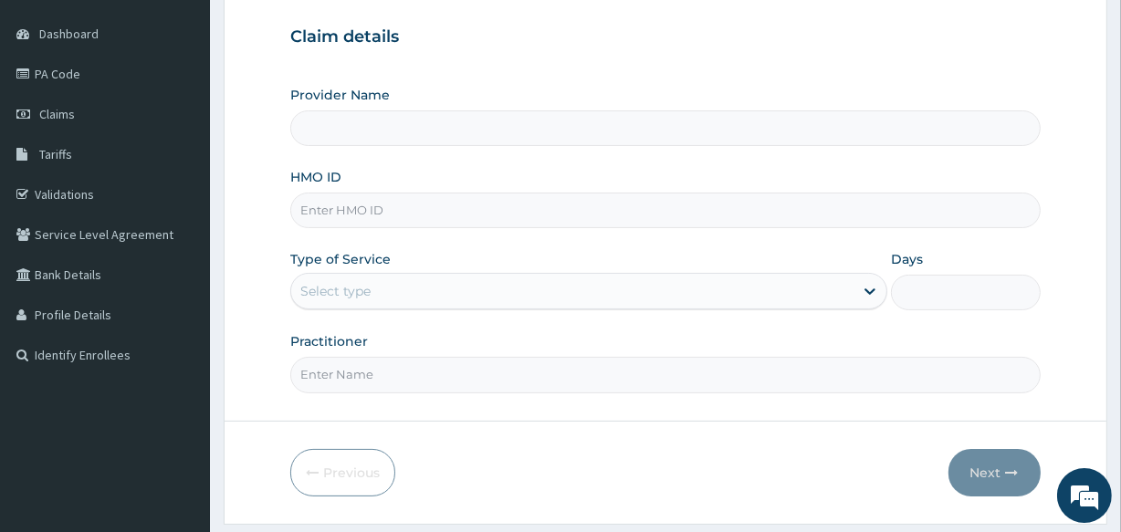
type input "owolola [GEOGRAPHIC_DATA]"
click at [399, 217] on input "HMO ID" at bounding box center [665, 211] width 750 height 36
type input "TLM/10122/A"
click at [419, 296] on div "Select type" at bounding box center [572, 291] width 562 height 29
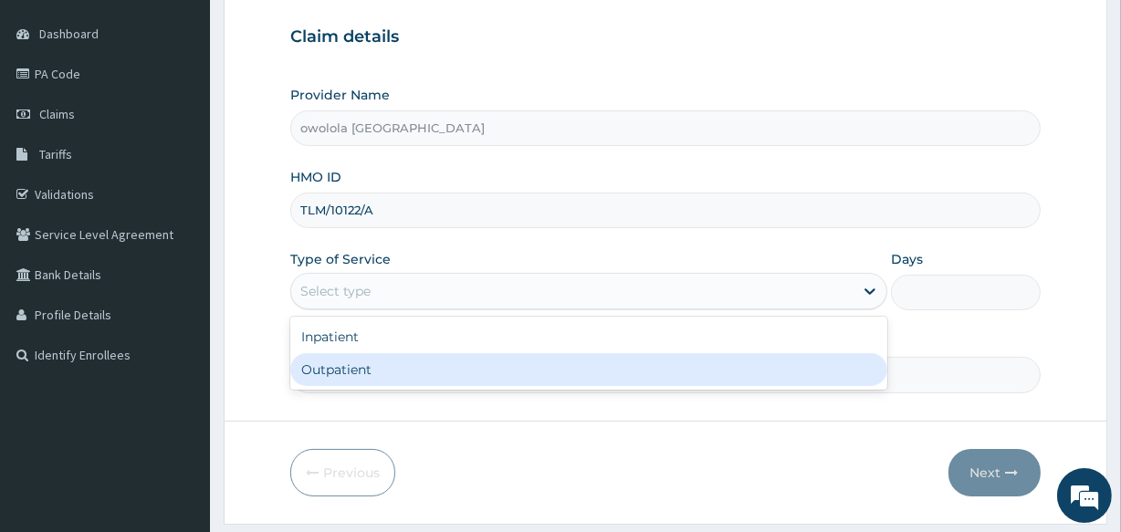
click at [375, 369] on div "Outpatient" at bounding box center [588, 369] width 597 height 33
type input "1"
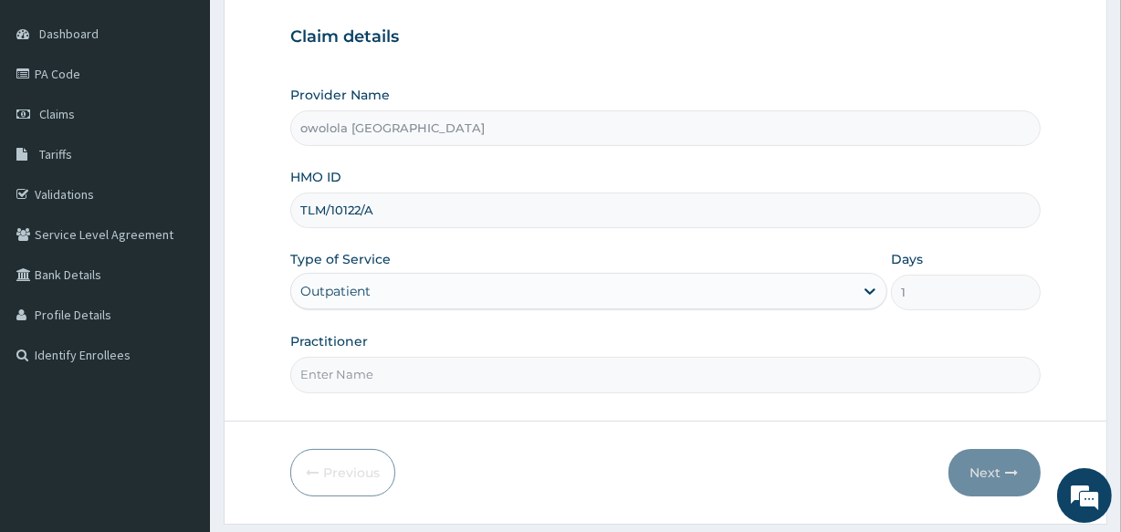
scroll to position [216, 0]
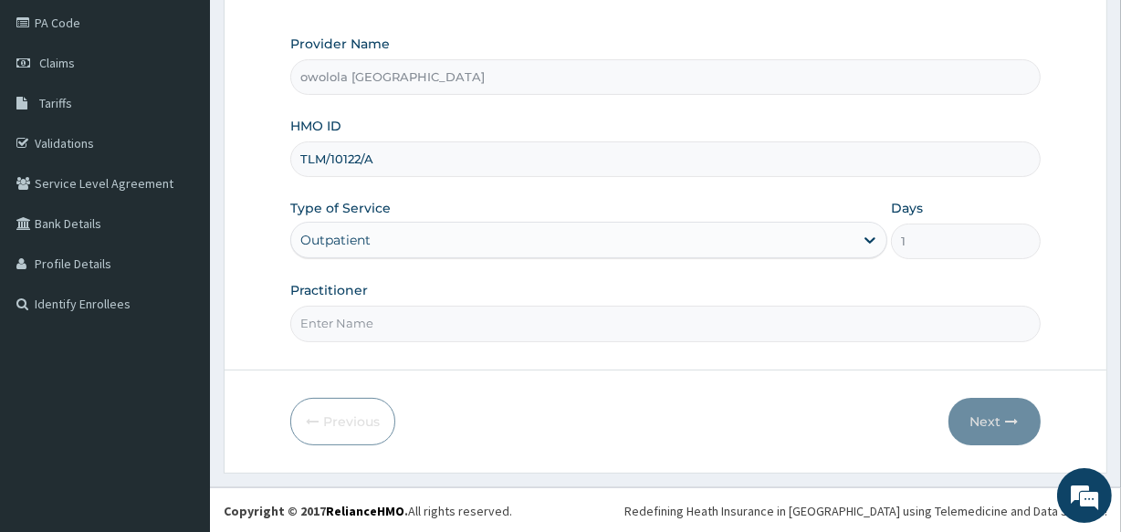
click at [419, 323] on input "Practitioner" at bounding box center [665, 324] width 750 height 36
type input "DR HENRY"
click at [998, 417] on button "Next" at bounding box center [995, 421] width 92 height 47
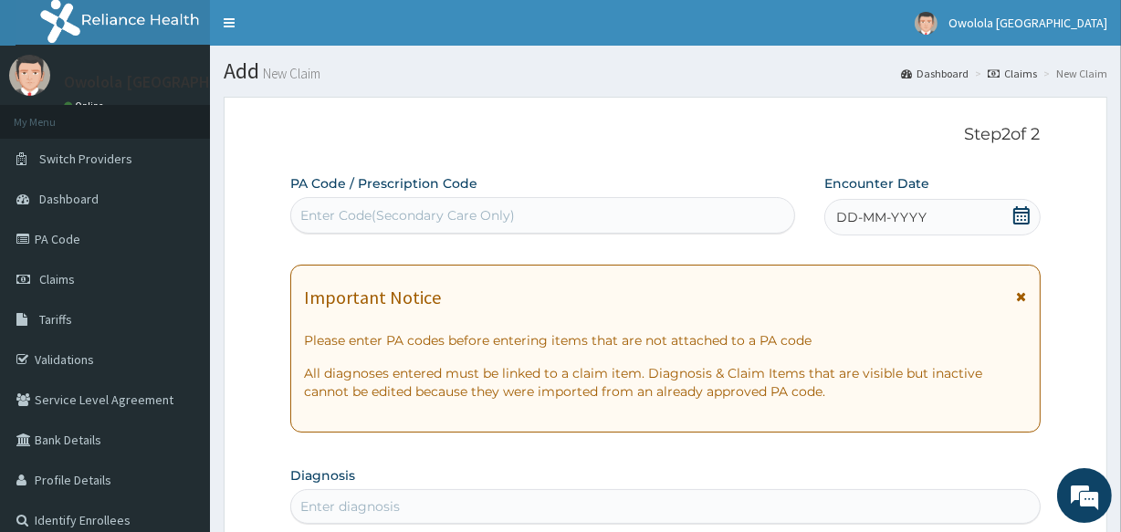
scroll to position [0, 0]
click at [1016, 218] on icon at bounding box center [1021, 215] width 18 height 18
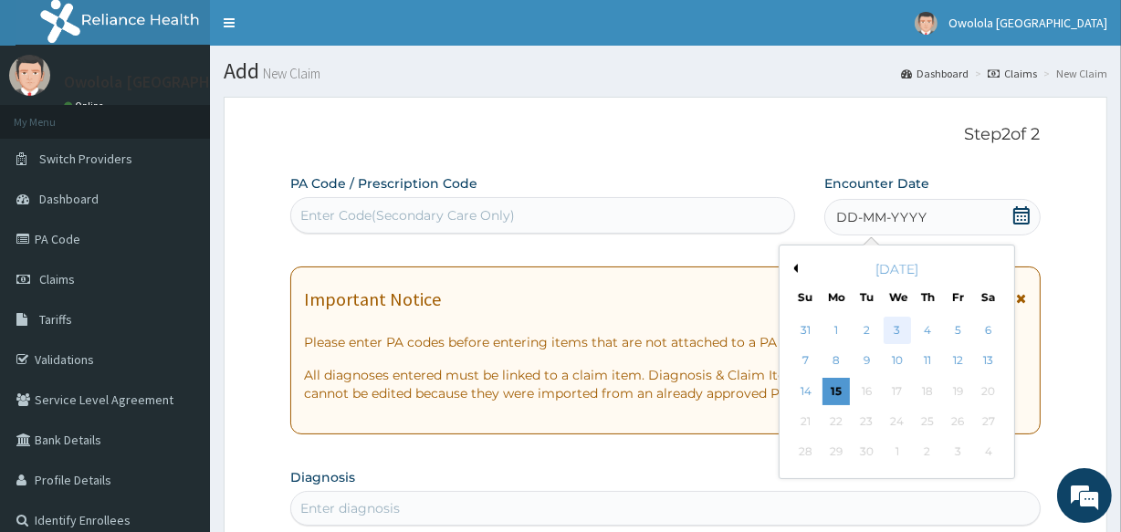
click at [889, 335] on div "3" at bounding box center [896, 330] width 27 height 27
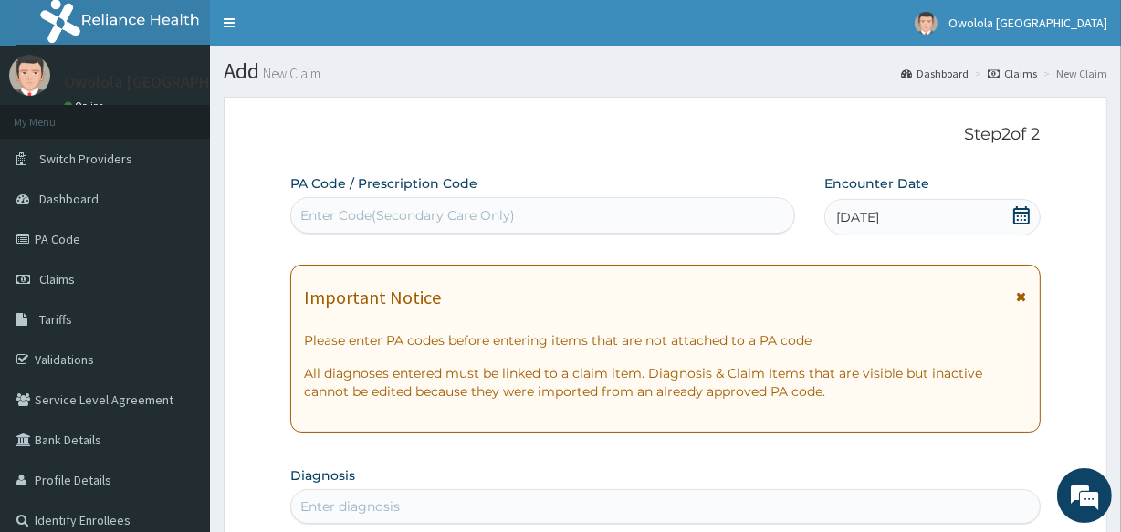
scroll to position [248, 0]
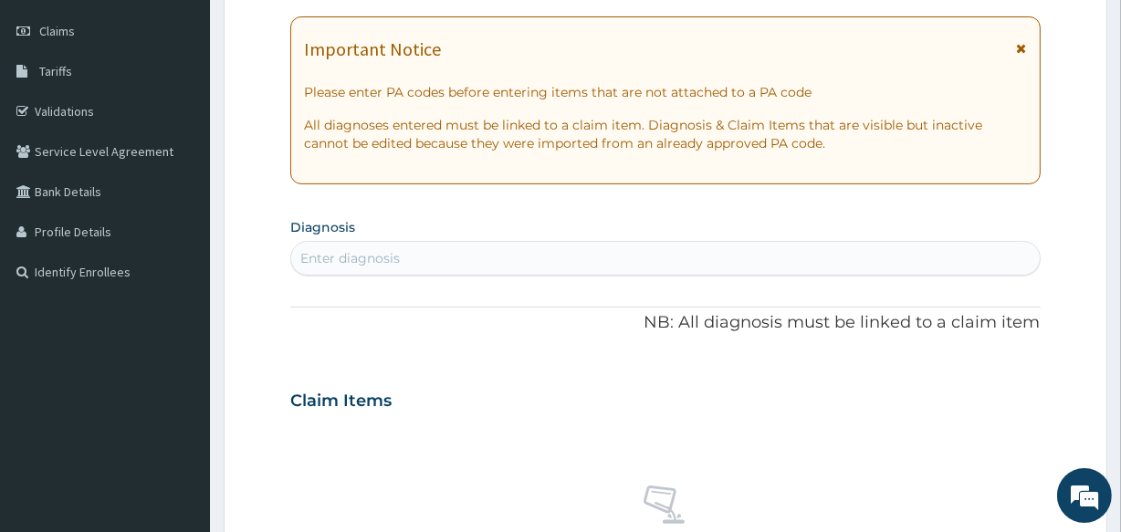
click at [463, 250] on div "Enter diagnosis" at bounding box center [665, 258] width 748 height 29
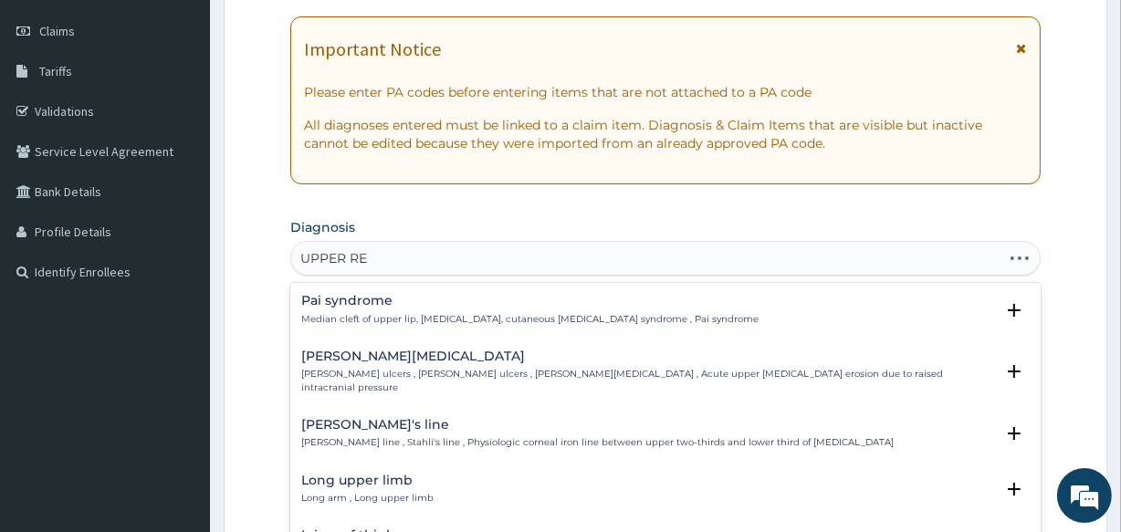
type input "UPPER RES"
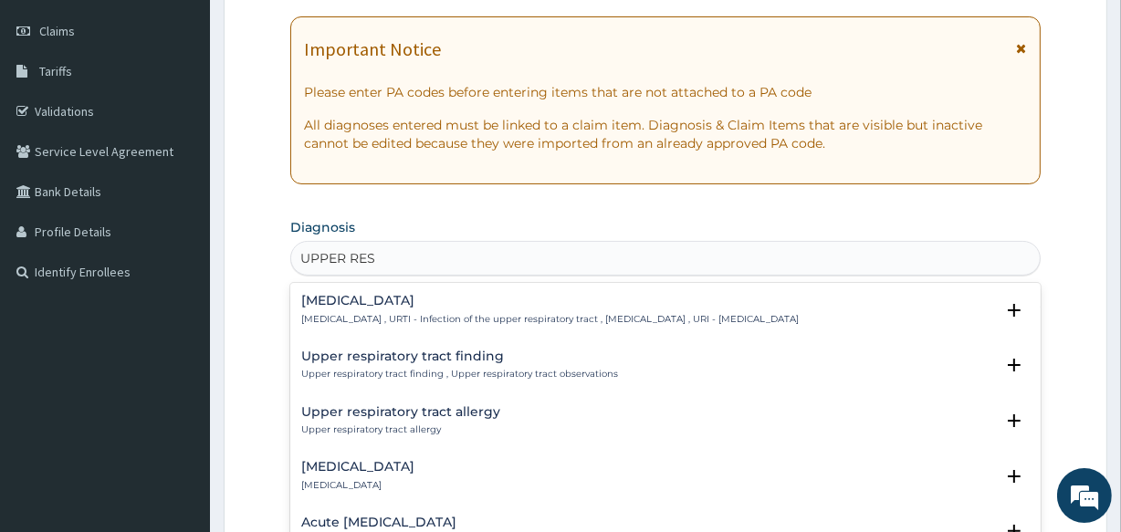
scroll to position [331, 0]
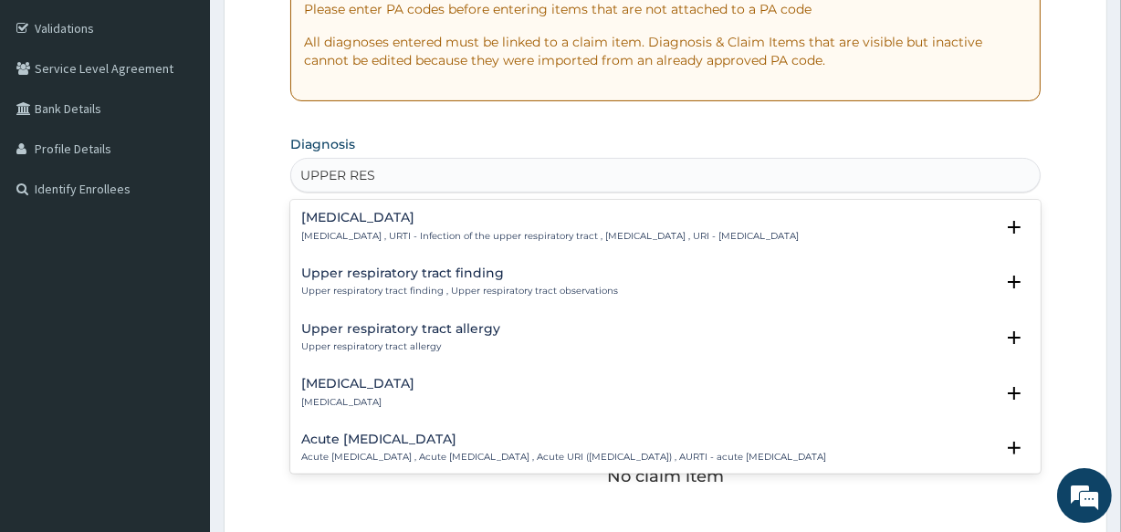
click at [437, 236] on p "Upper respiratory infection , URTI - Infection of the upper respiratory tract ,…" at bounding box center [550, 236] width 498 height 13
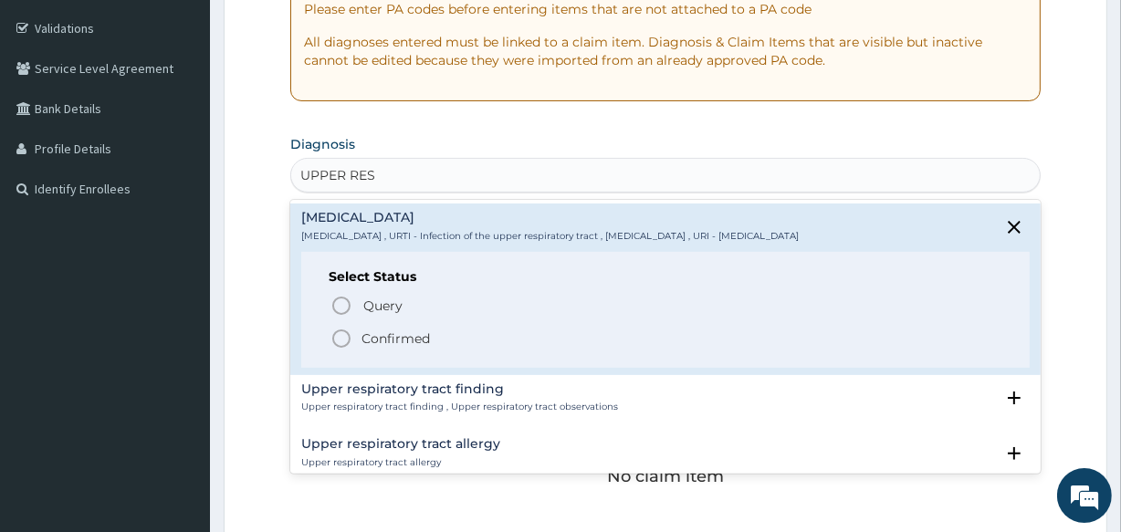
click at [373, 336] on p "Confirmed" at bounding box center [396, 339] width 68 height 18
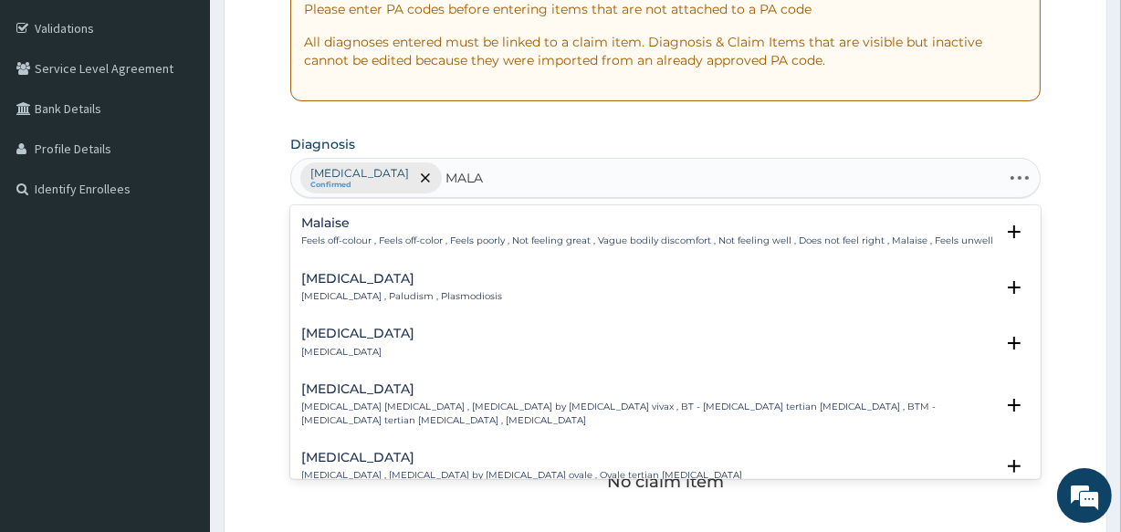
type input "MALAR"
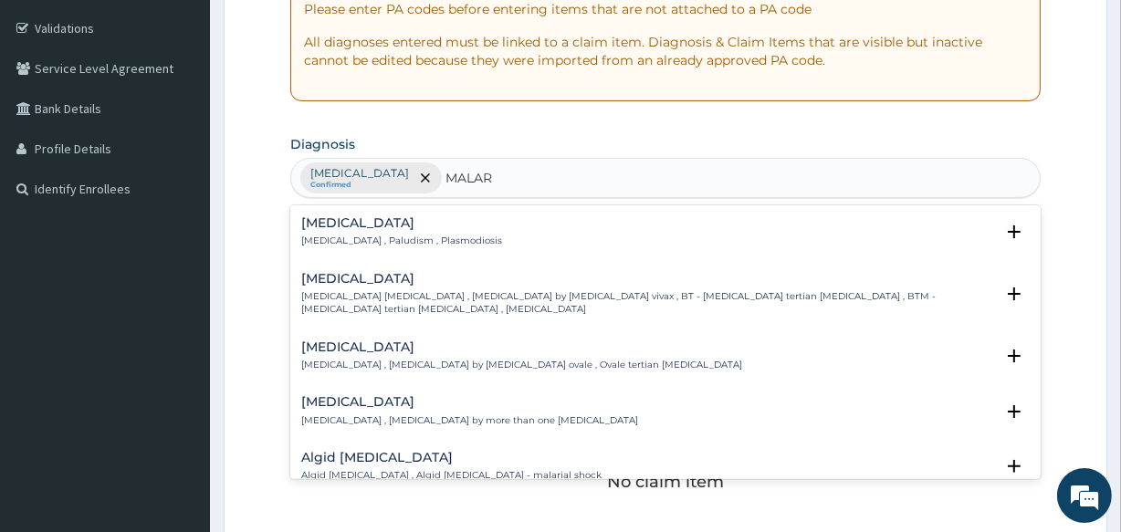
click at [408, 240] on p "Malaria , Paludism , Plasmodiosis" at bounding box center [401, 241] width 201 height 13
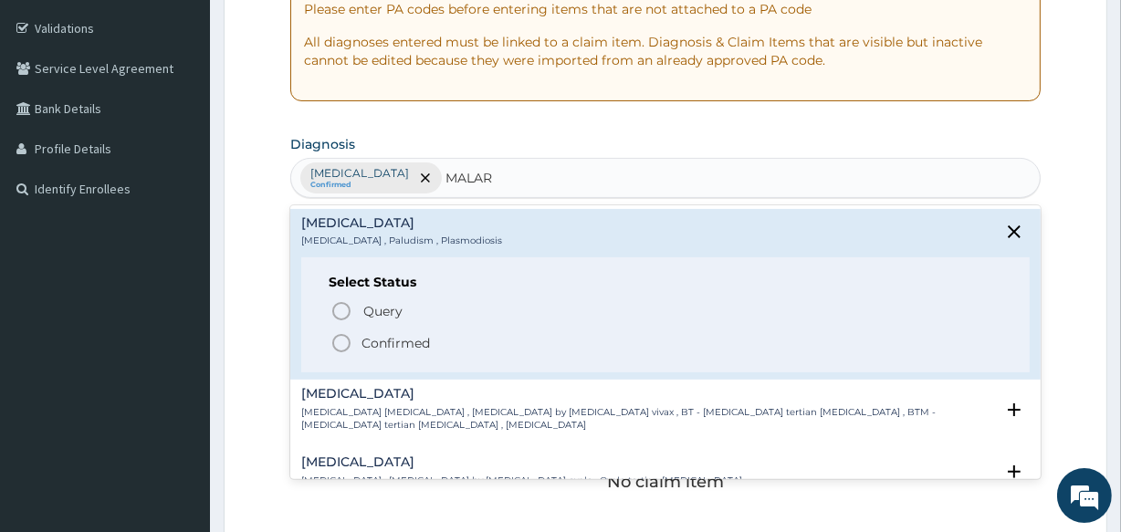
drag, startPoint x: 369, startPoint y: 343, endPoint x: 376, endPoint y: 328, distance: 17.2
click at [368, 343] on p "Confirmed" at bounding box center [396, 343] width 68 height 18
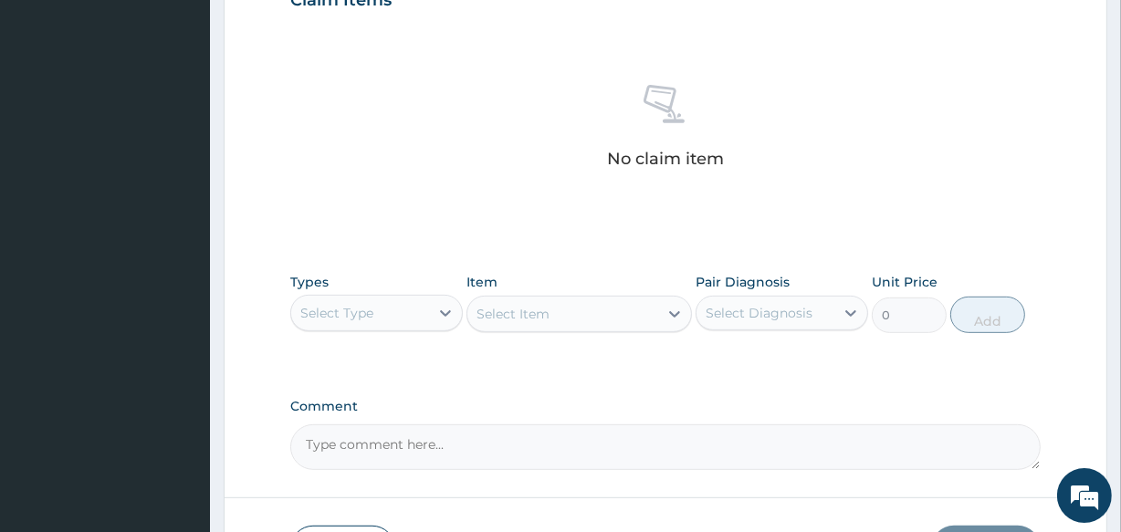
scroll to position [783, 0]
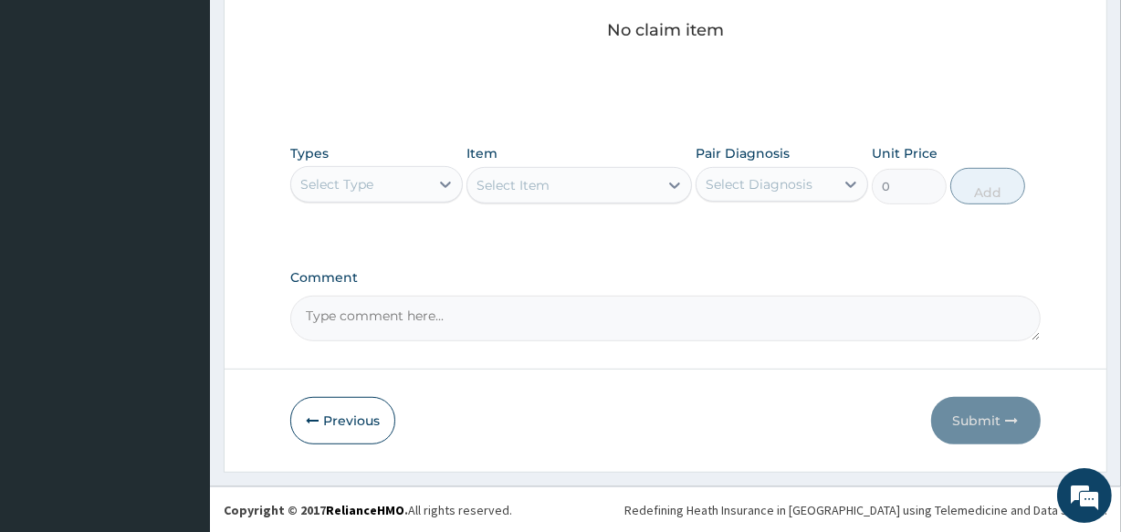
click at [401, 182] on div "Select Type" at bounding box center [360, 184] width 138 height 29
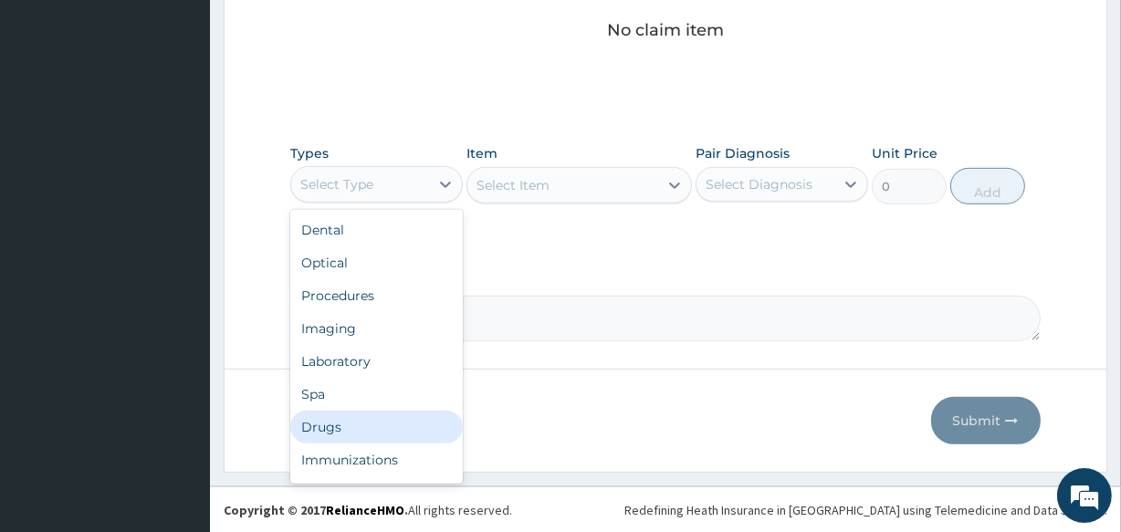
drag, startPoint x: 320, startPoint y: 422, endPoint x: 503, endPoint y: 175, distance: 306.8
click at [326, 392] on div "Dental Optical Procedures Imaging Laboratory Spa Drugs Immunizations Others Gym" at bounding box center [376, 347] width 173 height 274
drag, startPoint x: 333, startPoint y: 426, endPoint x: 338, endPoint y: 402, distance: 25.1
click at [335, 421] on div "Drugs" at bounding box center [376, 427] width 173 height 33
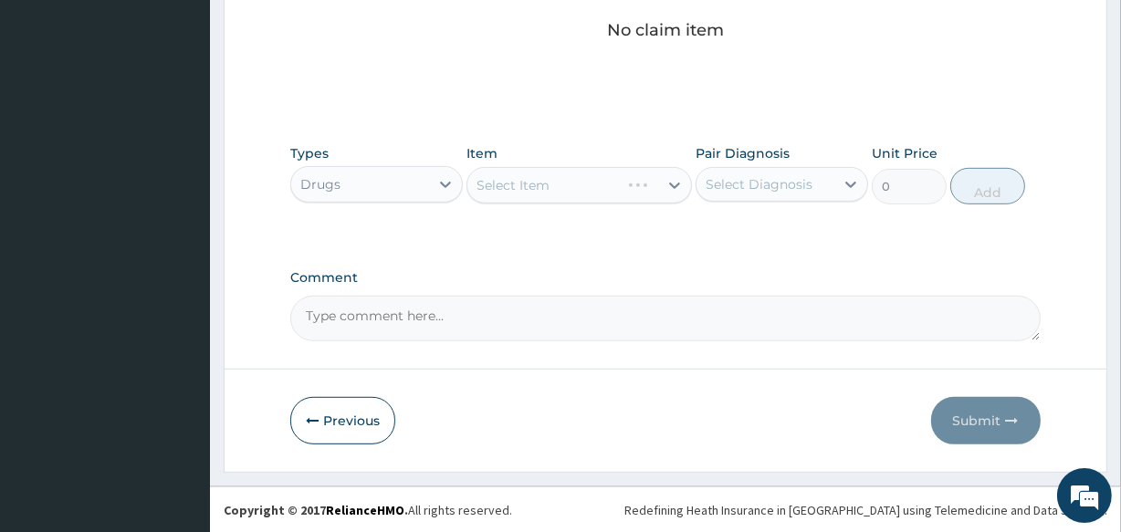
click at [603, 184] on div "Select Item" at bounding box center [579, 185] width 225 height 37
click at [602, 205] on div "Types Drugs Item Select Item Pair Diagnosis Select Diagnosis Unit Price 0 Add" at bounding box center [665, 174] width 750 height 79
click at [602, 195] on div "Select Item" at bounding box center [562, 185] width 190 height 29
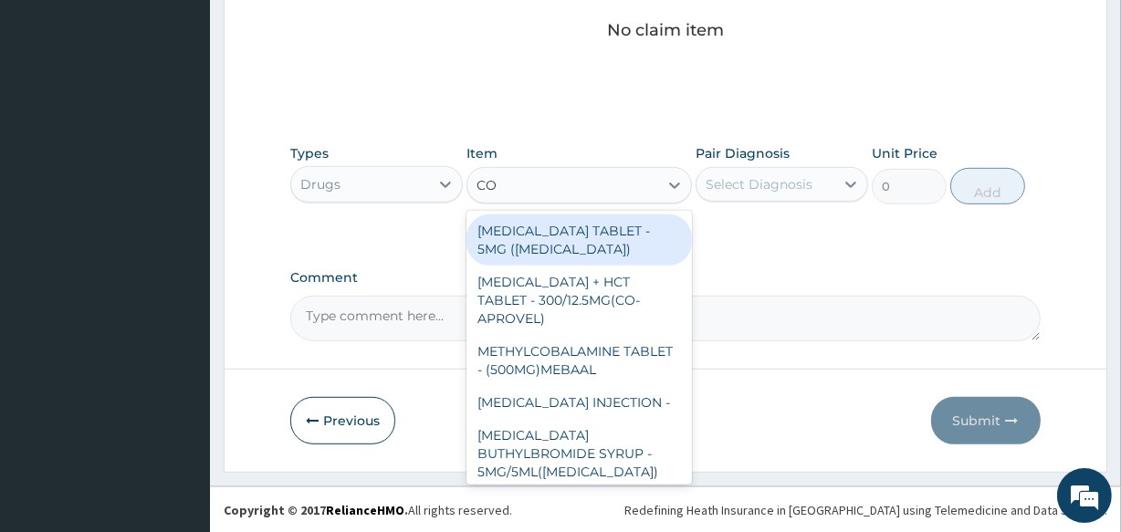
type input "COU"
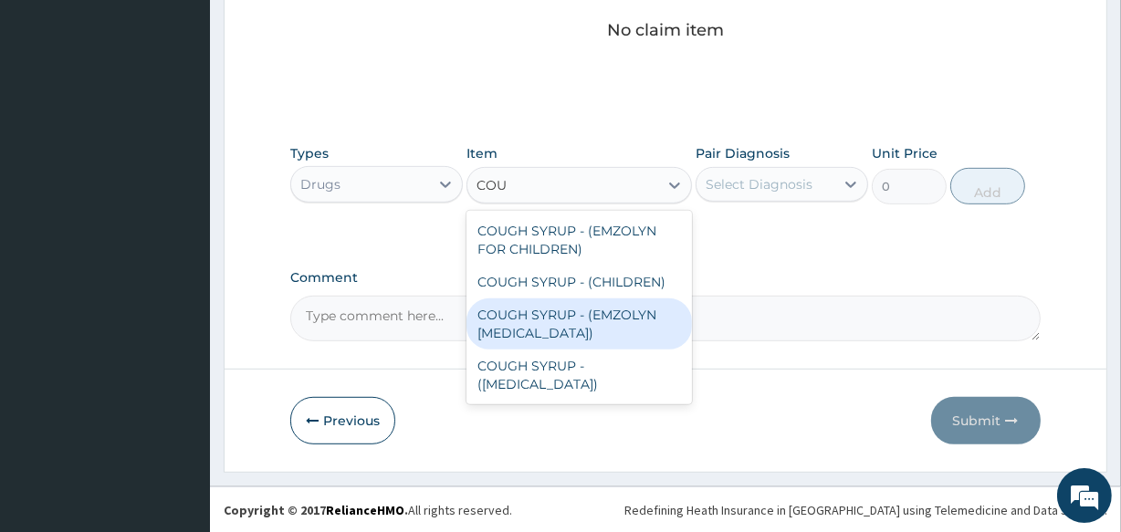
click at [567, 320] on div "COUGH SYRUP - (EMZOLYN EXPECTORANT)" at bounding box center [579, 324] width 225 height 51
type input "1120"
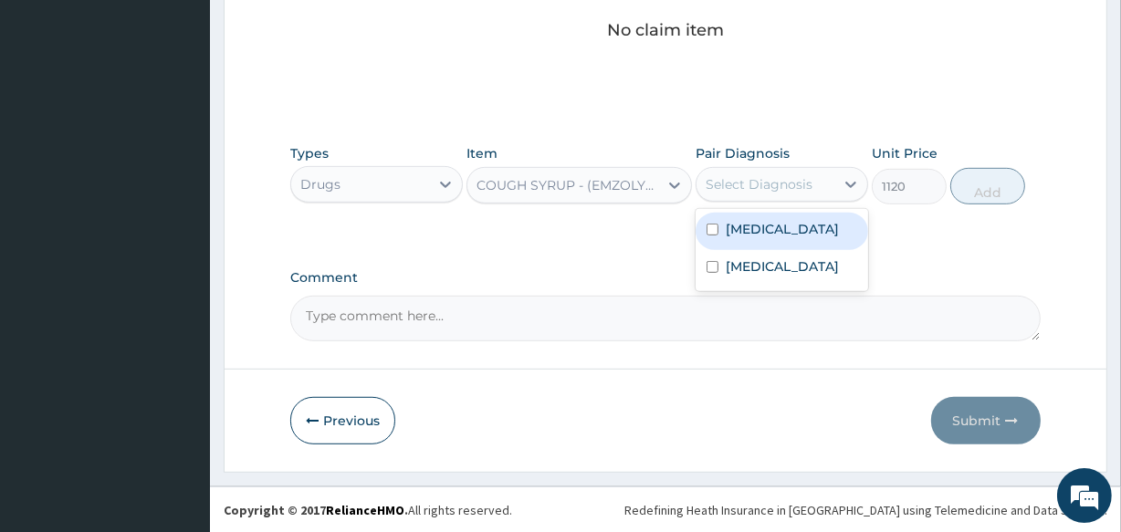
click at [775, 183] on div "Select Diagnosis" at bounding box center [759, 184] width 107 height 18
click at [764, 250] on div "Upper respiratory infection" at bounding box center [782, 231] width 173 height 37
checkbox input "true"
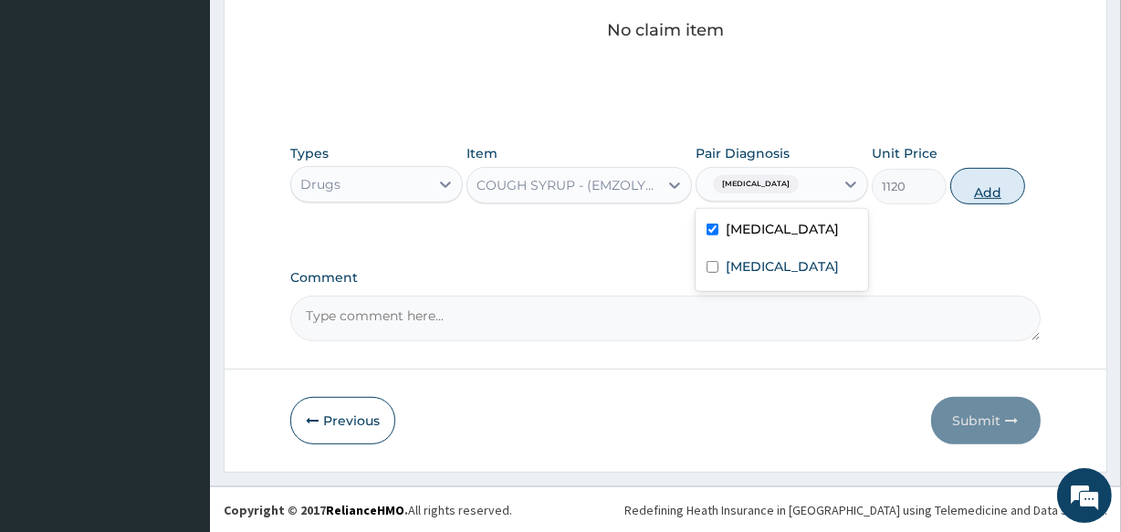
click at [977, 176] on button "Add" at bounding box center [987, 186] width 75 height 37
type input "0"
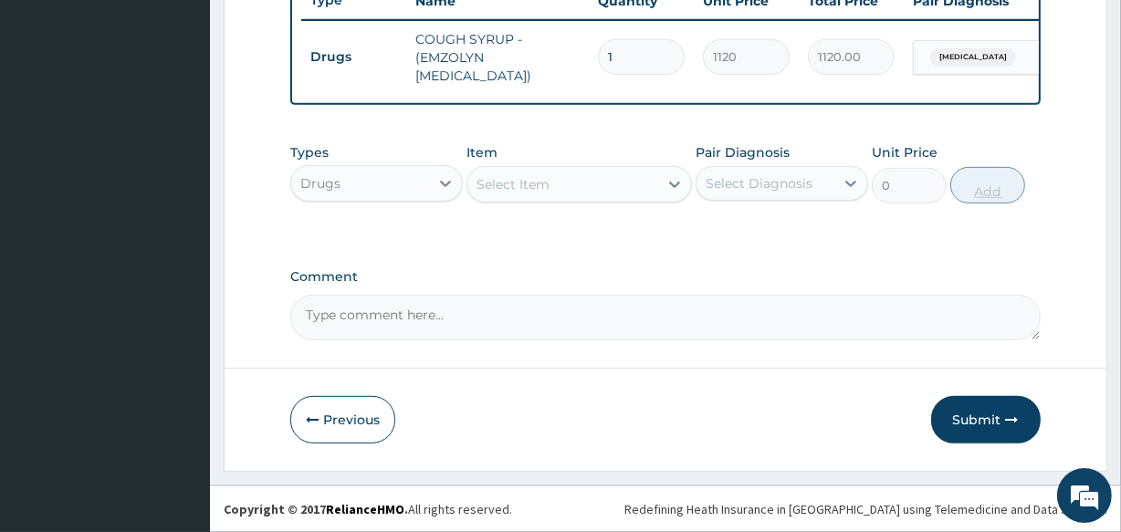
scroll to position [718, 0]
click at [585, 189] on div "Select Item" at bounding box center [562, 184] width 190 height 29
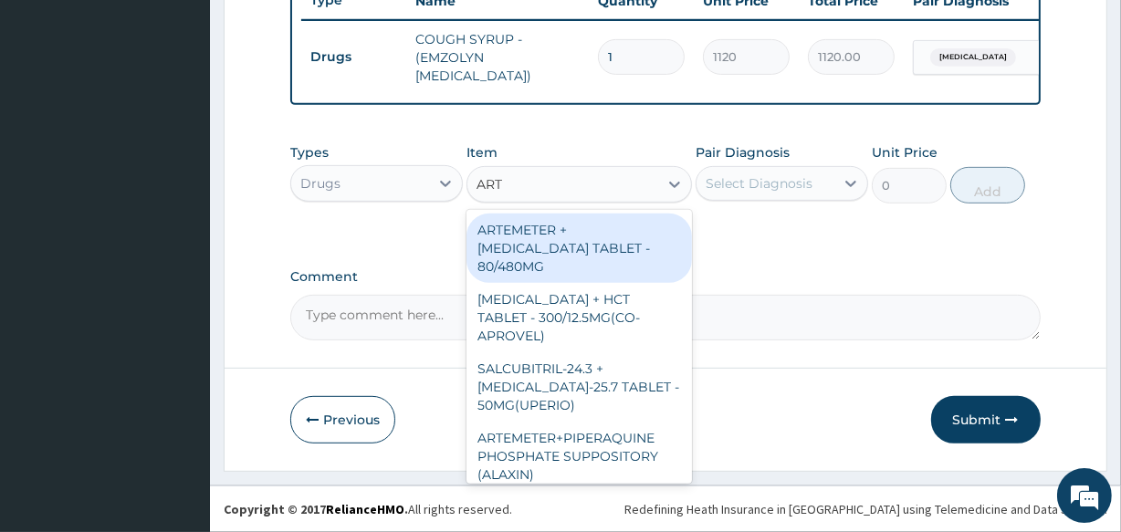
type input "ARTE"
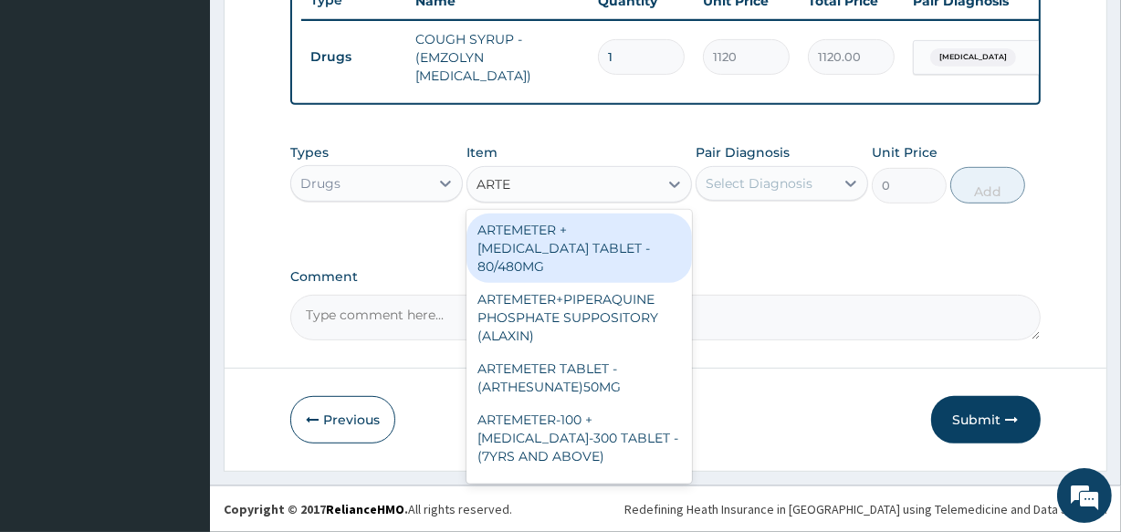
click at [615, 239] on div "ARTEMETER + LUMEFANTRINE TABLET - 80/480MG" at bounding box center [579, 248] width 225 height 69
type input "364"
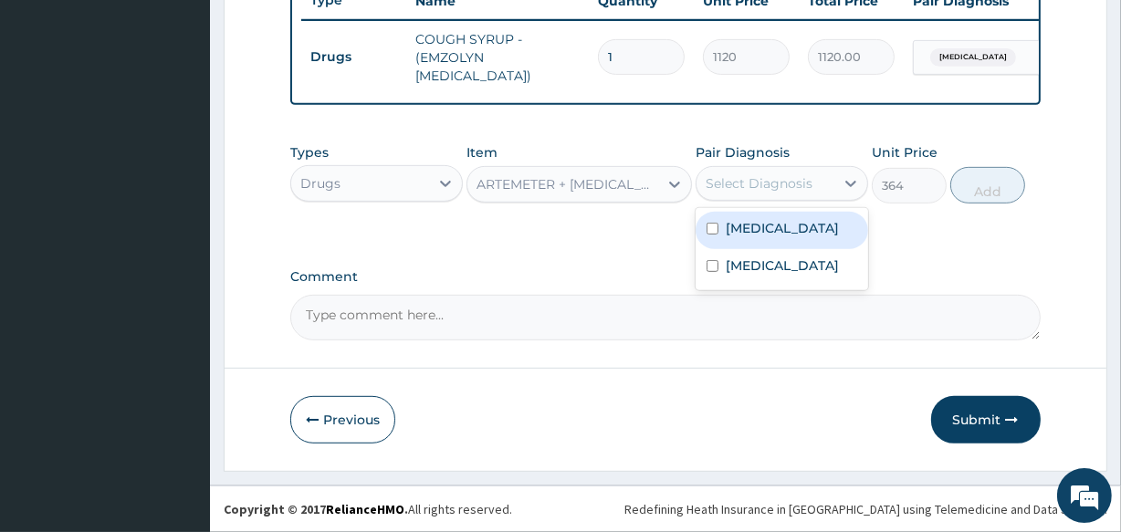
click at [770, 187] on div "Select Diagnosis" at bounding box center [759, 183] width 107 height 18
click at [766, 236] on label "Upper respiratory infection" at bounding box center [782, 228] width 113 height 18
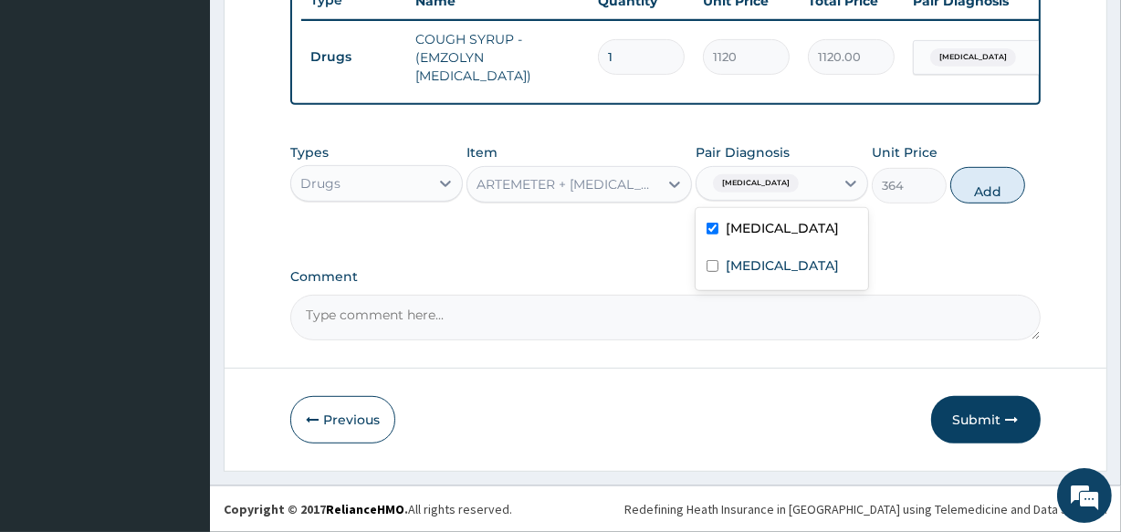
click at [762, 237] on label "Upper respiratory infection" at bounding box center [782, 228] width 113 height 18
checkbox input "false"
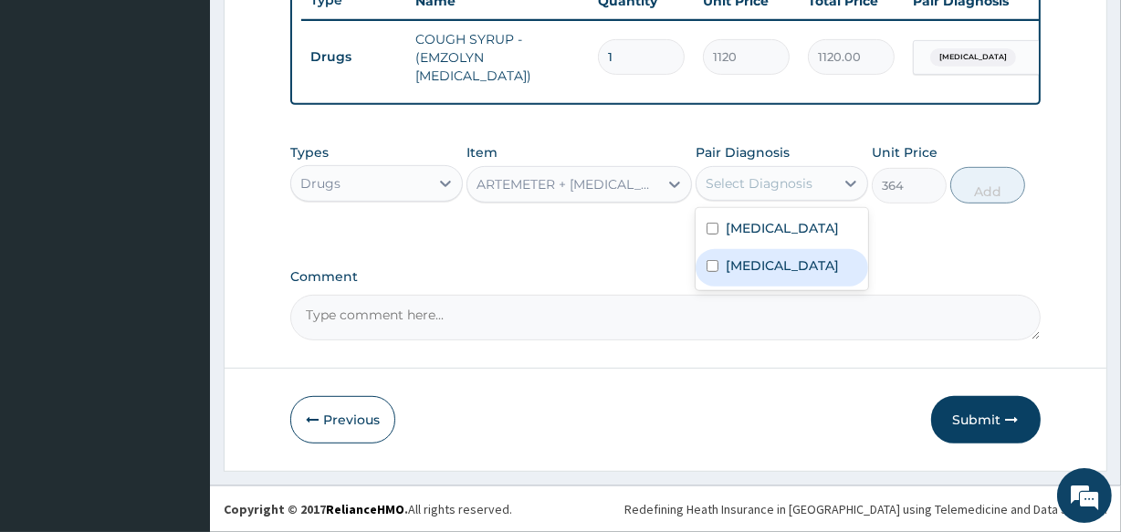
click at [752, 287] on div "Malaria" at bounding box center [782, 267] width 173 height 37
checkbox input "true"
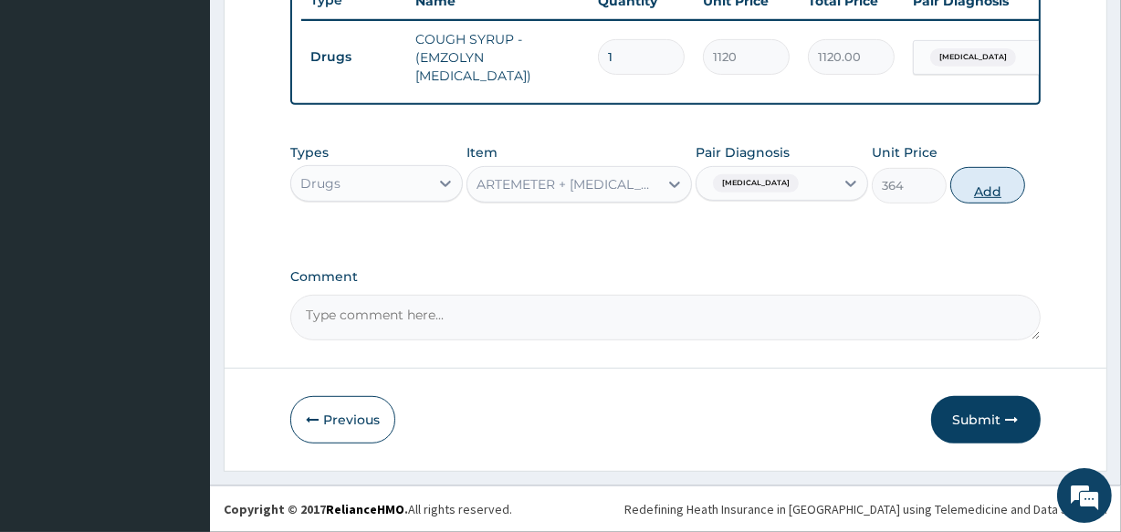
click at [992, 172] on button "Add" at bounding box center [987, 185] width 75 height 37
type input "0"
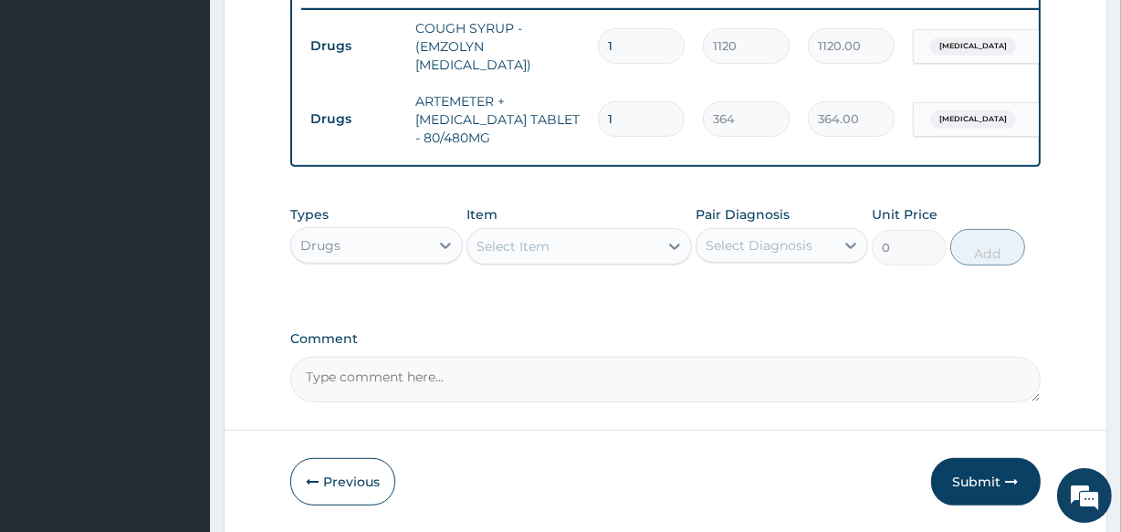
click at [582, 256] on div "Select Item" at bounding box center [562, 246] width 190 height 29
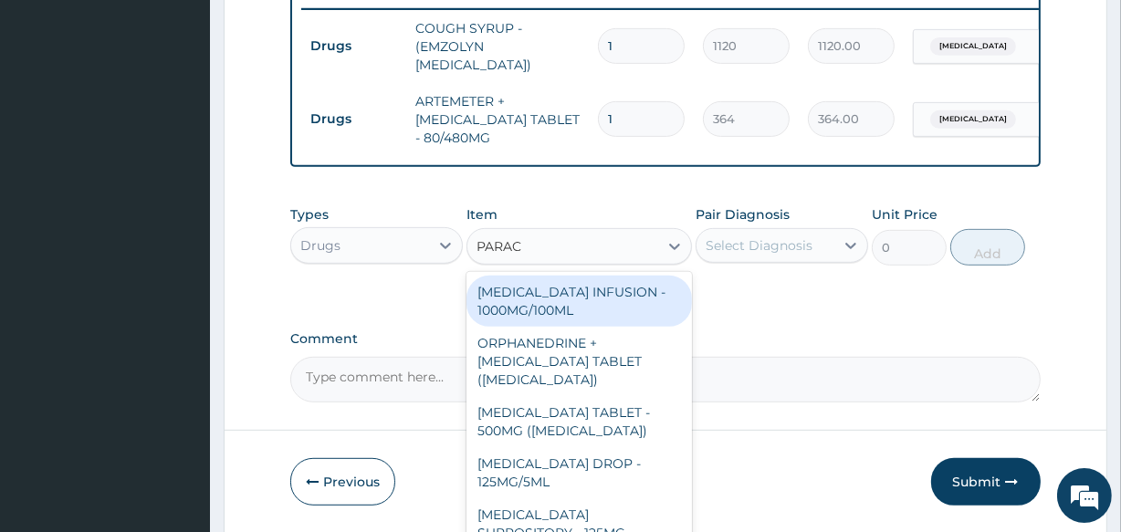
type input "PARACE"
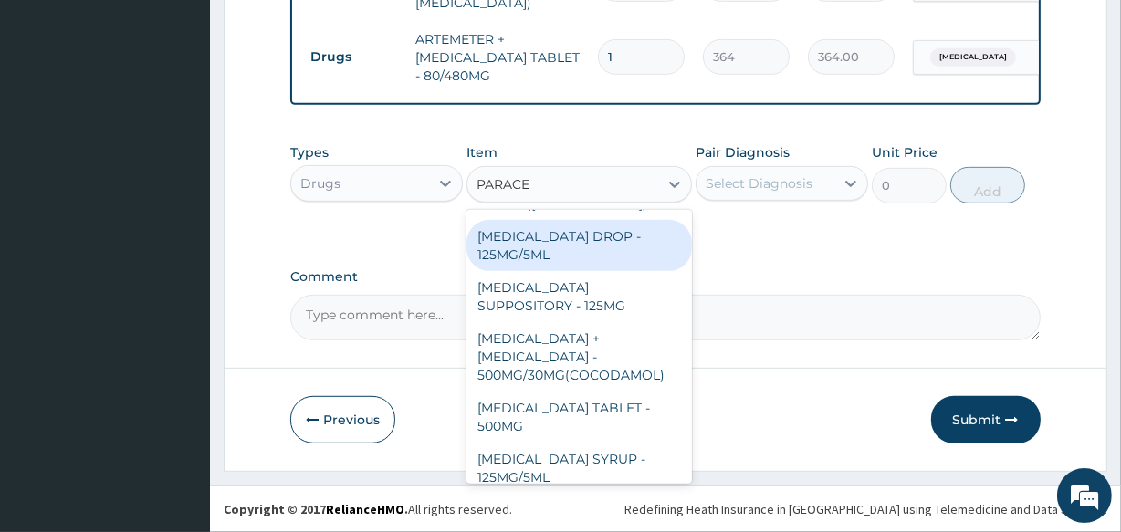
scroll to position [211, 0]
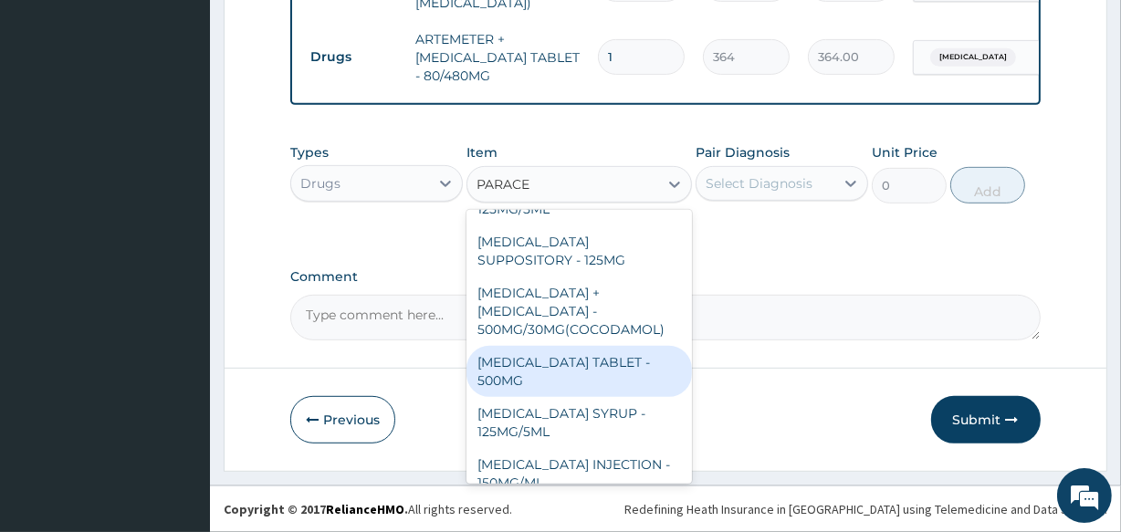
click at [603, 370] on div "PARACETAMOL TABLET - 500MG" at bounding box center [579, 371] width 225 height 51
type input "33.599999999999994"
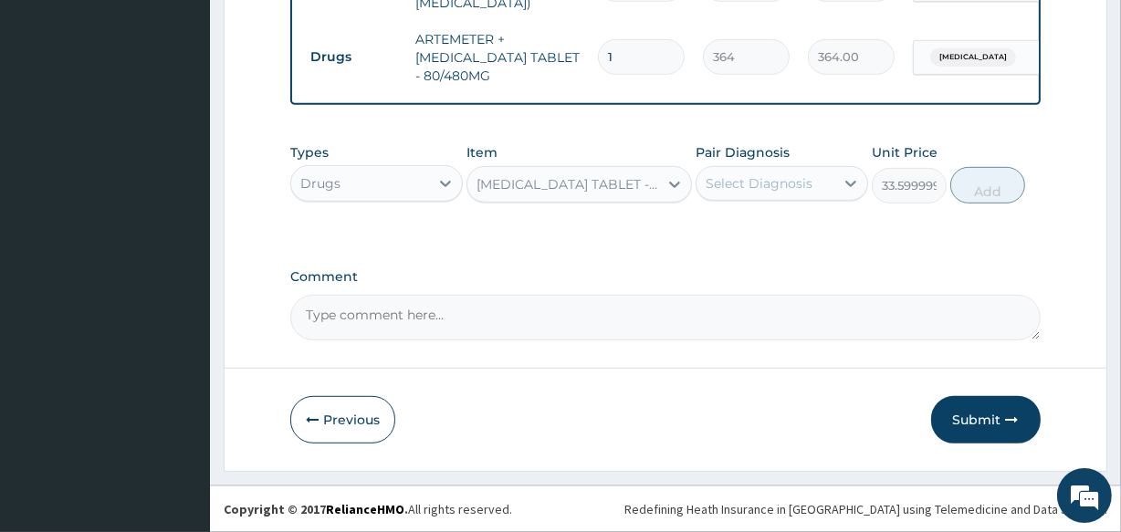
click at [802, 157] on div "Pair Diagnosis Select Diagnosis" at bounding box center [782, 173] width 173 height 60
click at [778, 180] on div "Select Diagnosis" at bounding box center [759, 183] width 107 height 18
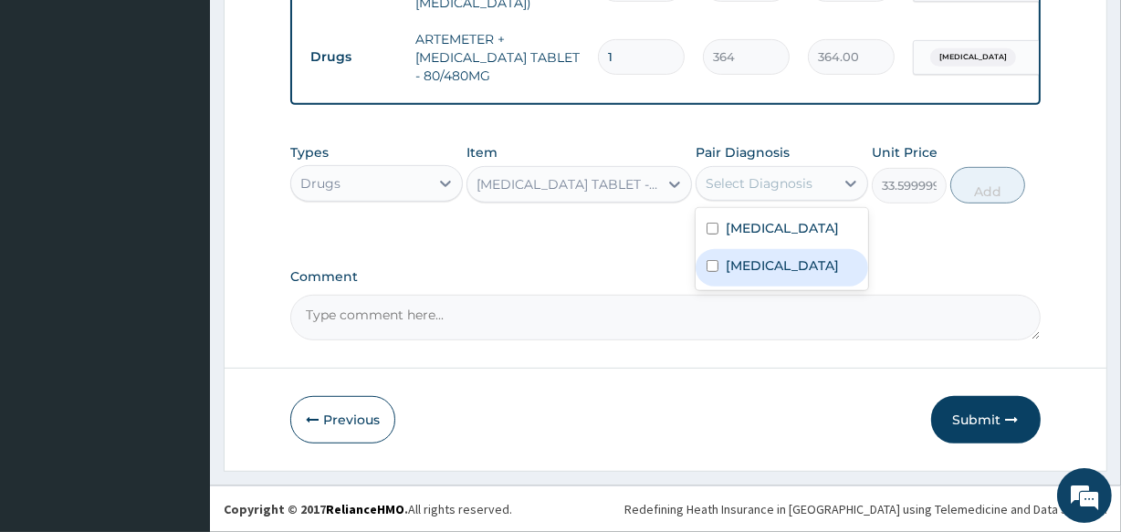
drag, startPoint x: 750, startPoint y: 277, endPoint x: 1046, endPoint y: 216, distance: 301.9
click at [751, 275] on label "Malaria" at bounding box center [782, 266] width 113 height 18
checkbox input "true"
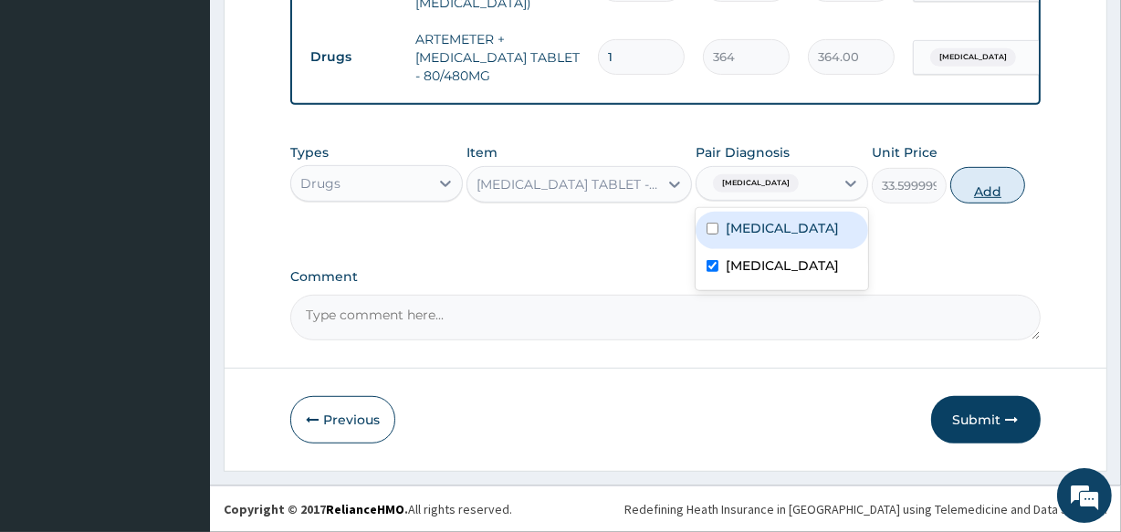
click at [987, 187] on button "Add" at bounding box center [987, 185] width 75 height 37
type input "0"
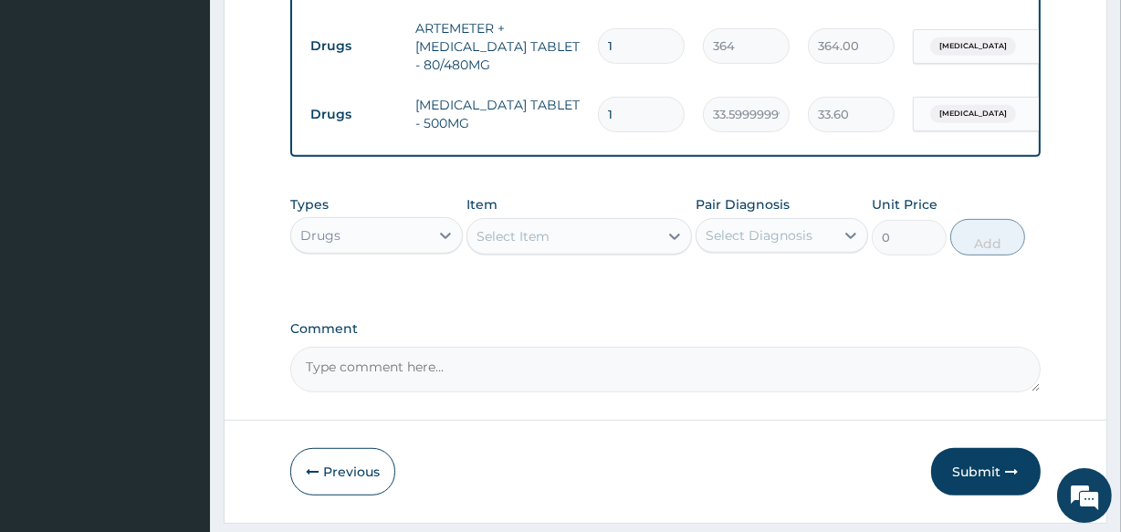
type input "18"
type input "604.80"
type input "18"
drag, startPoint x: 624, startPoint y: 38, endPoint x: 566, endPoint y: 49, distance: 59.4
click at [566, 49] on tr "Drugs ARTEMETER + LUMEFANTRINE TABLET - 80/480MG 1 364 364.00 Malaria Delete" at bounding box center [748, 46] width 895 height 73
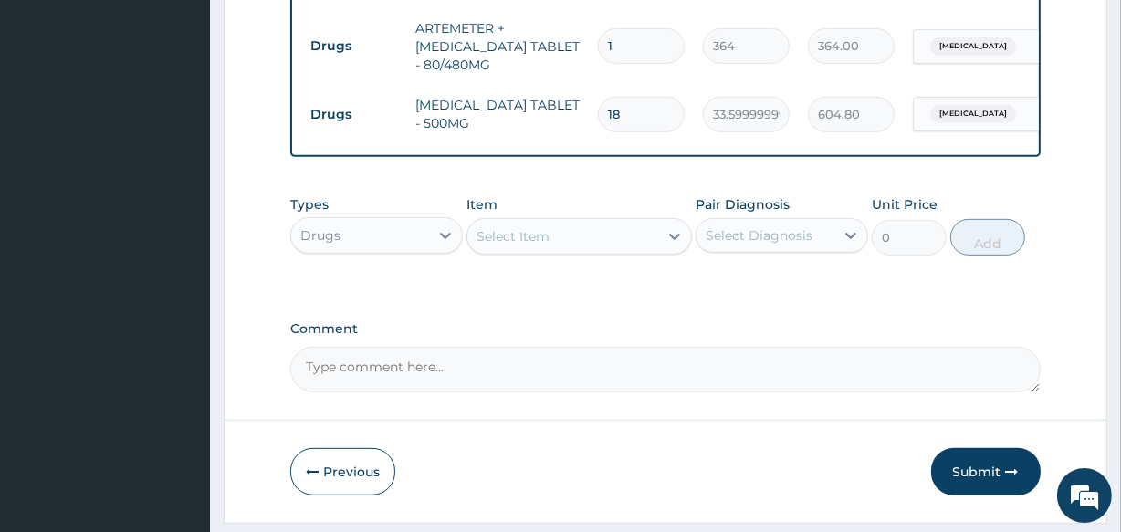
type input "6"
type input "2184.00"
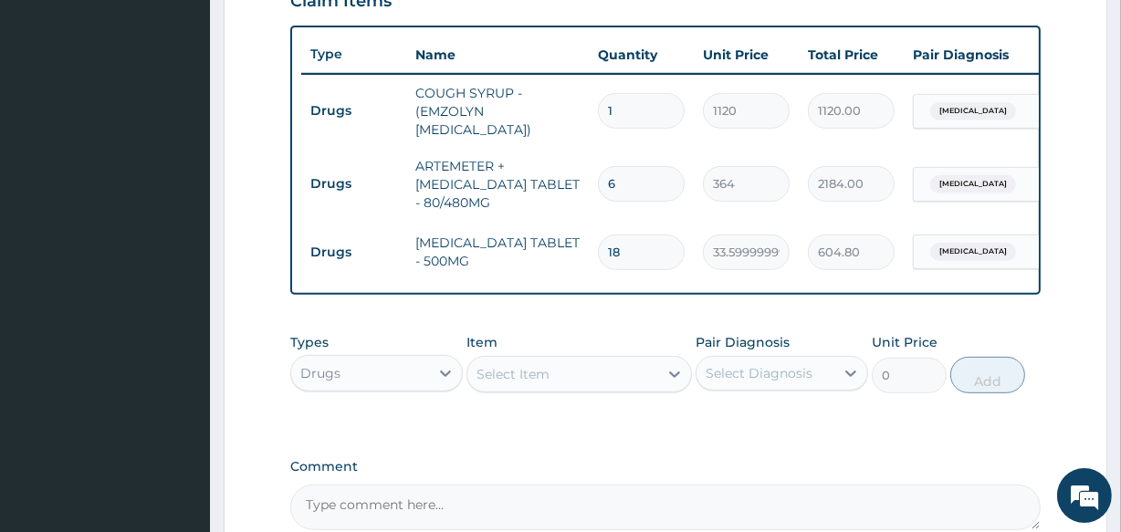
scroll to position [855, 0]
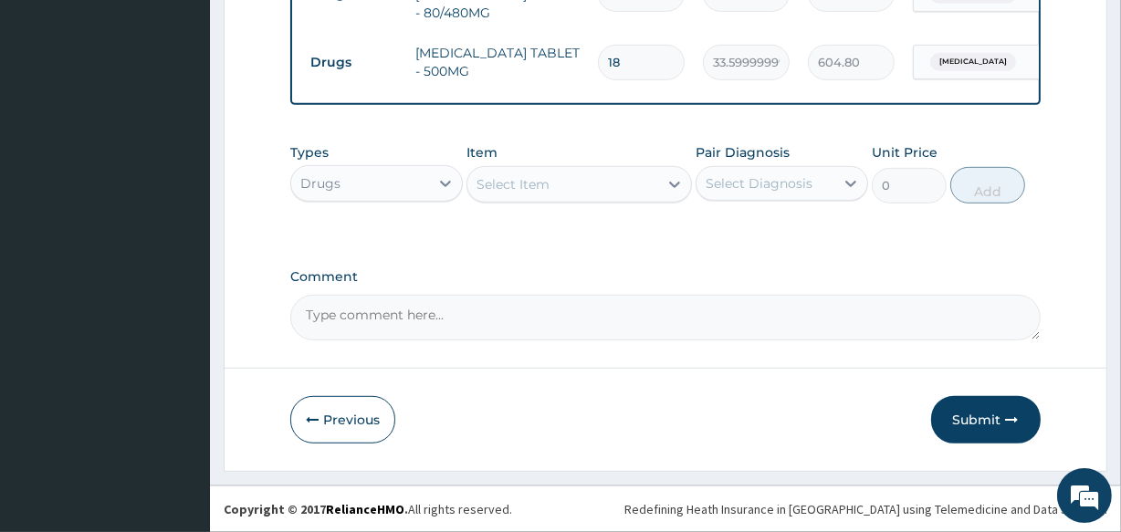
type input "6"
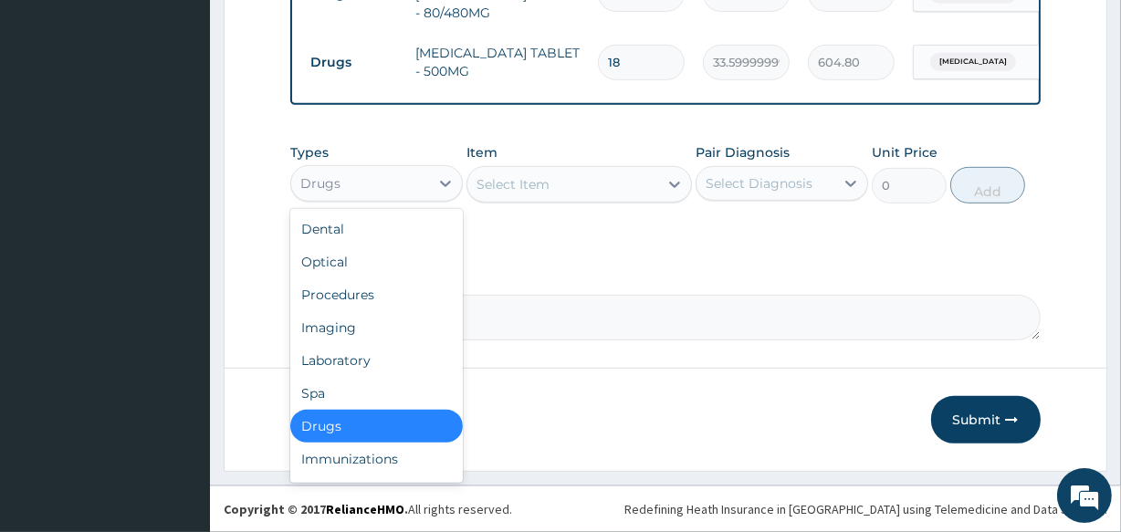
click at [374, 171] on div "Drugs" at bounding box center [360, 183] width 138 height 29
click at [339, 366] on div "Laboratory" at bounding box center [376, 360] width 173 height 33
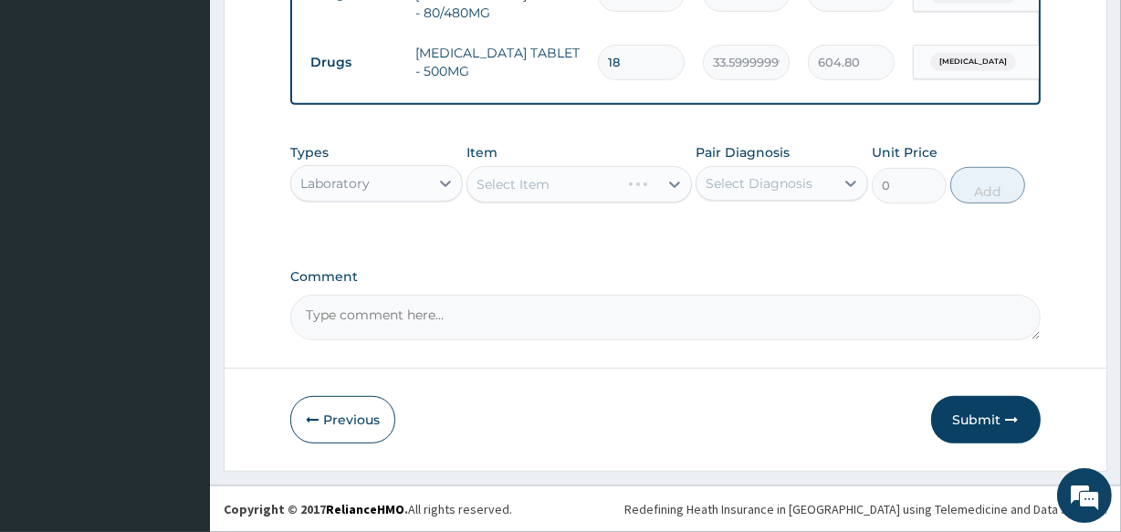
click at [551, 173] on div "Select Item" at bounding box center [579, 184] width 225 height 37
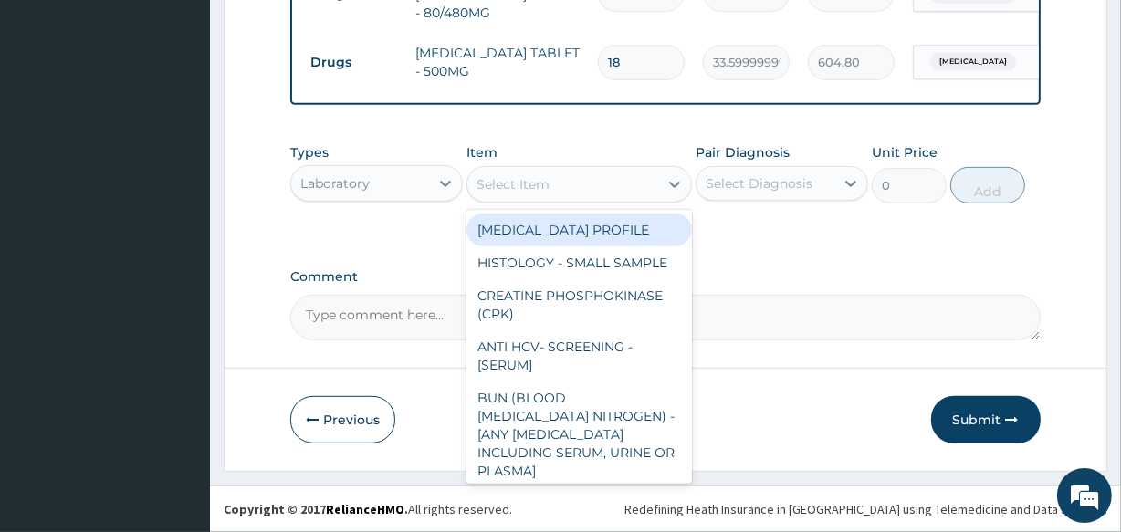
click at [551, 176] on div "Select Item" at bounding box center [562, 184] width 190 height 29
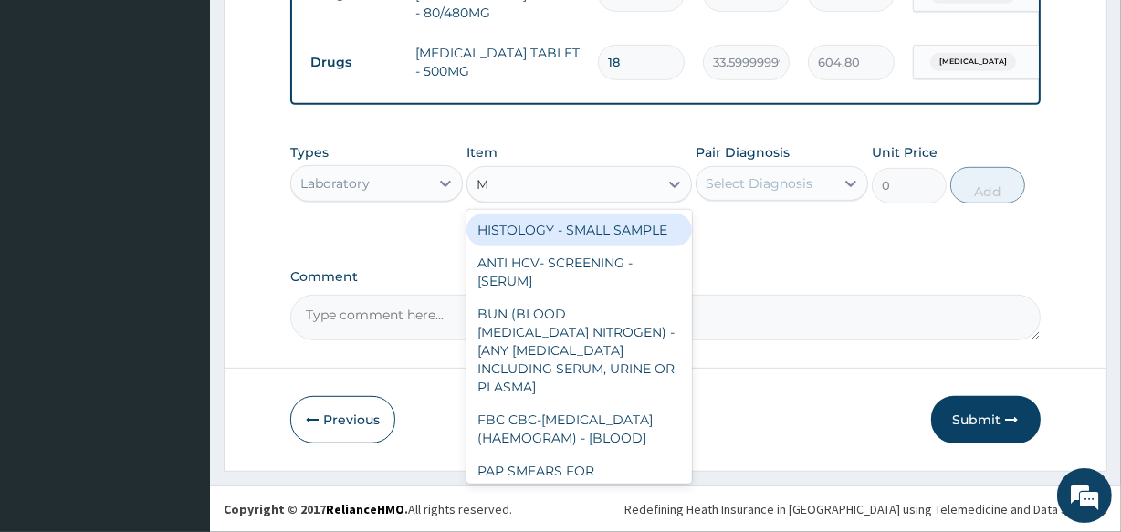
type input "MP"
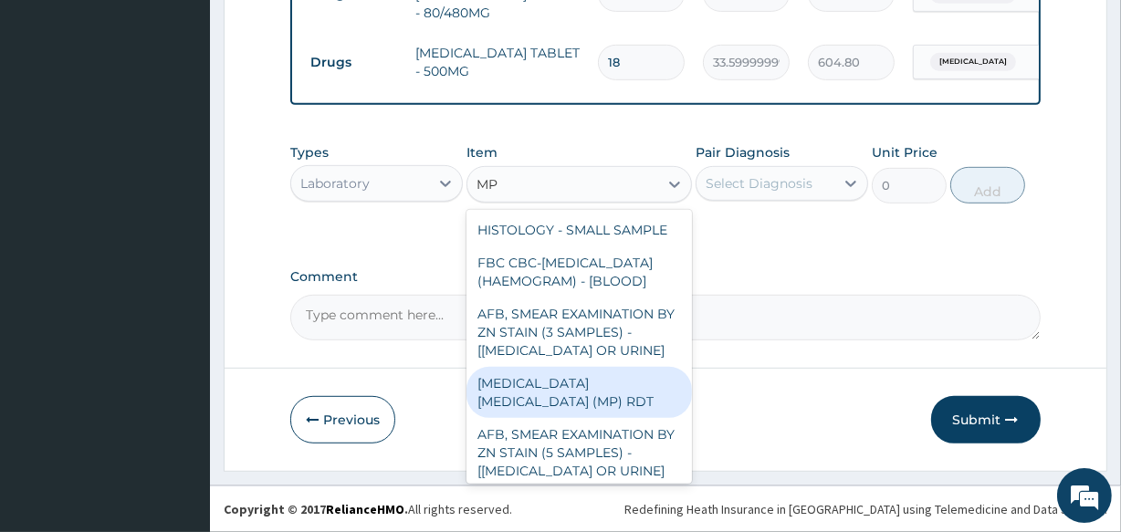
click at [628, 418] on div "MALARIA PARASITE (MP) RDT" at bounding box center [579, 392] width 225 height 51
type input "2000"
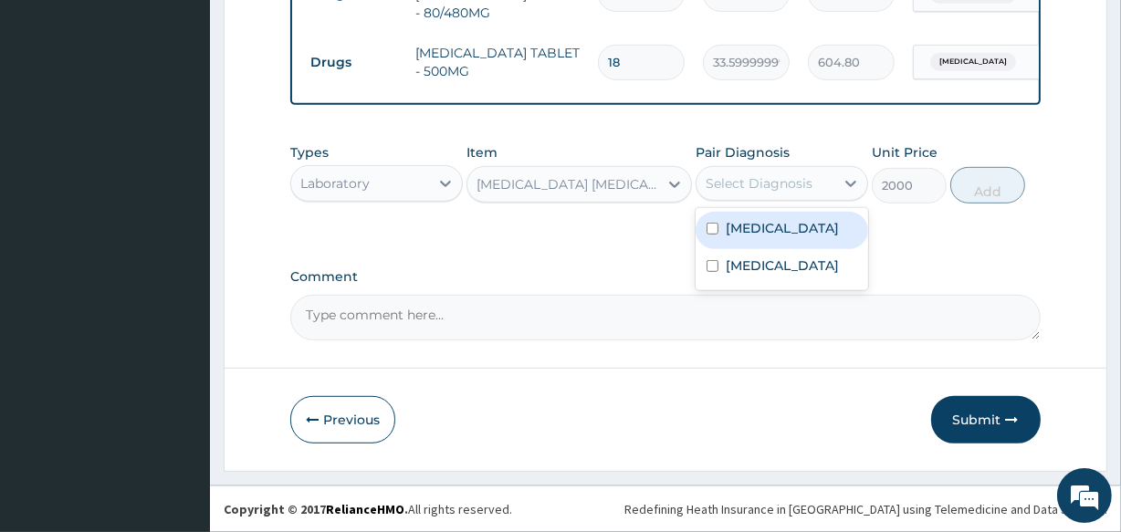
click at [749, 181] on div "Select Diagnosis" at bounding box center [759, 183] width 107 height 18
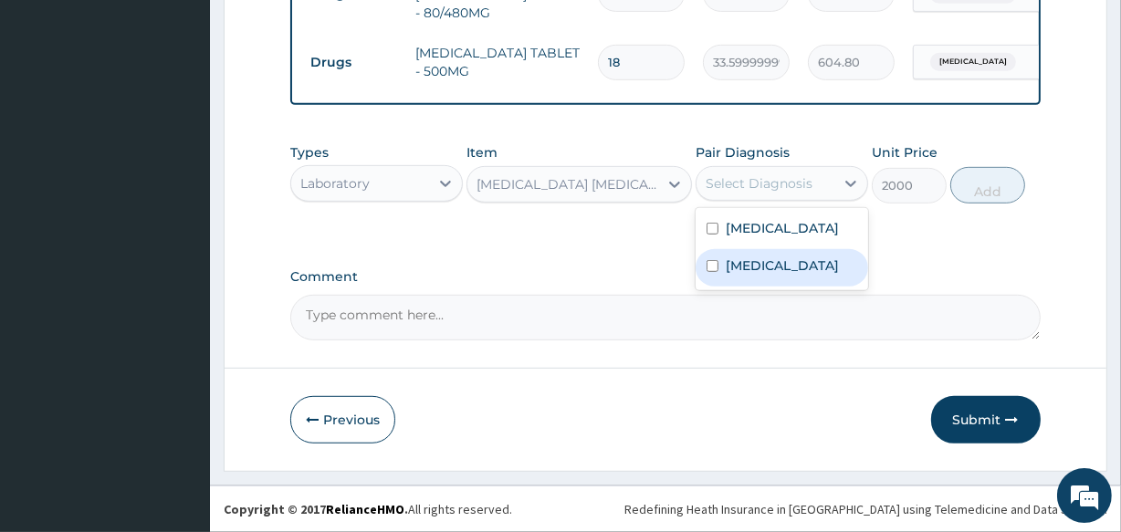
click at [769, 275] on label "Malaria" at bounding box center [782, 266] width 113 height 18
checkbox input "true"
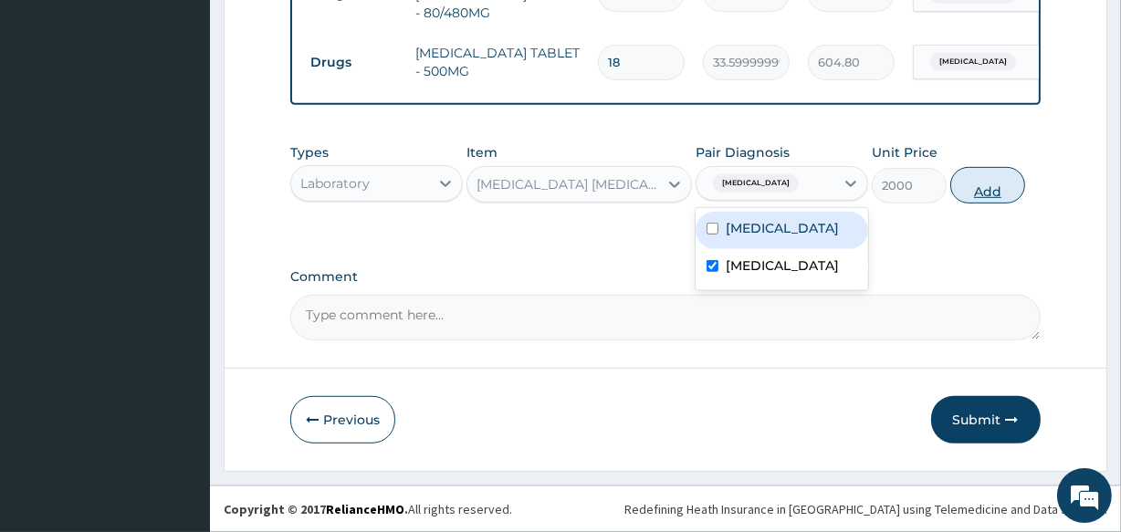
click at [966, 181] on button "Add" at bounding box center [987, 185] width 75 height 37
type input "0"
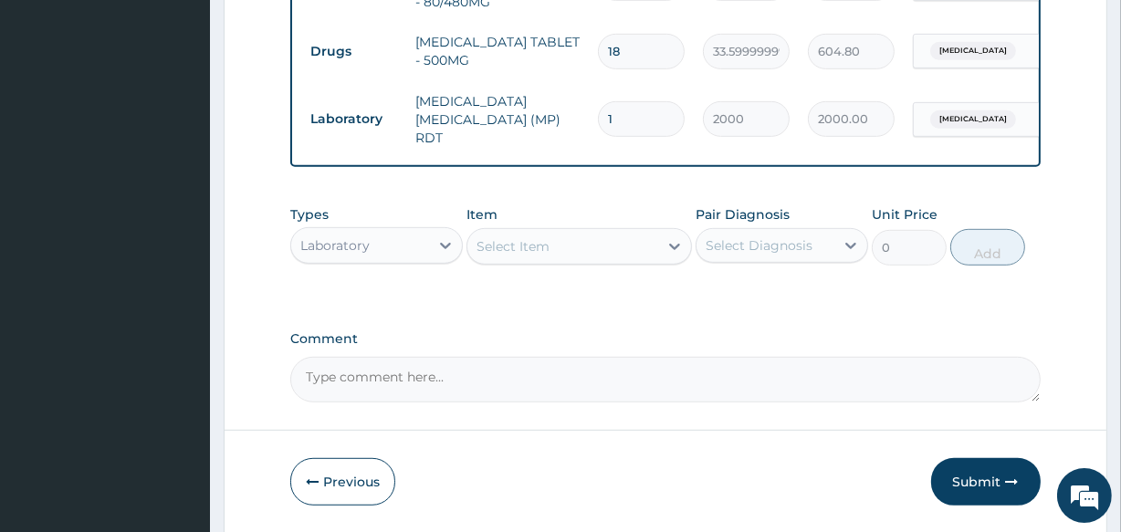
click at [414, 247] on div "Laboratory" at bounding box center [360, 245] width 138 height 29
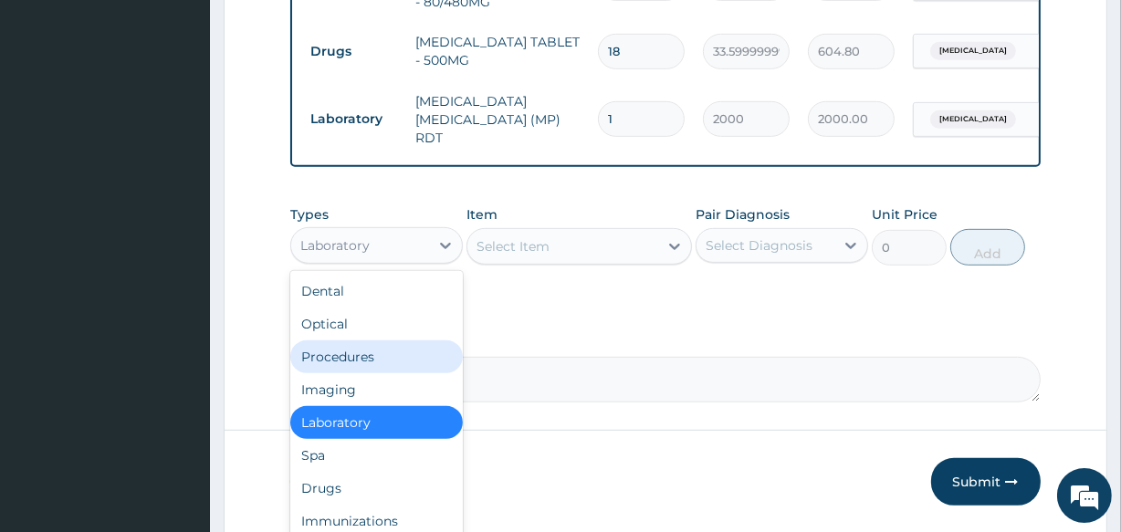
click at [360, 356] on div "Procedures" at bounding box center [376, 357] width 173 height 33
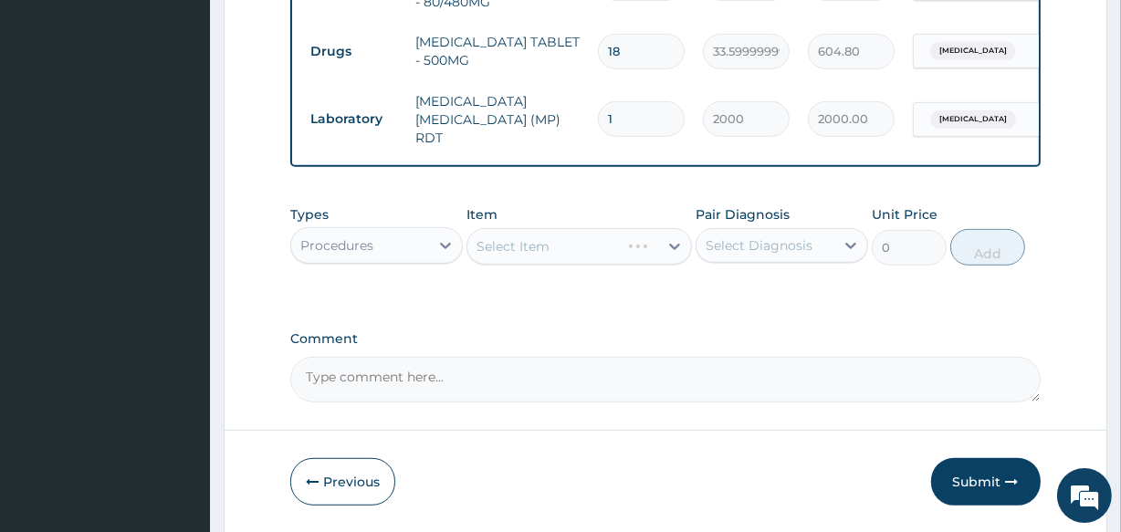
click at [564, 245] on div "Select Item" at bounding box center [579, 246] width 225 height 37
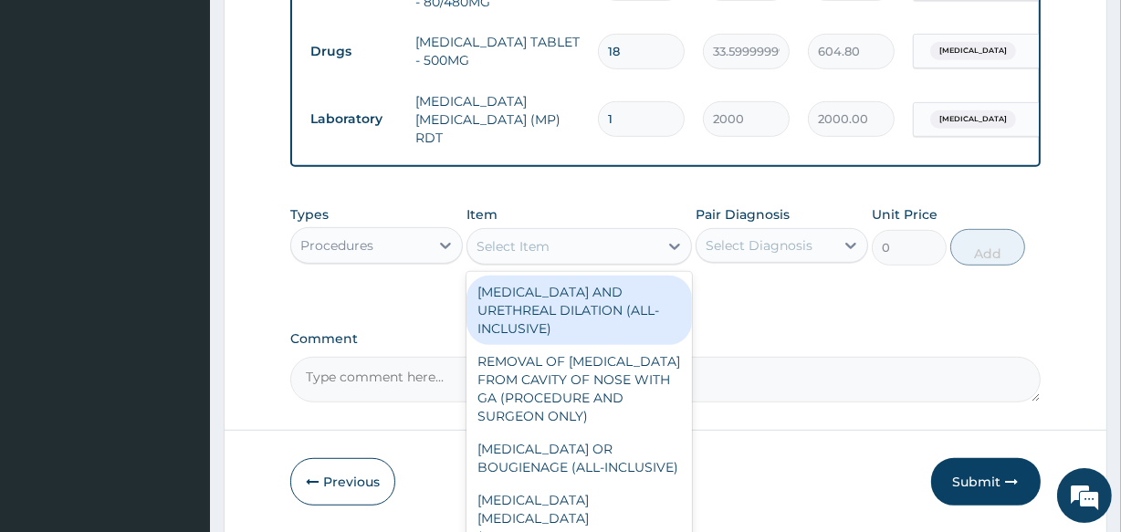
click at [563, 246] on div "Select Item" at bounding box center [562, 246] width 190 height 29
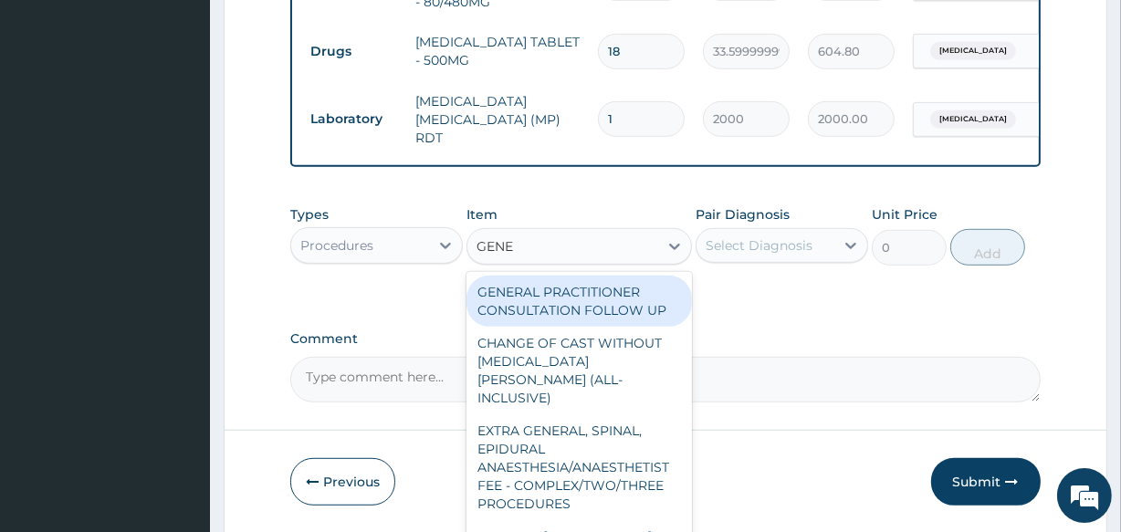
type input "GENER"
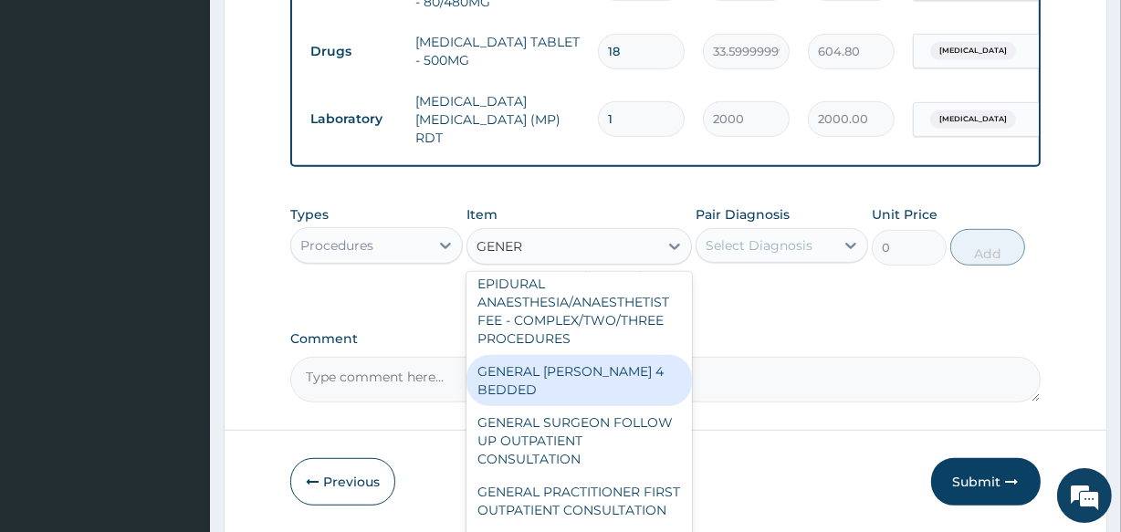
scroll to position [918, 0]
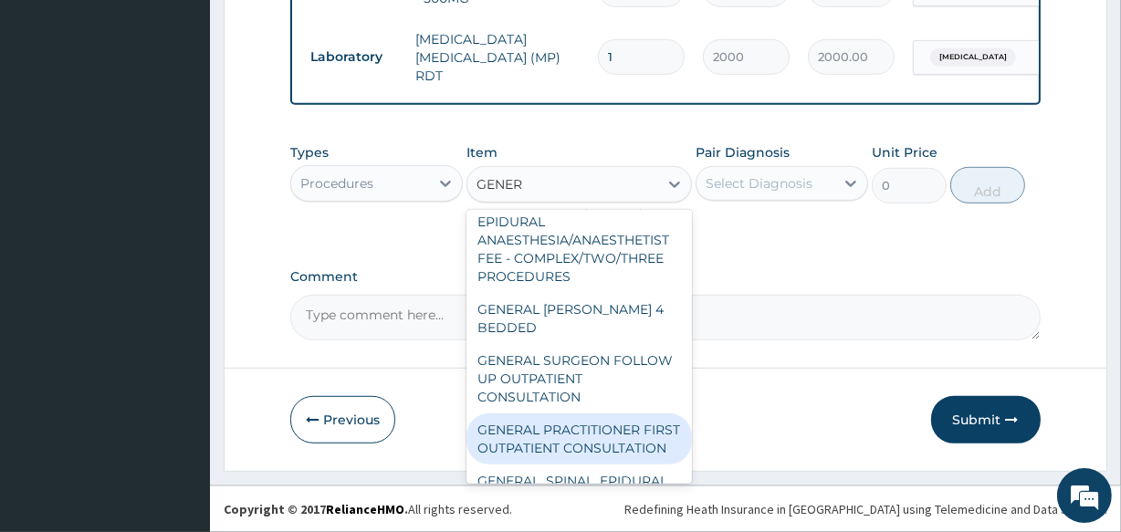
click at [519, 414] on div "GENERAL PRACTITIONER FIRST OUTPATIENT CONSULTATION" at bounding box center [579, 439] width 225 height 51
type input "3750"
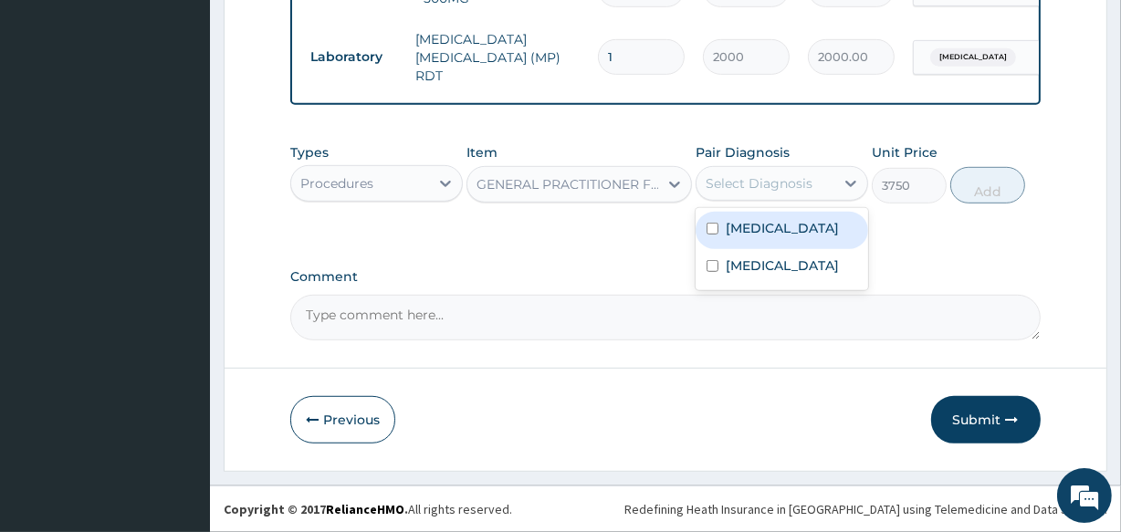
click at [779, 183] on div "Select Diagnosis" at bounding box center [759, 183] width 107 height 18
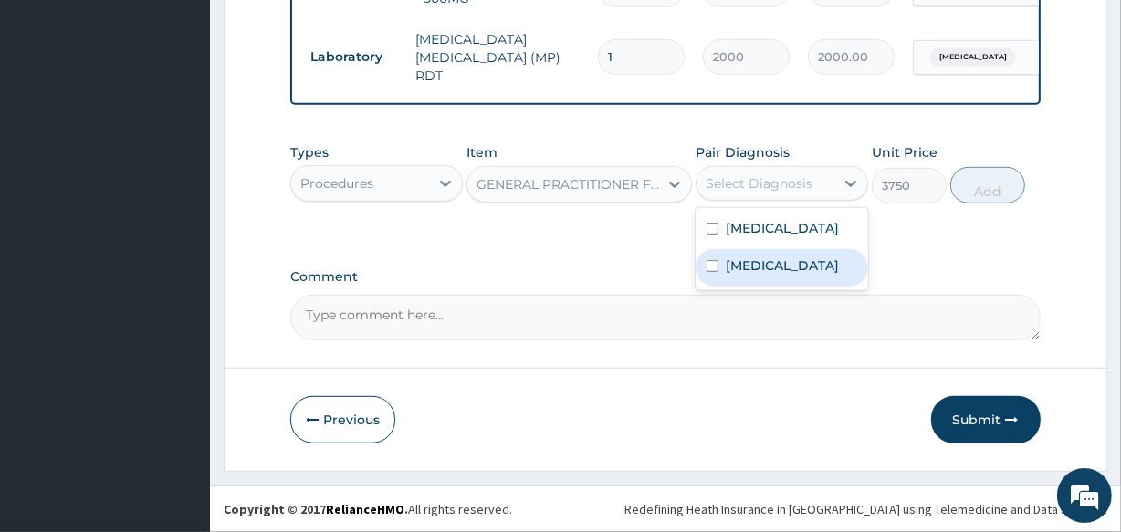
click at [751, 266] on div "Malaria" at bounding box center [782, 267] width 173 height 37
checkbox input "true"
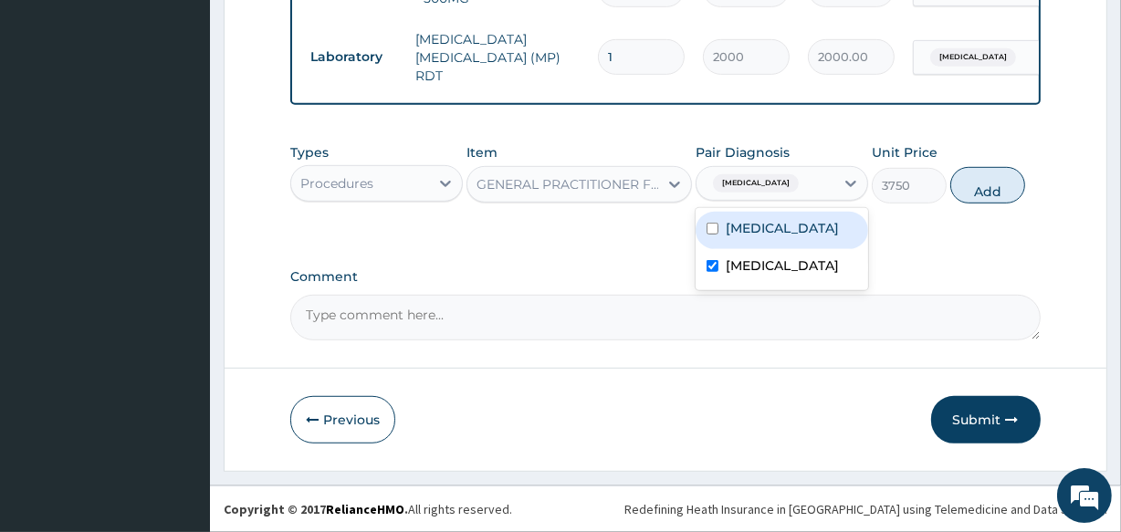
click at [784, 237] on label "Upper respiratory infection" at bounding box center [782, 228] width 113 height 18
checkbox input "true"
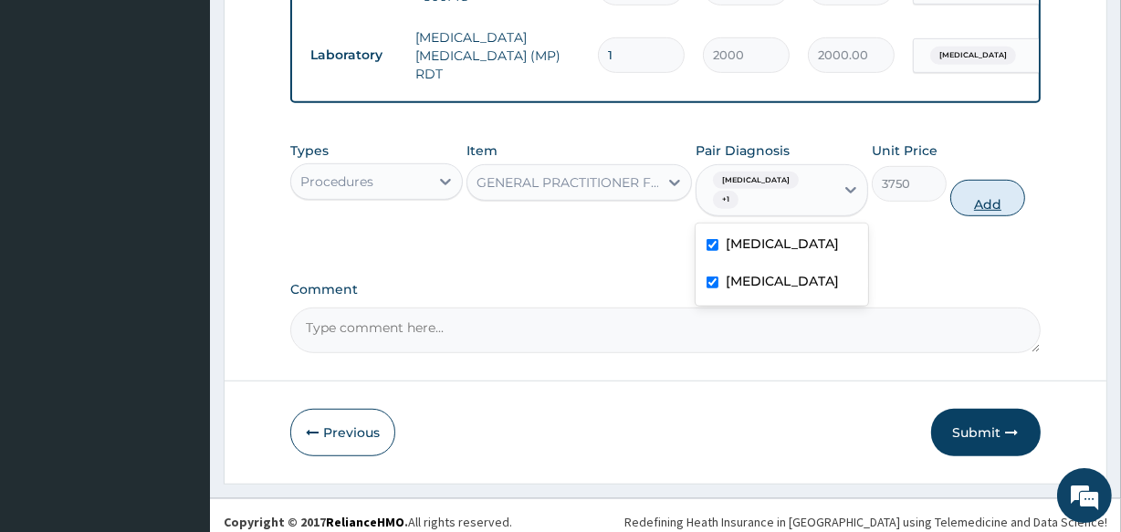
click at [981, 183] on button "Add" at bounding box center [987, 198] width 75 height 37
type input "0"
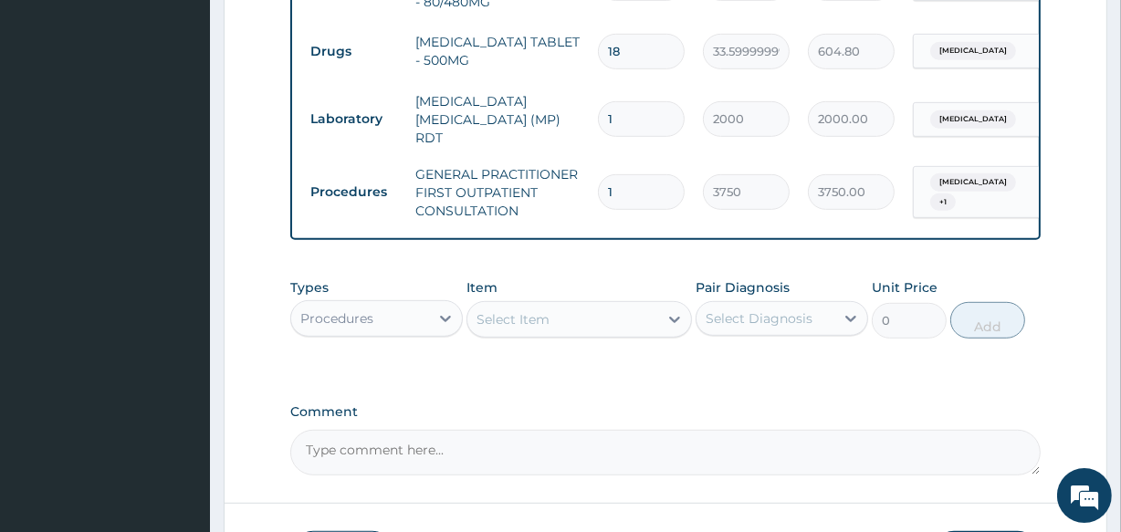
scroll to position [752, 0]
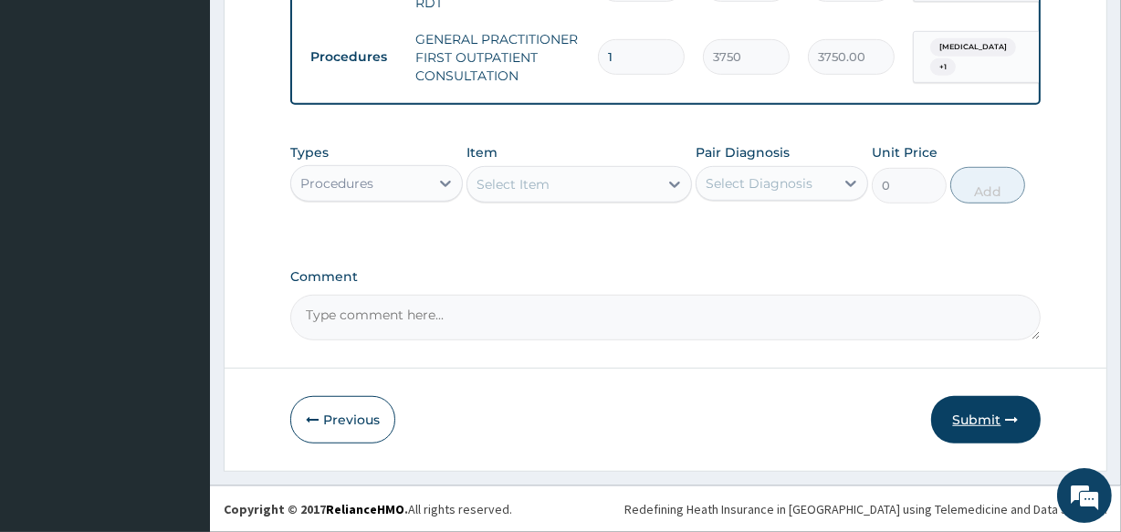
click at [977, 419] on button "Submit" at bounding box center [986, 419] width 110 height 47
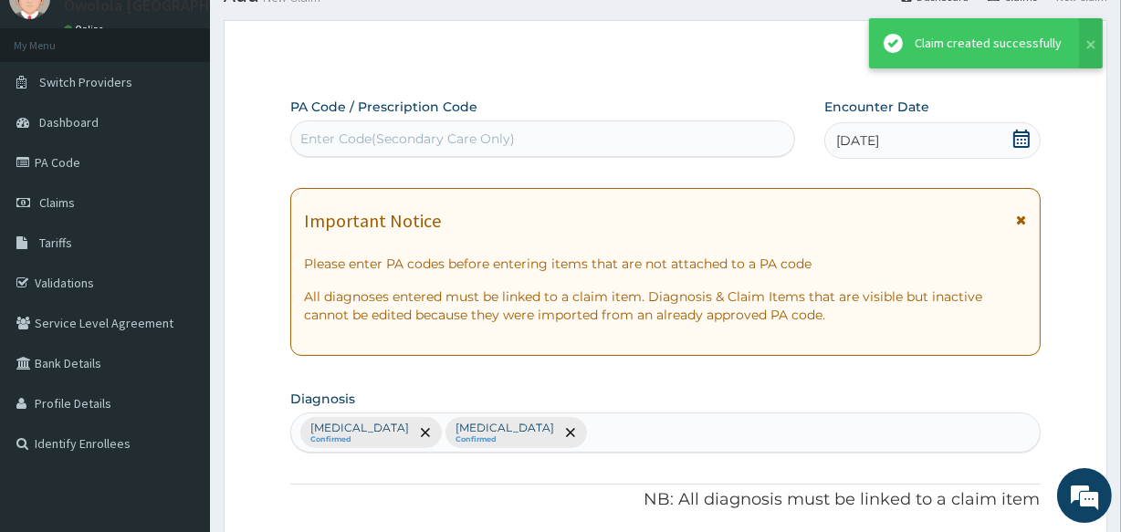
scroll to position [991, 0]
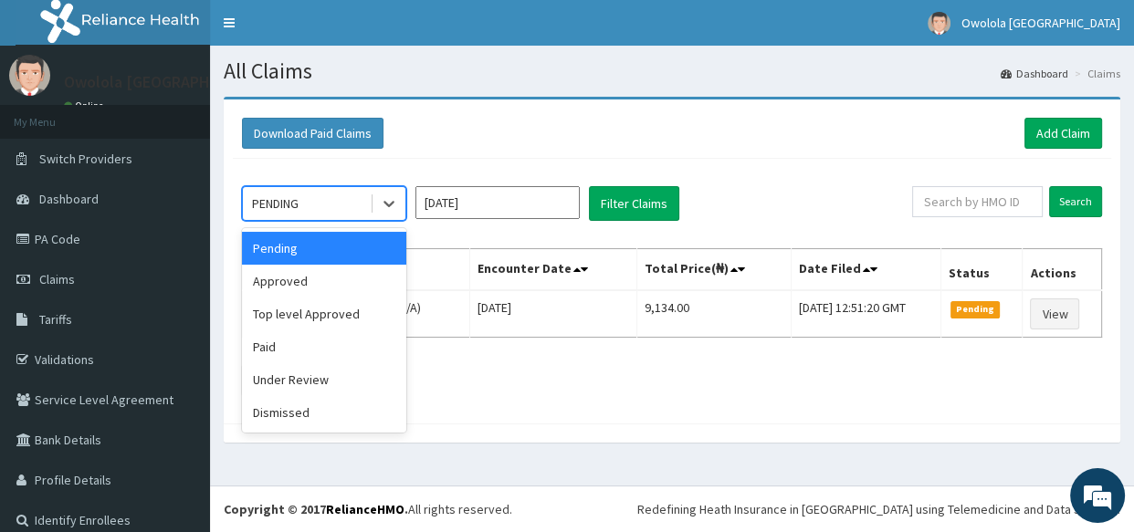
click at [262, 197] on div "PENDING" at bounding box center [275, 203] width 47 height 18
drag, startPoint x: 295, startPoint y: 276, endPoint x: 440, endPoint y: 246, distance: 148.1
click at [304, 274] on div "Approved" at bounding box center [324, 281] width 164 height 33
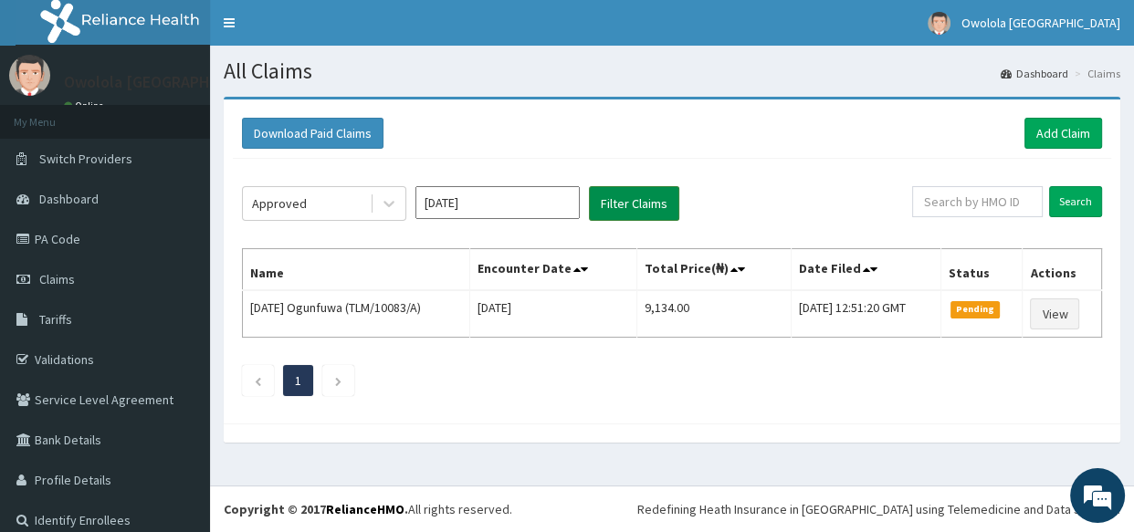
click at [620, 199] on button "Filter Claims" at bounding box center [634, 203] width 90 height 35
